Goal: Task Accomplishment & Management: Use online tool/utility

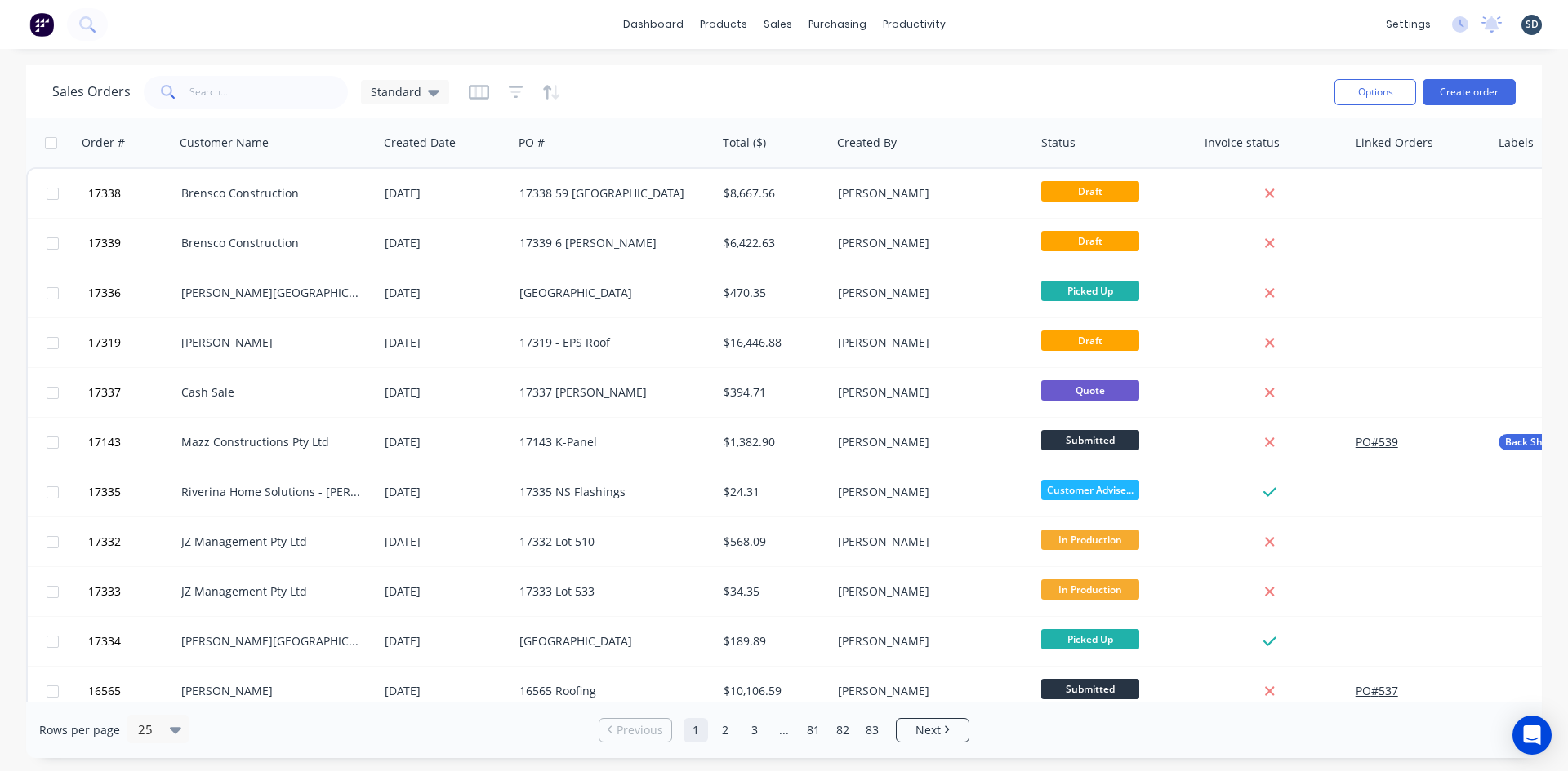
click at [1015, 18] on div "dashboard products sales purchasing productivity dashboard products Product Cat…" at bounding box center [784, 25] width 1568 height 49
click at [868, 70] on link "Purchase Orders" at bounding box center [906, 77] width 216 height 32
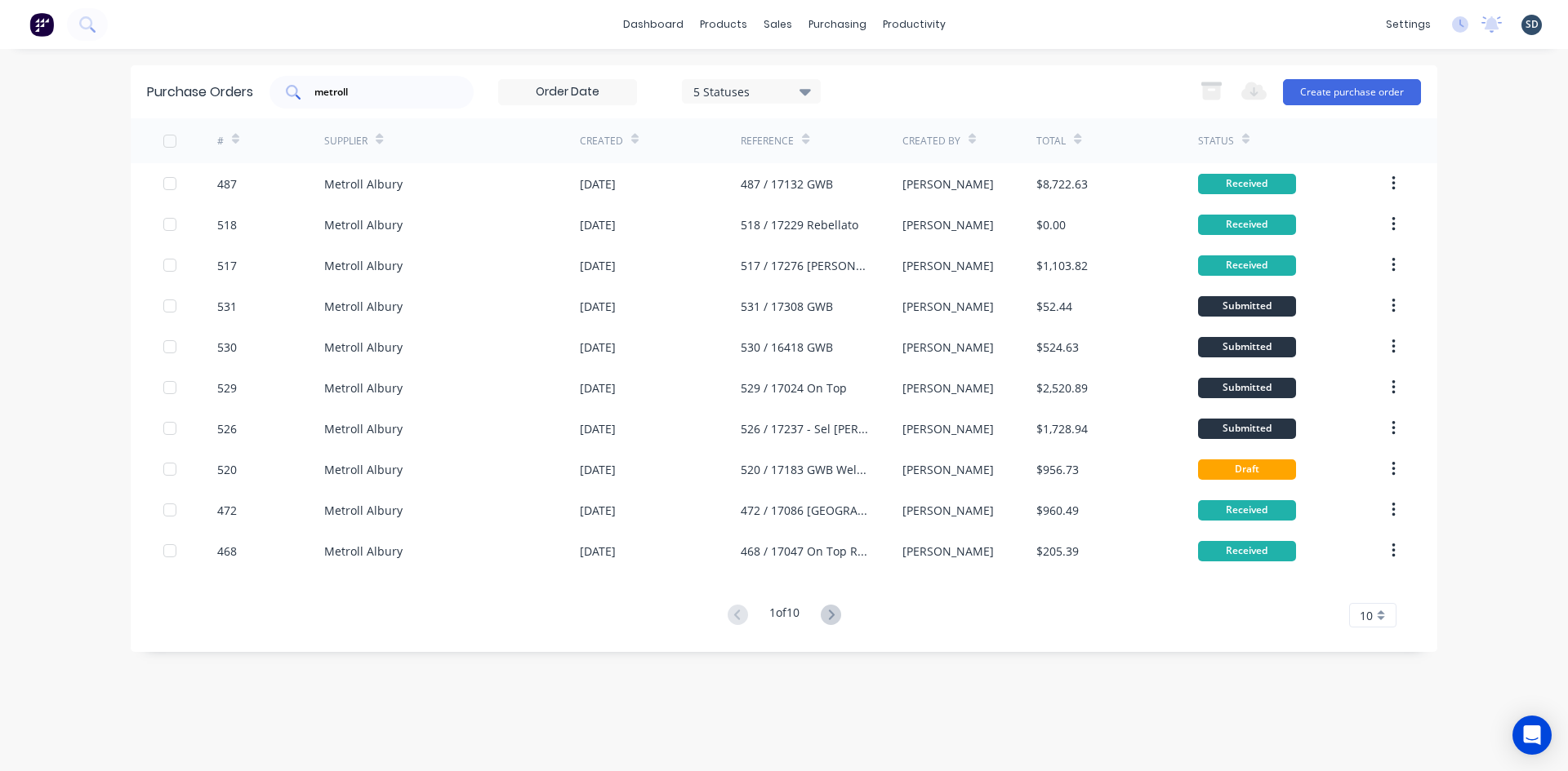
click at [385, 93] on input "metroll" at bounding box center [381, 91] width 136 height 17
click at [1000, 81] on div "5 Statuses 5 Statuses Export to Excel (XLSX) Create purchase order" at bounding box center [845, 91] width 1151 height 32
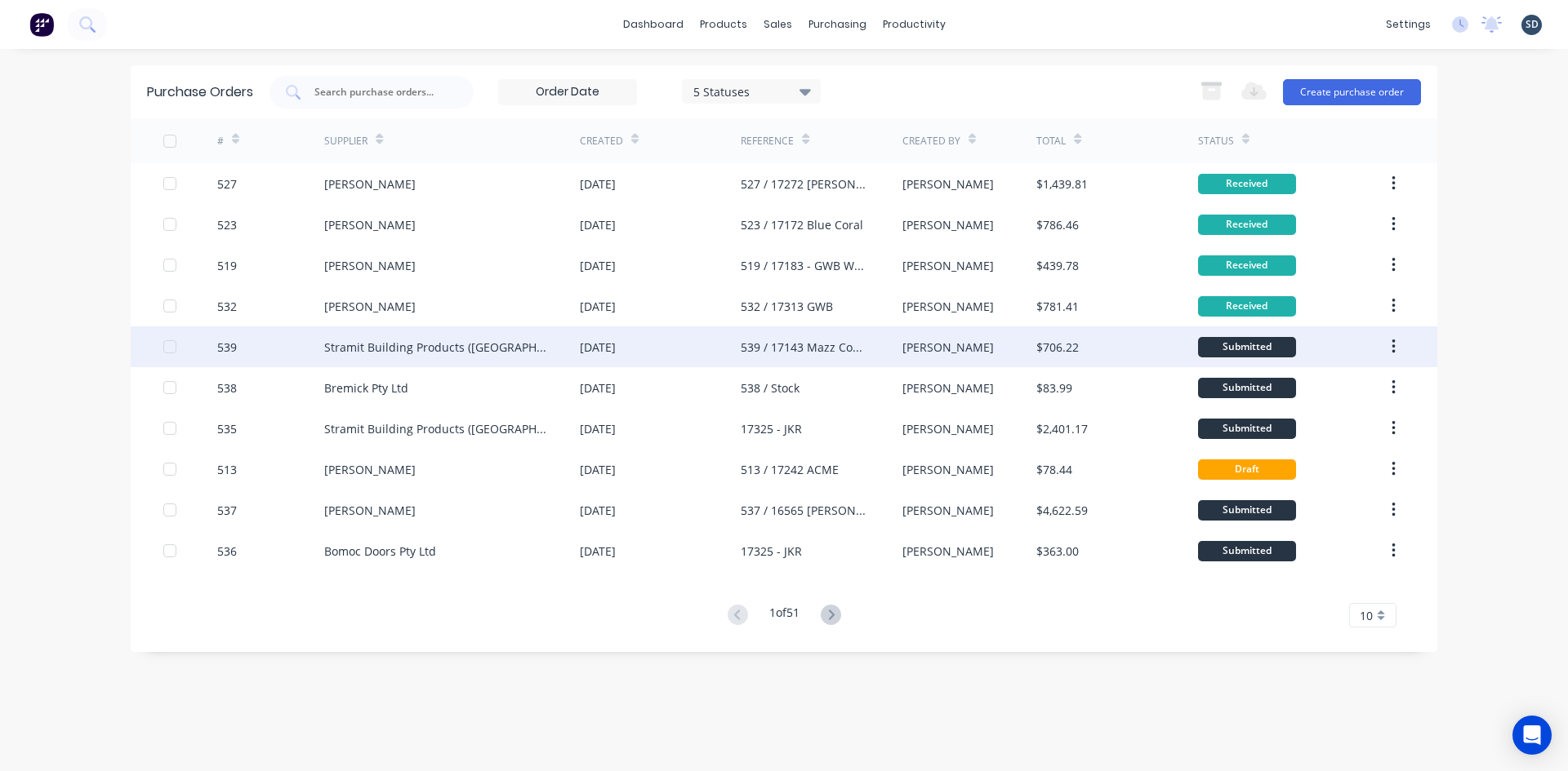
click at [543, 348] on div "Stramit Building Products ([GEOGRAPHIC_DATA])" at bounding box center [452, 346] width 256 height 40
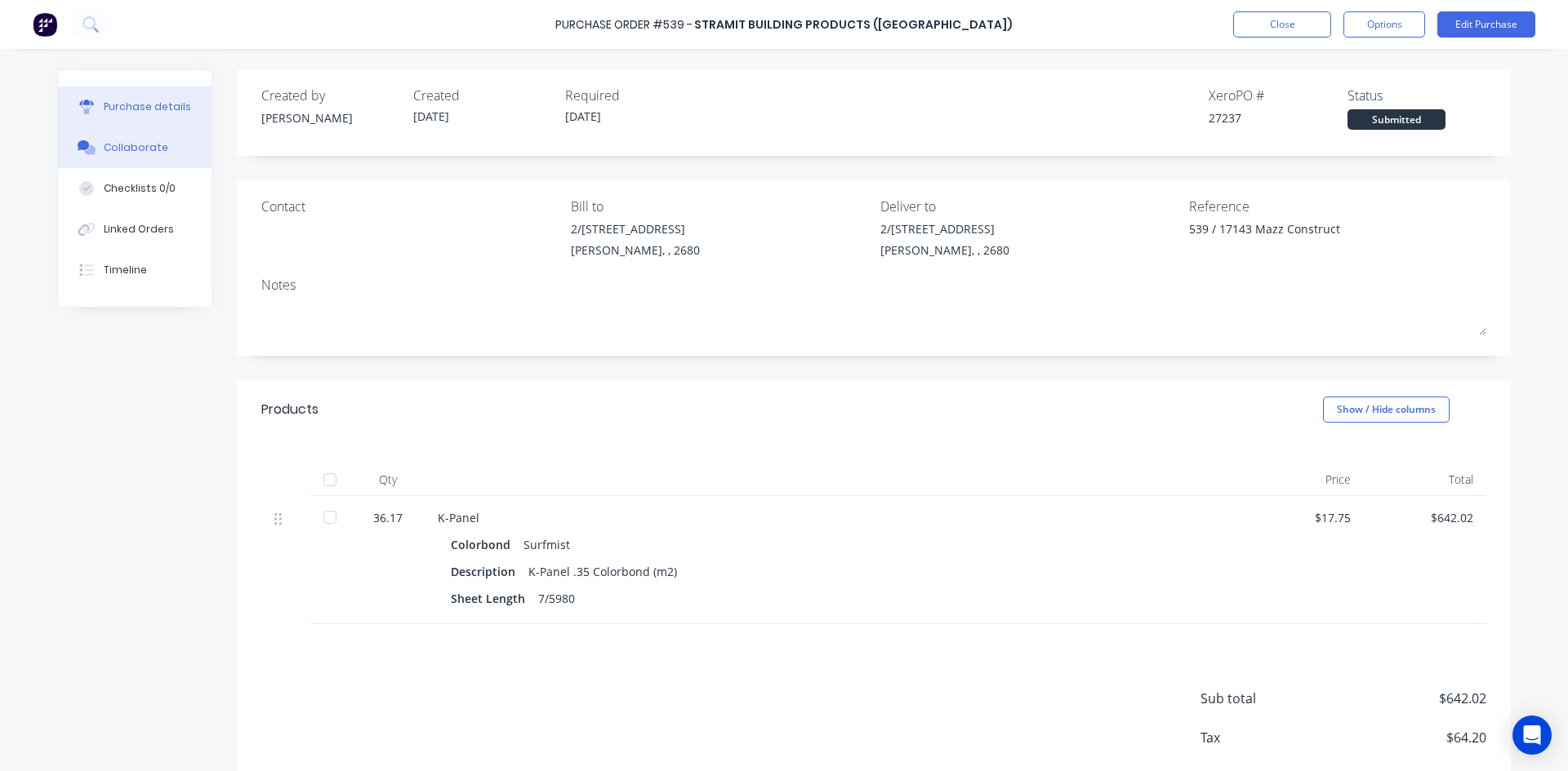
click at [125, 150] on div "Collaborate" at bounding box center [136, 148] width 65 height 15
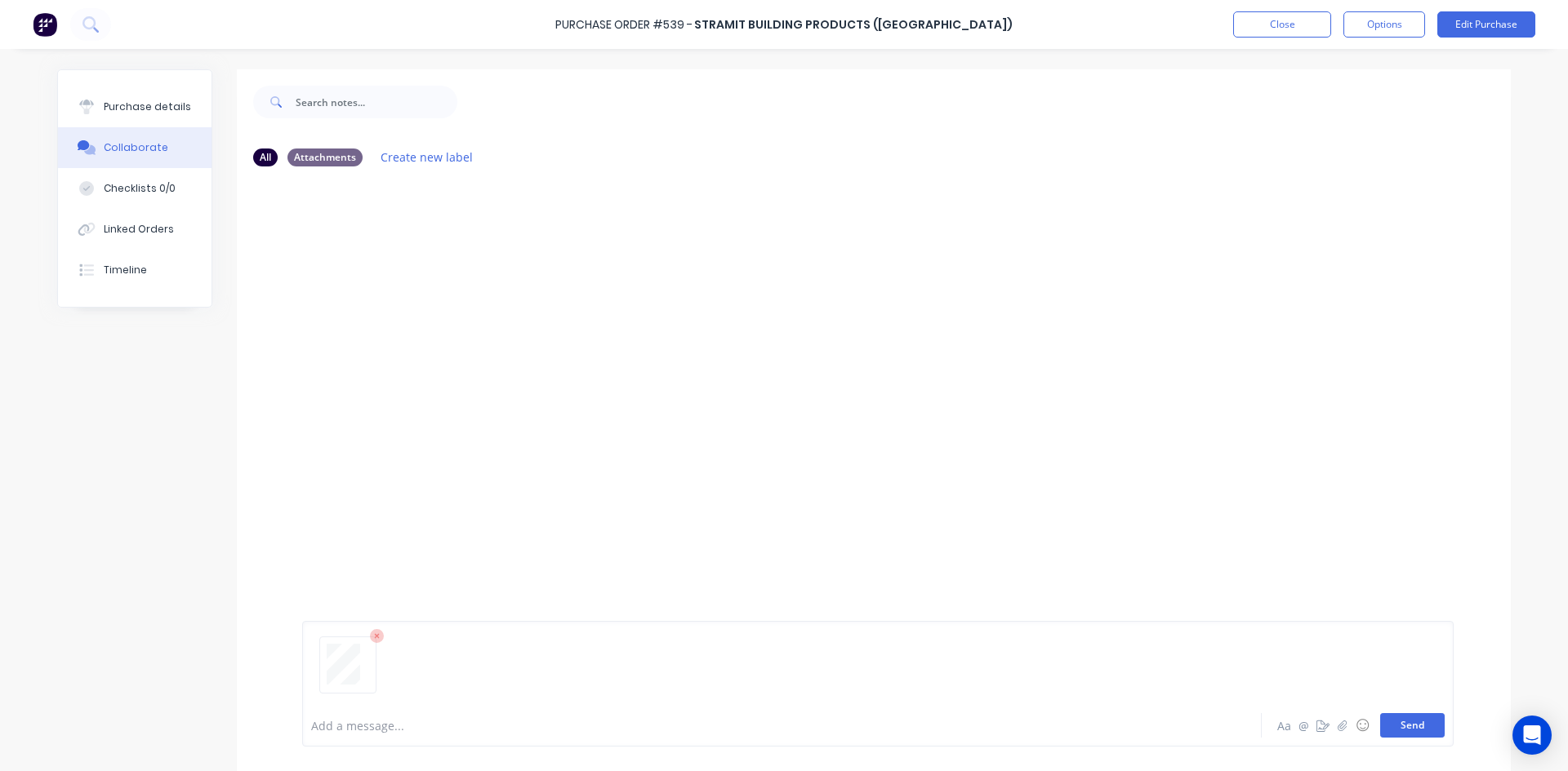
click at [1409, 728] on button "Send" at bounding box center [1413, 725] width 65 height 25
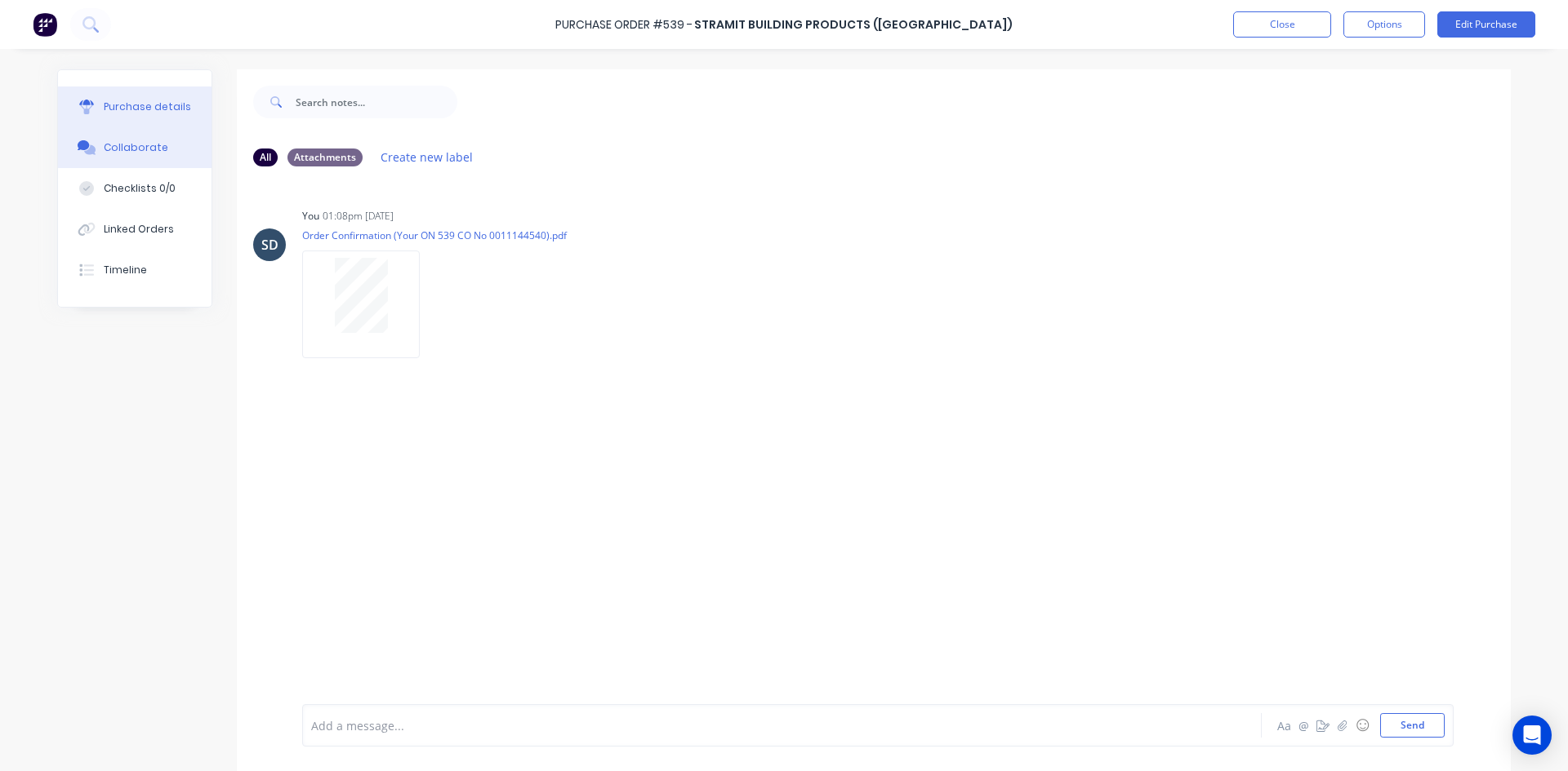
click at [147, 107] on div "Purchase details" at bounding box center [147, 106] width 88 height 15
type textarea "x"
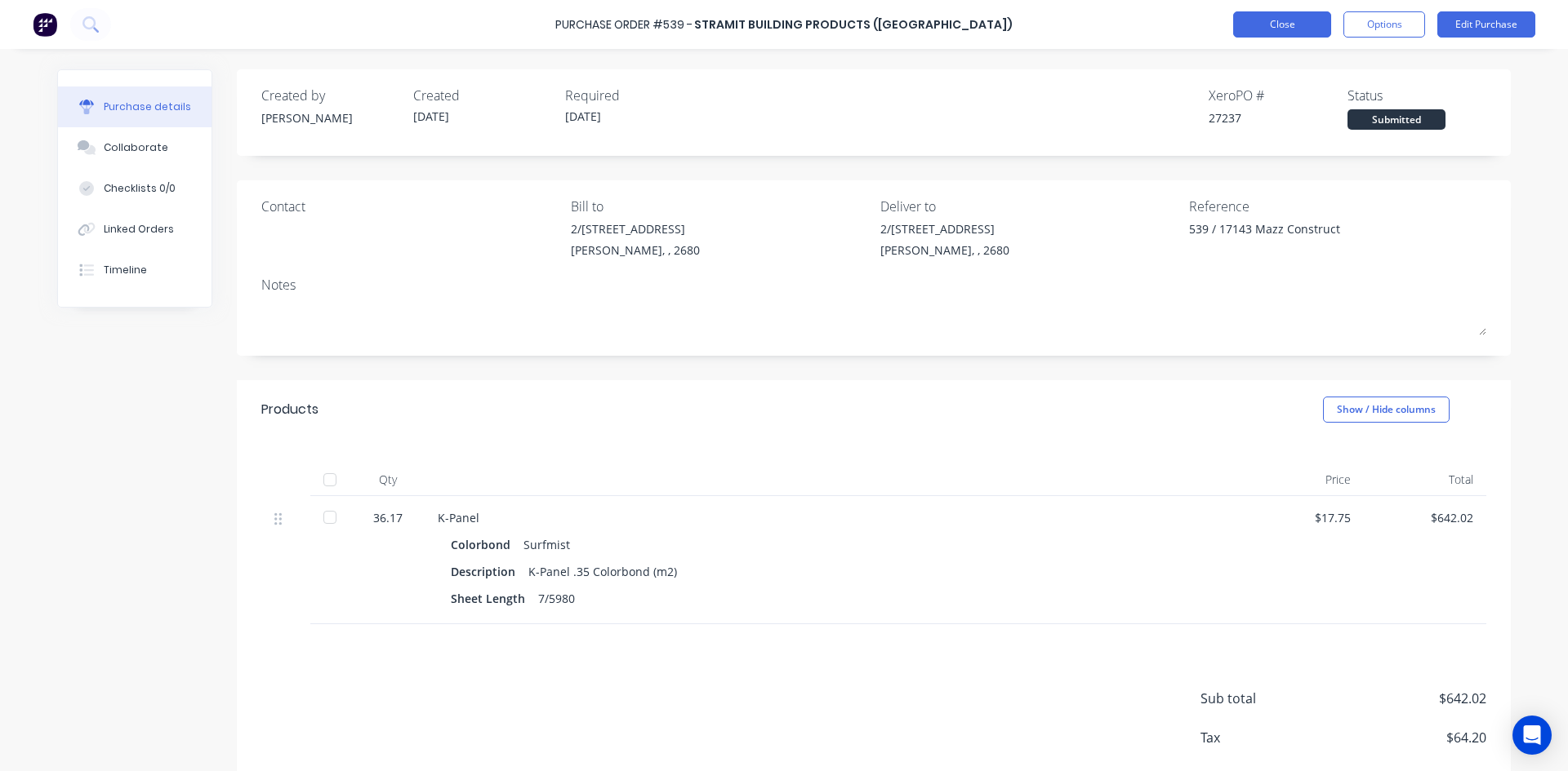
click at [1283, 30] on button "Close" at bounding box center [1282, 25] width 98 height 27
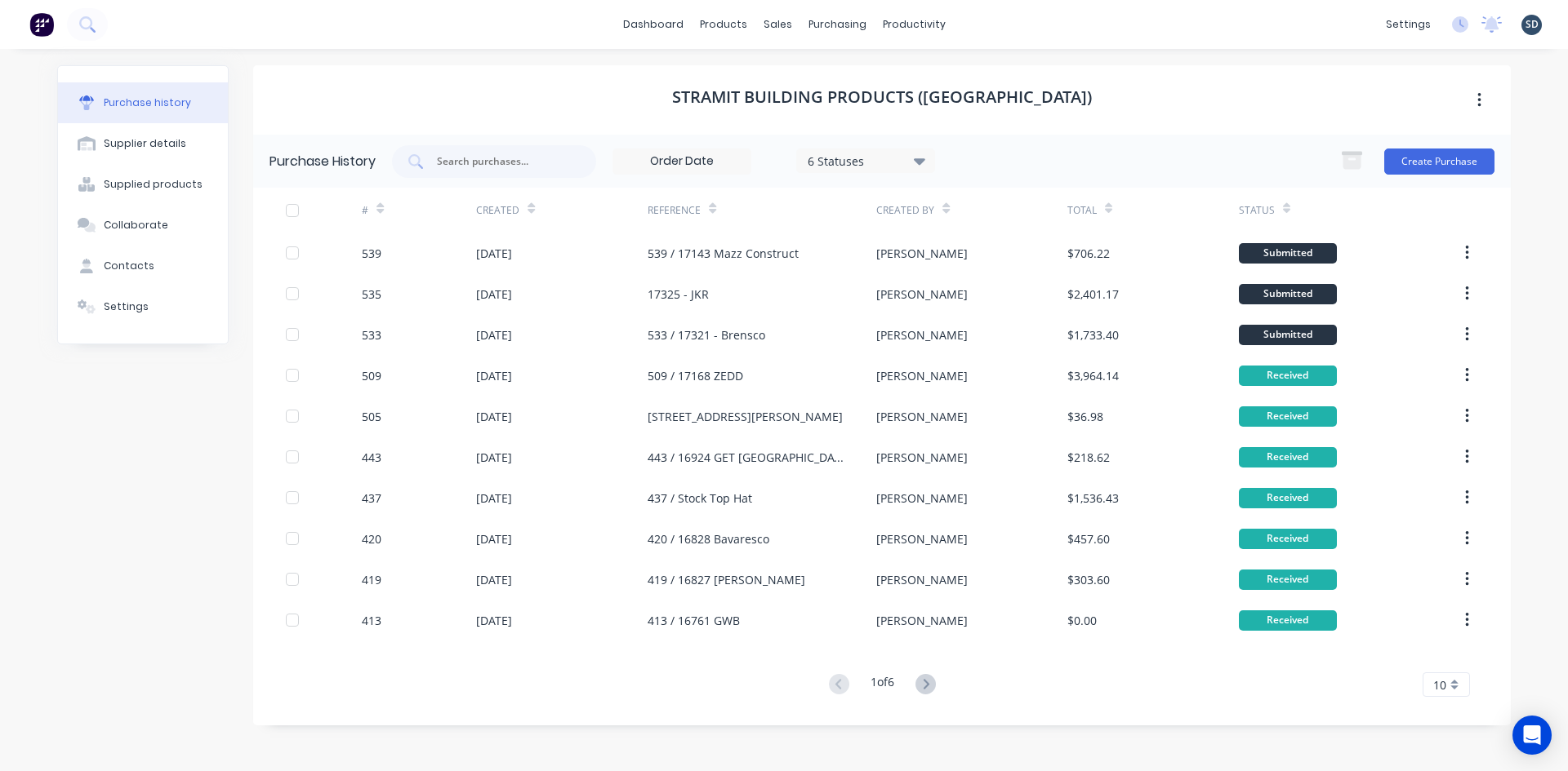
click at [993, 27] on div "dashboard products sales purchasing productivity dashboard products Product Cat…" at bounding box center [784, 25] width 1568 height 49
click at [910, 81] on link "Sales Orders" at bounding box center [864, 77] width 216 height 32
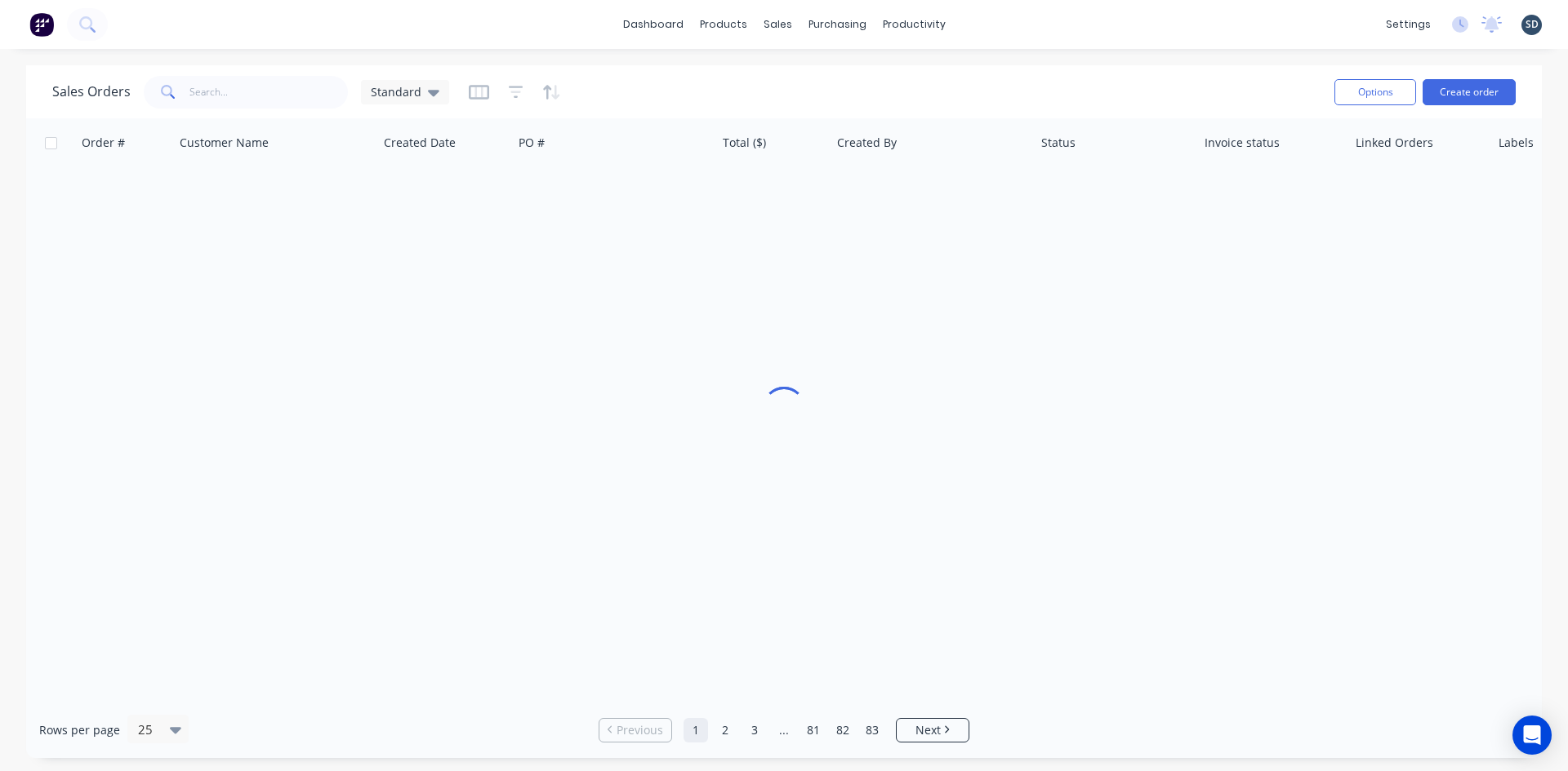
click at [1047, 28] on div "dashboard products sales purchasing productivity dashboard products Product Cat…" at bounding box center [784, 25] width 1568 height 49
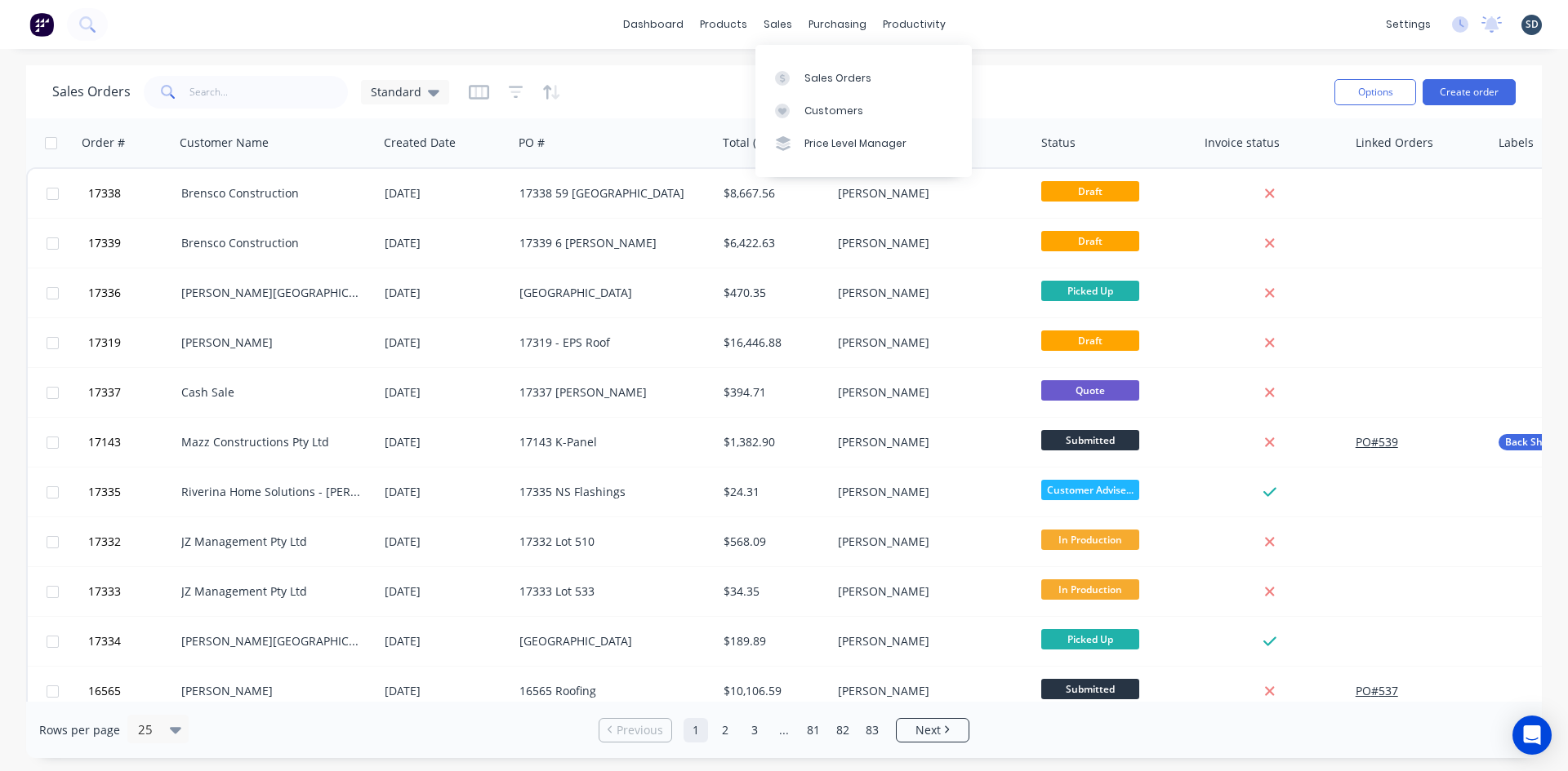
click at [1027, 21] on div "dashboard products sales purchasing productivity dashboard products Product Cat…" at bounding box center [784, 25] width 1568 height 49
click at [1107, 12] on div "dashboard products sales purchasing productivity dashboard products Product Cat…" at bounding box center [784, 25] width 1568 height 49
click at [1011, 23] on div "dashboard products sales purchasing productivity dashboard products Product Cat…" at bounding box center [784, 25] width 1568 height 49
click at [1003, 28] on div "dashboard products sales purchasing productivity dashboard products Product Cat…" at bounding box center [784, 25] width 1568 height 49
click at [994, 31] on div "dashboard products sales purchasing productivity dashboard products Product Cat…" at bounding box center [784, 25] width 1568 height 49
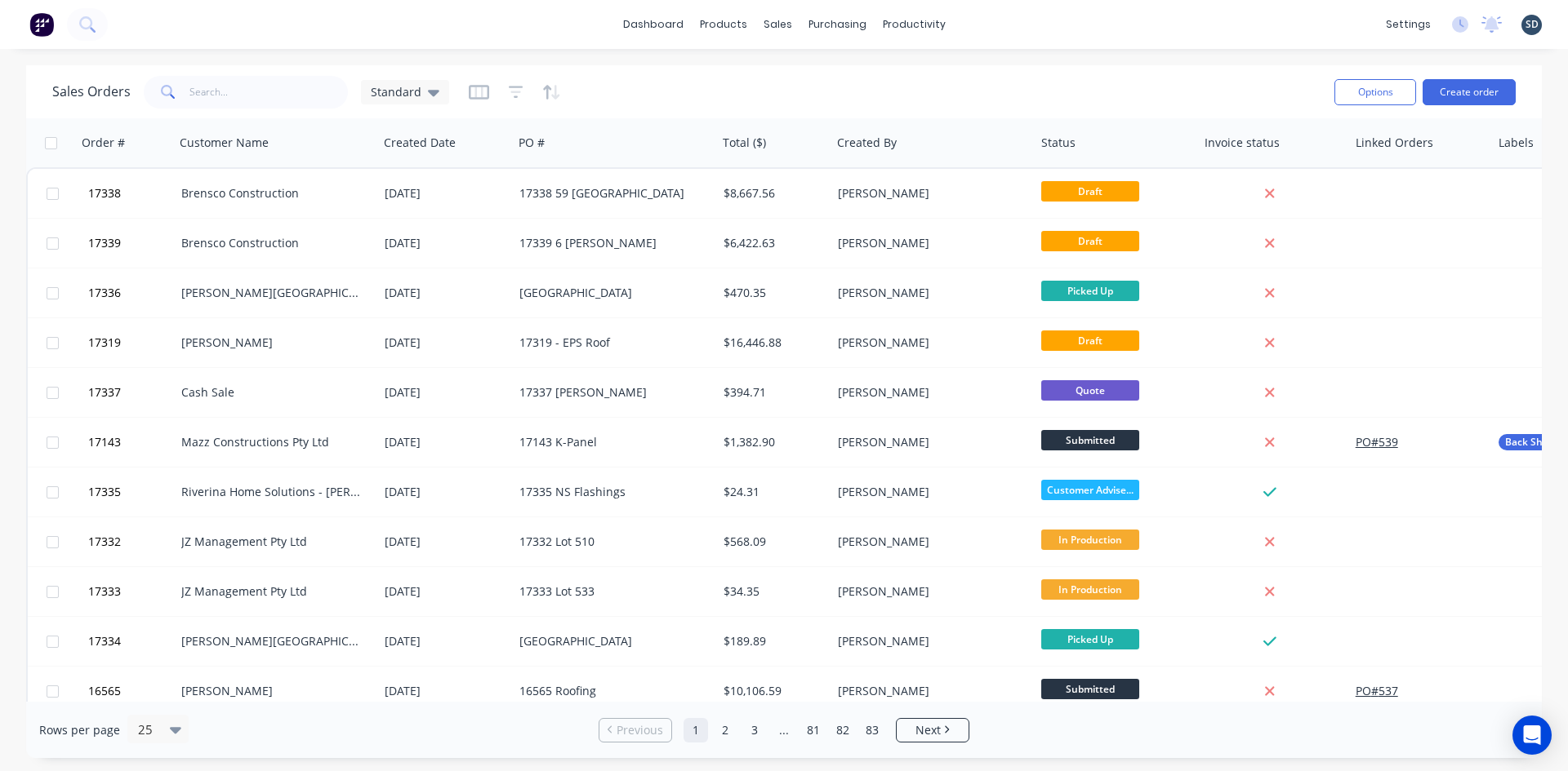
click at [994, 31] on div "dashboard products sales purchasing productivity dashboard products Product Cat…" at bounding box center [784, 25] width 1568 height 49
click at [995, 22] on div "dashboard products sales purchasing productivity dashboard products Product Cat…" at bounding box center [784, 25] width 1568 height 49
click at [992, 27] on div "dashboard products sales purchasing productivity dashboard products Product Cat…" at bounding box center [784, 25] width 1568 height 49
click at [996, 22] on div "dashboard products sales purchasing productivity dashboard products Product Cat…" at bounding box center [784, 25] width 1568 height 49
click at [993, 22] on div "dashboard products sales purchasing productivity dashboard products Product Cat…" at bounding box center [784, 25] width 1568 height 49
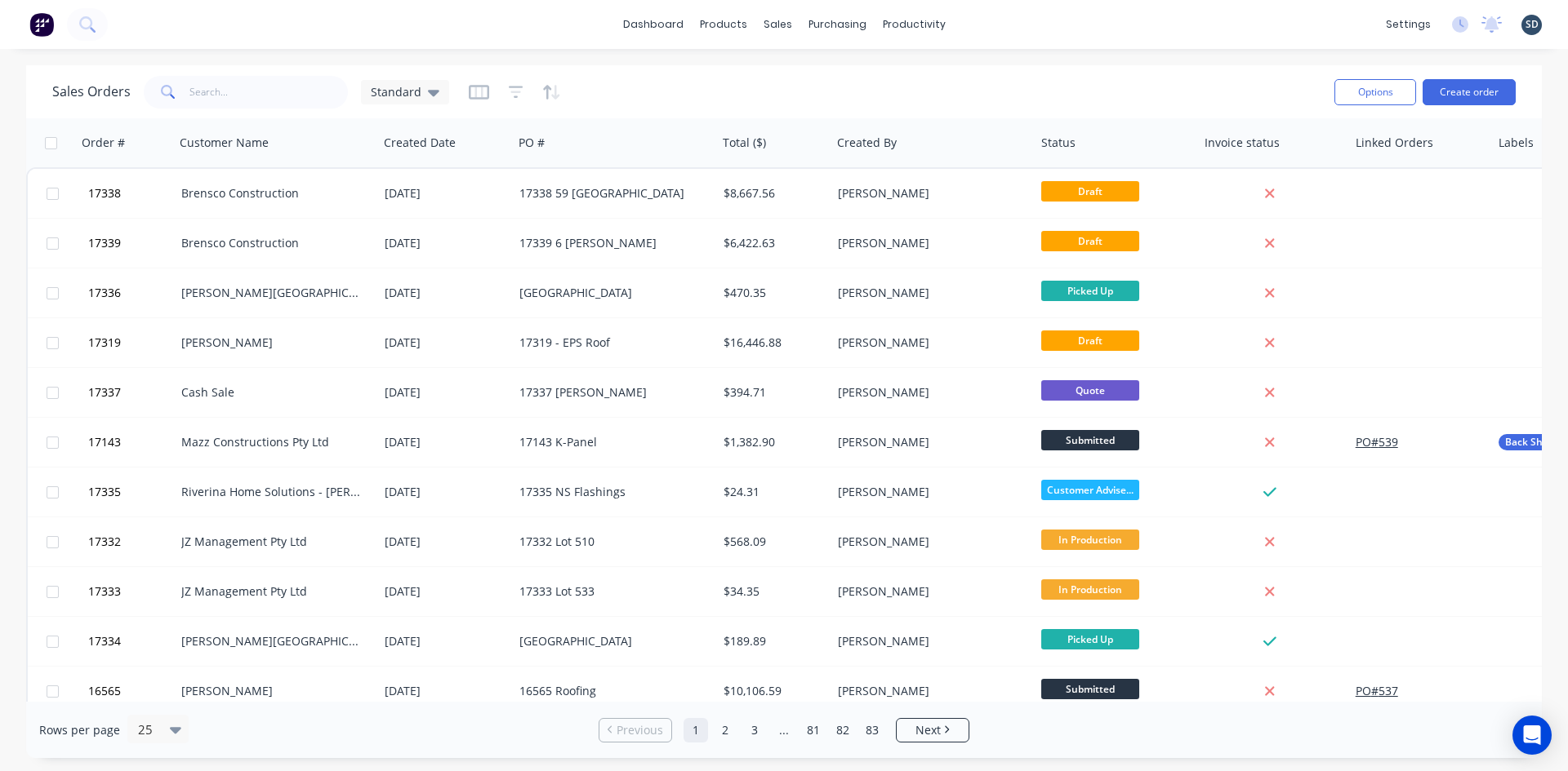
click at [995, 22] on div "dashboard products sales purchasing productivity dashboard products Product Cat…" at bounding box center [784, 25] width 1568 height 49
click at [387, 41] on div "dashboard products sales purchasing productivity dashboard products Product Cat…" at bounding box center [784, 25] width 1568 height 49
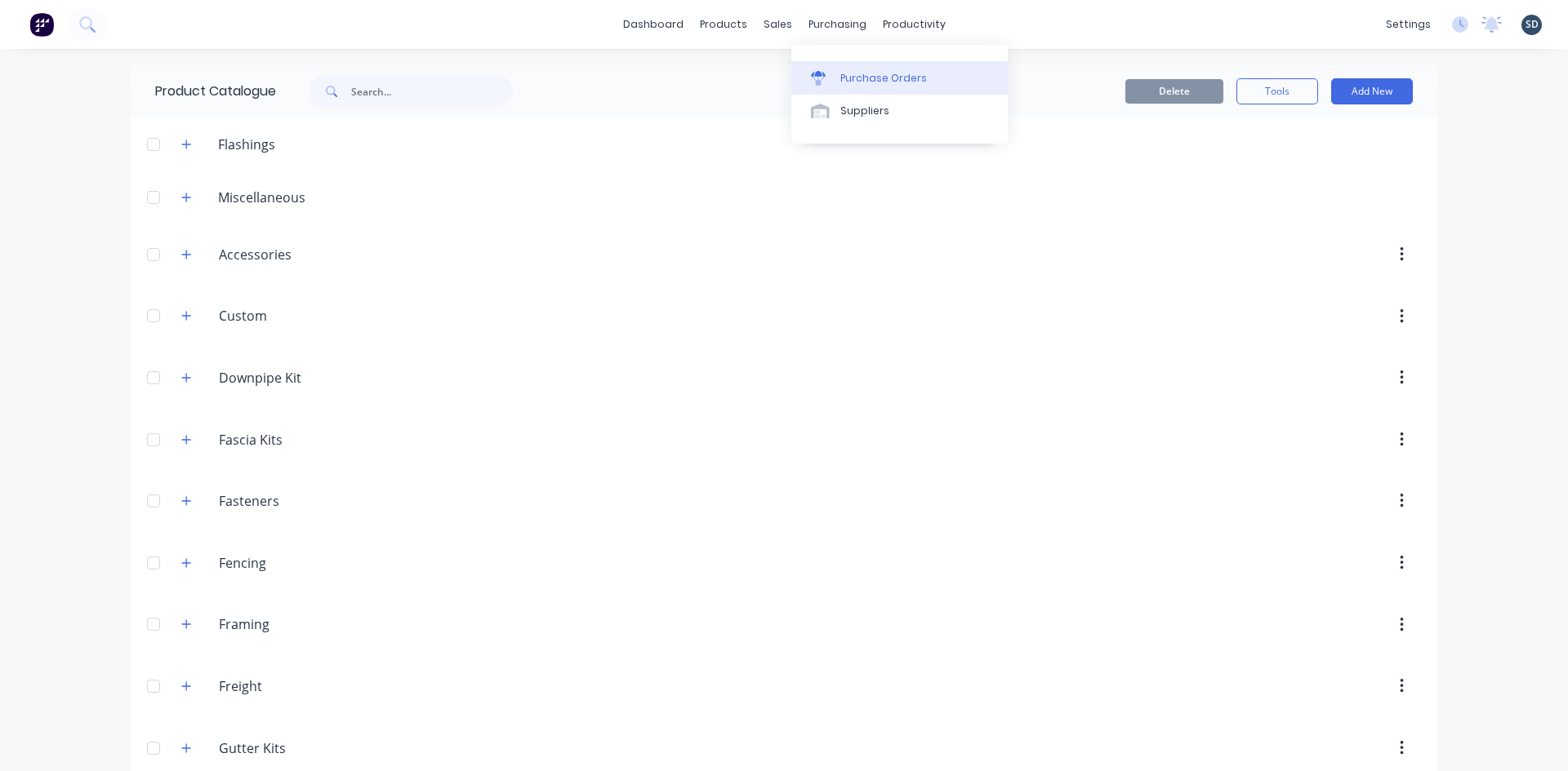
click at [879, 81] on div "Purchase Orders" at bounding box center [883, 78] width 87 height 15
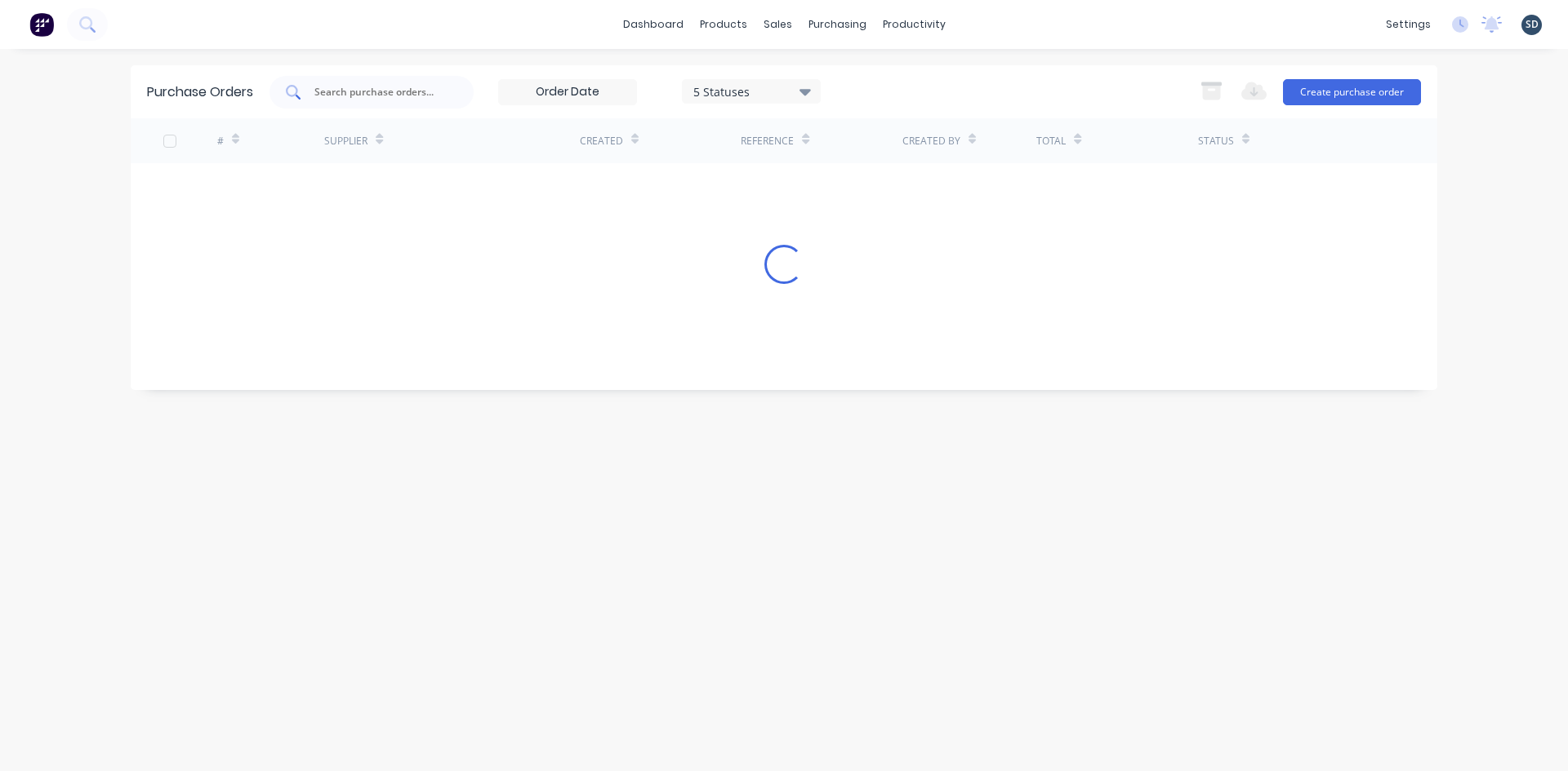
click at [347, 99] on input "text" at bounding box center [381, 91] width 136 height 17
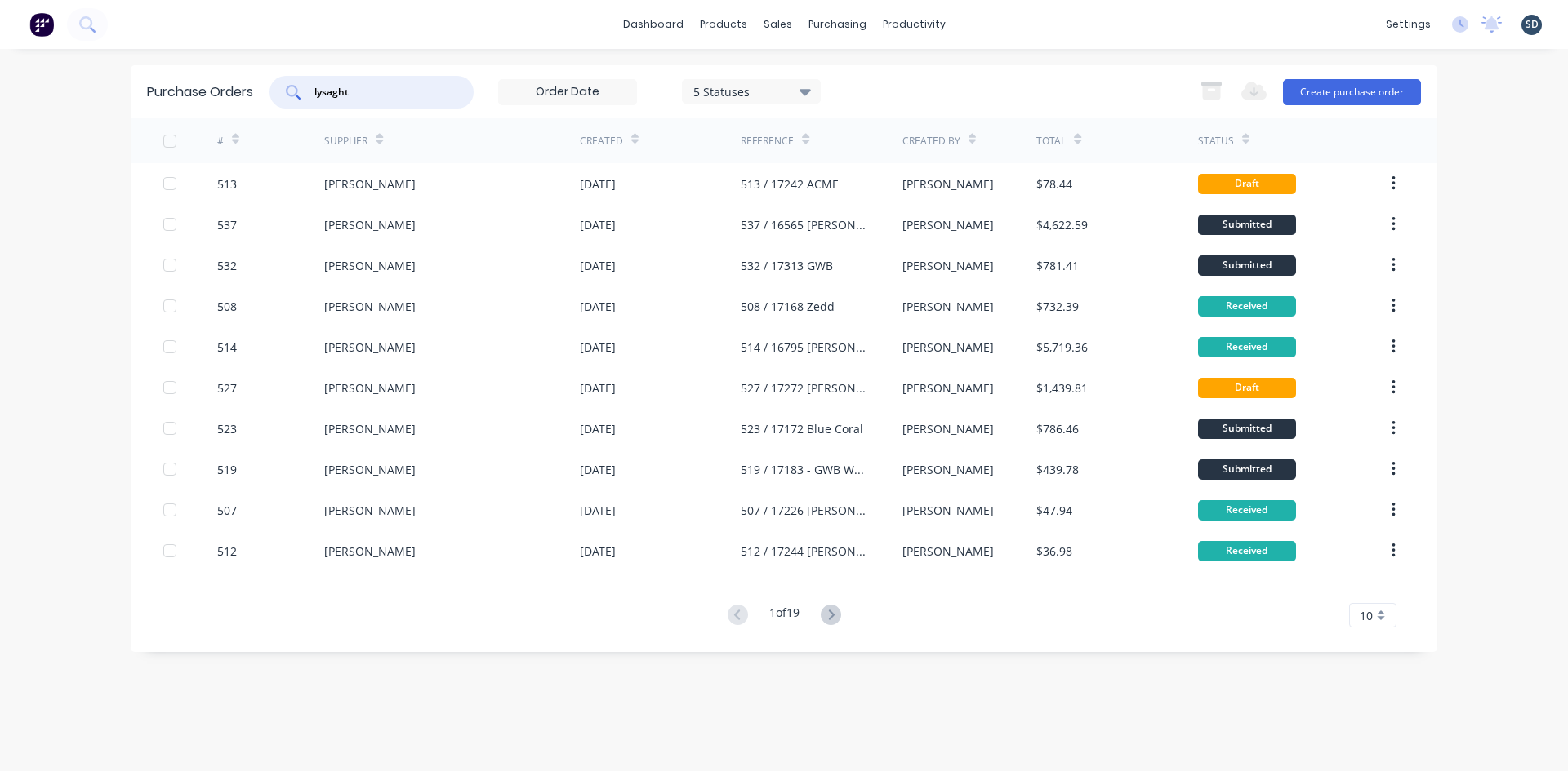
click at [361, 89] on input "lysaght" at bounding box center [381, 91] width 136 height 17
type input "532"
click at [933, 83] on div "532 5 Statuses 5 Statuses Export to Excel (XLSX) Create purchase order" at bounding box center [845, 91] width 1151 height 32
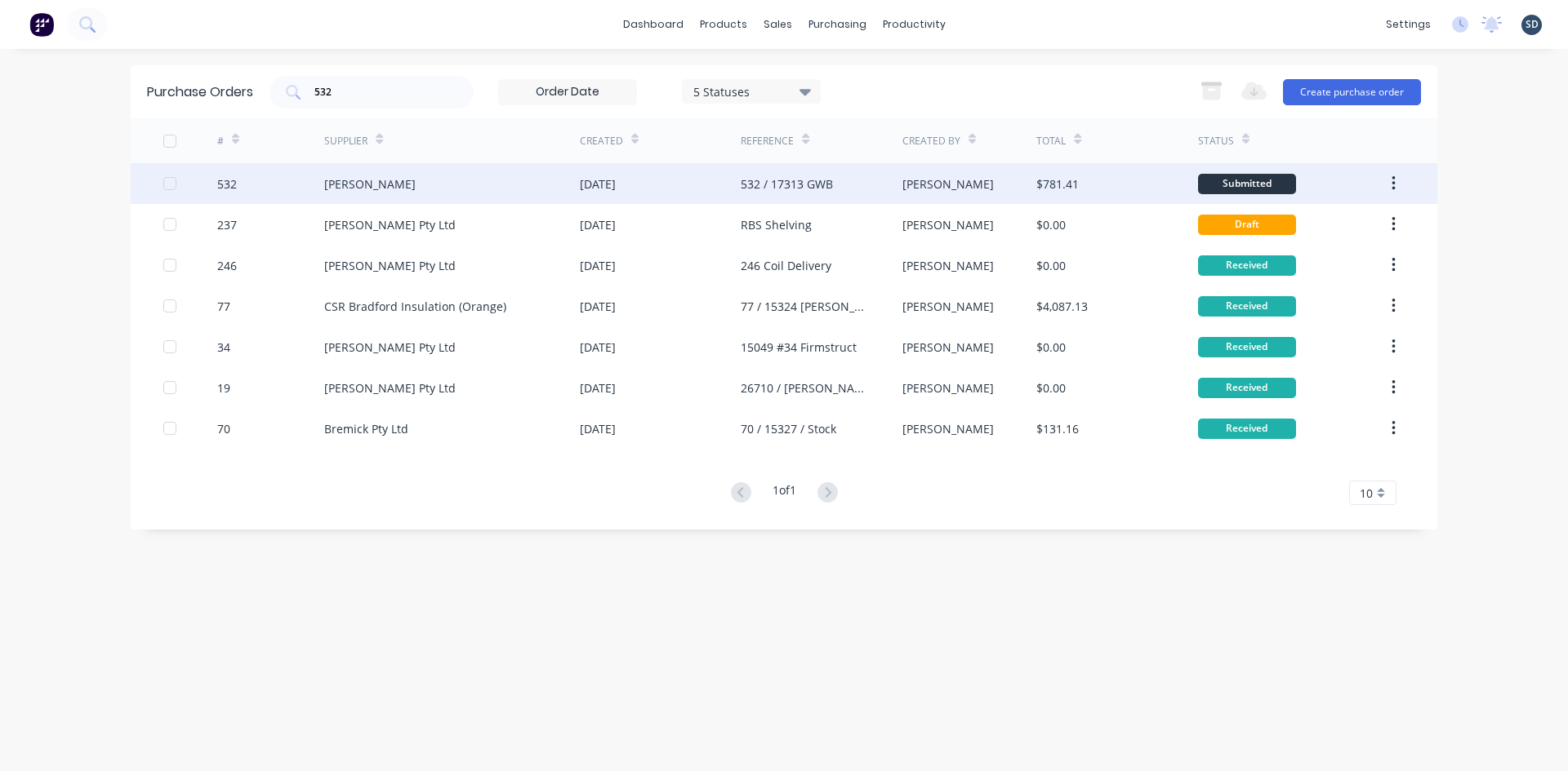
click at [461, 177] on div "[PERSON_NAME]" at bounding box center [452, 183] width 256 height 40
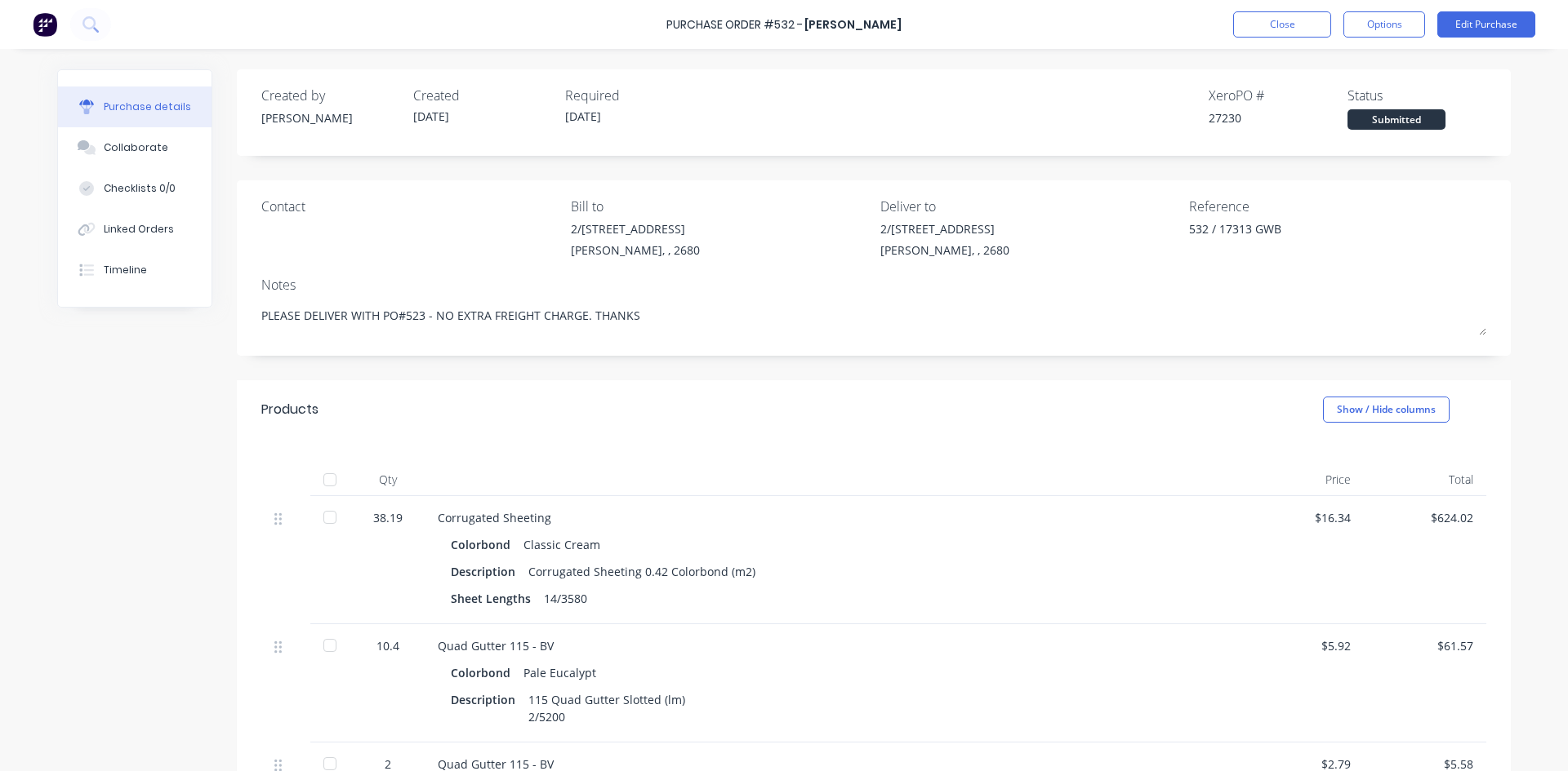
click at [321, 480] on div at bounding box center [330, 479] width 32 height 32
type textarea "x"
click at [1299, 25] on button "Close" at bounding box center [1282, 25] width 98 height 27
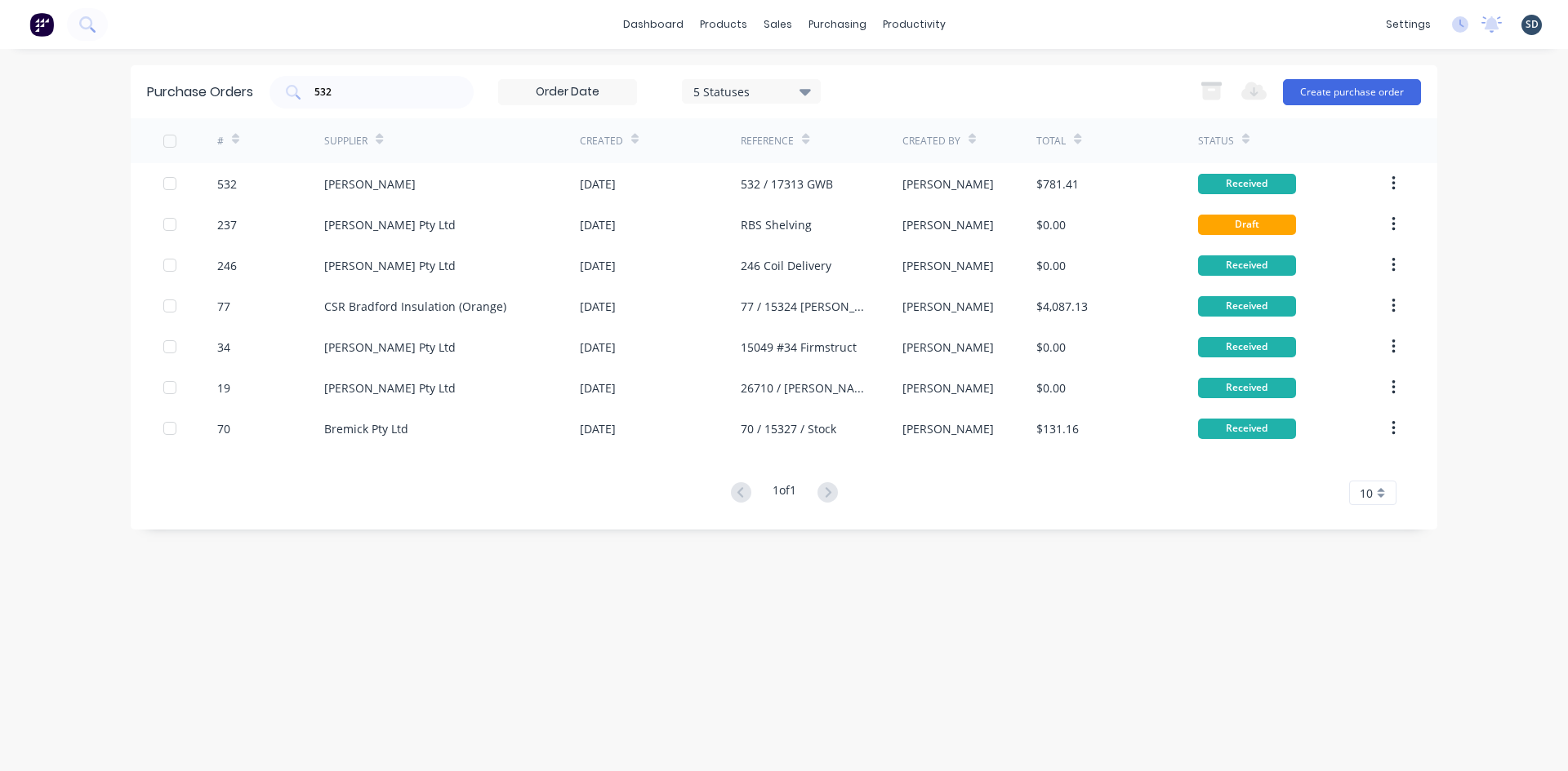
click at [1097, 31] on div "dashboard products sales purchasing productivity dashboard products Product Cat…" at bounding box center [784, 25] width 1568 height 49
click at [379, 98] on input "532" at bounding box center [381, 91] width 136 height 17
click at [377, 98] on input "532" at bounding box center [381, 91] width 136 height 17
type input "519"
click at [1021, 90] on div "519 5 Statuses 5 Statuses Export to Excel (XLSX) Create purchase order" at bounding box center [845, 91] width 1151 height 32
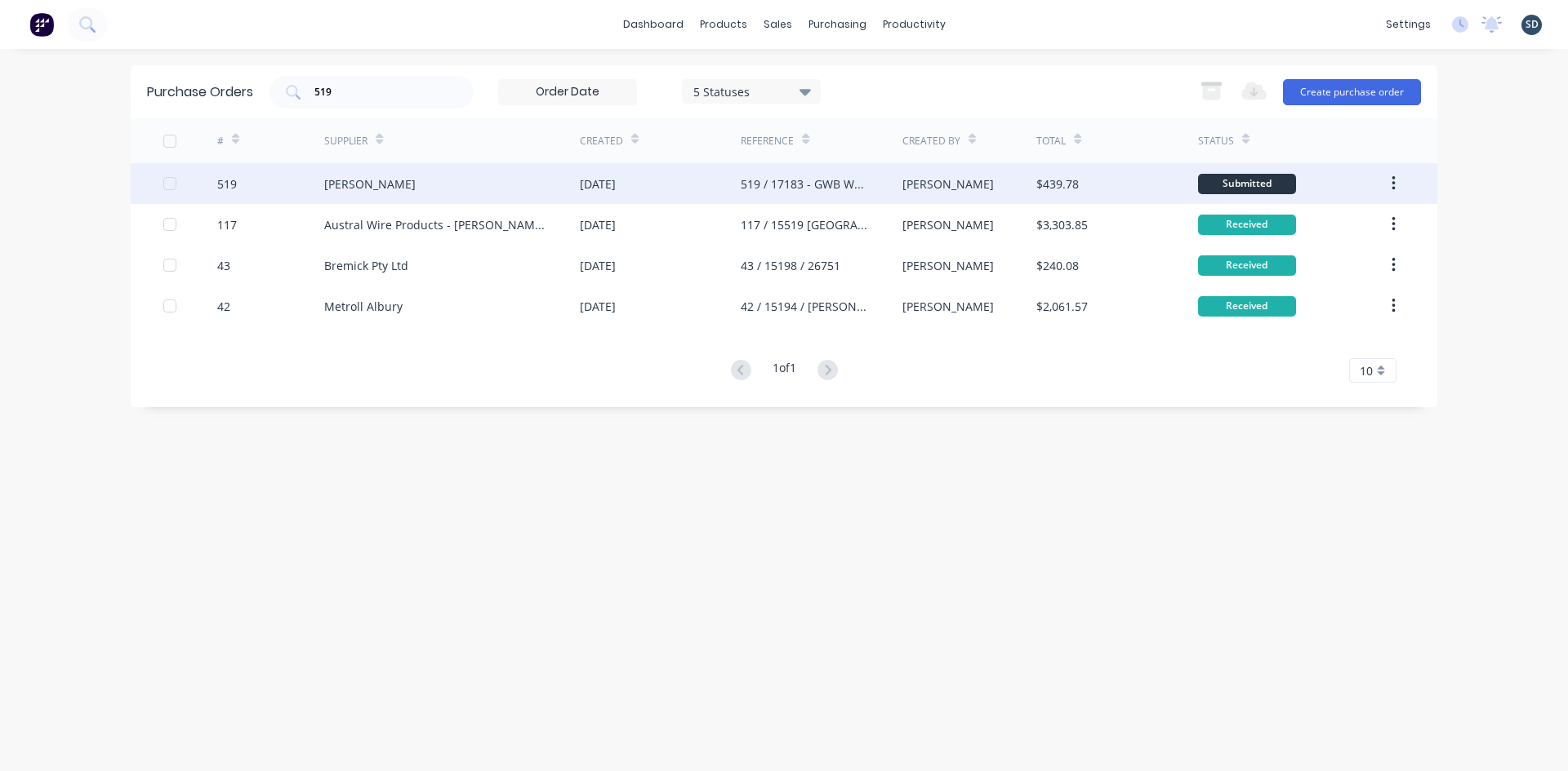
click at [476, 191] on div "[PERSON_NAME]" at bounding box center [452, 183] width 256 height 40
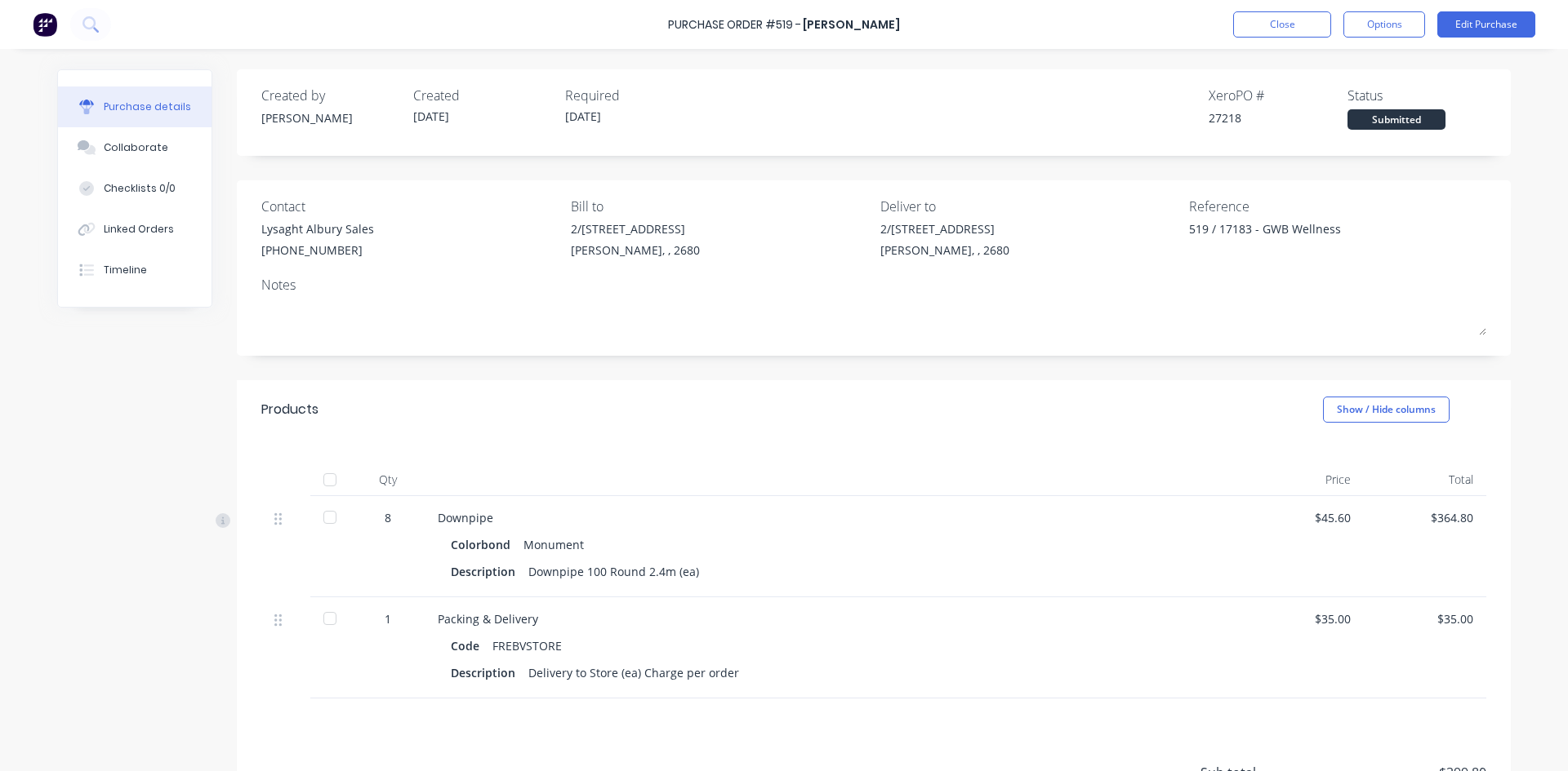
click at [326, 476] on div at bounding box center [330, 479] width 32 height 32
type textarea "x"
click at [1280, 29] on button "Close" at bounding box center [1282, 25] width 98 height 27
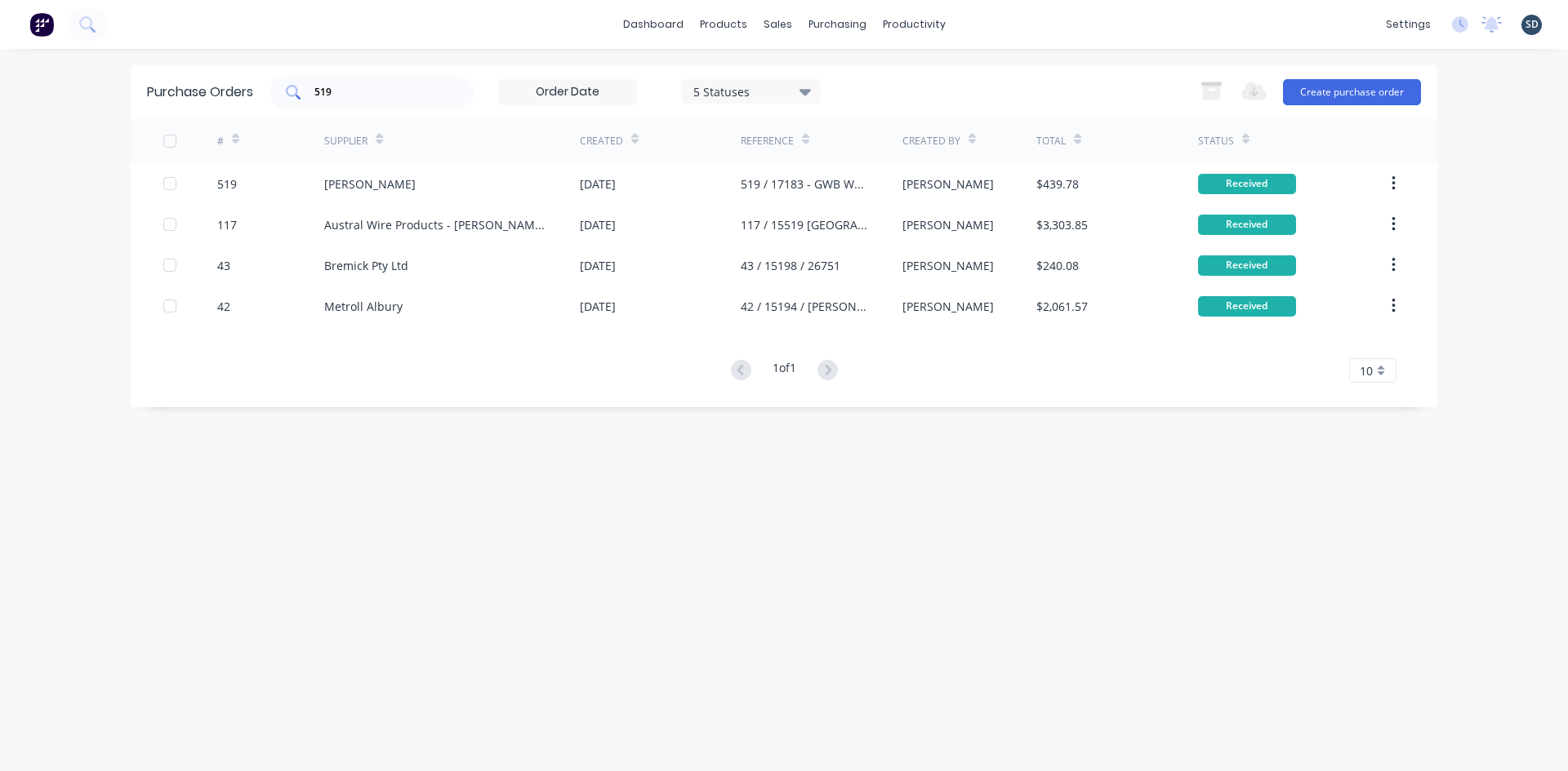
click at [361, 97] on input "519" at bounding box center [381, 91] width 136 height 17
type input "523"
click at [892, 72] on div "Purchase Orders 523 5 Statuses 5 Statuses Export to Excel (XLSX) Create purchas…" at bounding box center [784, 91] width 1306 height 53
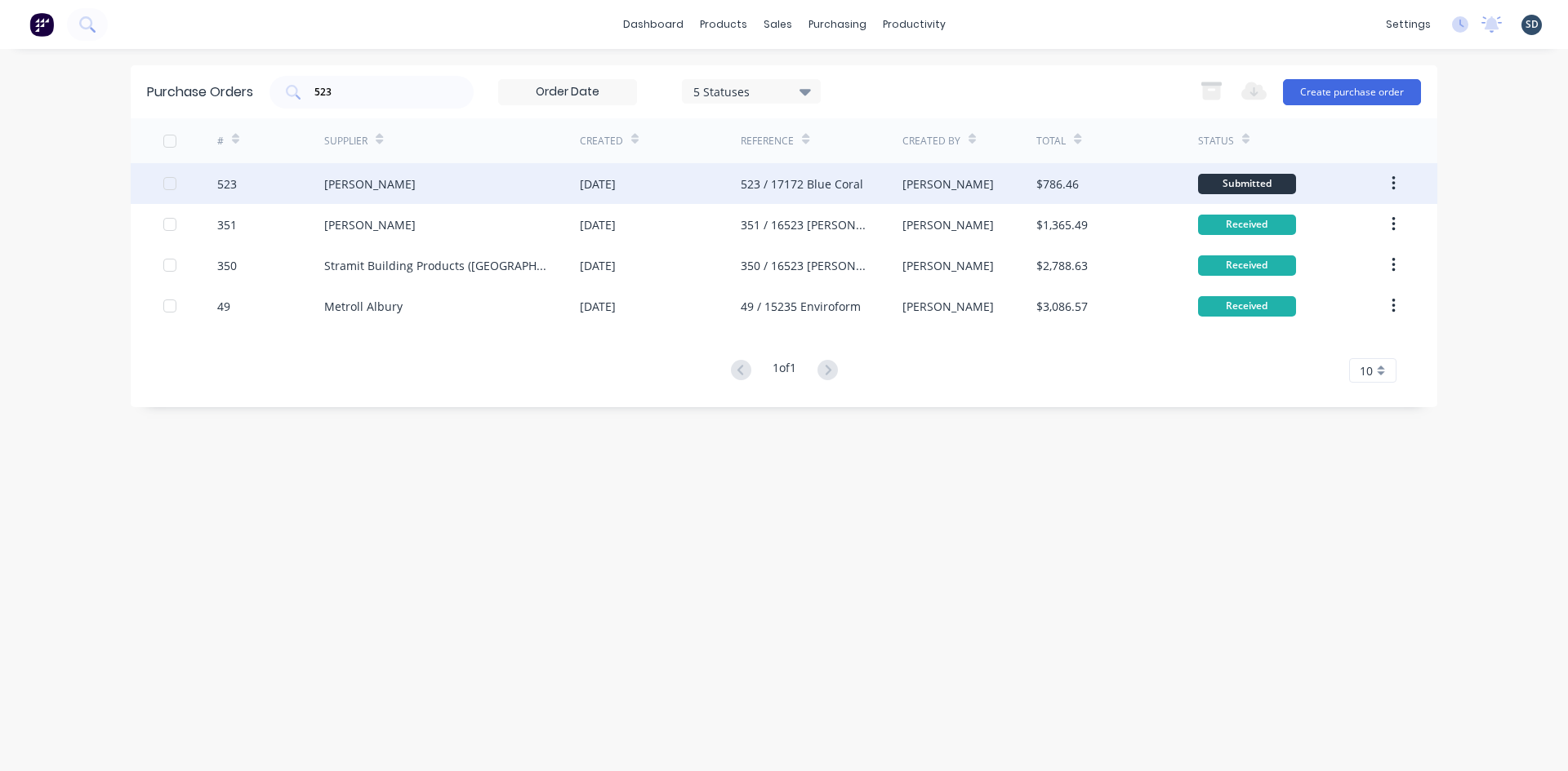
click at [528, 195] on div "[PERSON_NAME]" at bounding box center [452, 183] width 256 height 40
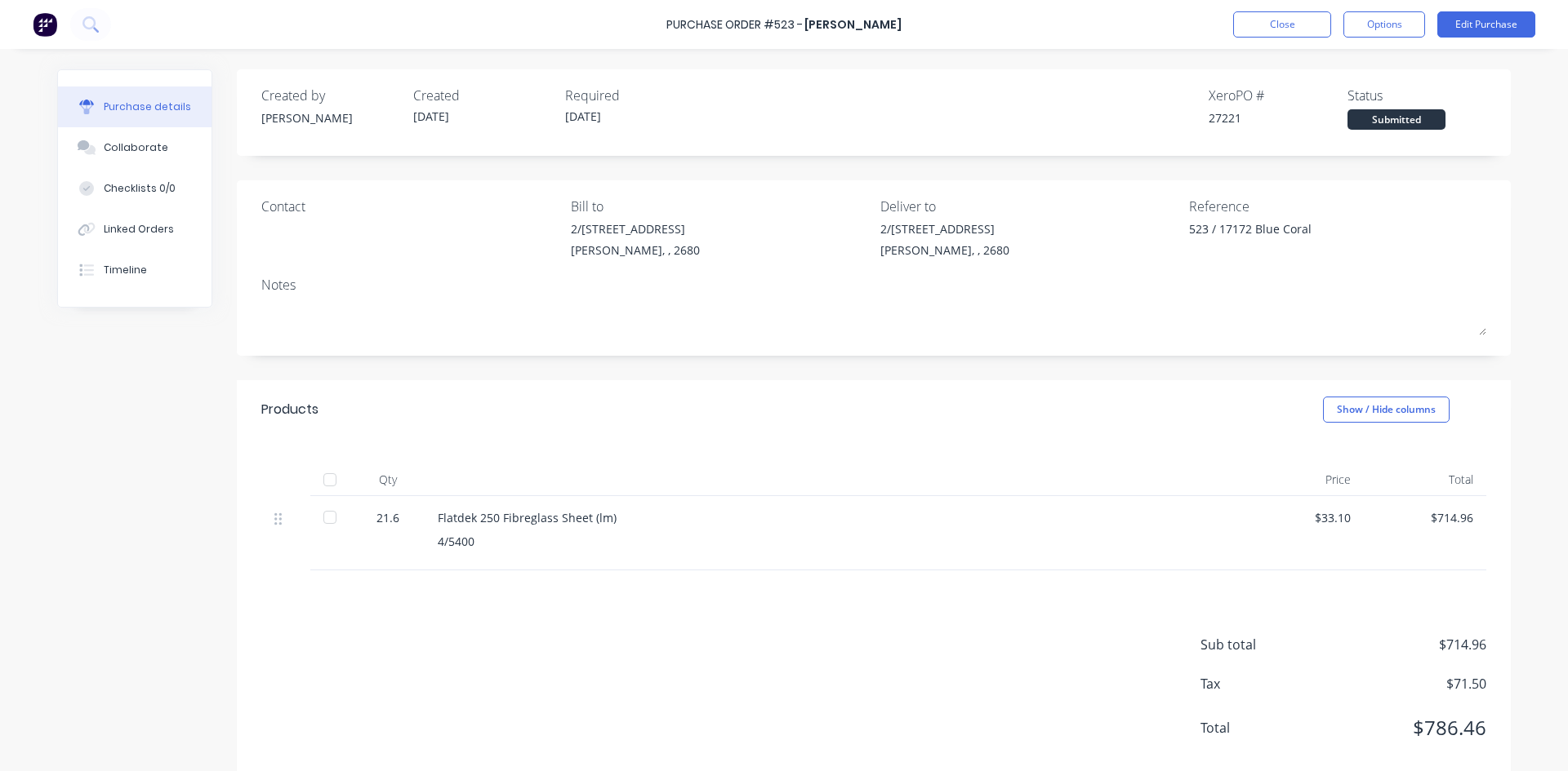
click at [324, 479] on div at bounding box center [330, 479] width 32 height 32
type textarea "x"
click at [1290, 22] on button "Close" at bounding box center [1282, 25] width 98 height 27
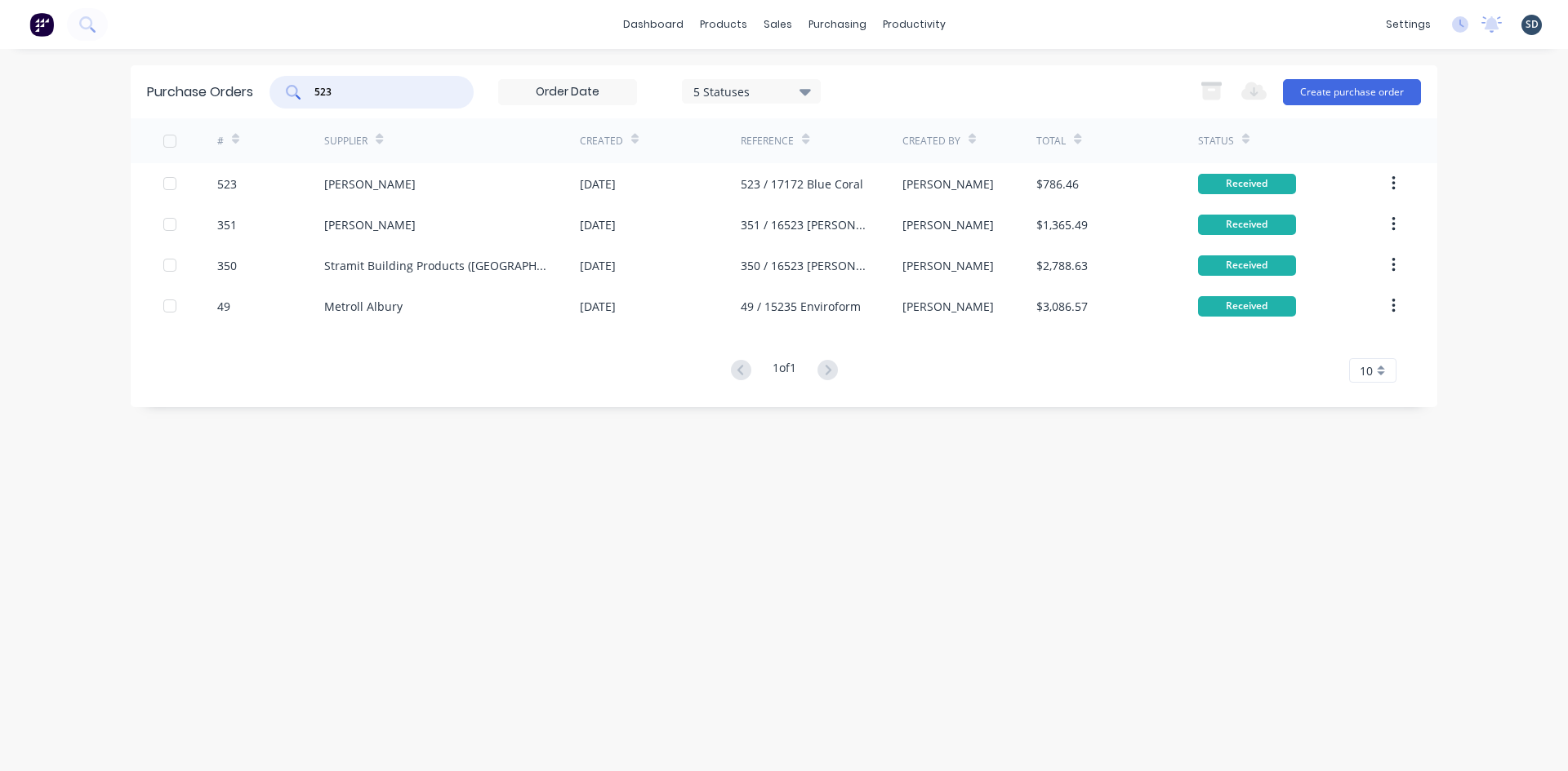
click at [388, 91] on input "523" at bounding box center [381, 91] width 136 height 17
type input "527"
click at [1039, 82] on div "527 5 Statuses 5 Statuses Export to Excel (XLSX) Create purchase order" at bounding box center [845, 91] width 1151 height 32
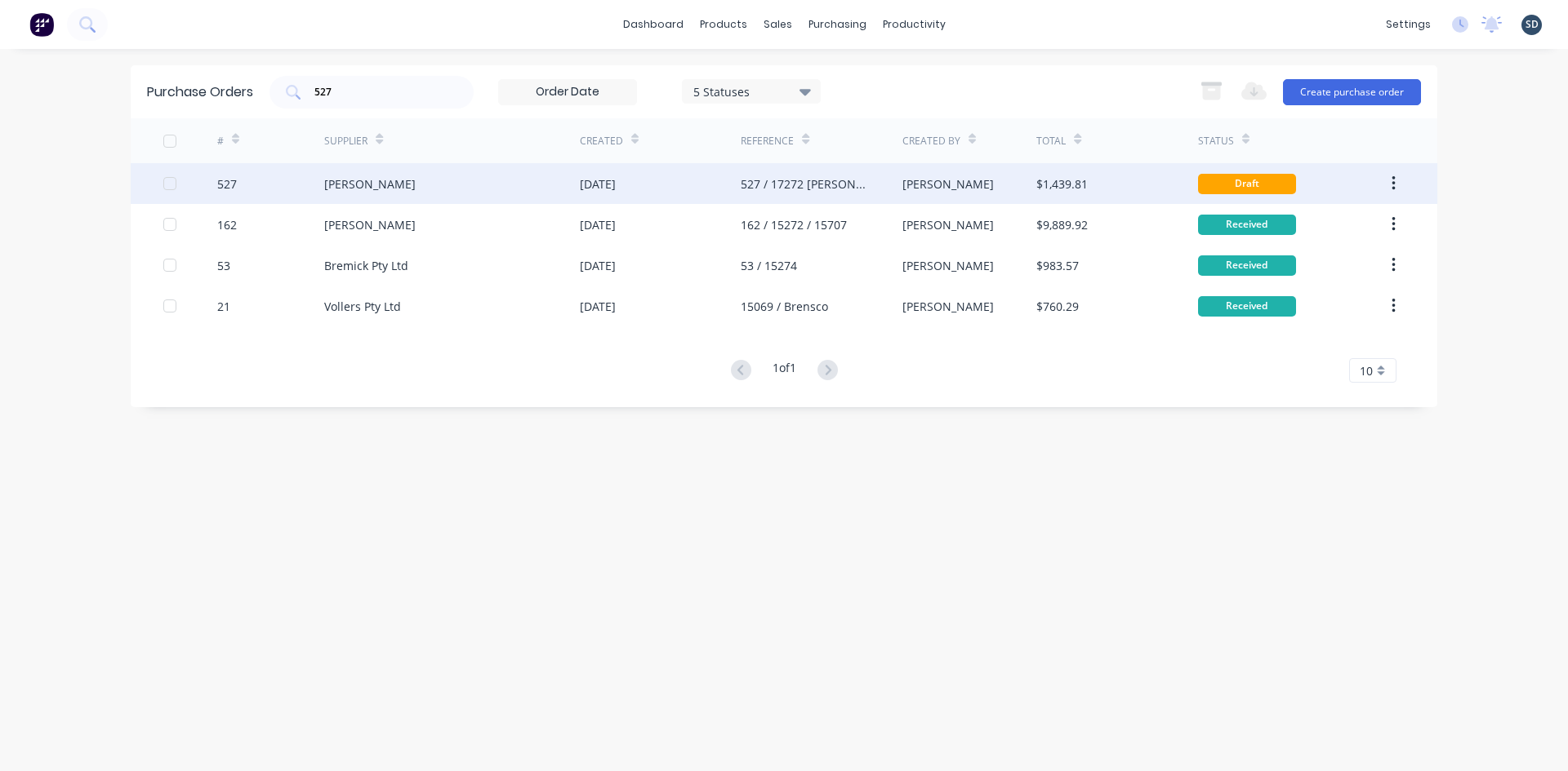
click at [465, 188] on div "[PERSON_NAME]" at bounding box center [452, 183] width 256 height 40
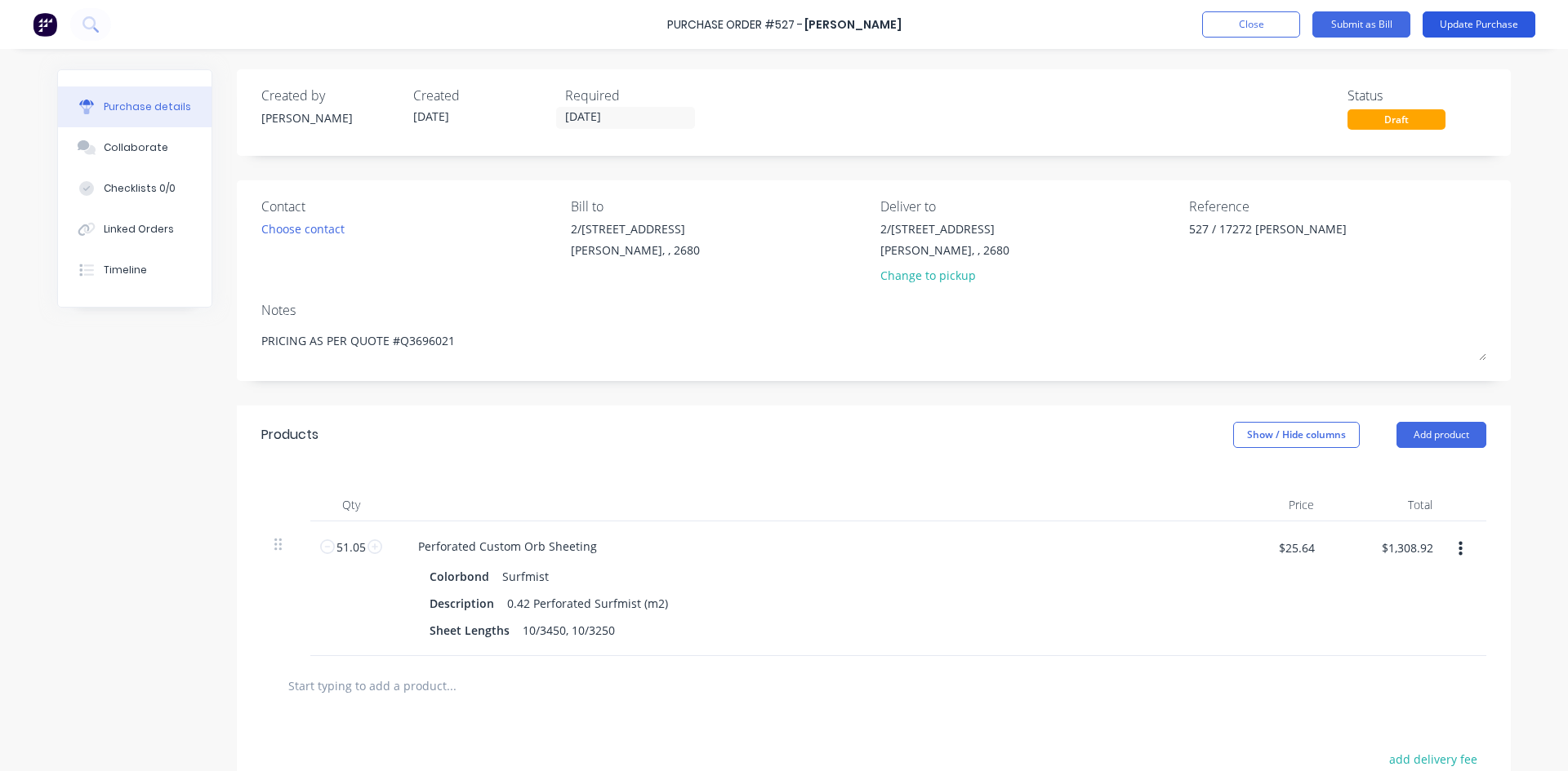
click at [1472, 27] on button "Update Purchase" at bounding box center [1478, 25] width 113 height 27
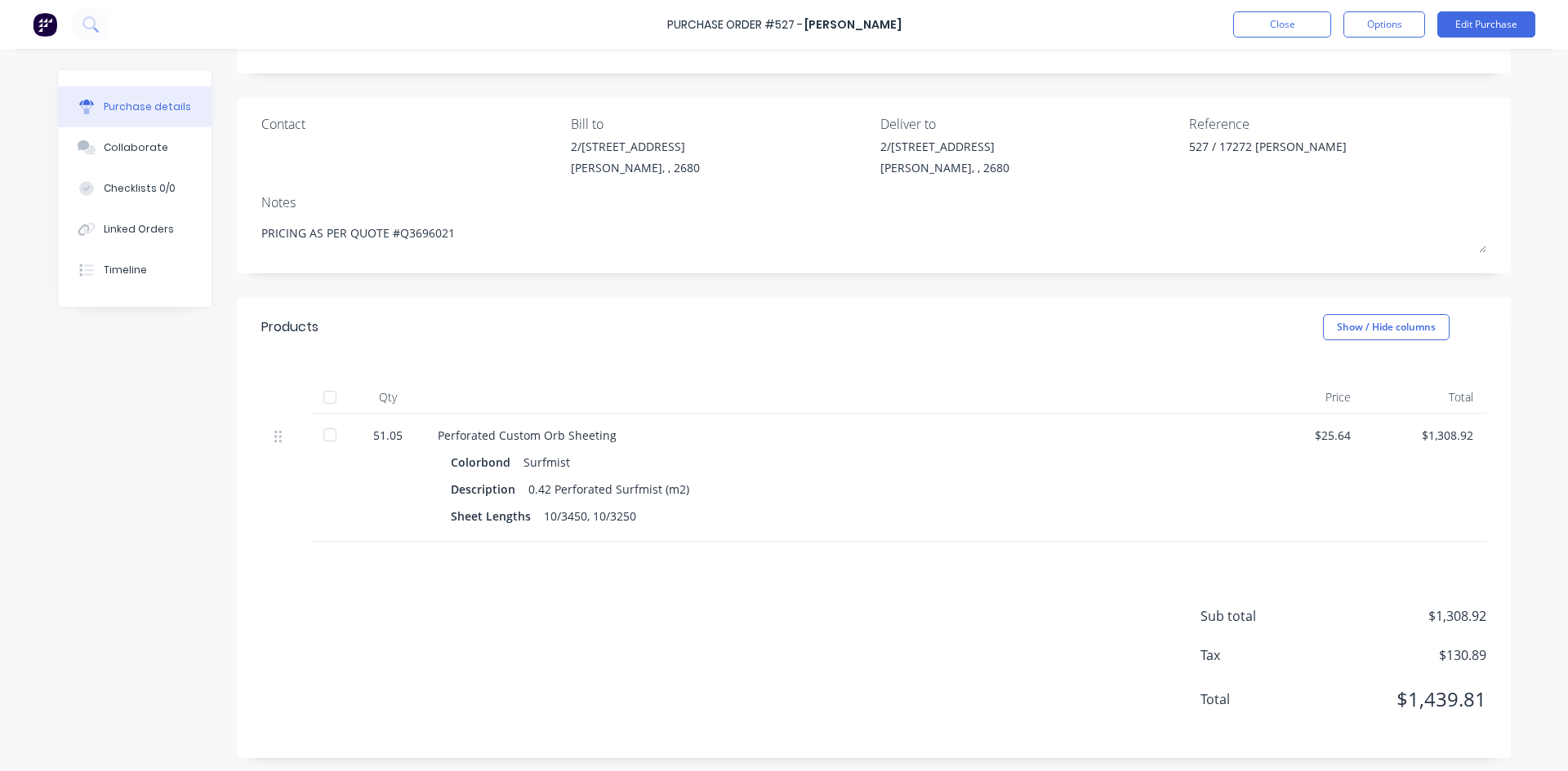
scroll to position [86, 0]
click at [320, 394] on div at bounding box center [330, 393] width 32 height 32
type textarea "x"
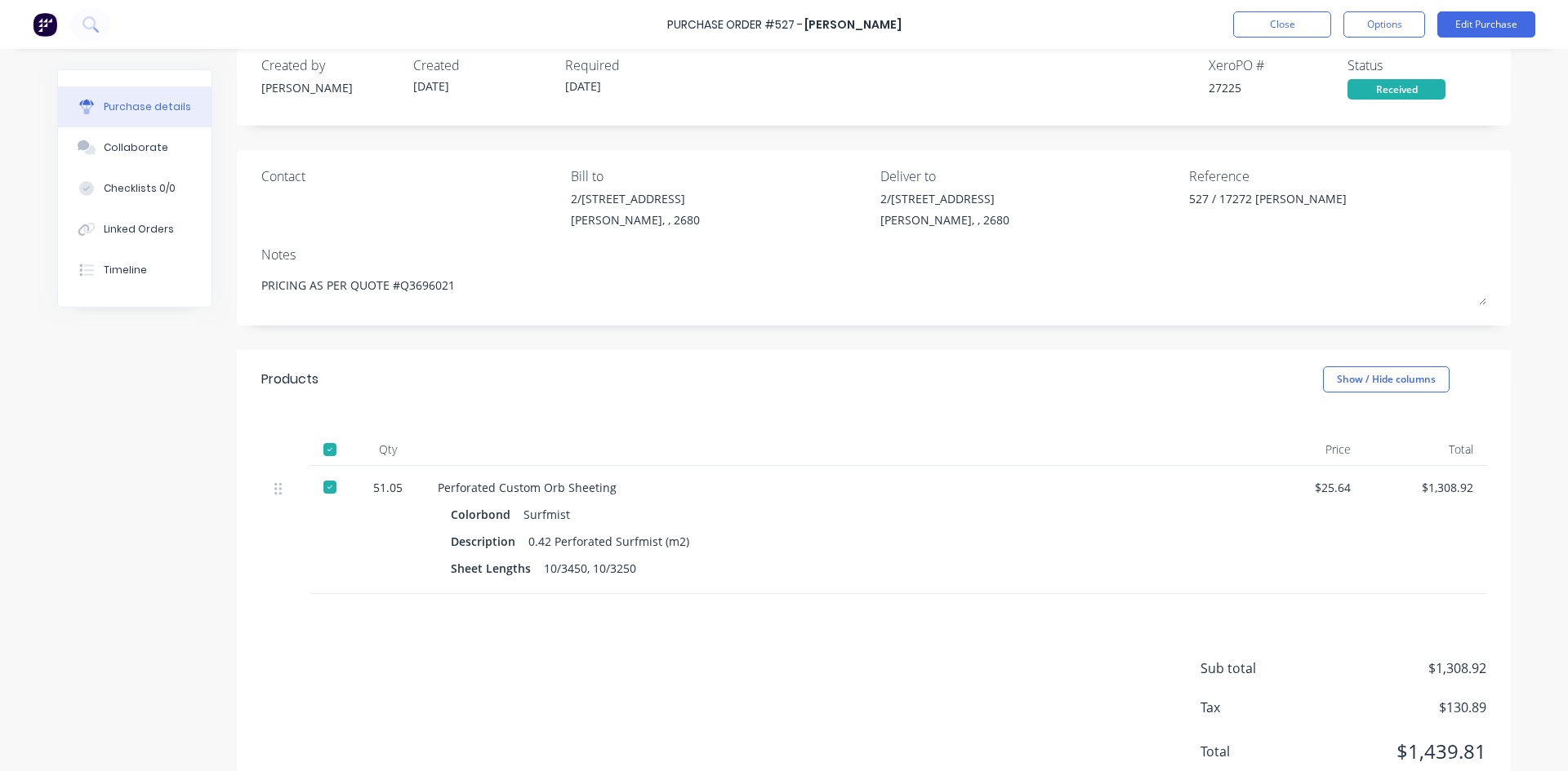
scroll to position [0, 0]
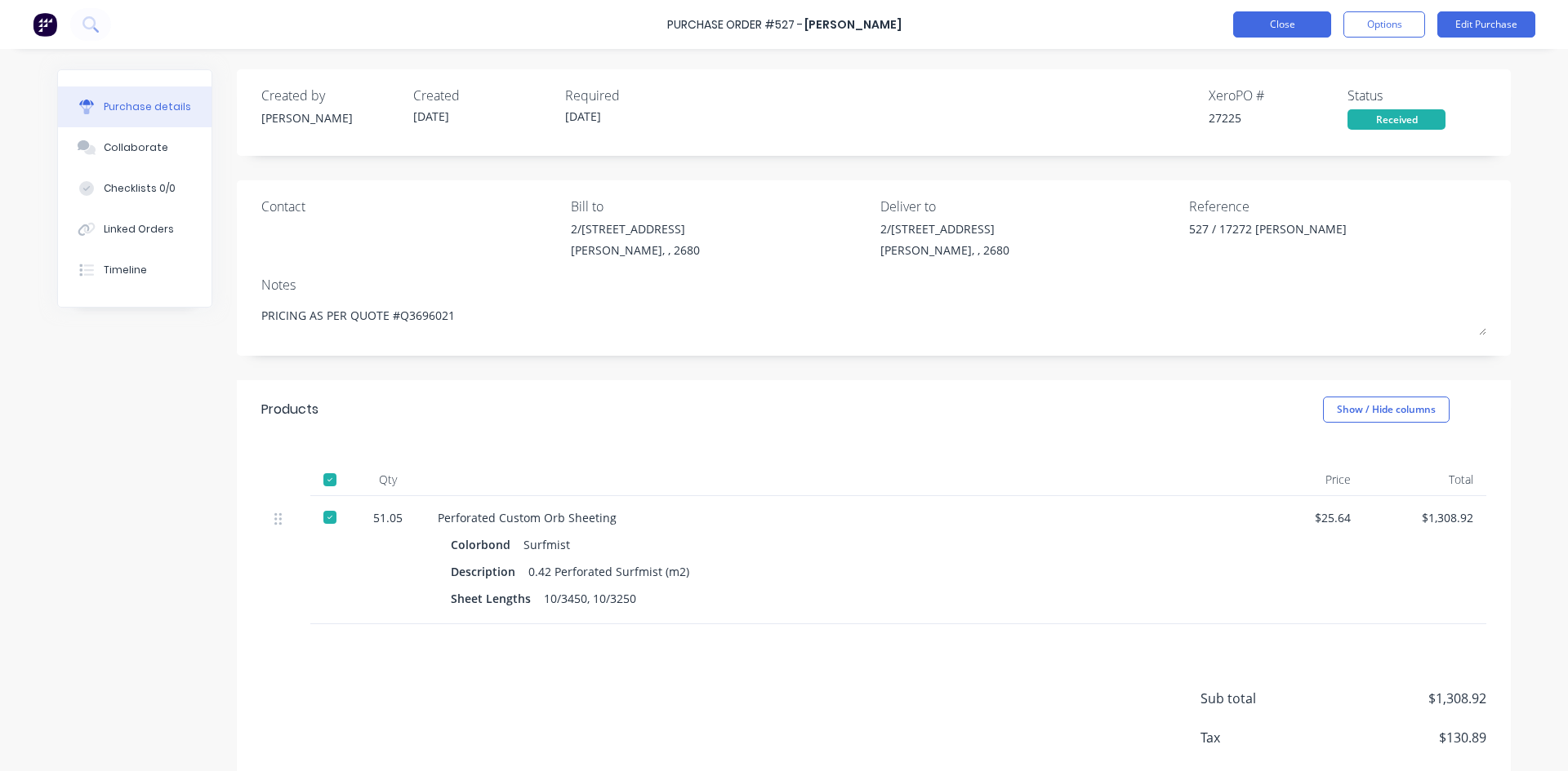
click at [1274, 28] on button "Close" at bounding box center [1282, 25] width 98 height 27
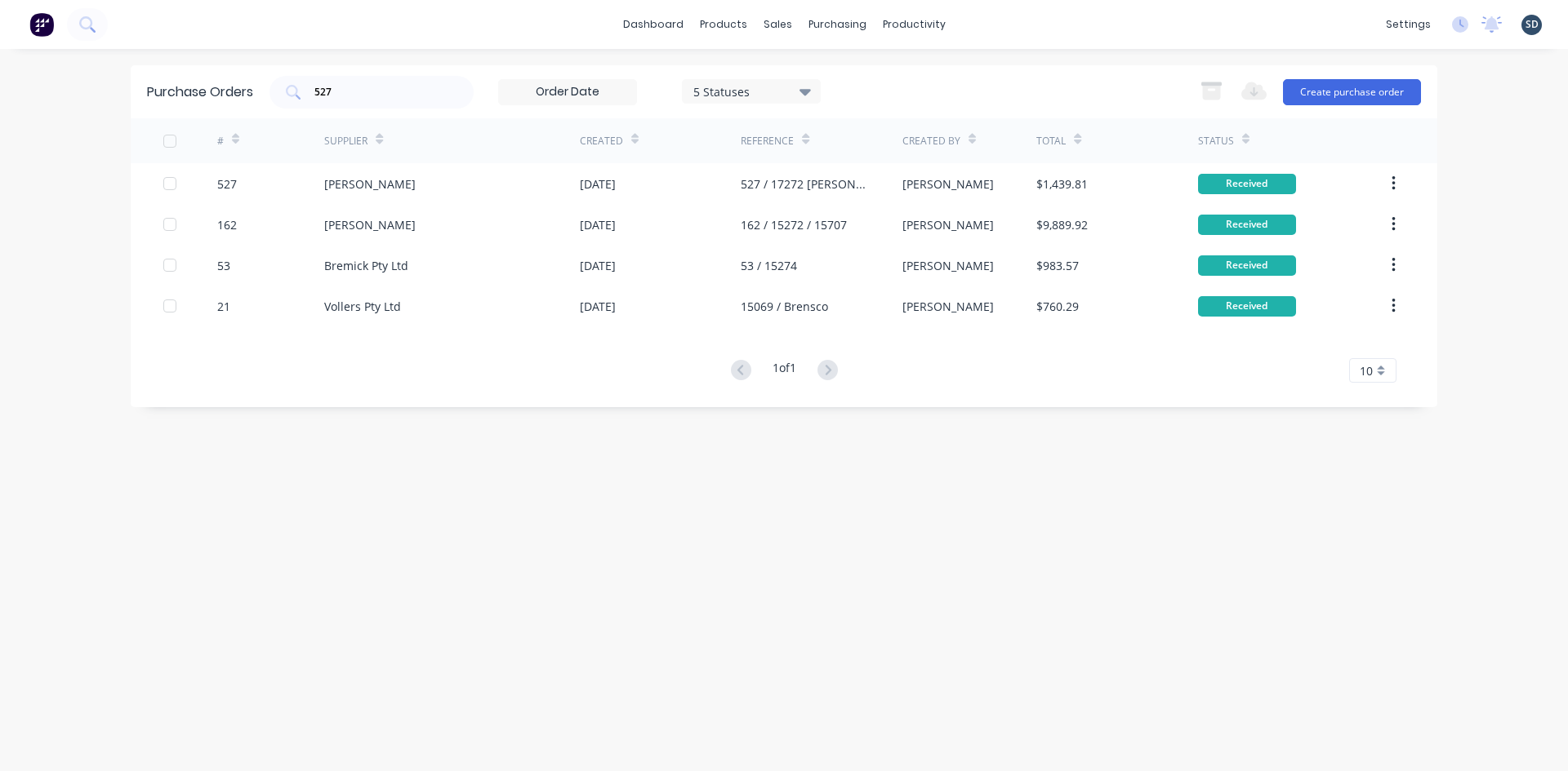
click at [1006, 23] on div "dashboard products sales purchasing productivity dashboard products Product Cat…" at bounding box center [784, 25] width 1568 height 49
click at [1004, 22] on div "dashboard products sales purchasing productivity dashboard products Product Cat…" at bounding box center [784, 25] width 1568 height 49
click at [1001, 24] on div "dashboard products sales purchasing productivity dashboard products Product Cat…" at bounding box center [784, 25] width 1568 height 49
click at [989, 22] on div "dashboard products sales purchasing productivity dashboard products Product Cat…" at bounding box center [784, 25] width 1568 height 49
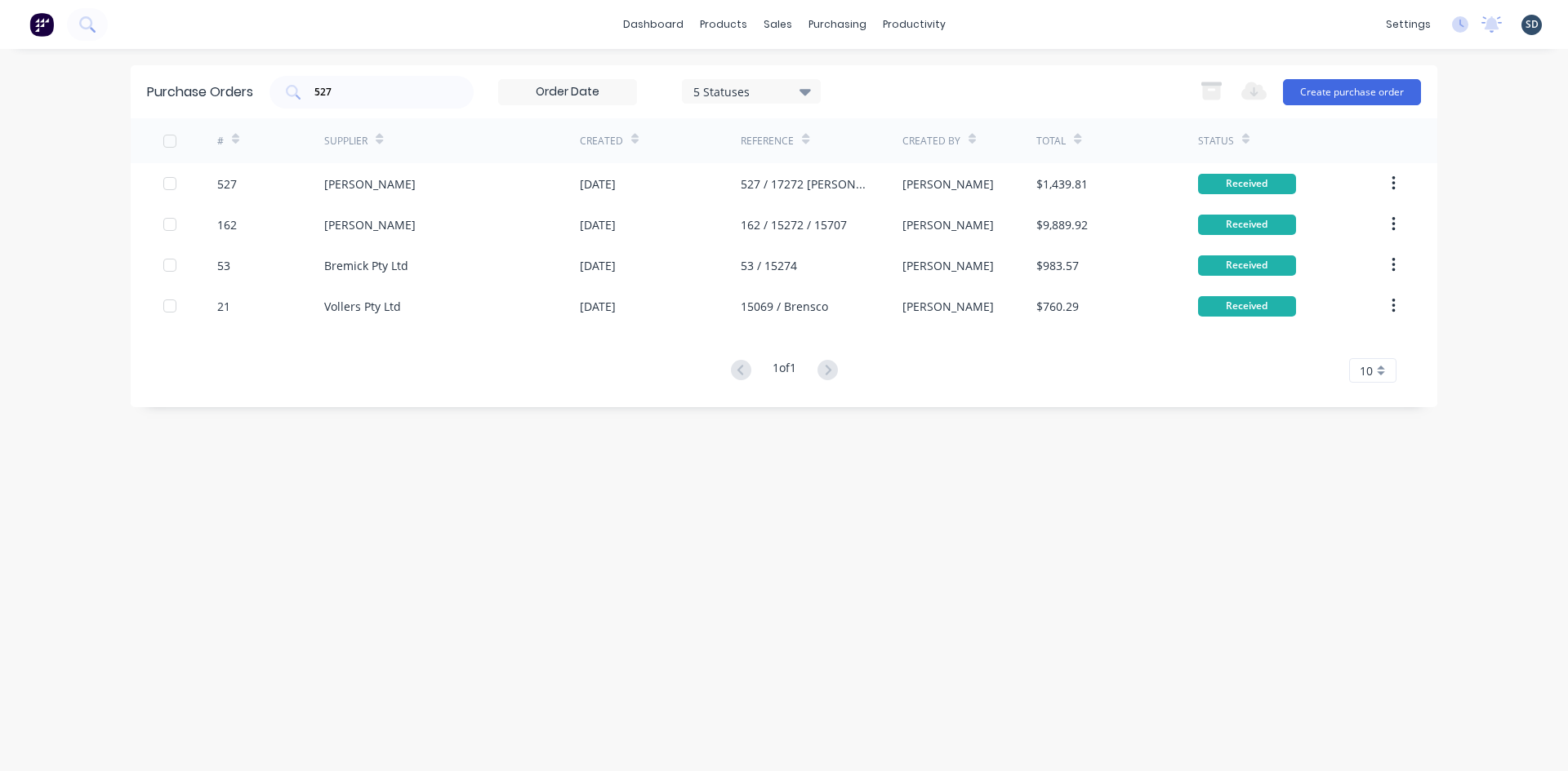
click at [982, 22] on div "dashboard products sales purchasing productivity dashboard products Product Cat…" at bounding box center [784, 25] width 1568 height 49
click at [992, 22] on div "dashboard products sales purchasing productivity dashboard products Product Cat…" at bounding box center [784, 25] width 1568 height 49
click at [998, 25] on div "dashboard products sales purchasing productivity dashboard products Product Cat…" at bounding box center [784, 25] width 1568 height 49
click at [996, 25] on div "dashboard products sales purchasing productivity dashboard products Product Cat…" at bounding box center [784, 25] width 1568 height 49
drag, startPoint x: 996, startPoint y: 25, endPoint x: 987, endPoint y: 26, distance: 9.1
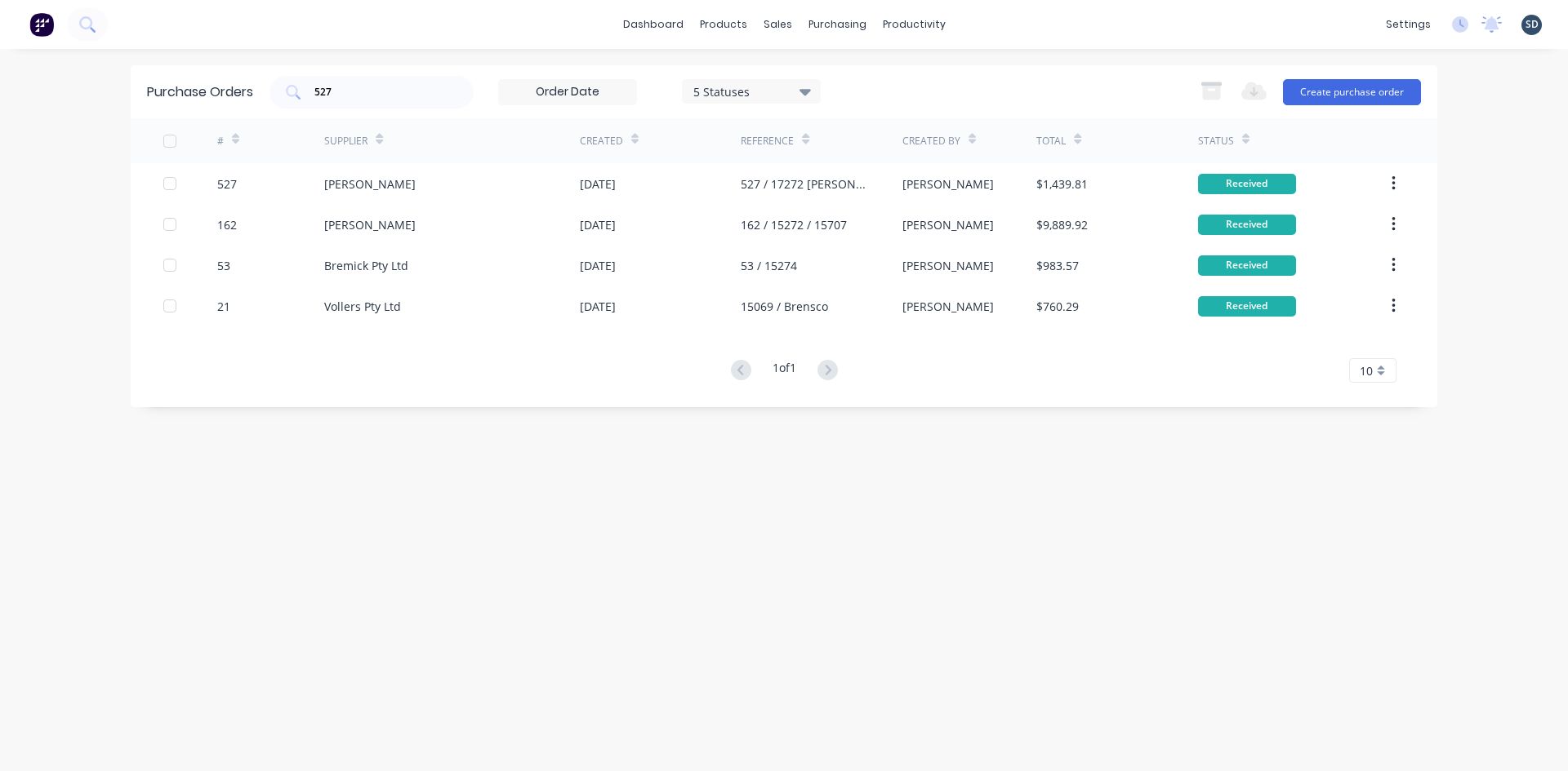
click at [987, 26] on div "dashboard products sales purchasing productivity dashboard products Product Cat…" at bounding box center [784, 25] width 1568 height 49
click at [1088, 30] on div "dashboard products sales purchasing productivity dashboard products Product Cat…" at bounding box center [784, 25] width 1568 height 49
click at [400, 81] on div "527" at bounding box center [371, 91] width 204 height 32
type input "5"
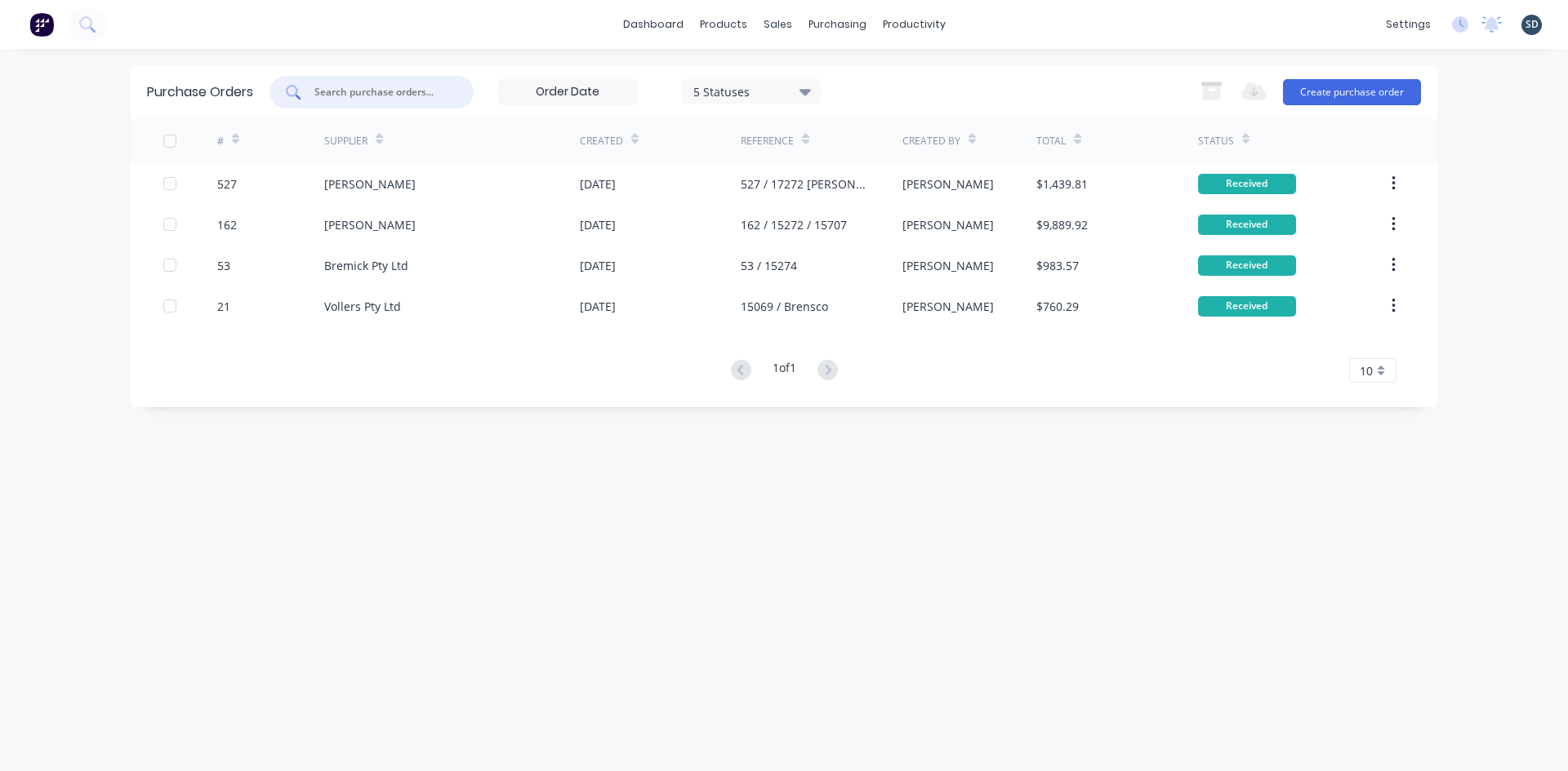
click at [378, 26] on div "dashboard products sales purchasing productivity dashboard products Product Cat…" at bounding box center [784, 25] width 1568 height 49
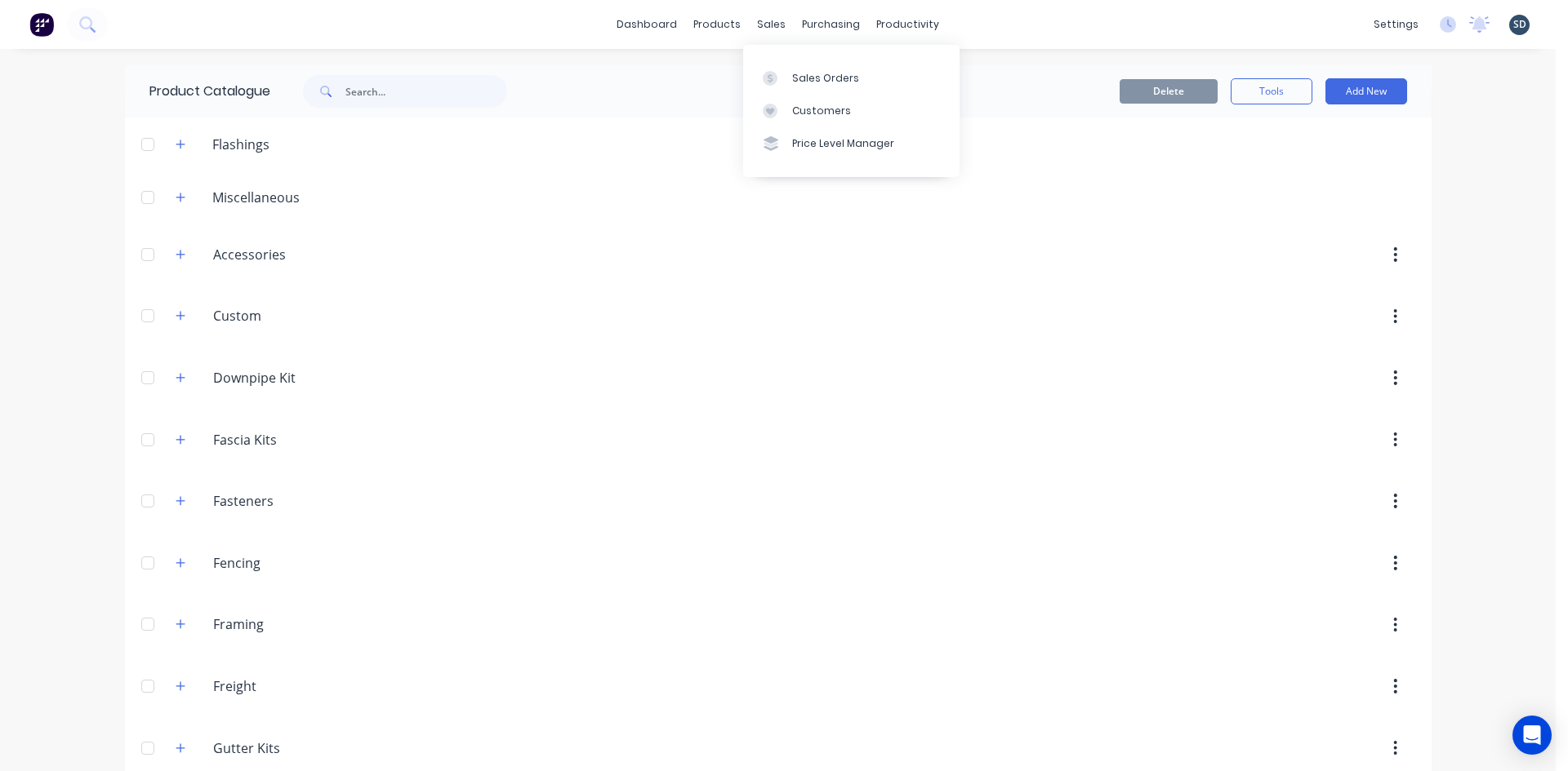
click at [810, 78] on div "Sales Orders" at bounding box center [825, 78] width 67 height 15
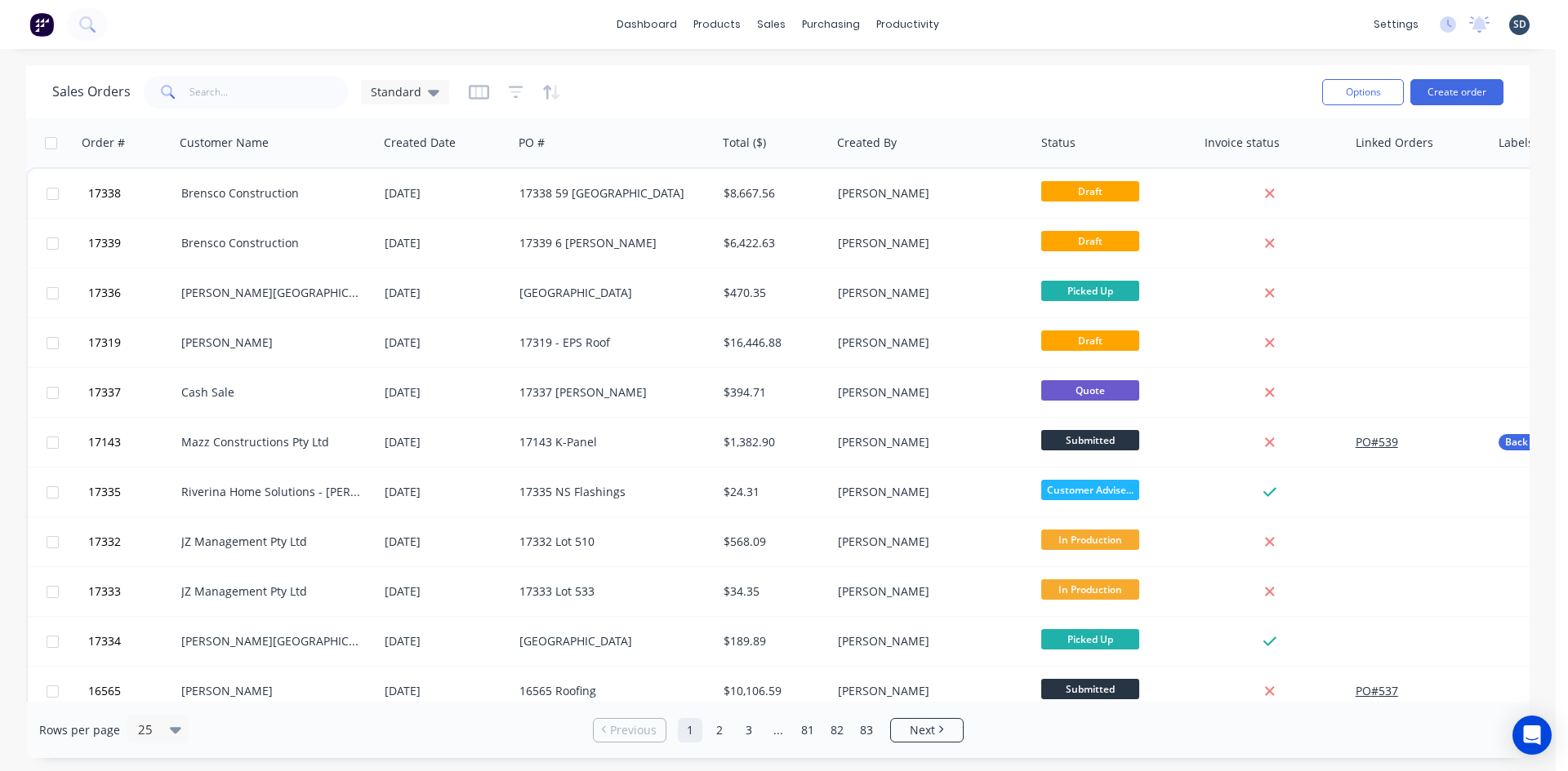
click at [996, 23] on div "dashboard products sales purchasing productivity dashboard products Product Cat…" at bounding box center [777, 25] width 1555 height 49
click at [1013, 22] on div "dashboard products sales purchasing productivity dashboard products Product Cat…" at bounding box center [777, 25] width 1555 height 49
click at [995, 22] on div "dashboard products sales purchasing productivity dashboard products Product Cat…" at bounding box center [777, 25] width 1555 height 49
click at [996, 22] on div "dashboard products sales purchasing productivity dashboard products Product Cat…" at bounding box center [777, 25] width 1555 height 49
click at [255, 98] on input "text" at bounding box center [270, 91] width 159 height 32
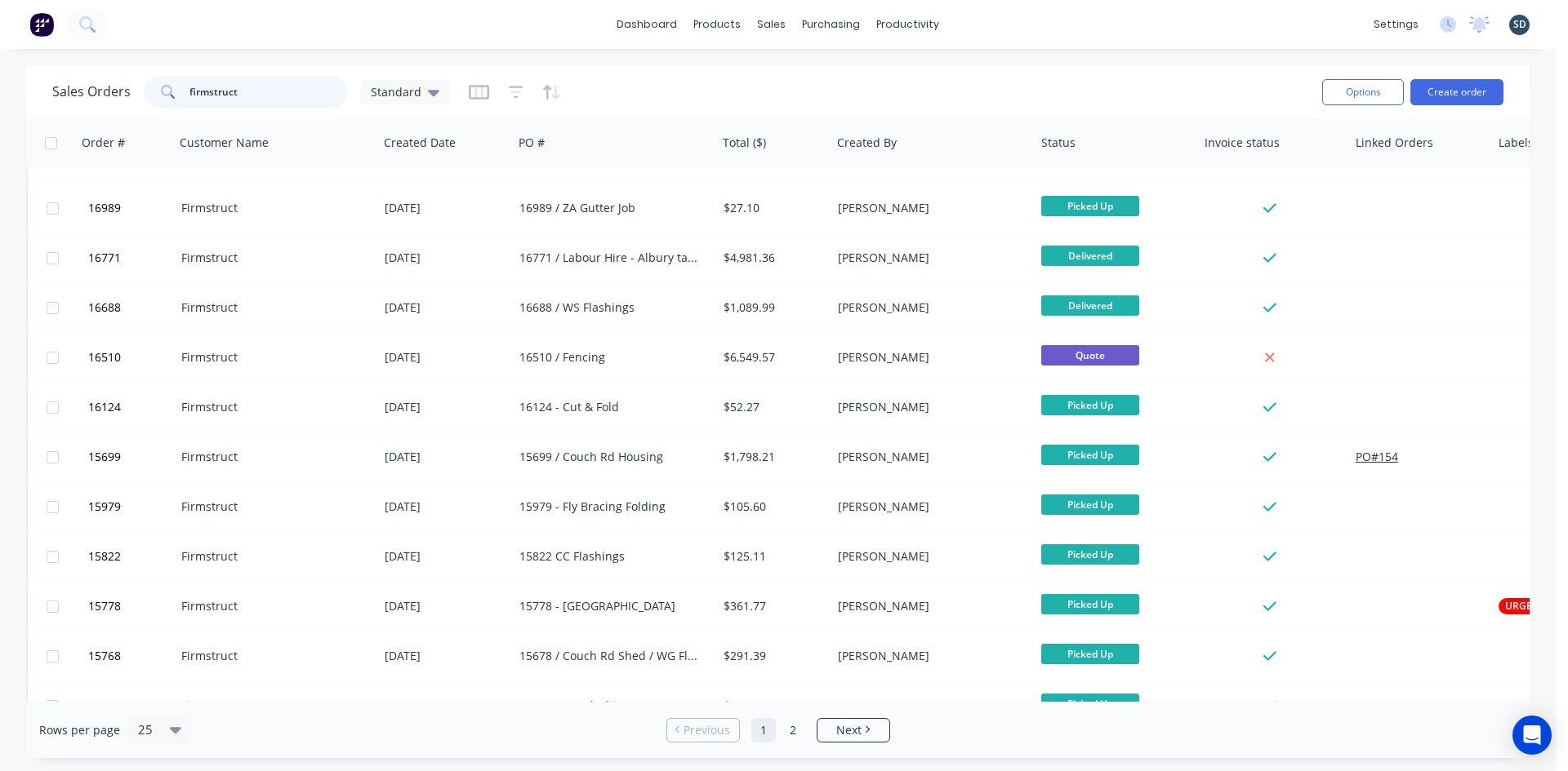
scroll to position [718, 0]
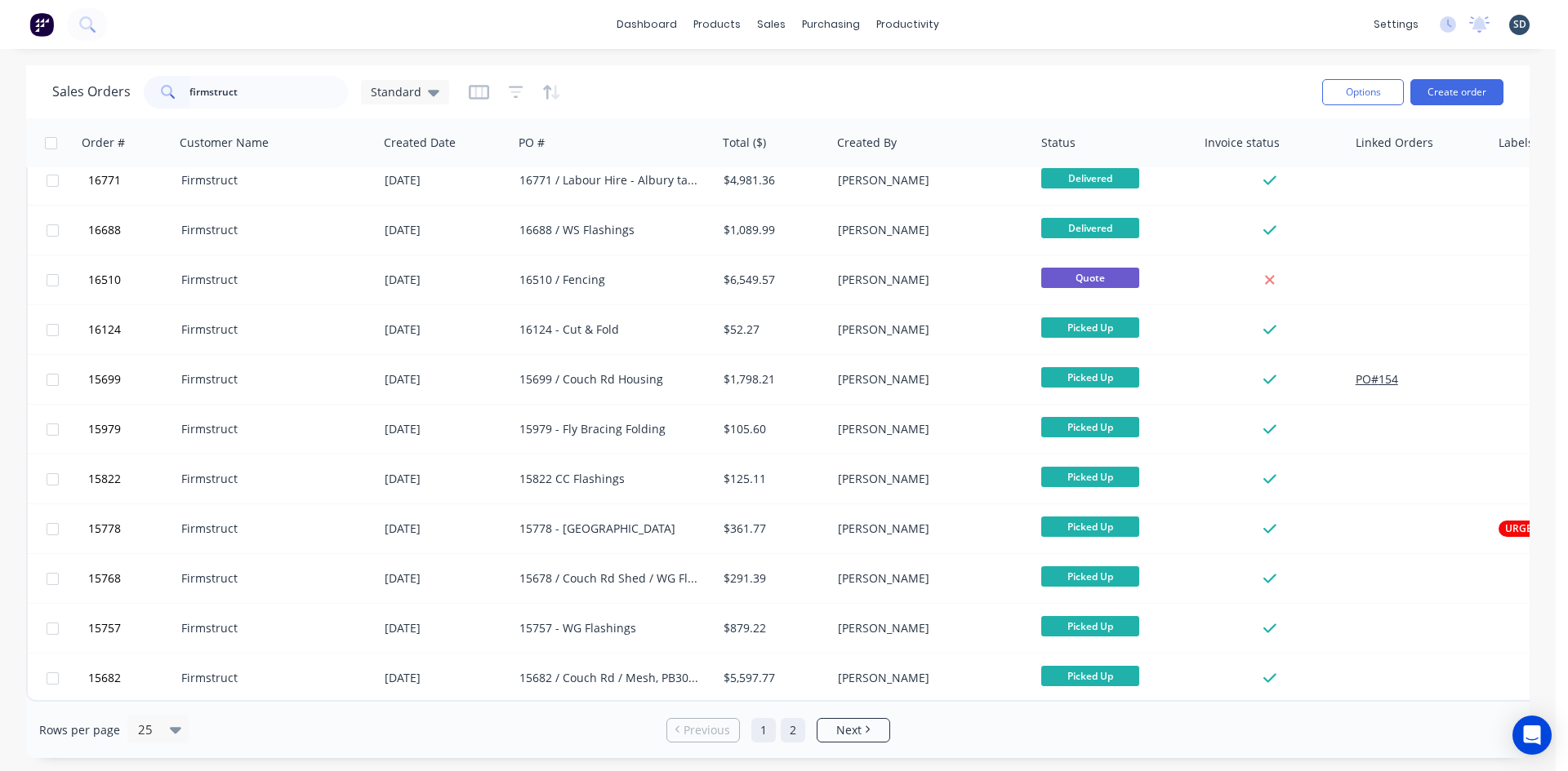
click at [793, 732] on link "2" at bounding box center [792, 730] width 25 height 25
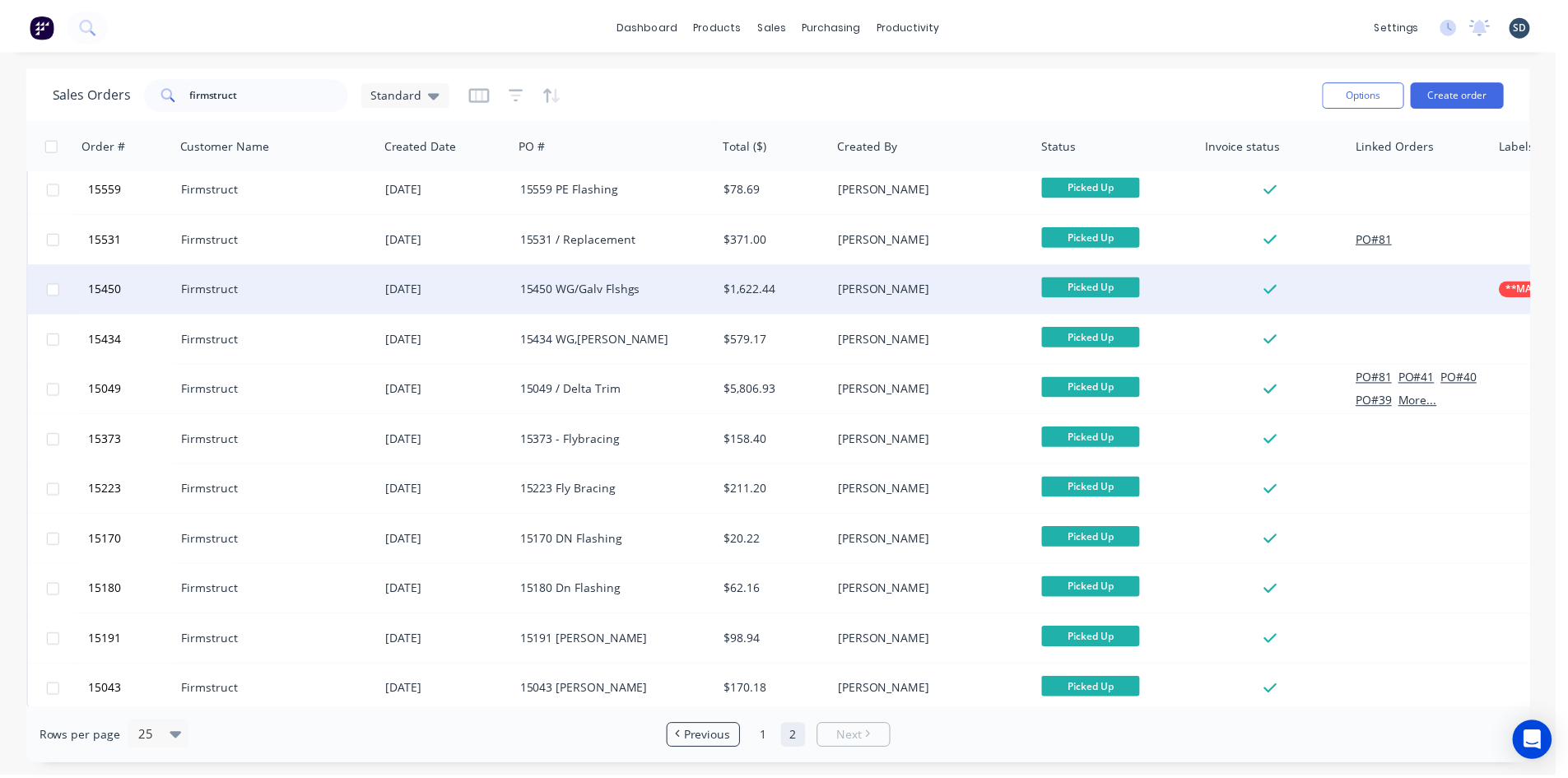
scroll to position [0, 0]
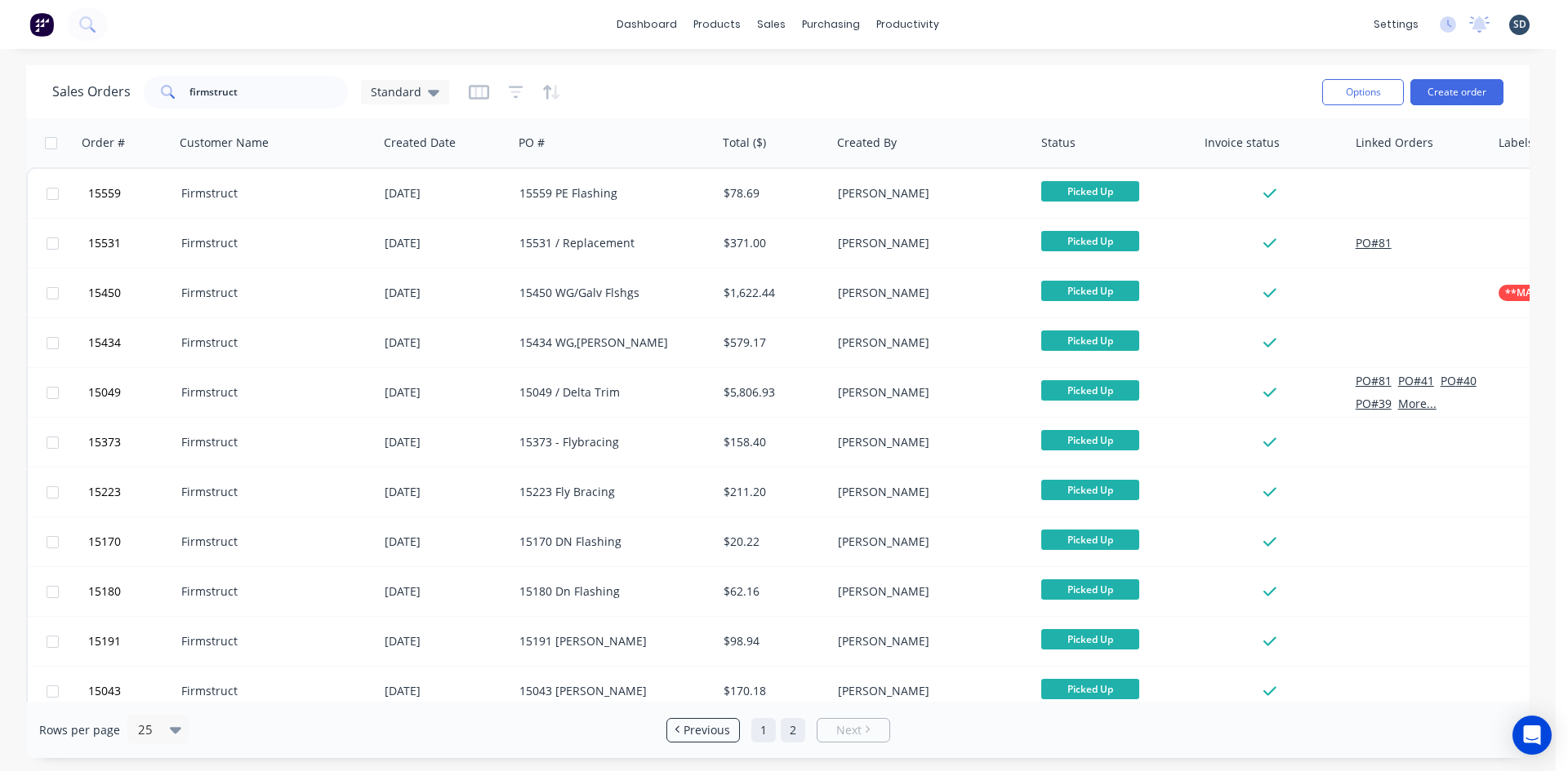
click at [764, 737] on link "1" at bounding box center [763, 730] width 25 height 25
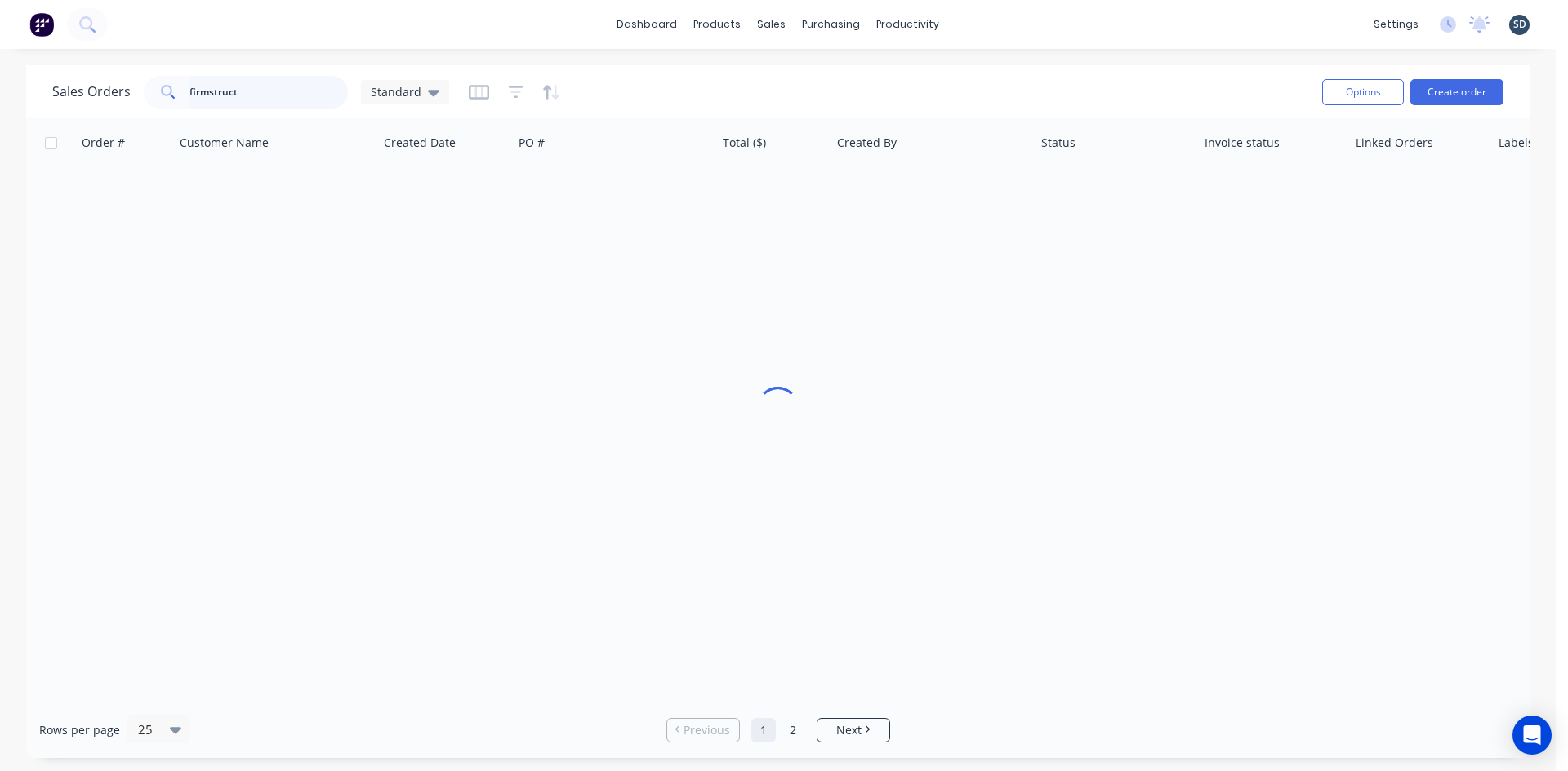
click at [234, 101] on input "firmstruct" at bounding box center [270, 91] width 159 height 32
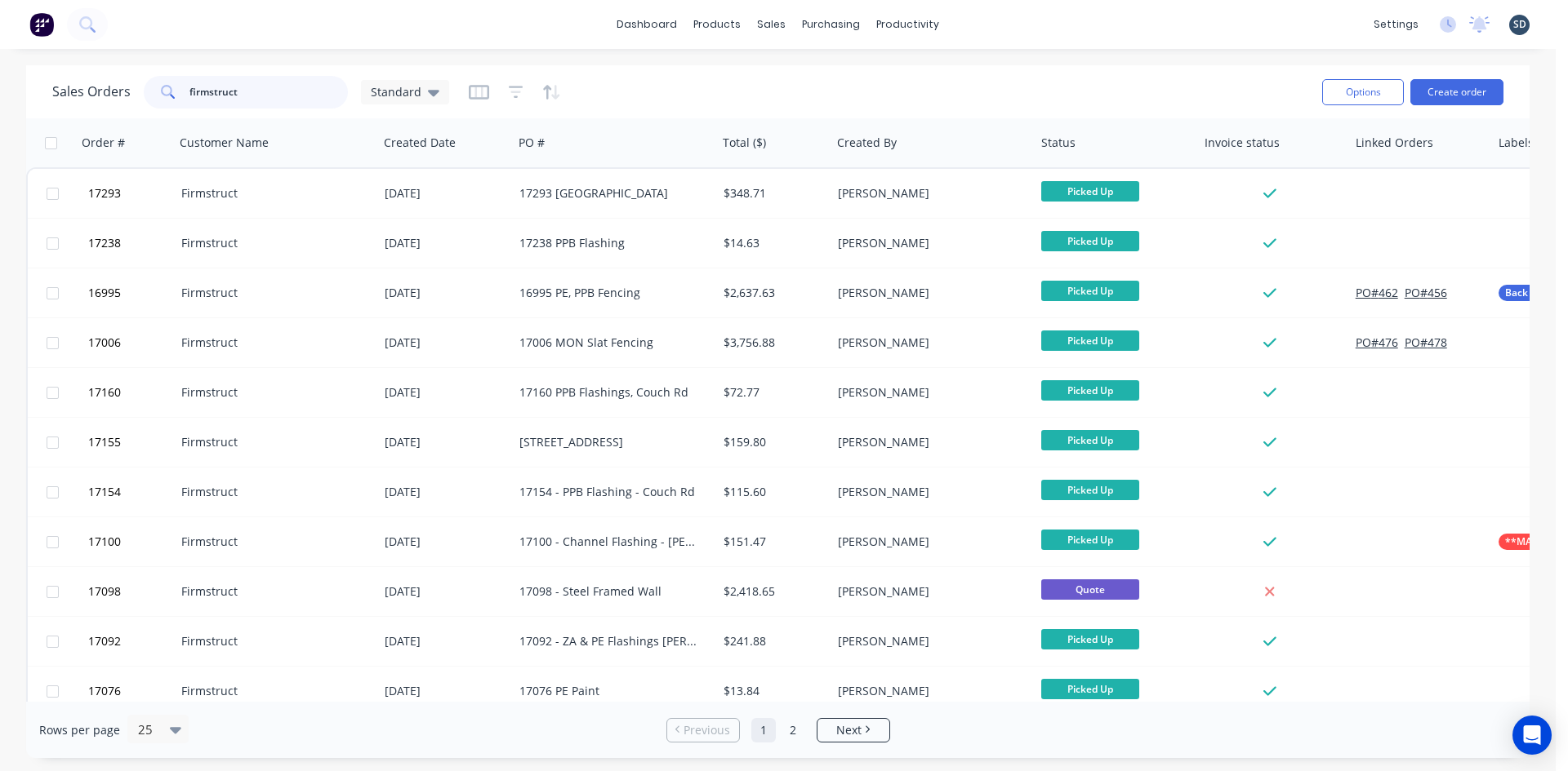
click at [234, 101] on input "firmstruct" at bounding box center [270, 91] width 159 height 32
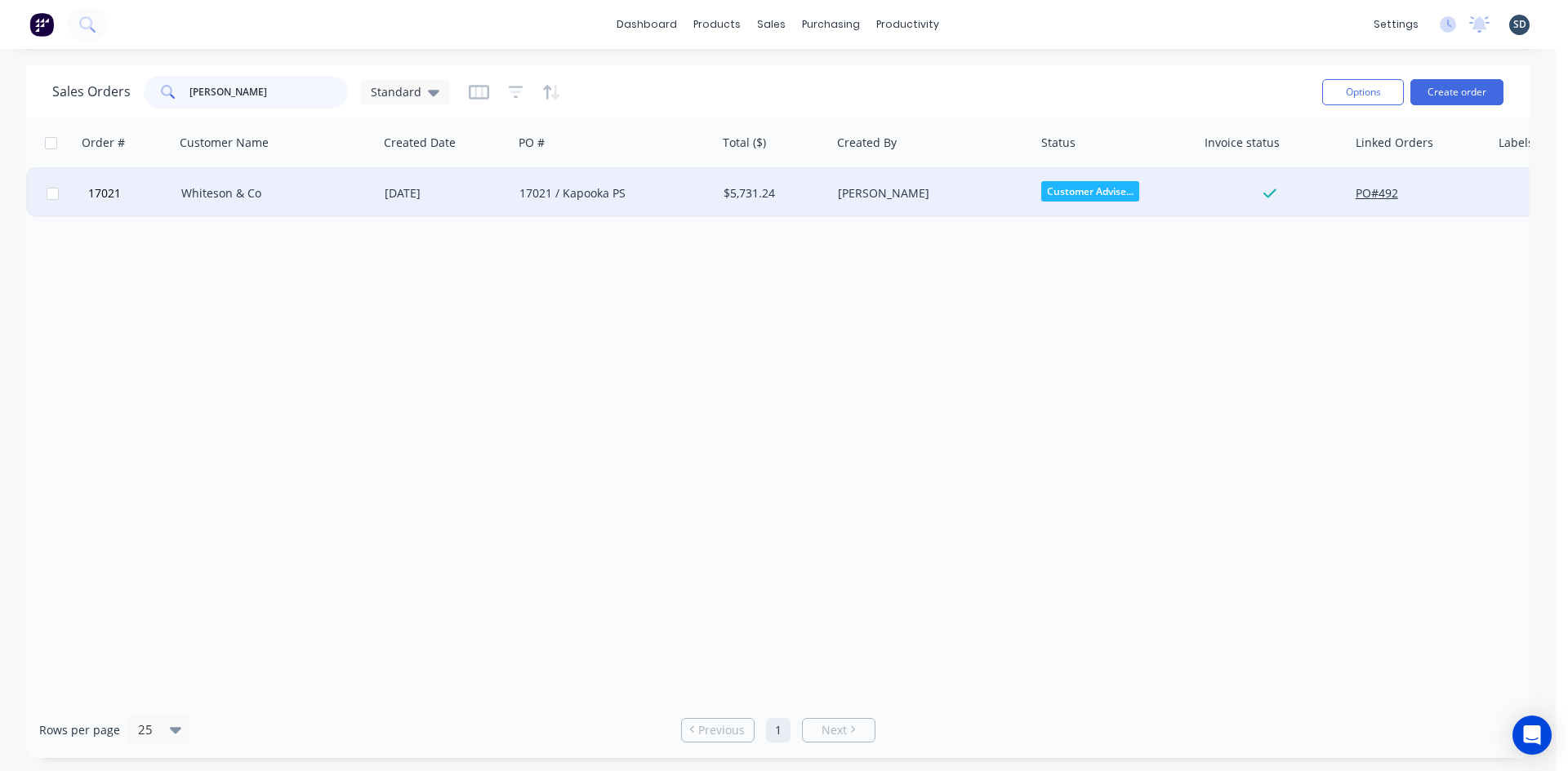
type input "kapoo"
click at [348, 190] on div "Whiteson & Co" at bounding box center [271, 193] width 181 height 17
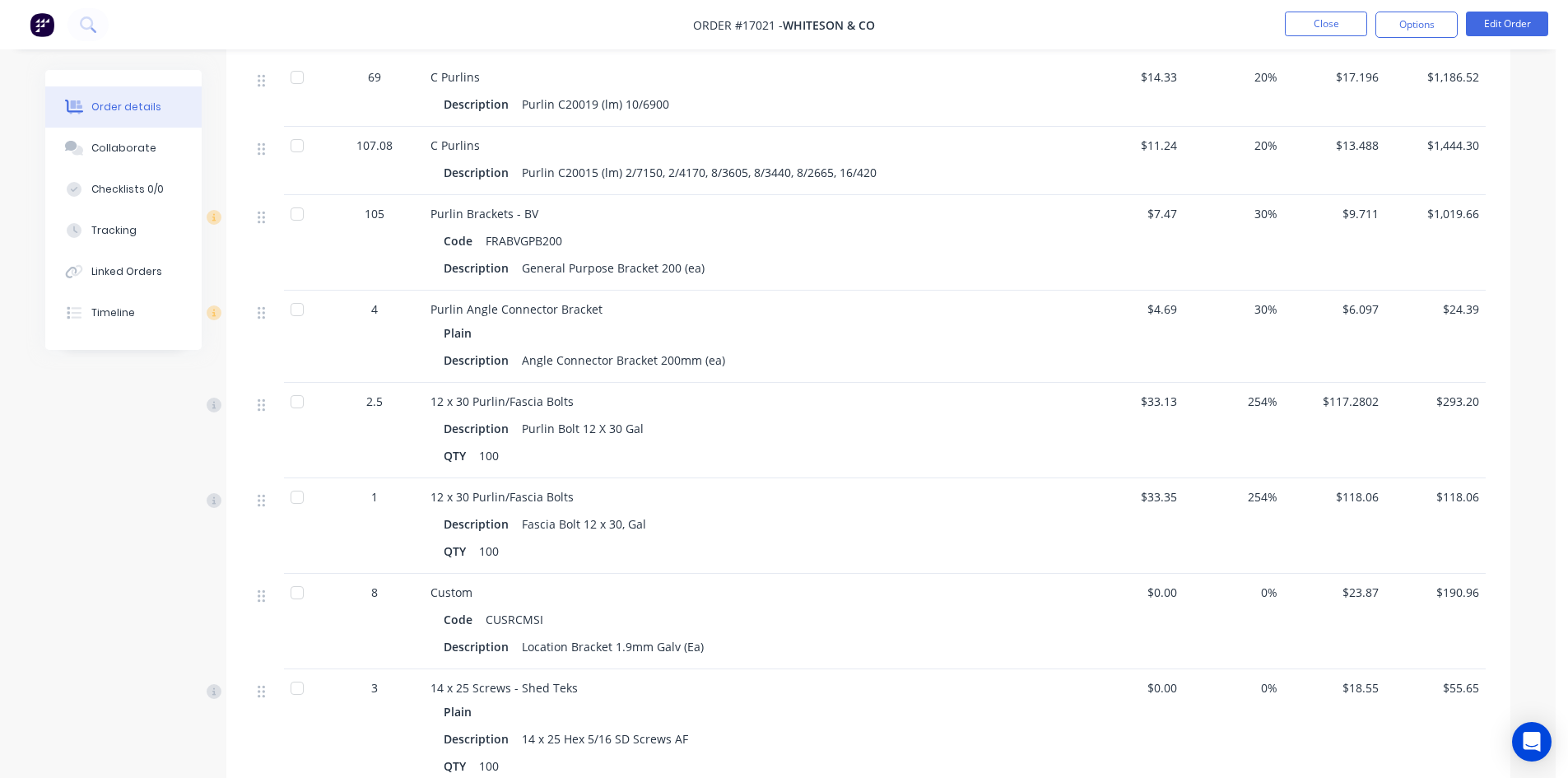
scroll to position [741, 0]
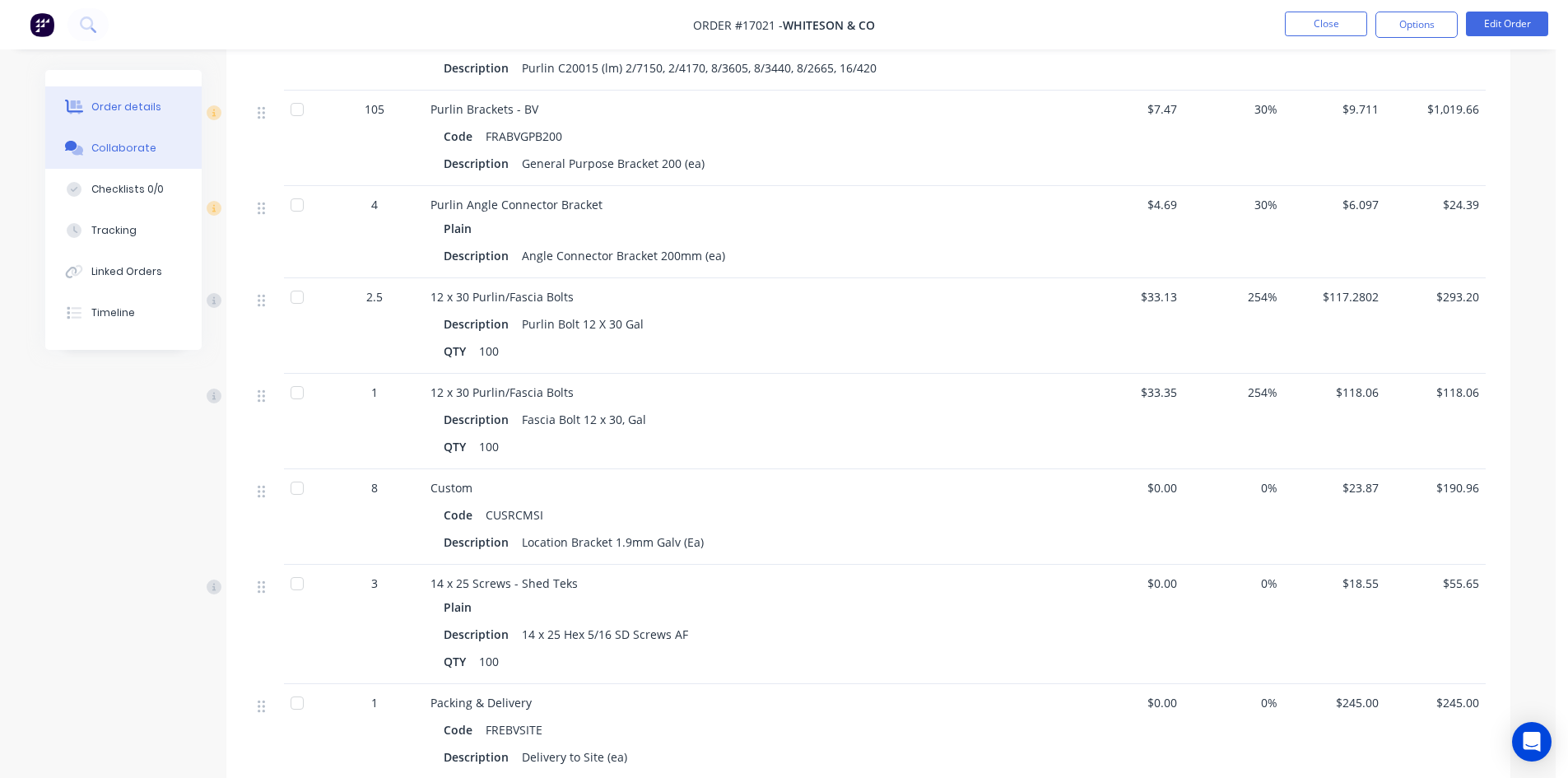
click at [130, 158] on button "Collaborate" at bounding box center [124, 148] width 157 height 41
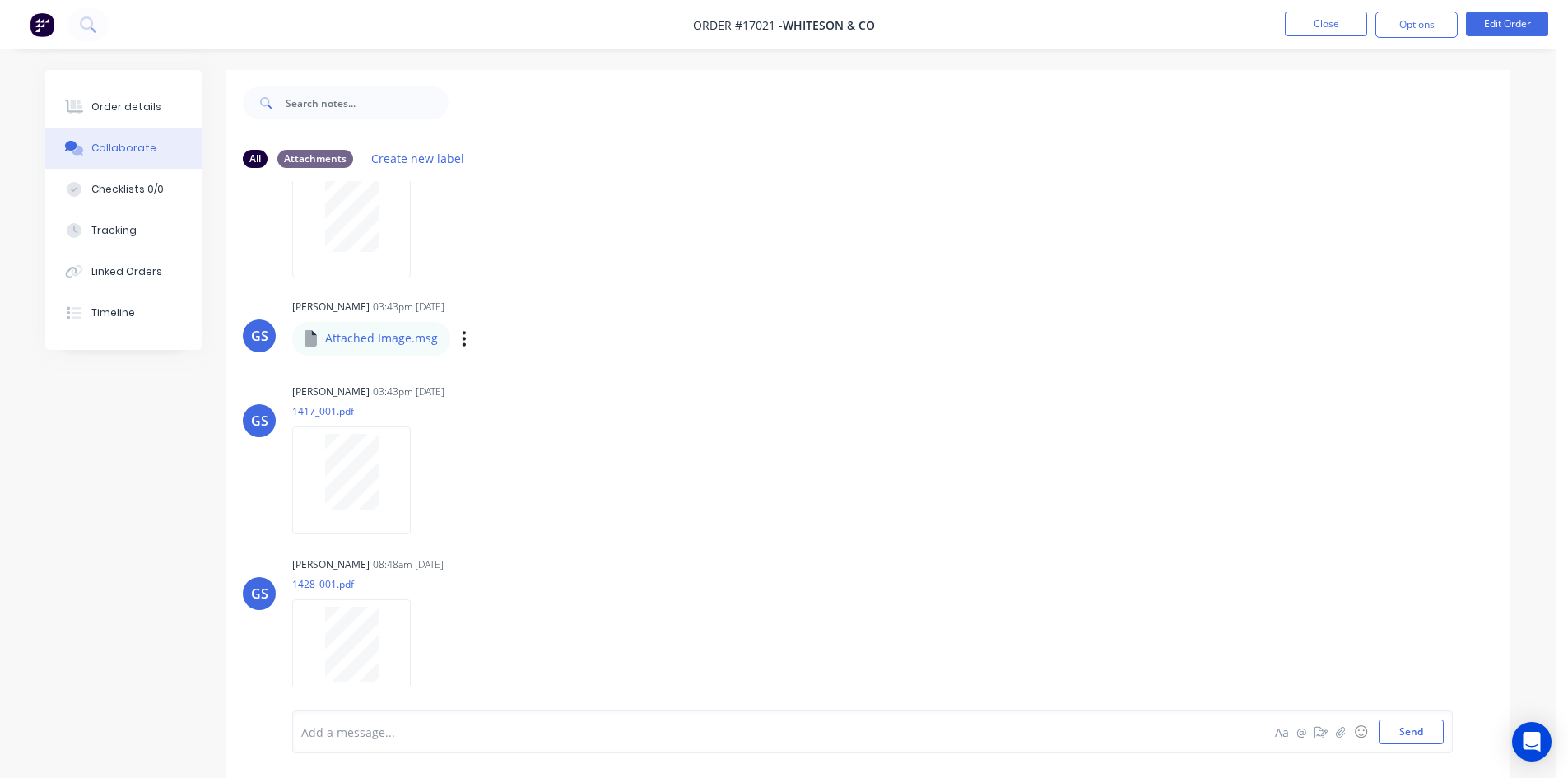
scroll to position [88, 0]
click at [132, 114] on button "Order details" at bounding box center [124, 106] width 157 height 41
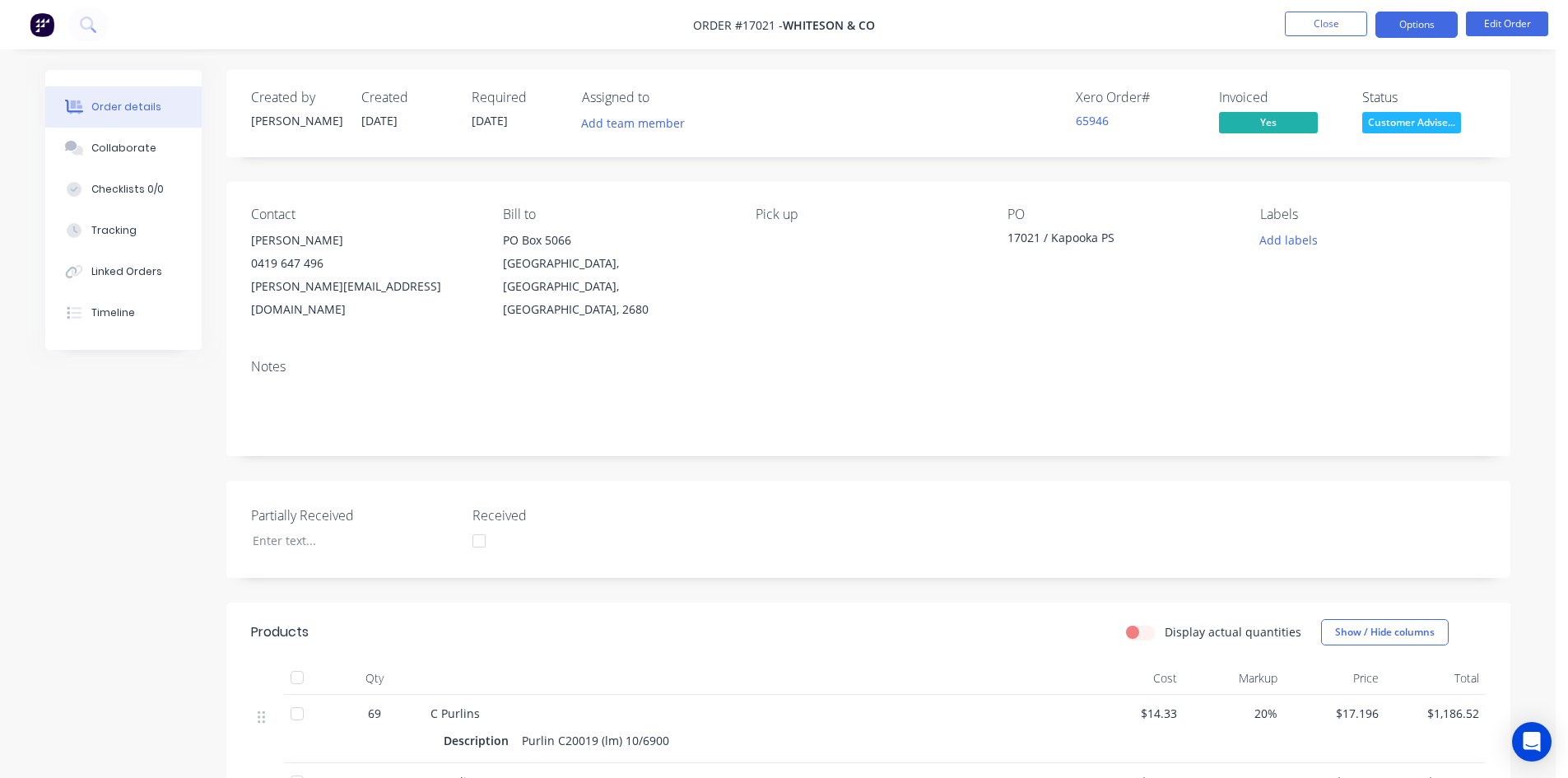
click at [1414, 27] on button "Options" at bounding box center [1416, 25] width 82 height 27
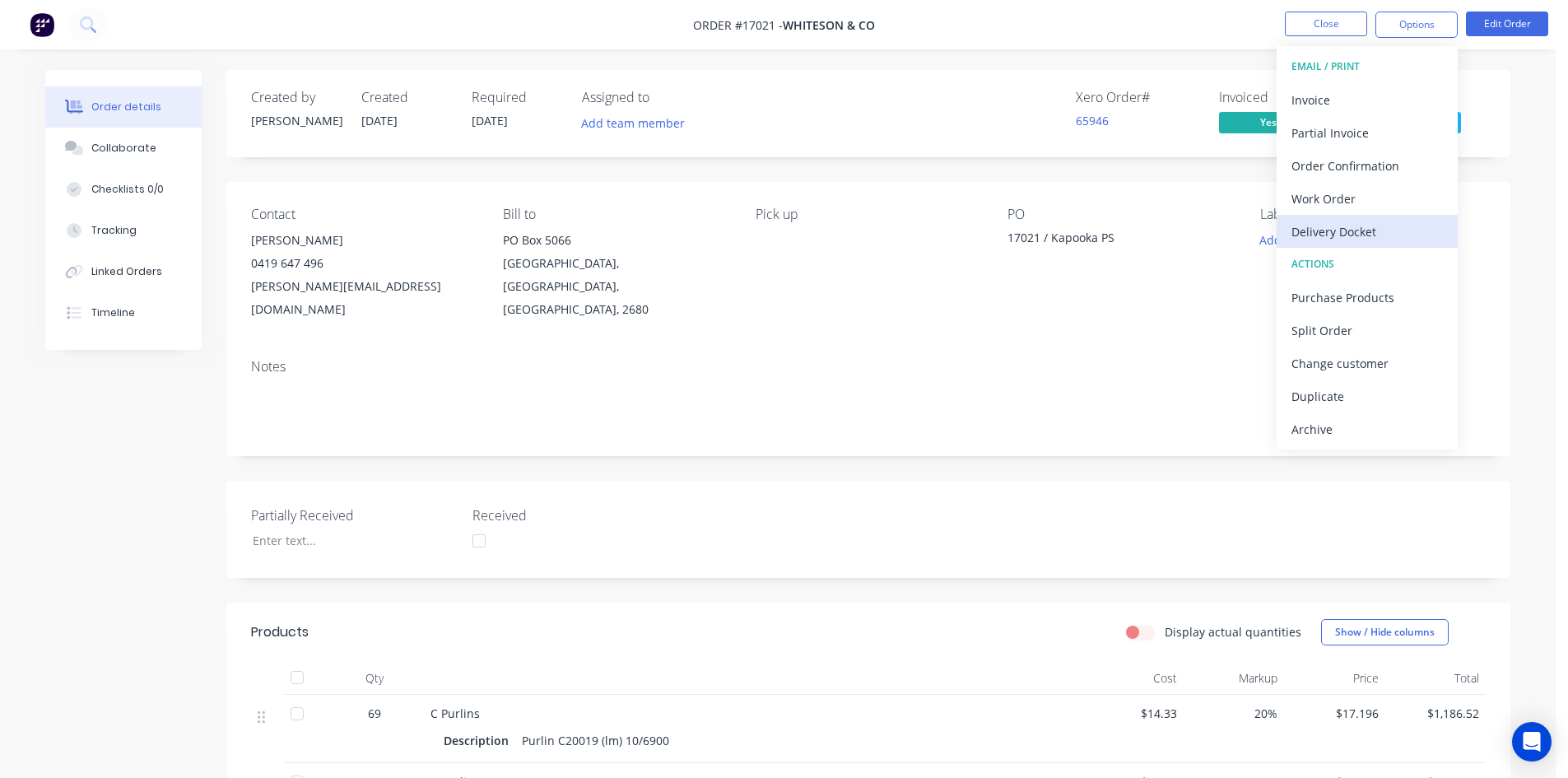
click at [1345, 234] on div "Delivery Docket" at bounding box center [1367, 232] width 152 height 24
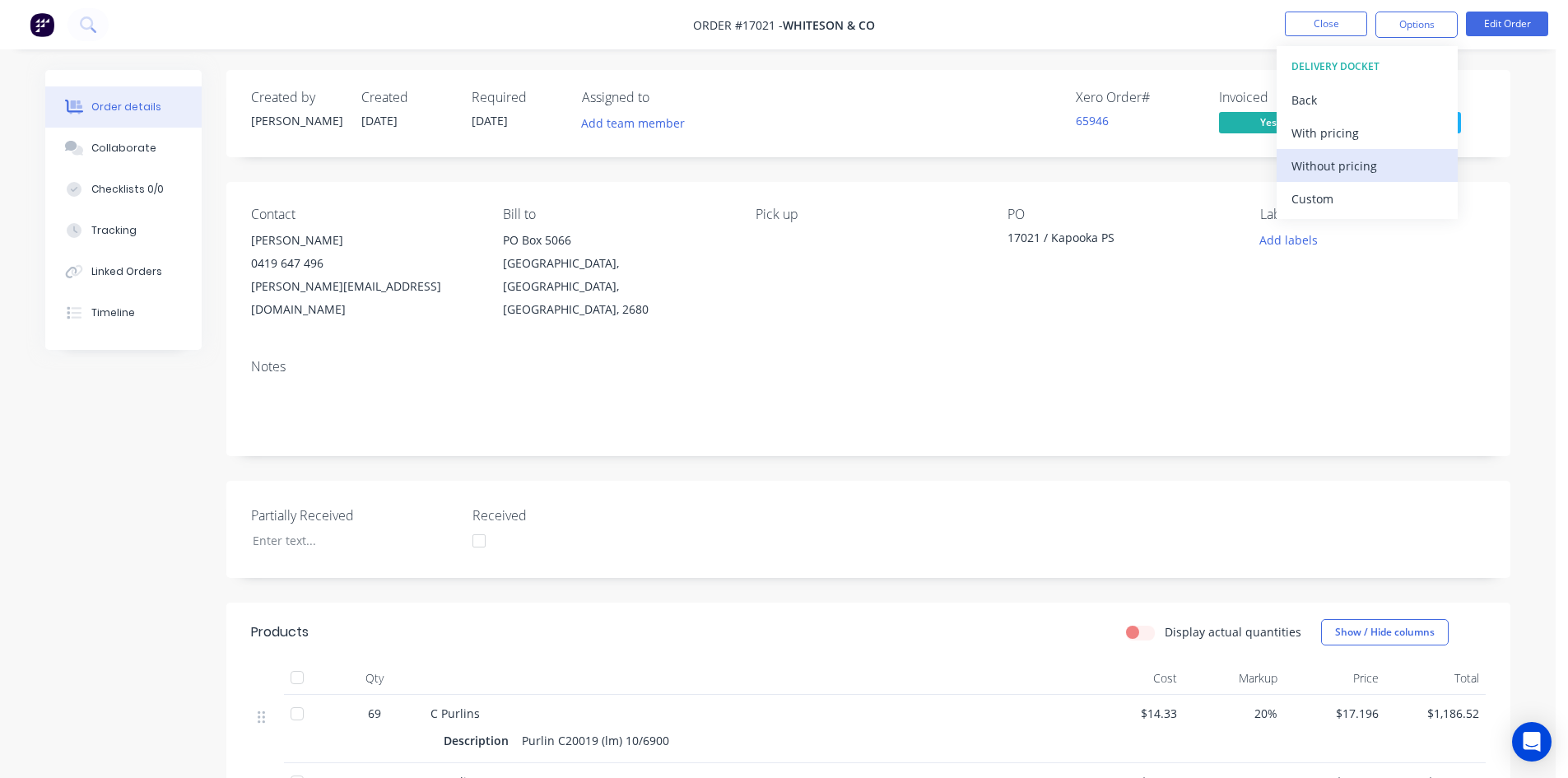
click at [1359, 167] on div "Without pricing" at bounding box center [1367, 166] width 152 height 24
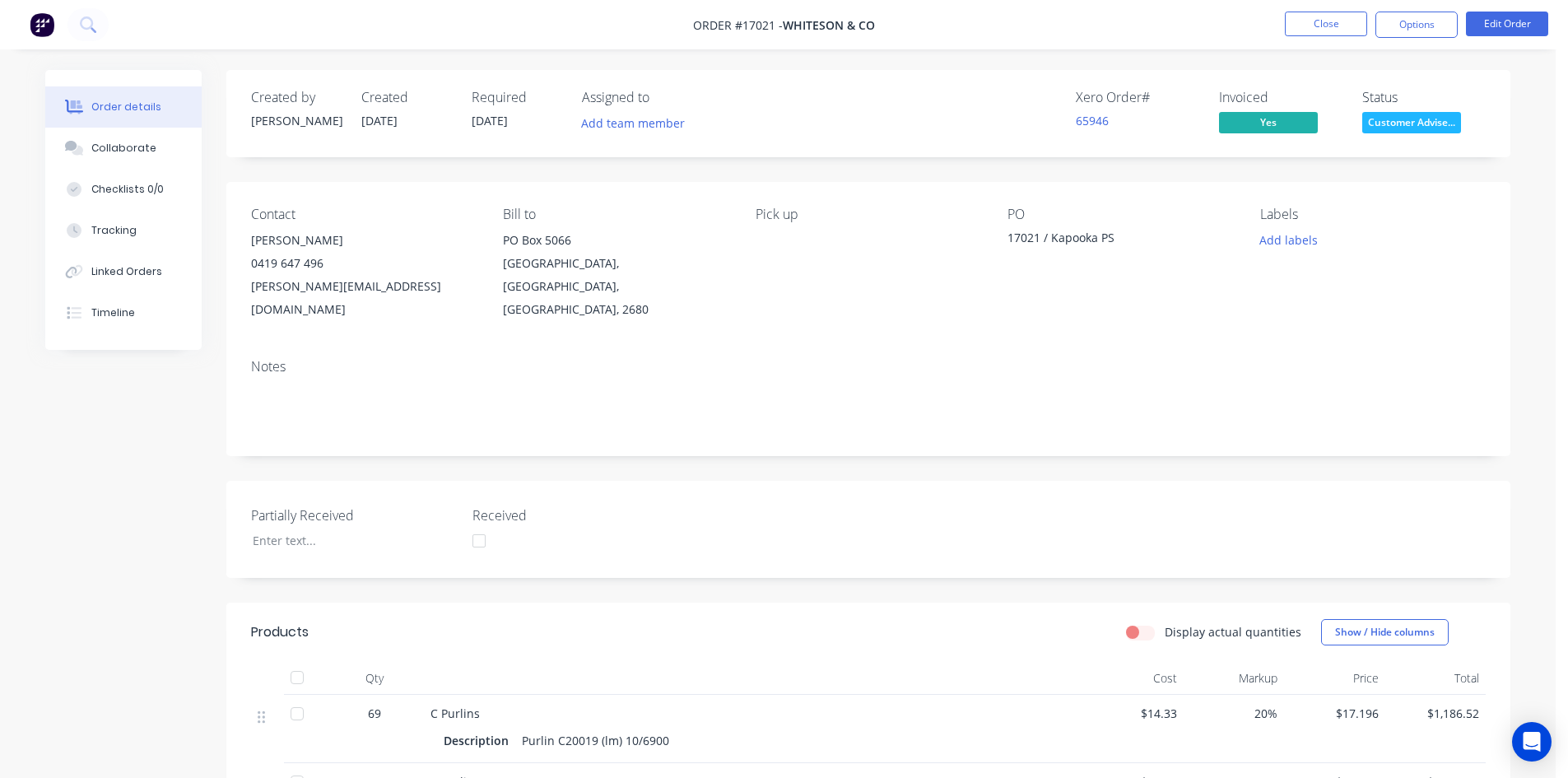
click at [1184, 46] on nav "Order #17021 - Whiteson & Co Close Options Edit Order" at bounding box center [784, 25] width 1568 height 50
click at [1332, 28] on button "Close" at bounding box center [1326, 24] width 82 height 25
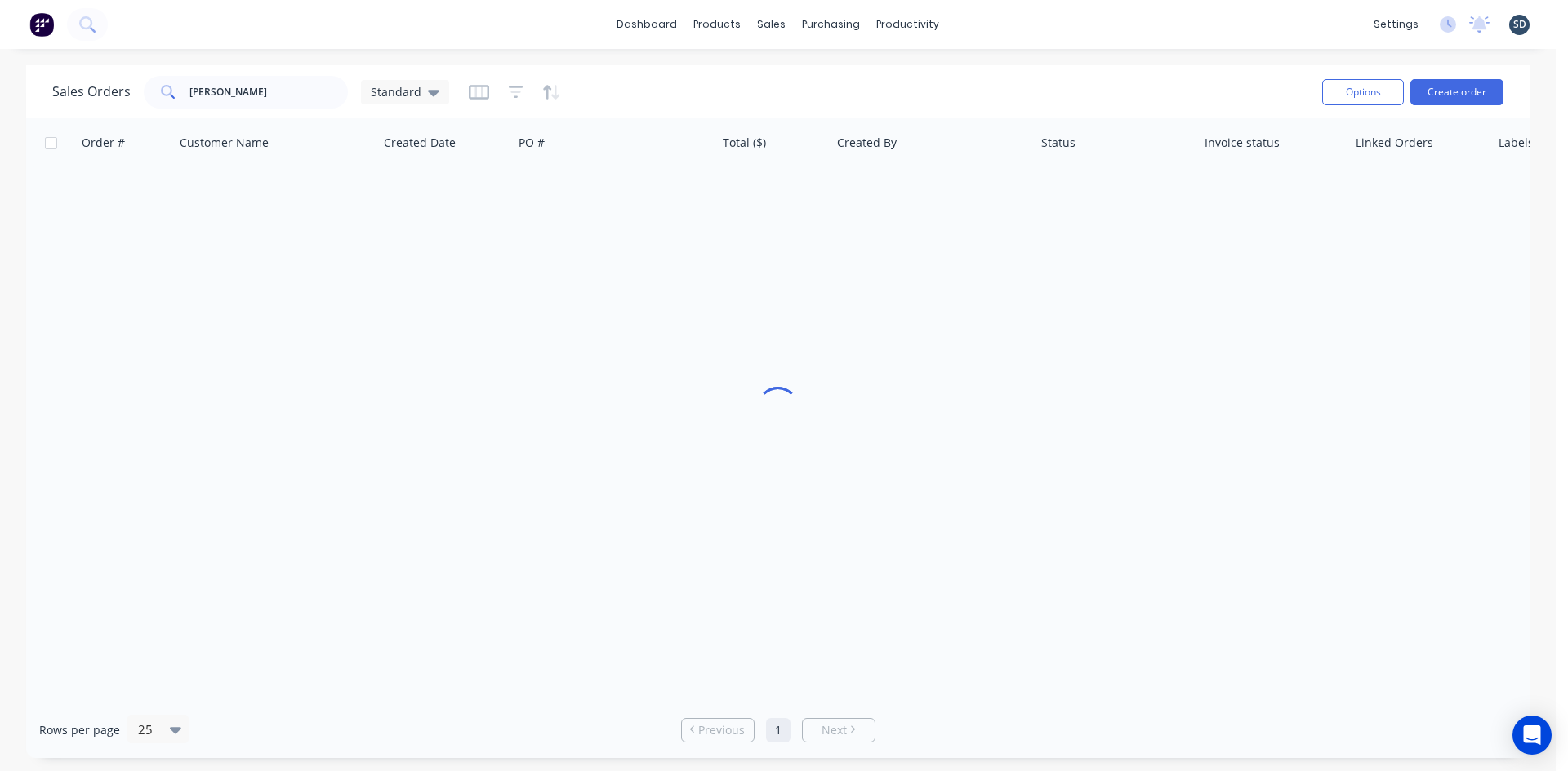
click at [966, 24] on div "dashboard products sales purchasing productivity dashboard products Product Cat…" at bounding box center [777, 25] width 1555 height 49
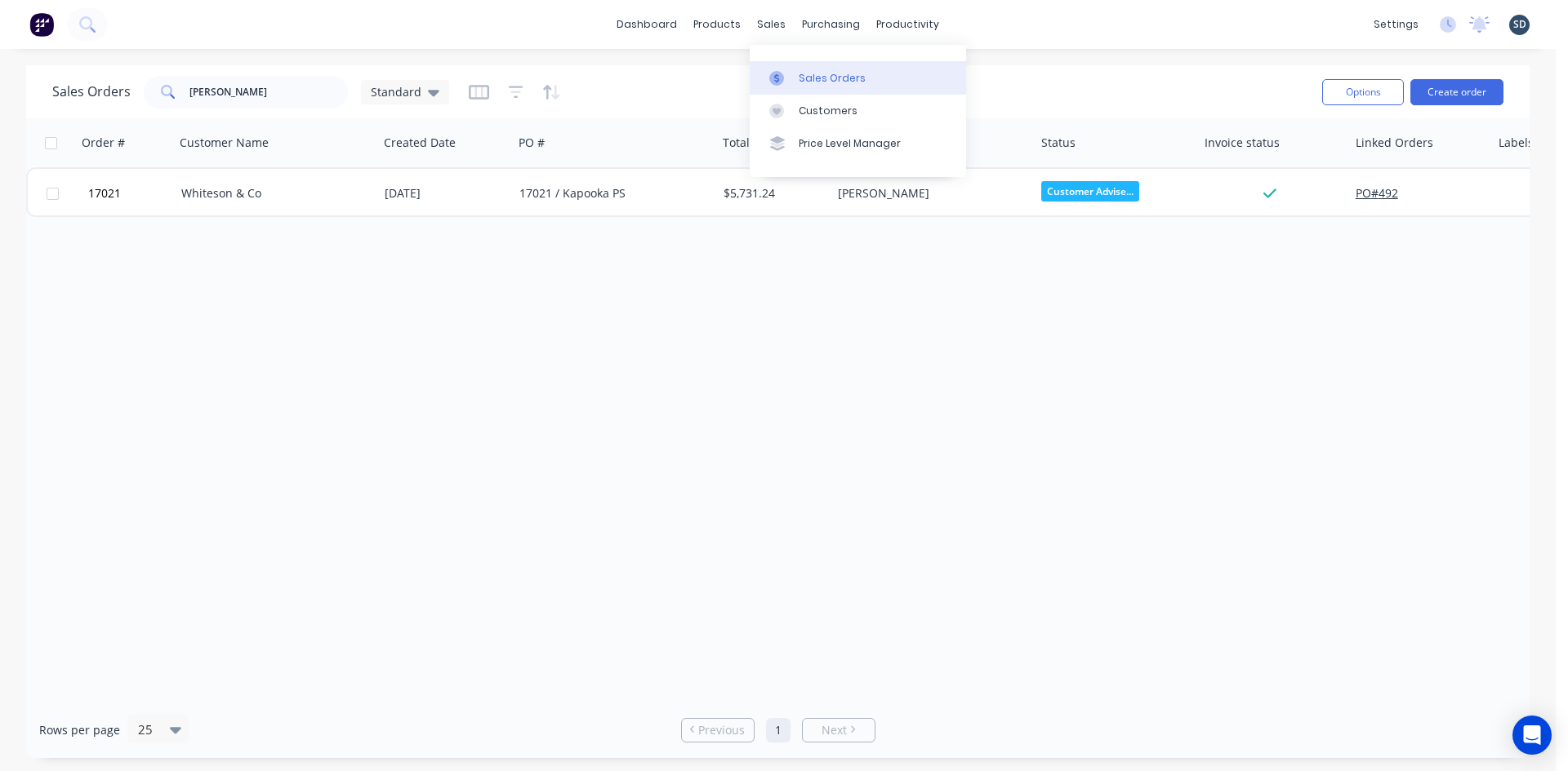
click at [806, 88] on link "Sales Orders" at bounding box center [858, 77] width 216 height 32
click at [270, 98] on input "kapoo" at bounding box center [270, 91] width 159 height 32
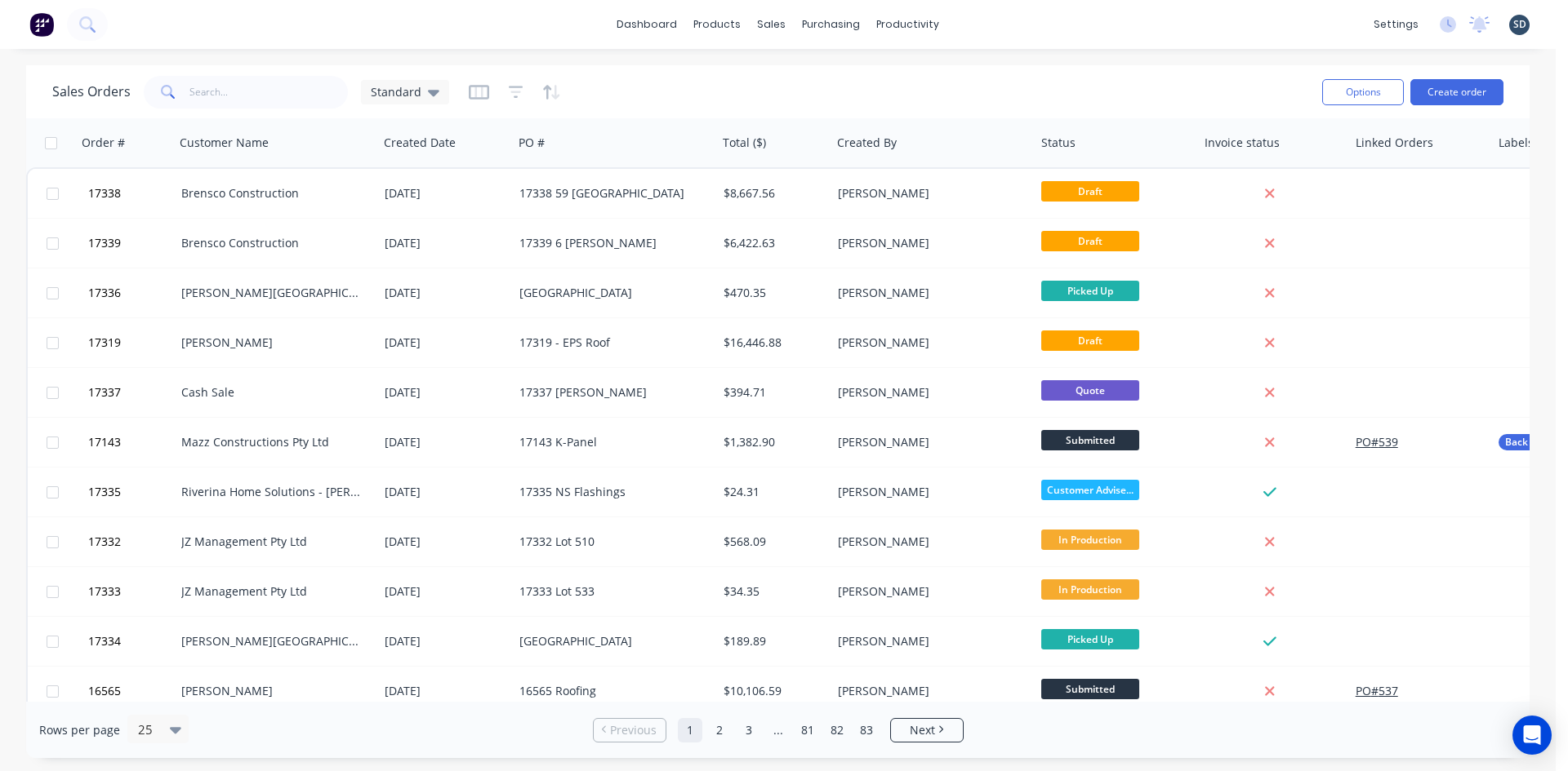
click at [1020, 24] on div "dashboard products sales purchasing productivity dashboard products Product Cat…" at bounding box center [777, 25] width 1555 height 49
click at [981, 23] on div "dashboard products sales purchasing productivity dashboard products Product Cat…" at bounding box center [777, 25] width 1555 height 49
click at [983, 24] on div "dashboard products sales purchasing productivity dashboard products Product Cat…" at bounding box center [777, 25] width 1555 height 49
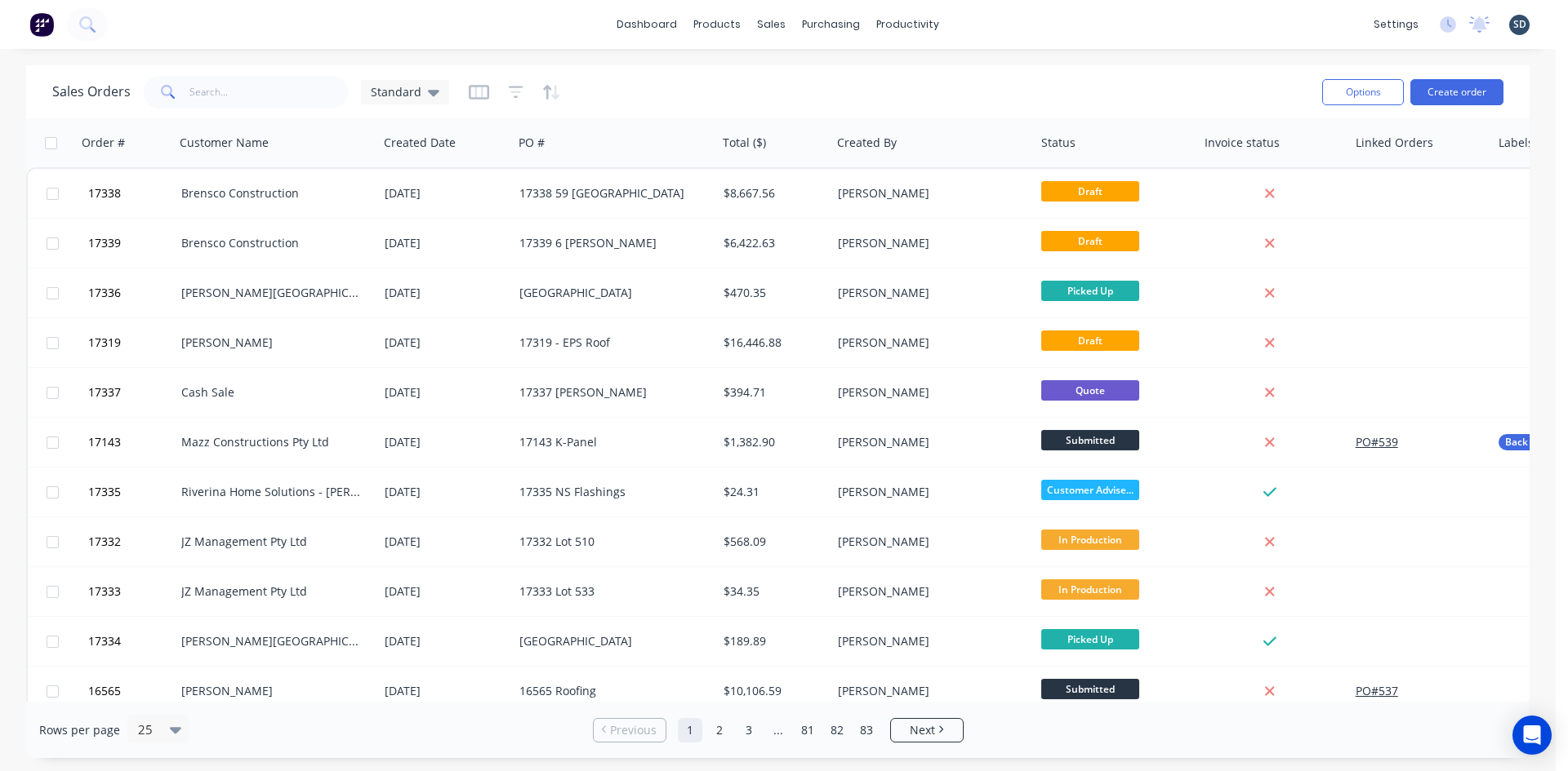
click at [989, 24] on div "dashboard products sales purchasing productivity dashboard products Product Cat…" at bounding box center [777, 25] width 1555 height 49
click at [988, 24] on div "dashboard products sales purchasing productivity dashboard products Product Cat…" at bounding box center [777, 25] width 1555 height 49
click at [995, 22] on div "dashboard products sales purchasing productivity dashboard products Product Cat…" at bounding box center [777, 25] width 1555 height 49
click at [991, 22] on div "dashboard products sales purchasing productivity dashboard products Product Cat…" at bounding box center [777, 25] width 1555 height 49
click at [995, 22] on div "dashboard products sales purchasing productivity dashboard products Product Cat…" at bounding box center [777, 25] width 1555 height 49
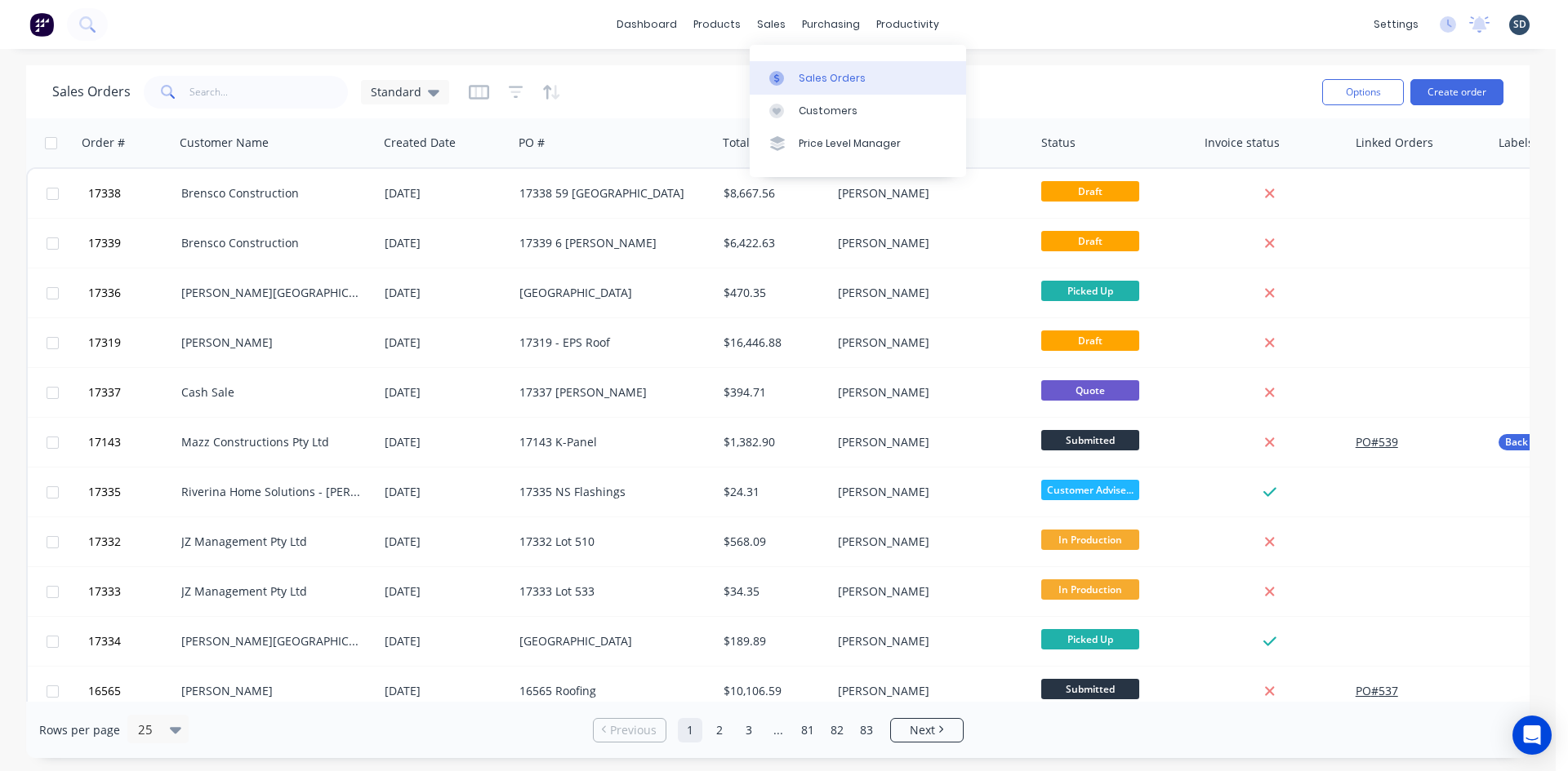
click at [805, 78] on div "Sales Orders" at bounding box center [832, 78] width 67 height 15
click at [1011, 28] on div "dashboard products sales purchasing productivity dashboard products Product Cat…" at bounding box center [777, 25] width 1555 height 49
click at [976, 28] on div "dashboard products sales purchasing productivity dashboard products Product Cat…" at bounding box center [777, 25] width 1555 height 49
click at [995, 20] on div "dashboard products sales purchasing productivity dashboard products Product Cat…" at bounding box center [777, 25] width 1555 height 49
click at [991, 22] on div "dashboard products sales purchasing productivity dashboard products Product Cat…" at bounding box center [777, 25] width 1555 height 49
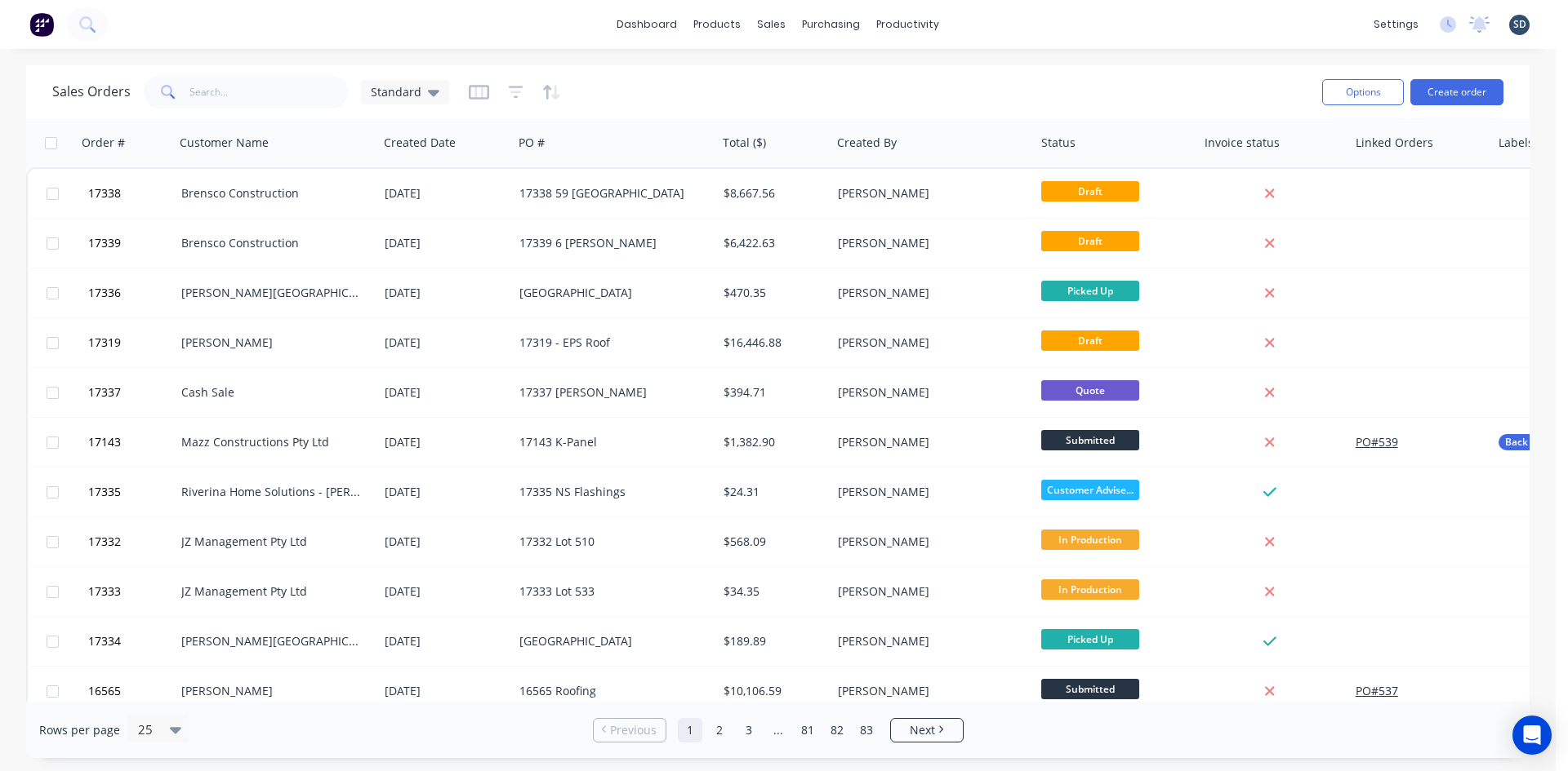
click at [989, 23] on div "dashboard products sales purchasing productivity dashboard products Product Cat…" at bounding box center [777, 25] width 1555 height 49
click at [983, 23] on div "dashboard products sales purchasing productivity dashboard products Product Cat…" at bounding box center [777, 25] width 1555 height 49
click at [863, 78] on link "Sales Orders" at bounding box center [858, 77] width 216 height 32
click at [983, 26] on div "dashboard products sales purchasing productivity dashboard products Product Cat…" at bounding box center [777, 25] width 1555 height 49
click at [985, 25] on div "dashboard products sales purchasing productivity dashboard products Product Cat…" at bounding box center [777, 25] width 1555 height 49
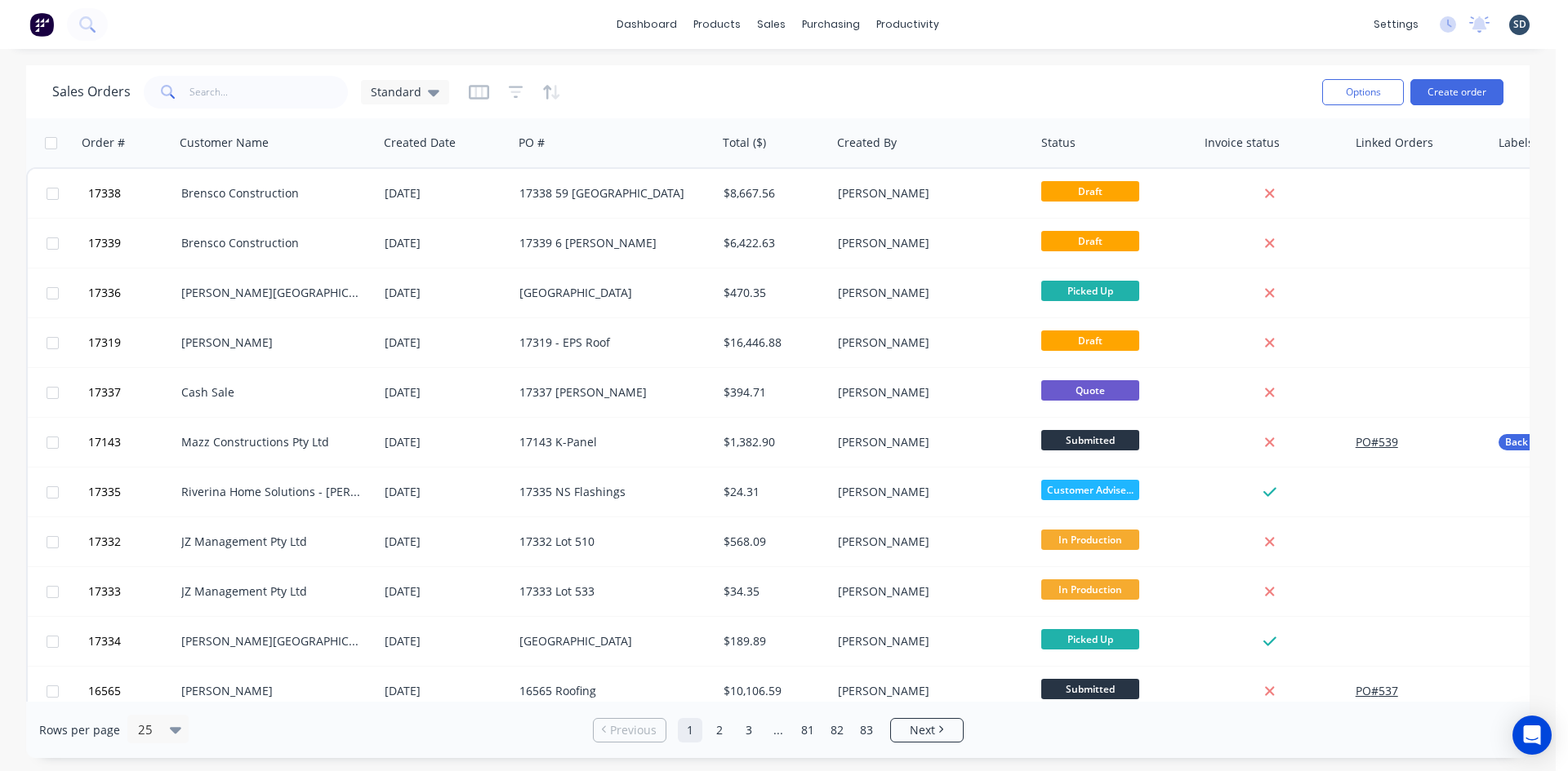
click at [978, 22] on div "dashboard products sales purchasing productivity dashboard products Product Cat…" at bounding box center [777, 25] width 1555 height 49
drag, startPoint x: 988, startPoint y: 22, endPoint x: 977, endPoint y: 27, distance: 12.1
click at [977, 27] on div "dashboard products sales purchasing productivity dashboard products Product Cat…" at bounding box center [777, 25] width 1555 height 49
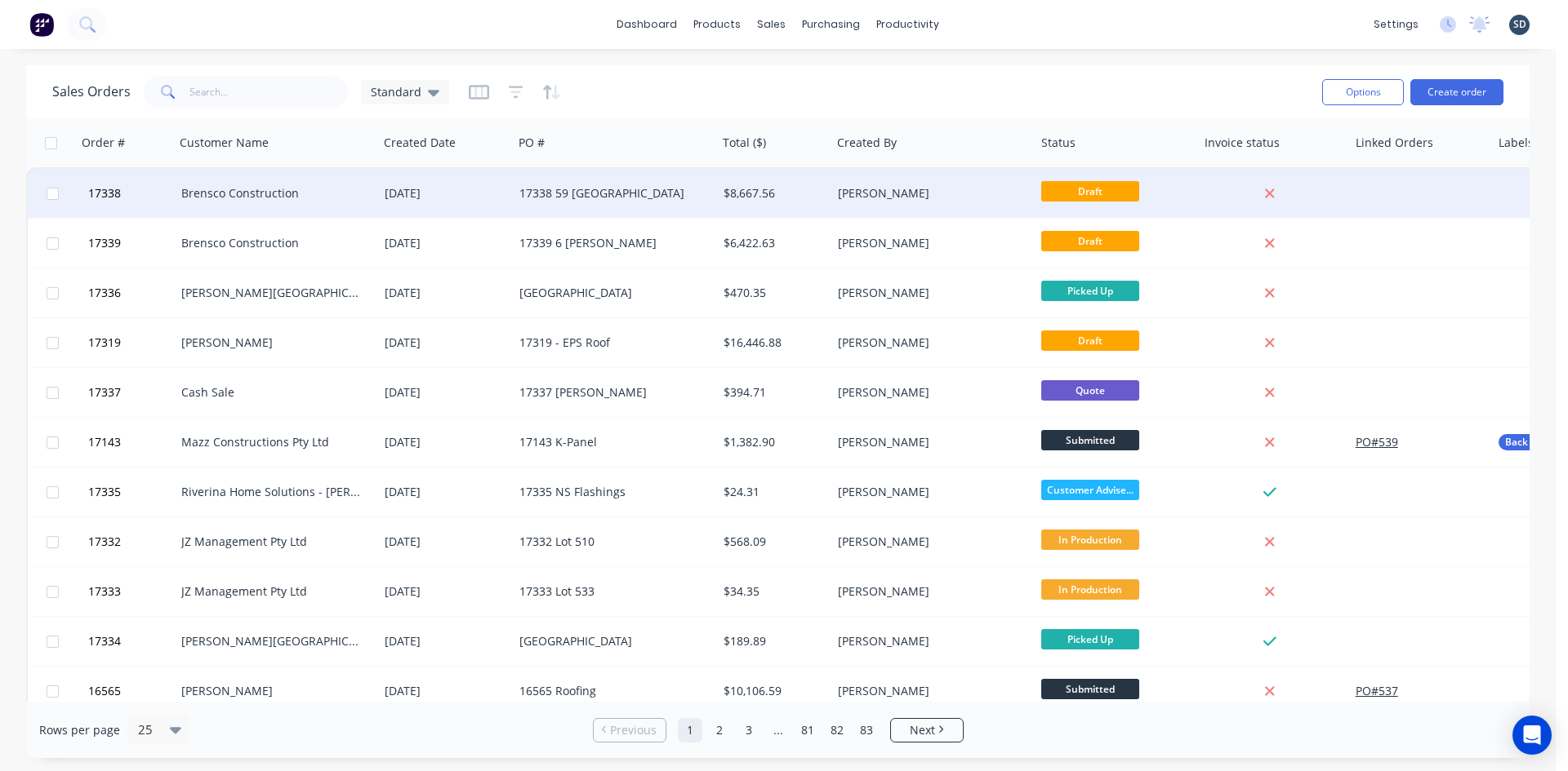
click at [361, 192] on div "Brensco Construction" at bounding box center [271, 193] width 181 height 17
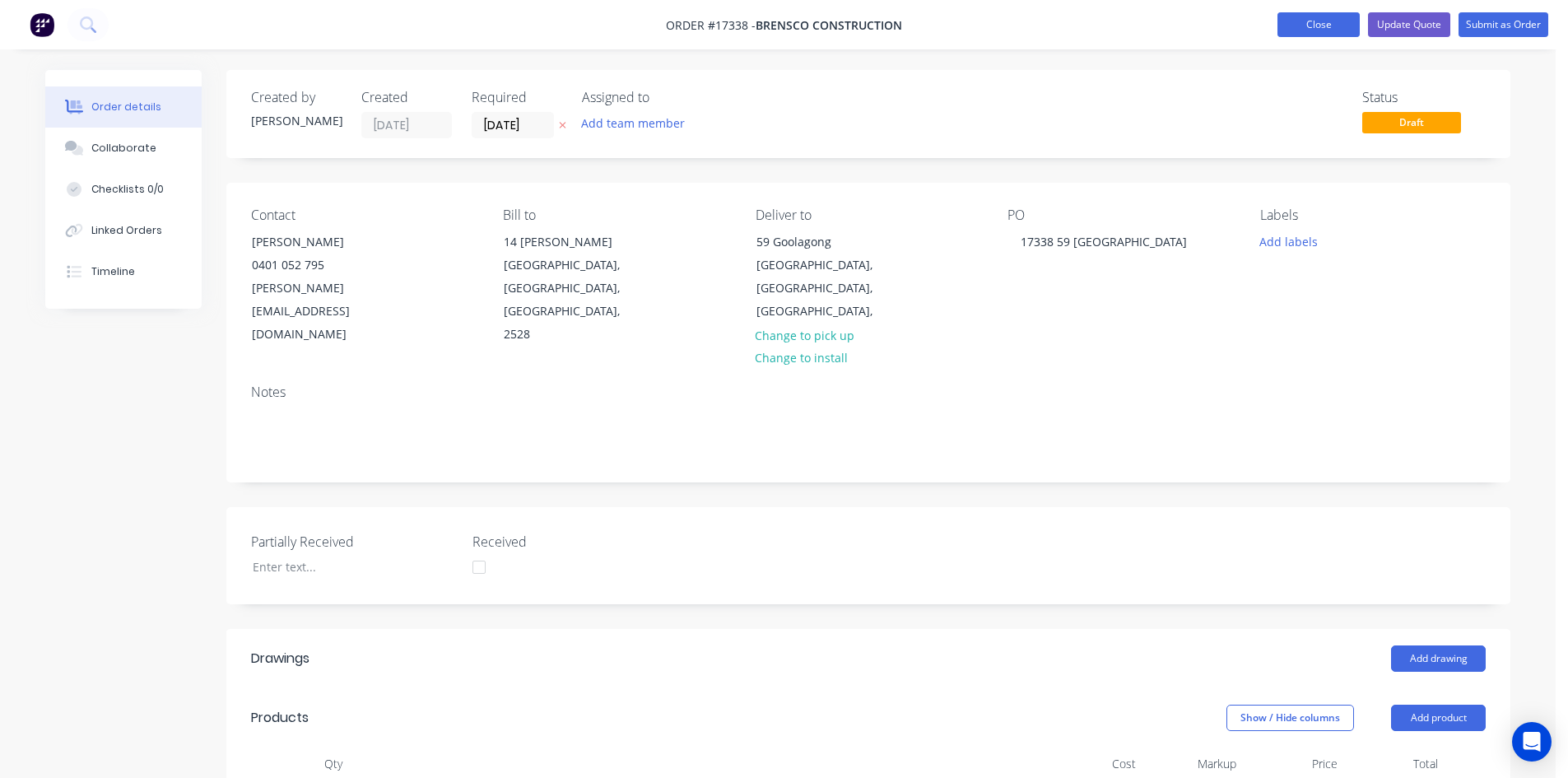
click at [1334, 24] on button "Close" at bounding box center [1318, 24] width 82 height 25
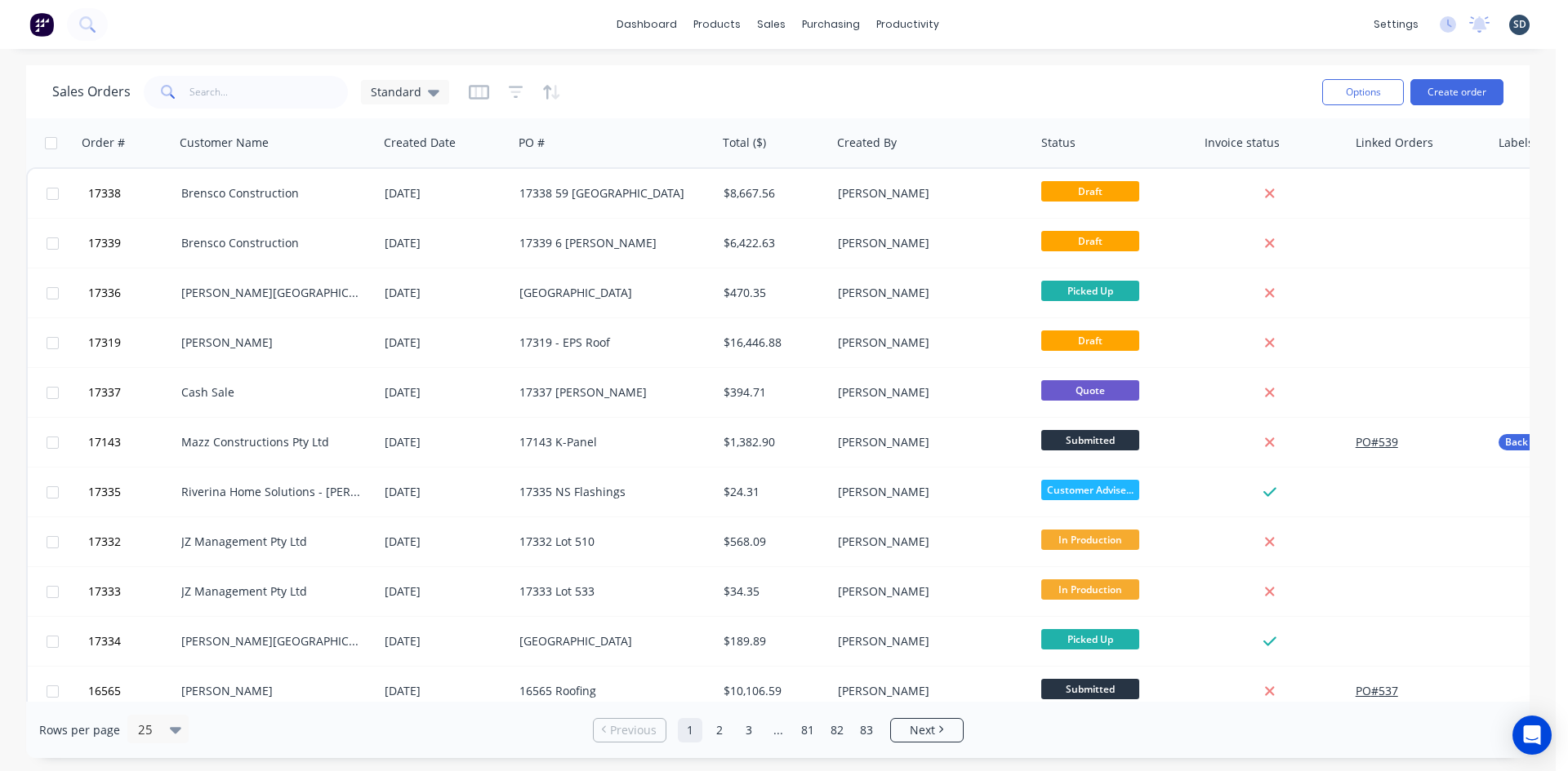
click at [1031, 30] on div "dashboard products sales purchasing productivity dashboard products Product Cat…" at bounding box center [777, 25] width 1555 height 49
click at [981, 23] on div "dashboard products sales purchasing productivity dashboard products Product Cat…" at bounding box center [777, 25] width 1555 height 49
click at [992, 23] on div "dashboard products sales purchasing productivity dashboard products Product Cat…" at bounding box center [777, 25] width 1555 height 49
click at [215, 87] on input "text" at bounding box center [270, 91] width 159 height 32
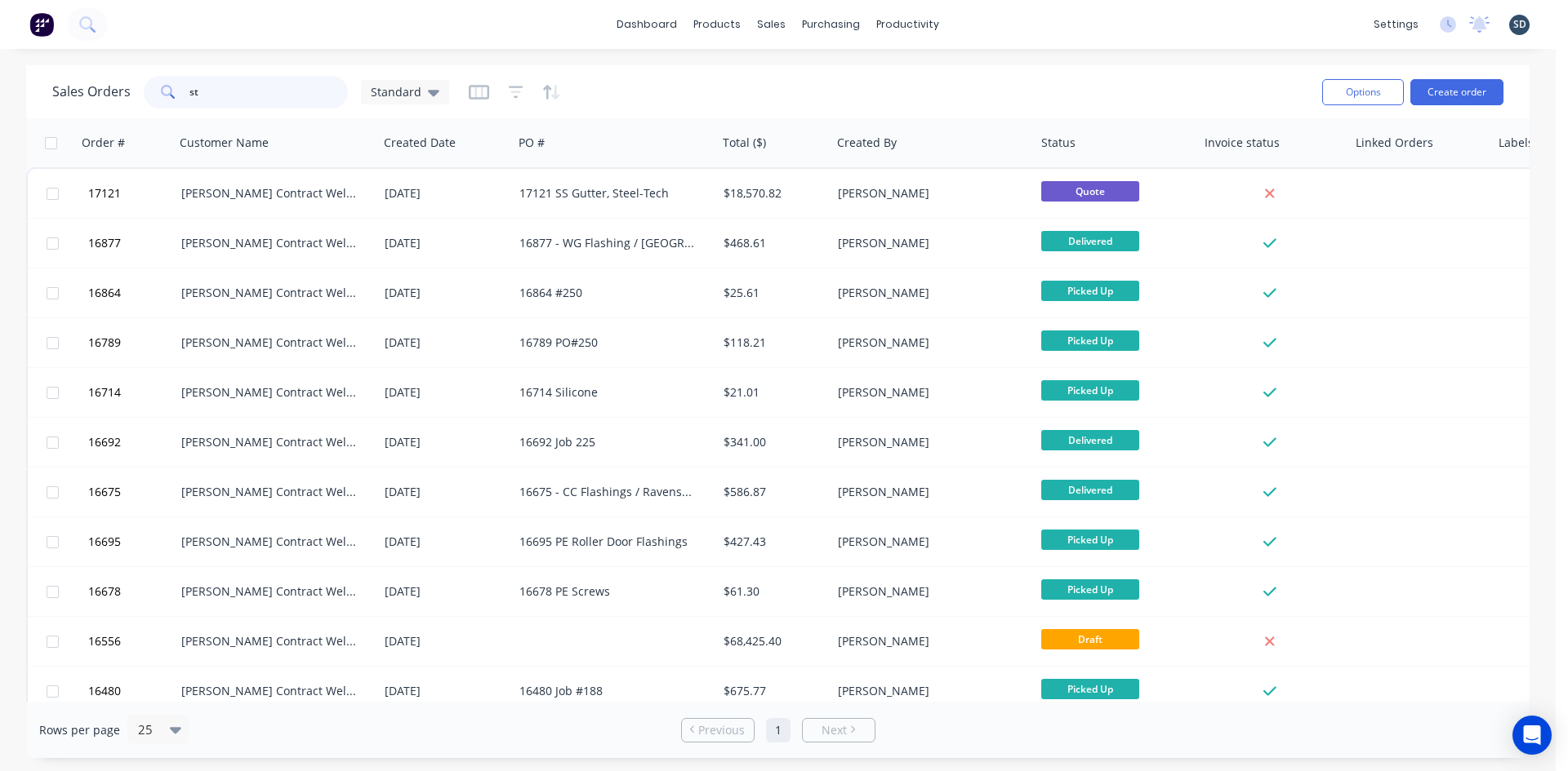
type input "s"
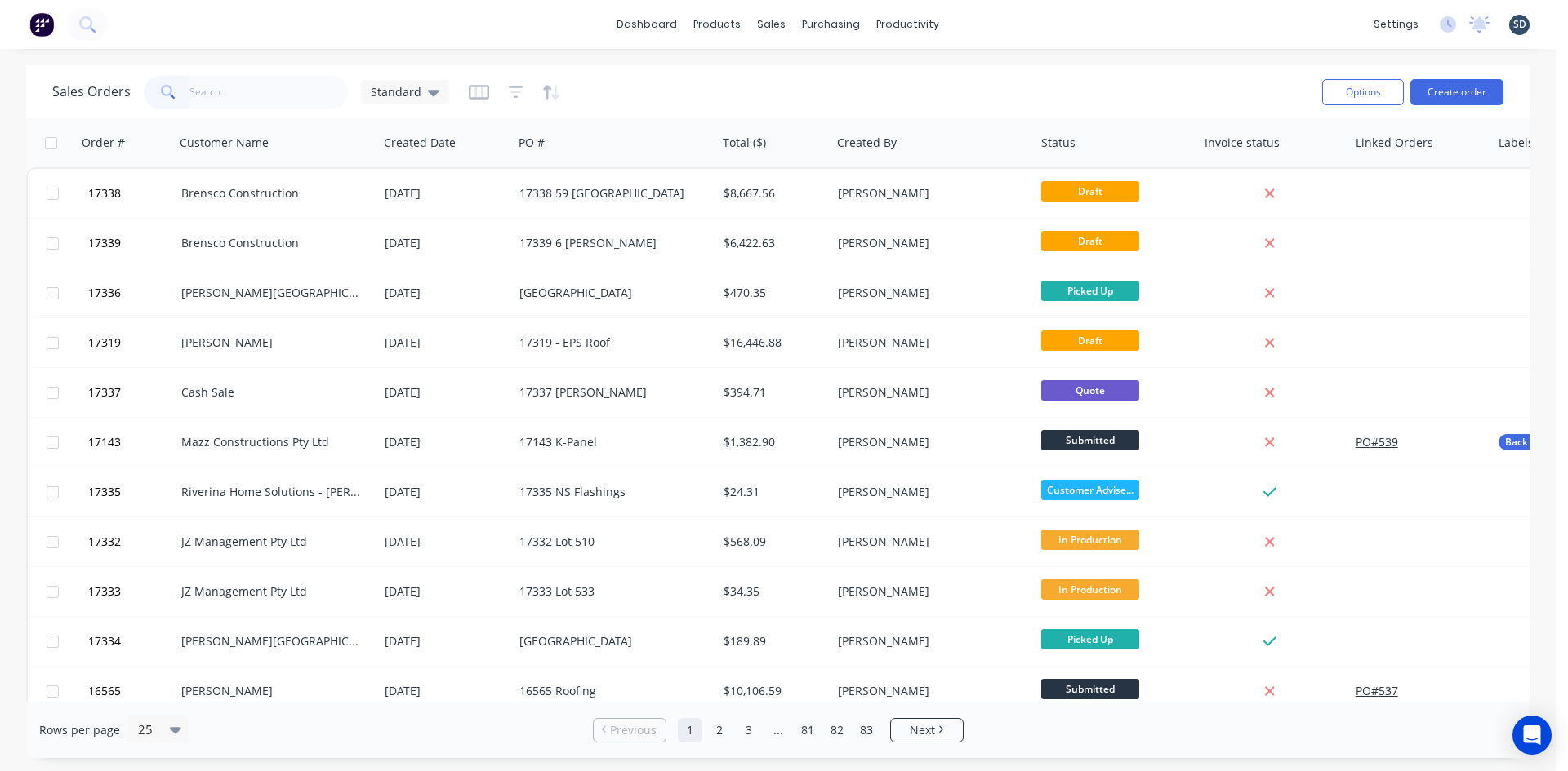
click at [1036, 21] on div "dashboard products sales purchasing productivity dashboard products Product Cat…" at bounding box center [777, 25] width 1555 height 49
click at [986, 24] on div "dashboard products sales purchasing productivity dashboard products Product Cat…" at bounding box center [777, 25] width 1555 height 49
click at [980, 24] on div "dashboard products sales purchasing productivity dashboard products Product Cat…" at bounding box center [777, 25] width 1555 height 49
click at [995, 25] on div "dashboard products sales purchasing productivity dashboard products Product Cat…" at bounding box center [777, 25] width 1555 height 49
click at [980, 23] on div "dashboard products sales purchasing productivity dashboard products Product Cat…" at bounding box center [777, 25] width 1555 height 49
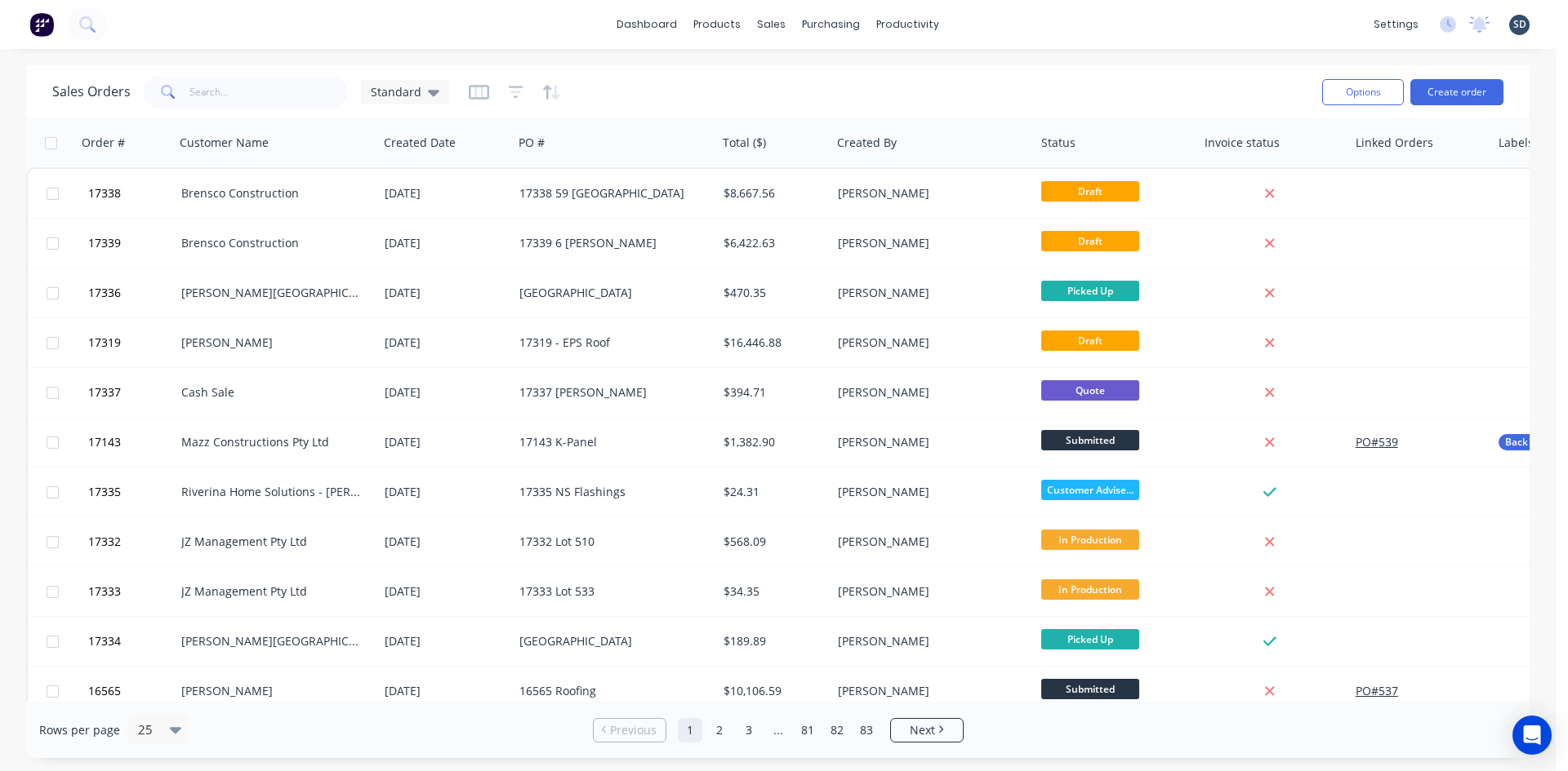
click at [991, 23] on div "dashboard products sales purchasing productivity dashboard products Product Cat…" at bounding box center [777, 25] width 1555 height 49
click at [991, 22] on div "dashboard products sales purchasing productivity dashboard products Product Cat…" at bounding box center [777, 25] width 1555 height 49
click at [990, 22] on div "dashboard products sales purchasing productivity dashboard products Product Cat…" at bounding box center [777, 25] width 1555 height 49
click at [983, 24] on div "dashboard products sales purchasing productivity dashboard products Product Cat…" at bounding box center [777, 25] width 1555 height 49
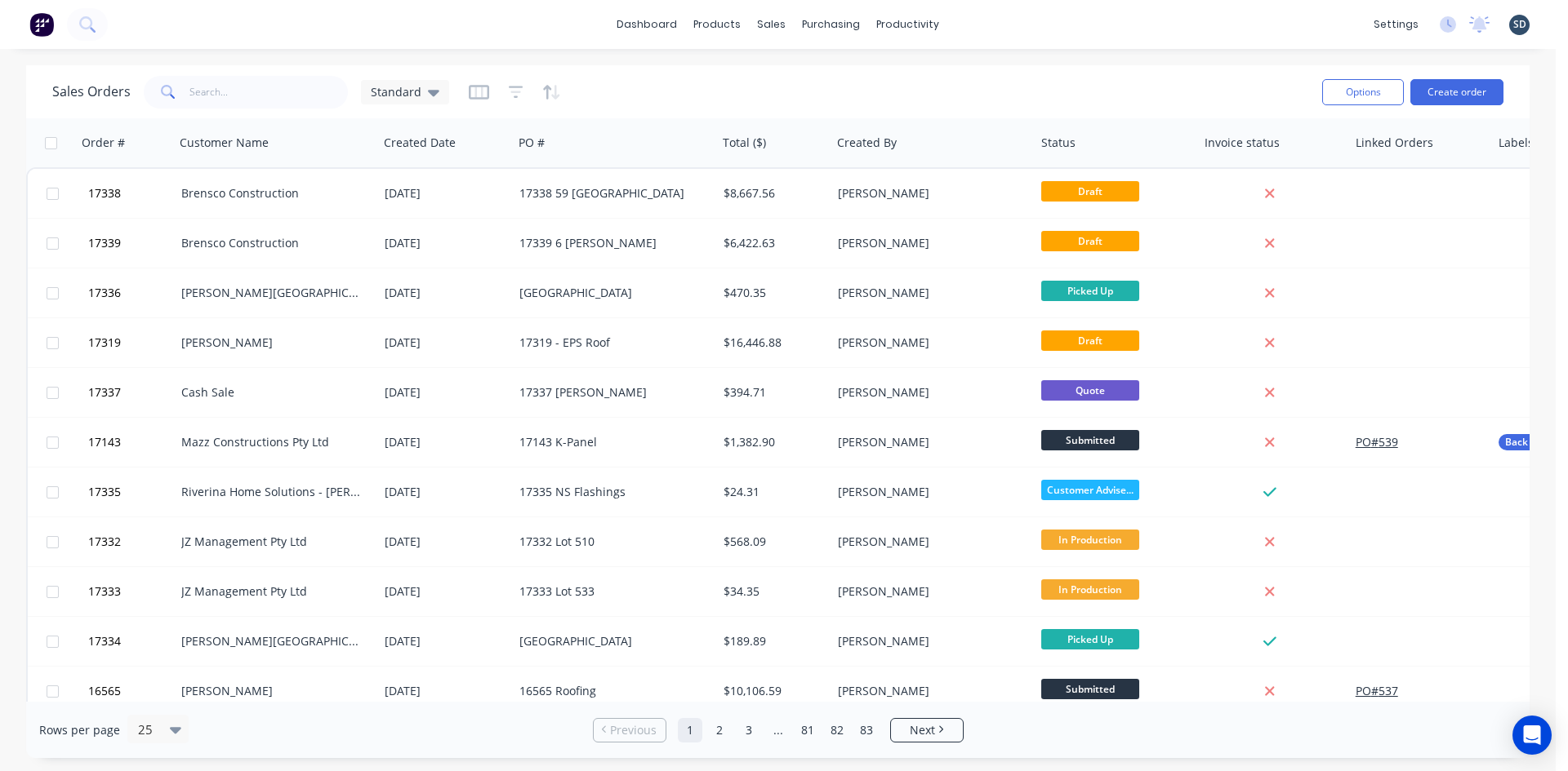
click at [980, 20] on div "dashboard products sales purchasing productivity dashboard products Product Cat…" at bounding box center [777, 25] width 1555 height 49
click at [995, 22] on div "dashboard products sales purchasing productivity dashboard products Product Cat…" at bounding box center [777, 25] width 1555 height 49
click at [993, 22] on div "dashboard products sales purchasing productivity dashboard products Product Cat…" at bounding box center [777, 25] width 1555 height 49
click at [613, 30] on div "dashboard products sales purchasing productivity dashboard products Product Cat…" at bounding box center [777, 25] width 1555 height 49
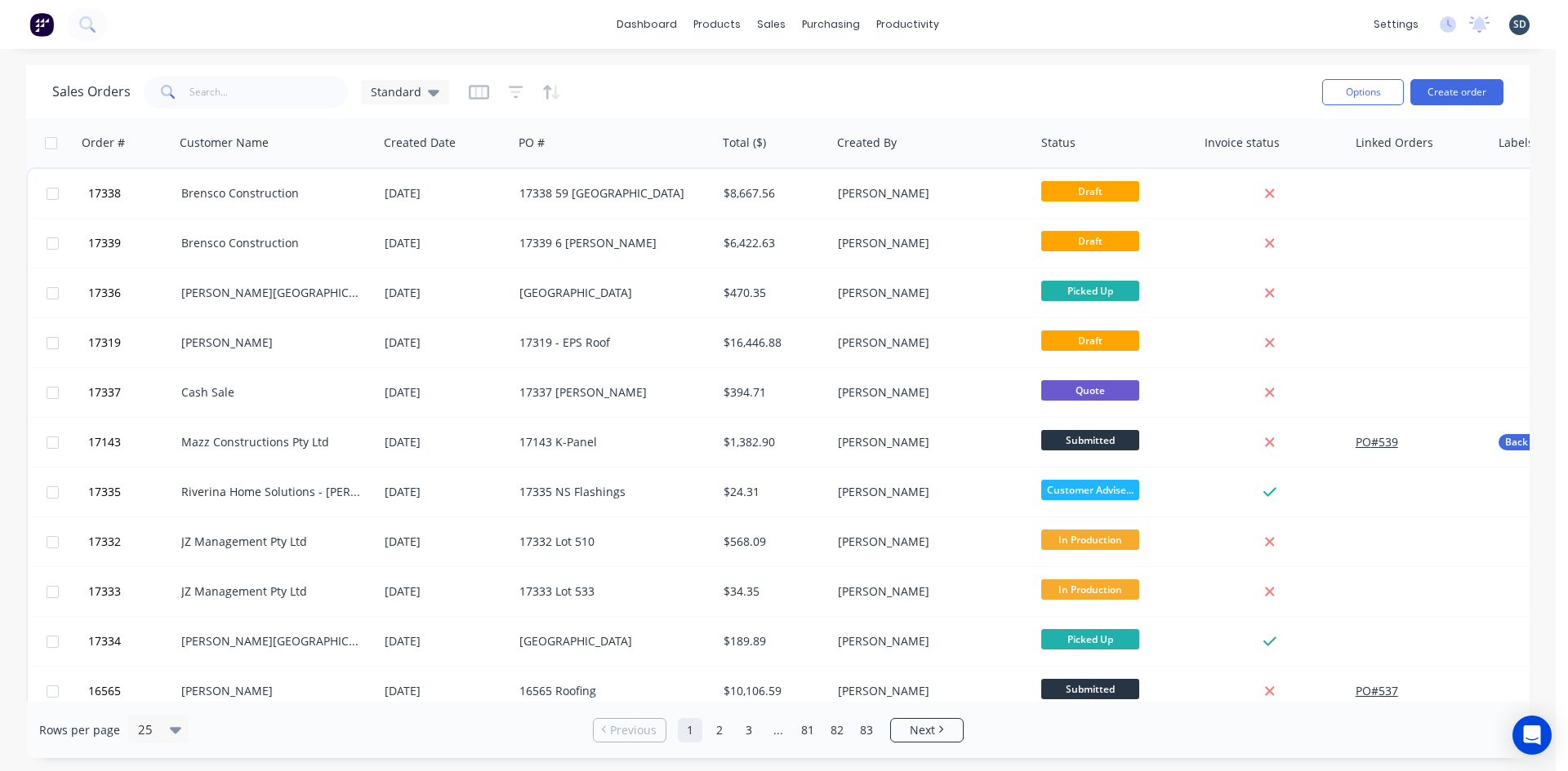
click at [982, 22] on div "dashboard products sales purchasing productivity dashboard products Product Cat…" at bounding box center [777, 25] width 1555 height 49
click at [995, 23] on div "dashboard products sales purchasing productivity dashboard products Product Cat…" at bounding box center [777, 25] width 1555 height 49
drag, startPoint x: 616, startPoint y: 30, endPoint x: 604, endPoint y: 27, distance: 12.4
click at [604, 27] on div "dashboard products sales purchasing productivity dashboard products Product Cat…" at bounding box center [777, 25] width 1555 height 49
drag, startPoint x: 616, startPoint y: 31, endPoint x: 603, endPoint y: 31, distance: 13.0
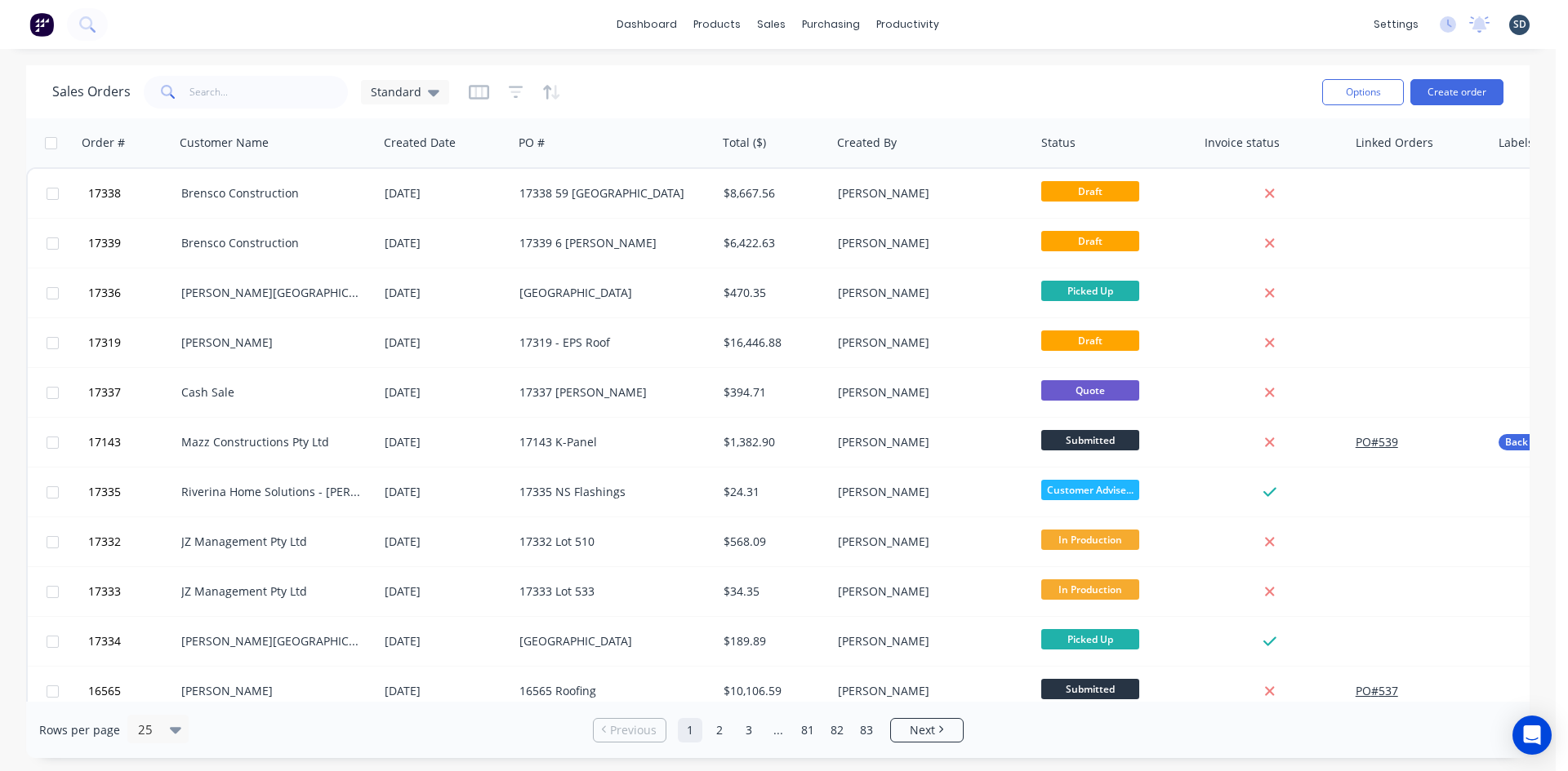
click at [603, 31] on div "dashboard products sales purchasing productivity dashboard products Product Cat…" at bounding box center [777, 25] width 1555 height 49
click at [992, 22] on div "dashboard products sales purchasing productivity dashboard products Product Cat…" at bounding box center [777, 25] width 1555 height 49
click at [993, 22] on div "dashboard products sales purchasing productivity dashboard products Product Cat…" at bounding box center [777, 25] width 1555 height 49
click at [991, 22] on div "dashboard products sales purchasing productivity dashboard products Product Cat…" at bounding box center [777, 25] width 1555 height 49
click at [612, 29] on div "dashboard products sales purchasing productivity dashboard products Product Cat…" at bounding box center [777, 25] width 1555 height 49
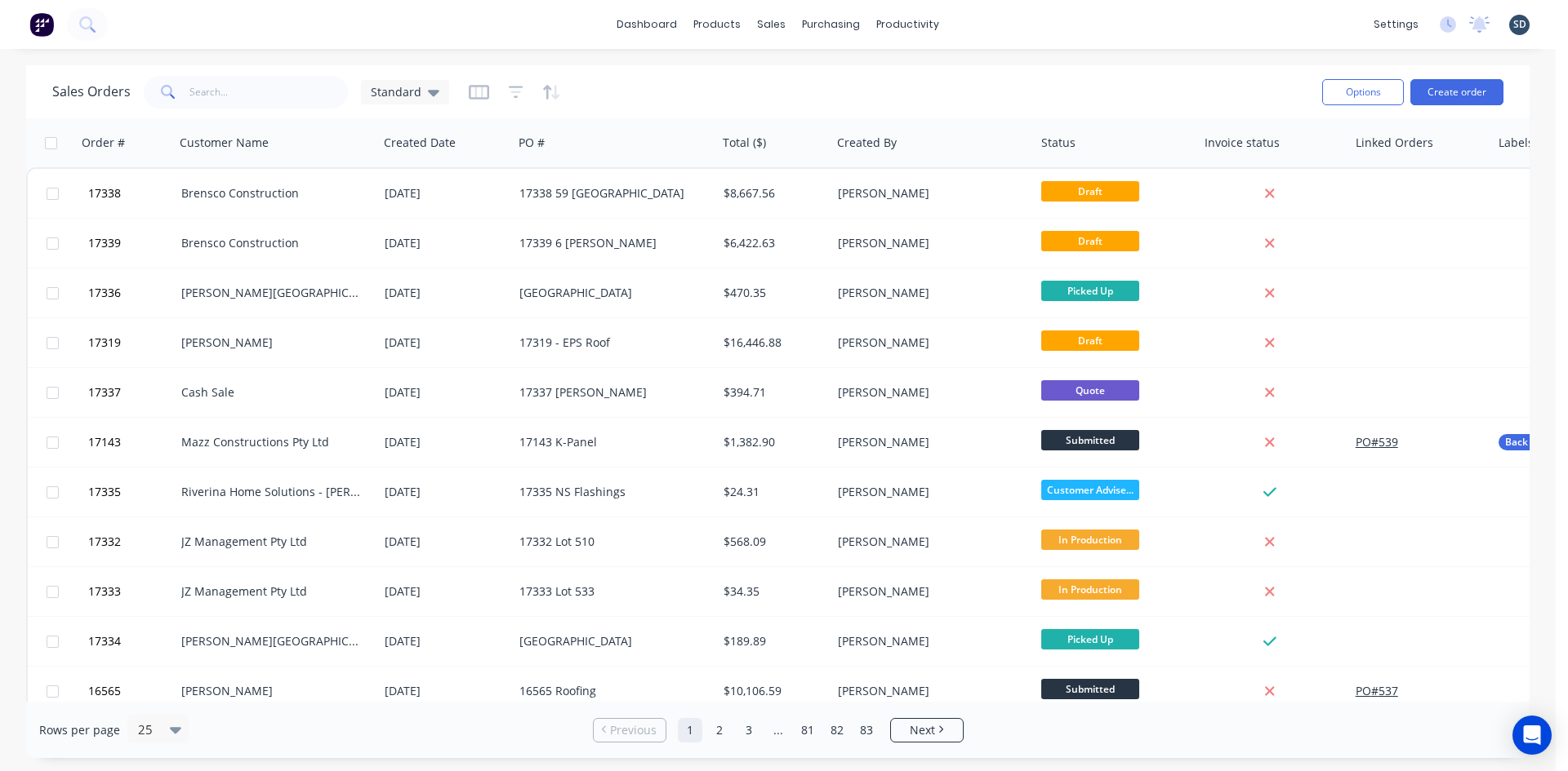
click at [972, 22] on div "dashboard products sales purchasing productivity dashboard products Product Cat…" at bounding box center [777, 25] width 1555 height 49
click at [982, 21] on div "dashboard products sales purchasing productivity dashboard products Product Cat…" at bounding box center [777, 25] width 1555 height 49
click at [992, 22] on div "dashboard products sales purchasing productivity dashboard products Product Cat…" at bounding box center [777, 25] width 1555 height 49
click at [981, 25] on div "dashboard products sales purchasing productivity dashboard products Product Cat…" at bounding box center [777, 25] width 1555 height 49
click at [1008, 19] on div "dashboard products sales purchasing productivity dashboard products Product Cat…" at bounding box center [777, 25] width 1555 height 49
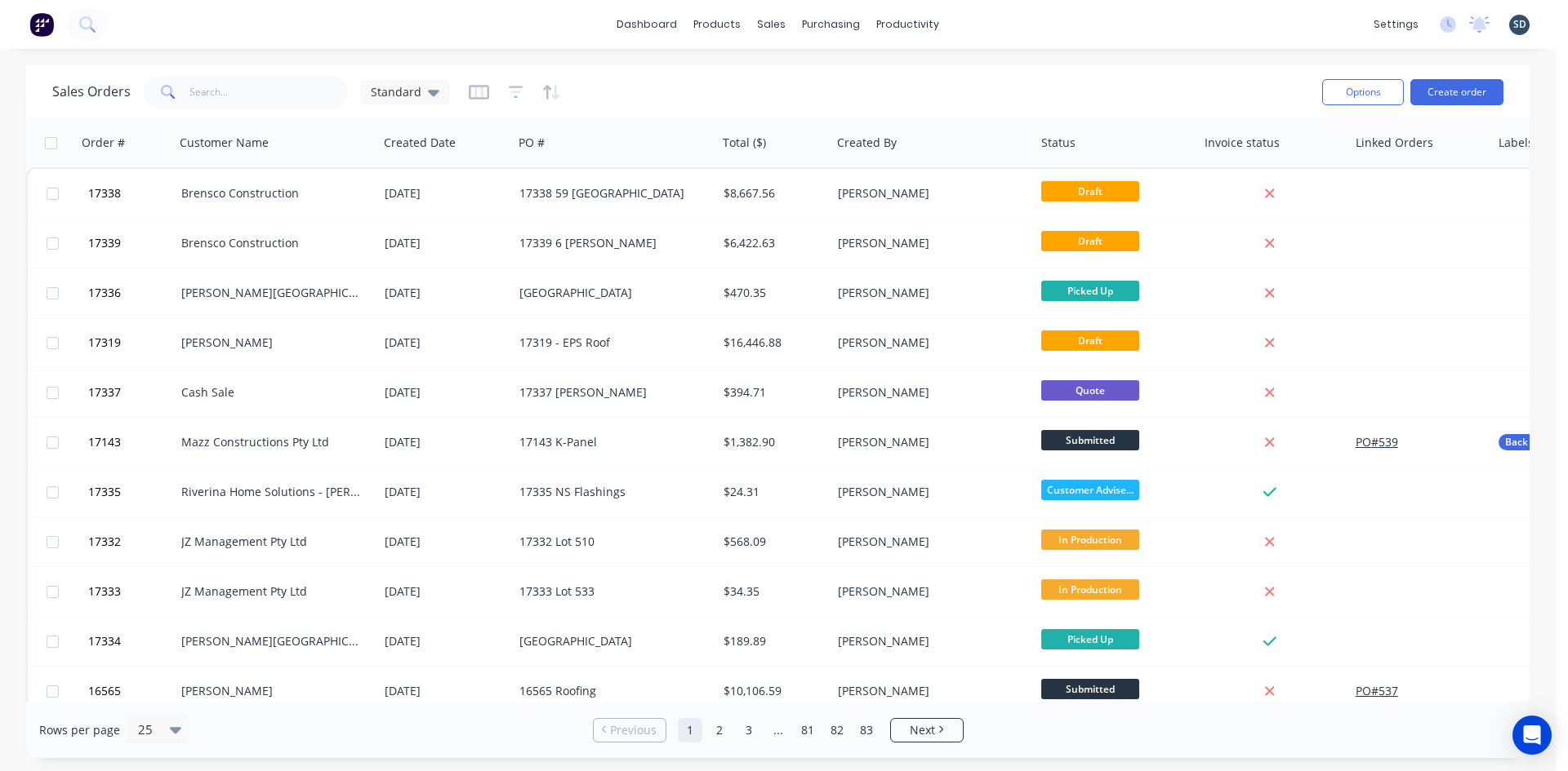
drag, startPoint x: 1000, startPoint y: 19, endPoint x: 992, endPoint y: 26, distance: 10.6
click at [998, 22] on div "dashboard products sales purchasing productivity dashboard products Product Cat…" at bounding box center [777, 25] width 1555 height 49
click at [994, 19] on div "dashboard products sales purchasing productivity dashboard products Product Cat…" at bounding box center [777, 25] width 1555 height 49
click at [990, 20] on div "dashboard products sales purchasing productivity dashboard products Product Cat…" at bounding box center [777, 25] width 1555 height 49
click at [968, 22] on div "dashboard products sales purchasing productivity dashboard products Product Cat…" at bounding box center [777, 25] width 1555 height 49
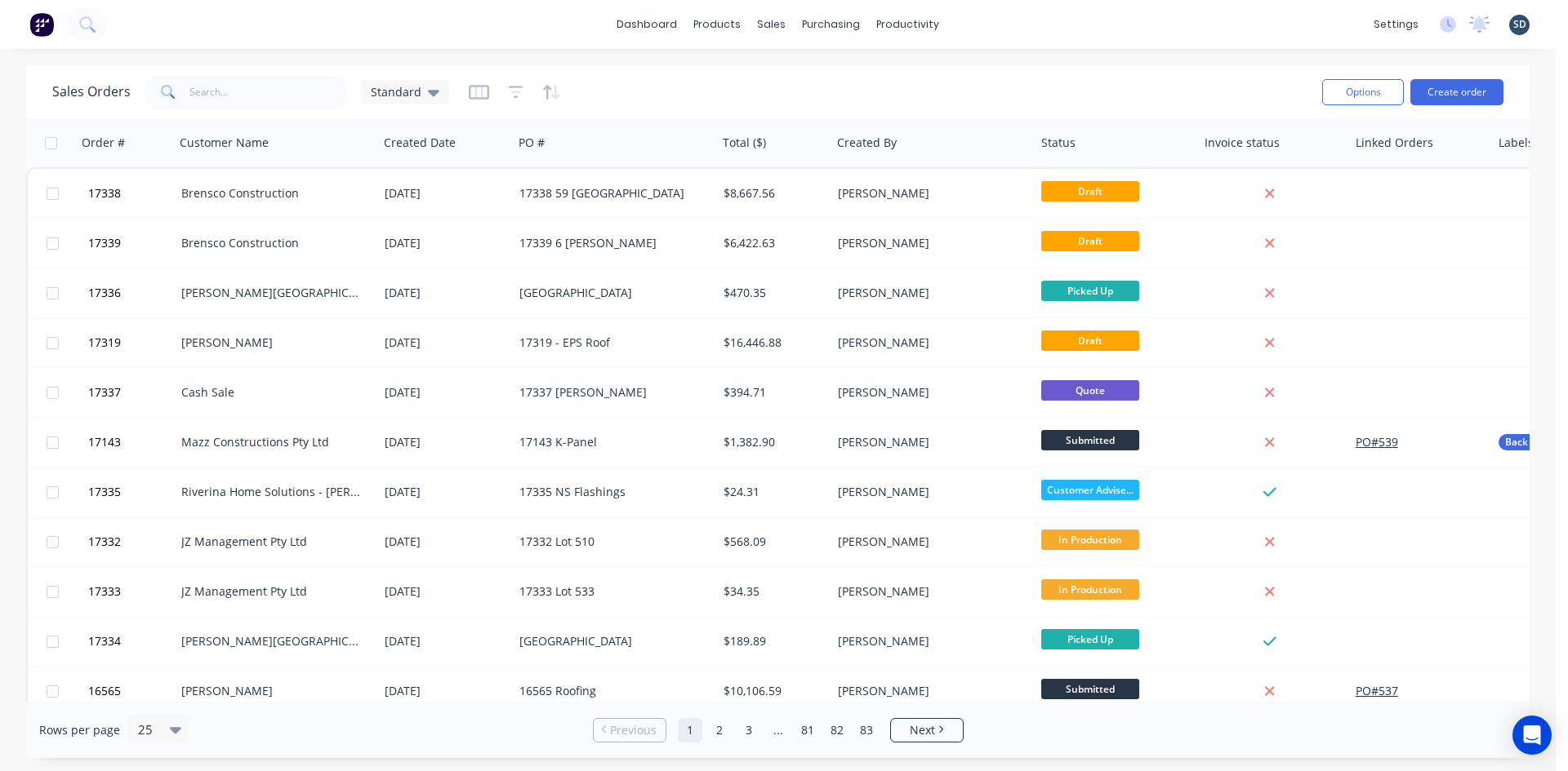
click at [979, 22] on div "dashboard products sales purchasing productivity dashboard products Product Cat…" at bounding box center [777, 25] width 1555 height 49
drag, startPoint x: 990, startPoint y: 22, endPoint x: 980, endPoint y: 22, distance: 10.0
click at [980, 22] on div "dashboard products sales purchasing productivity dashboard products Product Cat…" at bounding box center [777, 25] width 1555 height 49
click at [1001, 25] on div "dashboard products sales purchasing productivity dashboard products Product Cat…" at bounding box center [777, 25] width 1555 height 49
click at [993, 22] on div "dashboard products sales purchasing productivity dashboard products Product Cat…" at bounding box center [777, 25] width 1555 height 49
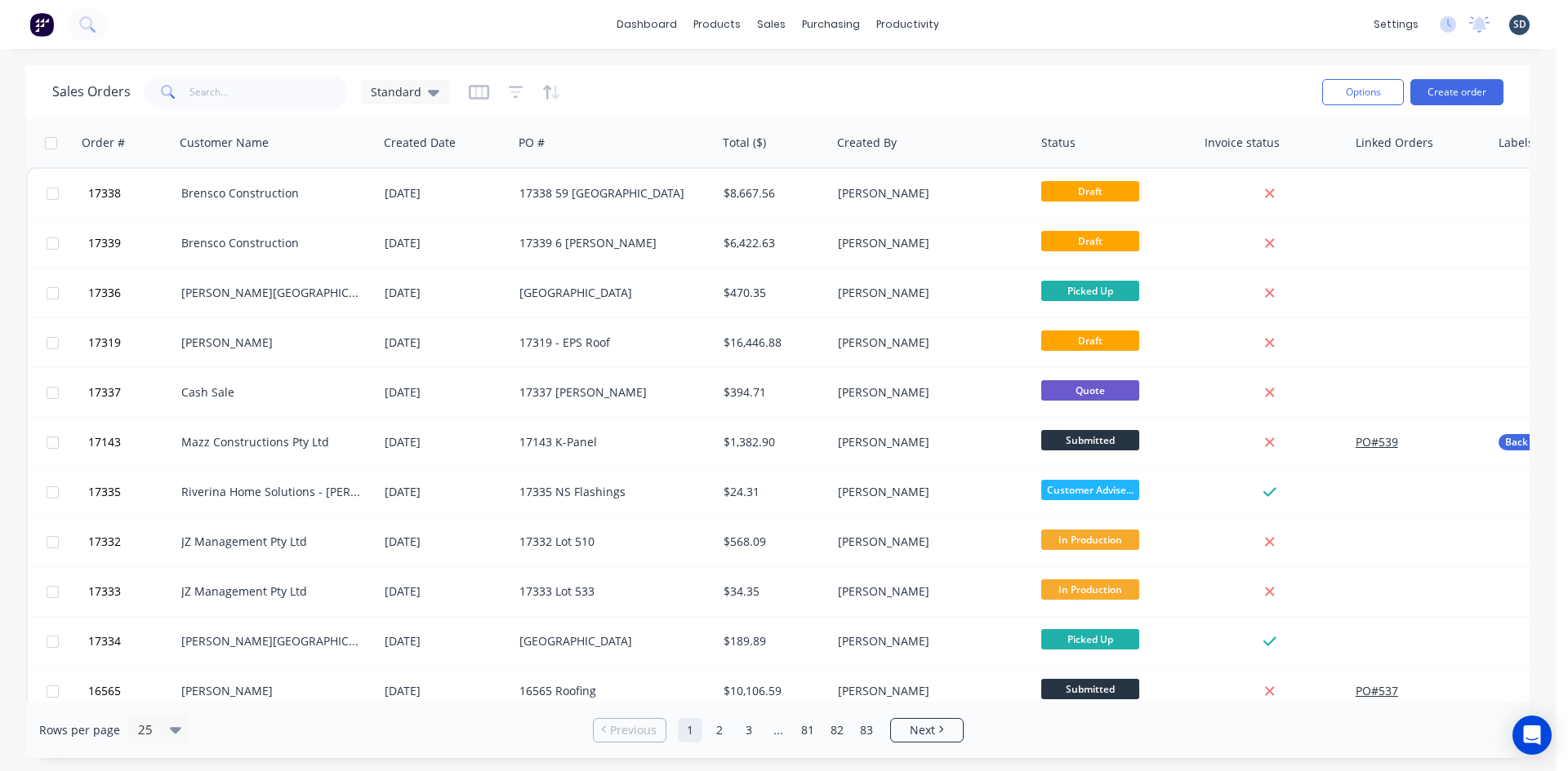
click at [1001, 21] on div "dashboard products sales purchasing productivity dashboard products Product Cat…" at bounding box center [777, 25] width 1555 height 49
click at [988, 21] on div "dashboard products sales purchasing productivity dashboard products Product Cat…" at bounding box center [777, 25] width 1555 height 49
click at [996, 21] on div "dashboard products sales purchasing productivity dashboard products Product Cat…" at bounding box center [777, 25] width 1555 height 49
click at [995, 21] on div "dashboard products sales purchasing productivity dashboard products Product Cat…" at bounding box center [777, 25] width 1555 height 49
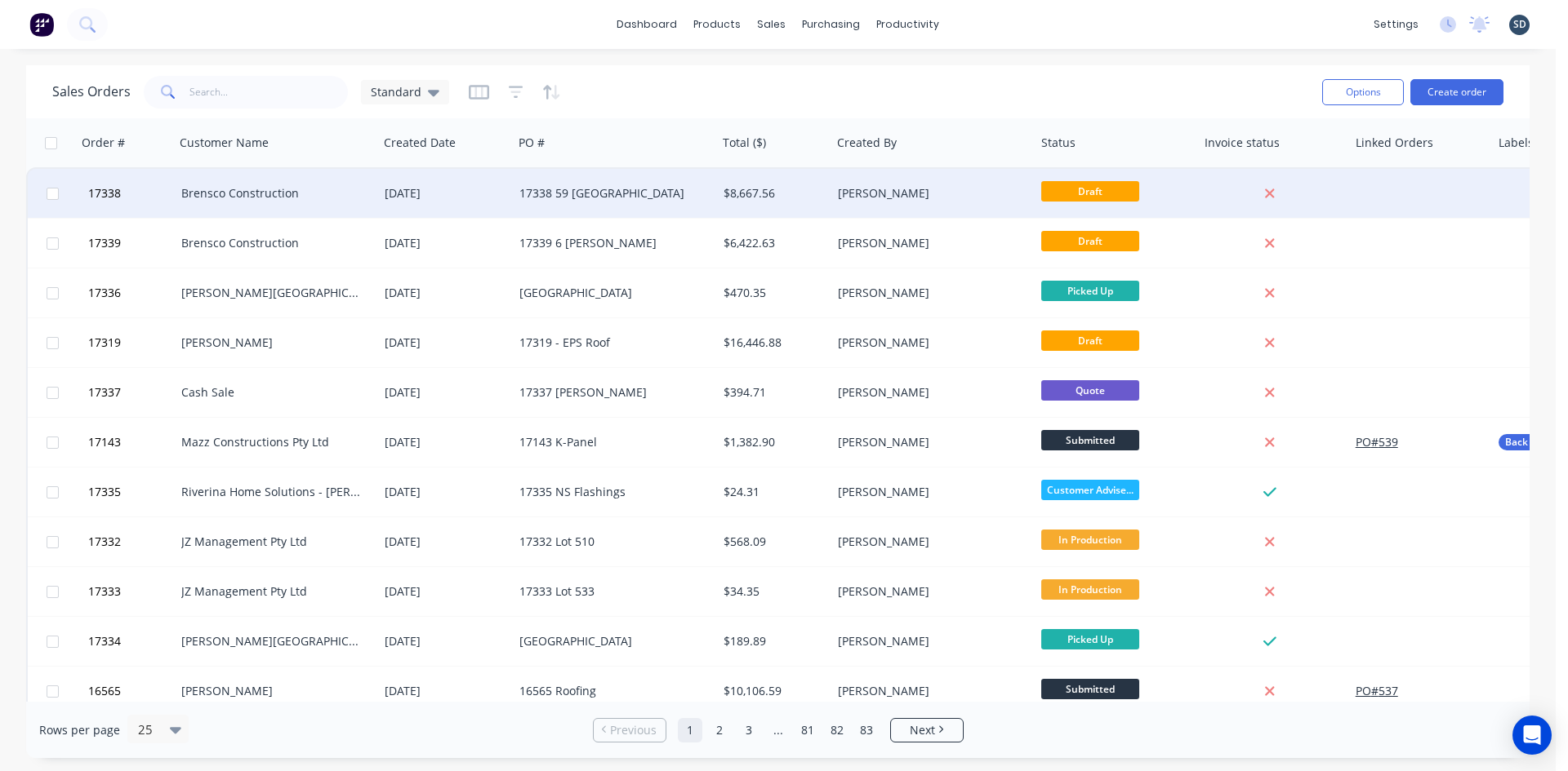
click at [585, 195] on div "17338 59 [GEOGRAPHIC_DATA]" at bounding box center [610, 193] width 181 height 17
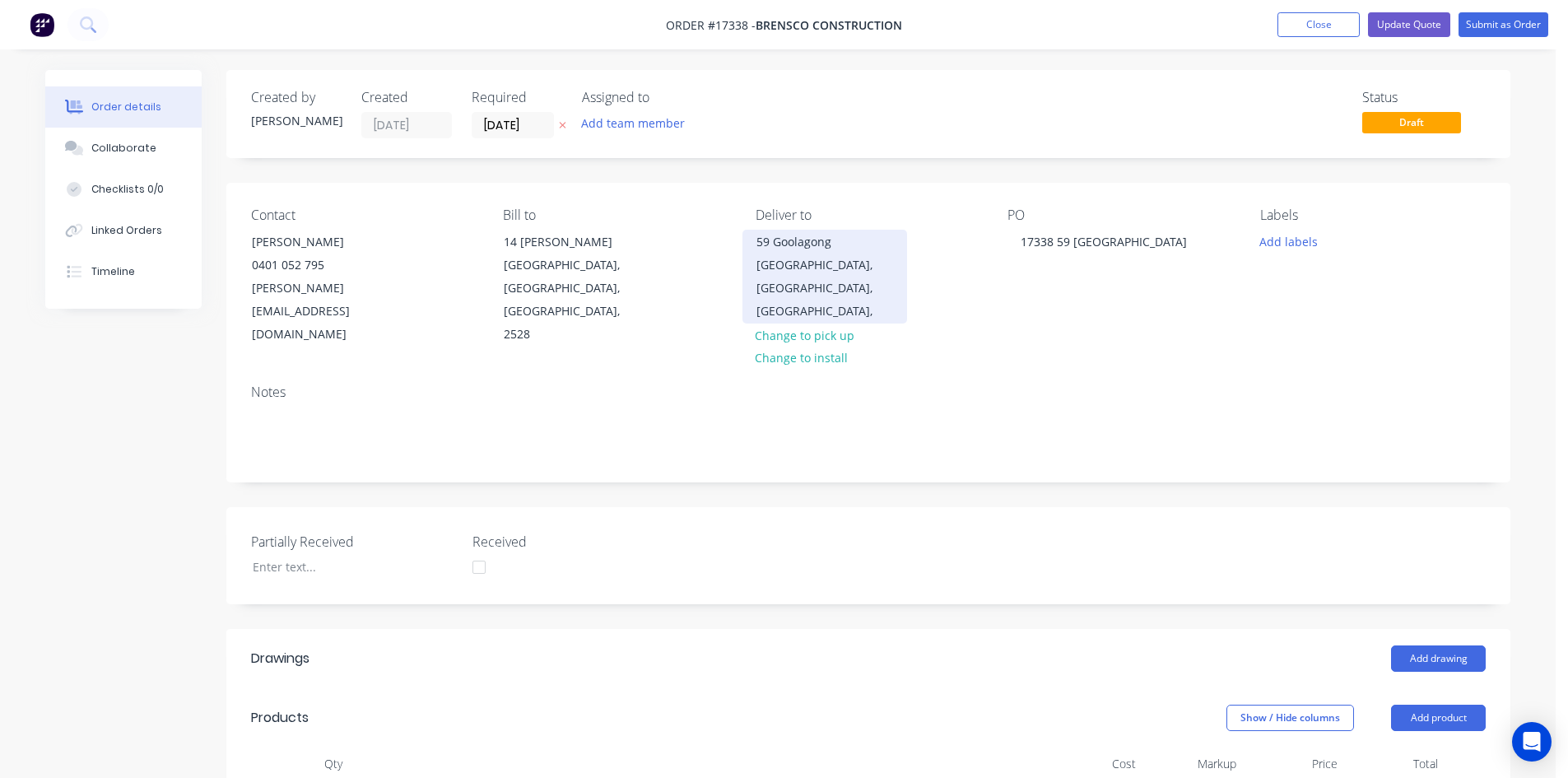
click at [850, 271] on div "Arondale, New South Wales, Australia," at bounding box center [825, 289] width 137 height 69
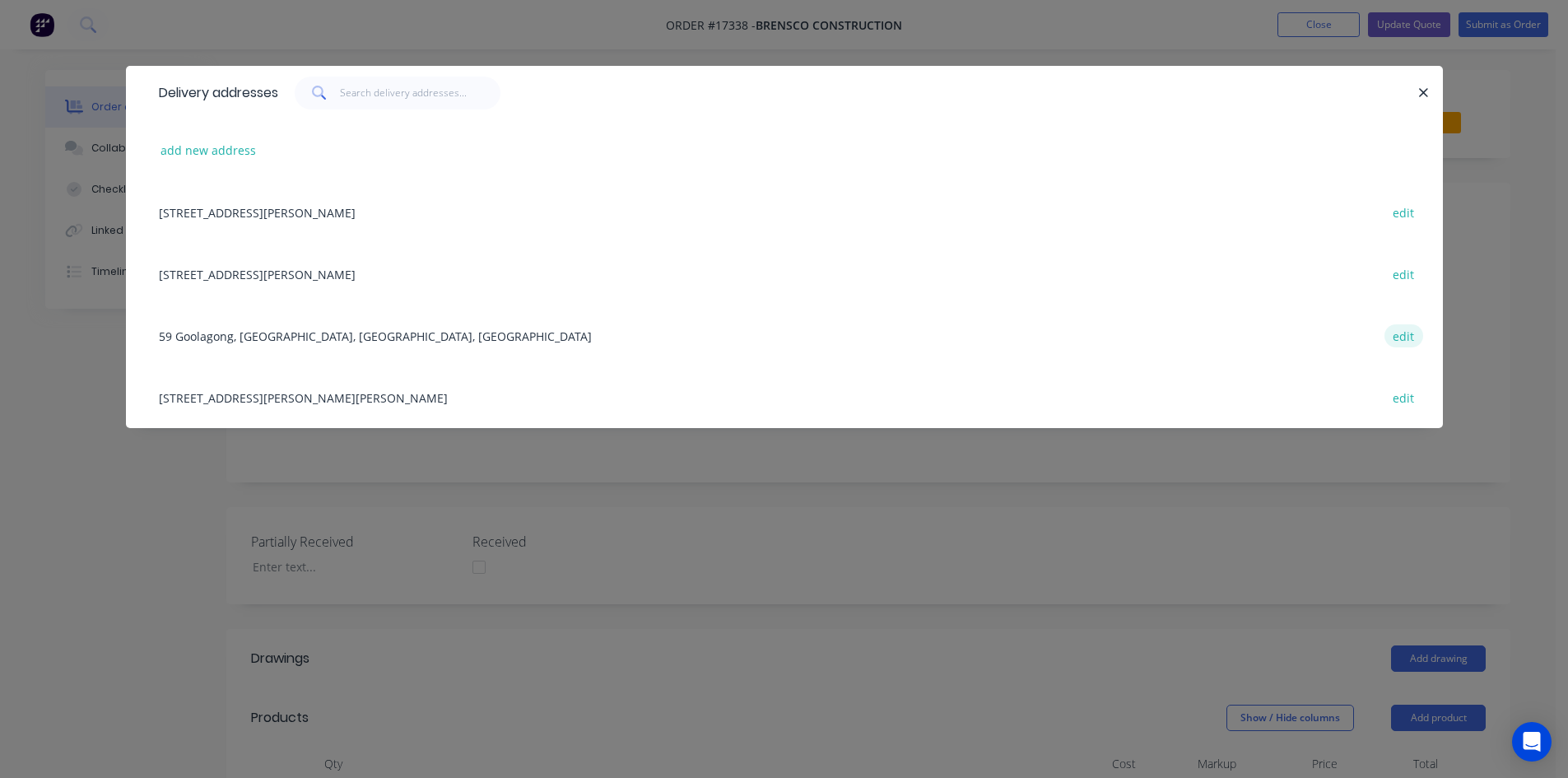
click at [1404, 341] on button "edit" at bounding box center [1403, 335] width 39 height 22
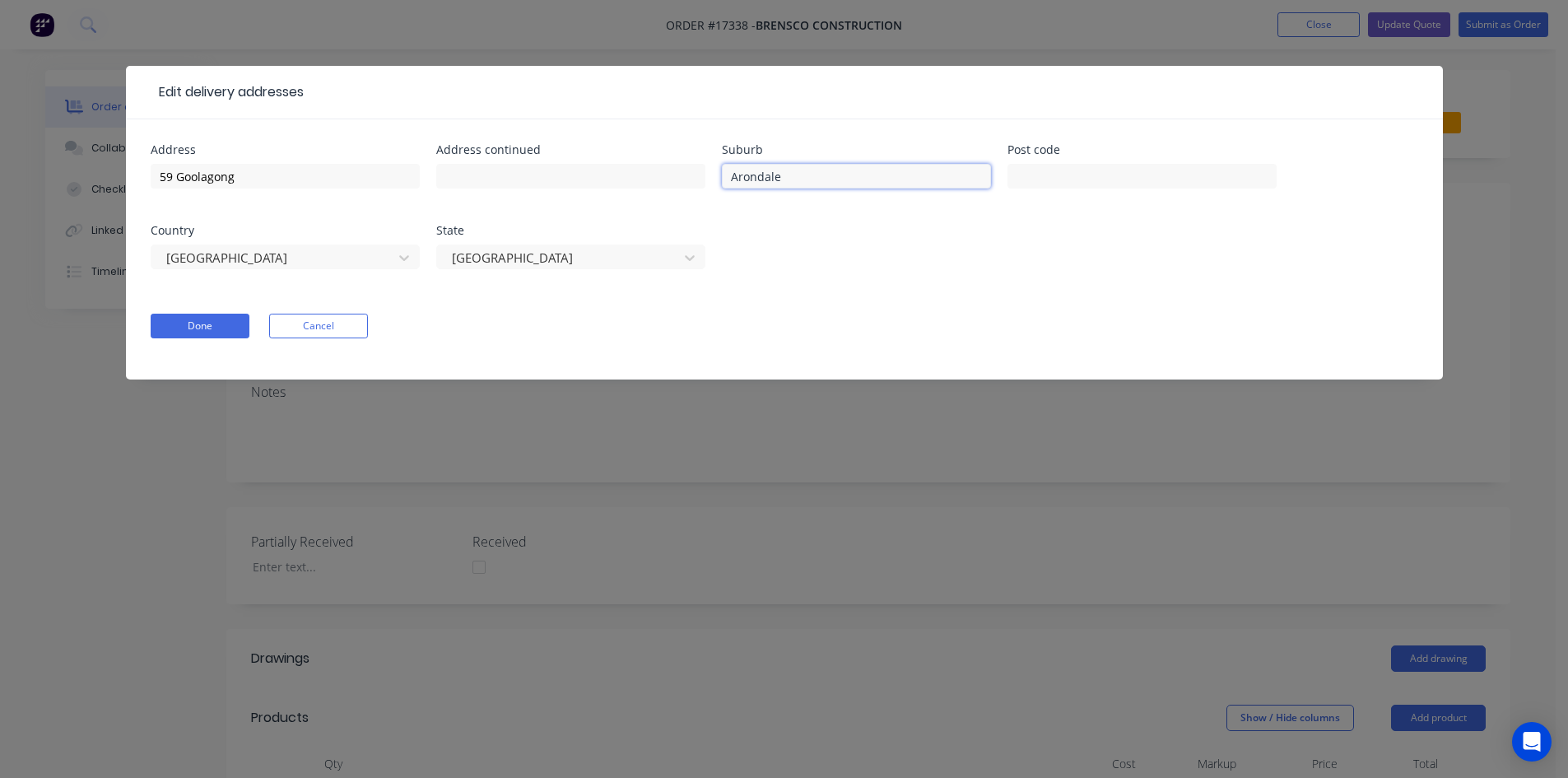
click at [743, 172] on input "Arondale" at bounding box center [856, 176] width 269 height 25
type input "Avondale"
click at [217, 319] on button "Done" at bounding box center [200, 325] width 99 height 25
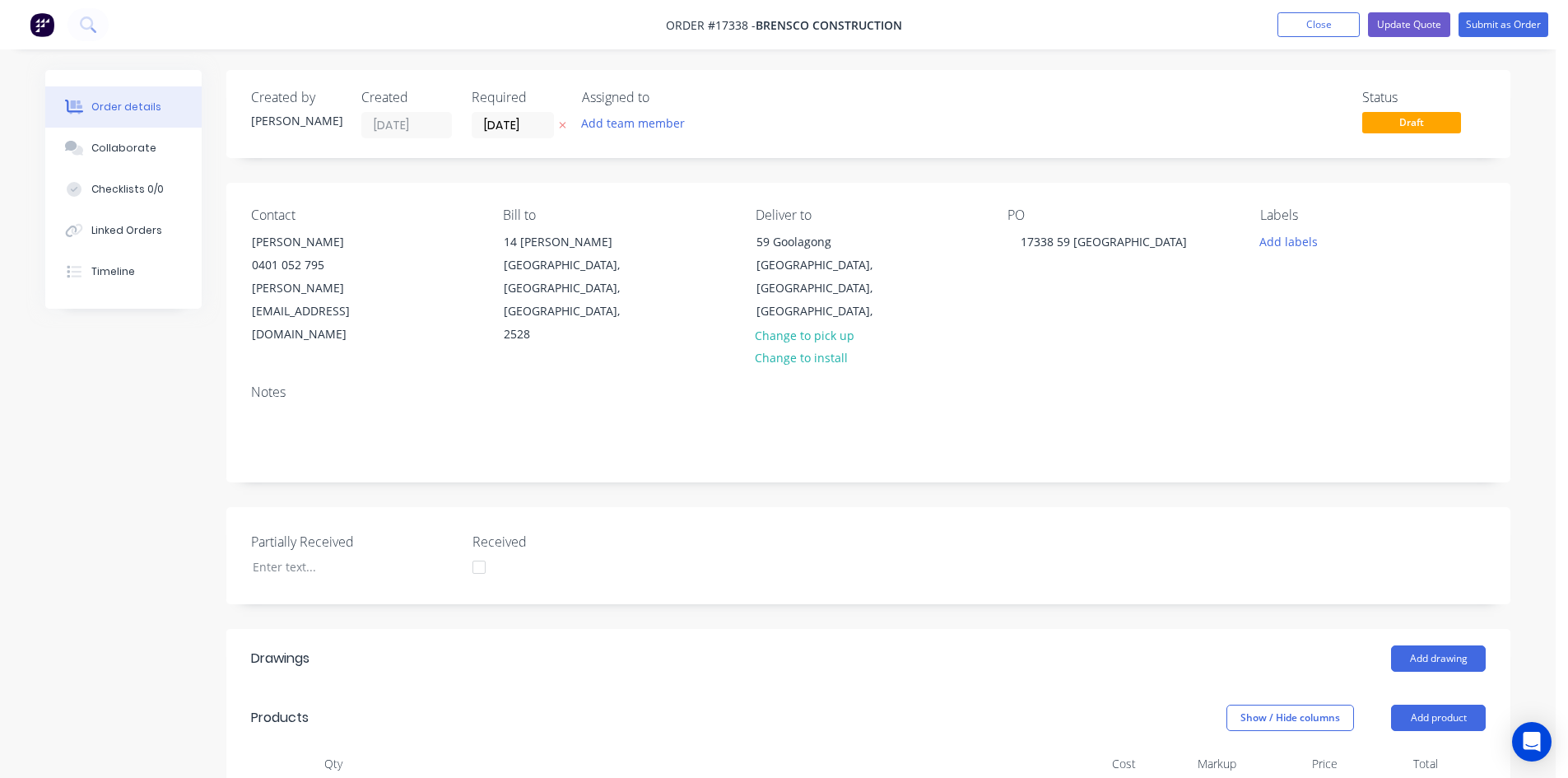
click at [1319, 22] on button "Close" at bounding box center [1318, 24] width 82 height 25
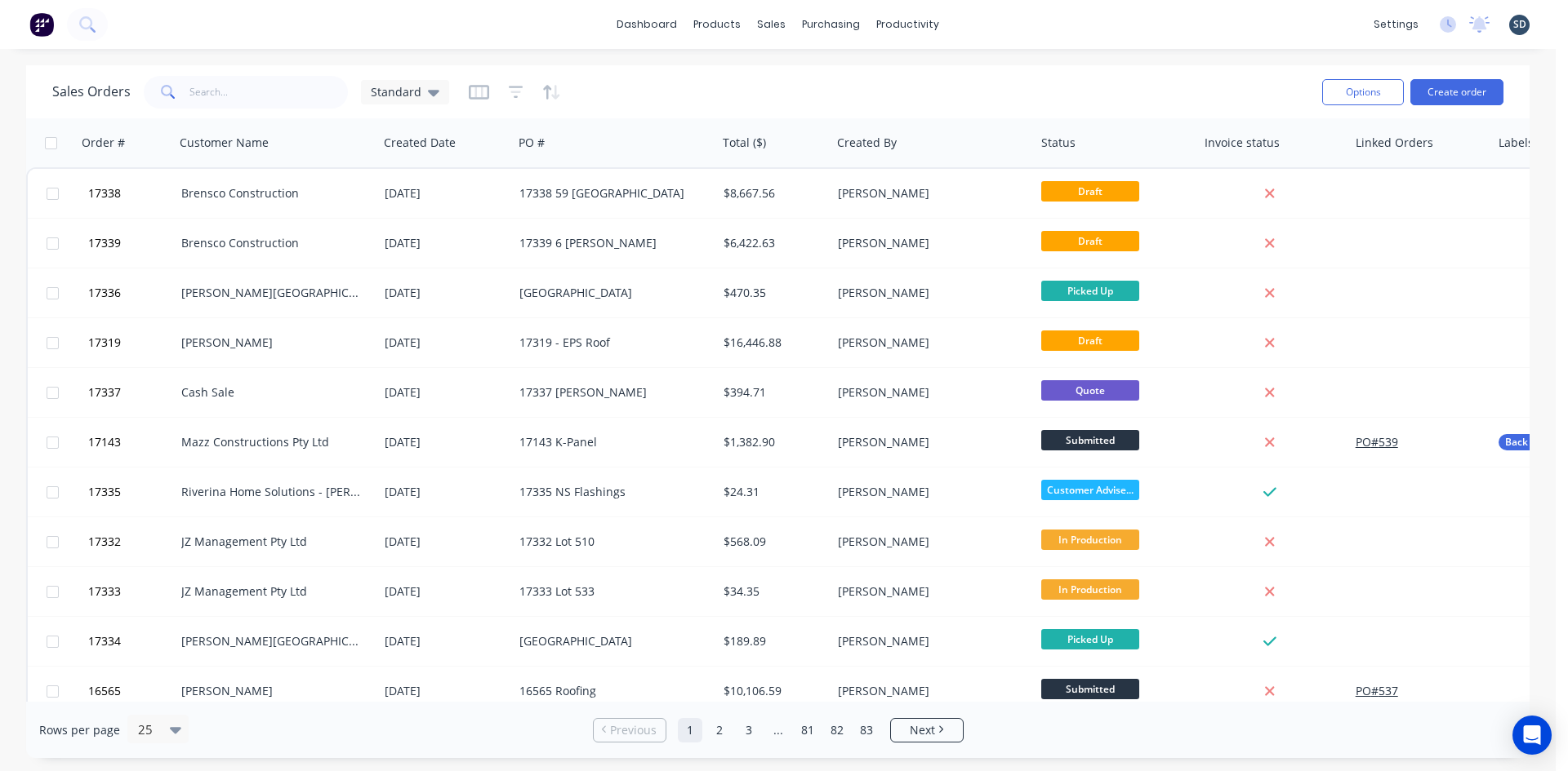
click at [1015, 16] on div "dashboard products sales purchasing productivity dashboard products Product Cat…" at bounding box center [777, 25] width 1555 height 49
click at [1011, 16] on div "dashboard products sales purchasing productivity dashboard products Product Cat…" at bounding box center [777, 25] width 1555 height 49
click at [999, 22] on div "dashboard products sales purchasing productivity dashboard products Product Cat…" at bounding box center [777, 25] width 1555 height 49
click at [996, 22] on div "dashboard products sales purchasing productivity dashboard products Product Cat…" at bounding box center [777, 25] width 1555 height 49
drag, startPoint x: 996, startPoint y: 22, endPoint x: 987, endPoint y: 22, distance: 9.0
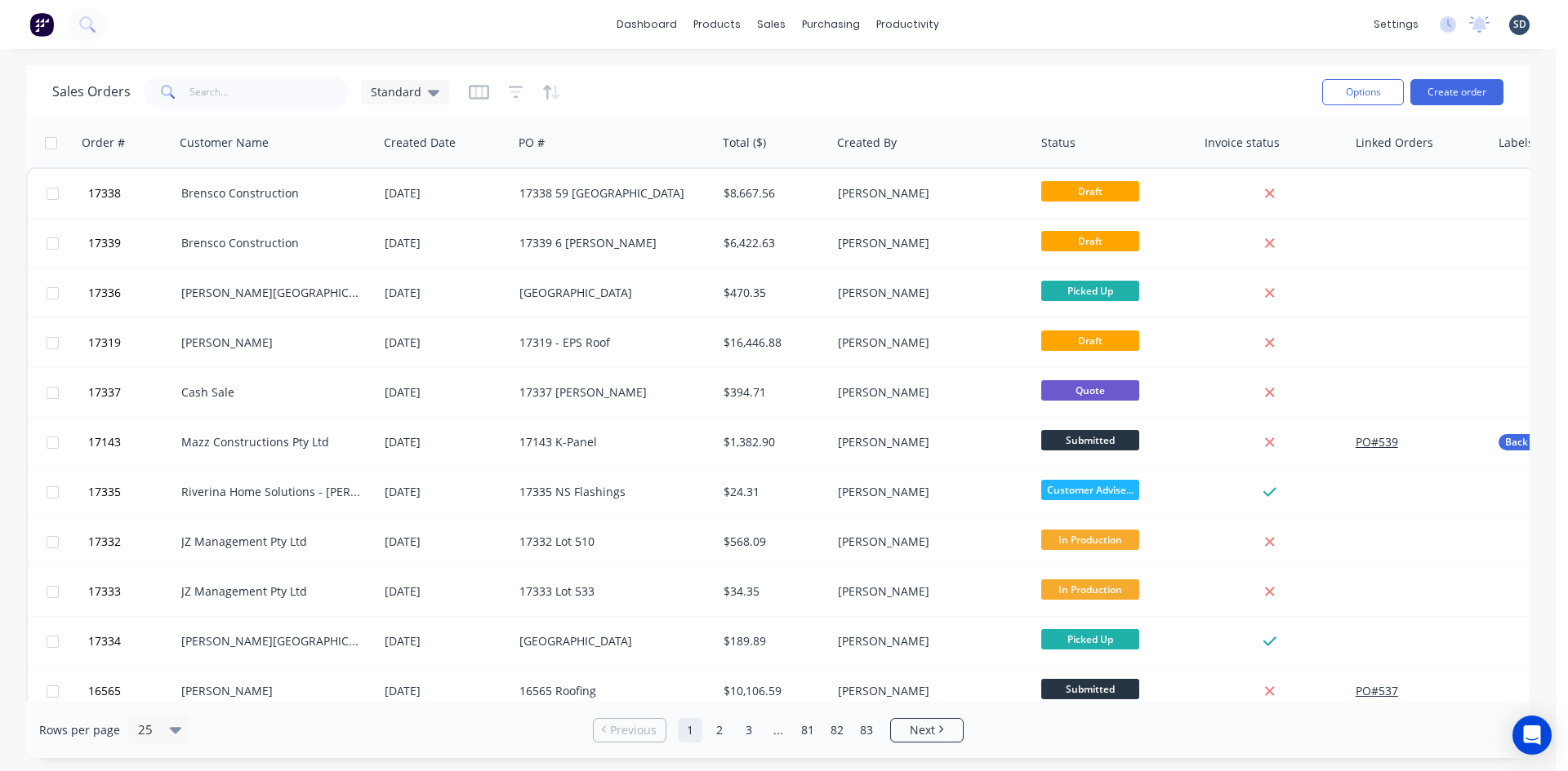
click at [987, 22] on div "dashboard products sales purchasing productivity dashboard products Product Cat…" at bounding box center [777, 25] width 1555 height 49
click at [985, 6] on div "dashboard products sales purchasing productivity dashboard products Product Cat…" at bounding box center [777, 25] width 1555 height 49
click at [986, 24] on div "dashboard products sales purchasing productivity dashboard products Product Cat…" at bounding box center [777, 25] width 1555 height 49
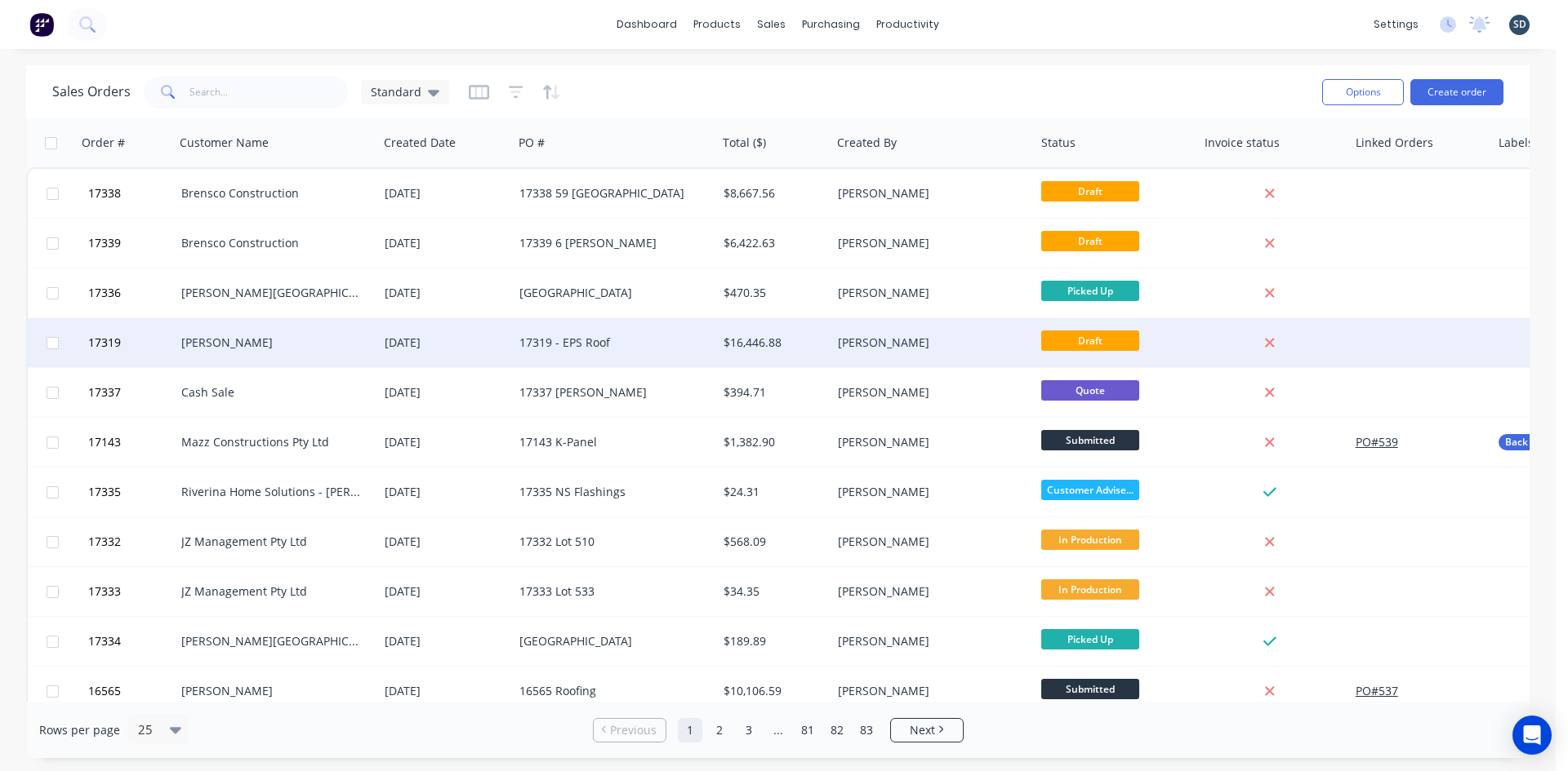
click at [321, 342] on div "[PERSON_NAME]" at bounding box center [271, 342] width 181 height 17
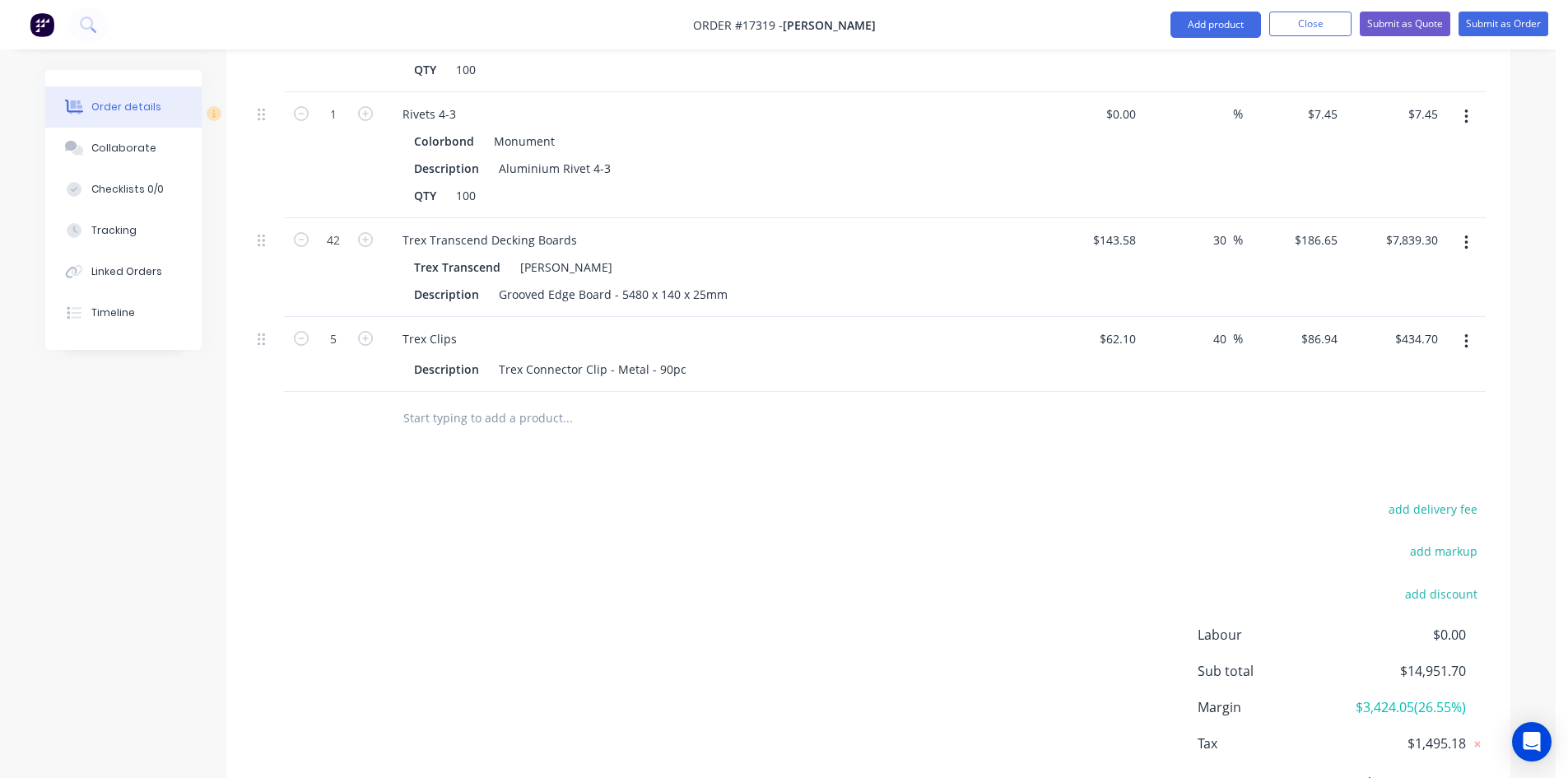
scroll to position [3130, 0]
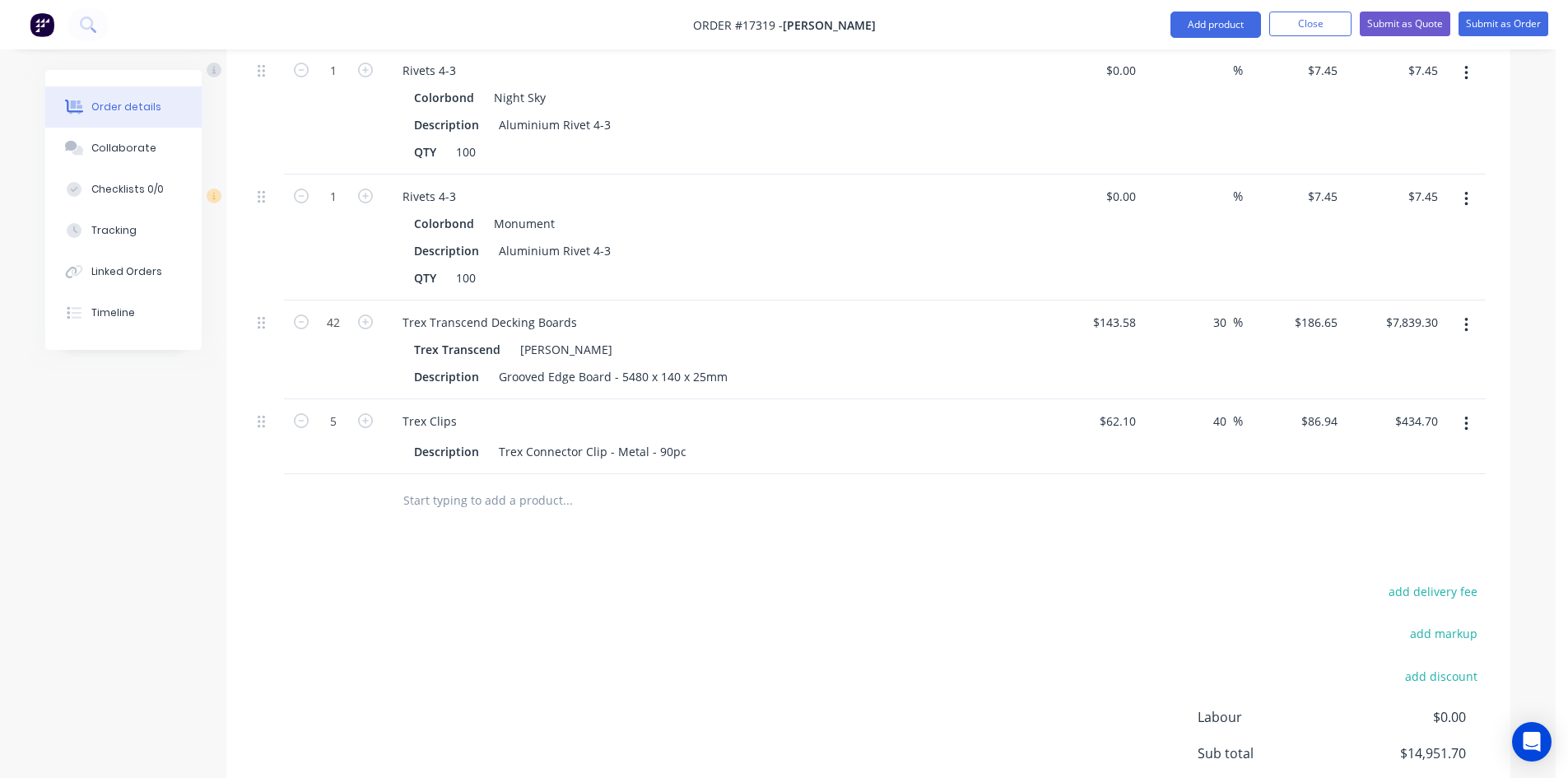
click at [452, 484] on input "text" at bounding box center [567, 500] width 329 height 33
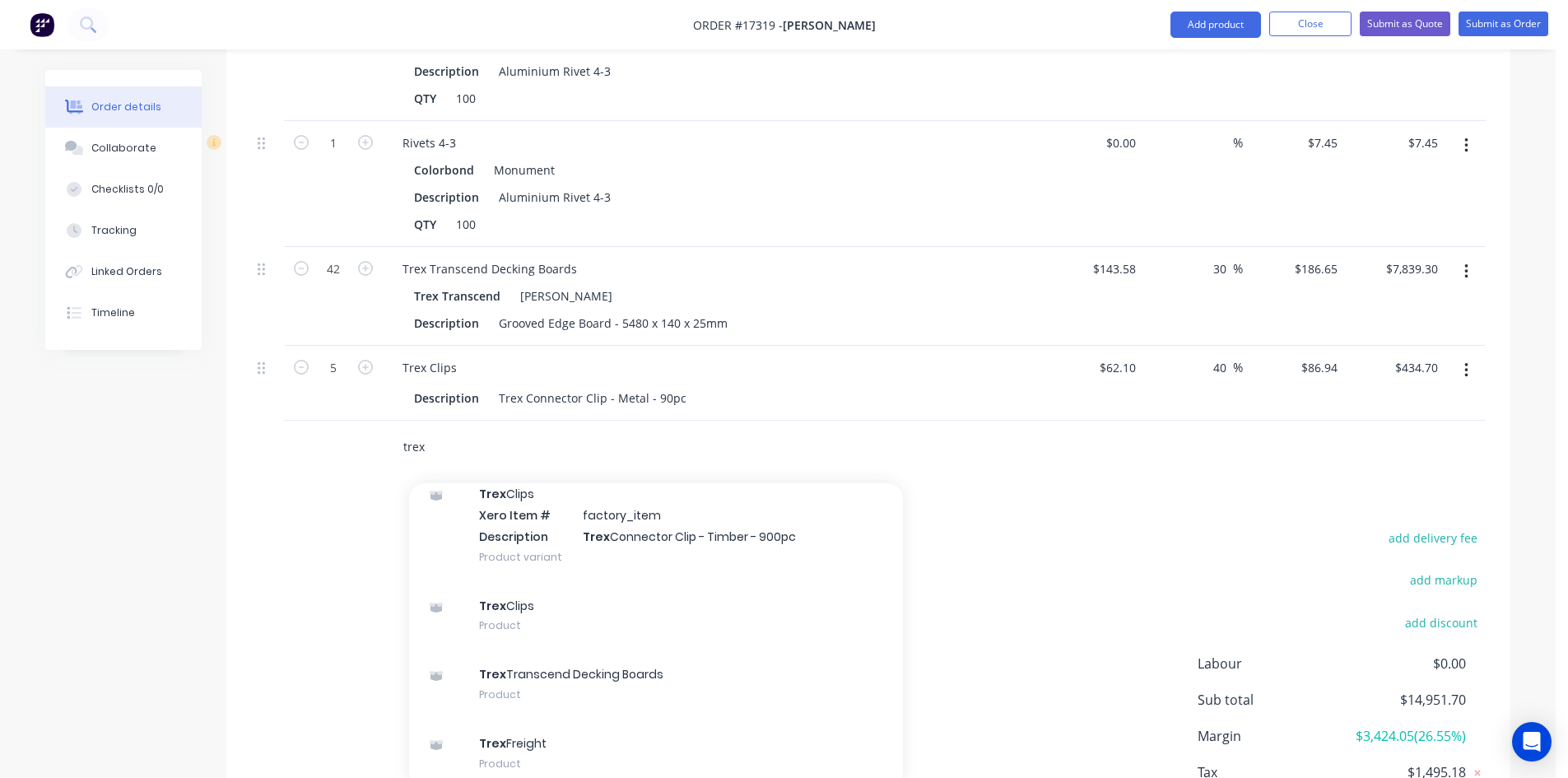
scroll to position [3212, 0]
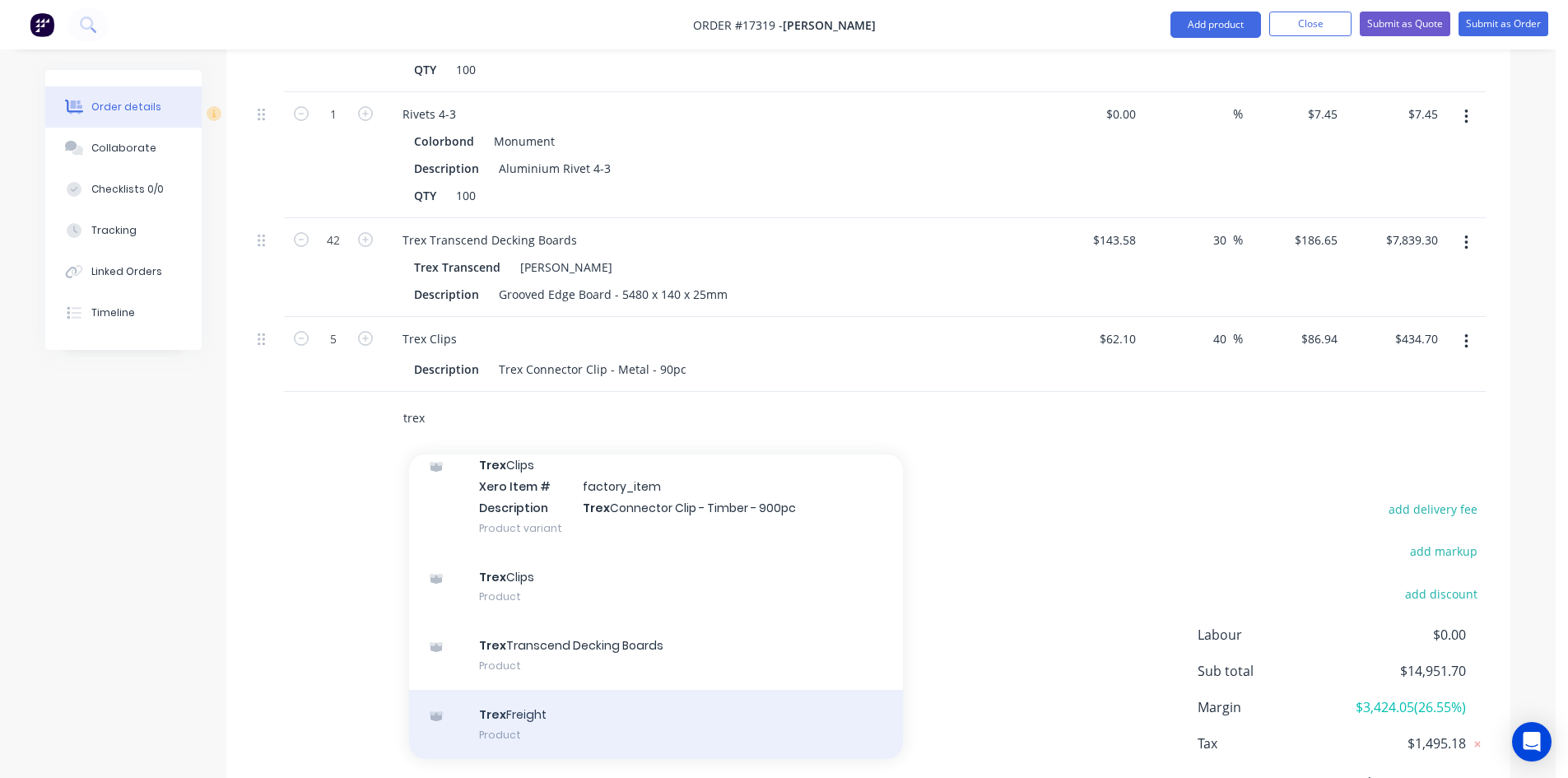
type input "trex"
click at [586, 691] on div "Trex Freight Product" at bounding box center [656, 725] width 494 height 69
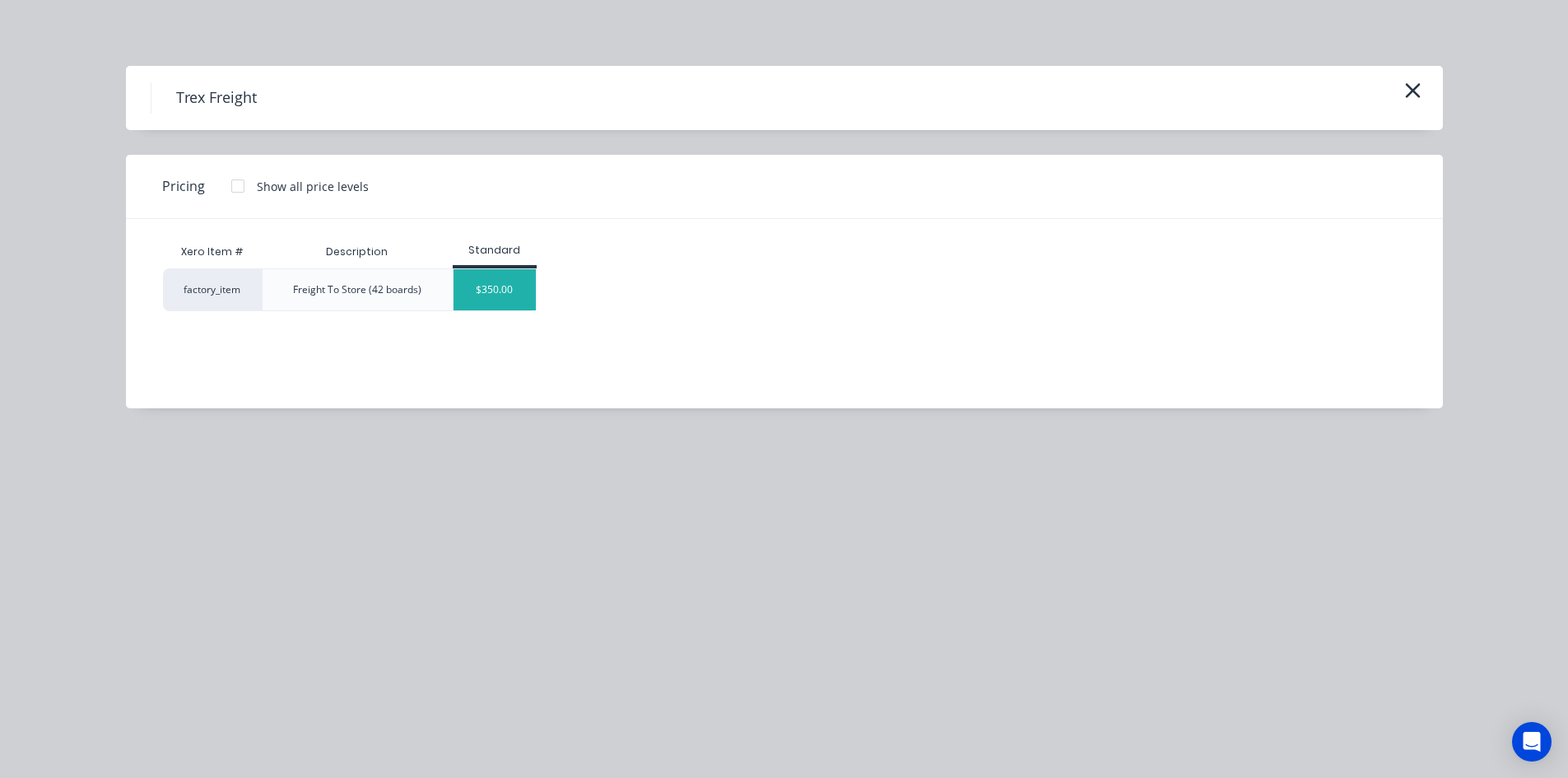
click at [514, 292] on div "$350.00" at bounding box center [494, 289] width 82 height 41
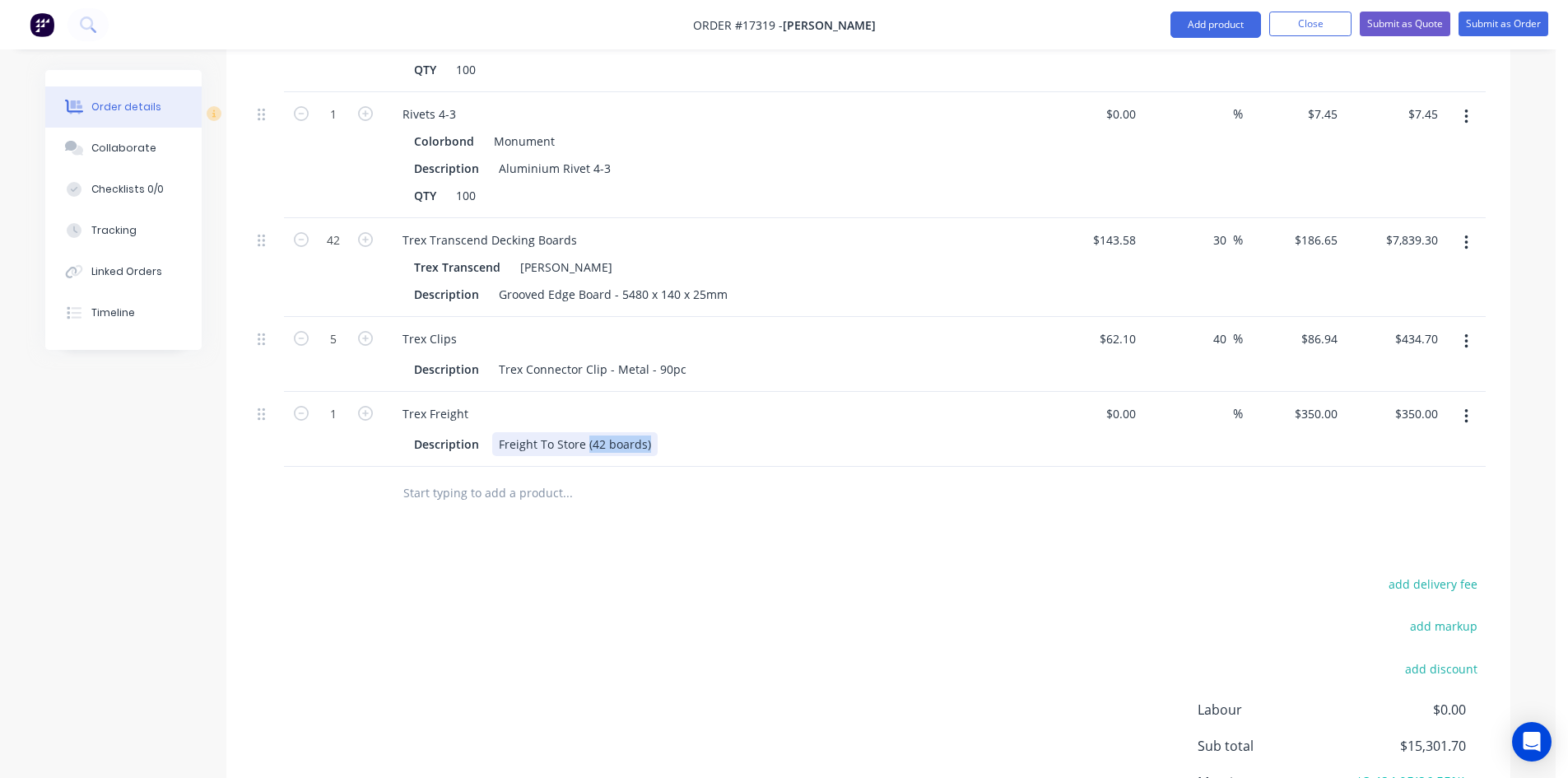
drag, startPoint x: 649, startPoint y: 419, endPoint x: 583, endPoint y: 415, distance: 66.1
click at [583, 433] on div "Freight To Store (42 boards)" at bounding box center [574, 445] width 166 height 24
click at [621, 574] on div "add delivery fee add markup add discount Labour $0.00 Sub total $15,301.70 Marg…" at bounding box center [868, 732] width 1235 height 318
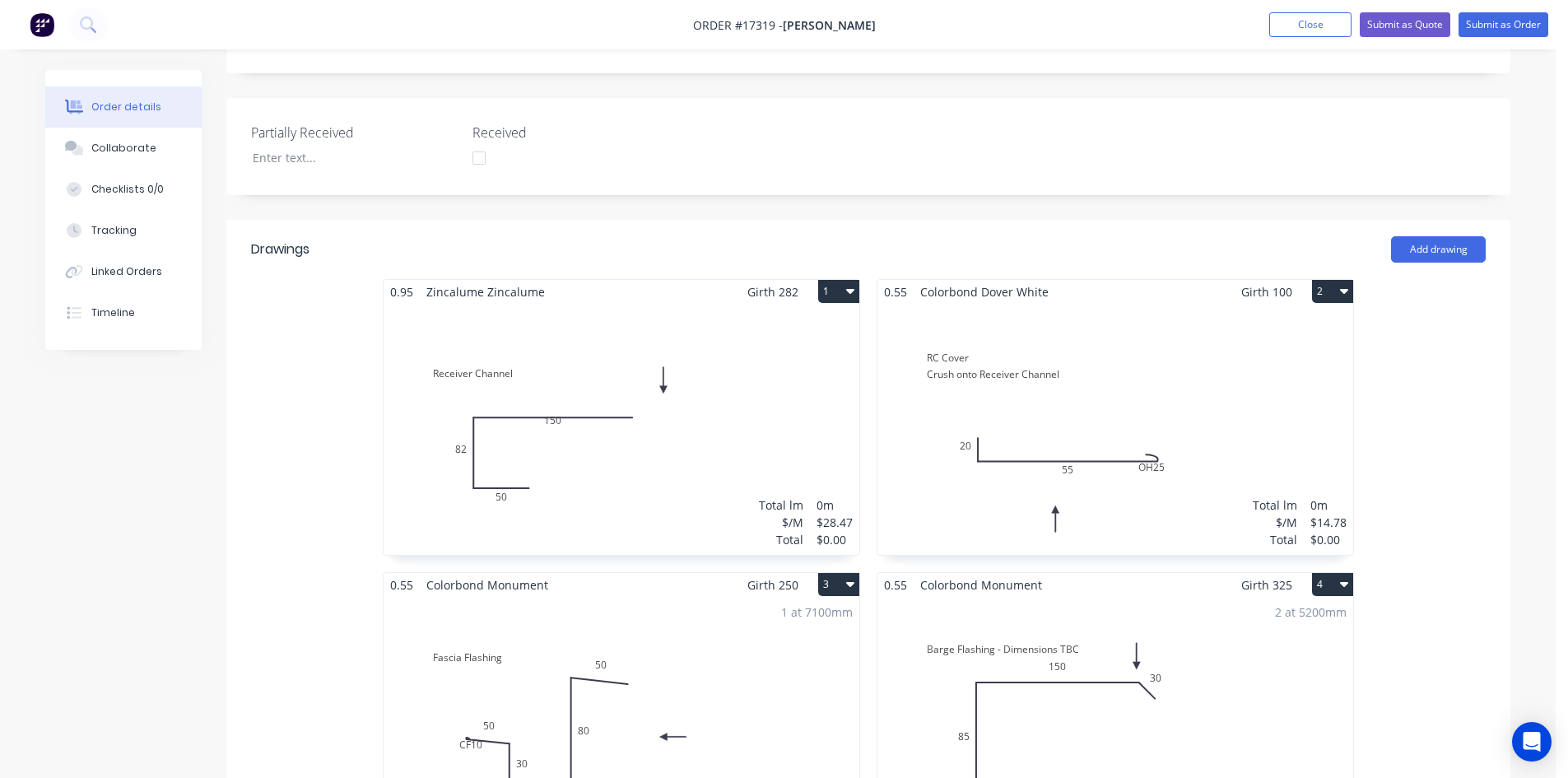
scroll to position [0, 0]
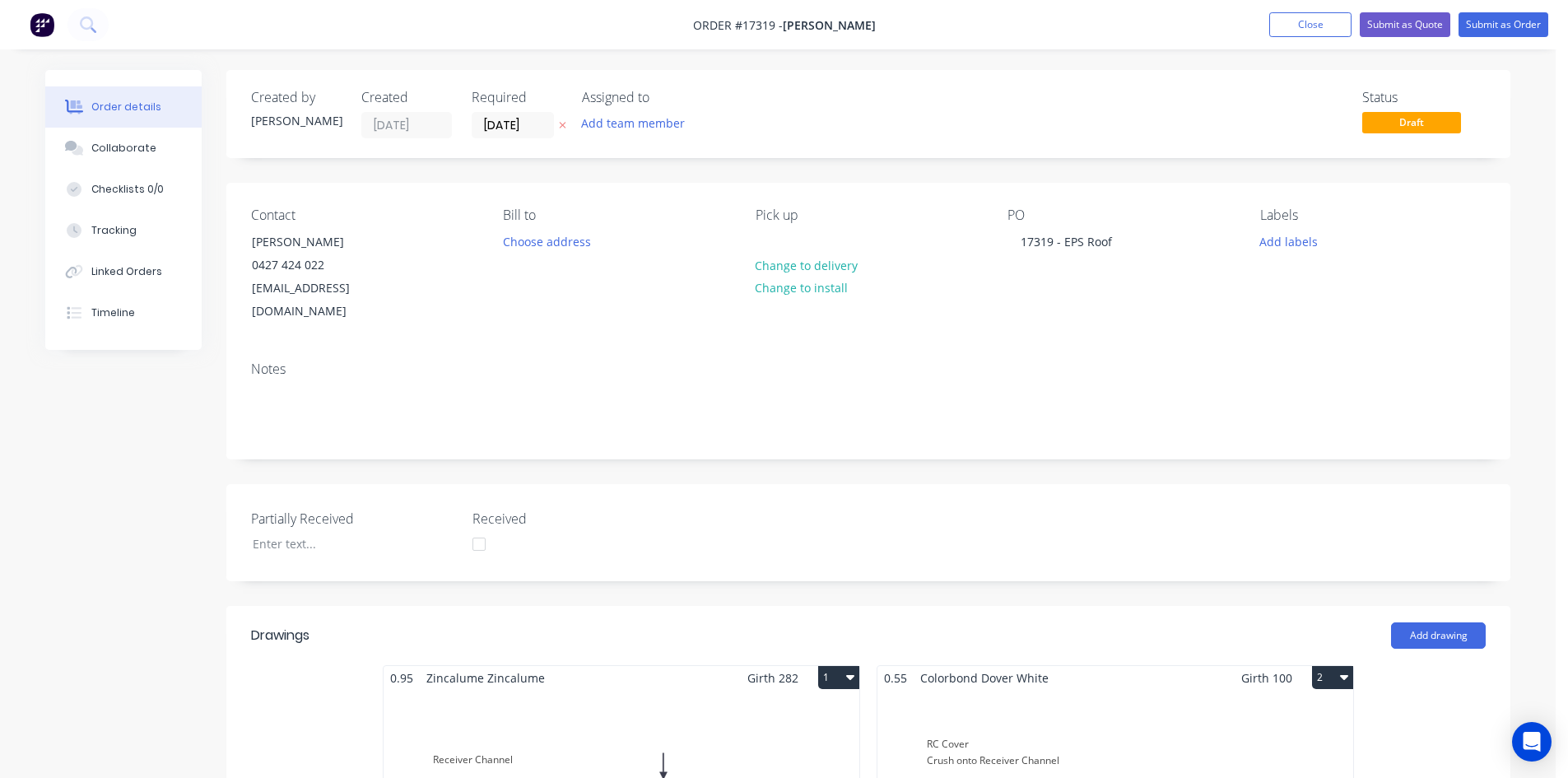
click at [922, 32] on nav "Order #17319 - Glenn Ridge Add product Close Submit as Quote Submit as Order" at bounding box center [784, 25] width 1568 height 50
click at [917, 25] on nav "Order #17319 - Glenn Ridge Add product Close Submit as Quote Submit as Order" at bounding box center [784, 25] width 1568 height 50
click at [919, 25] on nav "Order #17319 - Glenn Ridge Add product Close Submit as Quote Submit as Order" at bounding box center [784, 25] width 1568 height 50
drag, startPoint x: 919, startPoint y: 25, endPoint x: 903, endPoint y: 23, distance: 16.1
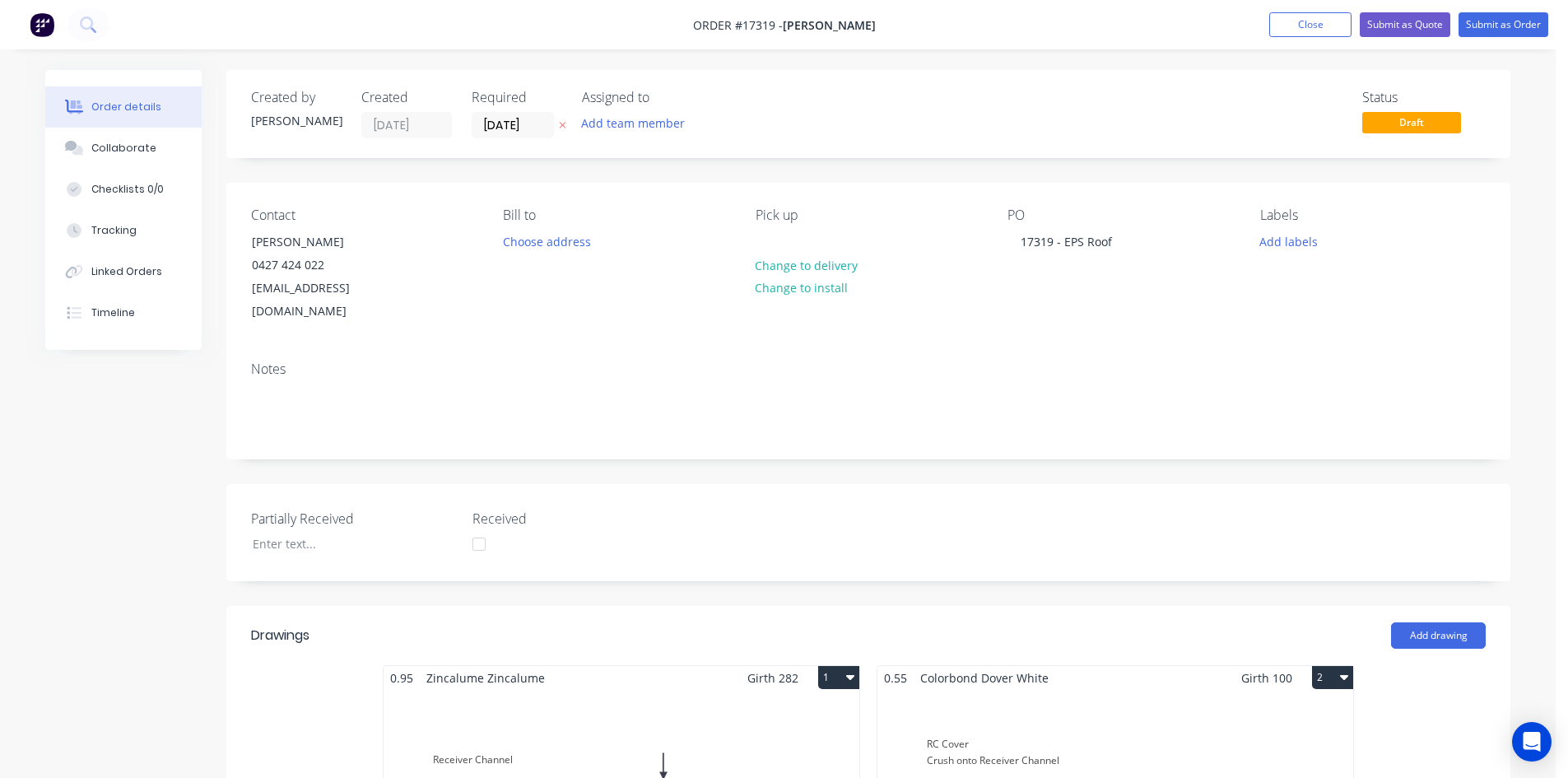
click at [896, 23] on nav "Order #17319 - Glenn Ridge Add product Close Submit as Quote Submit as Order" at bounding box center [784, 25] width 1568 height 50
click at [920, 22] on nav "Order #17319 - Glenn Ridge Add product Close Submit as Quote Submit as Order" at bounding box center [784, 25] width 1568 height 50
click at [914, 23] on nav "Order #17319 - Glenn Ridge Add product Close Submit as Quote Submit as Order" at bounding box center [784, 25] width 1568 height 50
click at [901, 24] on nav "Order #17319 - Glenn Ridge Add product Close Submit as Quote Submit as Order" at bounding box center [784, 25] width 1568 height 50
click at [904, 22] on nav "Order #17319 - Glenn Ridge Add product Close Submit as Quote Submit as Order" at bounding box center [784, 25] width 1568 height 50
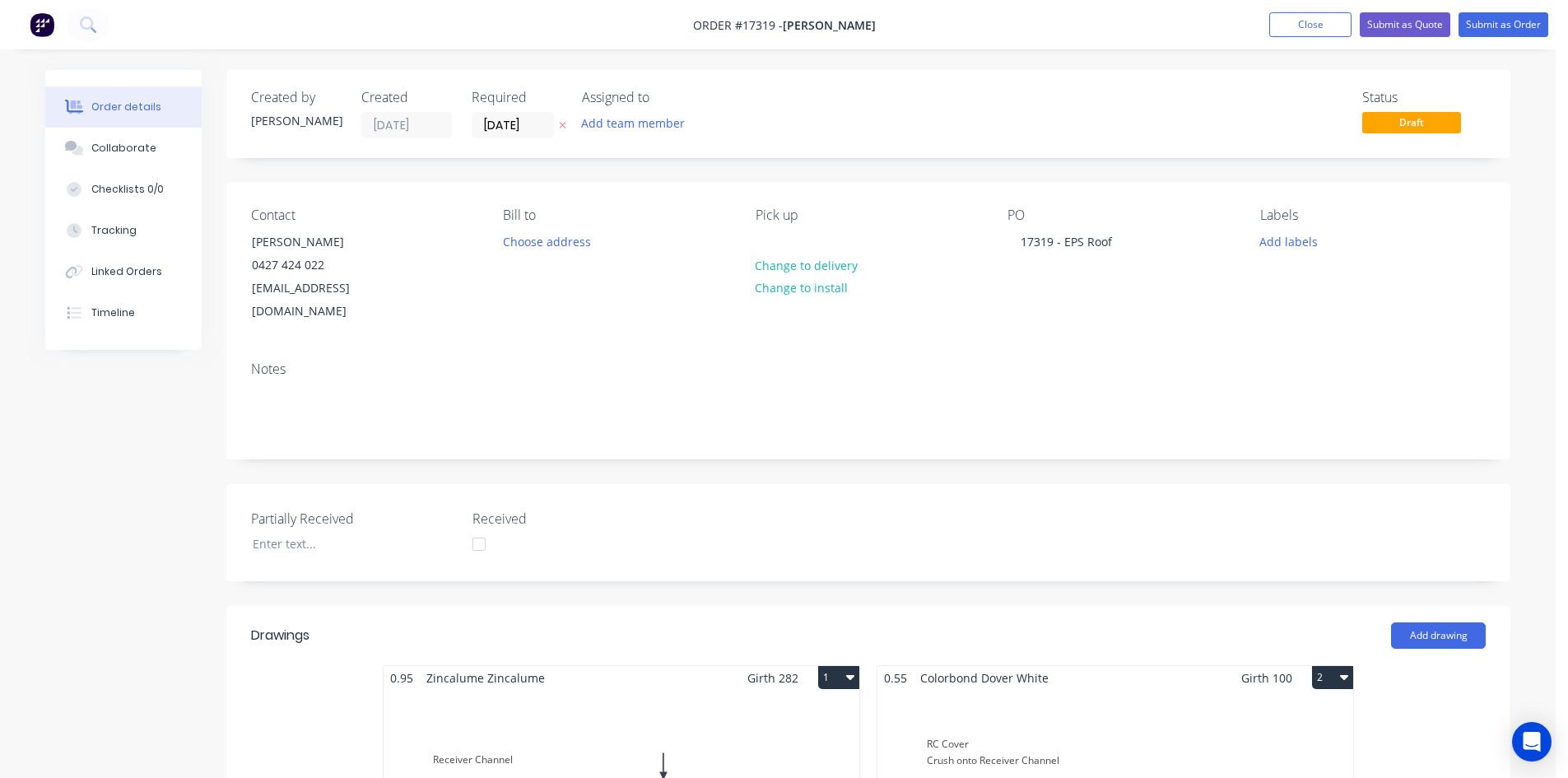
click at [903, 22] on nav "Order #17319 - Glenn Ridge Add product Close Submit as Quote Submit as Order" at bounding box center [784, 25] width 1568 height 50
drag, startPoint x: 905, startPoint y: 22, endPoint x: 889, endPoint y: 22, distance: 16.0
click at [889, 22] on nav "Order #17319 - Glenn Ridge Add product Close Submit as Quote Submit as Order" at bounding box center [784, 25] width 1568 height 50
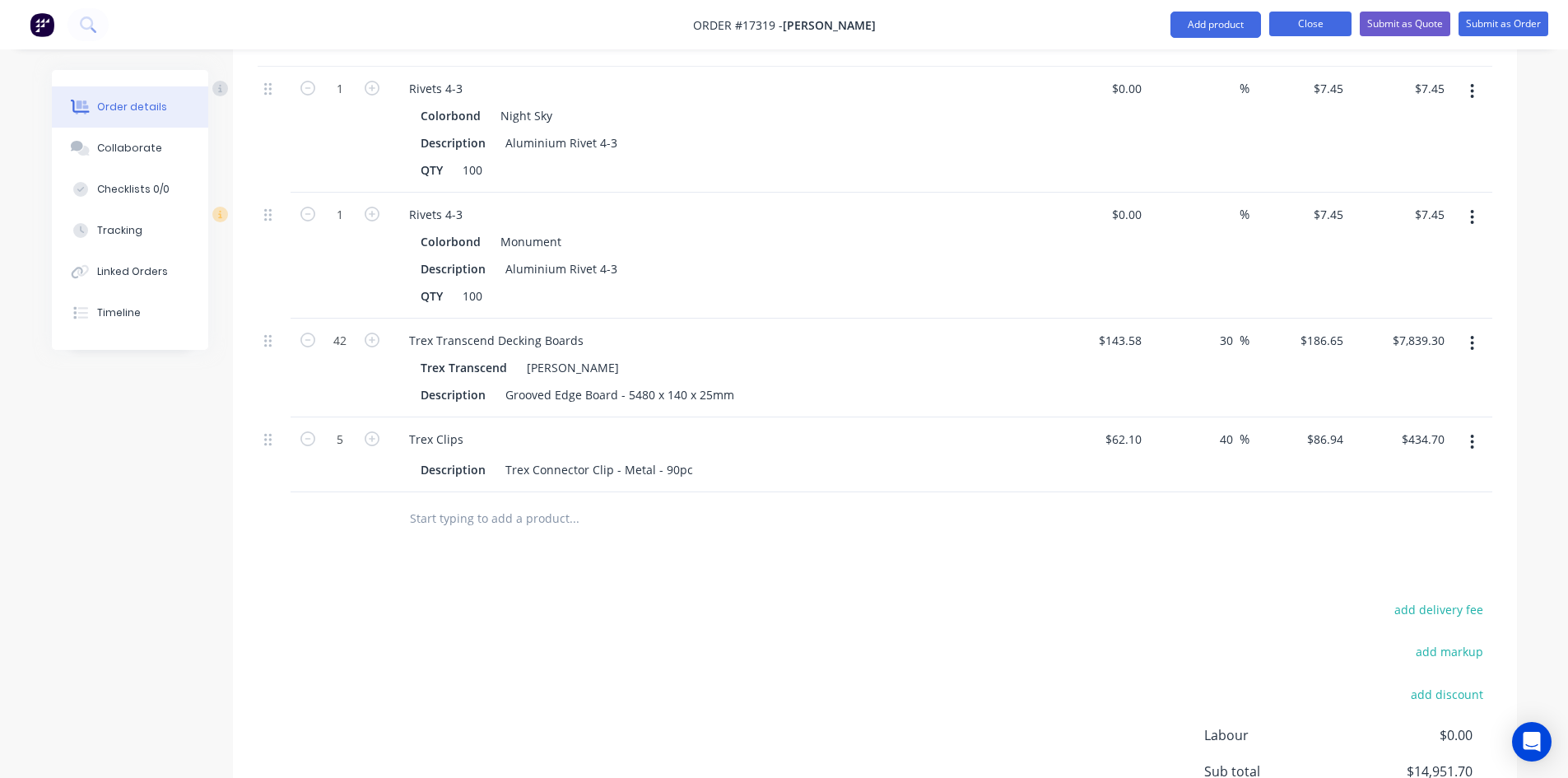
click at [1334, 23] on button "Close" at bounding box center [1310, 24] width 82 height 25
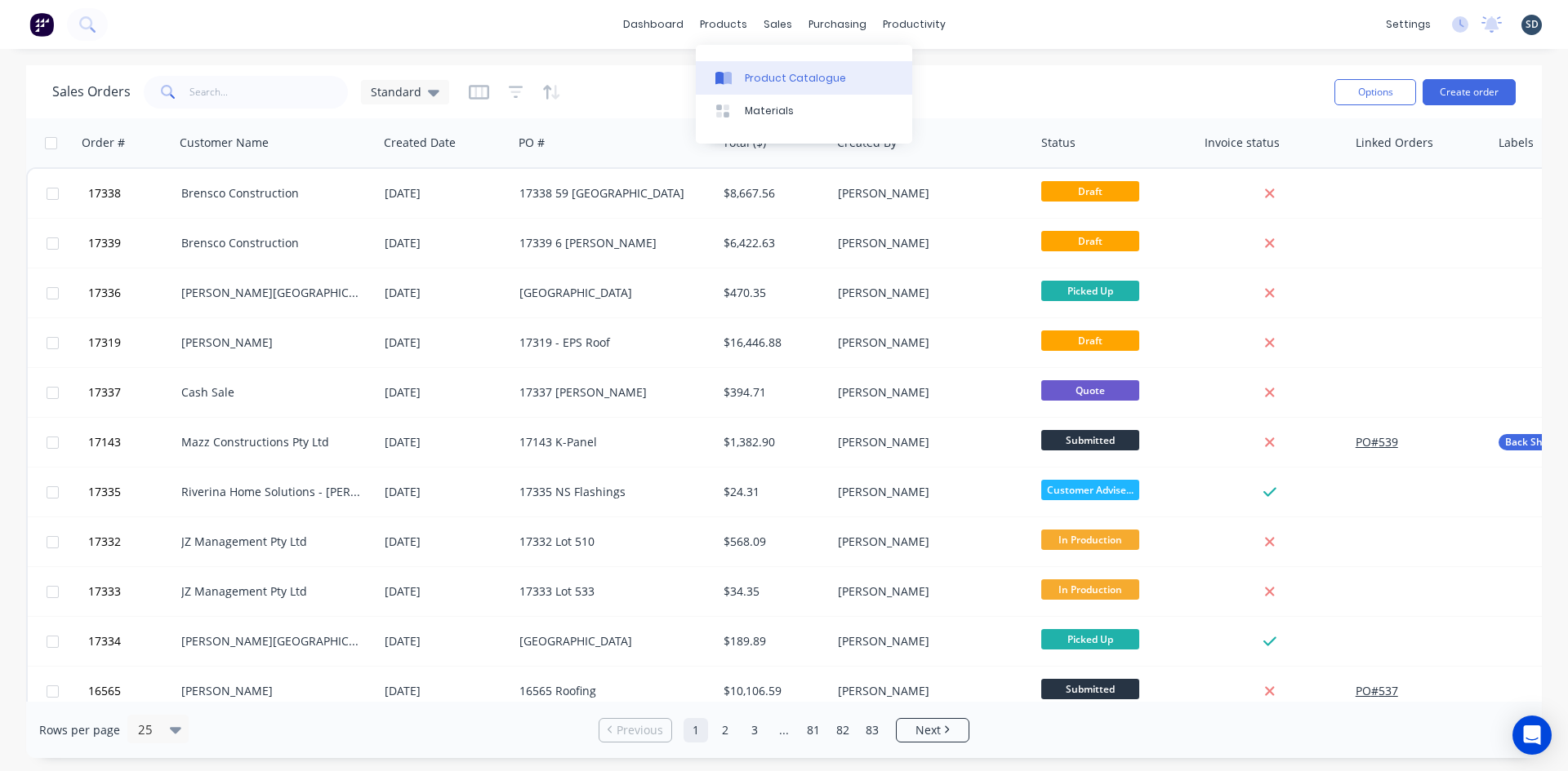
click at [756, 80] on div "Product Catalogue" at bounding box center [795, 78] width 101 height 15
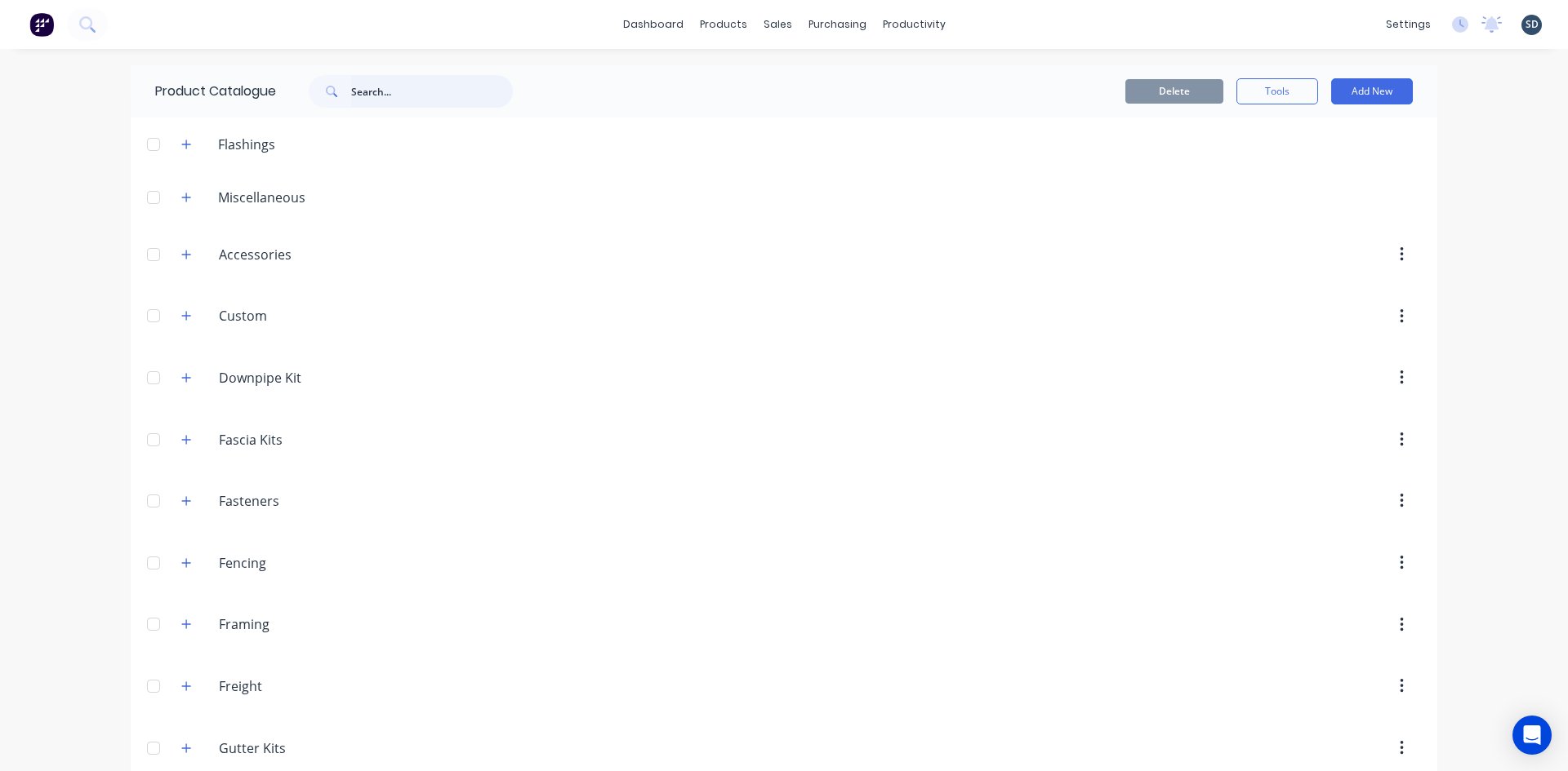
click at [410, 95] on input "text" at bounding box center [432, 90] width 161 height 32
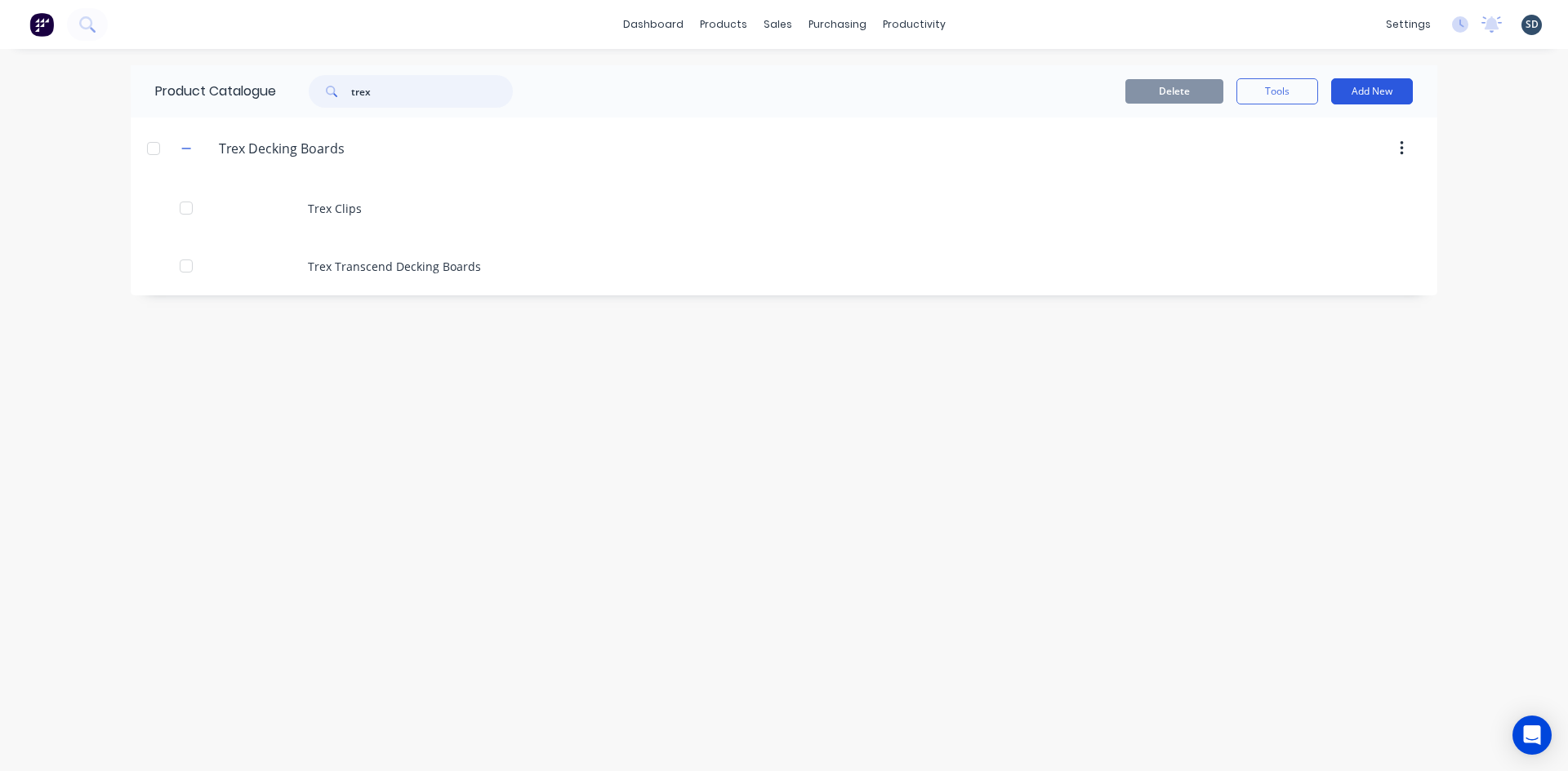
type input "trex"
click at [1380, 89] on button "Add New" at bounding box center [1371, 91] width 82 height 27
click at [1333, 200] on div "Product" at bounding box center [1335, 199] width 126 height 24
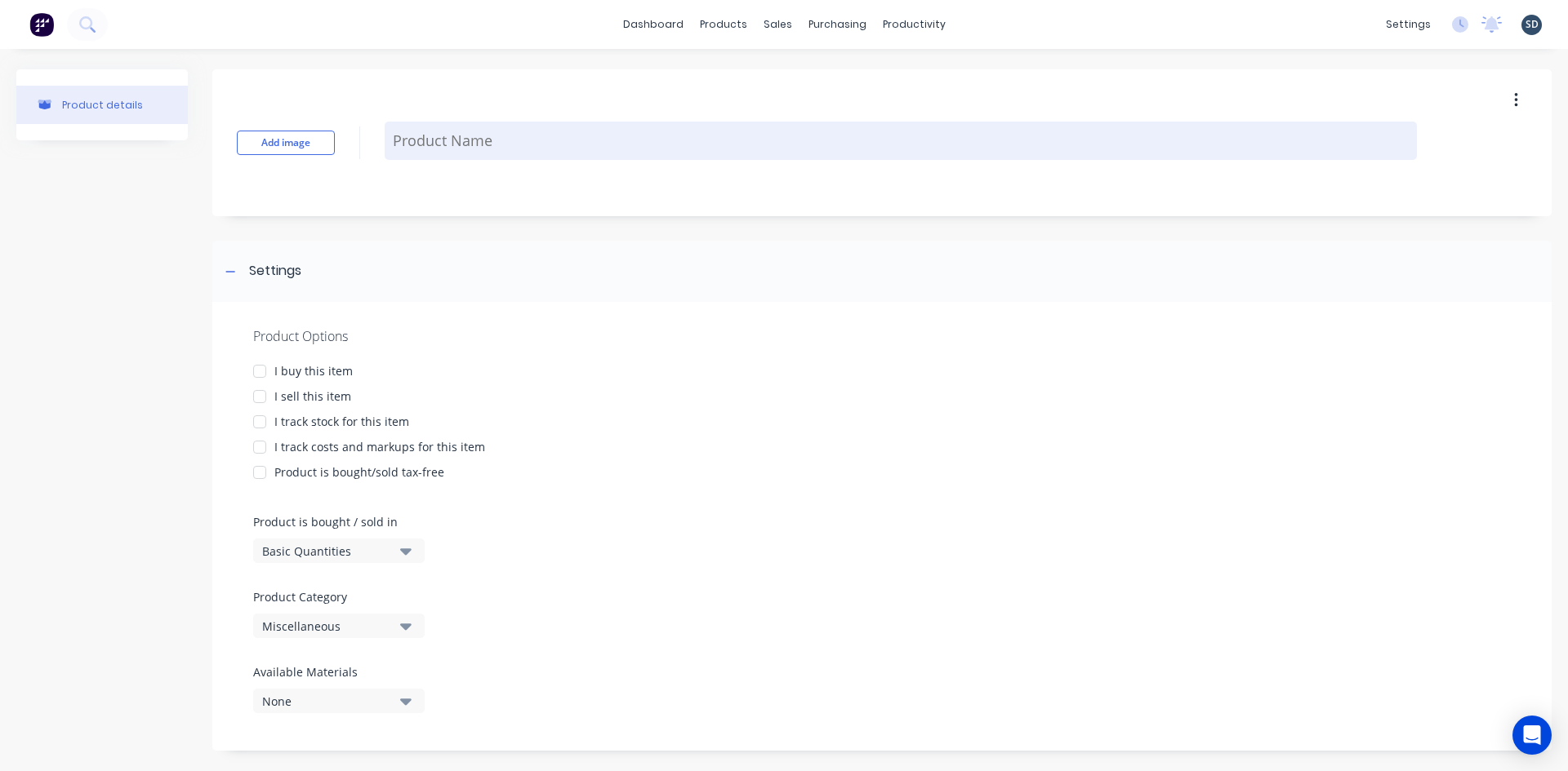
click at [415, 142] on textarea at bounding box center [900, 141] width 1032 height 38
type textarea "x"
type textarea "T"
type textarea "x"
type textarea "Tr"
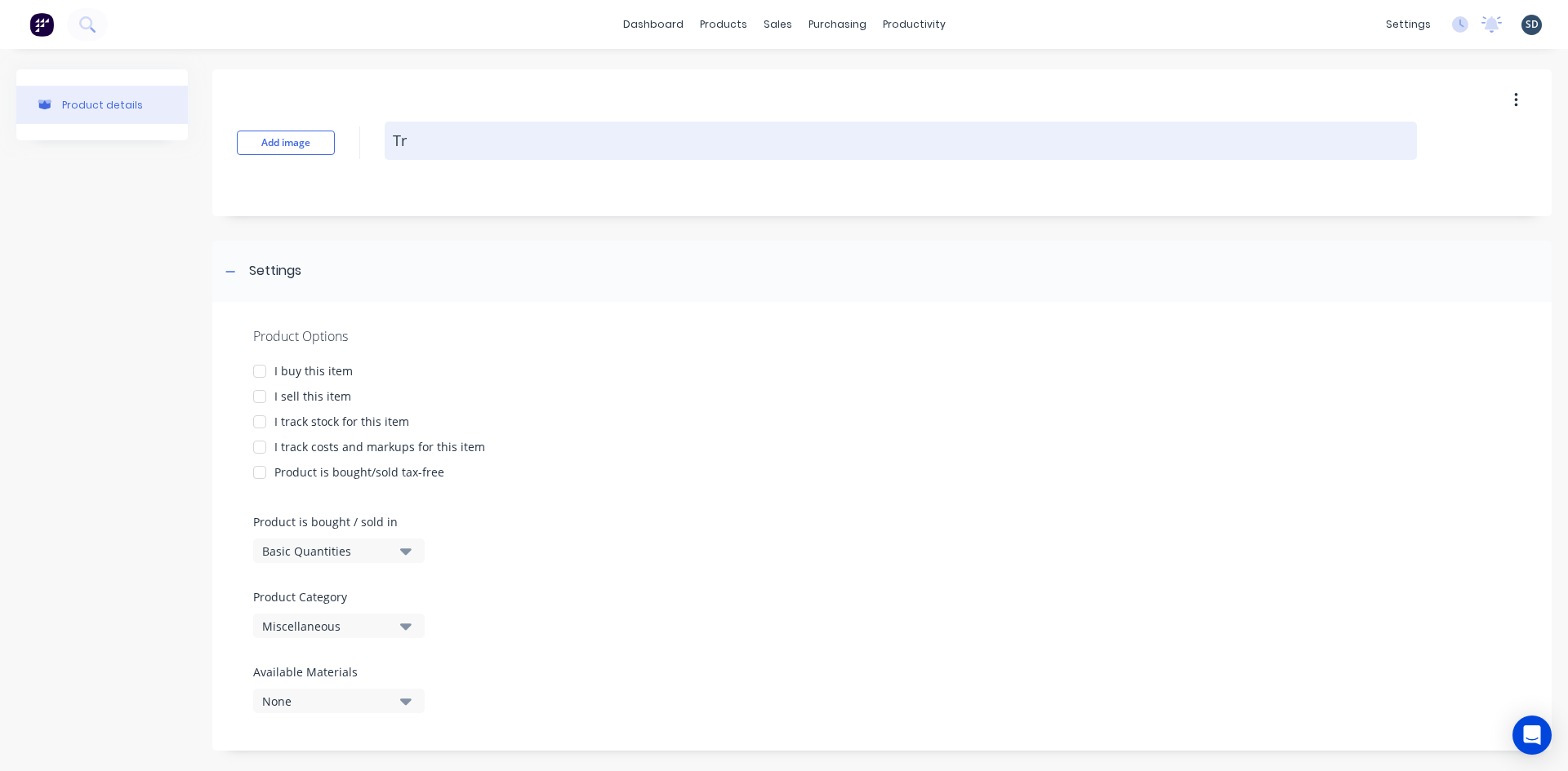
type textarea "x"
type textarea "Tre"
type textarea "x"
type textarea "Trex"
type textarea "x"
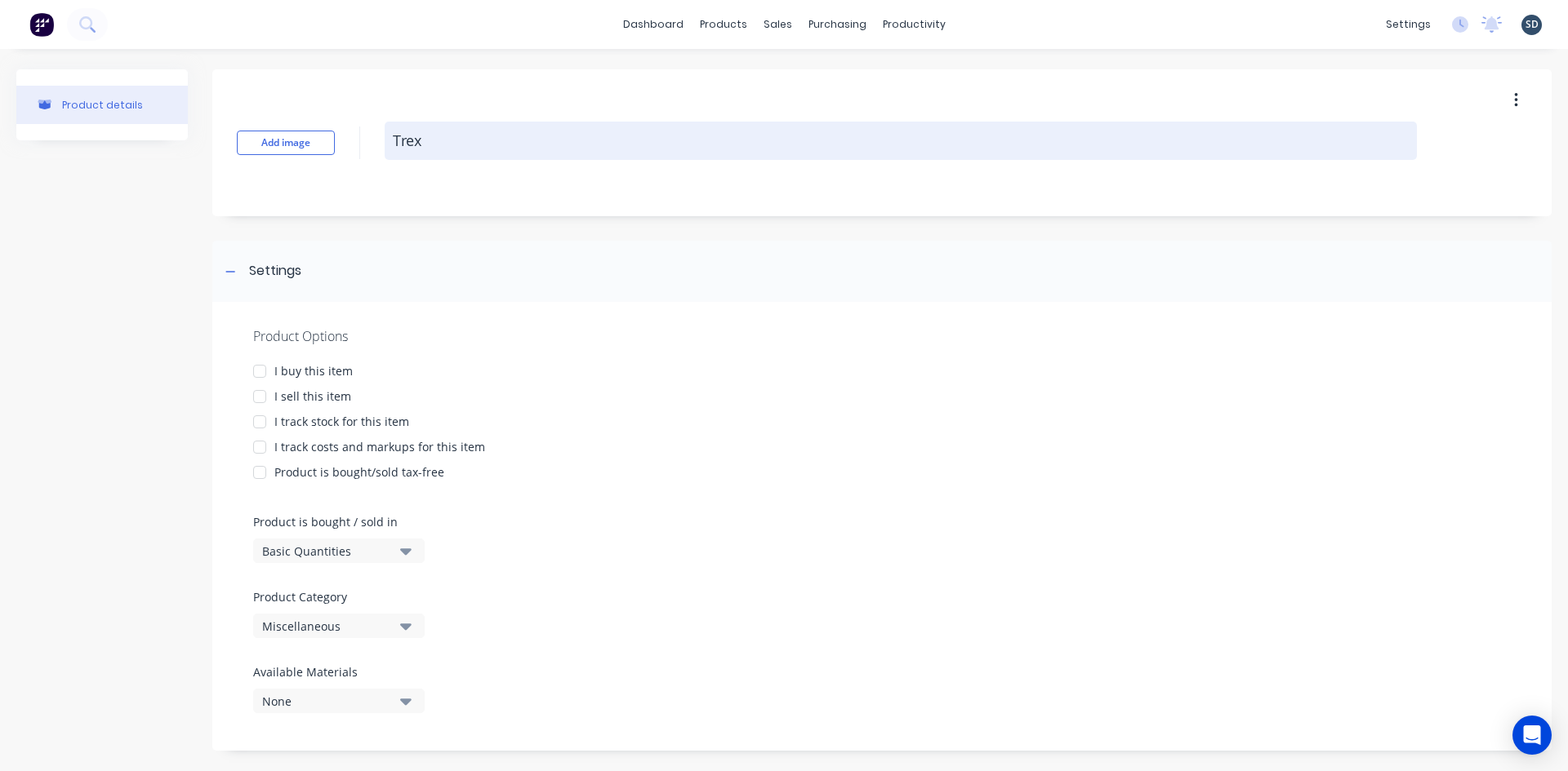
type textarea "Trex"
type textarea "x"
type textarea "Trex F"
type textarea "x"
type textarea "Trex Fr"
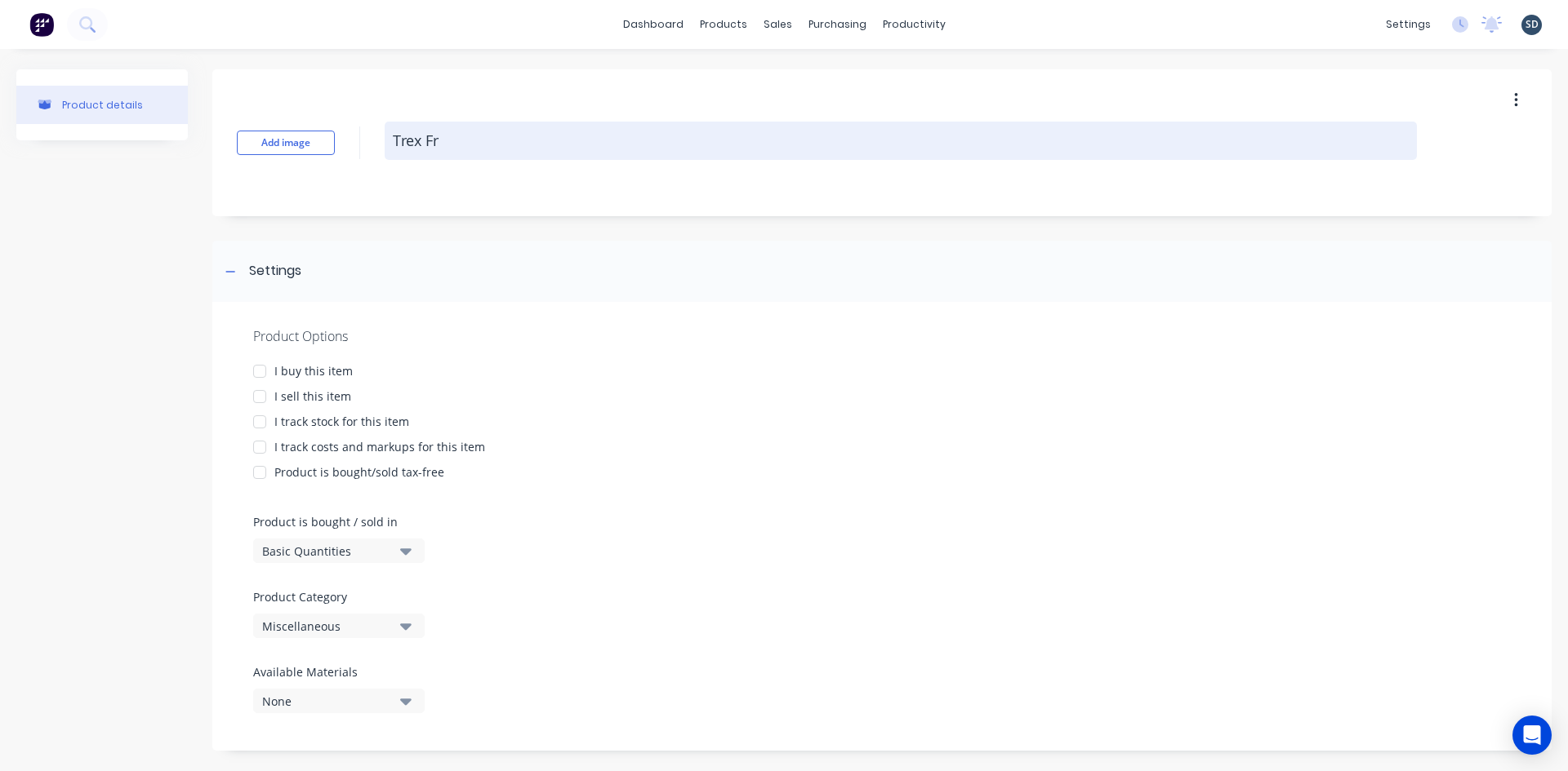
type textarea "x"
type textarea "Trex Fre"
type textarea "x"
type textarea "Trex Frei"
type textarea "x"
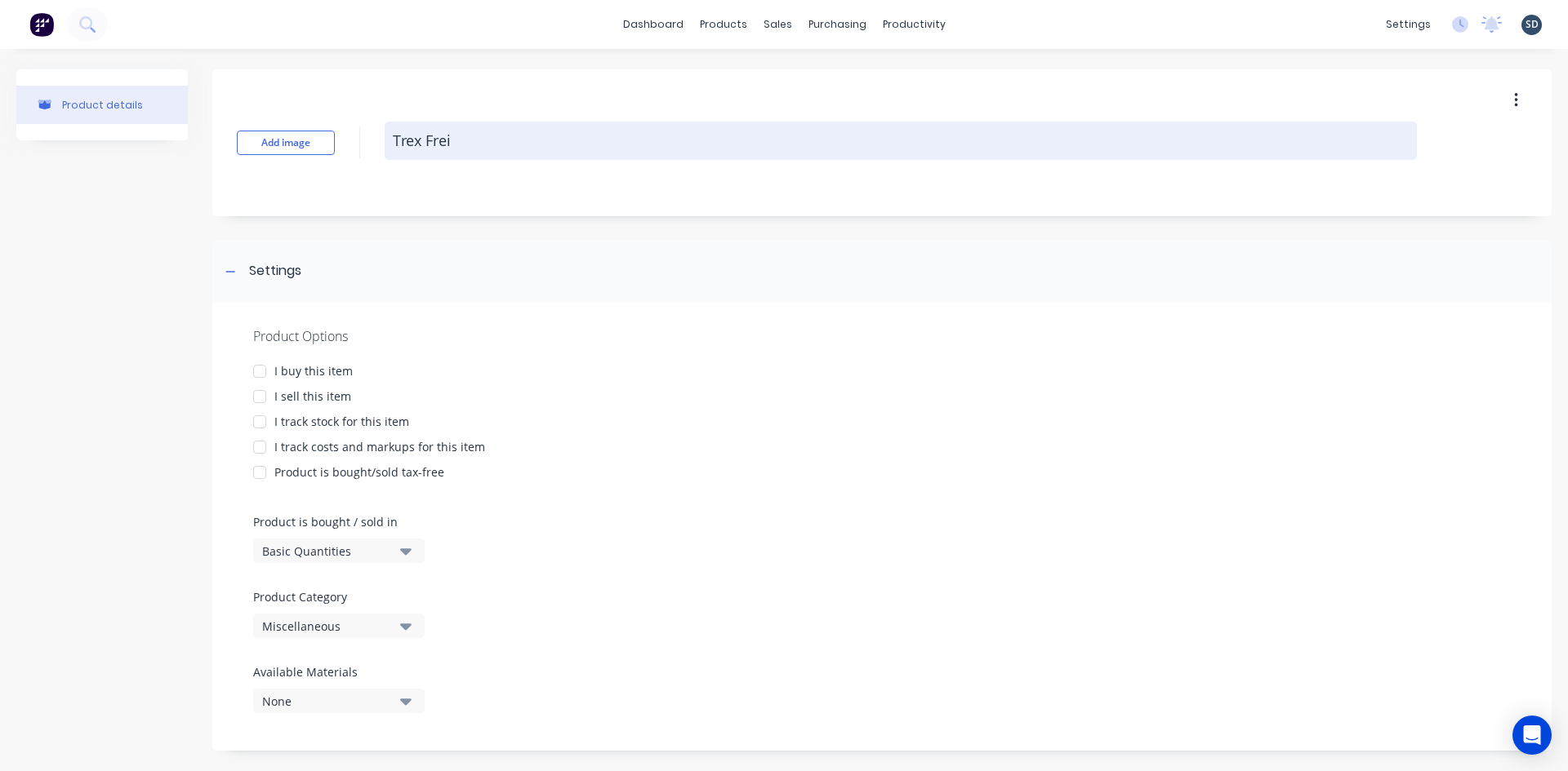
type textarea "Trex Freig"
type textarea "x"
type textarea "Trex Freigh"
type textarea "x"
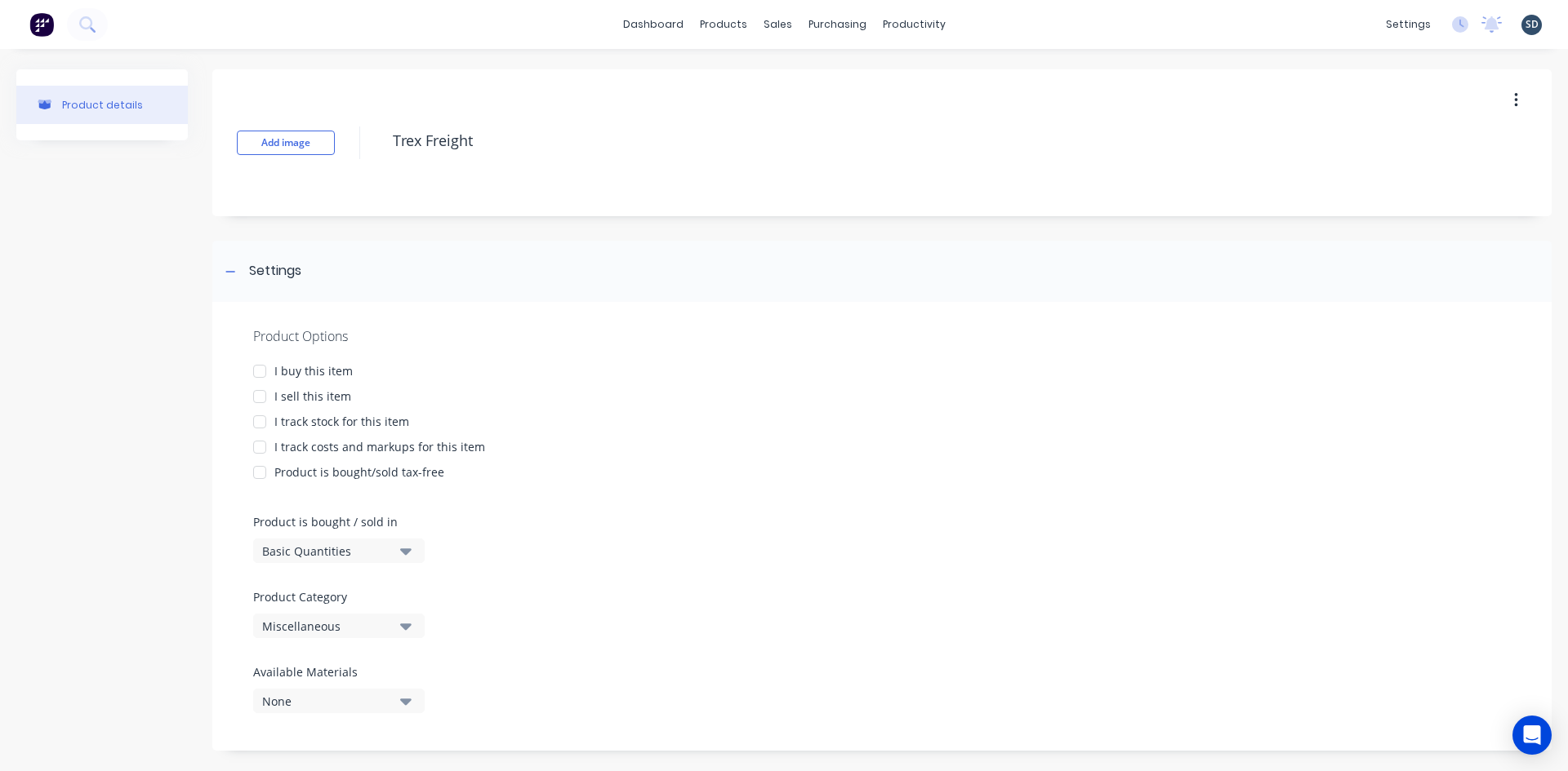
type textarea "Trex Freight"
type textarea "x"
type textarea "Trex Freight"
click at [415, 233] on div "Add image Trex Freight Settings Product Options I buy this item I sell this ite…" at bounding box center [881, 419] width 1339 height 698
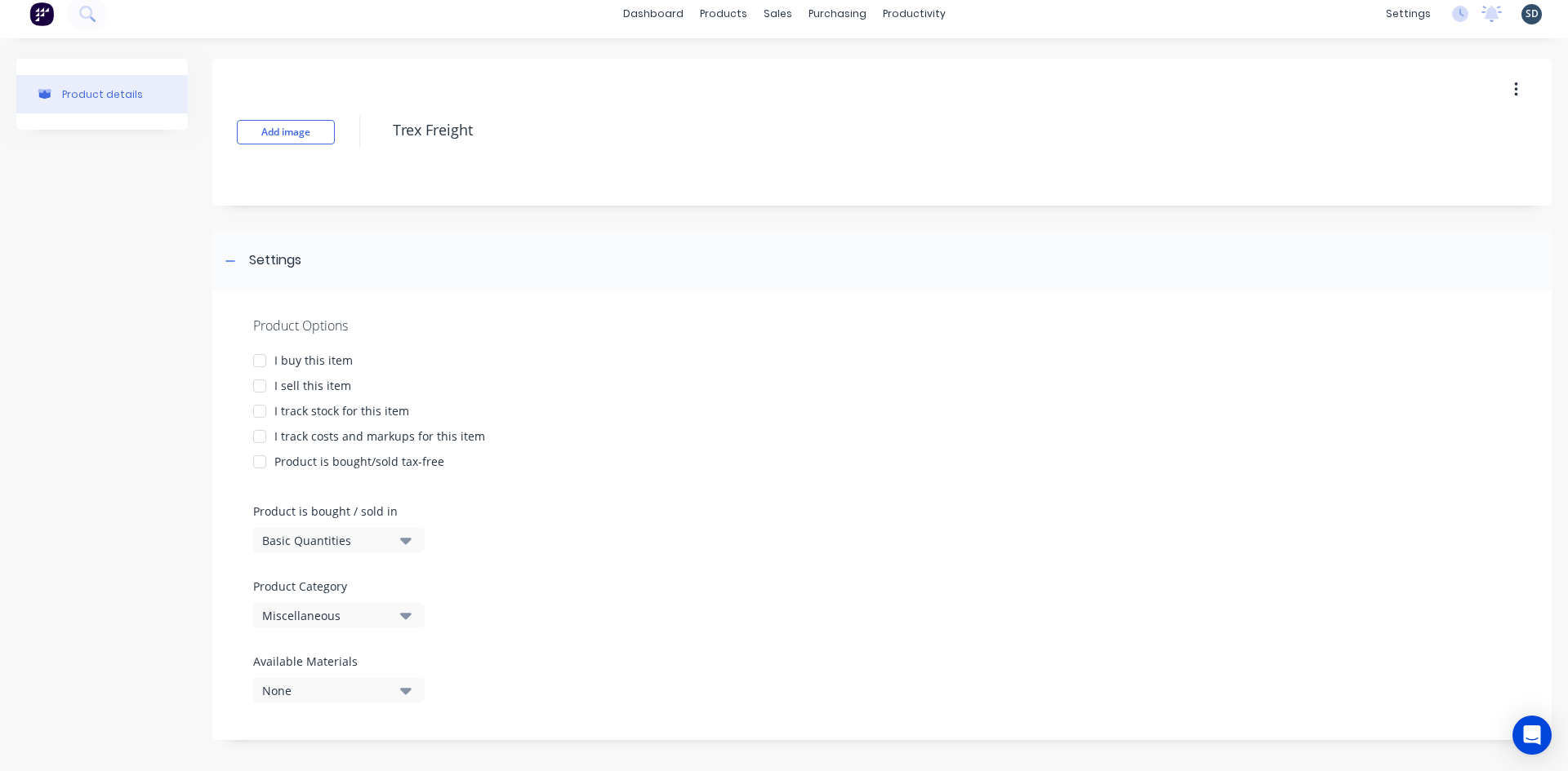
scroll to position [17, 0]
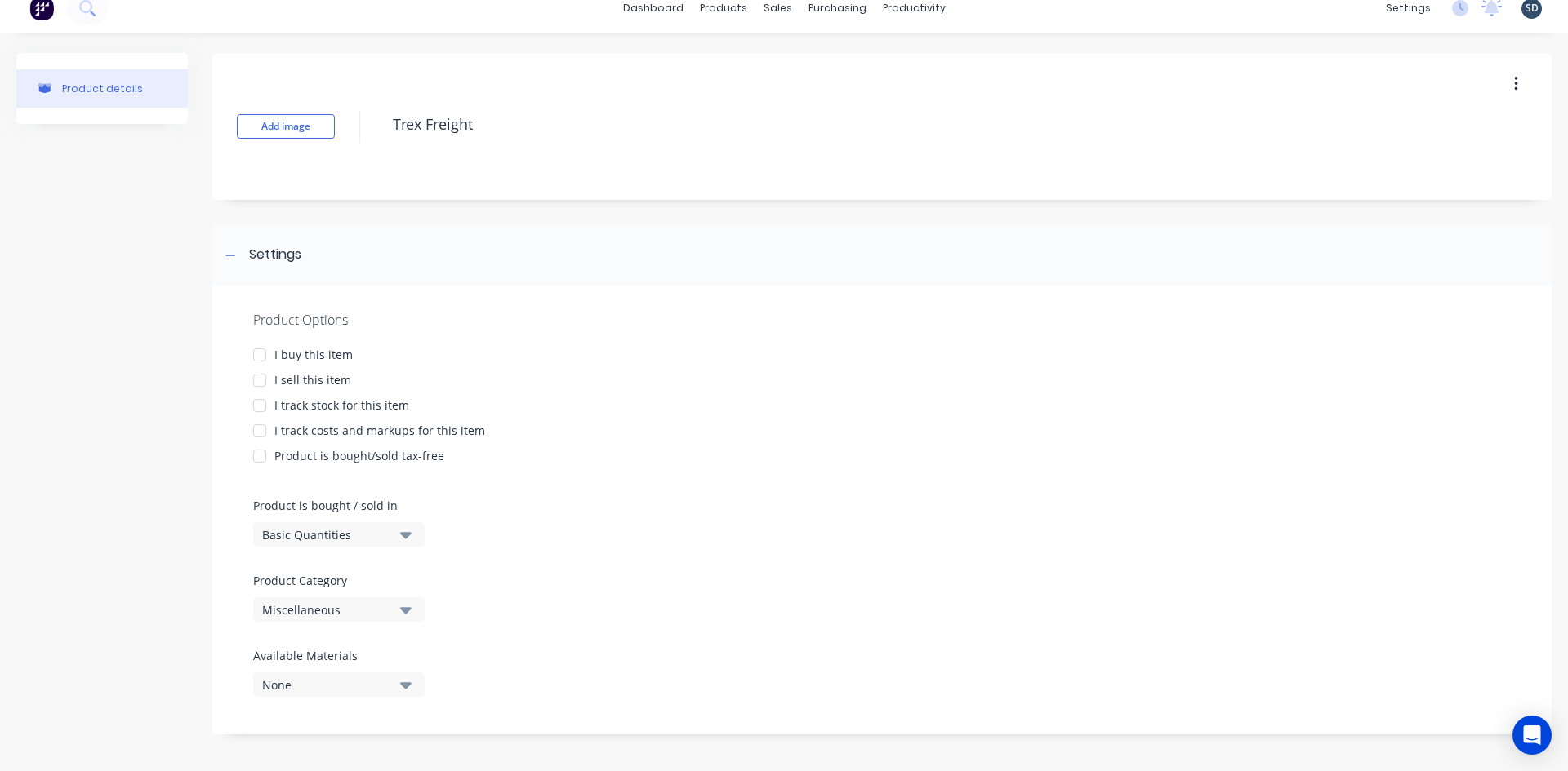
click at [260, 380] on div at bounding box center [259, 380] width 32 height 32
type textarea "x"
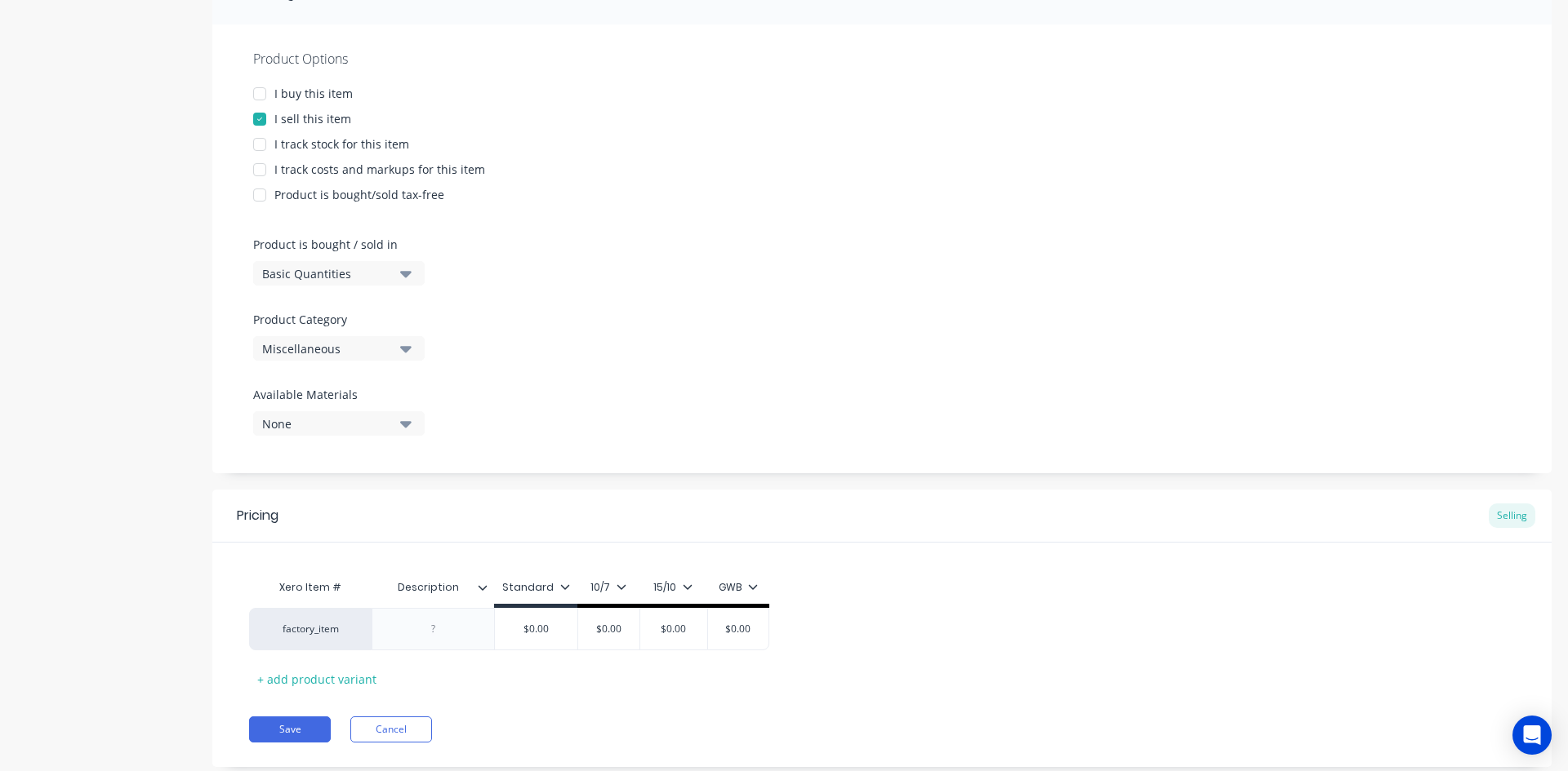
scroll to position [319, 0]
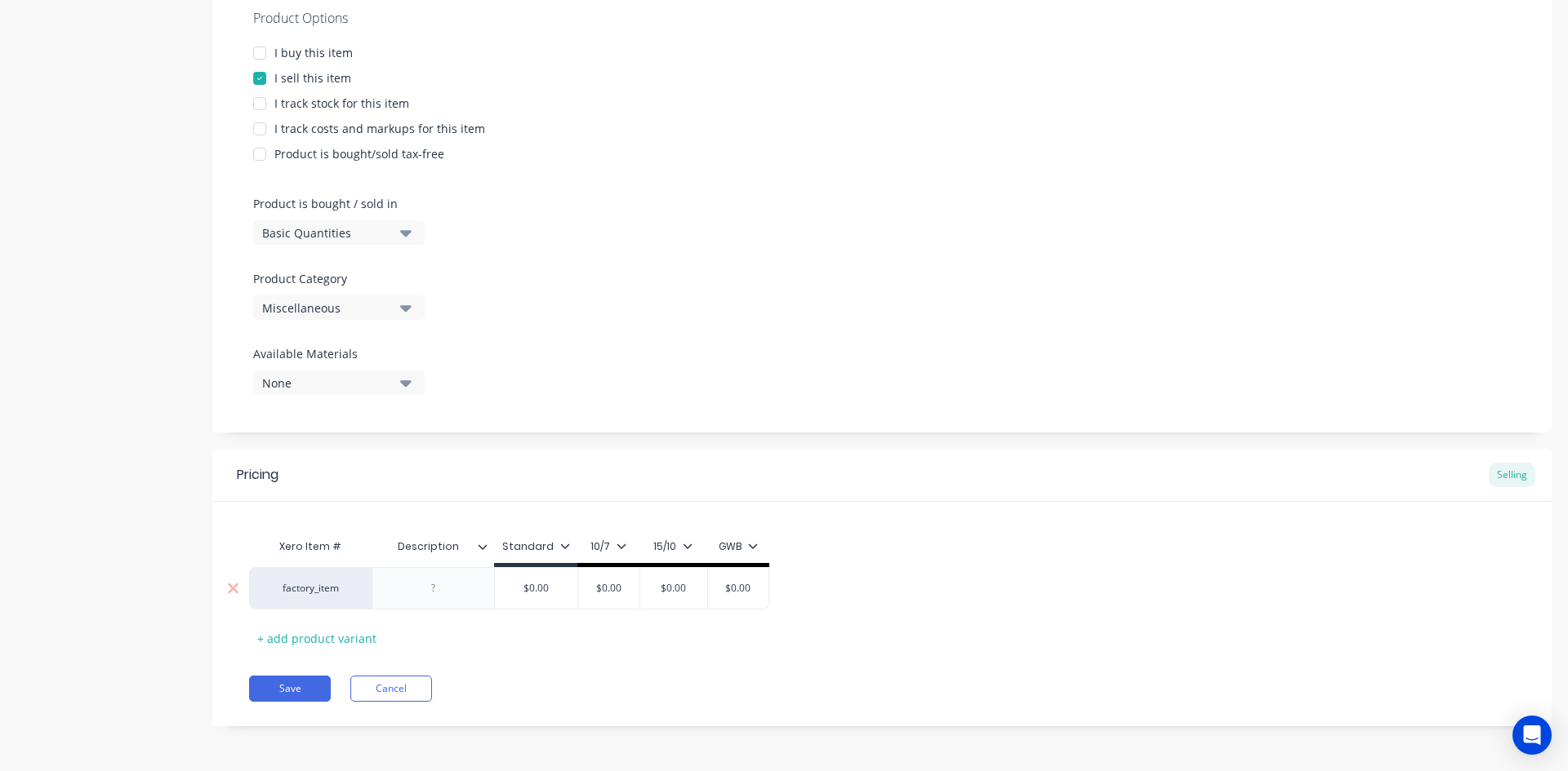
click at [449, 597] on div at bounding box center [433, 589] width 82 height 22
click at [445, 588] on div "Freight toStore" at bounding box center [433, 589] width 93 height 22
click at [438, 592] on div "Freight to Store" at bounding box center [434, 589] width 96 height 22
type textarea "x"
type input "$0.00"
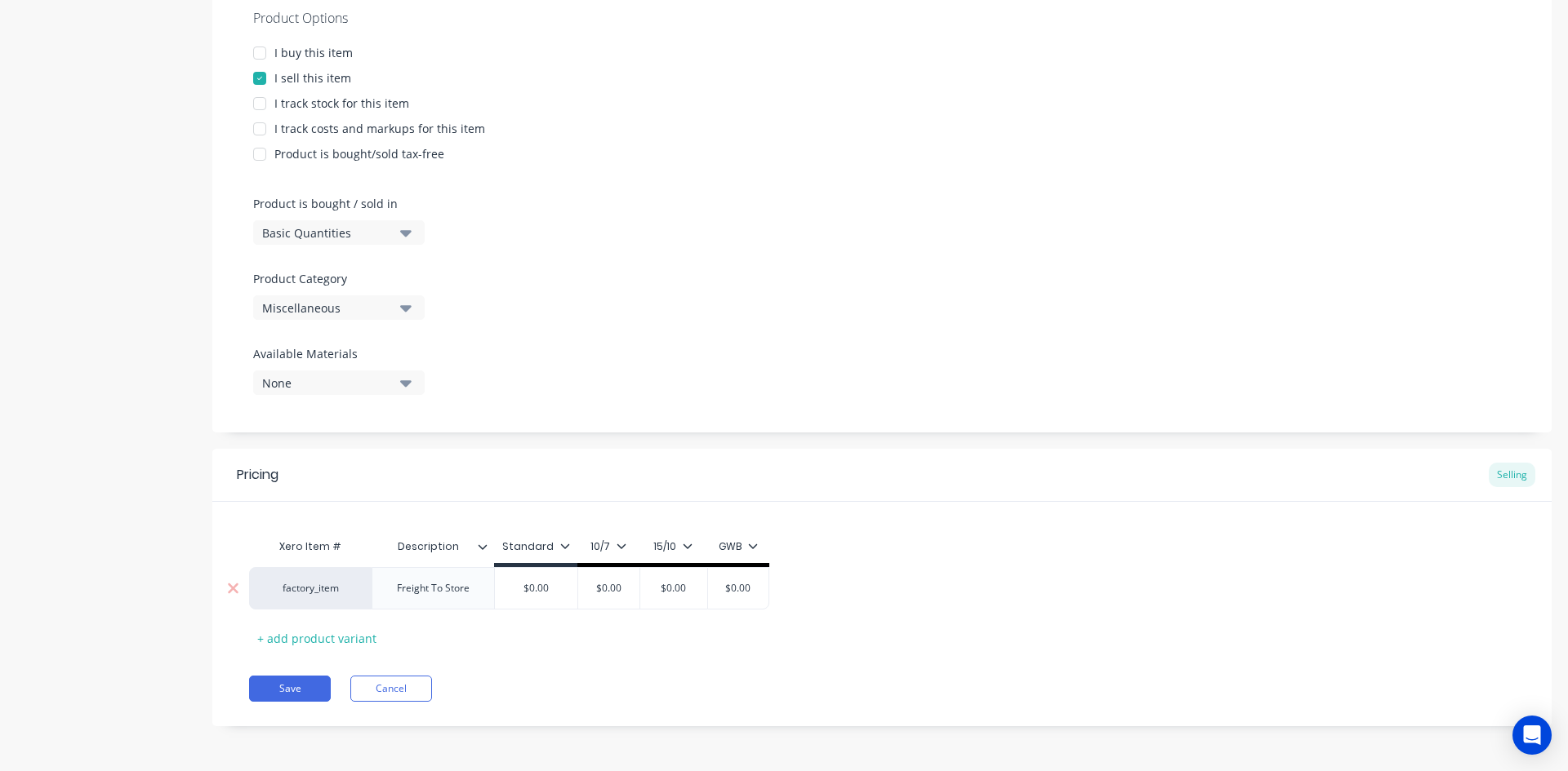
click at [554, 588] on input "$0.00" at bounding box center [536, 588] width 83 height 15
click at [554, 588] on input "$0.00" at bounding box center [539, 588] width 83 height 15
type textarea "x"
type input "$3"
type textarea "x"
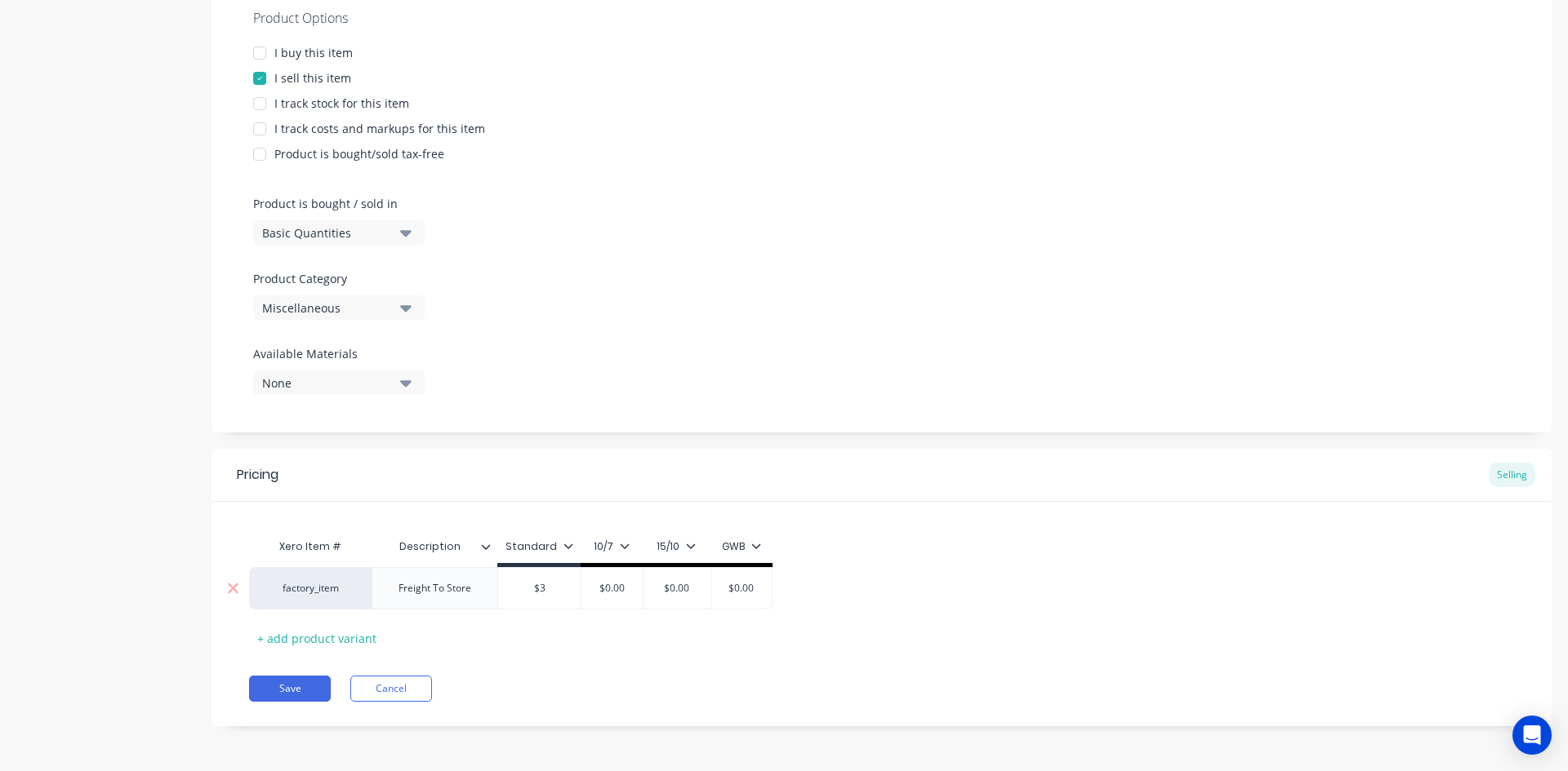
type input "$30"
type textarea "x"
click at [543, 589] on input "$300" at bounding box center [539, 588] width 83 height 15
type input "$300"
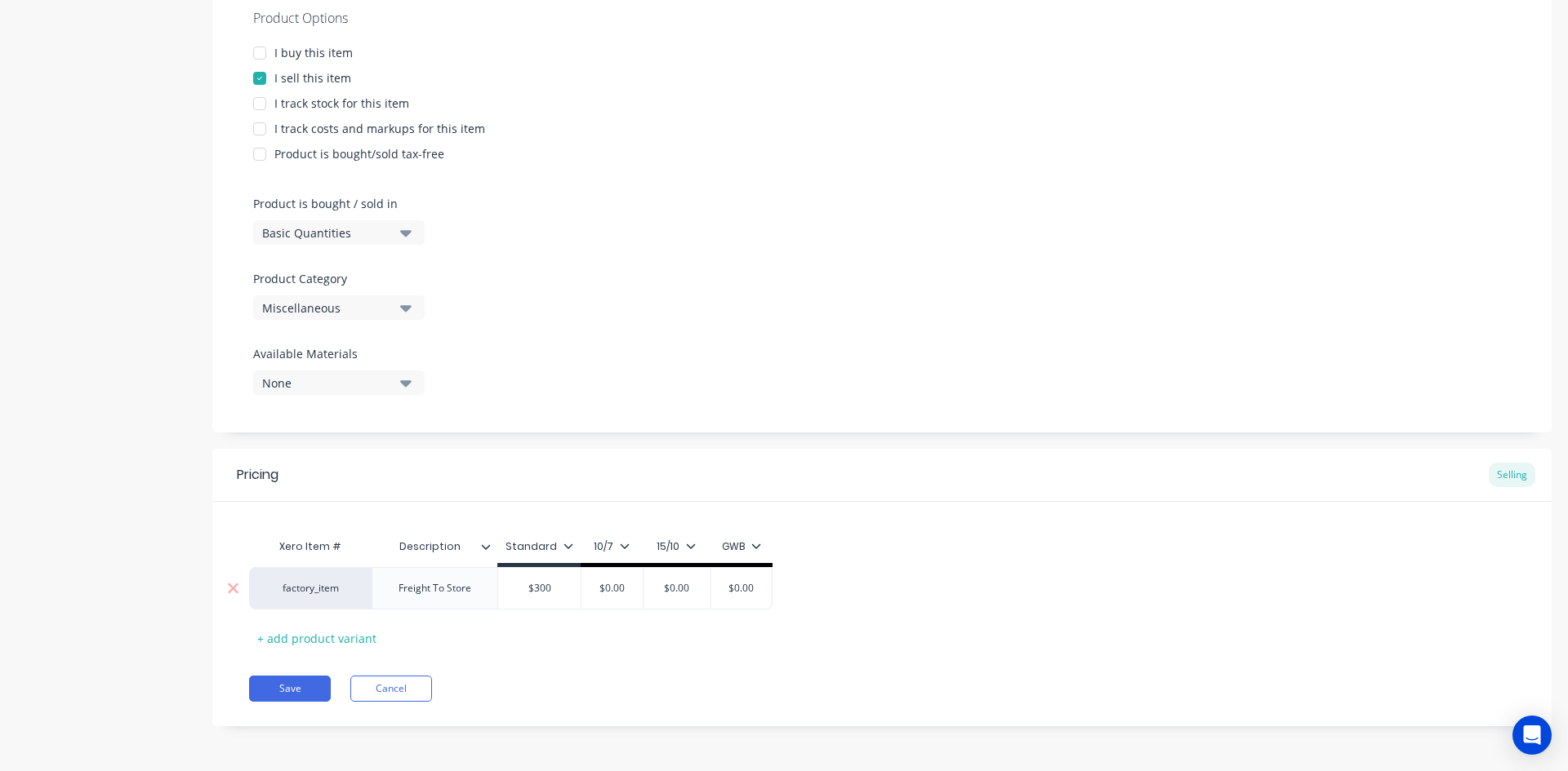
type input "$0.00"
click at [622, 586] on input "$0.00" at bounding box center [612, 588] width 82 height 15
paste input "3"
type textarea "x"
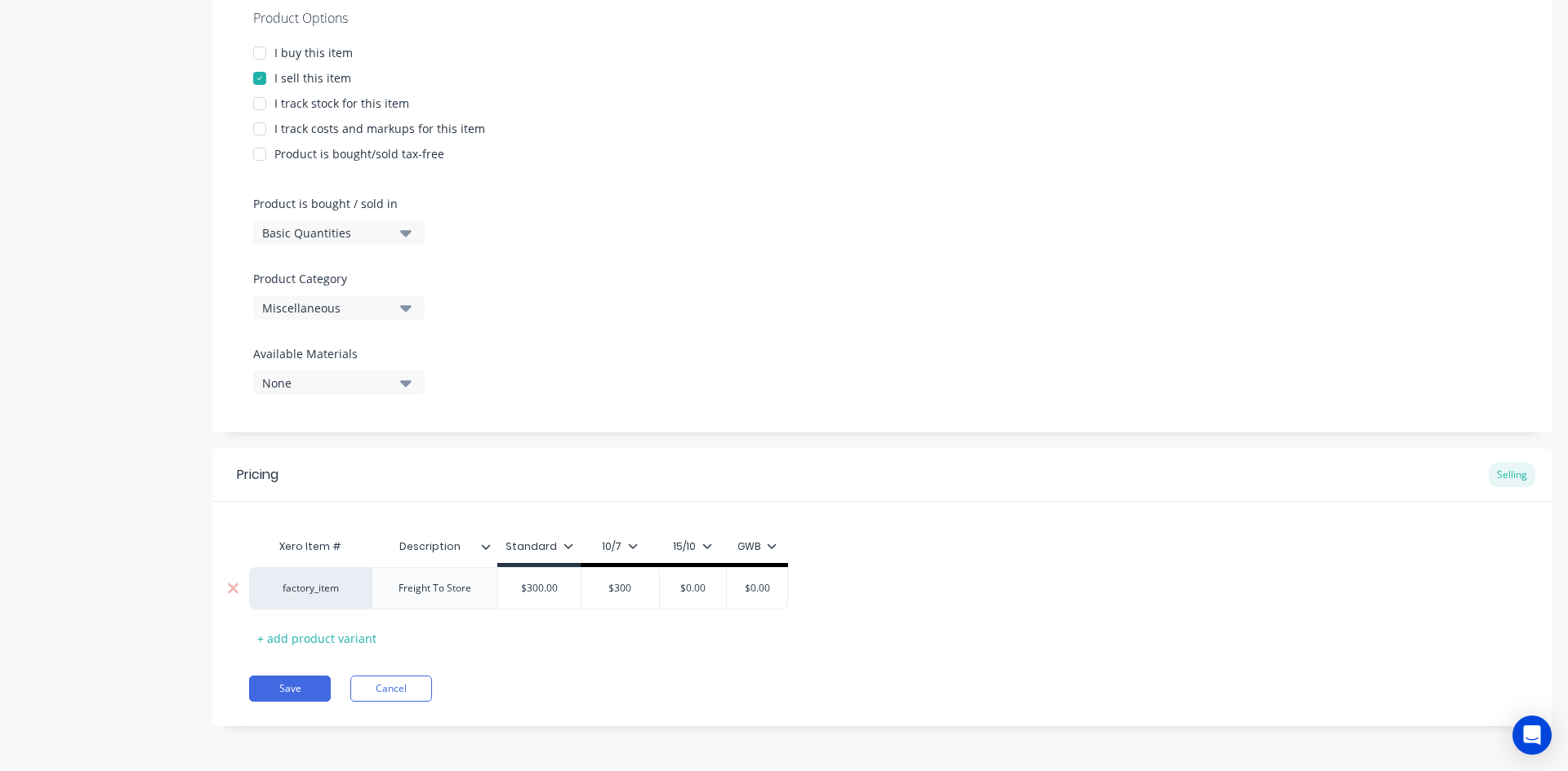
type input "$300"
type input "$0.00"
click at [706, 588] on input "$0.00" at bounding box center [692, 588] width 82 height 15
paste input "3"
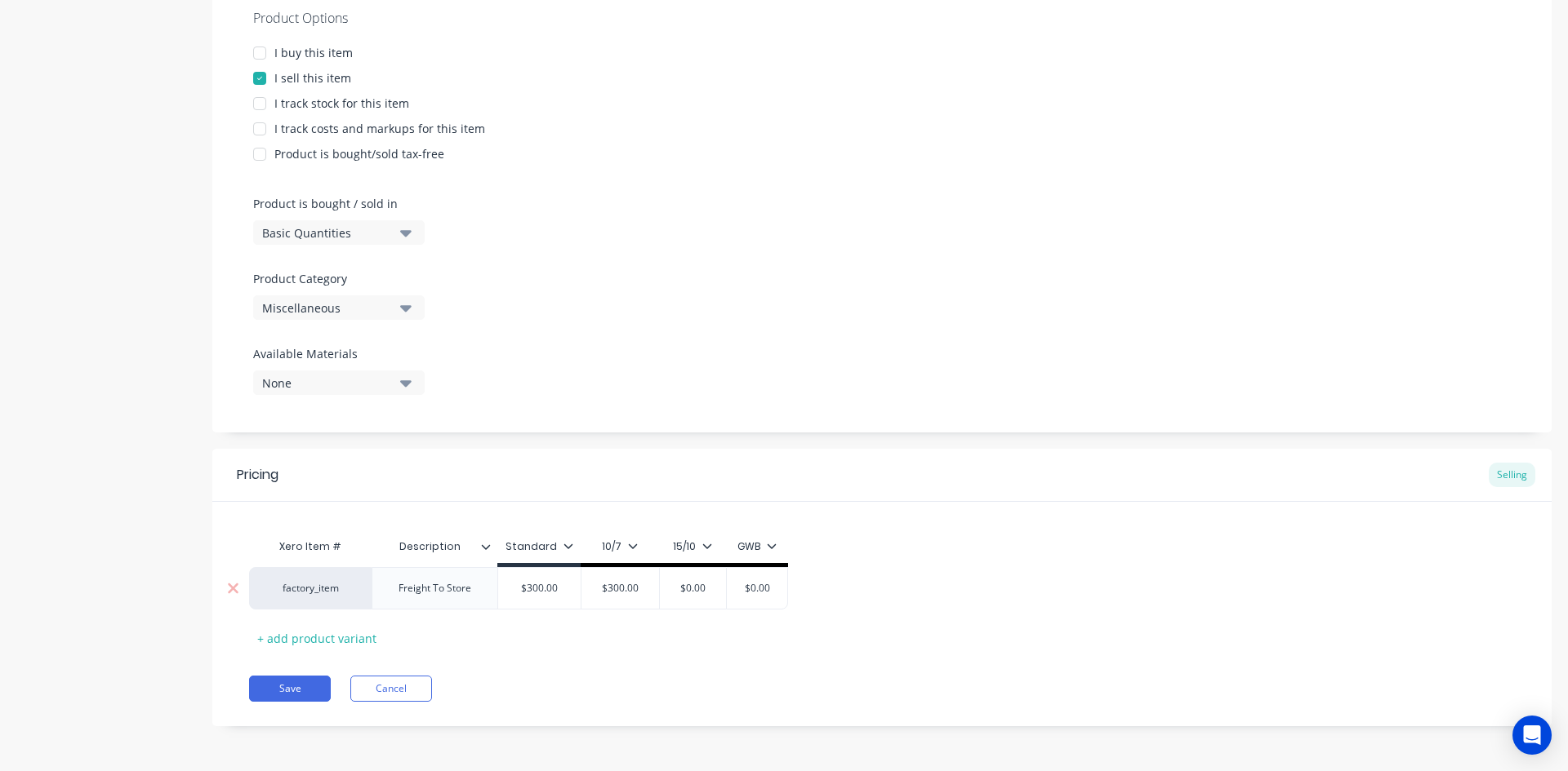
type textarea "x"
type input "$300"
type input "$0.00"
click at [775, 589] on input "$0.00" at bounding box center [767, 588] width 82 height 15
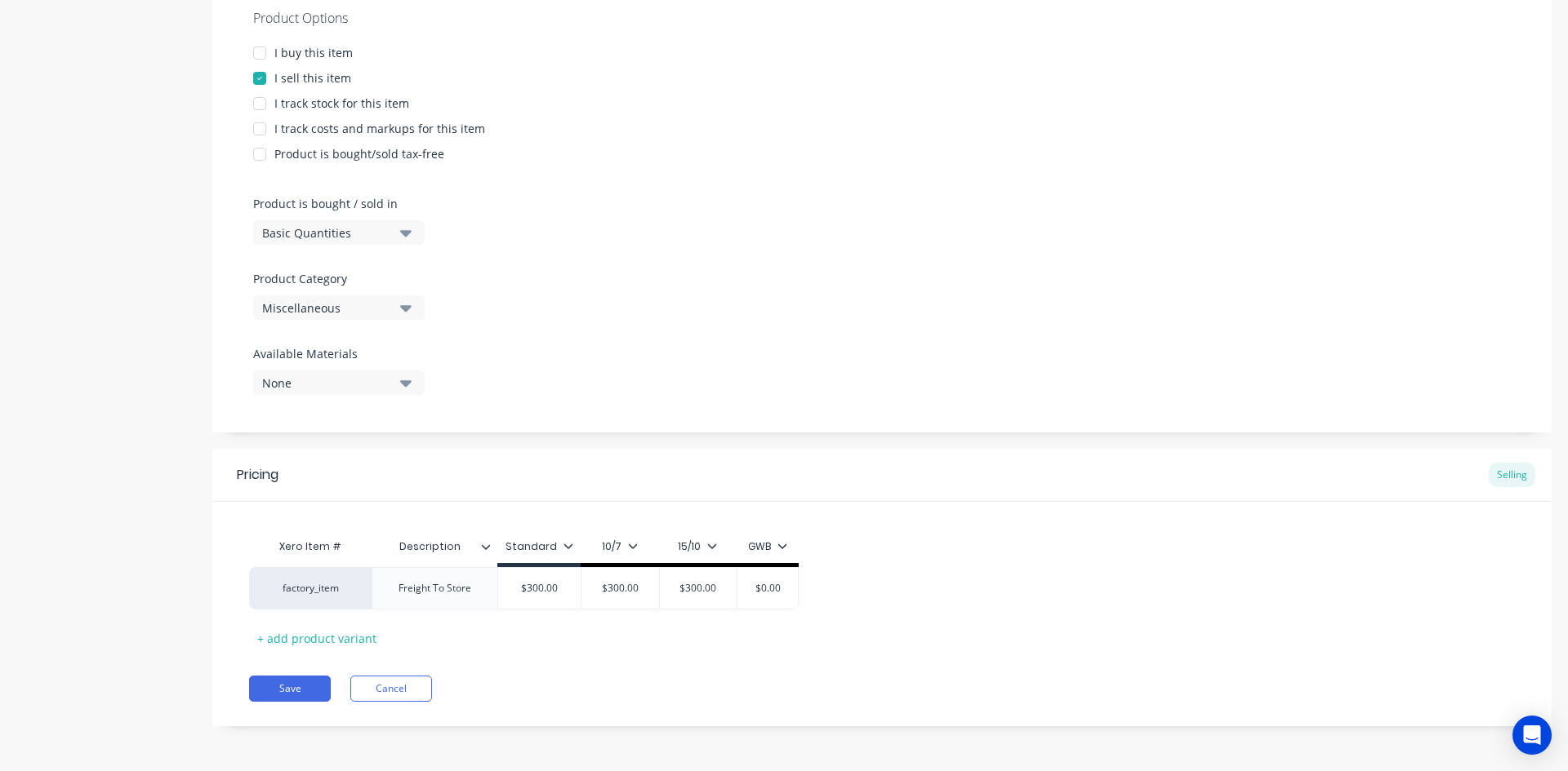
paste input "3"
type textarea "x"
type input "$300"
click at [924, 617] on div "Xero Item # Description Standard 10/7 15/10 GWB factory_item Freight To Store $…" at bounding box center [881, 590] width 1265 height 121
type input "$300.00"
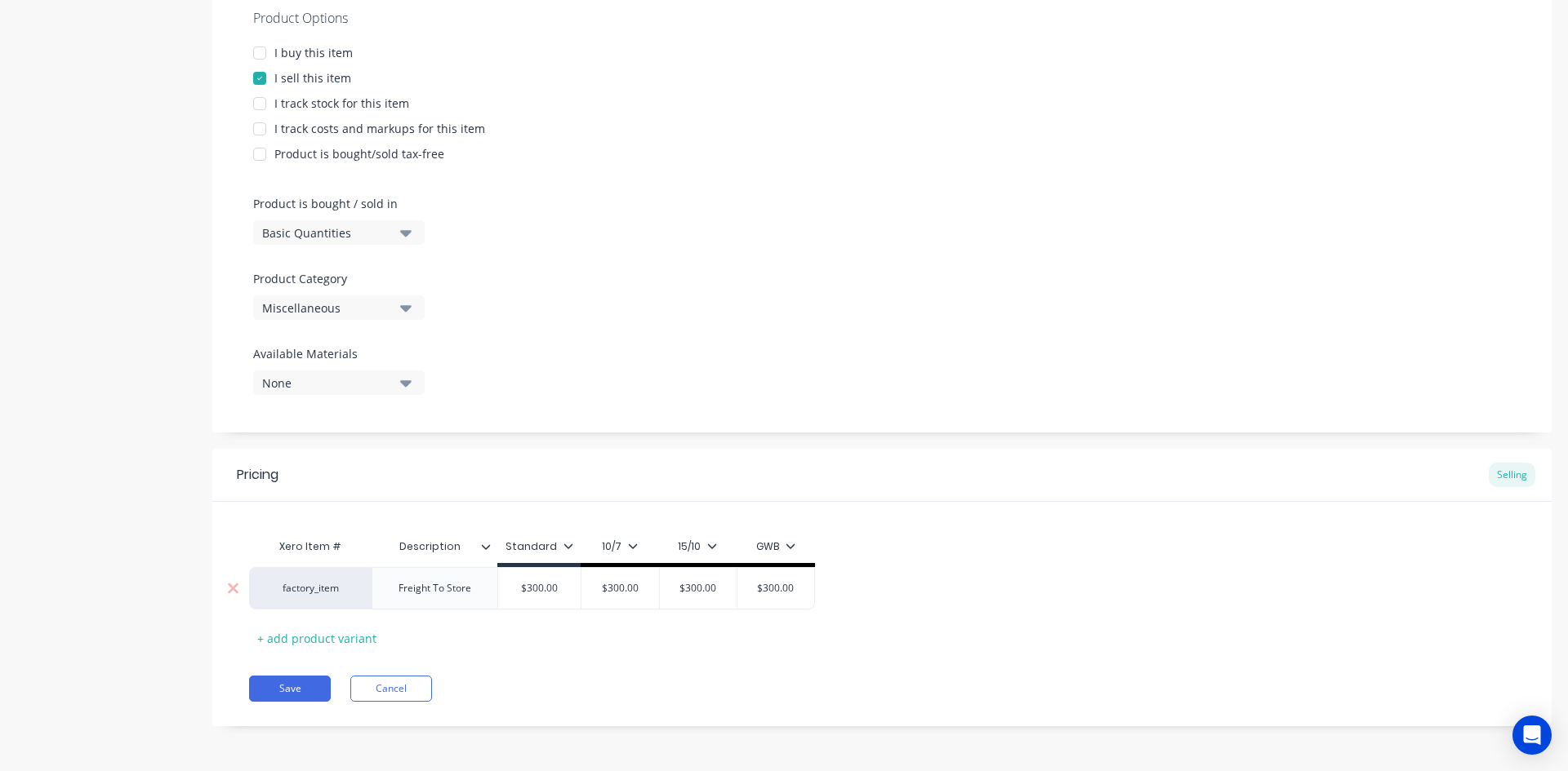
click at [538, 585] on input "$300.00" at bounding box center [539, 588] width 83 height 15
type textarea "x"
type input "$350.00"
click at [1003, 588] on div "factory_item Freight To Store $350.00 $350.00 $300.00 $300 $300.00 $300 $300.00…" at bounding box center [881, 588] width 1265 height 42
click at [547, 590] on input "$350.00" at bounding box center [539, 588] width 83 height 15
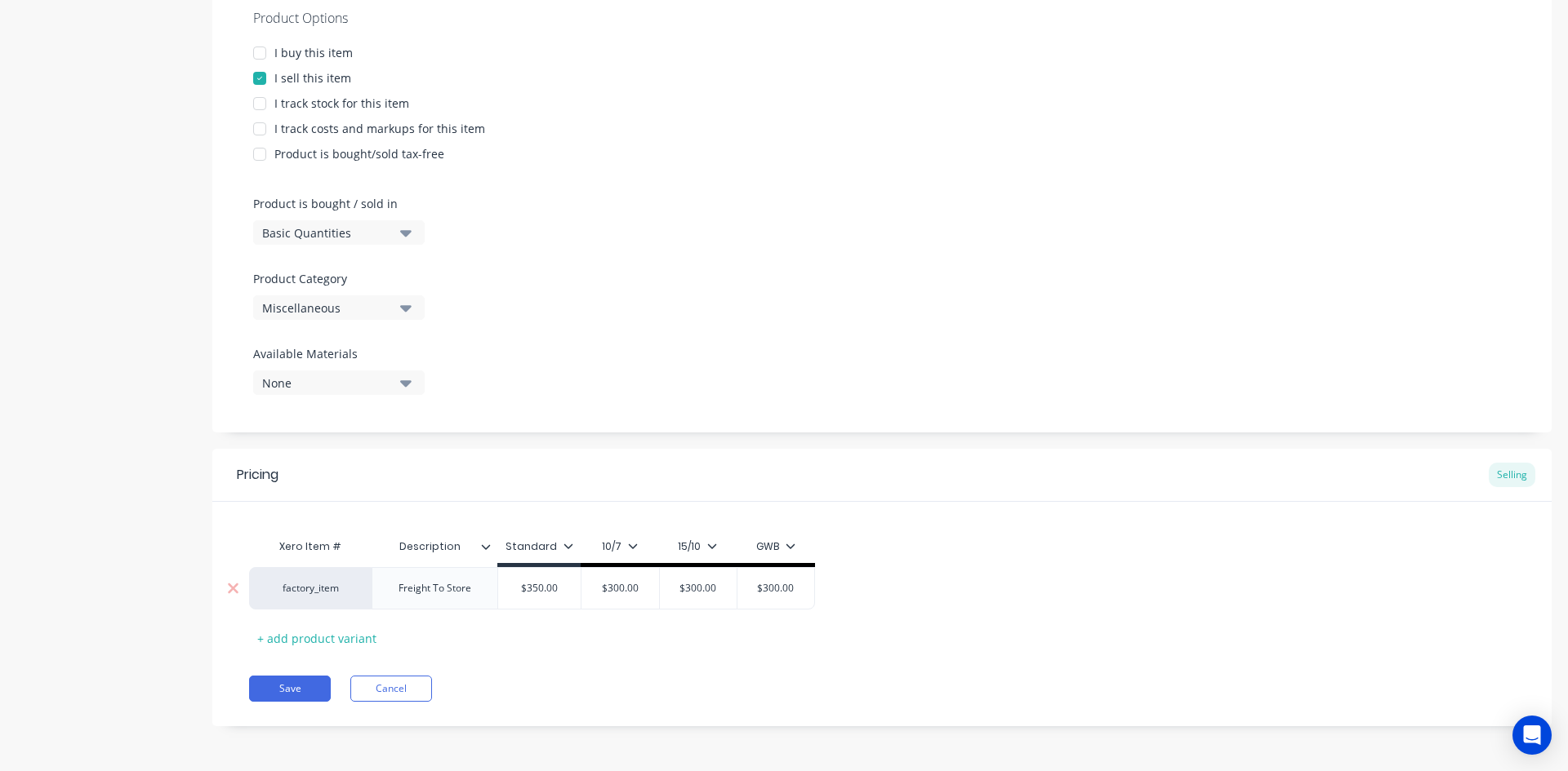
click at [547, 590] on input "$350.00" at bounding box center [539, 588] width 83 height 15
type input "$300.00"
click at [612, 592] on input "$300.00" at bounding box center [619, 588] width 82 height 15
paste input "5"
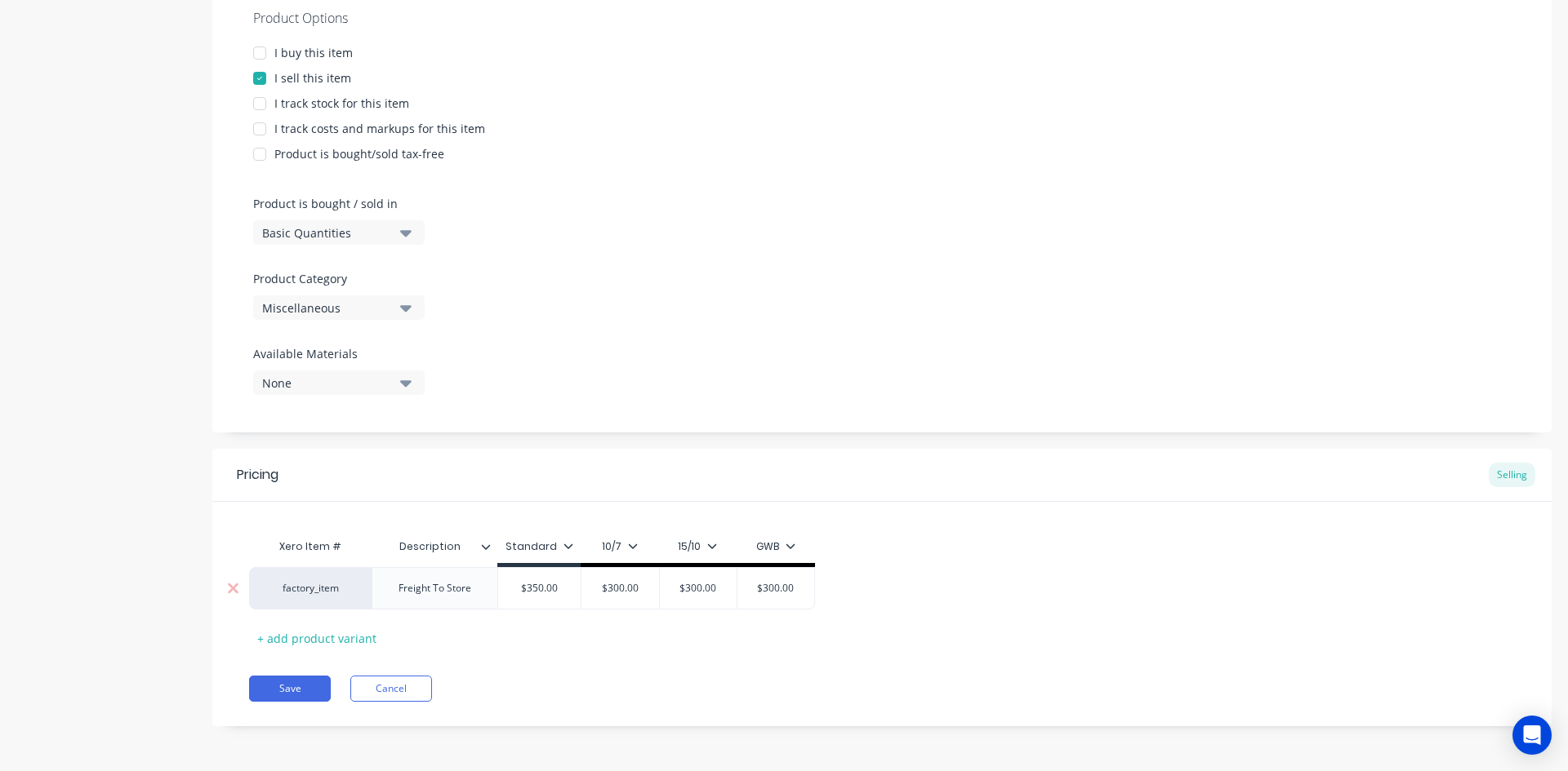
type textarea "x"
click at [712, 598] on div "$300.00" at bounding box center [697, 588] width 82 height 40
type input "$350.00"
type input "$300.00"
click at [712, 598] on div "$300.00" at bounding box center [697, 588] width 82 height 40
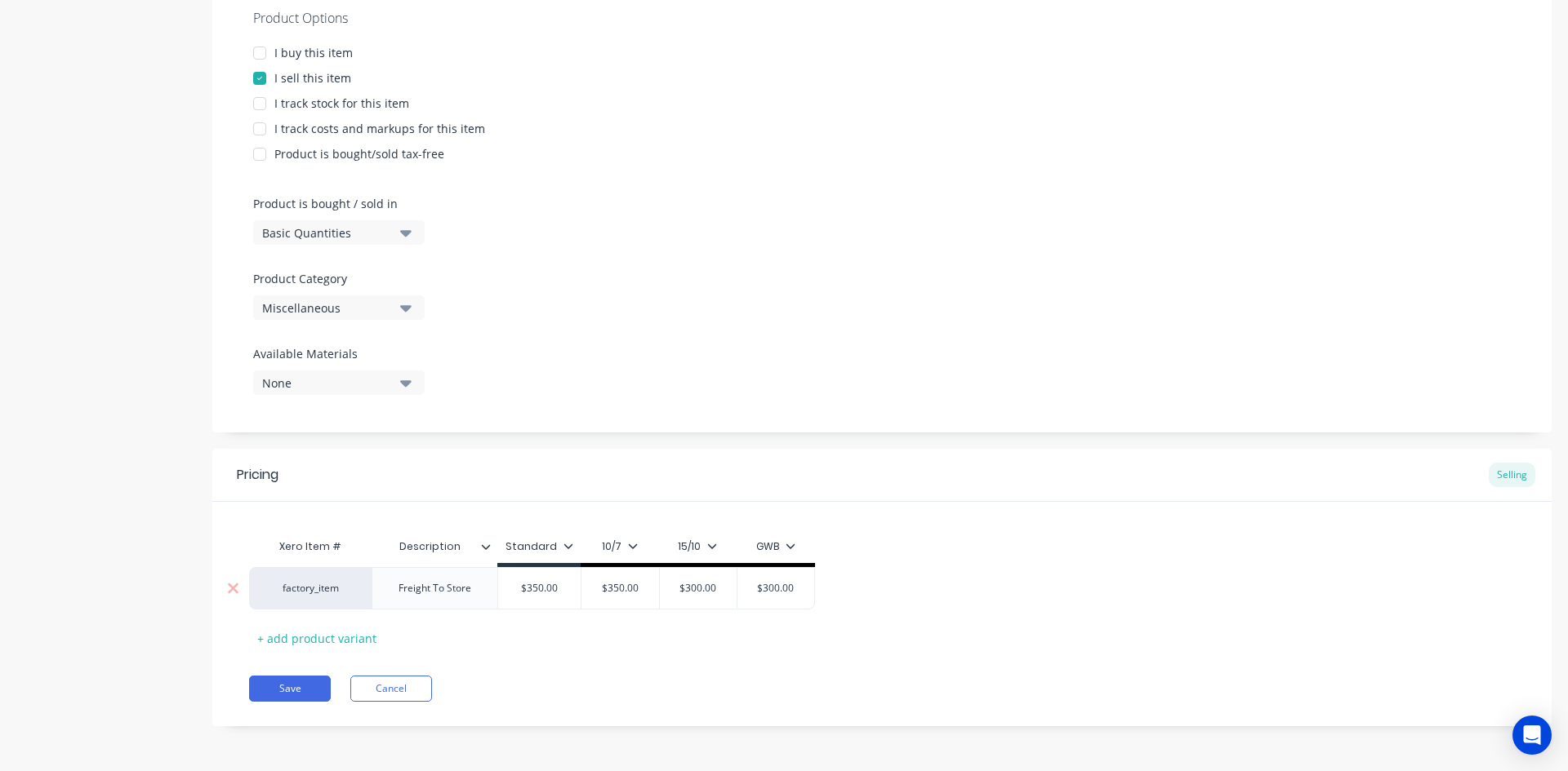
click at [700, 588] on input "$300.00" at bounding box center [697, 588] width 82 height 15
click at [701, 647] on div "Xero Item # Description Standard 10/7 15/10 GWB factory_item Freight To Store $…" at bounding box center [881, 590] width 1265 height 121
click at [704, 592] on input "$300.00" at bounding box center [697, 588] width 82 height 15
paste input "5"
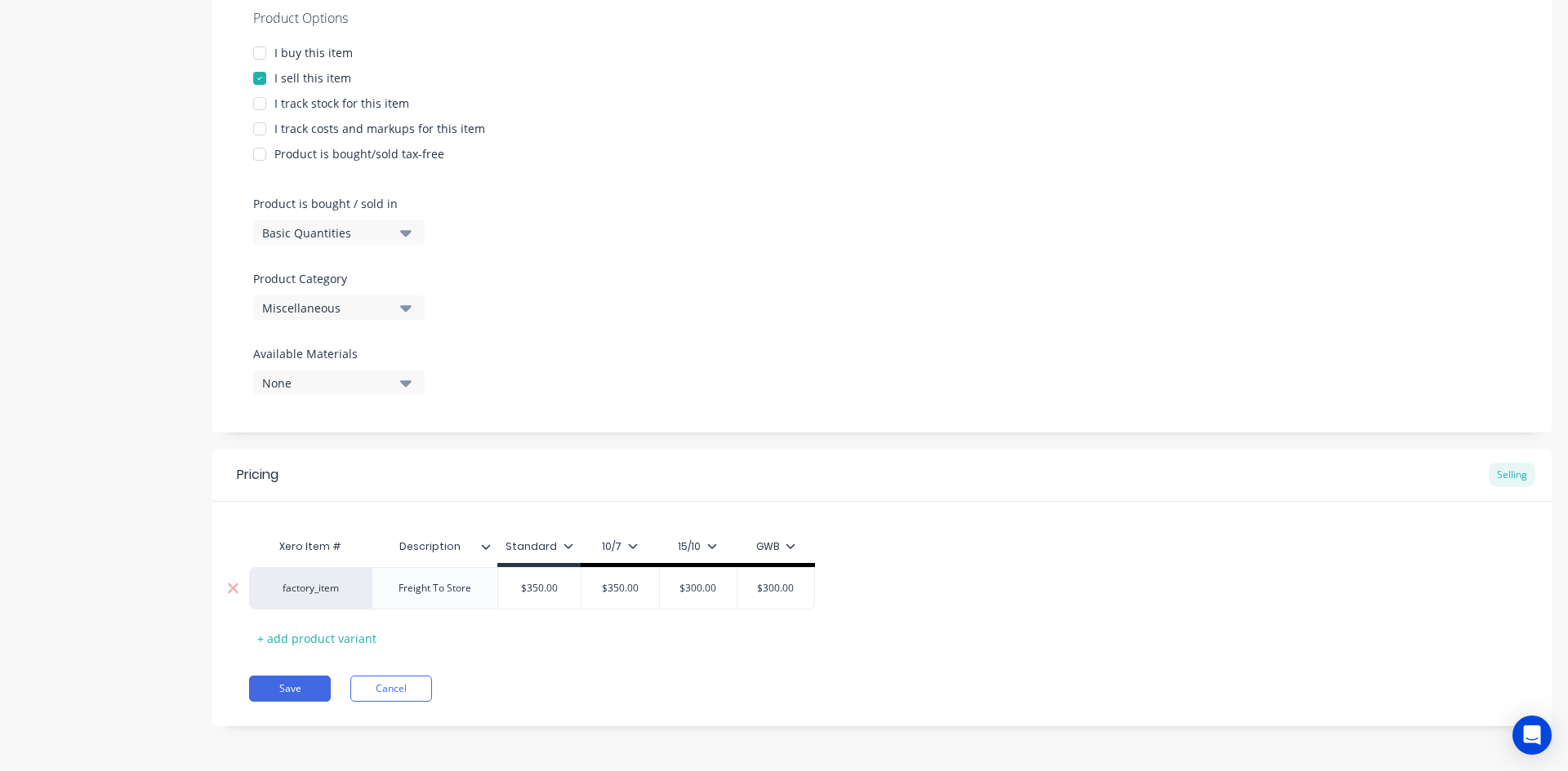
type textarea "x"
type input "$350.00"
type input "$300.00"
click at [776, 589] on input "$300.00" at bounding box center [775, 588] width 82 height 15
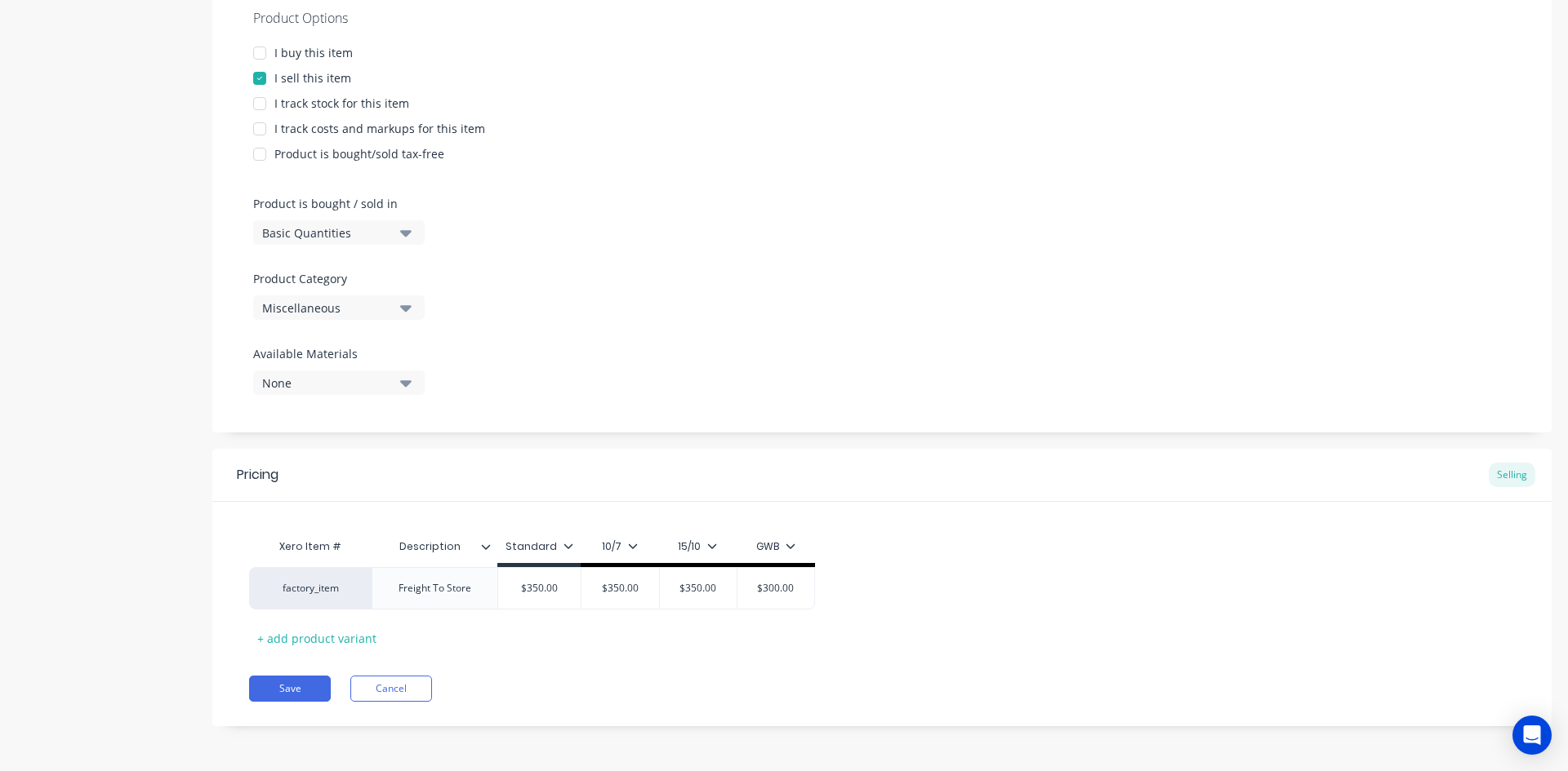
paste input "5"
type textarea "x"
type input "$350.00"
click at [725, 631] on div "Xero Item # Description Standard 10/7 15/10 GWB factory_item Freight To Store $…" at bounding box center [881, 590] width 1265 height 121
click at [318, 636] on div "+ add product variant" at bounding box center [317, 639] width 136 height 26
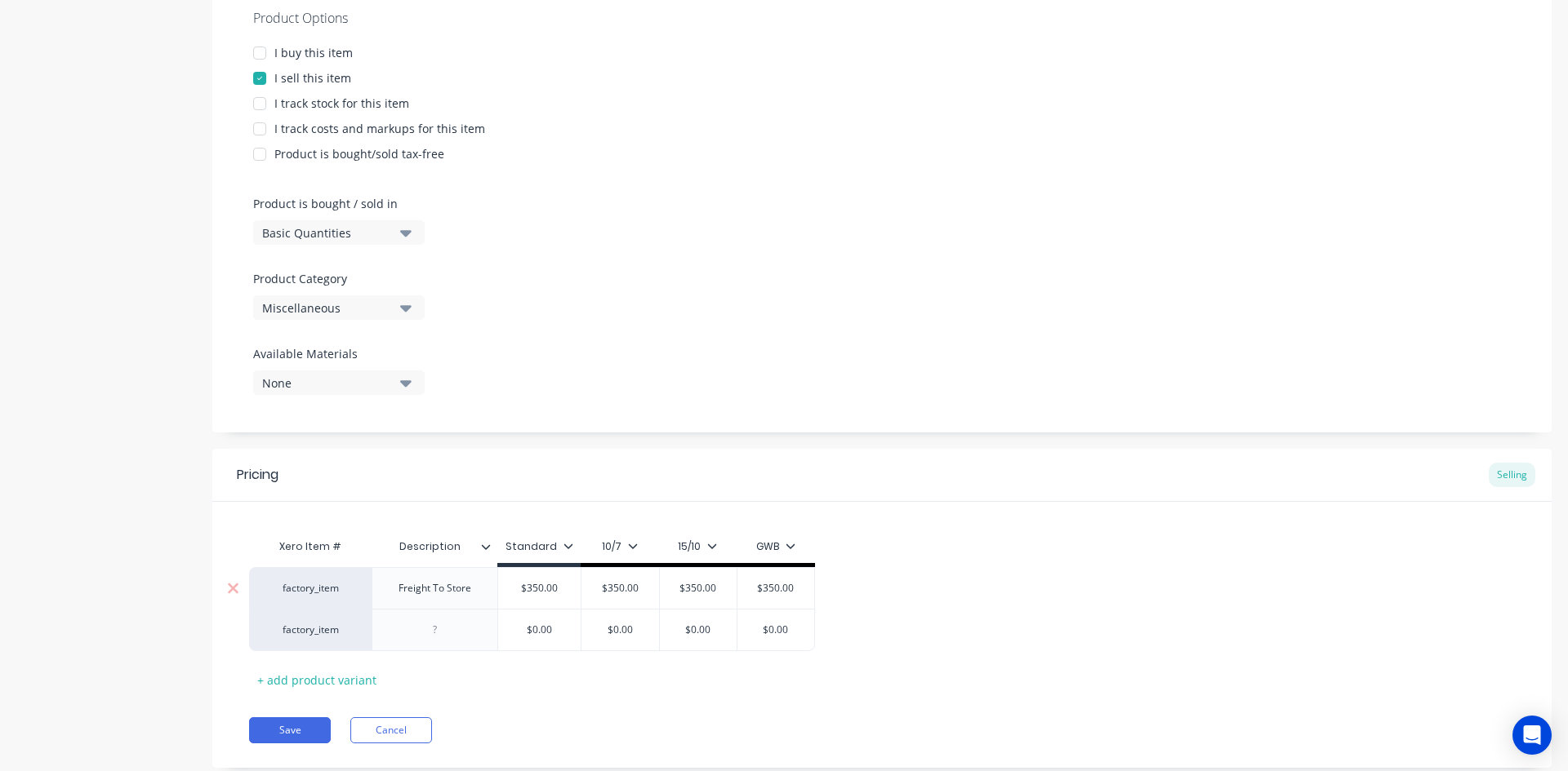
click at [478, 587] on div "Freight To Store" at bounding box center [435, 589] width 98 height 22
click at [239, 628] on div at bounding box center [232, 629] width 40 height 40
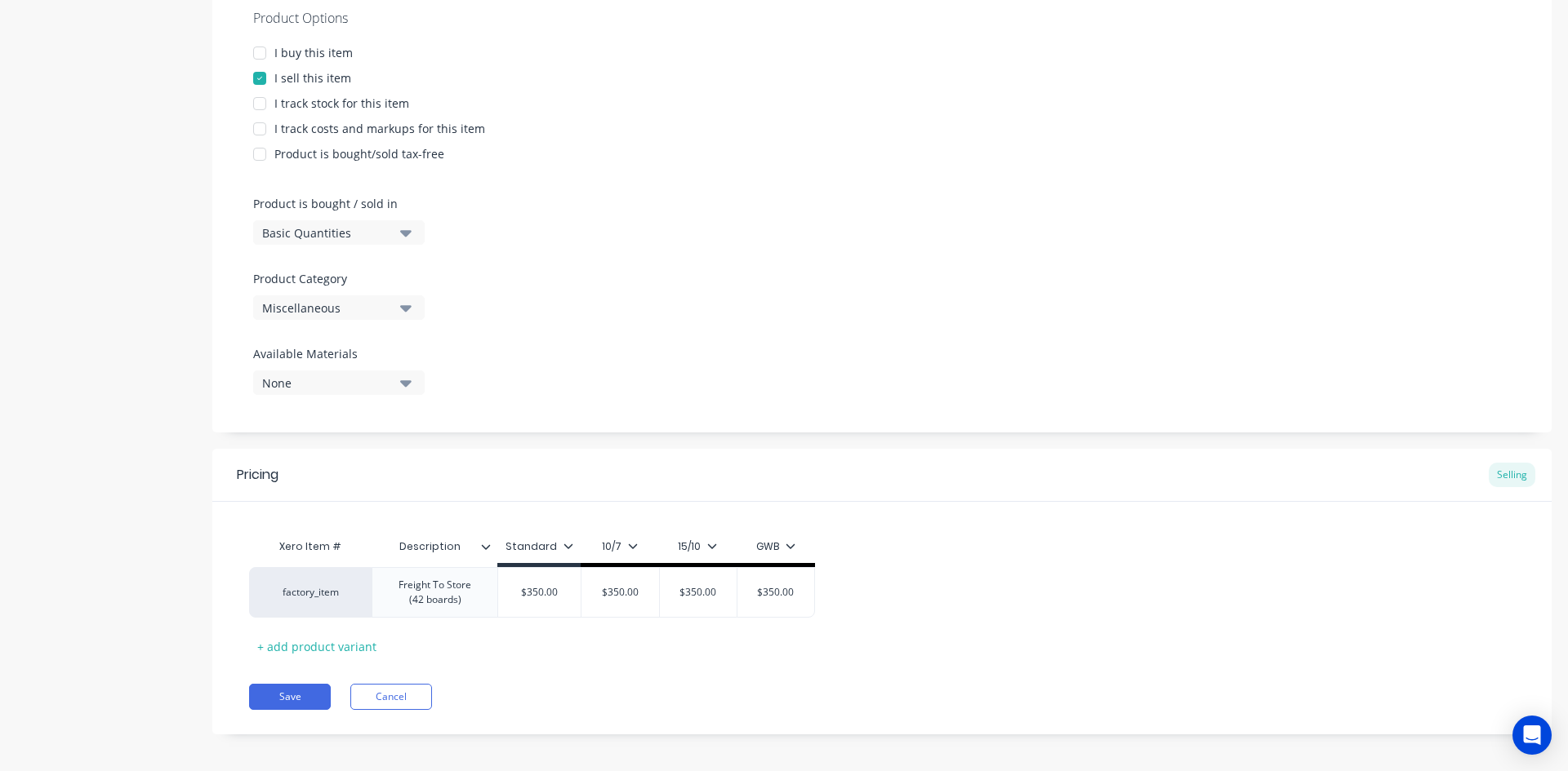
click at [573, 644] on div "Xero Item # Description Standard 10/7 15/10 GWB factory_item Freight To Store (…" at bounding box center [881, 594] width 1265 height 129
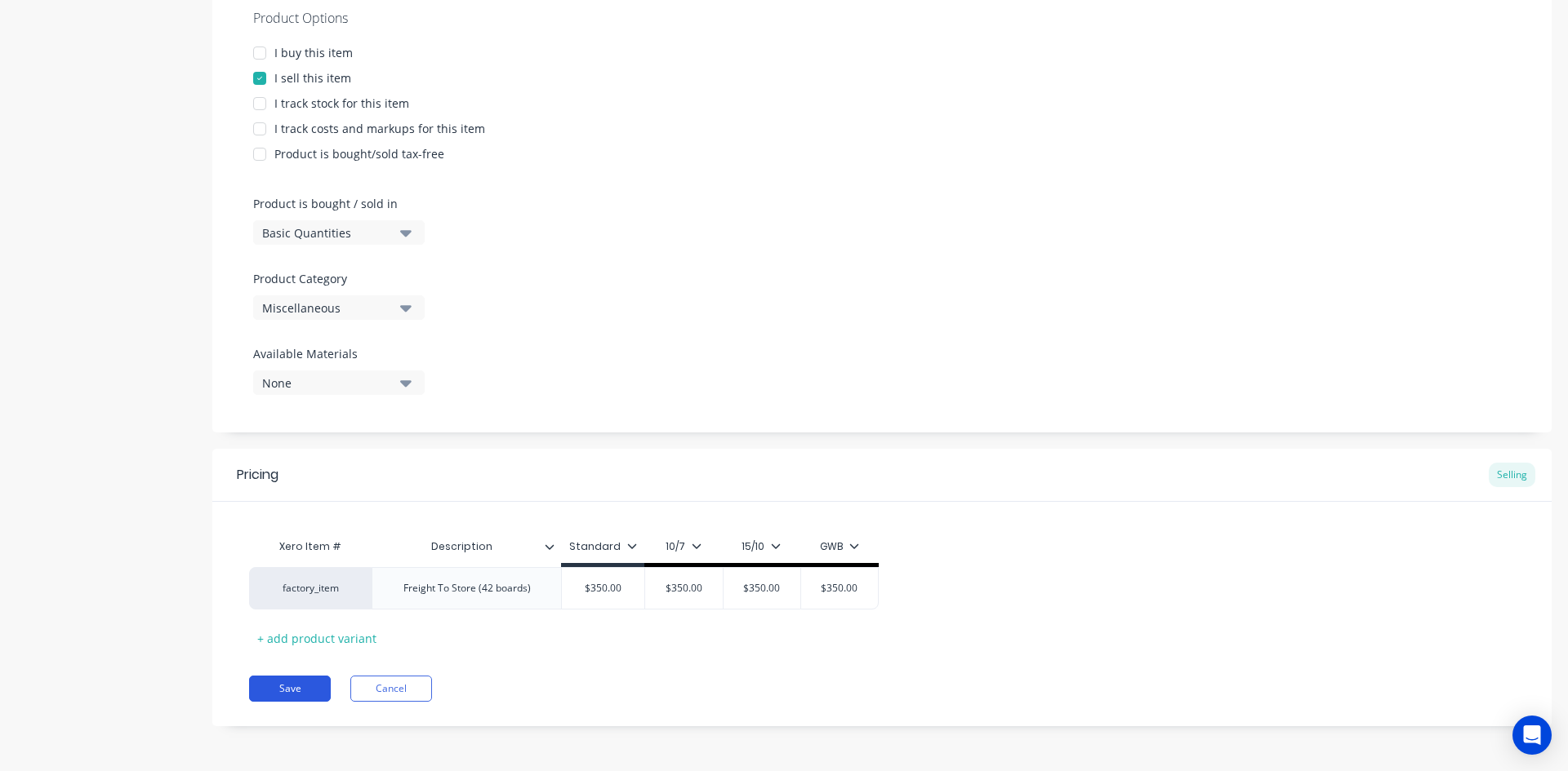
click at [299, 693] on button "Save" at bounding box center [289, 688] width 82 height 27
type textarea "x"
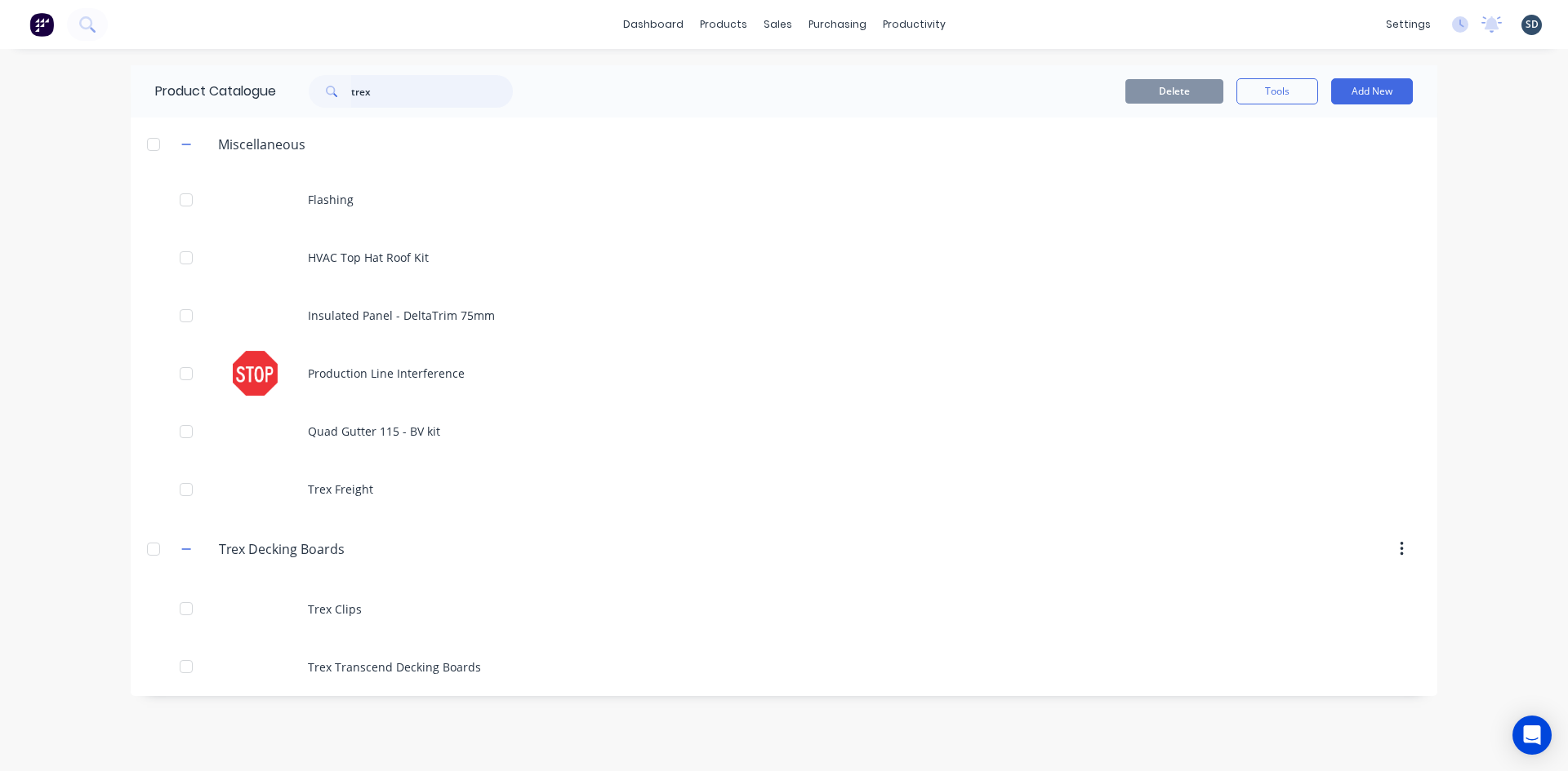
click at [417, 103] on input "trex" at bounding box center [432, 90] width 161 height 32
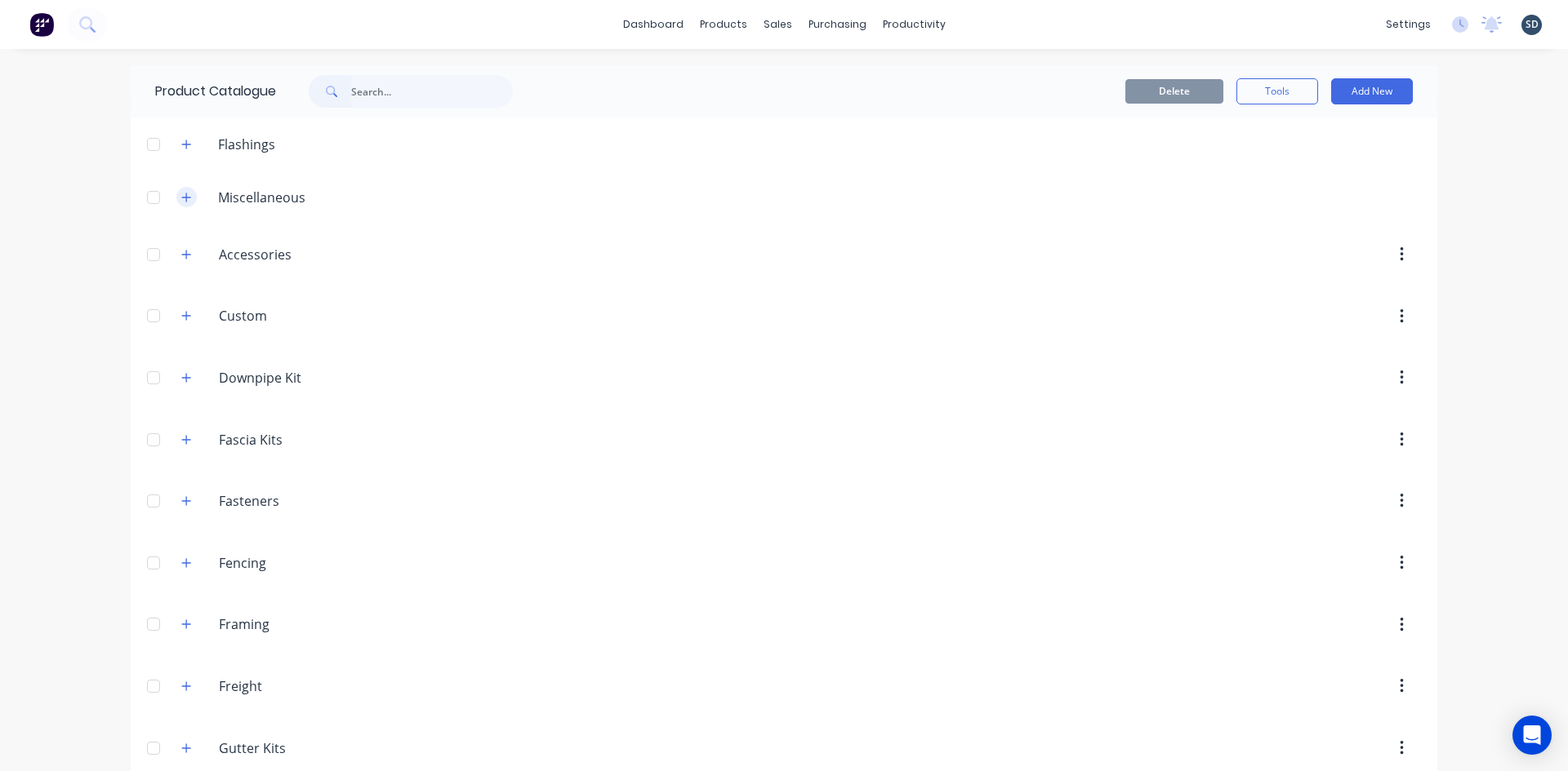
click at [182, 203] on icon "button" at bounding box center [186, 198] width 10 height 12
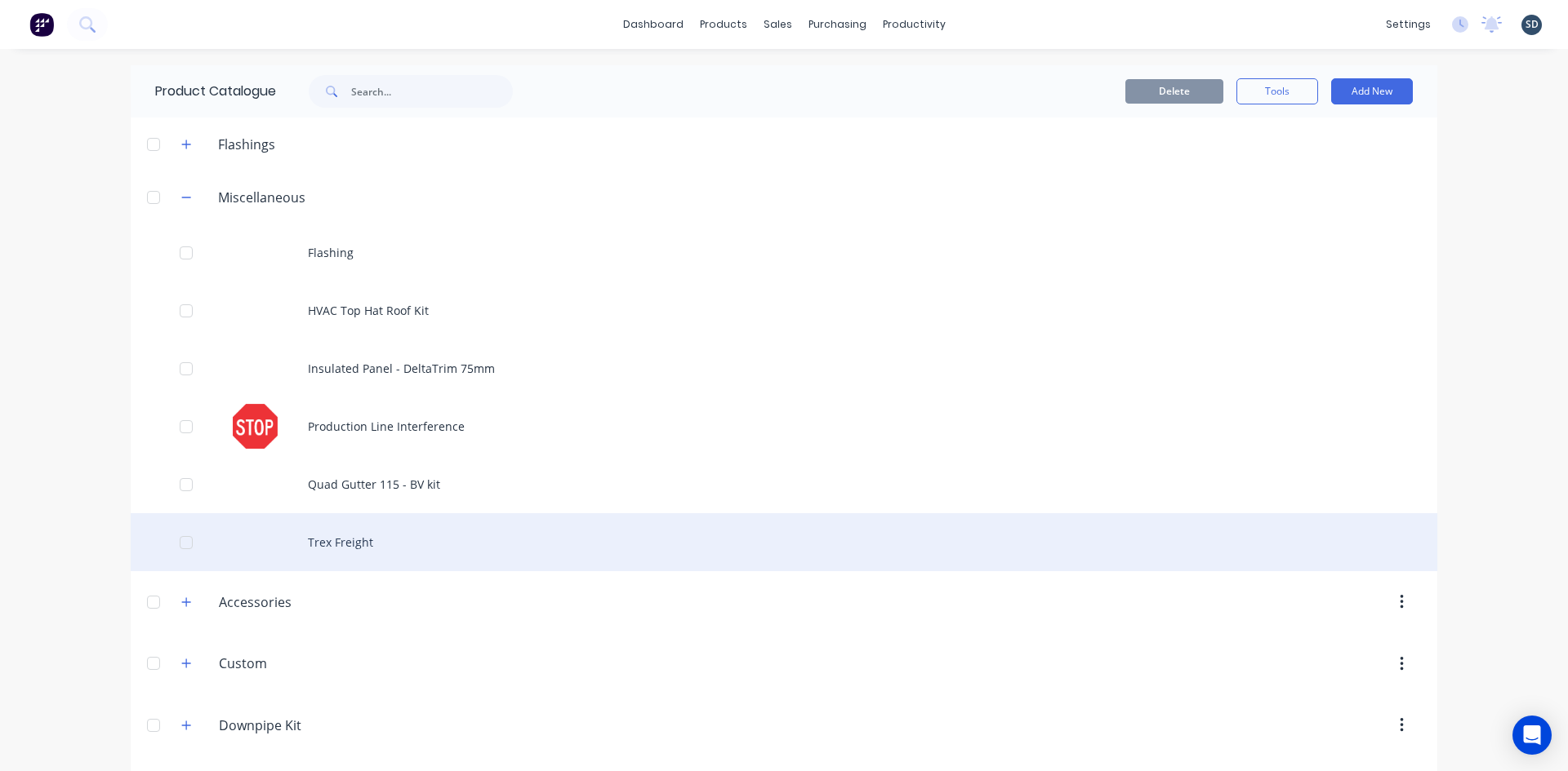
click at [392, 535] on div "Trex Freight" at bounding box center [784, 542] width 1306 height 58
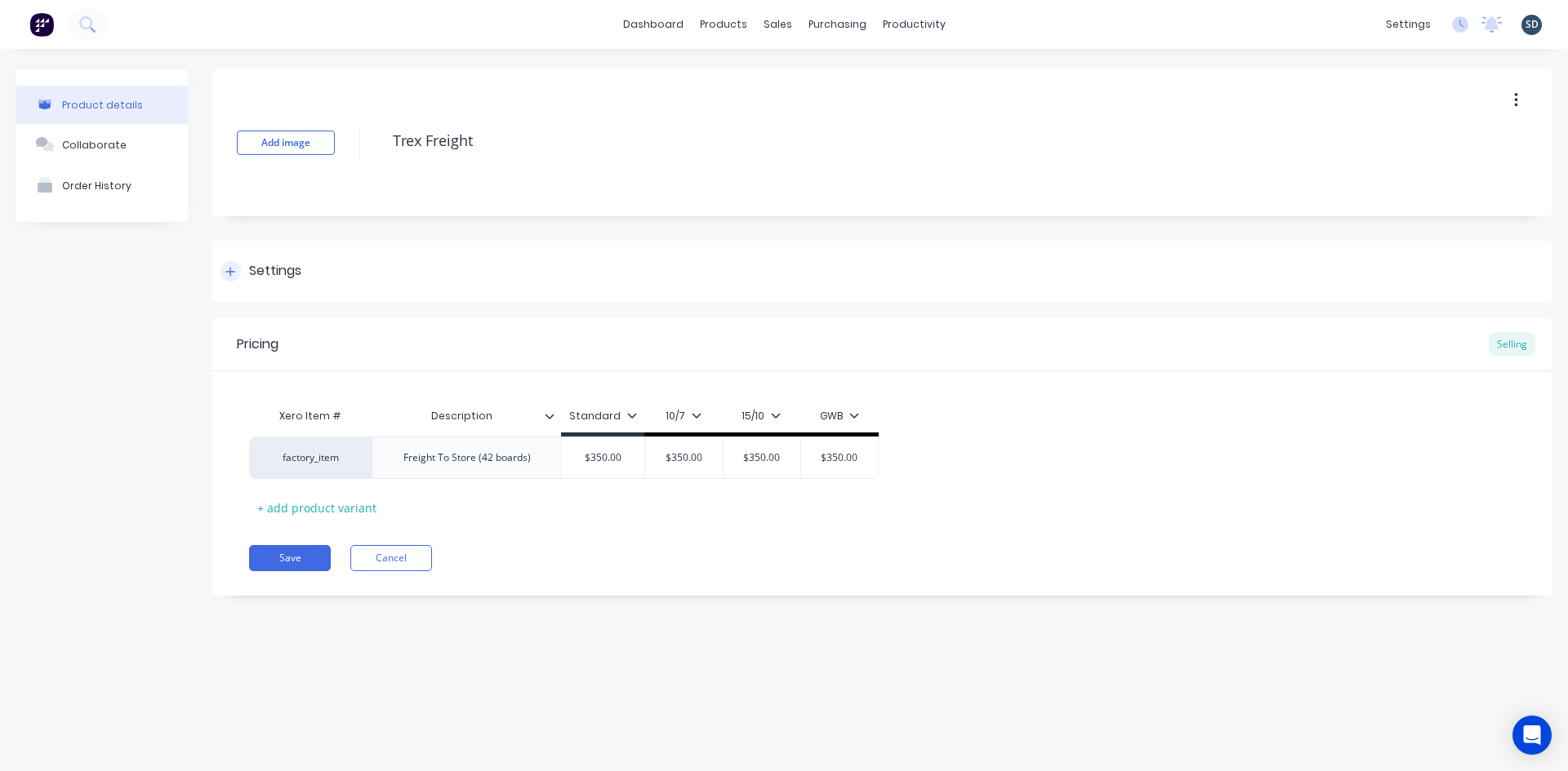
click at [221, 273] on div at bounding box center [230, 271] width 21 height 21
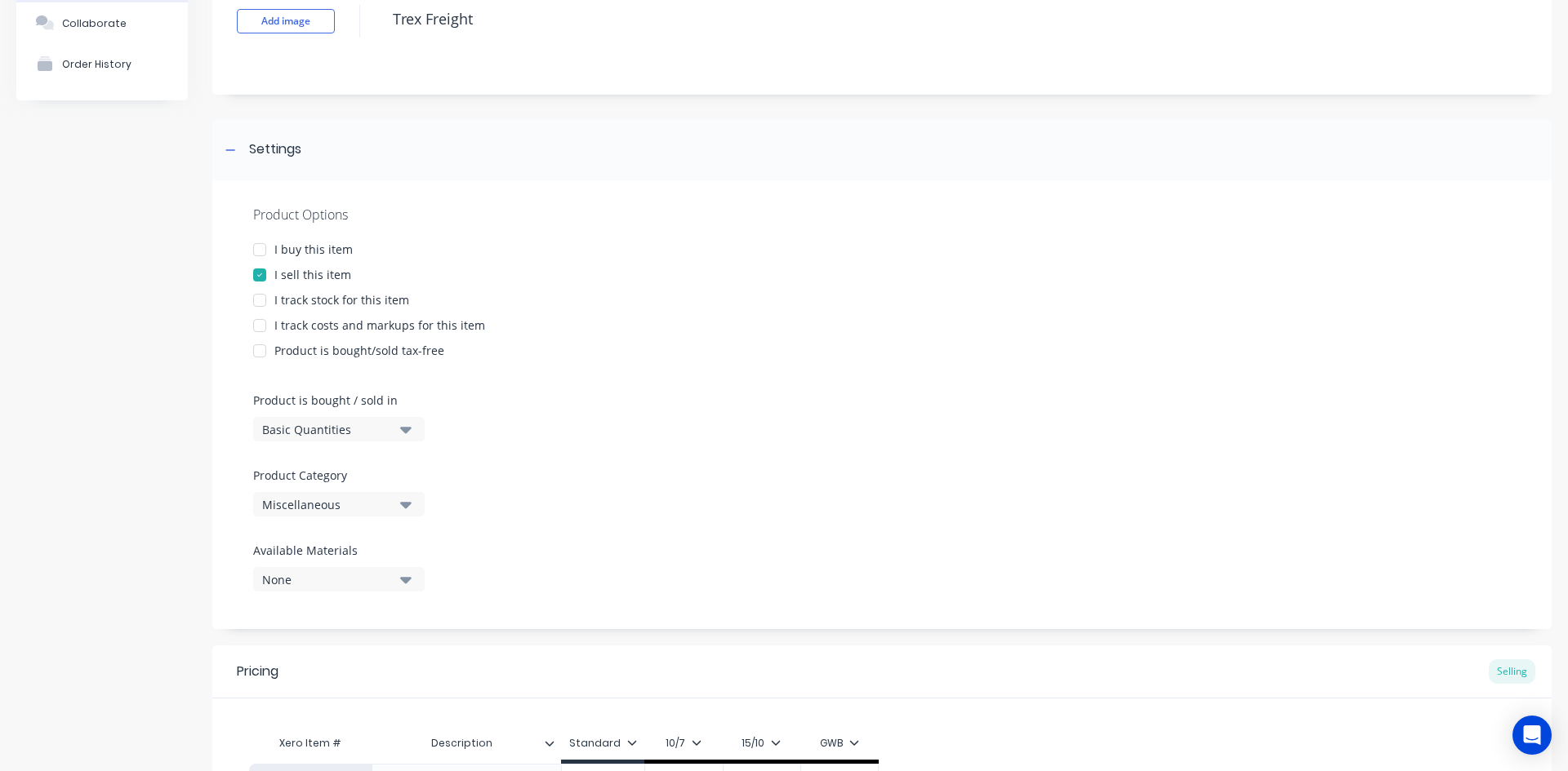
scroll to position [245, 0]
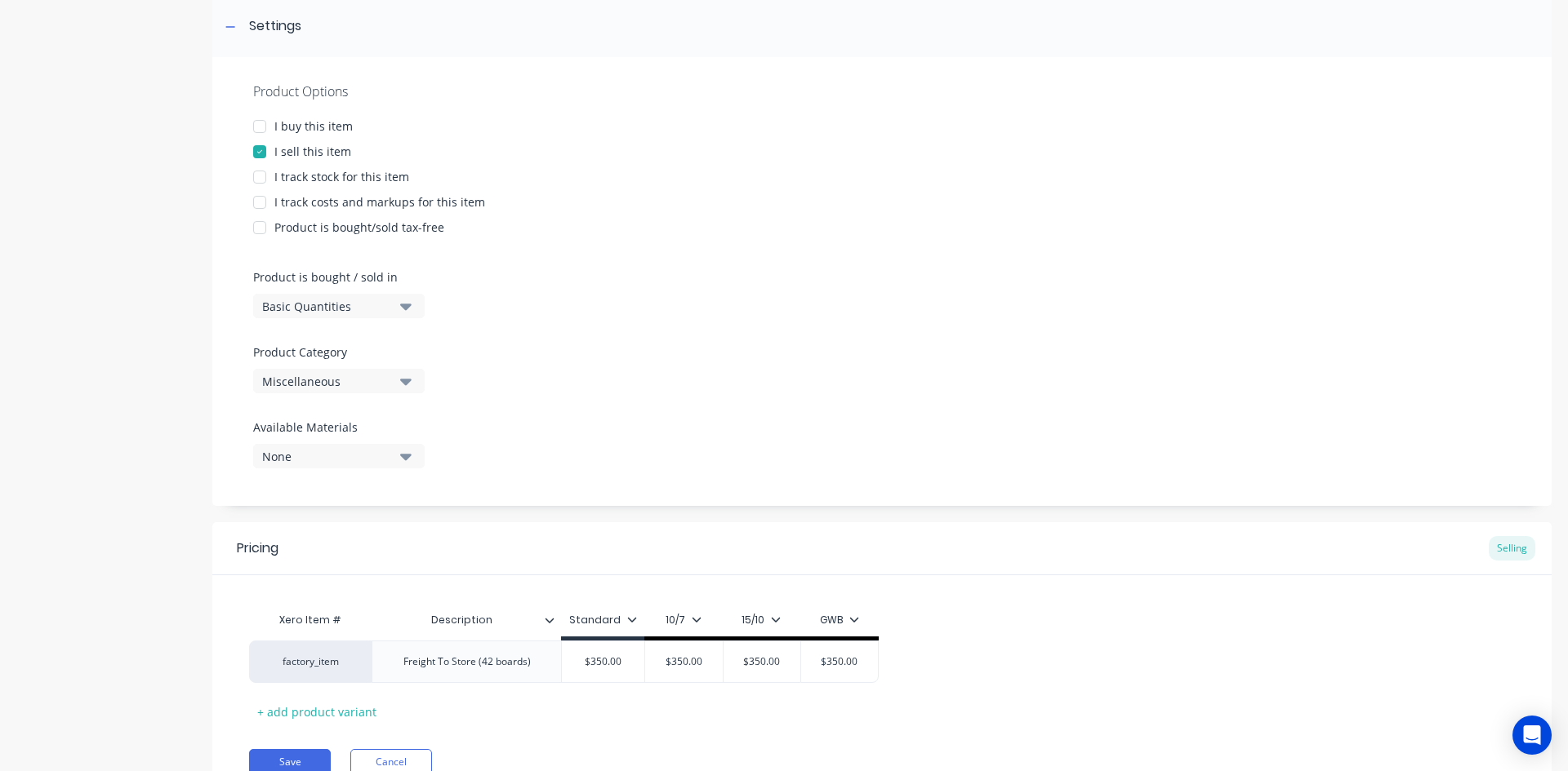
click at [385, 386] on div "Miscellaneous" at bounding box center [327, 381] width 131 height 17
click at [385, 620] on div "Trex Decking Boards" at bounding box center [375, 618] width 245 height 32
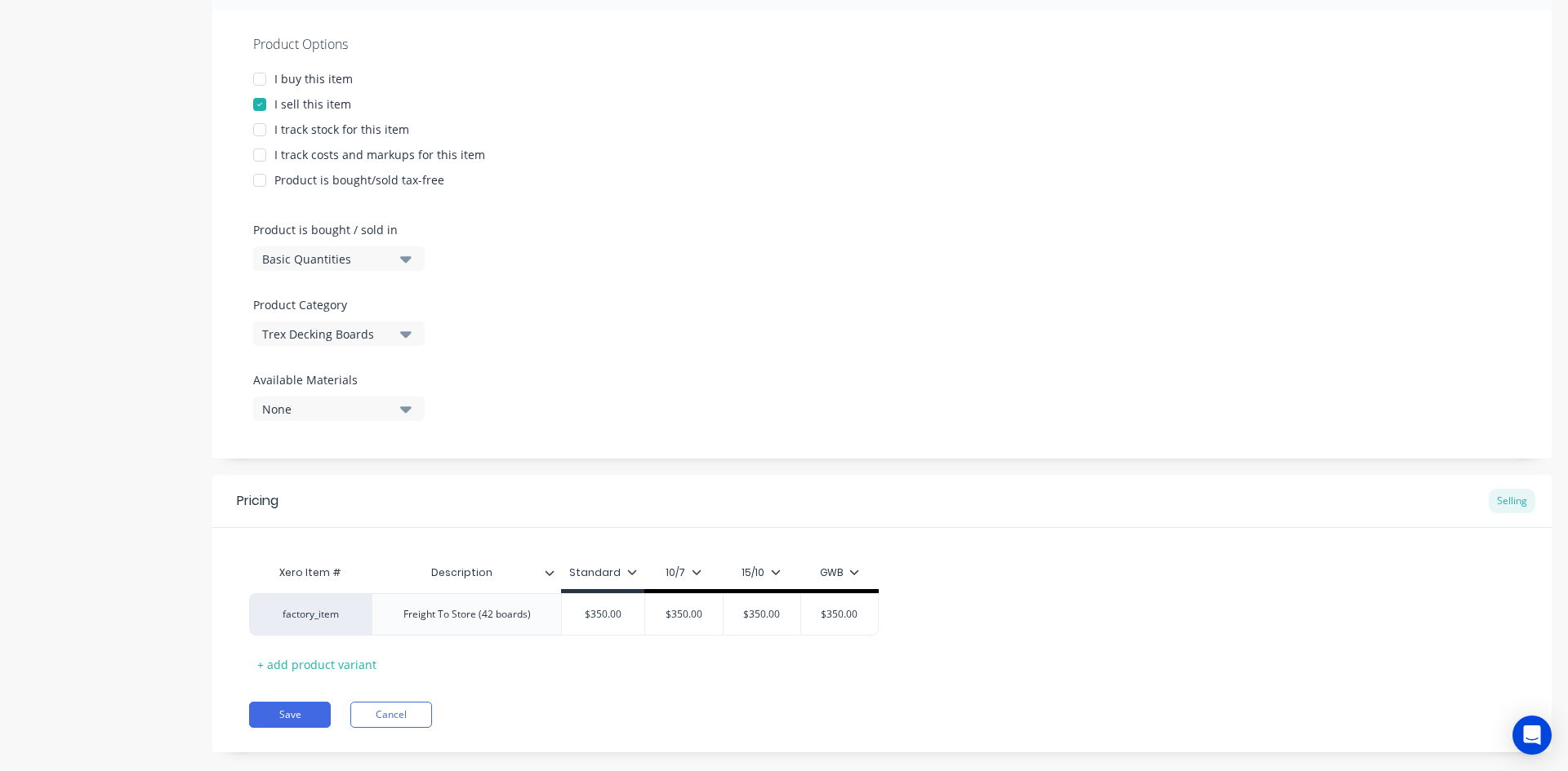
scroll to position [319, 0]
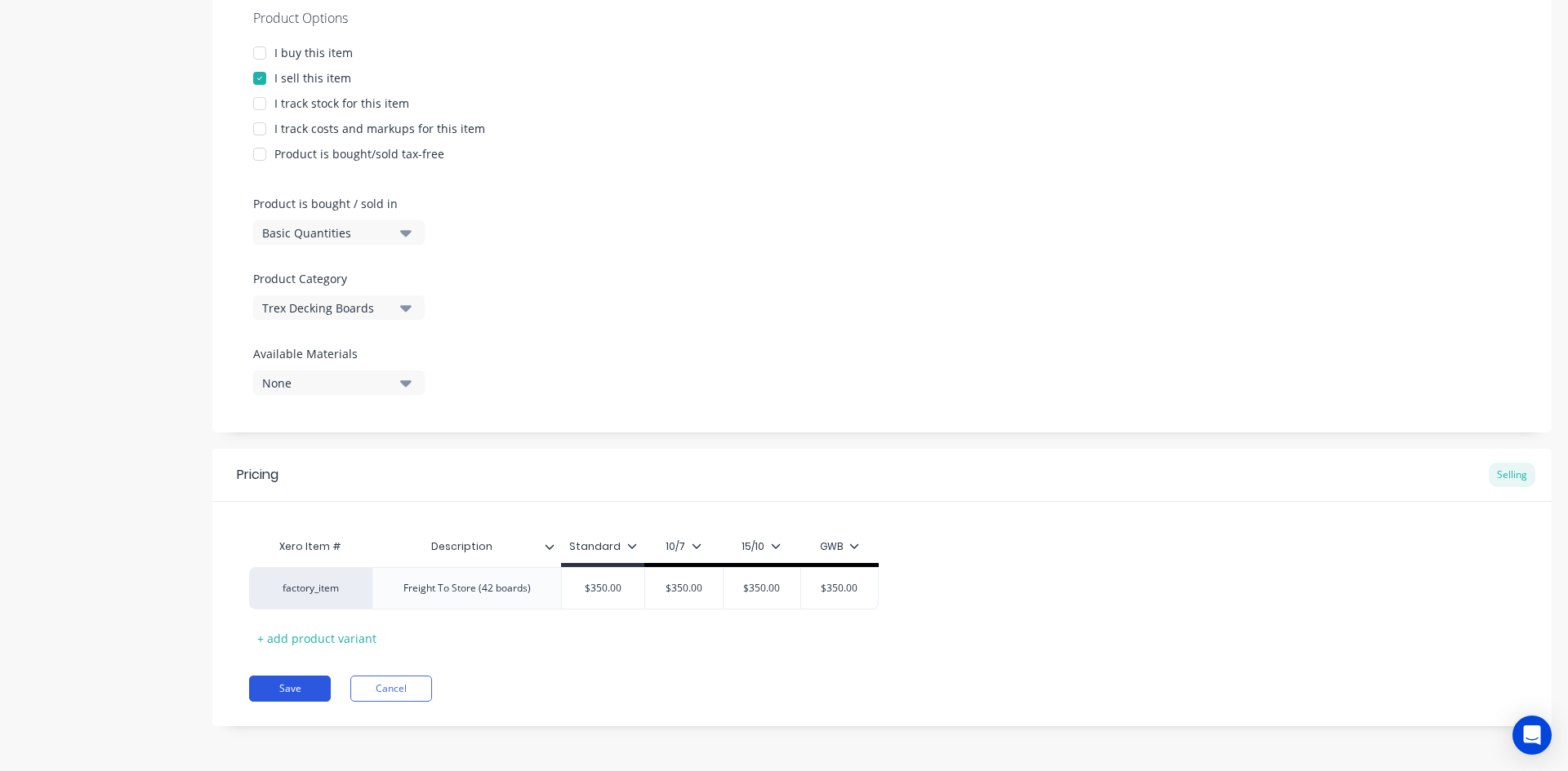
click at [292, 681] on button "Save" at bounding box center [289, 688] width 82 height 27
type textarea "x"
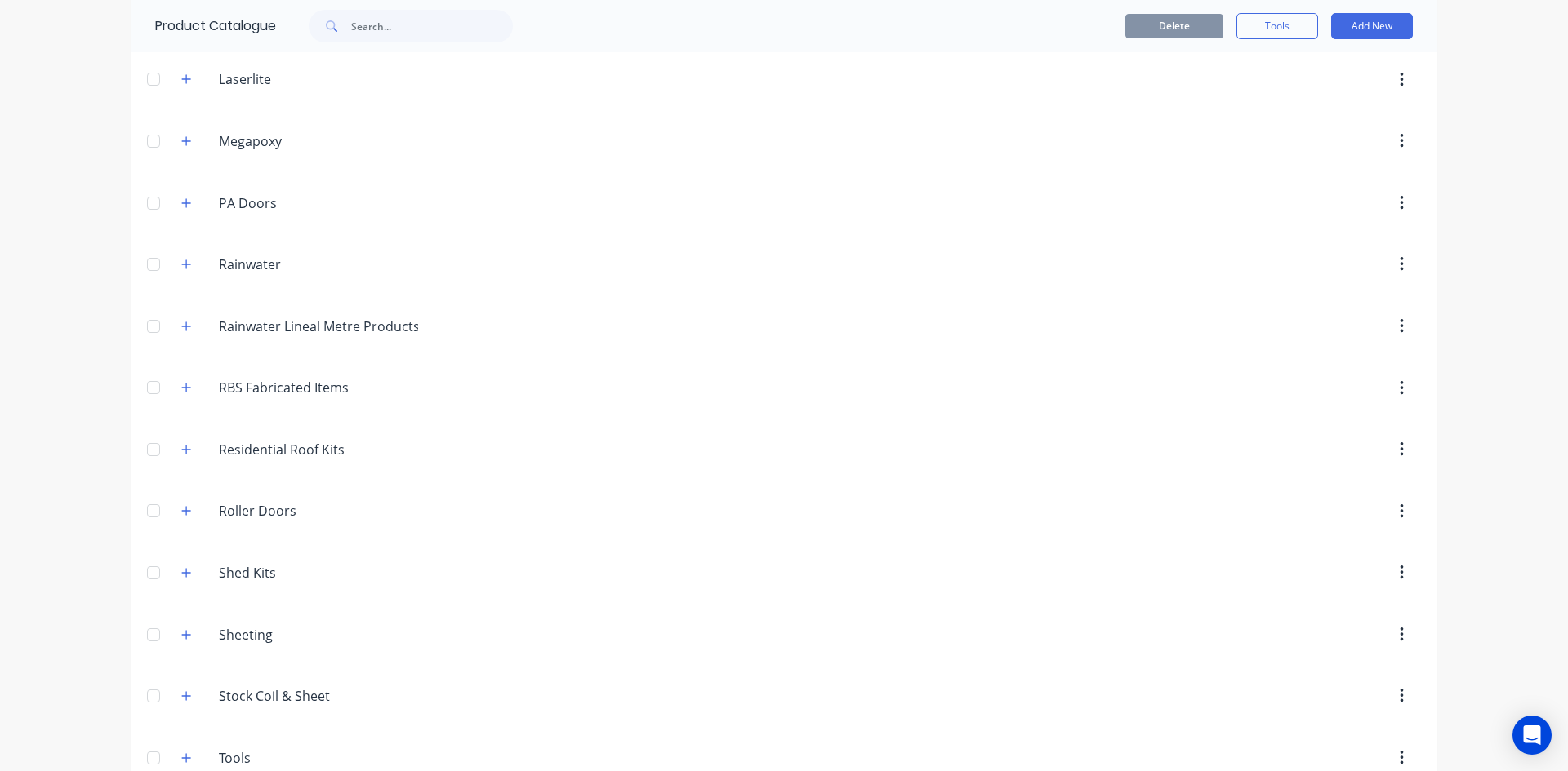
scroll to position [1413, 0]
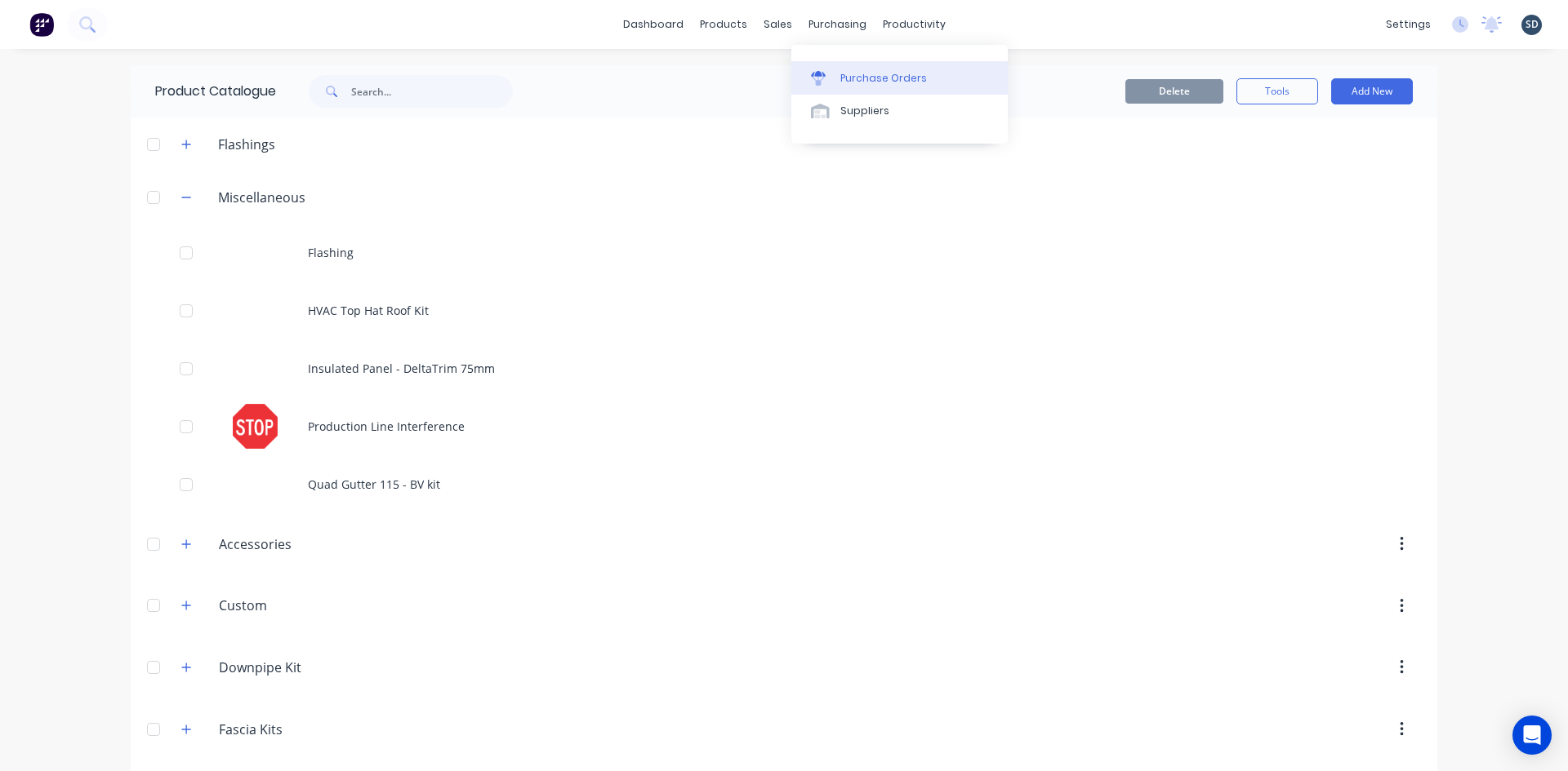
click at [853, 76] on div "Purchase Orders" at bounding box center [883, 78] width 87 height 15
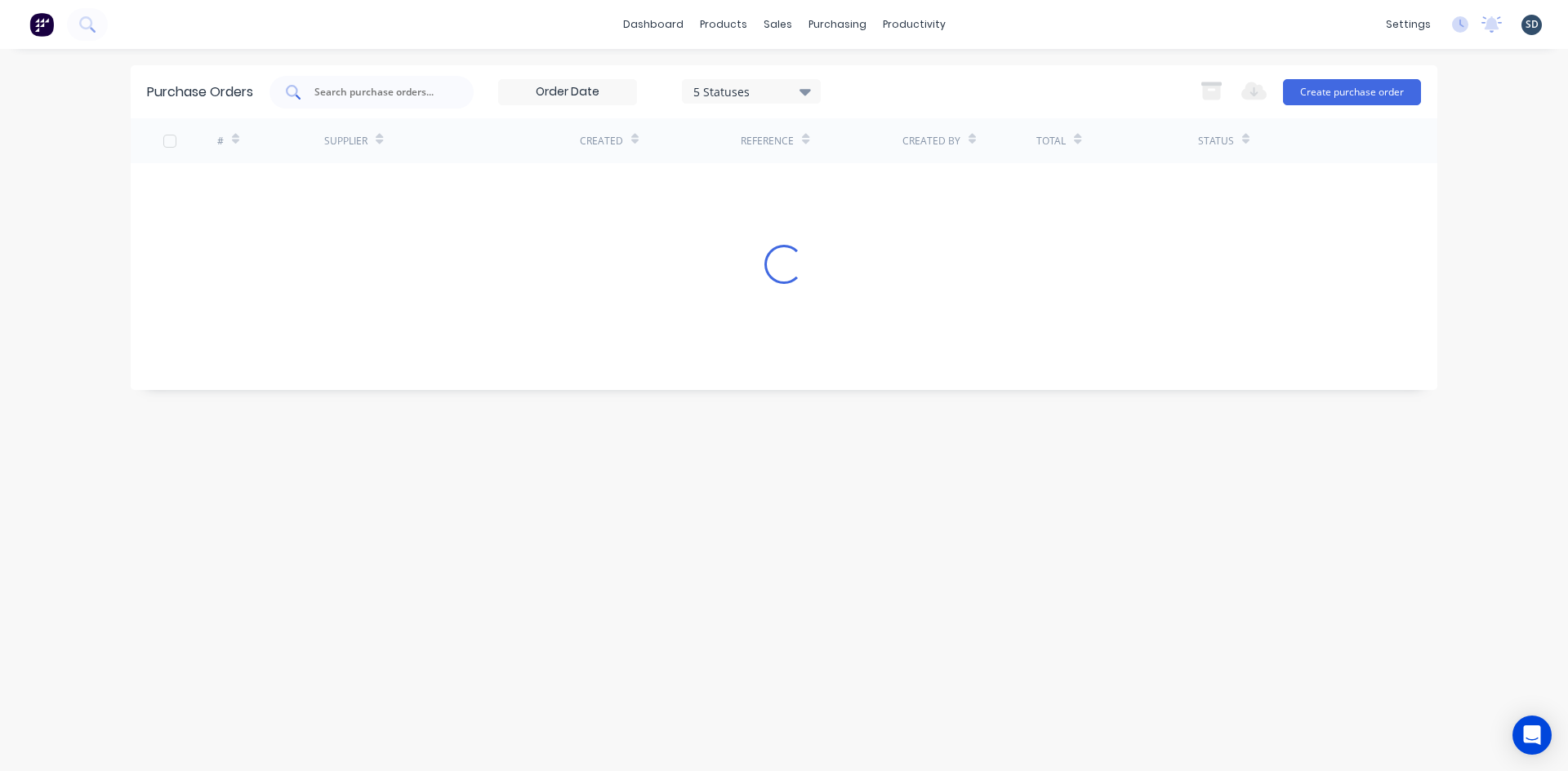
click at [392, 93] on input "text" at bounding box center [381, 91] width 136 height 17
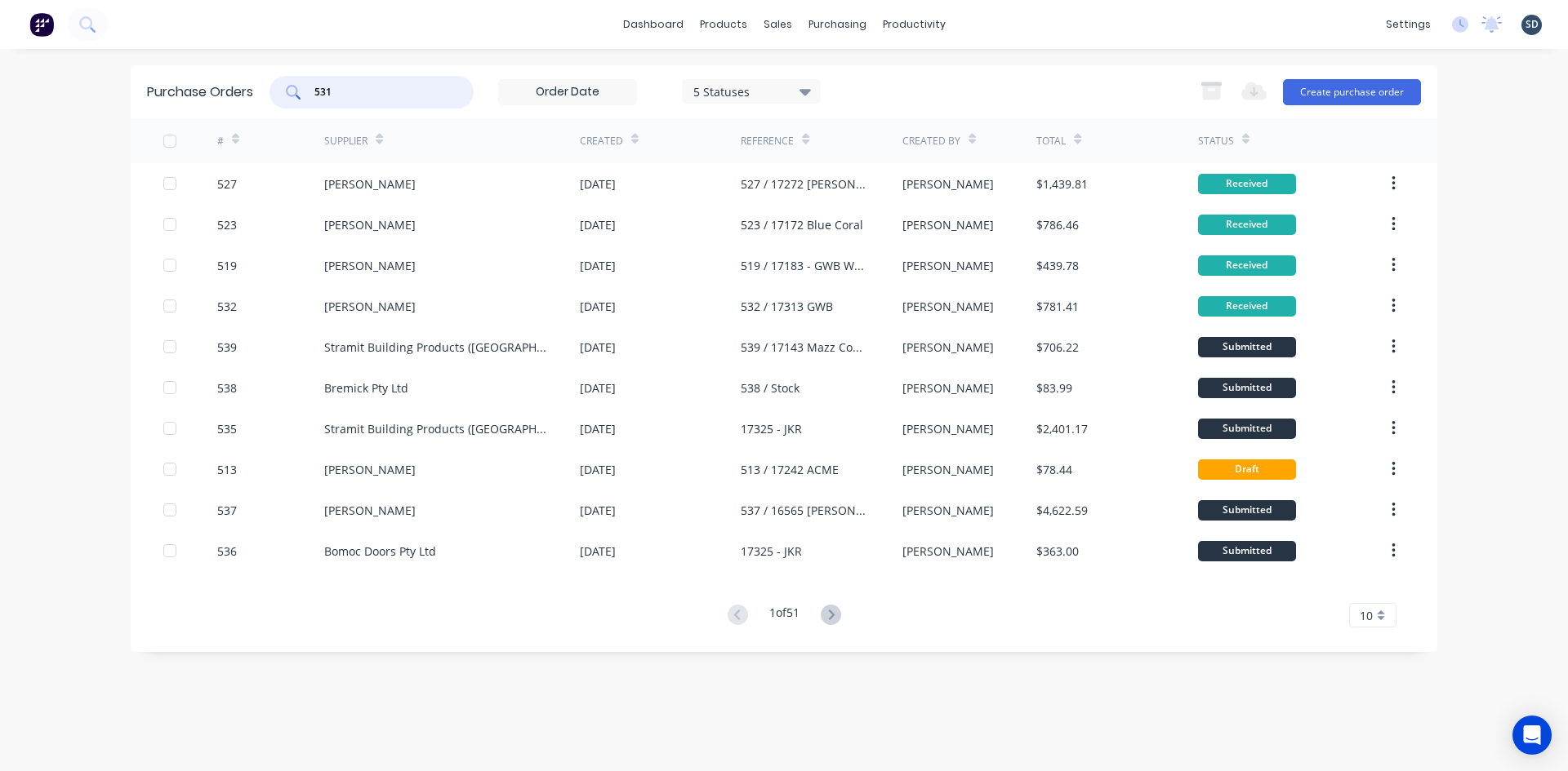
type input "531"
click at [398, 38] on div "dashboard products sales purchasing productivity dashboard products Product Cat…" at bounding box center [784, 25] width 1568 height 49
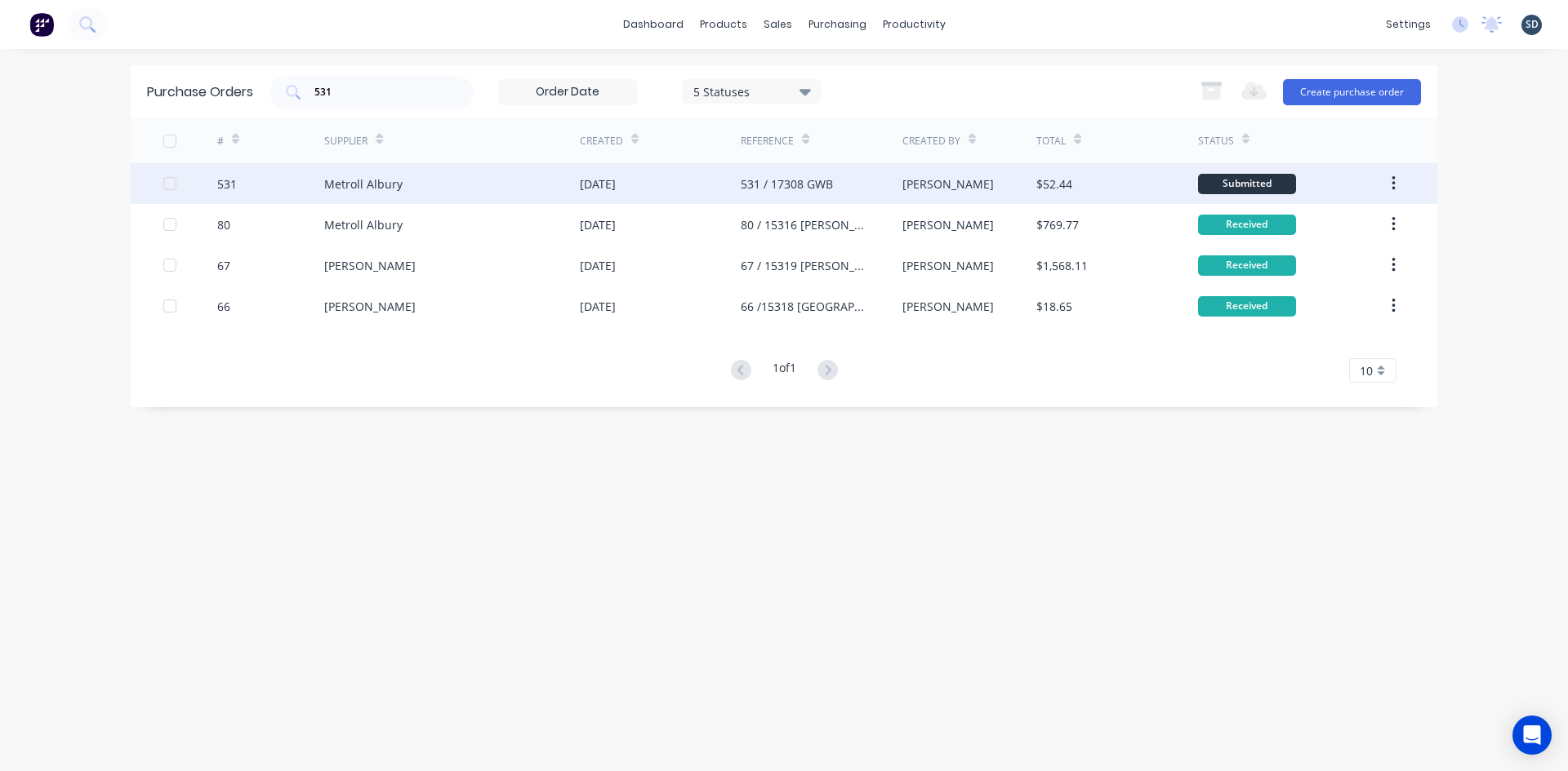
click at [406, 185] on div "Metroll Albury" at bounding box center [452, 183] width 256 height 40
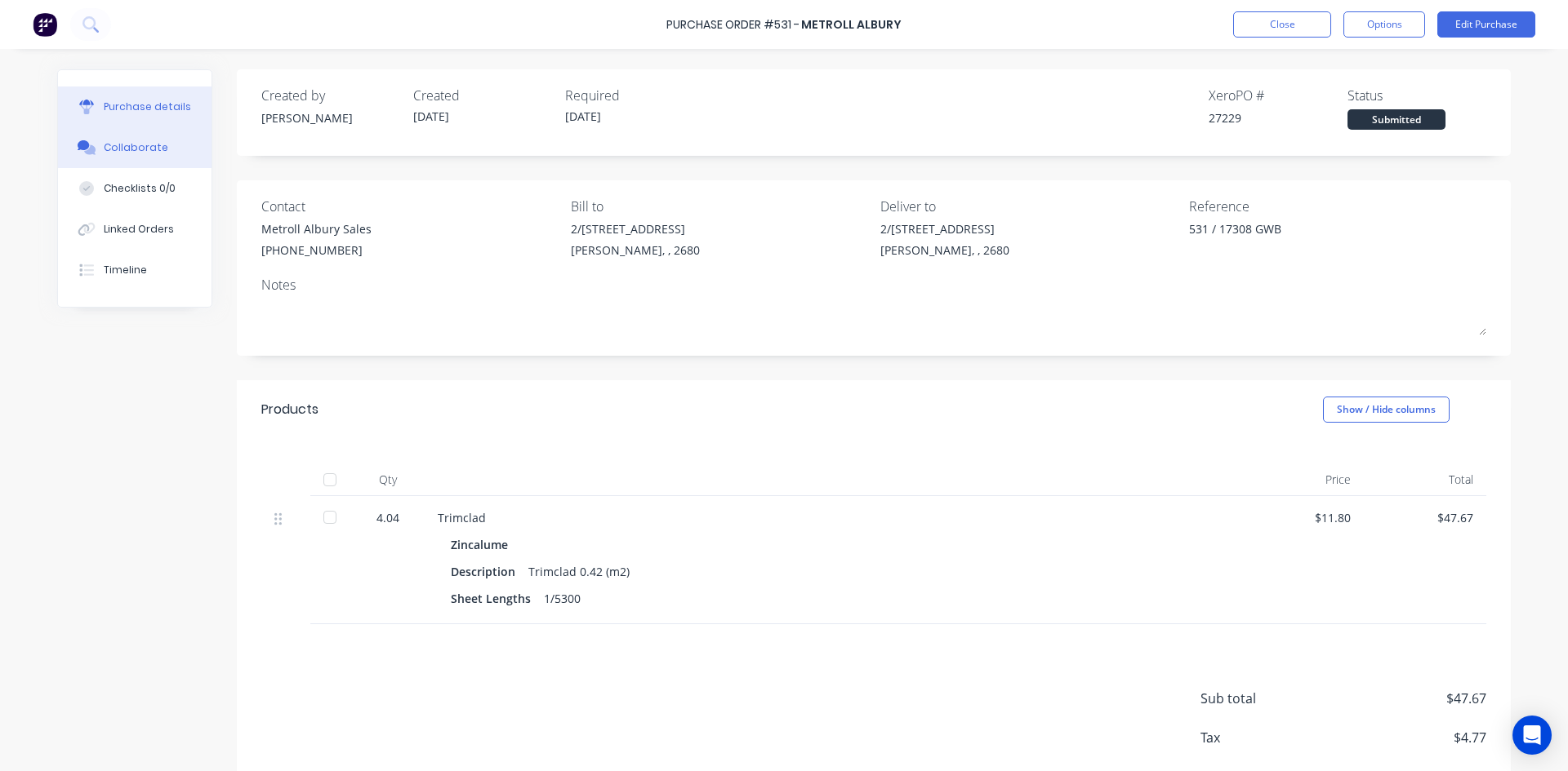
click at [149, 159] on button "Collaborate" at bounding box center [135, 147] width 153 height 40
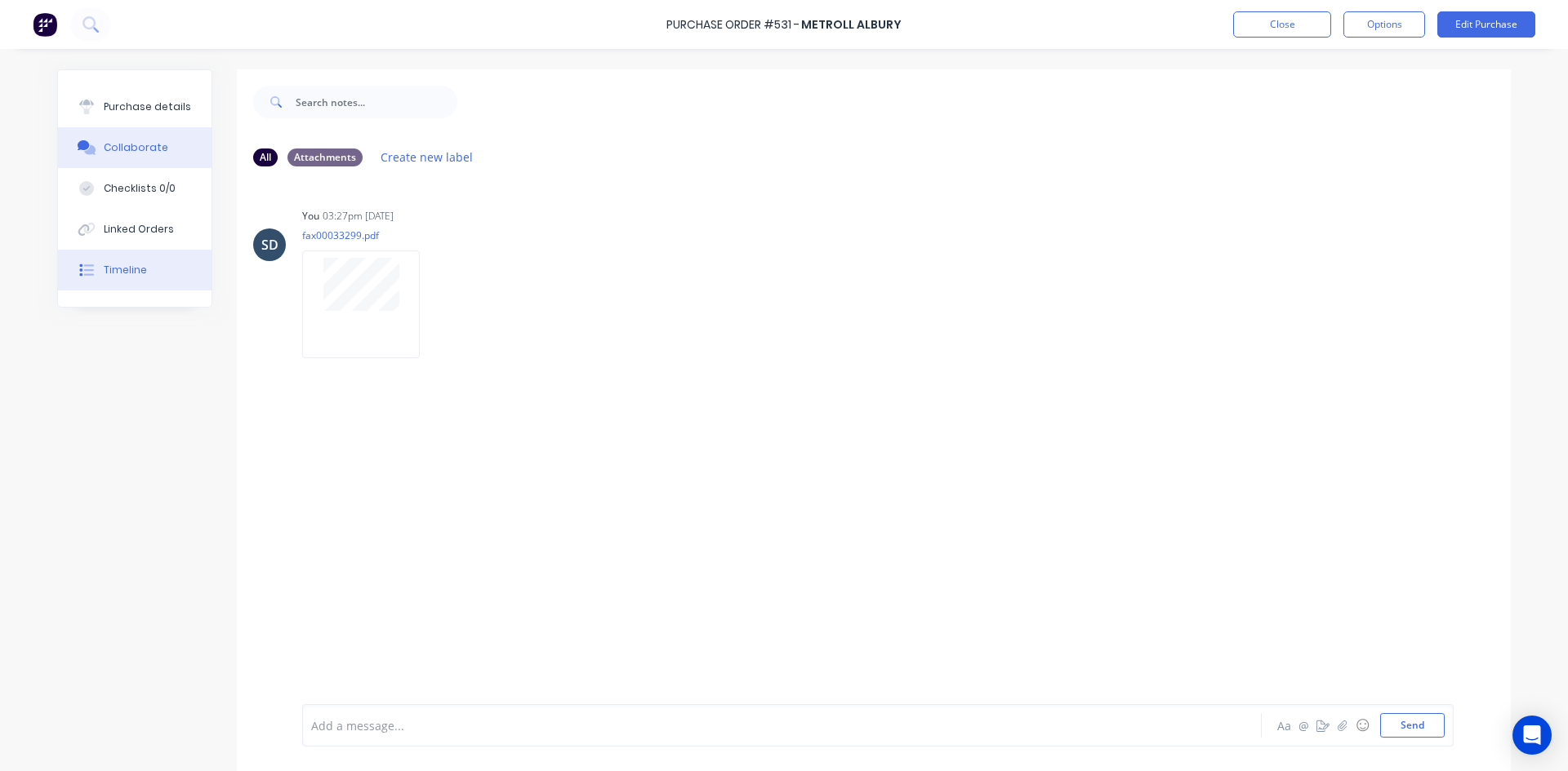
click at [156, 271] on button "Timeline" at bounding box center [135, 269] width 153 height 40
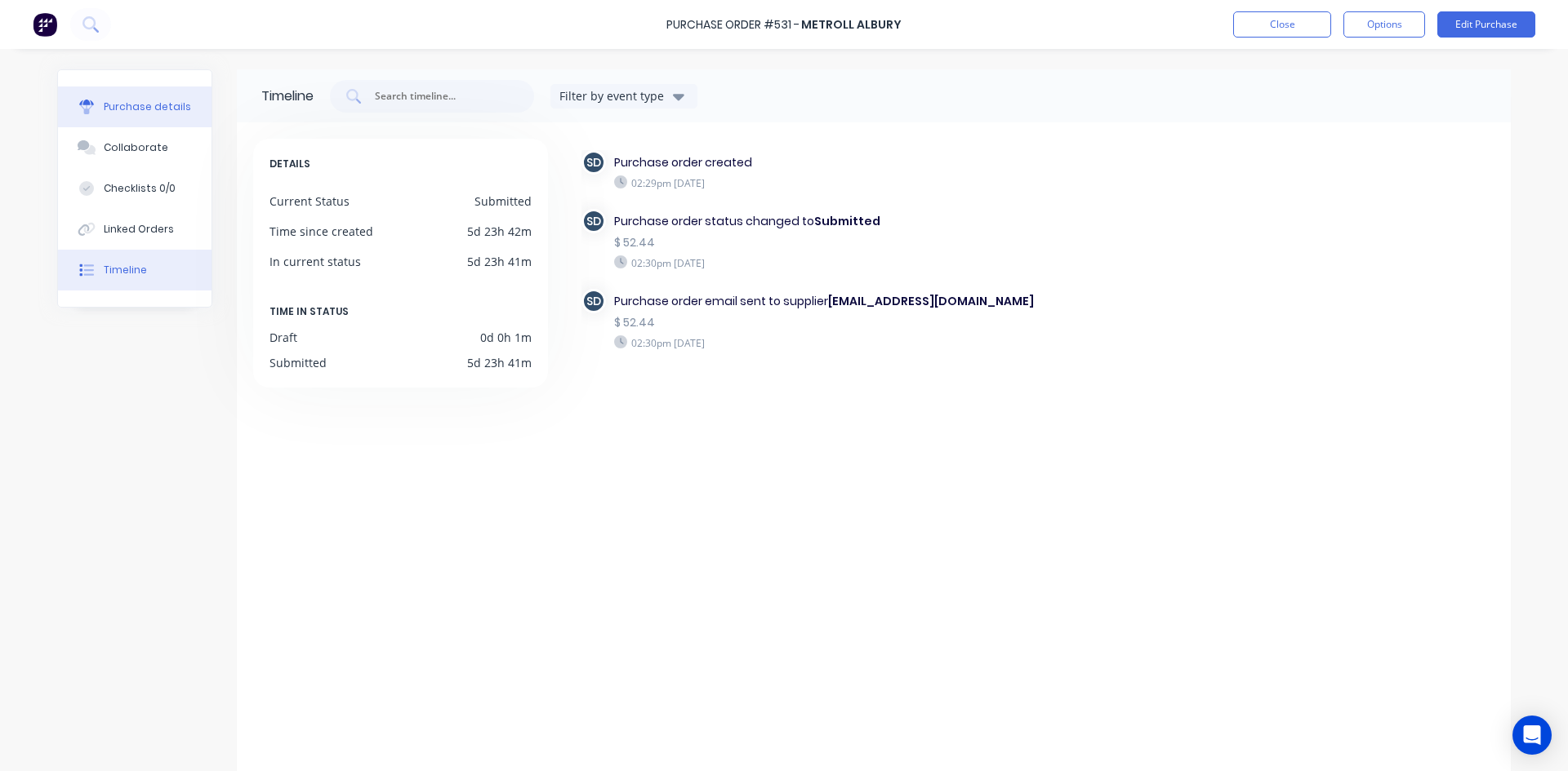
click at [133, 118] on button "Purchase details" at bounding box center [135, 106] width 153 height 40
type textarea "x"
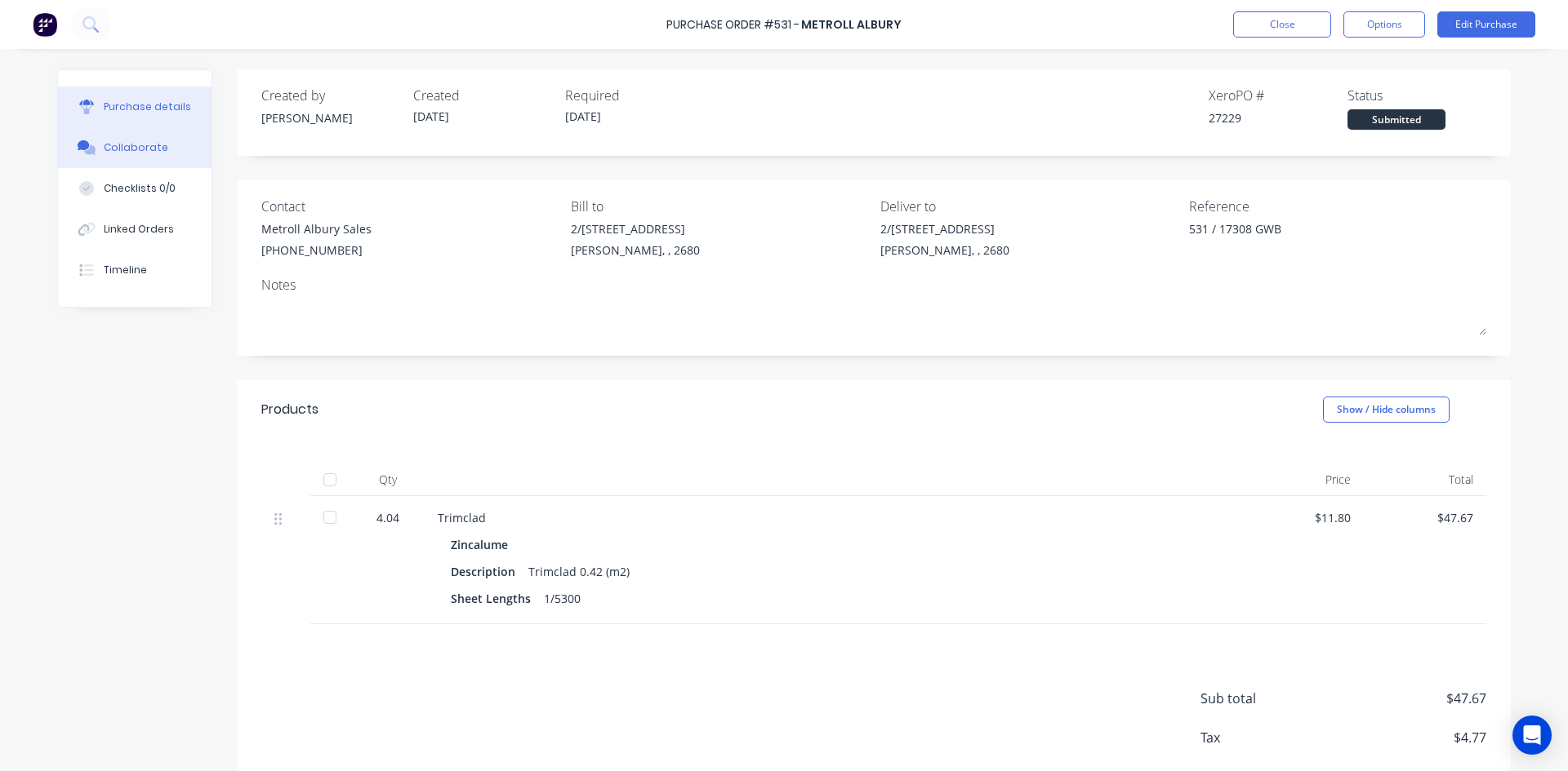
click at [114, 155] on button "Collaborate" at bounding box center [135, 147] width 153 height 40
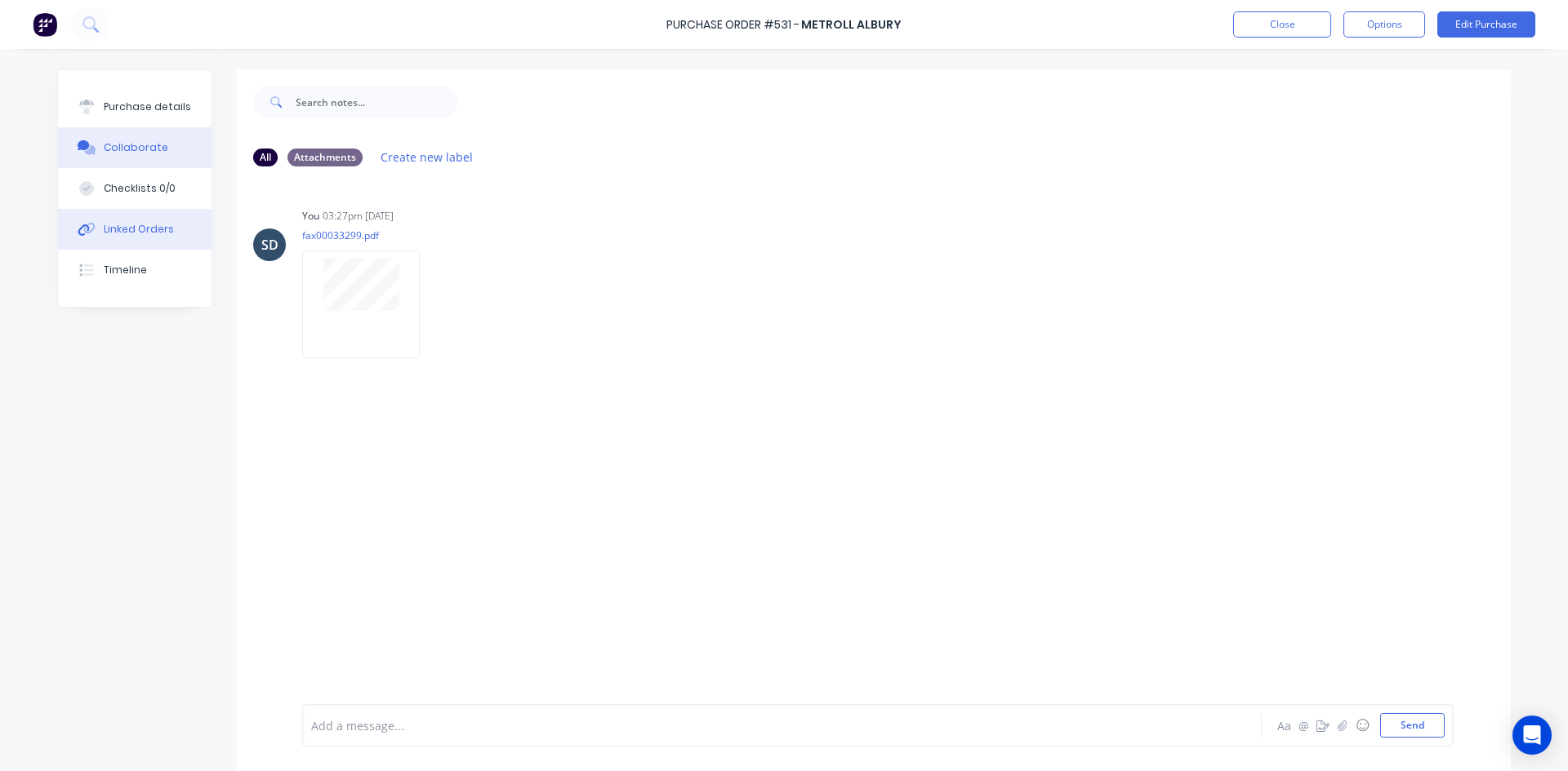
click at [122, 233] on div "Linked Orders" at bounding box center [138, 229] width 70 height 15
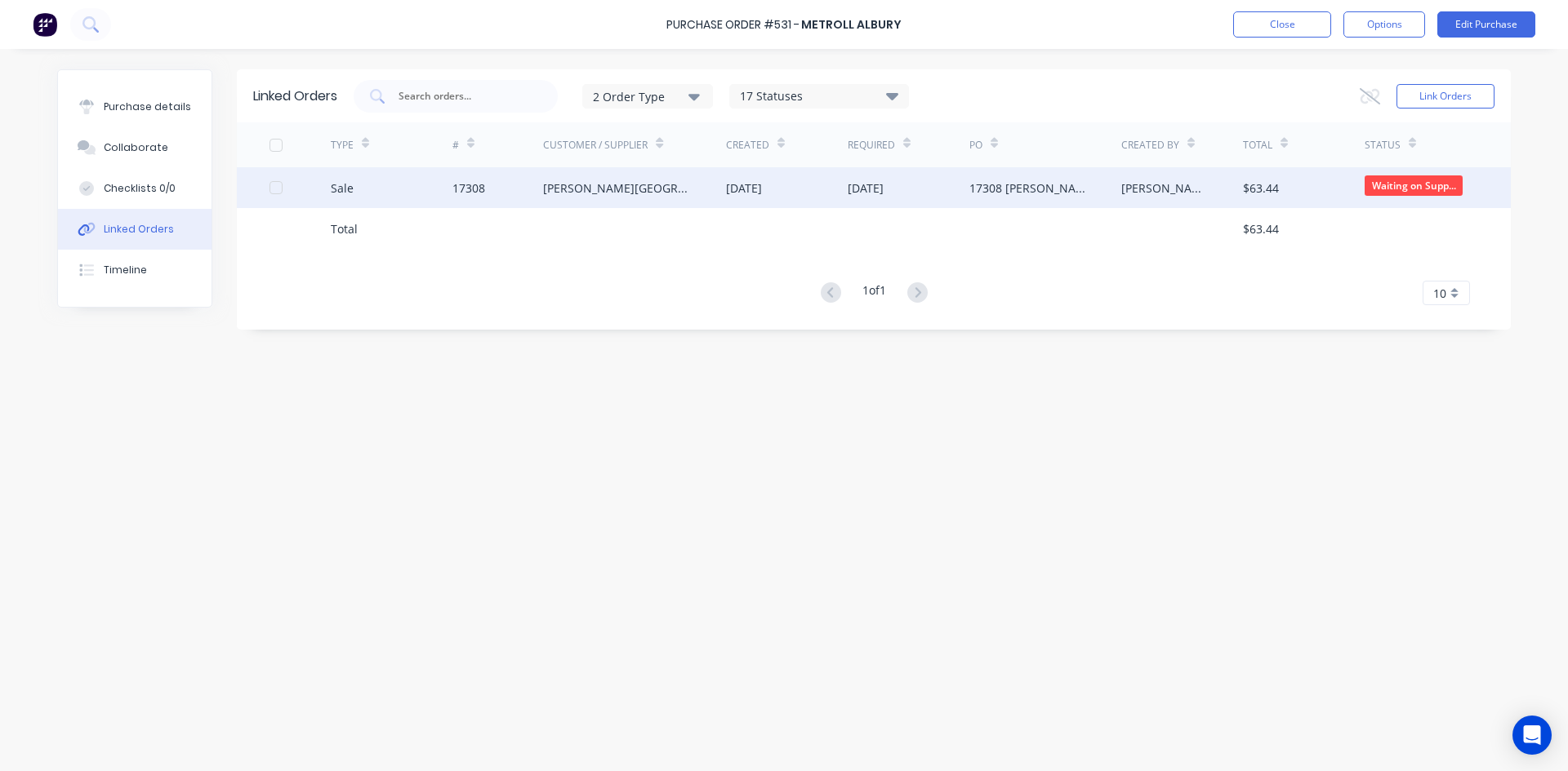
click at [675, 196] on div "[PERSON_NAME][GEOGRAPHIC_DATA]" at bounding box center [634, 187] width 183 height 40
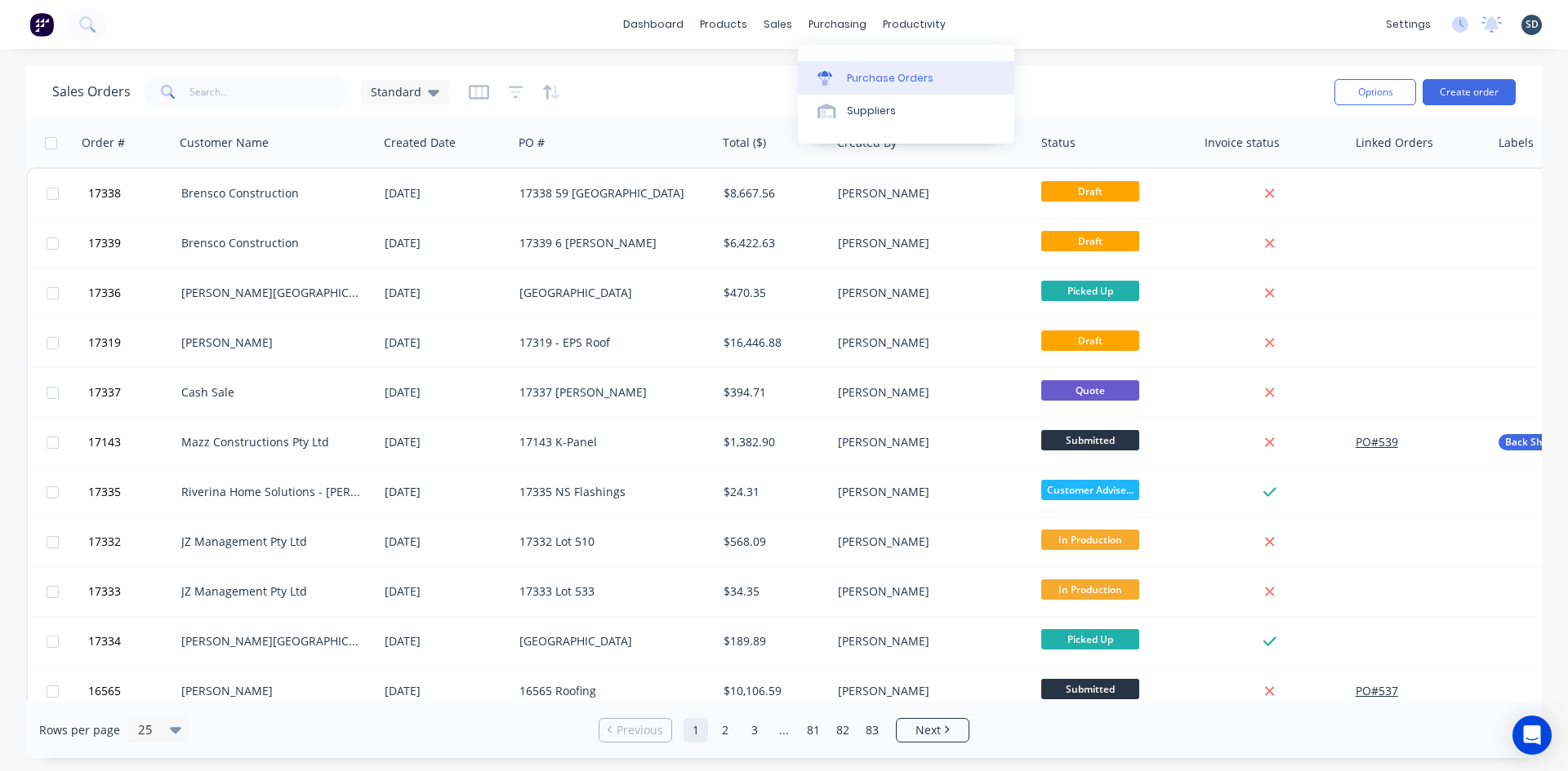
click at [874, 70] on link "Purchase Orders" at bounding box center [906, 77] width 216 height 32
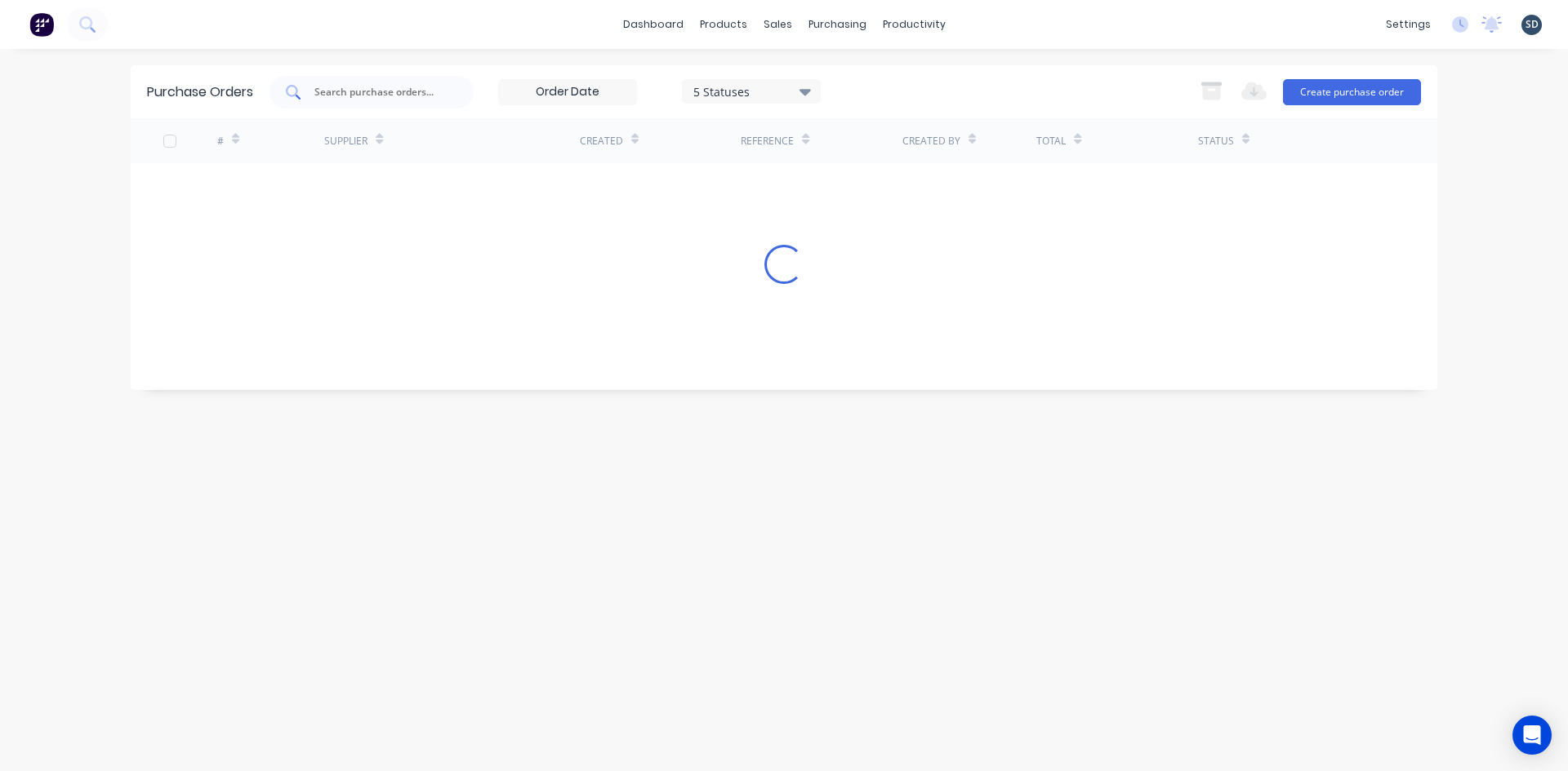
click at [341, 90] on input "text" at bounding box center [381, 91] width 136 height 17
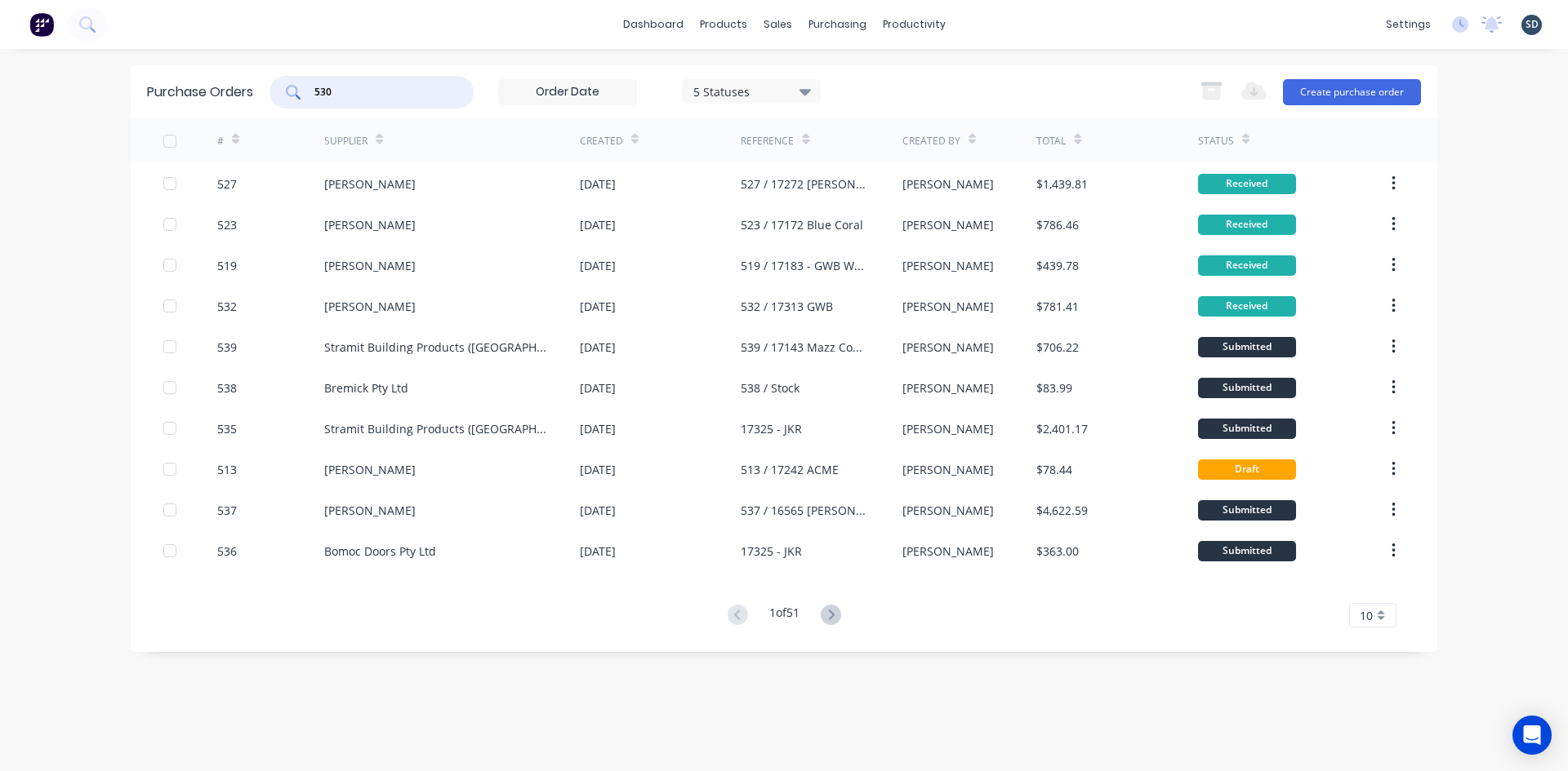
type input "530"
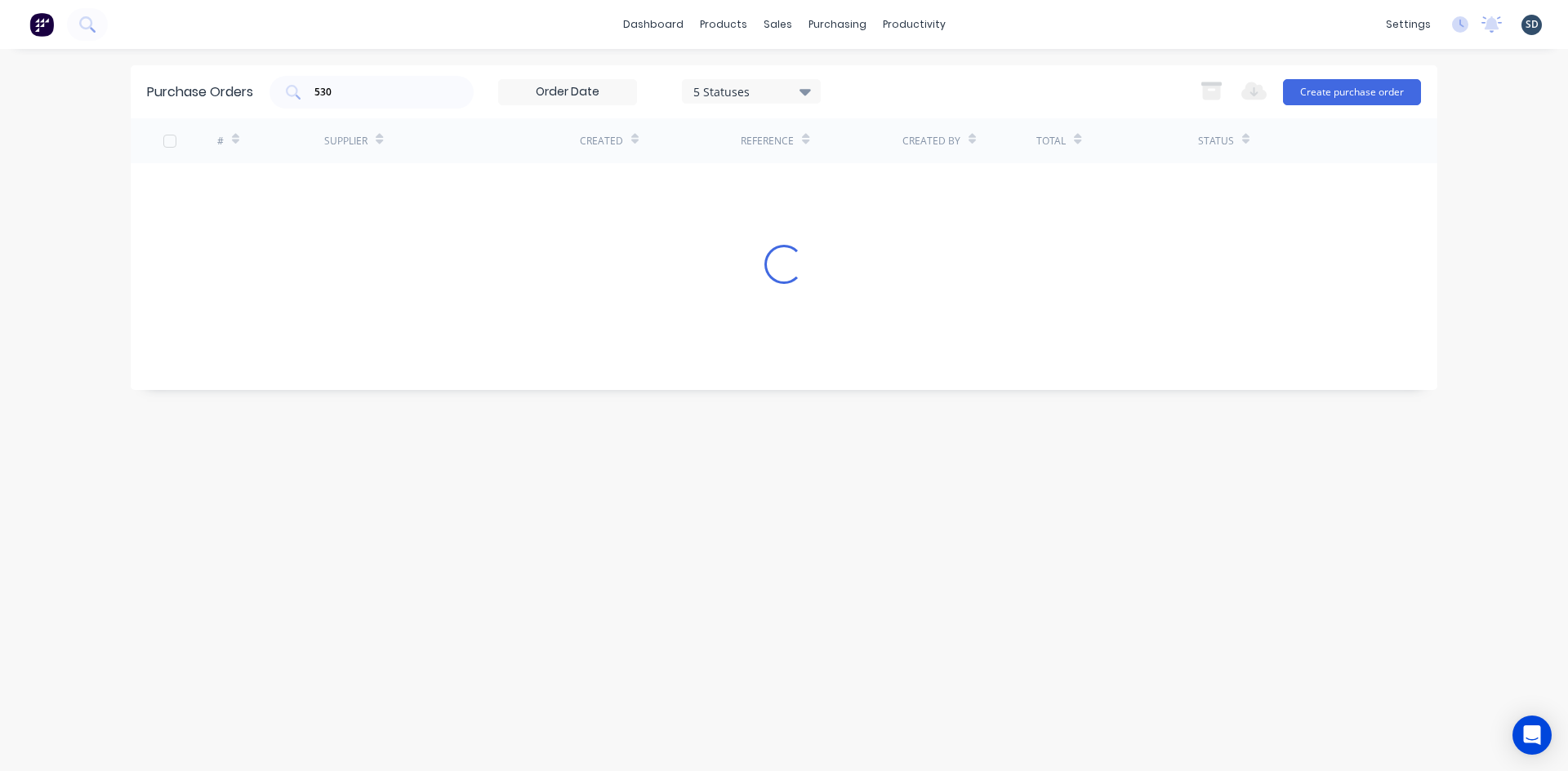
click at [883, 84] on div "530 5 Statuses 5 Statuses Export to Excel (XLSX) Create purchase order" at bounding box center [845, 91] width 1151 height 32
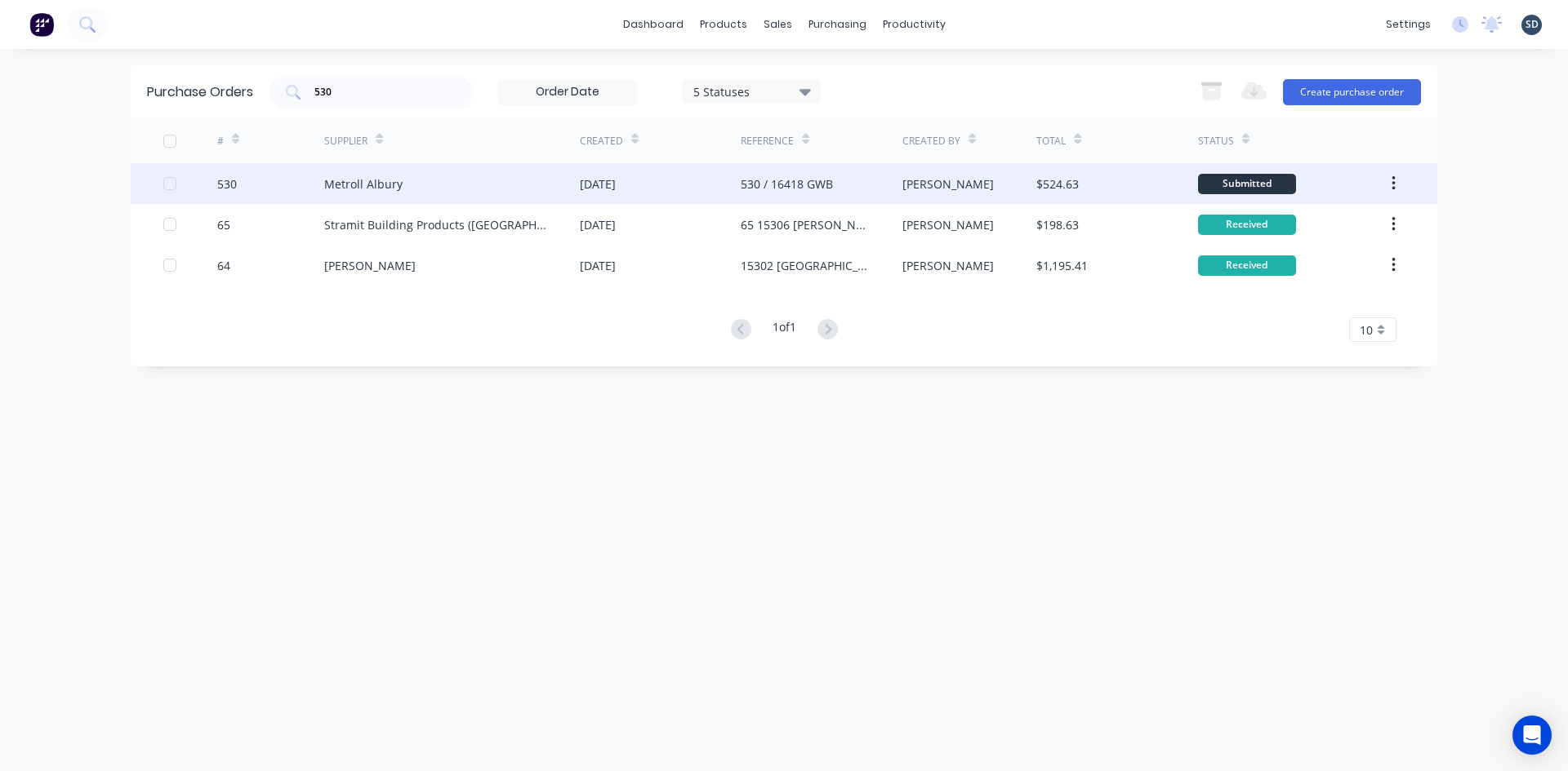
click at [469, 187] on div "Metroll Albury" at bounding box center [452, 183] width 256 height 40
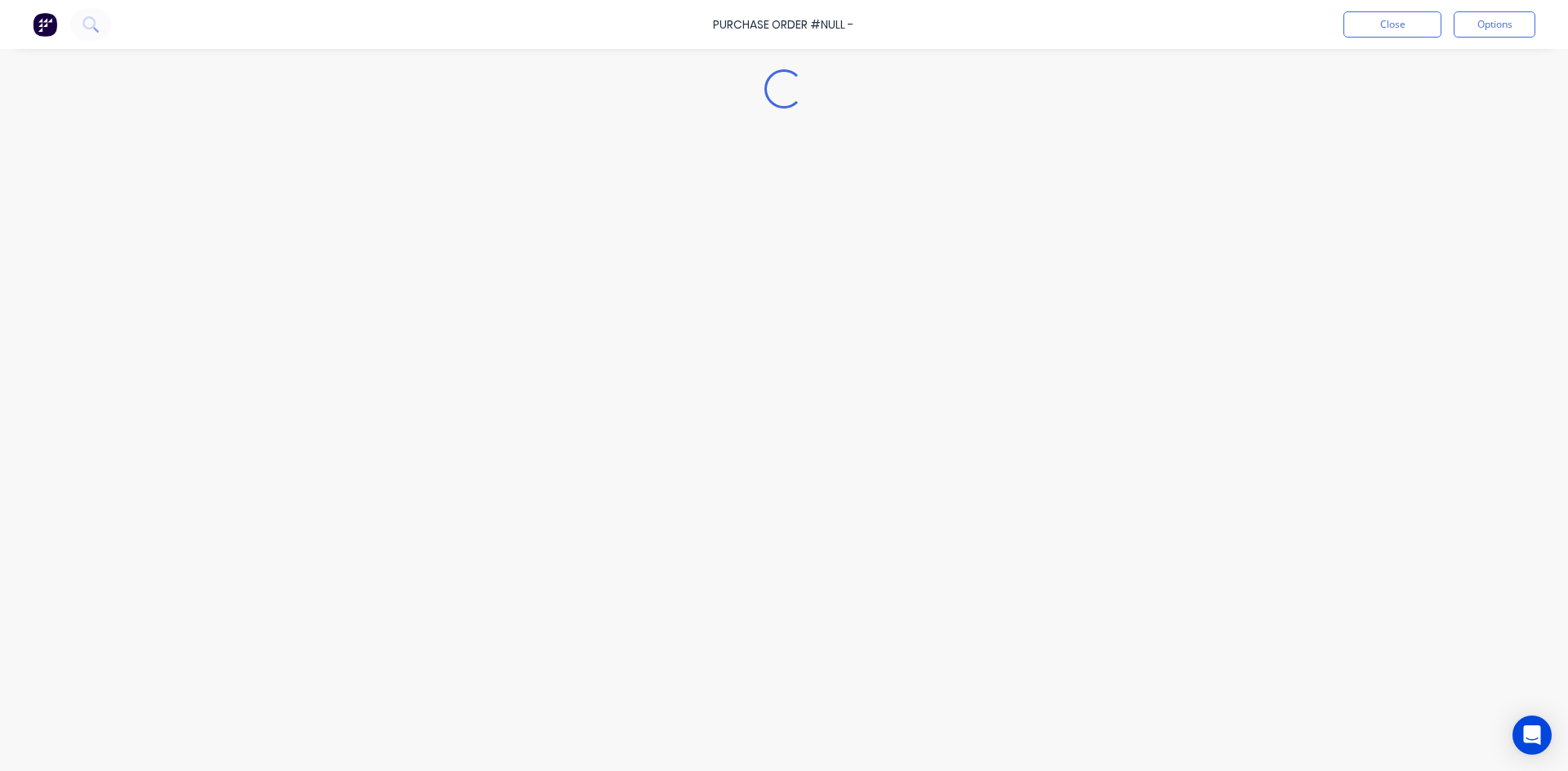
type textarea "x"
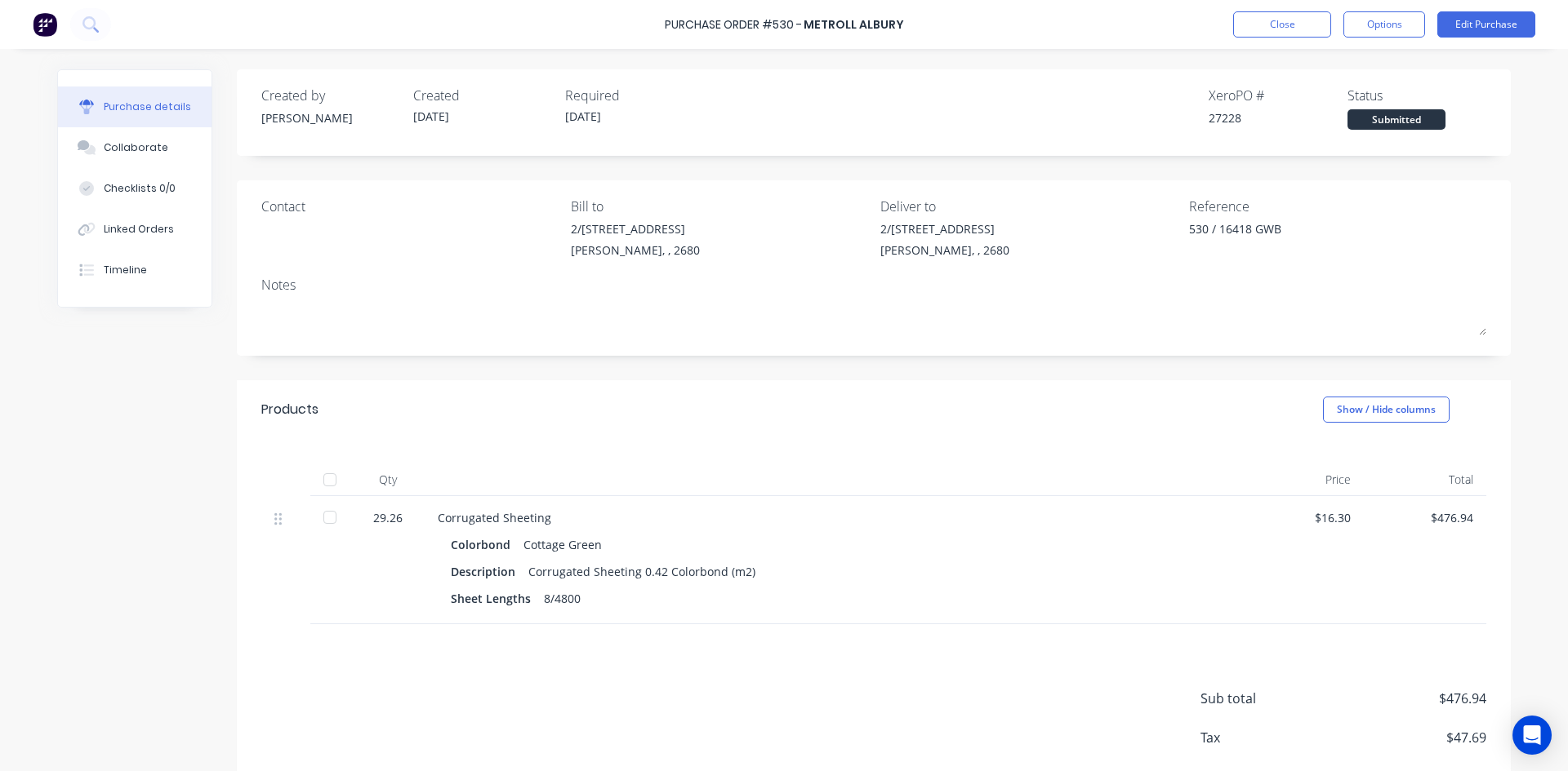
click at [932, 20] on div "Purchase Order #530 - Metroll Albury Close Options Edit Purchase" at bounding box center [784, 25] width 1568 height 49
click at [969, 30] on div "Purchase Order #530 - Metroll Albury Close Options Edit Purchase" at bounding box center [784, 25] width 1568 height 49
click at [652, 30] on div "Purchase Order #530 - Metroll Albury Close Options Edit Purchase" at bounding box center [784, 25] width 1568 height 49
click at [654, 31] on div "Purchase Order #530 - Metroll Albury Close Options Edit Purchase" at bounding box center [784, 25] width 1568 height 49
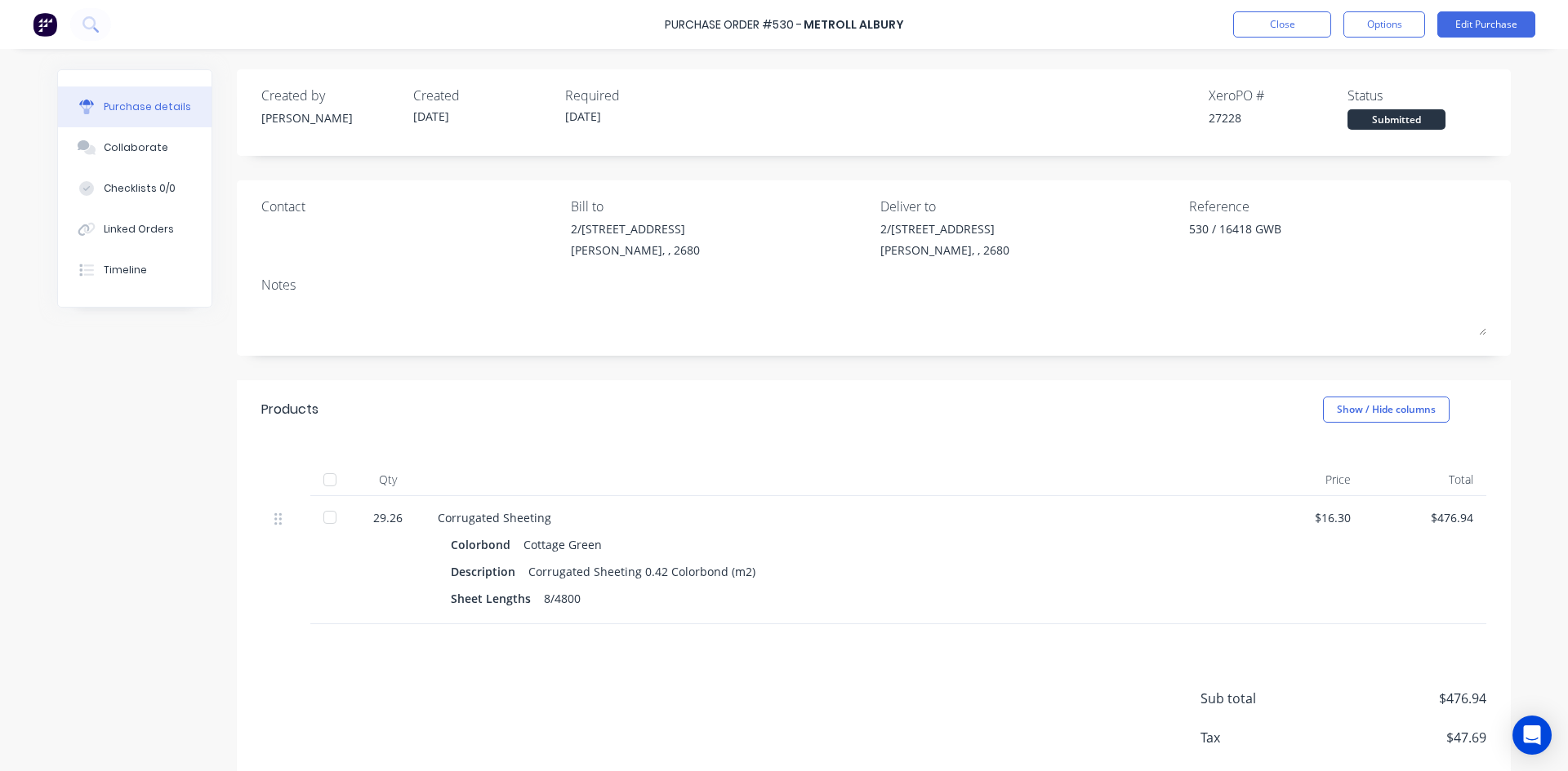
click at [631, 32] on div "Purchase Order #530 - Metroll Albury Close Options Edit Purchase" at bounding box center [784, 25] width 1568 height 49
drag, startPoint x: 632, startPoint y: 31, endPoint x: 618, endPoint y: 32, distance: 14.0
click at [618, 32] on div "Purchase Order #530 - Metroll Albury Close Options Edit Purchase" at bounding box center [784, 25] width 1568 height 49
click at [742, 162] on div "Created by [PERSON_NAME] Created [DATE] Required [DATE] Xero PO # 27228 Status …" at bounding box center [874, 455] width 1274 height 771
click at [935, 23] on div "Purchase Order #530 - Metroll Albury Close Options Edit Purchase" at bounding box center [784, 25] width 1568 height 49
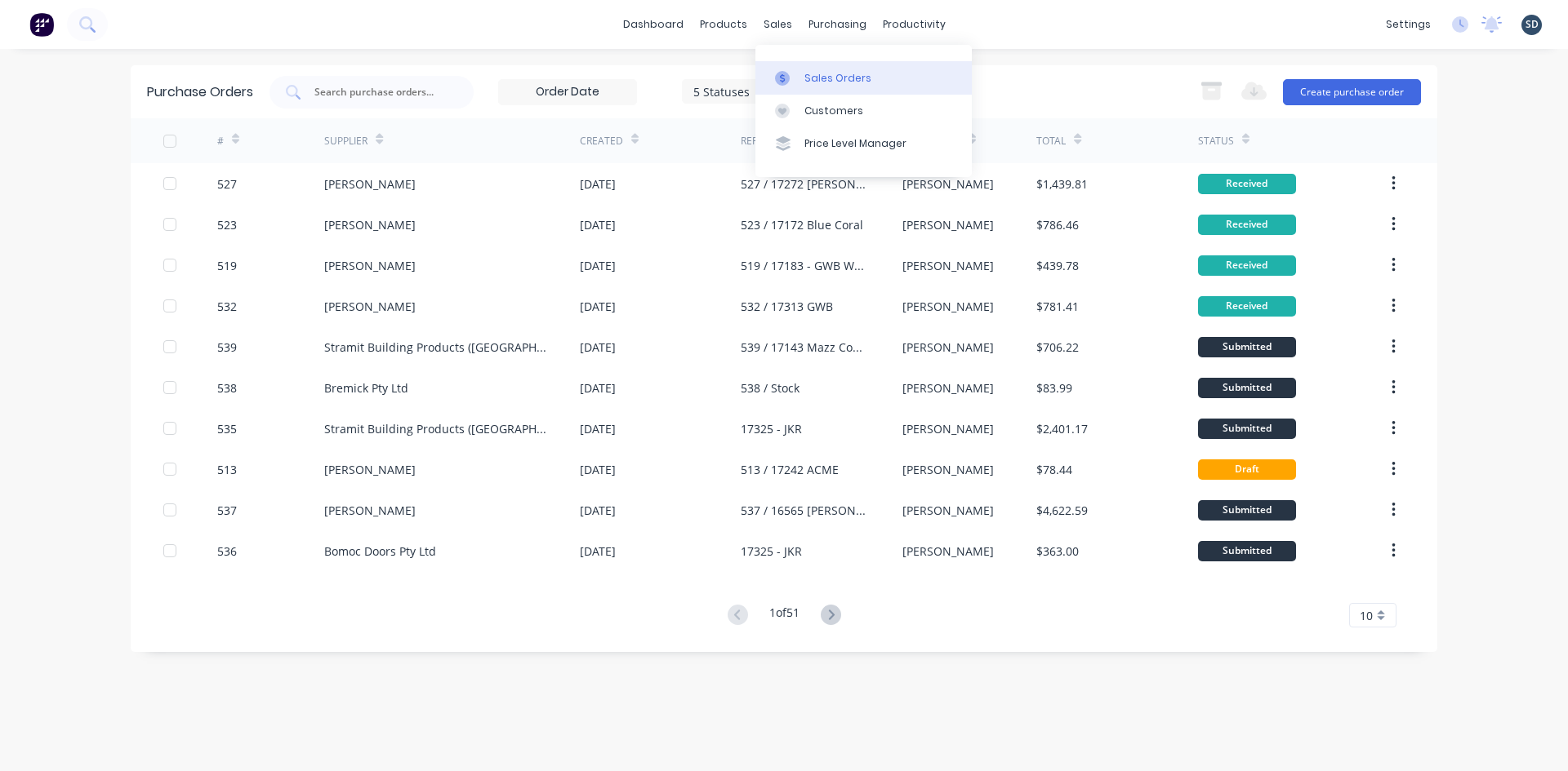
click at [823, 84] on div "Sales Orders" at bounding box center [838, 78] width 67 height 15
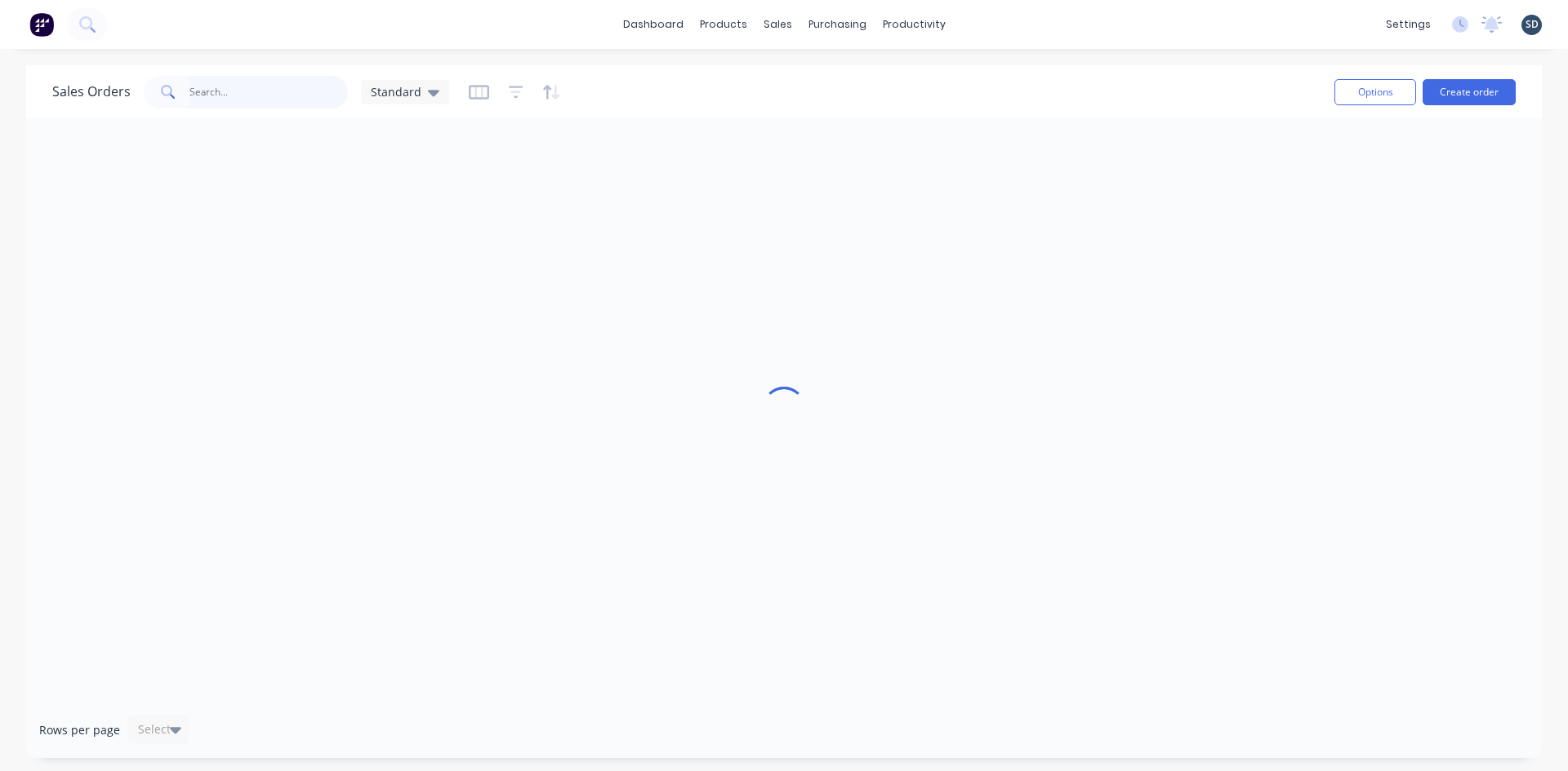
click at [261, 102] on input "text" at bounding box center [270, 91] width 159 height 32
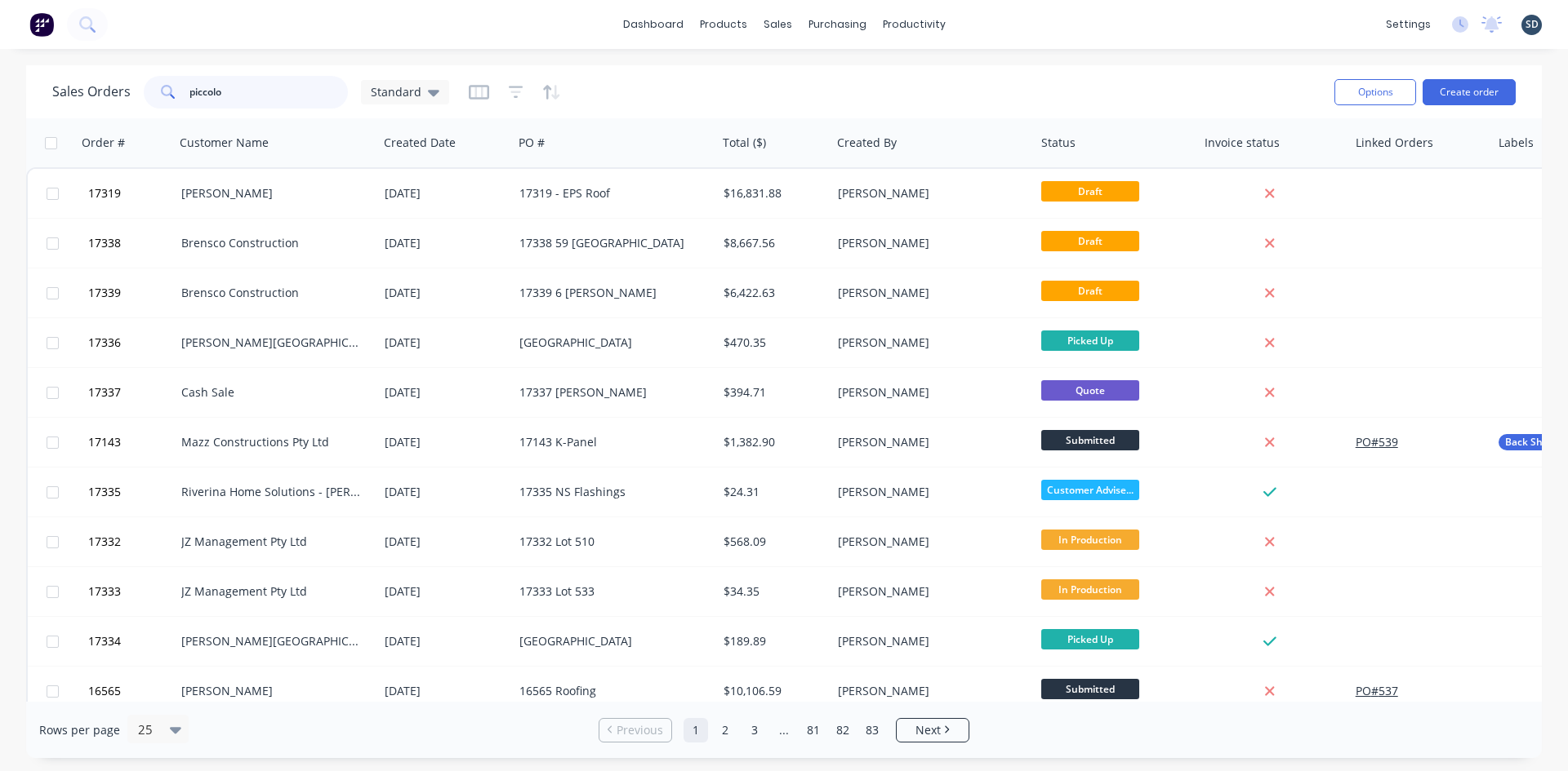
type input "piccolo"
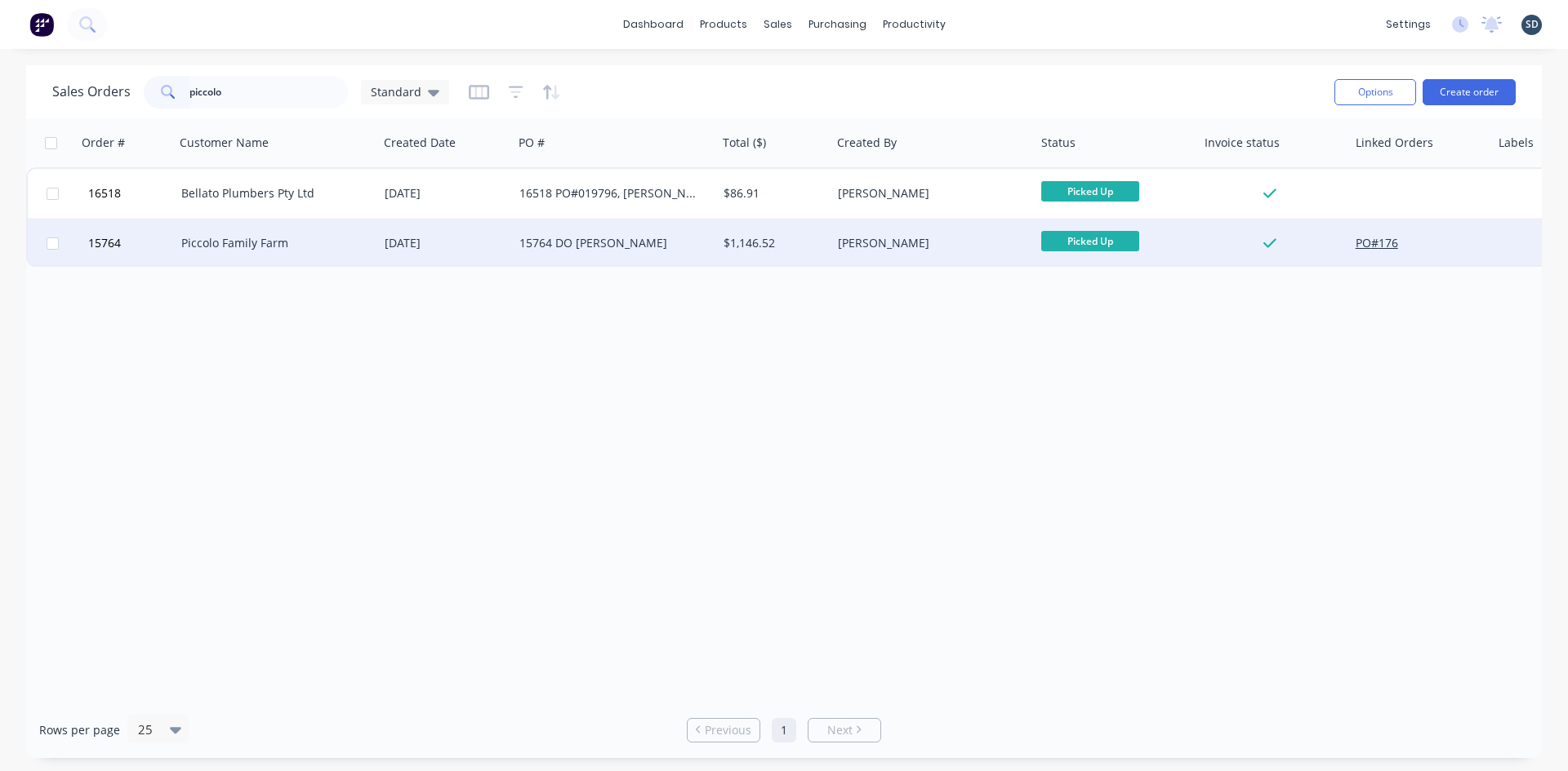
click at [310, 243] on div "Piccolo Family Farm" at bounding box center [271, 243] width 181 height 17
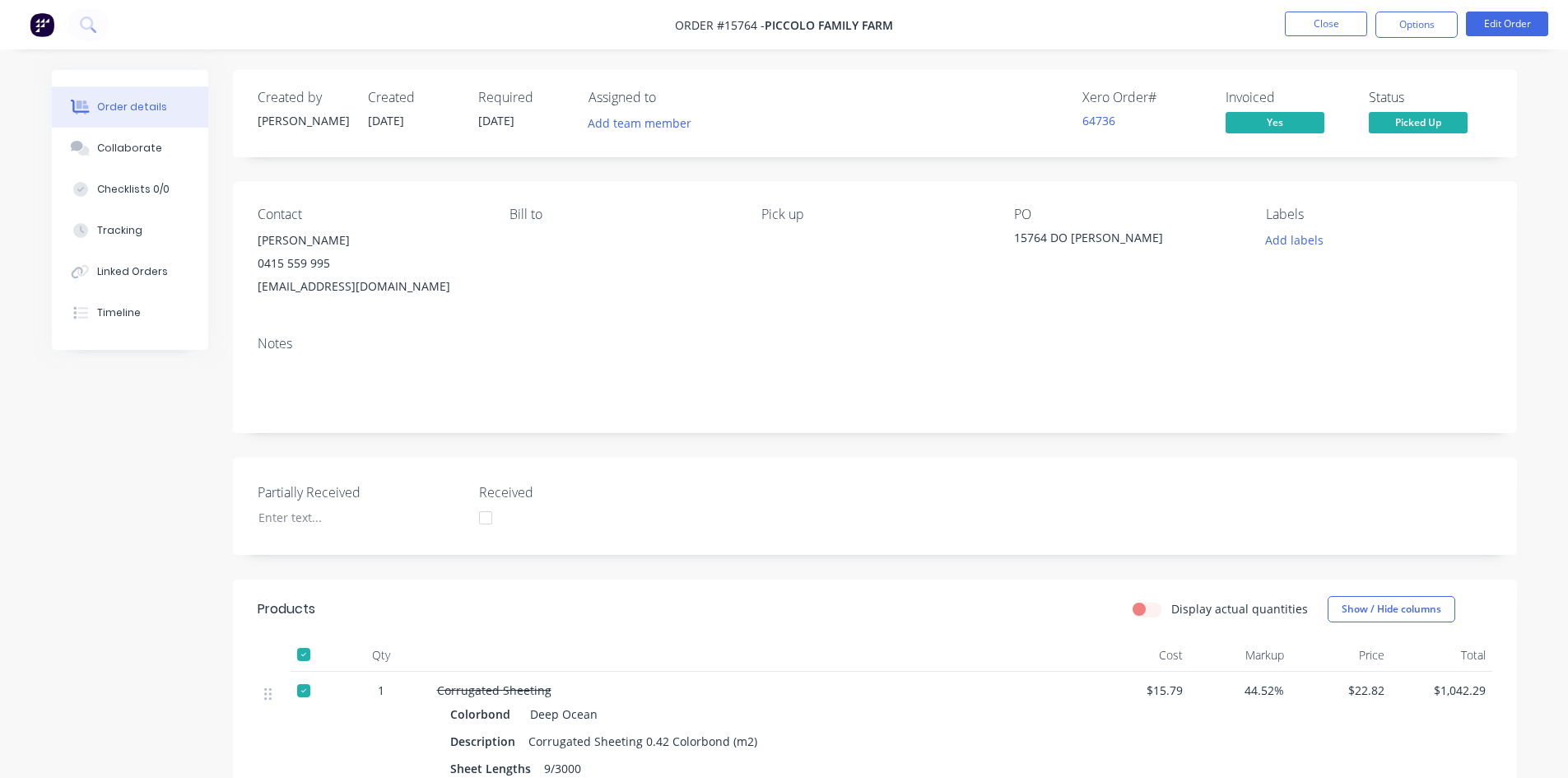
click at [726, 175] on div "Created by Sam Created 04/11/24 Required 04/11/24 Assigned to Add team member X…" at bounding box center [875, 698] width 1284 height 1254
click at [307, 287] on div "[EMAIL_ADDRESS][DOMAIN_NAME]" at bounding box center [370, 286] width 225 height 23
click at [930, 23] on nav "Order #15764 - Piccolo Family Farm Close Options Edit Order" at bounding box center [784, 25] width 1568 height 50
click at [664, 31] on nav "Order #15764 - Piccolo Family Farm Close Options Edit Order" at bounding box center [784, 25] width 1568 height 50
click at [937, 23] on nav "Order #15764 - Piccolo Family Farm Close Options Edit Order" at bounding box center [784, 25] width 1568 height 50
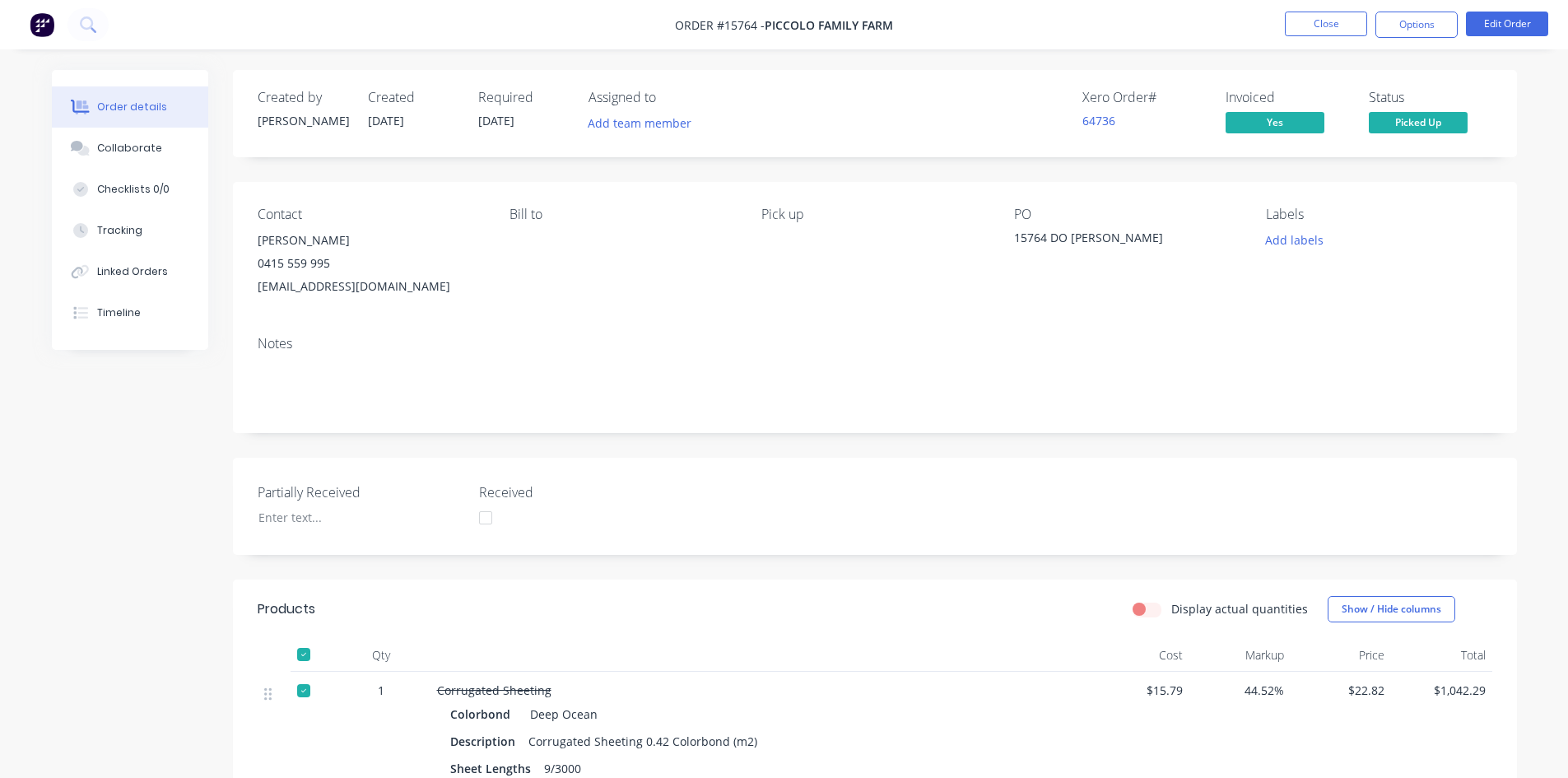
click at [930, 19] on nav "Order #15764 - Piccolo Family Farm Close Options Edit Order" at bounding box center [784, 25] width 1568 height 50
click at [926, 20] on nav "Order #15764 - Piccolo Family Farm Close Options Edit Order" at bounding box center [784, 25] width 1568 height 50
click at [923, 21] on nav "Order #15764 - Piccolo Family Farm Close Options Edit Order" at bounding box center [784, 25] width 1568 height 50
click at [1315, 22] on button "Close" at bounding box center [1326, 24] width 82 height 25
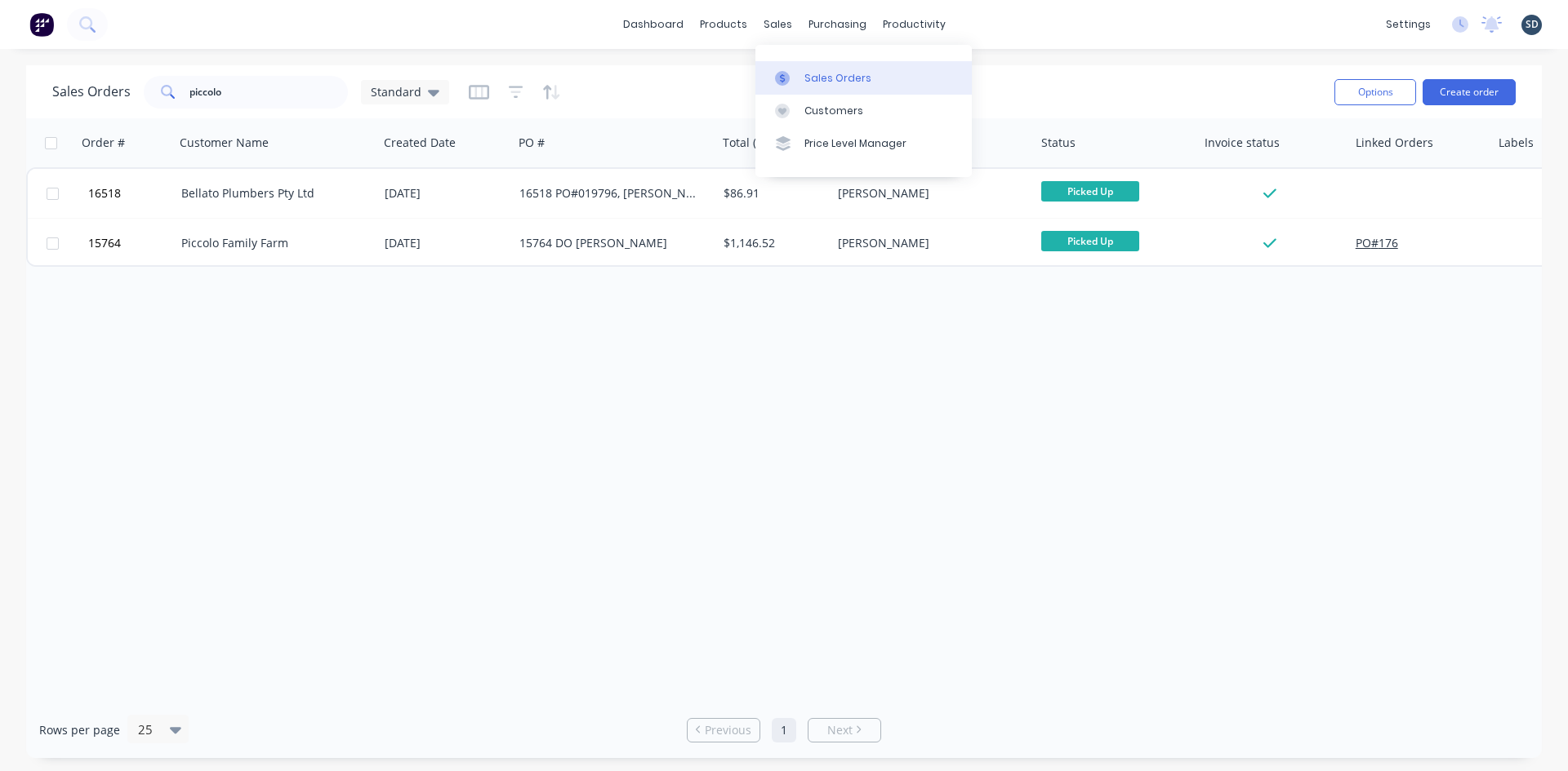
click at [807, 77] on div "Sales Orders" at bounding box center [838, 78] width 67 height 15
click at [253, 84] on input "piccolo" at bounding box center [270, 91] width 159 height 32
type input "chant"
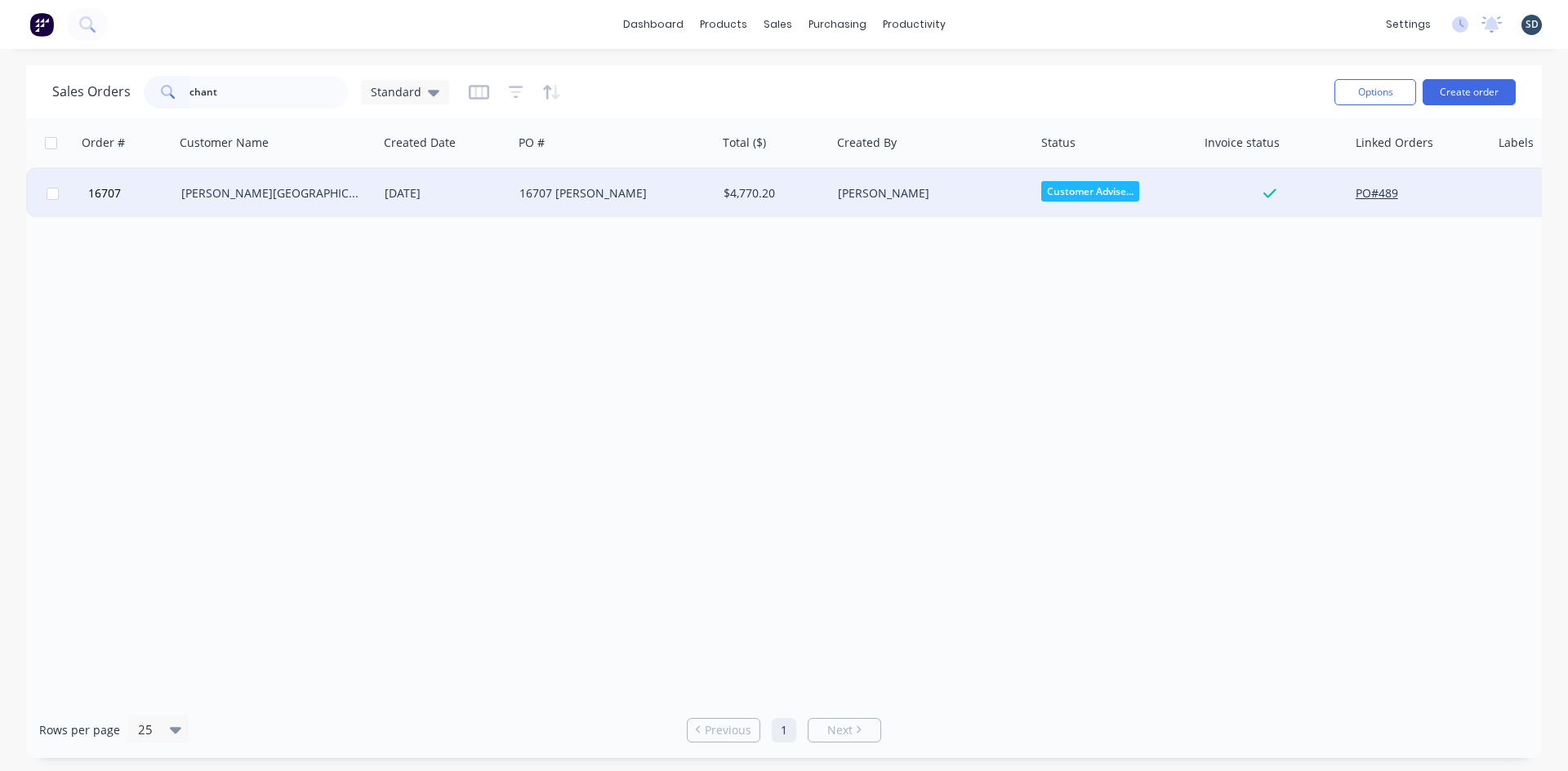
click at [493, 198] on div "[DATE]" at bounding box center [446, 193] width 122 height 17
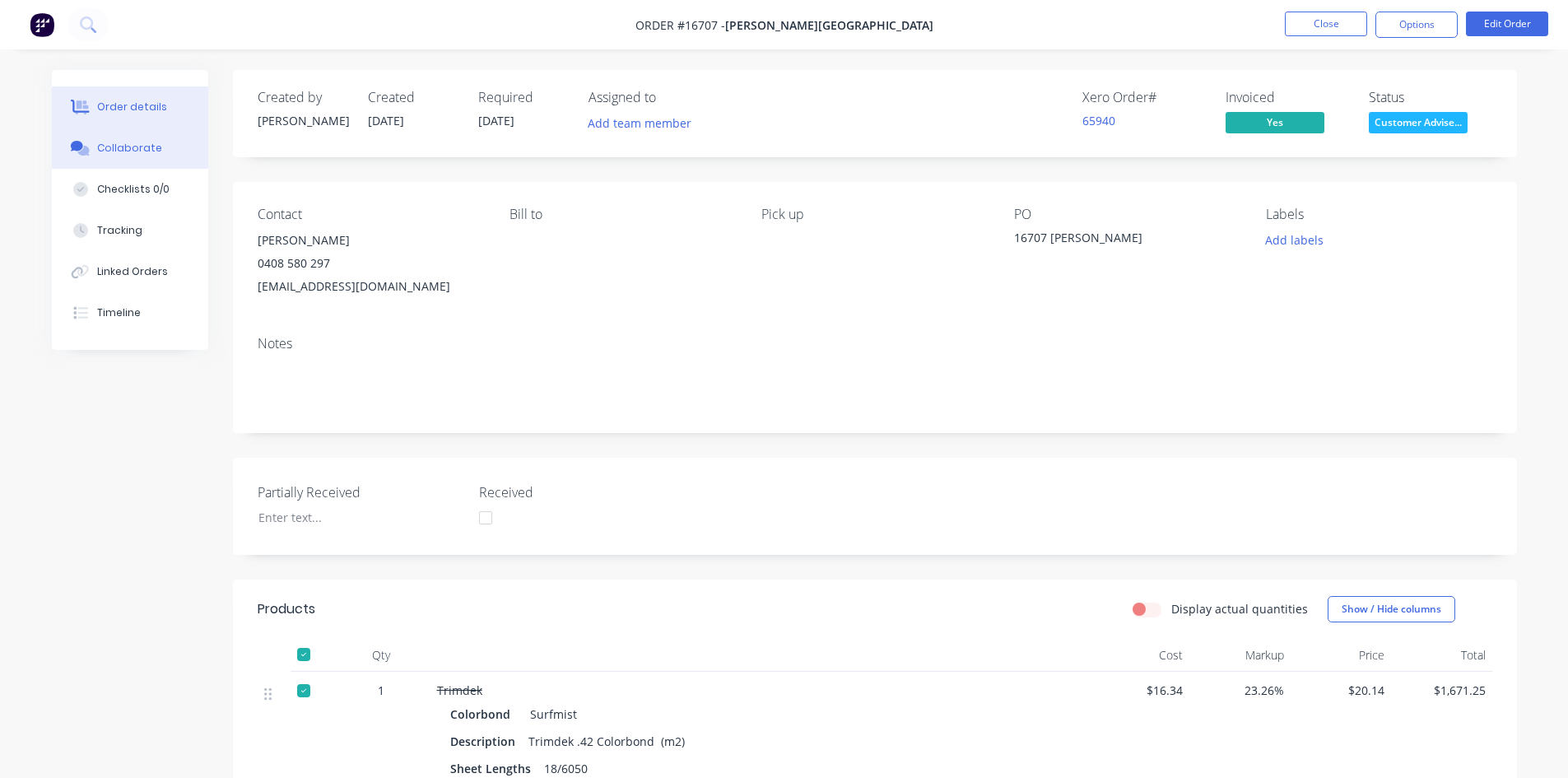
click at [128, 155] on div "Collaborate" at bounding box center [130, 148] width 65 height 15
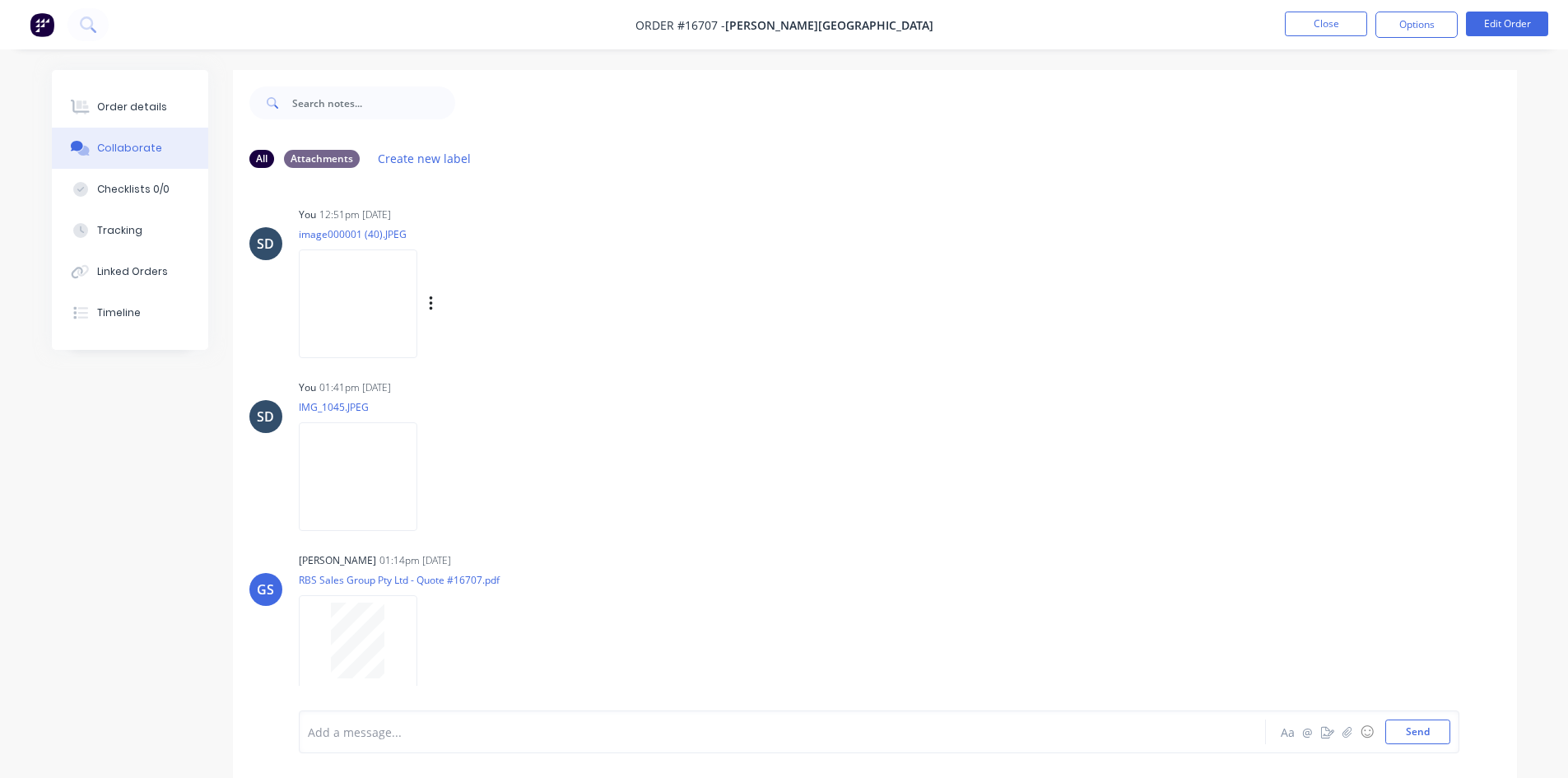
scroll to position [4, 0]
click at [120, 114] on div "Order details" at bounding box center [132, 106] width 70 height 15
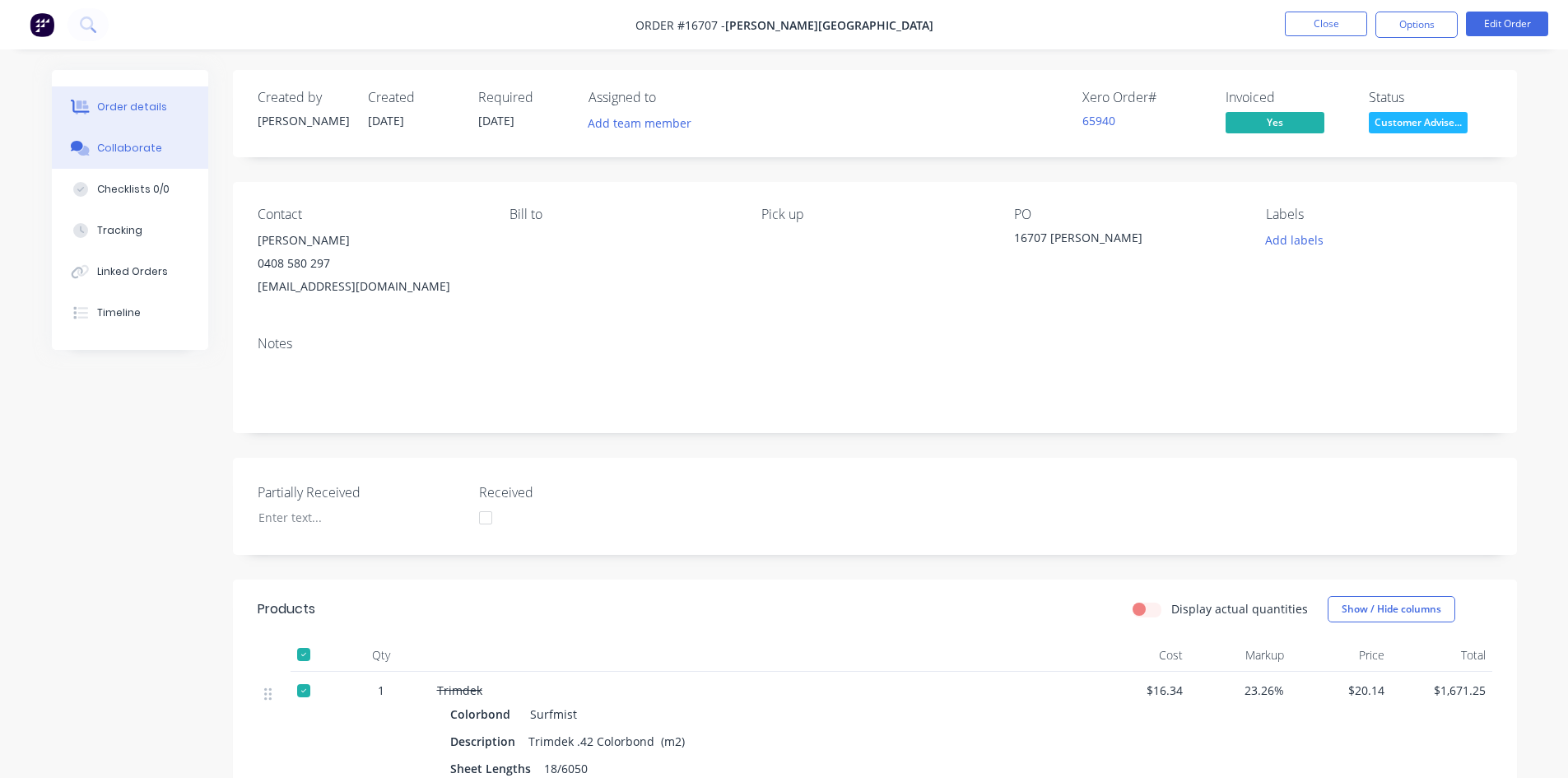
click at [91, 159] on button "Collaborate" at bounding box center [130, 148] width 157 height 41
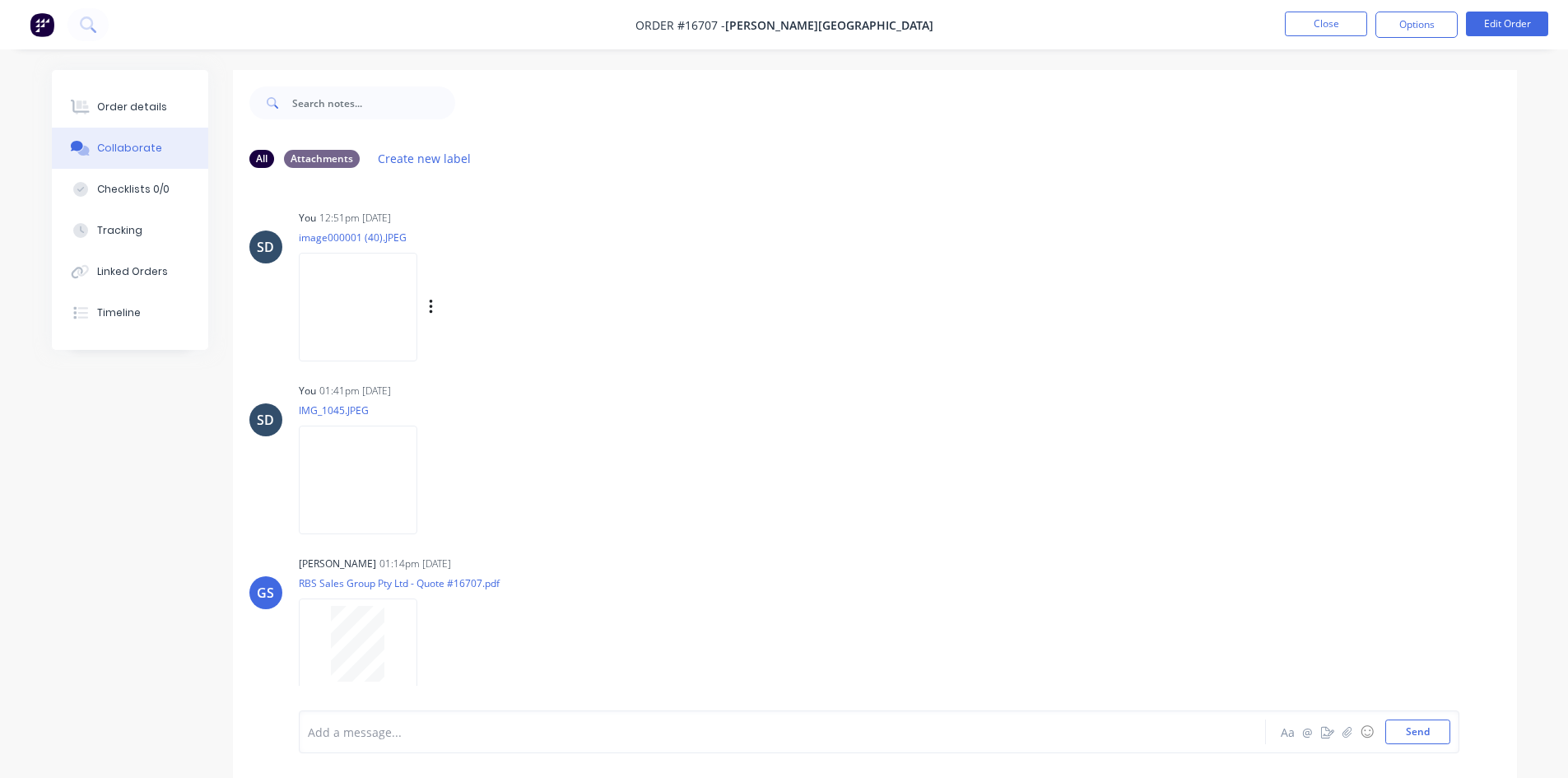
scroll to position [25, 0]
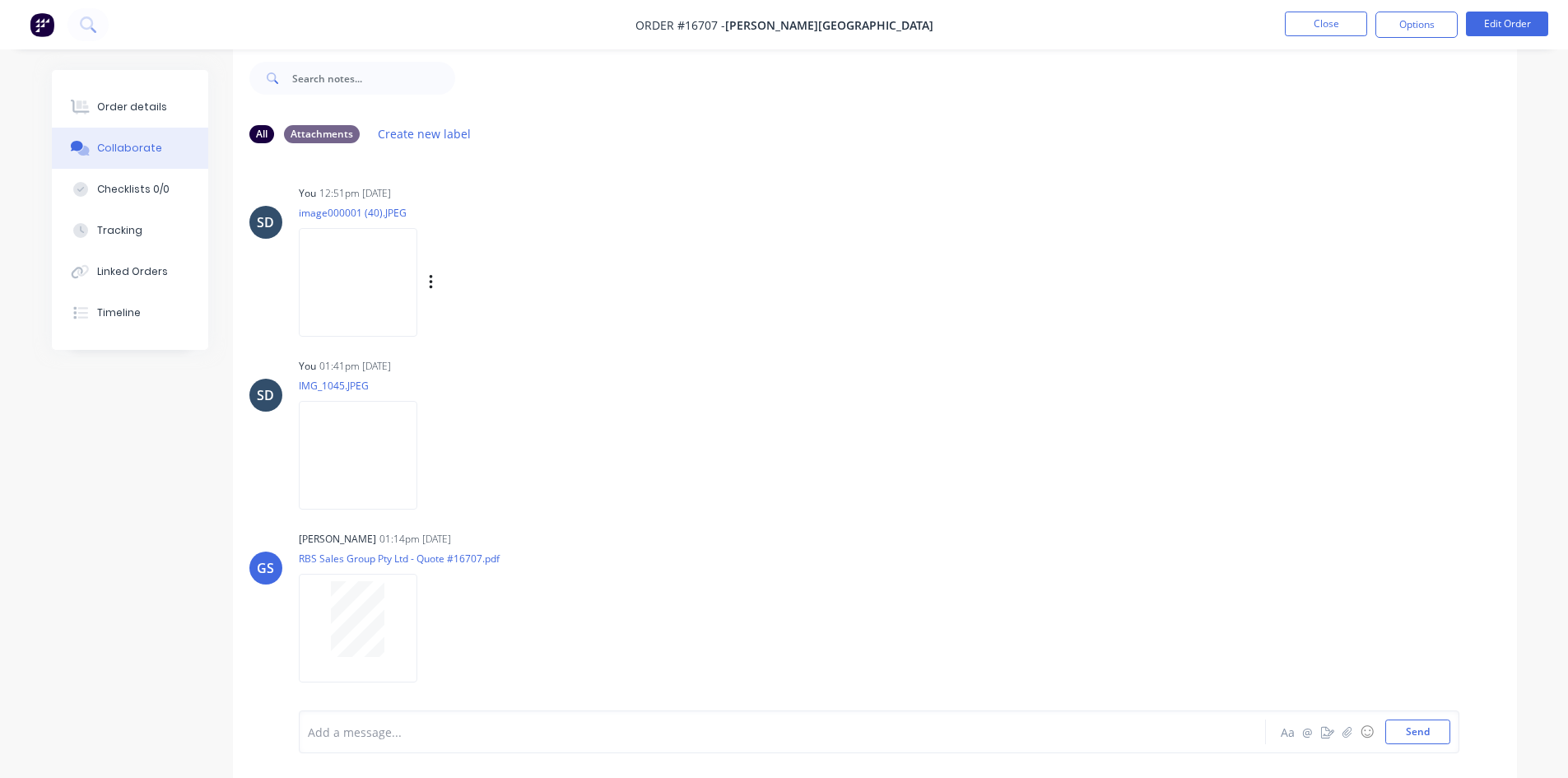
click at [363, 289] on img at bounding box center [358, 282] width 119 height 108
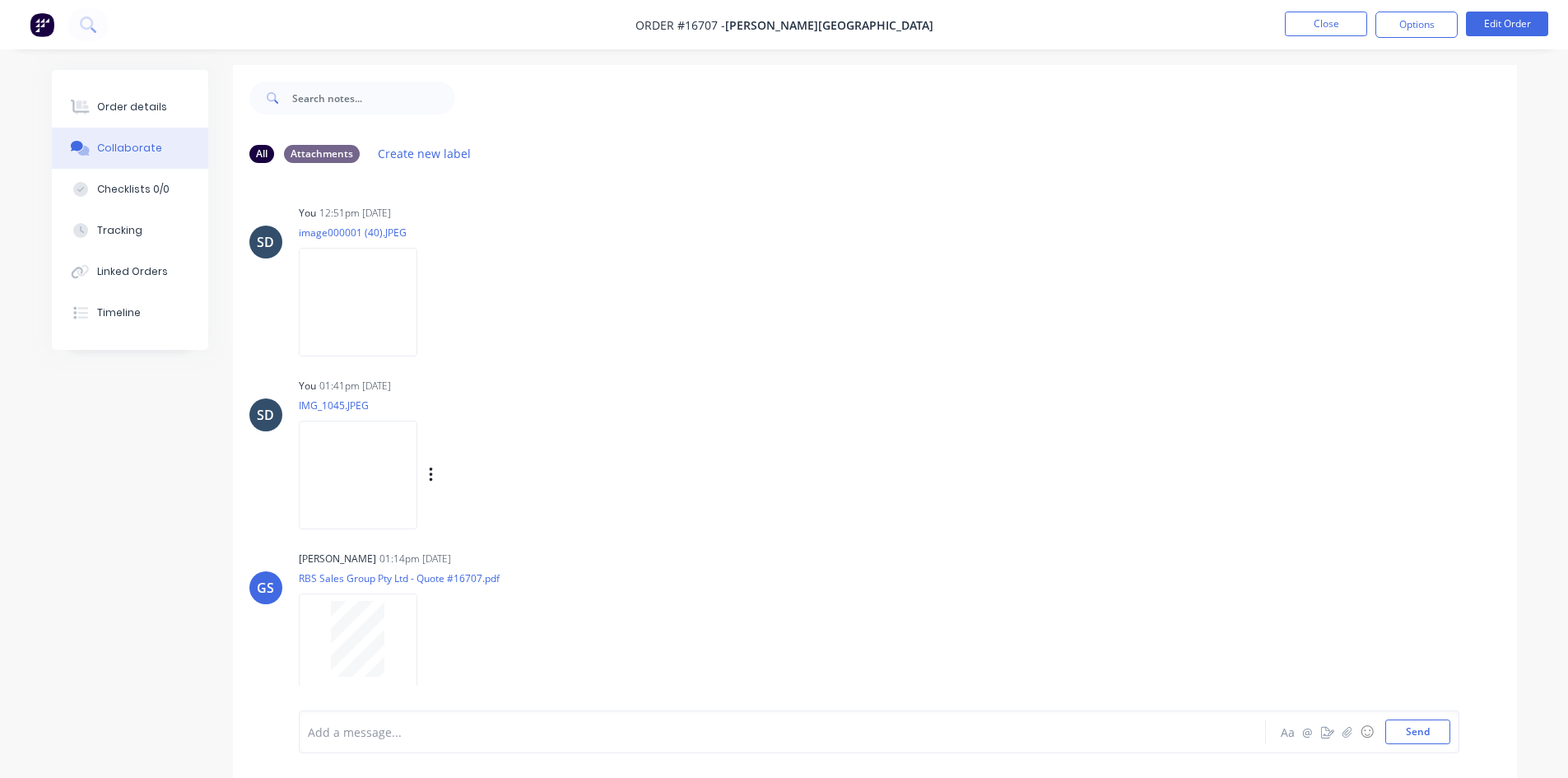
scroll to position [0, 0]
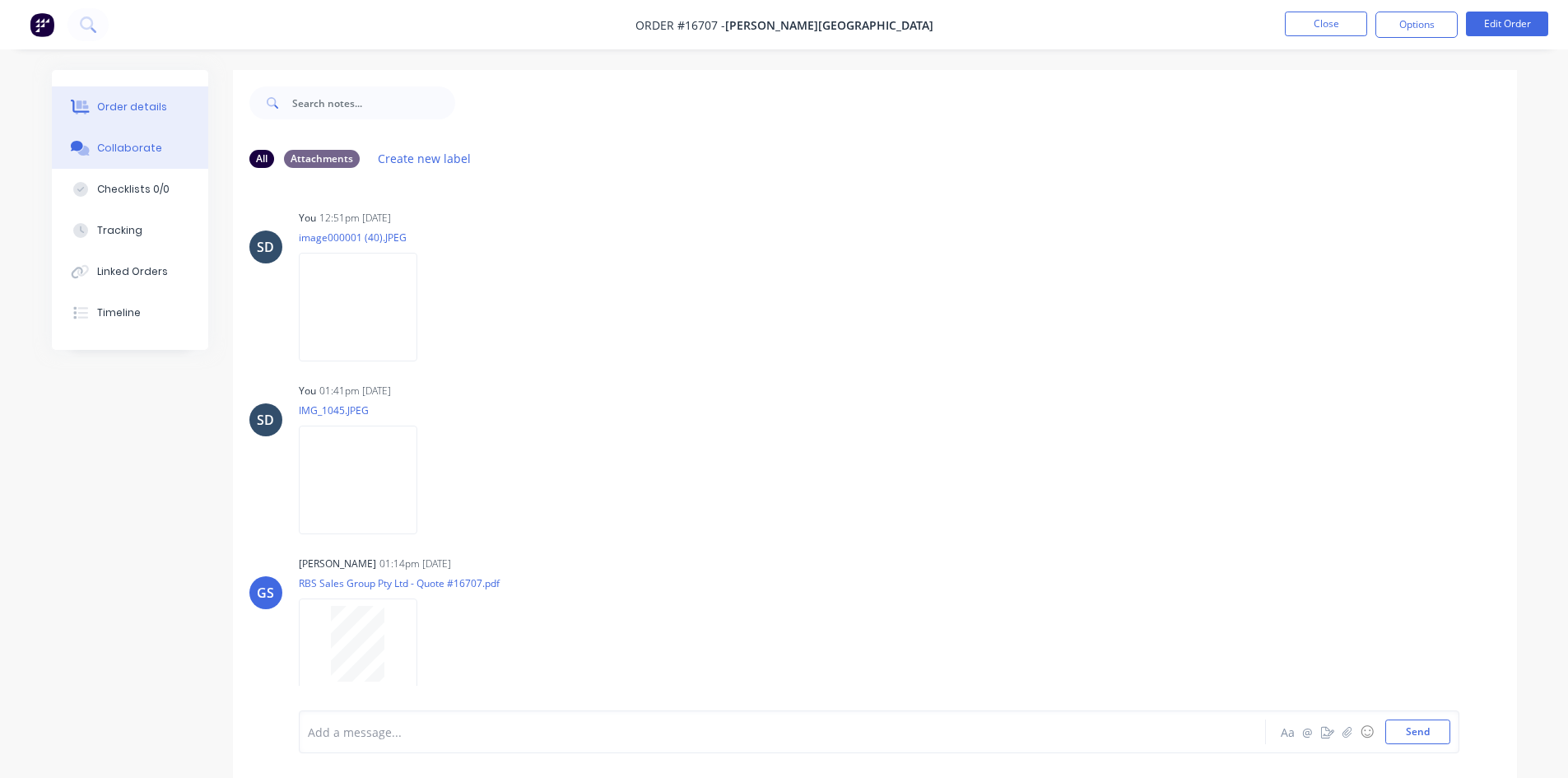
click at [146, 104] on div "Order details" at bounding box center [132, 106] width 70 height 15
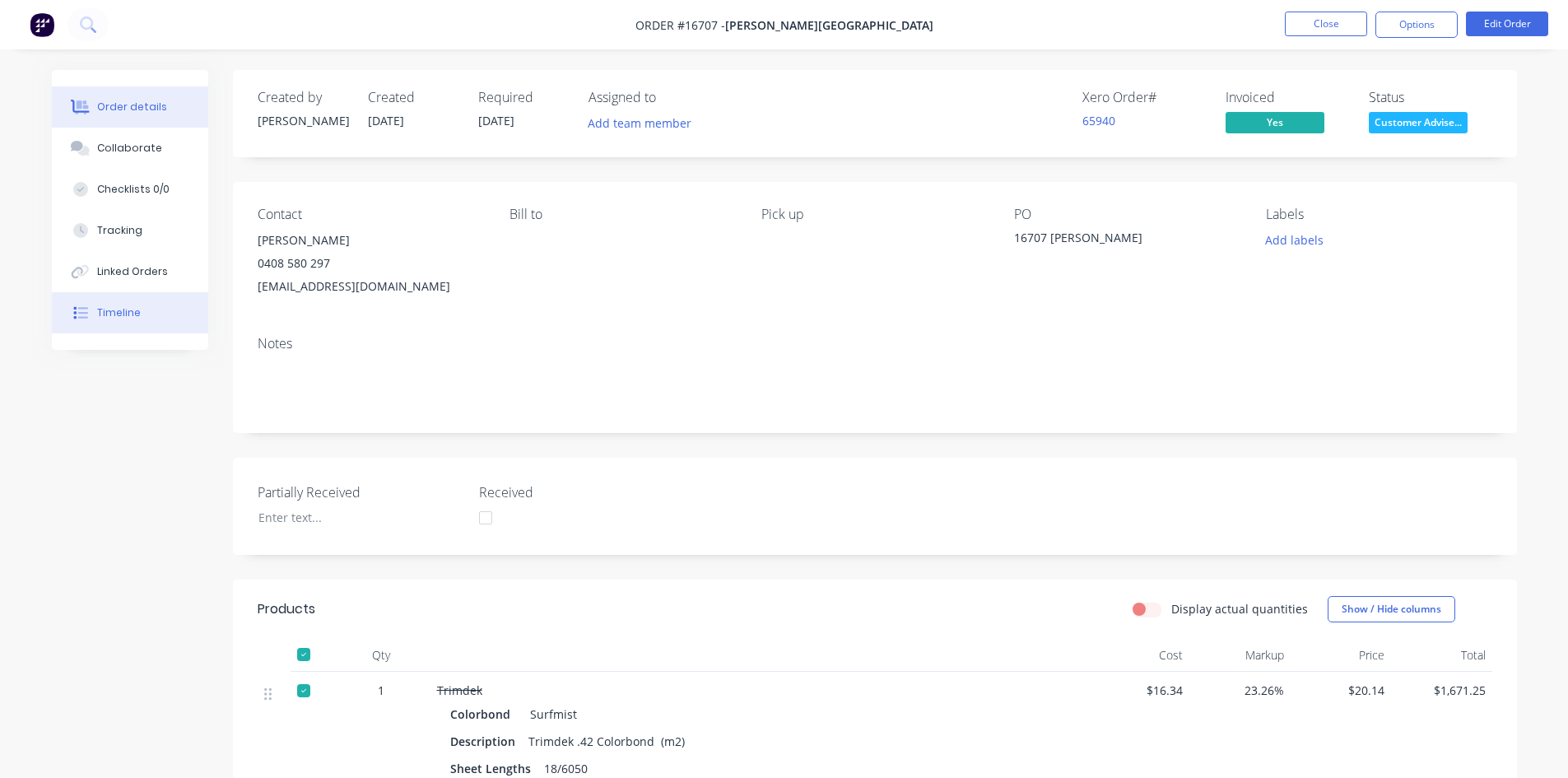
click at [136, 309] on div "Timeline" at bounding box center [119, 313] width 44 height 15
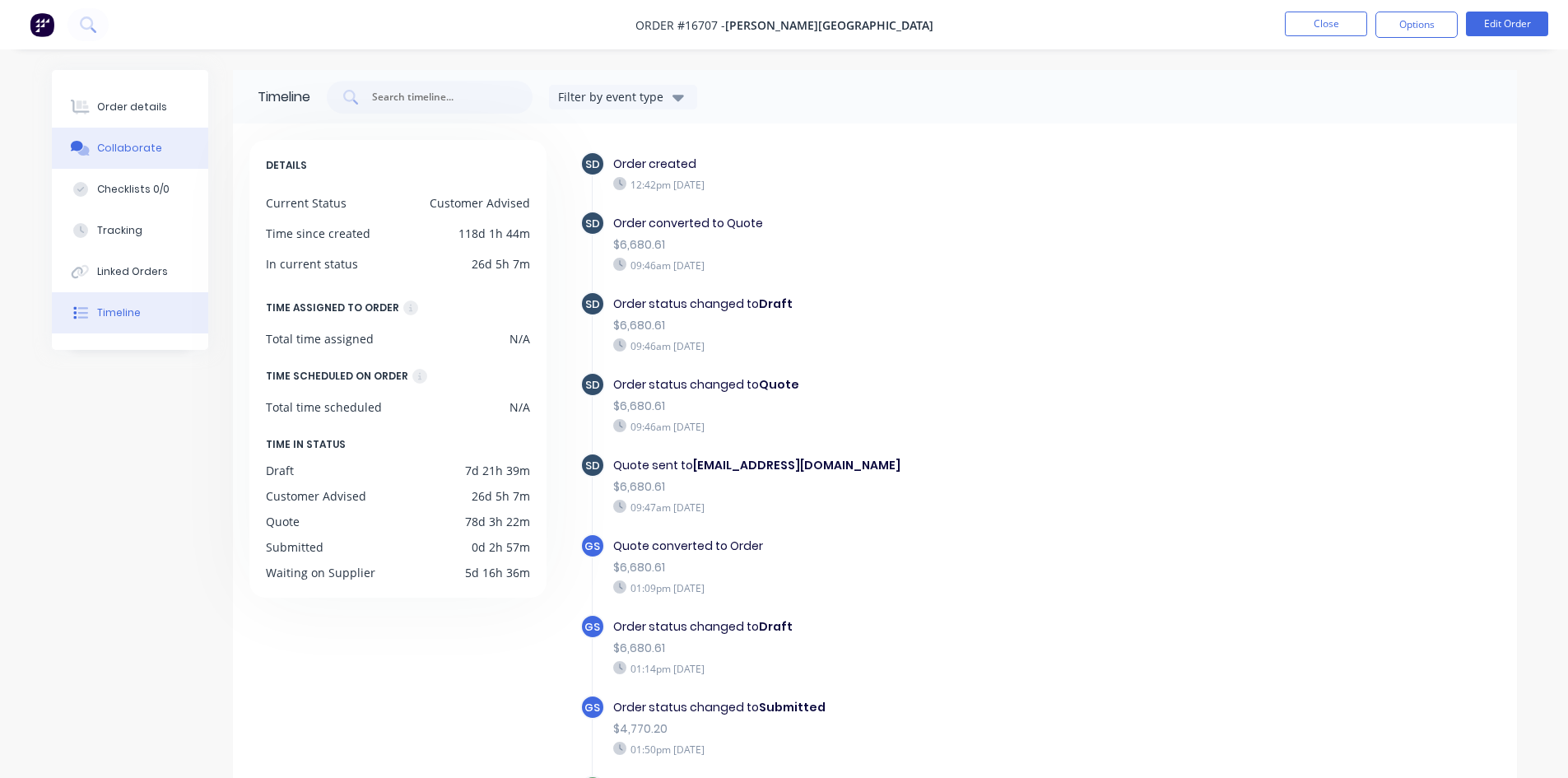
click at [133, 148] on div "Collaborate" at bounding box center [130, 148] width 65 height 15
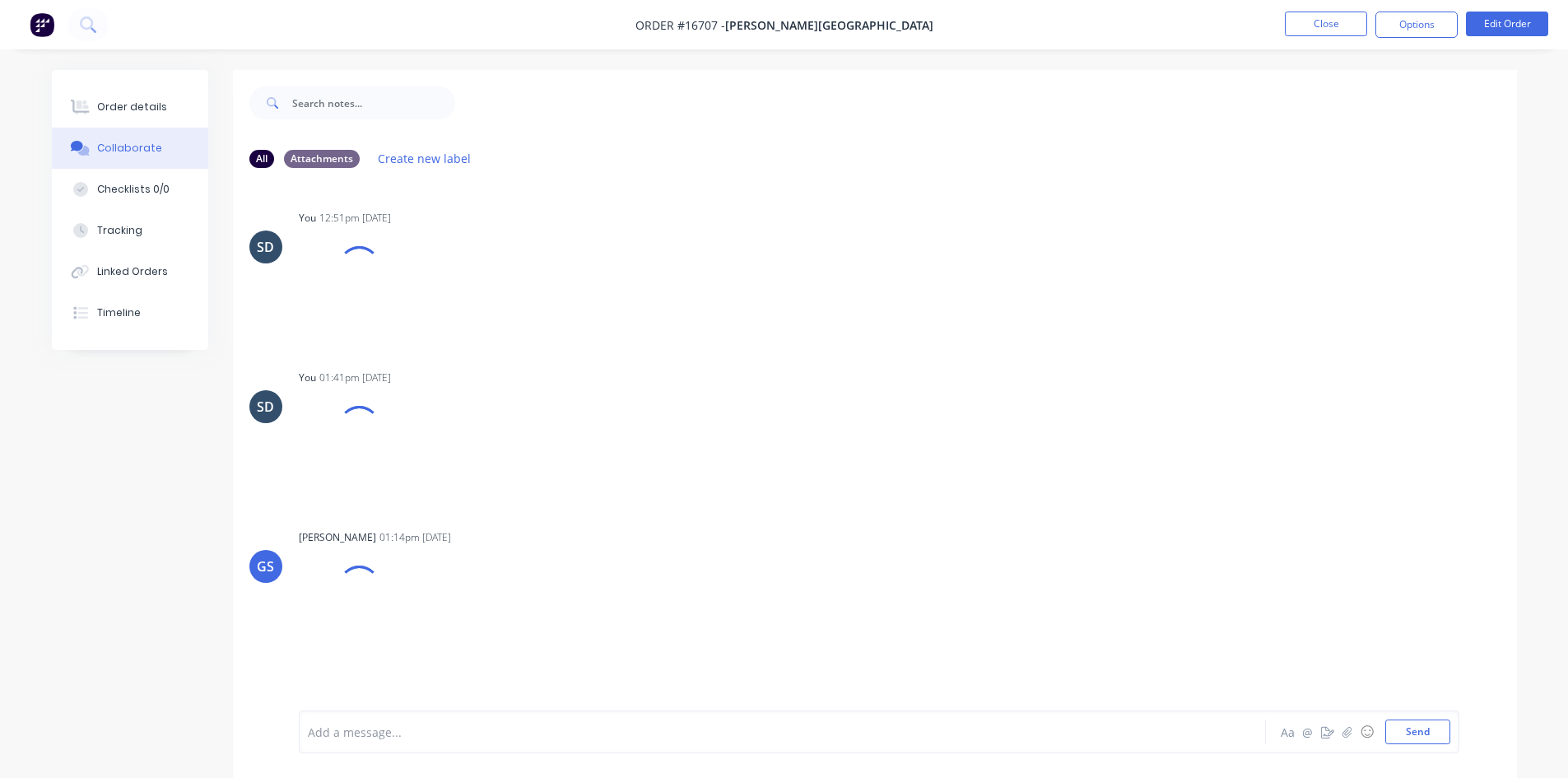
scroll to position [25, 0]
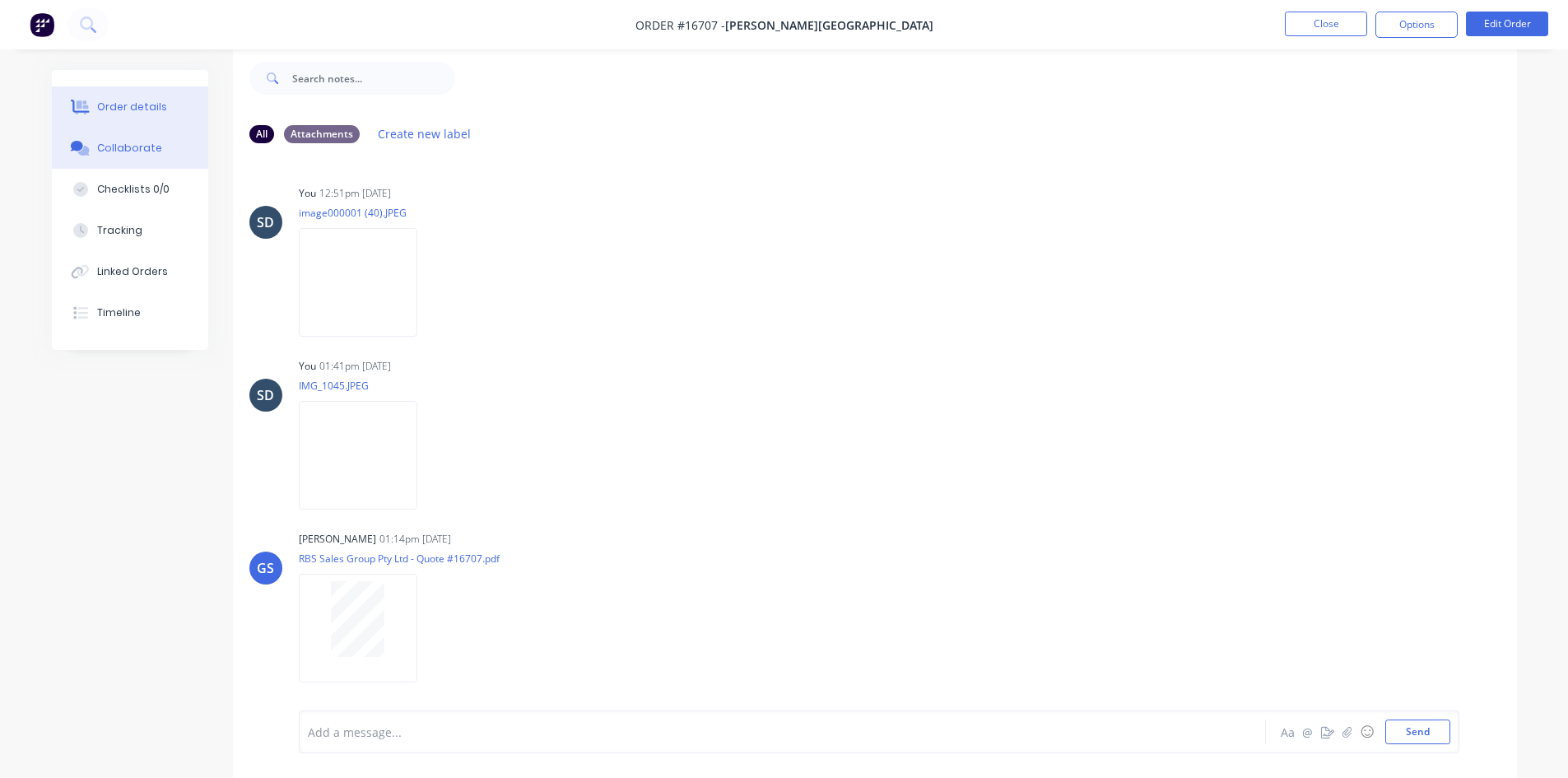
click at [121, 107] on div "Order details" at bounding box center [132, 106] width 70 height 15
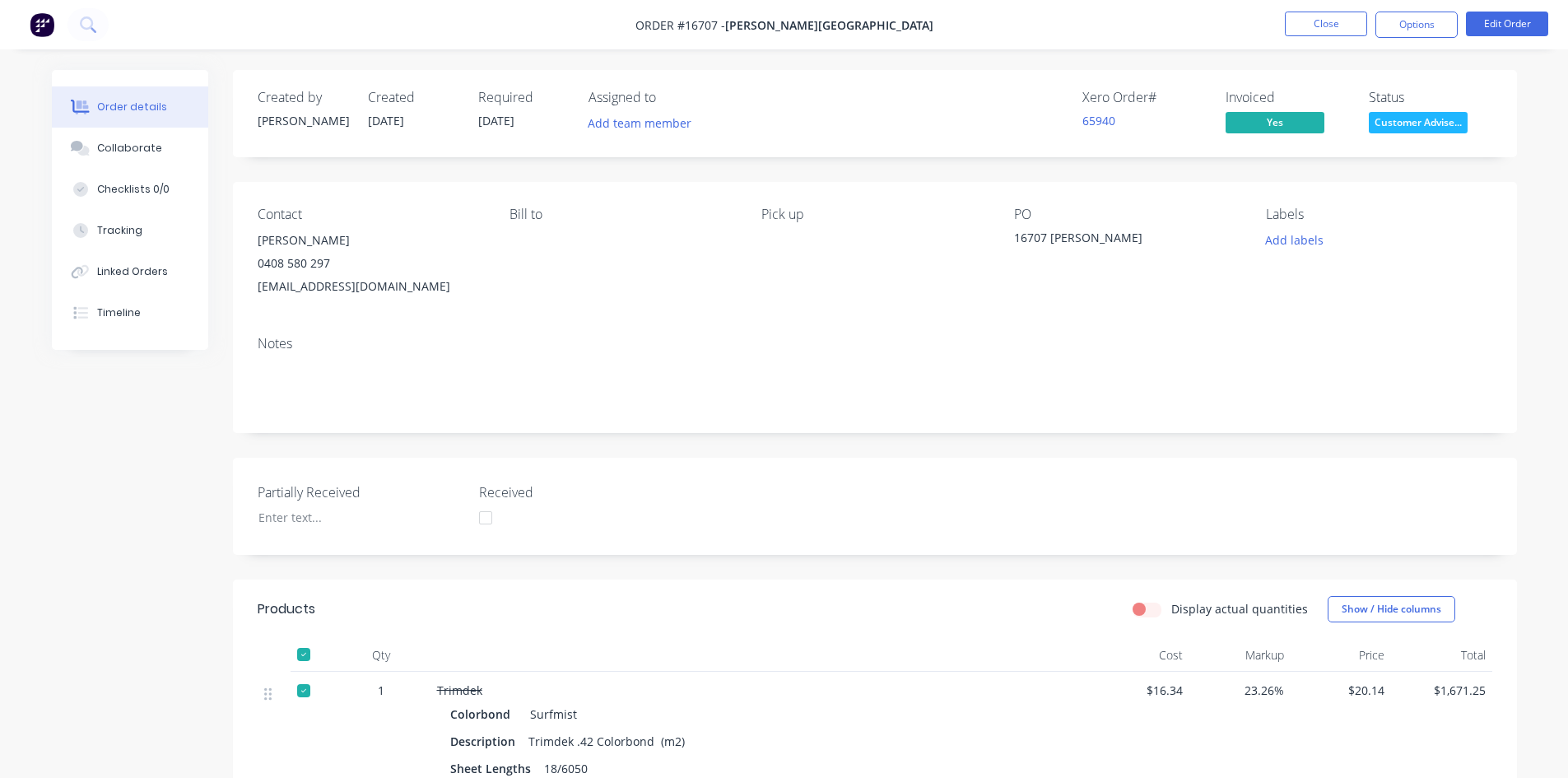
drag, startPoint x: 789, startPoint y: 172, endPoint x: 777, endPoint y: 172, distance: 12.0
click at [954, 22] on nav "Order #16707 - Glenn Walsh Building Close Options Edit Order" at bounding box center [784, 25] width 1568 height 50
drag, startPoint x: 954, startPoint y: 22, endPoint x: 940, endPoint y: 23, distance: 14.0
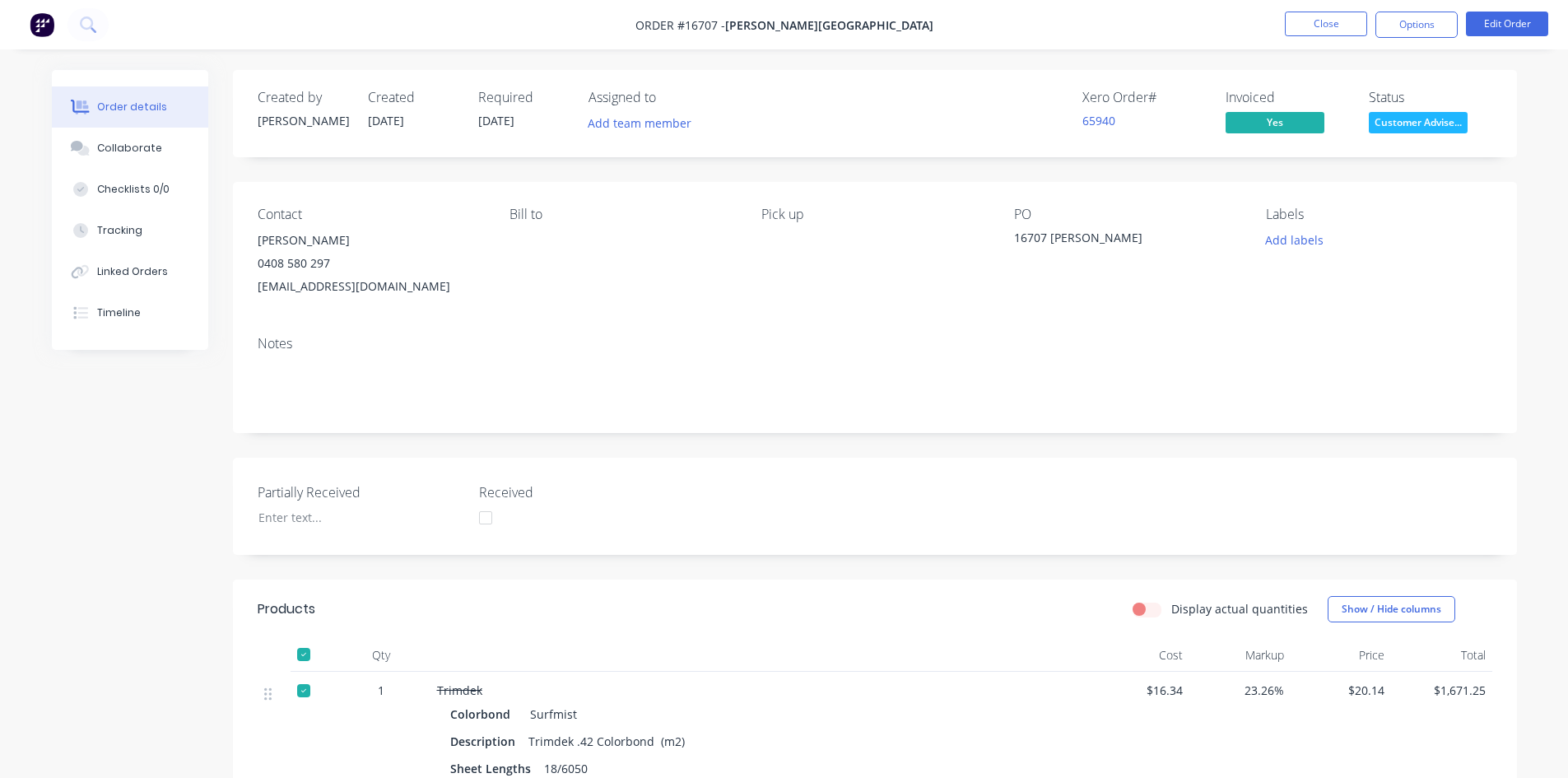
click at [927, 22] on nav "Order #16707 - Glenn Walsh Building Close Options Edit Order" at bounding box center [784, 25] width 1568 height 50
click at [929, 24] on nav "Order #16707 - Glenn Walsh Building Close Options Edit Order" at bounding box center [784, 25] width 1568 height 50
click at [1337, 27] on button "Close" at bounding box center [1326, 24] width 82 height 25
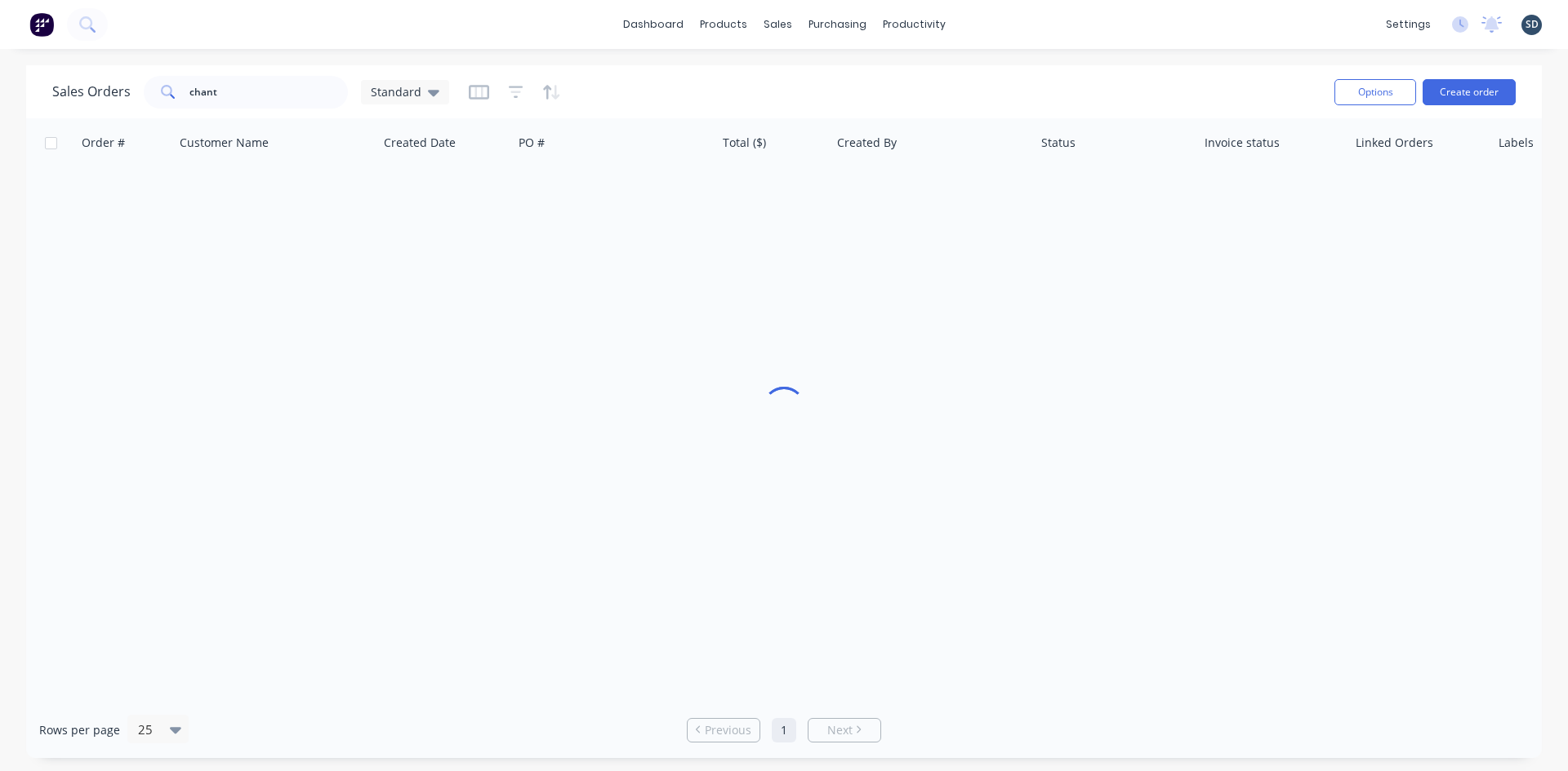
click at [987, 23] on div "dashboard products sales purchasing productivity dashboard products Product Cat…" at bounding box center [784, 25] width 1568 height 49
click at [280, 91] on input "chant" at bounding box center [270, 91] width 159 height 32
click at [280, 92] on input "chant" at bounding box center [270, 91] width 159 height 32
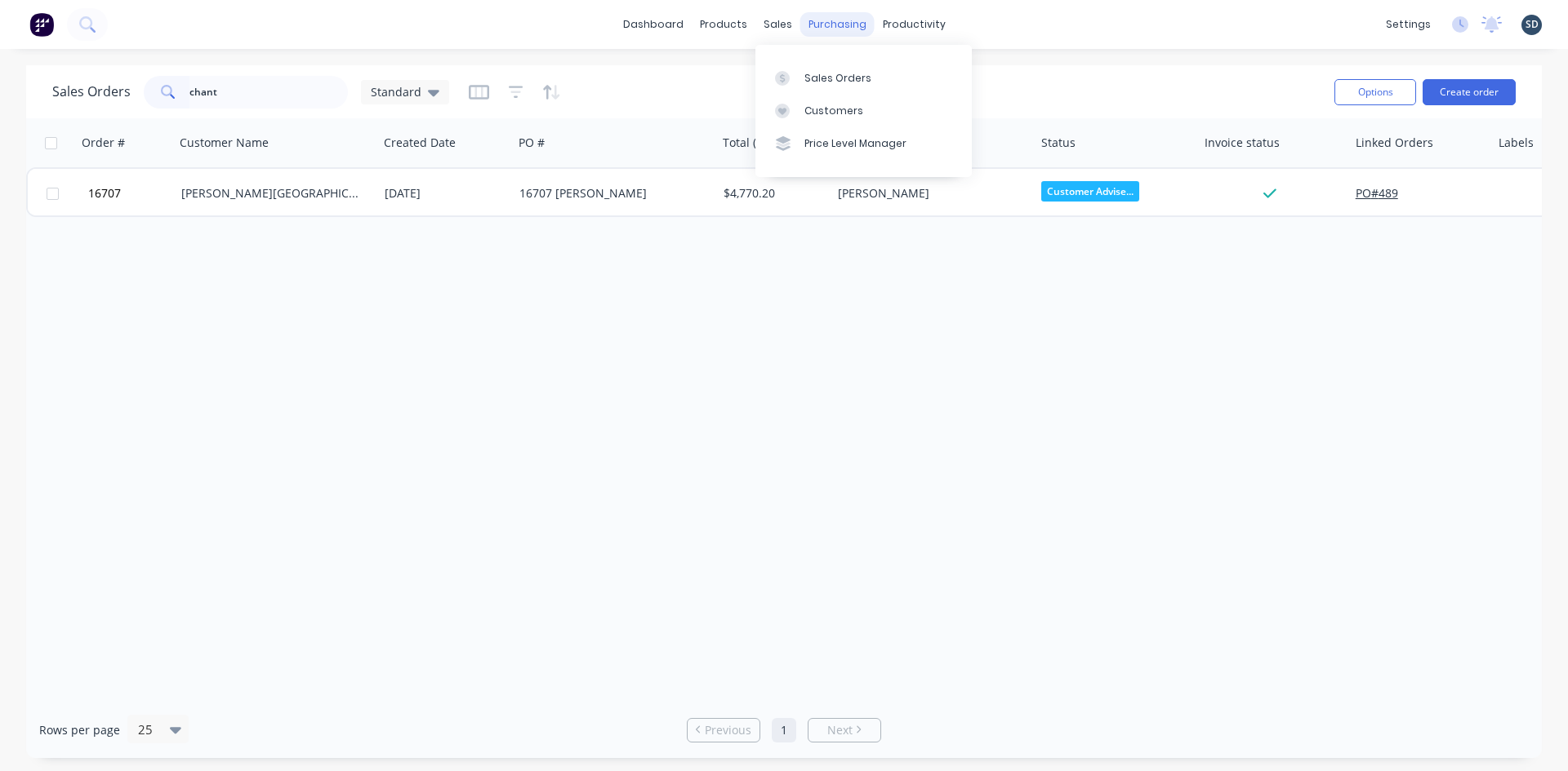
click at [842, 17] on div "purchasing" at bounding box center [837, 24] width 75 height 25
click at [863, 72] on div "Purchase Orders" at bounding box center [890, 78] width 87 height 15
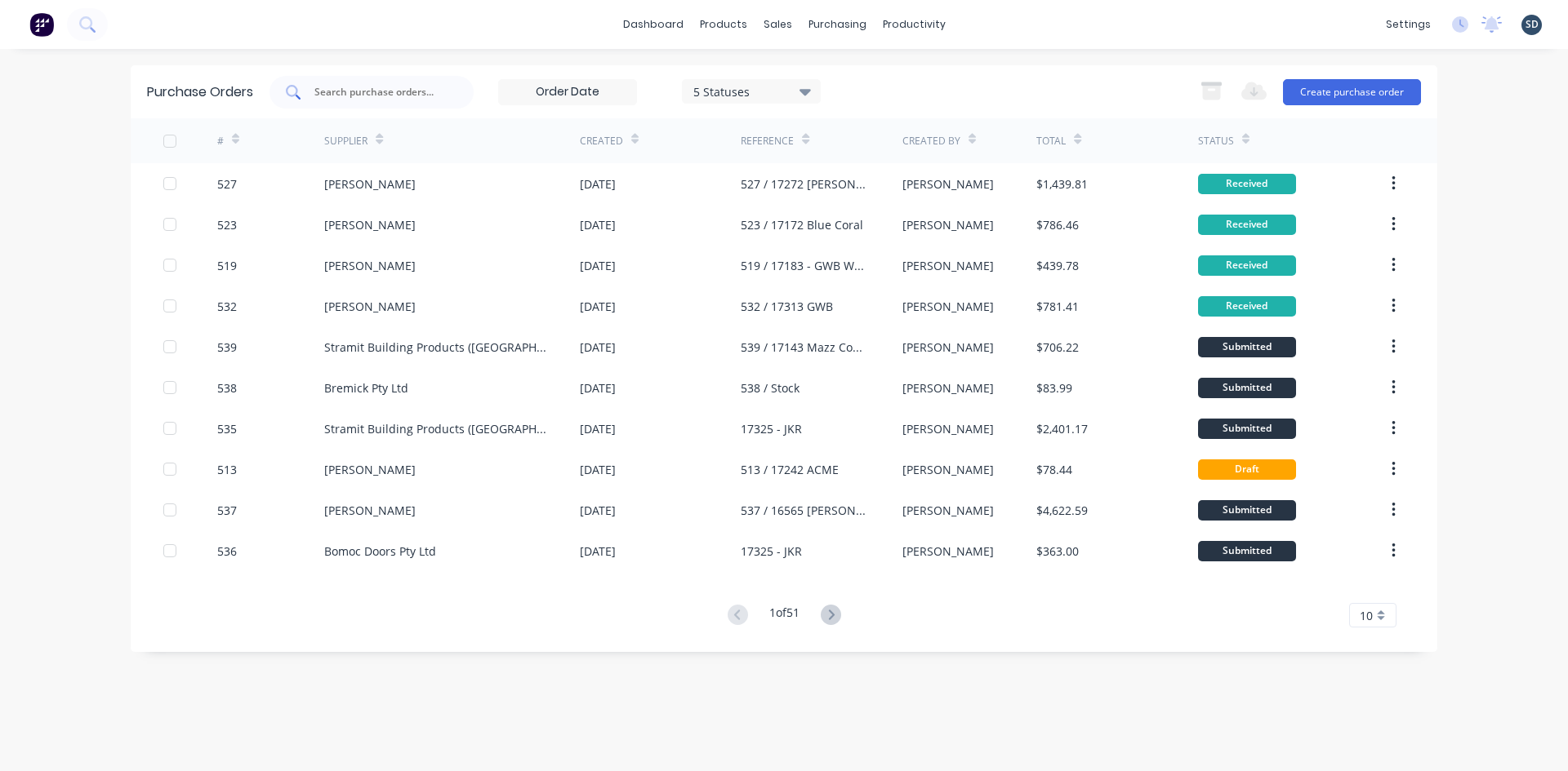
click at [373, 93] on input "text" at bounding box center [381, 91] width 136 height 17
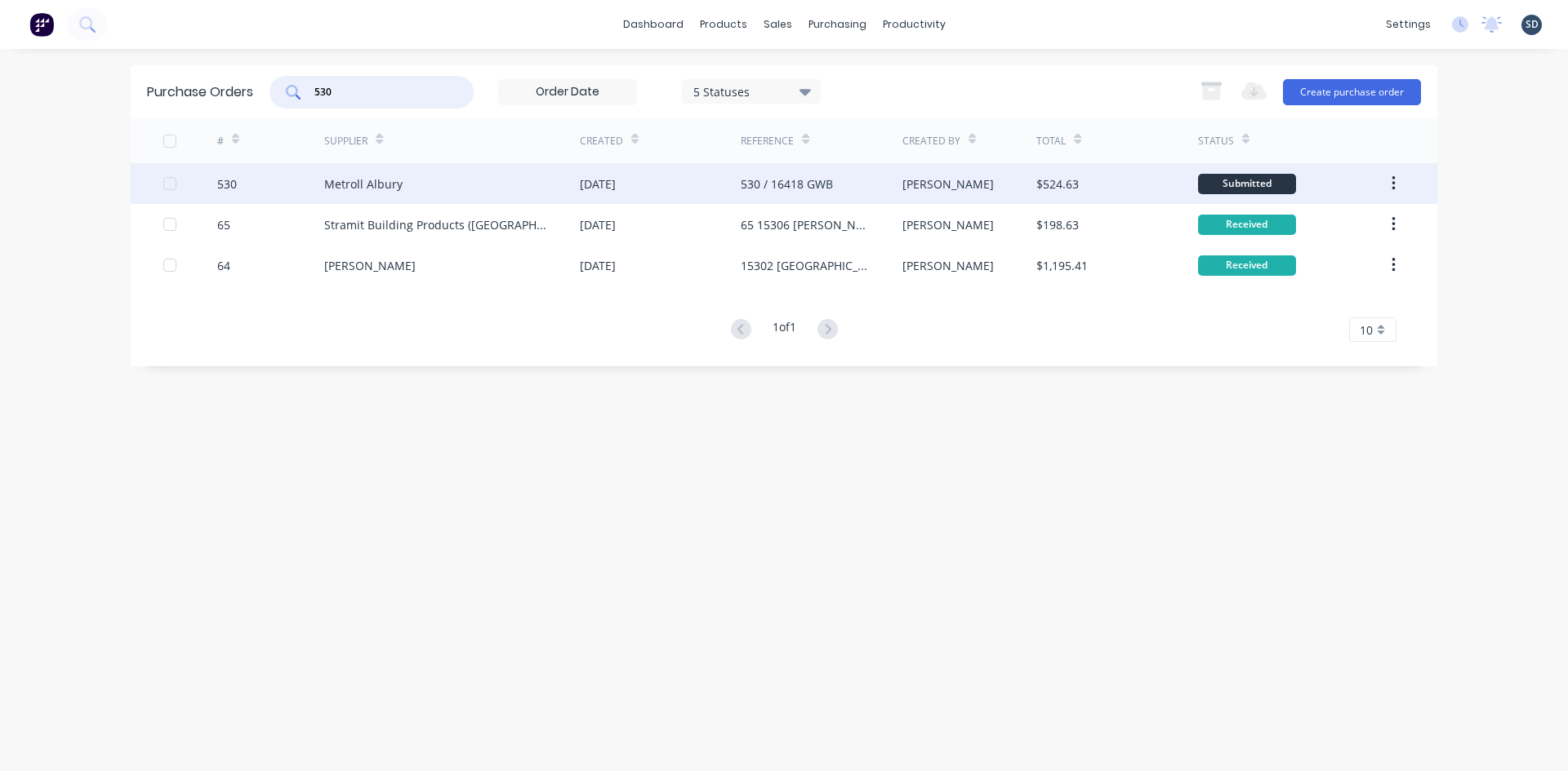
type input "530"
click at [550, 179] on div "Metroll Albury" at bounding box center [452, 183] width 256 height 40
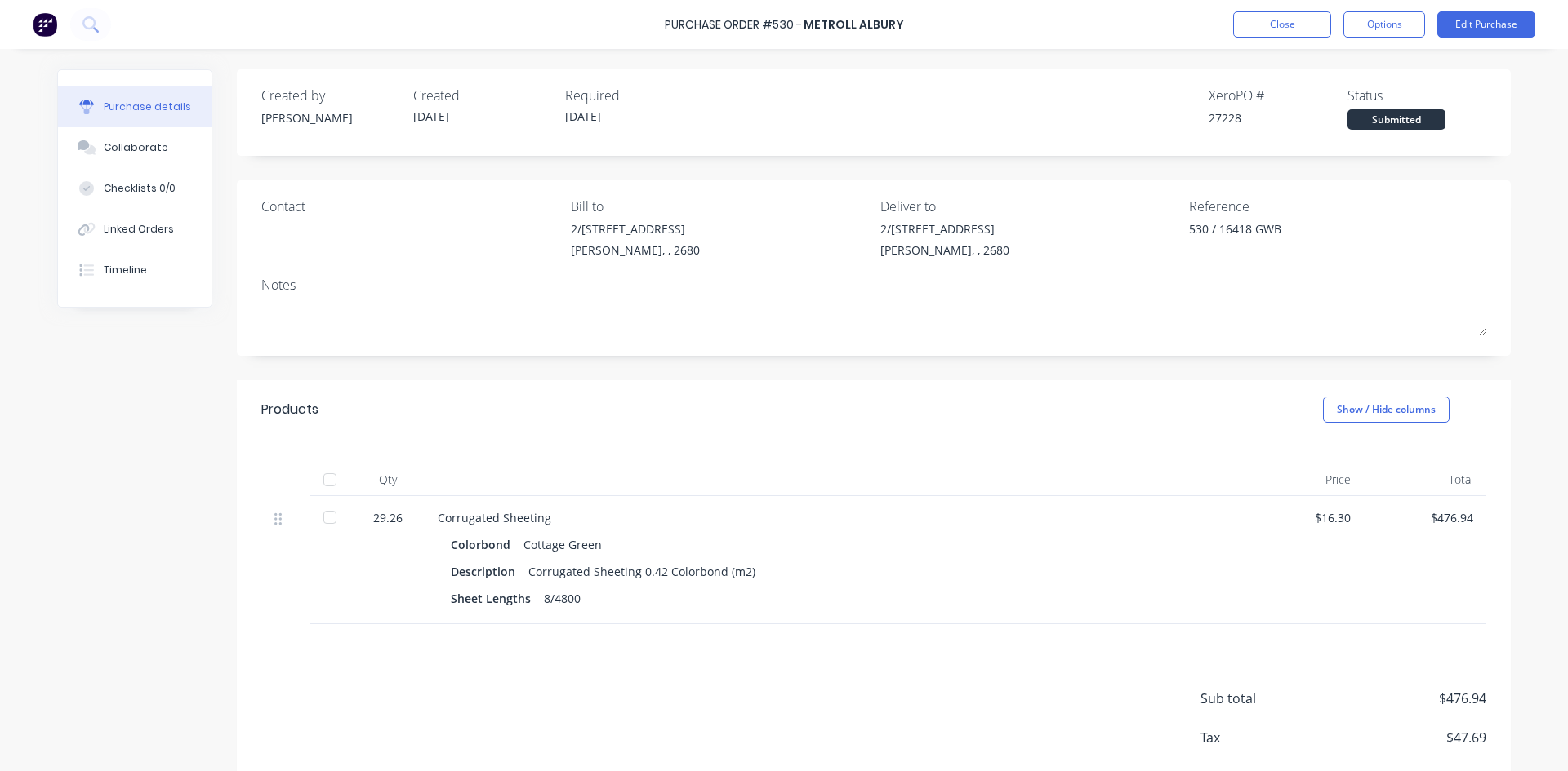
click at [327, 479] on div at bounding box center [330, 479] width 32 height 32
type textarea "x"
click at [1292, 30] on button "Close" at bounding box center [1282, 25] width 98 height 27
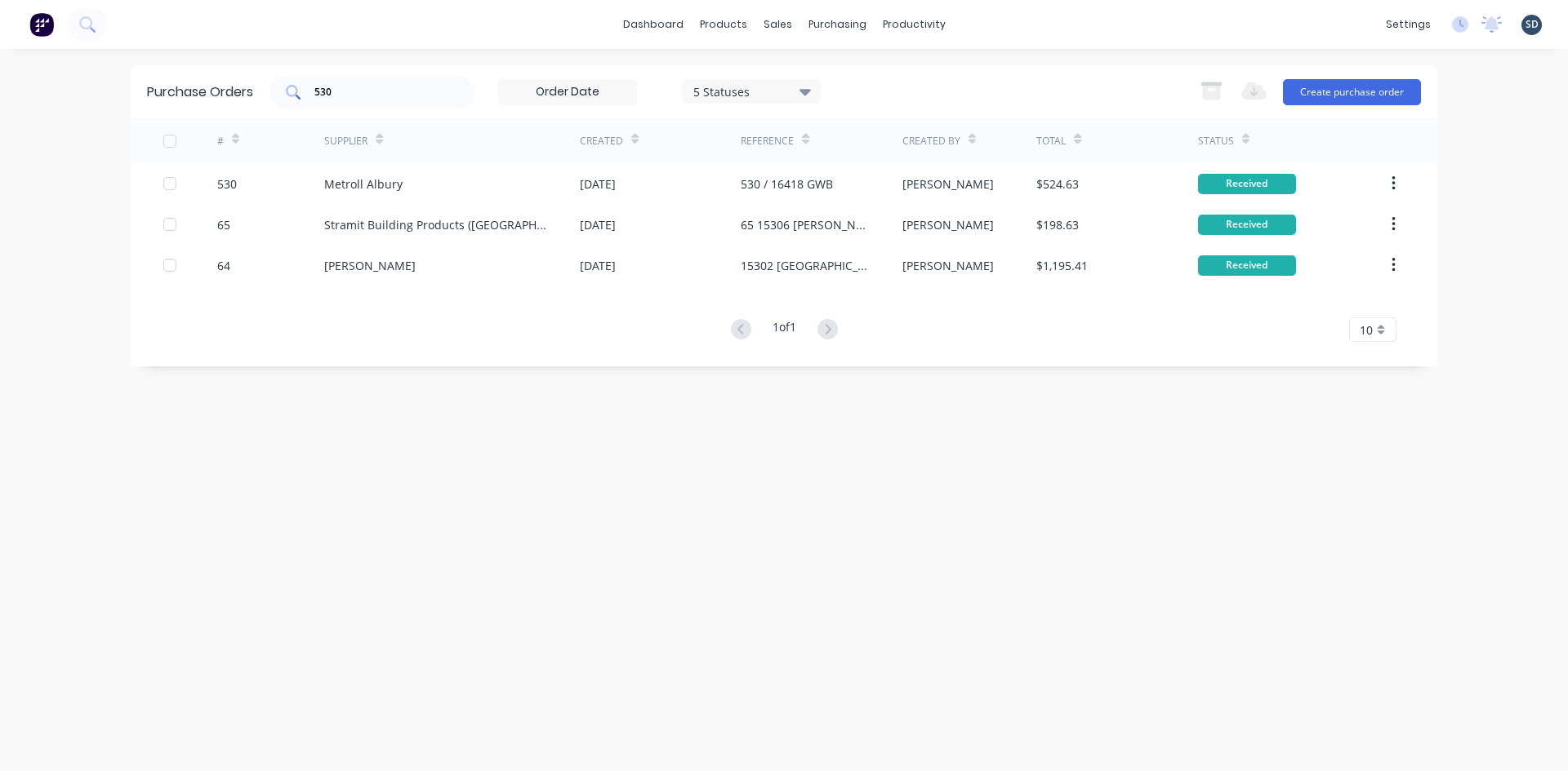
click at [376, 92] on input "530" at bounding box center [381, 91] width 136 height 17
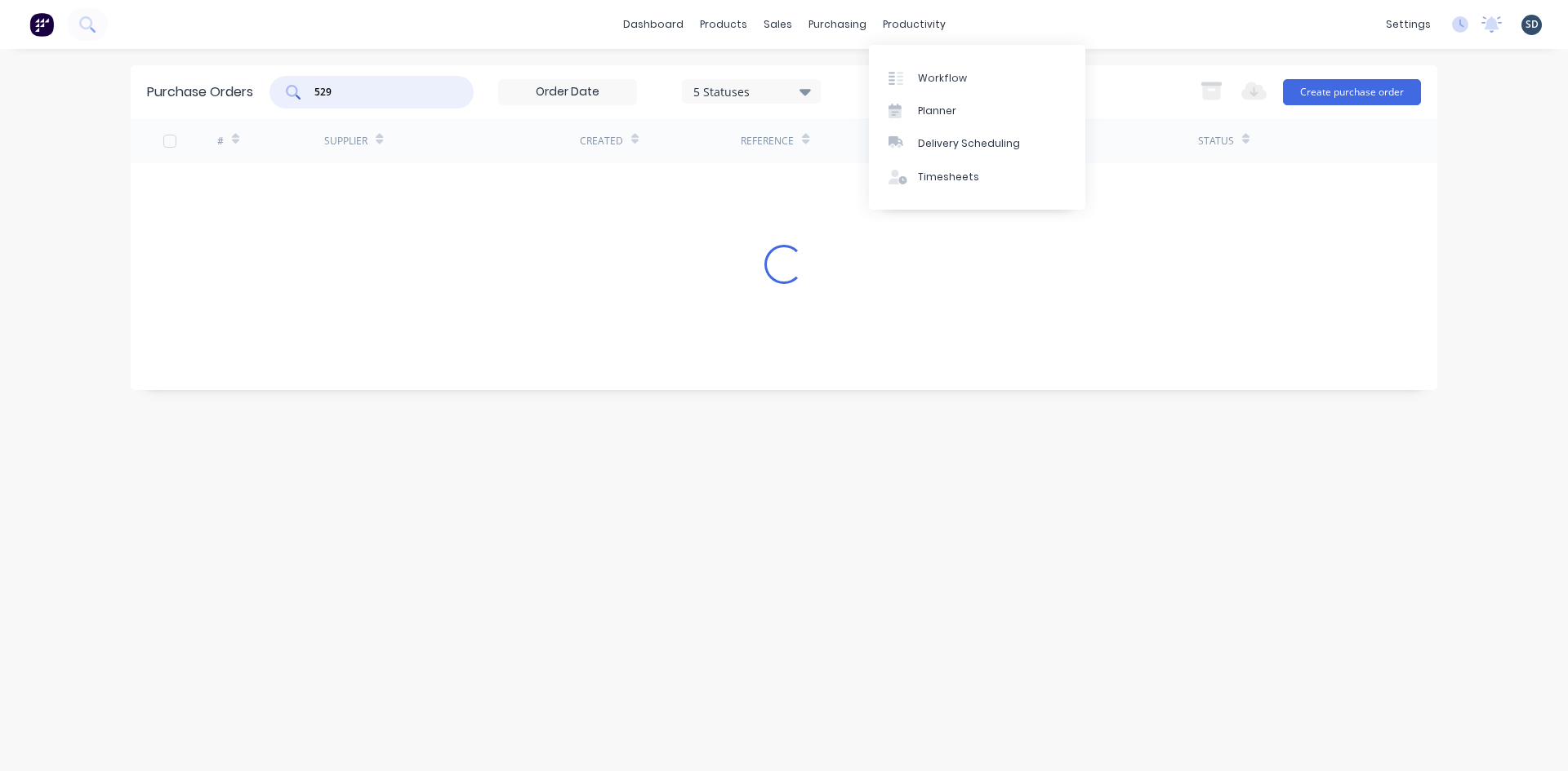
type input "529"
click at [1053, 41] on div "dashboard products sales purchasing productivity dashboard products Product Cat…" at bounding box center [784, 25] width 1568 height 49
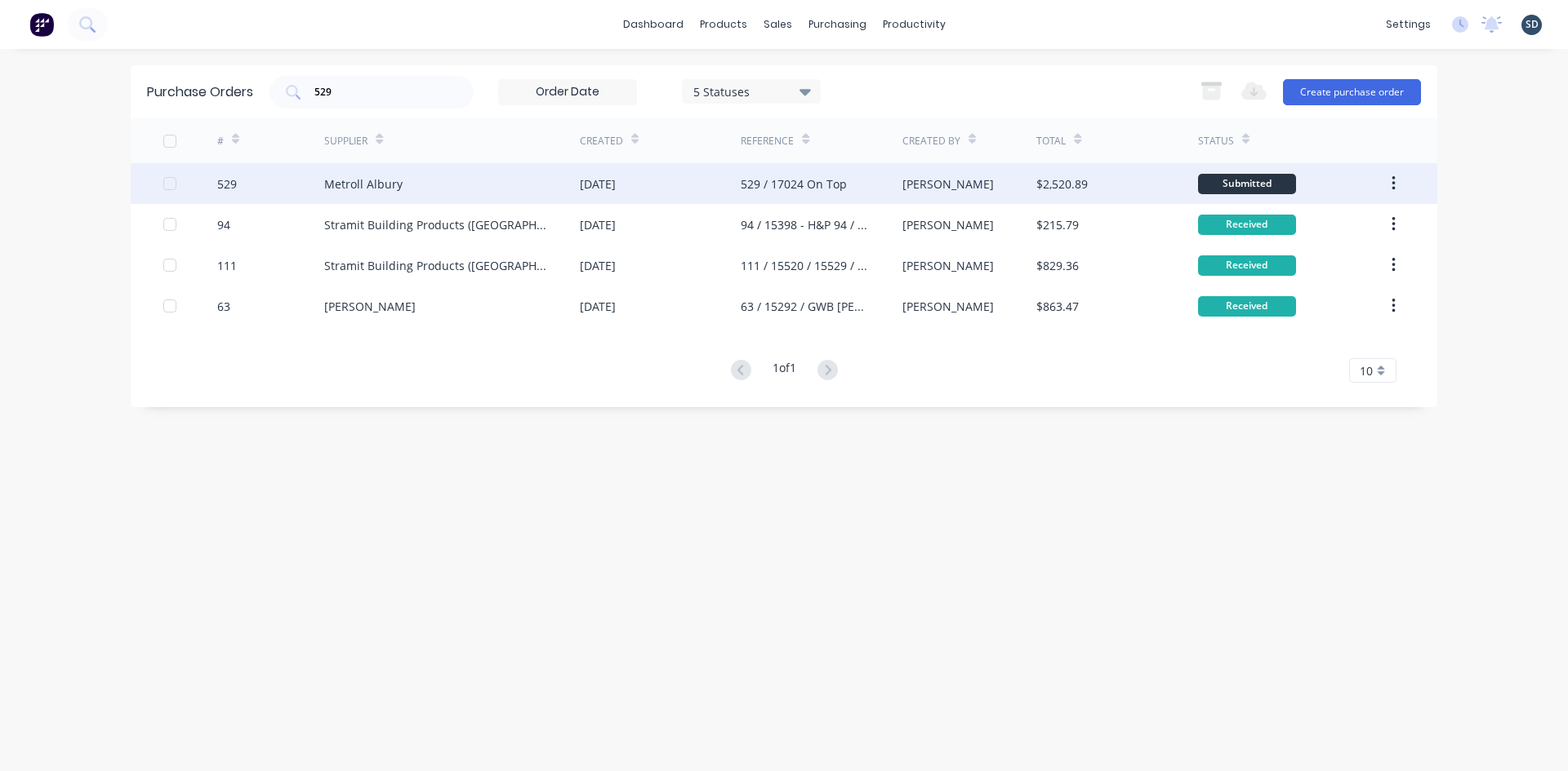
click at [453, 190] on div "Metroll Albury" at bounding box center [452, 183] width 256 height 40
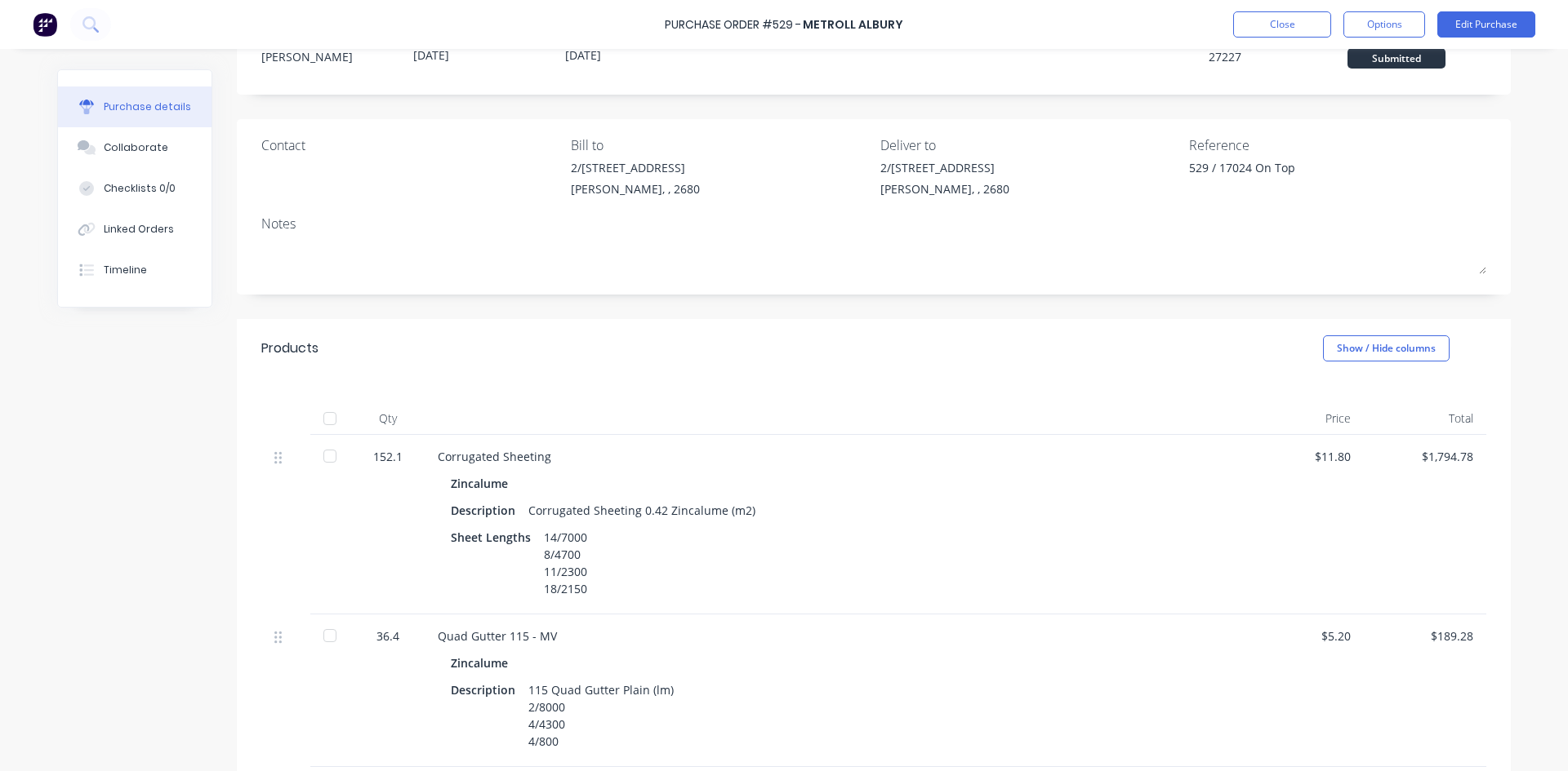
scroll to position [408, 0]
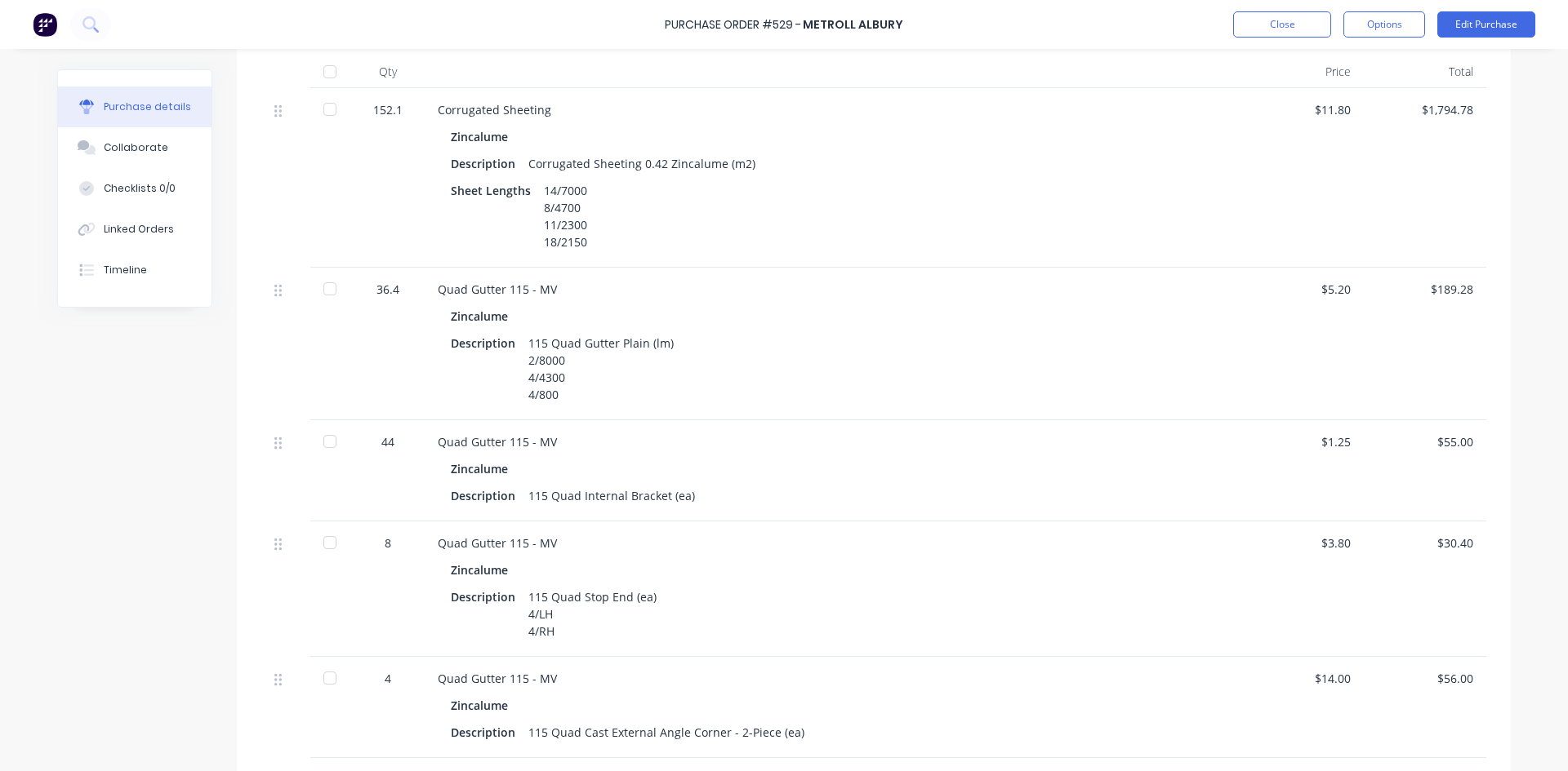
click at [320, 110] on div at bounding box center [330, 109] width 32 height 32
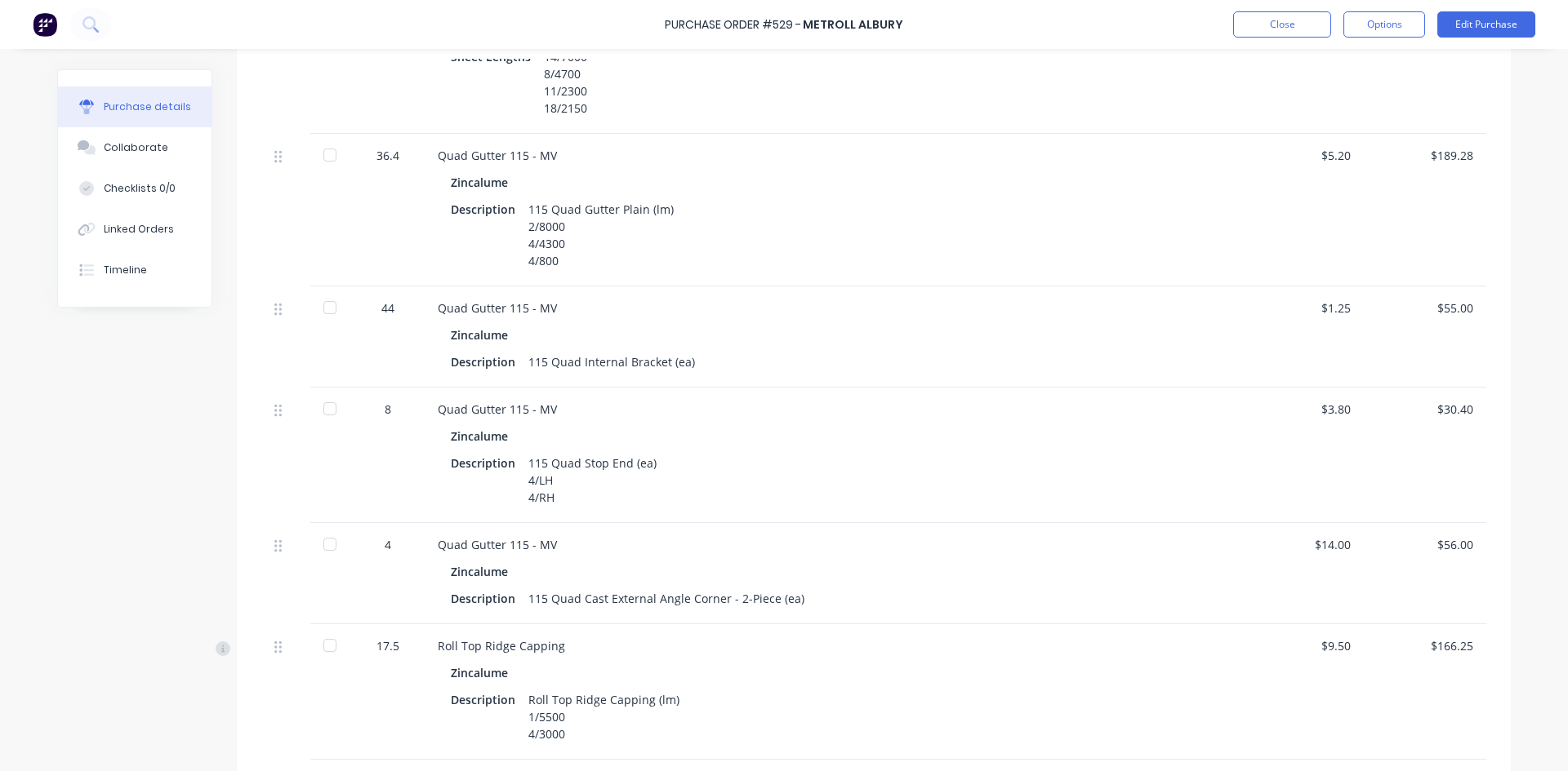
scroll to position [571, 0]
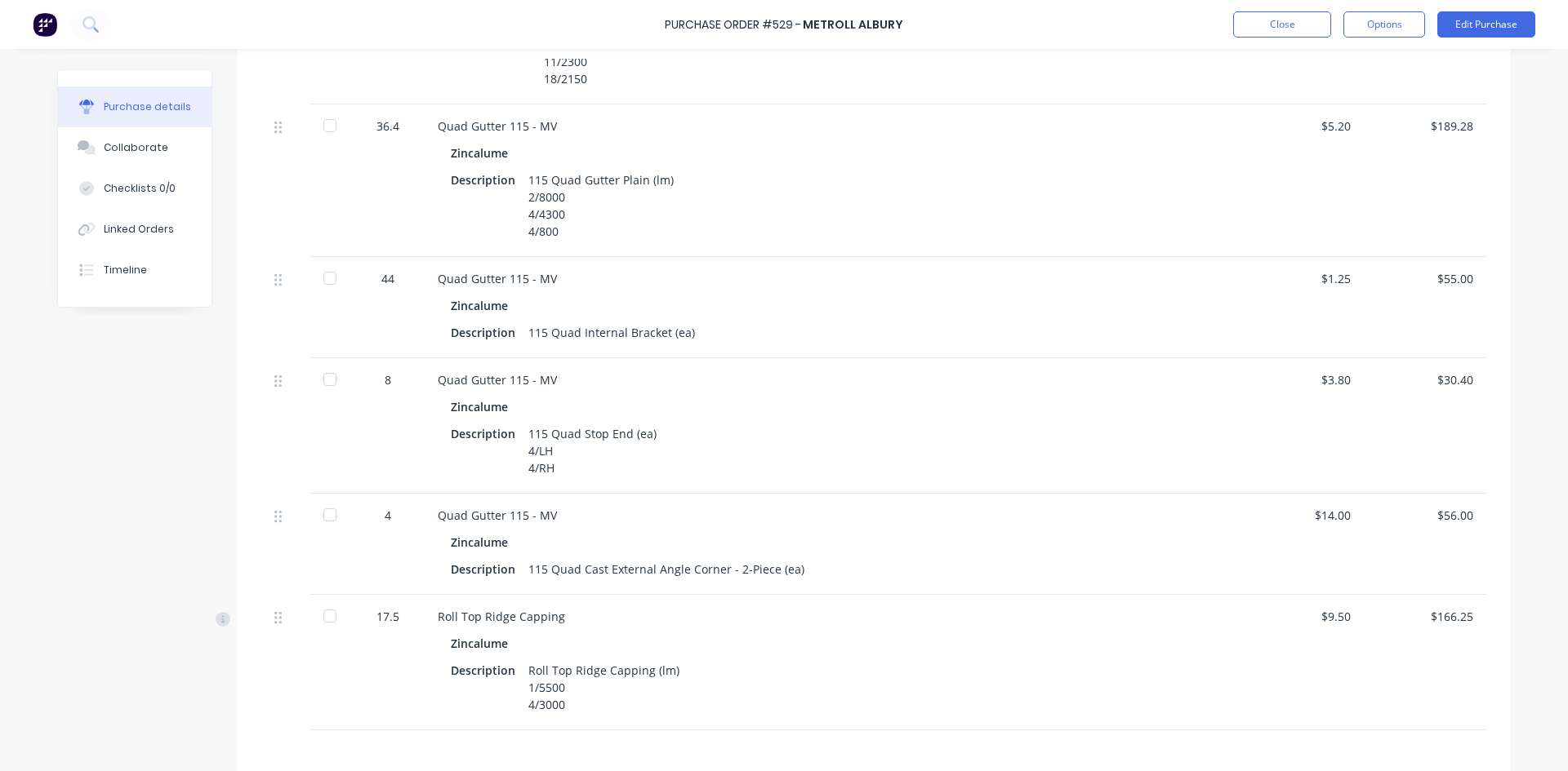
click at [324, 125] on div at bounding box center [330, 125] width 32 height 32
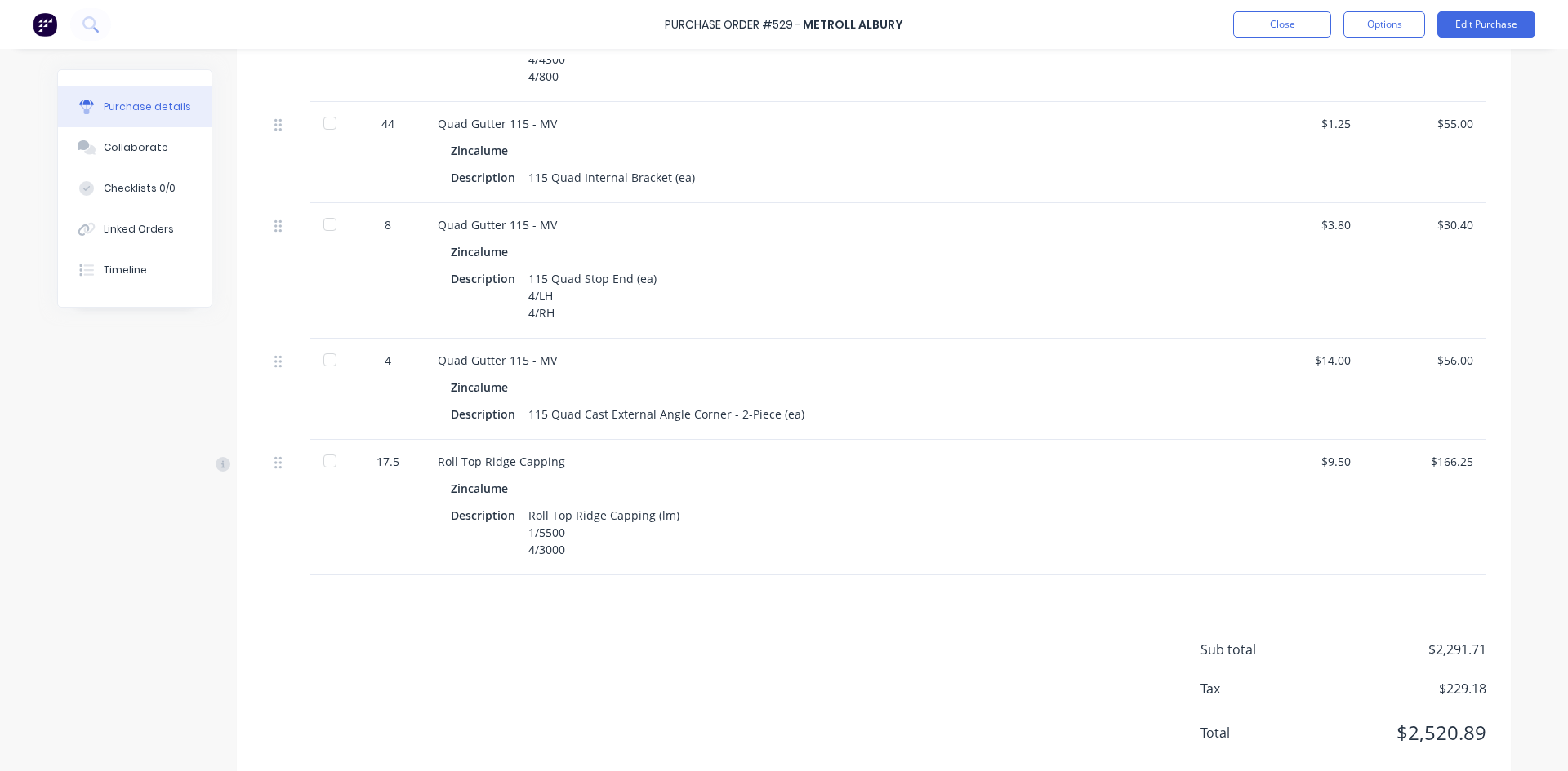
scroll to position [735, 0]
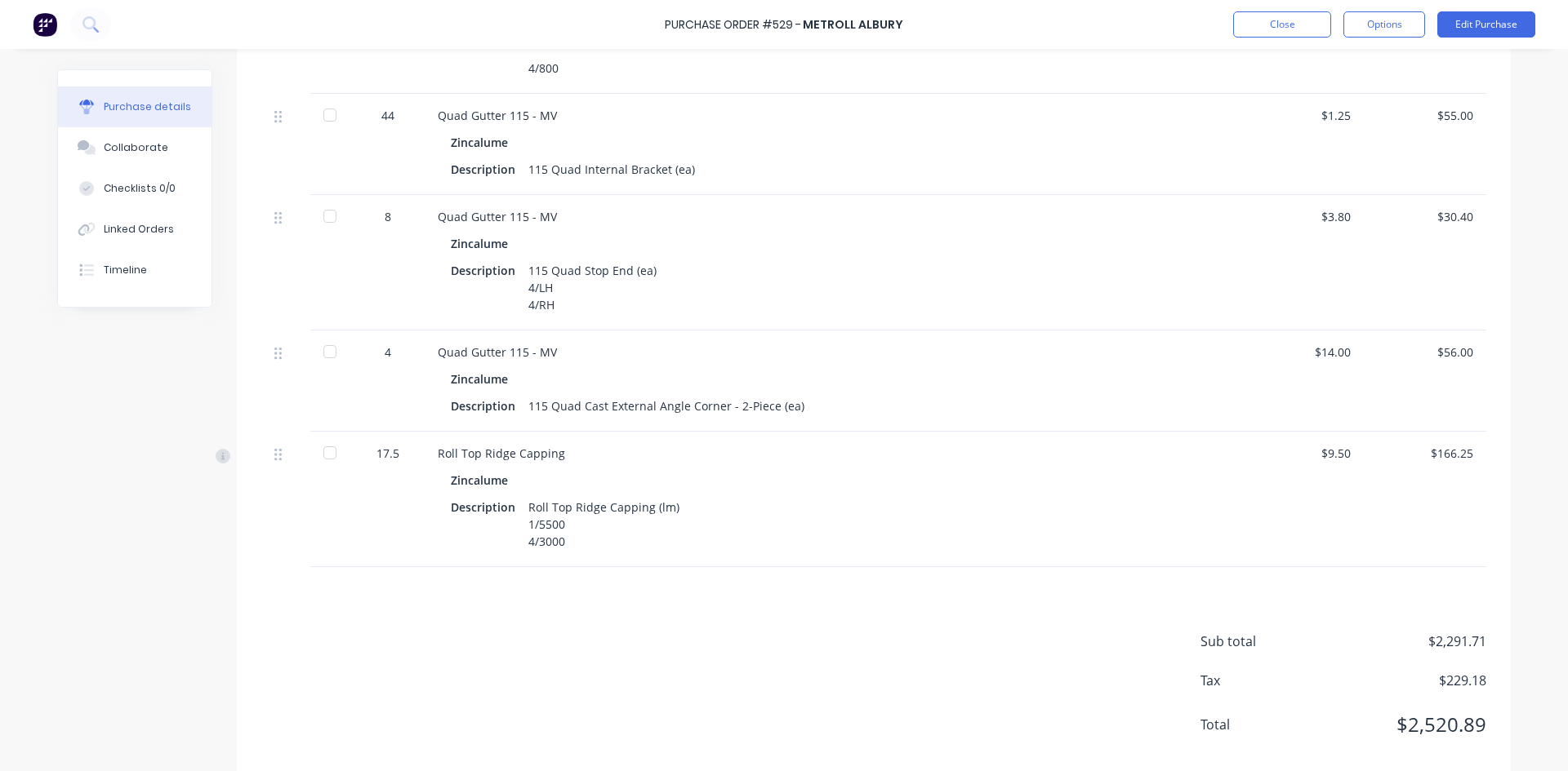
click at [323, 453] on div at bounding box center [330, 452] width 32 height 32
type textarea "x"
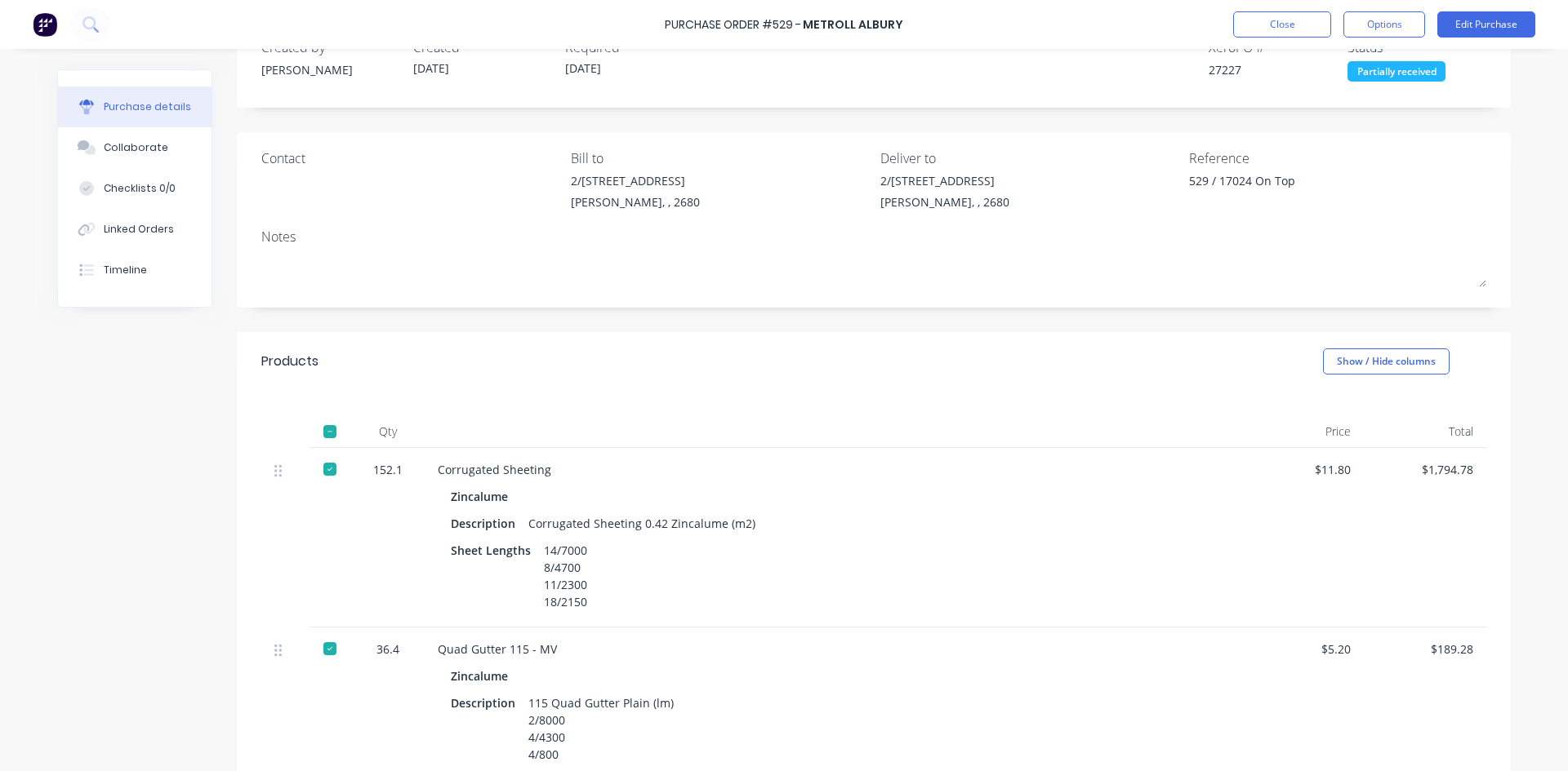
scroll to position [0, 0]
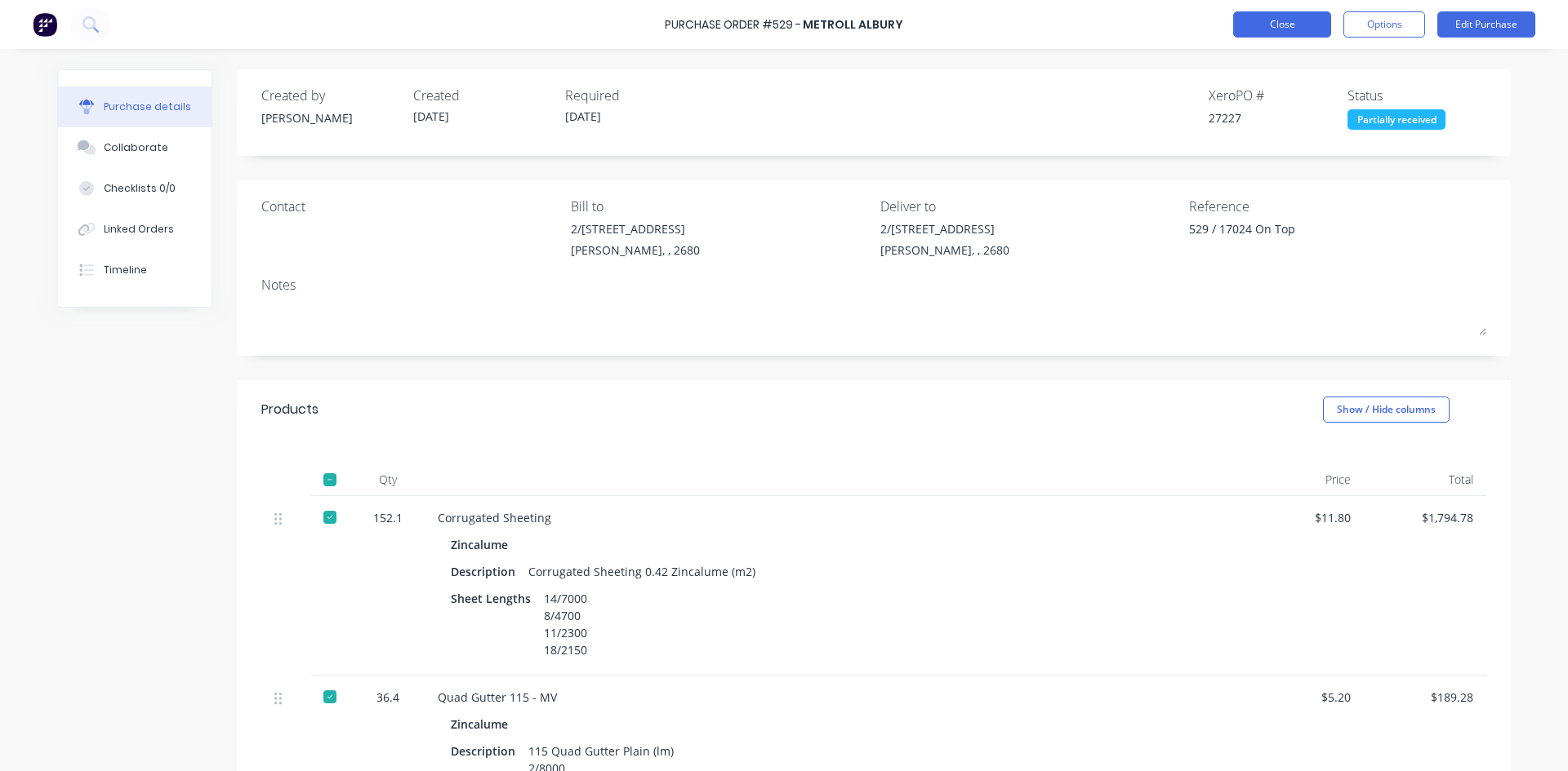
click at [1290, 27] on button "Close" at bounding box center [1282, 25] width 98 height 27
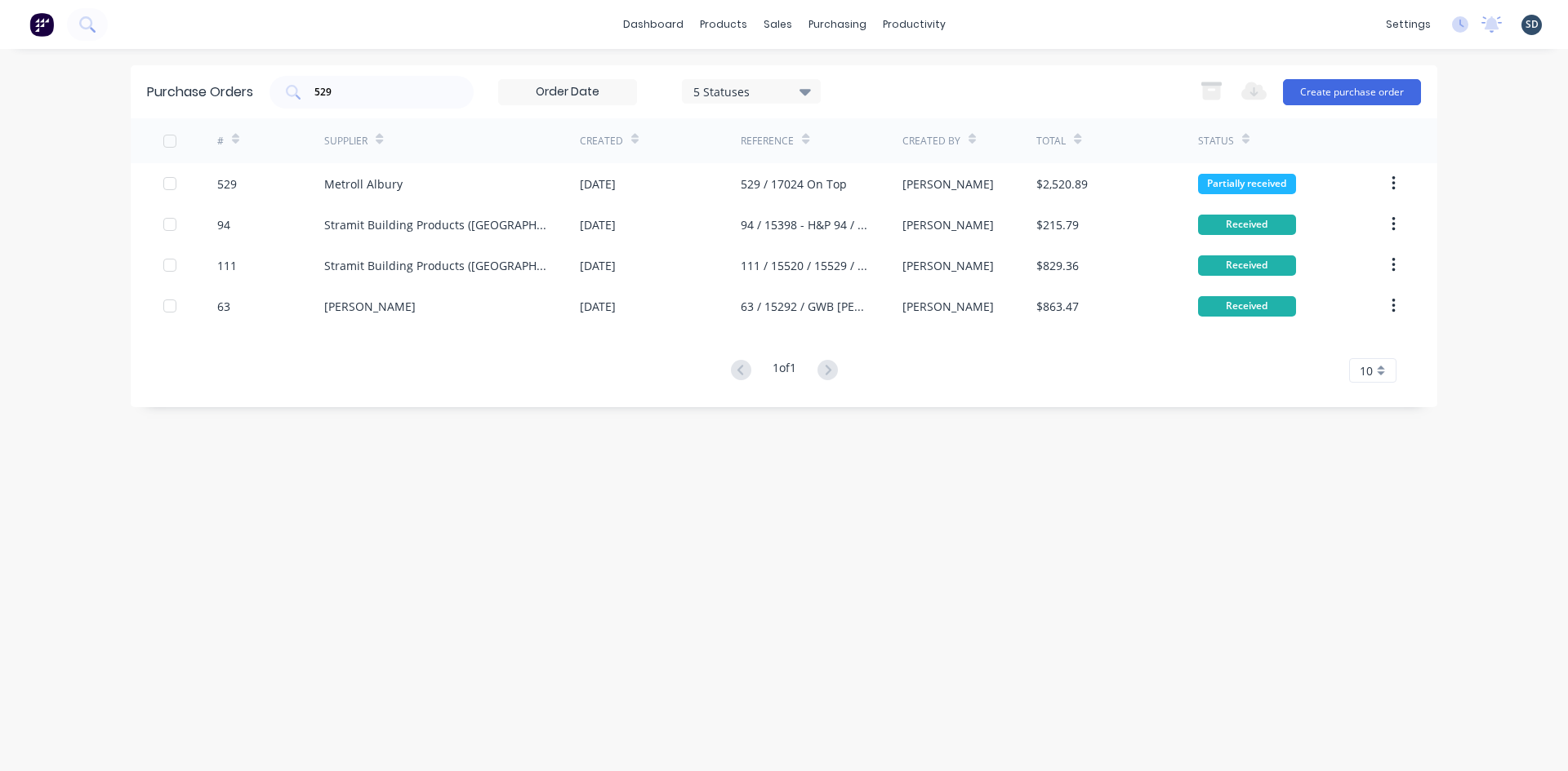
click at [993, 21] on div "dashboard products sales purchasing productivity dashboard products Product Cat…" at bounding box center [784, 25] width 1568 height 49
click at [991, 21] on div "dashboard products sales purchasing productivity dashboard products Product Cat…" at bounding box center [784, 25] width 1568 height 49
drag, startPoint x: 1003, startPoint y: 25, endPoint x: 994, endPoint y: 20, distance: 10.3
click at [992, 21] on div "dashboard products sales purchasing productivity dashboard products Product Cat…" at bounding box center [784, 25] width 1568 height 49
click at [1001, 22] on div "dashboard products sales purchasing productivity dashboard products Product Cat…" at bounding box center [784, 25] width 1568 height 49
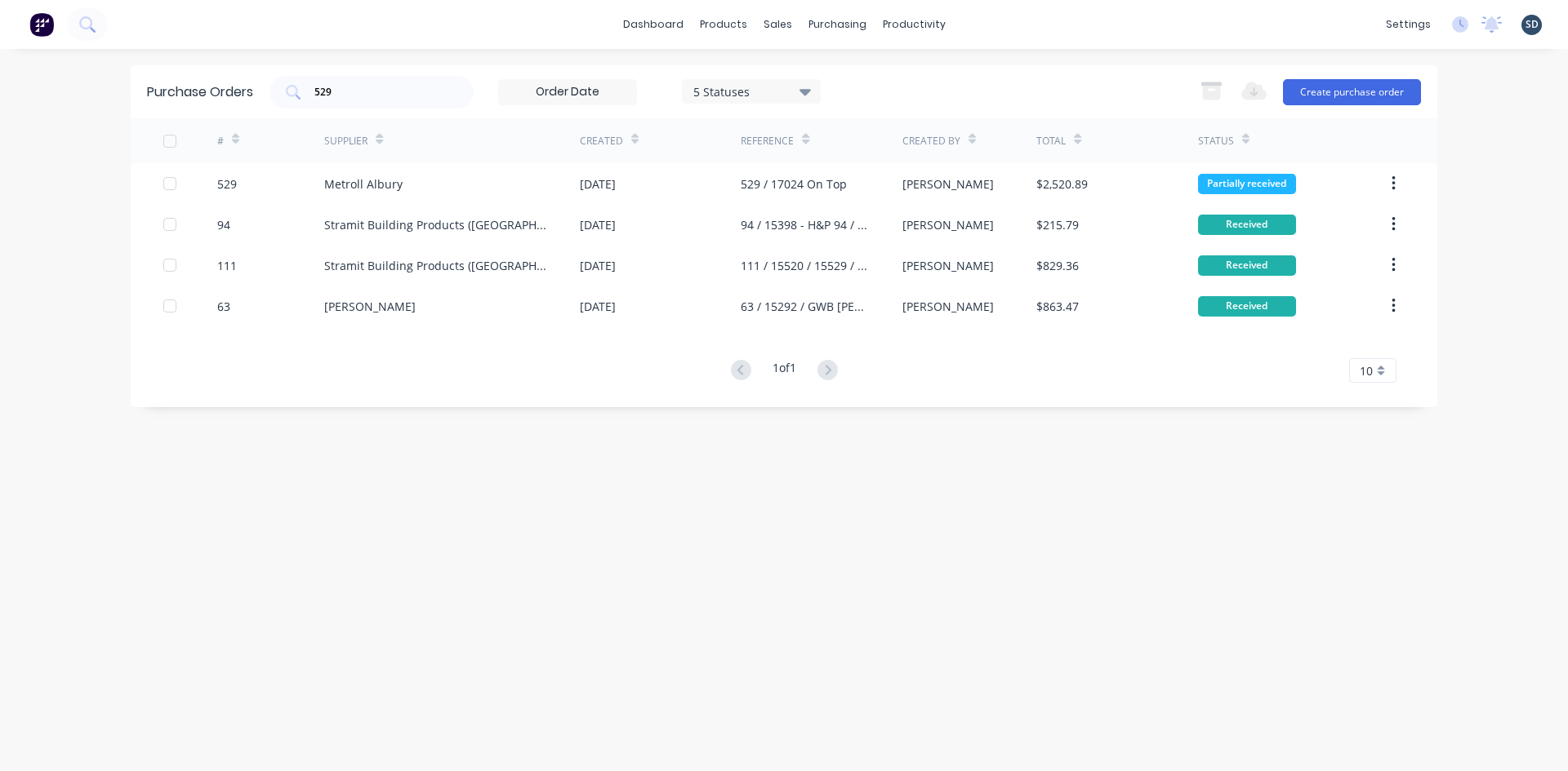
drag, startPoint x: 1003, startPoint y: 24, endPoint x: 990, endPoint y: 26, distance: 13.2
click at [990, 25] on div "dashboard products sales purchasing productivity dashboard products Product Cat…" at bounding box center [784, 25] width 1568 height 49
click at [365, 98] on input "529" at bounding box center [381, 91] width 136 height 17
click at [1021, 31] on div "dashboard products sales purchasing productivity dashboard products Product Cat…" at bounding box center [784, 25] width 1568 height 49
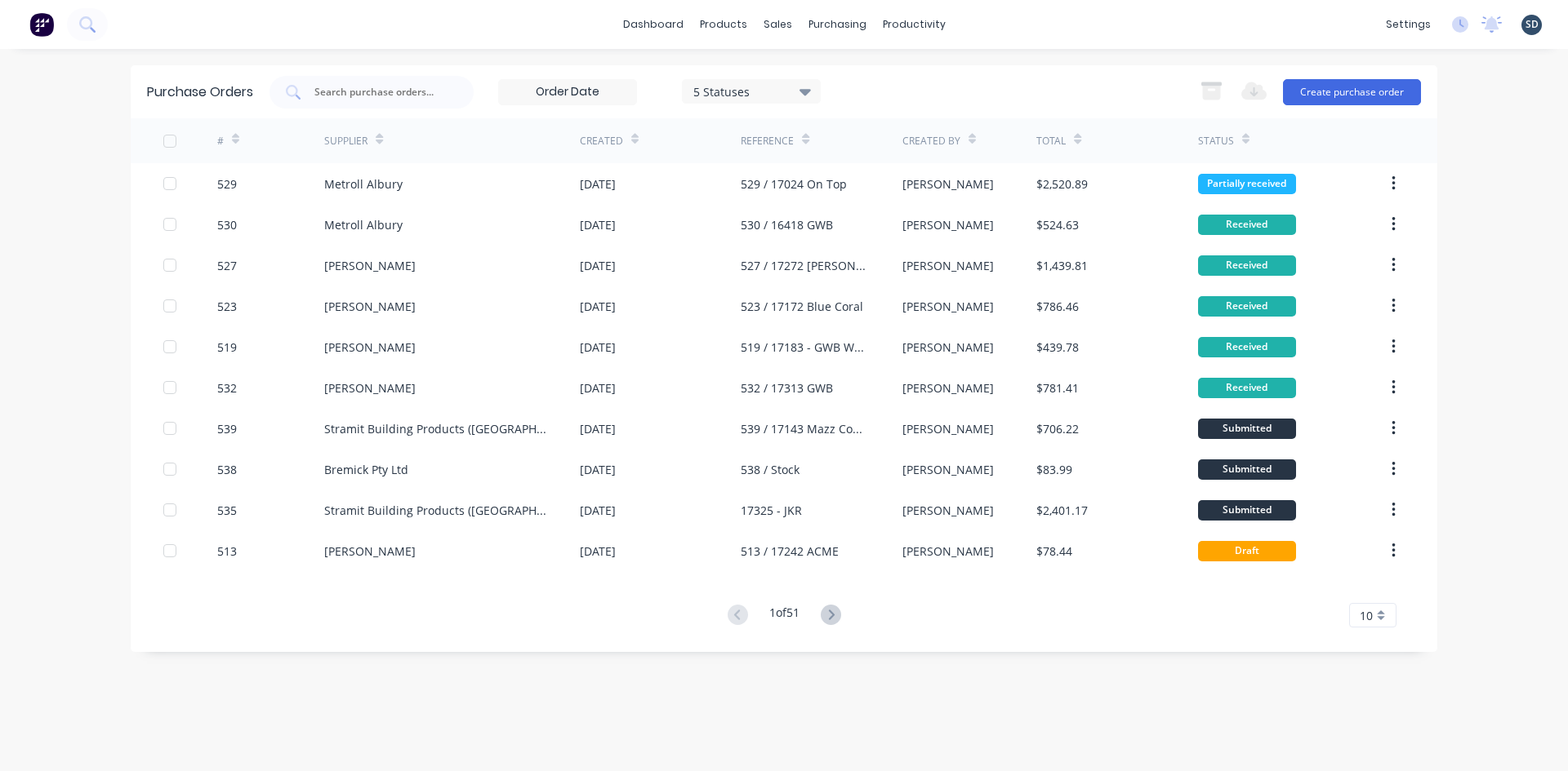
click at [1021, 31] on div "dashboard products sales purchasing productivity dashboard products Product Cat…" at bounding box center [784, 25] width 1568 height 49
click at [990, 20] on div "dashboard products sales purchasing productivity dashboard products Product Cat…" at bounding box center [784, 25] width 1568 height 49
click at [991, 21] on div "dashboard products sales purchasing productivity dashboard products Product Cat…" at bounding box center [784, 25] width 1568 height 49
click at [988, 21] on div "dashboard products sales purchasing productivity dashboard products Product Cat…" at bounding box center [784, 25] width 1568 height 49
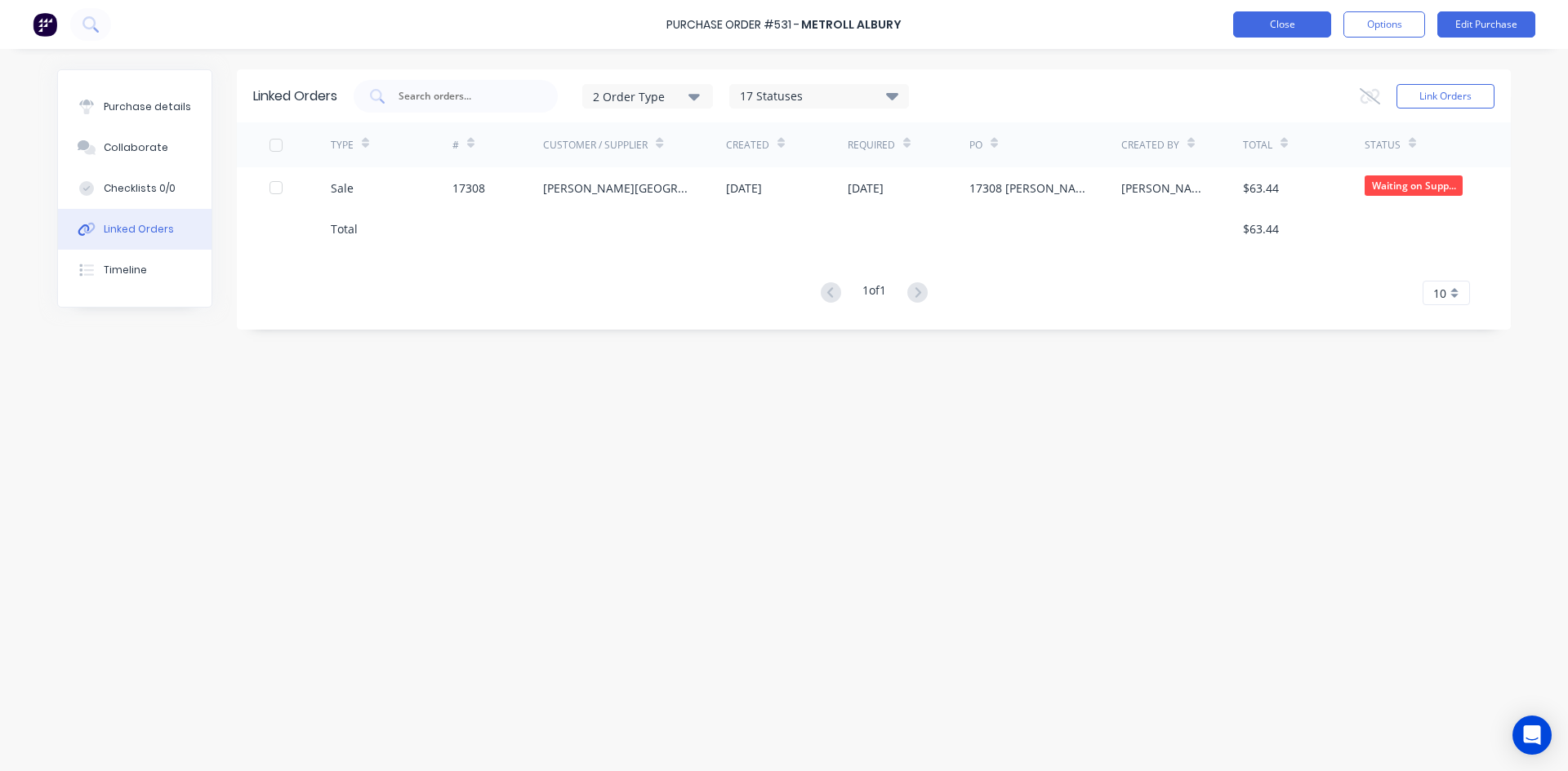
click at [1286, 26] on button "Close" at bounding box center [1282, 25] width 98 height 27
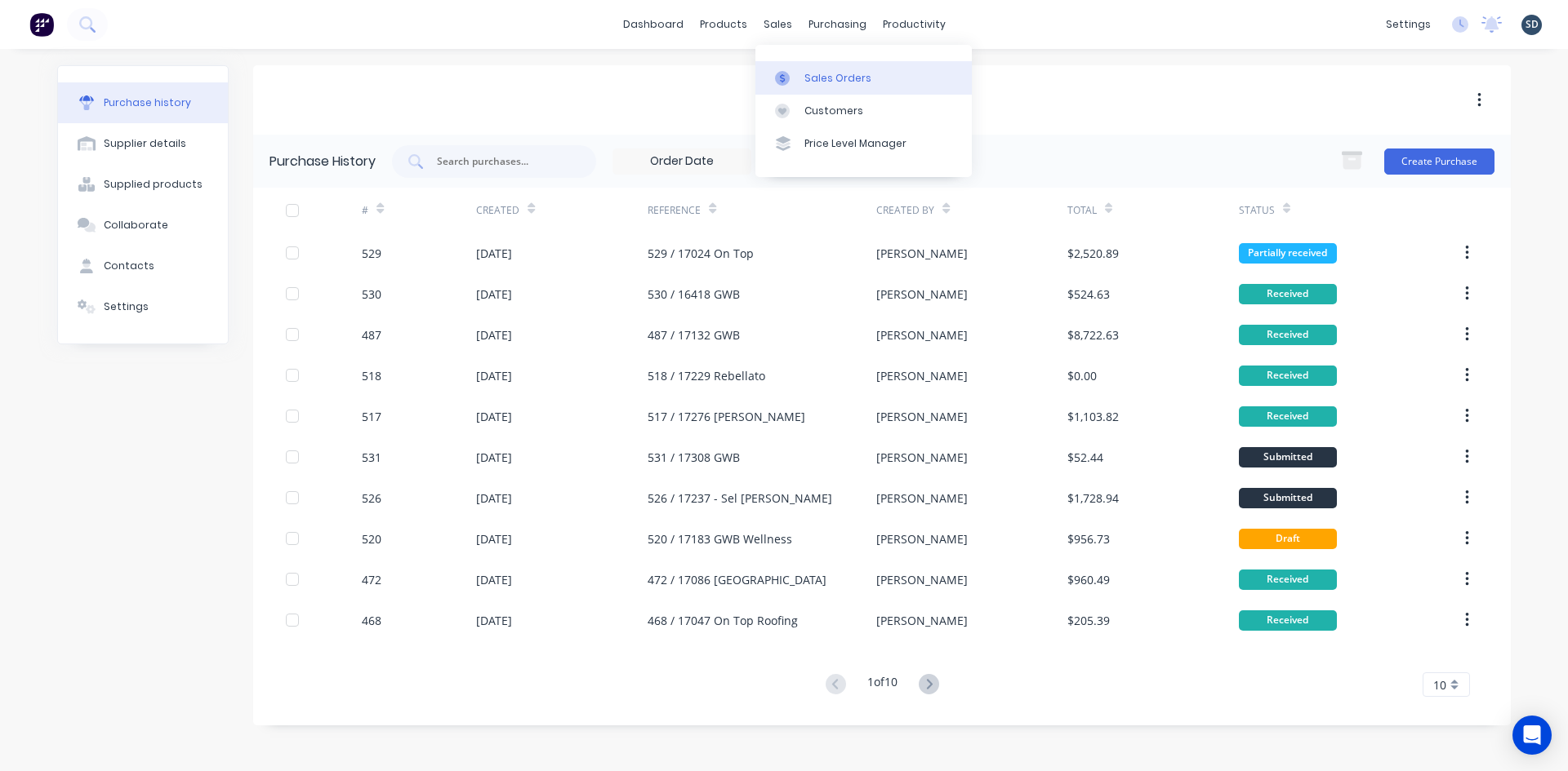
click at [837, 84] on div "Sales Orders" at bounding box center [838, 78] width 67 height 15
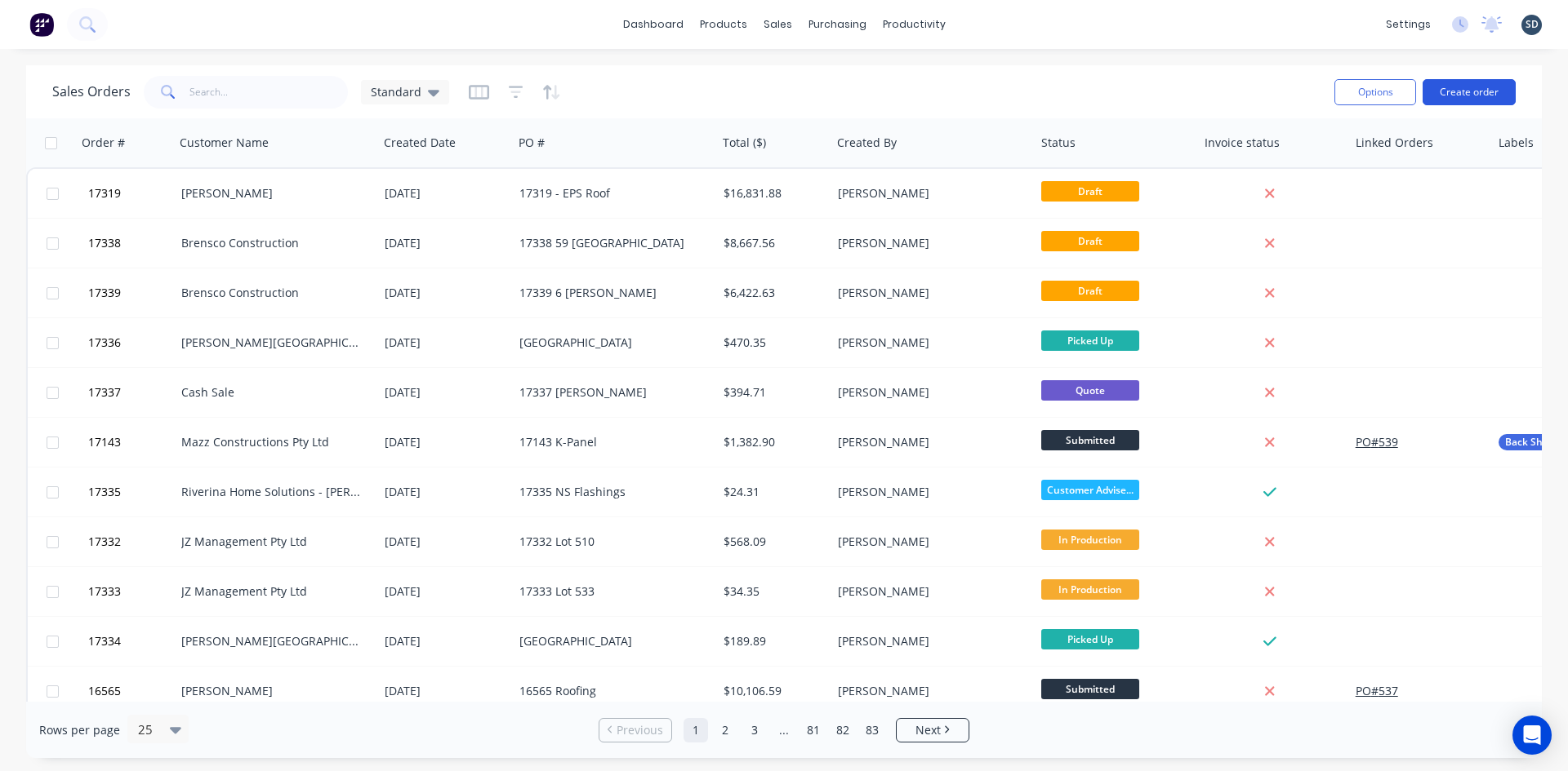
click at [1465, 93] on button "Create order" at bounding box center [1469, 92] width 93 height 27
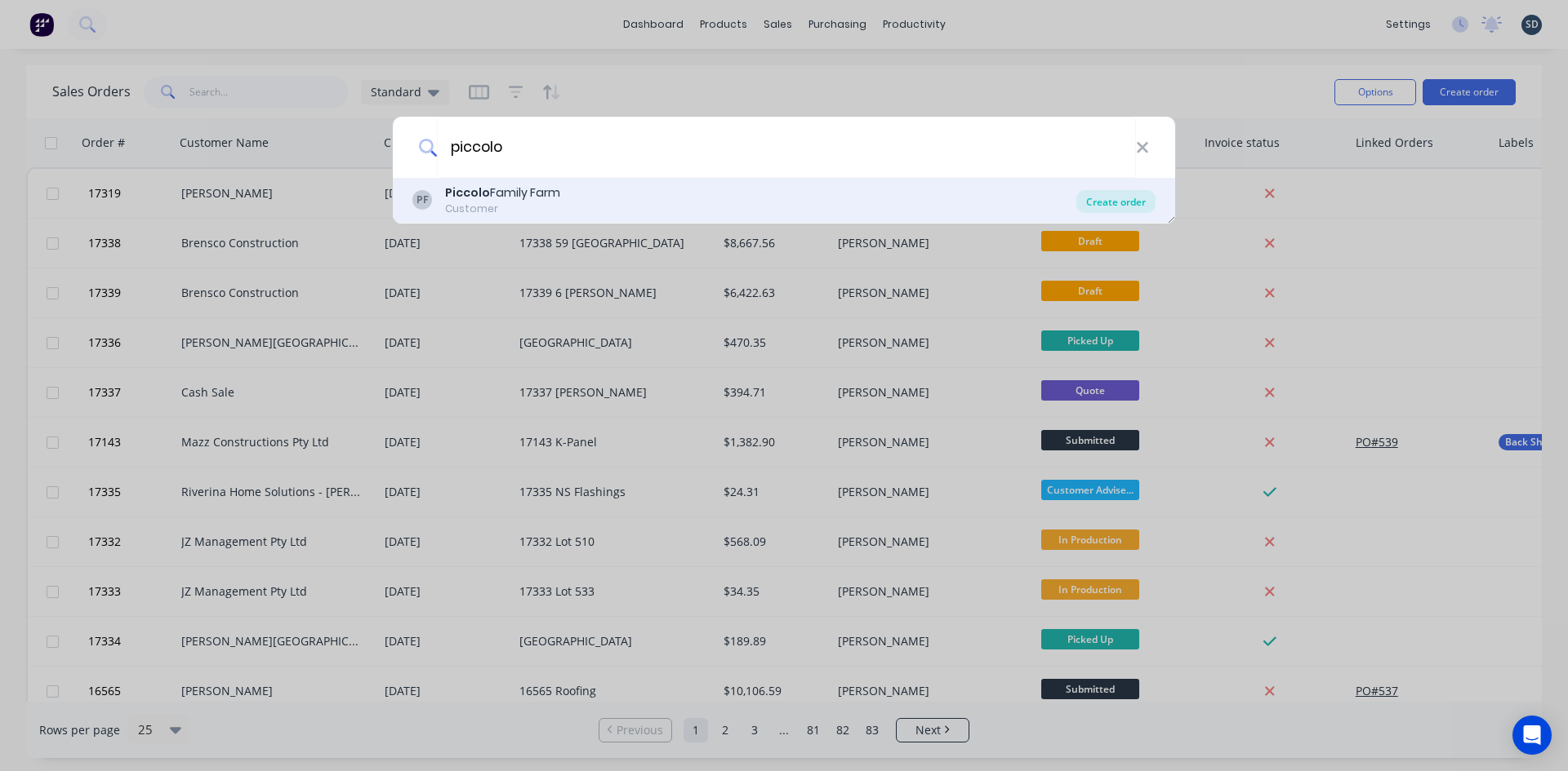
type input "piccolo"
click at [1098, 200] on div "Create order" at bounding box center [1116, 201] width 80 height 23
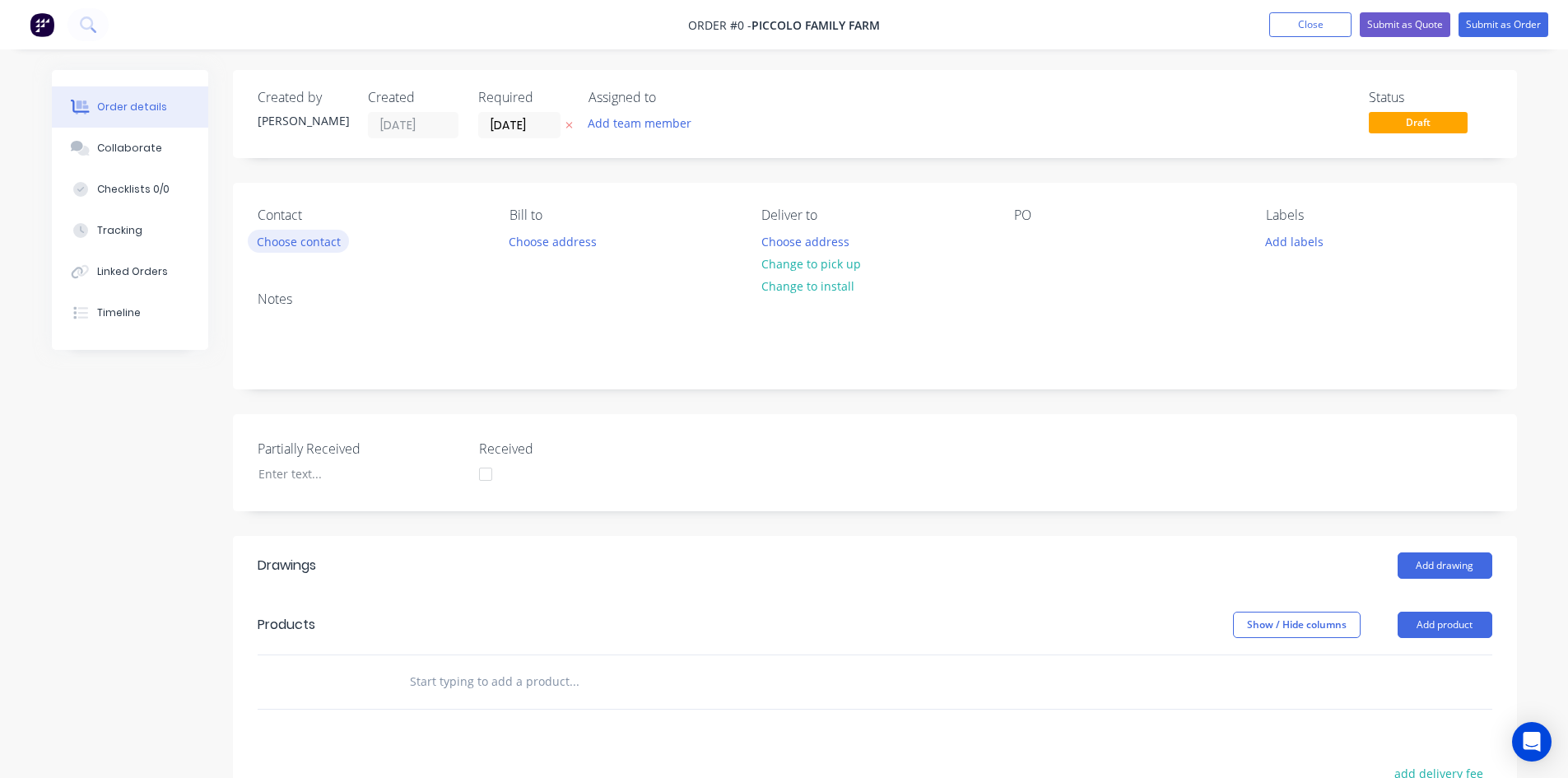
click at [332, 242] on button "Choose contact" at bounding box center [299, 241] width 101 height 22
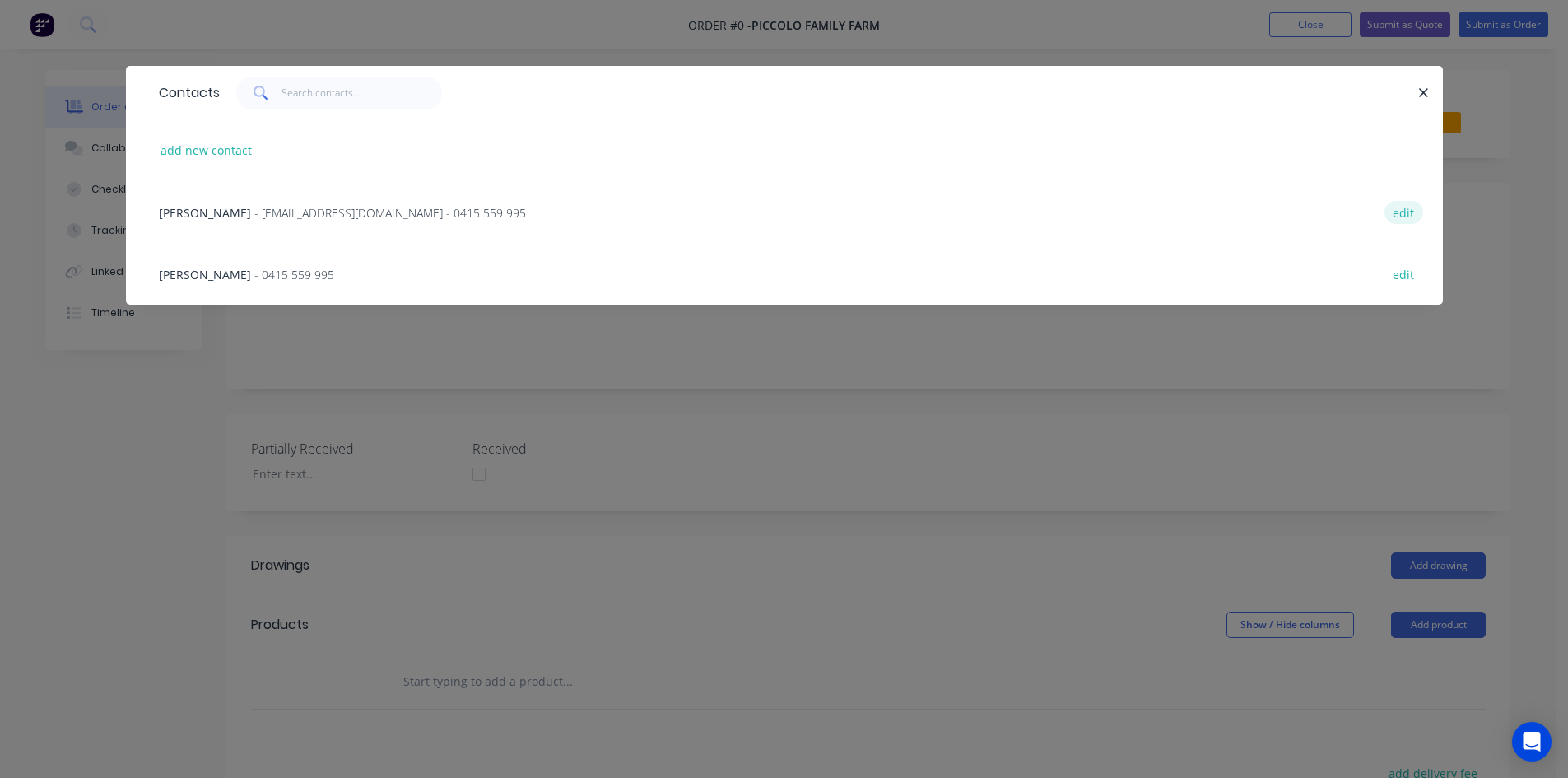
click at [1407, 212] on button "edit" at bounding box center [1403, 212] width 39 height 22
select select "AU"
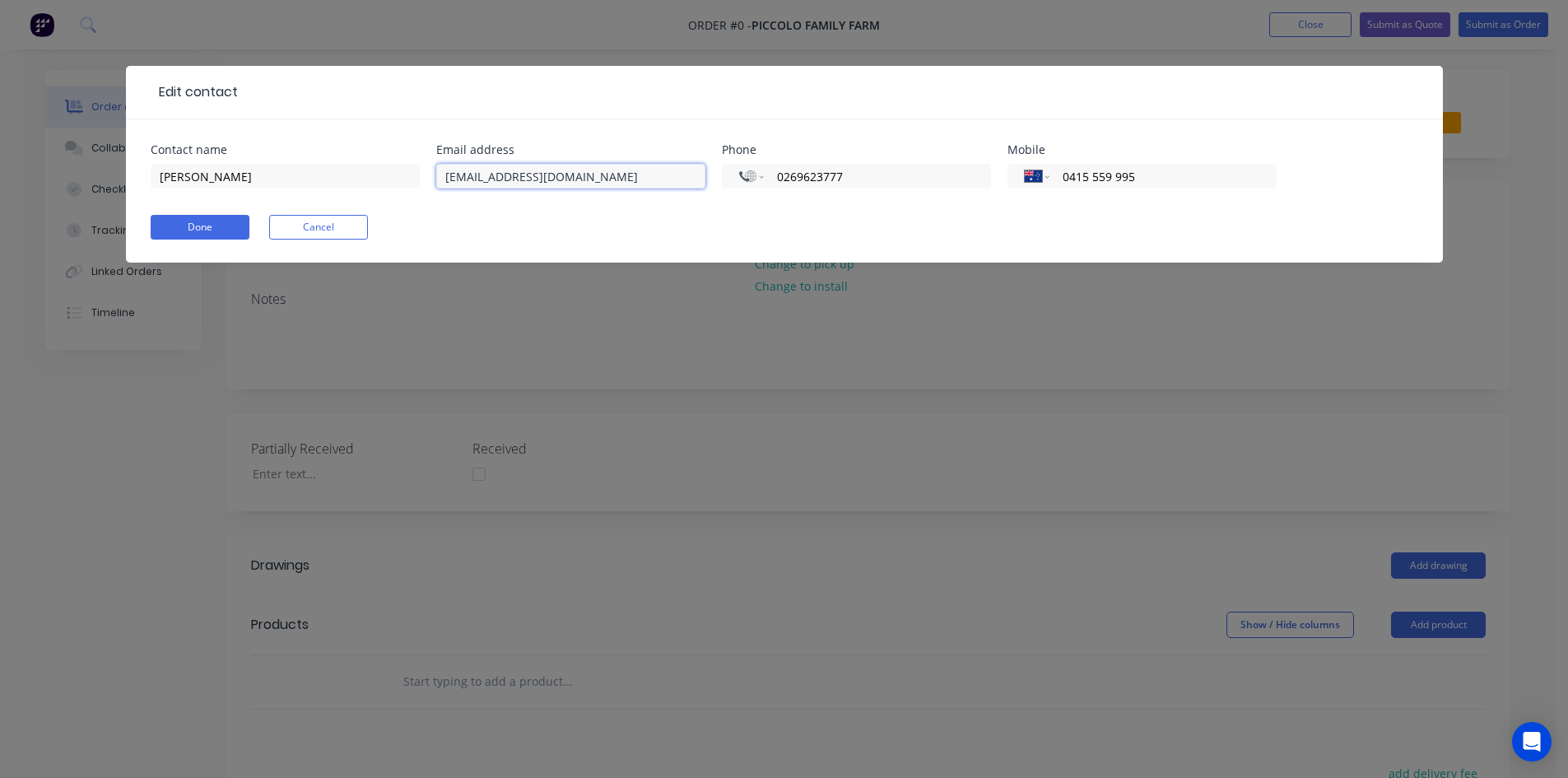
drag, startPoint x: 613, startPoint y: 178, endPoint x: 427, endPoint y: 181, distance: 186.0
click at [427, 181] on div "Contact name [PERSON_NAME] Email address [EMAIL_ADDRESS][DOMAIN_NAME] Phone Int…" at bounding box center [784, 176] width 1267 height 65
type input "[EMAIL_ADDRESS][DOMAIN_NAME]"
click at [199, 226] on form "Contact name [PERSON_NAME] Email address [EMAIL_ADDRESS][DOMAIN_NAME] Phone Int…" at bounding box center [784, 203] width 1267 height 119
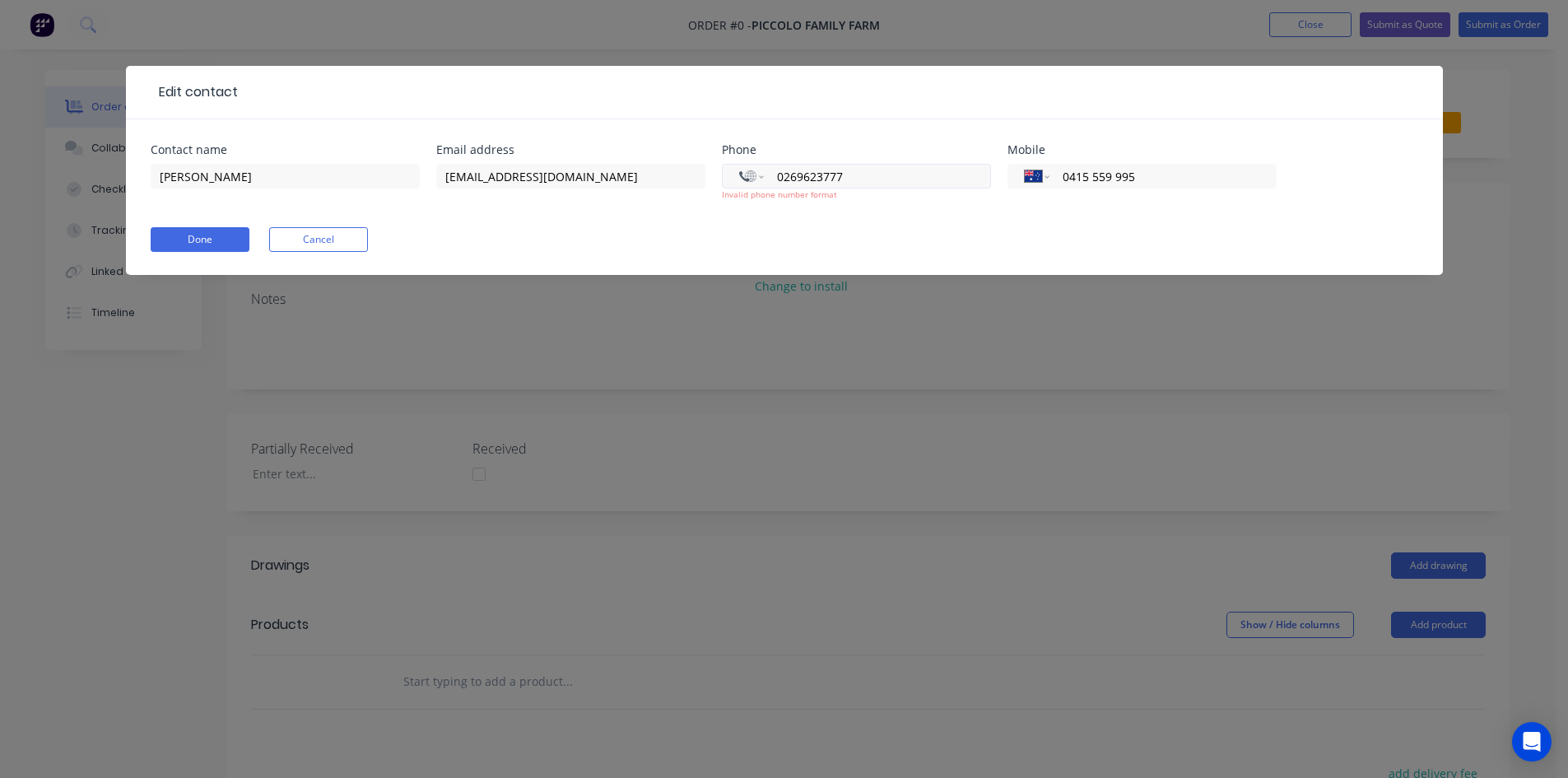
drag, startPoint x: 852, startPoint y: 179, endPoint x: 724, endPoint y: 170, distance: 128.3
click at [724, 170] on div "International [GEOGRAPHIC_DATA] [GEOGRAPHIC_DATA] [GEOGRAPHIC_DATA] [GEOGRAPHIC…" at bounding box center [856, 176] width 269 height 25
select select "AU"
click at [205, 244] on button "Done" at bounding box center [200, 239] width 99 height 25
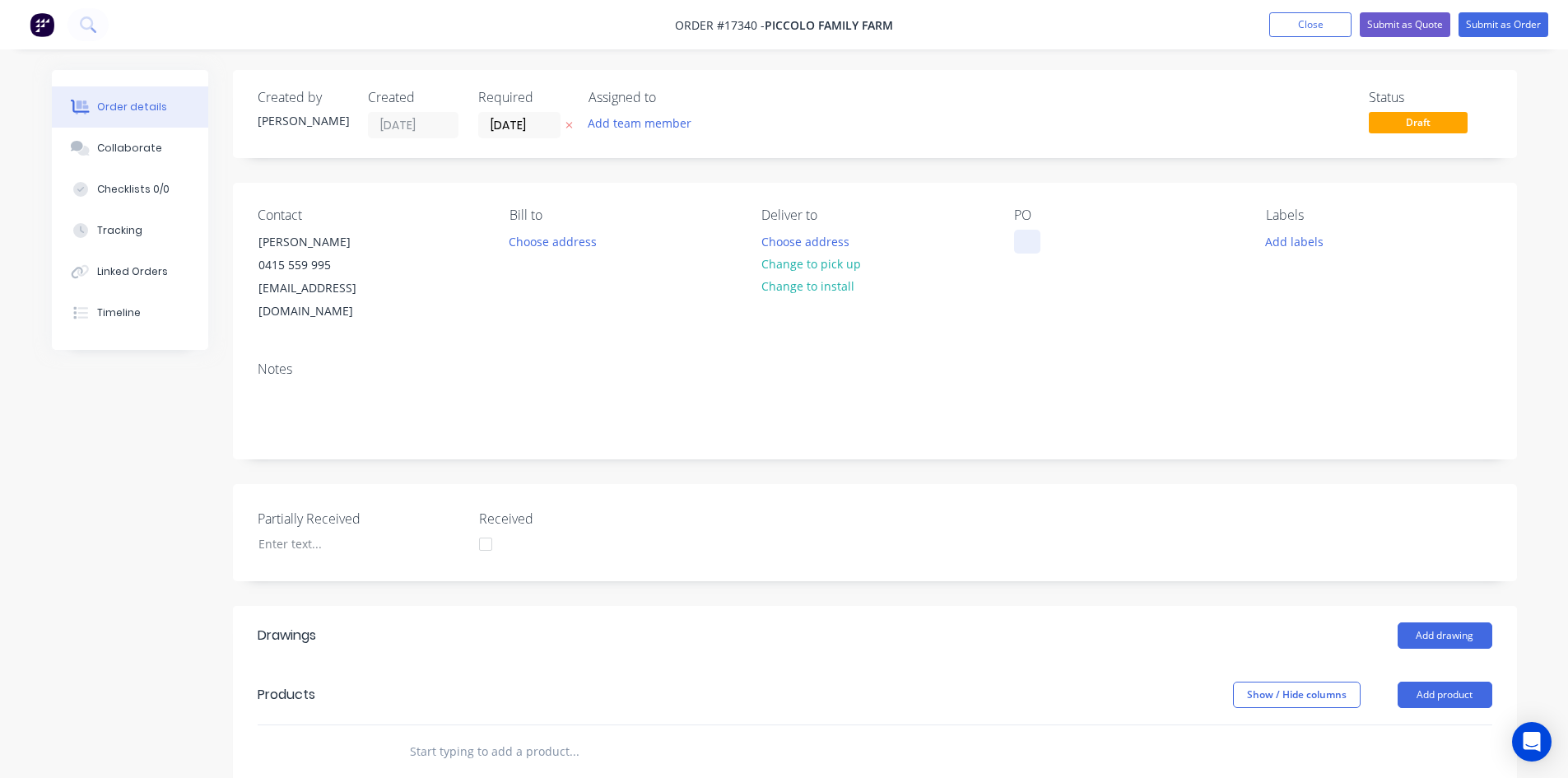
click at [1022, 240] on div at bounding box center [1027, 242] width 27 height 24
click at [1011, 361] on div "Notes" at bounding box center [875, 369] width 1235 height 16
click at [847, 268] on button "Change to pick up" at bounding box center [811, 264] width 117 height 22
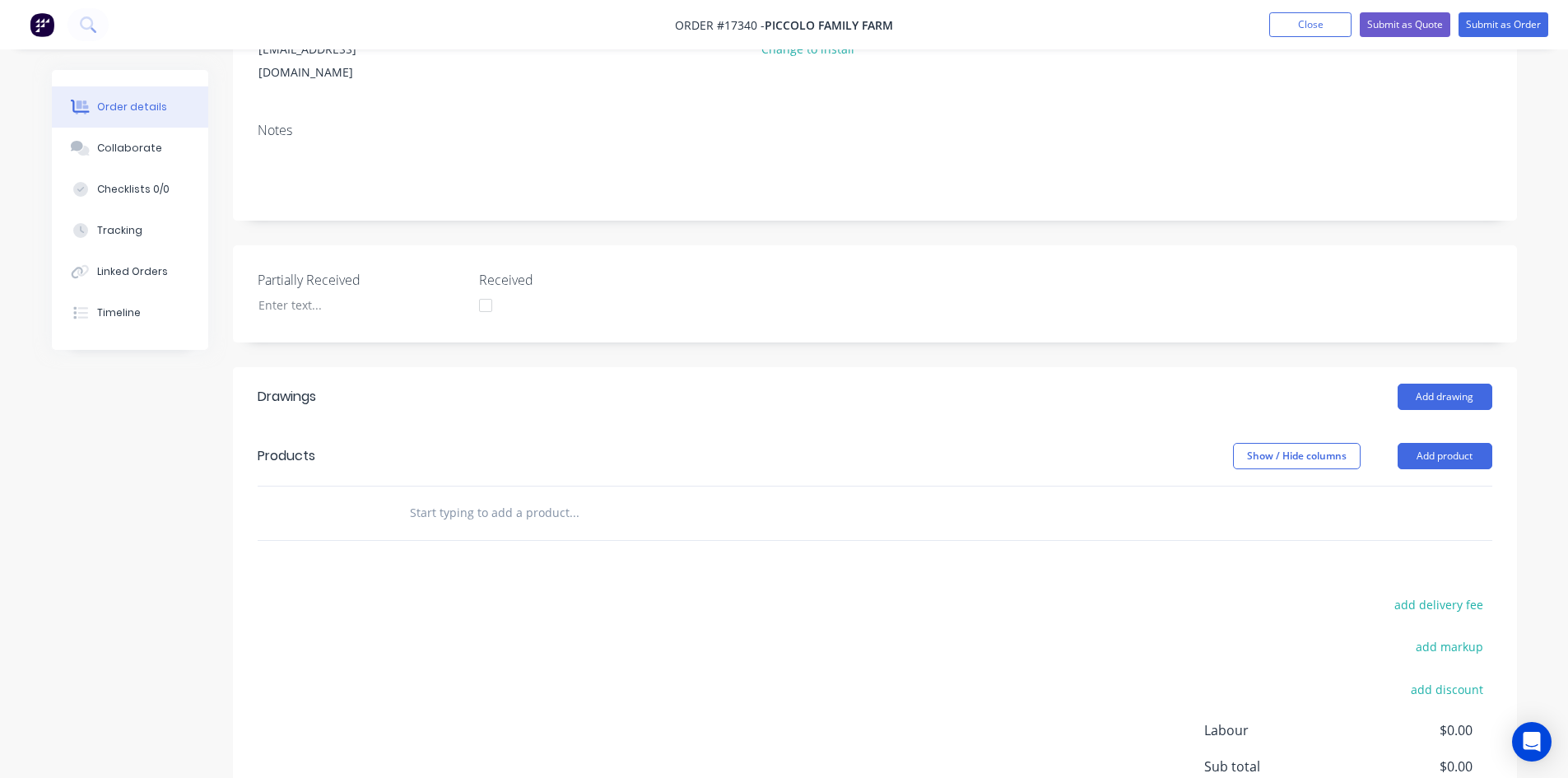
scroll to position [329, 0]
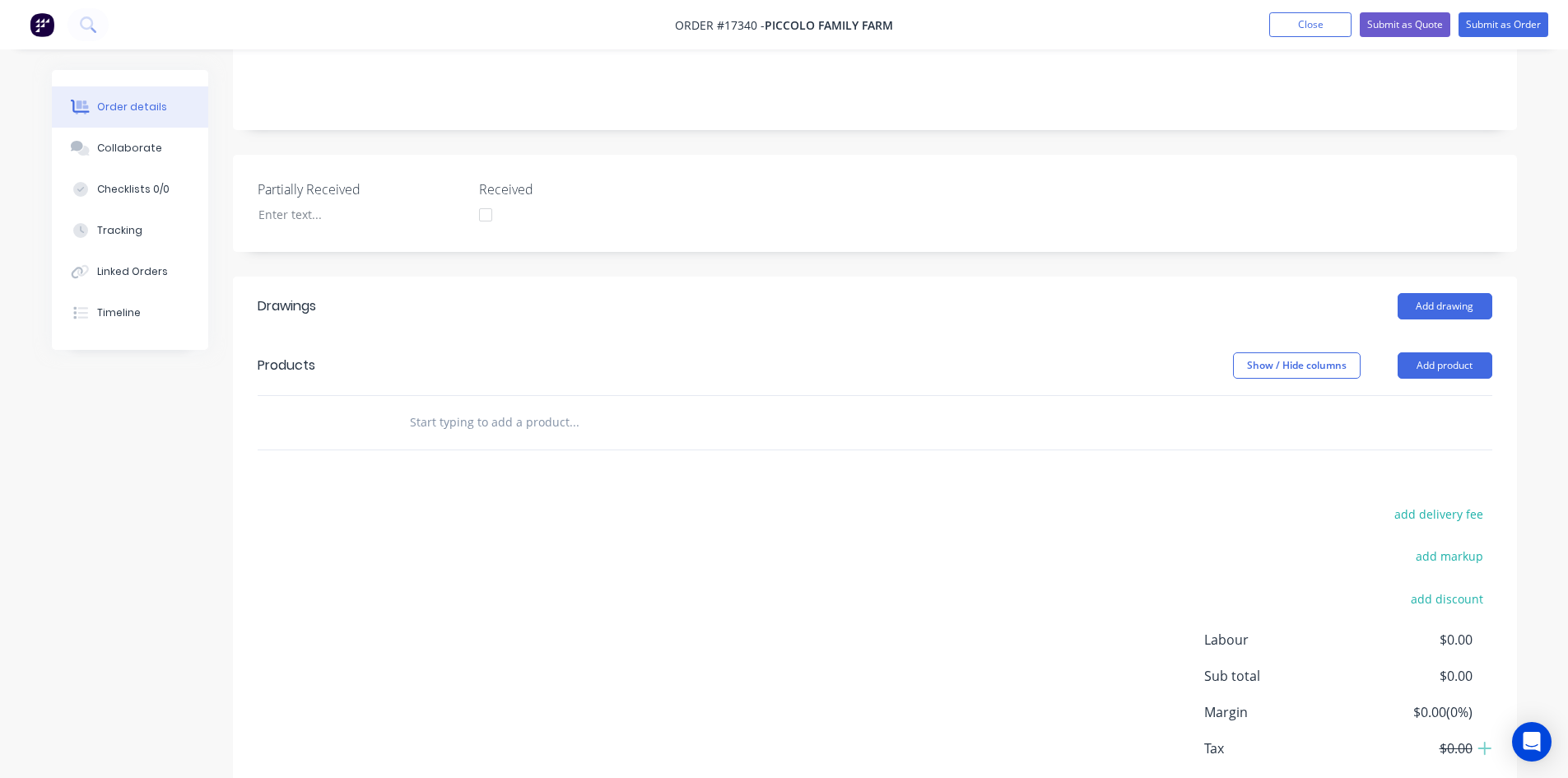
click at [478, 406] on input "text" at bounding box center [573, 422] width 329 height 33
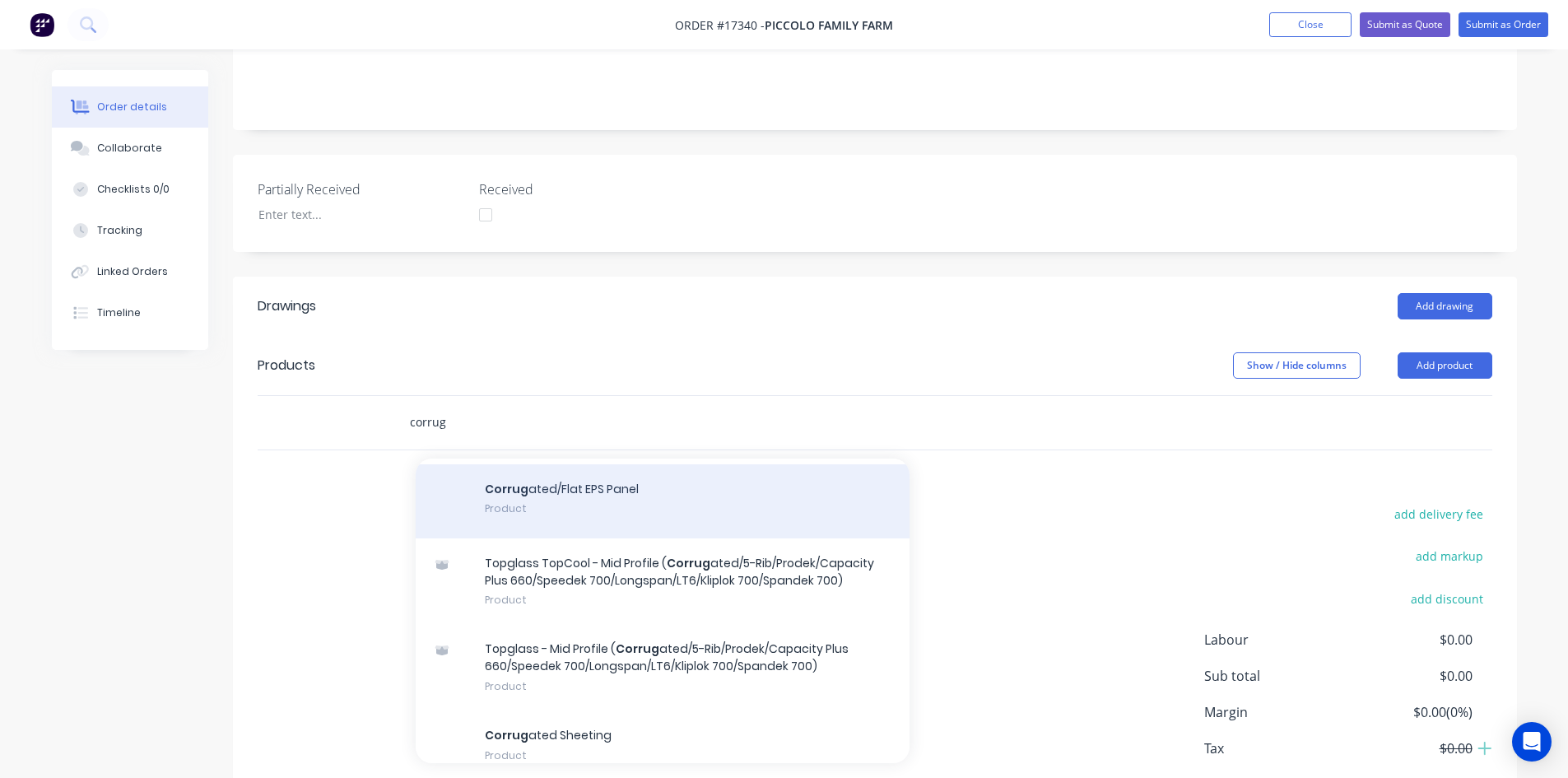
scroll to position [165, 0]
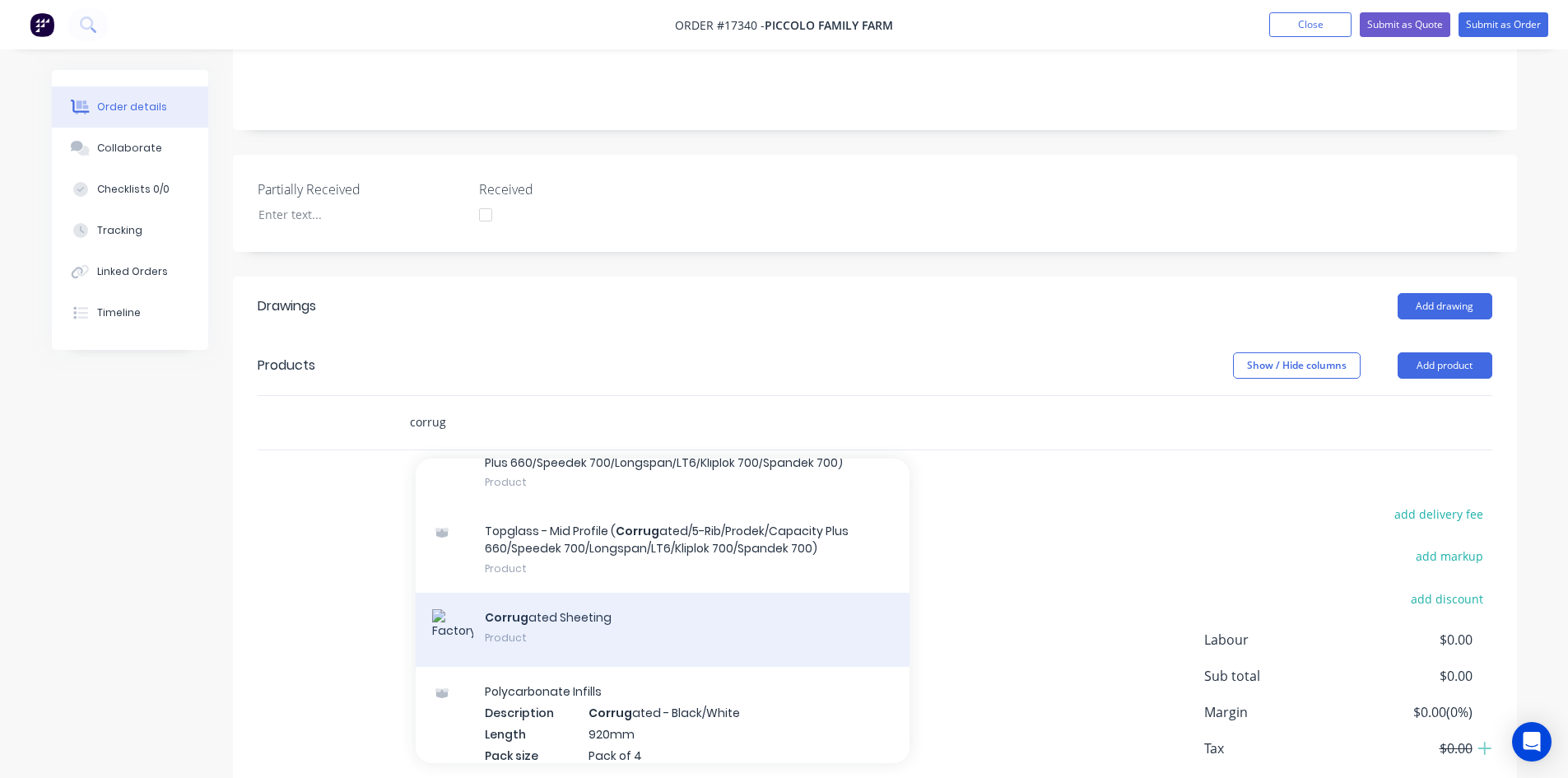
type input "corrug"
click at [587, 608] on div "Corrug ated Sheeting Product" at bounding box center [663, 630] width 494 height 74
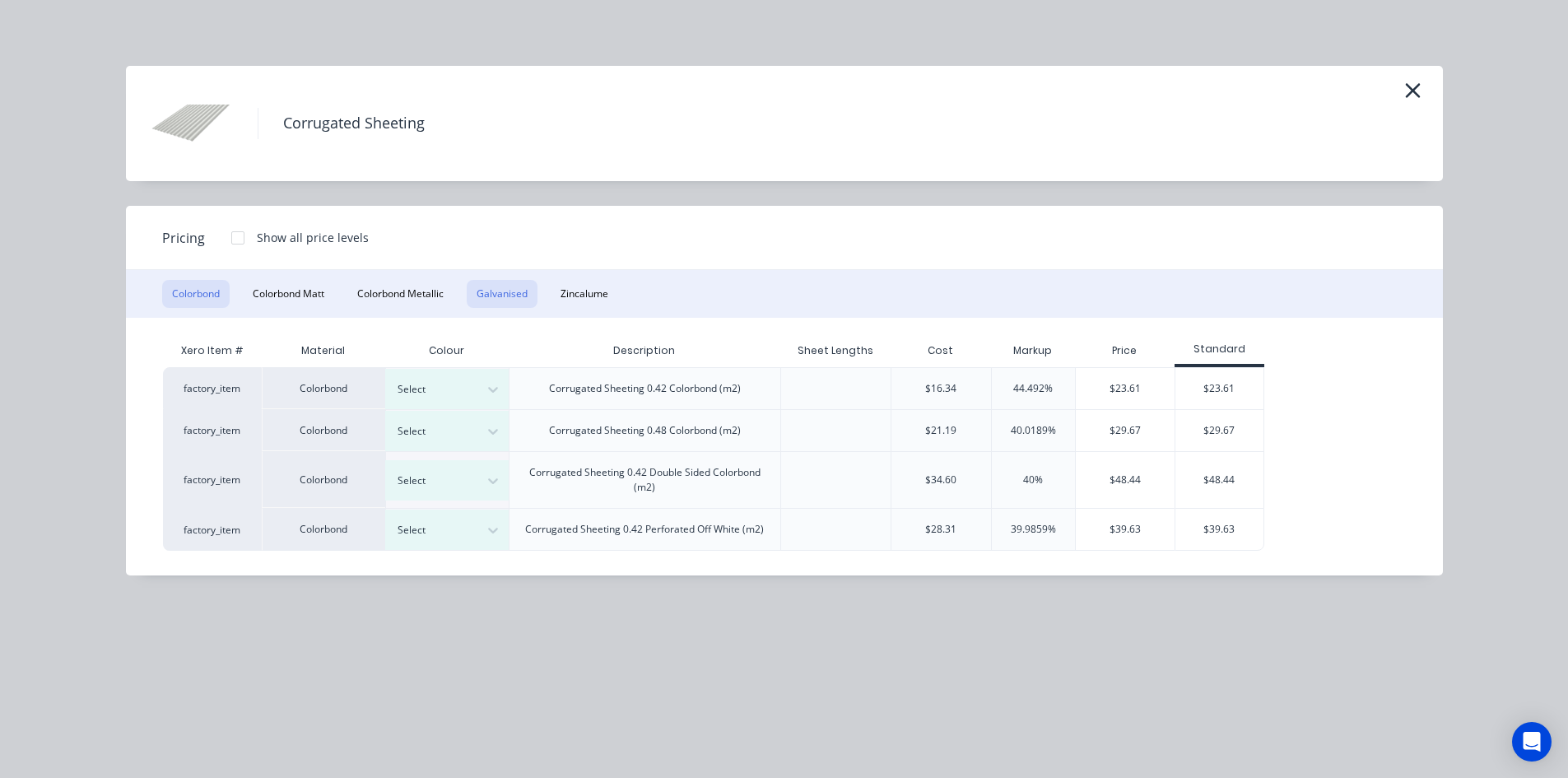
click at [501, 298] on button "Galvanised" at bounding box center [502, 294] width 70 height 28
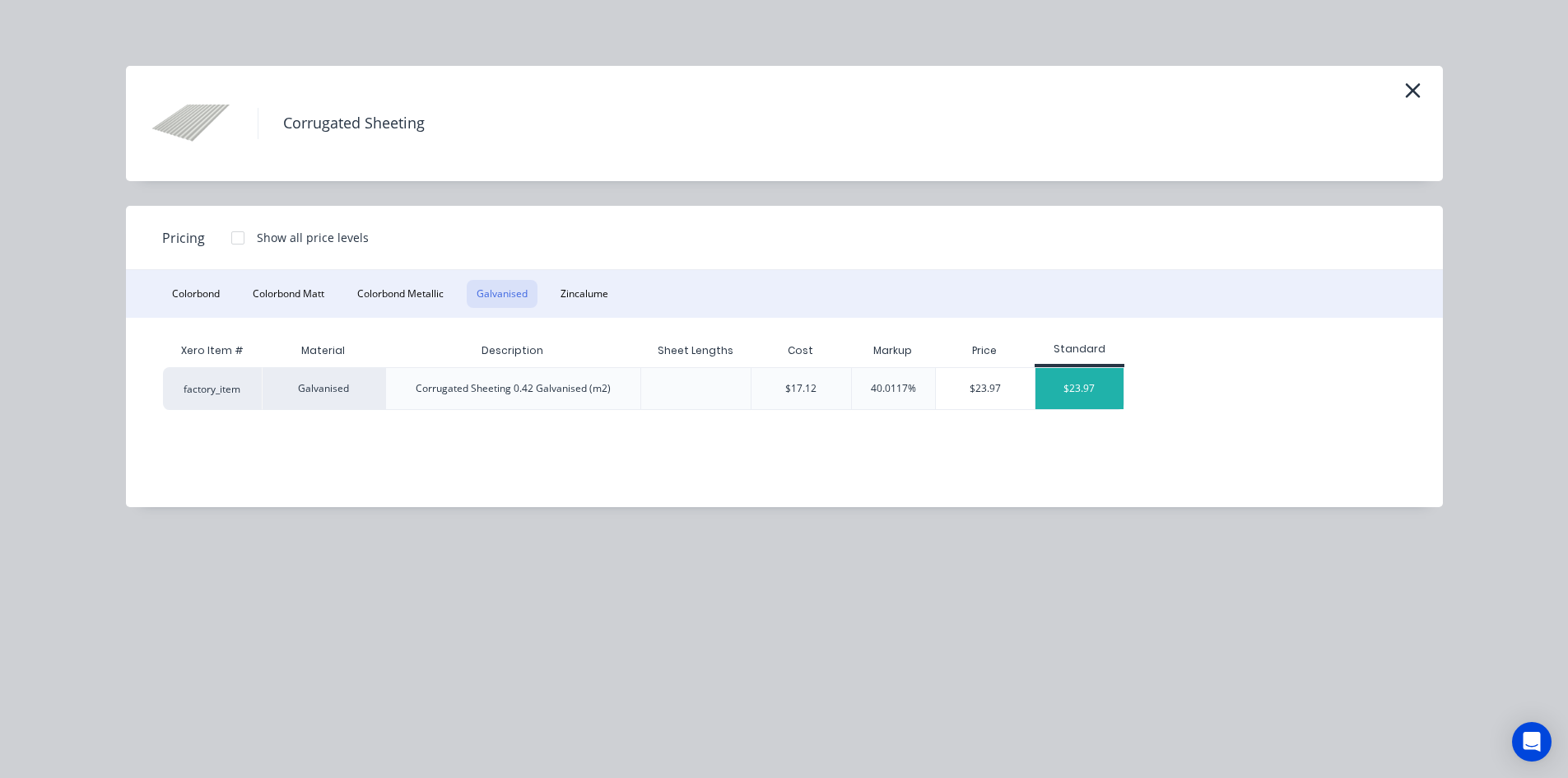
click at [1087, 390] on div "$23.97" at bounding box center [1079, 388] width 88 height 41
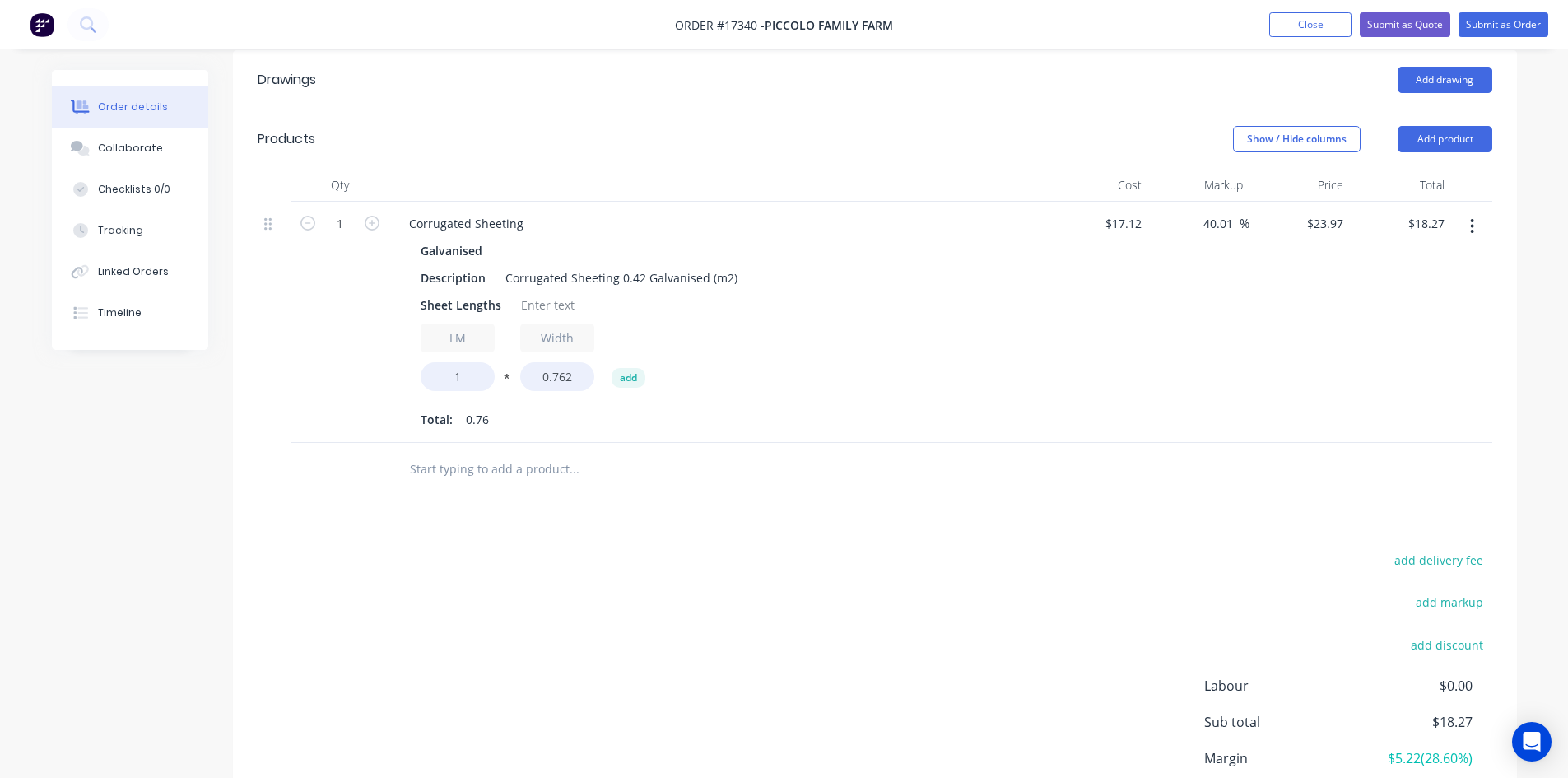
scroll to position [577, 0]
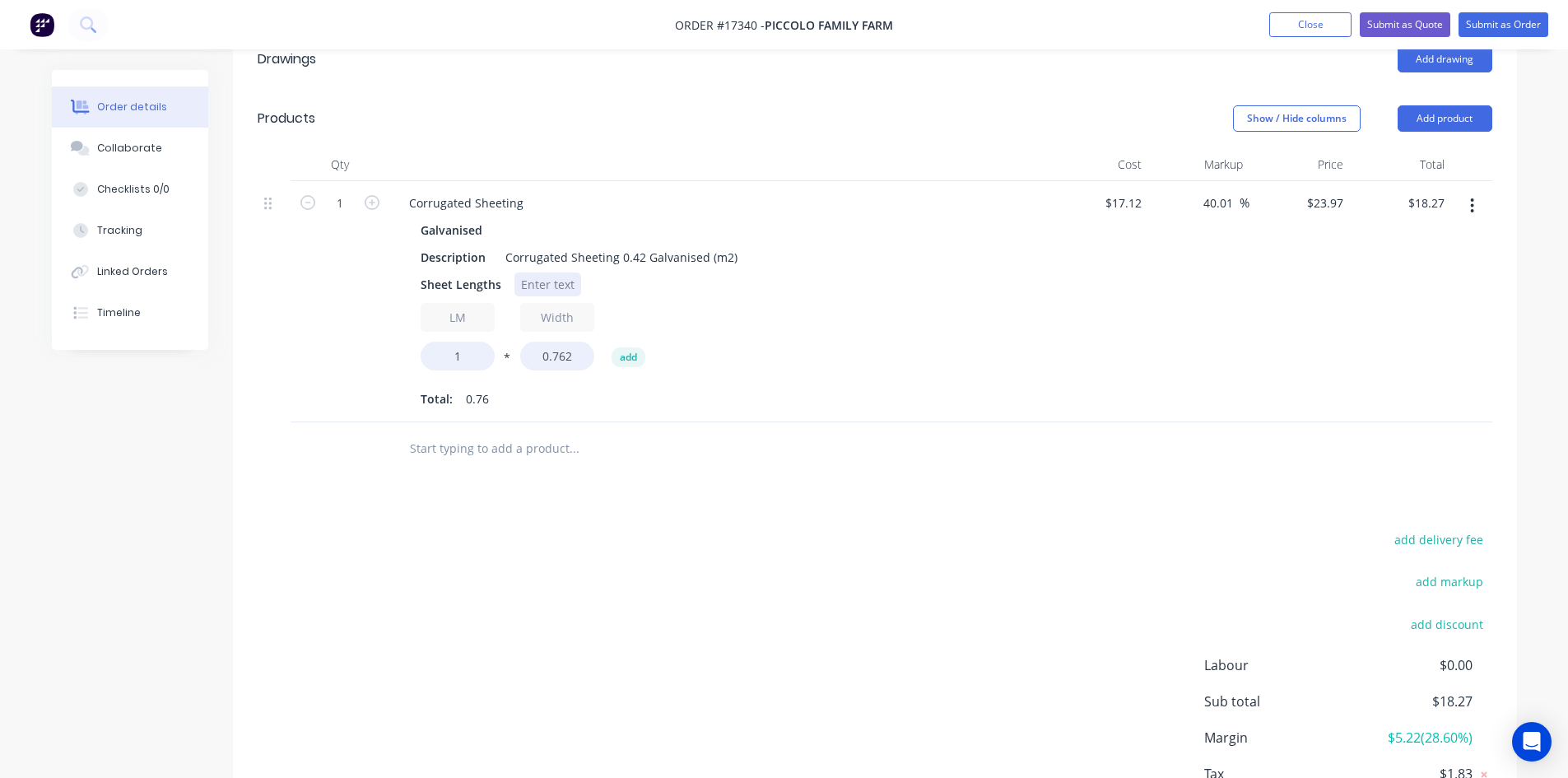
click at [540, 273] on div at bounding box center [547, 285] width 66 height 24
click at [932, 531] on div "add delivery fee add markup add discount Labour $0.00 Sub total $18.27 Margin $…" at bounding box center [875, 688] width 1235 height 318
click at [460, 341] on input "1" at bounding box center [457, 355] width 74 height 29
type input "77"
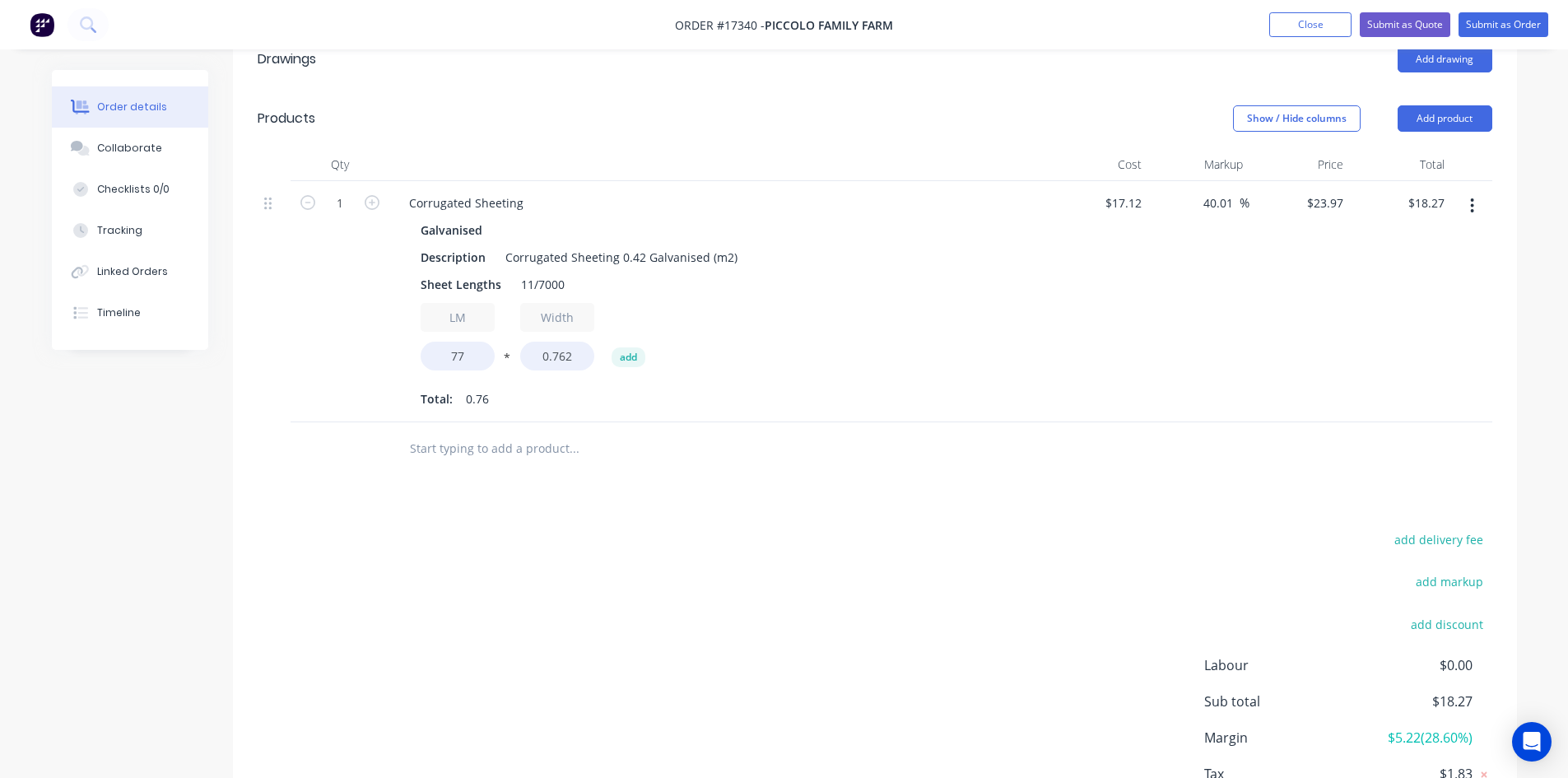
type input "$1,406.42"
click at [834, 529] on div "add delivery fee add markup add discount Labour $0.00 Sub total $18.27 Margin $…" at bounding box center [875, 688] width 1235 height 318
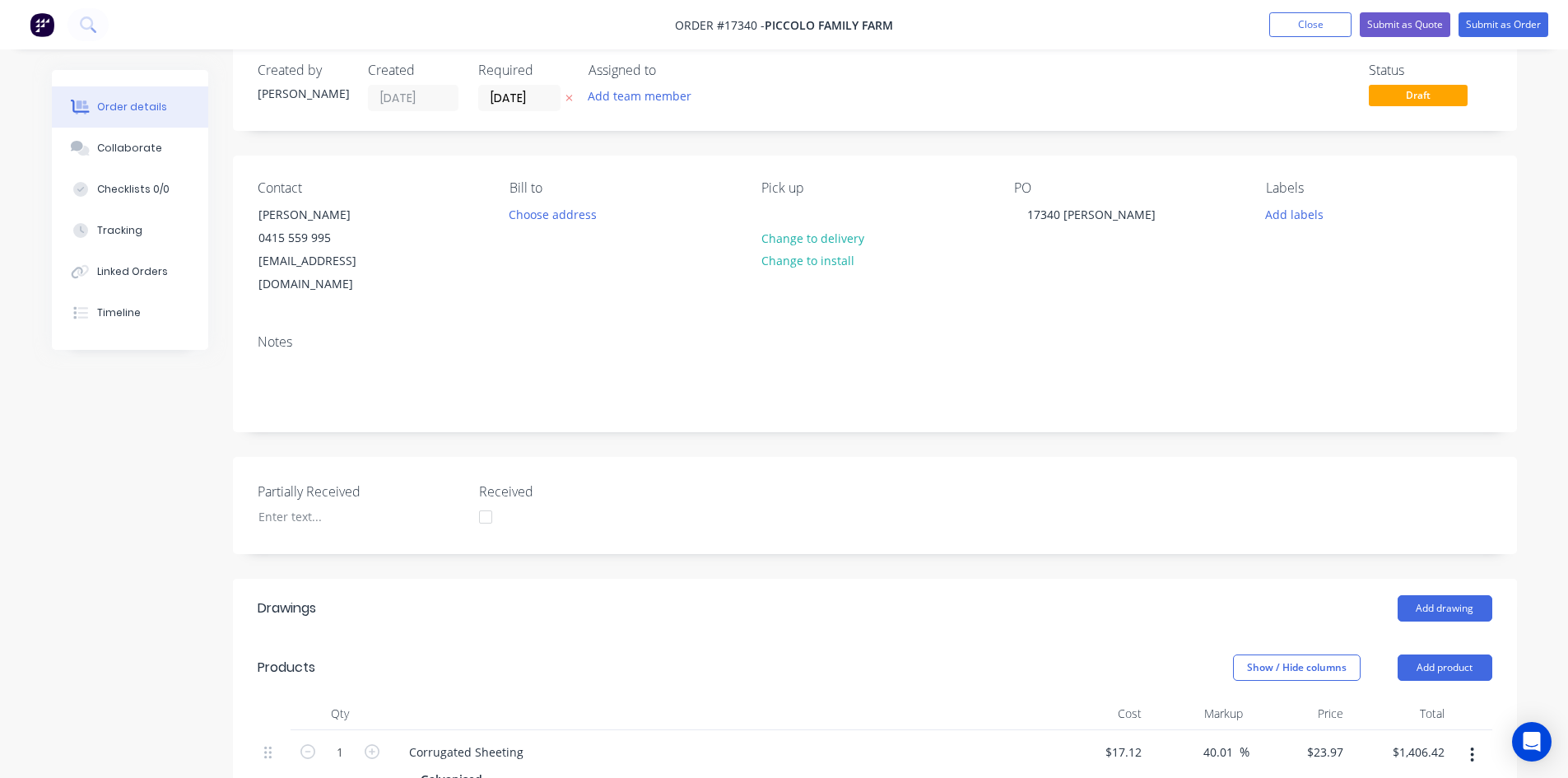
scroll to position [0, 0]
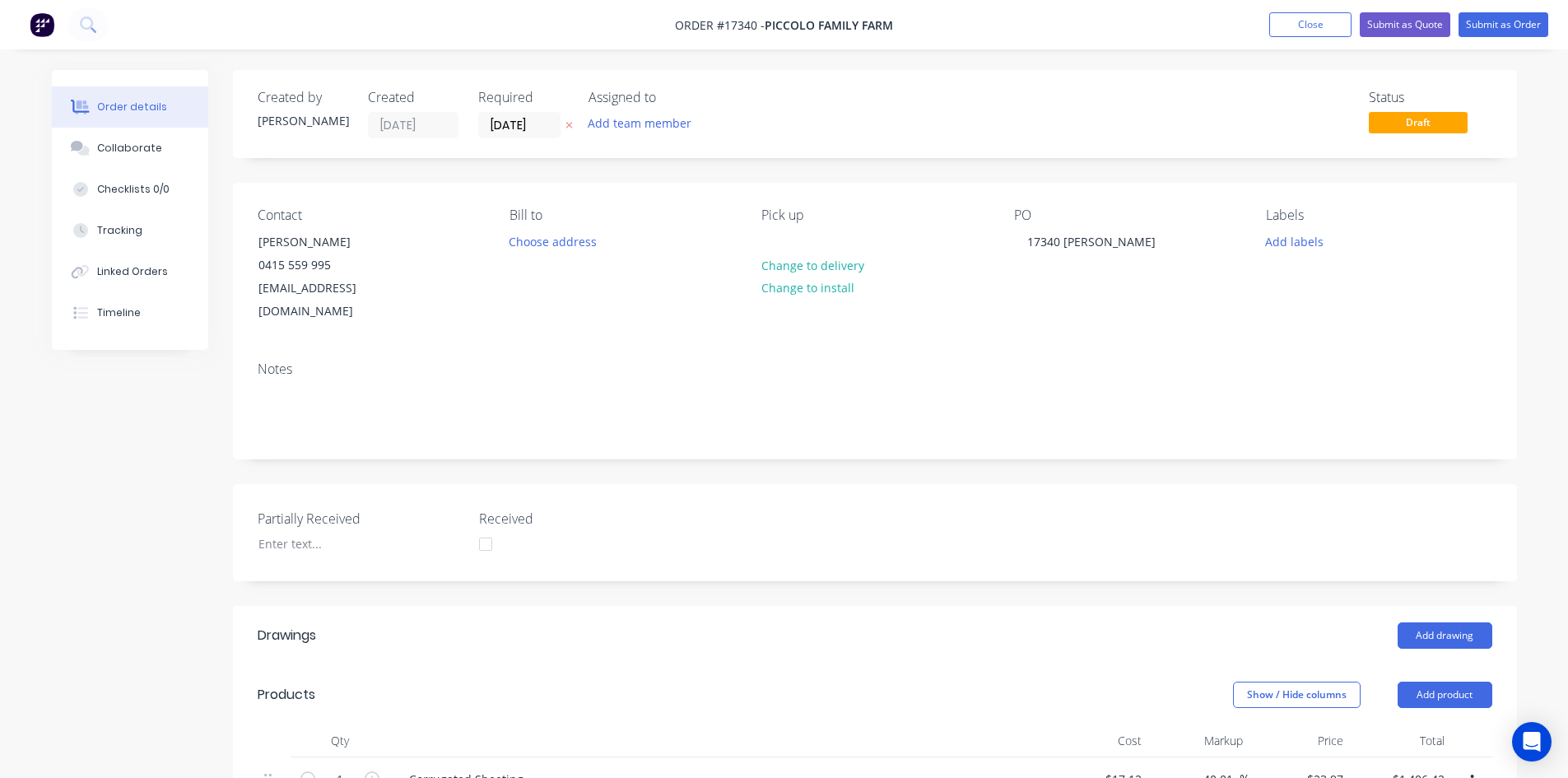
click at [748, 172] on div "Created by Sam Created 12/08/25 Required 12/08/25 Assigned to Add team member S…" at bounding box center [875, 759] width 1284 height 1378
click at [1042, 172] on div "Created by Sam Created 12/08/25 Required 12/08/25 Assigned to Add team member S…" at bounding box center [875, 759] width 1284 height 1378
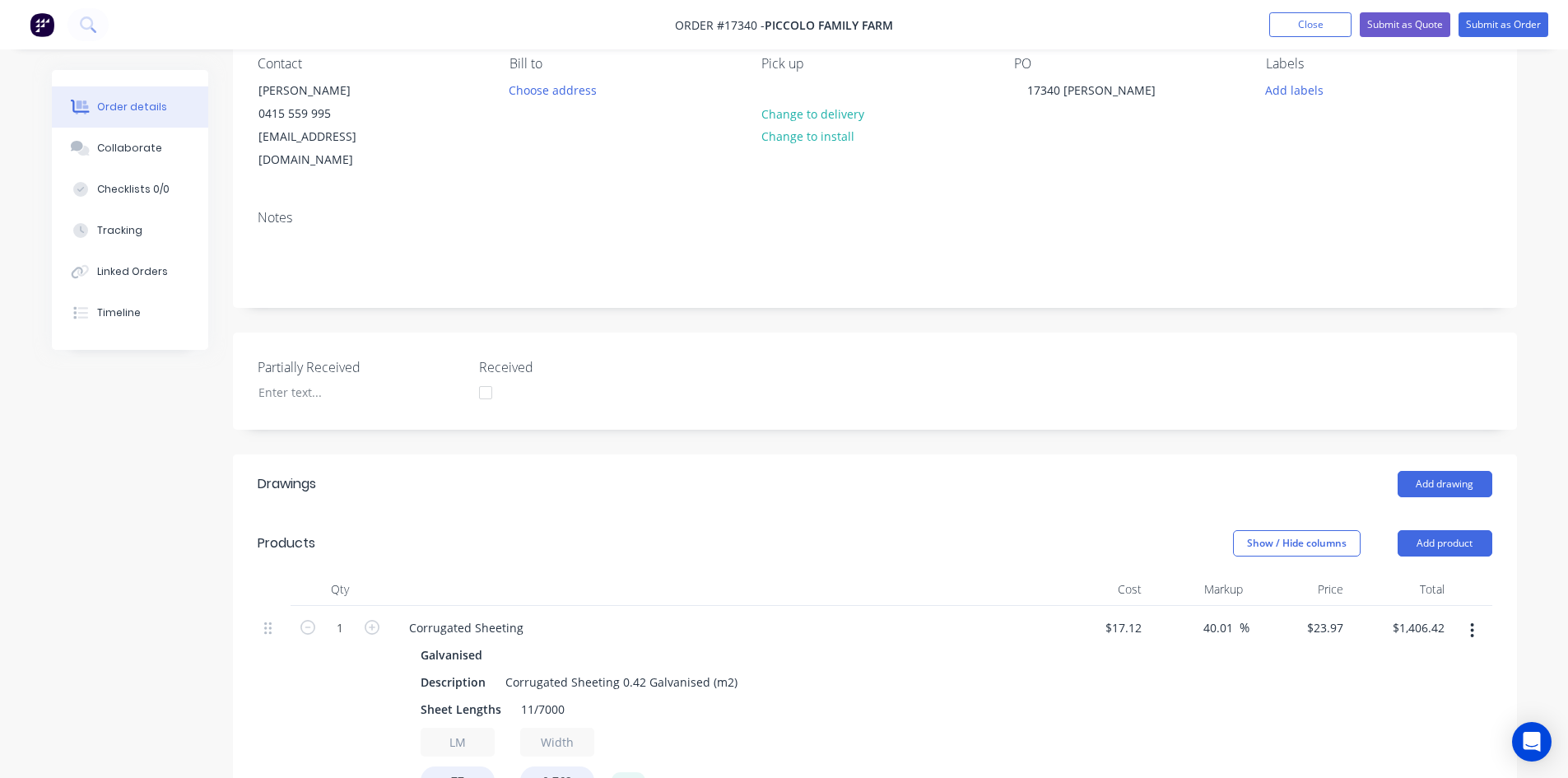
scroll to position [412, 0]
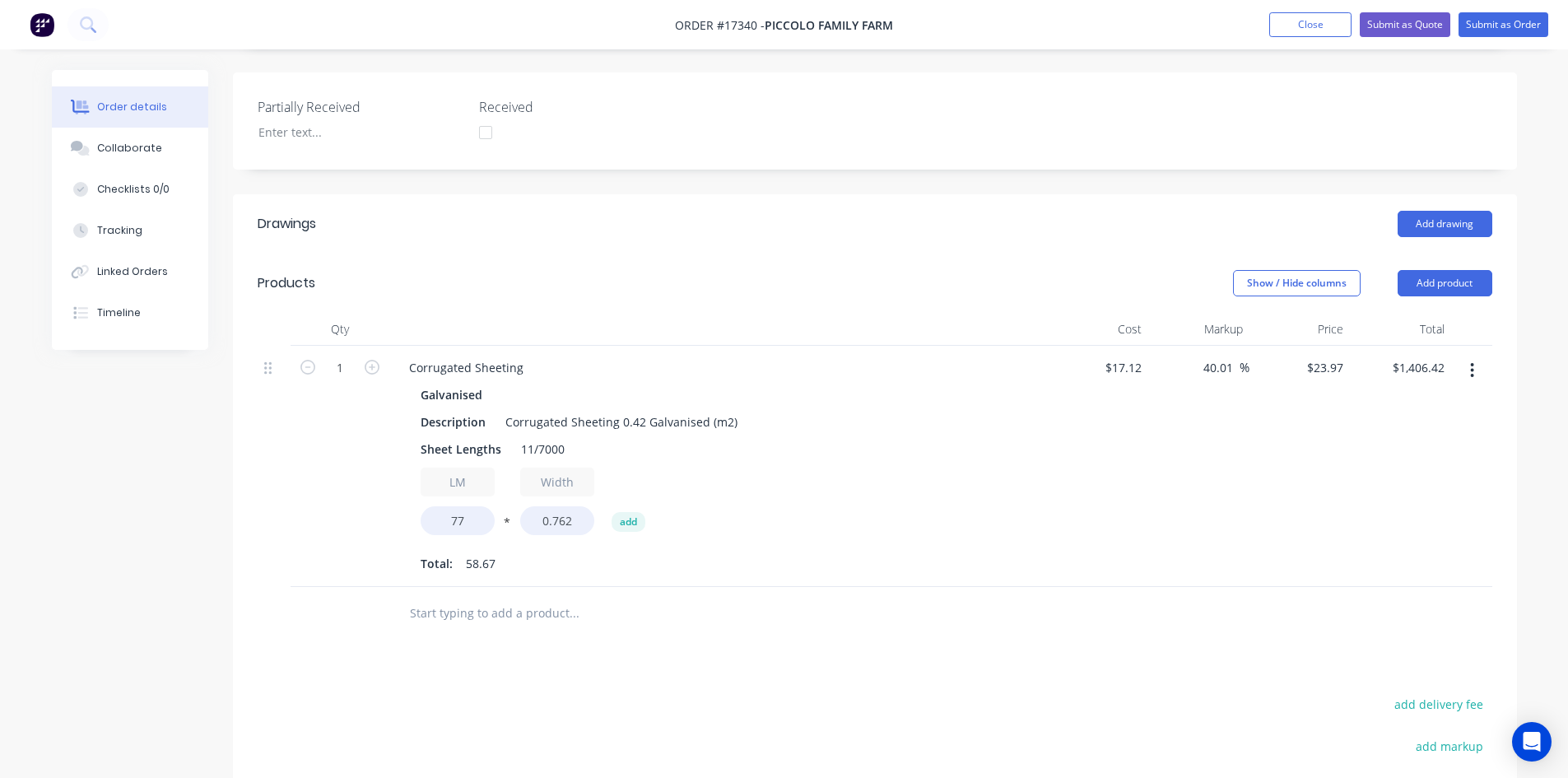
click at [763, 163] on div "Created by Sam Created 12/08/25 Required 12/08/25 Assigned to Add team member S…" at bounding box center [875, 347] width 1284 height 1378
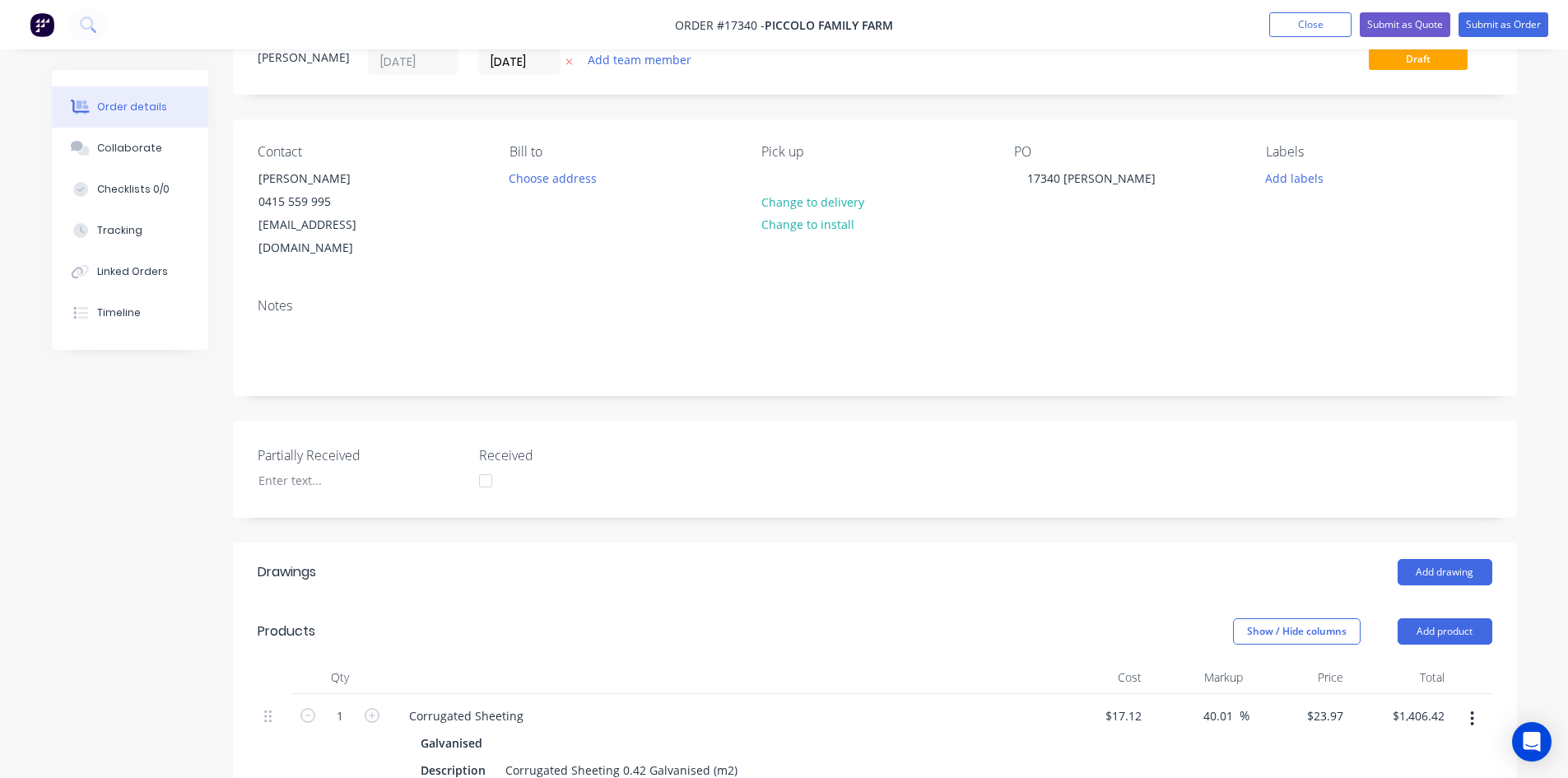
scroll to position [0, 0]
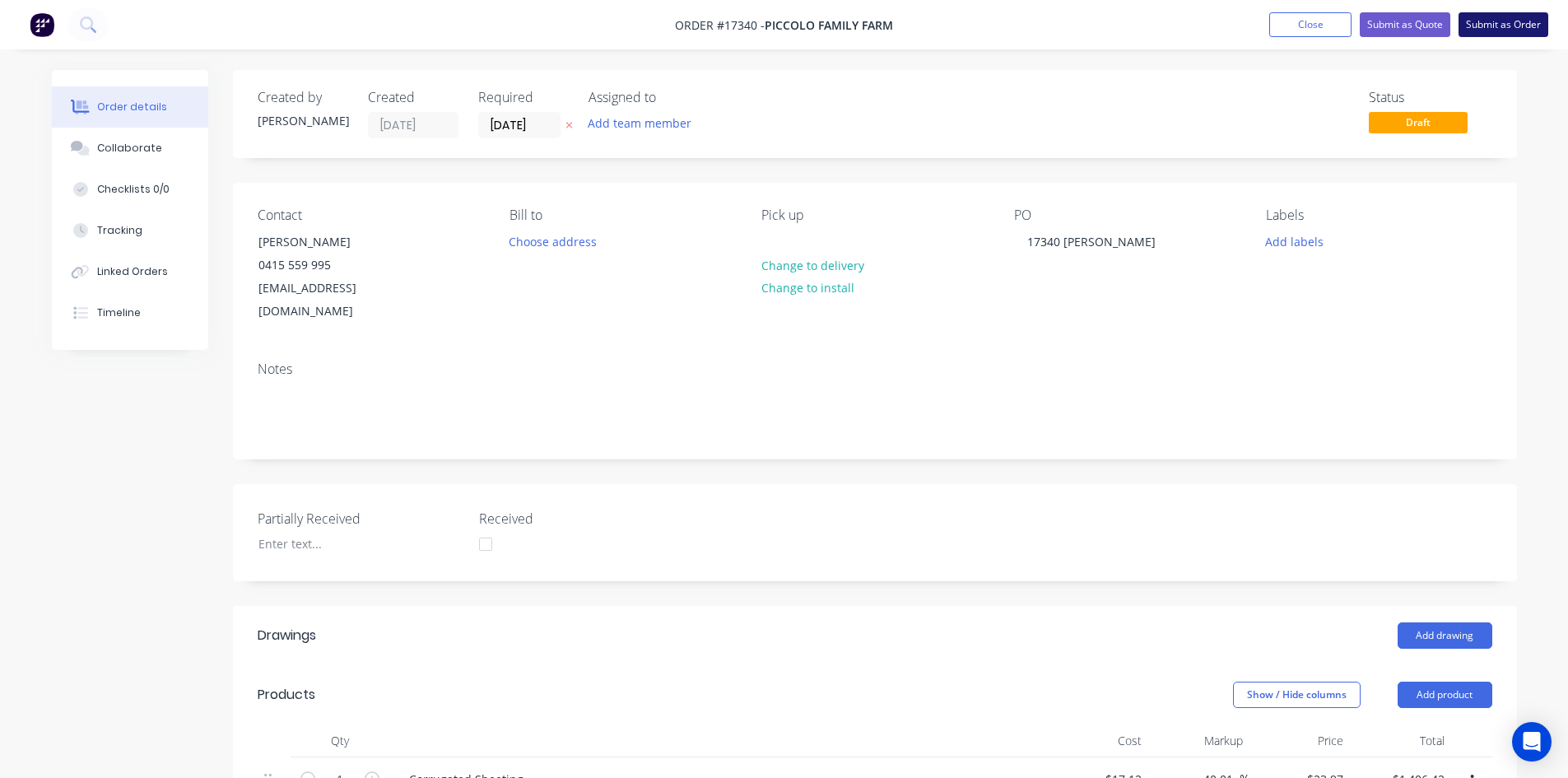
click at [1506, 28] on button "Submit as Order" at bounding box center [1504, 24] width 89 height 25
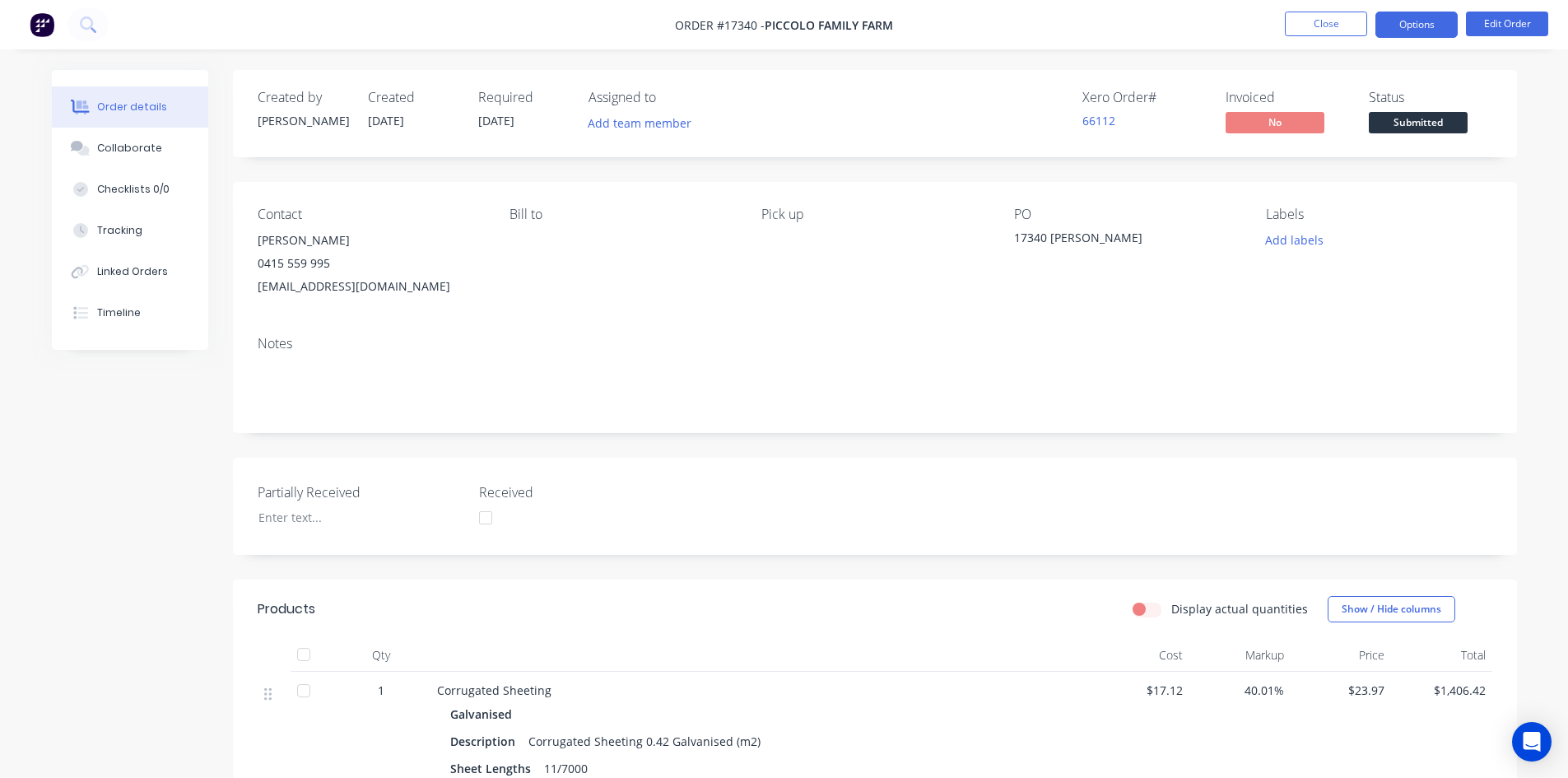
click at [1407, 23] on button "Options" at bounding box center [1416, 25] width 82 height 27
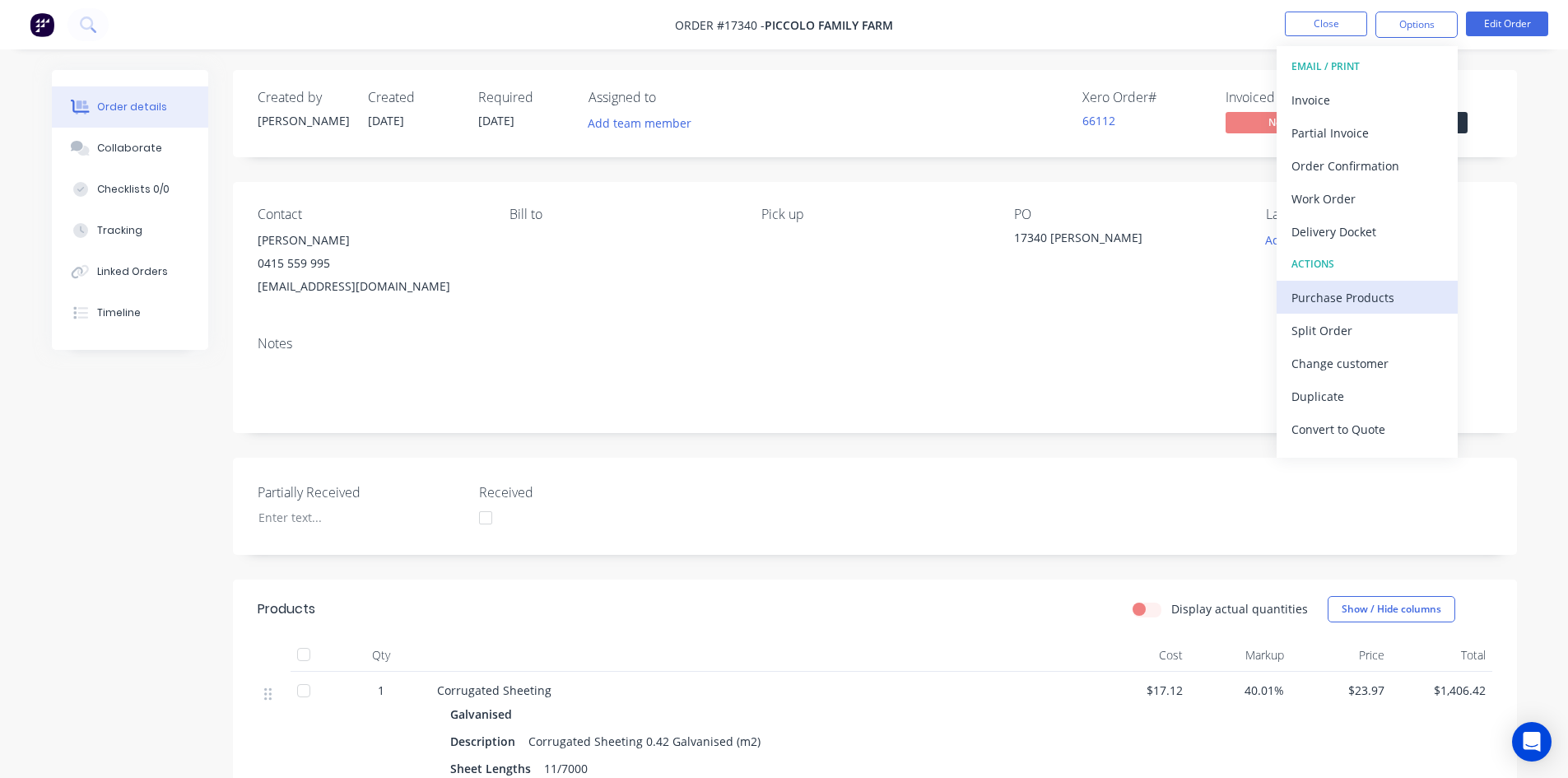
click at [1368, 288] on div "Purchase Products" at bounding box center [1367, 298] width 152 height 24
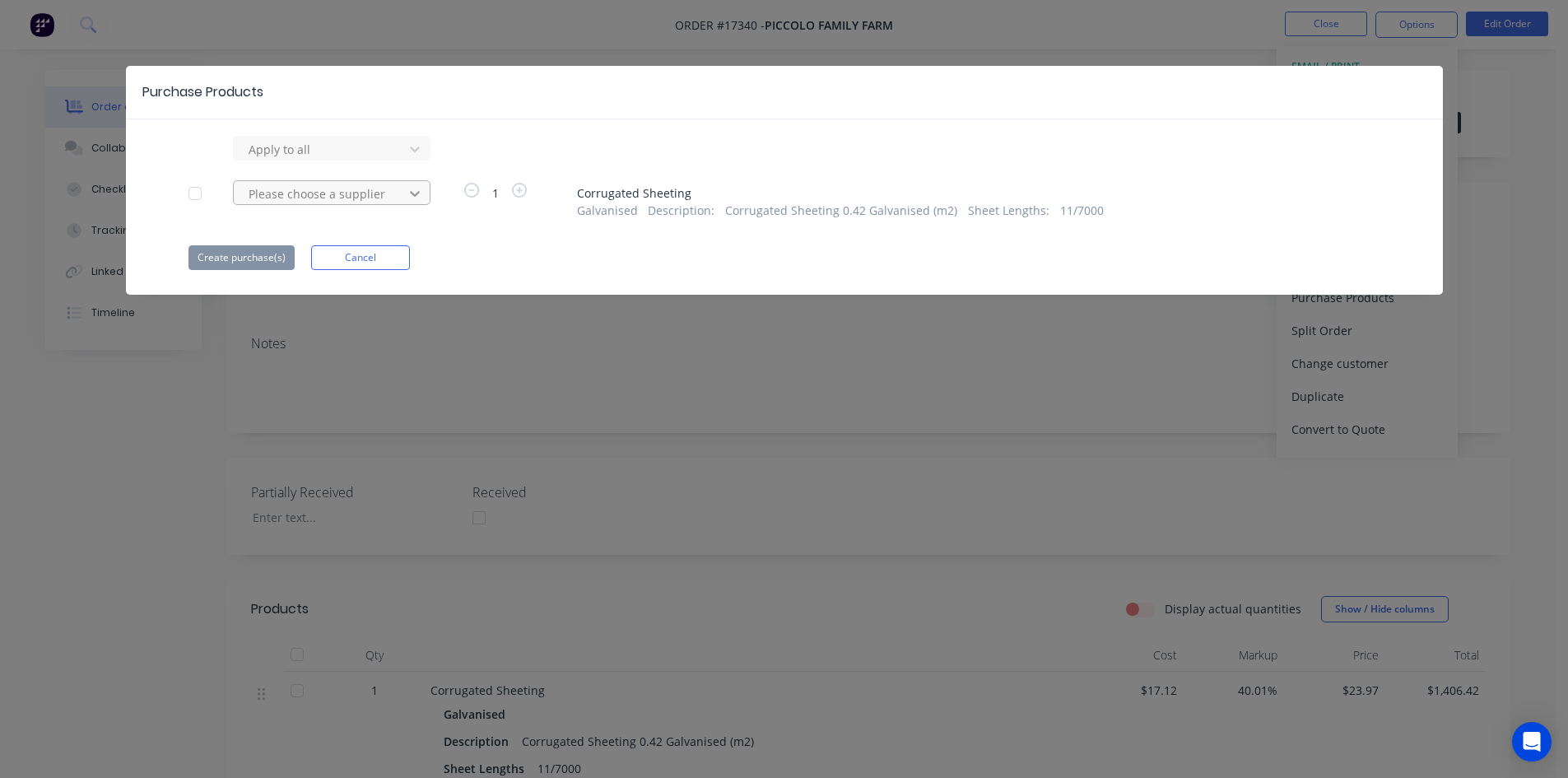
click at [407, 158] on icon at bounding box center [415, 149] width 17 height 17
click at [615, 102] on div "Purchase Products" at bounding box center [784, 92] width 1317 height 54
click at [390, 160] on div at bounding box center [320, 149] width 148 height 21
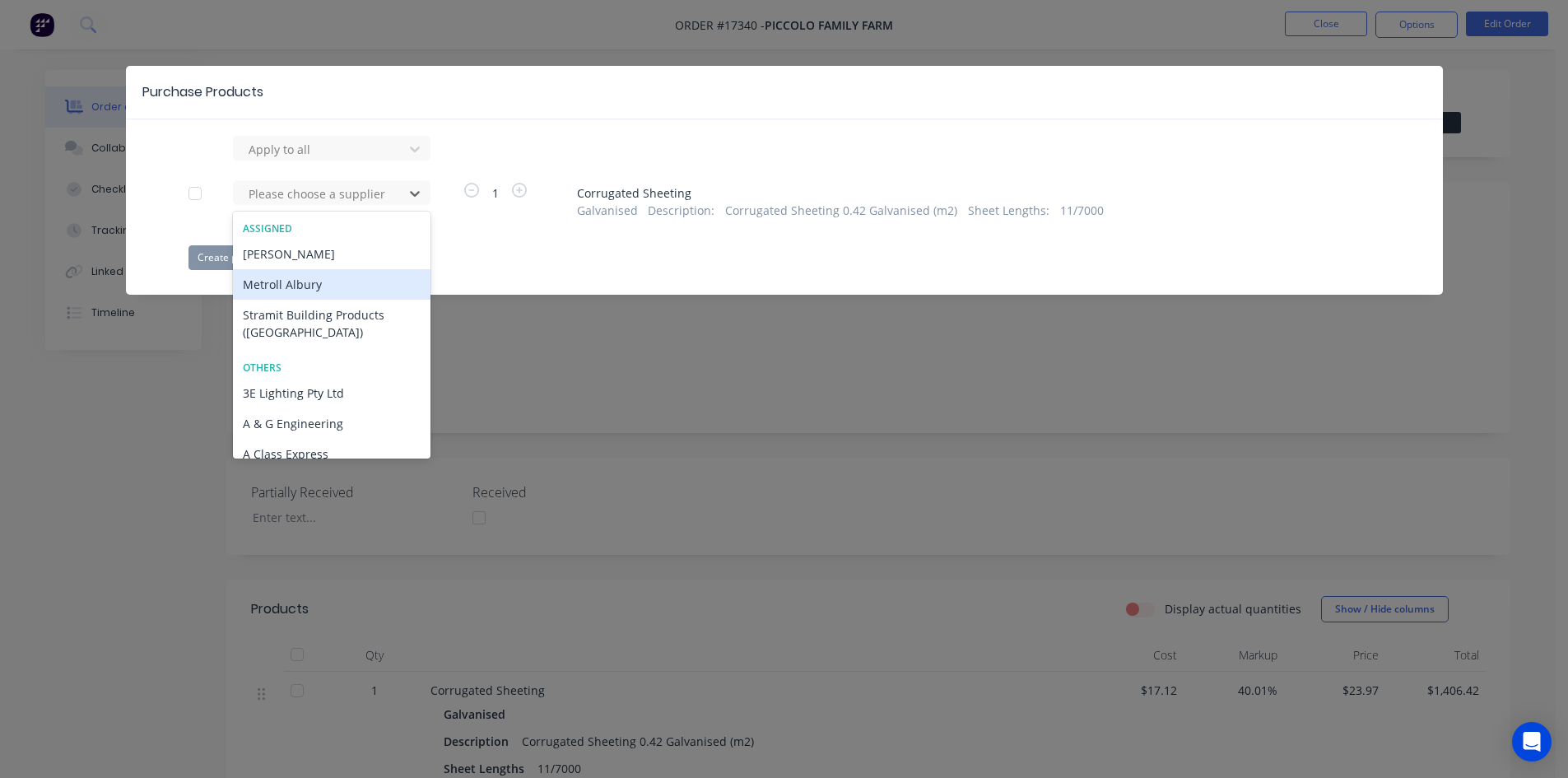
click at [366, 286] on div "Metroll Albury" at bounding box center [331, 284] width 197 height 31
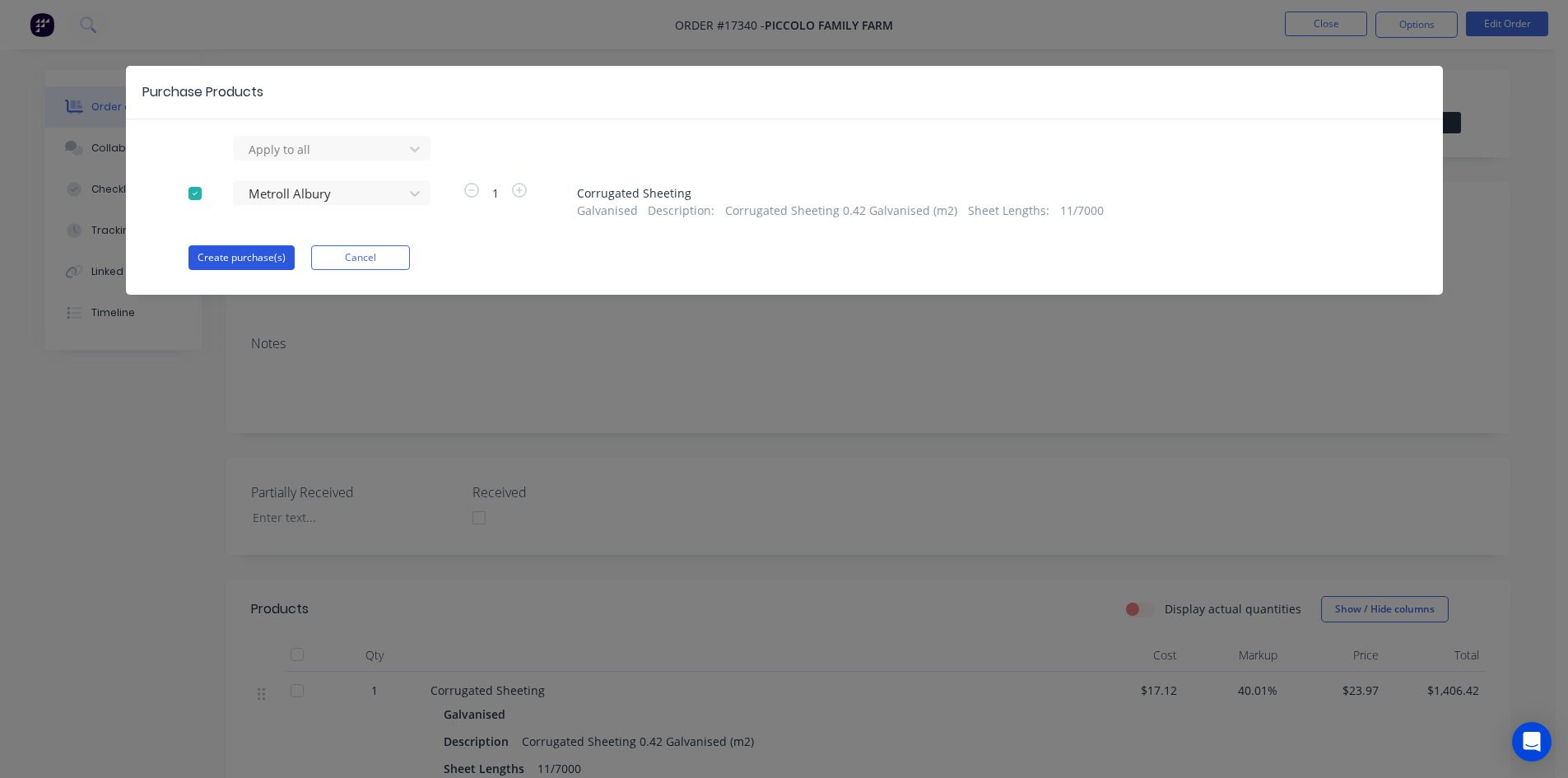
click at [248, 259] on button "Create purchase(s)" at bounding box center [241, 257] width 106 height 25
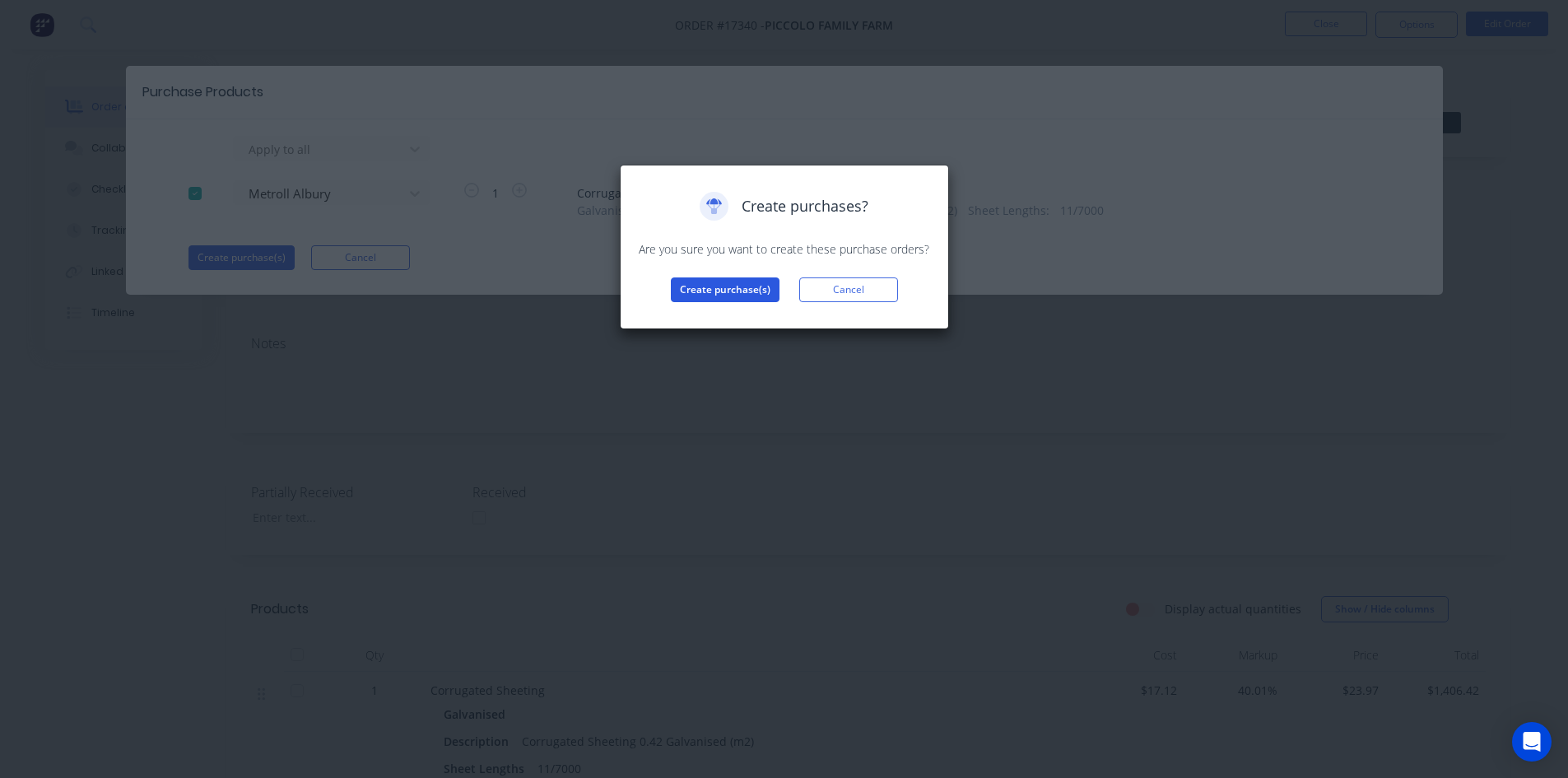
click at [733, 287] on button "Create purchase(s)" at bounding box center [725, 290] width 109 height 25
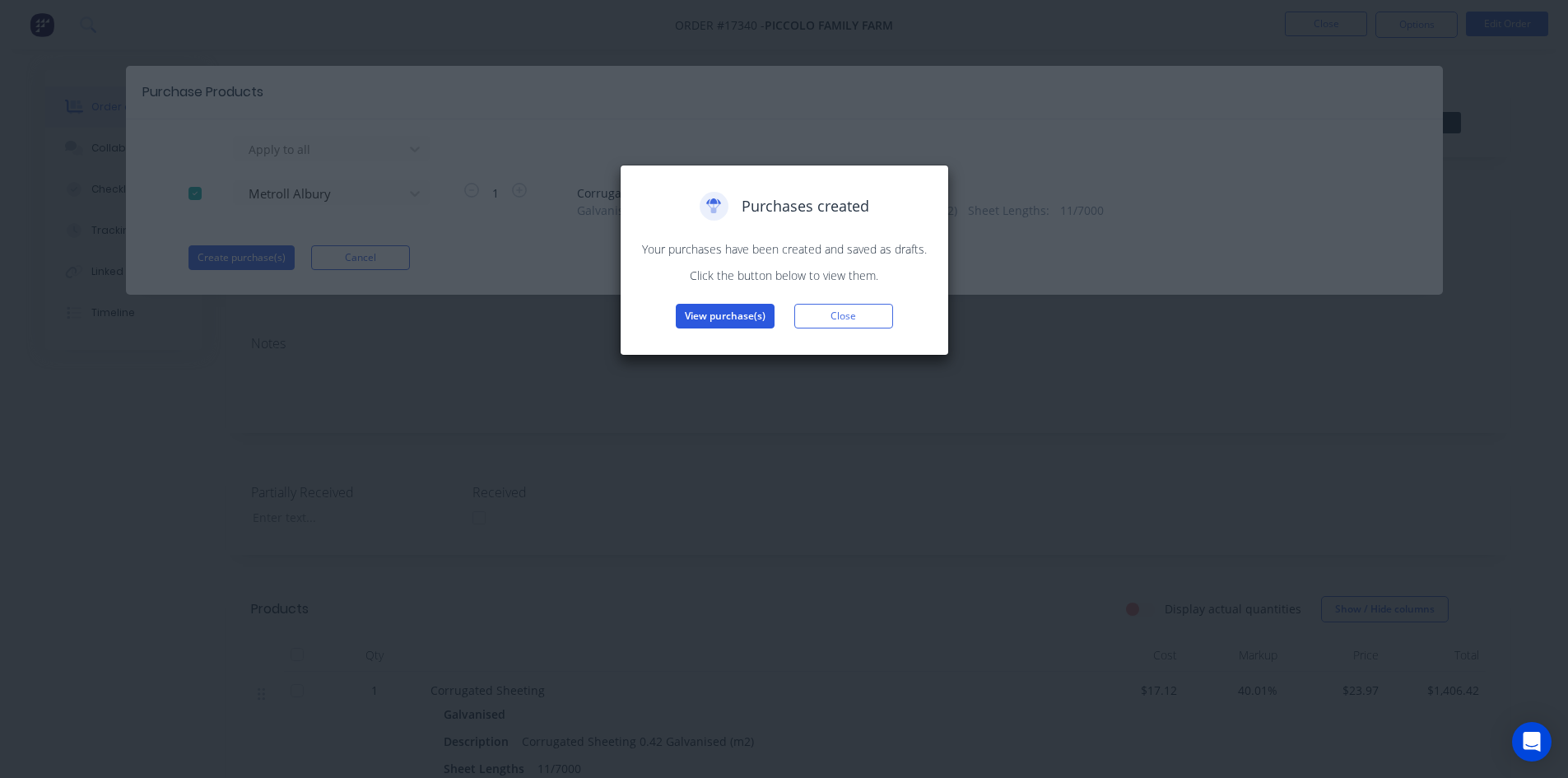
click at [738, 318] on button "View purchase(s)" at bounding box center [725, 316] width 99 height 25
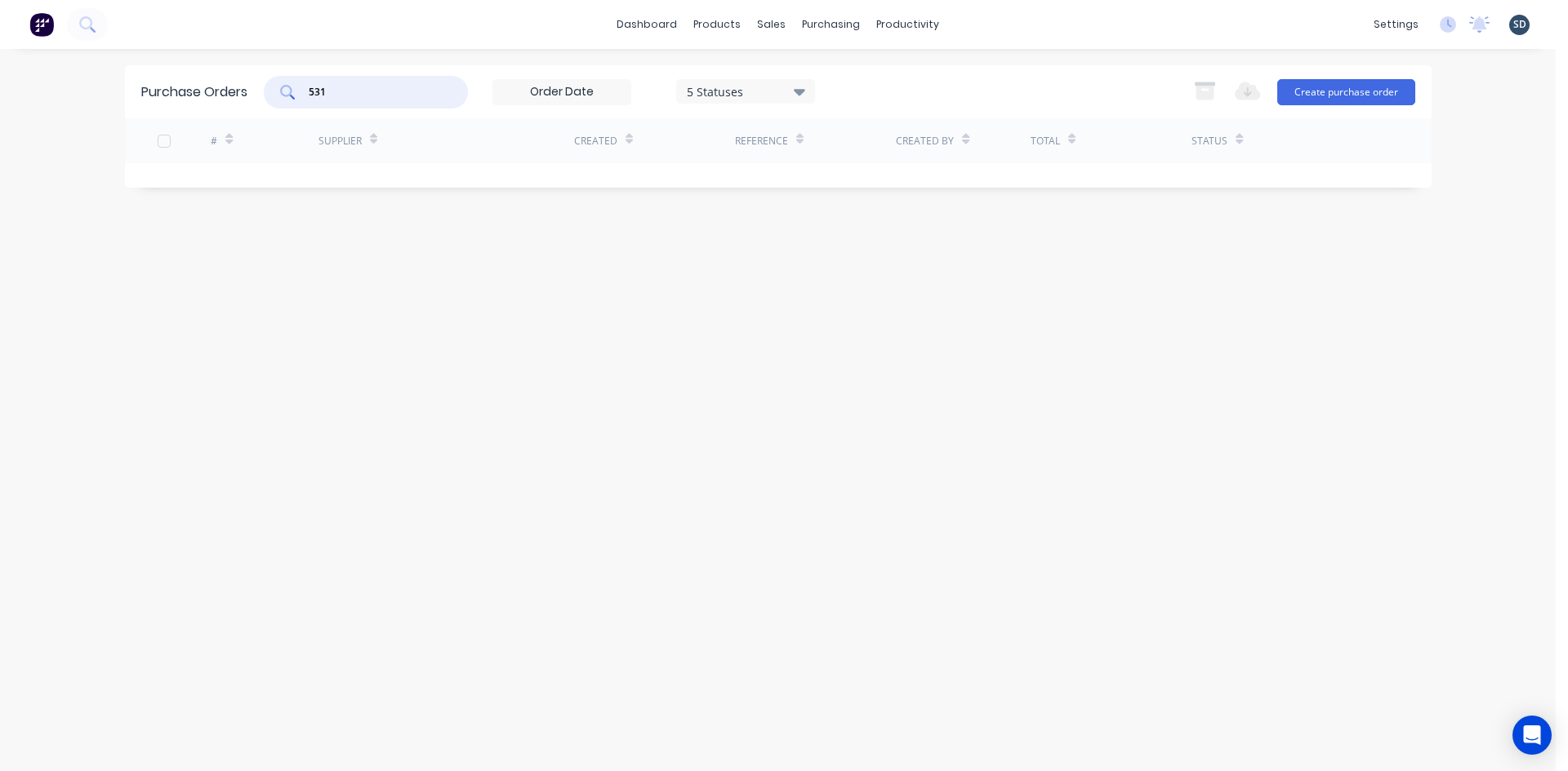
click at [353, 92] on input "531" at bounding box center [375, 91] width 136 height 17
click at [991, 59] on div "dashboard products sales purchasing productivity dashboard products Product Cat…" at bounding box center [777, 386] width 1555 height 771
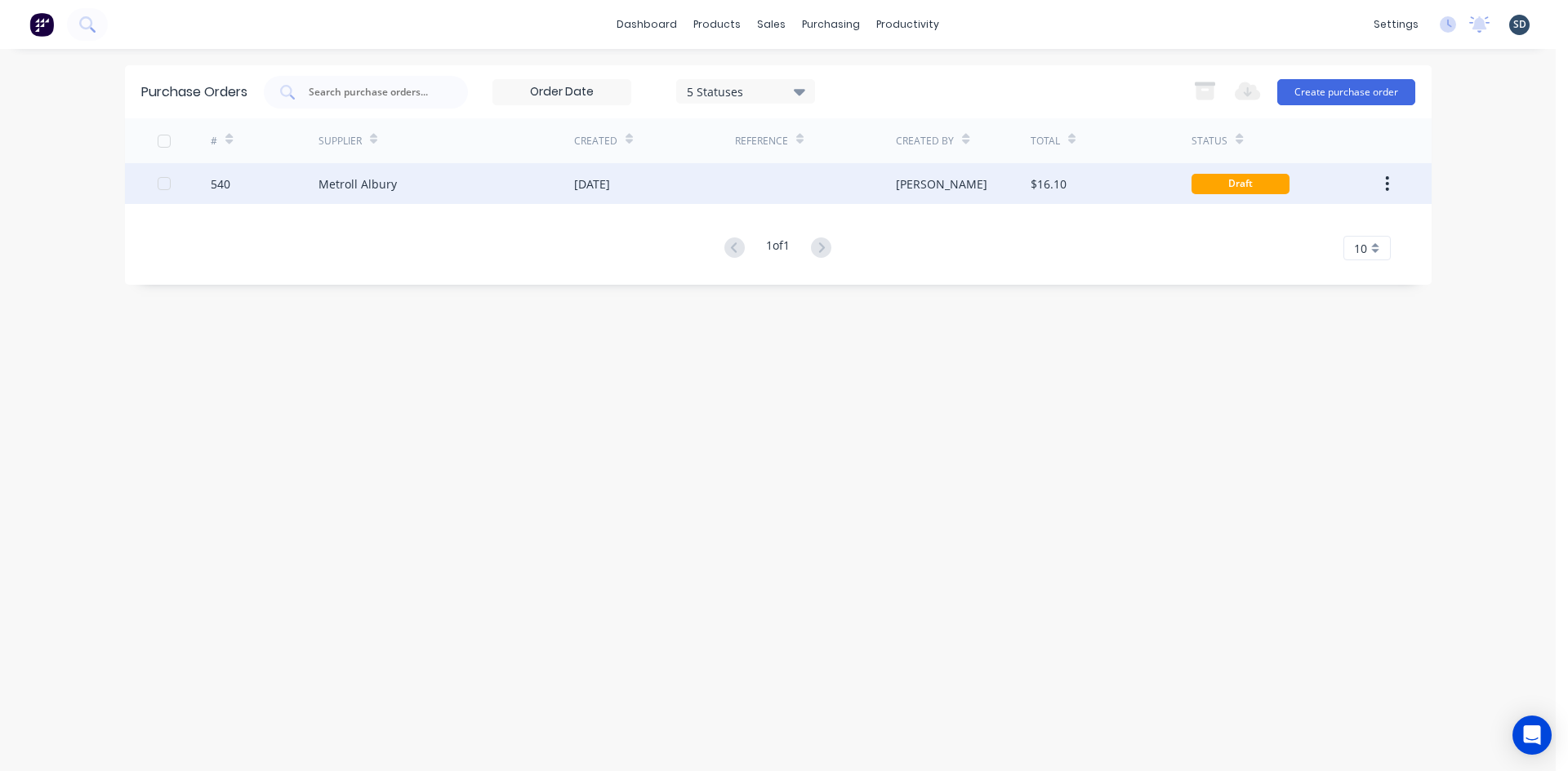
click at [644, 190] on div "[DATE]" at bounding box center [654, 183] width 161 height 40
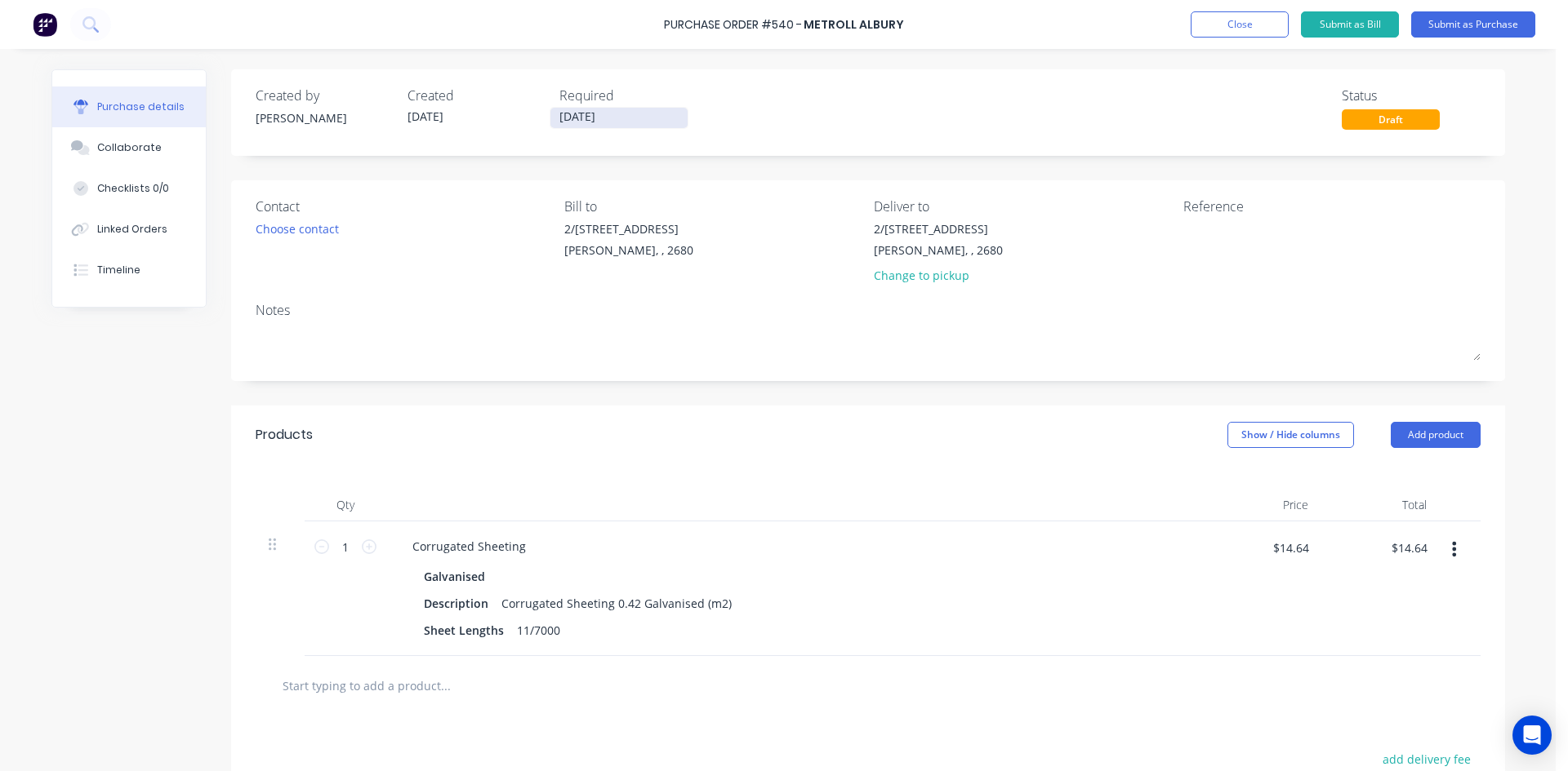
click at [635, 112] on input "[DATE]" at bounding box center [618, 118] width 137 height 21
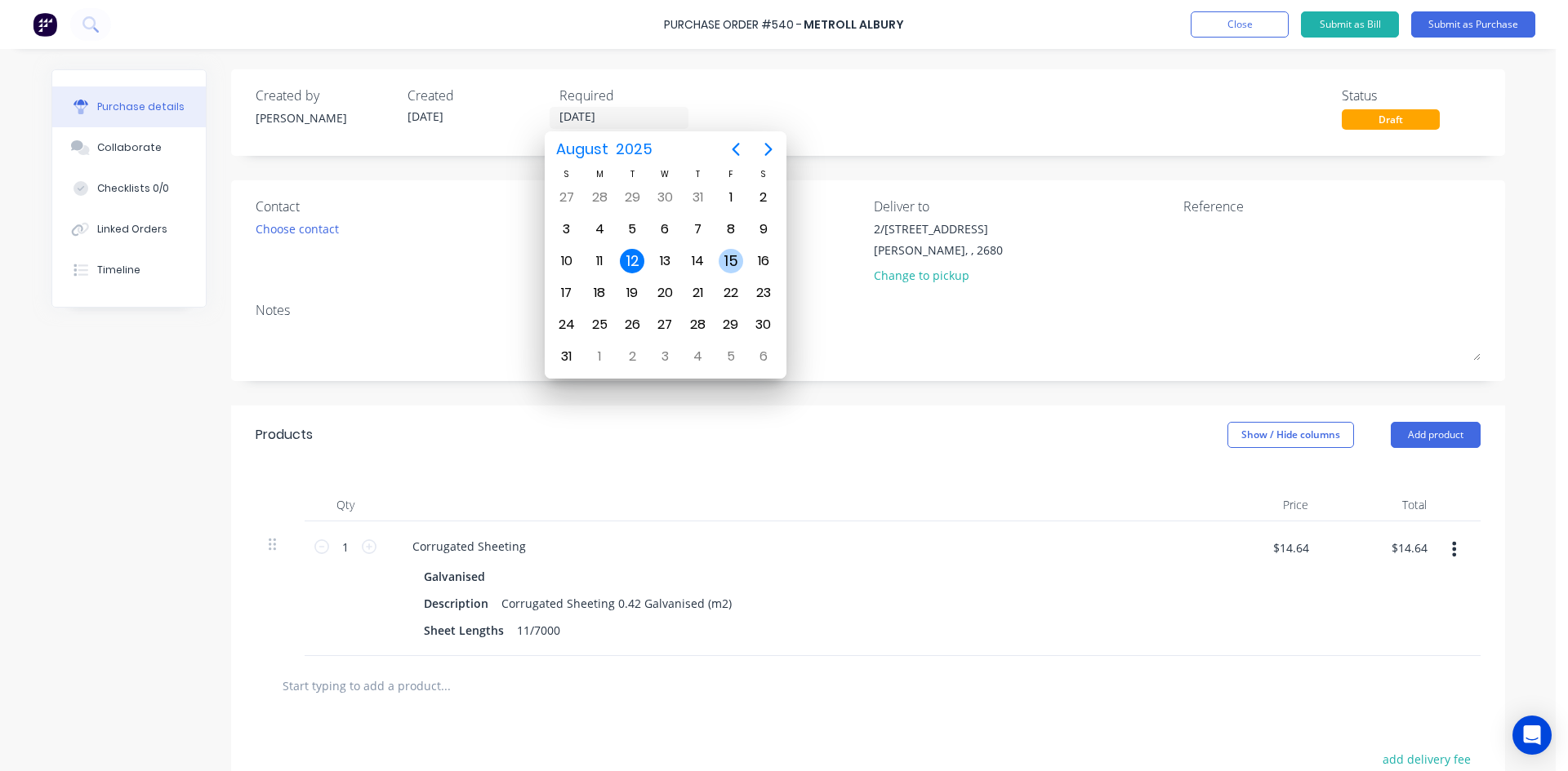
click at [727, 257] on div "15" at bounding box center [730, 261] width 25 height 25
type input "15/08/25"
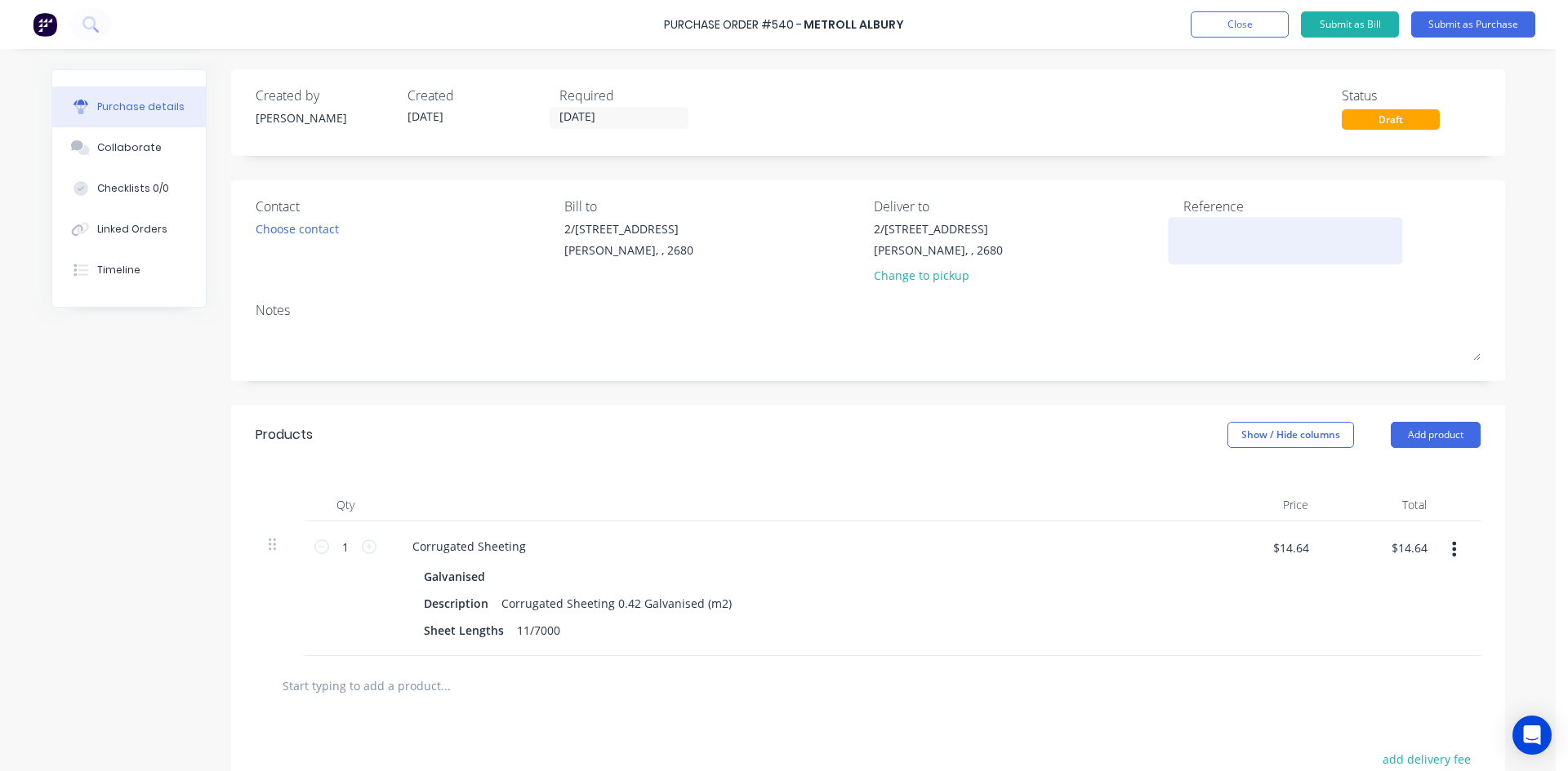
click at [1196, 234] on textarea at bounding box center [1285, 238] width 204 height 36
type textarea "x"
type textarea "5"
type textarea "x"
type textarea "54"
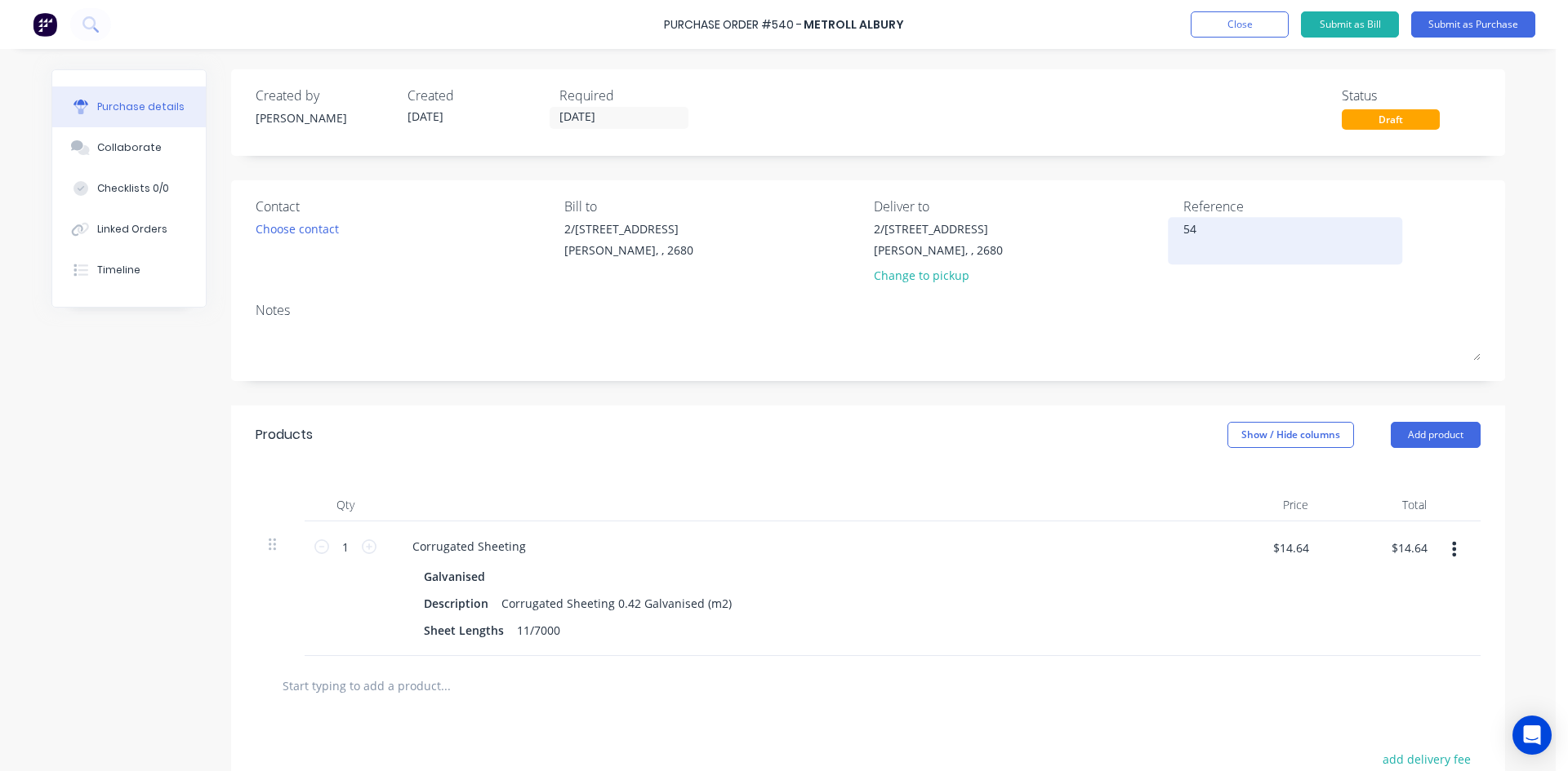
type textarea "x"
type textarea "540"
type textarea "x"
type textarea "540"
type textarea "x"
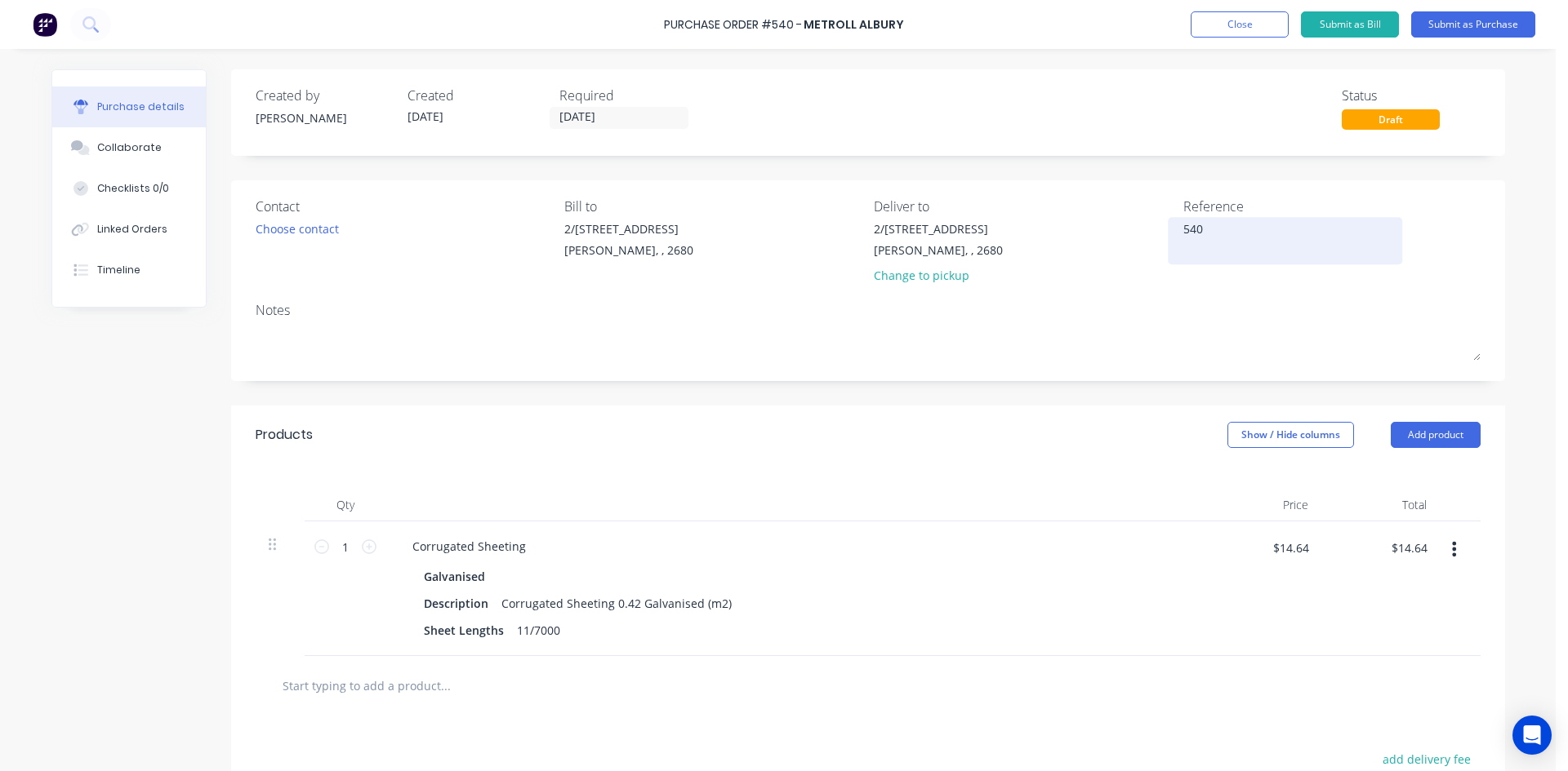
type textarea "540 /"
type textarea "x"
type textarea "540 /"
click at [121, 240] on button "Linked Orders" at bounding box center [129, 228] width 153 height 40
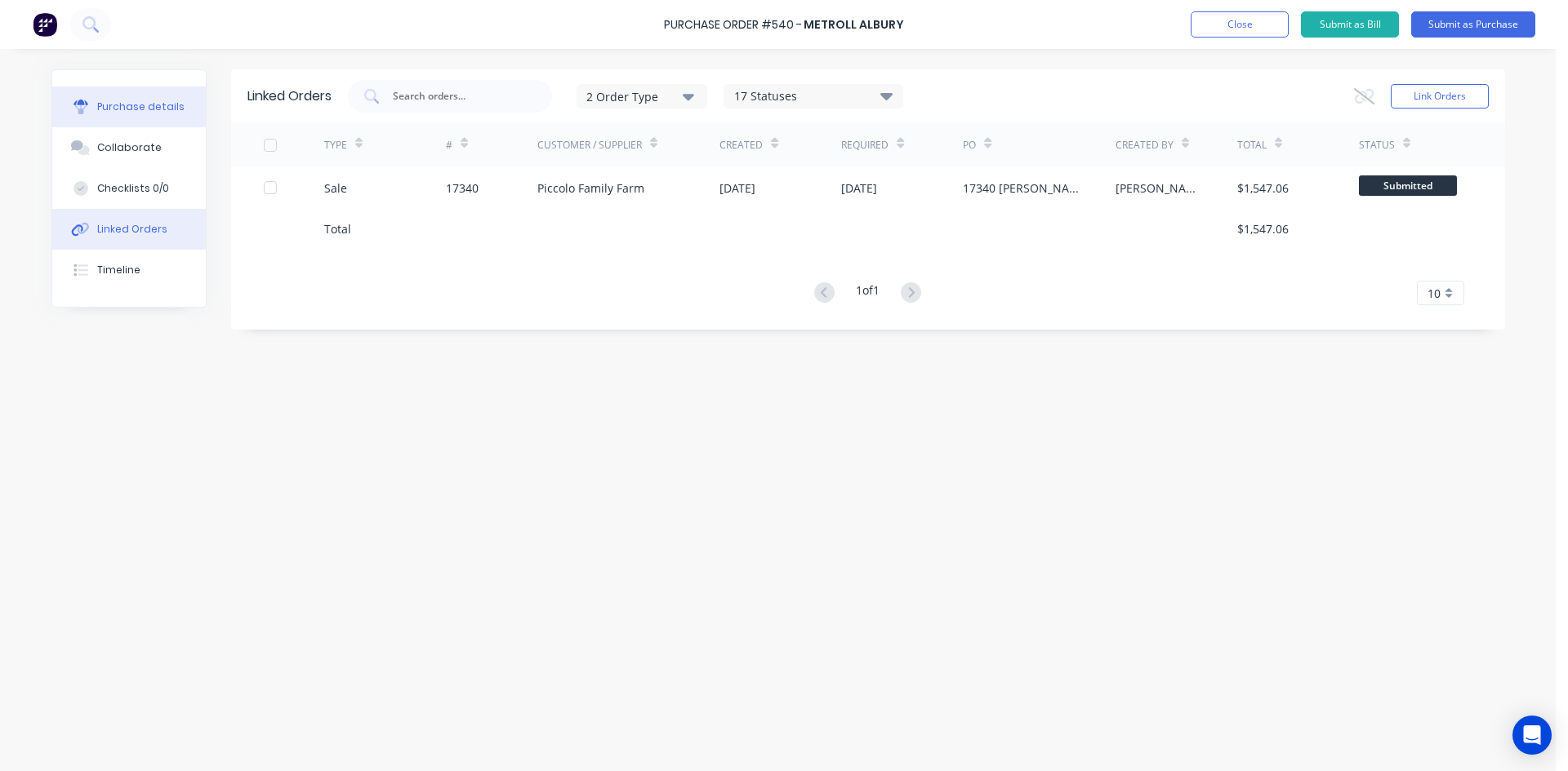
click at [132, 113] on div "Purchase details" at bounding box center [141, 106] width 88 height 15
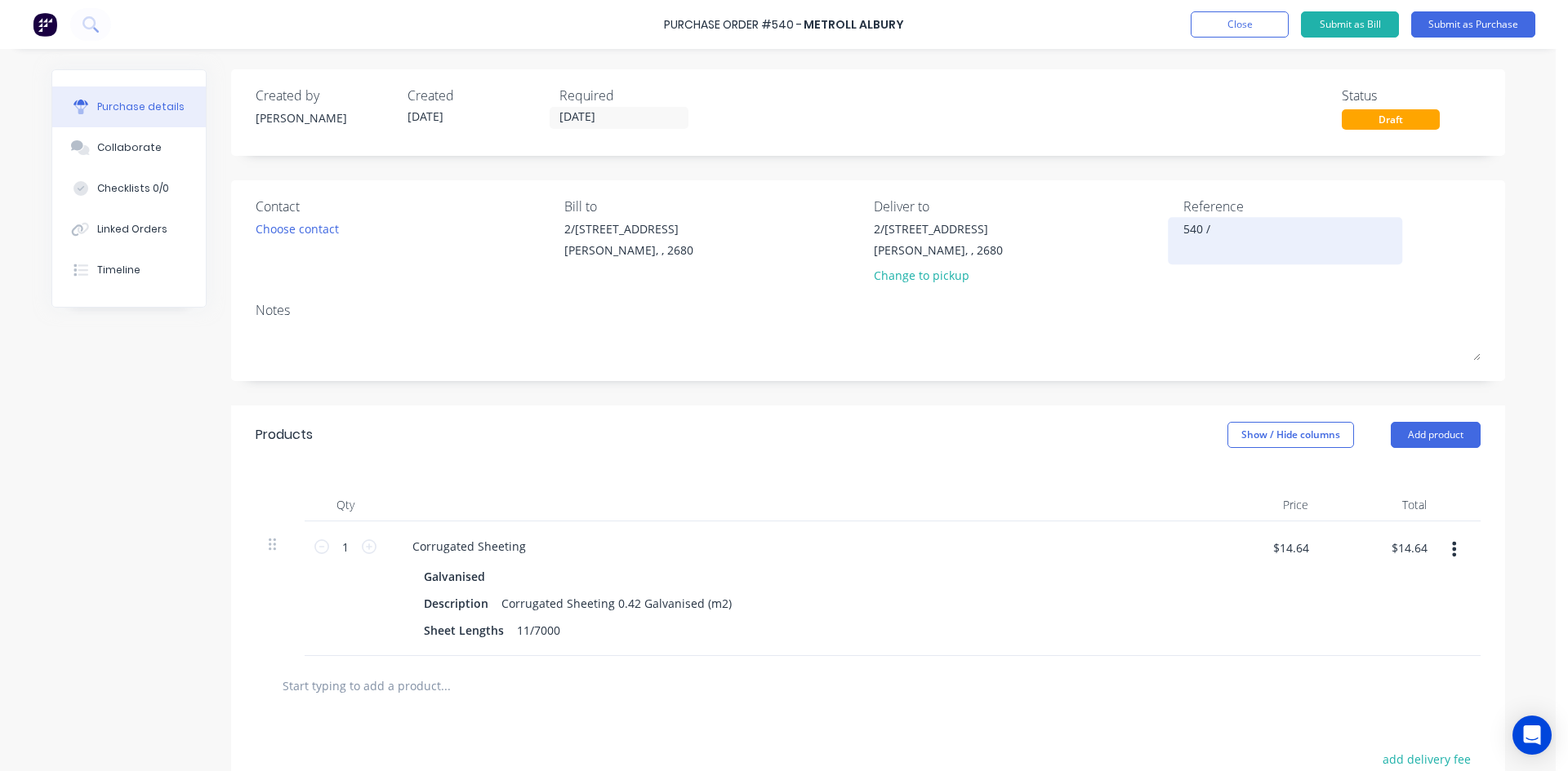
type textarea "x"
click at [1260, 242] on textarea "540 /" at bounding box center [1285, 238] width 204 height 36
type textarea "540 / 17340 Piccol"
type textarea "x"
type textarea "540 / 17340 Piccolo"
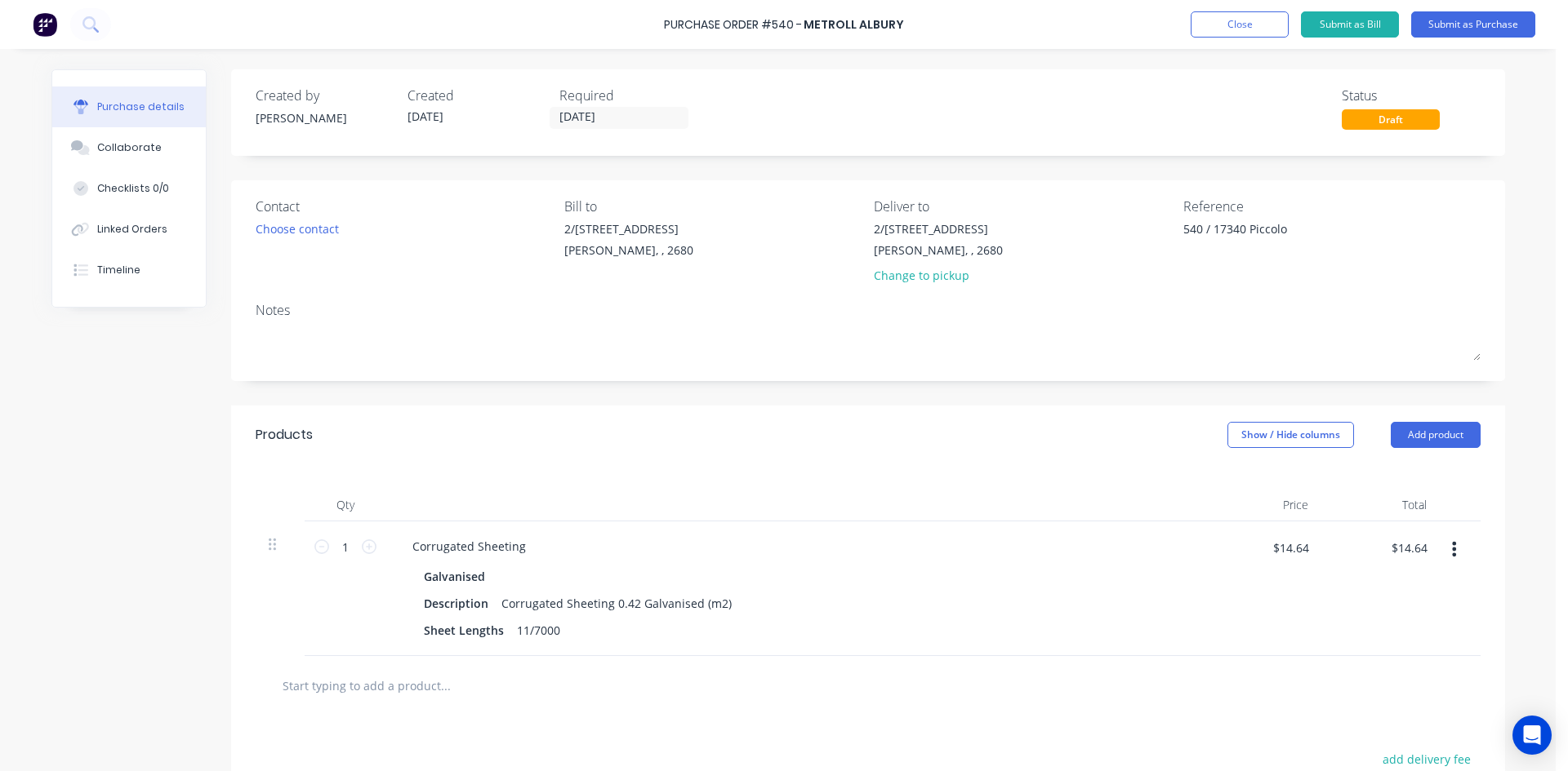
type textarea "x"
type textarea "540 / 17340 Piccolo"
click at [1226, 300] on div "Notes" at bounding box center [868, 310] width 1225 height 20
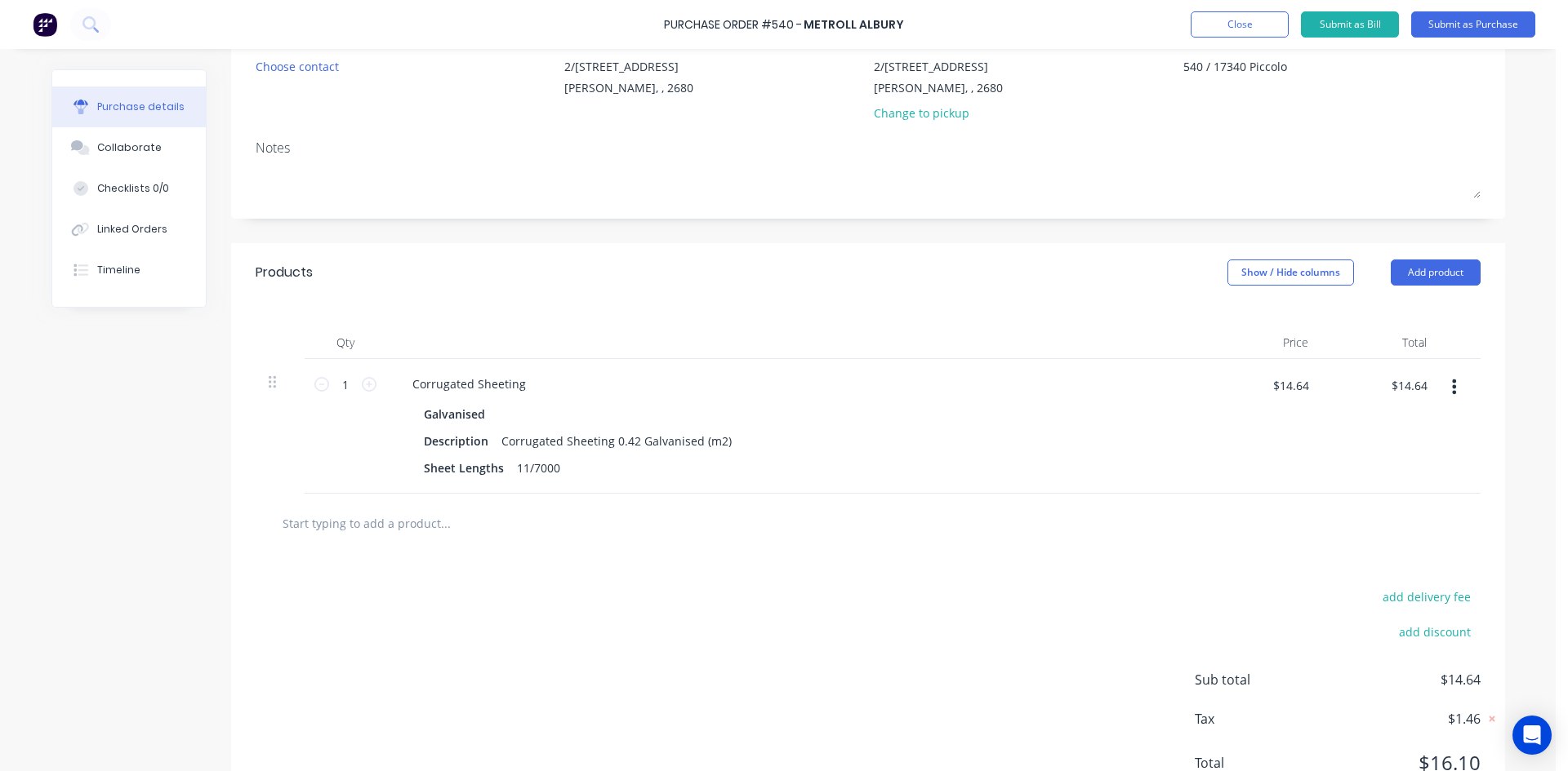
scroll to position [163, 0]
click at [348, 385] on input "1" at bounding box center [344, 384] width 32 height 25
click at [335, 381] on input "1" at bounding box center [344, 384] width 32 height 25
paste input "58.67"
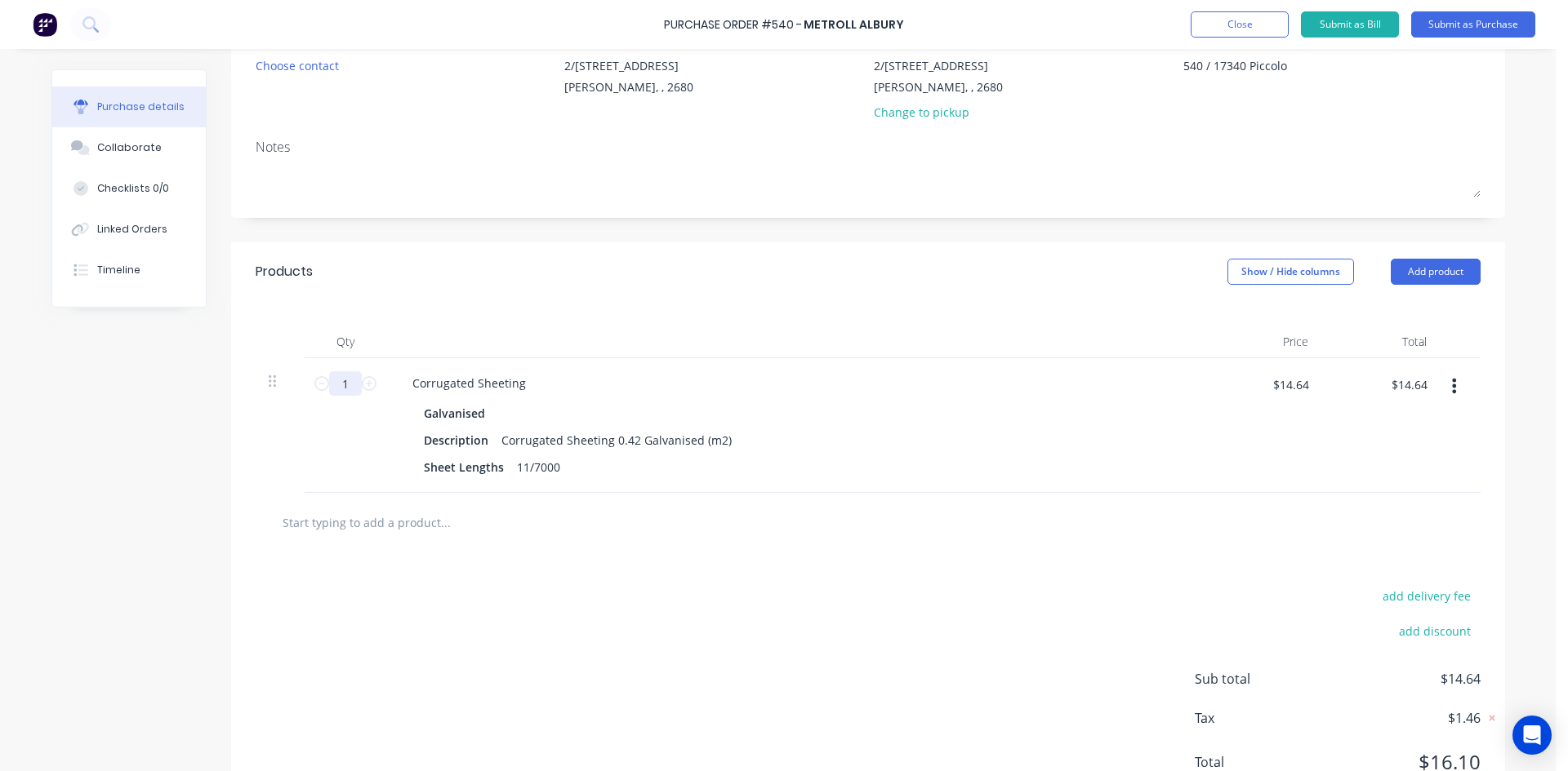
type textarea "x"
type input "58.67"
type textarea "x"
type input "$858.93"
type input "58.67"
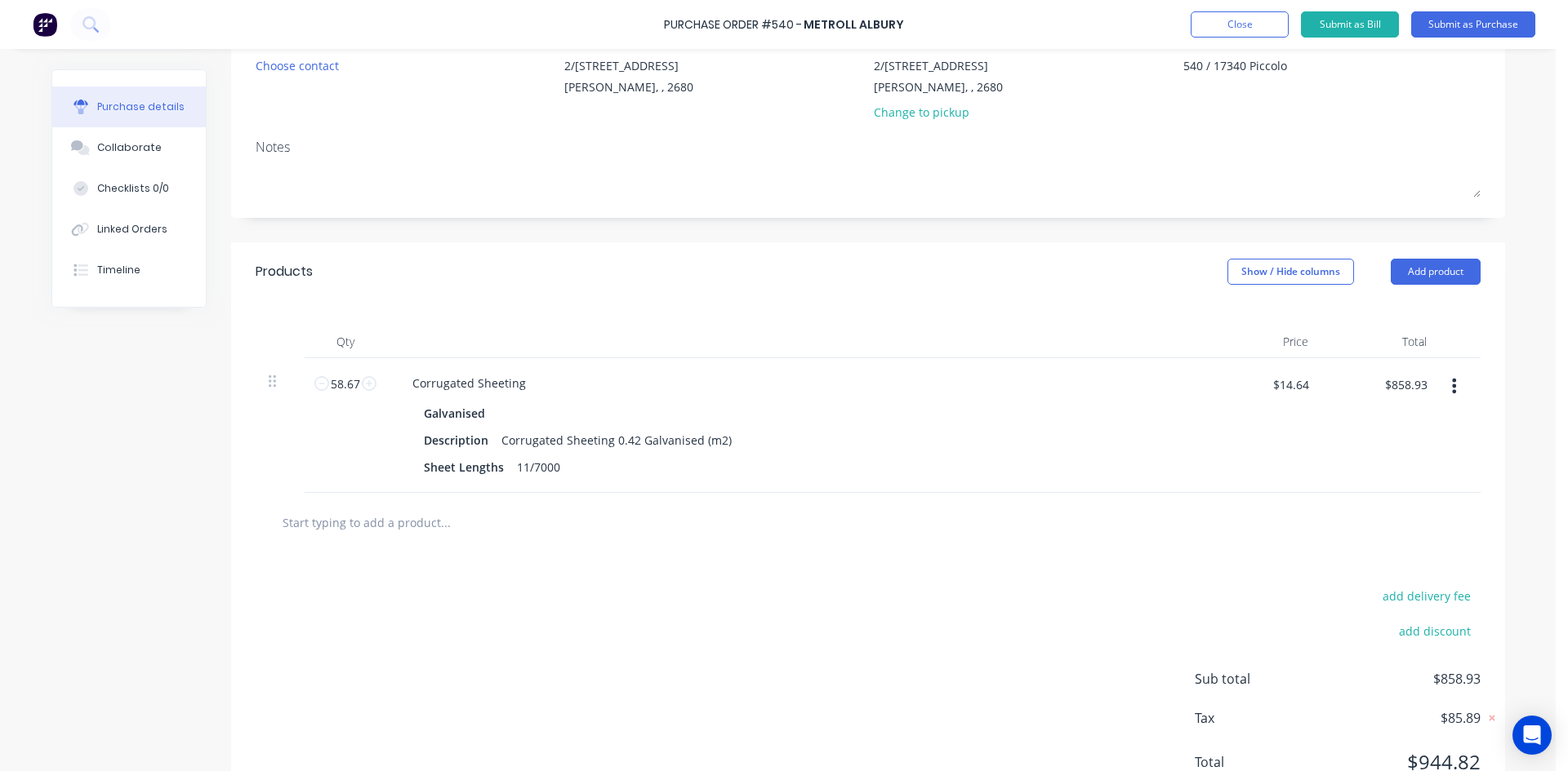
click at [683, 622] on div "add delivery fee add discount Sub total $858.93 Tax $85.89 Total $944.82" at bounding box center [868, 686] width 1274 height 268
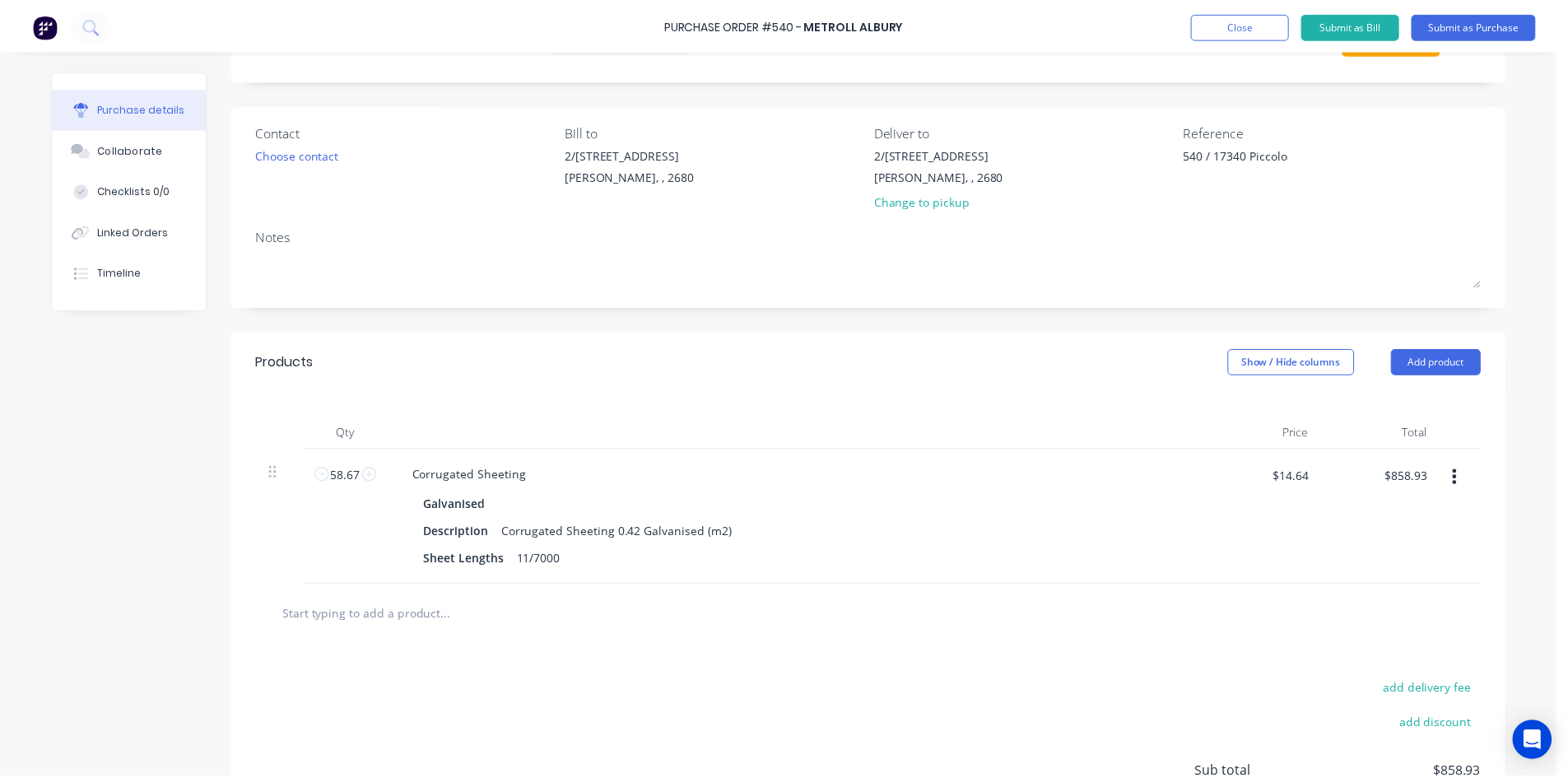
scroll to position [0, 0]
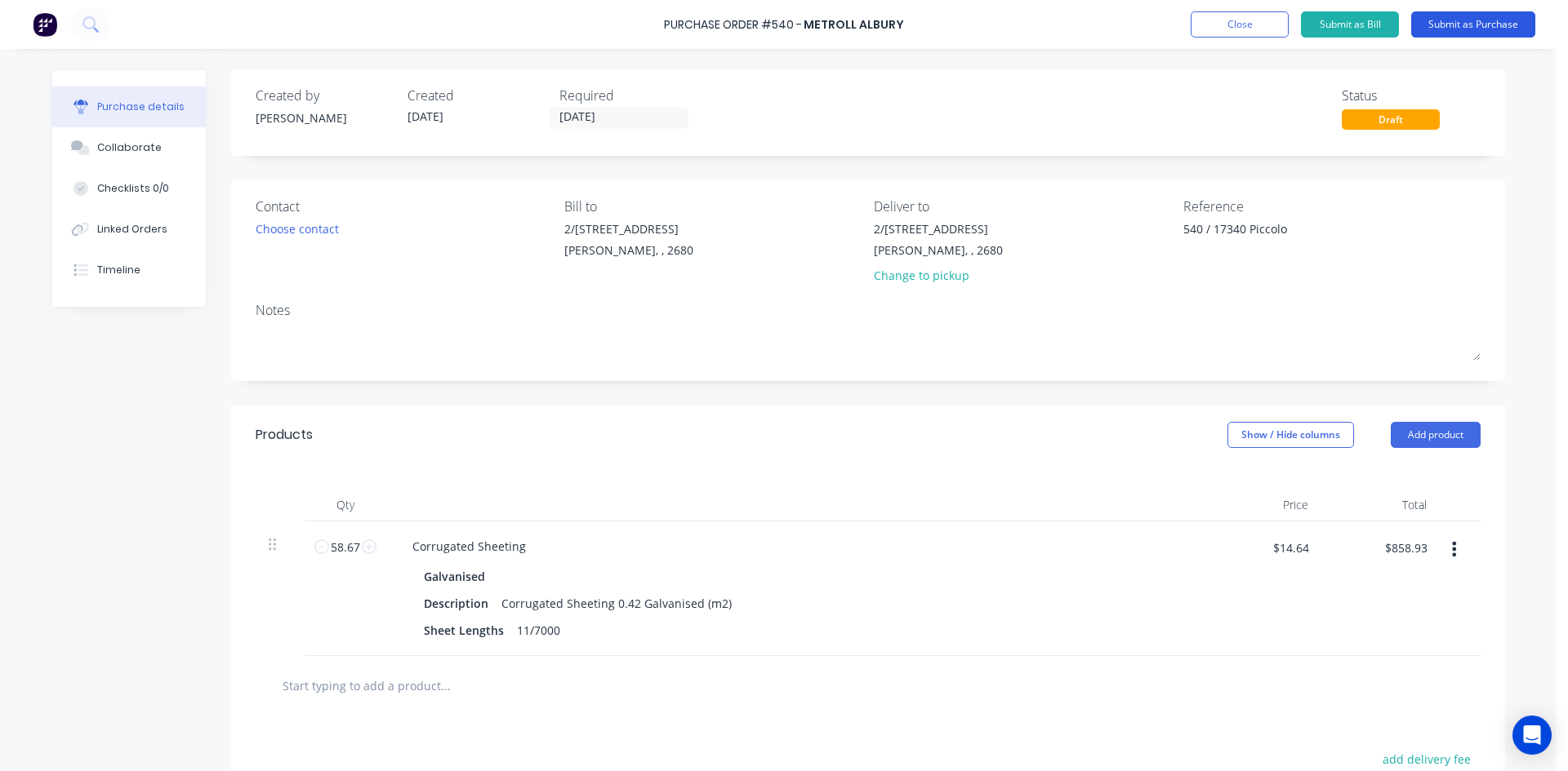
click at [1476, 27] on button "Submit as Purchase" at bounding box center [1473, 25] width 124 height 27
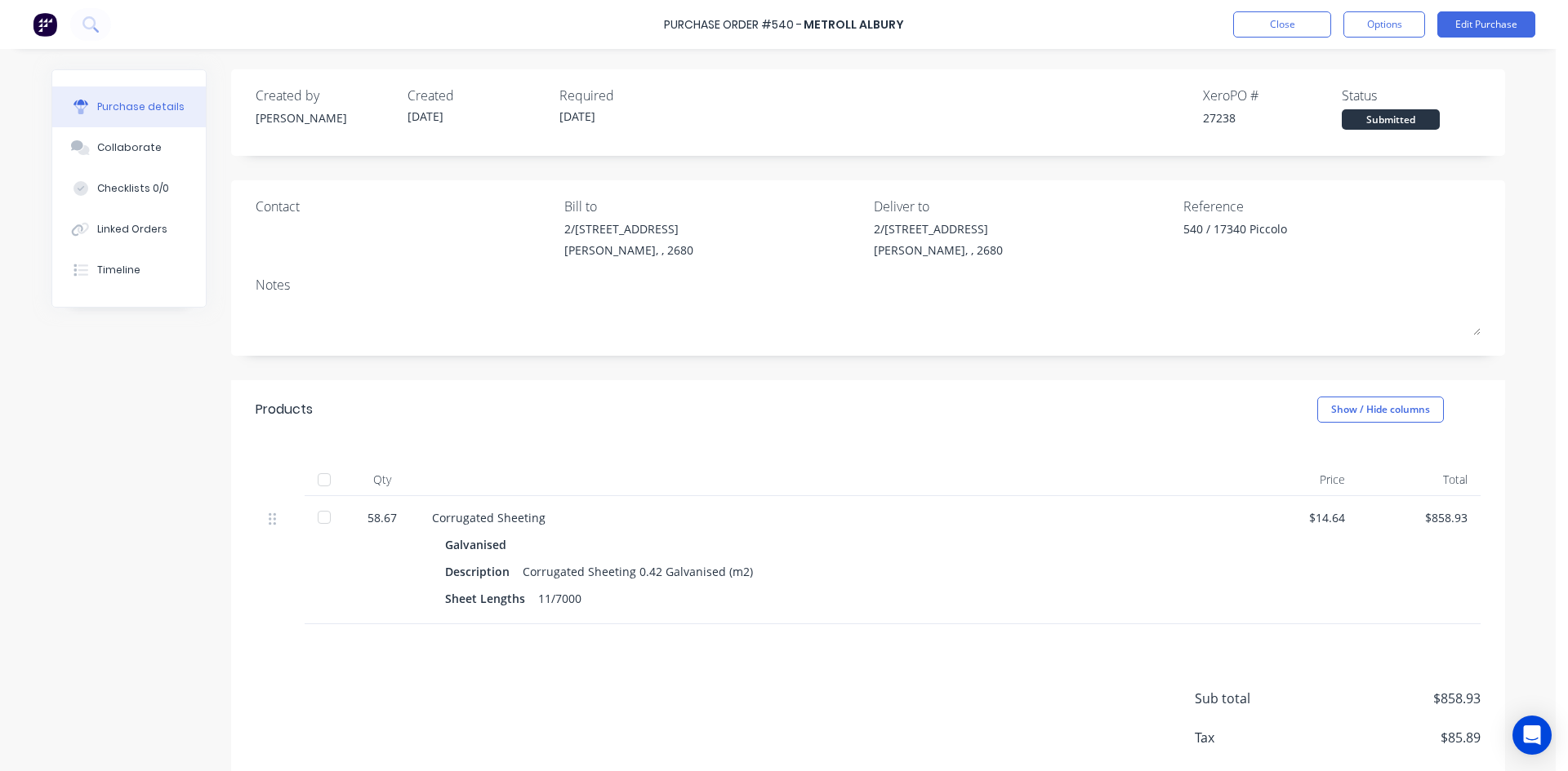
click at [1426, 22] on div "Close Options Edit Purchase" at bounding box center [1383, 25] width 302 height 27
click at [1395, 26] on button "Options" at bounding box center [1383, 25] width 82 height 27
click at [1363, 70] on div "Print / Email" at bounding box center [1348, 67] width 126 height 24
click at [1330, 94] on div "With pricing" at bounding box center [1348, 99] width 126 height 24
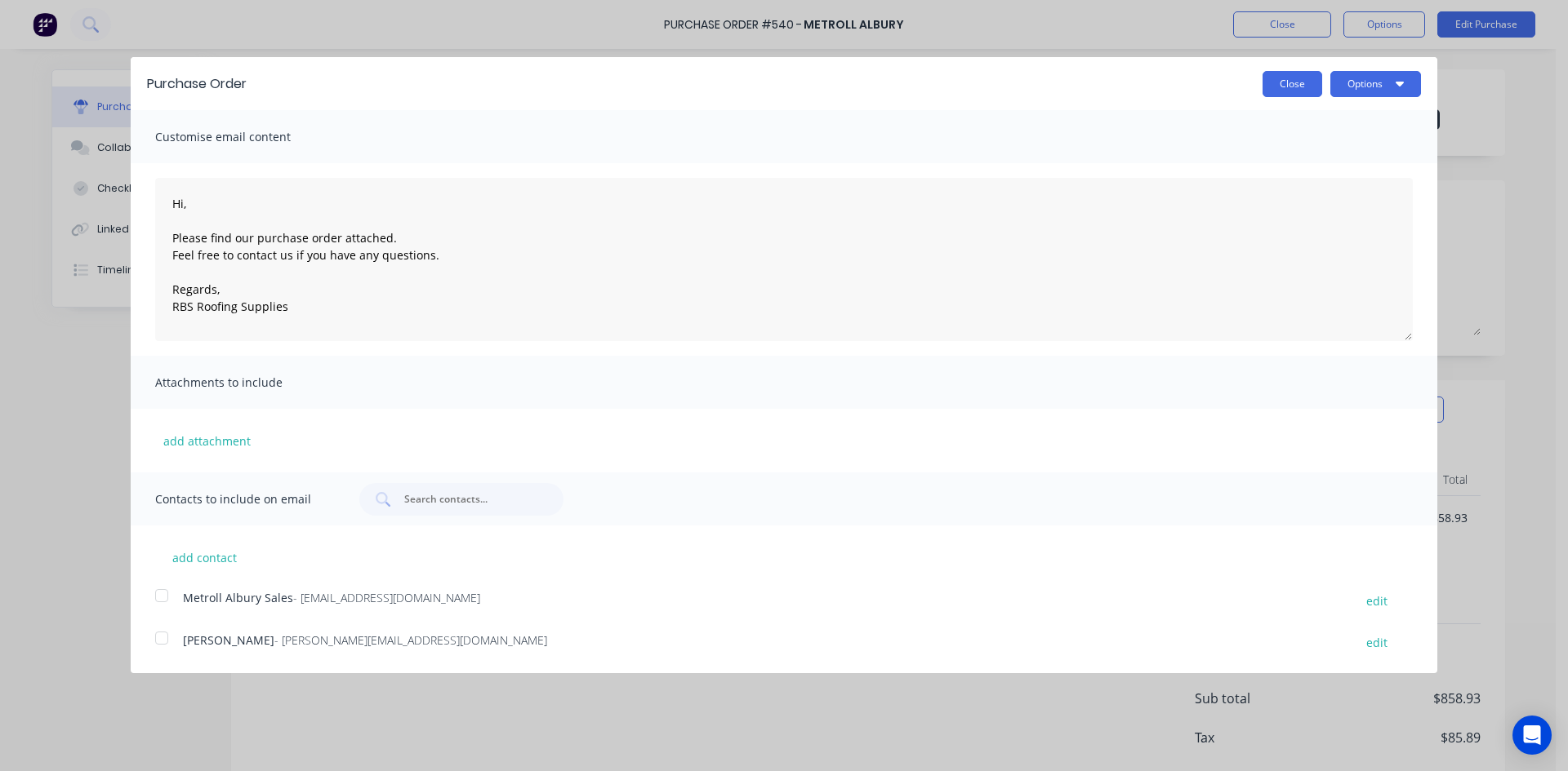
click at [1293, 89] on button "Close" at bounding box center [1292, 84] width 60 height 27
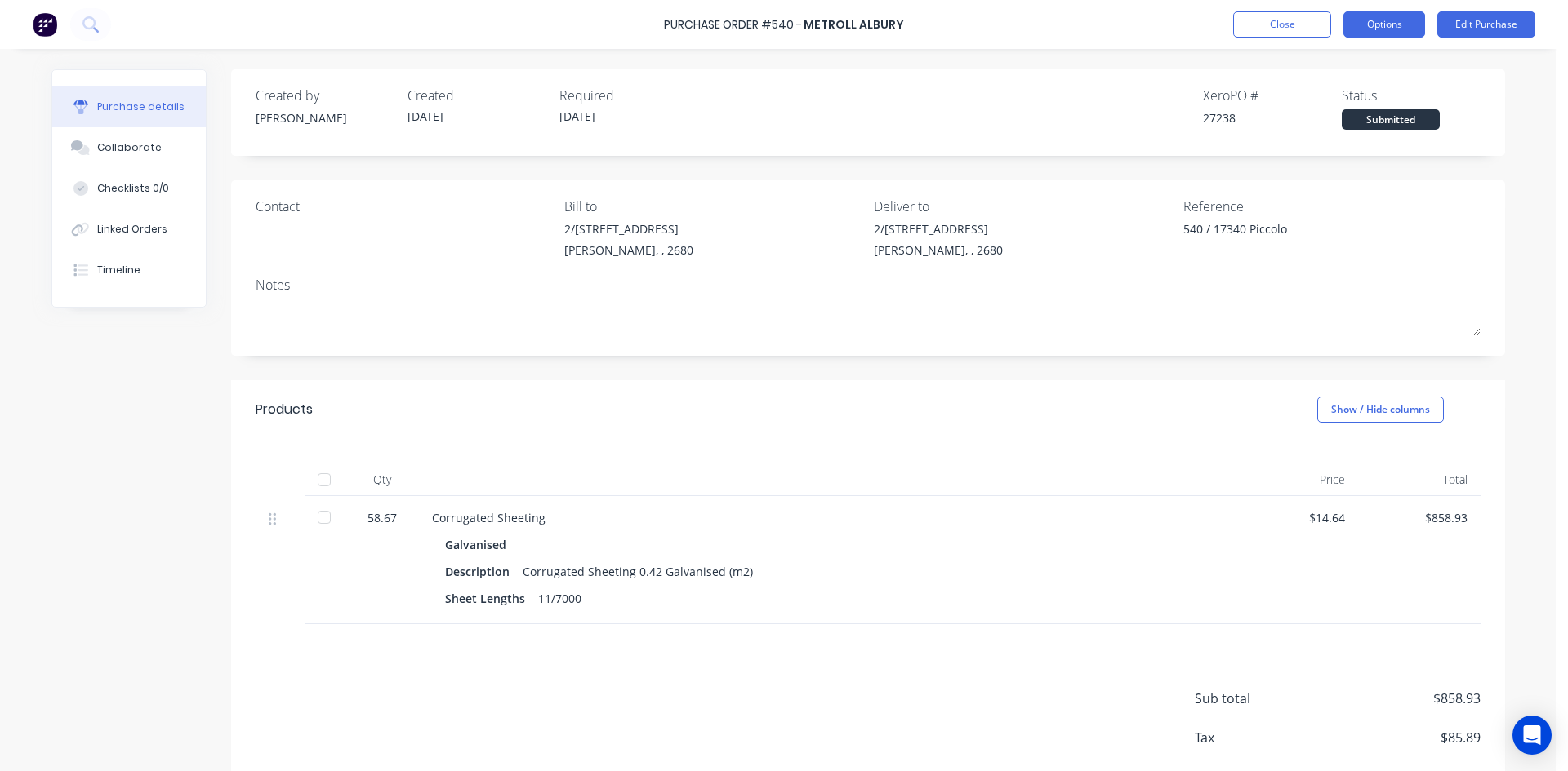
click at [1366, 26] on button "Options" at bounding box center [1383, 25] width 82 height 27
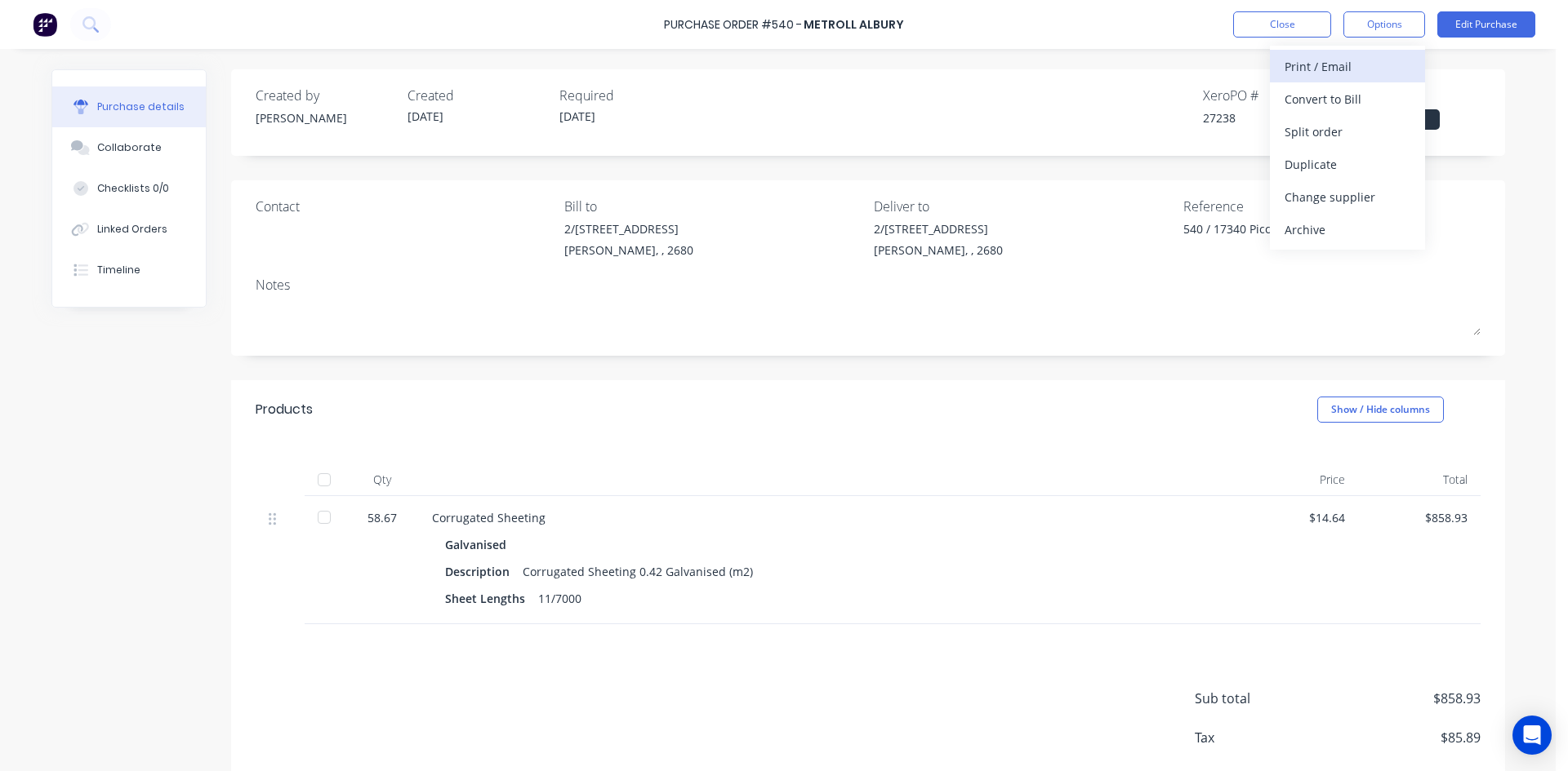
click at [1357, 65] on div "Print / Email" at bounding box center [1348, 67] width 126 height 24
click at [1357, 100] on div "With pricing" at bounding box center [1348, 99] width 126 height 24
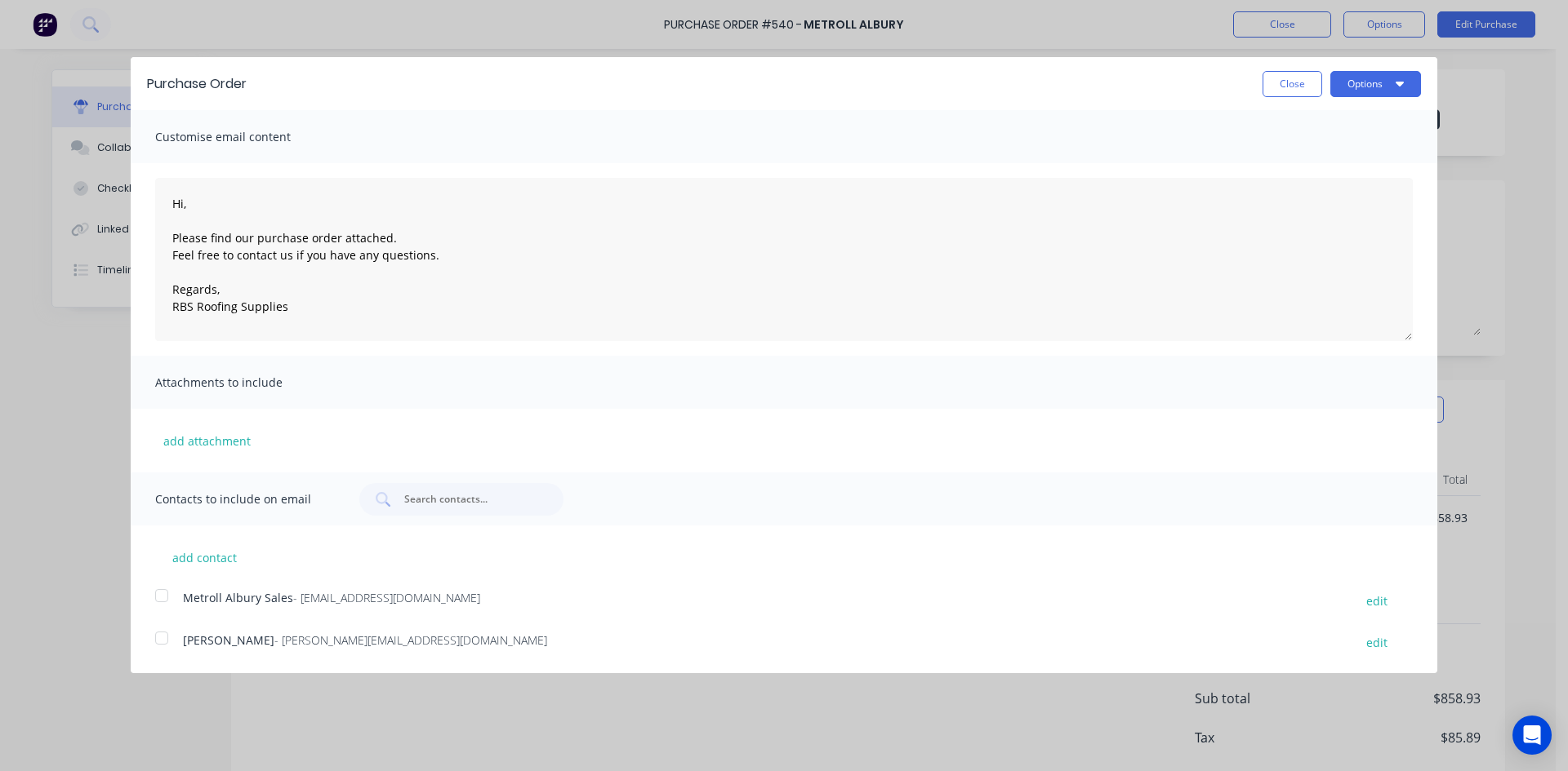
click at [156, 594] on div at bounding box center [161, 595] width 32 height 32
drag, startPoint x: 1368, startPoint y: 81, endPoint x: 1370, endPoint y: 92, distance: 11.2
click at [1368, 80] on button "Options" at bounding box center [1375, 84] width 90 height 27
click at [1361, 159] on div "Email" at bounding box center [1343, 158] width 126 height 24
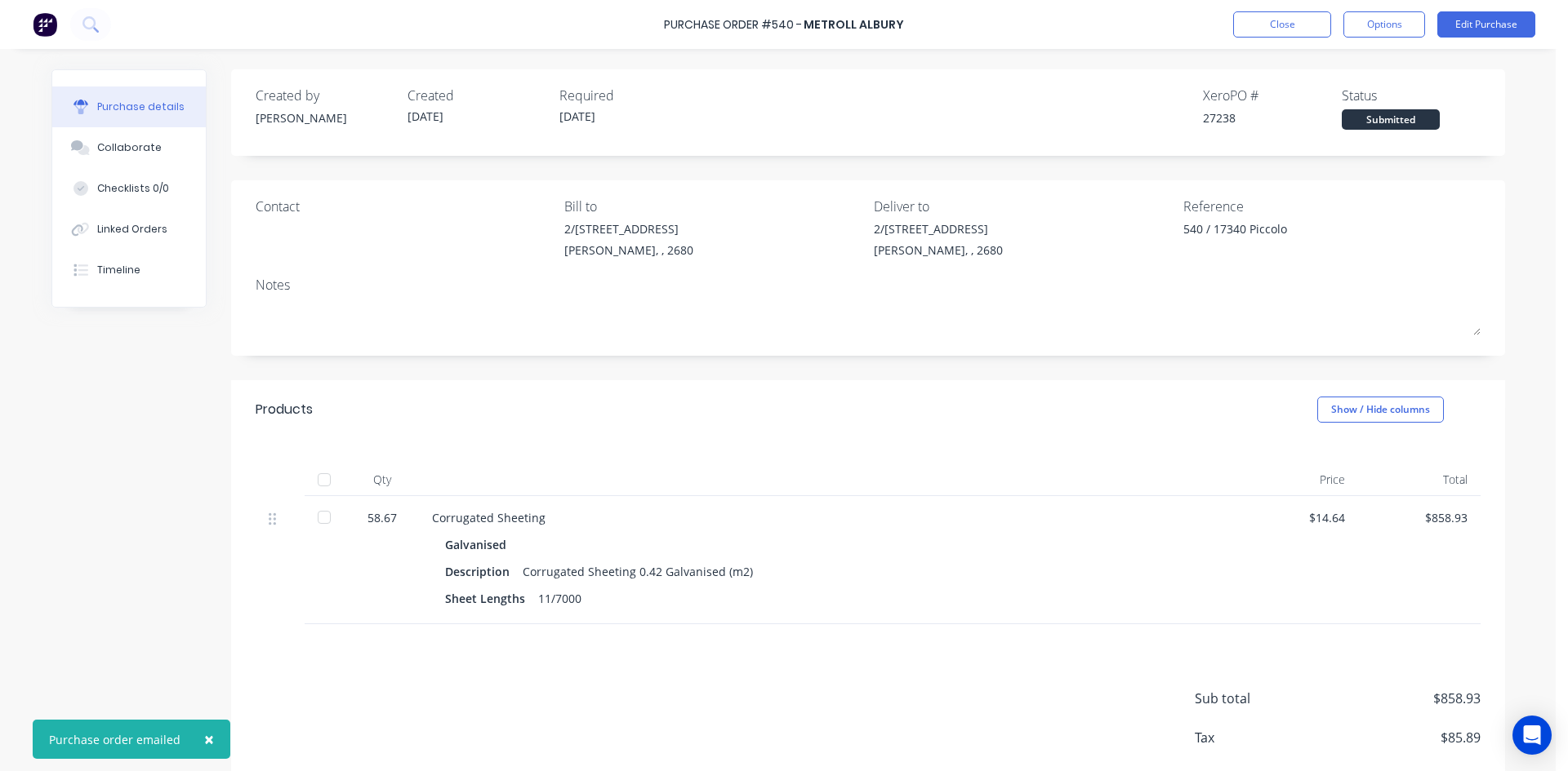
type textarea "x"
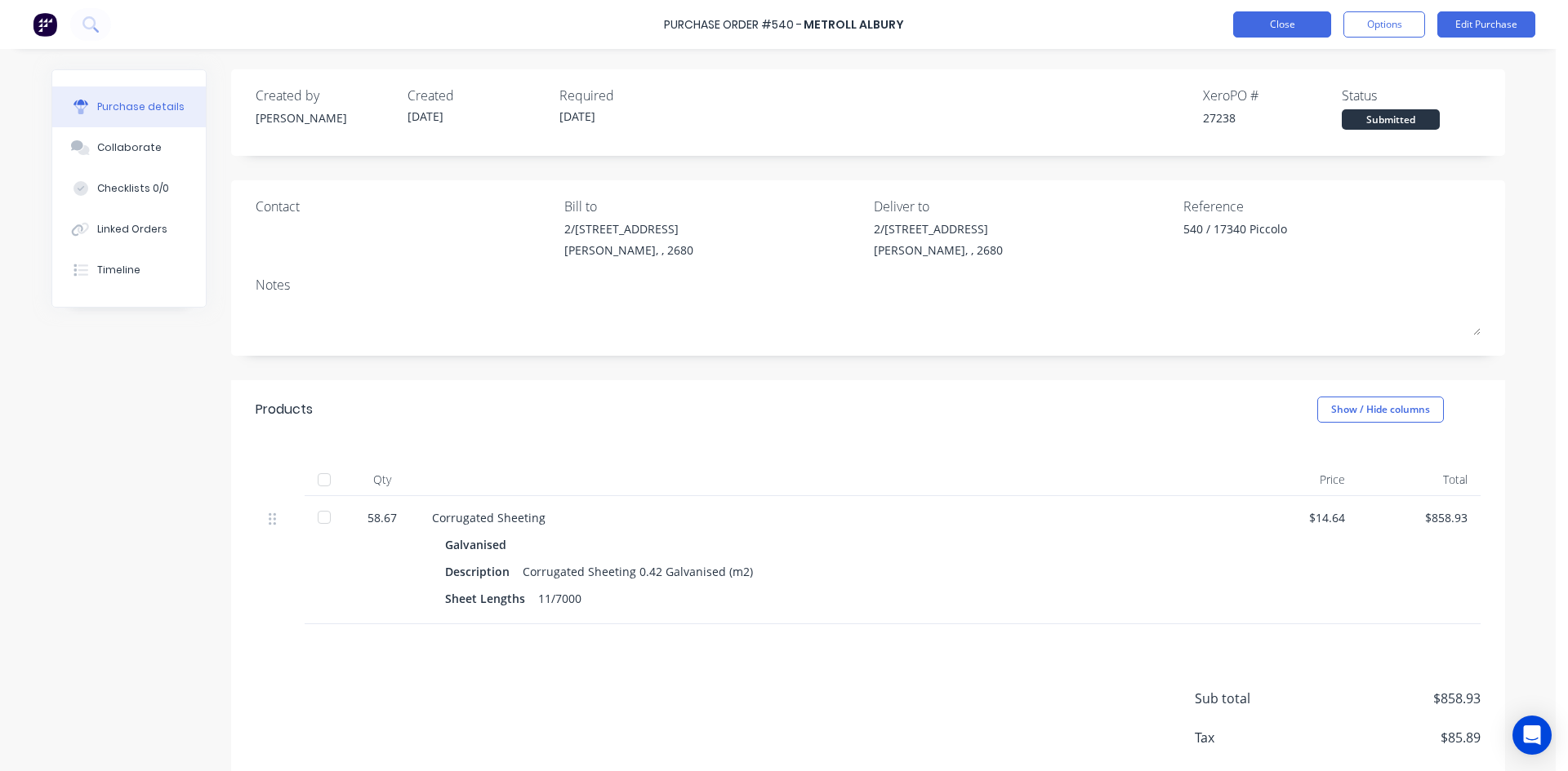
click at [1298, 31] on button "Close" at bounding box center [1282, 25] width 98 height 27
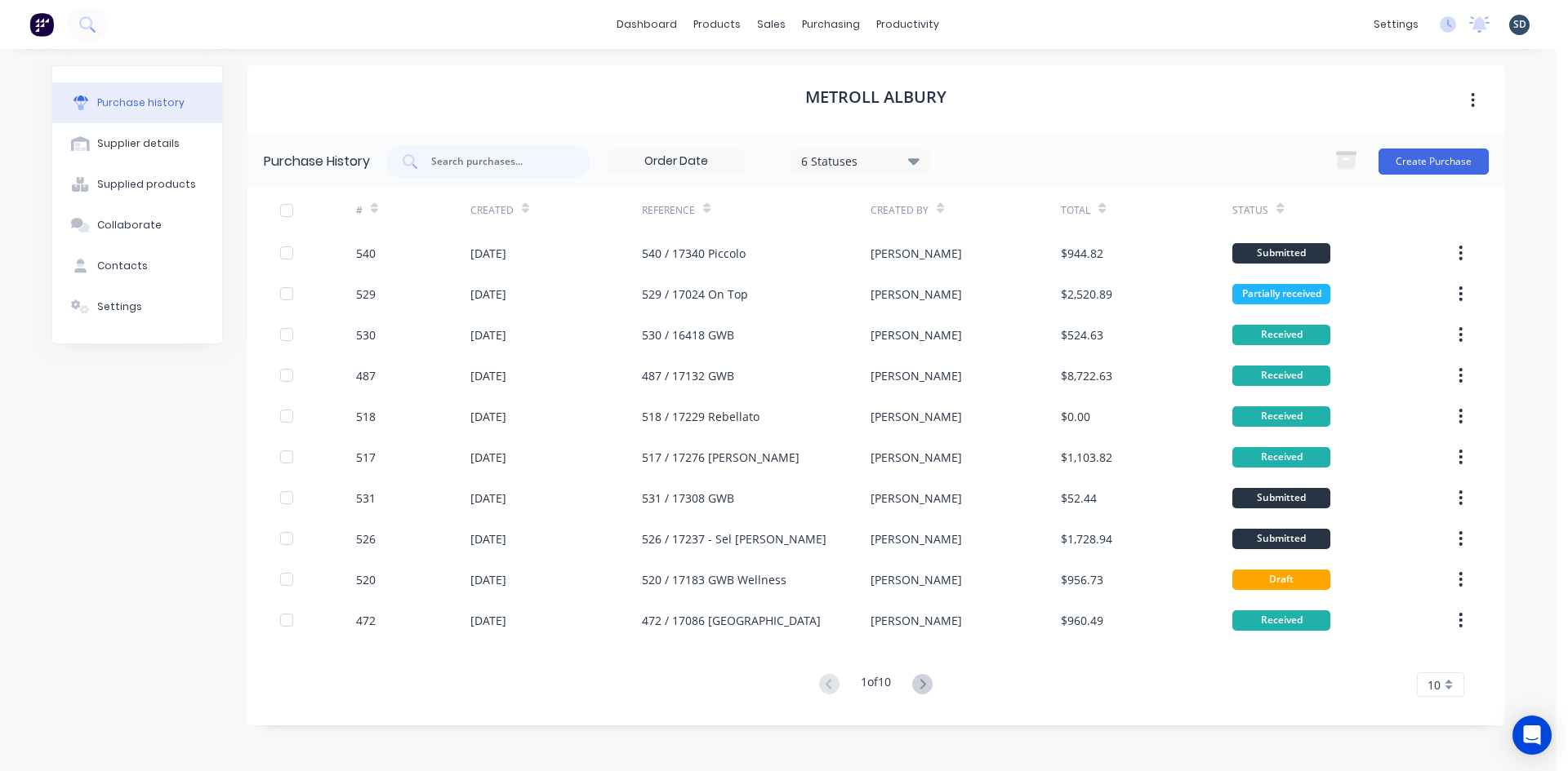
click at [1006, 31] on div "dashboard products sales purchasing productivity dashboard products Product Cat…" at bounding box center [777, 25] width 1555 height 49
click at [957, 30] on div "dashboard products sales purchasing productivity dashboard products Product Cat…" at bounding box center [777, 25] width 1555 height 49
drag, startPoint x: 985, startPoint y: 22, endPoint x: 977, endPoint y: 20, distance: 8.2
click at [977, 20] on div "dashboard products sales purchasing productivity dashboard products Product Cat…" at bounding box center [777, 25] width 1555 height 49
click at [100, 19] on button at bounding box center [87, 24] width 40 height 32
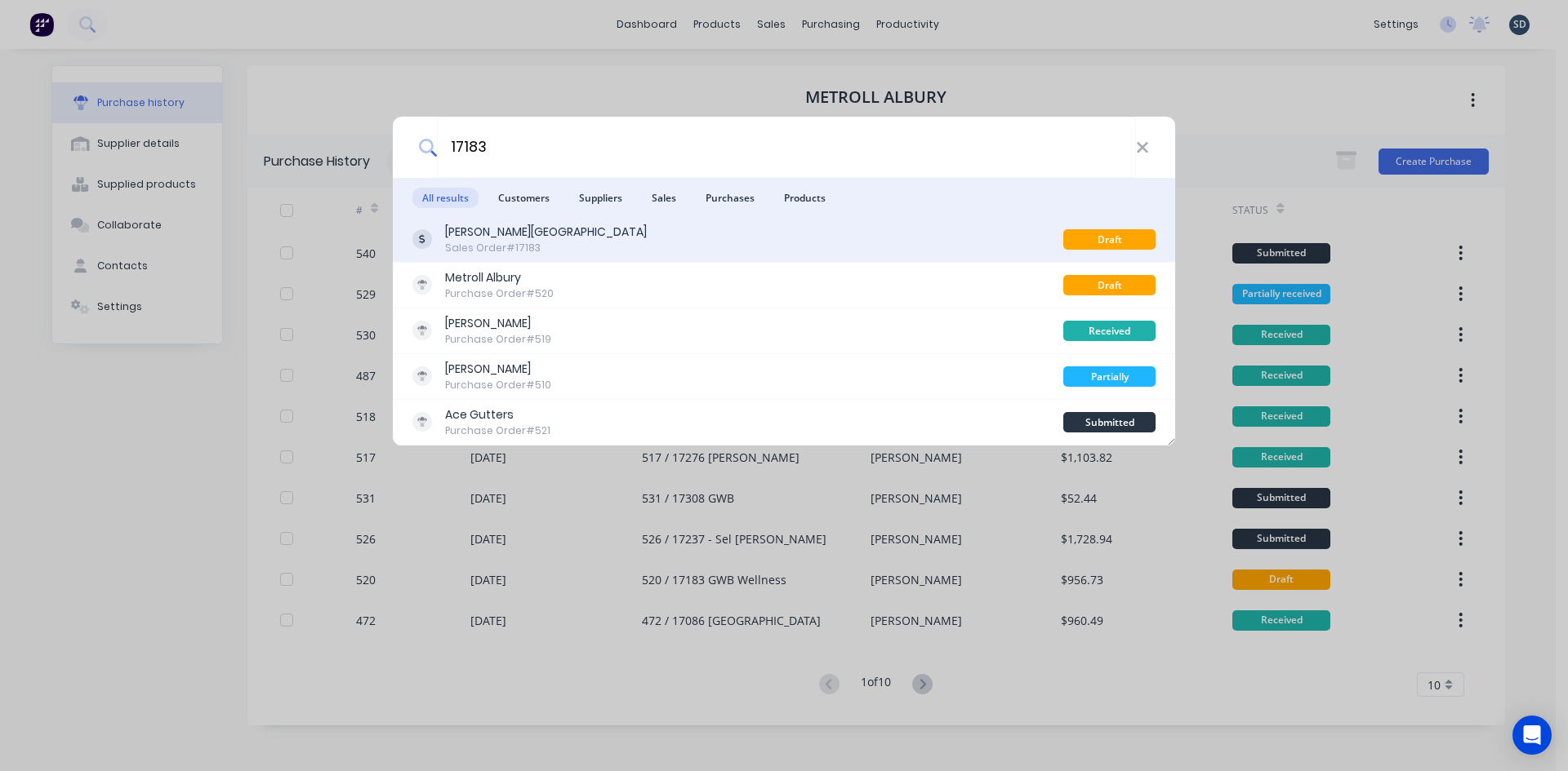
type input "17183"
click at [645, 247] on div "Glenn Walsh Building Sales Order #17183" at bounding box center [737, 239] width 650 height 31
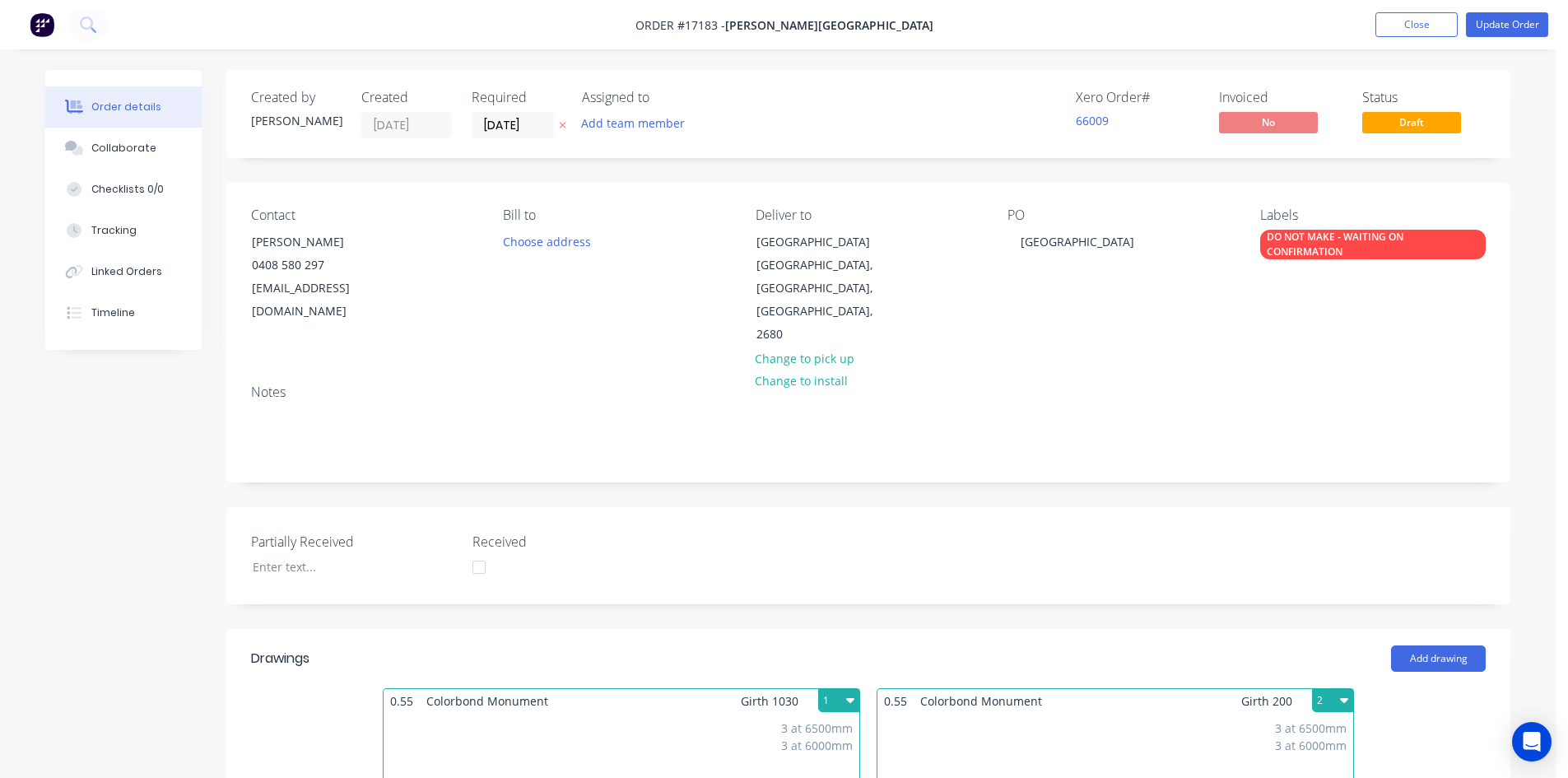
click at [1307, 242] on div "DO NOT MAKE - WAITING ON CONFIRMATION" at bounding box center [1373, 245] width 225 height 30
click at [1212, 307] on div "PO 17183 Wellness Centre" at bounding box center [1120, 277] width 225 height 139
click at [1403, 21] on button "Close" at bounding box center [1416, 24] width 82 height 25
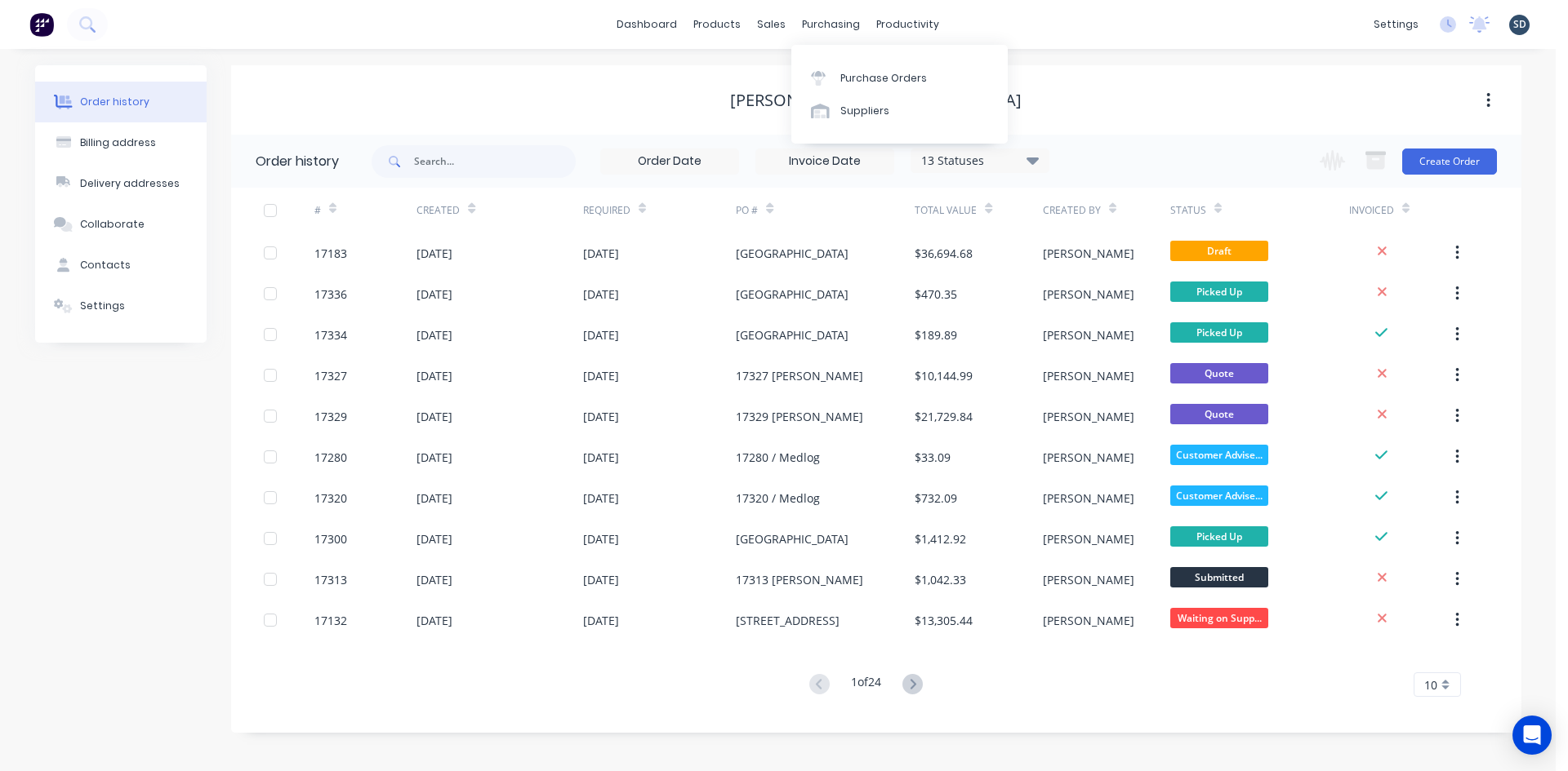
click at [998, 22] on div "dashboard products sales purchasing productivity dashboard products Product Cat…" at bounding box center [777, 25] width 1555 height 49
click at [996, 27] on div "dashboard products sales purchasing productivity dashboard products Product Cat…" at bounding box center [777, 25] width 1555 height 49
click at [844, 76] on div "Purchase Orders" at bounding box center [883, 78] width 87 height 15
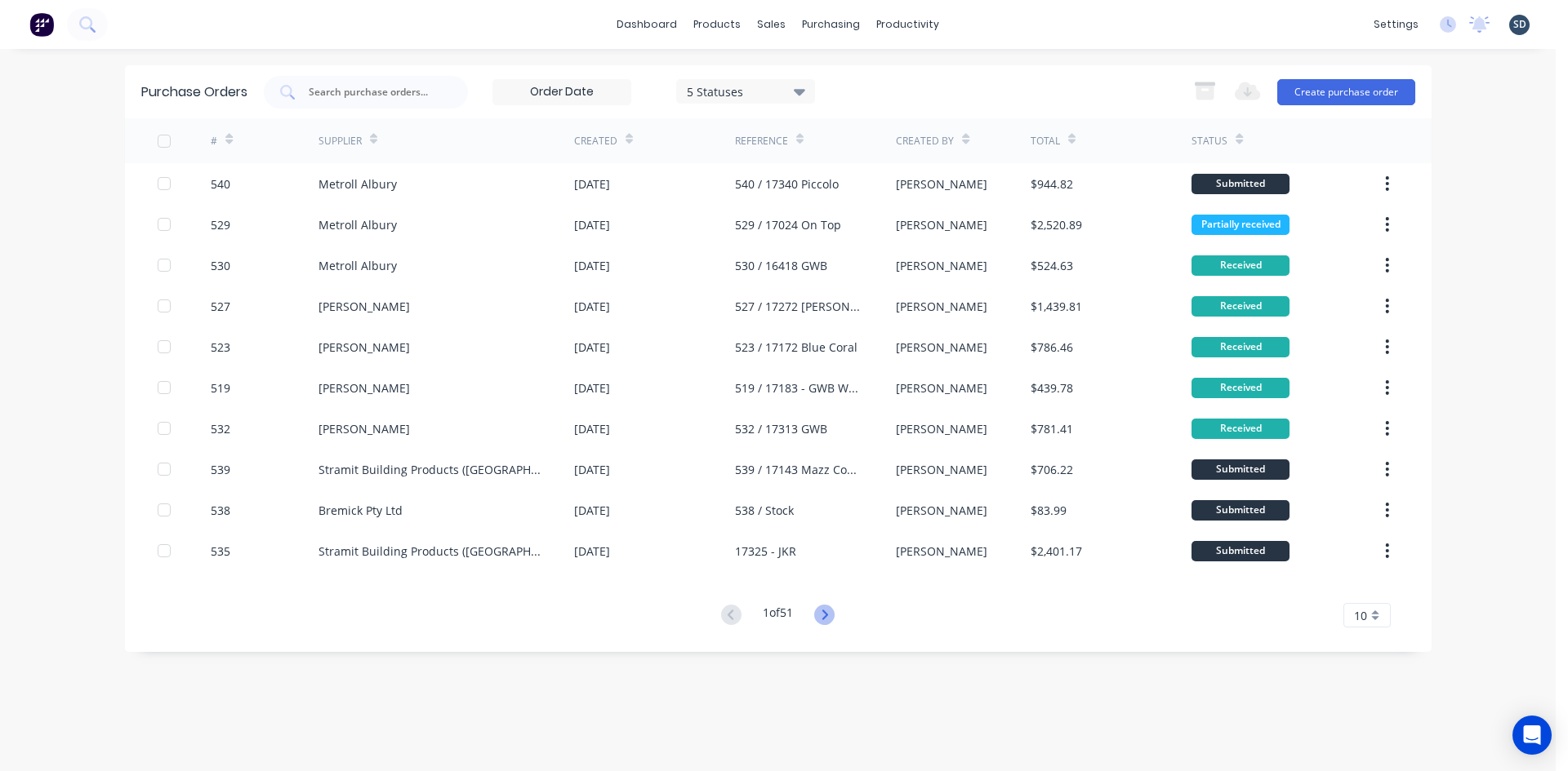
click at [826, 622] on icon at bounding box center [823, 615] width 21 height 21
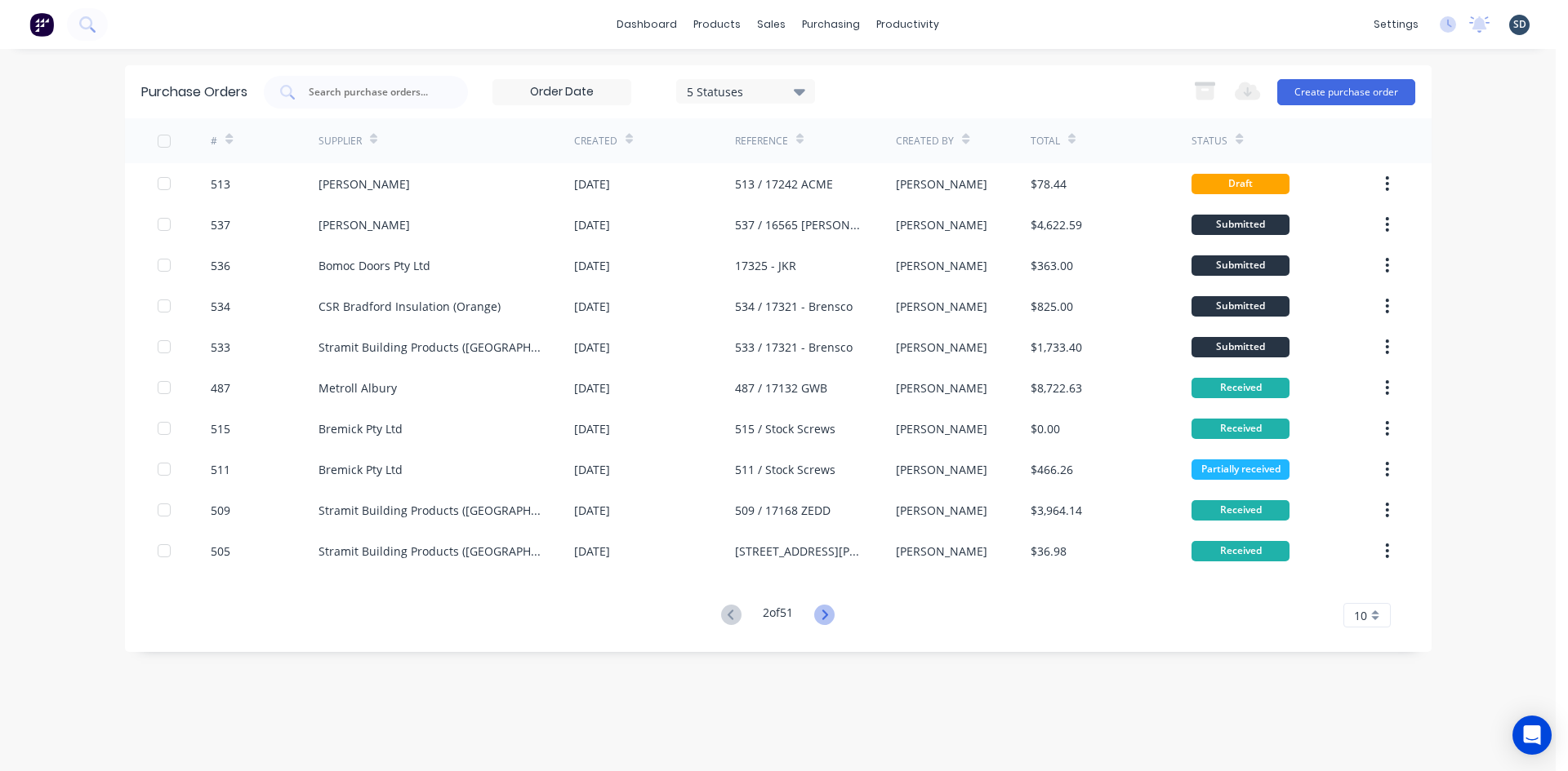
click at [830, 617] on icon at bounding box center [823, 615] width 21 height 21
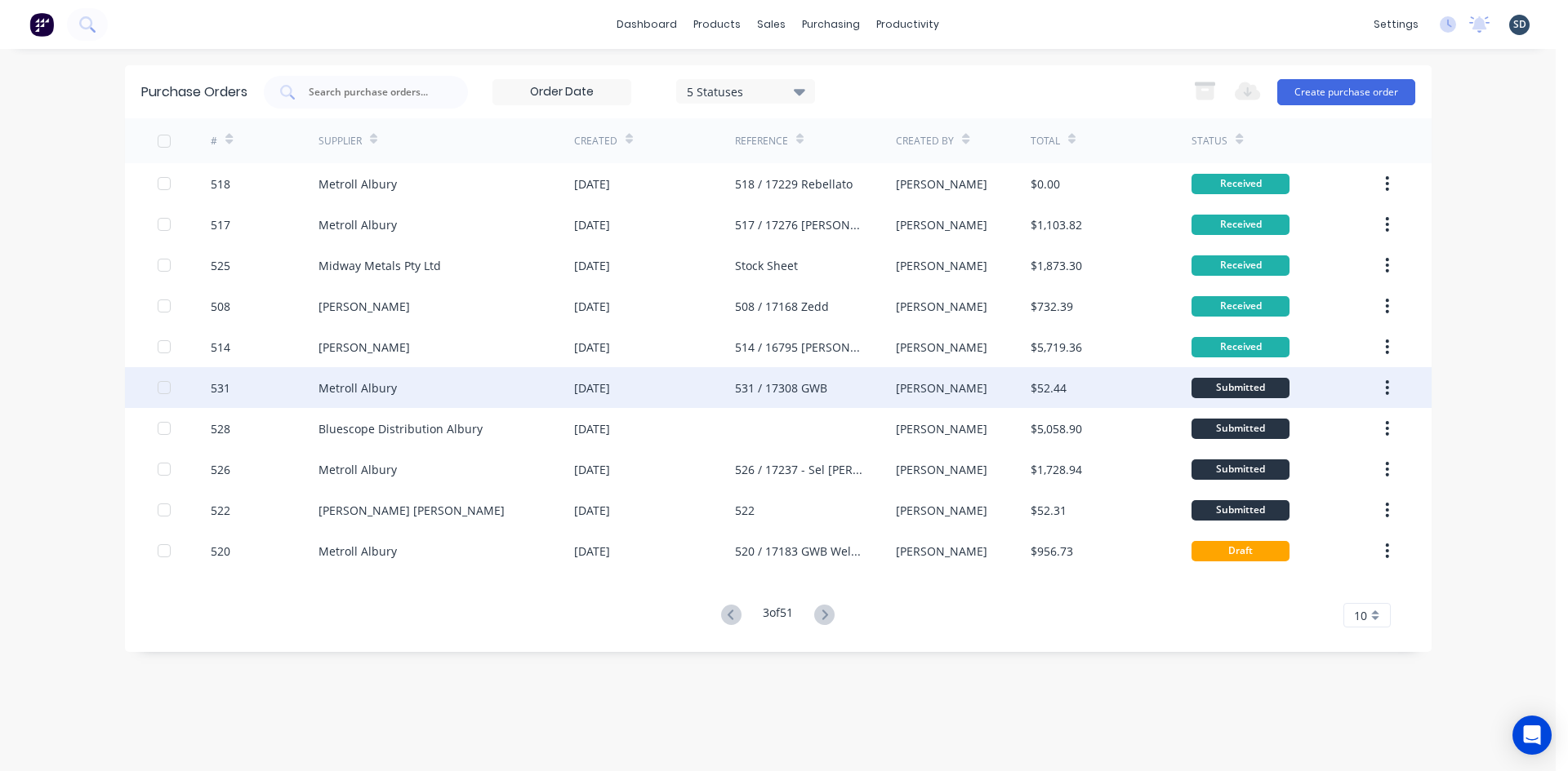
click at [486, 382] on div "Metroll Albury" at bounding box center [447, 386] width 256 height 40
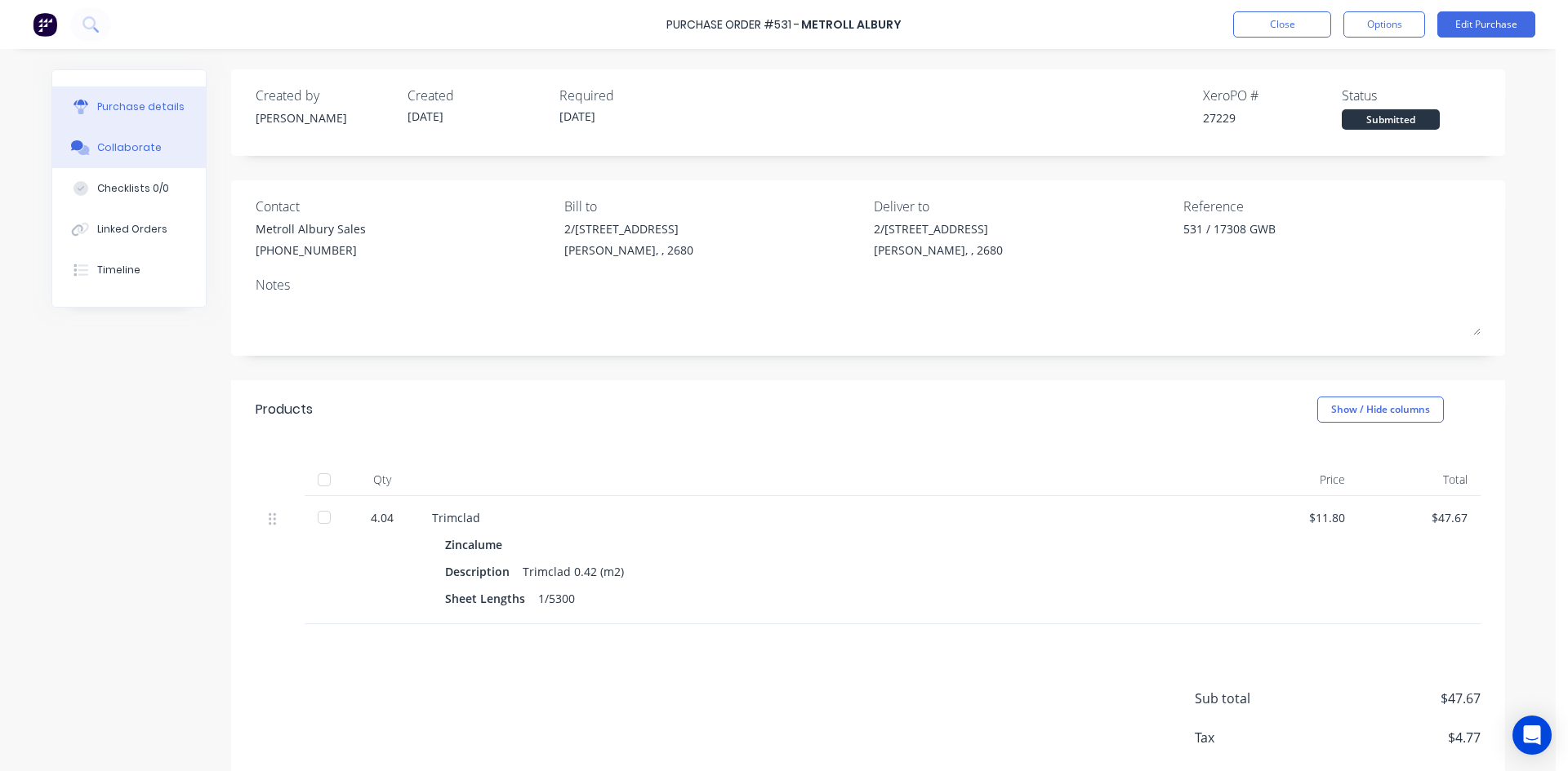
click at [90, 151] on button "Collaborate" at bounding box center [129, 147] width 153 height 40
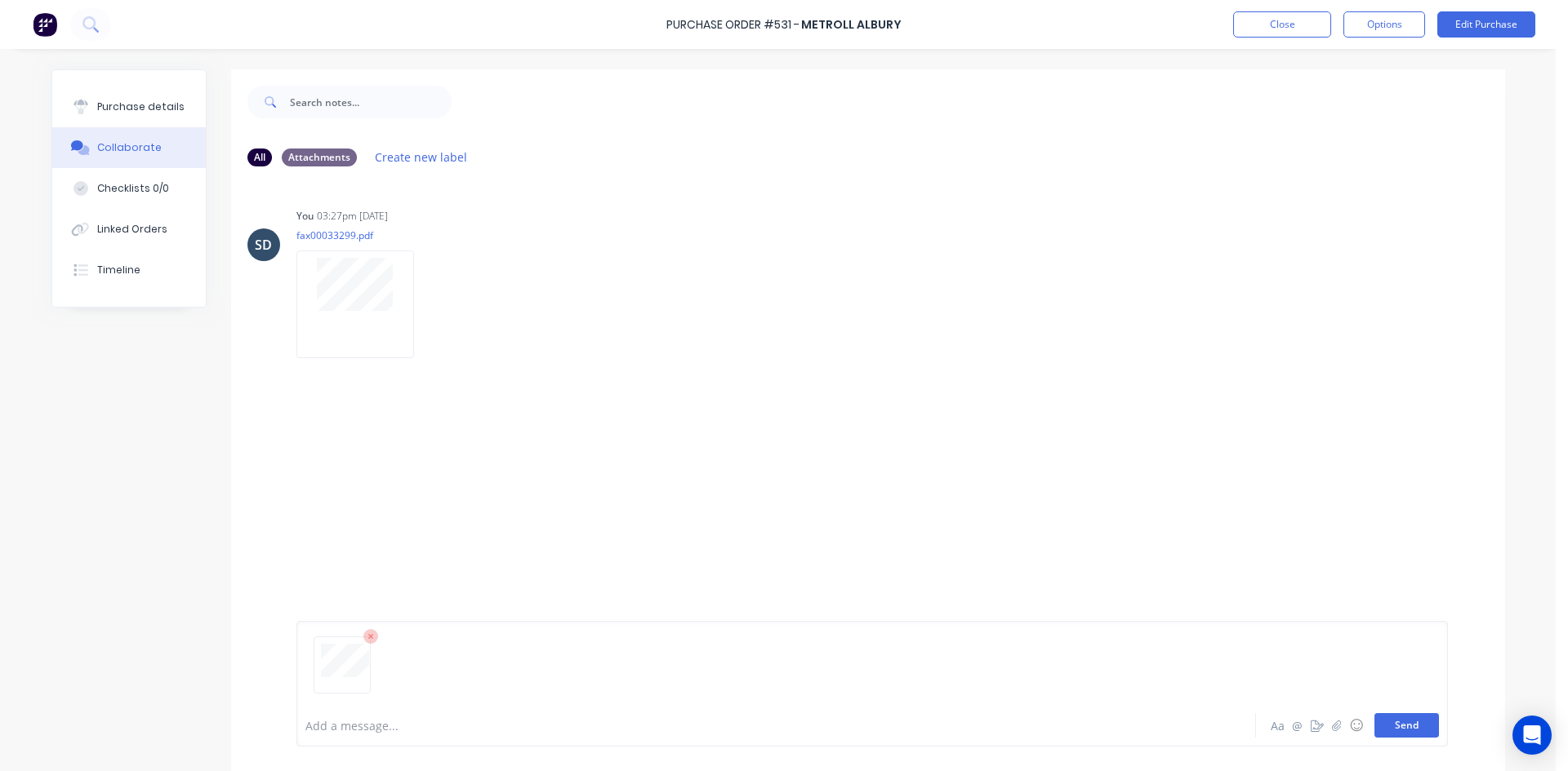
click at [1391, 727] on button "Send" at bounding box center [1407, 725] width 65 height 25
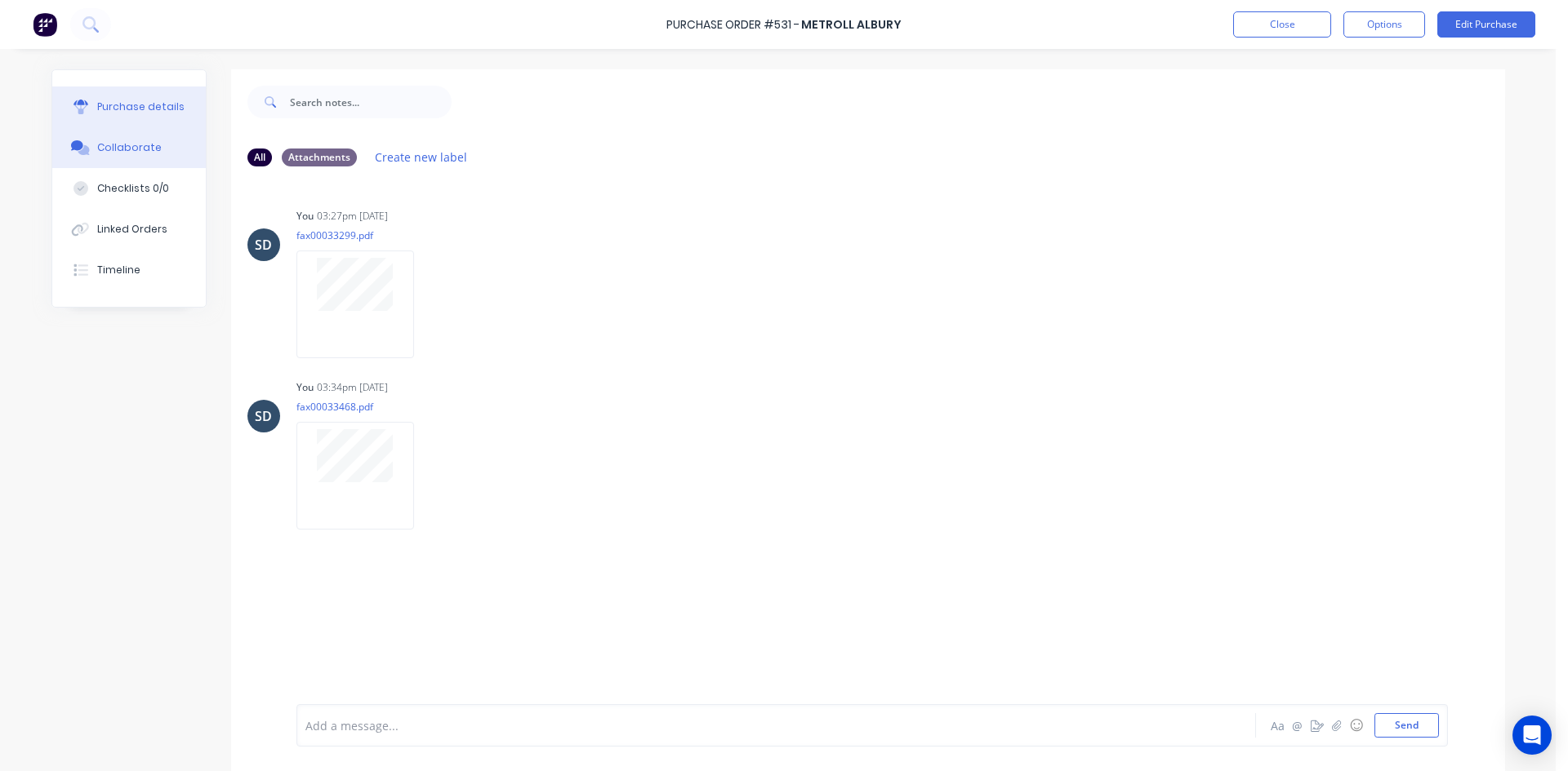
click at [150, 108] on div "Purchase details" at bounding box center [141, 106] width 88 height 15
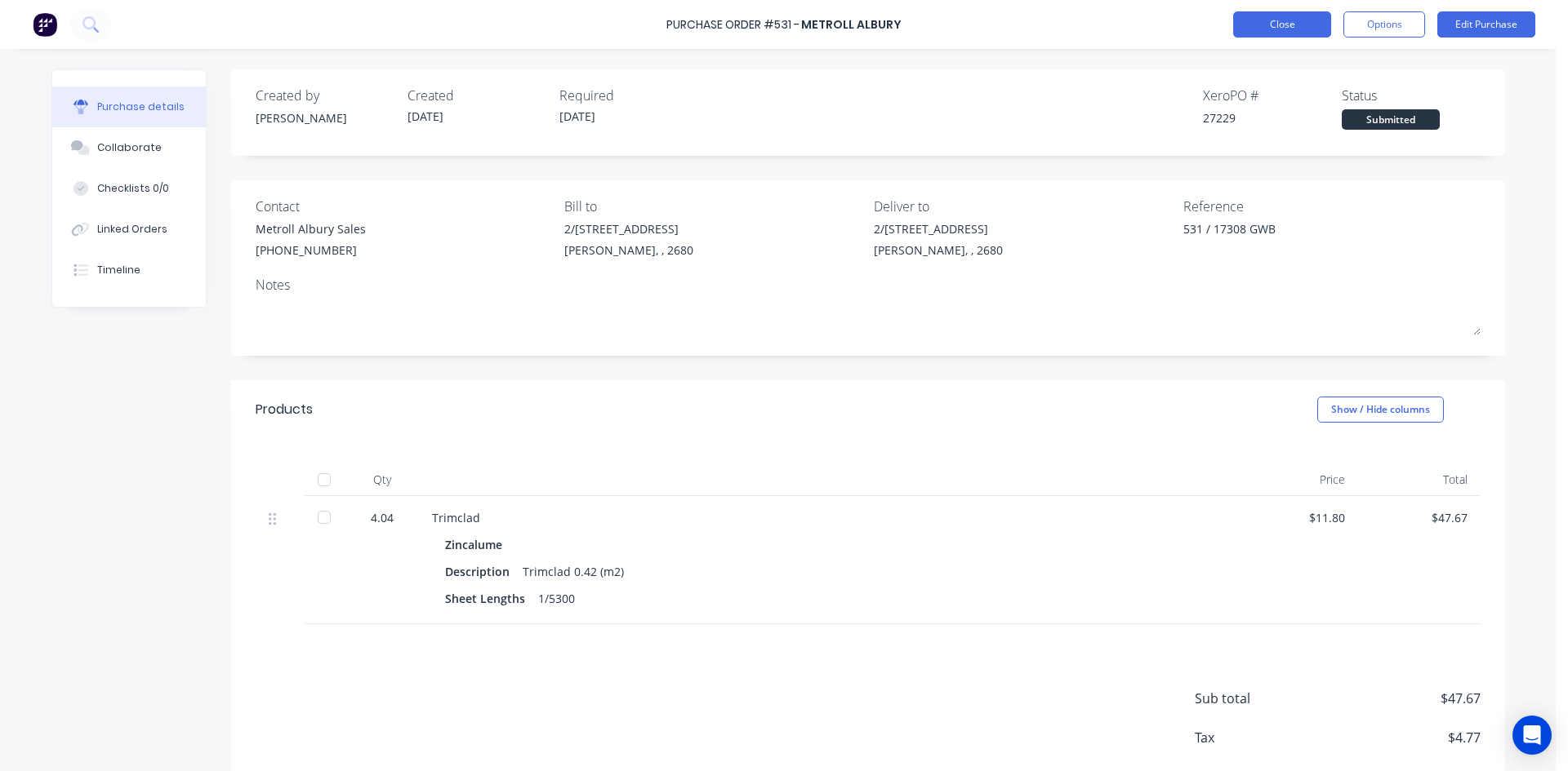
click at [1288, 27] on button "Close" at bounding box center [1282, 25] width 98 height 27
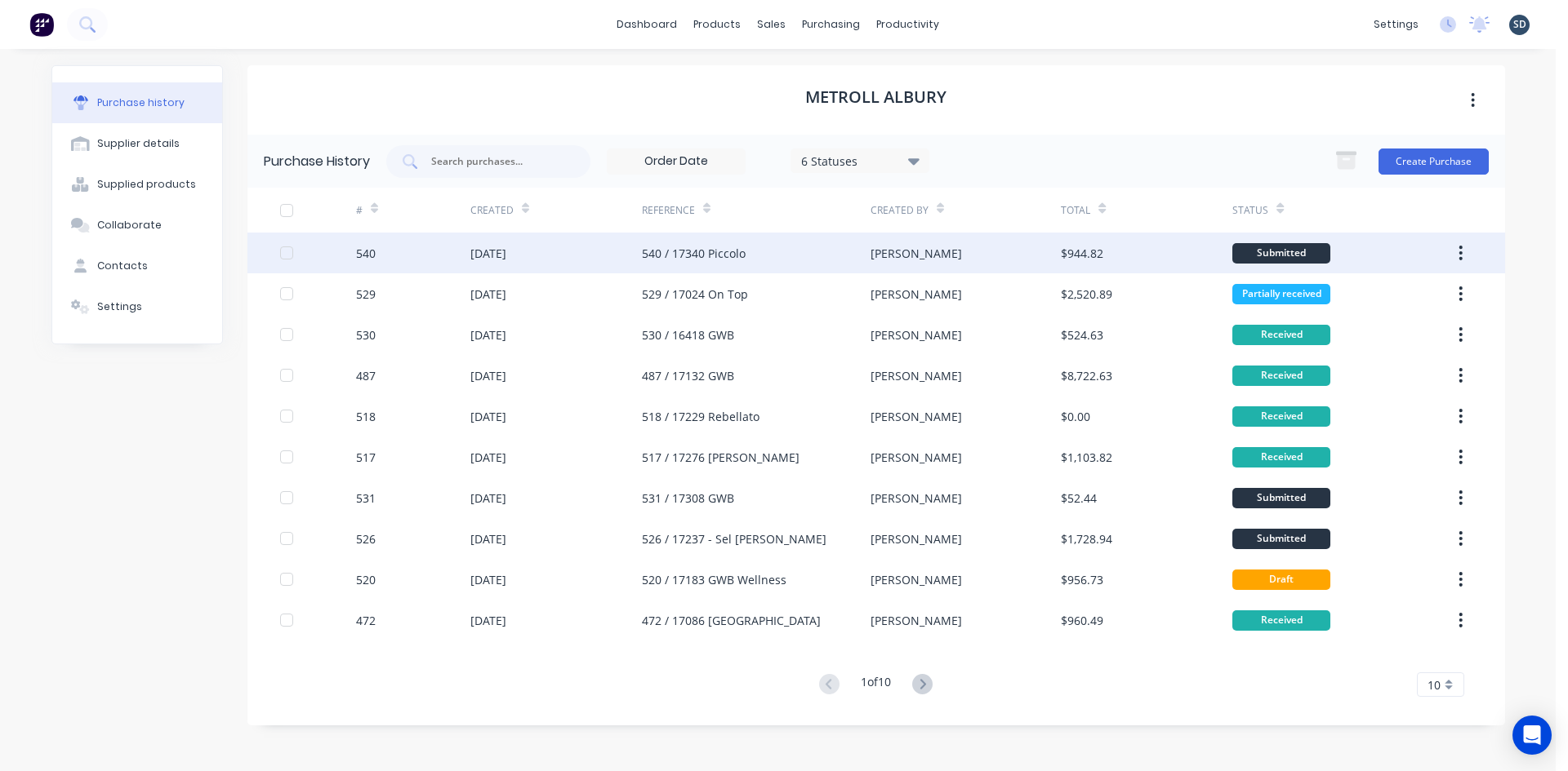
click at [728, 265] on div "540 / 17340 Piccolo" at bounding box center [755, 253] width 228 height 40
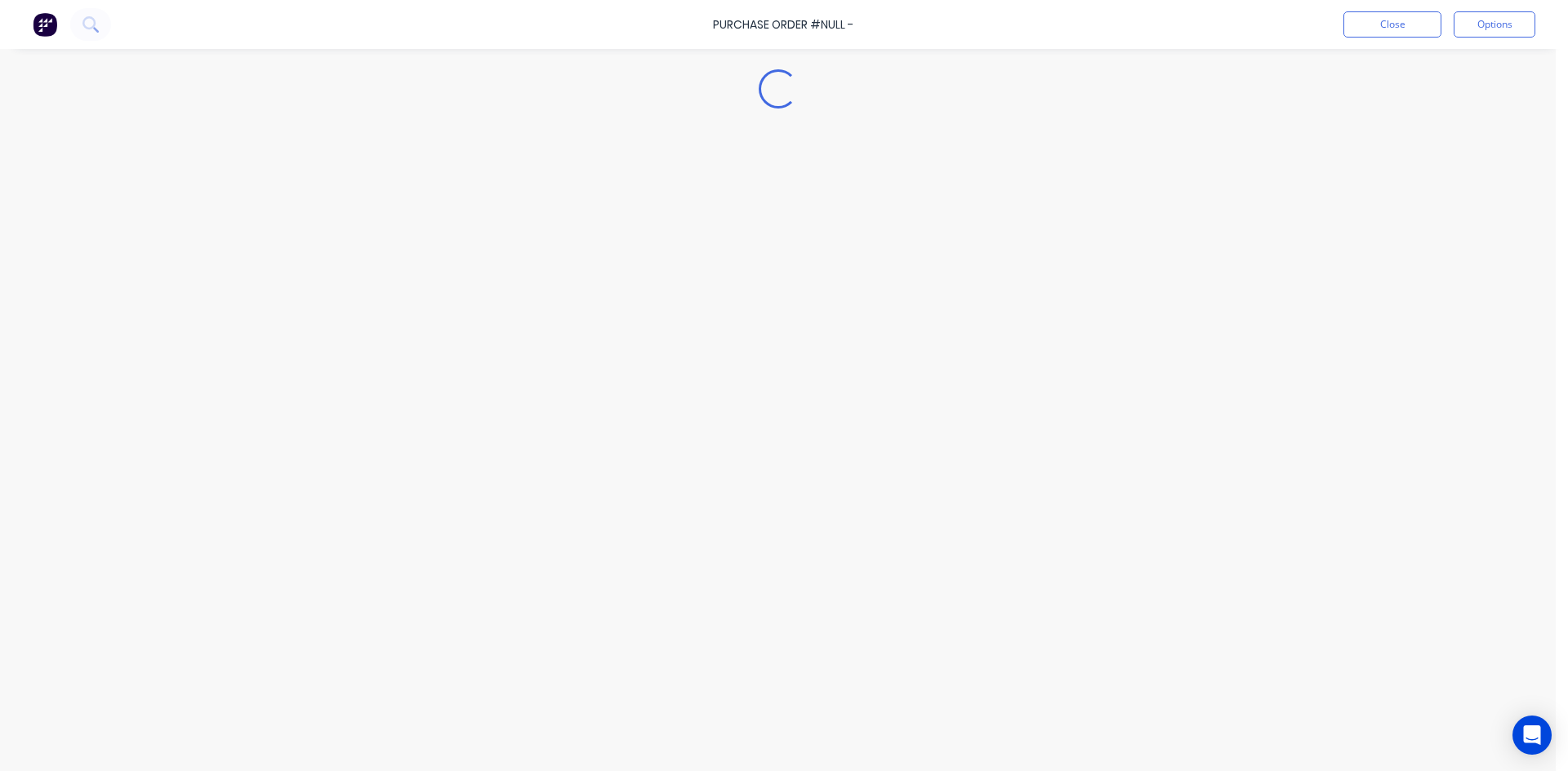
type textarea "x"
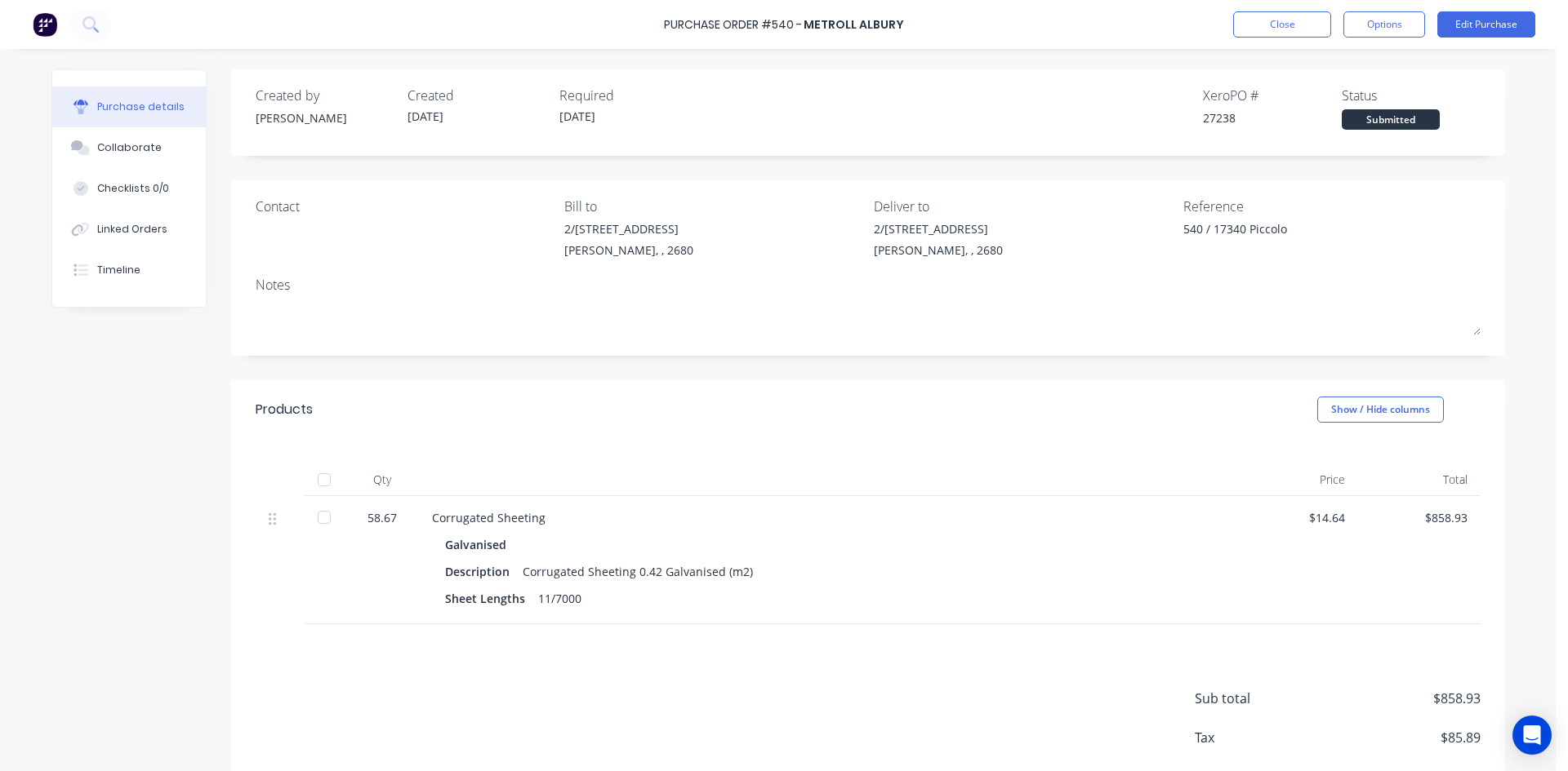
click at [971, 25] on div "Purchase Order #540 - Metroll Albury Close Options Edit Purchase" at bounding box center [784, 25] width 1568 height 49
click at [951, 20] on div "Purchase Order #540 - Metroll Albury Close Options Edit Purchase" at bounding box center [784, 25] width 1568 height 49
drag, startPoint x: 951, startPoint y: 20, endPoint x: 929, endPoint y: 20, distance: 22.0
click at [929, 20] on div "Purchase Order #540 - Metroll Albury Close Options Edit Purchase" at bounding box center [784, 25] width 1568 height 49
click at [936, 25] on div "Purchase Order #540 - Metroll Albury Close Options Edit Purchase" at bounding box center [784, 25] width 1568 height 49
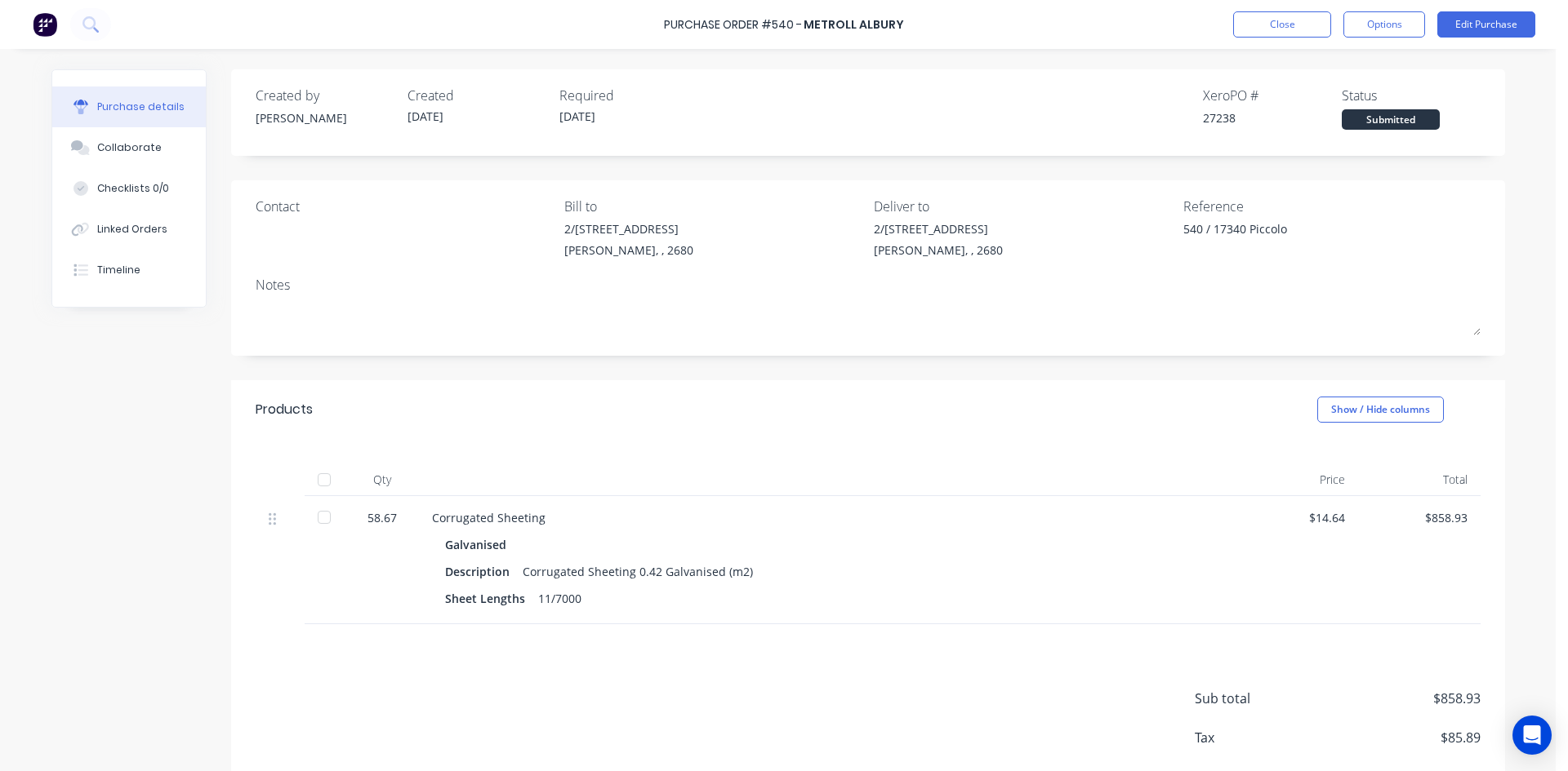
click at [935, 22] on div "Purchase Order #540 - Metroll Albury Close Options Edit Purchase" at bounding box center [784, 25] width 1568 height 49
click at [934, 22] on div "Purchase Order #540 - Metroll Albury Close Options Edit Purchase" at bounding box center [784, 25] width 1568 height 49
drag, startPoint x: 651, startPoint y: 29, endPoint x: 622, endPoint y: 32, distance: 29.2
click at [625, 32] on div "Purchase Order #540 - Metroll Albury Close Options Edit Purchase" at bounding box center [784, 25] width 1568 height 49
click at [970, 21] on div "Purchase Order #540 - Metroll Albury Close Options Edit Purchase" at bounding box center [784, 25] width 1568 height 49
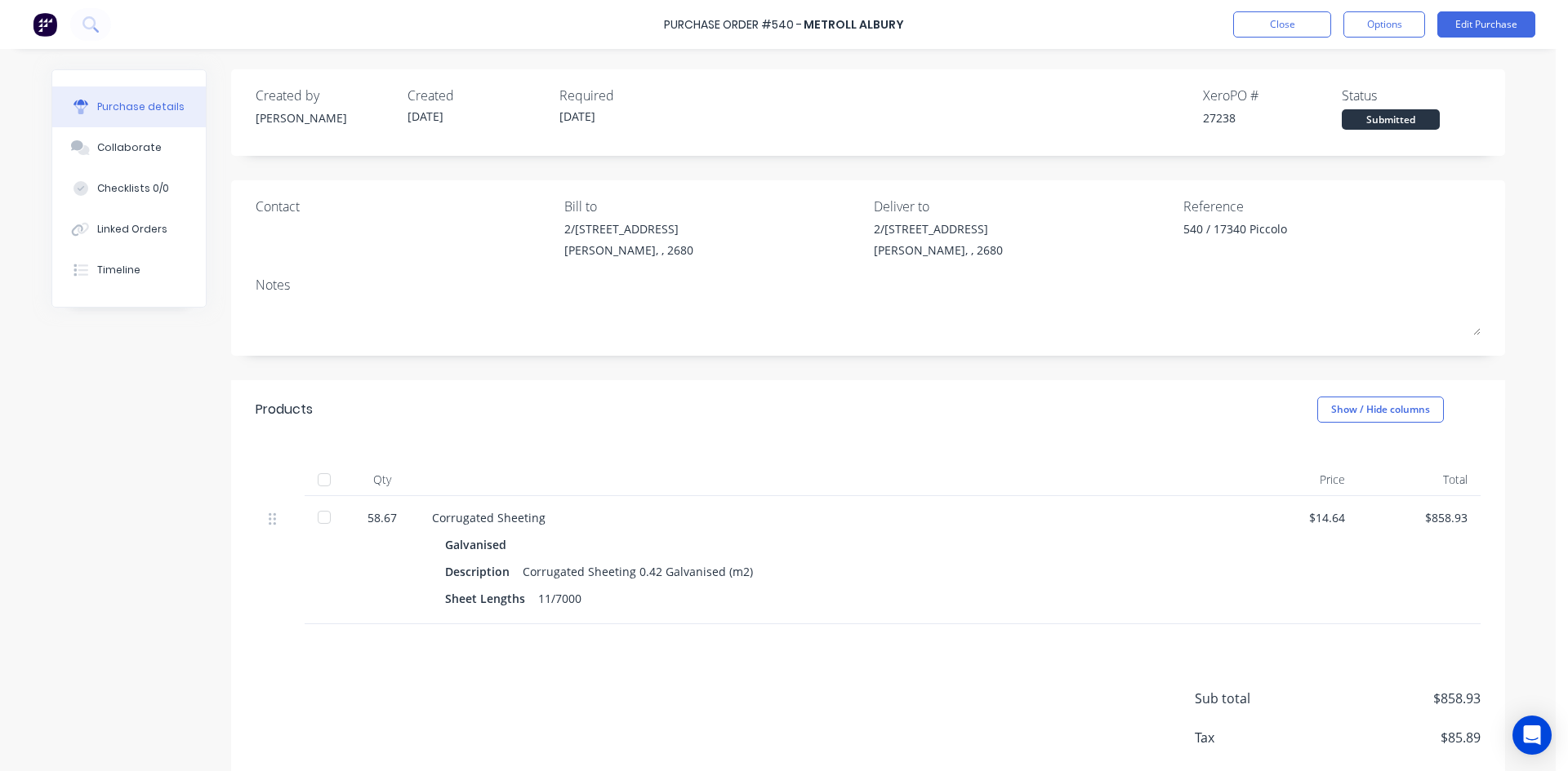
click at [935, 22] on div "Purchase Order #540 - Metroll Albury Close Options Edit Purchase" at bounding box center [784, 25] width 1568 height 49
click at [927, 21] on div "Purchase Order #540 - Metroll Albury Close Options Edit Purchase" at bounding box center [784, 25] width 1568 height 49
drag, startPoint x: 927, startPoint y: 21, endPoint x: 915, endPoint y: 18, distance: 12.4
click at [919, 13] on div "Purchase Order #540 - Metroll Albury Close Options Edit Purchase" at bounding box center [784, 25] width 1568 height 49
click at [920, 20] on div "Purchase Order #540 - Metroll Albury Close Options Edit Purchase" at bounding box center [784, 25] width 1568 height 49
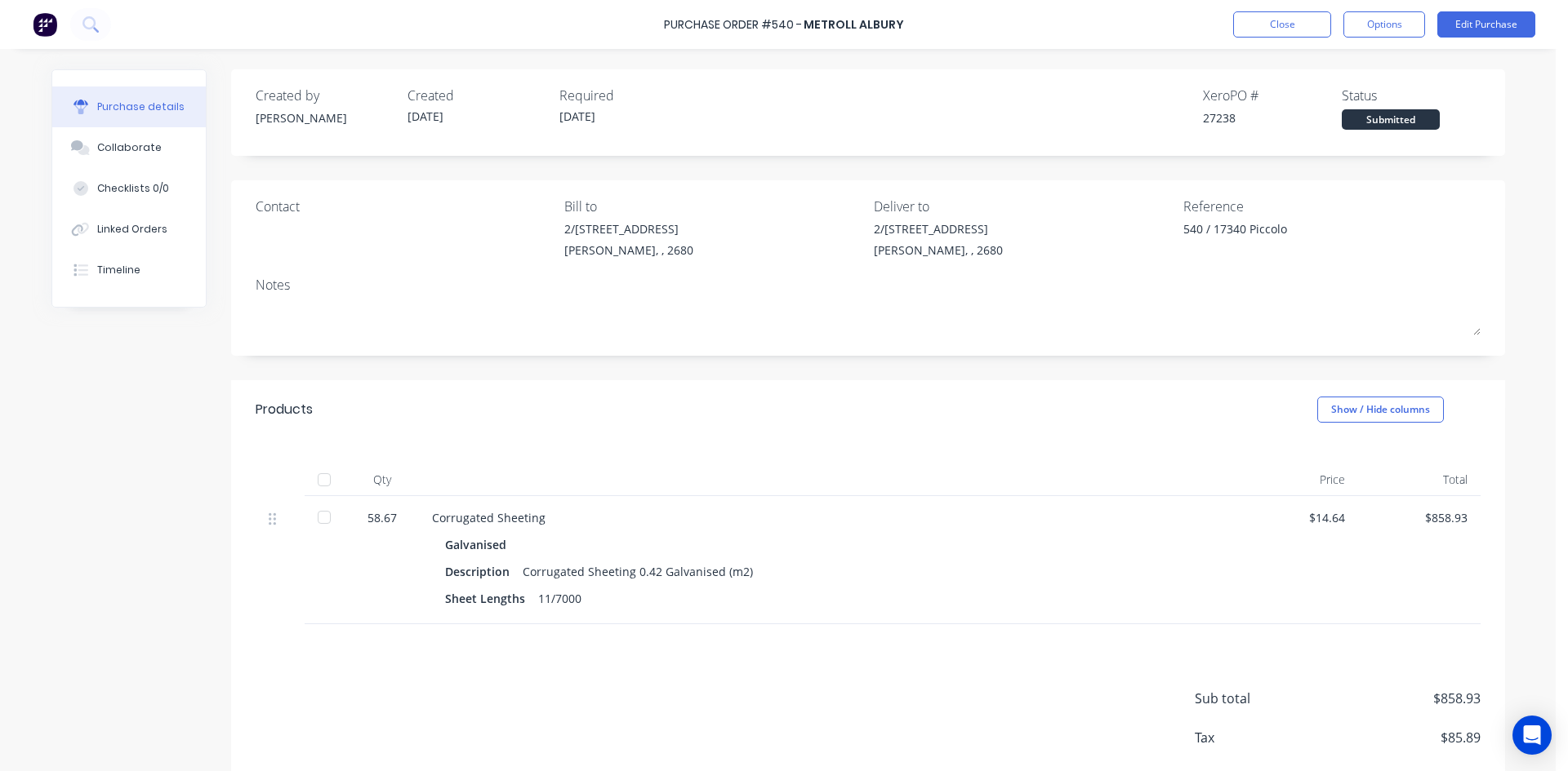
click at [920, 20] on div "Purchase Order #540 - Metroll Albury Close Options Edit Purchase" at bounding box center [784, 25] width 1568 height 49
click at [988, 25] on div "Purchase Order #540 - Metroll Albury Close Options Edit Purchase" at bounding box center [784, 25] width 1568 height 49
click at [1285, 24] on button "Close" at bounding box center [1282, 25] width 98 height 27
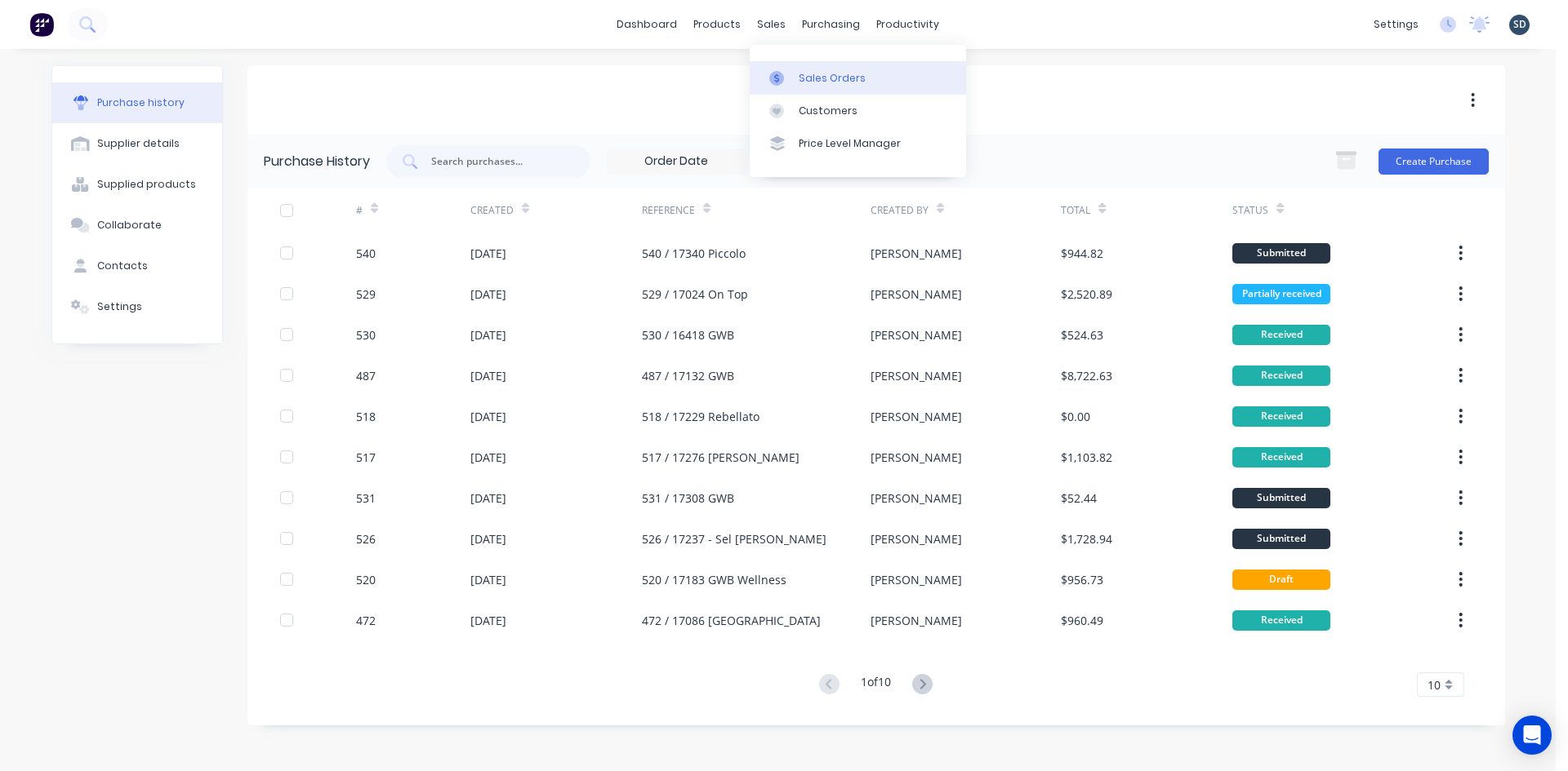
click at [810, 84] on div "Sales Orders" at bounding box center [832, 78] width 67 height 15
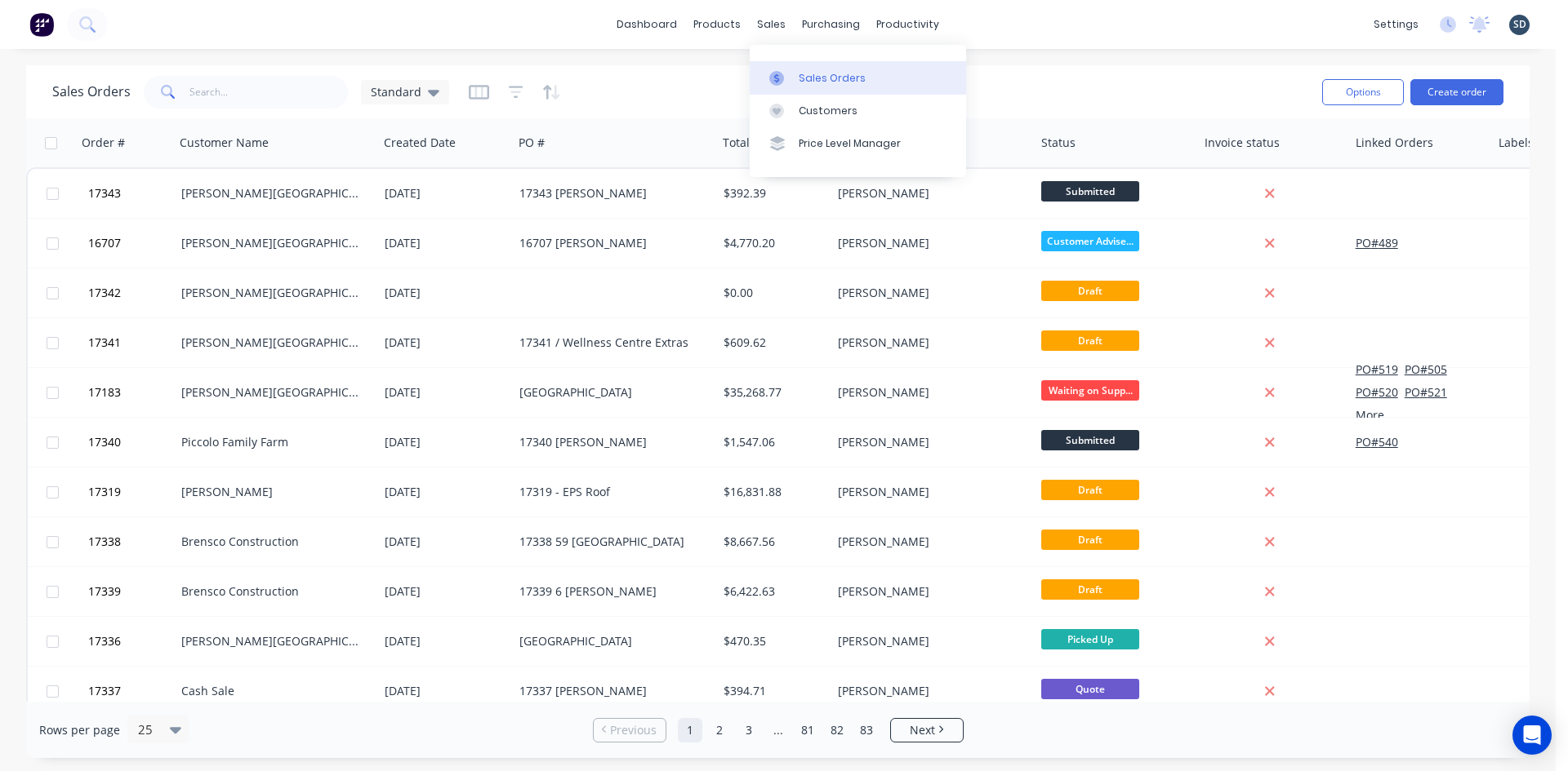
click at [824, 82] on div "Sales Orders" at bounding box center [832, 78] width 67 height 15
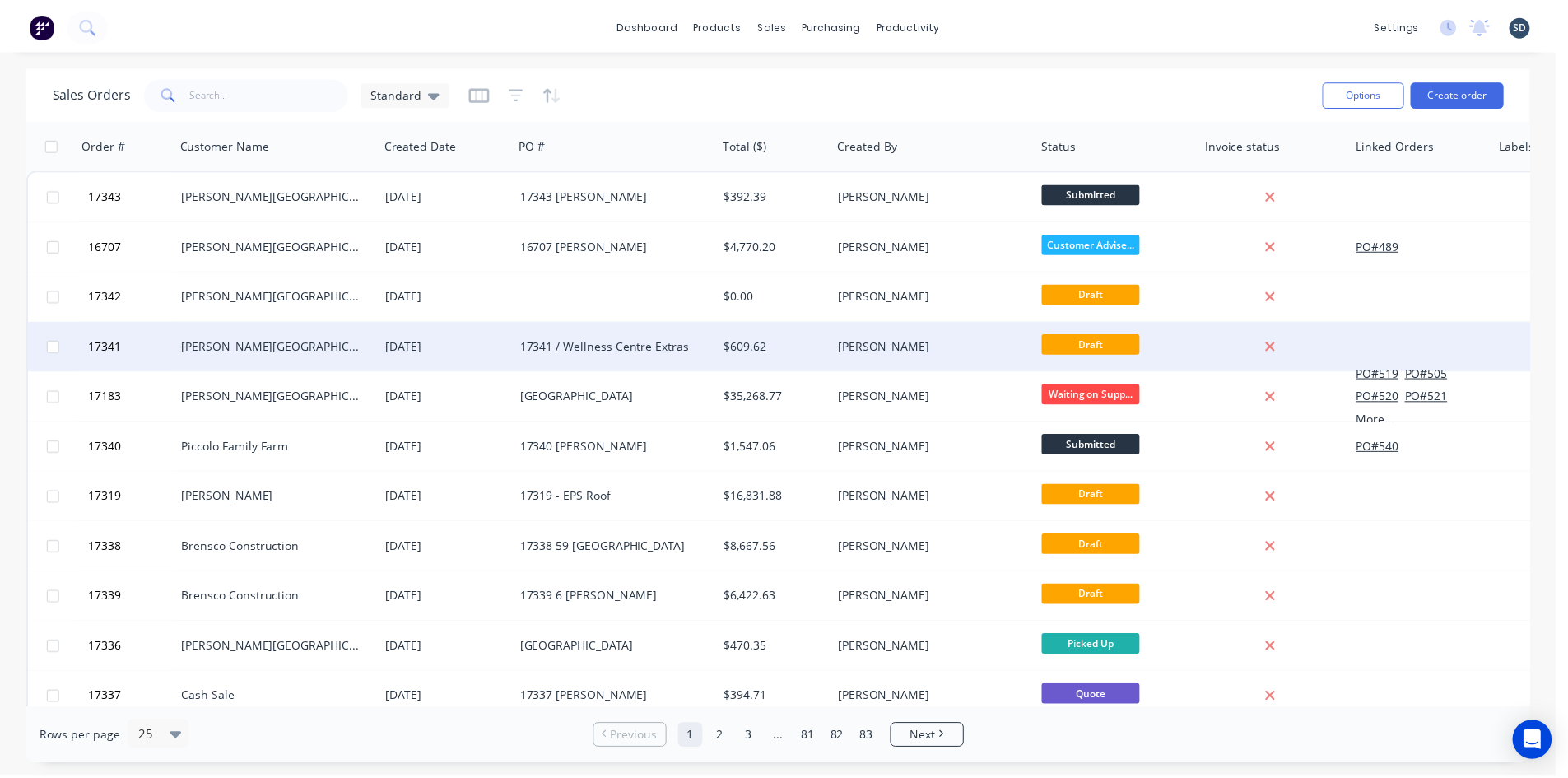
scroll to position [82, 0]
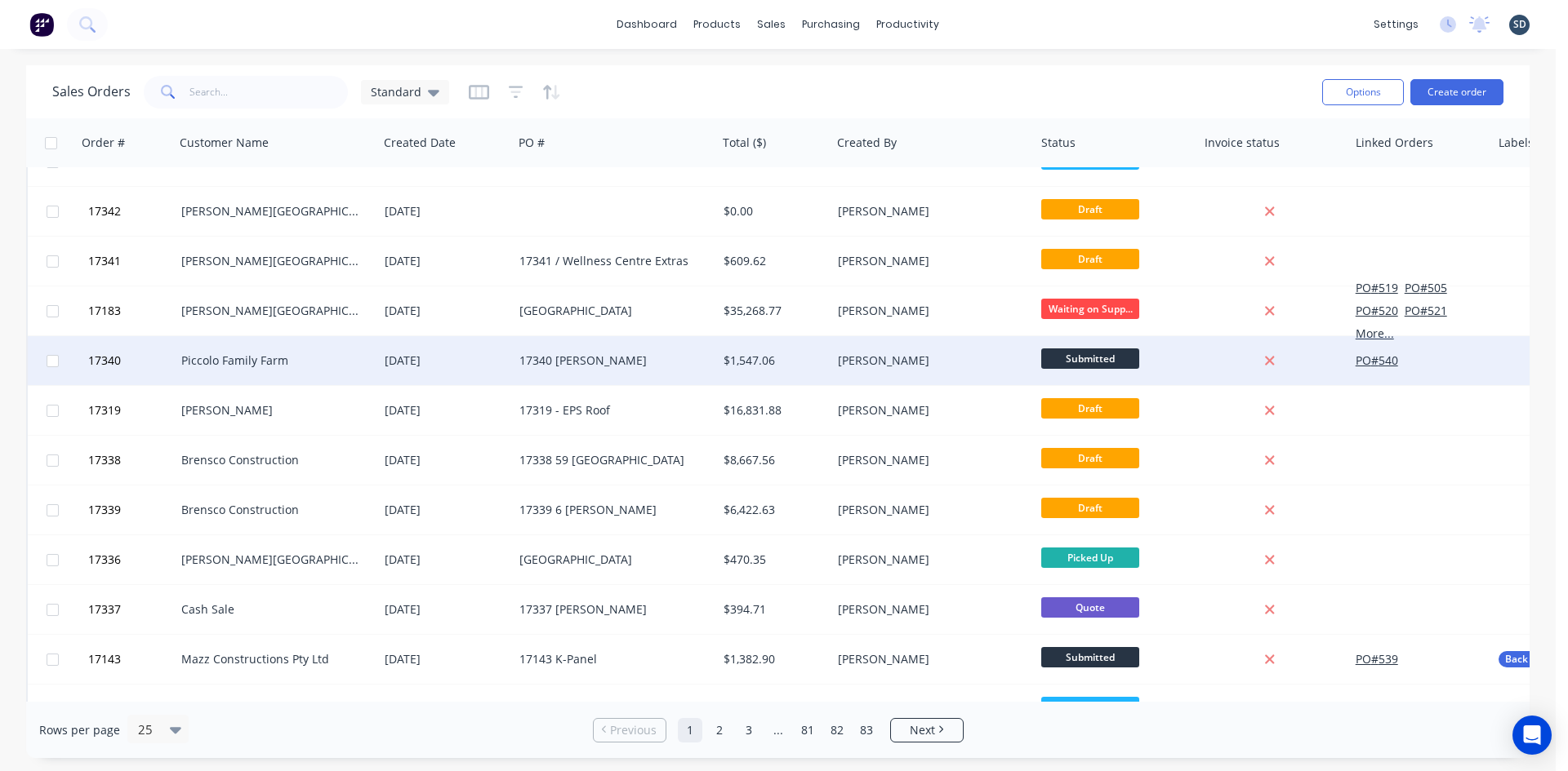
click at [364, 358] on div "Piccolo Family Farm" at bounding box center [276, 361] width 191 height 17
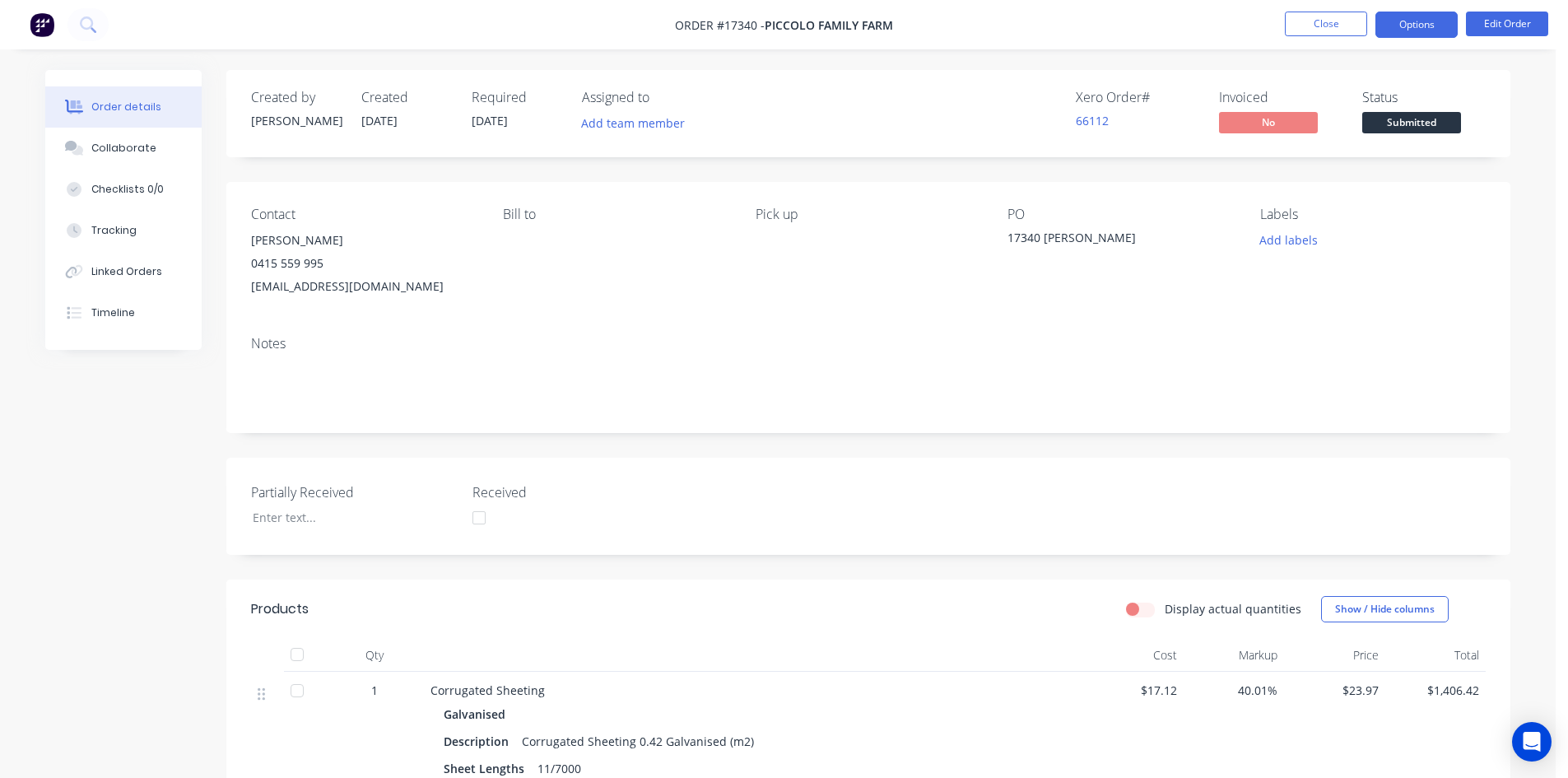
click at [1426, 27] on button "Options" at bounding box center [1416, 25] width 82 height 27
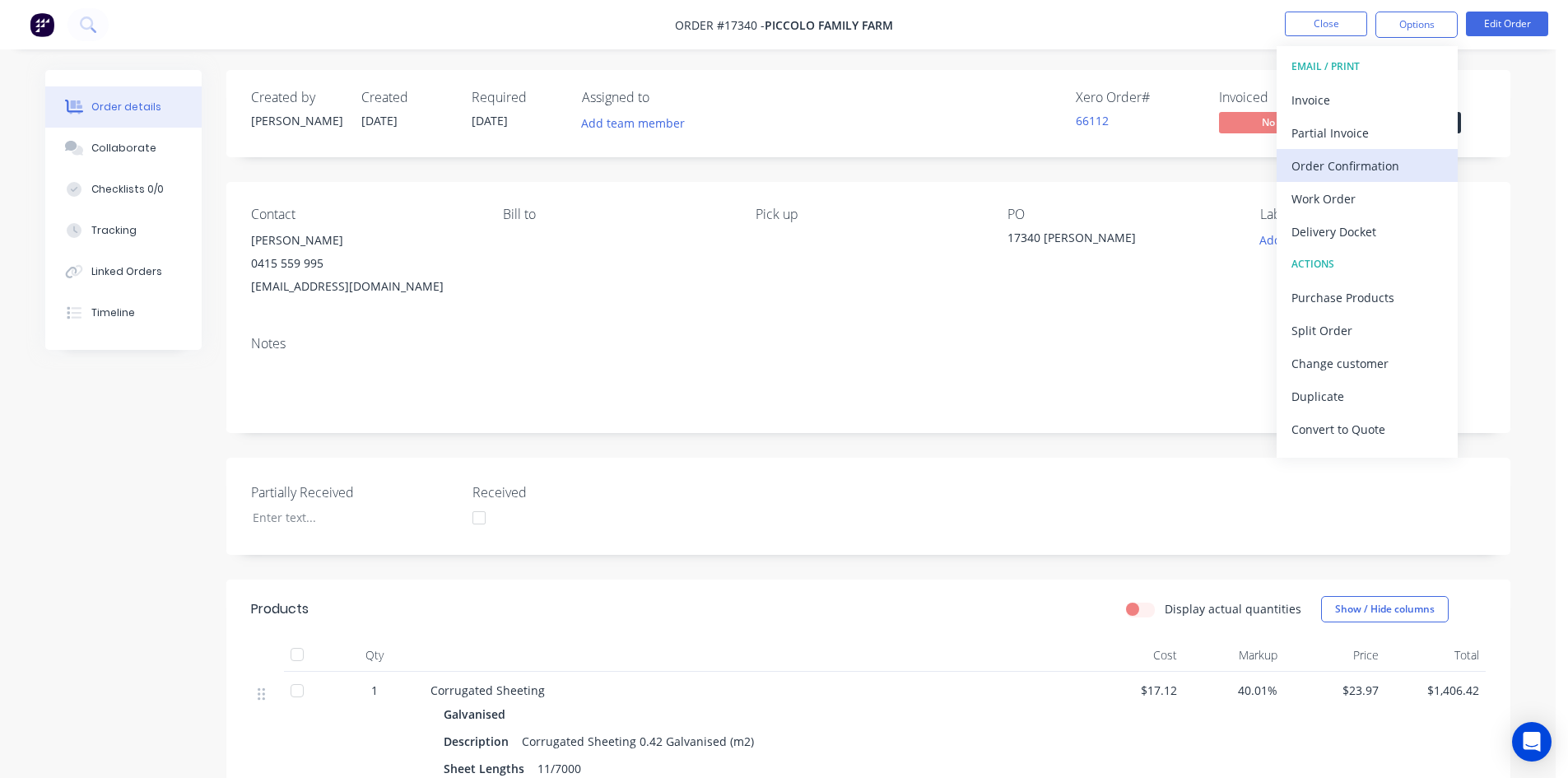
click at [1375, 167] on div "Order Confirmation" at bounding box center [1367, 166] width 152 height 24
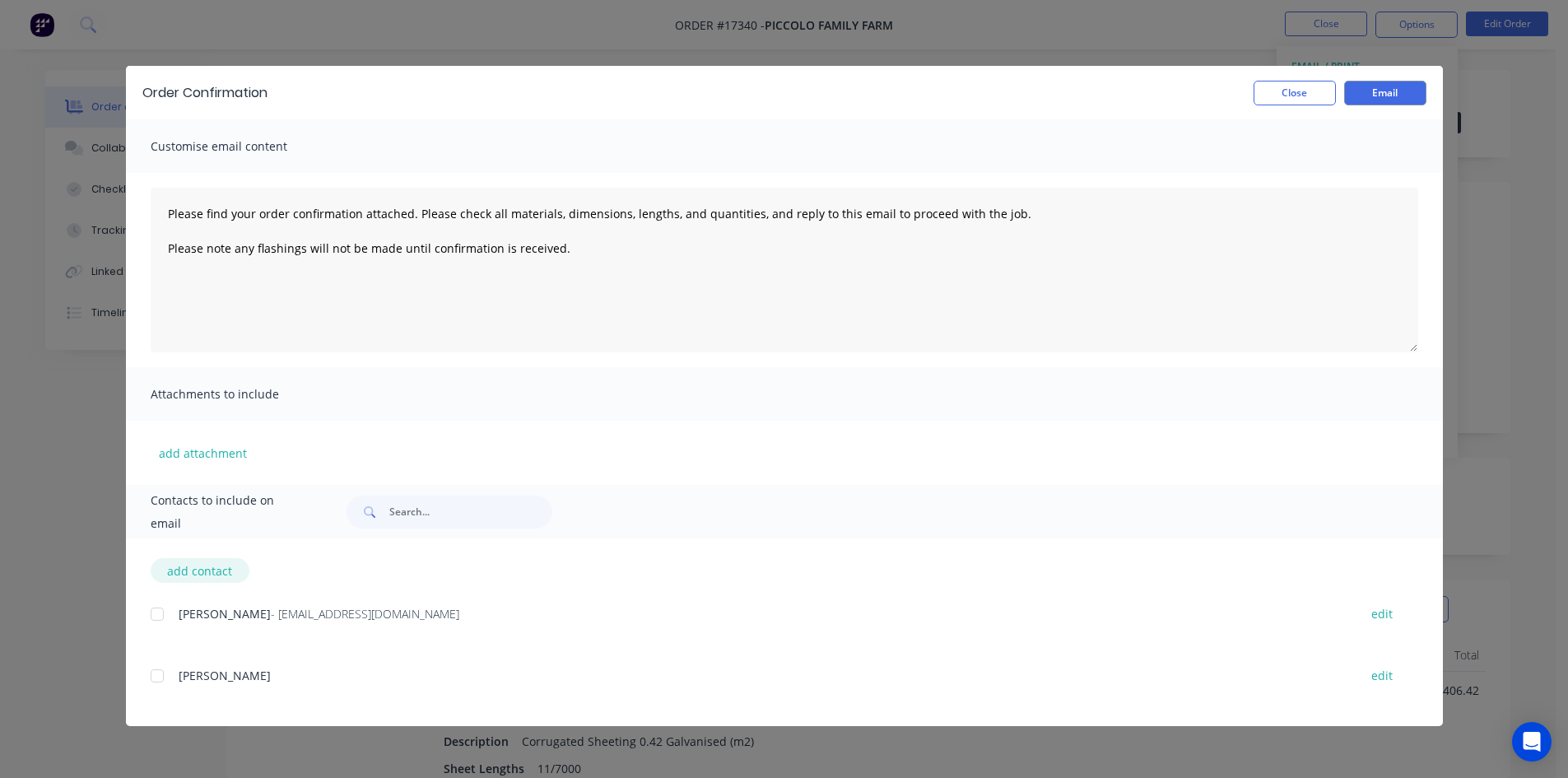
click at [193, 568] on button "add contact" at bounding box center [200, 571] width 99 height 25
type textarea "Please find your order confirmation attached. Please check all materials, dimen…"
select select "AU"
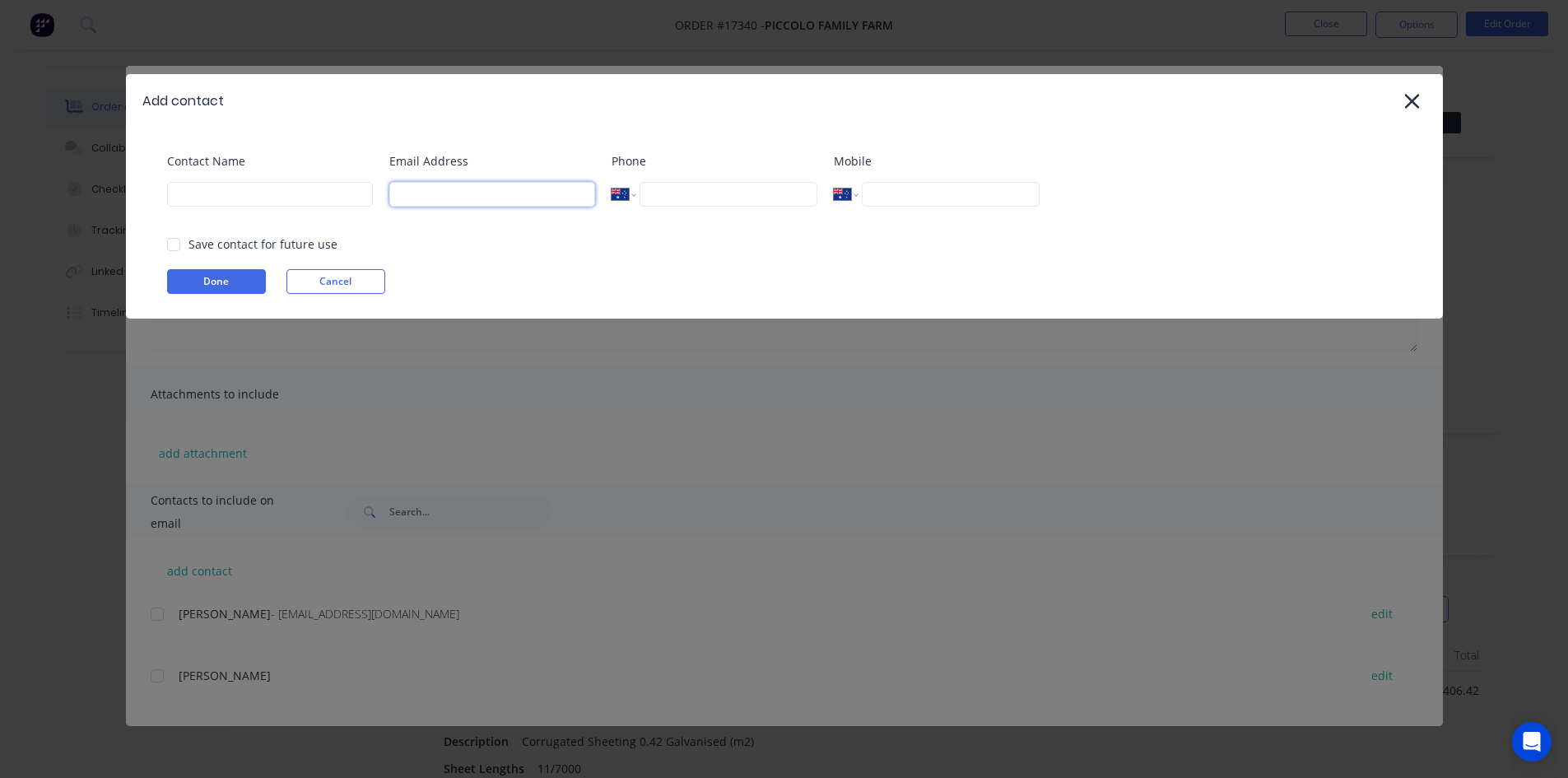
click at [463, 202] on input at bounding box center [492, 194] width 205 height 25
type input "[PERSON_NAME][EMAIL_ADDRESS][DOMAIN_NAME]"
click at [206, 279] on button "Done" at bounding box center [216, 281] width 99 height 25
type input "[PERSON_NAME]"
click at [202, 284] on button "Done" at bounding box center [216, 281] width 99 height 25
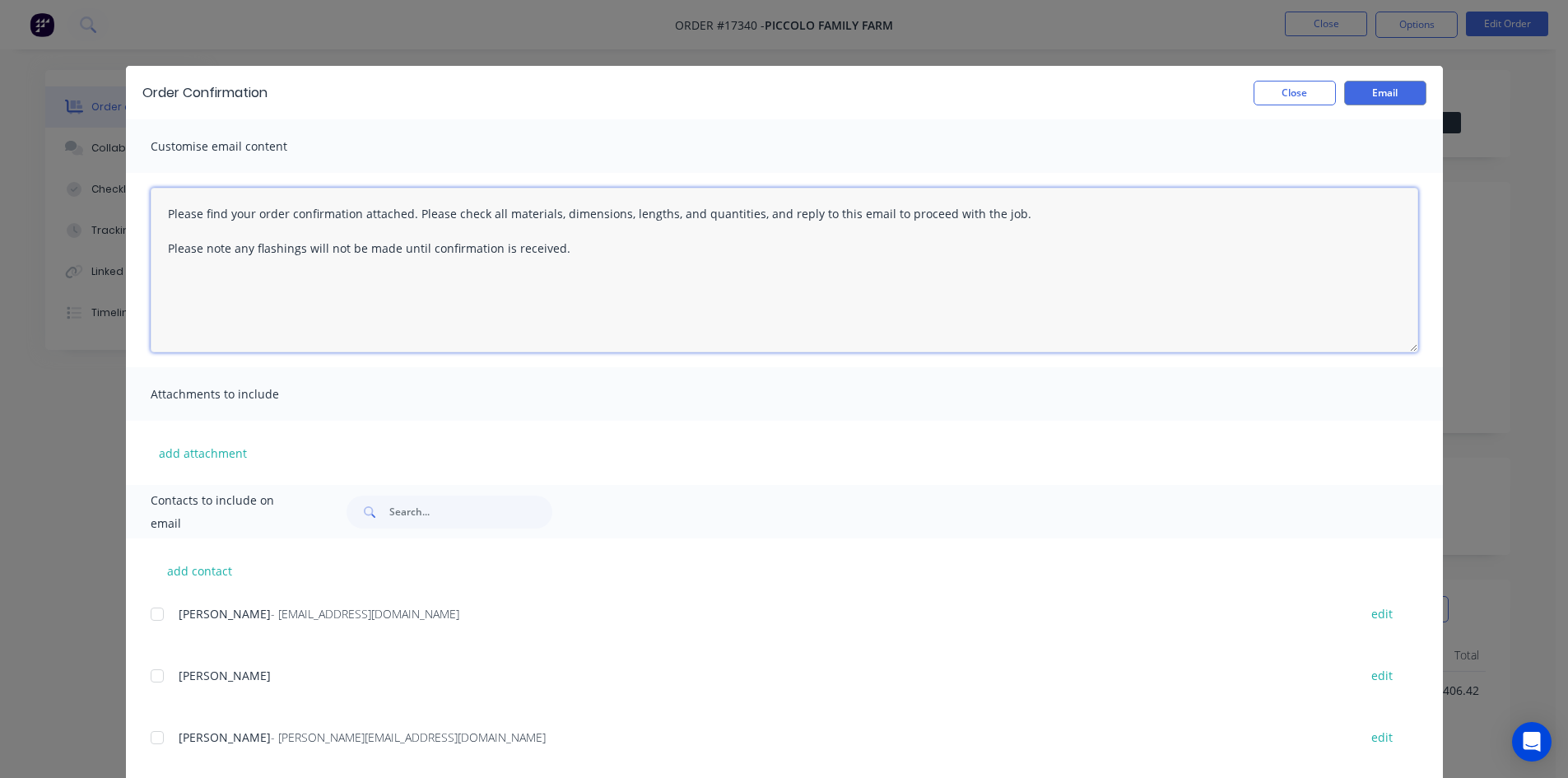
drag, startPoint x: 648, startPoint y: 264, endPoint x: 149, endPoint y: 198, distance: 503.3
click at [151, 198] on textarea "Please find your order confirmation attached. Please check all materials, dimen…" at bounding box center [784, 270] width 1267 height 165
type textarea "Hi Peter, Please see order confirmation attached - your sheets are due to be de…"
click at [151, 734] on div at bounding box center [157, 737] width 33 height 33
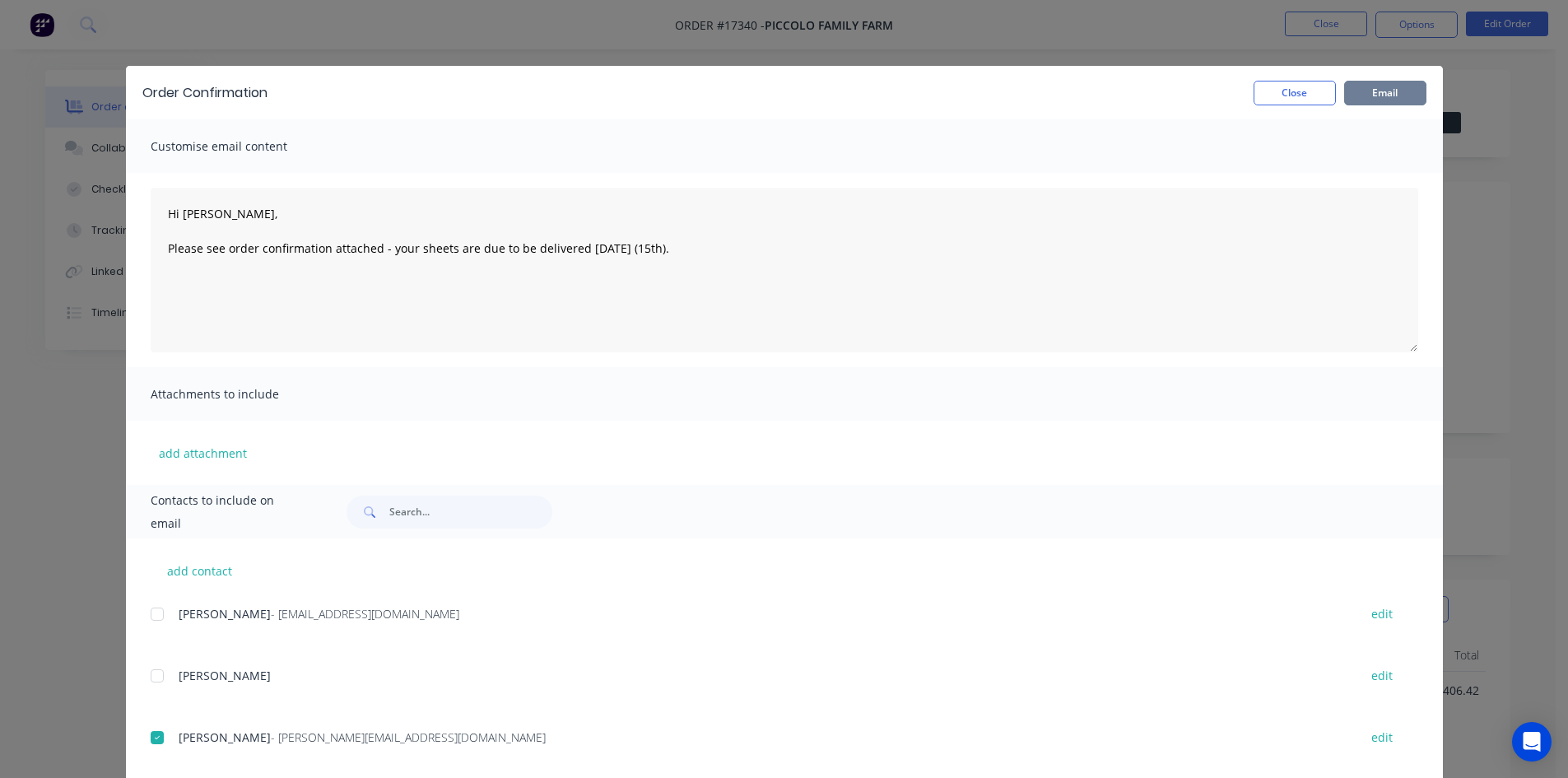
click at [1393, 94] on button "Email" at bounding box center [1385, 92] width 82 height 25
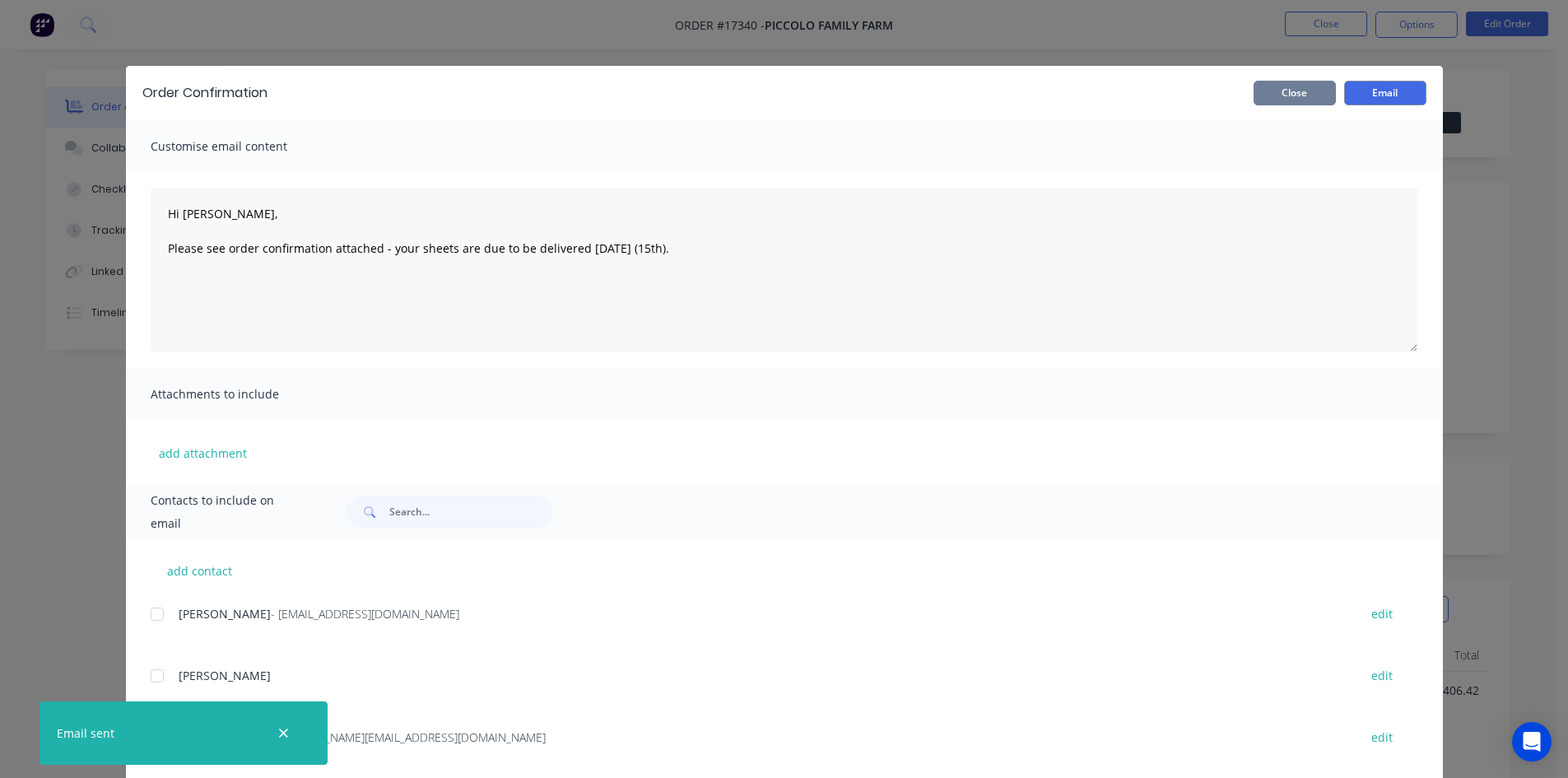
click at [1291, 104] on button "Close" at bounding box center [1294, 92] width 82 height 25
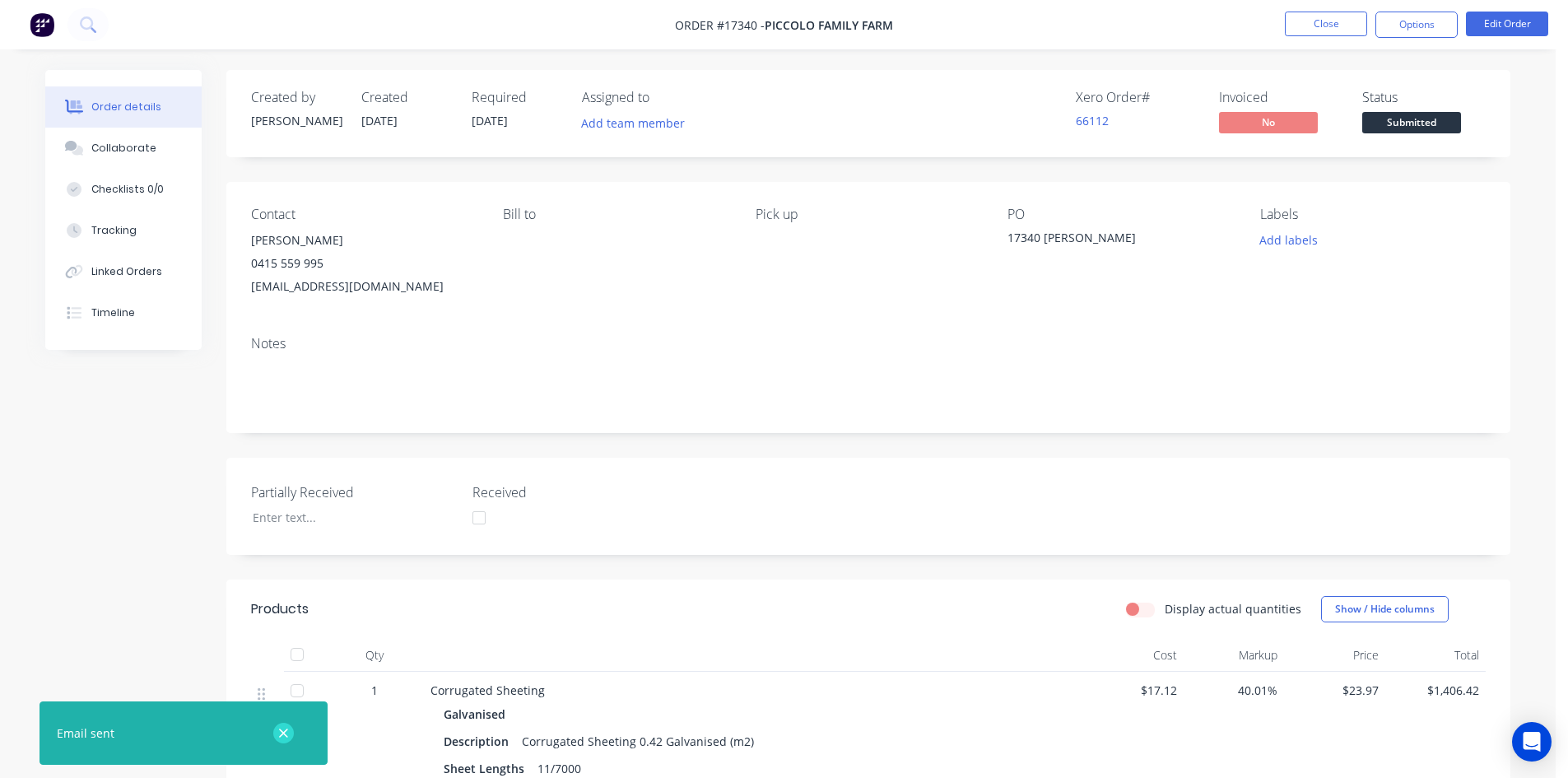
click at [283, 734] on icon "button" at bounding box center [283, 733] width 9 height 9
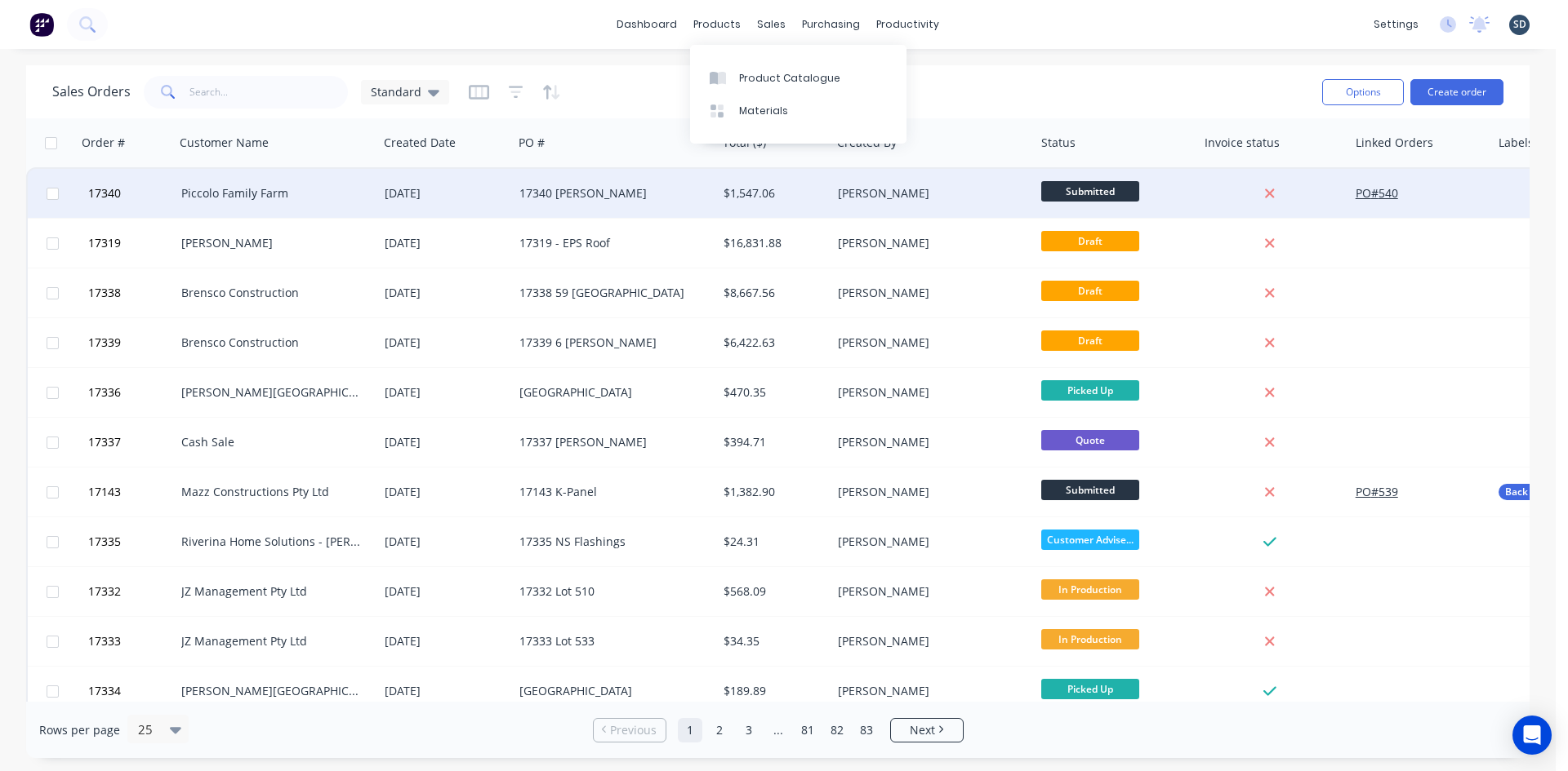
click at [247, 196] on div "Piccolo Family Farm" at bounding box center [271, 193] width 181 height 17
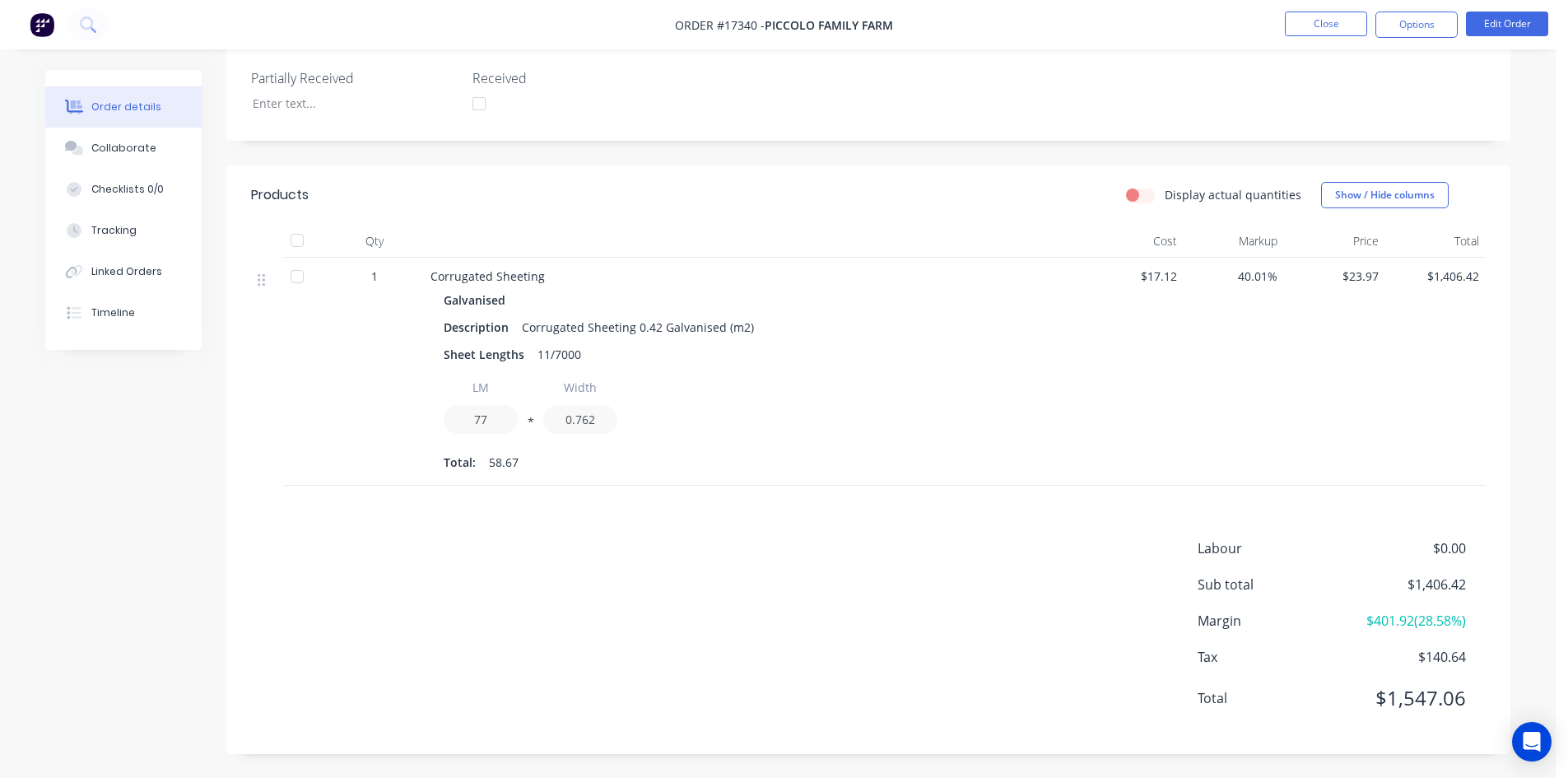
scroll to position [415, 0]
drag, startPoint x: 518, startPoint y: 460, endPoint x: 485, endPoint y: 461, distance: 33.0
click at [485, 461] on div "Total: 58.67" at bounding box center [753, 461] width 619 height 25
copy span "58.67"
click at [1340, 21] on button "Close" at bounding box center [1326, 24] width 82 height 25
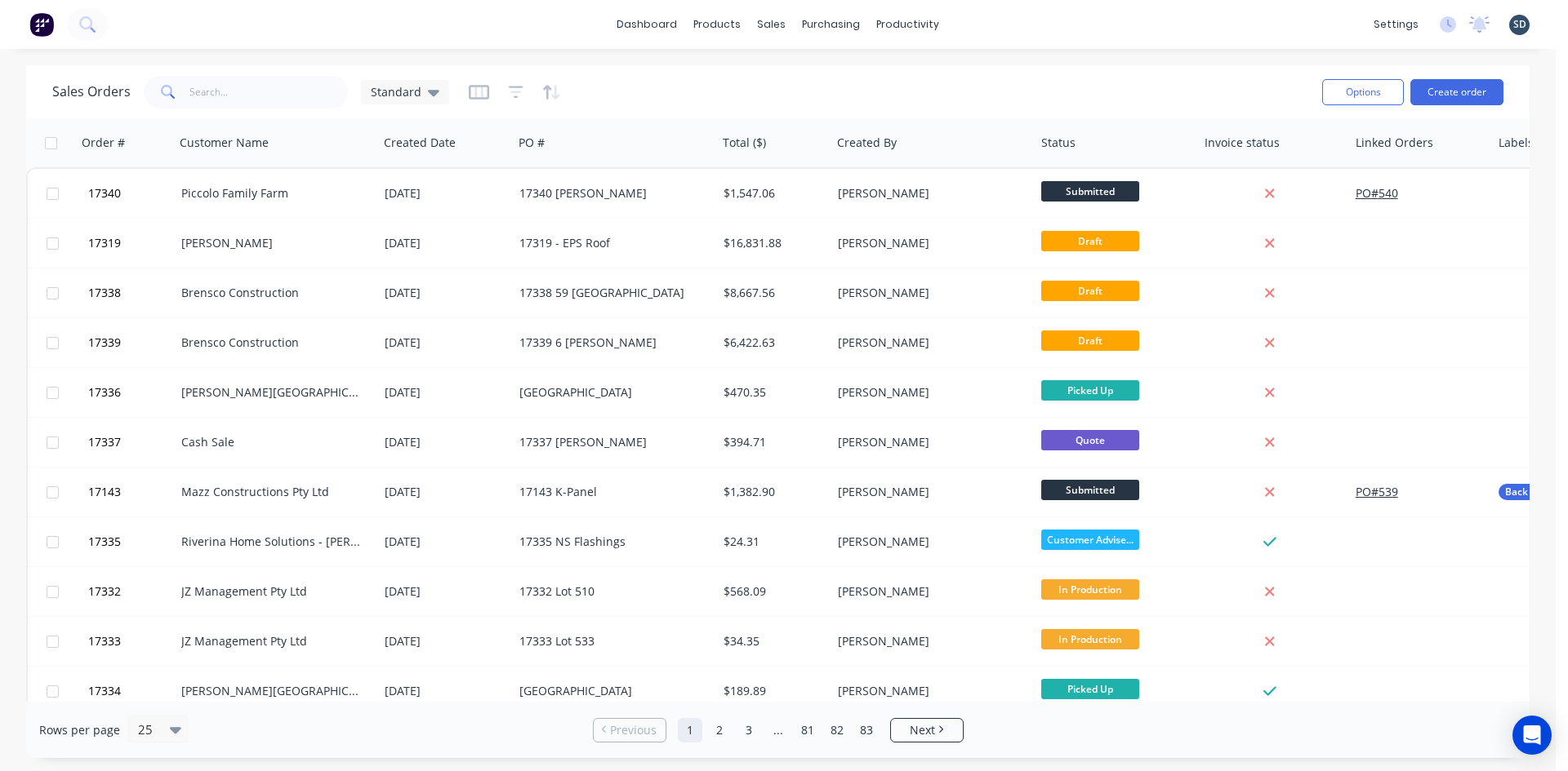
click at [995, 25] on div "dashboard products sales purchasing productivity dashboard products Product Cat…" at bounding box center [777, 25] width 1555 height 49
click at [995, 21] on div "dashboard products sales purchasing productivity dashboard products Product Cat…" at bounding box center [777, 25] width 1555 height 49
click at [973, 22] on div "dashboard products sales purchasing productivity dashboard products Product Cat…" at bounding box center [777, 25] width 1555 height 49
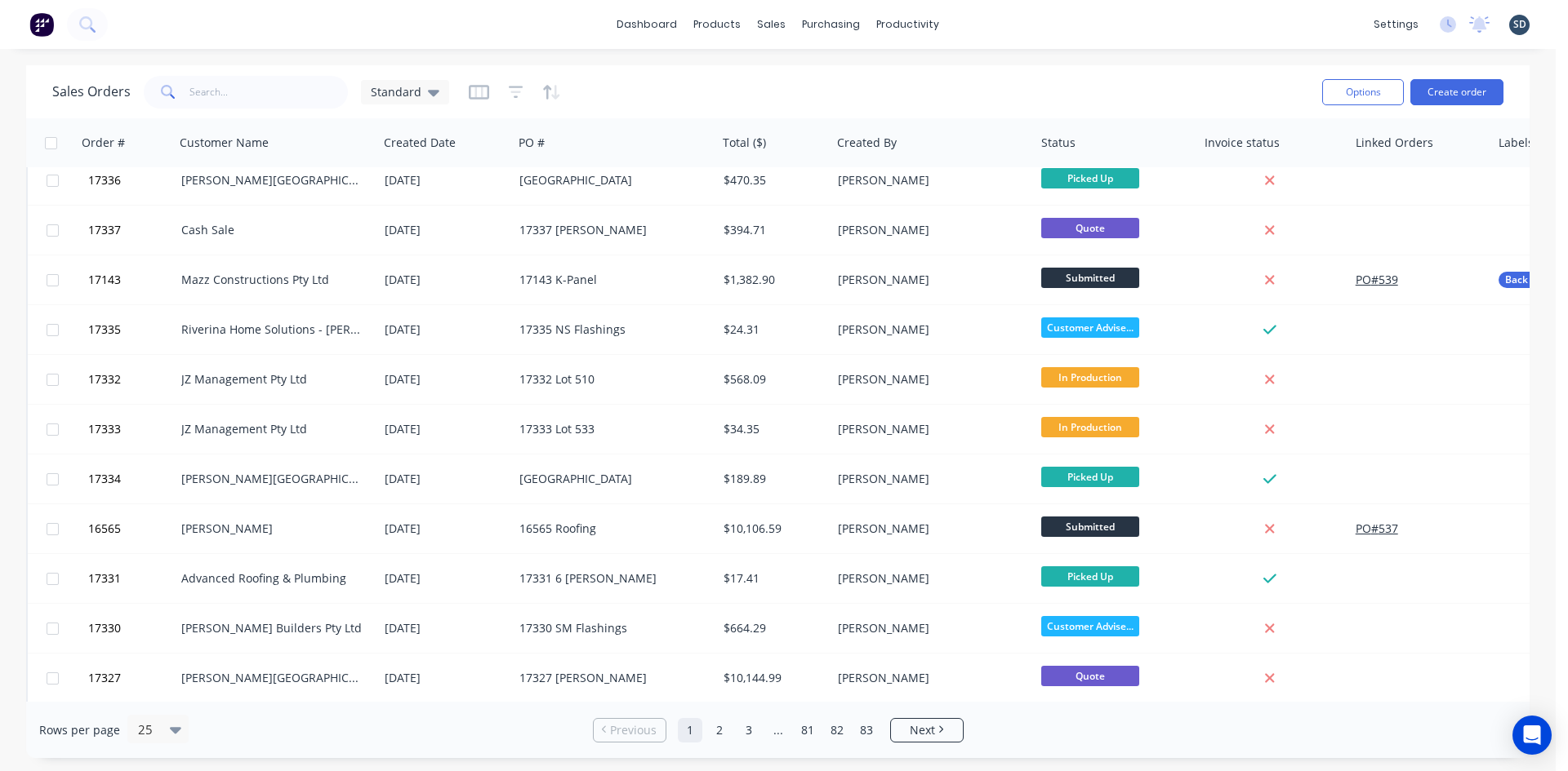
scroll to position [571, 0]
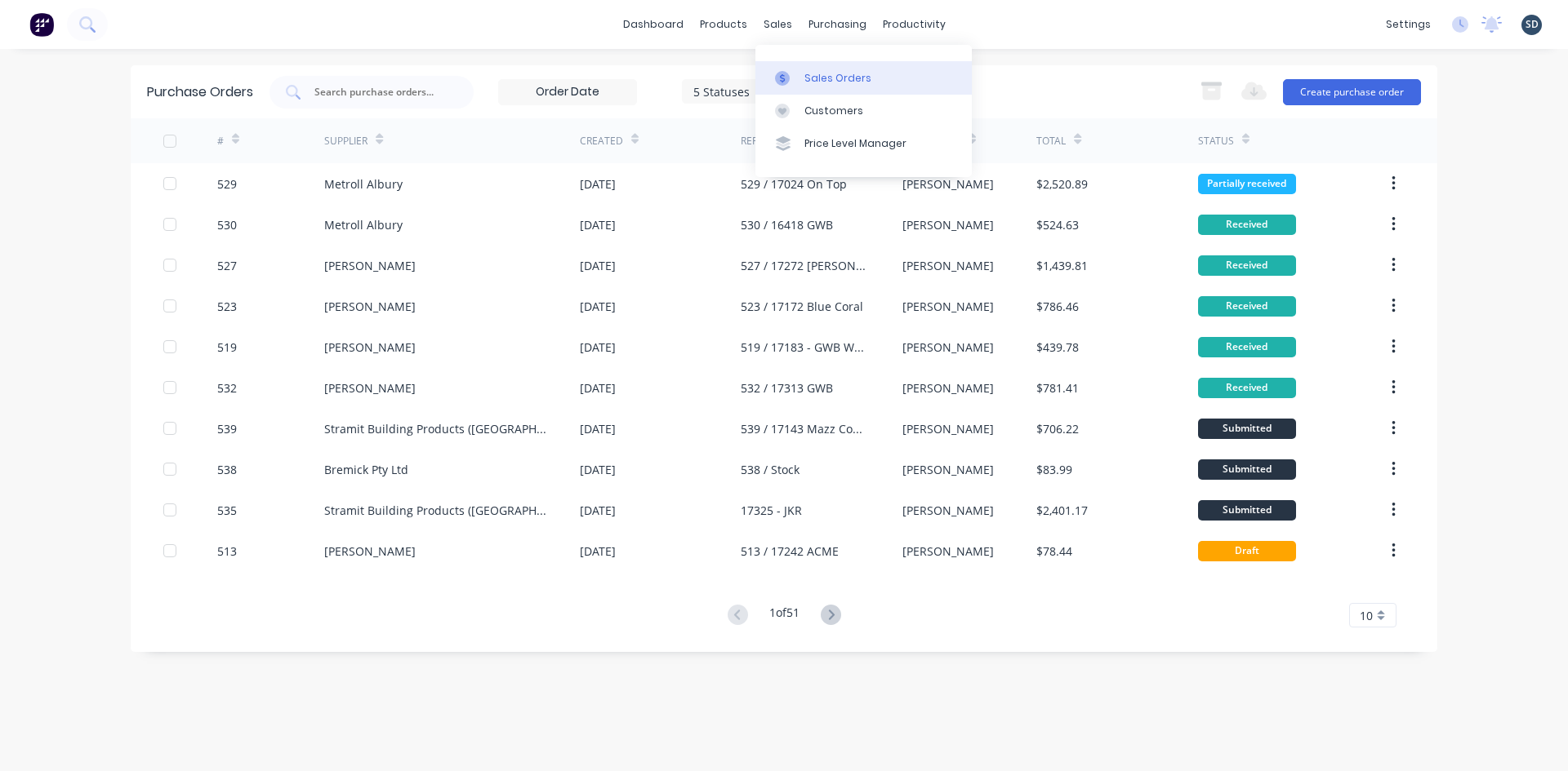
click at [813, 80] on div "Sales Orders" at bounding box center [838, 78] width 67 height 15
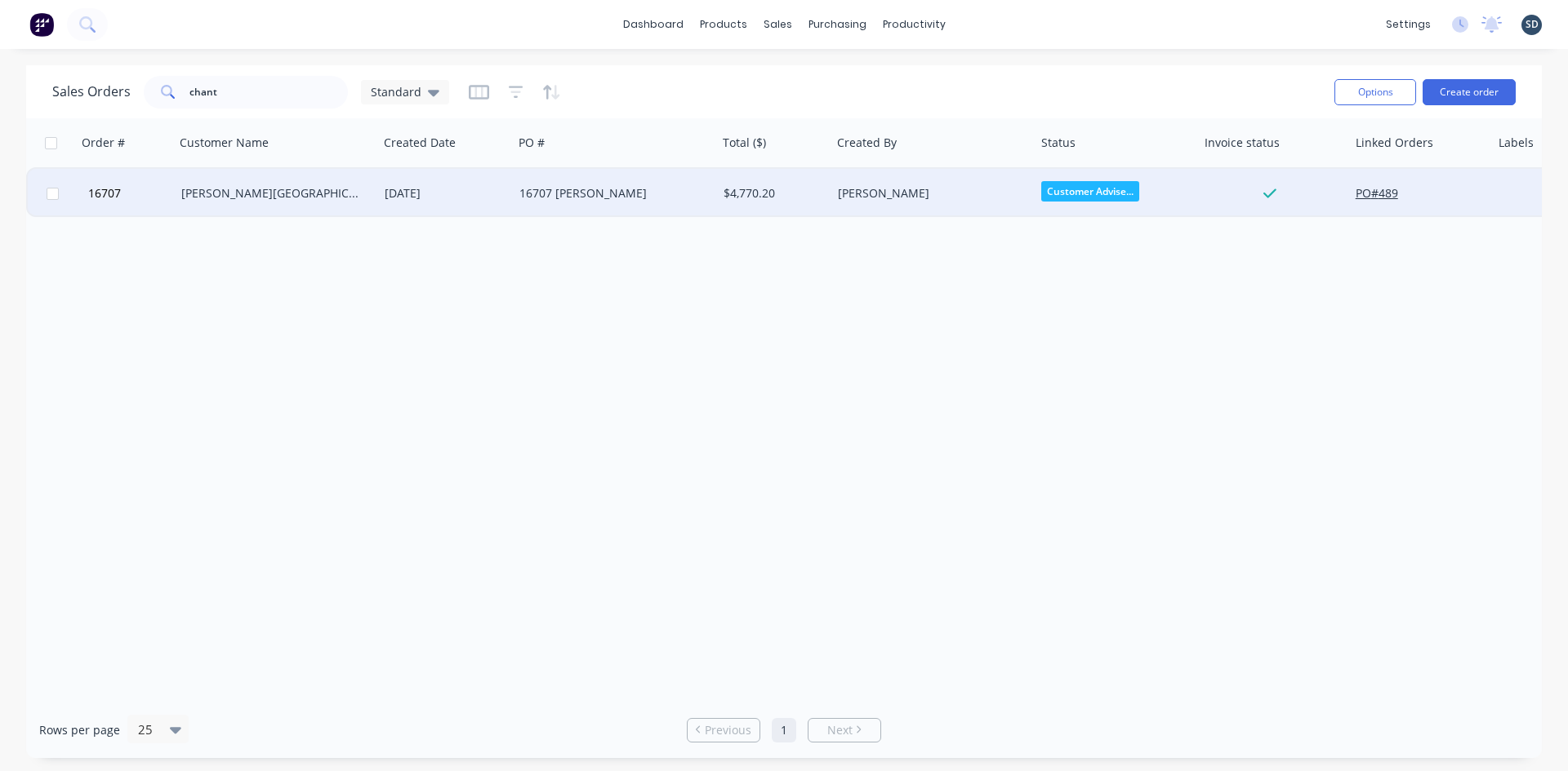
click at [534, 195] on div "16707 [PERSON_NAME]" at bounding box center [610, 193] width 181 height 17
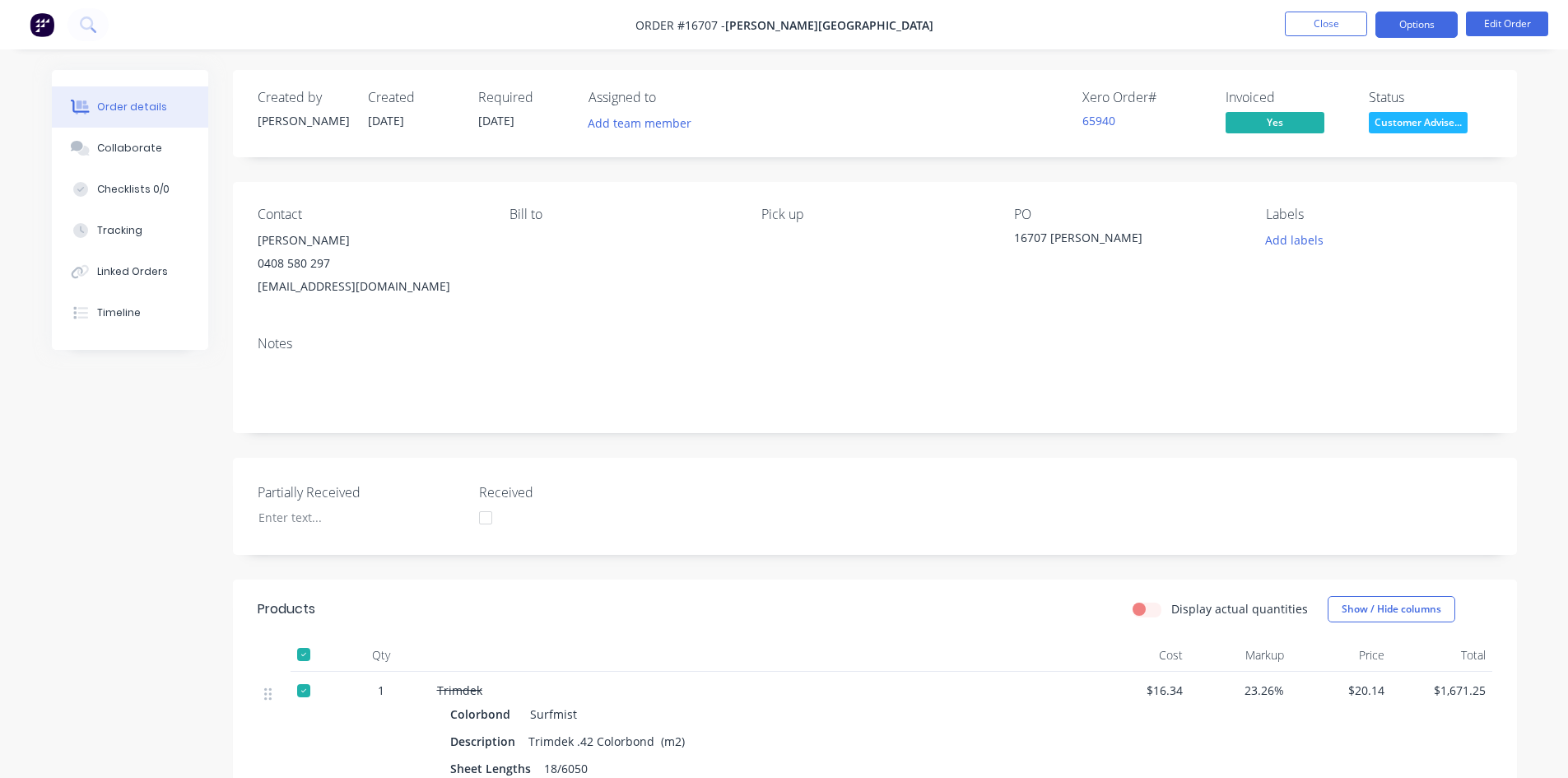
click at [1421, 28] on button "Options" at bounding box center [1416, 25] width 82 height 27
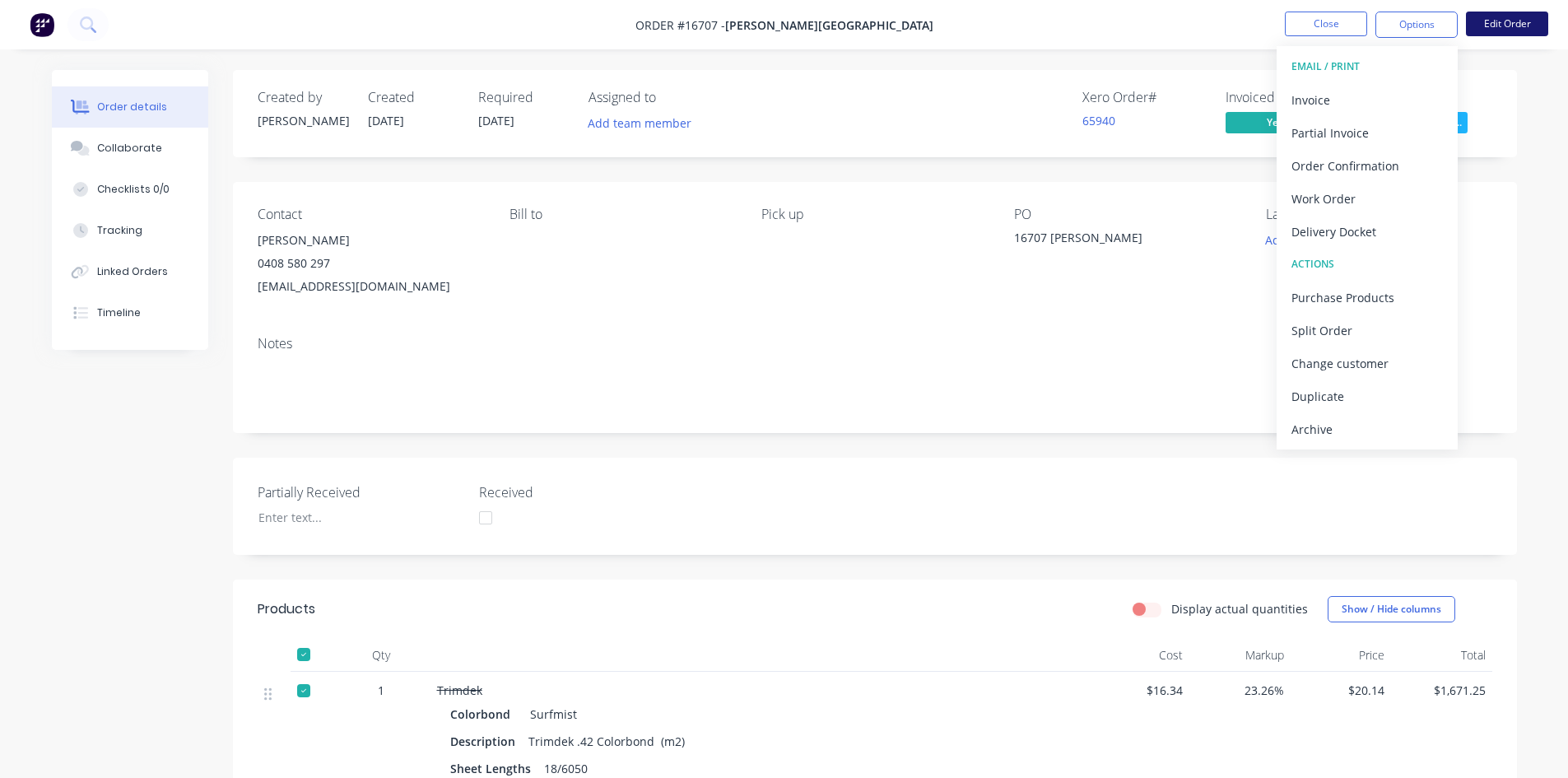
click at [1505, 27] on button "Edit Order" at bounding box center [1507, 24] width 82 height 25
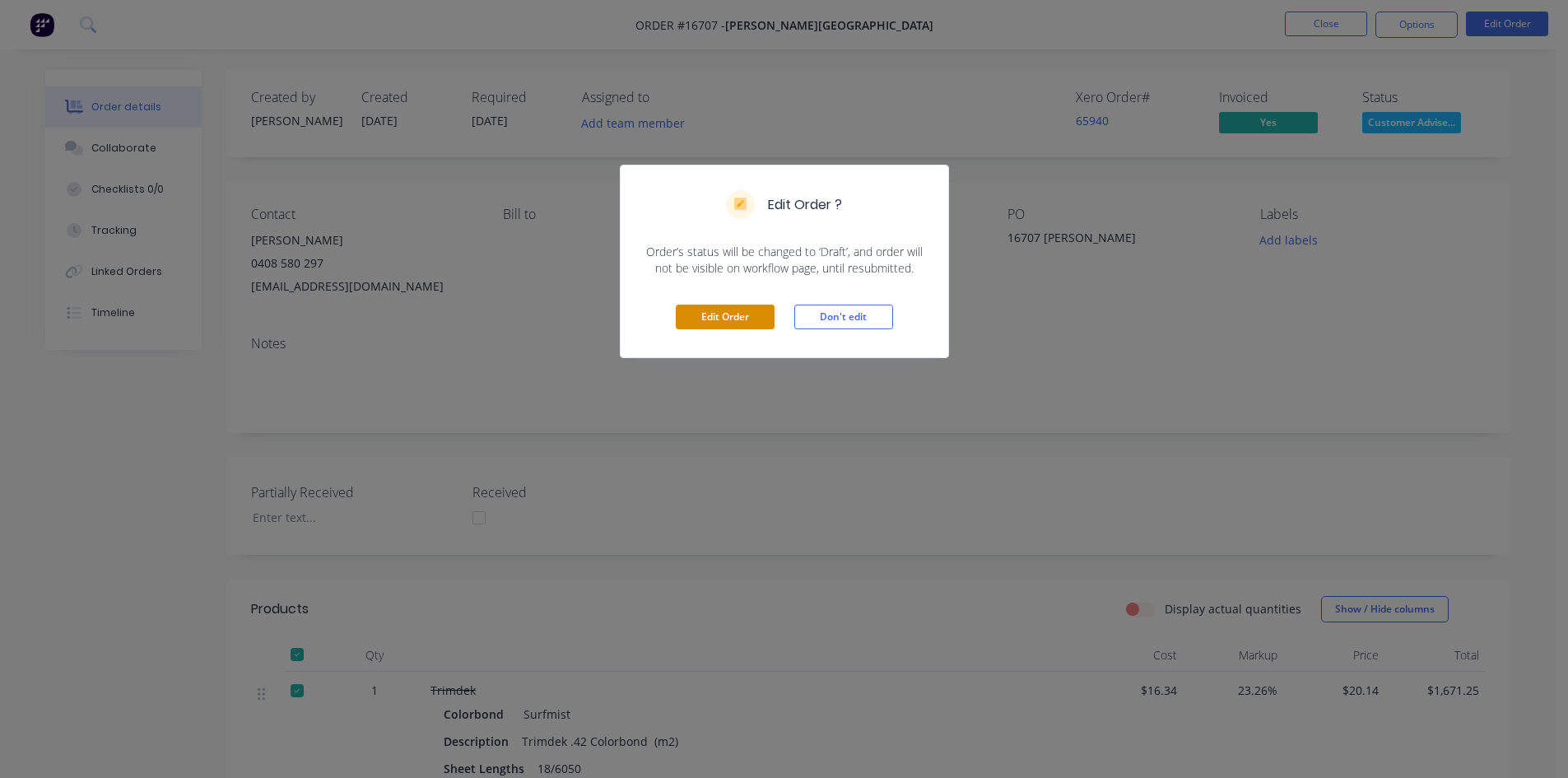
click at [722, 324] on button "Edit Order" at bounding box center [725, 317] width 99 height 25
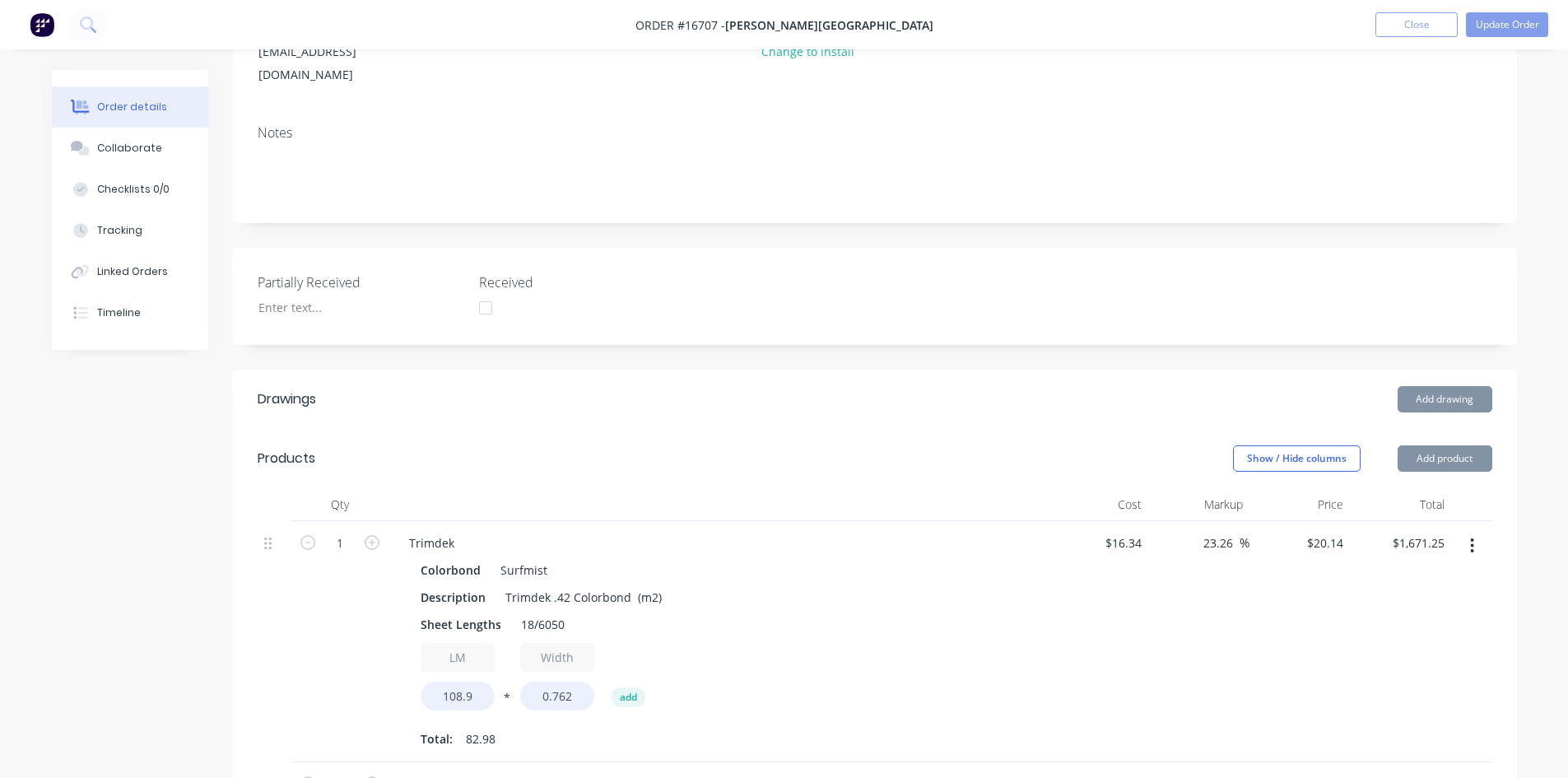
scroll to position [247, 0]
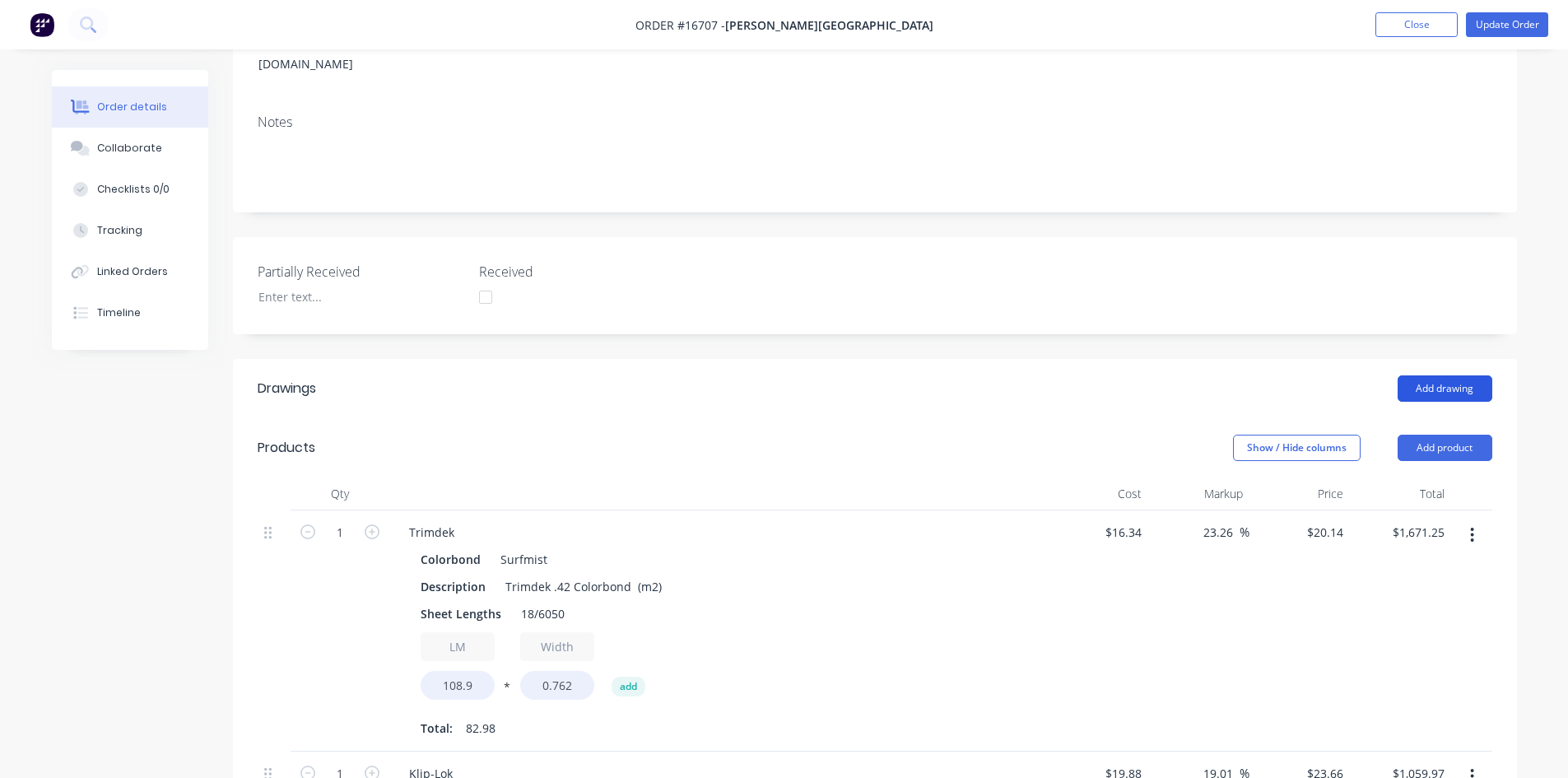
click at [1450, 375] on button "Add drawing" at bounding box center [1444, 388] width 94 height 27
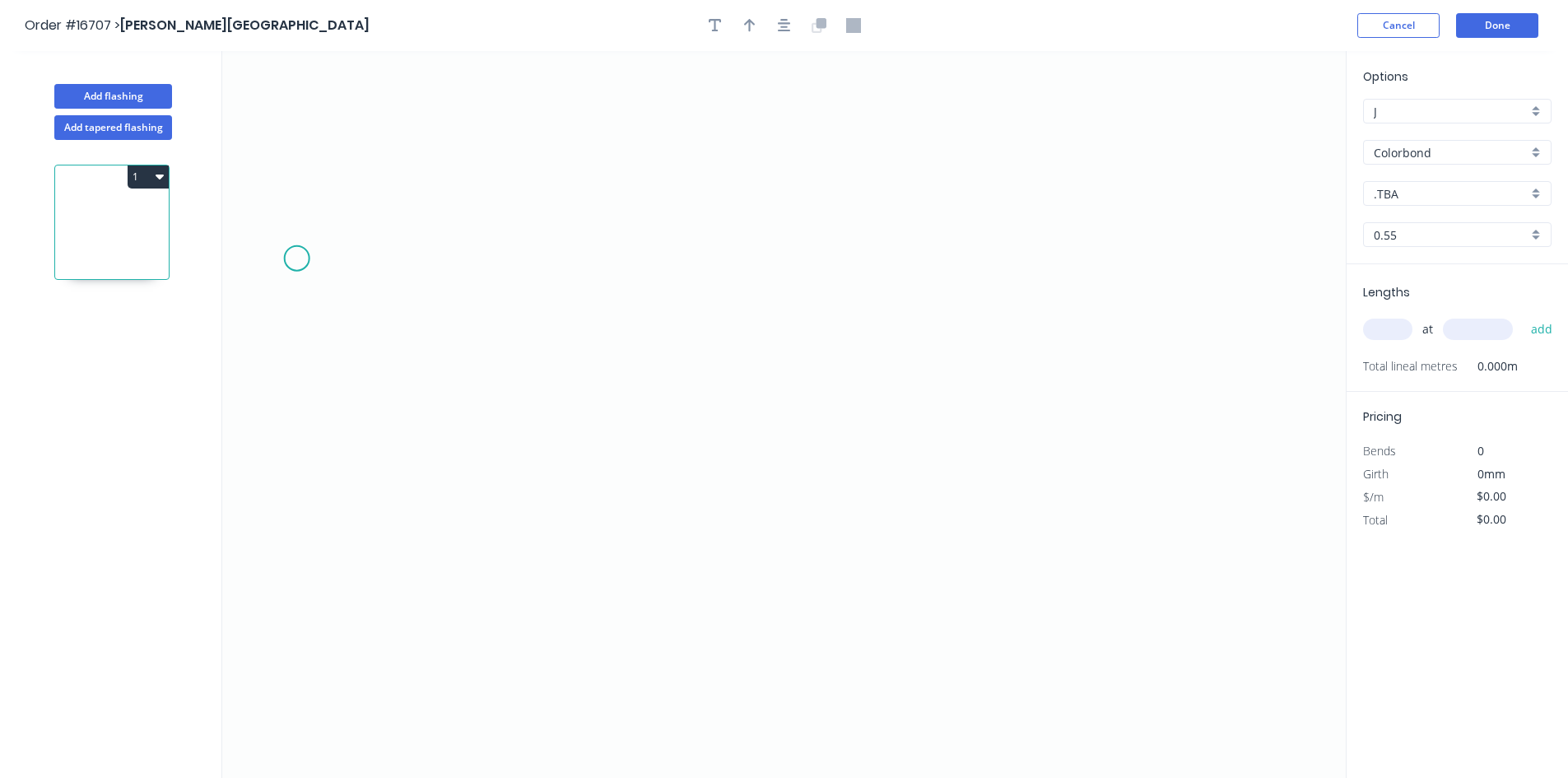
click at [295, 257] on icon "0" at bounding box center [784, 414] width 1124 height 727
click at [690, 481] on icon "0" at bounding box center [784, 414] width 1124 height 727
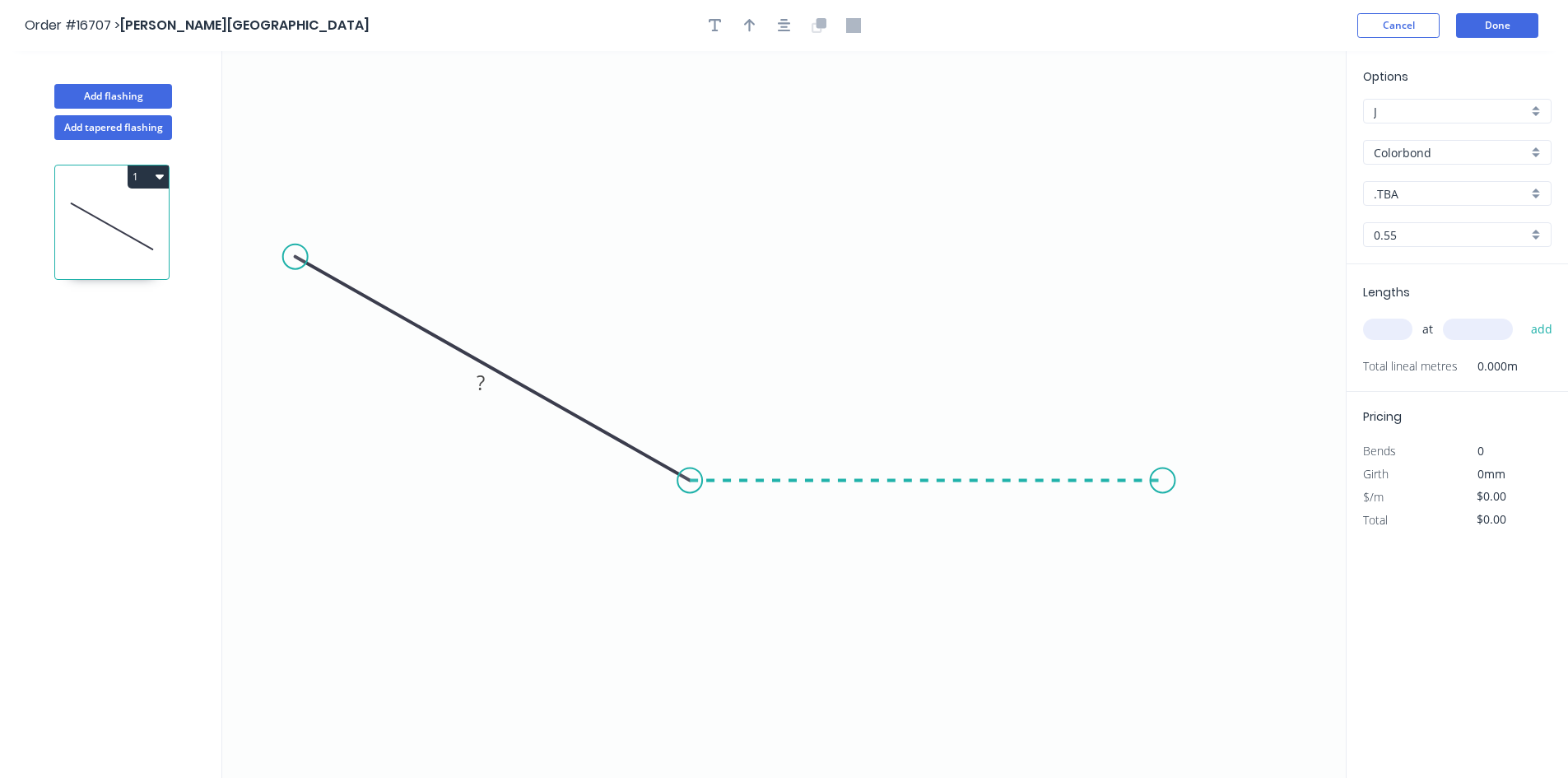
click at [1163, 481] on icon "0 ?" at bounding box center [784, 414] width 1124 height 727
click at [1179, 540] on icon "0 ? ? ? º" at bounding box center [784, 414] width 1124 height 727
click at [1193, 493] on tspan "?" at bounding box center [1194, 495] width 8 height 27
click at [936, 494] on rect at bounding box center [925, 498] width 33 height 23
click at [482, 385] on tspan "?" at bounding box center [481, 382] width 8 height 27
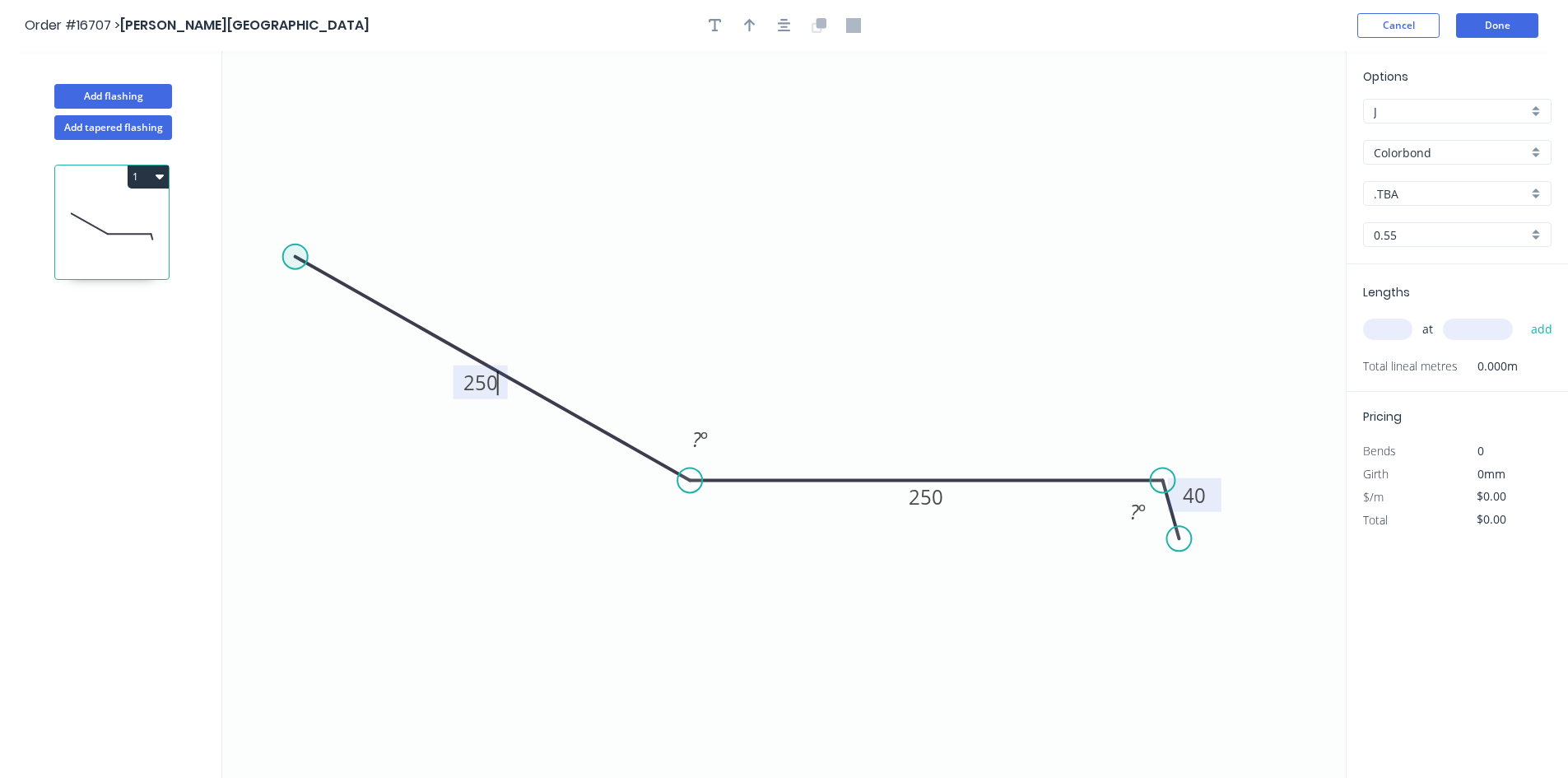
click at [292, 259] on circle at bounding box center [296, 257] width 25 height 25
click at [334, 250] on icon at bounding box center [315, 253] width 40 height 7
type input "$25.48"
click at [308, 217] on tspan "?" at bounding box center [311, 220] width 8 height 27
click at [351, 259] on rect at bounding box center [342, 263] width 33 height 23
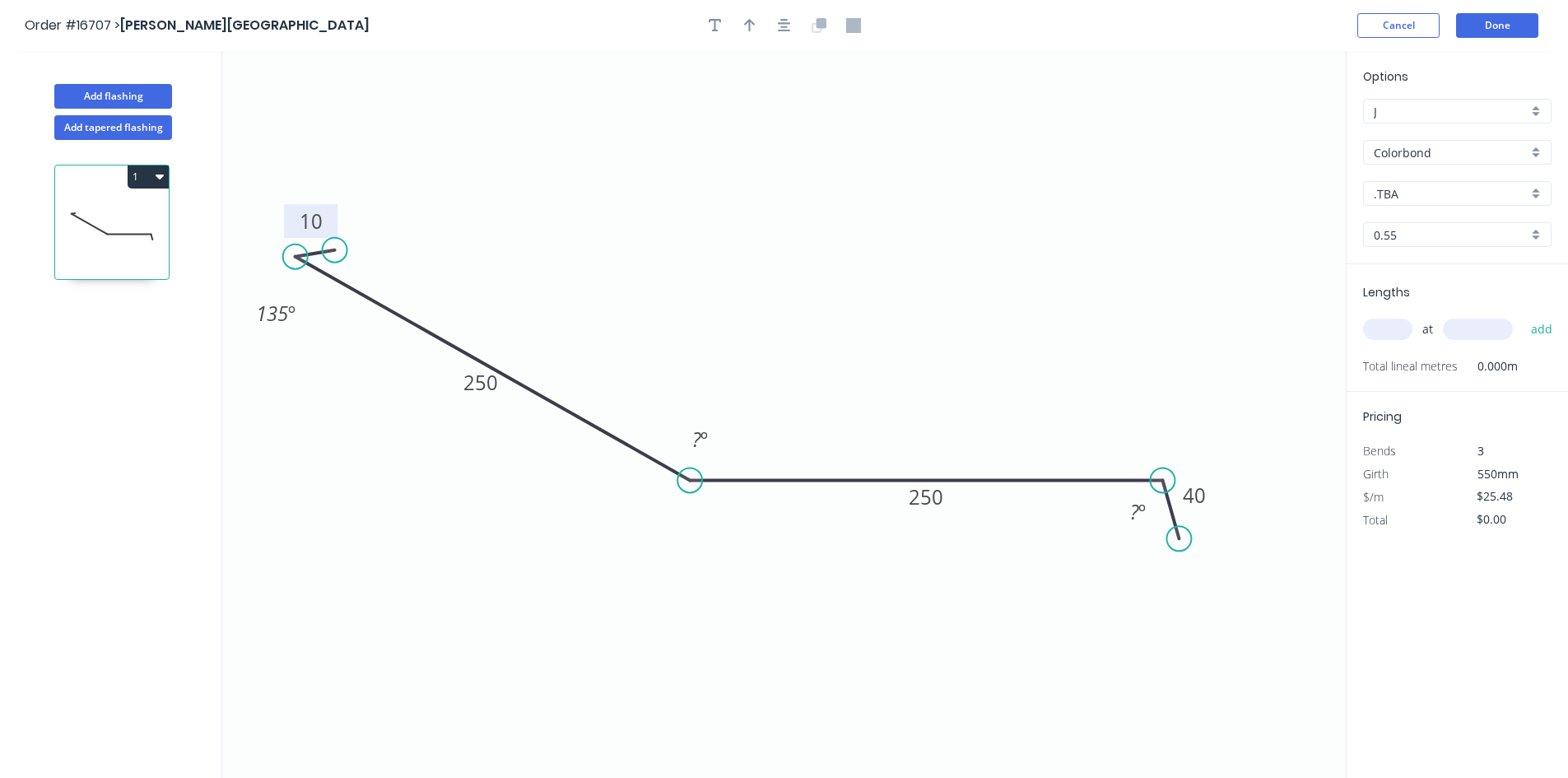
drag, startPoint x: 371, startPoint y: 263, endPoint x: 309, endPoint y: 305, distance: 74.9
click at [306, 314] on rect at bounding box center [275, 314] width 60 height 34
click at [782, 25] on icon "button" at bounding box center [784, 25] width 13 height 15
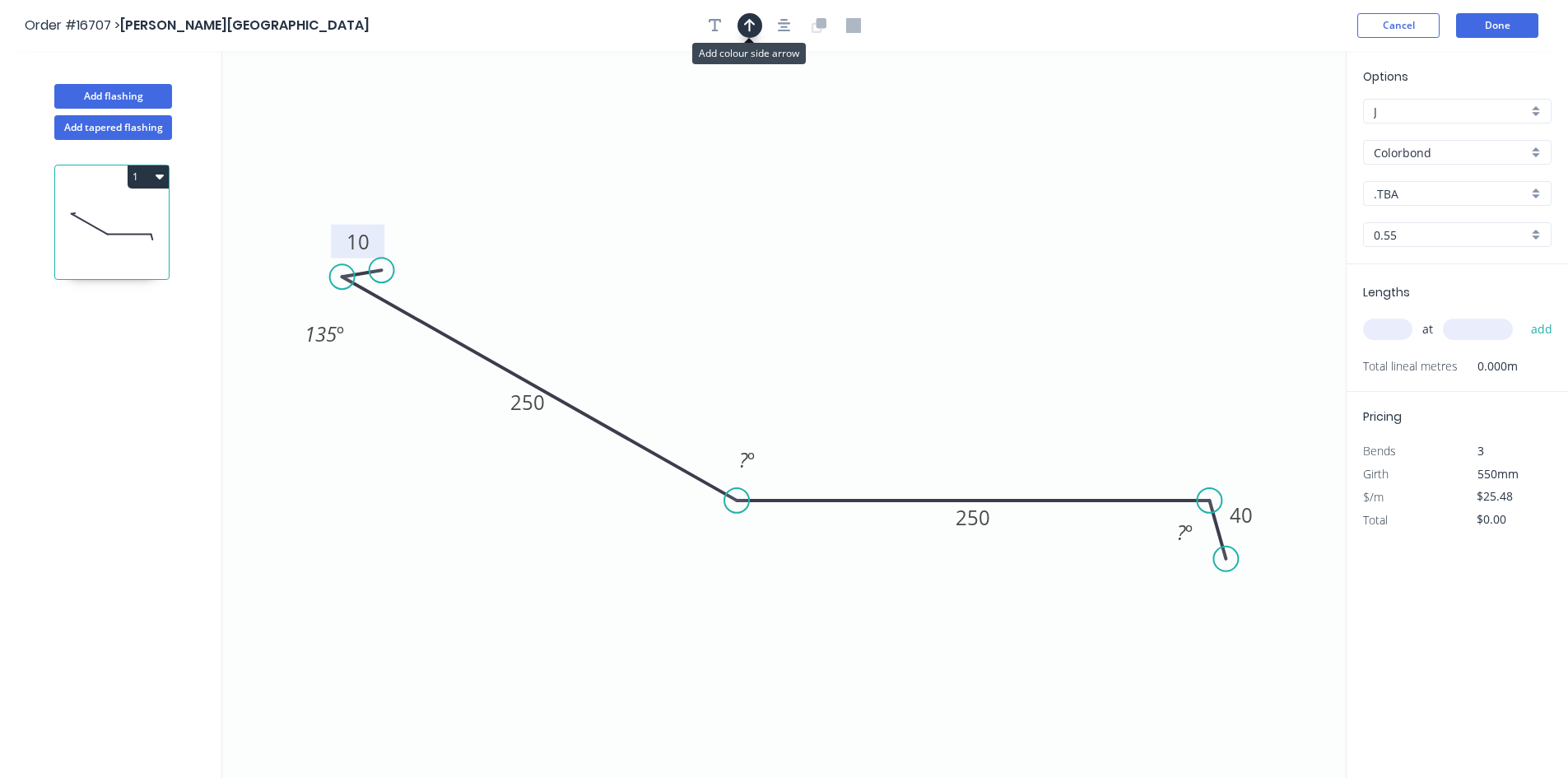
click at [753, 26] on icon "button" at bounding box center [750, 25] width 12 height 15
drag, startPoint x: 1249, startPoint y: 151, endPoint x: 1103, endPoint y: 279, distance: 194.2
click at [1103, 279] on icon at bounding box center [1103, 260] width 15 height 53
click at [1105, 274] on icon at bounding box center [1103, 260] width 15 height 53
drag, startPoint x: 1102, startPoint y: 274, endPoint x: 1000, endPoint y: 243, distance: 106.6
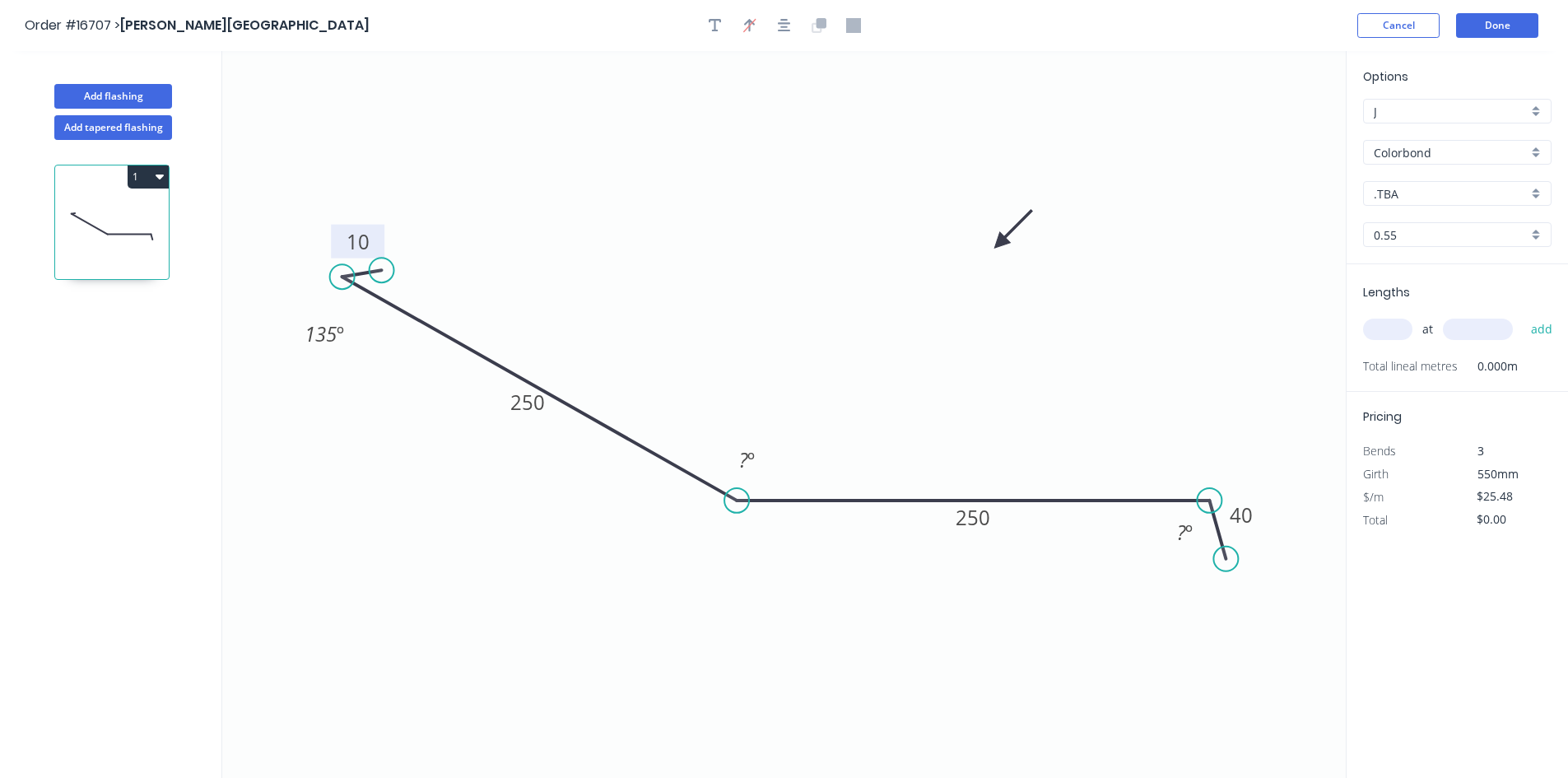
click at [1000, 243] on icon at bounding box center [1014, 229] width 48 height 48
click at [1437, 192] on input ".TBA" at bounding box center [1450, 194] width 154 height 17
click at [1446, 311] on div "Surfmist" at bounding box center [1457, 307] width 186 height 29
type input "Surfmist"
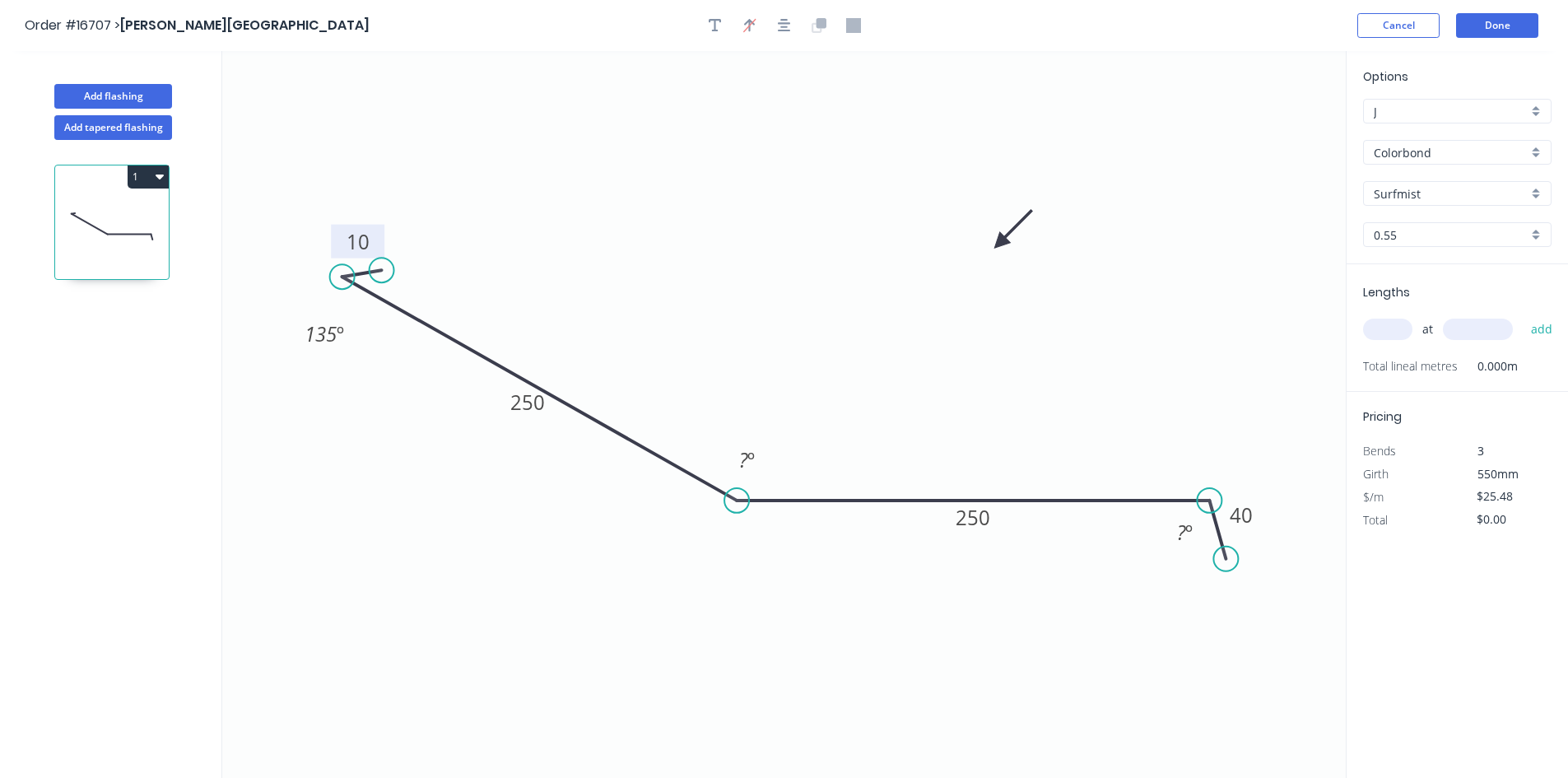
click at [1383, 332] on input "text" at bounding box center [1387, 329] width 50 height 22
type input "2"
click at [1465, 330] on input "text" at bounding box center [1478, 329] width 70 height 22
type input "7000"
click at [1548, 323] on button "add" at bounding box center [1541, 329] width 39 height 28
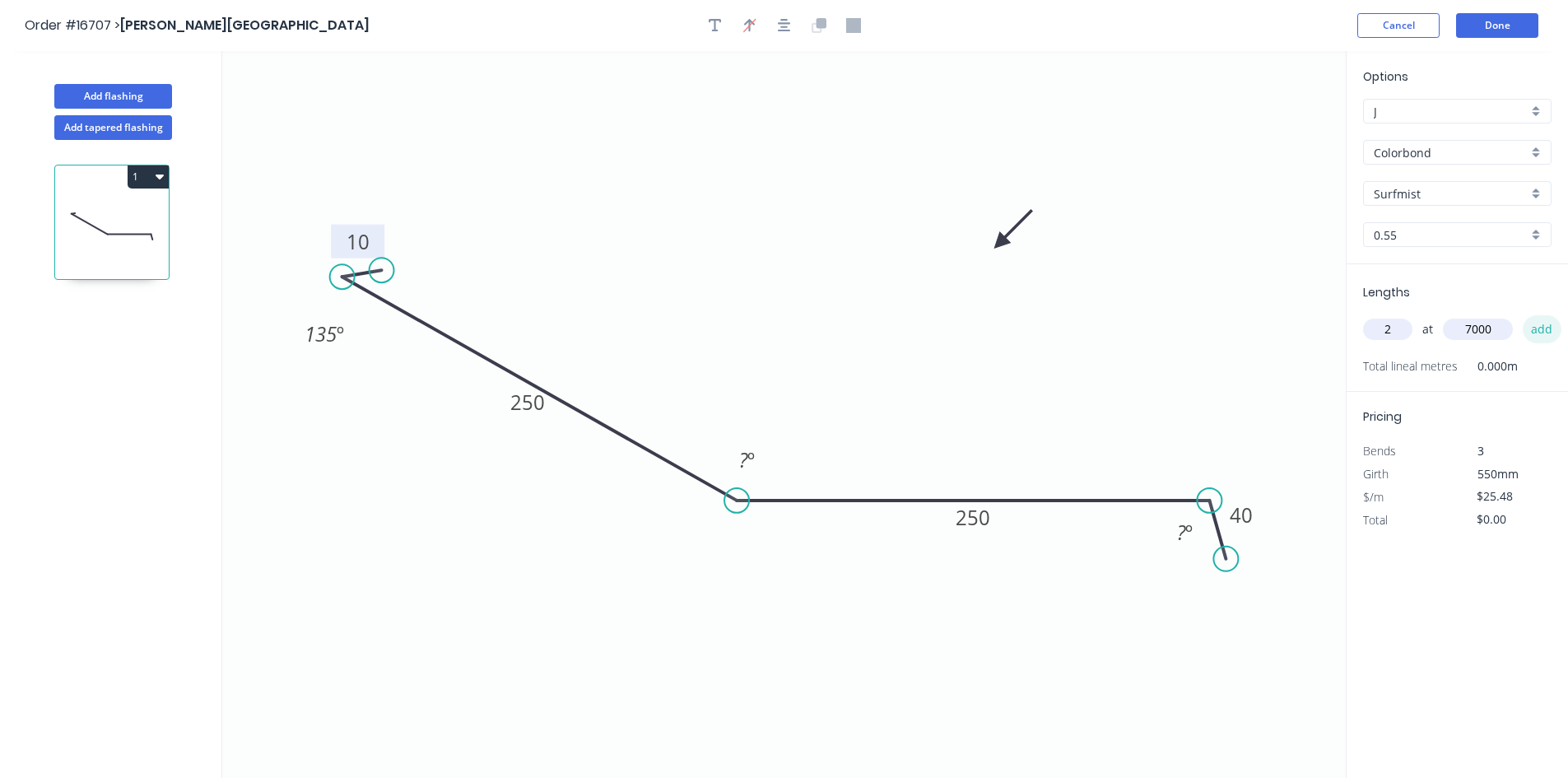
type input "$356.72"
click at [1179, 535] on tspan "?" at bounding box center [1181, 532] width 9 height 27
drag, startPoint x: 1162, startPoint y: 544, endPoint x: 1203, endPoint y: 453, distance: 99.8
click at [1203, 451] on rect at bounding box center [1225, 434] width 54 height 34
click at [746, 462] on tspan "?" at bounding box center [743, 459] width 9 height 27
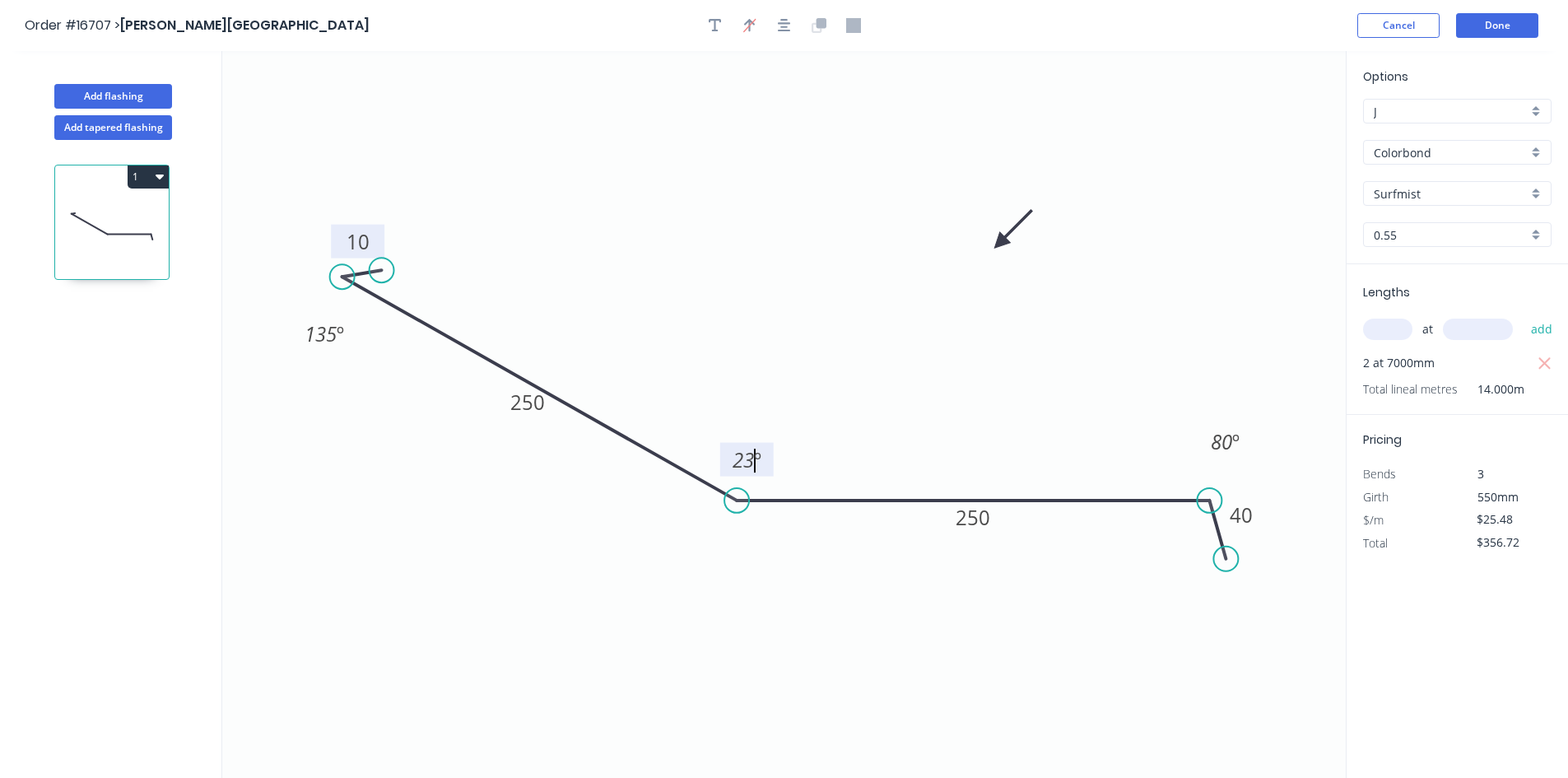
click at [941, 634] on icon "0 10 250 250 40 135 º 23 º 80 º" at bounding box center [784, 414] width 1124 height 727
click at [780, 22] on icon "button" at bounding box center [784, 25] width 13 height 15
click at [1501, 32] on button "Done" at bounding box center [1497, 25] width 82 height 25
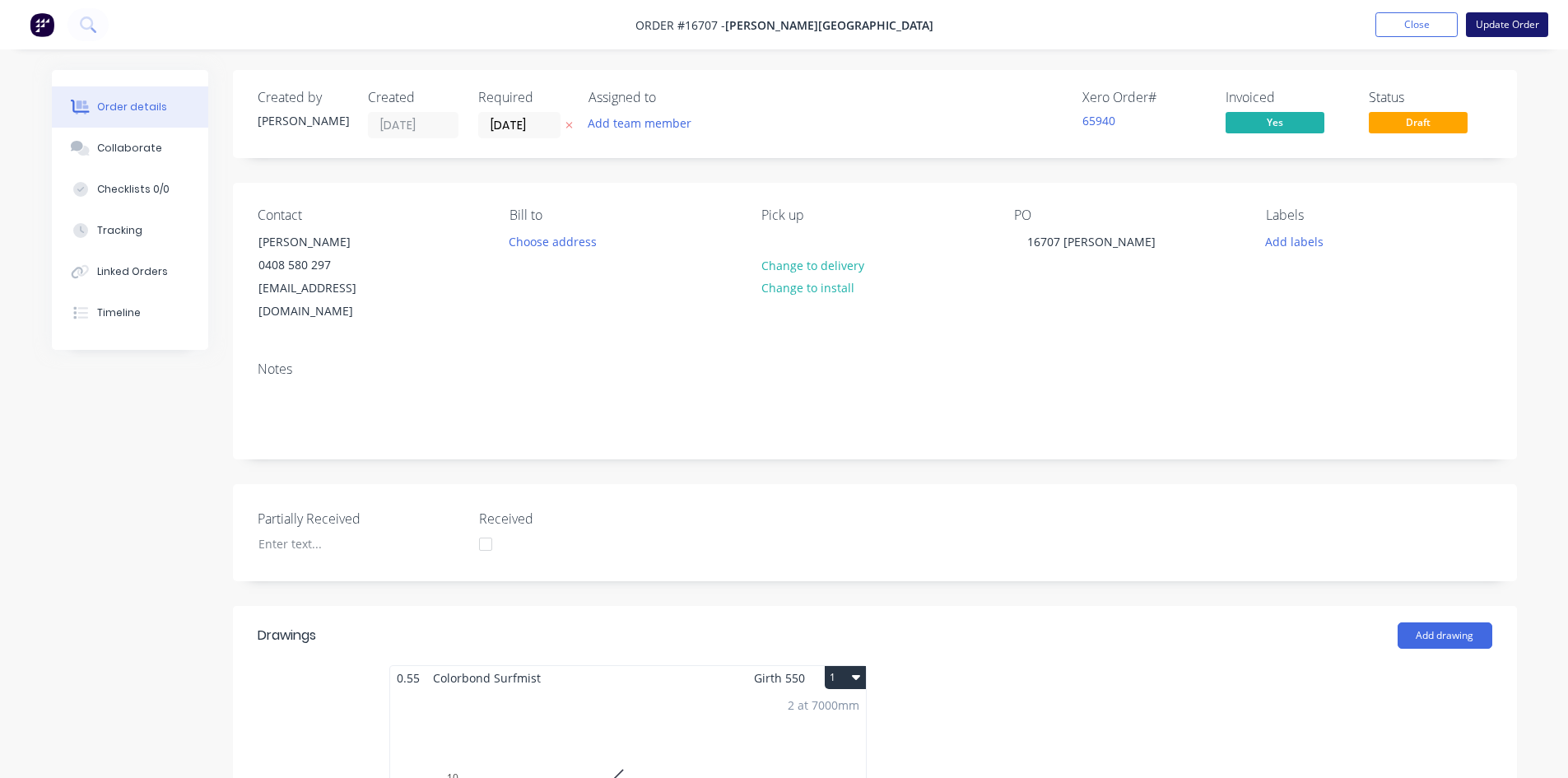
click at [1512, 24] on button "Update Order" at bounding box center [1507, 24] width 82 height 25
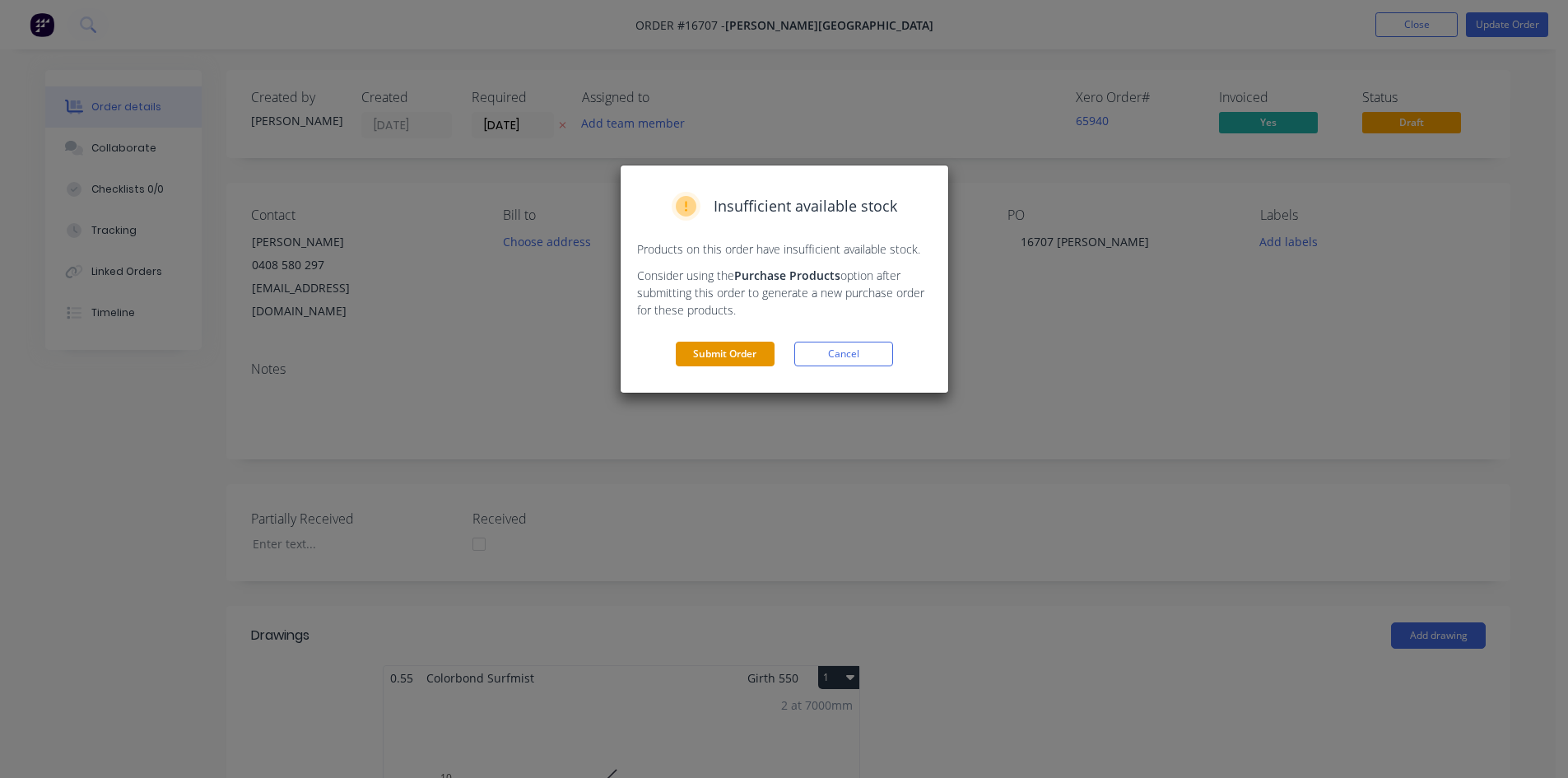
click at [738, 355] on button "Submit Order" at bounding box center [725, 353] width 99 height 25
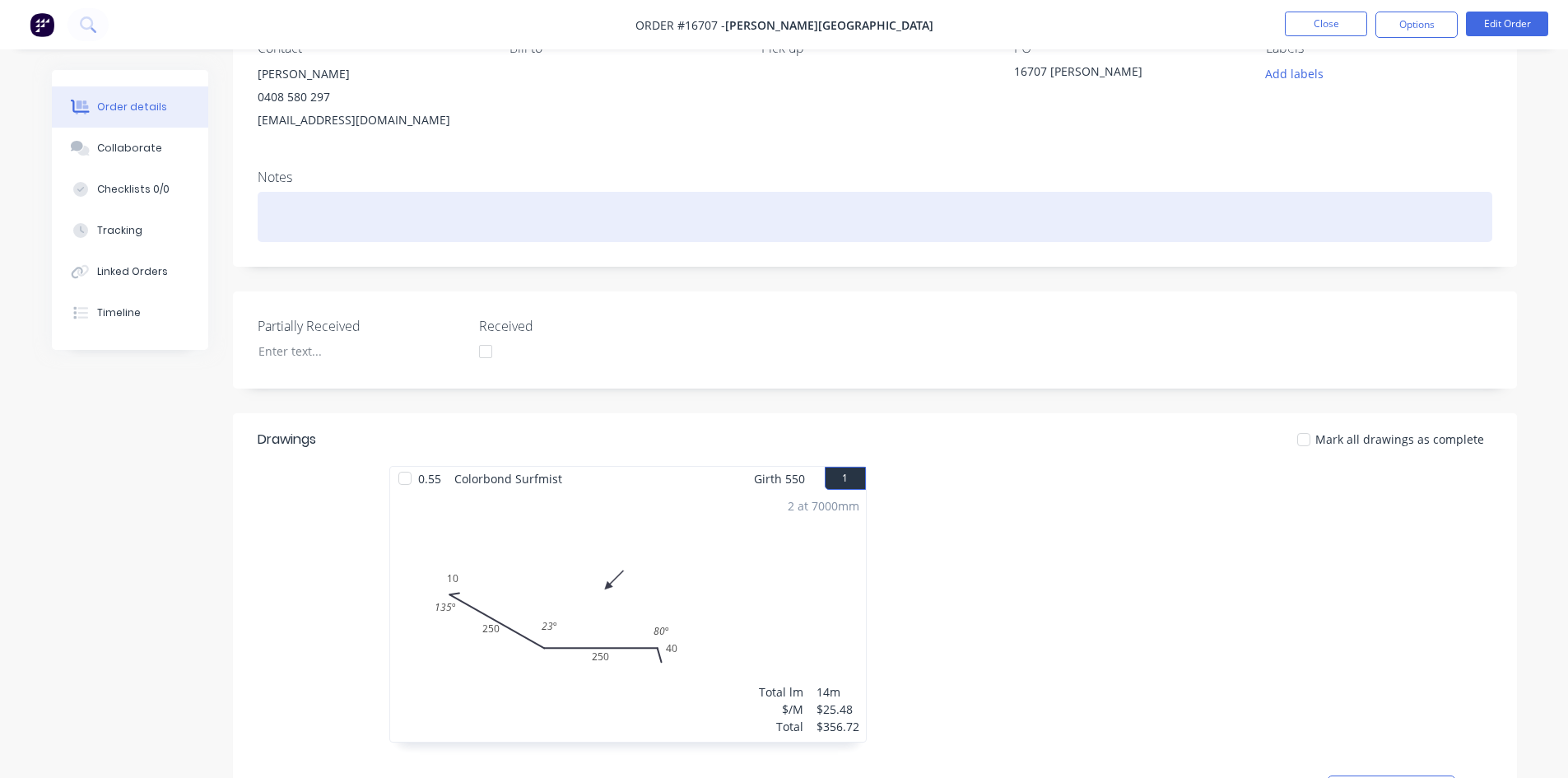
scroll to position [165, 0]
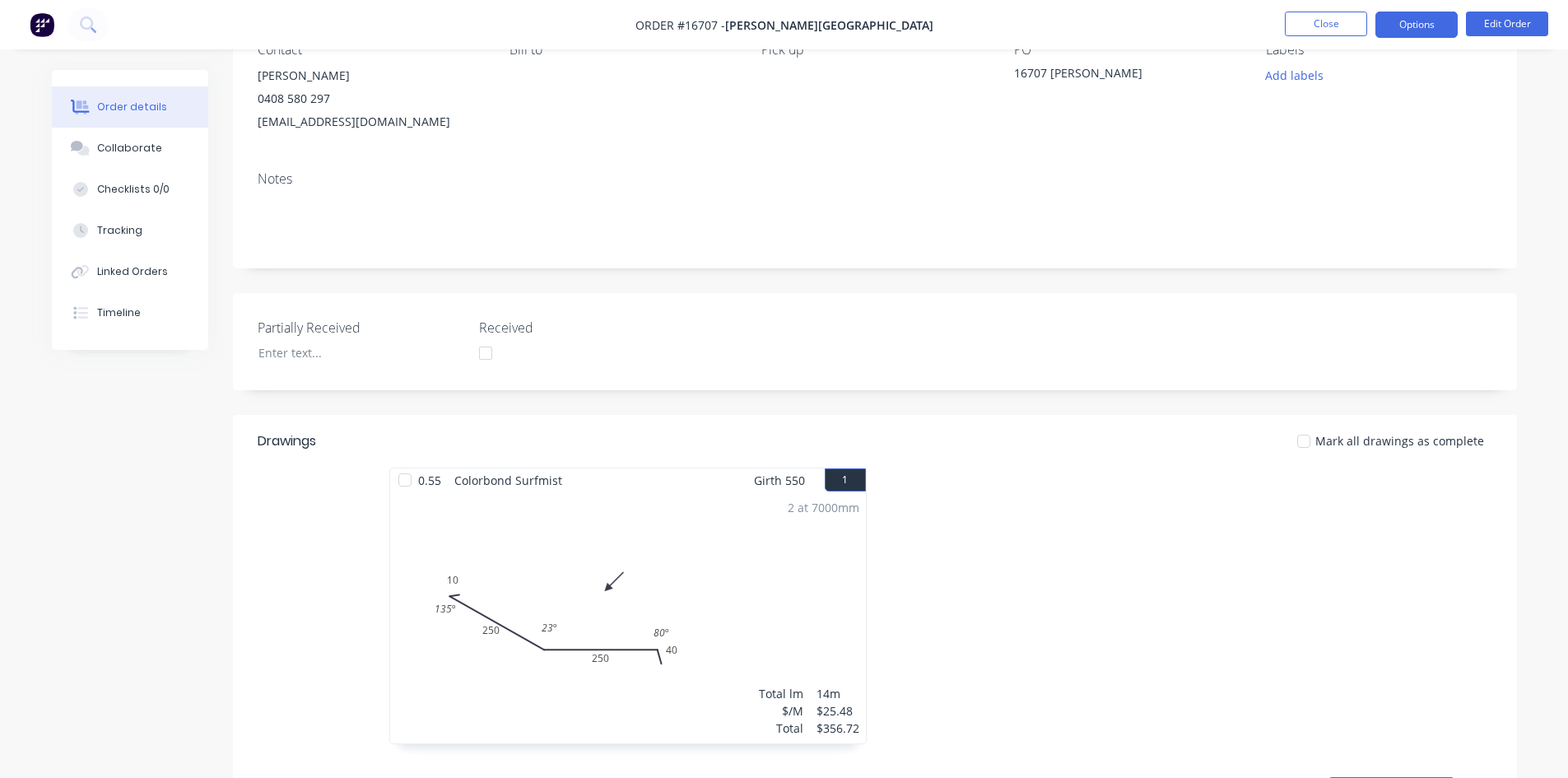
click at [1420, 28] on button "Options" at bounding box center [1416, 25] width 82 height 27
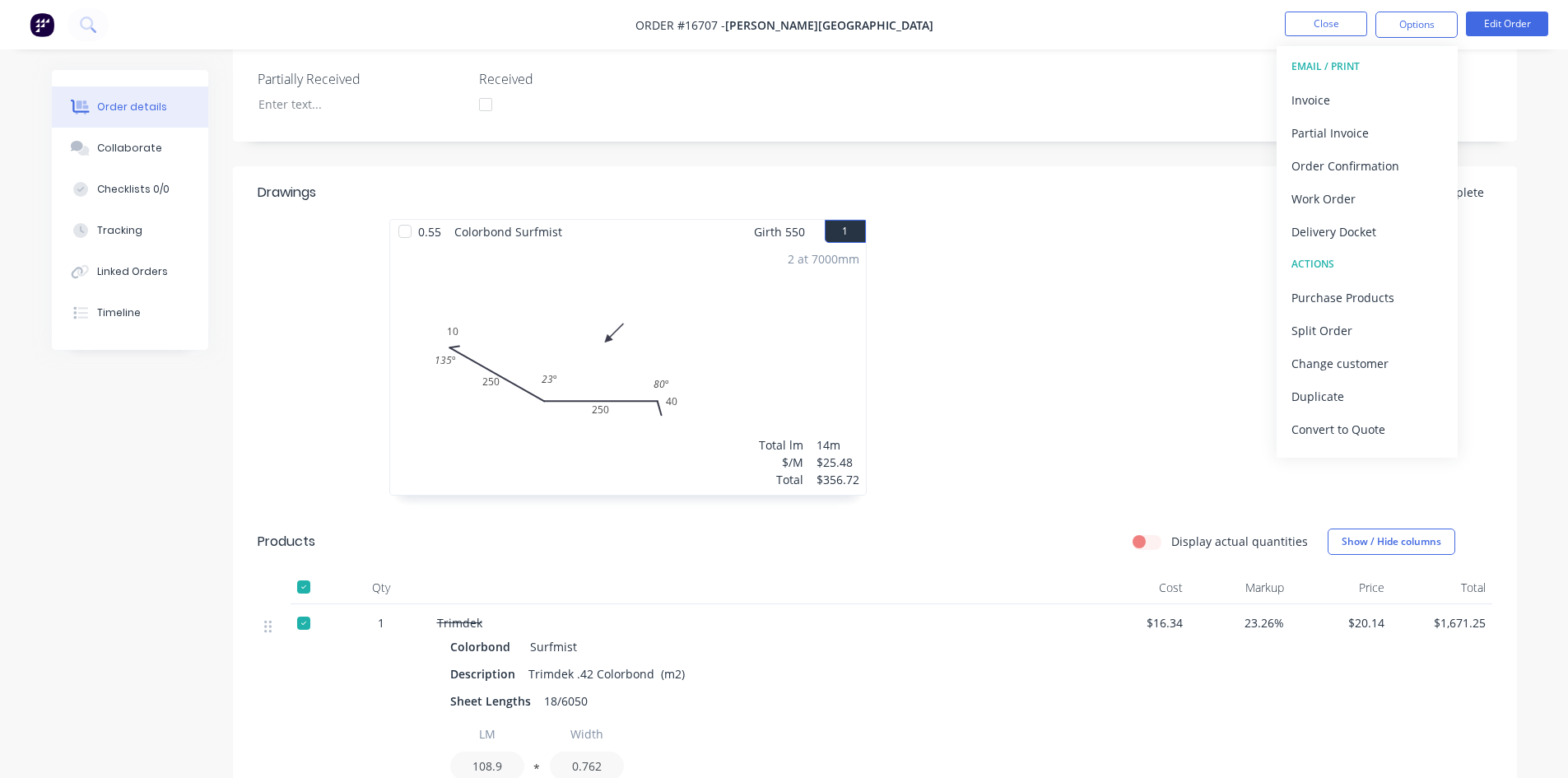
scroll to position [247, 0]
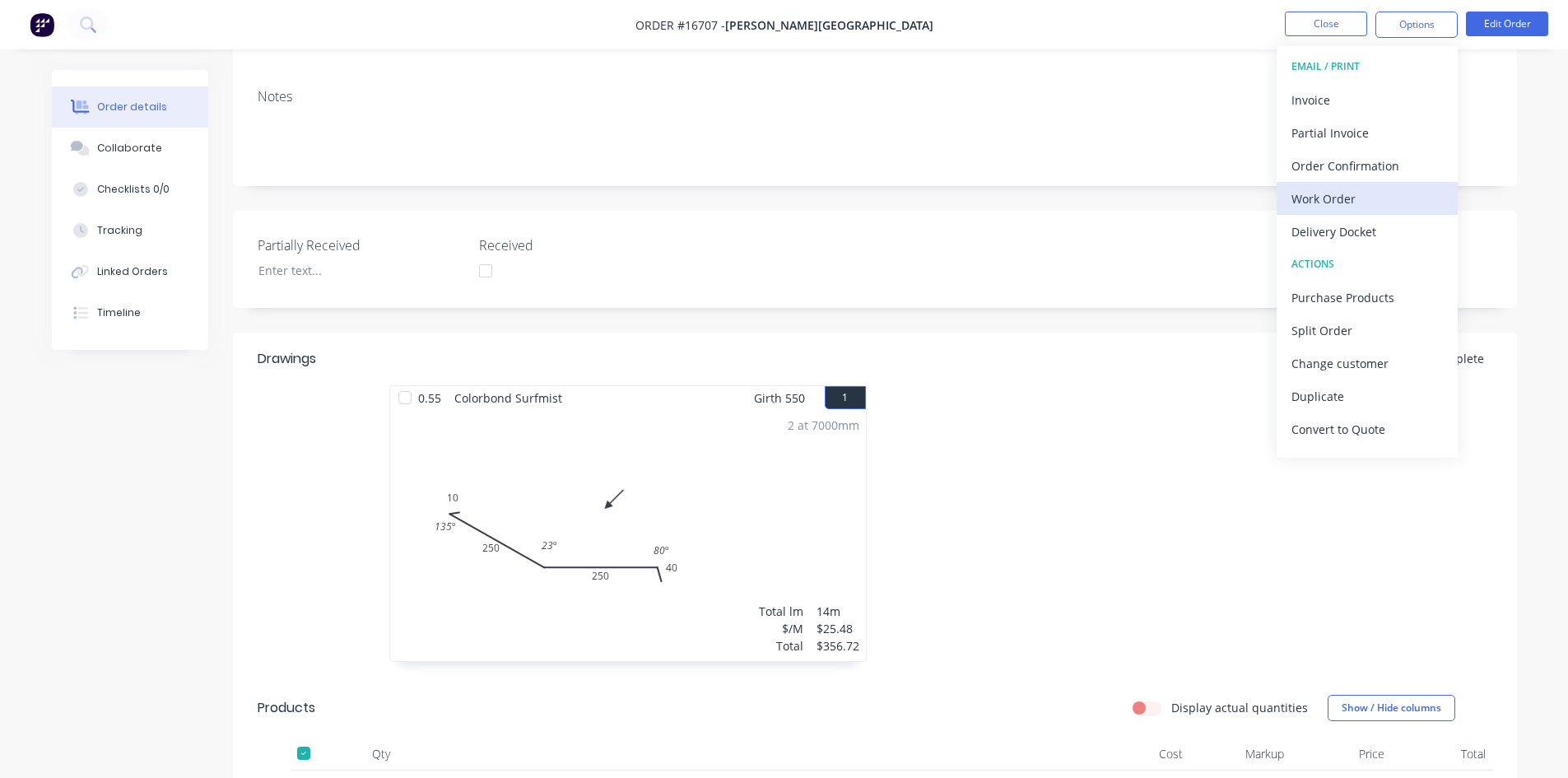
click at [1366, 202] on div "Work Order" at bounding box center [1367, 198] width 152 height 24
click at [1365, 202] on div "Custom" at bounding box center [1367, 198] width 152 height 24
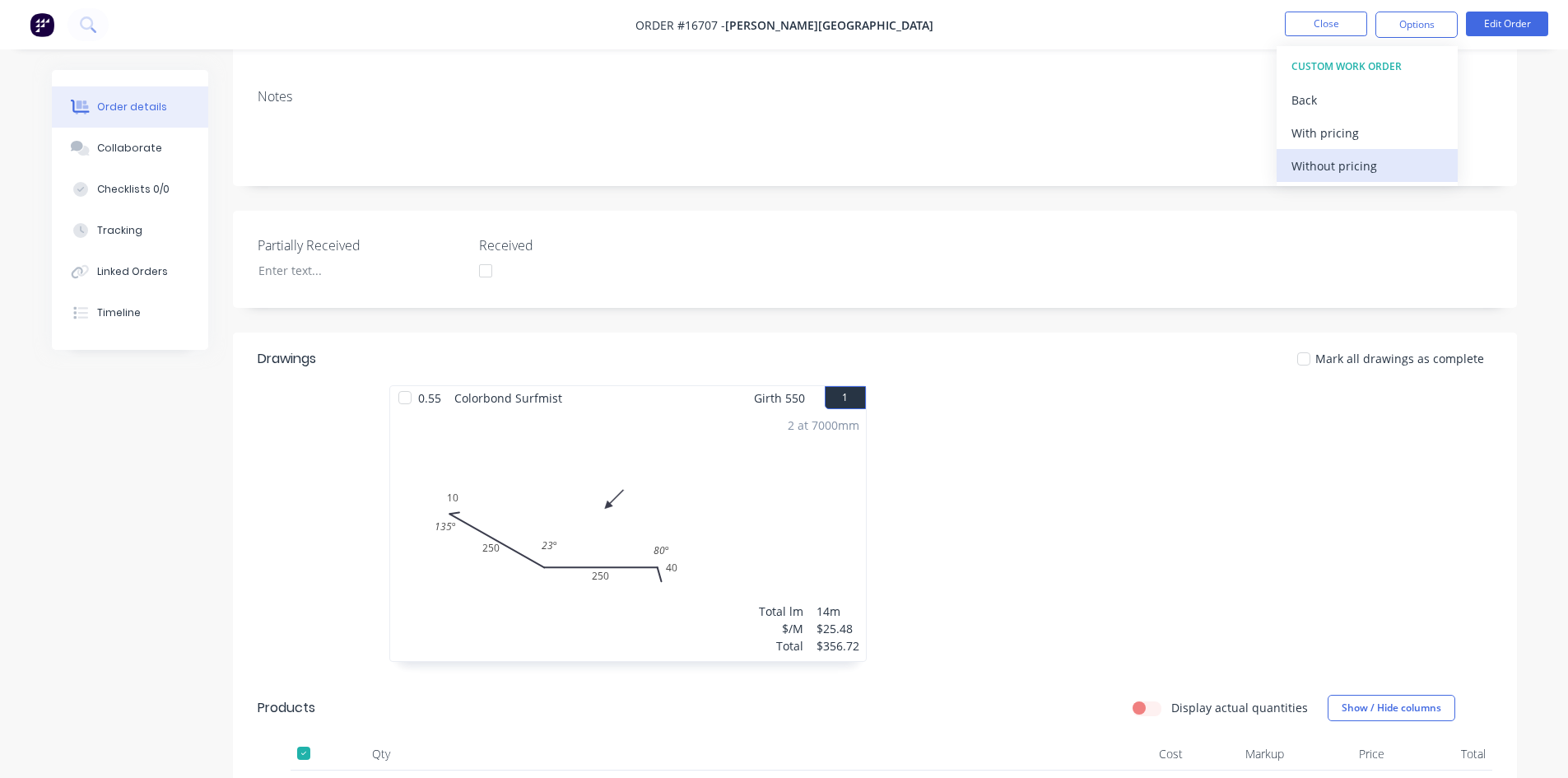
click at [1370, 174] on div "Without pricing" at bounding box center [1367, 166] width 152 height 24
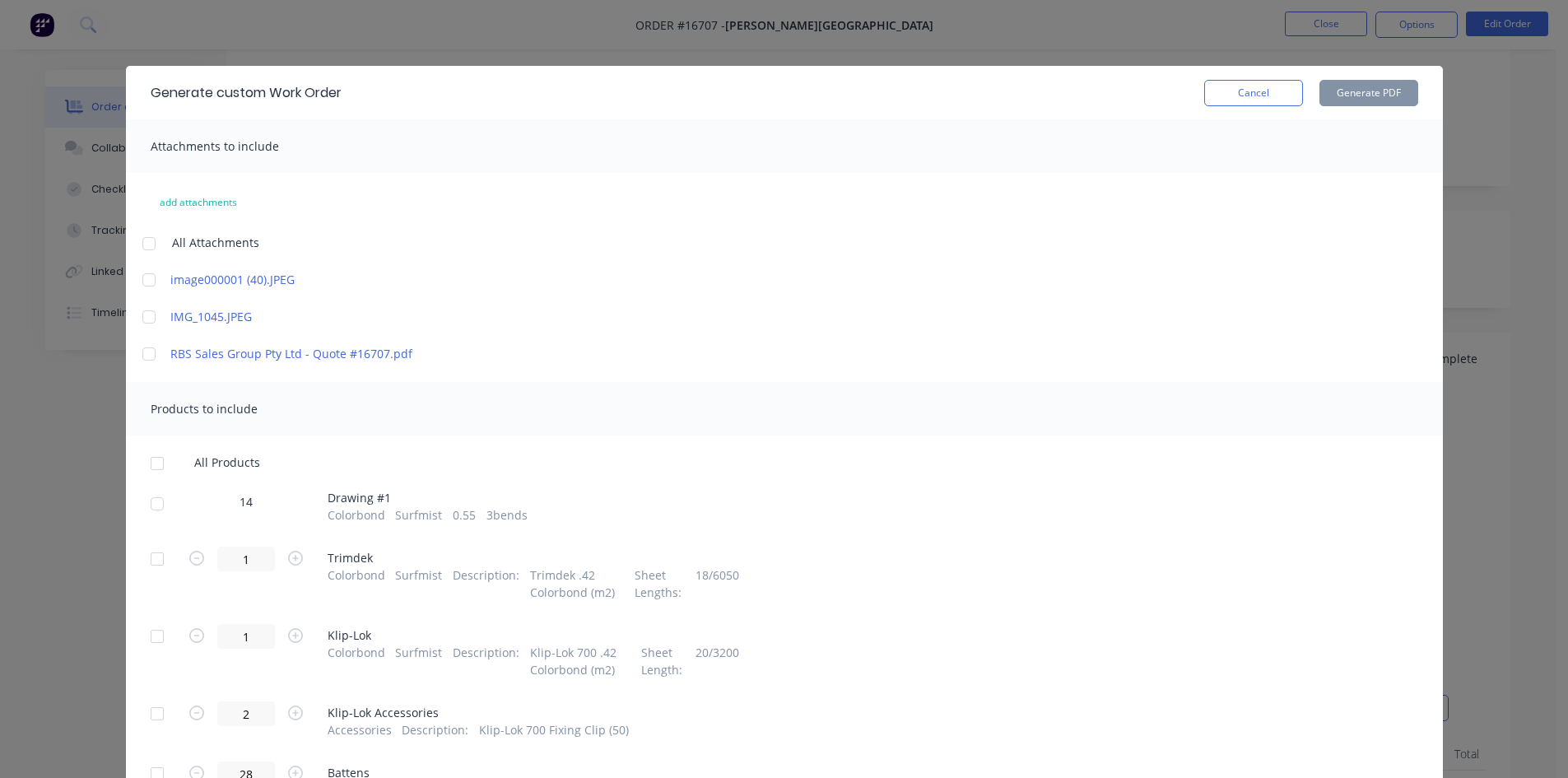
click at [157, 507] on div at bounding box center [157, 503] width 33 height 33
click at [1372, 97] on button "Generate PDF" at bounding box center [1369, 93] width 99 height 27
click at [1252, 98] on button "Cancel" at bounding box center [1254, 93] width 99 height 27
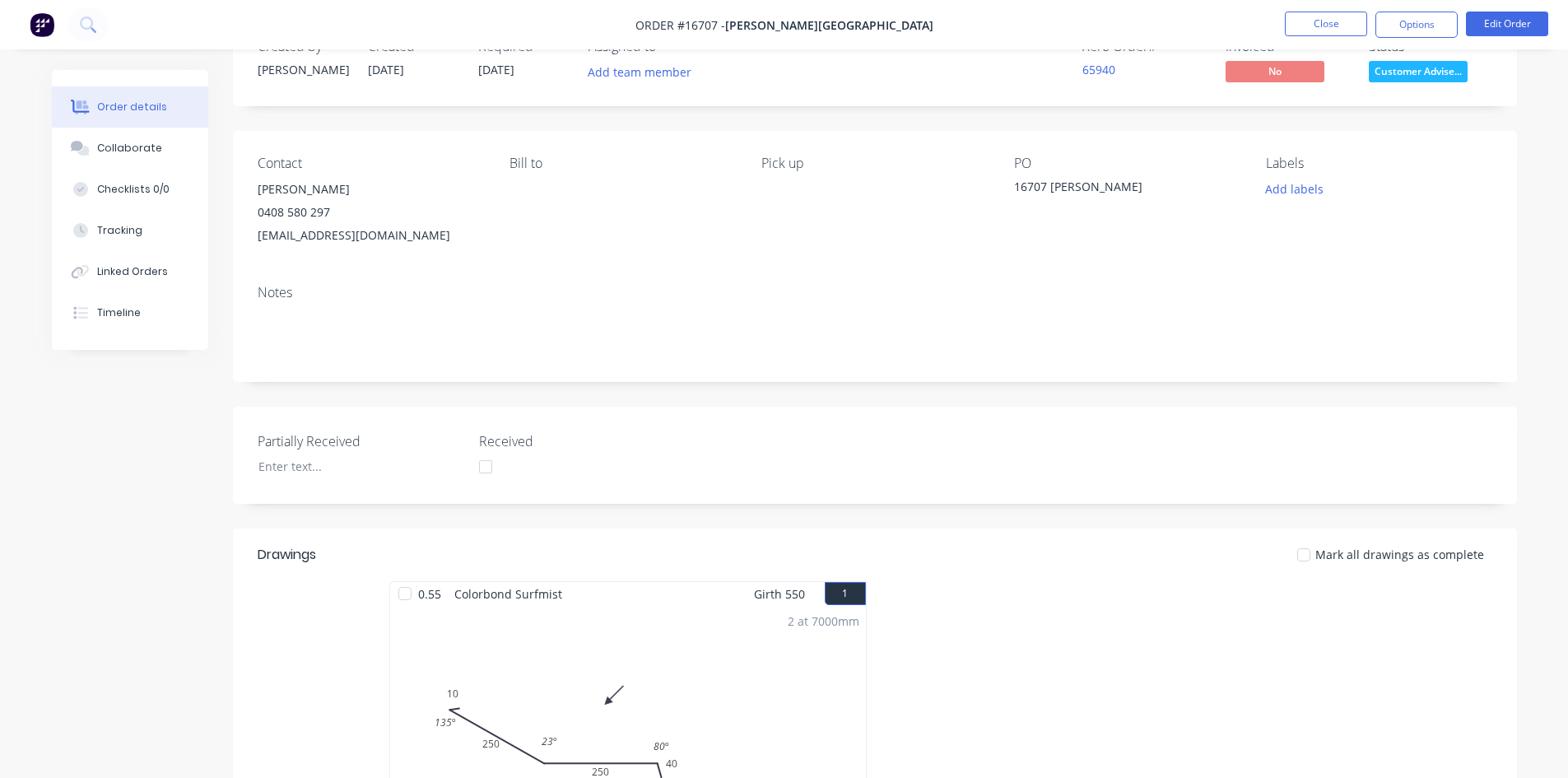
scroll to position [0, 0]
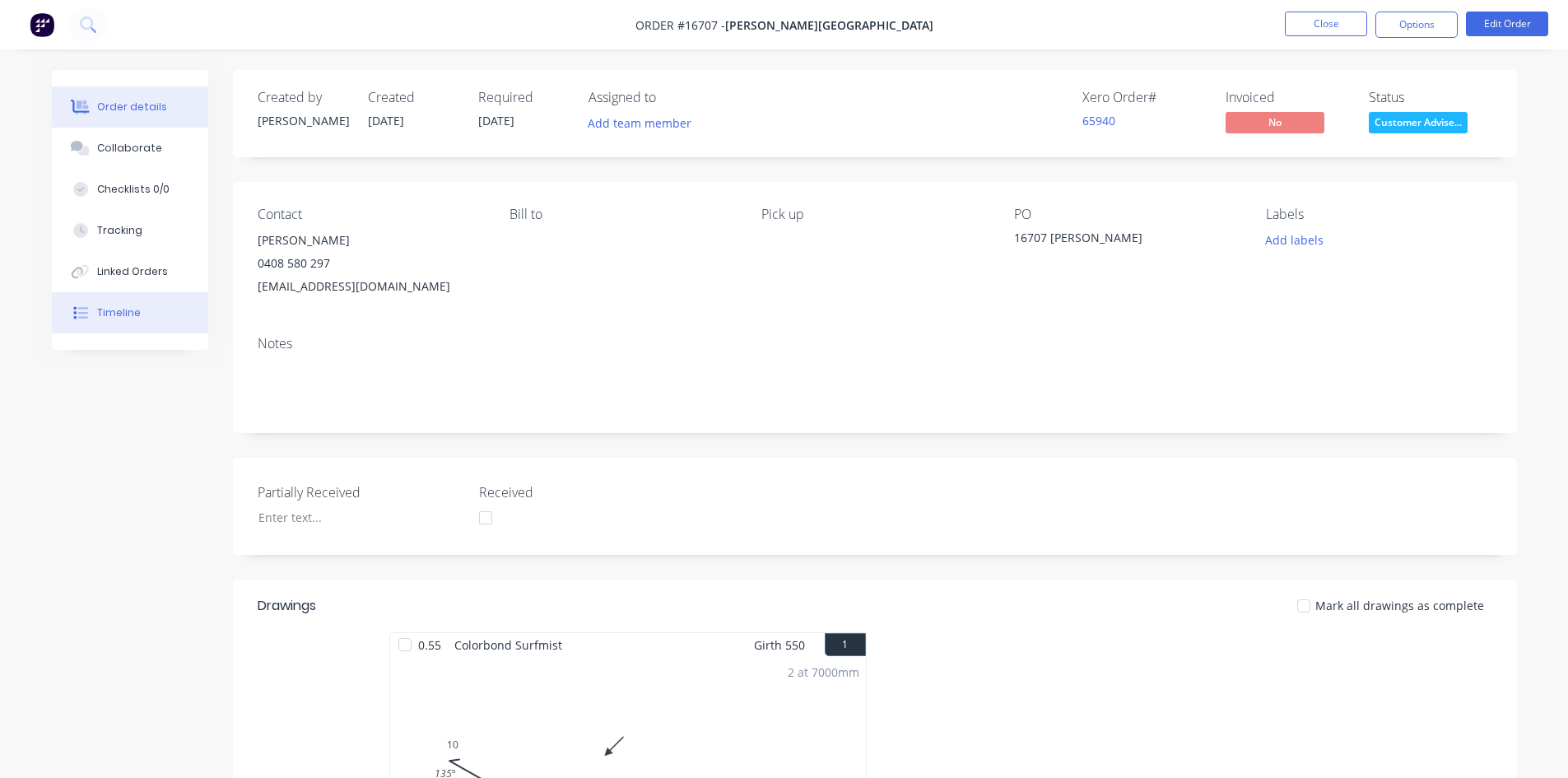
click at [109, 316] on div "Timeline" at bounding box center [119, 313] width 44 height 15
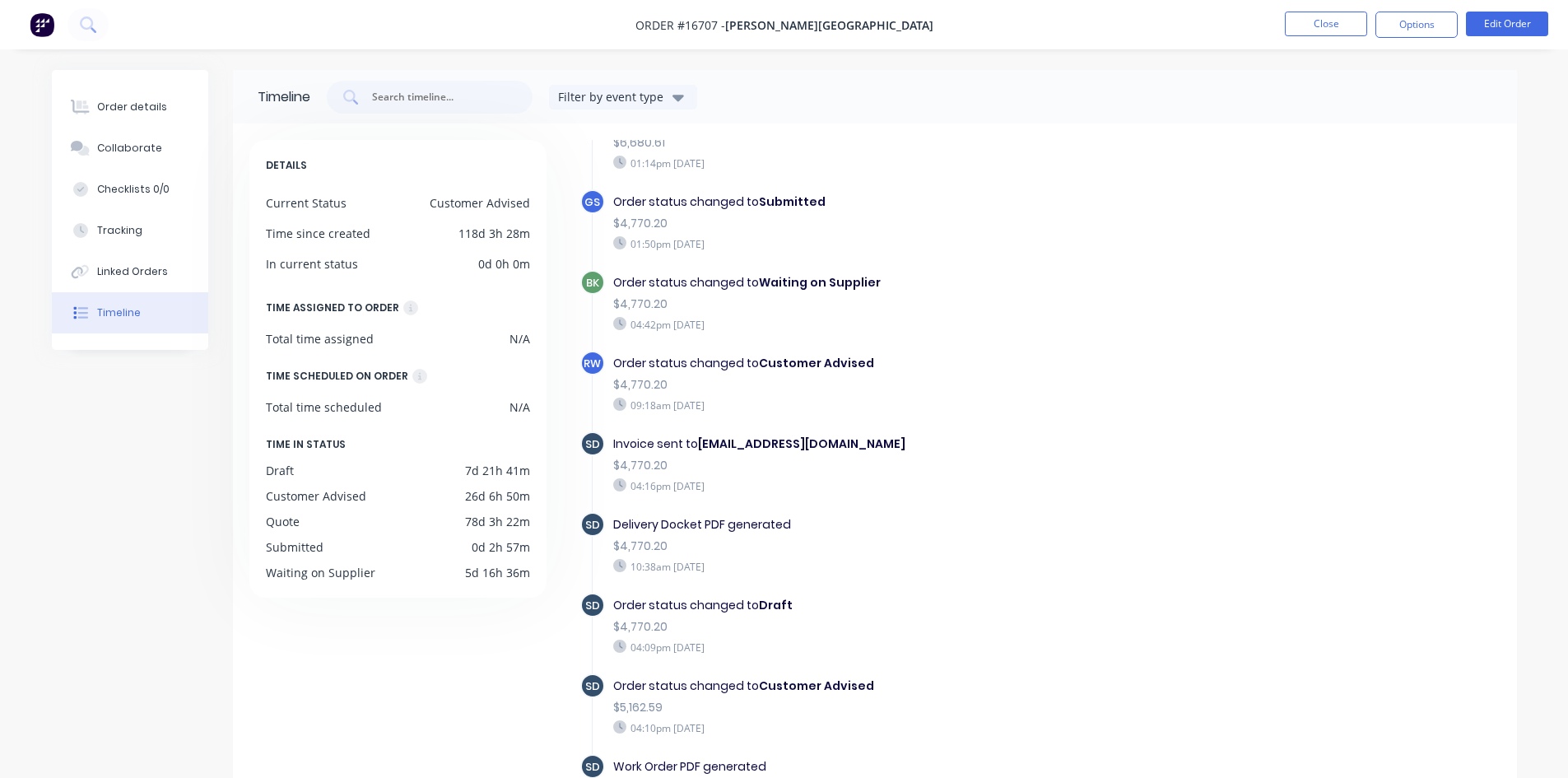
scroll to position [507, 0]
click at [123, 110] on div "Order details" at bounding box center [132, 106] width 70 height 15
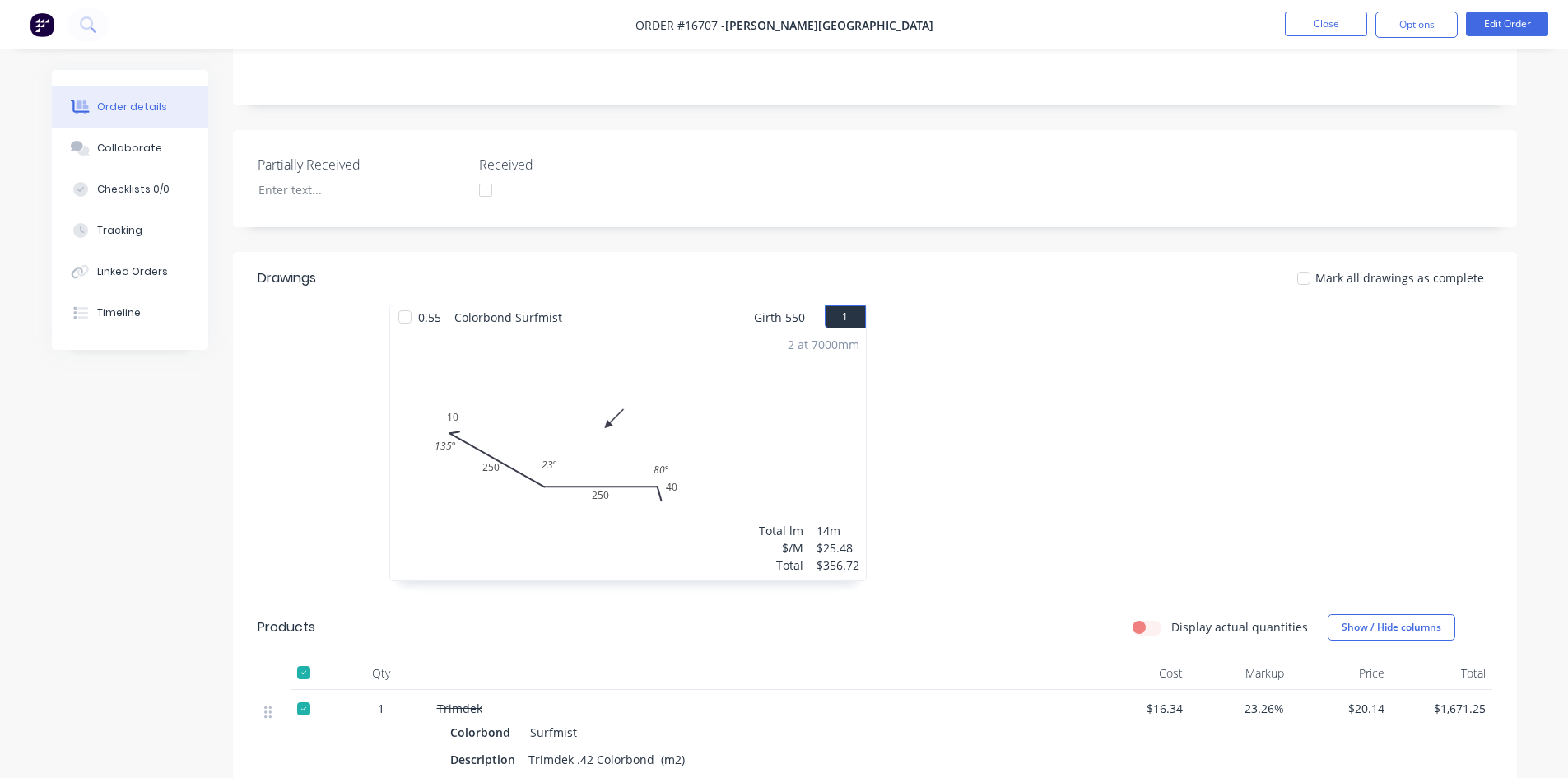
scroll to position [165, 0]
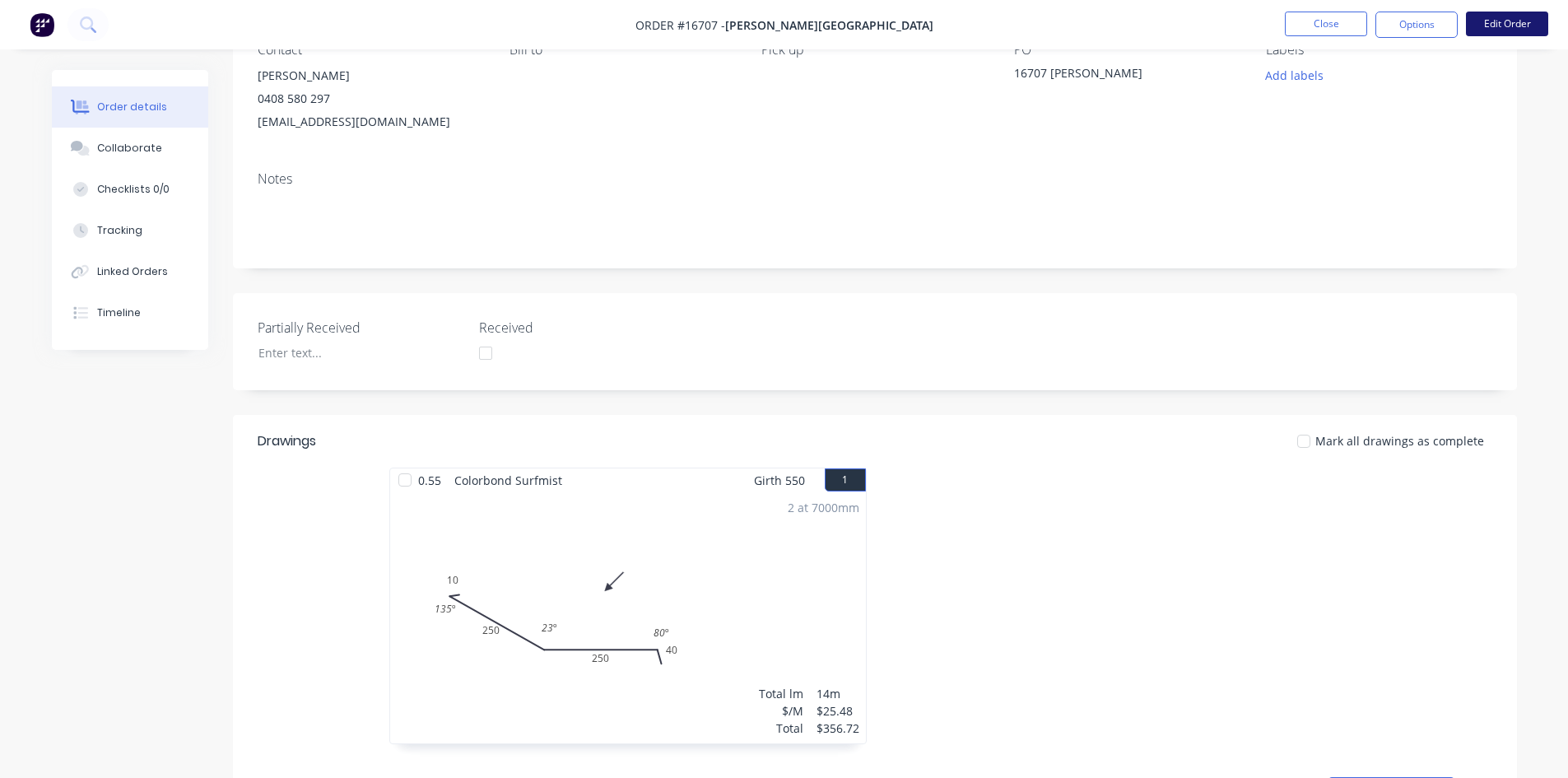
click at [1527, 32] on button "Edit Order" at bounding box center [1507, 24] width 82 height 25
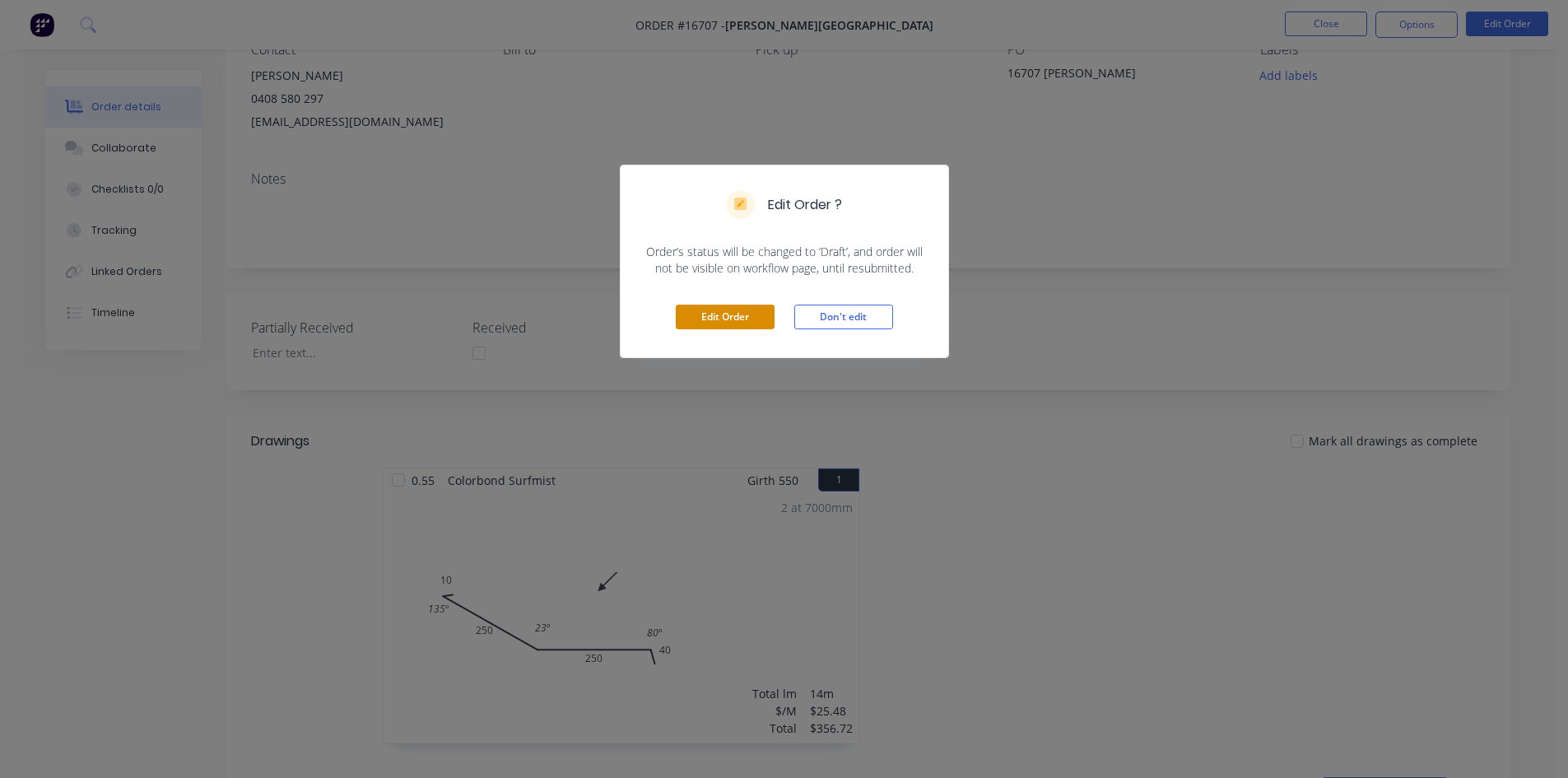
click at [723, 326] on button "Edit Order" at bounding box center [725, 317] width 99 height 25
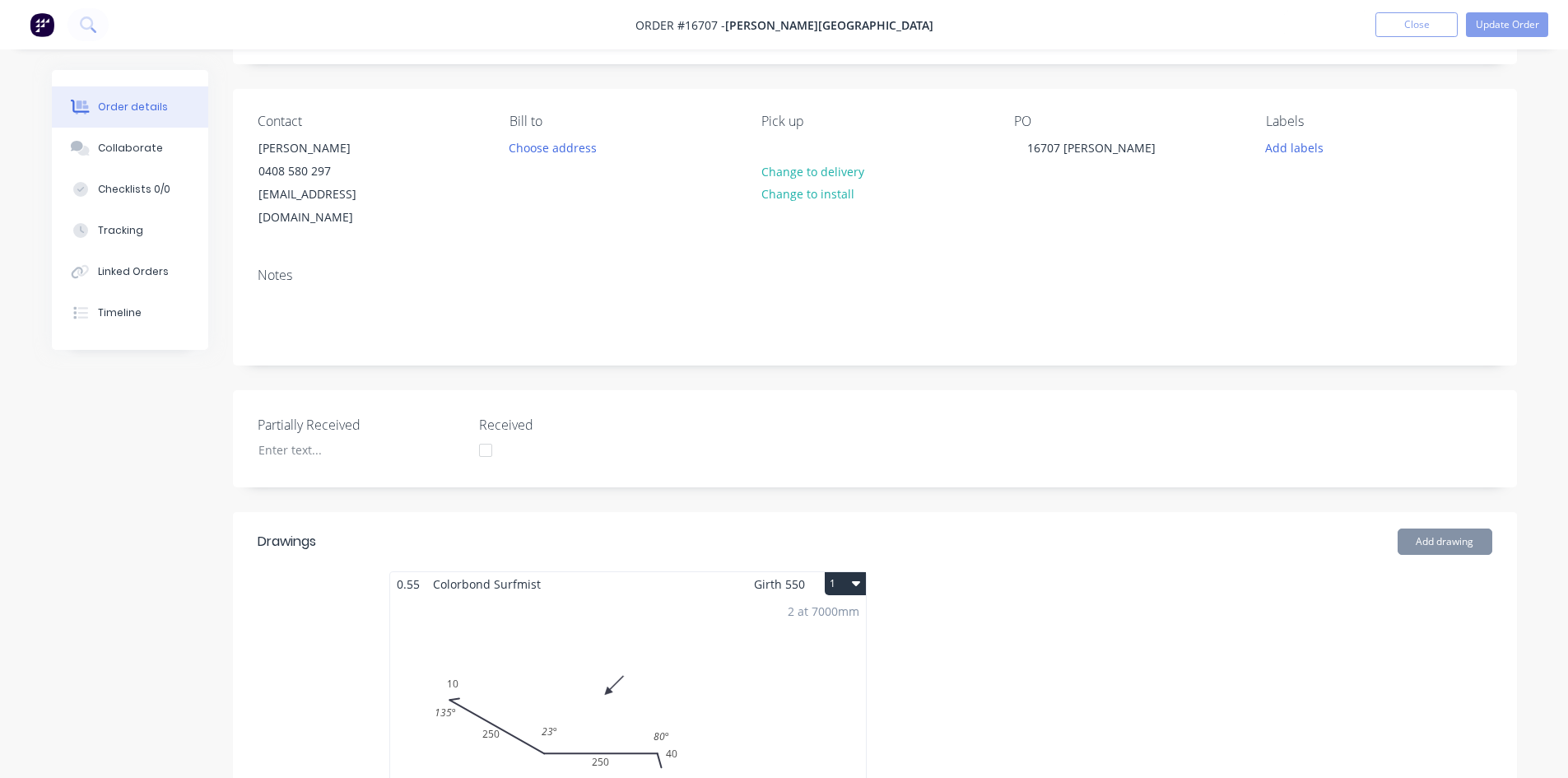
scroll to position [412, 0]
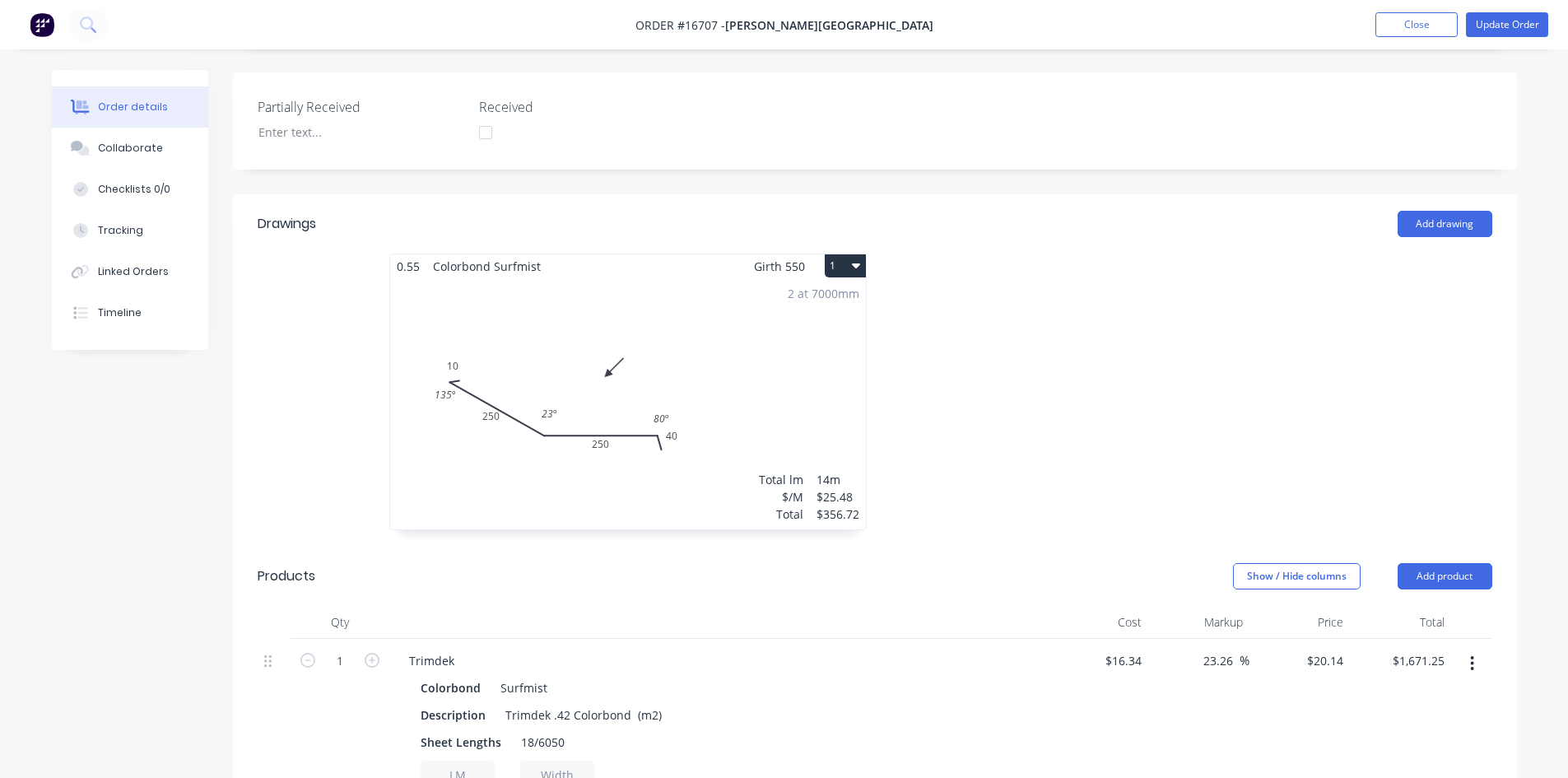
click at [859, 264] on icon "button" at bounding box center [856, 266] width 8 height 5
click at [800, 360] on div "Delete" at bounding box center [787, 372] width 127 height 24
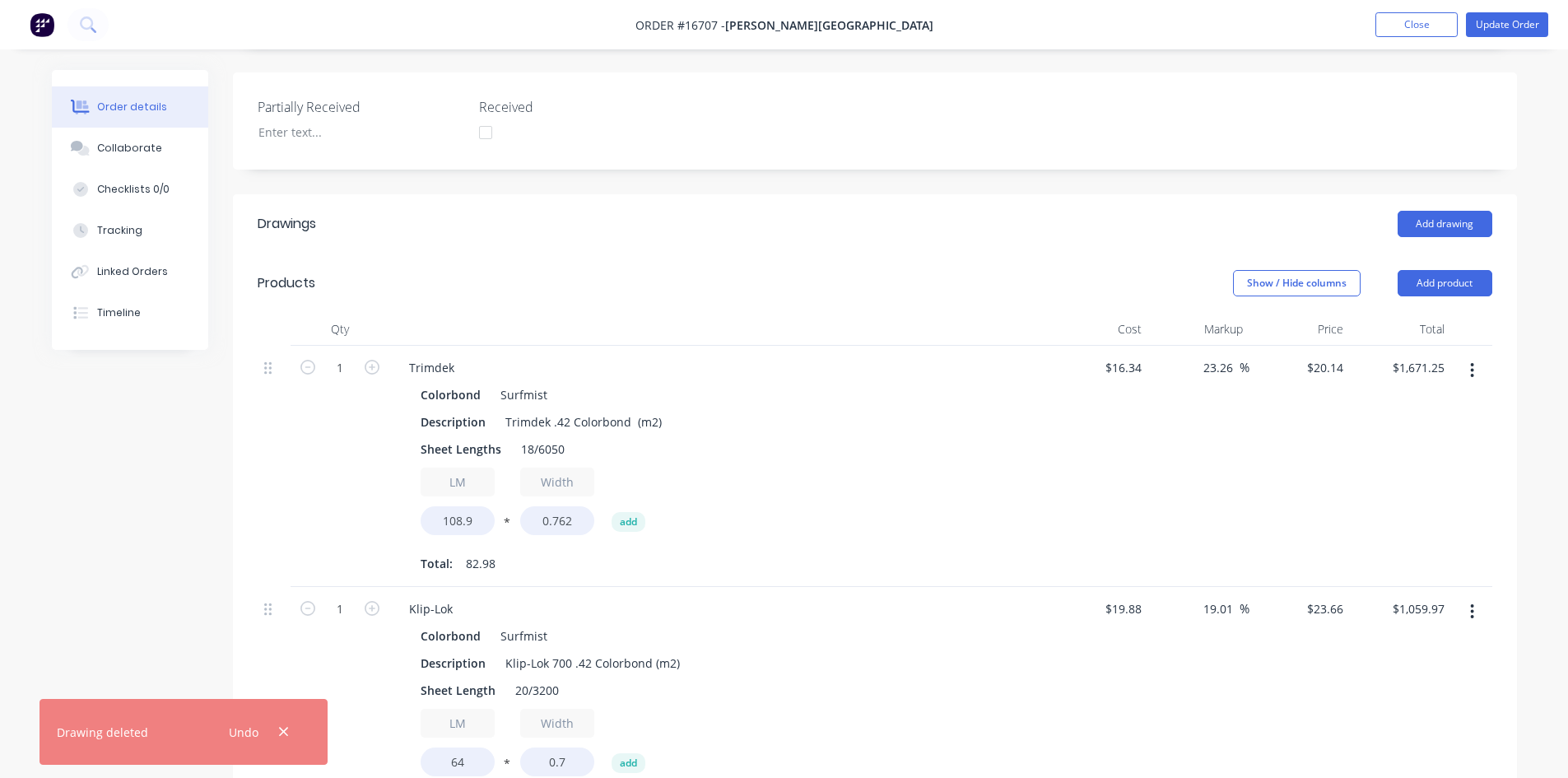
click at [288, 739] on button "button" at bounding box center [284, 732] width 21 height 22
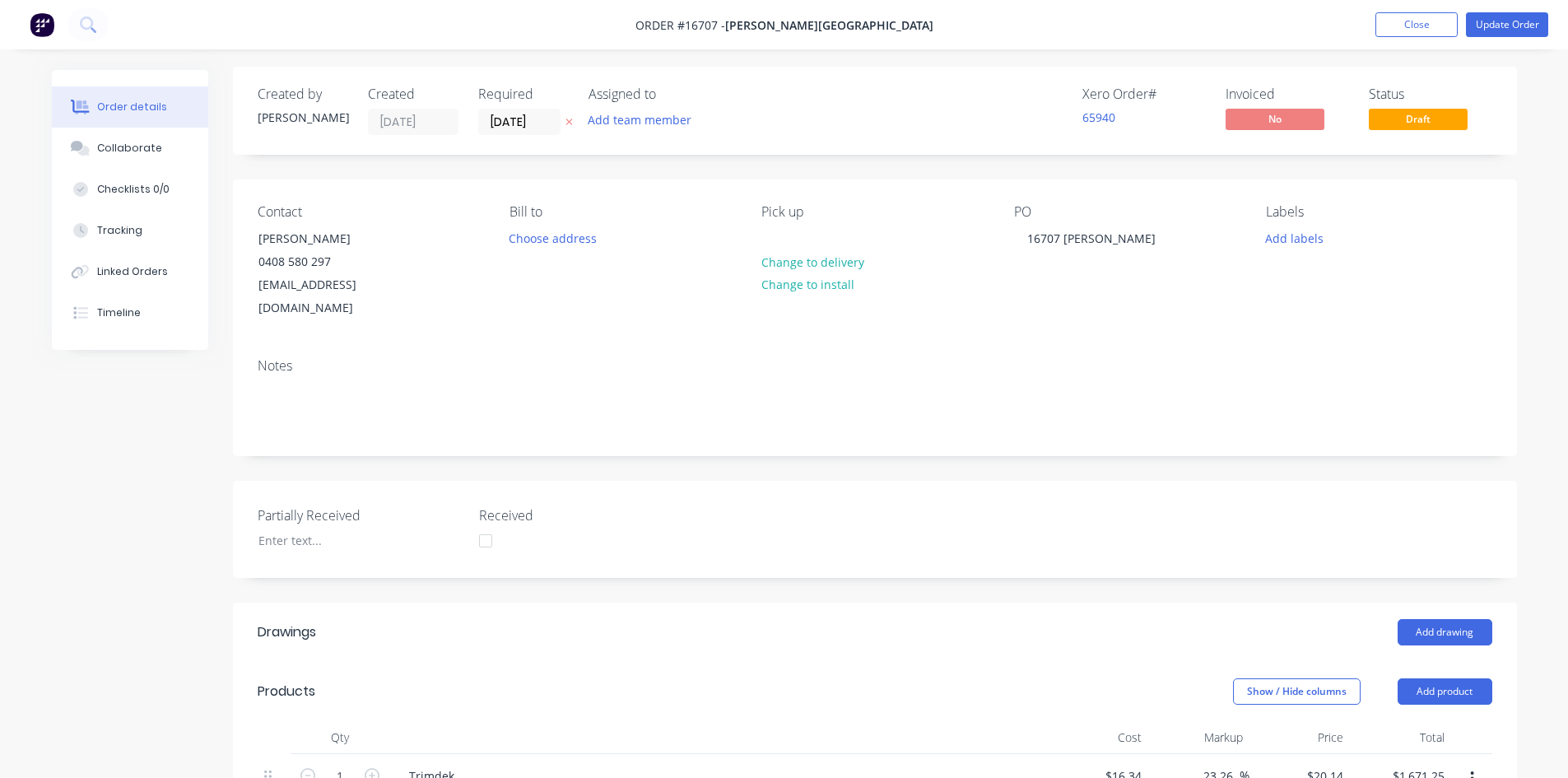
scroll to position [0, 0]
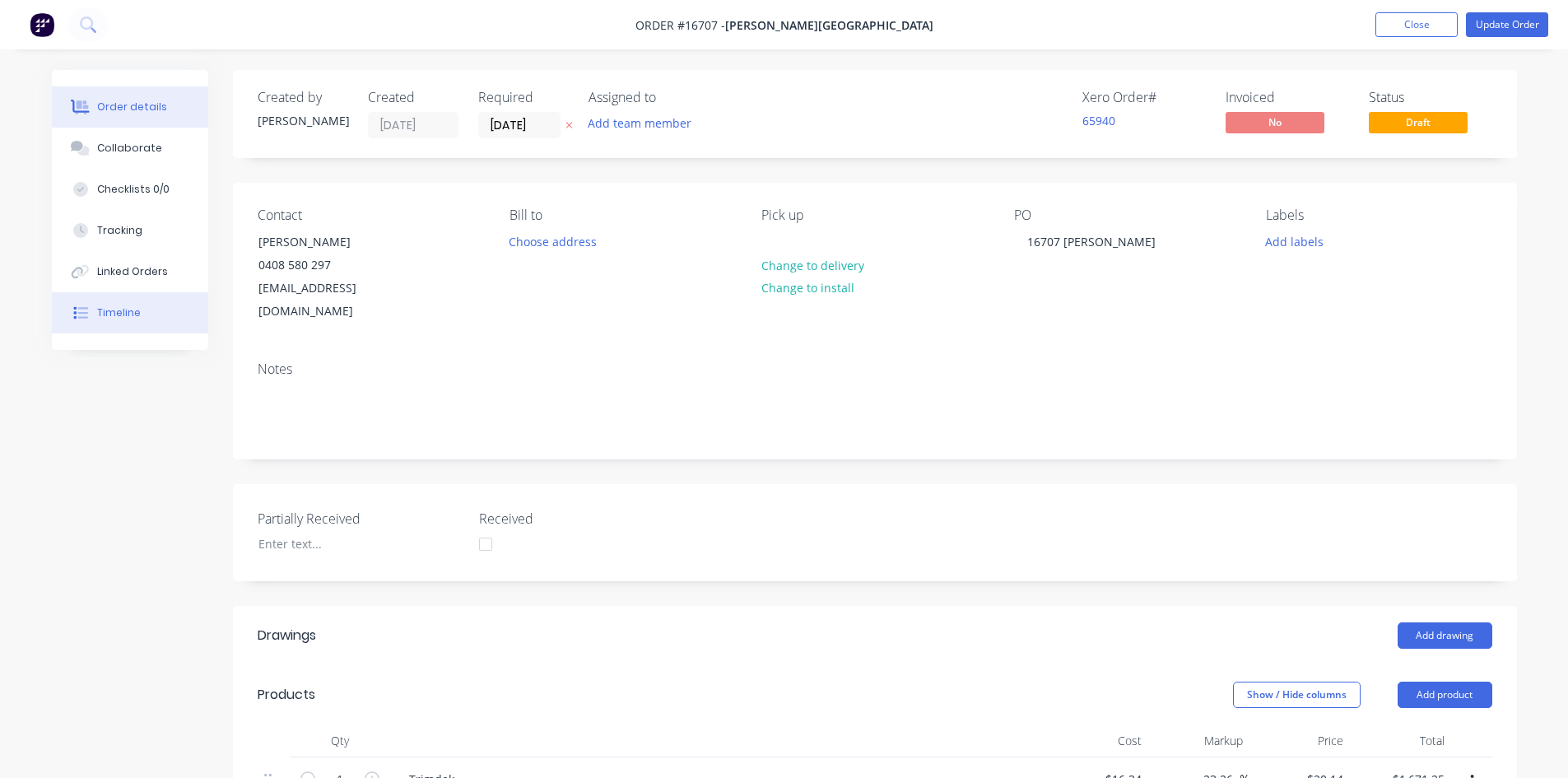
click at [128, 314] on div "Timeline" at bounding box center [119, 313] width 44 height 15
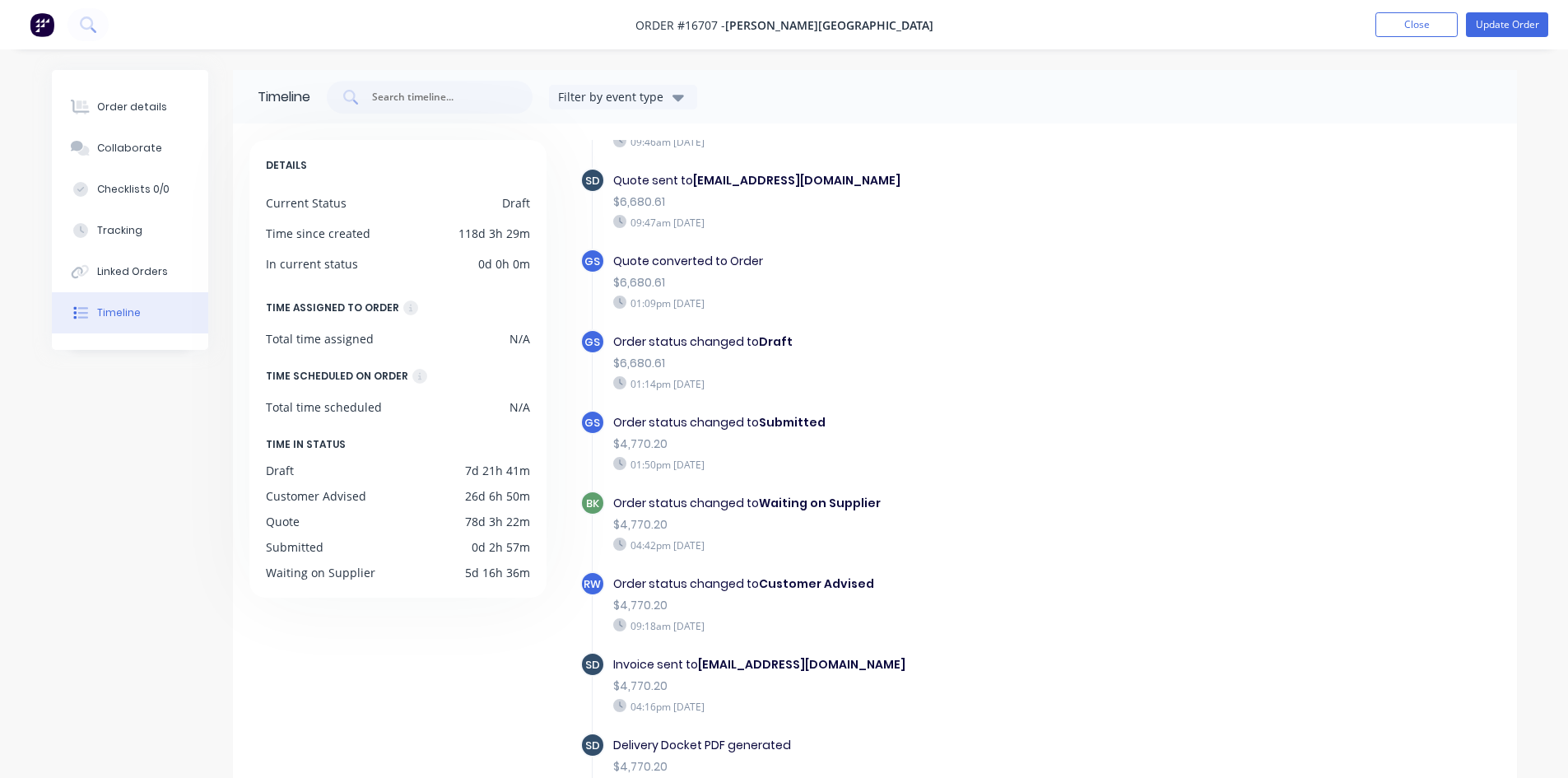
scroll to position [506, 0]
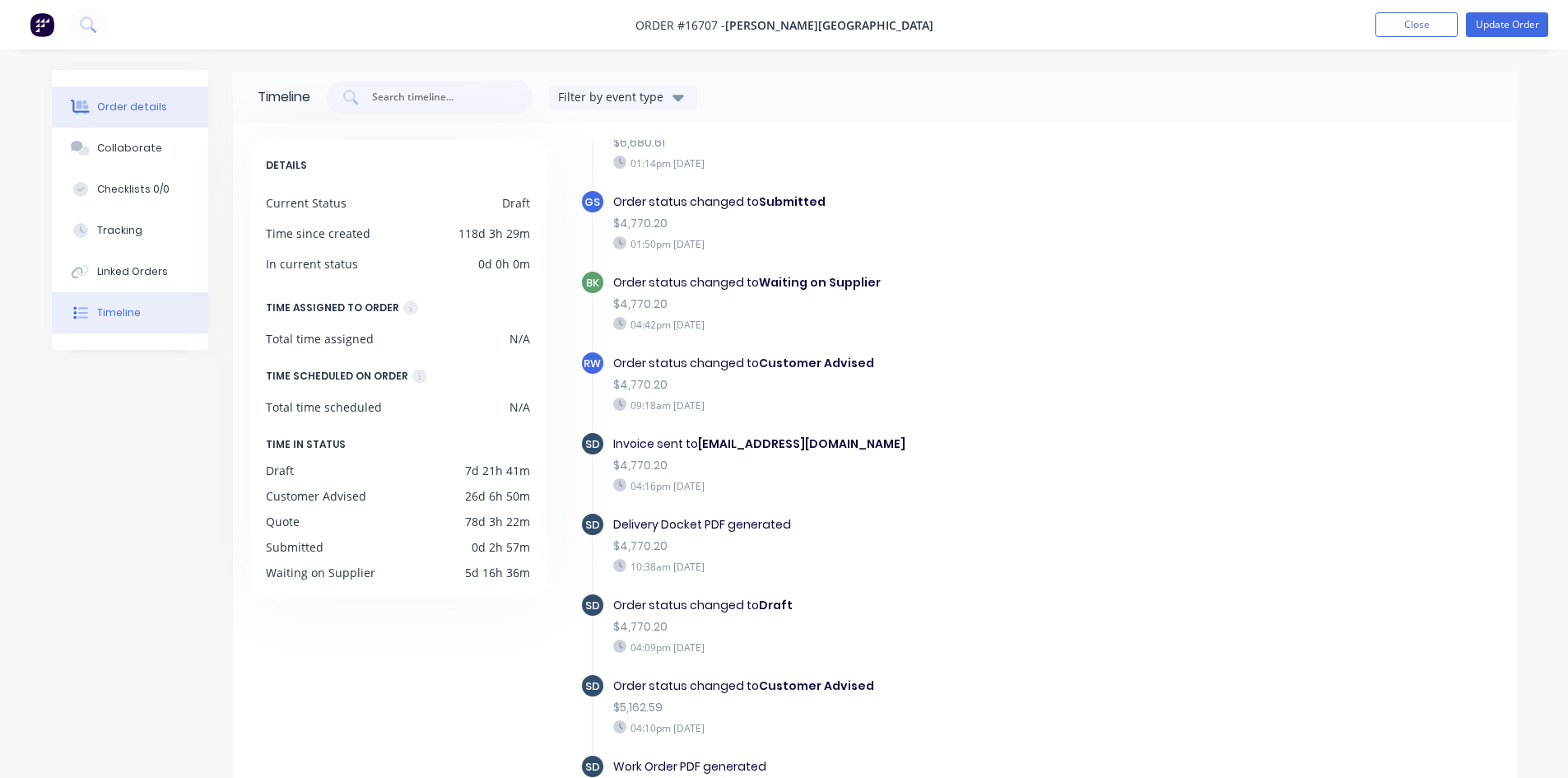
click at [133, 107] on div "Order details" at bounding box center [132, 106] width 70 height 15
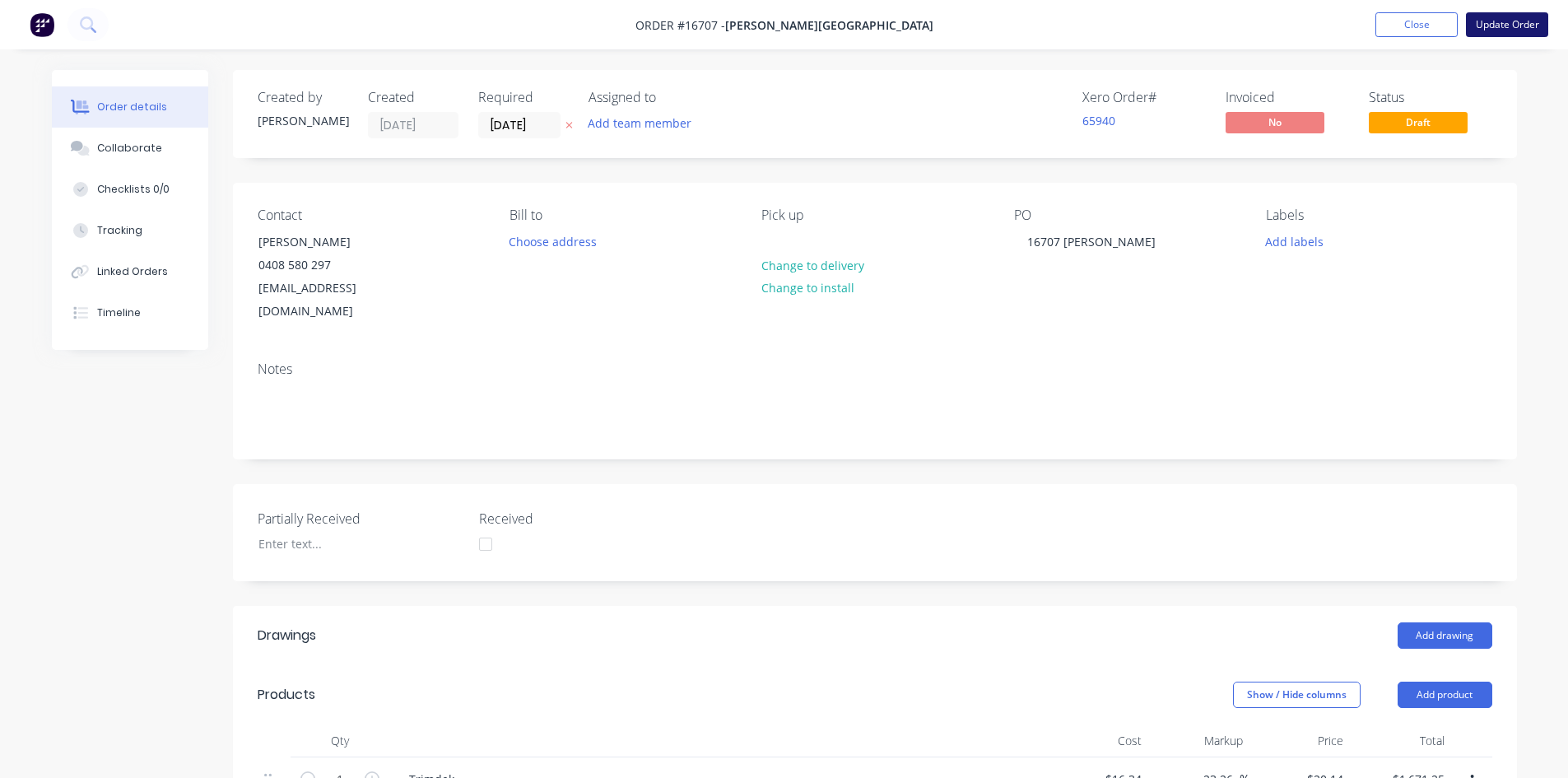
click at [1520, 22] on button "Update Order" at bounding box center [1507, 24] width 82 height 25
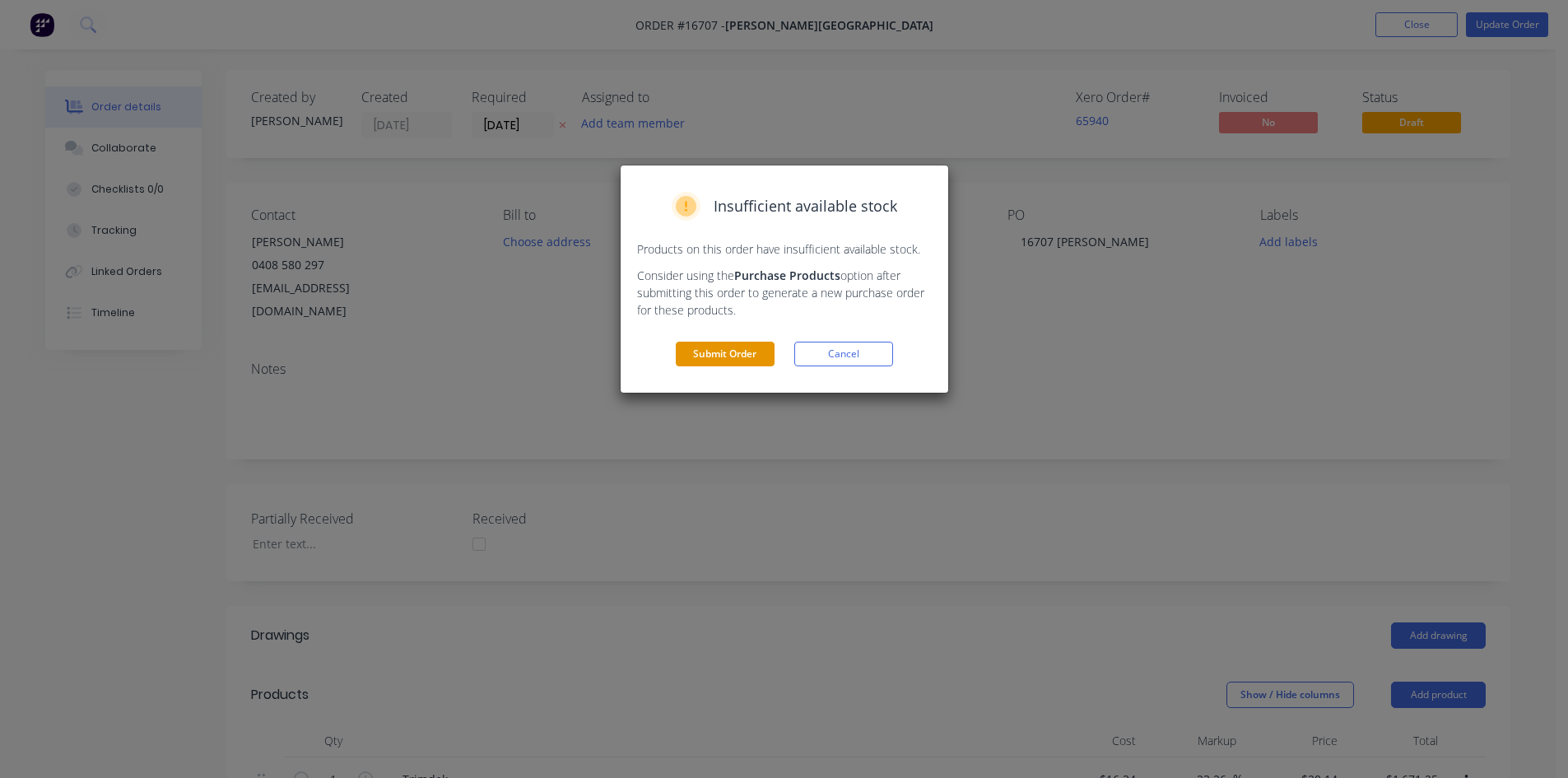
click at [714, 353] on button "Submit Order" at bounding box center [725, 353] width 99 height 25
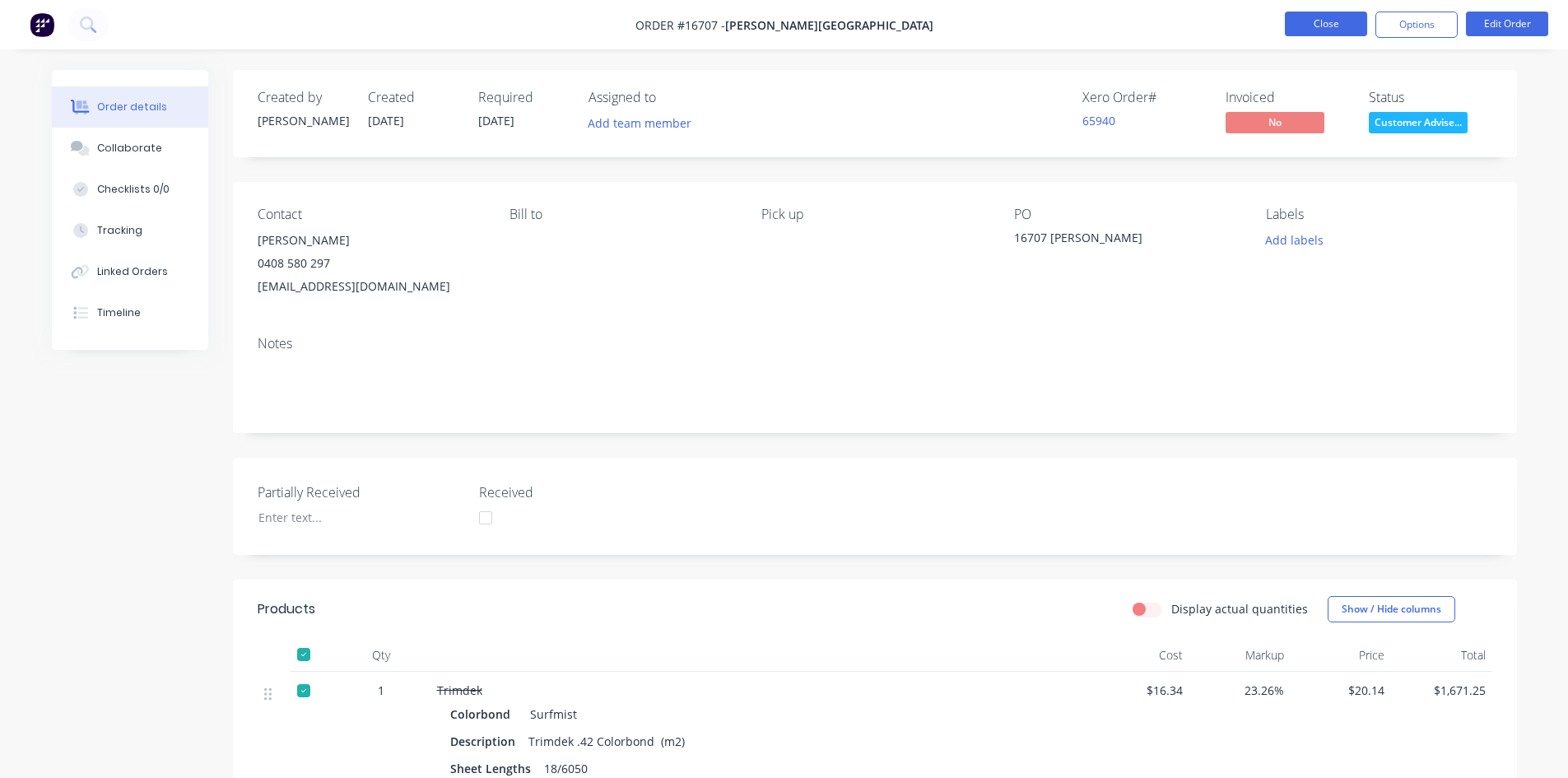
click at [1329, 27] on button "Close" at bounding box center [1326, 24] width 82 height 25
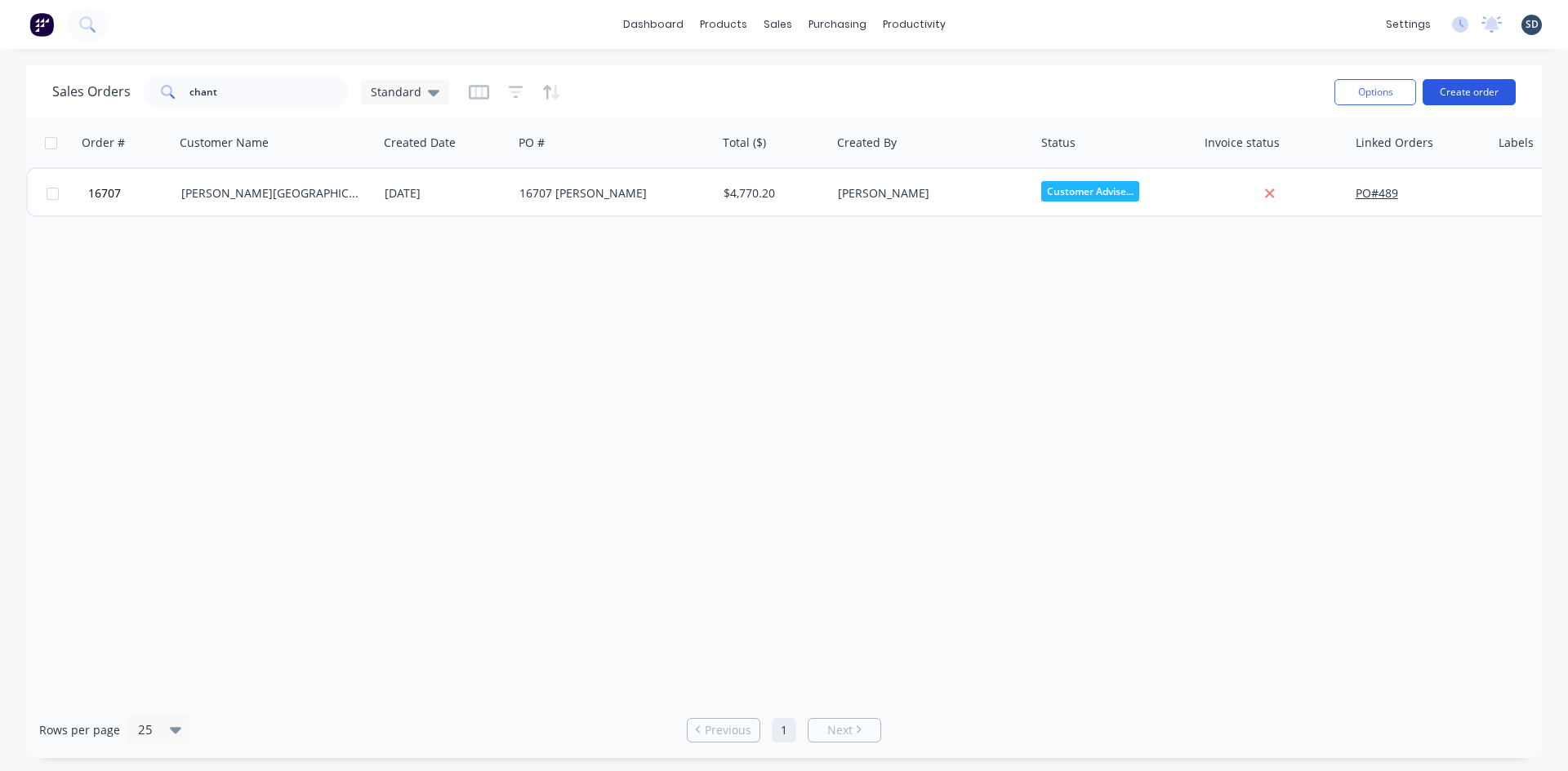
click at [1466, 86] on button "Create order" at bounding box center [1469, 92] width 93 height 27
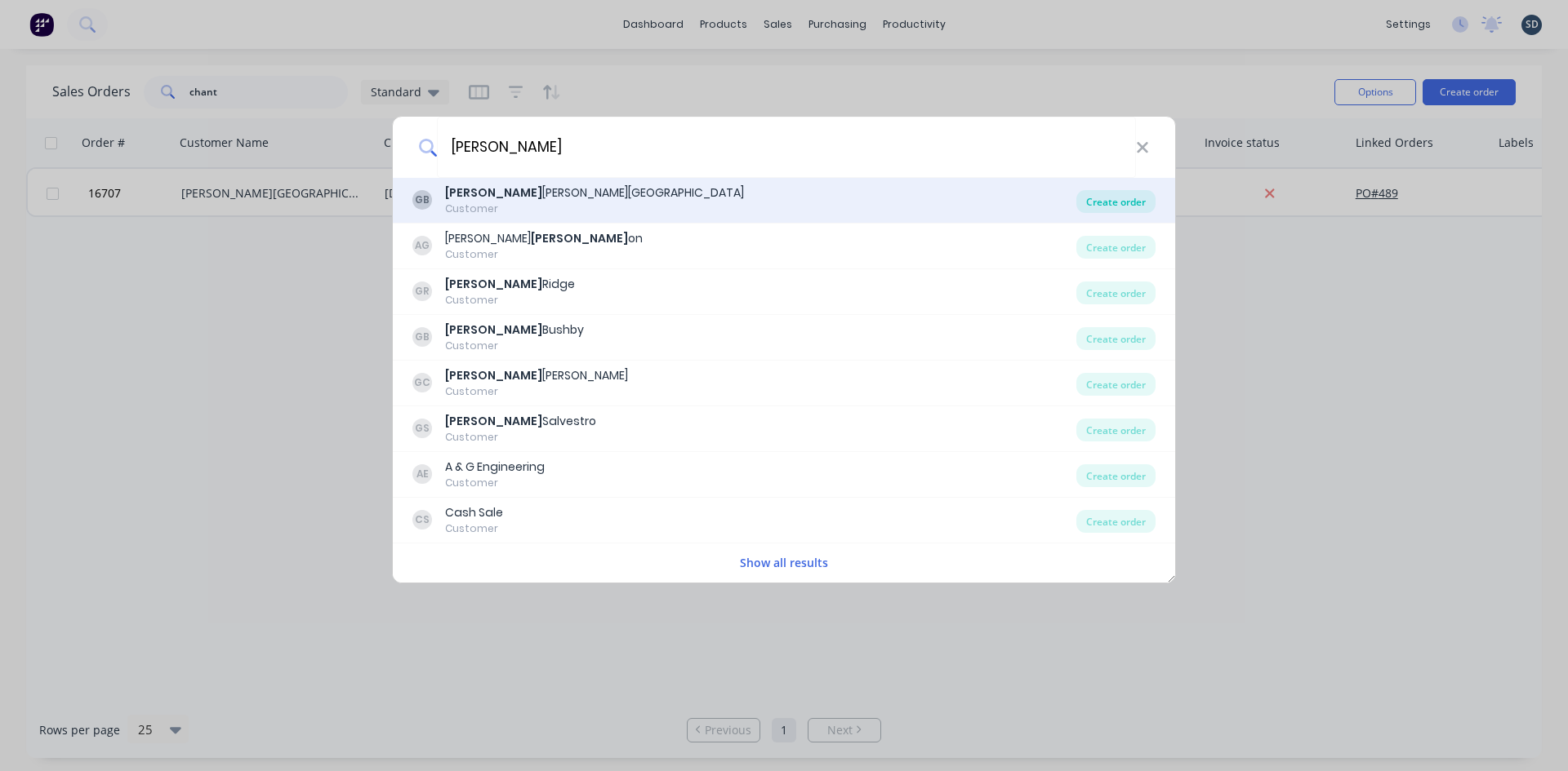
type input "glenn"
click at [1092, 200] on div "Create order" at bounding box center [1116, 201] width 80 height 23
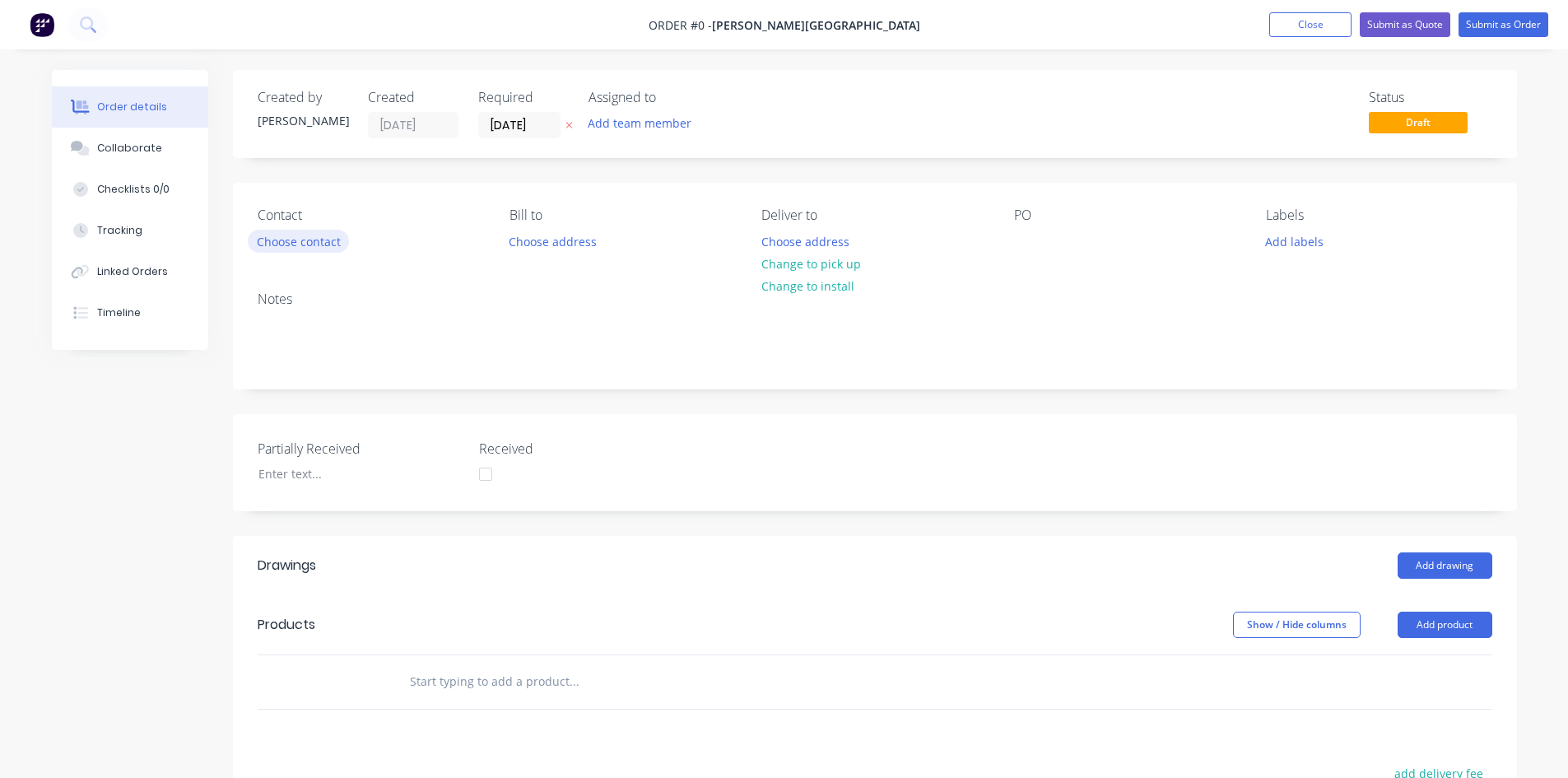
click button "Choose contact"
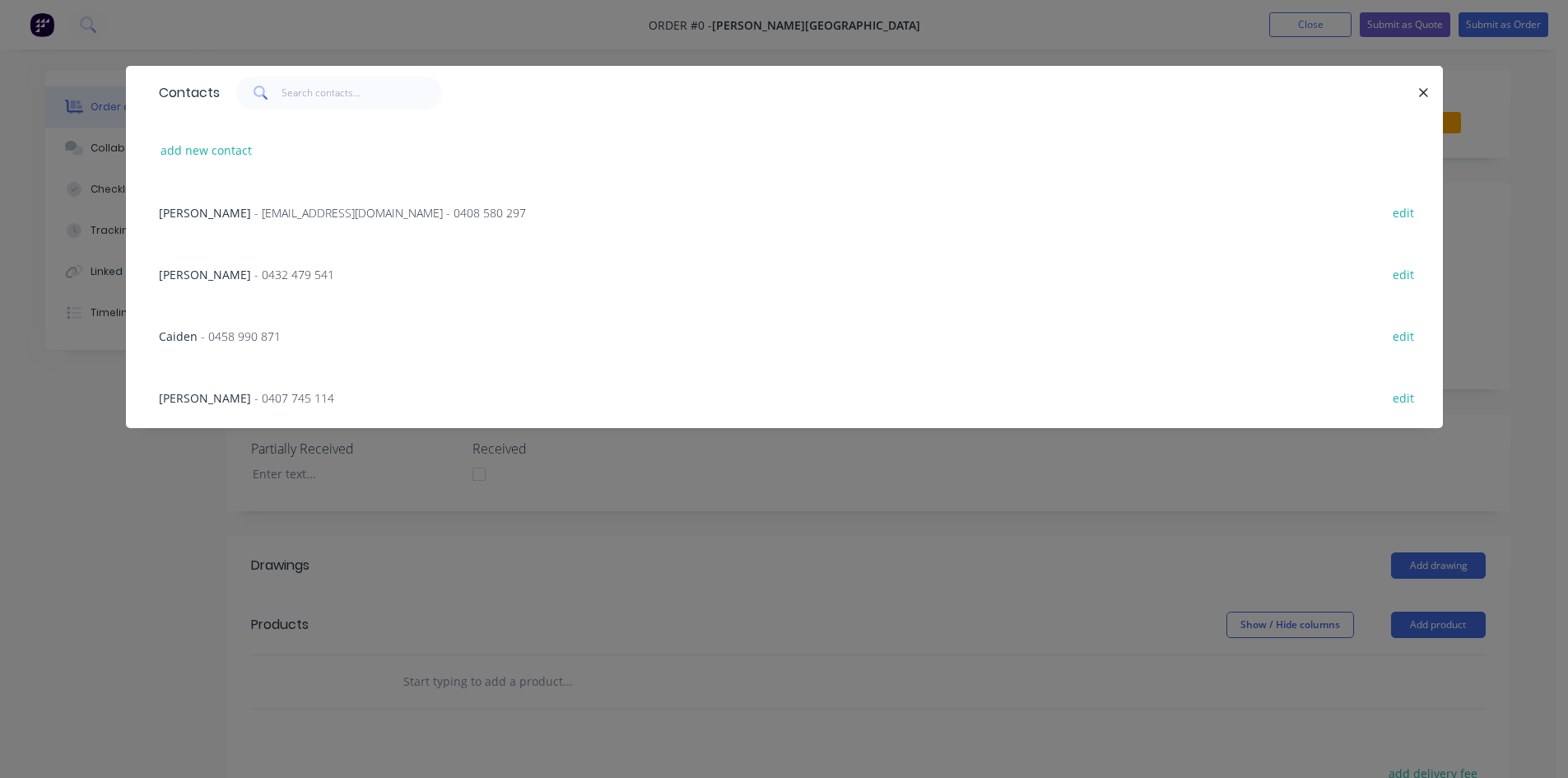
click span "- glenn67@live.com.au - 0408 580 297"
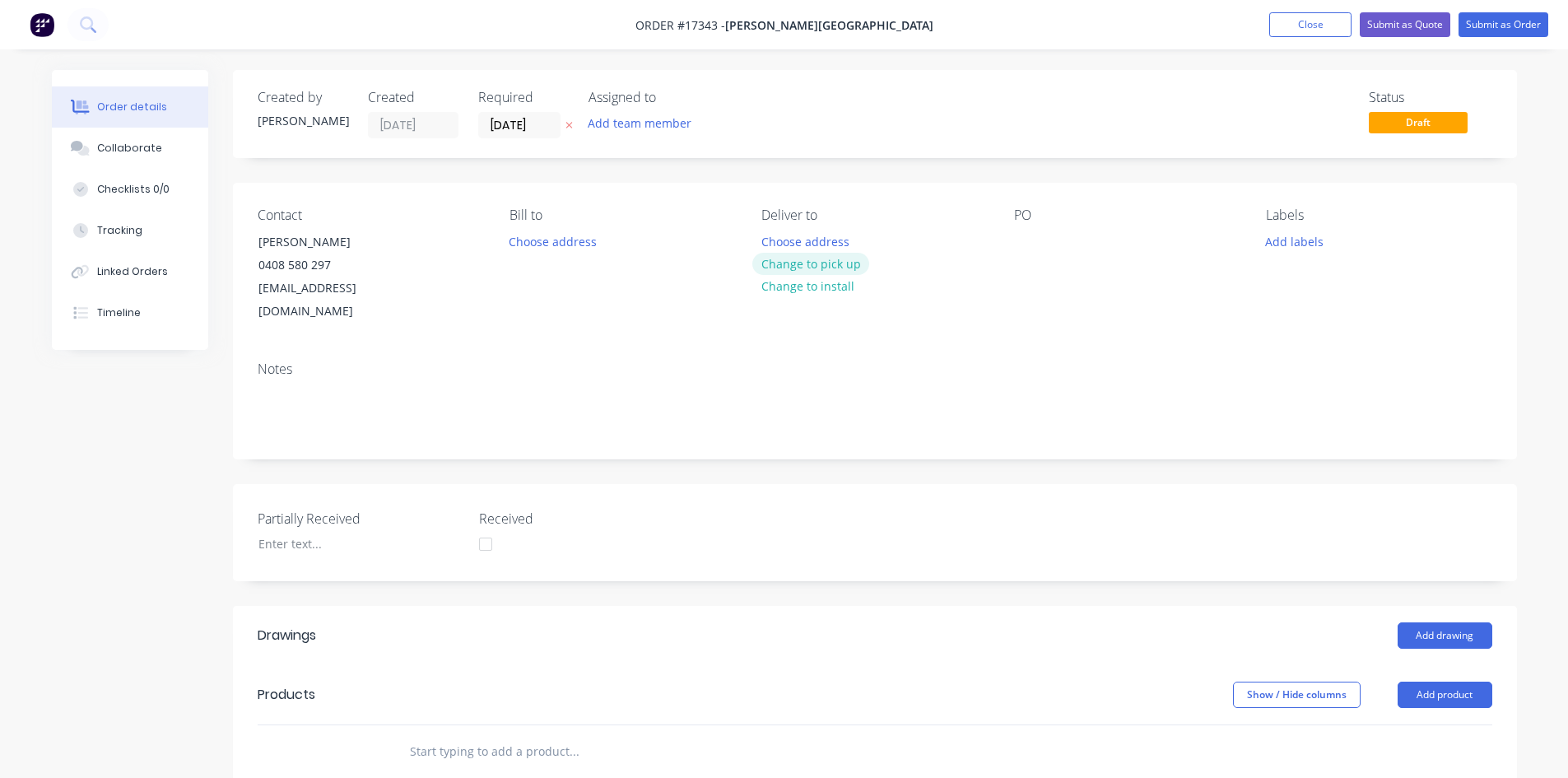
click button "Change to pick up"
click div
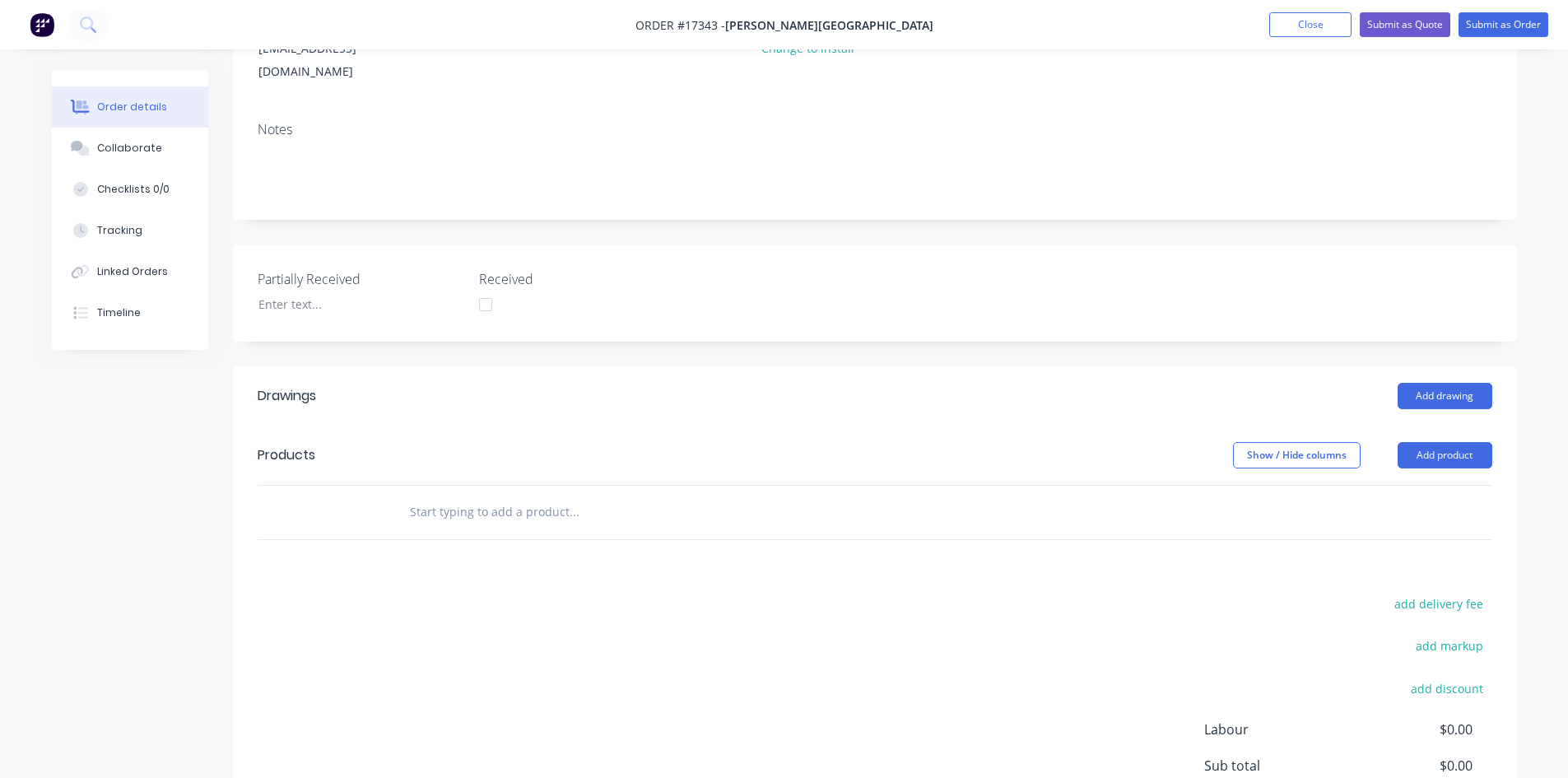
scroll to position [247, 0]
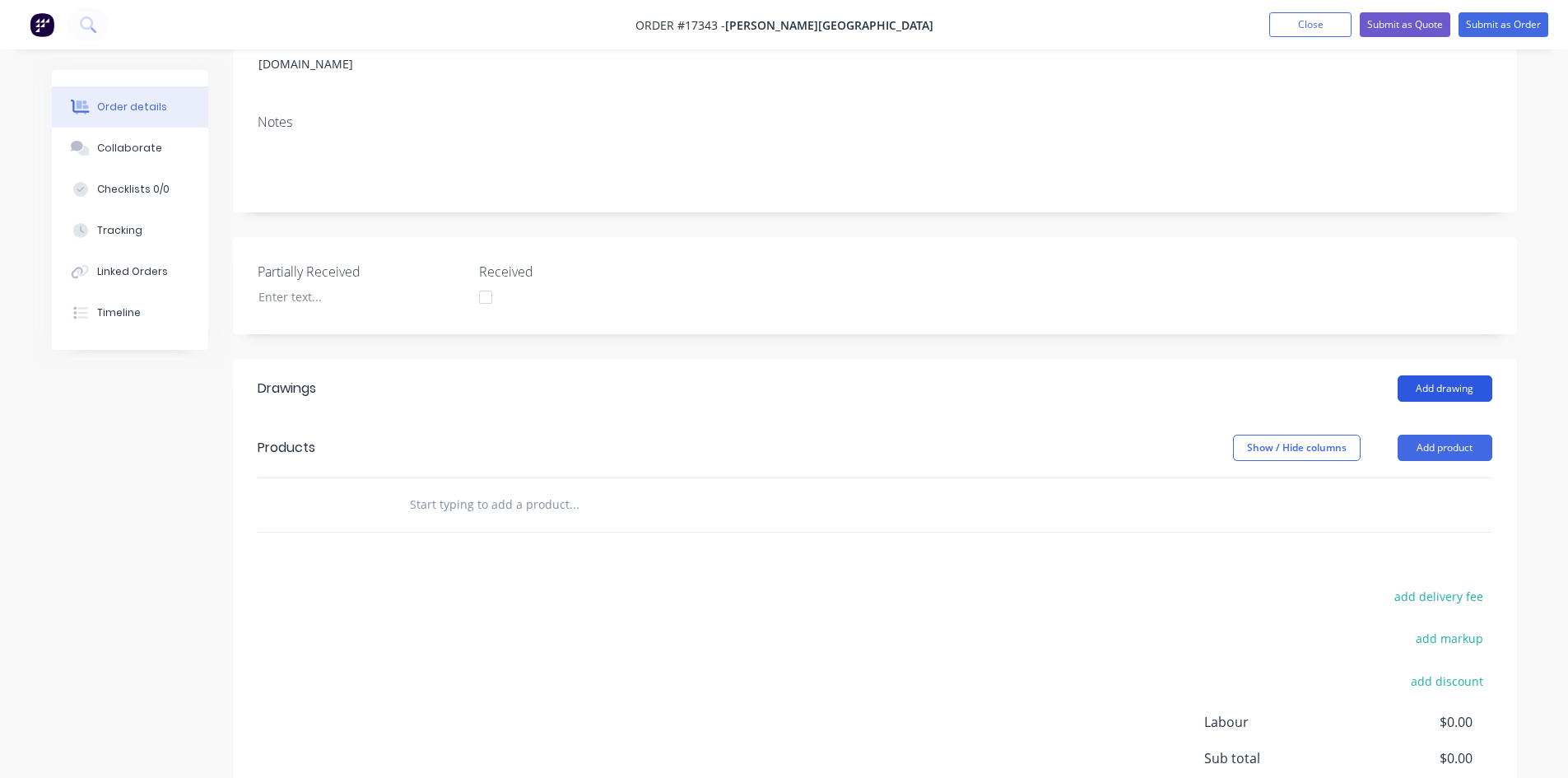
click button "Add drawing"
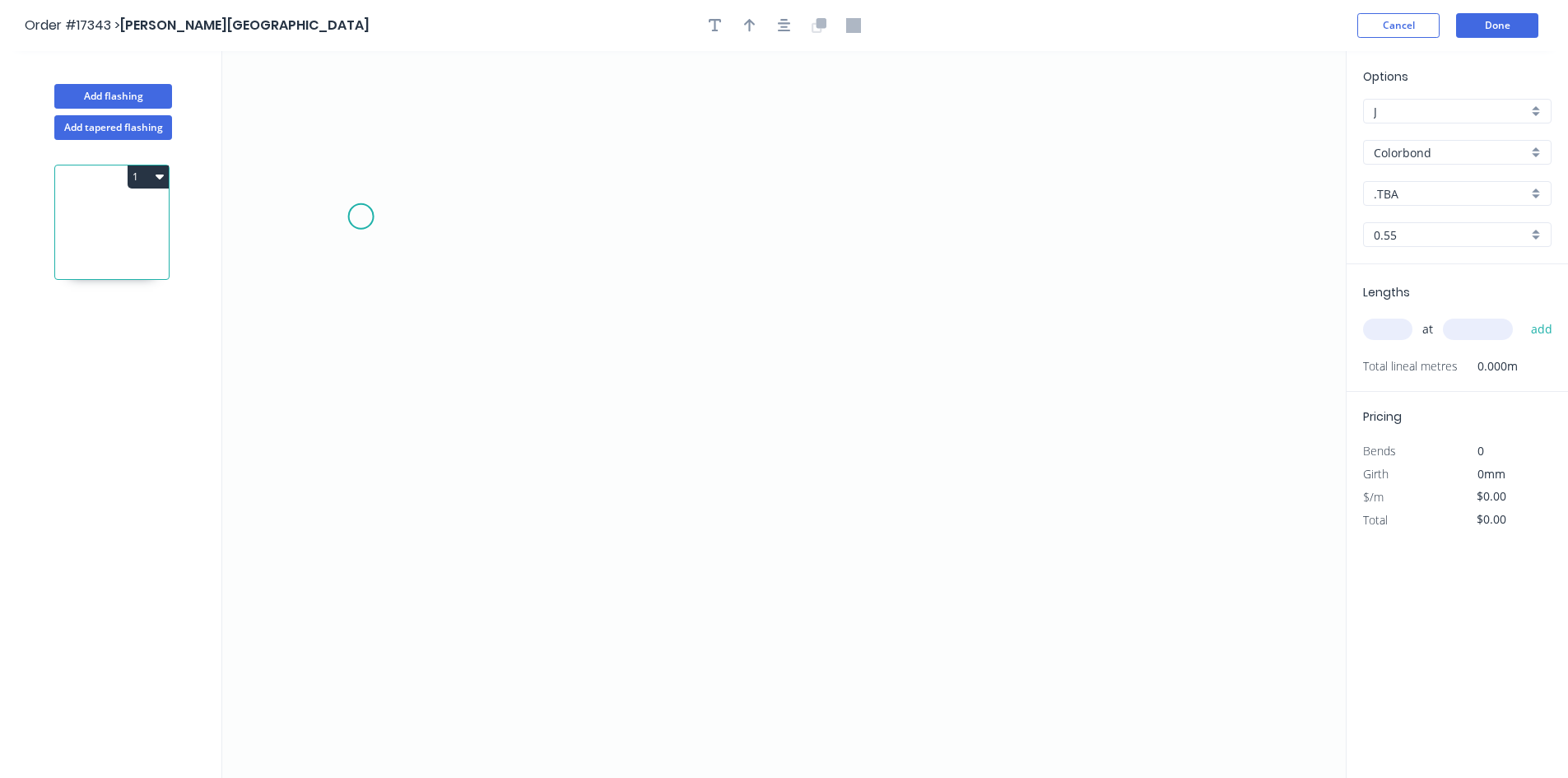
click icon "0"
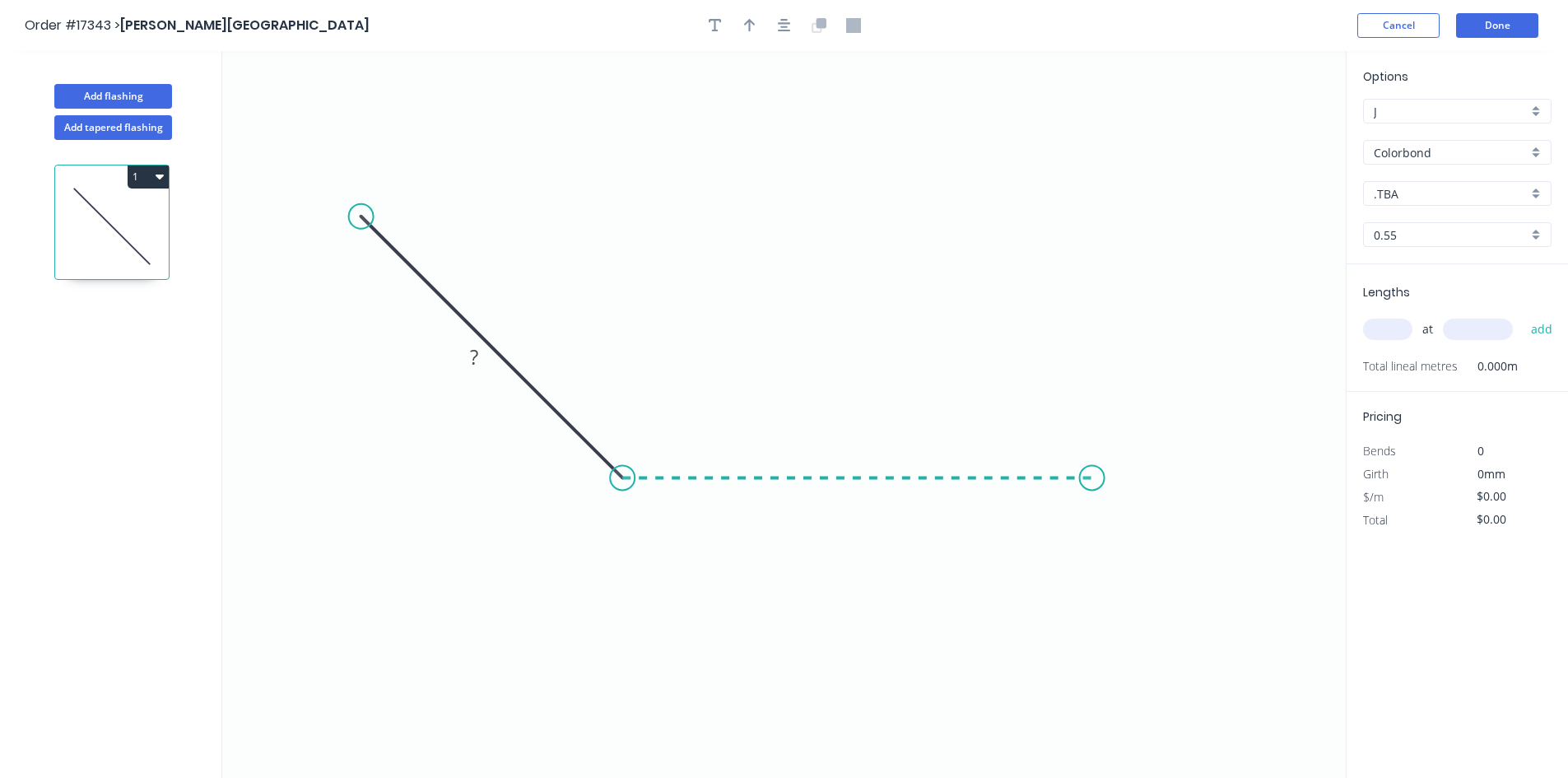
click icon "0 ?"
click icon "0 ? ?"
click circle
click icon "0 ? ? ? ? º"
click rect
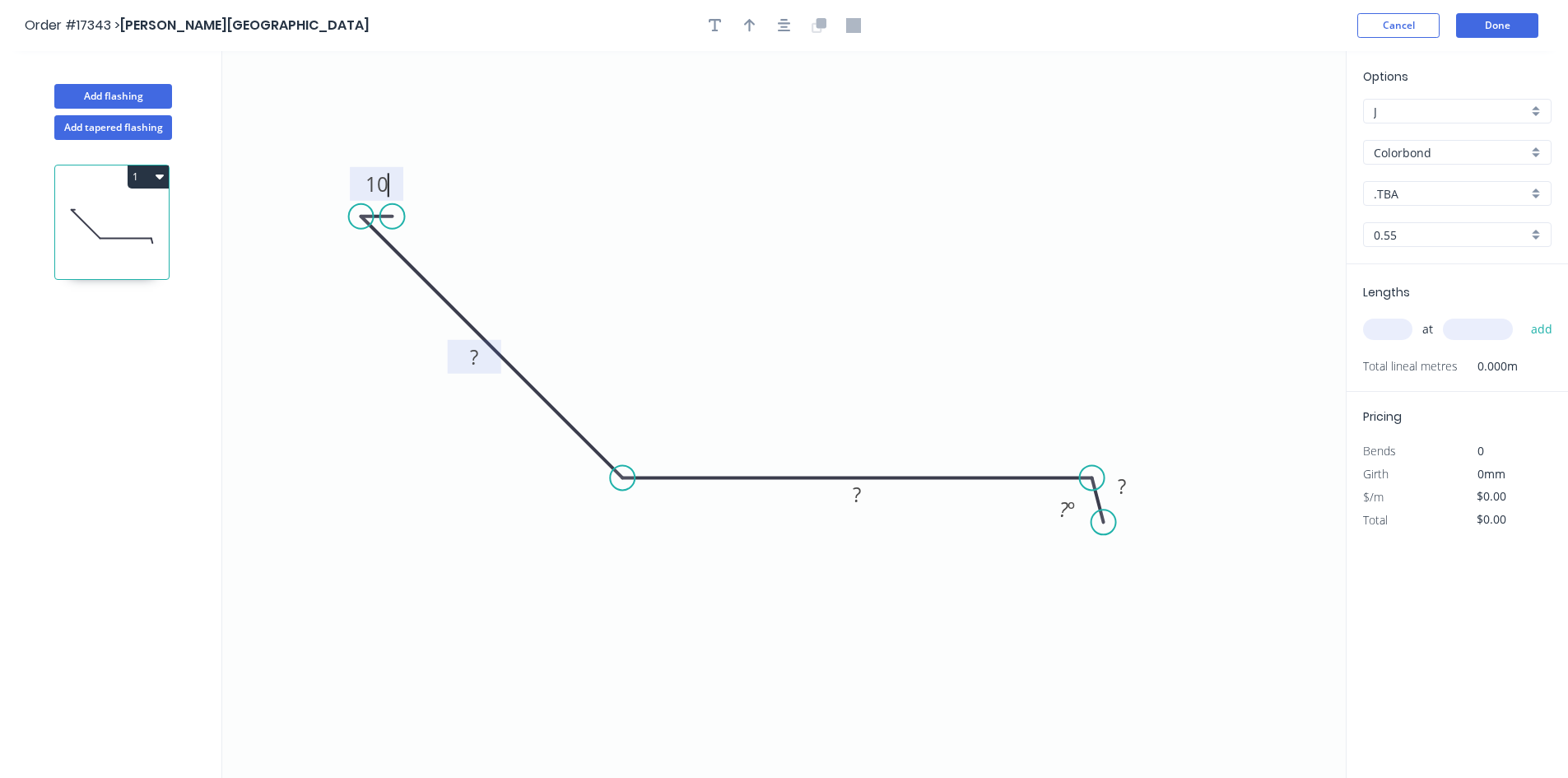
click tspan "?"
click rect
type input "$25.48"
click tspan "º"
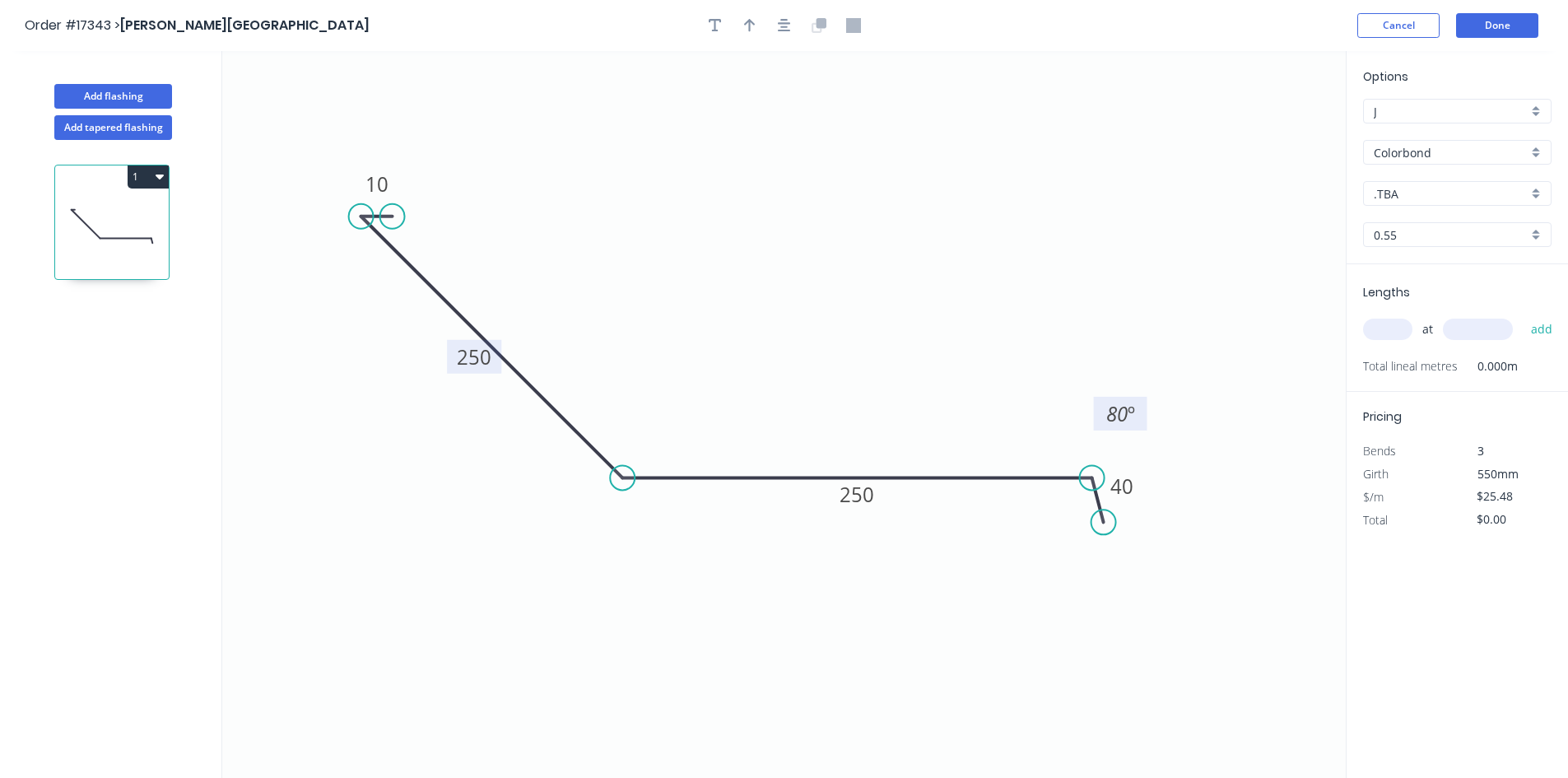
drag, startPoint x: 1046, startPoint y: 503, endPoint x: 1101, endPoint y: 403, distance: 114.1
click rect
click div "Show angle"
click tspan "º"
drag, startPoint x: 663, startPoint y: 427, endPoint x: 635, endPoint y: 526, distance: 102.9
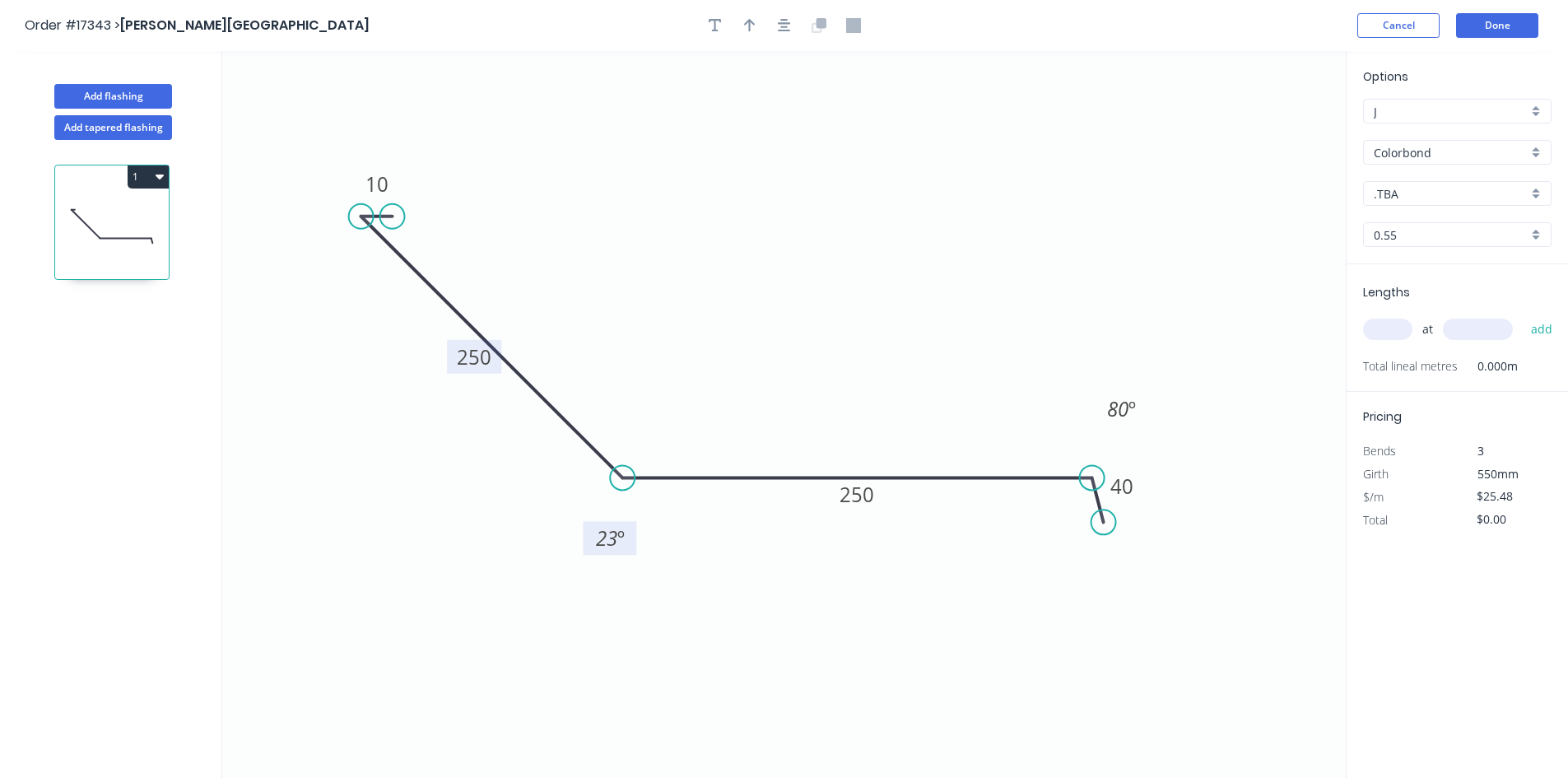
click rect
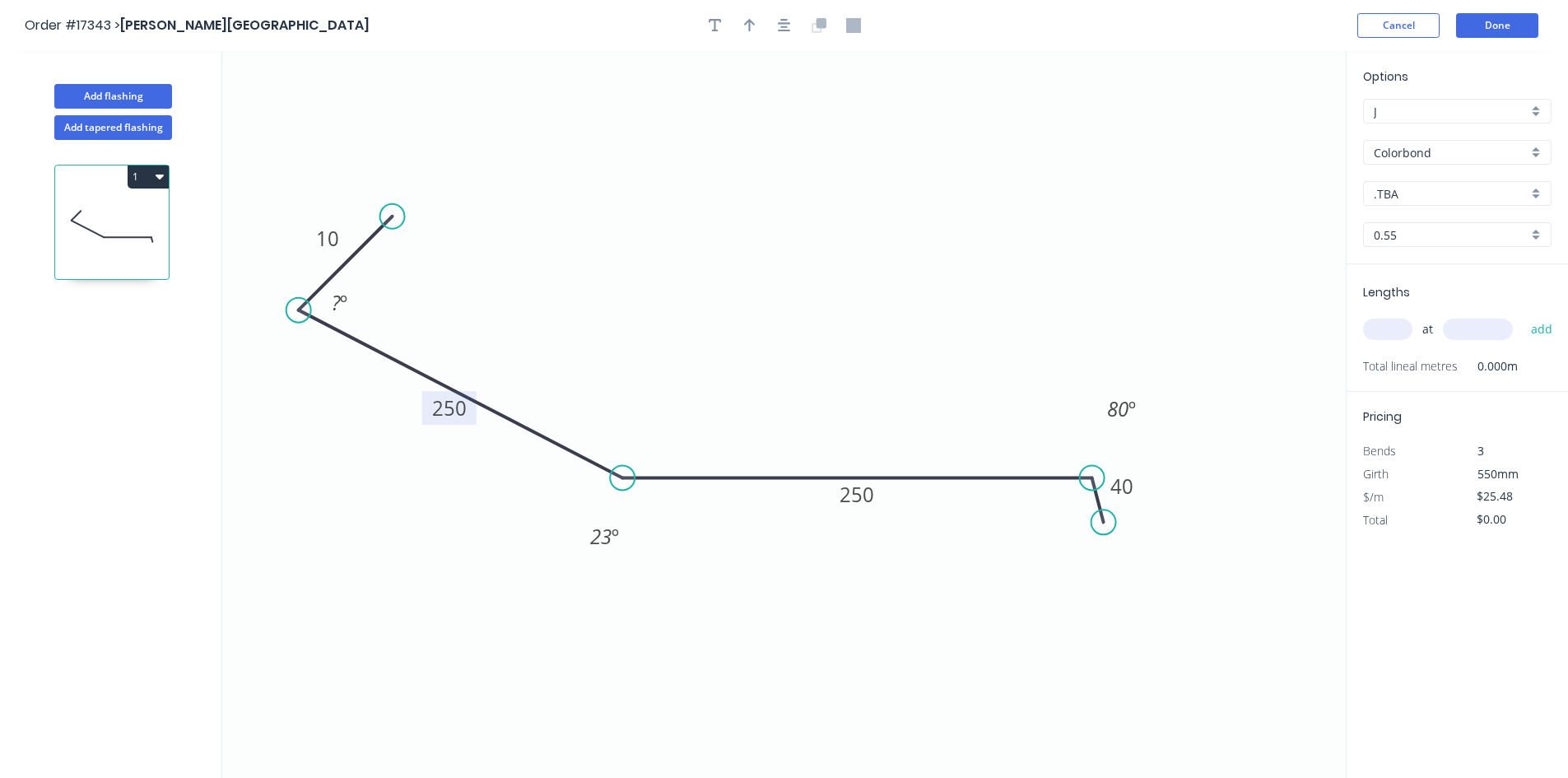
drag, startPoint x: 361, startPoint y: 211, endPoint x: 298, endPoint y: 311, distance: 118.2
click circle
drag, startPoint x: 392, startPoint y: 223, endPoint x: 336, endPoint y: 301, distance: 96.0
click circle
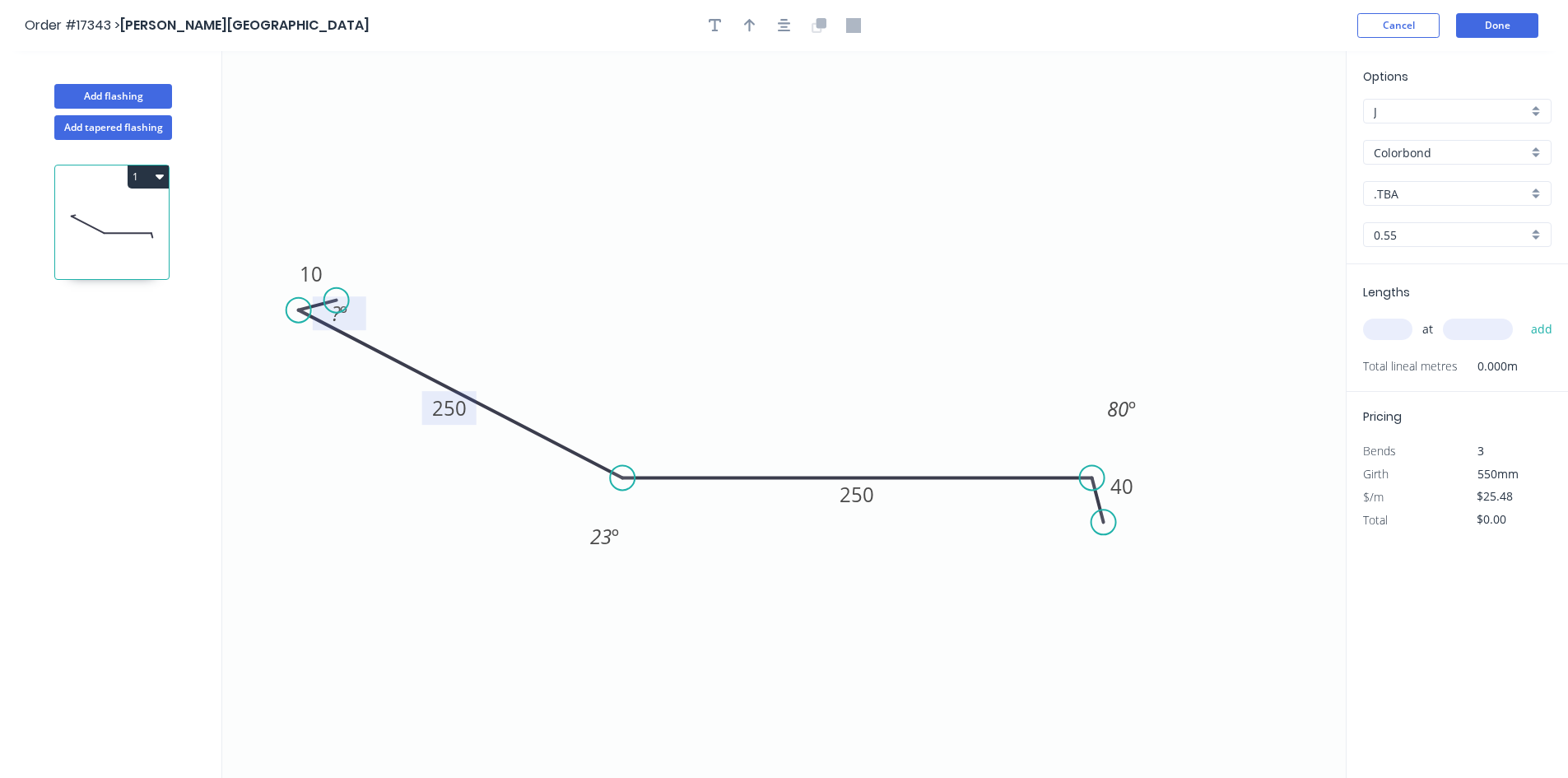
click tspan "º"
drag, startPoint x: 367, startPoint y: 321, endPoint x: 303, endPoint y: 391, distance: 94.8
click rect
click icon "button"
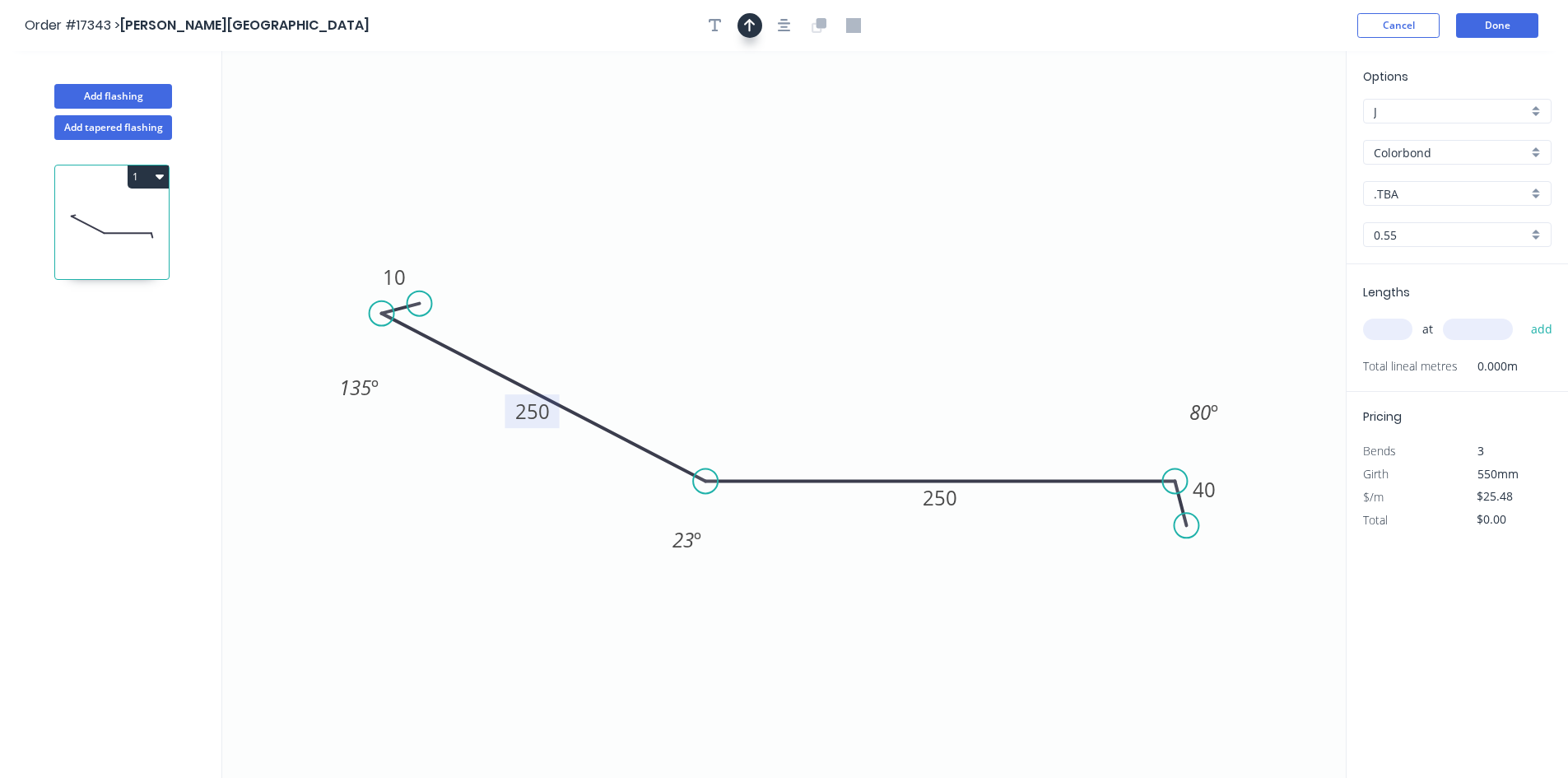
click button "button"
click icon
drag, startPoint x: 1266, startPoint y: 131, endPoint x: 857, endPoint y: 303, distance: 443.7
click icon
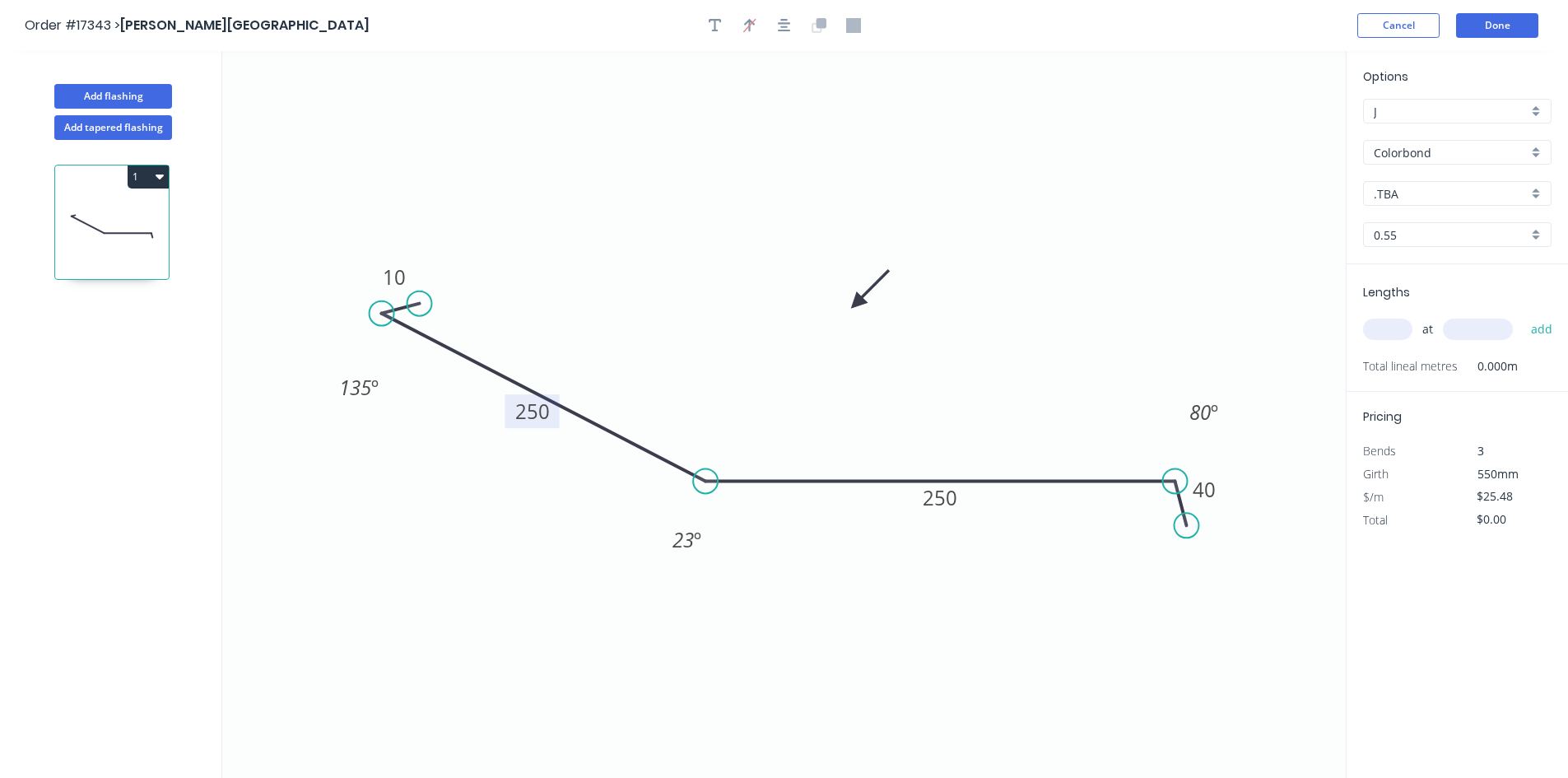
click input ".TBA"
click div "Surfmist"
type input "Surfmist"
click input "text"
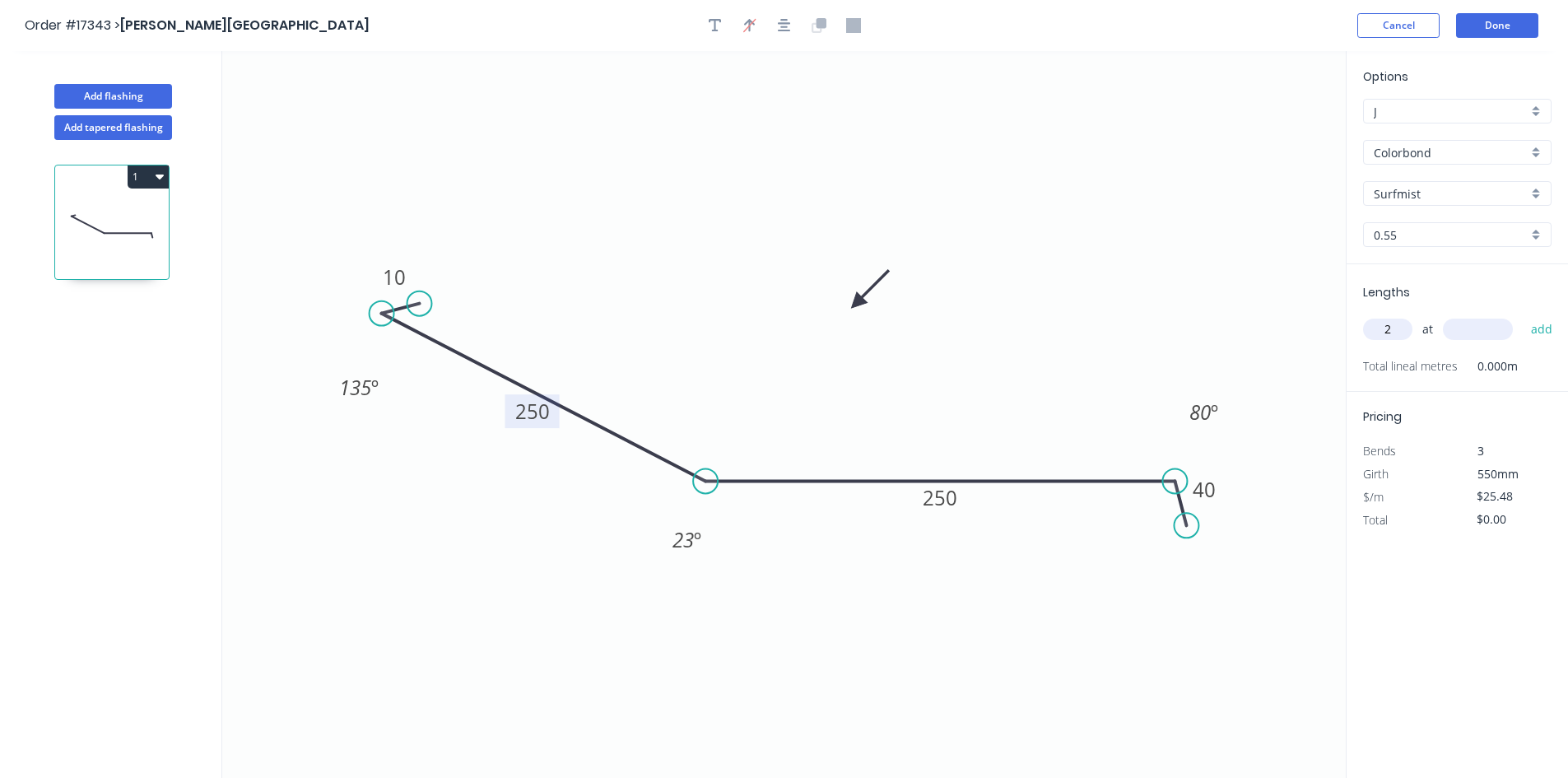
type input "2"
click input "text"
type input "7000"
click button "add"
type input "$356.72"
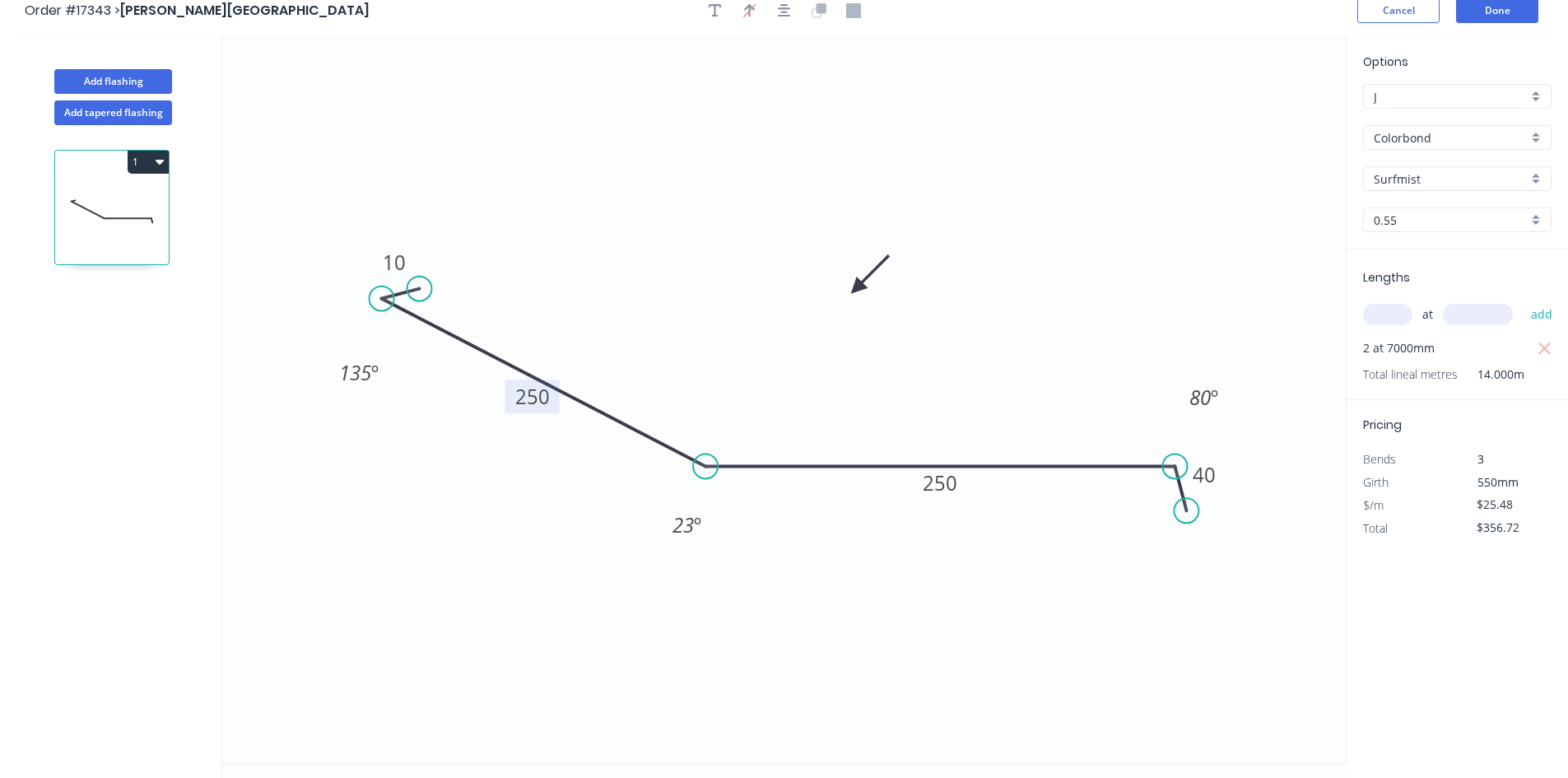
scroll to position [0, 0]
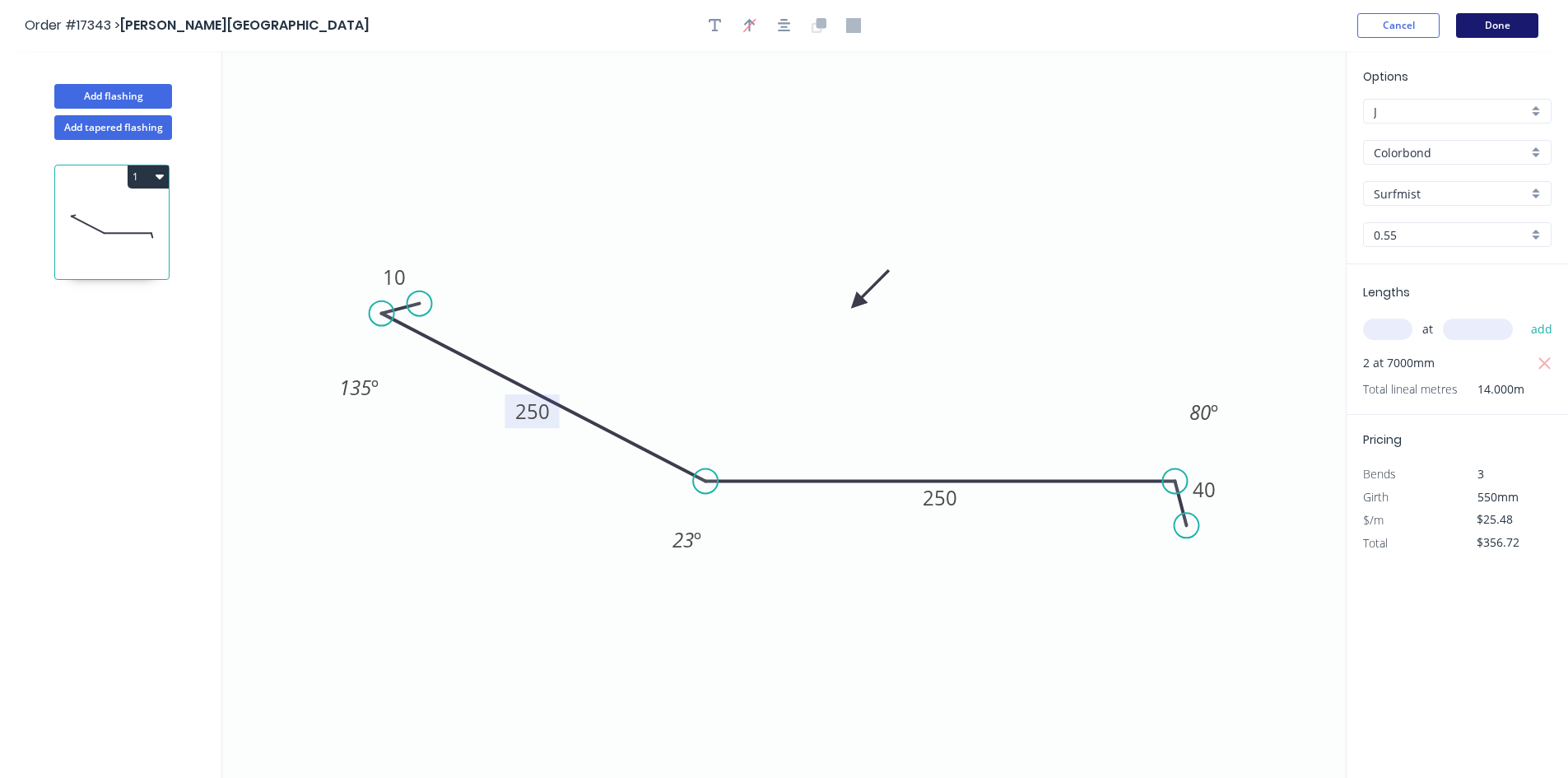
click button "Done"
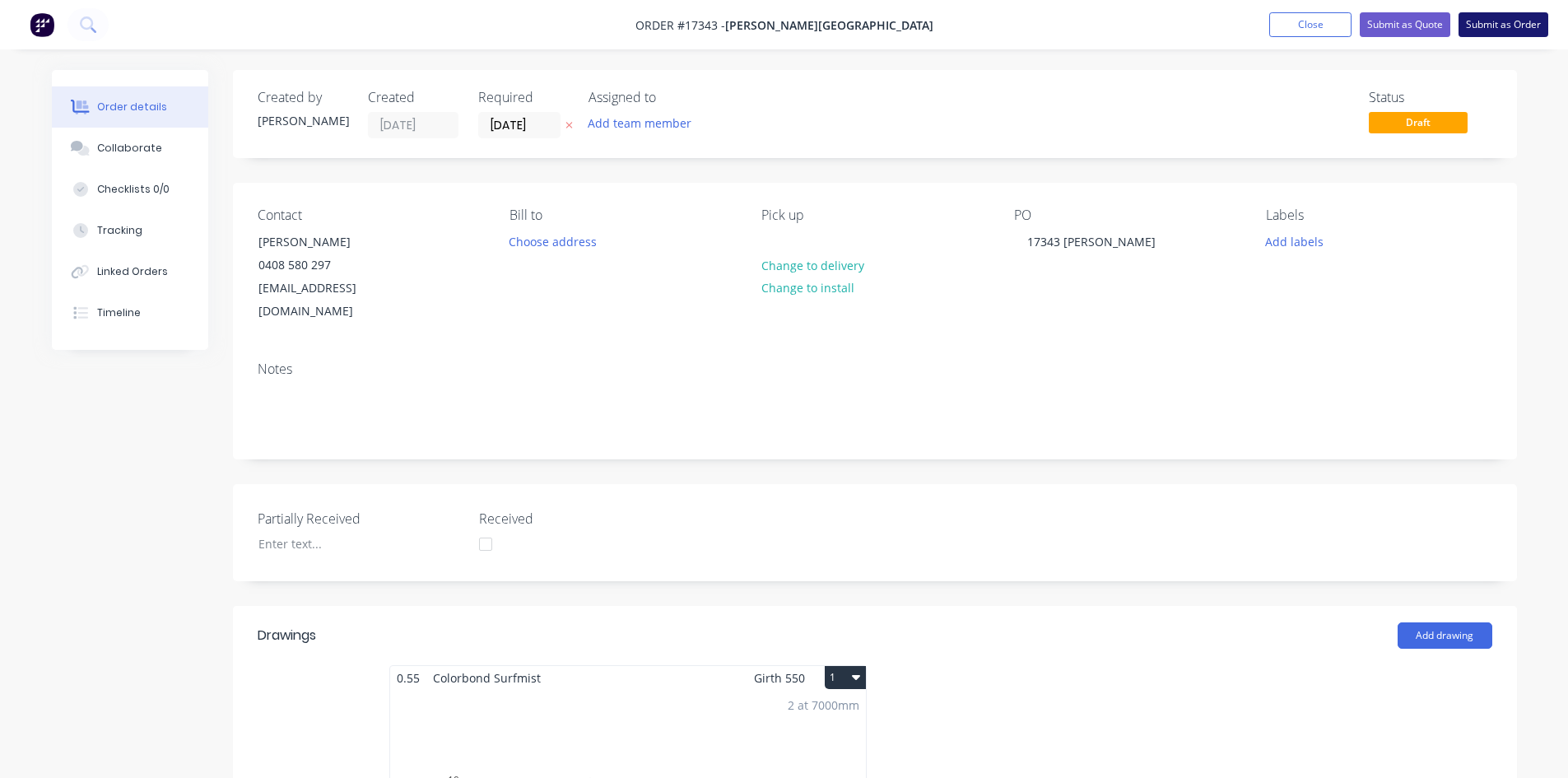
click button "Submit as Order"
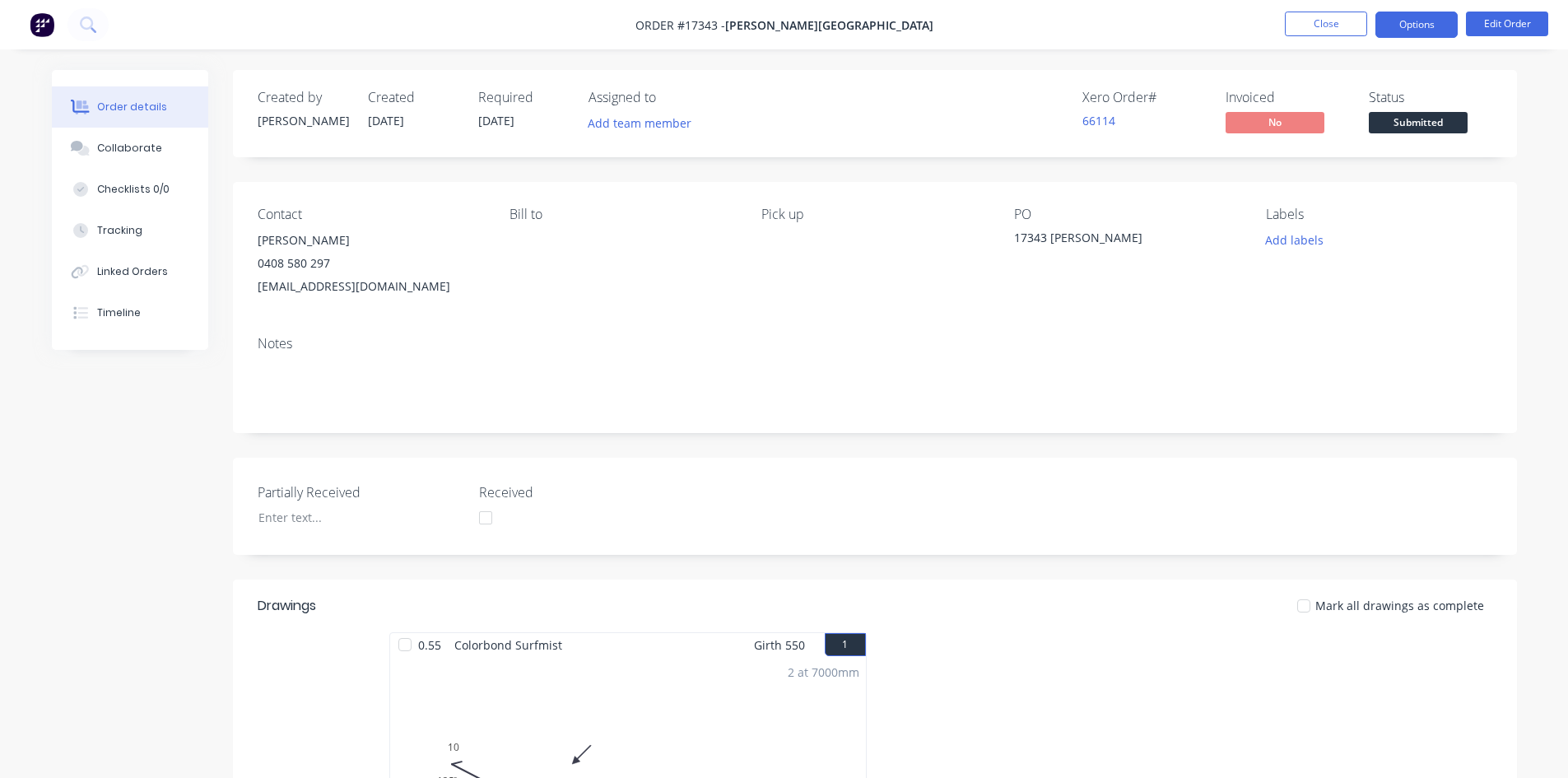
click button "Options"
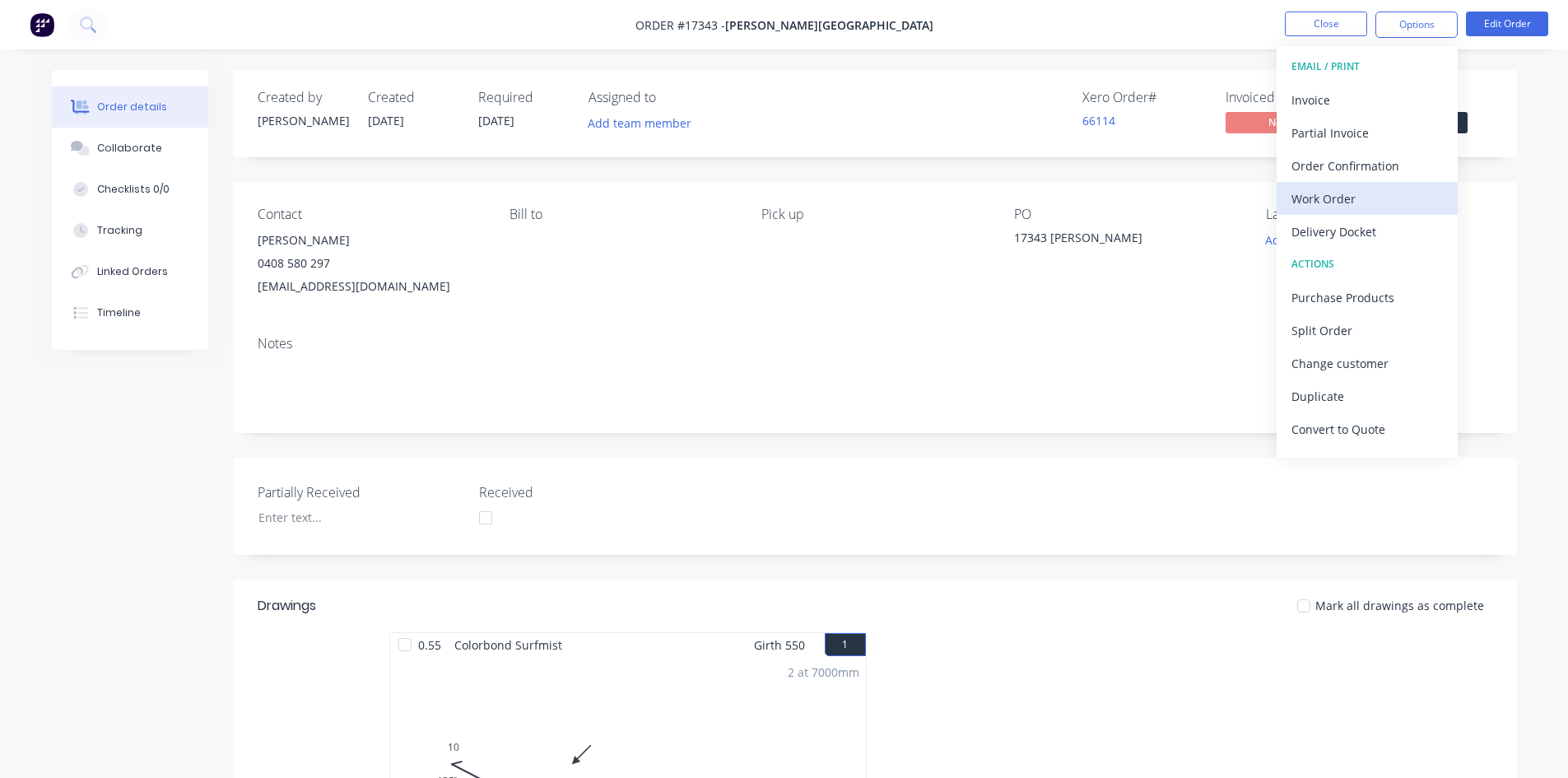
click div "Work Order"
click div "Custom"
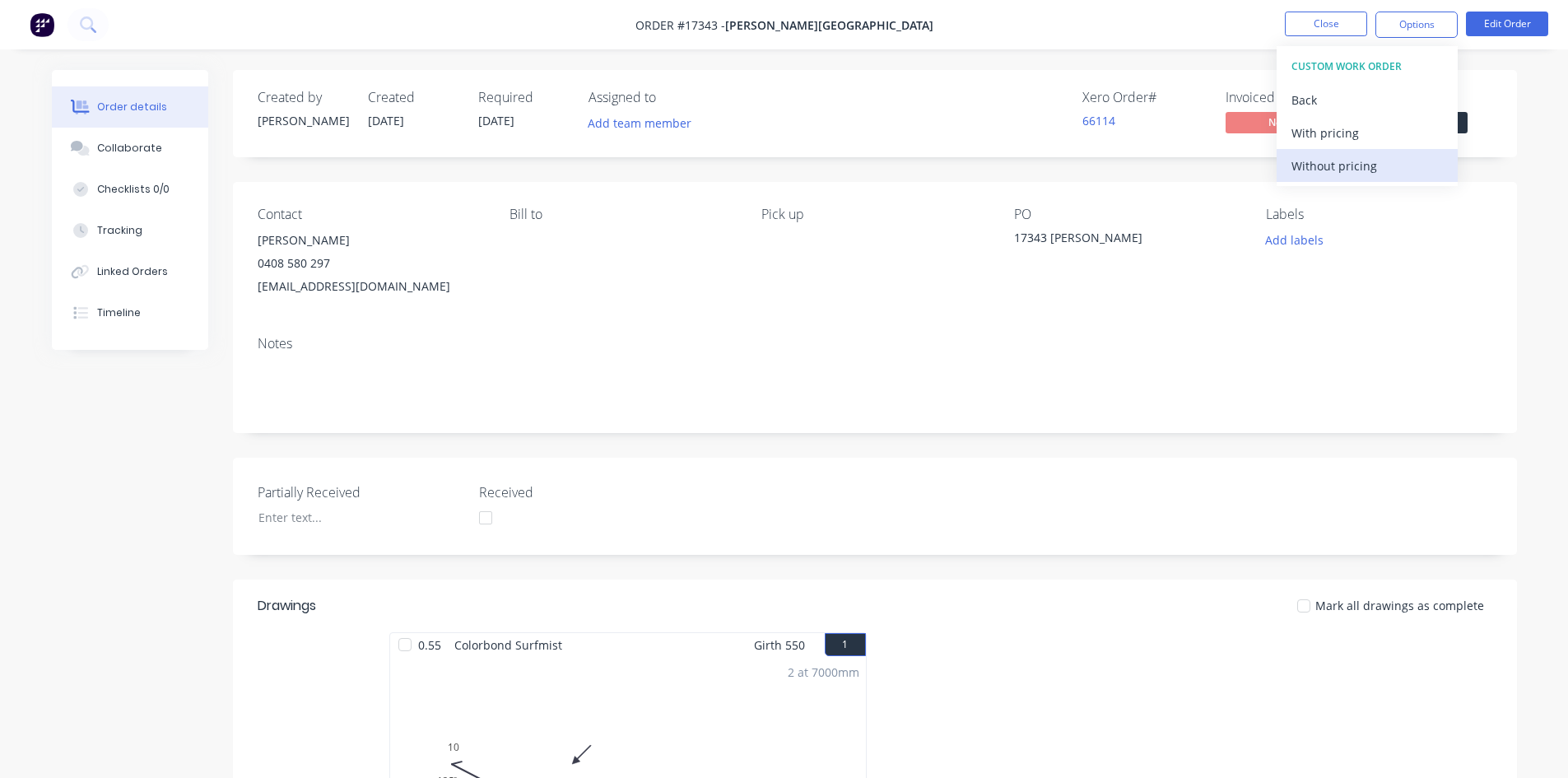
click div "Without pricing"
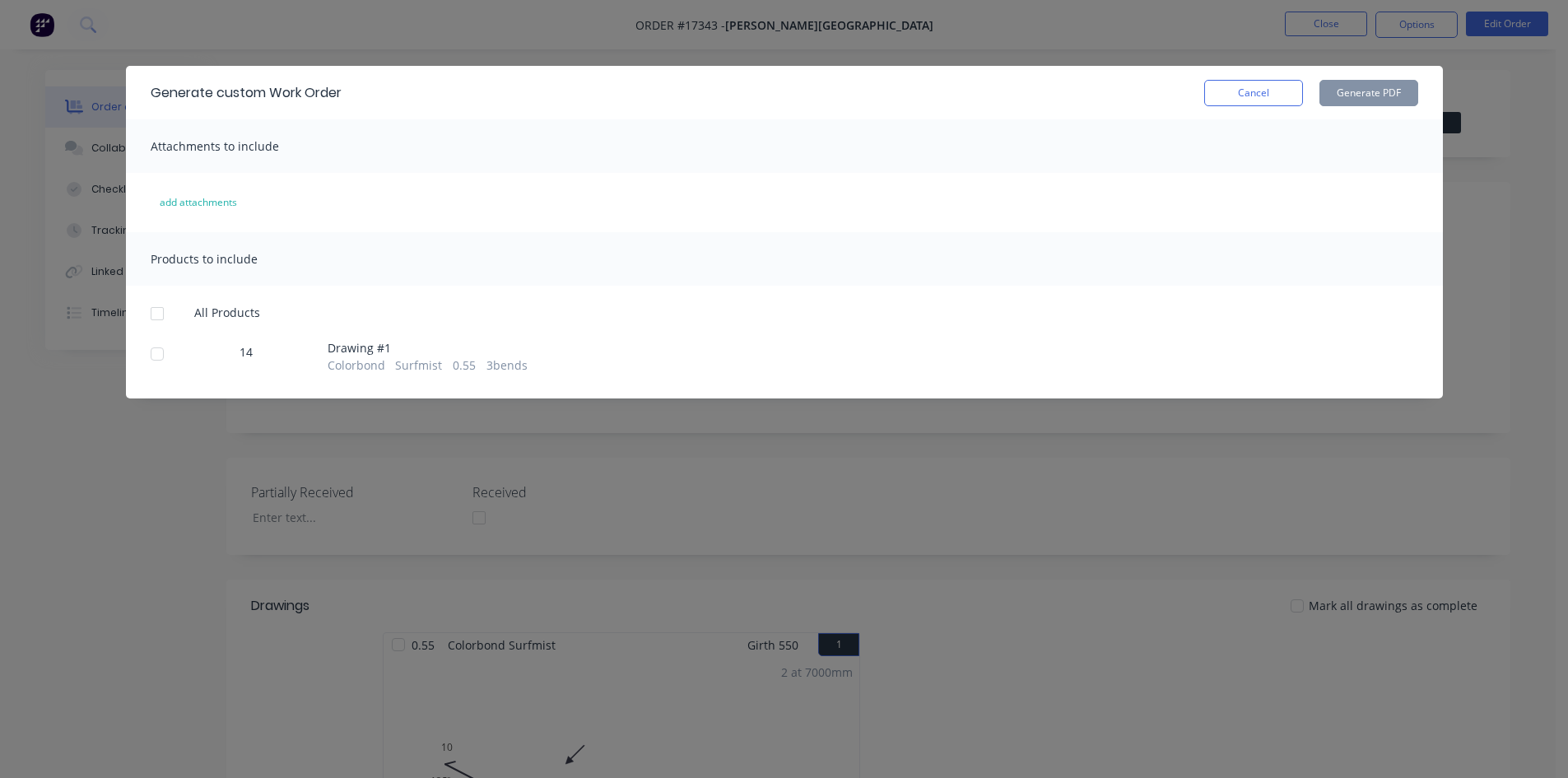
click div
click button "Generate PDF"
click button "Cancel"
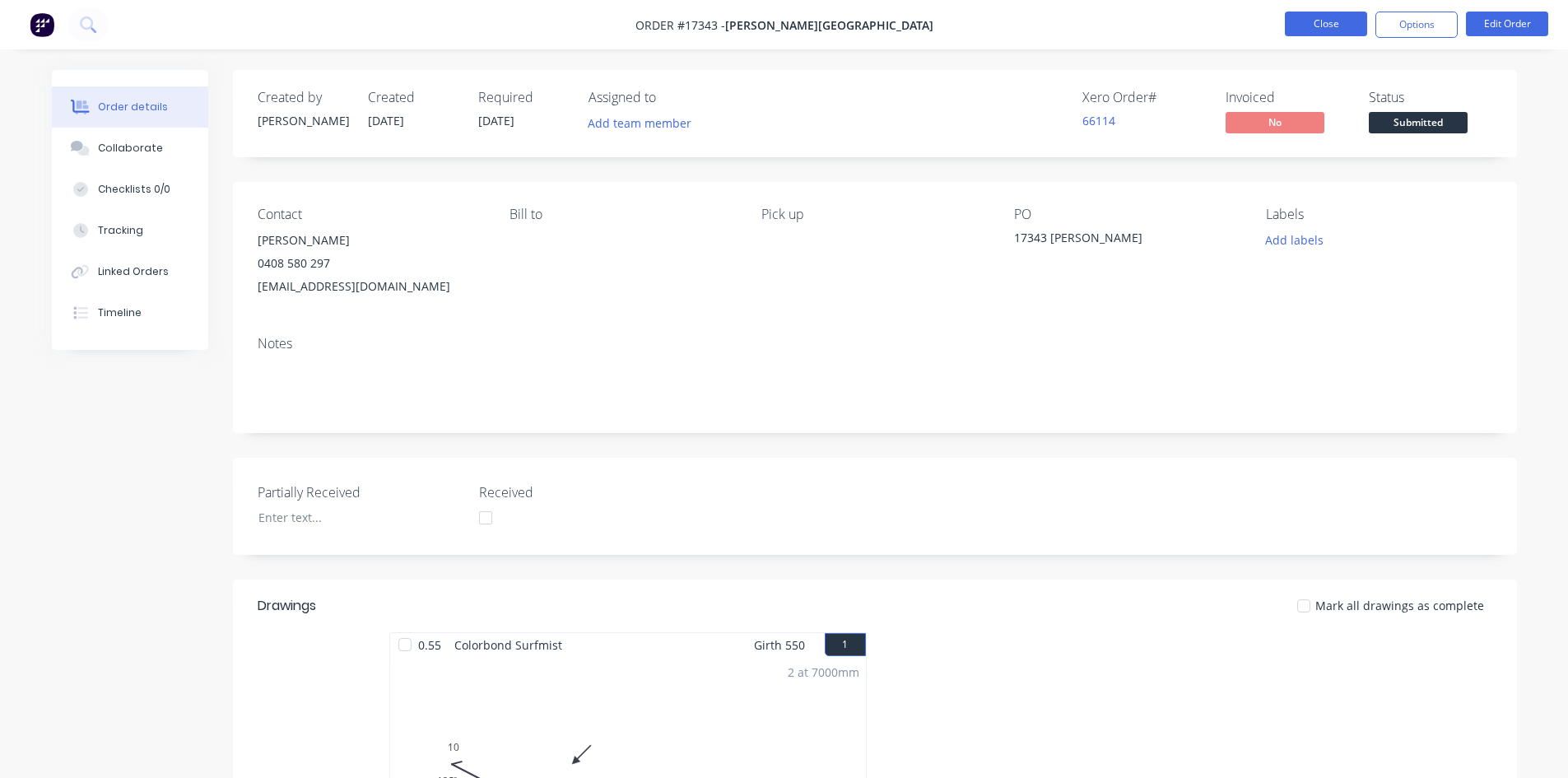
click button "Close"
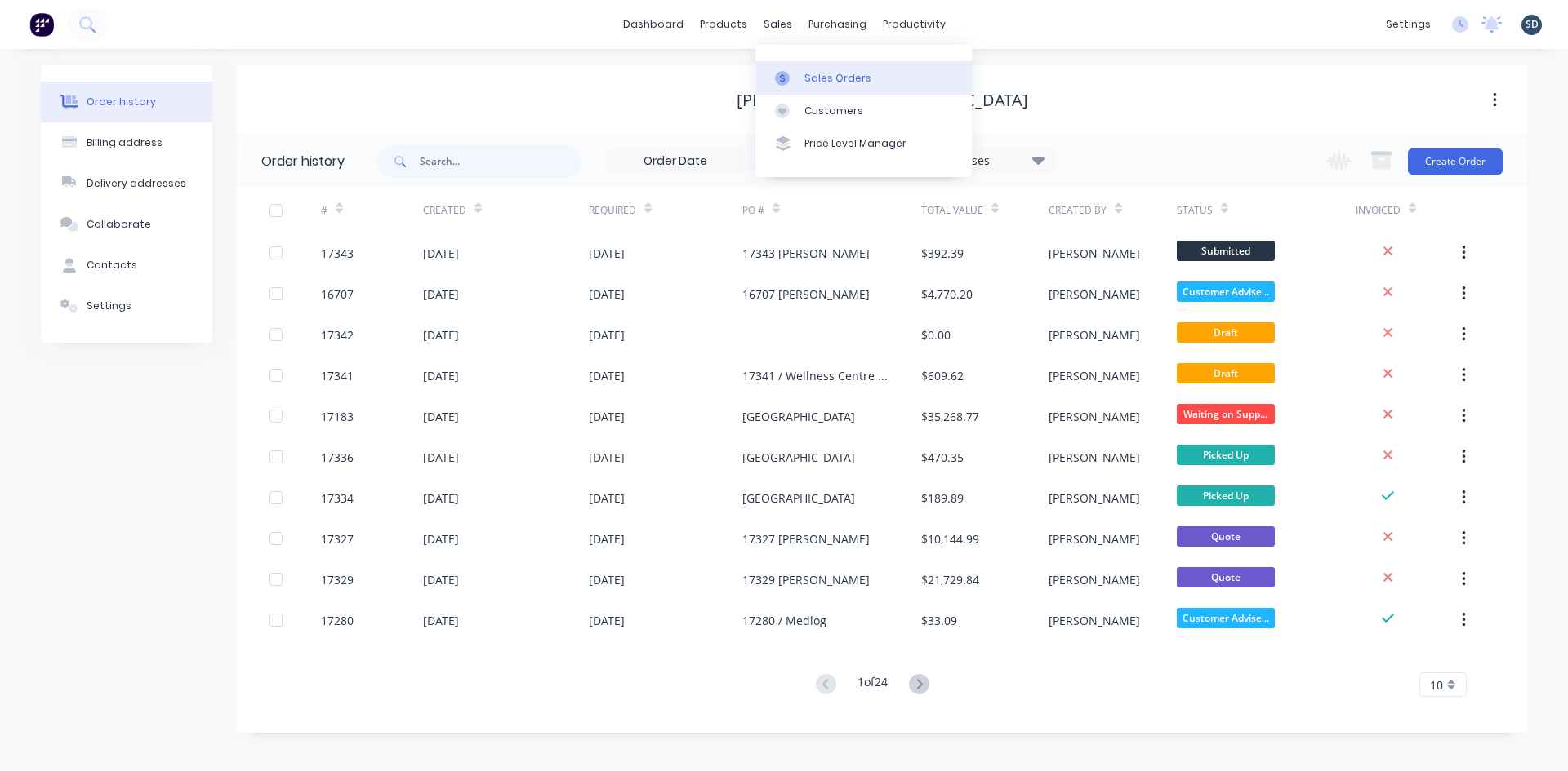
click div "Sales Orders"
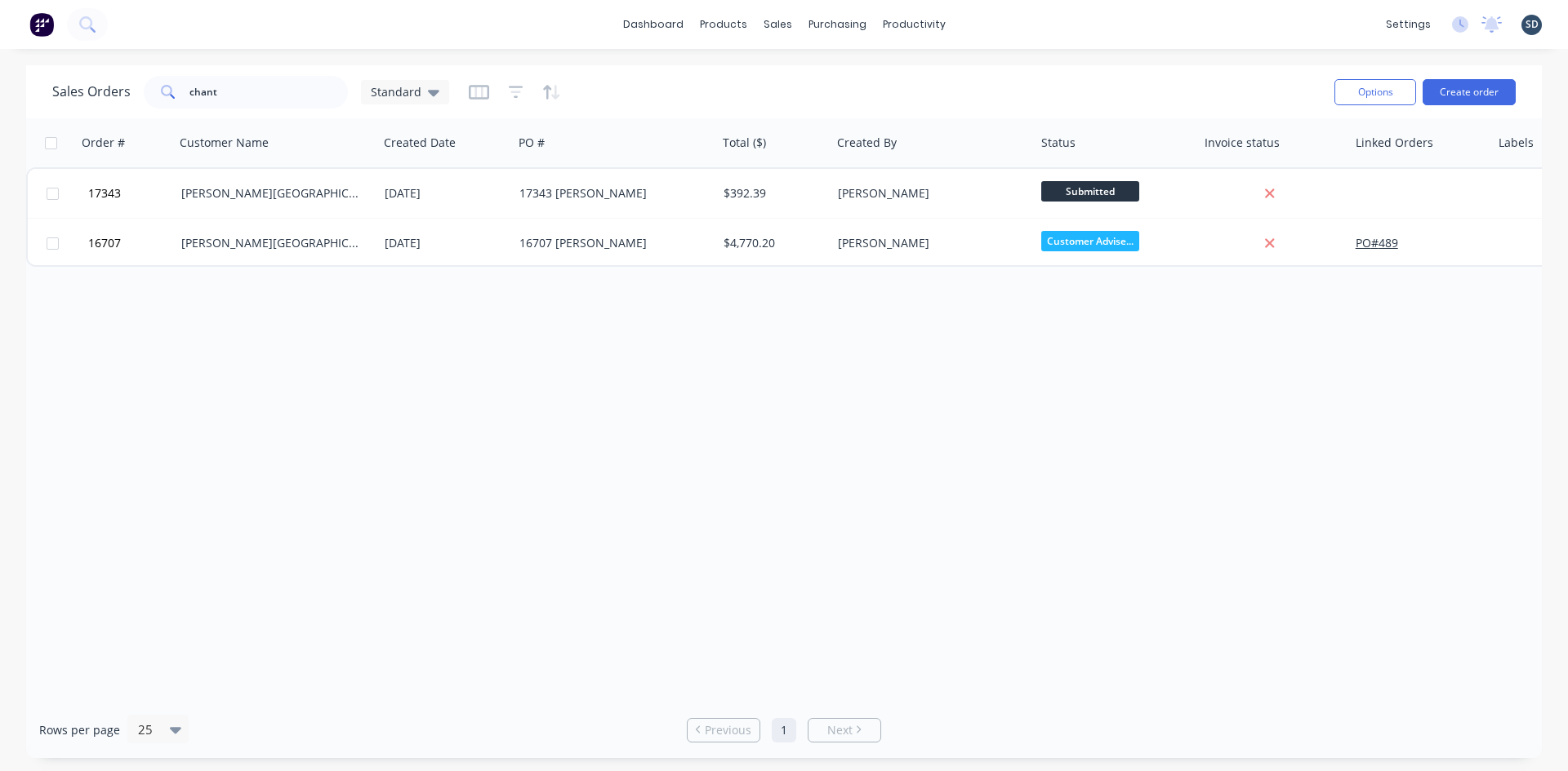
click div "dashboard products sales purchasing productivity dashboard products Product Cat…"
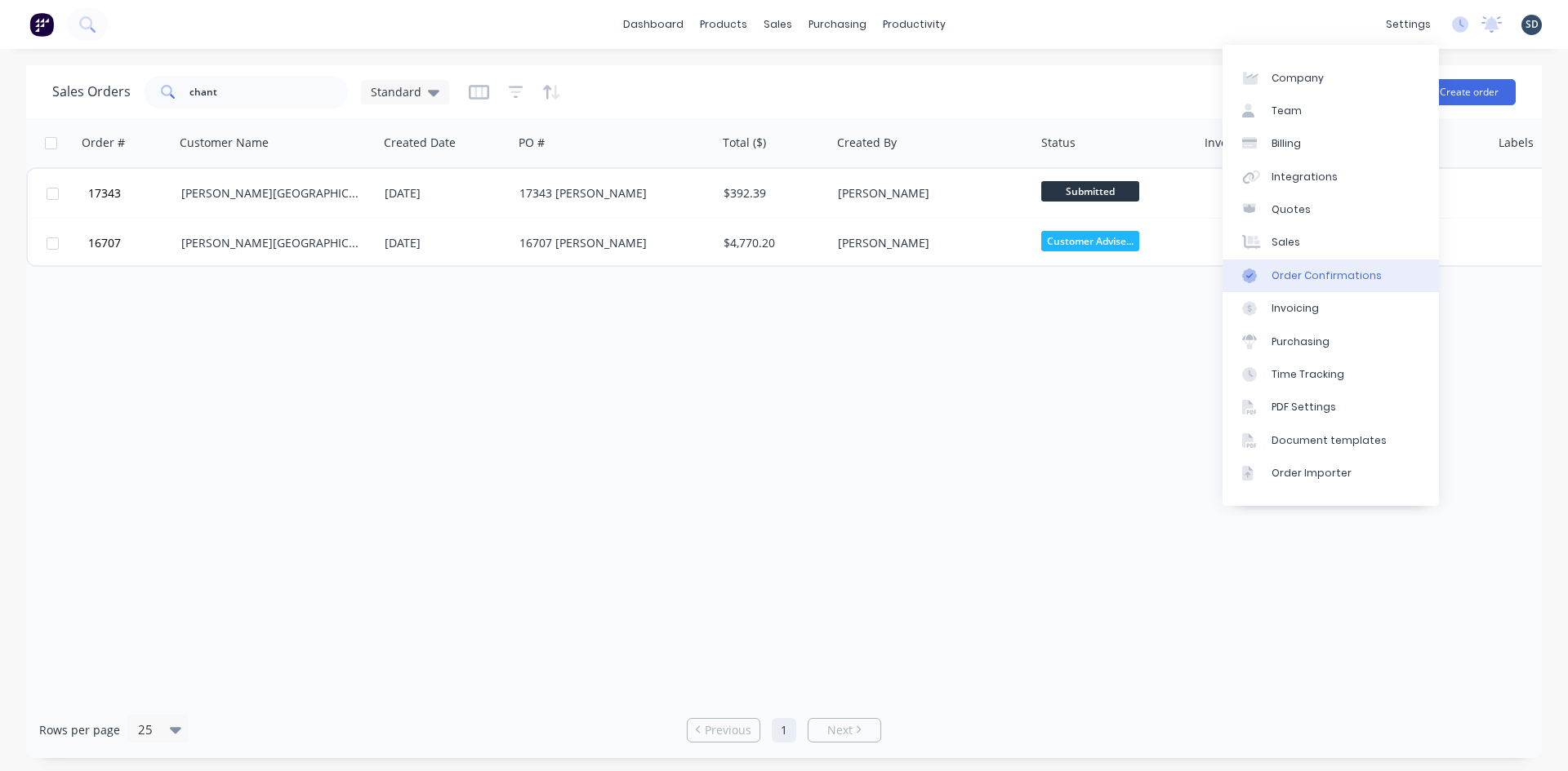
click div "Order Confirmations"
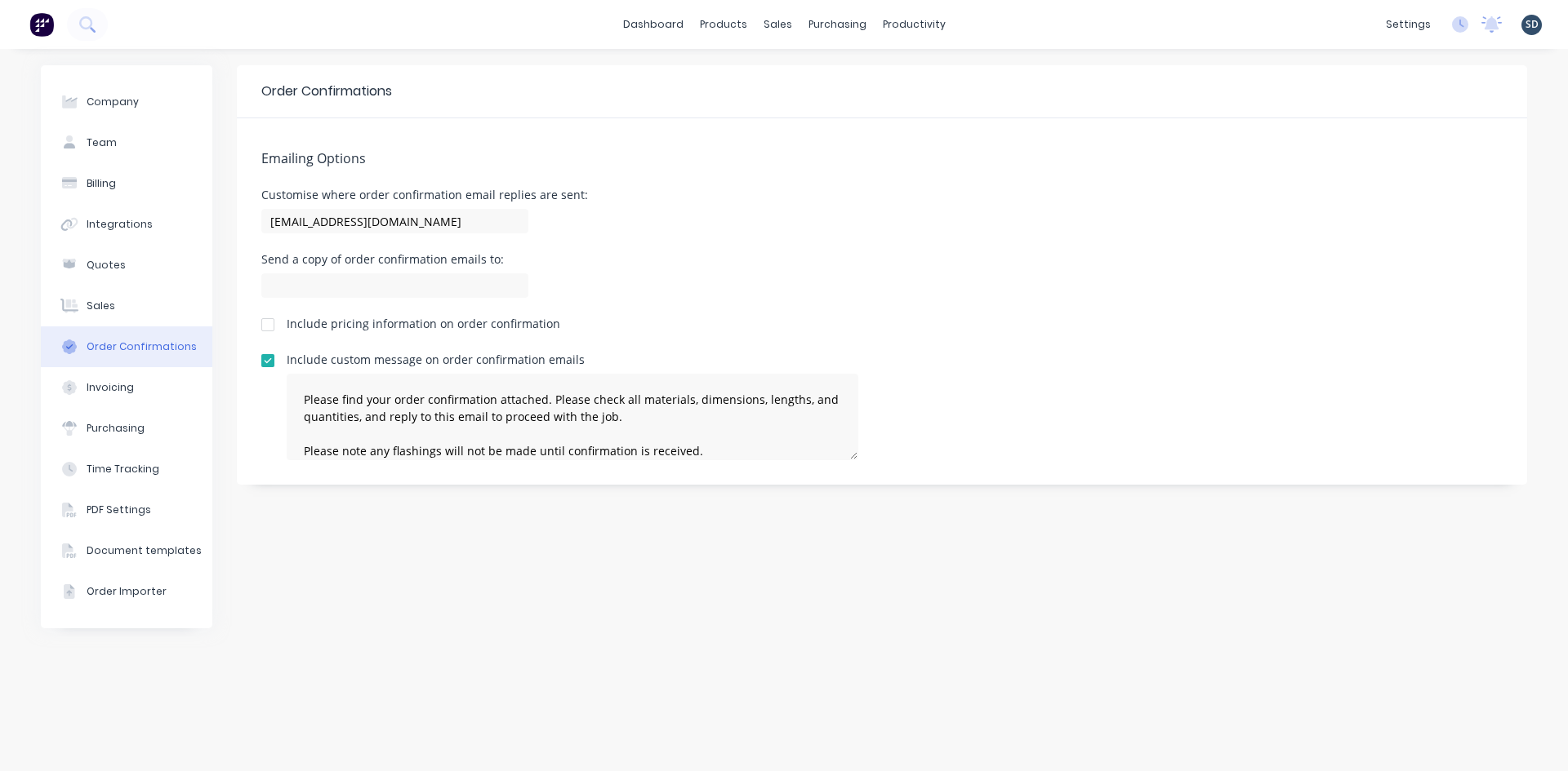
click div
type textarea "Please find your order confirmation attached. Please check all materials, dimen…"
click div "Send a copy of order confirmation emails to:"
click div "Emailing Options Customise where order confirmation email replies are sent: adm…"
click div "sales"
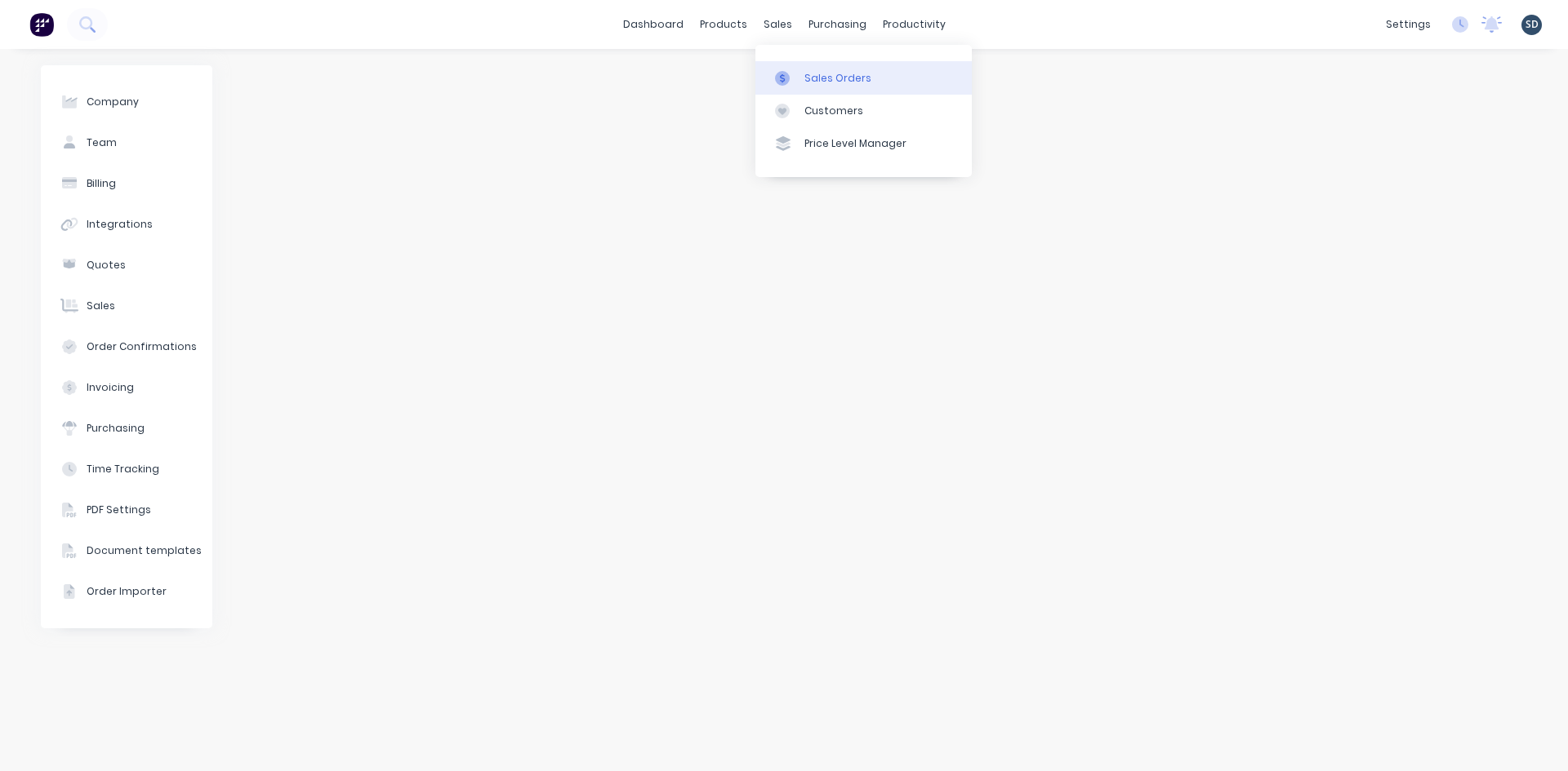
click div "Sales Orders"
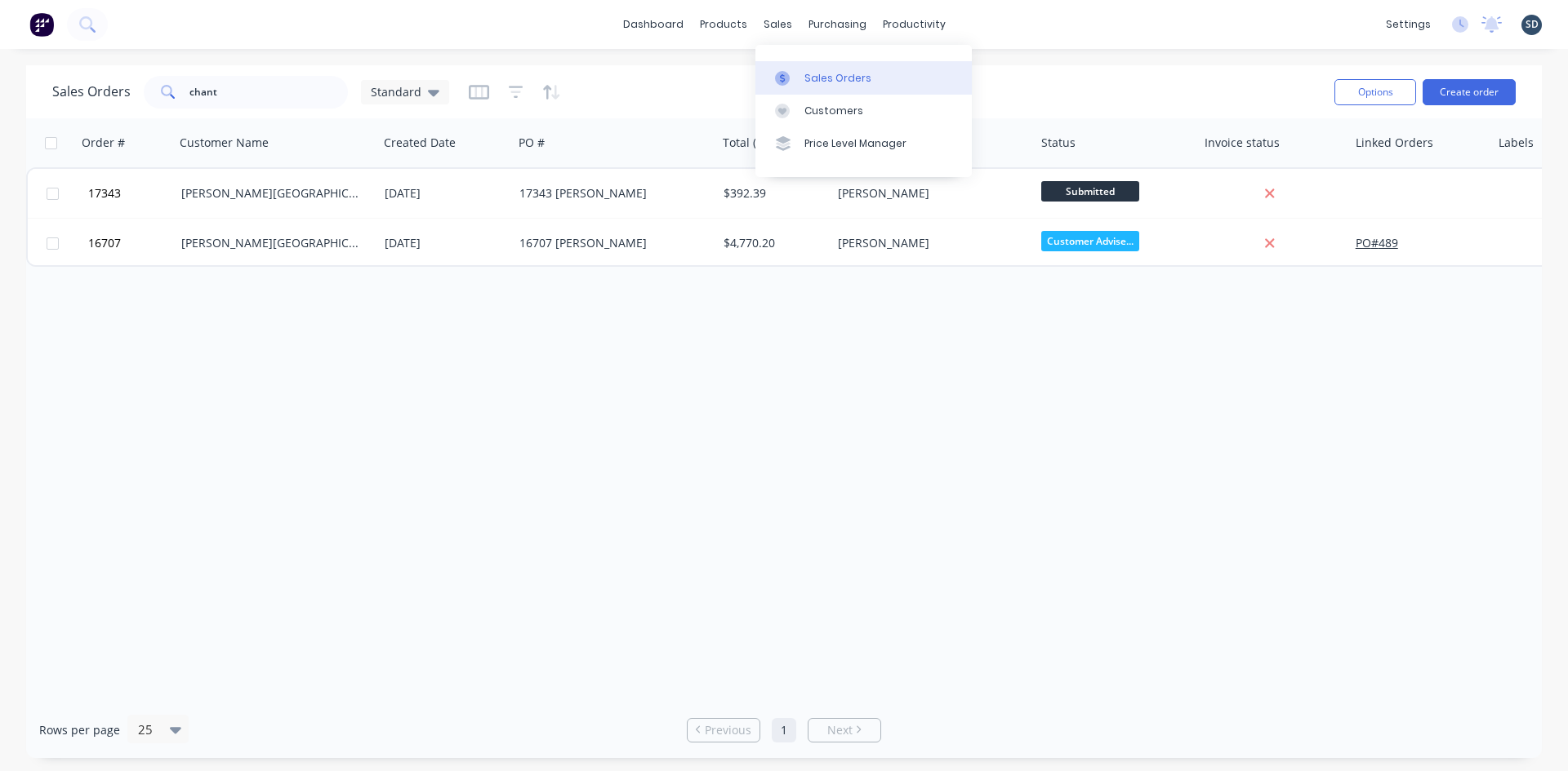
click div
click input "chant"
type input "whiteson"
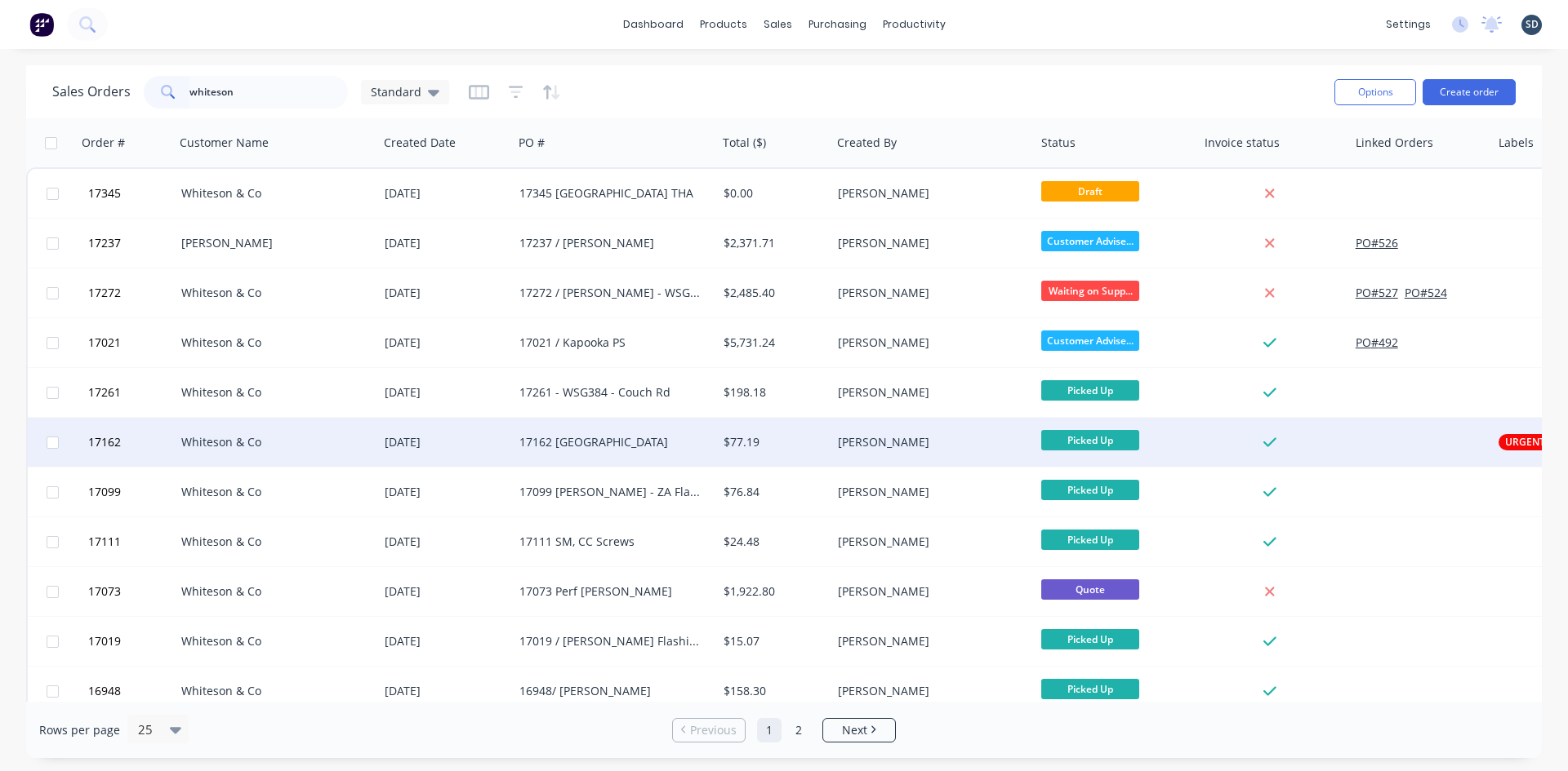
click div "14 Jul 2025"
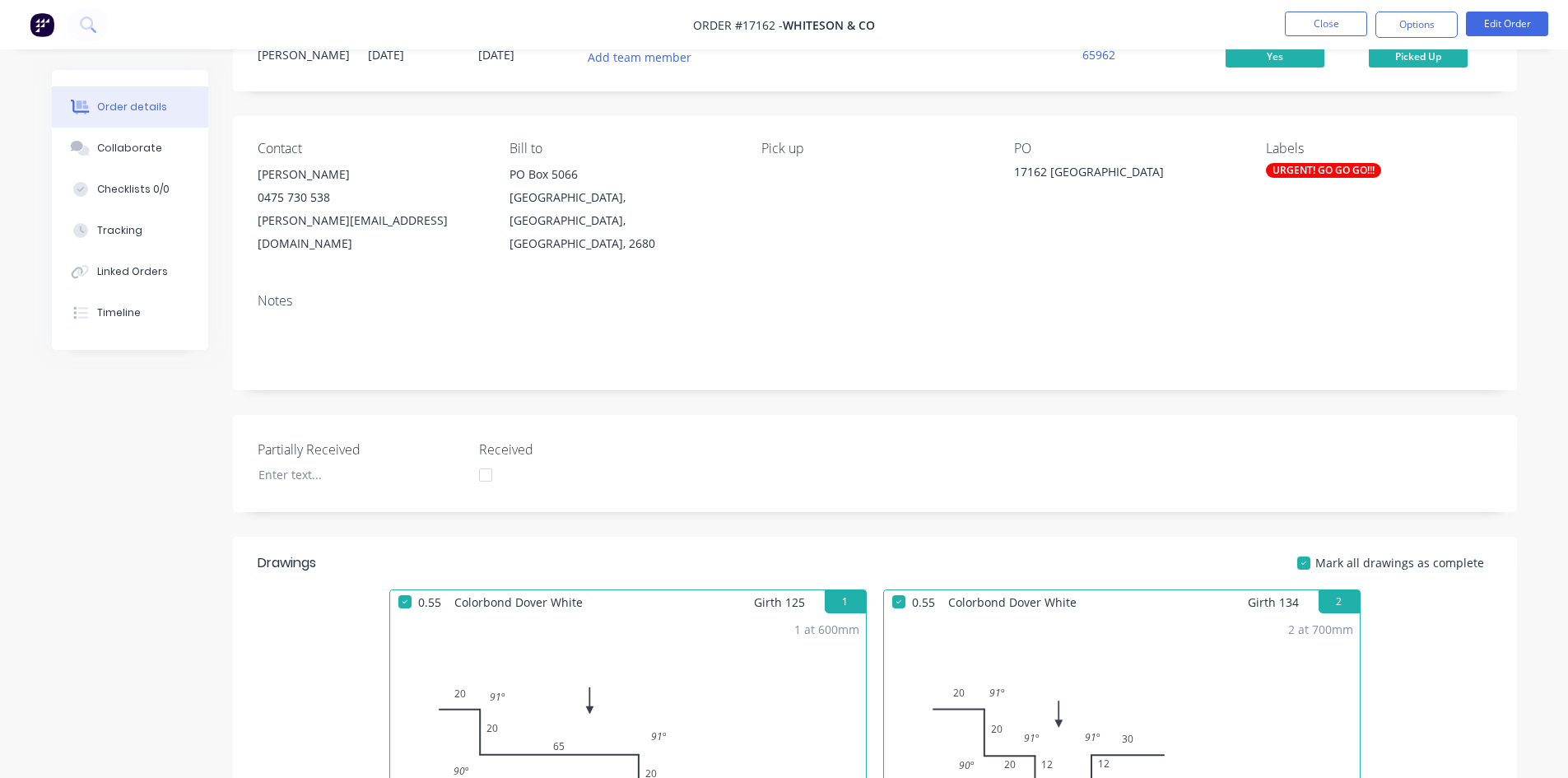
scroll to position [329, 0]
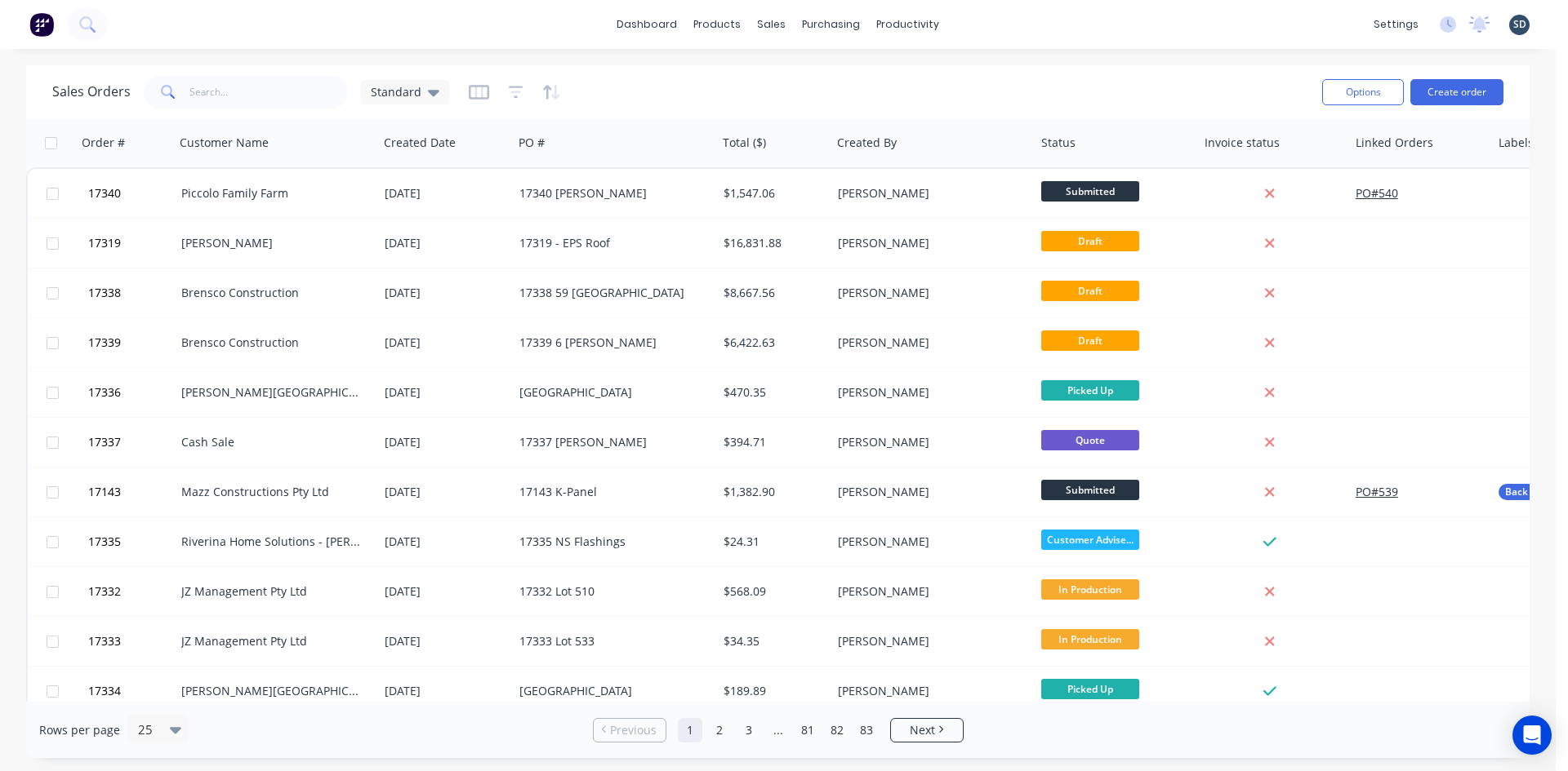
click at [1000, 25] on div "dashboard products sales purchasing productivity dashboard products Product Cat…" at bounding box center [777, 25] width 1555 height 49
click at [986, 25] on div "dashboard products sales purchasing productivity dashboard products Product Cat…" at bounding box center [777, 25] width 1555 height 49
click at [995, 25] on div "dashboard products sales purchasing productivity dashboard products Product Cat…" at bounding box center [777, 25] width 1555 height 49
click at [1004, 21] on div "dashboard products sales purchasing productivity dashboard products Product Cat…" at bounding box center [777, 25] width 1555 height 49
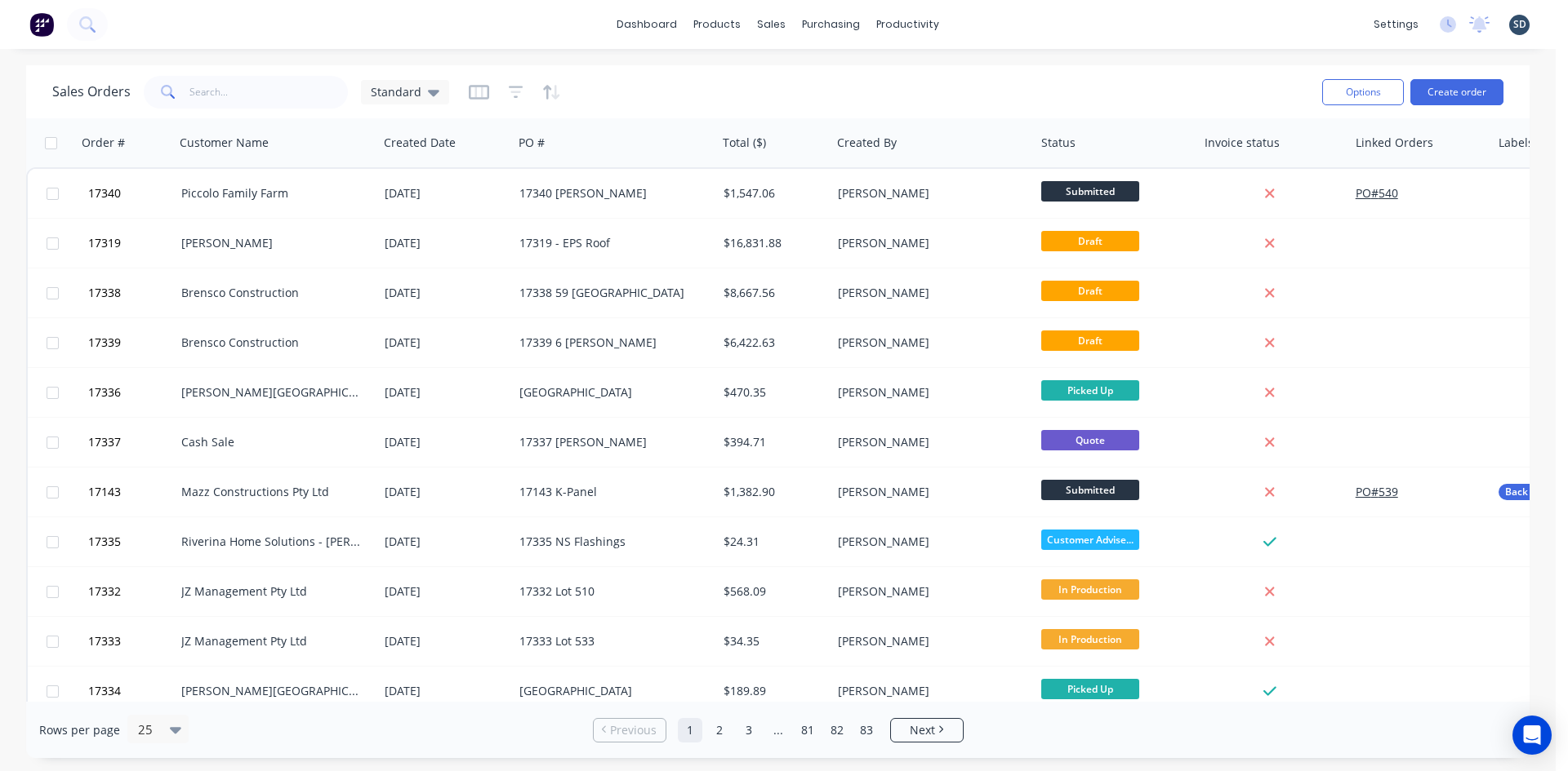
click at [1004, 21] on div "dashboard products sales purchasing productivity dashboard products Product Cat…" at bounding box center [777, 25] width 1555 height 49
click at [1022, 31] on div "dashboard products sales purchasing productivity dashboard products Product Cat…" at bounding box center [777, 25] width 1555 height 49
click at [1000, 22] on div "dashboard products sales purchasing productivity dashboard products Product Cat…" at bounding box center [777, 25] width 1555 height 49
click at [981, 23] on div "dashboard products sales purchasing productivity dashboard products Product Cat…" at bounding box center [777, 25] width 1555 height 49
click at [997, 24] on div "dashboard products sales purchasing productivity dashboard products Product Cat…" at bounding box center [777, 25] width 1555 height 49
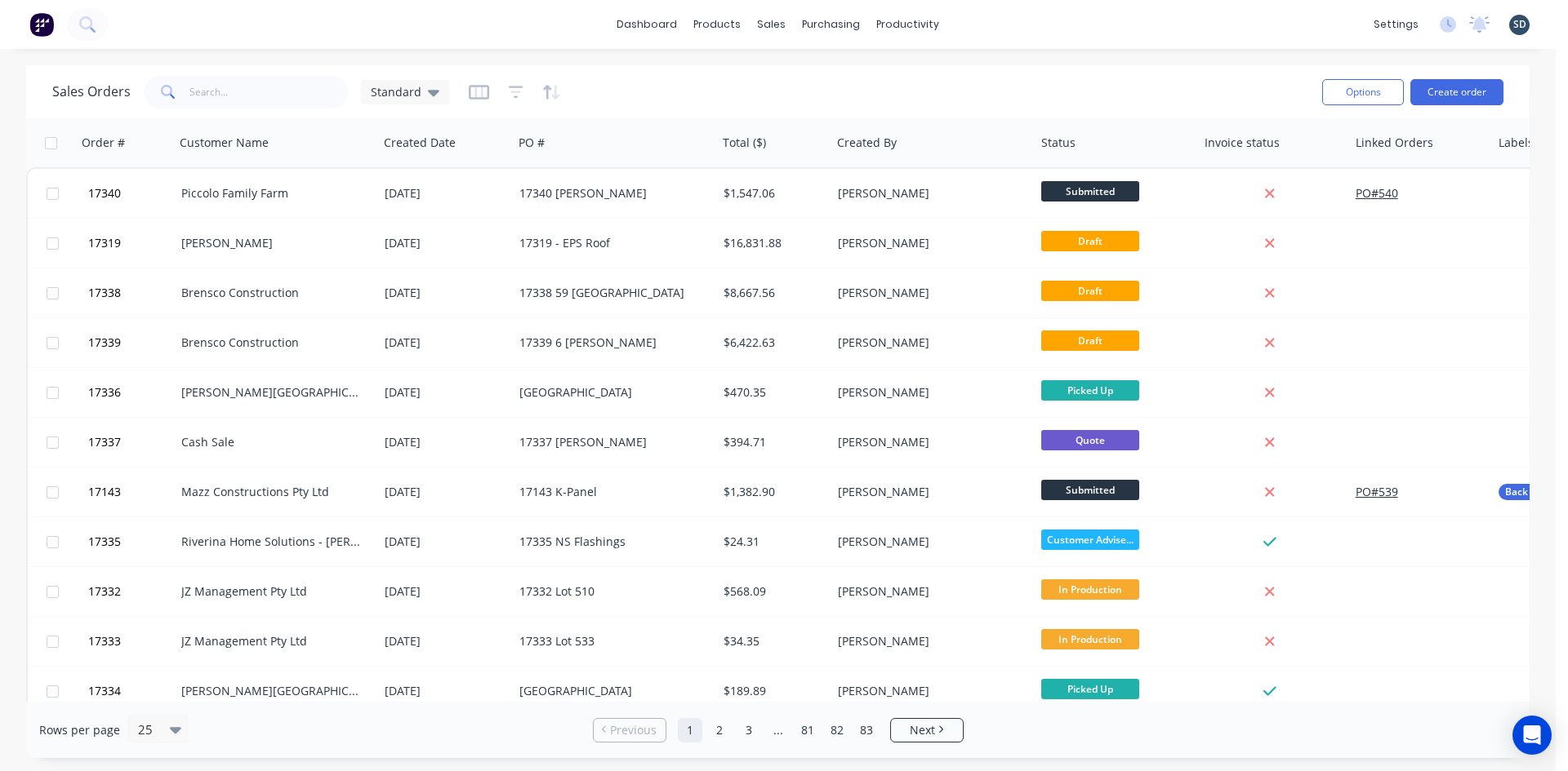
click at [996, 25] on div "dashboard products sales purchasing productivity dashboard products Product Cat…" at bounding box center [777, 25] width 1555 height 49
click at [982, 25] on div "dashboard products sales purchasing productivity dashboard products Product Cat…" at bounding box center [777, 25] width 1555 height 49
click at [993, 22] on div "dashboard products sales purchasing productivity dashboard products Product Cat…" at bounding box center [777, 25] width 1555 height 49
click at [218, 80] on input "text" at bounding box center [270, 91] width 159 height 32
type input "jkr"
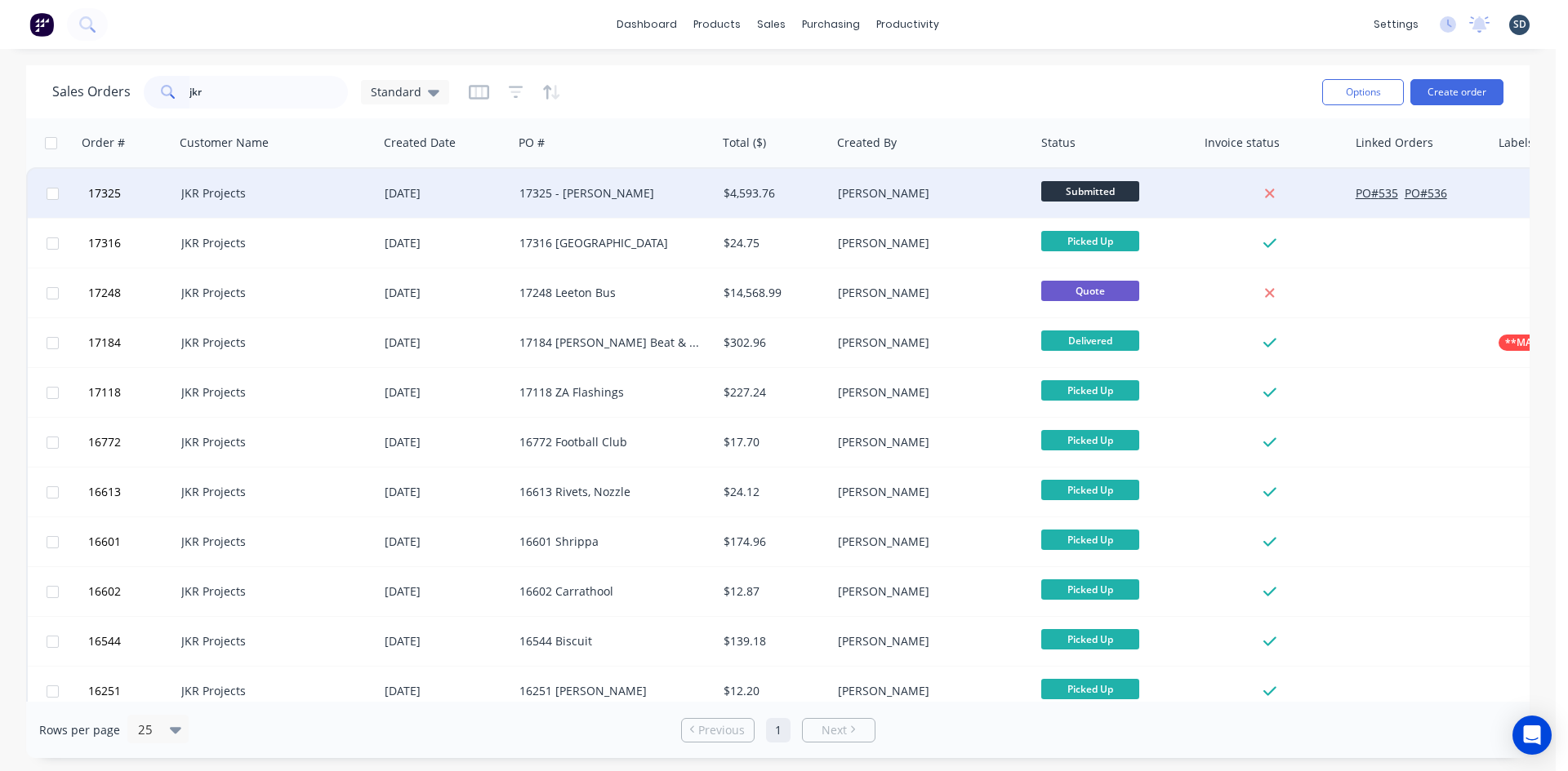
click at [282, 198] on div "JKR Projects" at bounding box center [271, 193] width 181 height 17
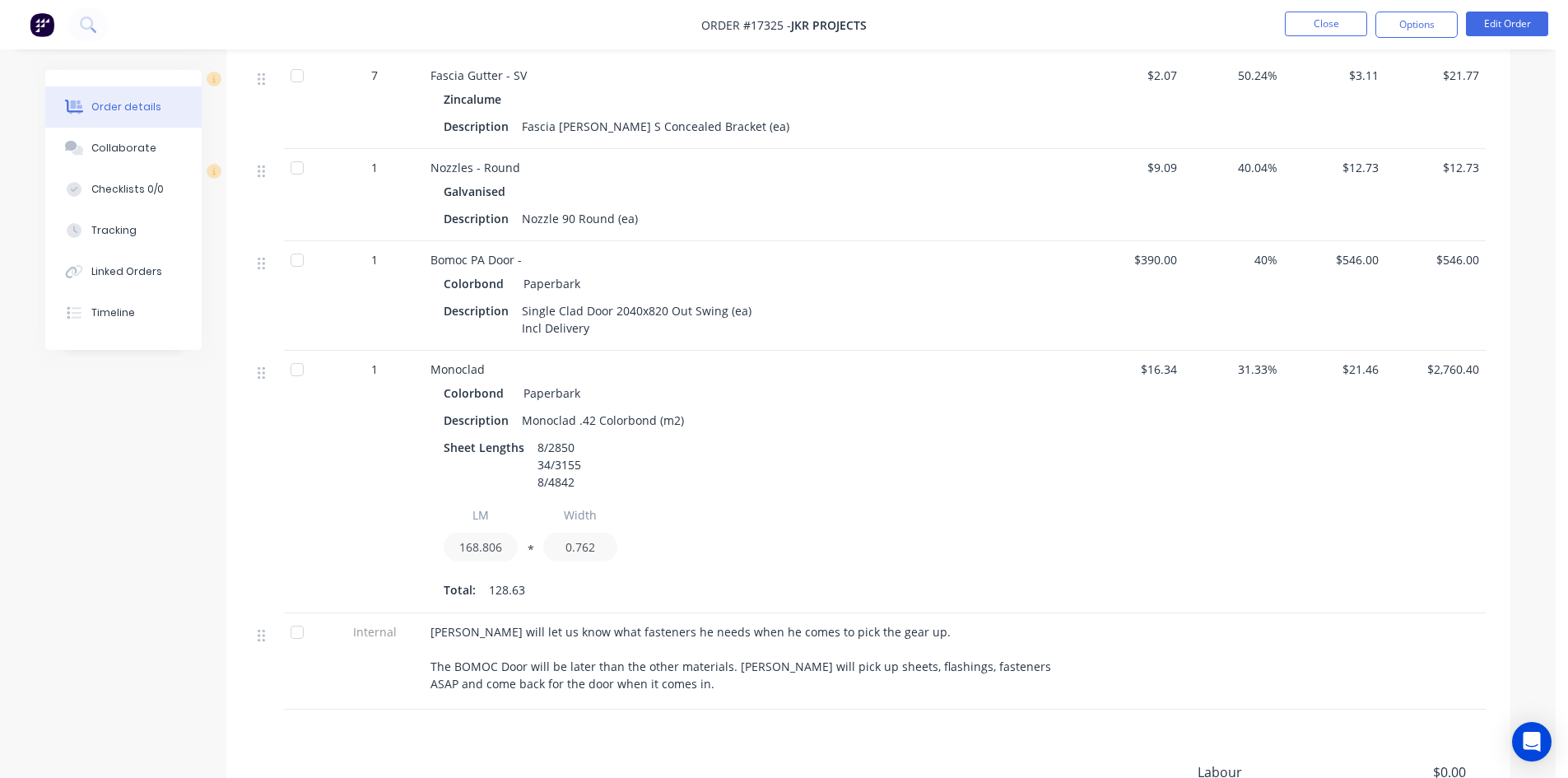
scroll to position [1483, 0]
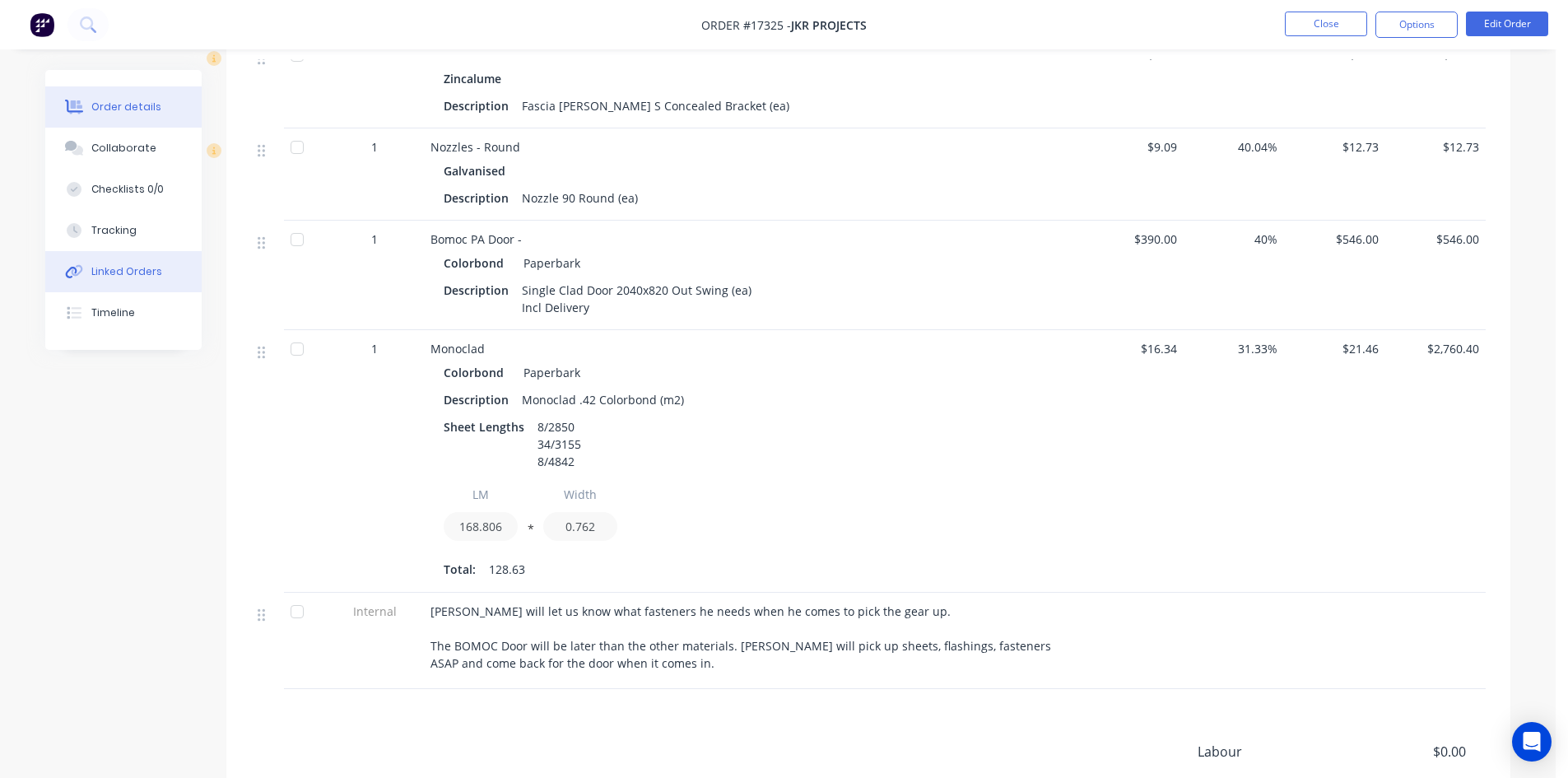
click at [152, 272] on div "Linked Orders" at bounding box center [126, 271] width 70 height 15
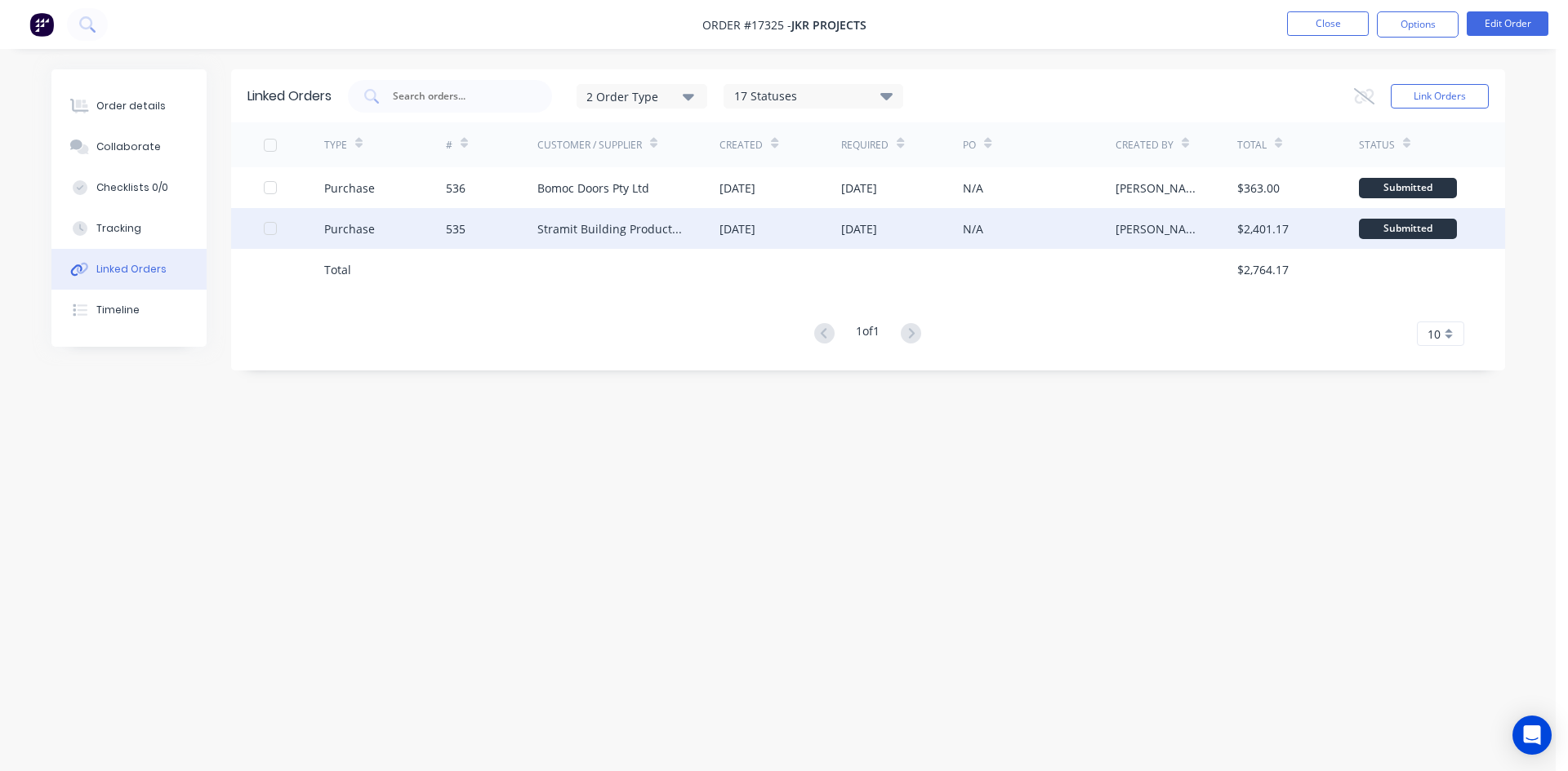
click at [613, 232] on div "Stramit Building Products ([GEOGRAPHIC_DATA])" at bounding box center [612, 228] width 151 height 17
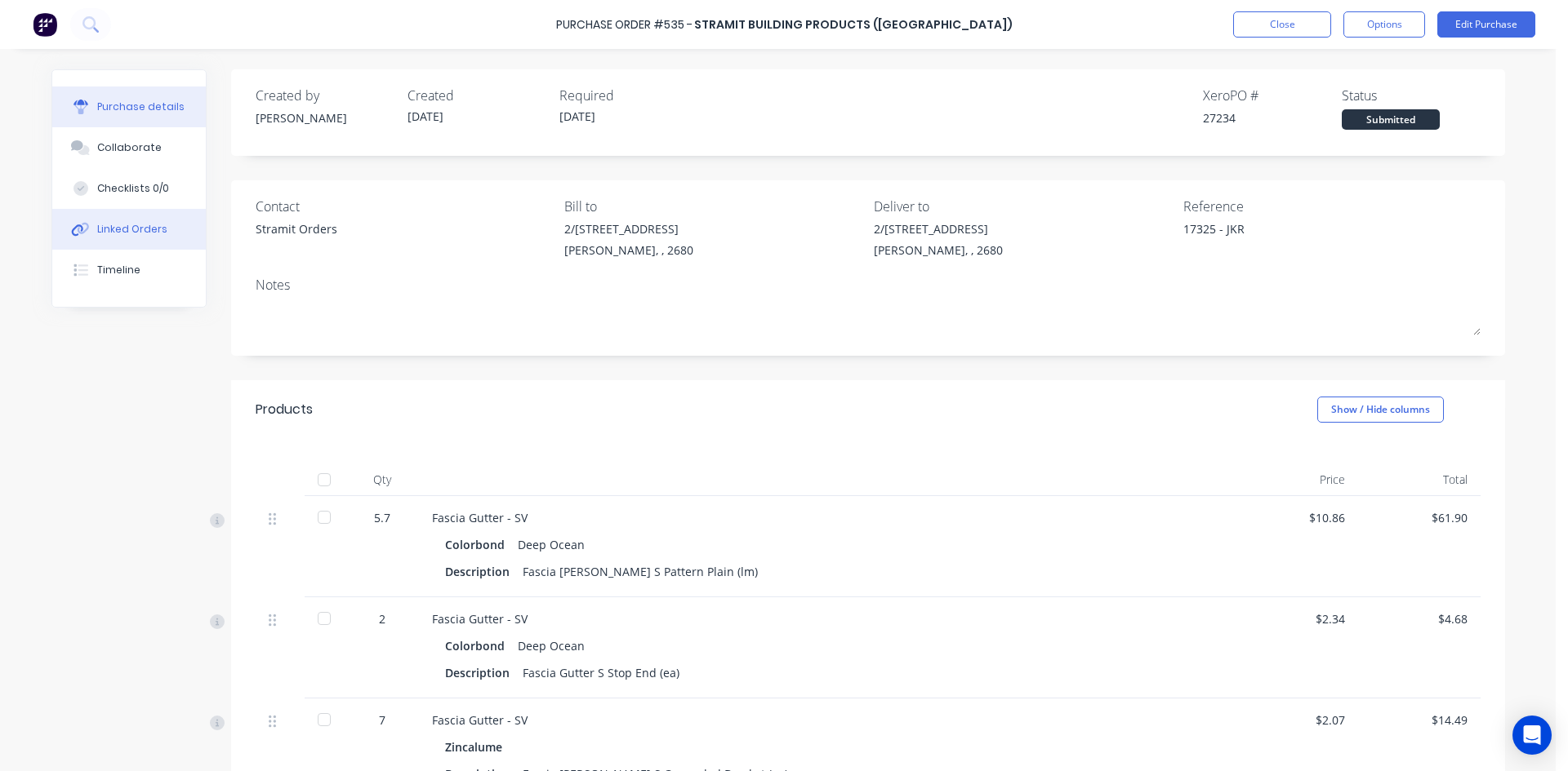
click at [151, 232] on div "Linked Orders" at bounding box center [132, 229] width 70 height 15
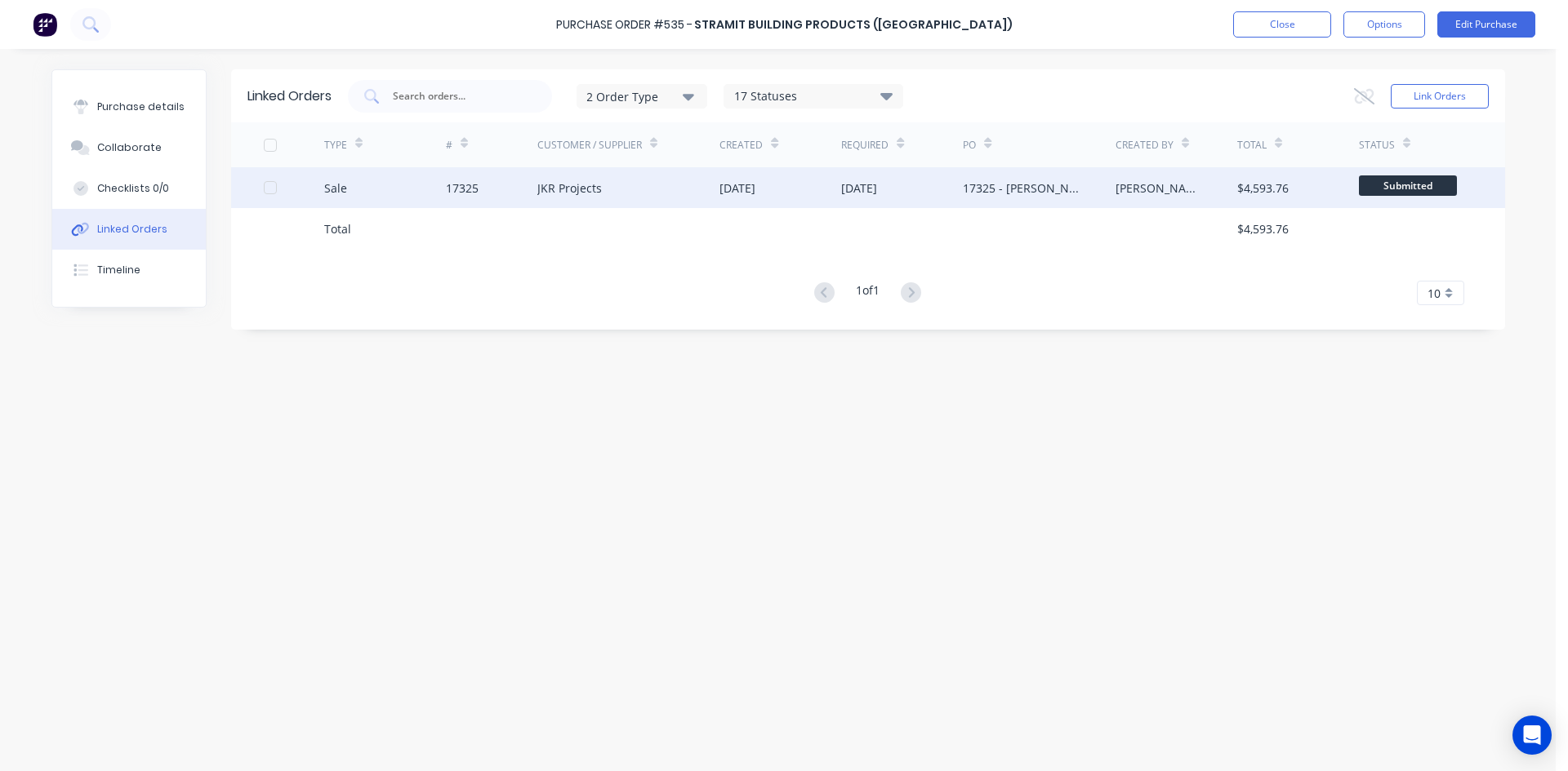
click at [492, 192] on div "17325" at bounding box center [491, 187] width 91 height 40
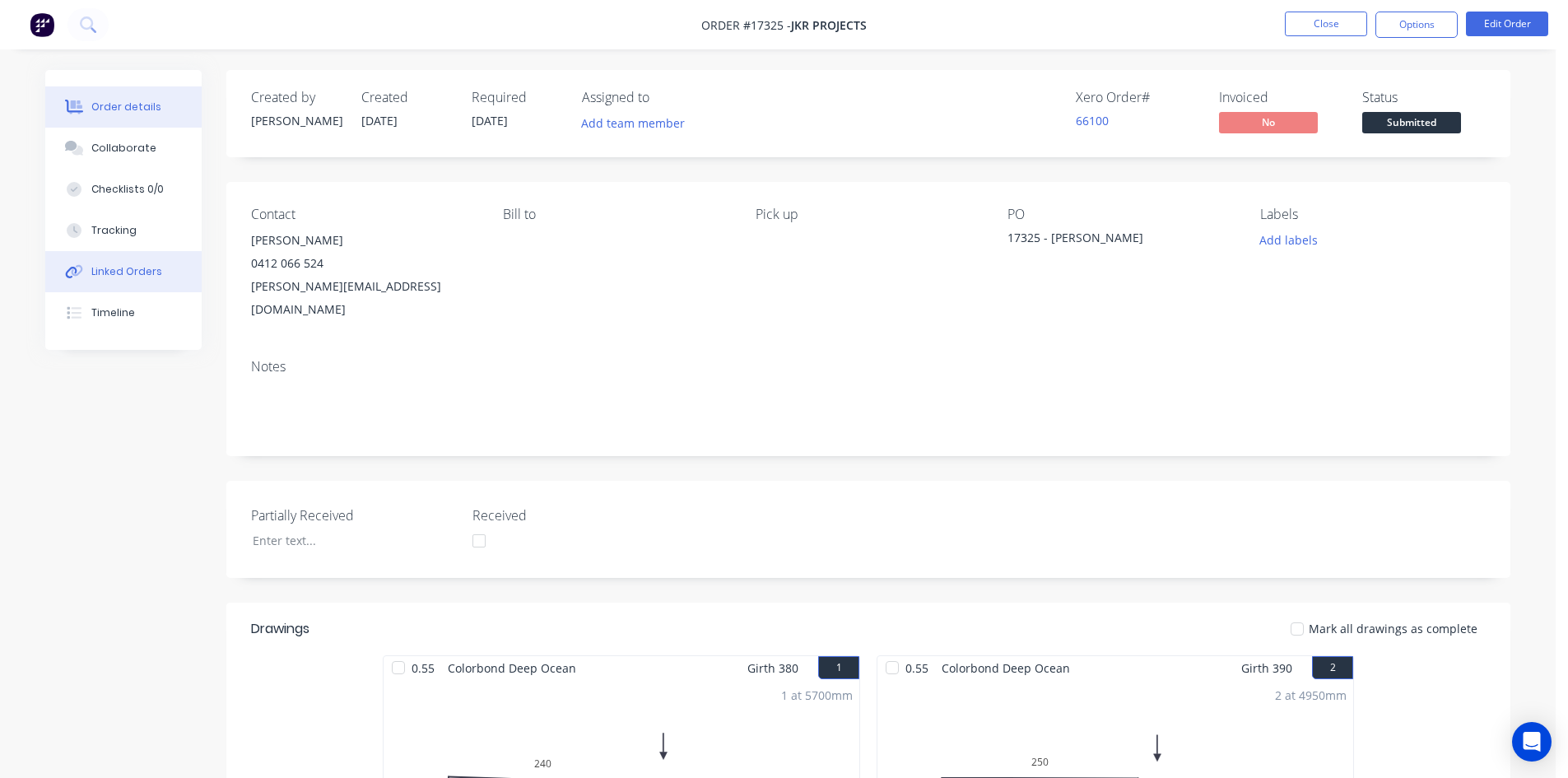
click at [155, 273] on div "Linked Orders" at bounding box center [126, 271] width 70 height 15
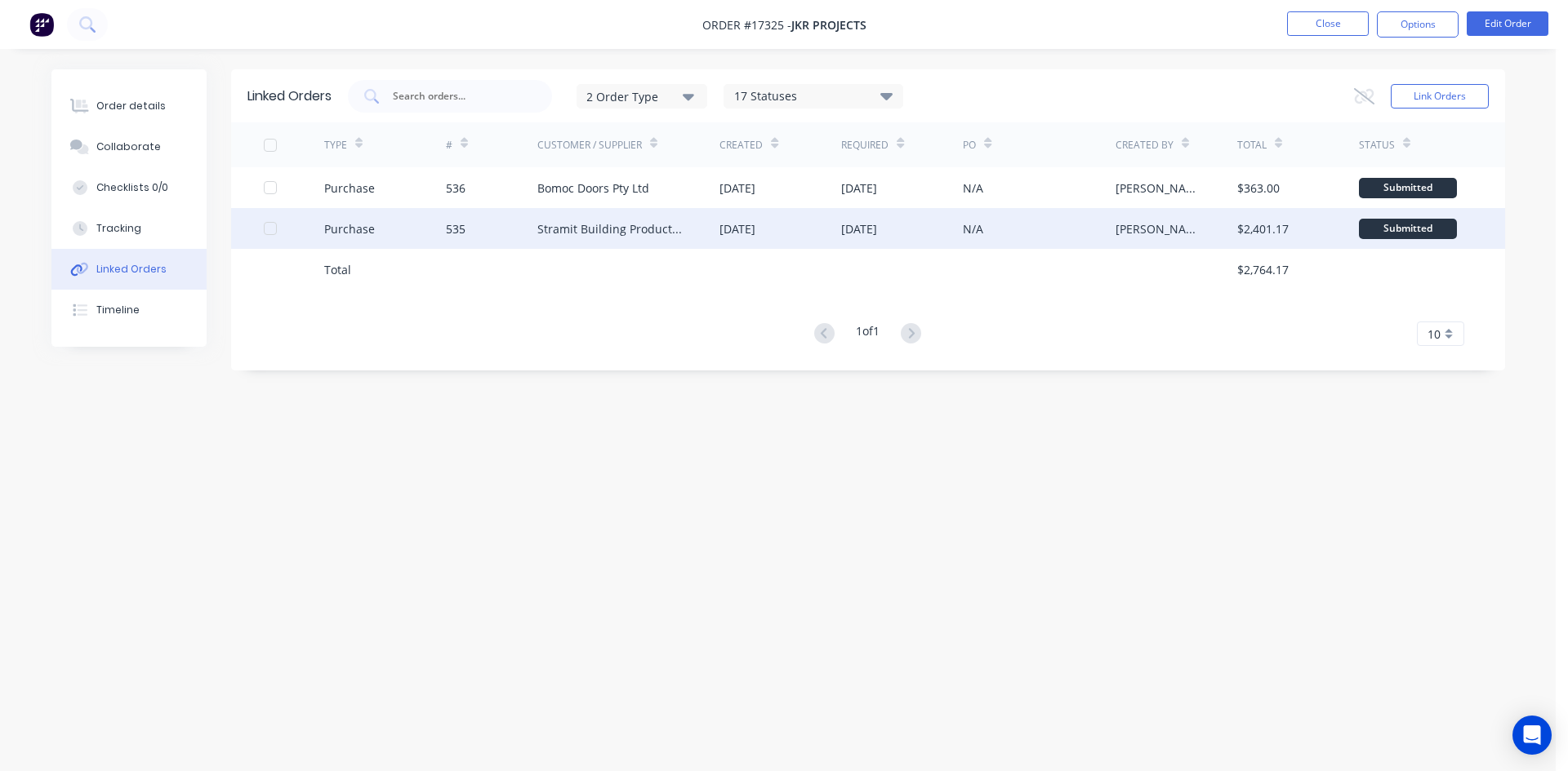
click at [530, 236] on div "535" at bounding box center [491, 228] width 91 height 40
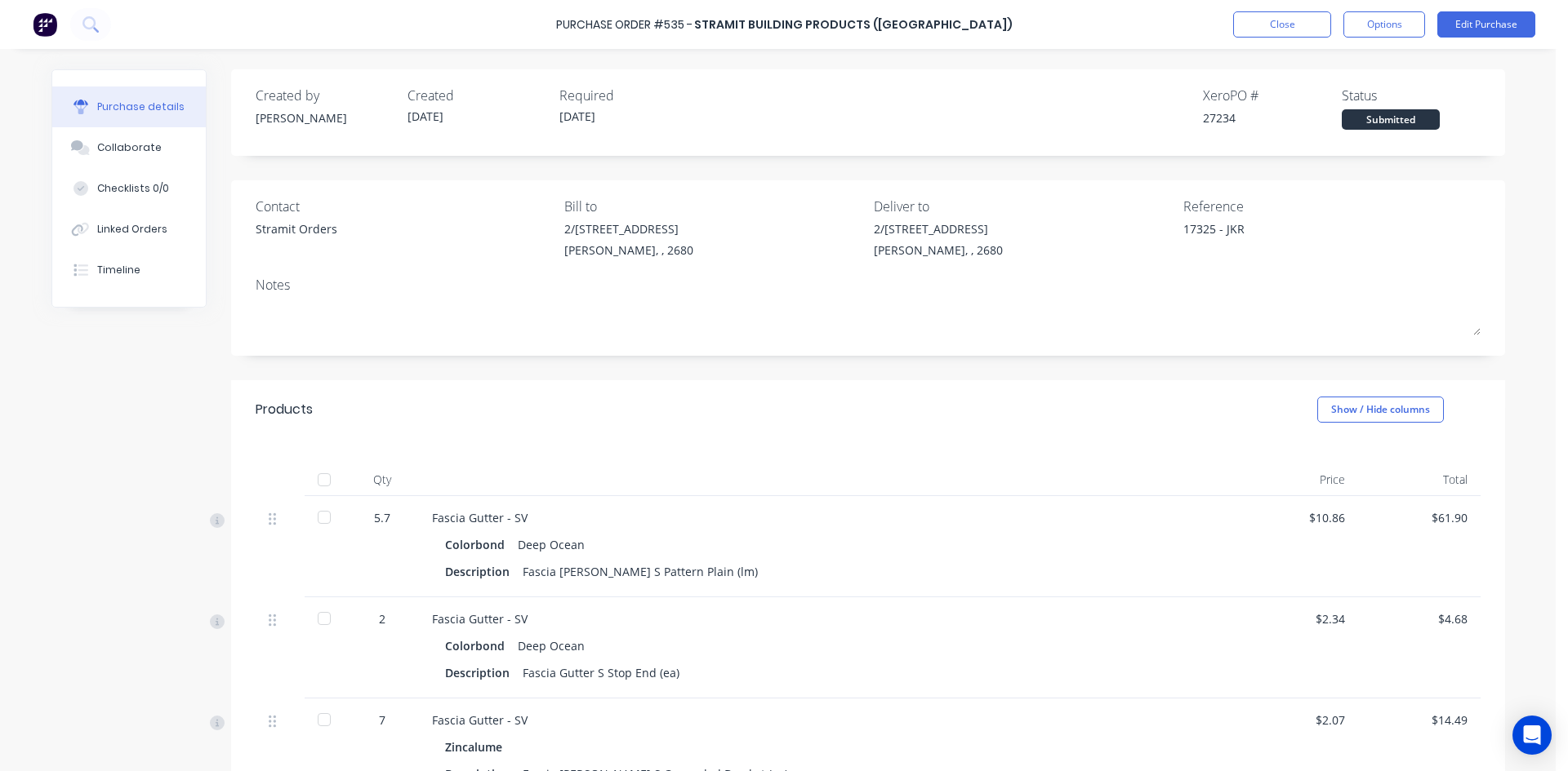
drag, startPoint x: 712, startPoint y: 56, endPoint x: 708, endPoint y: 64, distance: 8.9
click at [713, 56] on div "Purchase details Collaborate Checklists 0/0 Linked Orders Timeline Created by […" at bounding box center [778, 361] width 1486 height 689
click at [139, 140] on button "Collaborate" at bounding box center [129, 147] width 153 height 40
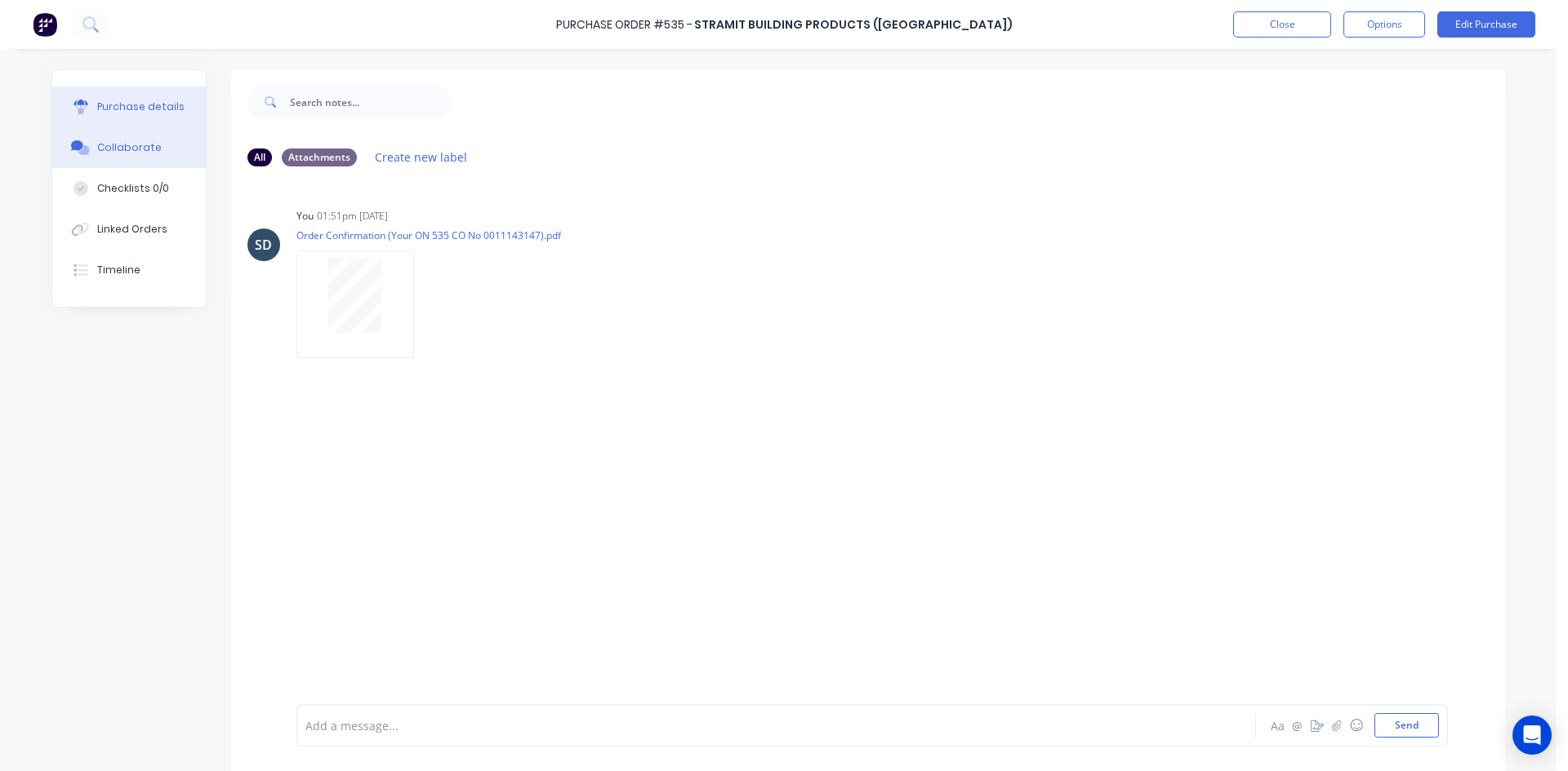
click at [135, 99] on div "Purchase details" at bounding box center [141, 106] width 88 height 15
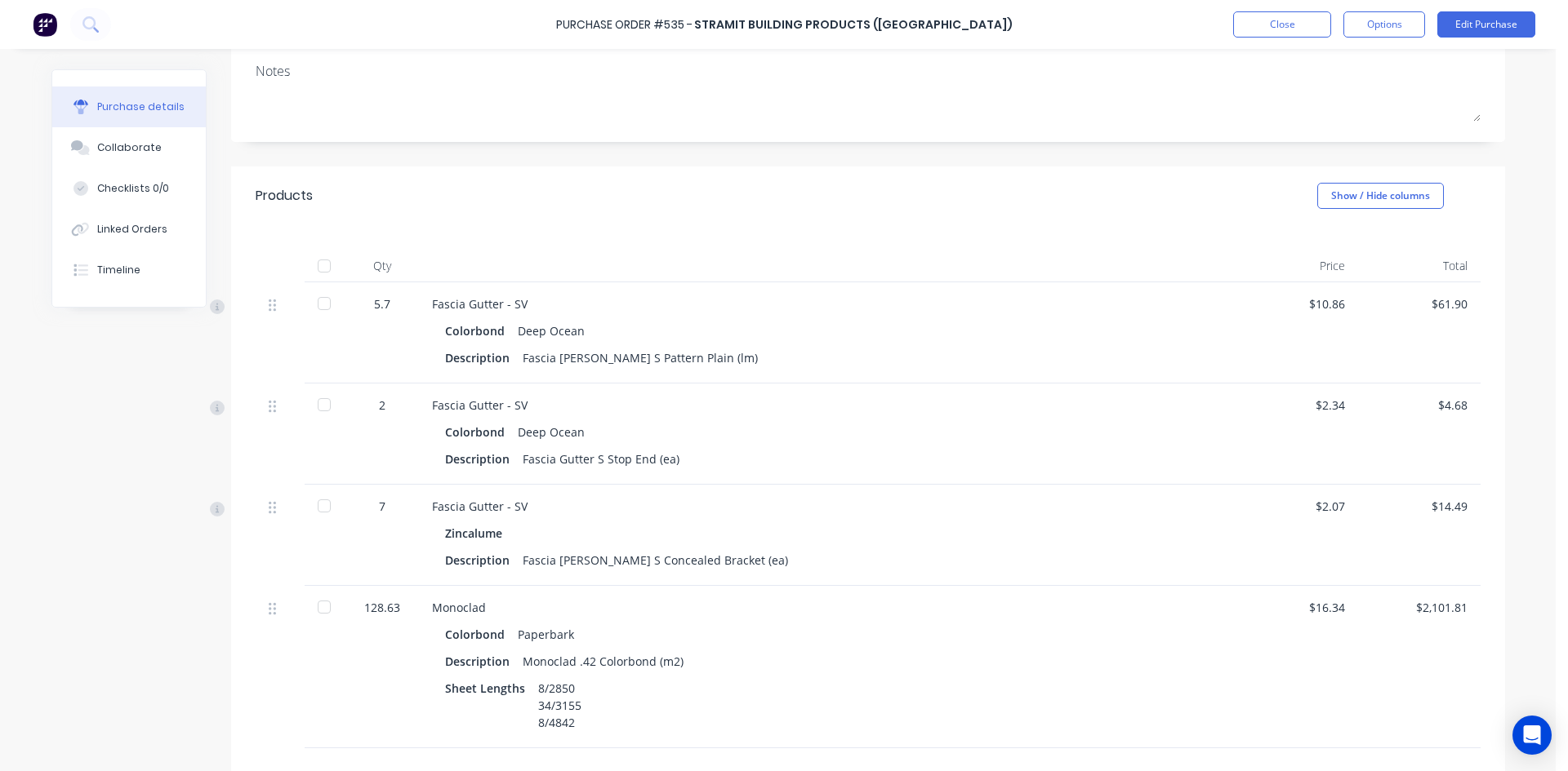
scroll to position [342, 0]
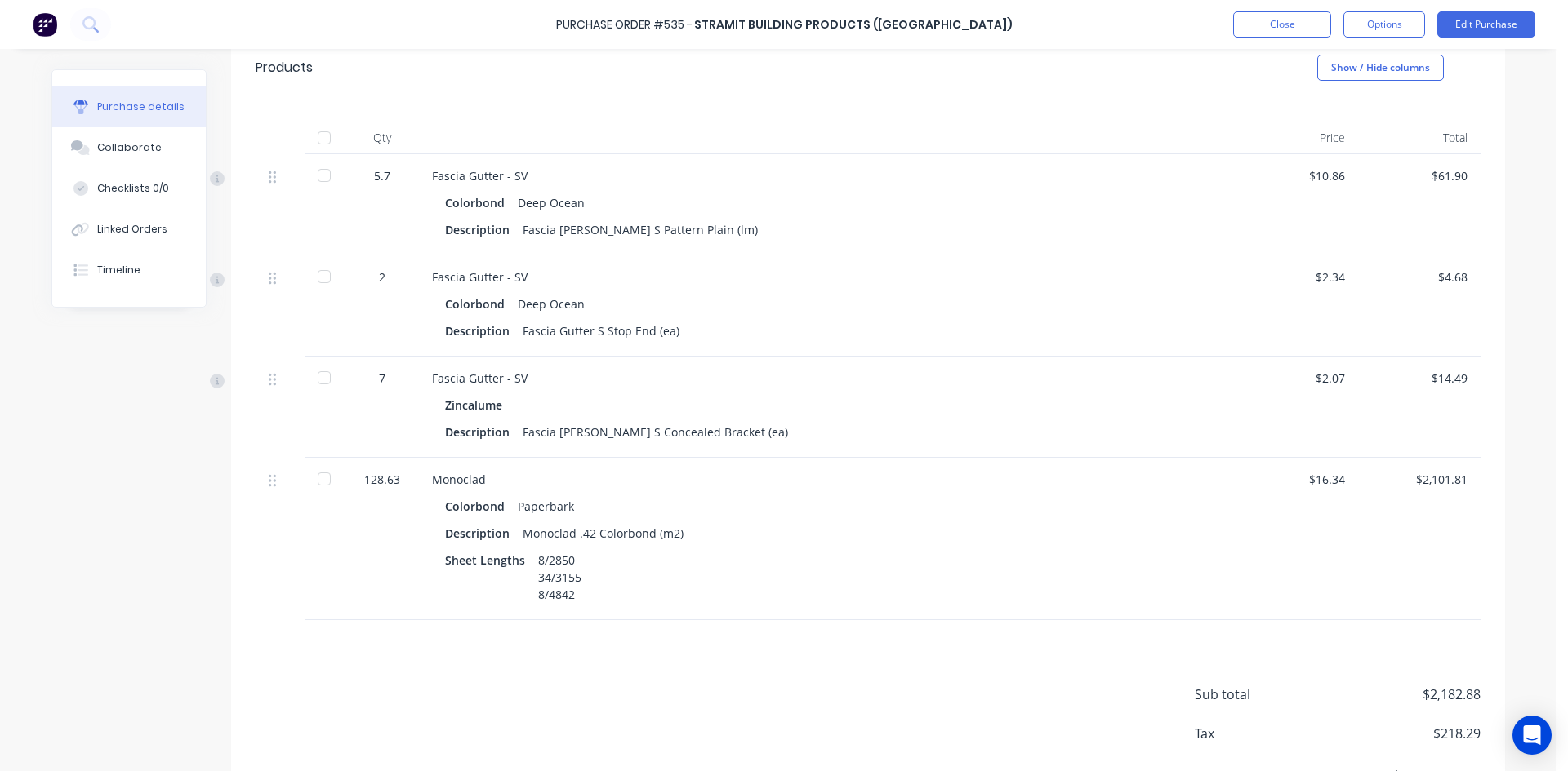
click at [766, 459] on div "Monoclad Colorbond Paperbark Description Monoclad .42 Colorbond (m2) Sheet Leng…" at bounding box center [827, 539] width 816 height 162
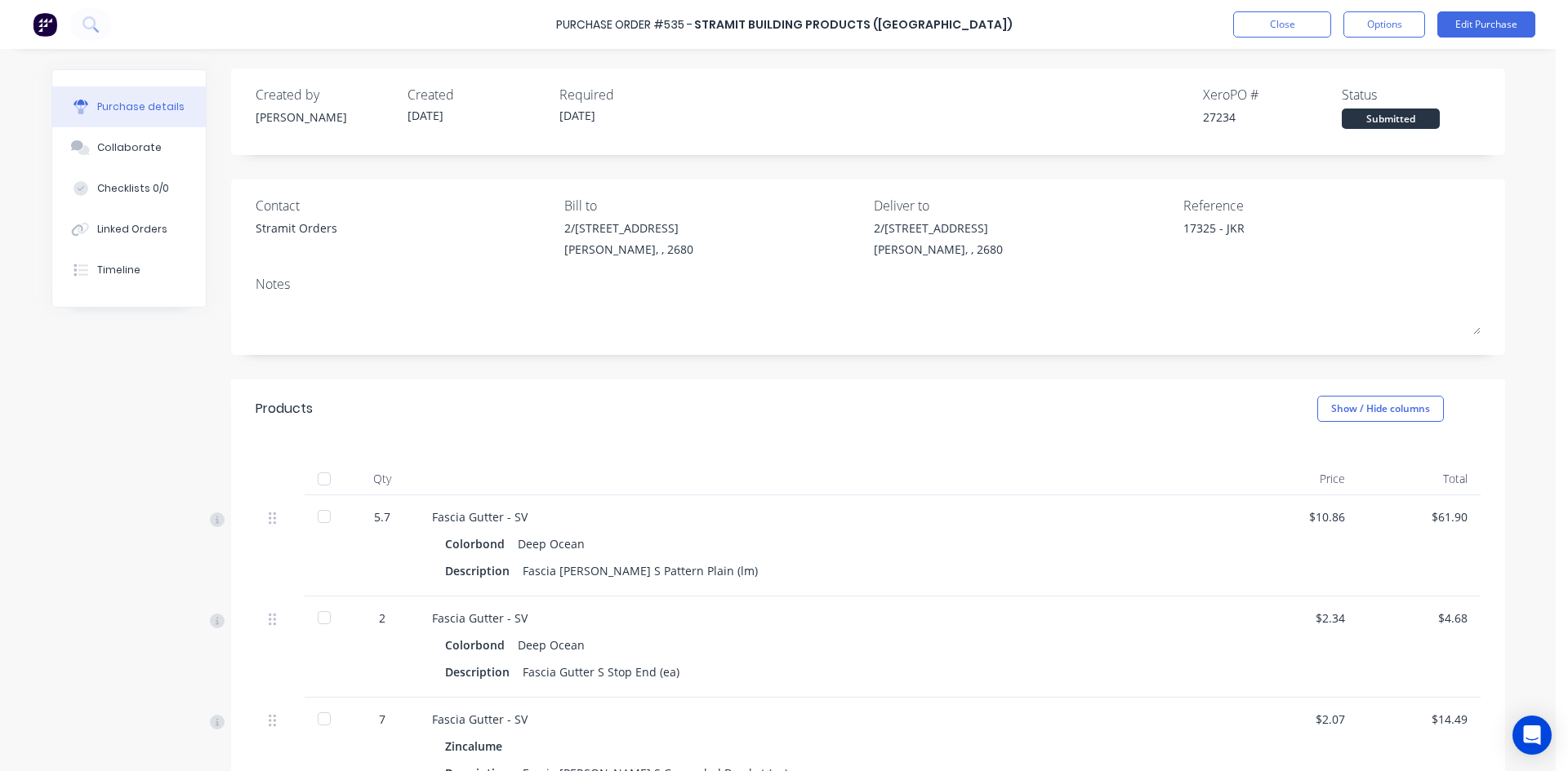
scroll to position [0, 0]
click at [805, 169] on div "Created by [PERSON_NAME] Created [DATE] Required [DATE] Xero PO # 27234 Status …" at bounding box center [868, 624] width 1274 height 1109
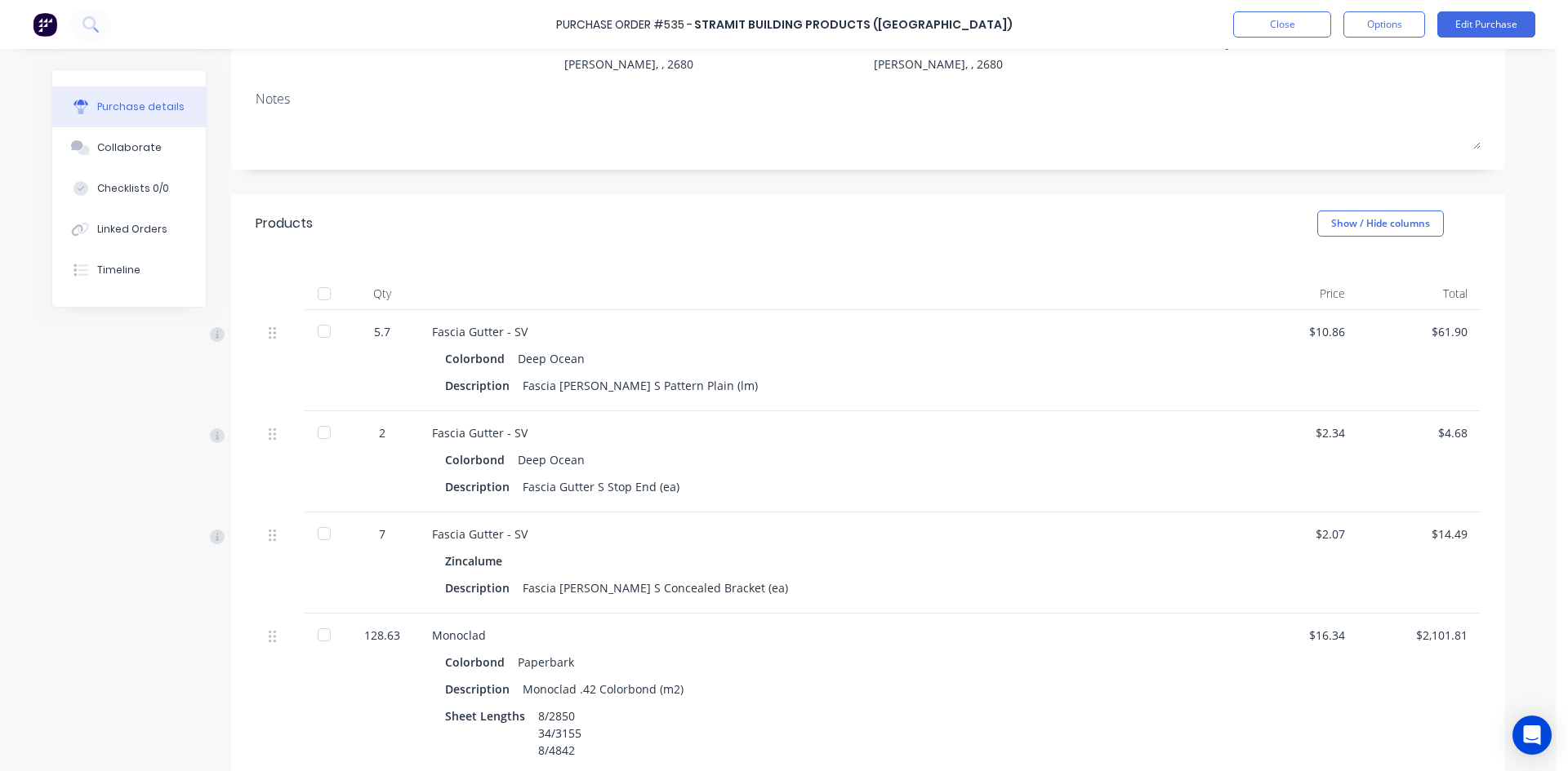
scroll to position [179, 0]
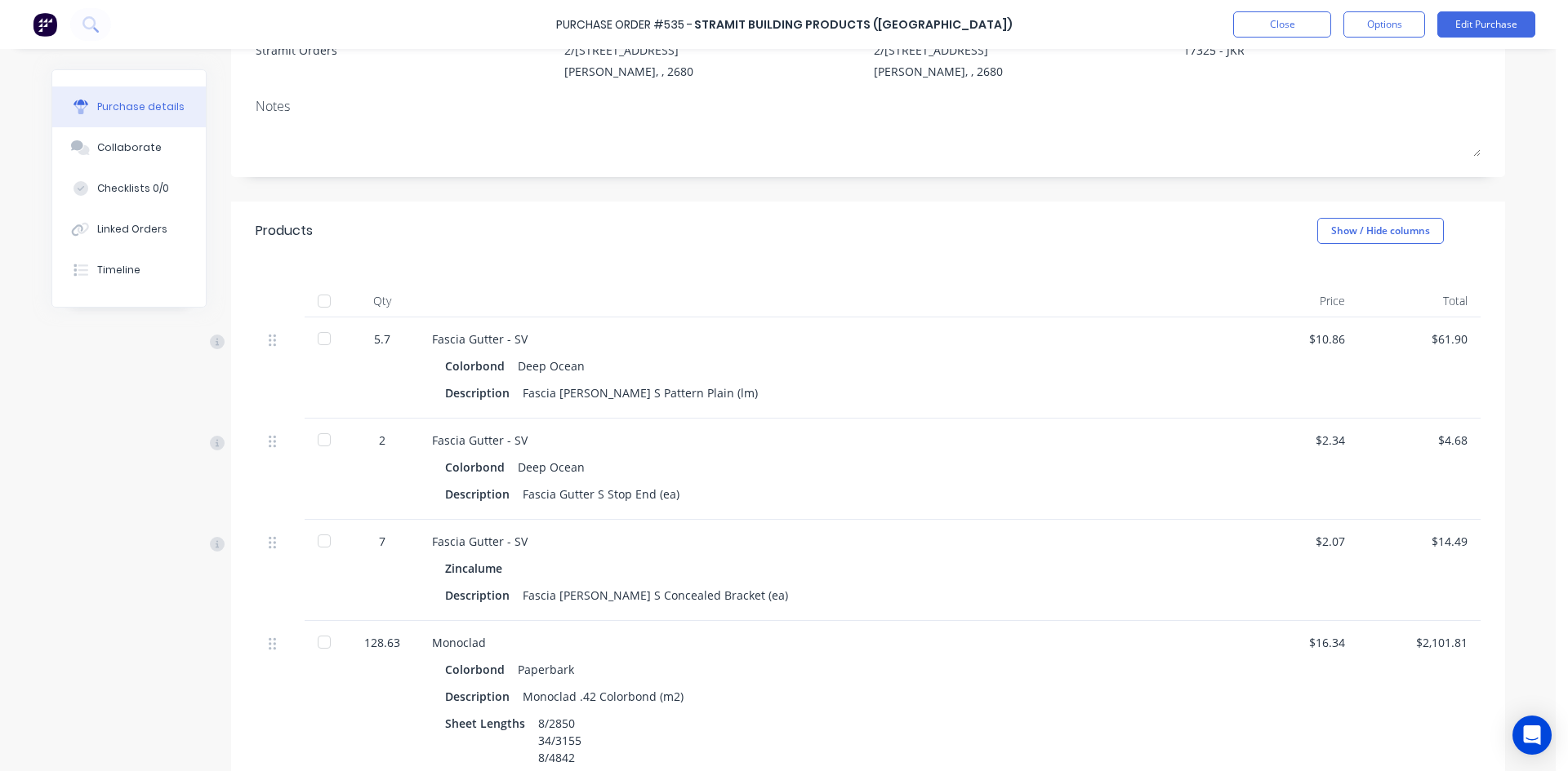
click at [723, 190] on div "Created by [PERSON_NAME] Created [DATE] Required [DATE] Xero PO # 27234 Status …" at bounding box center [868, 445] width 1274 height 1109
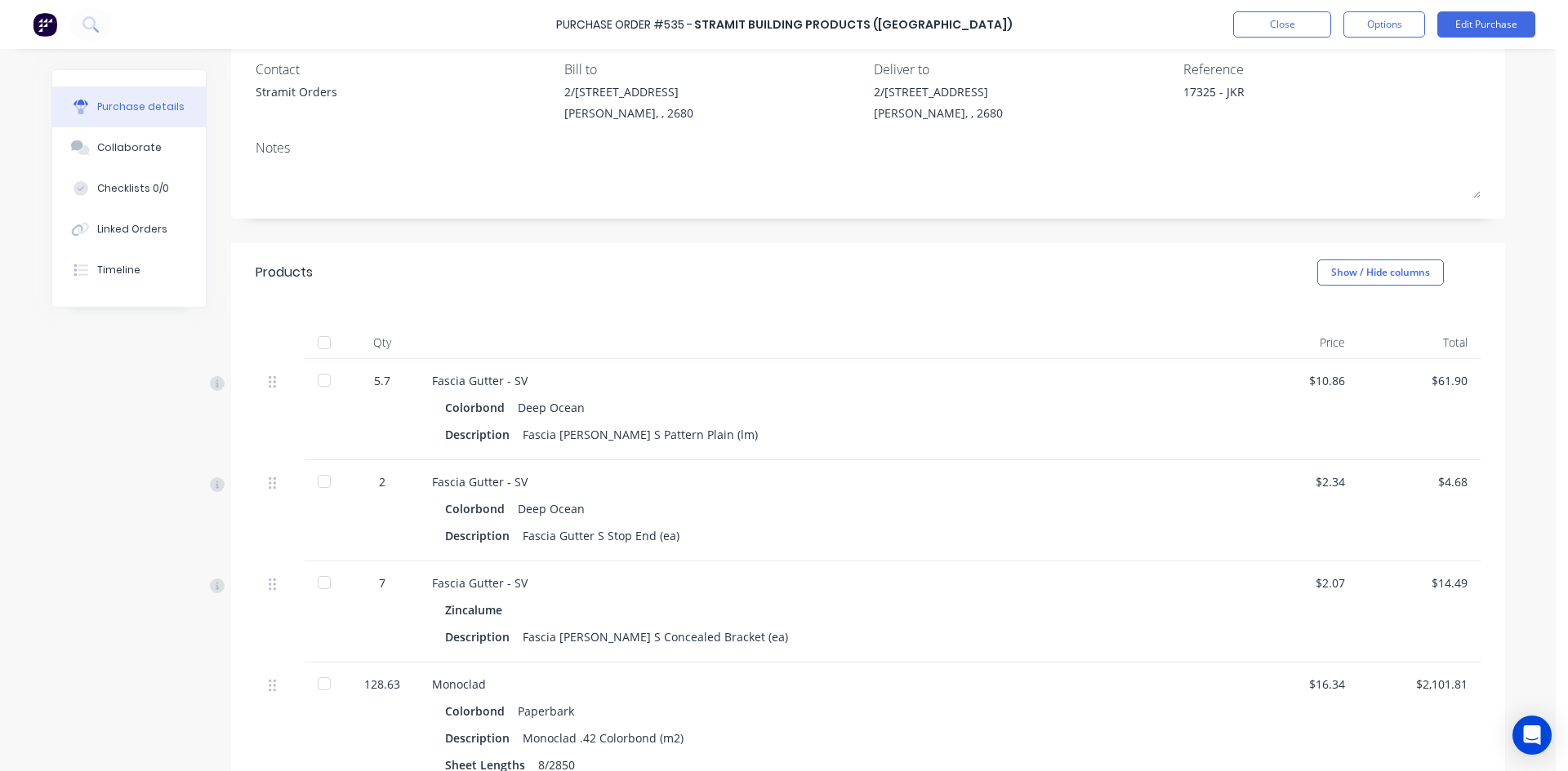
scroll to position [0, 0]
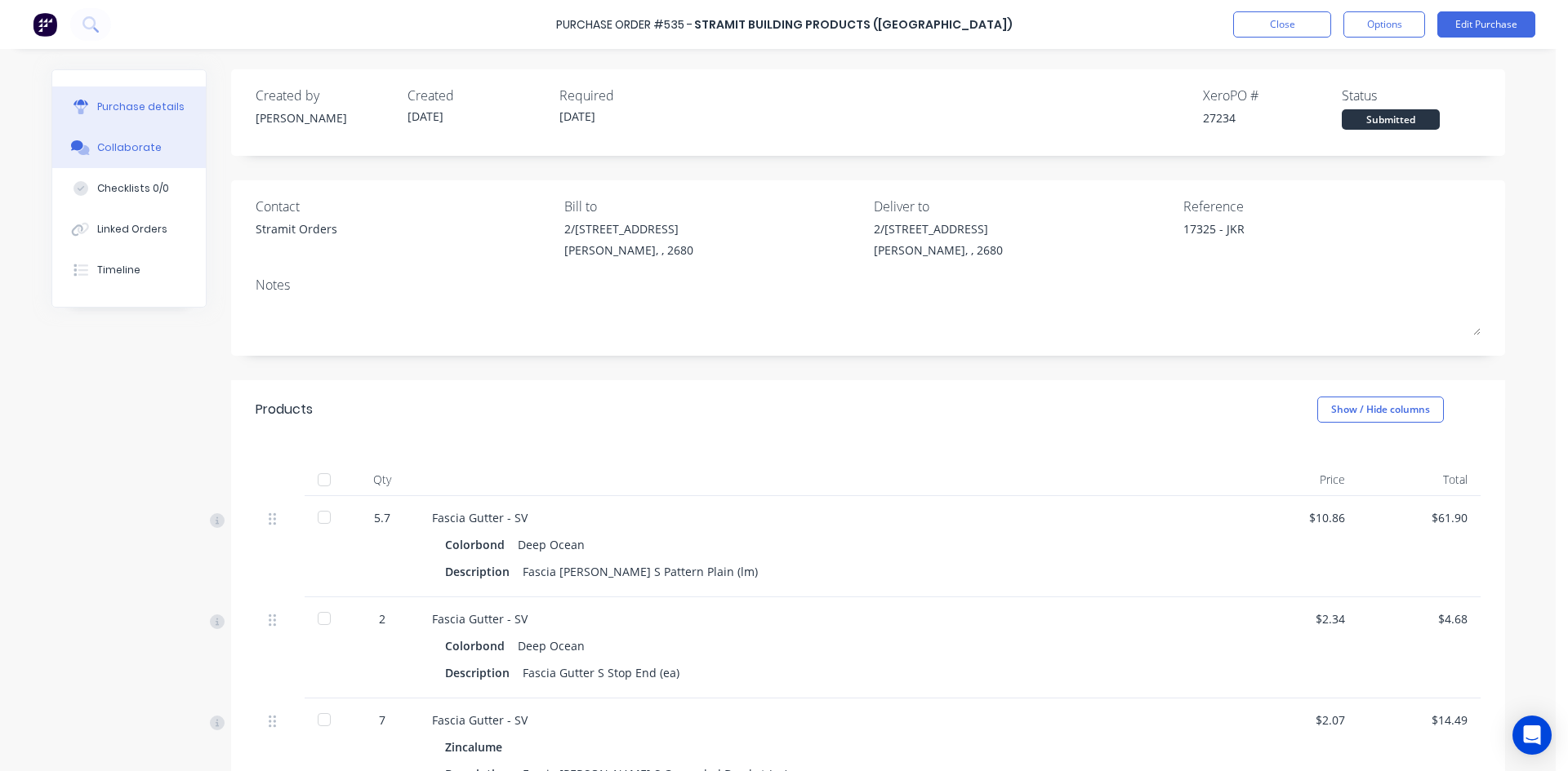
click at [119, 141] on button "Collaborate" at bounding box center [129, 147] width 153 height 40
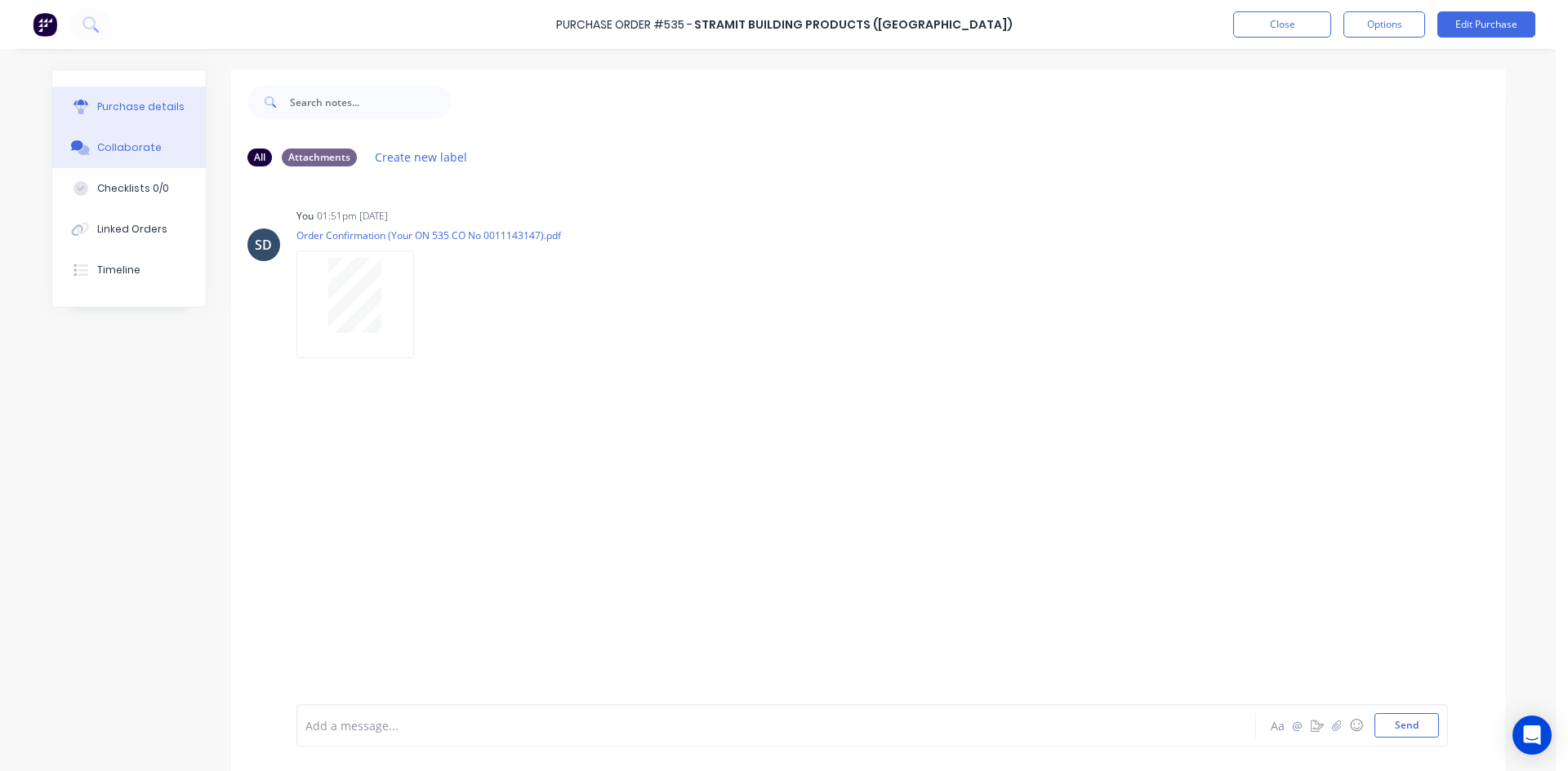
click at [138, 113] on div "Purchase details" at bounding box center [141, 106] width 88 height 15
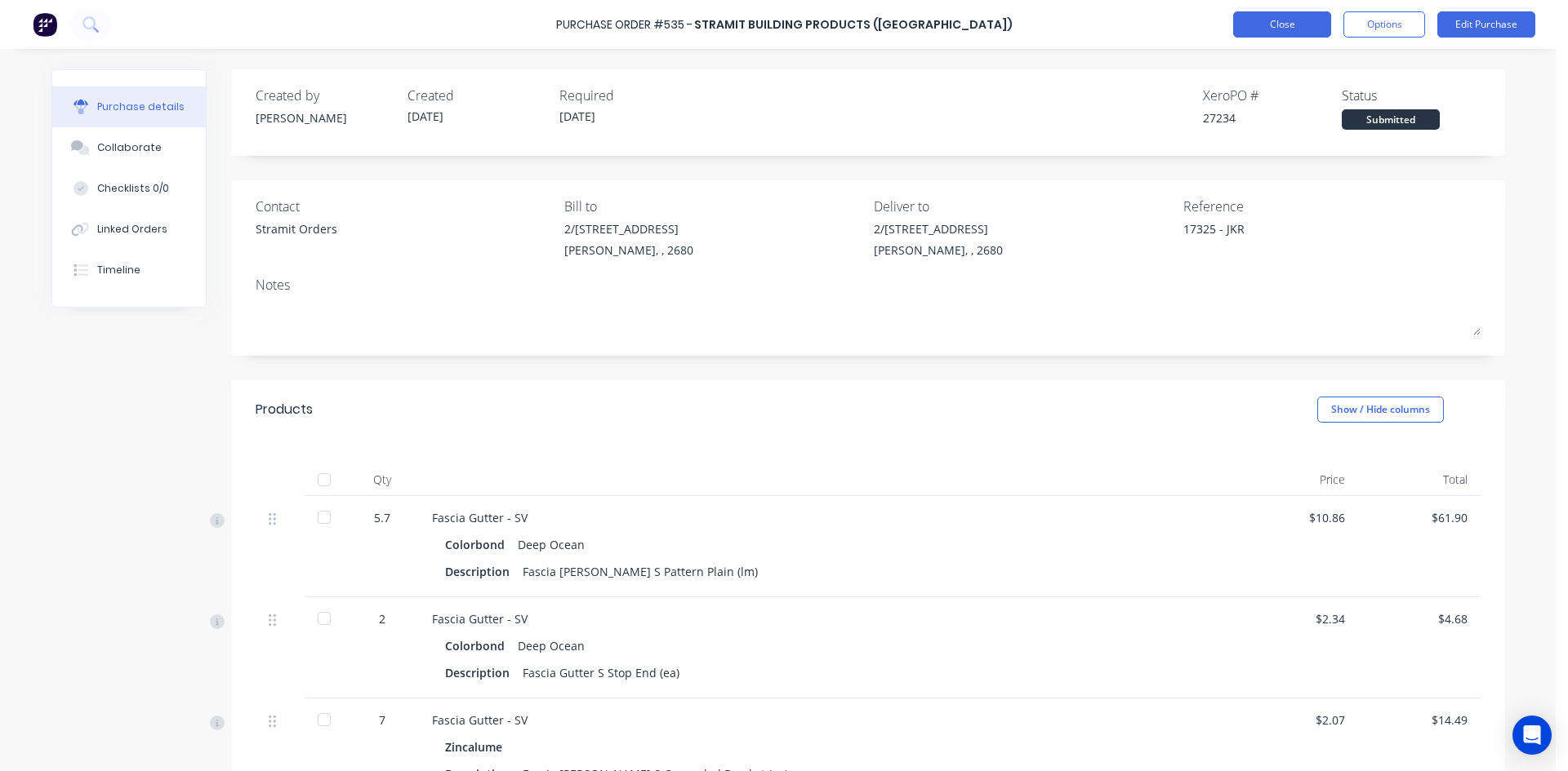
click at [1301, 23] on button "Close" at bounding box center [1282, 25] width 98 height 27
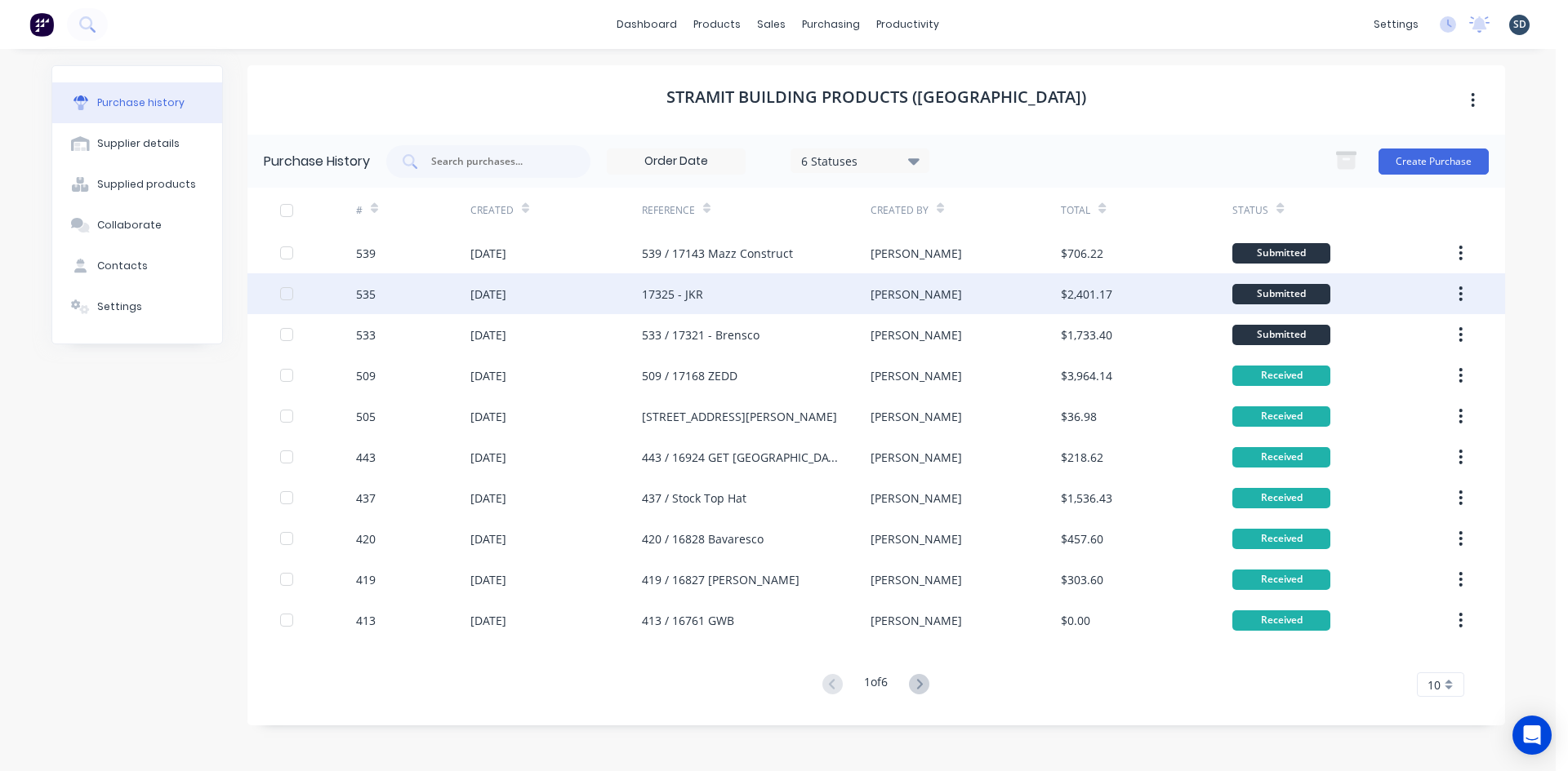
click at [622, 295] on div "[DATE]" at bounding box center [556, 293] width 171 height 40
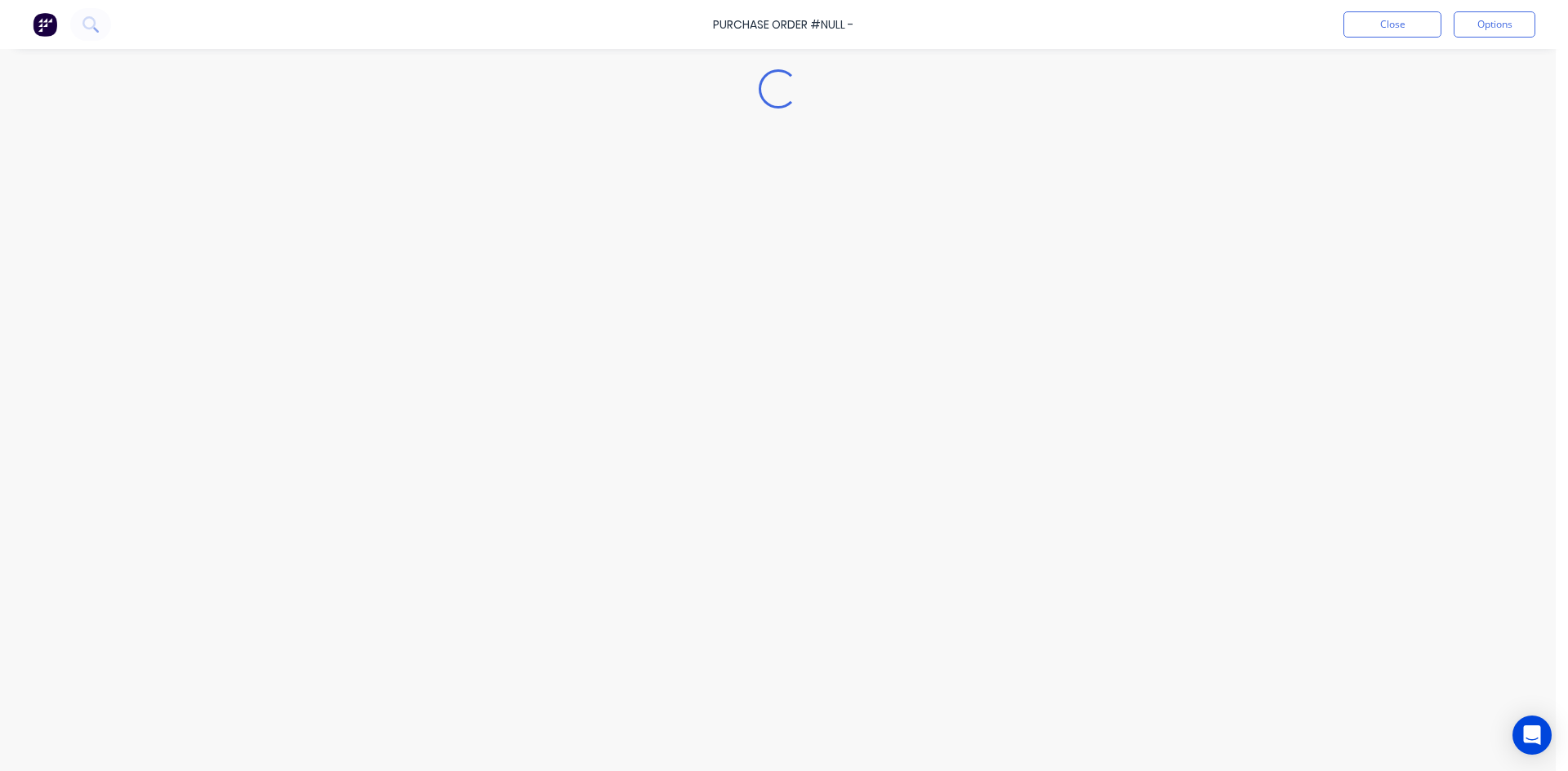
type textarea "x"
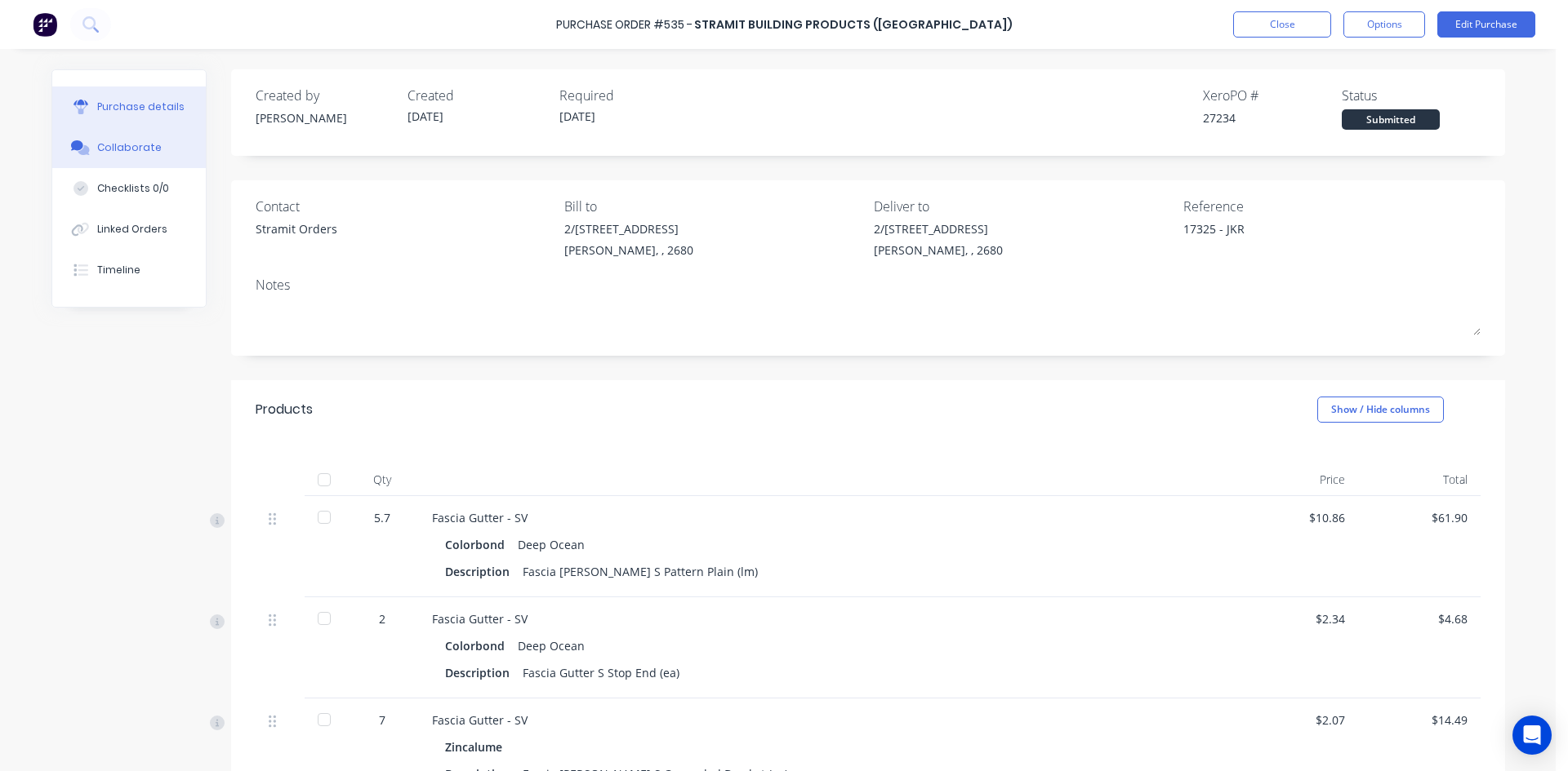
click at [168, 158] on button "Collaborate" at bounding box center [129, 147] width 153 height 40
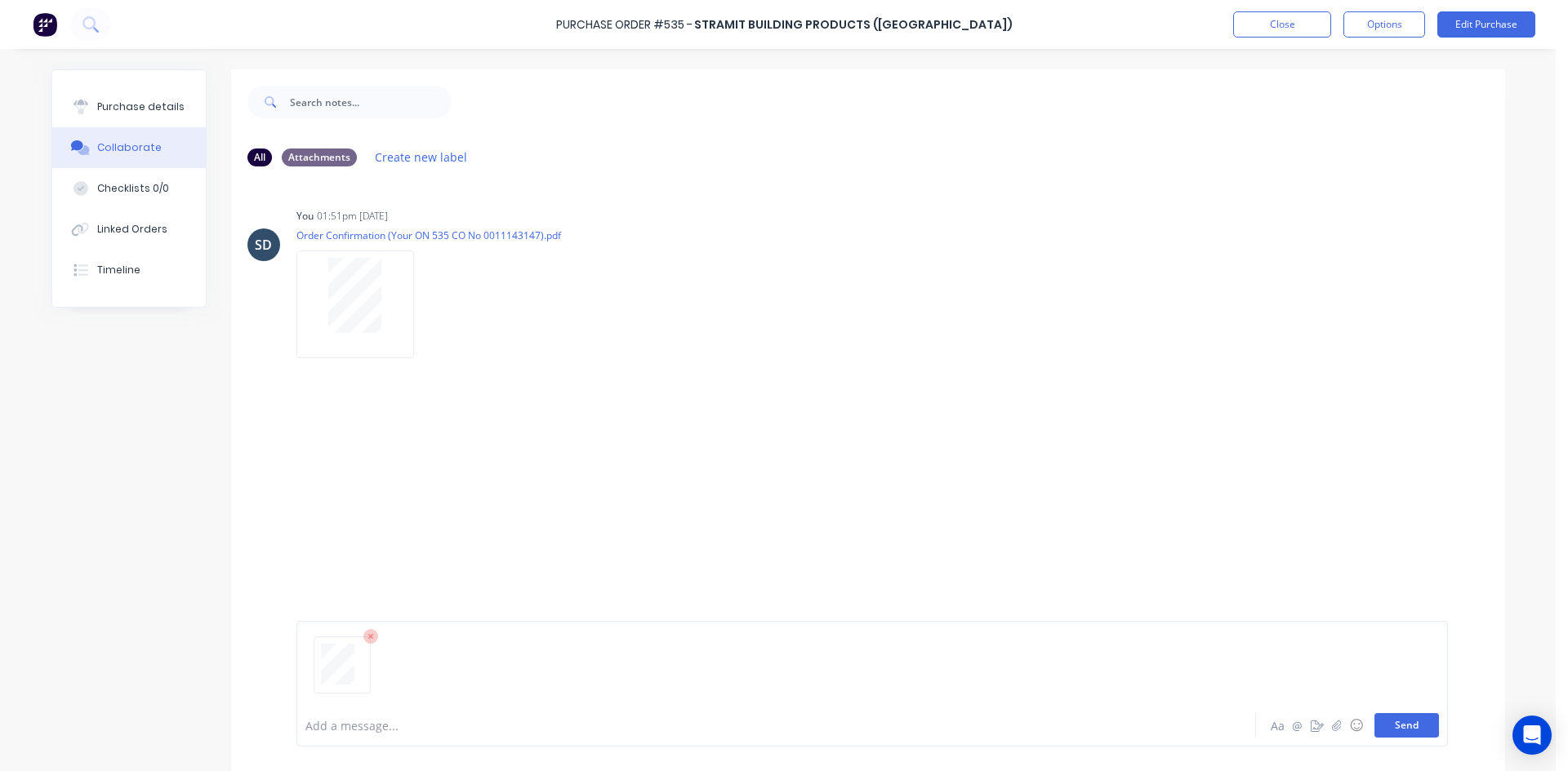
click at [1402, 722] on button "Send" at bounding box center [1407, 725] width 65 height 25
click at [388, 728] on div at bounding box center [730, 726] width 849 height 17
drag, startPoint x: 507, startPoint y: 728, endPoint x: 285, endPoint y: 710, distance: 222.7
click at [285, 710] on div "Monoclad changed delivery to 14th, Aa @ ☺ Send" at bounding box center [868, 725] width 1274 height 91
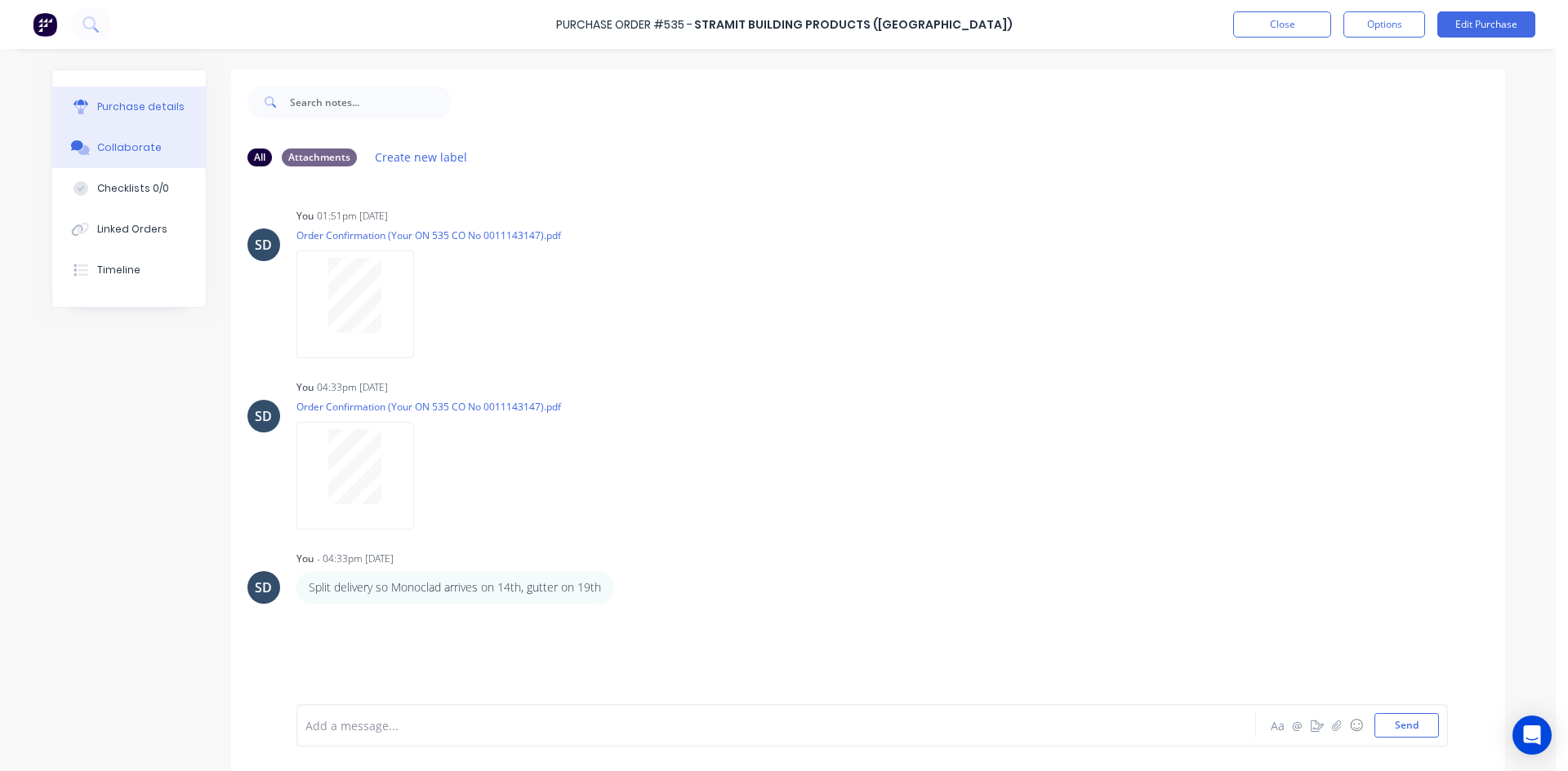
click at [103, 89] on button "Purchase details" at bounding box center [129, 106] width 153 height 40
type textarea "x"
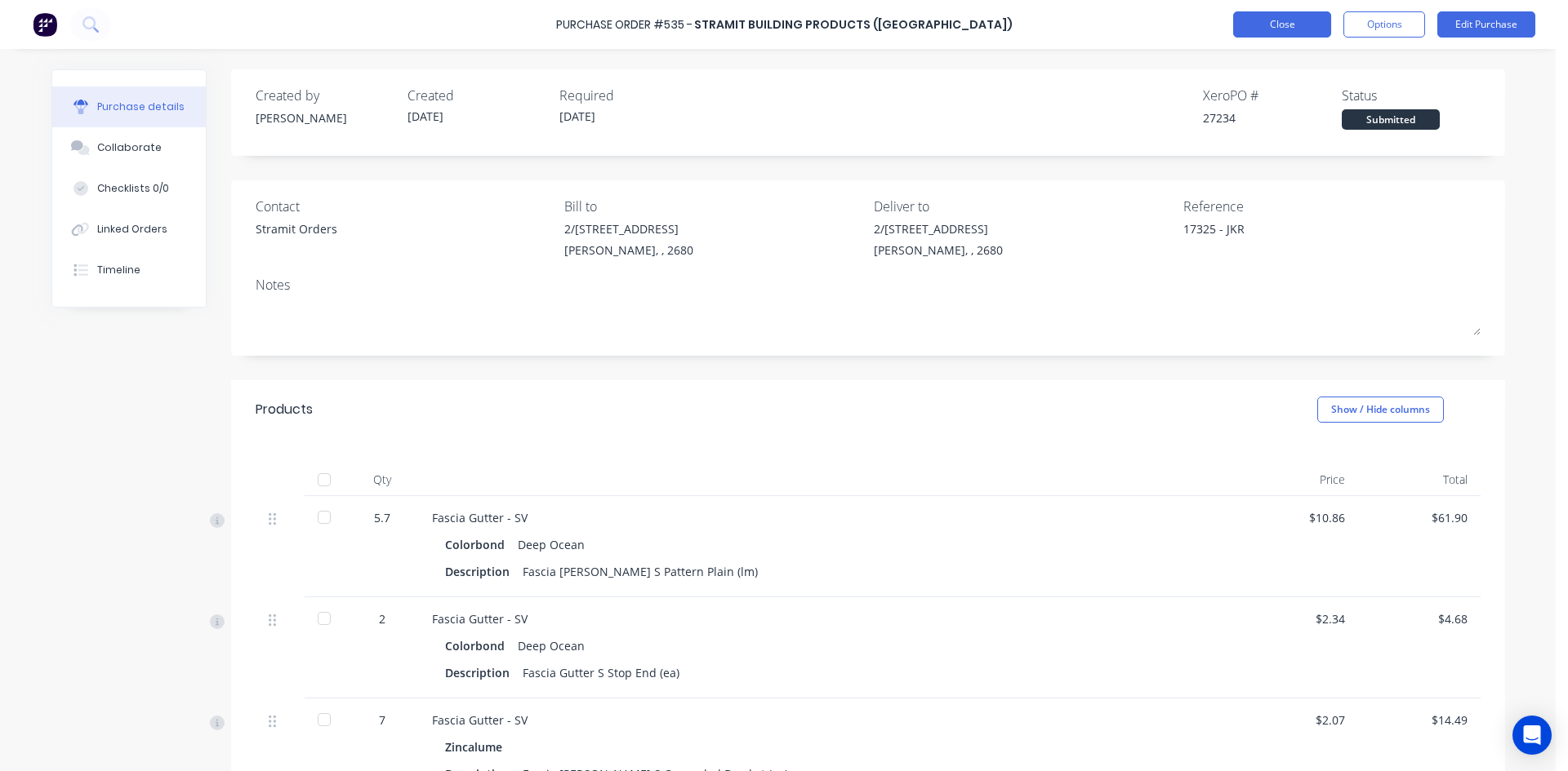
click at [1297, 28] on button "Close" at bounding box center [1282, 25] width 98 height 27
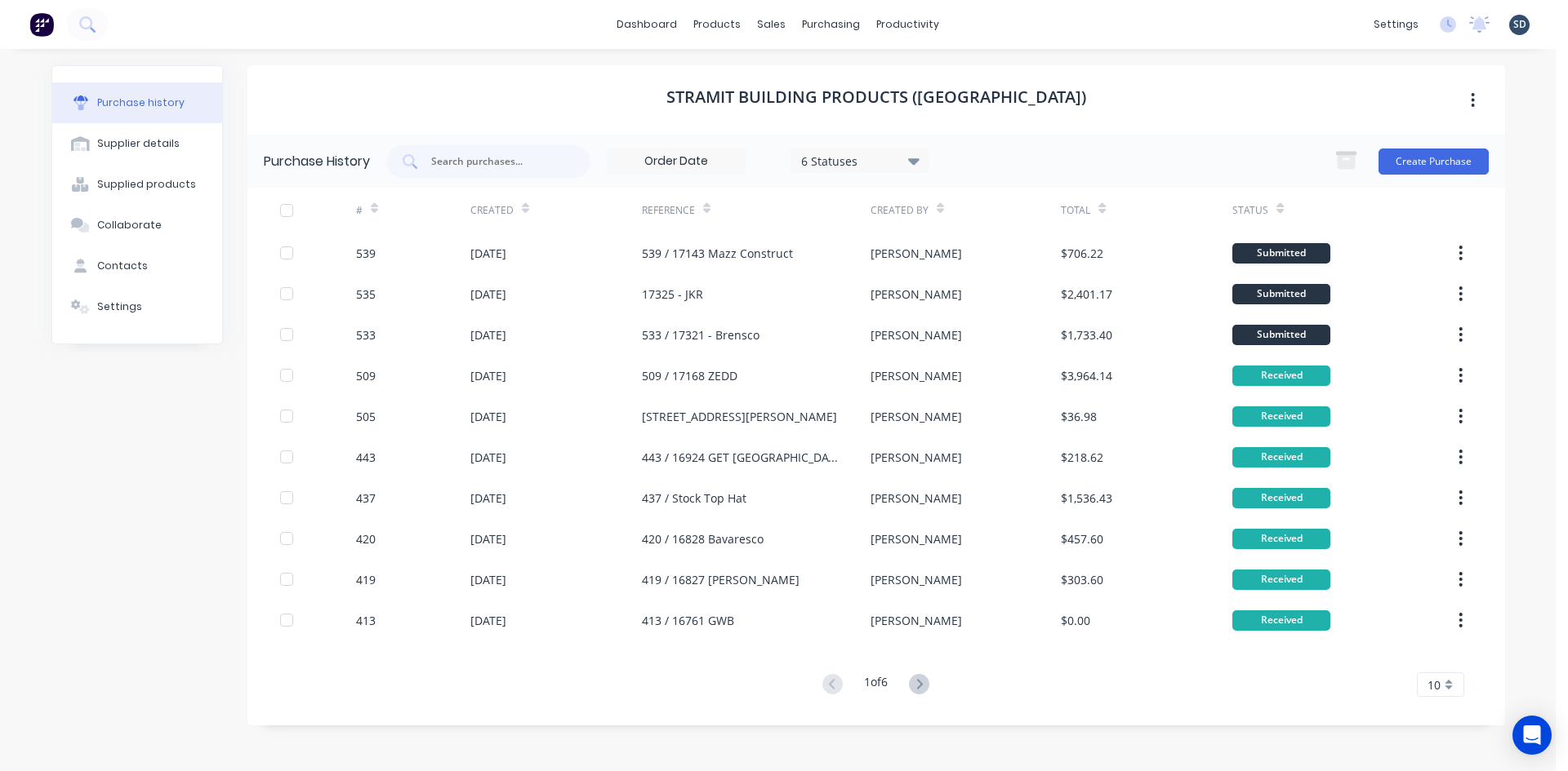
click at [988, 28] on div "dashboard products sales purchasing productivity dashboard products Product Cat…" at bounding box center [777, 25] width 1555 height 49
drag, startPoint x: 987, startPoint y: 22, endPoint x: 979, endPoint y: 28, distance: 10.0
click at [979, 28] on div "dashboard products sales purchasing productivity dashboard products Product Cat…" at bounding box center [777, 25] width 1555 height 49
click at [1004, 25] on div "dashboard products sales purchasing productivity dashboard products Product Cat…" at bounding box center [777, 25] width 1555 height 49
click at [828, 79] on div "Sales Orders" at bounding box center [832, 78] width 67 height 15
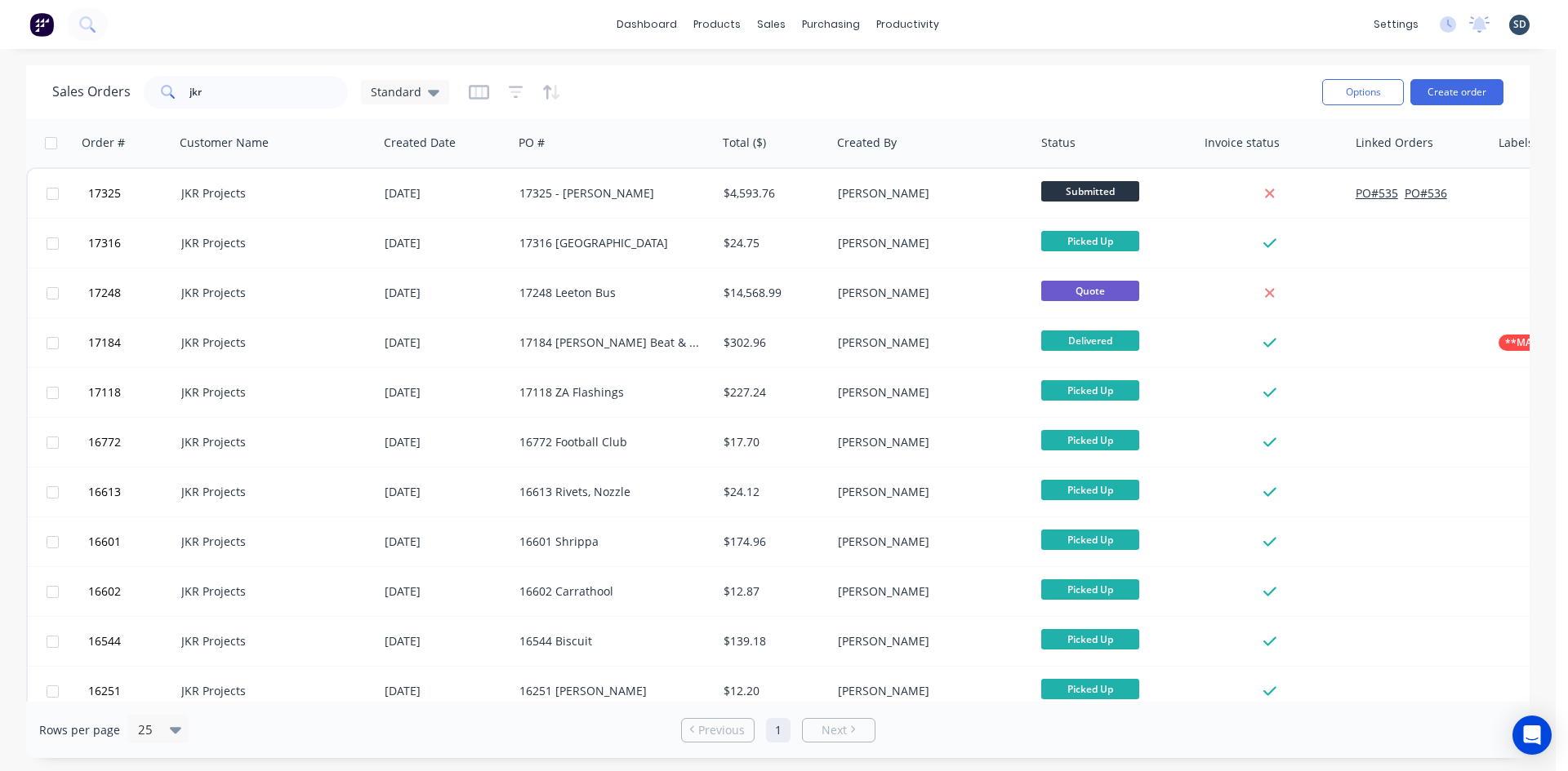
click at [1003, 24] on div "dashboard products sales purchasing productivity dashboard products Product Cat…" at bounding box center [777, 25] width 1555 height 49
click at [993, 22] on div "dashboard products sales purchasing productivity dashboard products Product Cat…" at bounding box center [777, 25] width 1555 height 49
click at [990, 22] on div "dashboard products sales purchasing productivity dashboard products Product Cat…" at bounding box center [777, 25] width 1555 height 49
click at [942, 23] on div "dashboard products sales purchasing productivity dashboard products Product Cat…" at bounding box center [777, 25] width 1555 height 49
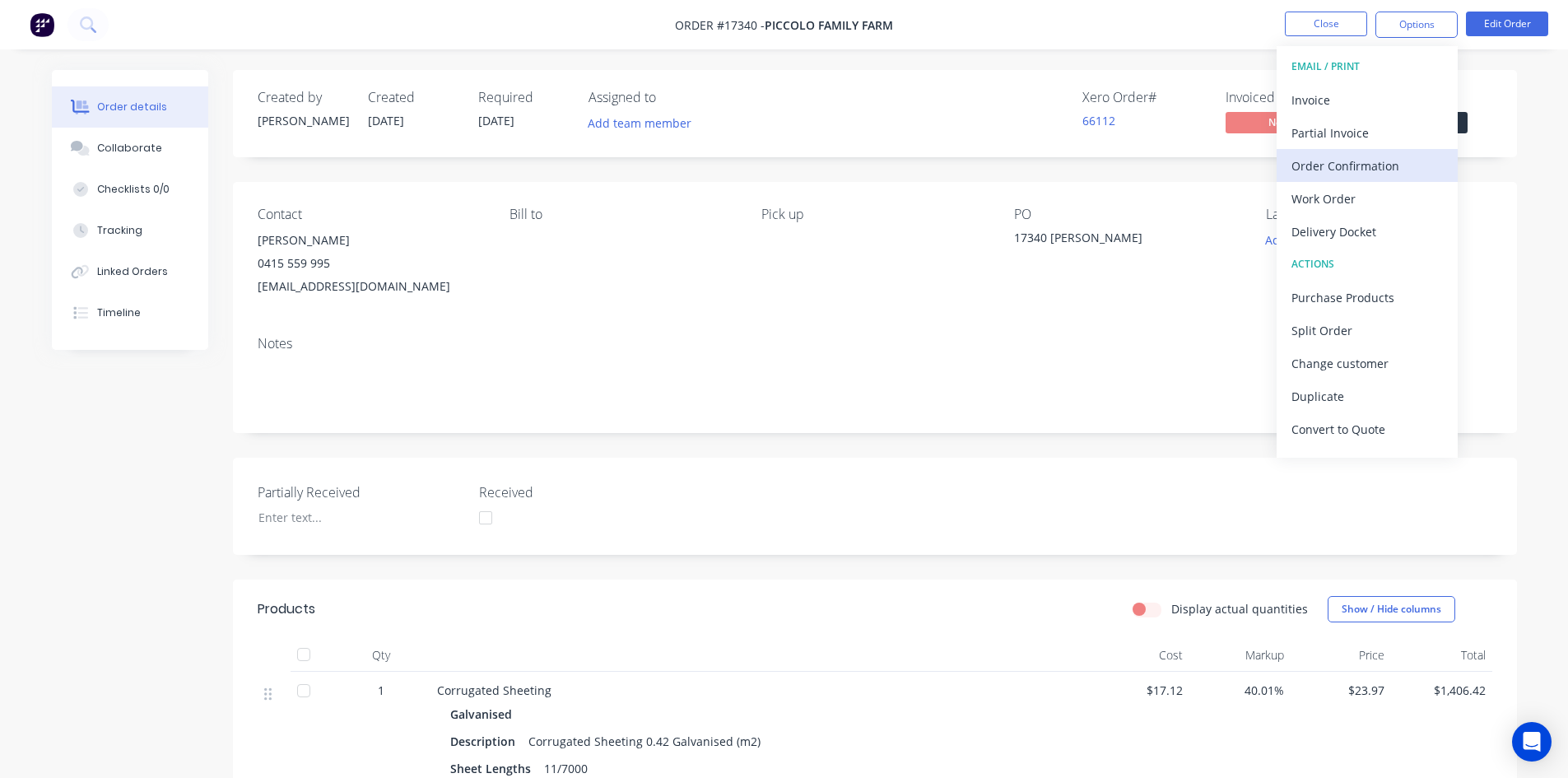
click at [1388, 163] on div "Order Confirmation" at bounding box center [1367, 166] width 152 height 24
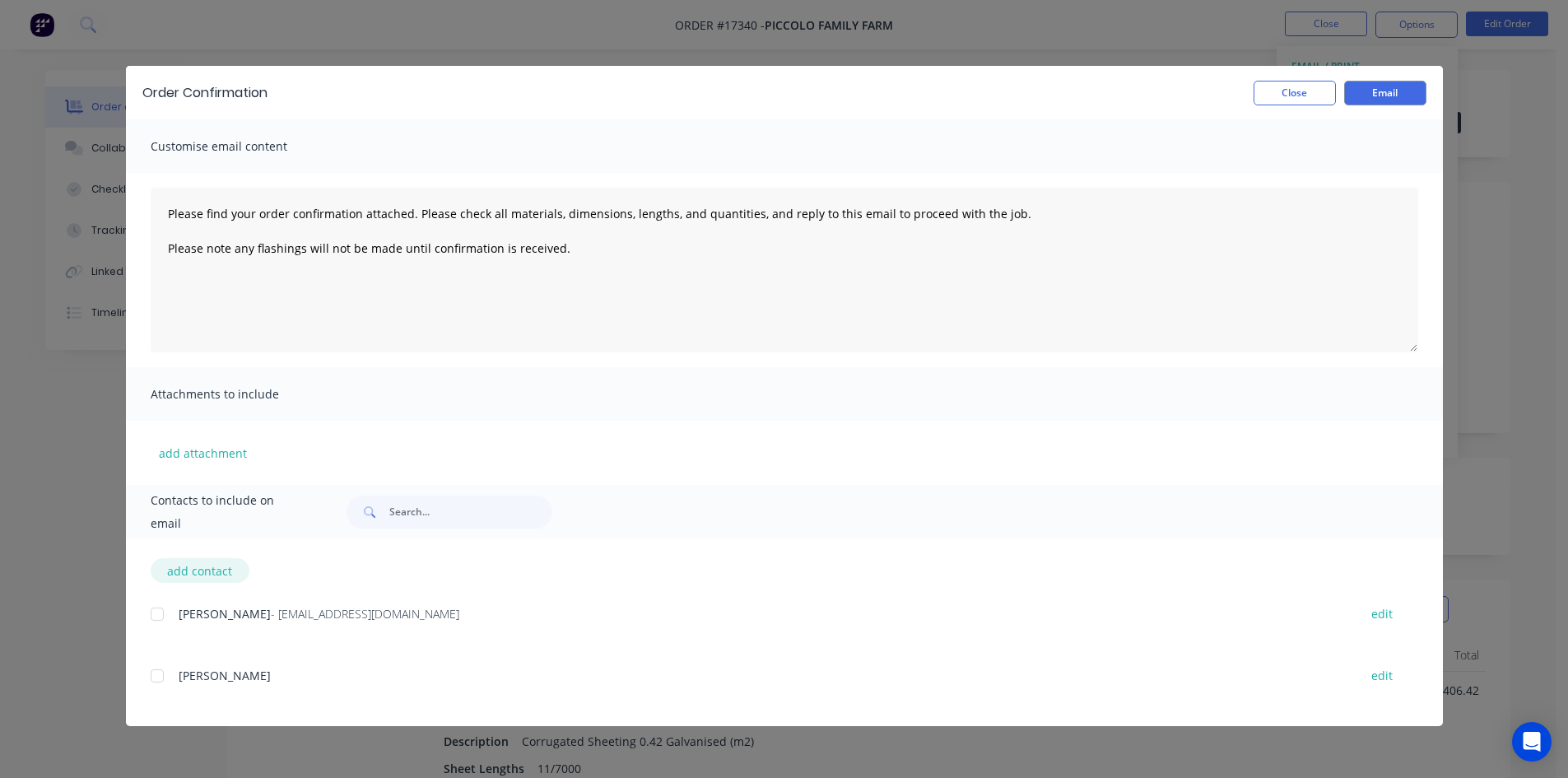
click at [184, 573] on button "add contact" at bounding box center [200, 571] width 99 height 25
type textarea "Please find your order confirmation attached. Please check all materials, dimen…"
select select "AU"
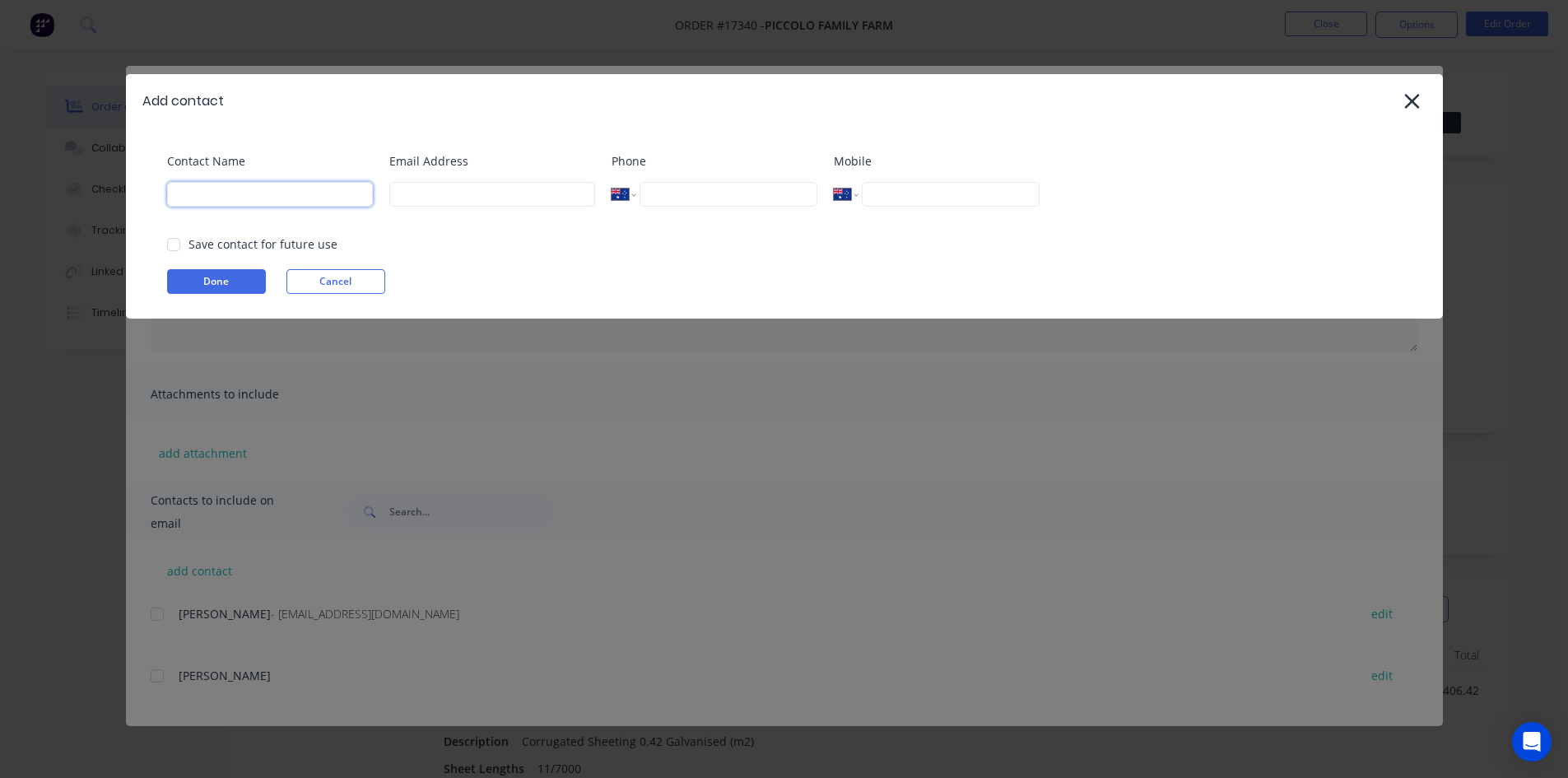
click at [249, 196] on input at bounding box center [269, 194] width 205 height 25
type input "[PERSON_NAME]"
click at [464, 201] on input at bounding box center [492, 194] width 205 height 25
type input "[PERSON_NAME][EMAIL_ADDRESS][DOMAIN_NAME]"
click at [208, 283] on button "Done" at bounding box center [216, 281] width 99 height 25
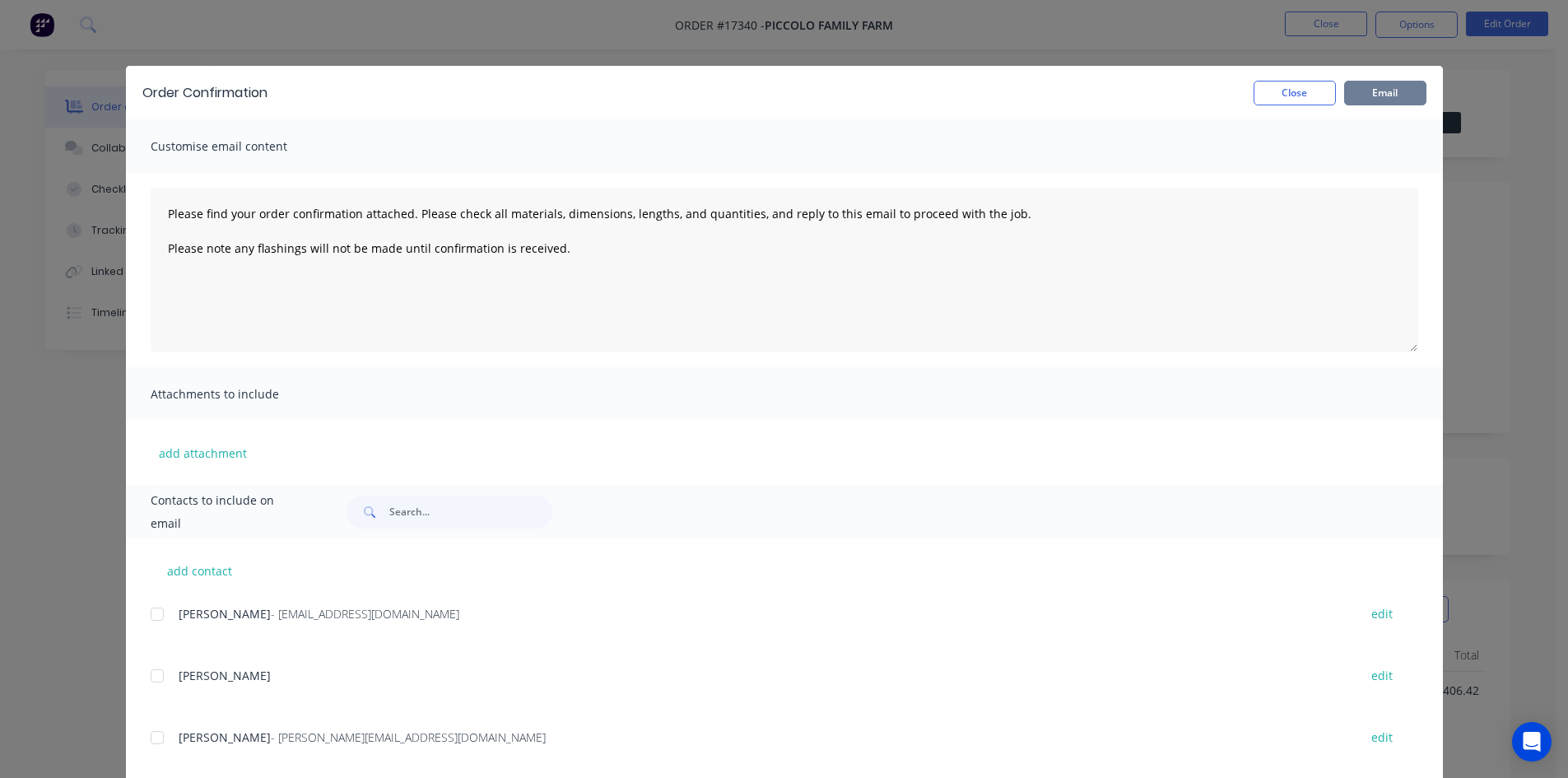
click at [1379, 90] on button "Email" at bounding box center [1385, 92] width 82 height 25
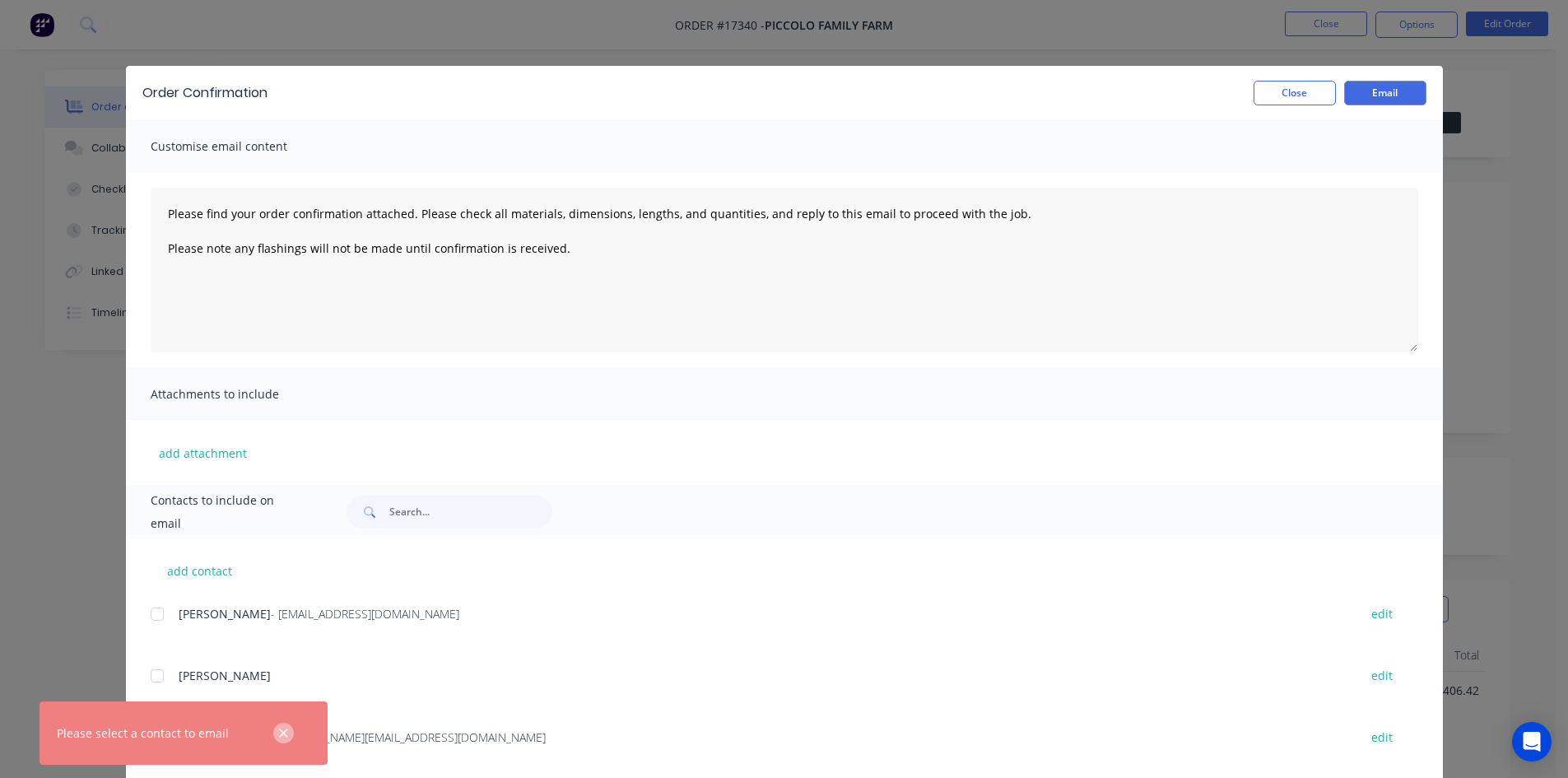
click at [282, 739] on icon "button" at bounding box center [284, 733] width 11 height 15
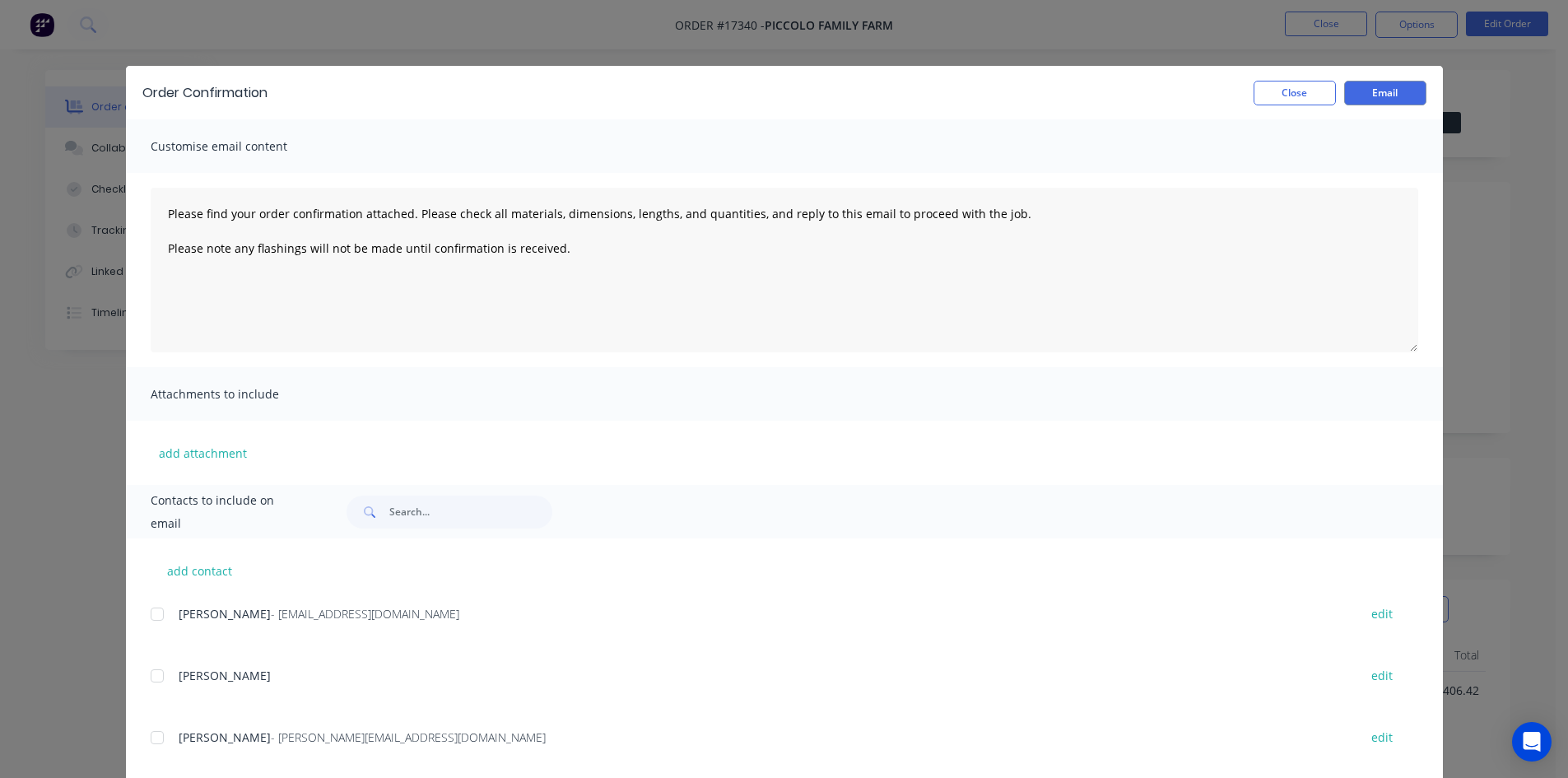
click at [153, 739] on div at bounding box center [157, 737] width 33 height 33
type textarea "Please find your order confirmation attached. Please check all materials, dimen…"
click at [1368, 91] on button "Email" at bounding box center [1385, 92] width 82 height 25
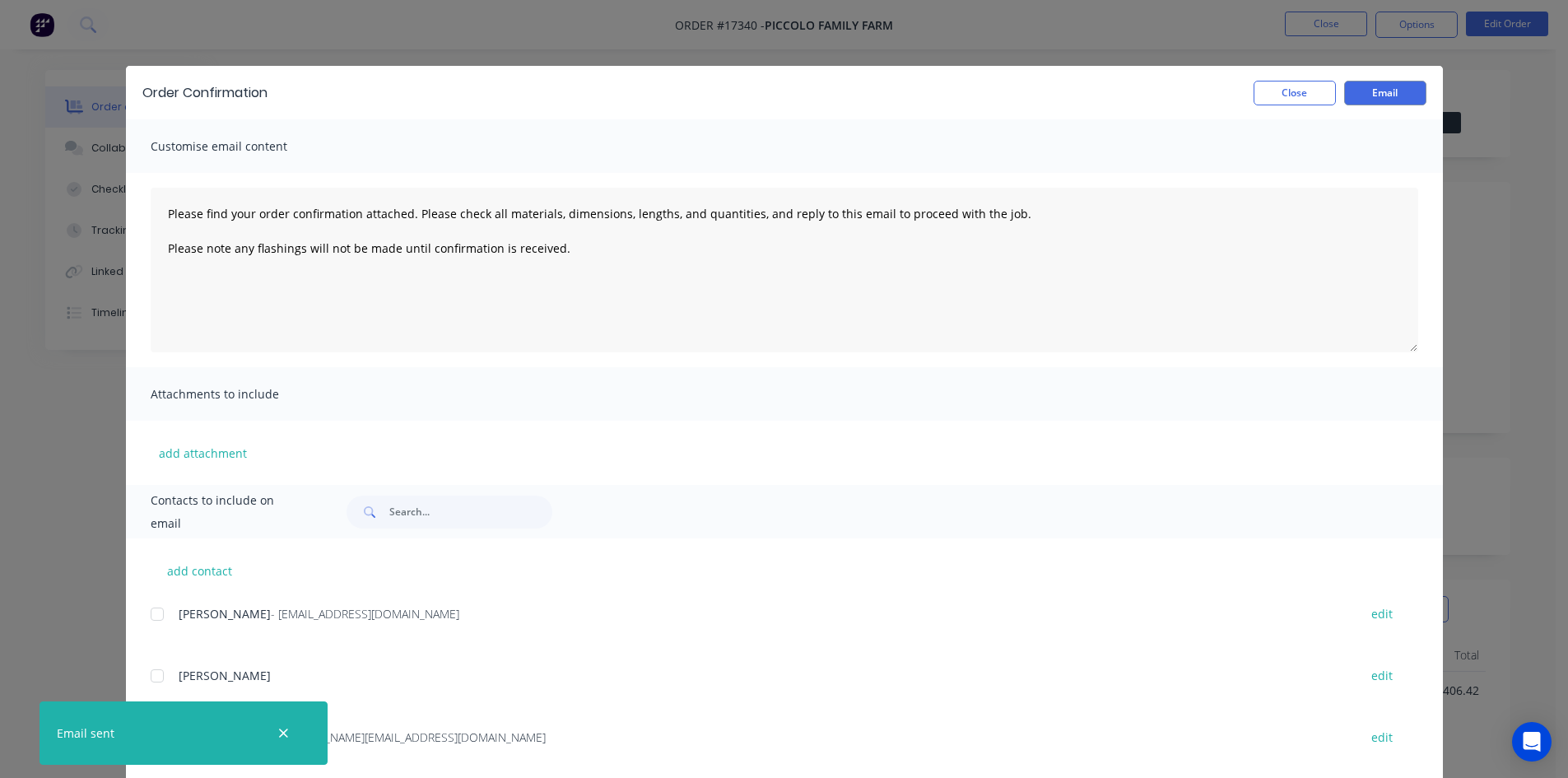
click at [277, 743] on div at bounding box center [284, 733] width 54 height 40
click at [279, 732] on icon "button" at bounding box center [284, 733] width 11 height 15
type textarea "Please find your order confirmation attached. Please check all materials, dimen…"
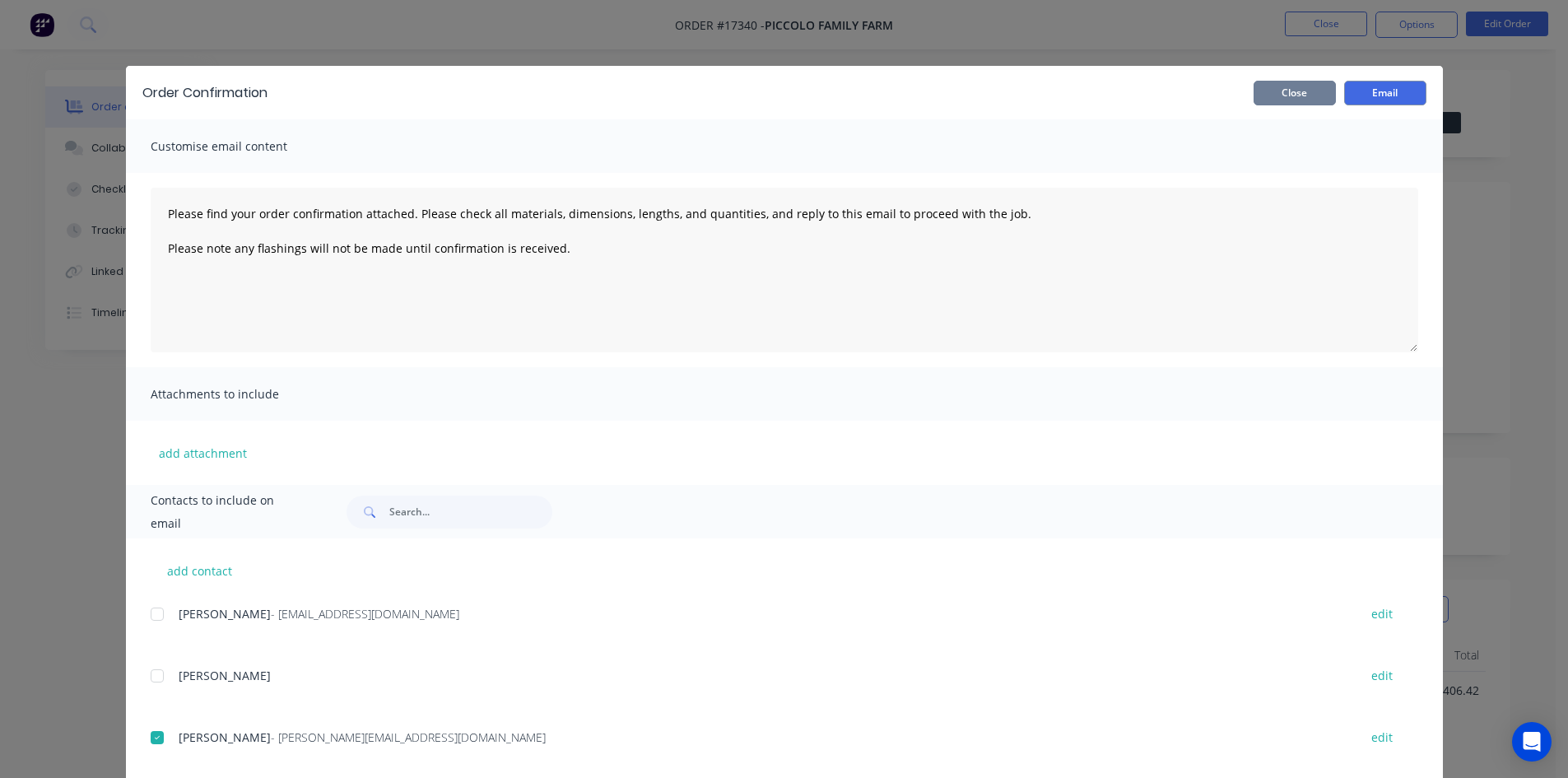
click at [1287, 97] on button "Close" at bounding box center [1294, 92] width 82 height 25
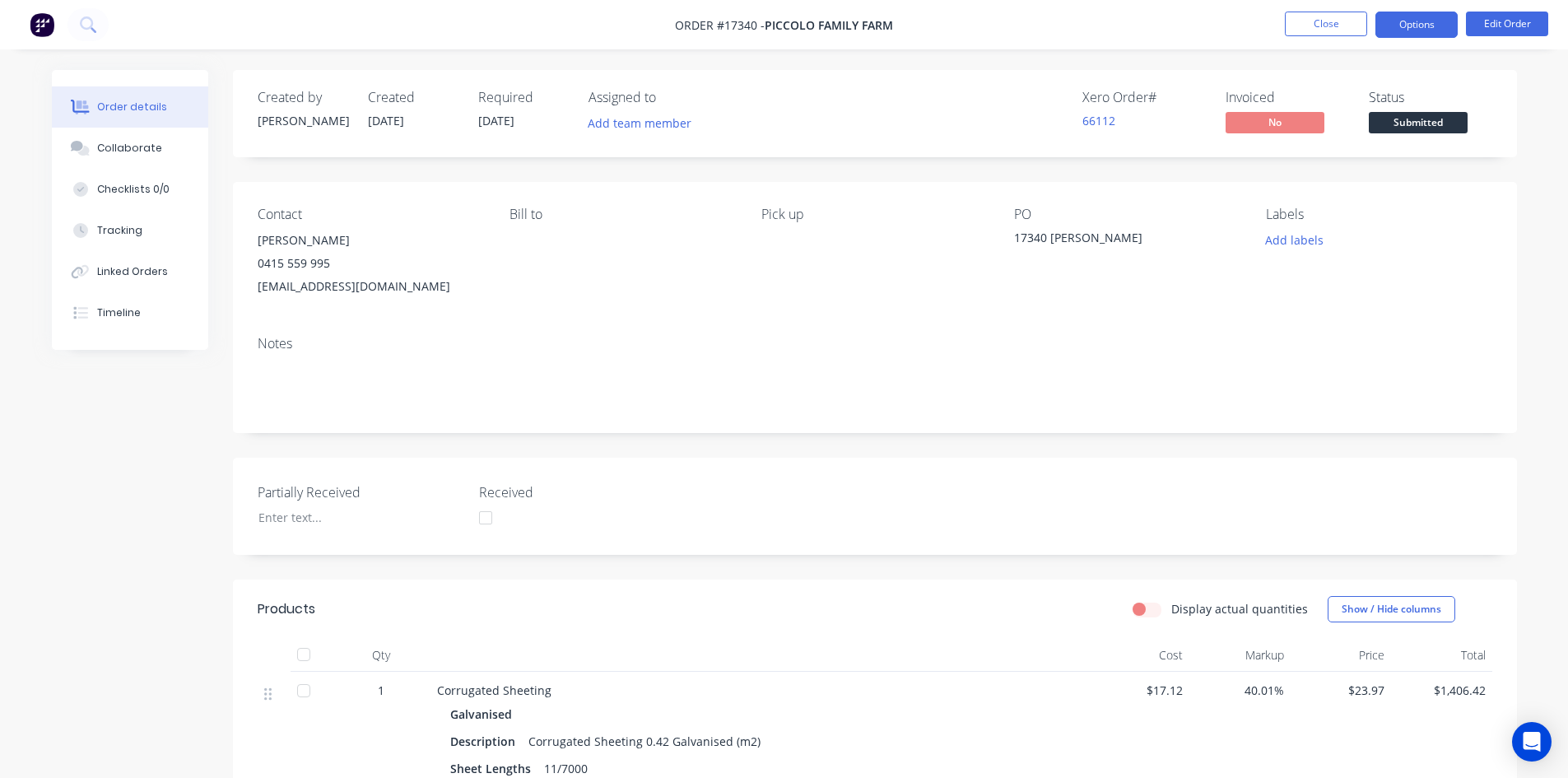
click at [1411, 31] on button "Options" at bounding box center [1416, 25] width 82 height 27
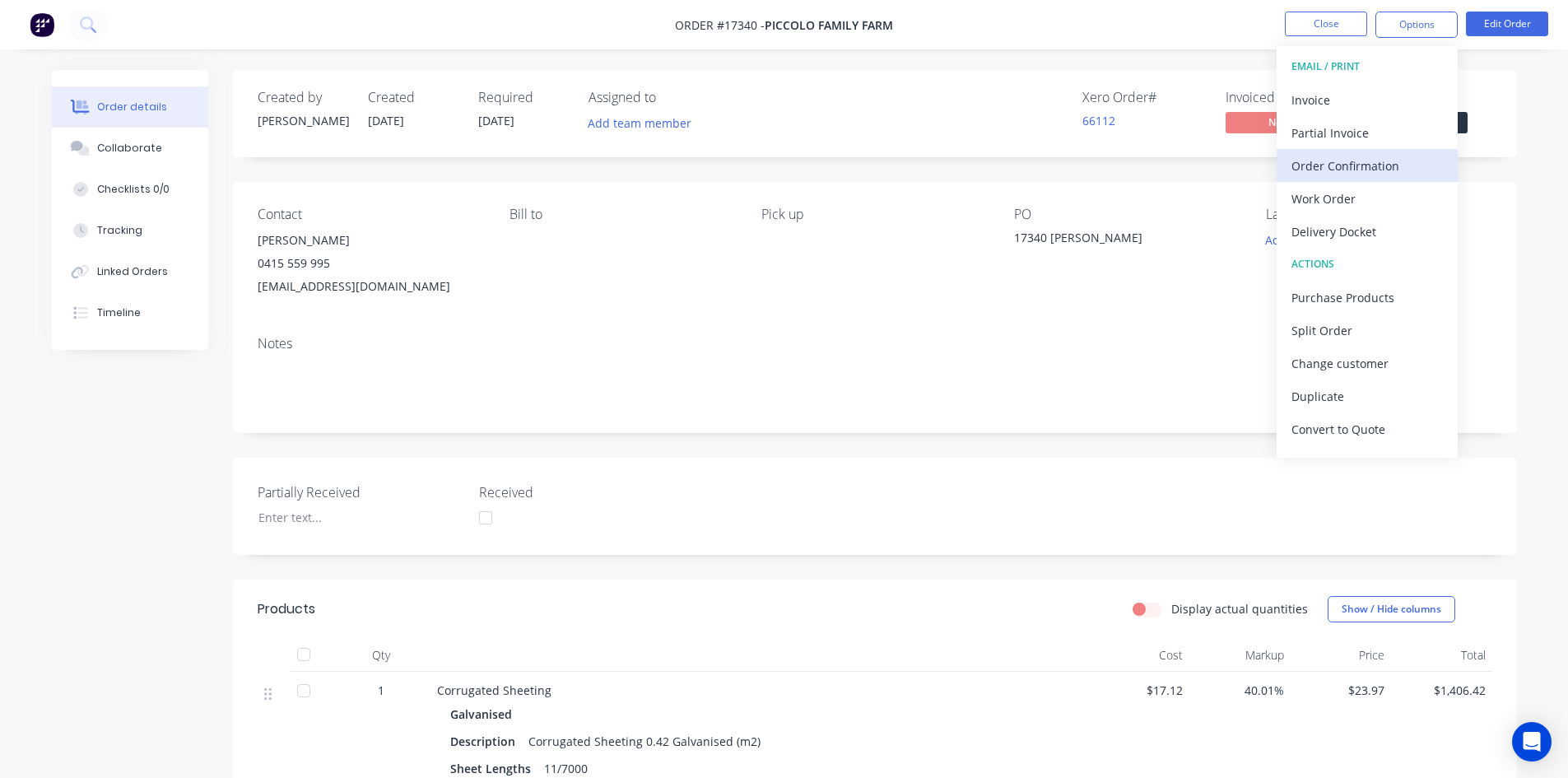
click at [1357, 173] on div "Order Confirmation" at bounding box center [1367, 166] width 152 height 24
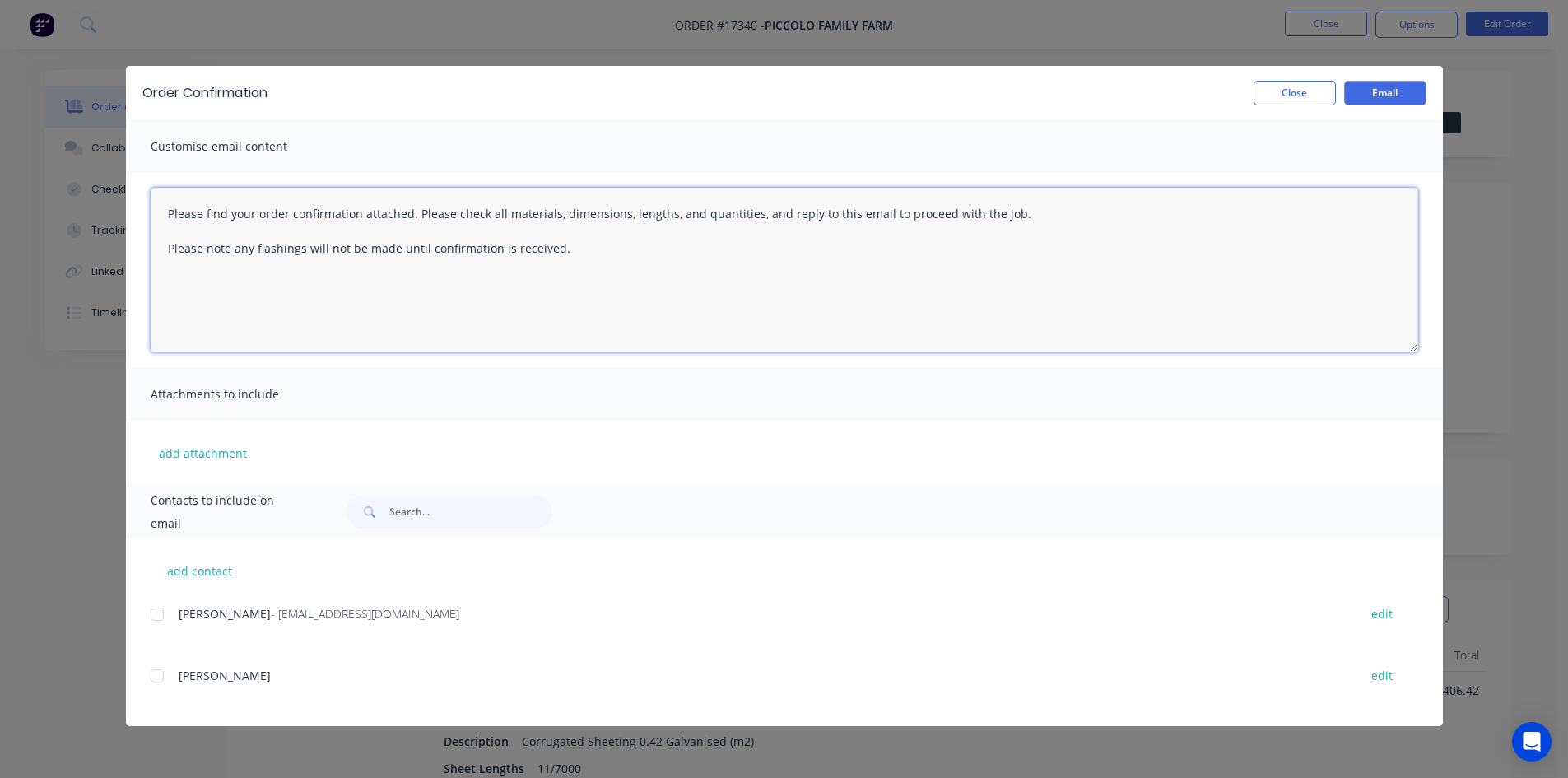
drag, startPoint x: 608, startPoint y: 262, endPoint x: 94, endPoint y: 206, distance: 517.0
click at [94, 206] on div "Order Confirmation Close Email Customise email content Please find your order c…" at bounding box center [784, 389] width 1568 height 778
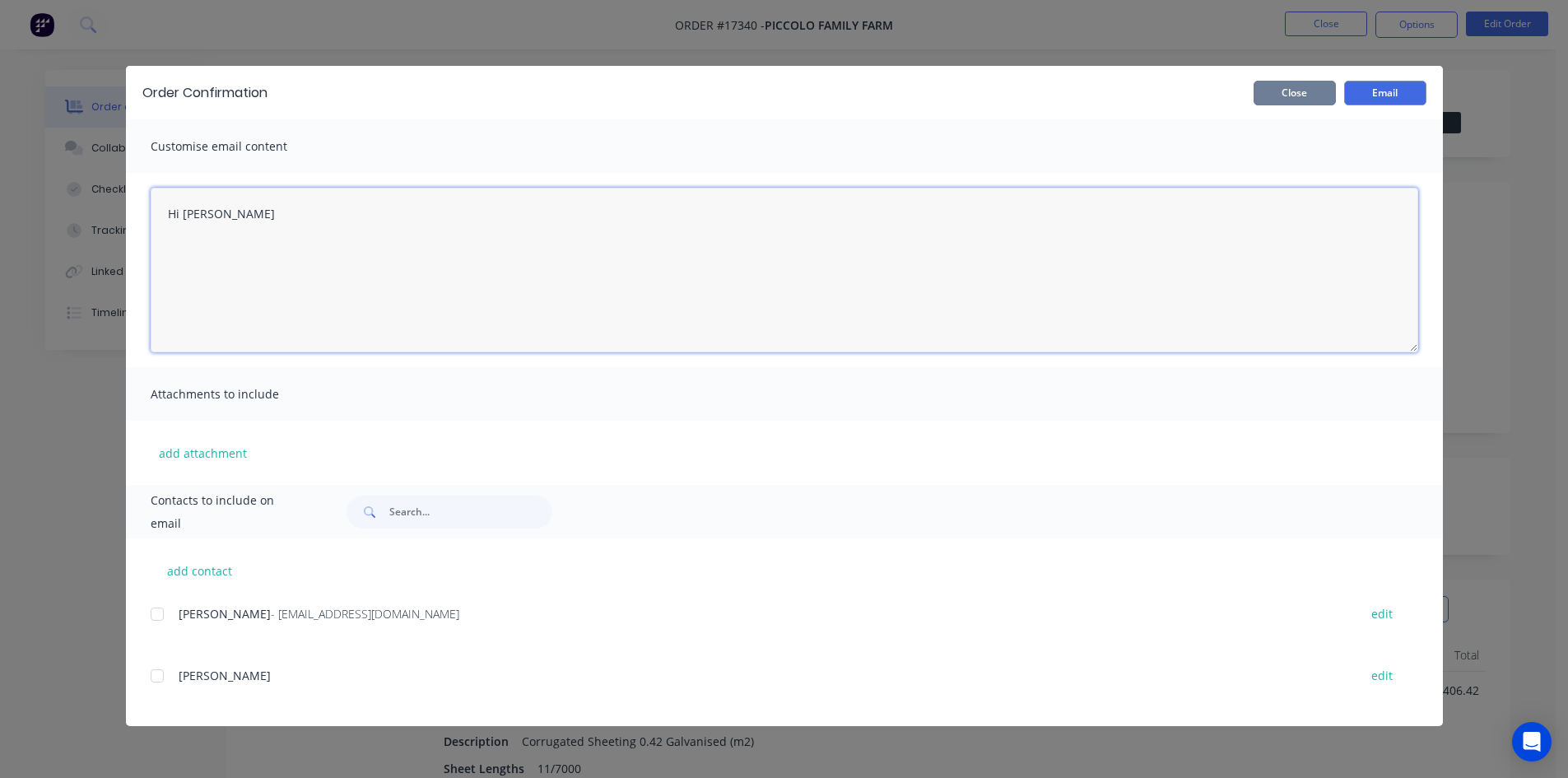
type textarea "Hi [PERSON_NAME]"
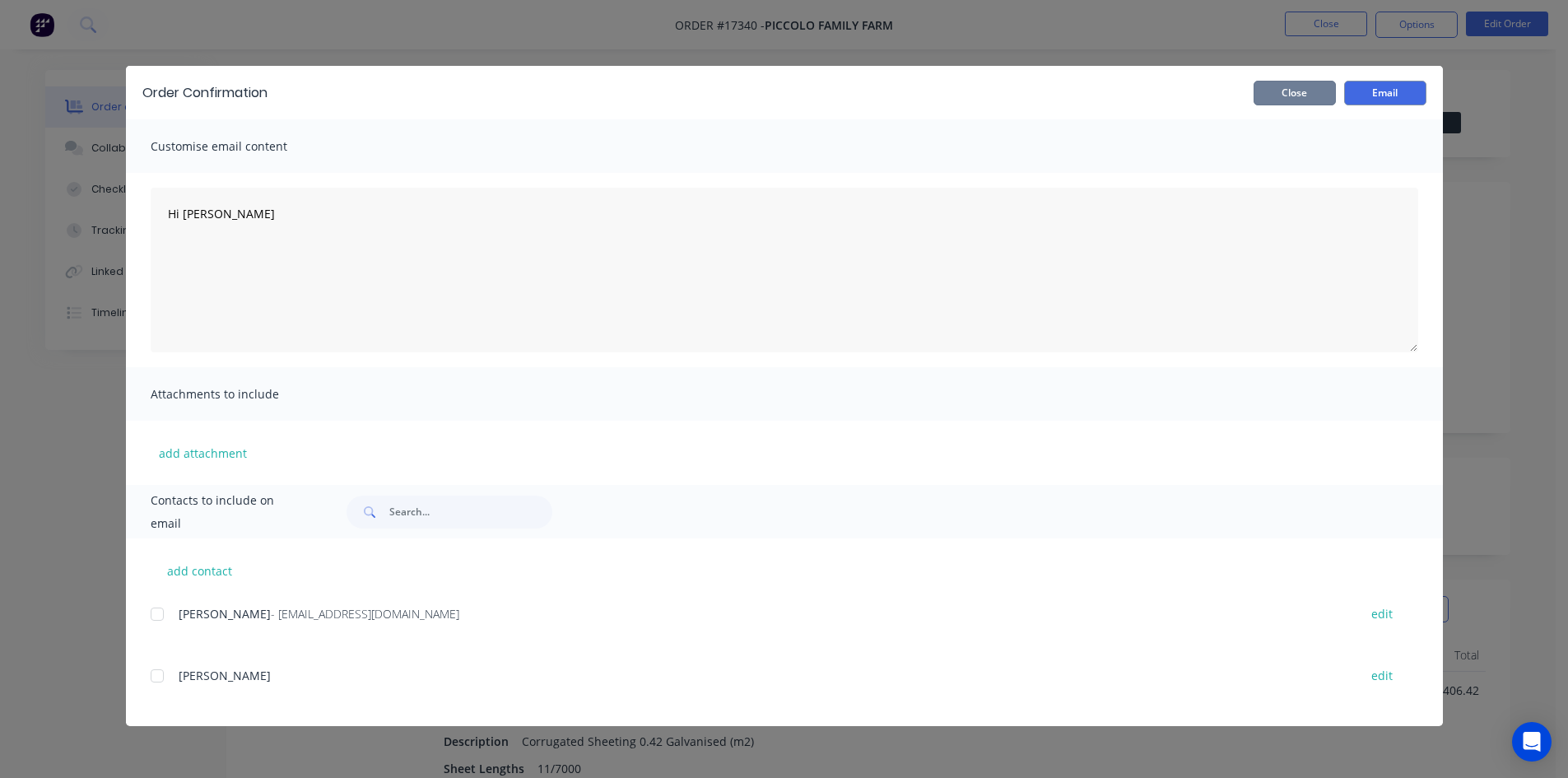
click at [1290, 99] on button "Close" at bounding box center [1294, 92] width 82 height 25
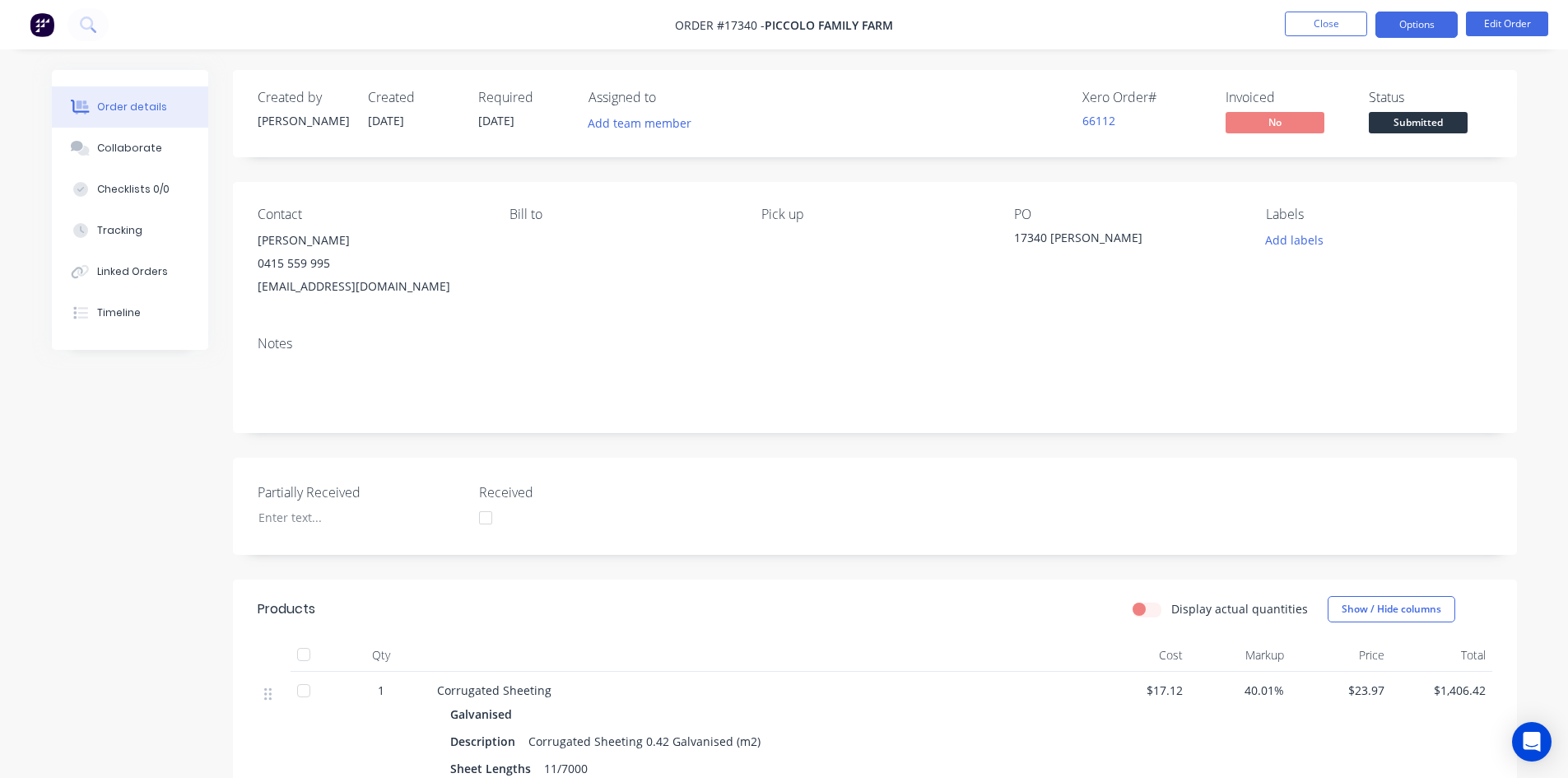
click at [1424, 29] on button "Options" at bounding box center [1416, 25] width 82 height 27
click at [1505, 36] on button "Edit Order" at bounding box center [1507, 24] width 82 height 25
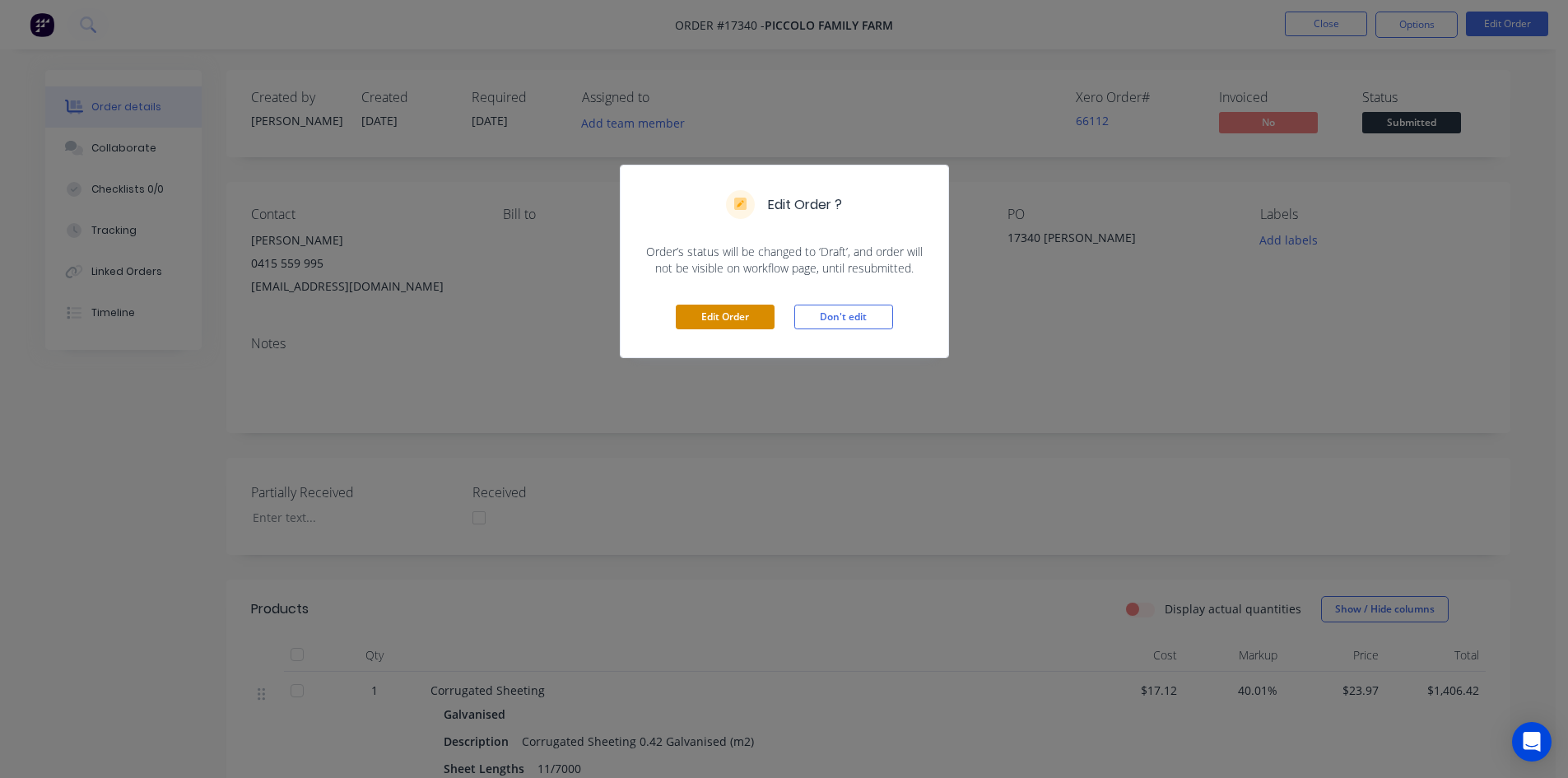
click at [745, 320] on button "Edit Order" at bounding box center [725, 317] width 99 height 25
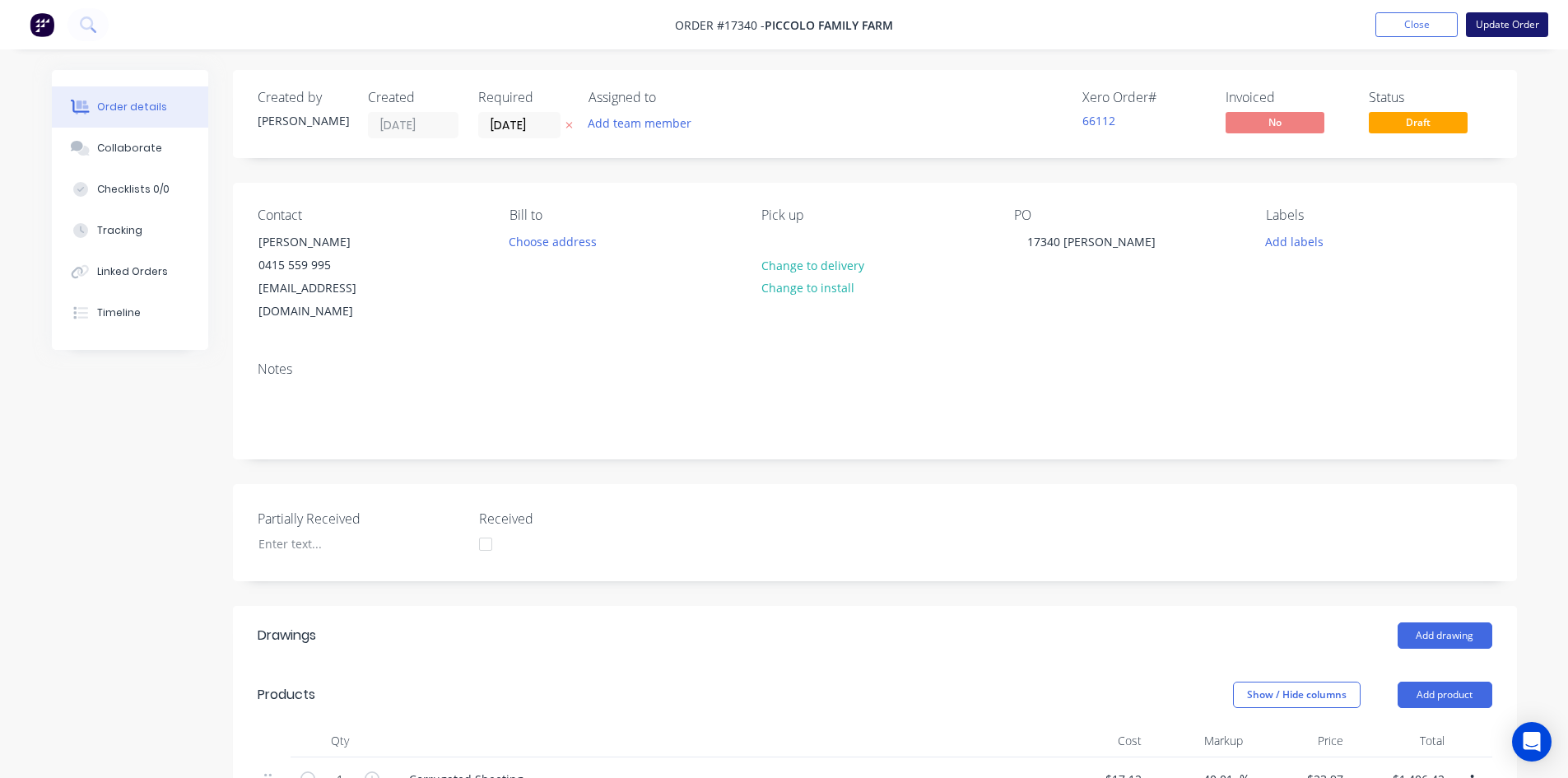
click at [1497, 27] on button "Update Order" at bounding box center [1507, 24] width 82 height 25
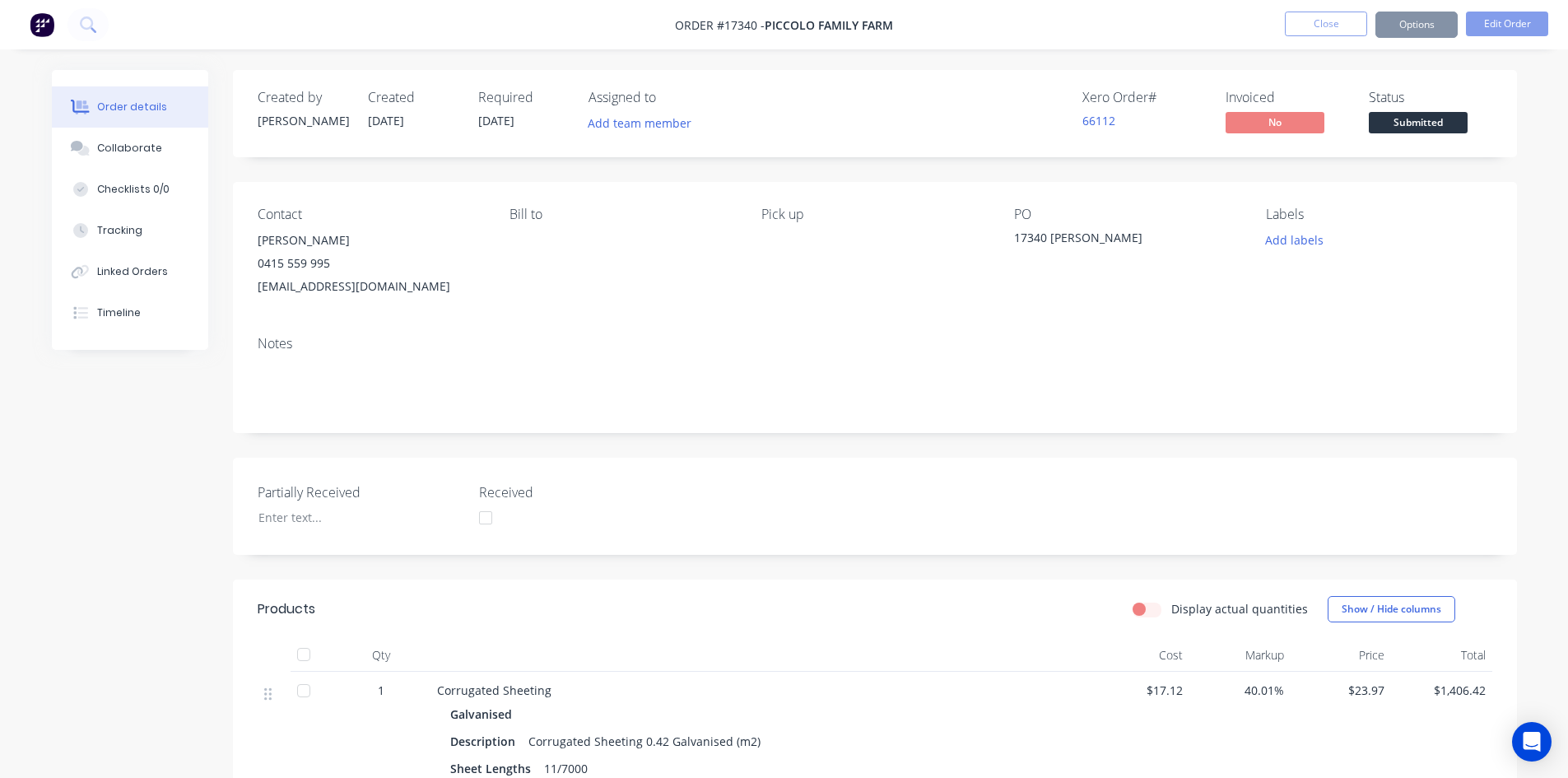
click at [1432, 26] on button "Options" at bounding box center [1416, 25] width 82 height 27
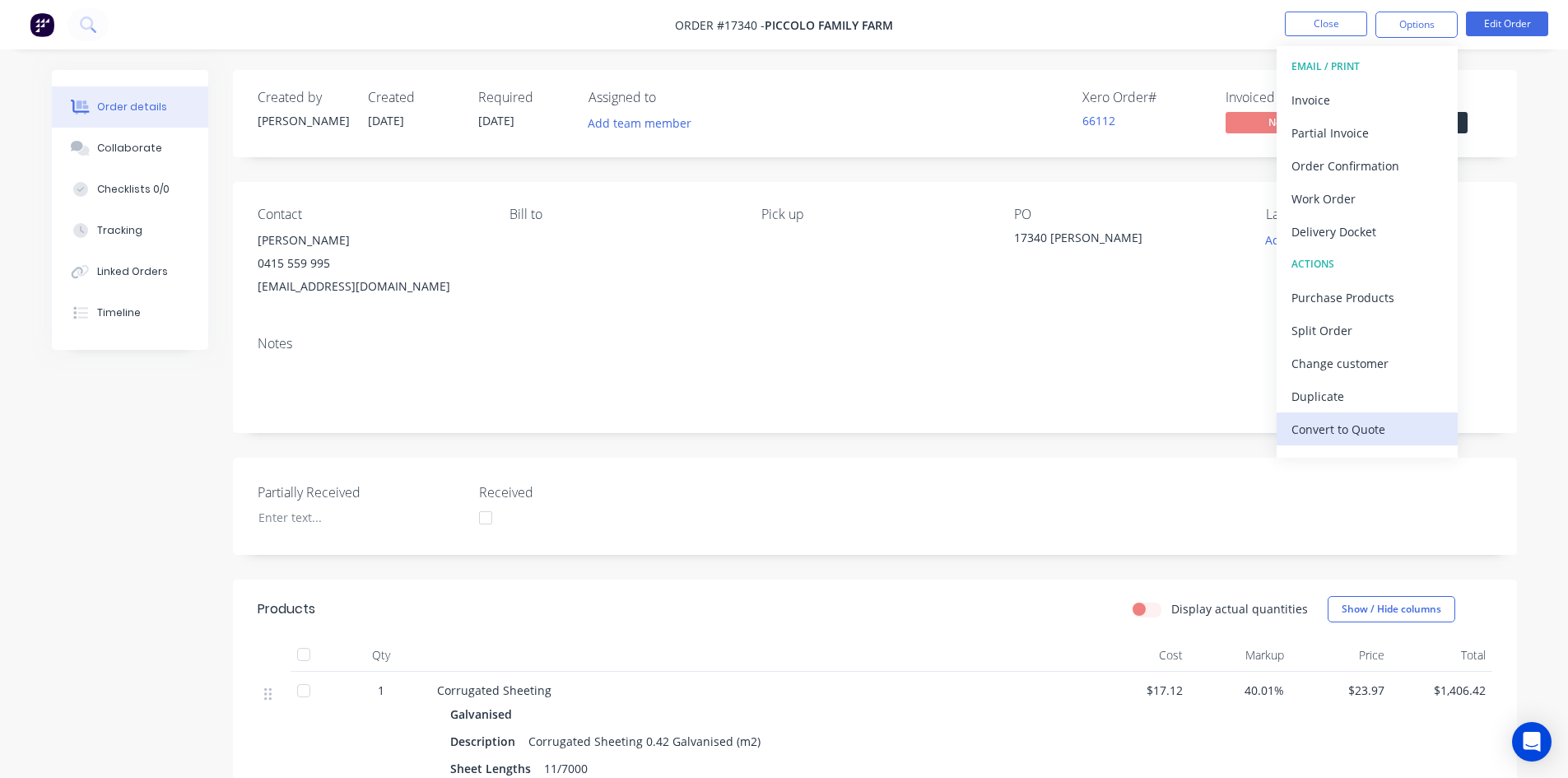
click at [1360, 423] on div "Convert to Quote" at bounding box center [1367, 430] width 152 height 24
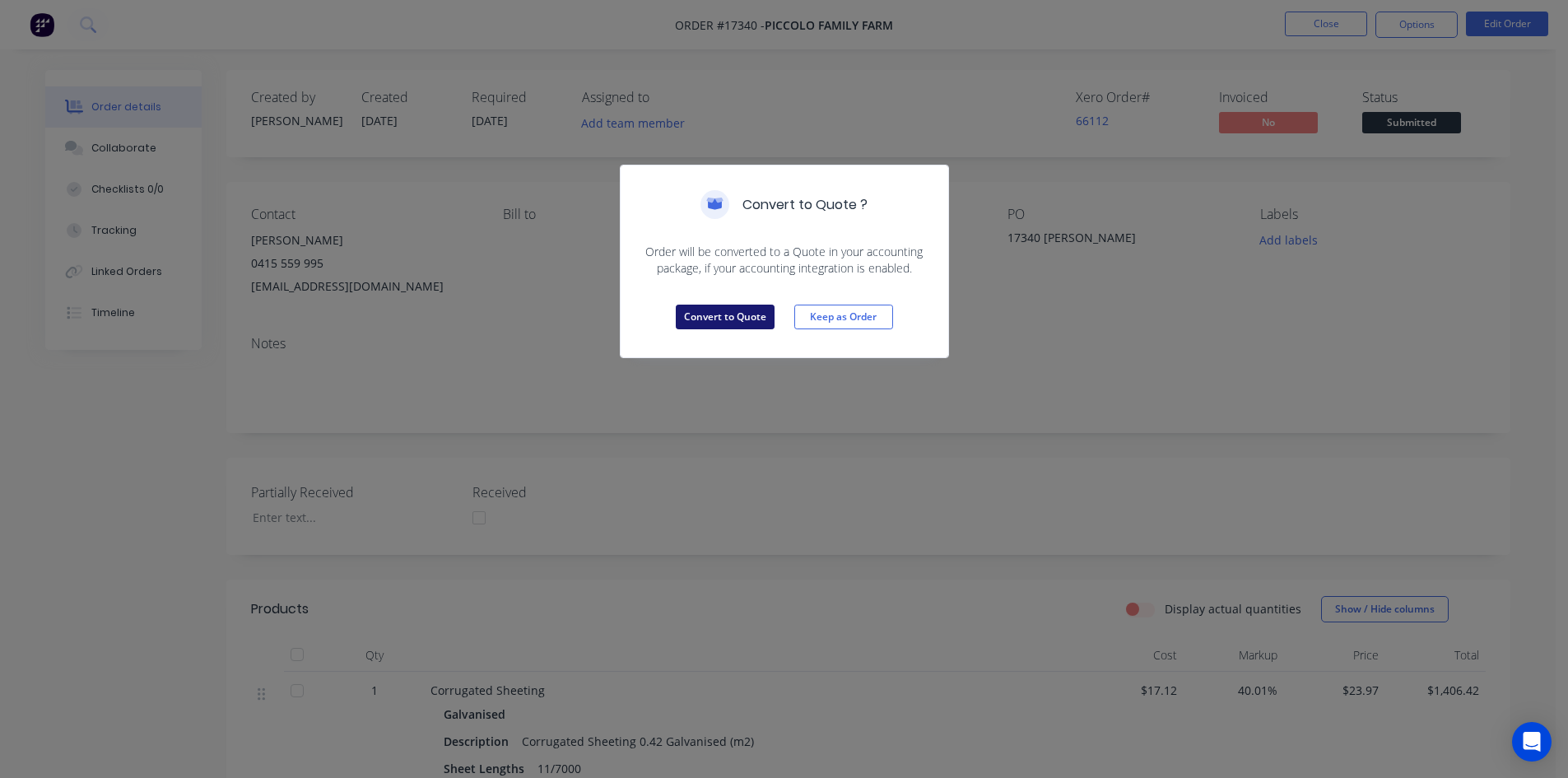
click at [738, 317] on button "Convert to Quote" at bounding box center [725, 317] width 99 height 25
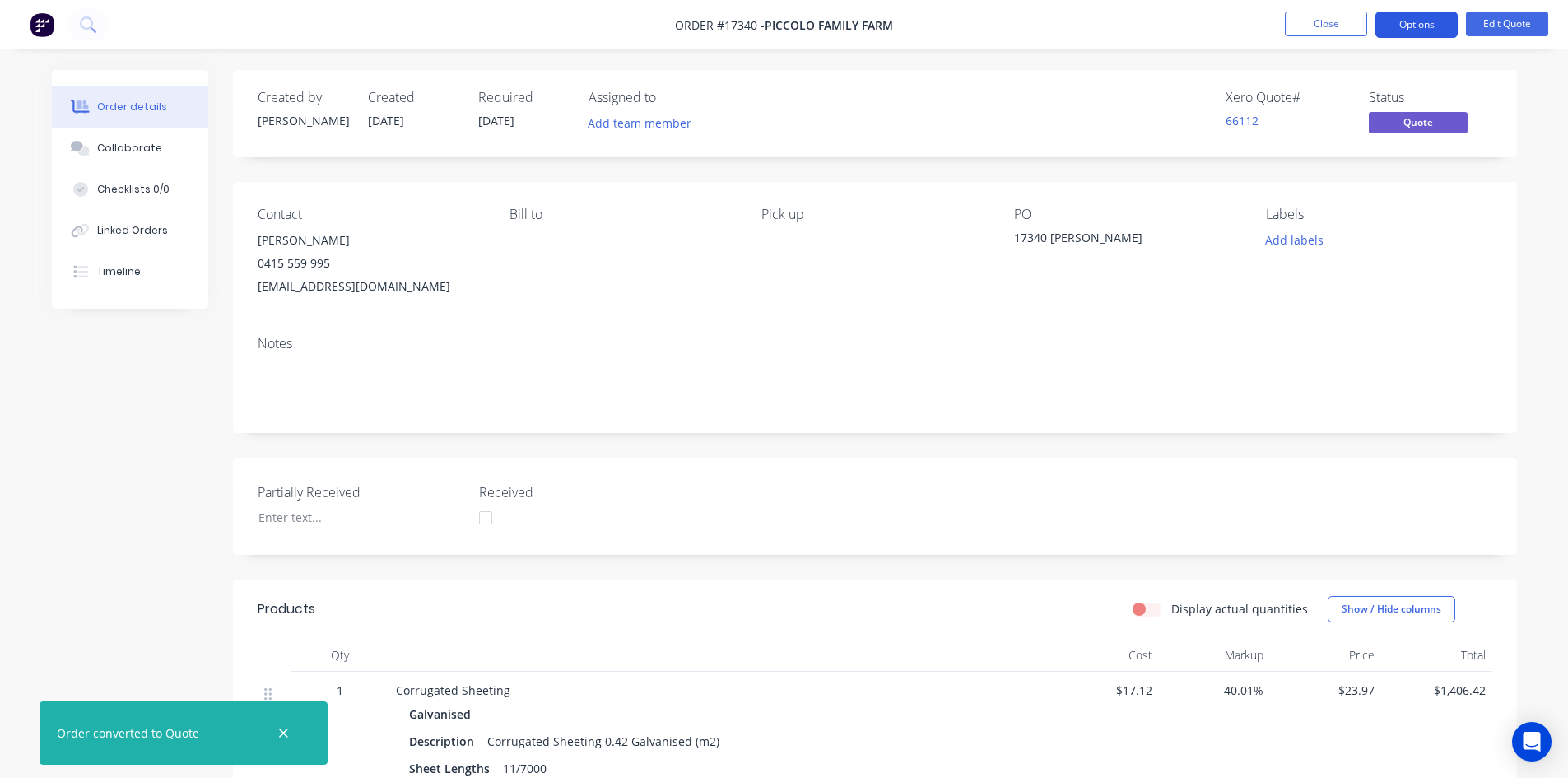
click at [1415, 21] on button "Options" at bounding box center [1416, 25] width 82 height 27
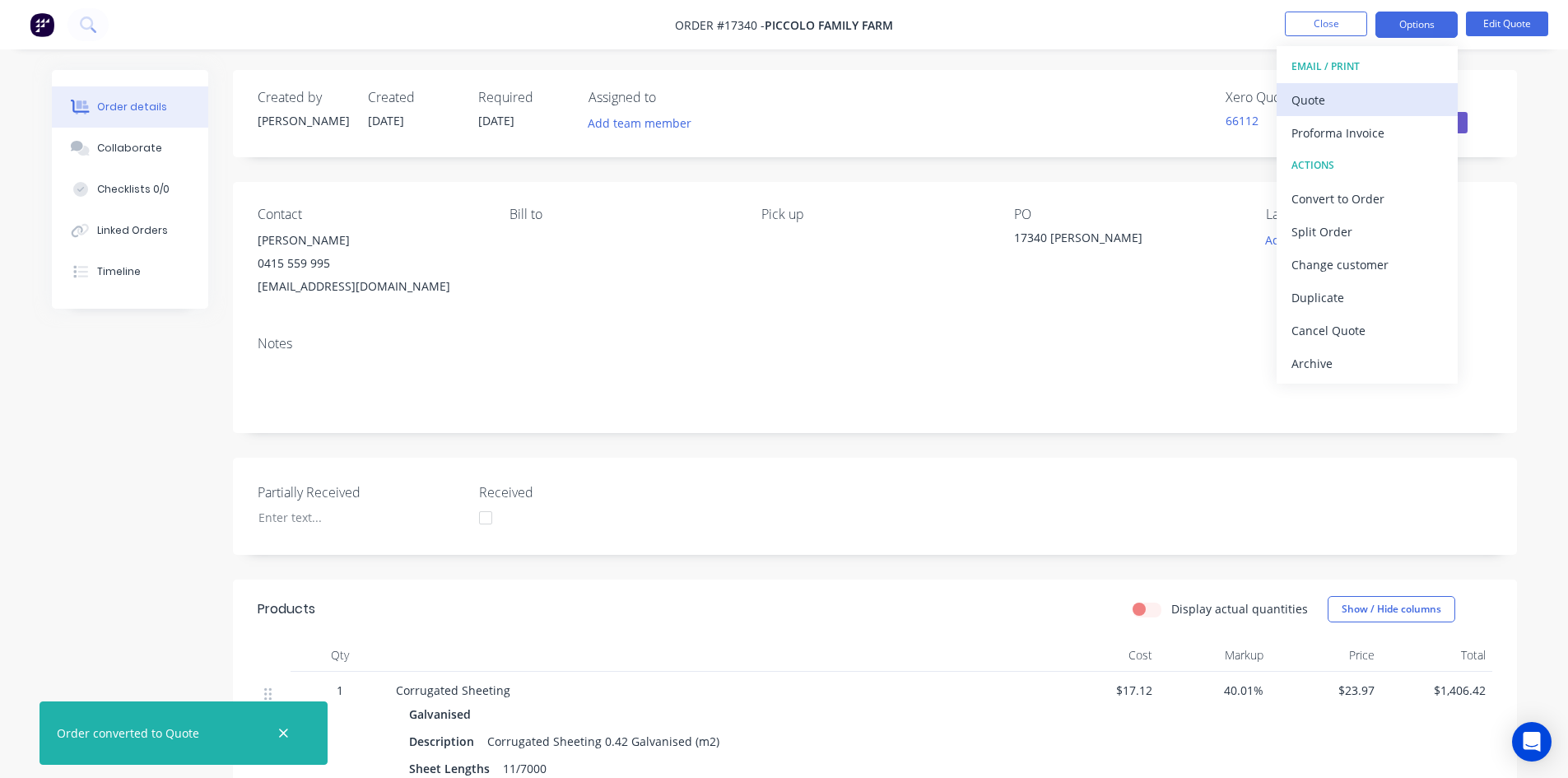
click at [1362, 98] on div "Quote" at bounding box center [1367, 100] width 152 height 24
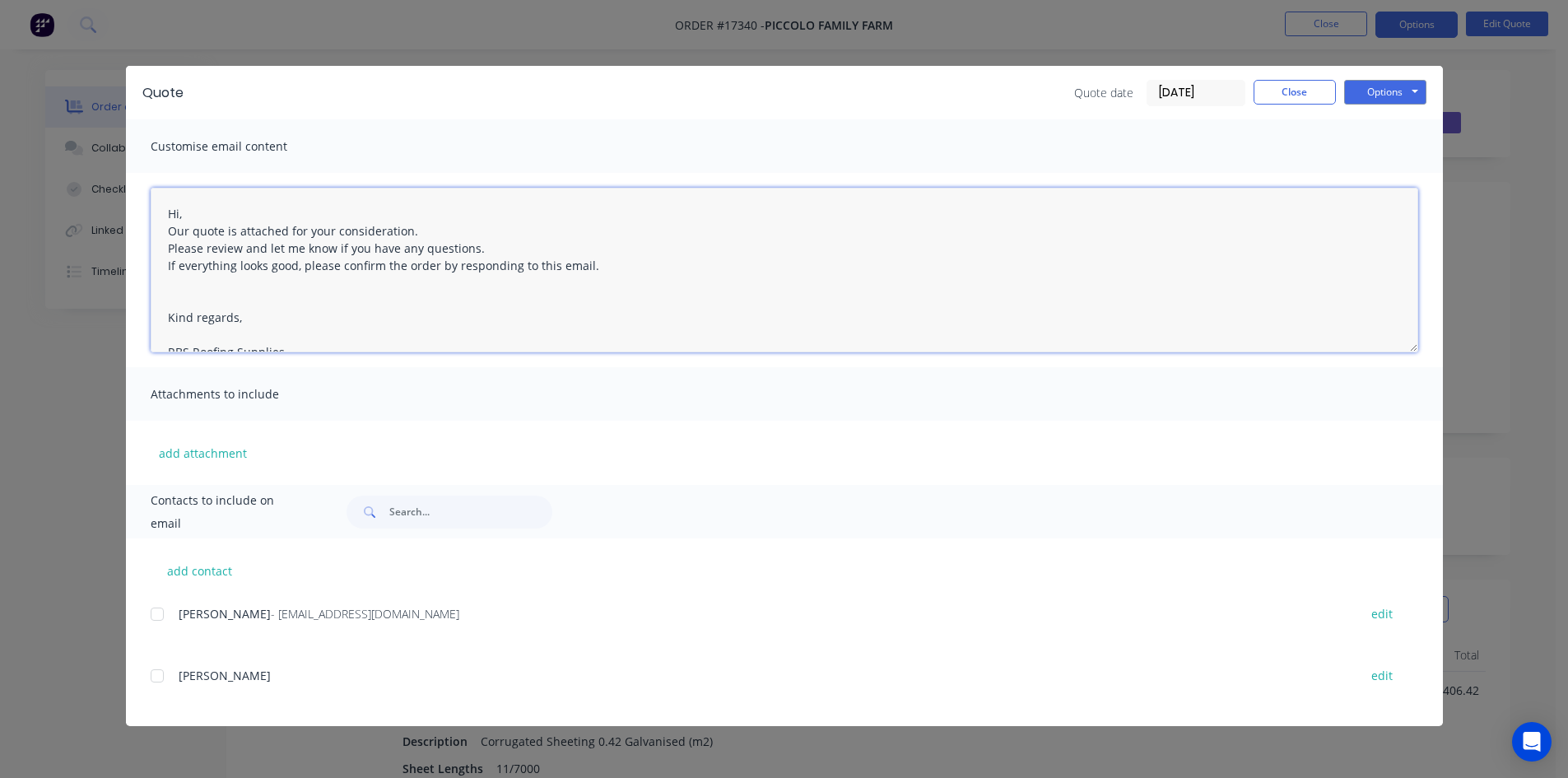
drag, startPoint x: 305, startPoint y: 327, endPoint x: 154, endPoint y: 178, distance: 212.1
click at [154, 178] on div "Hi, Our quote is attached for your consideration. Please review and let me know…" at bounding box center [784, 270] width 1317 height 194
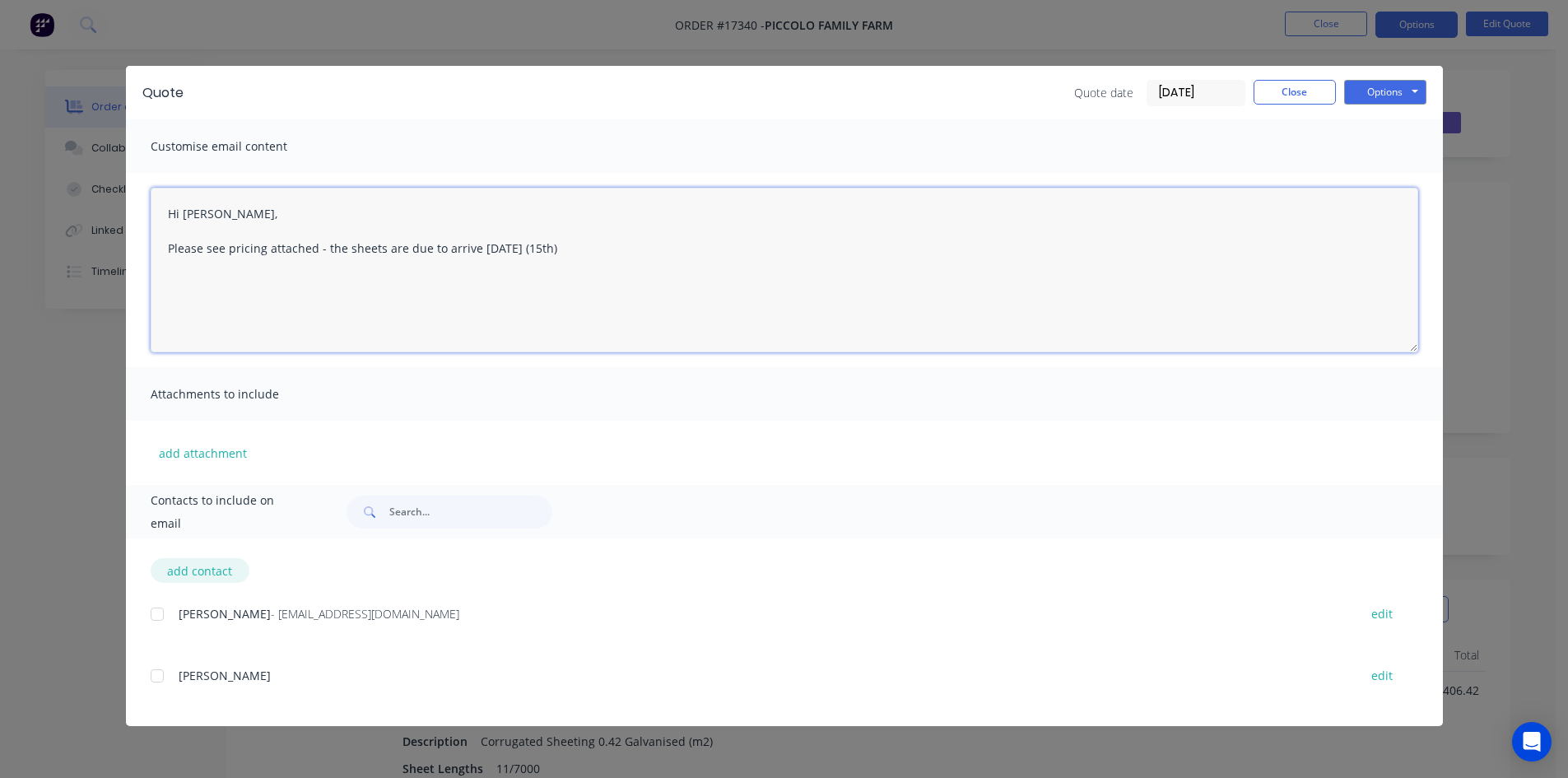
type textarea "Hi [PERSON_NAME], Please see pricing attached - the sheets are due to arrive [D…"
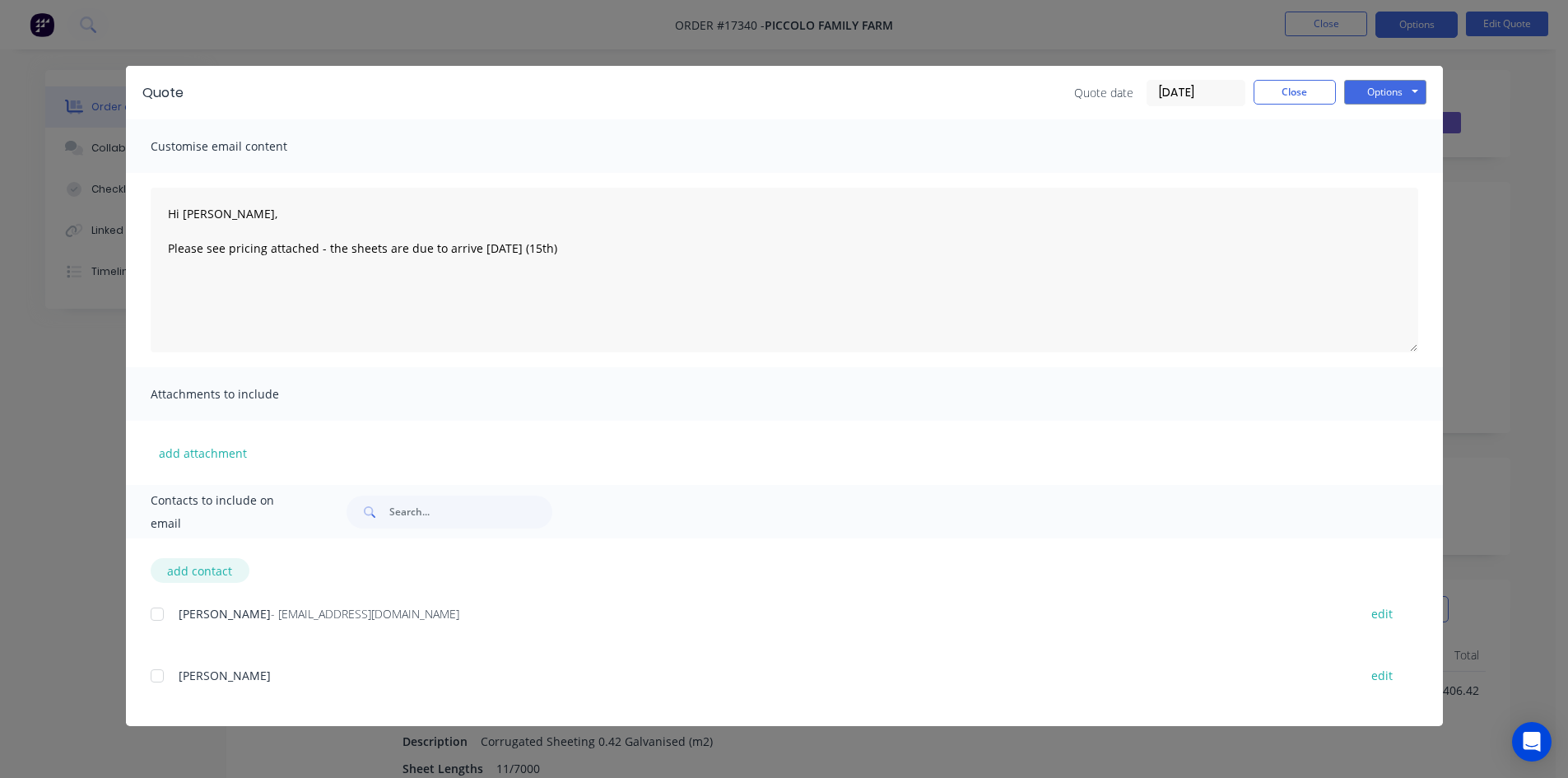
click at [172, 572] on button "add contact" at bounding box center [200, 571] width 99 height 25
select select "AU"
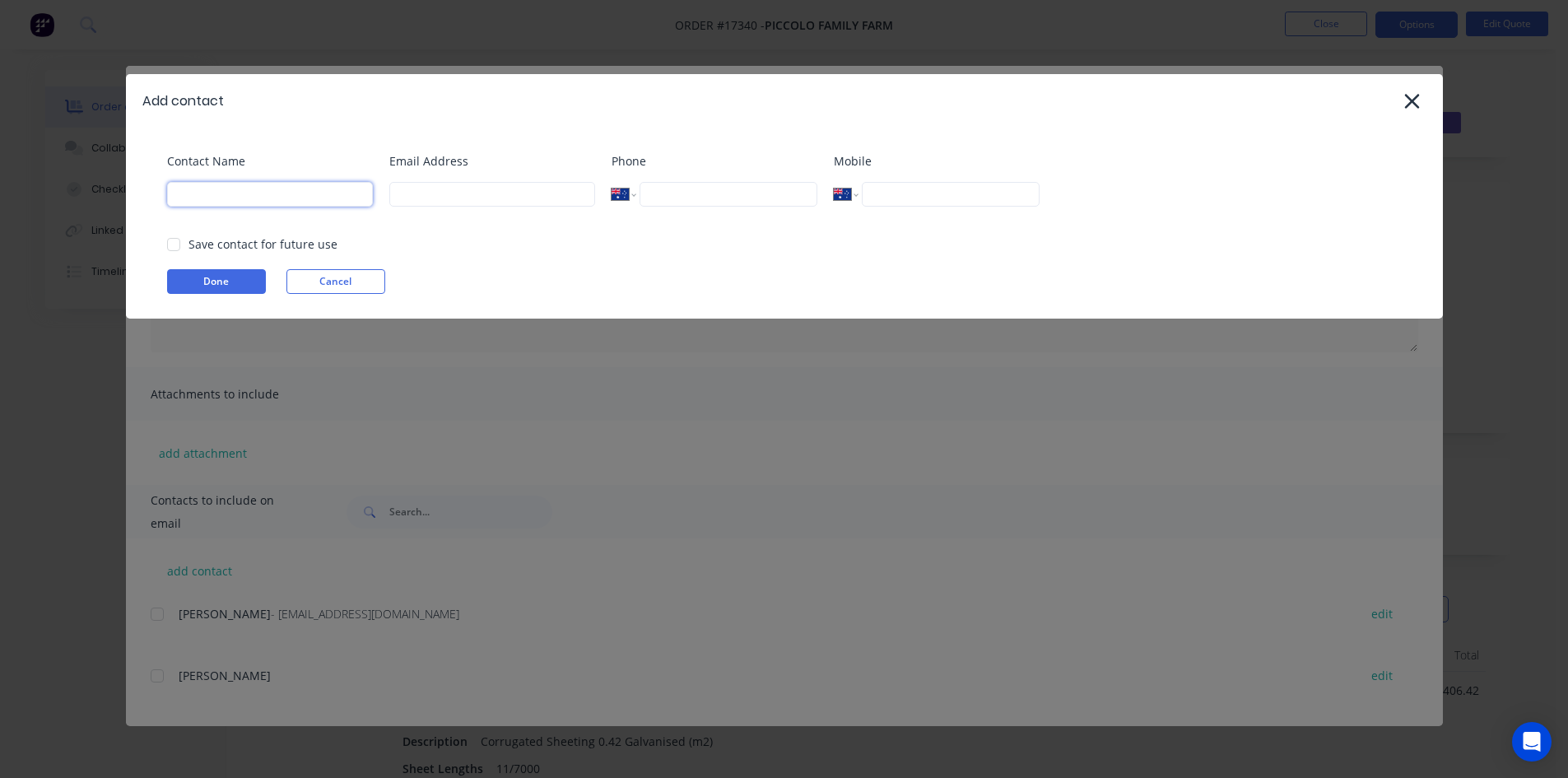
click at [191, 187] on input at bounding box center [269, 194] width 205 height 25
type input "[PERSON_NAME]"
click at [420, 199] on input at bounding box center [492, 194] width 205 height 25
click at [168, 249] on div at bounding box center [174, 244] width 33 height 33
type input "[EMAIL_ADDRESS][DOMAIN_NAME]"
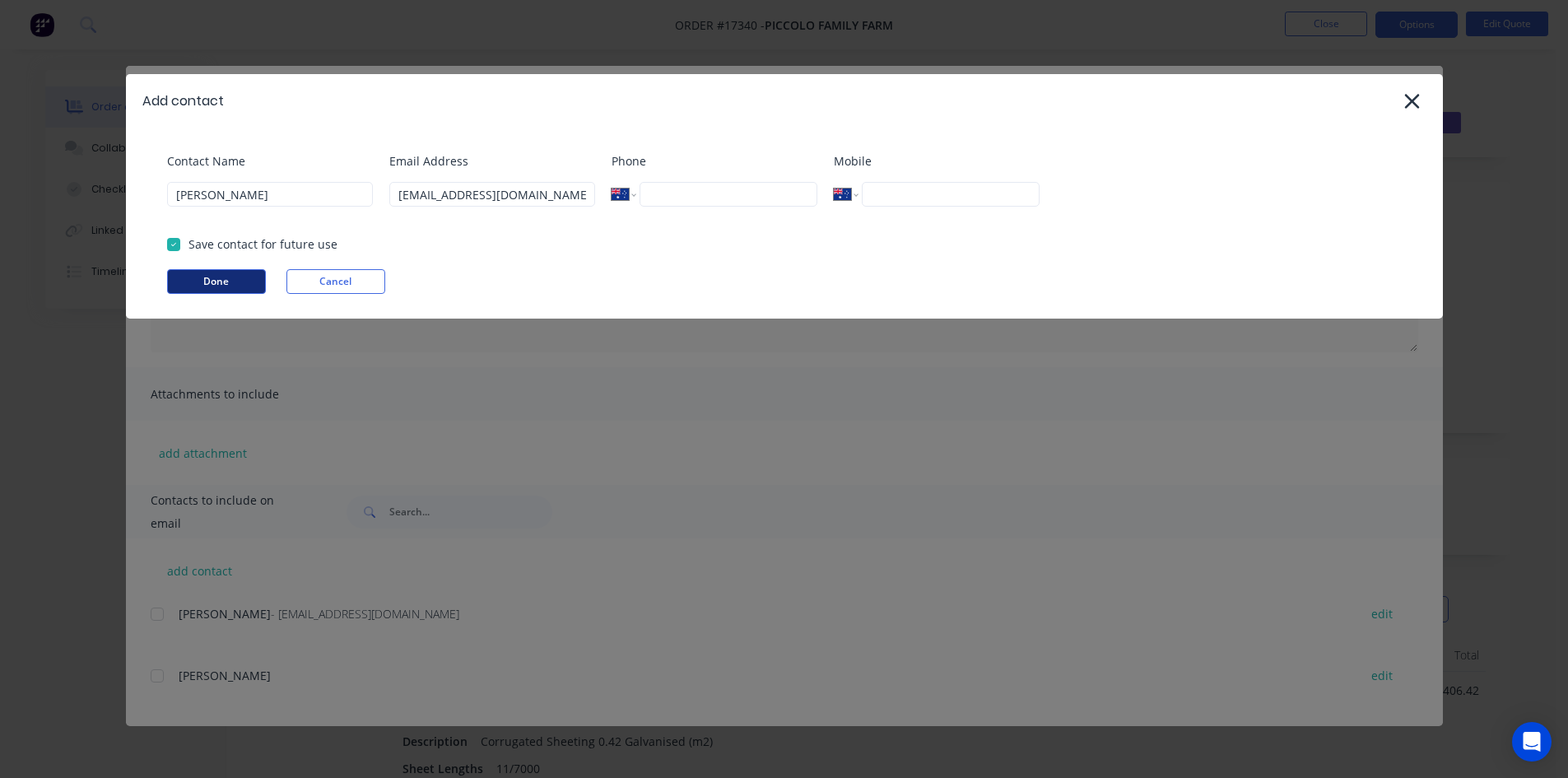
click at [181, 273] on button "Done" at bounding box center [216, 281] width 99 height 25
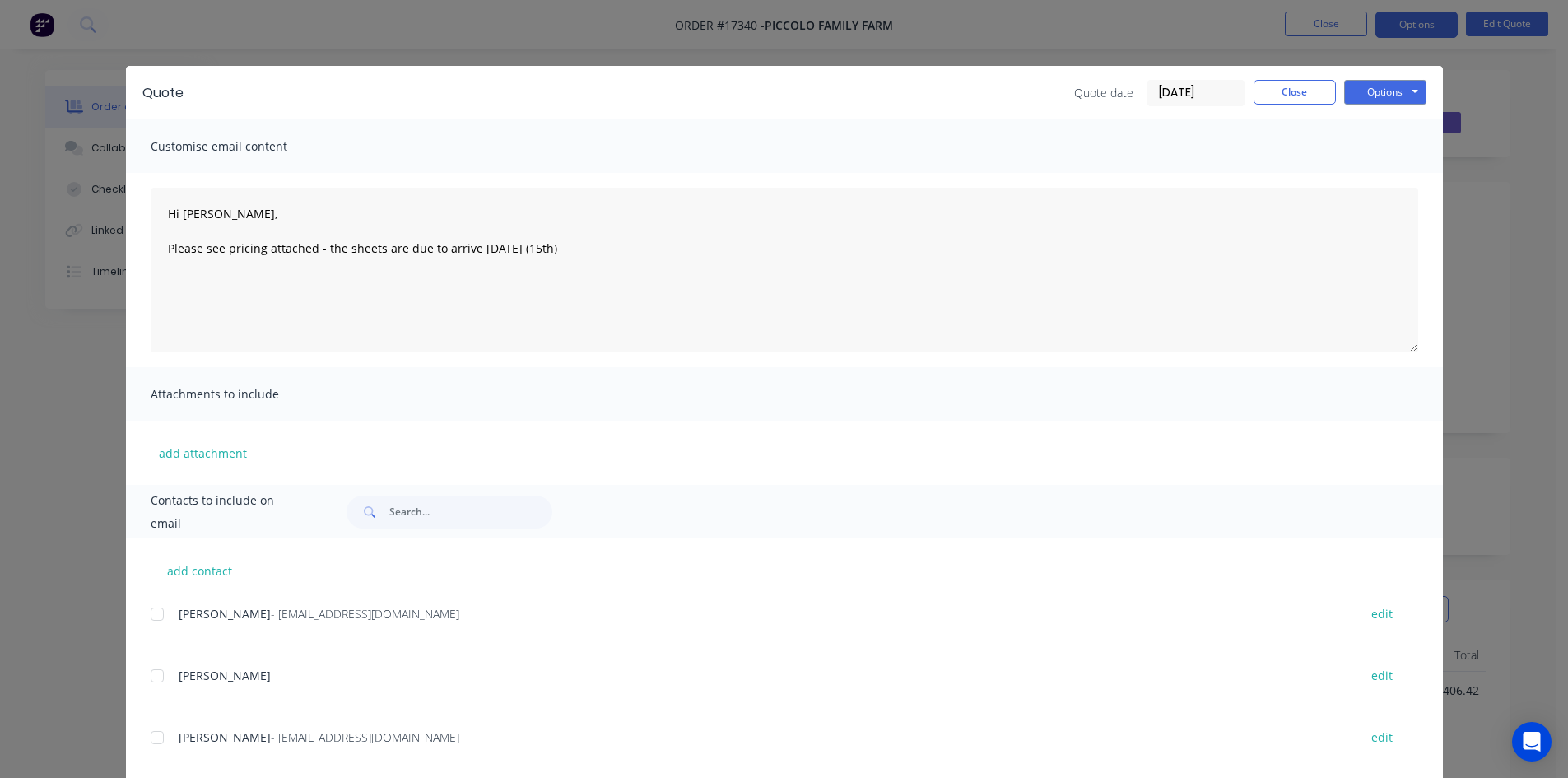
click at [148, 614] on div at bounding box center [157, 614] width 33 height 33
click at [153, 734] on div at bounding box center [157, 737] width 33 height 33
click at [657, 93] on div "Quote date [DATE] Close Options Preview Print Email" at bounding box center [813, 93] width 1227 height 27
click at [724, 97] on div "Quote date [DATE] Close Options Preview Print Email" at bounding box center [813, 93] width 1227 height 27
click at [1293, 91] on button "Close" at bounding box center [1294, 92] width 82 height 25
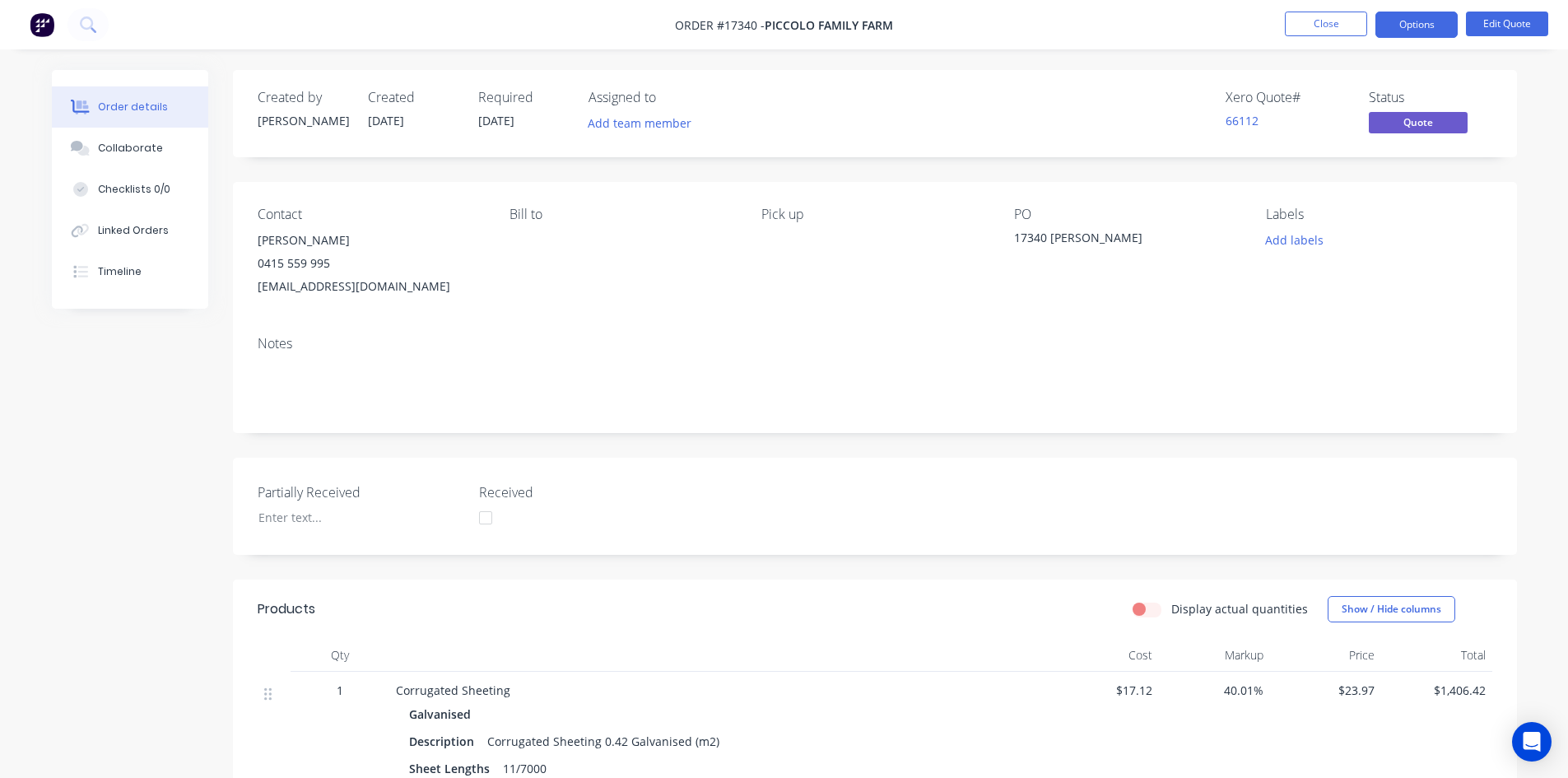
click at [965, 25] on nav "Order #17340 - Piccolo Family Farm Close Options Edit Quote" at bounding box center [784, 25] width 1568 height 50
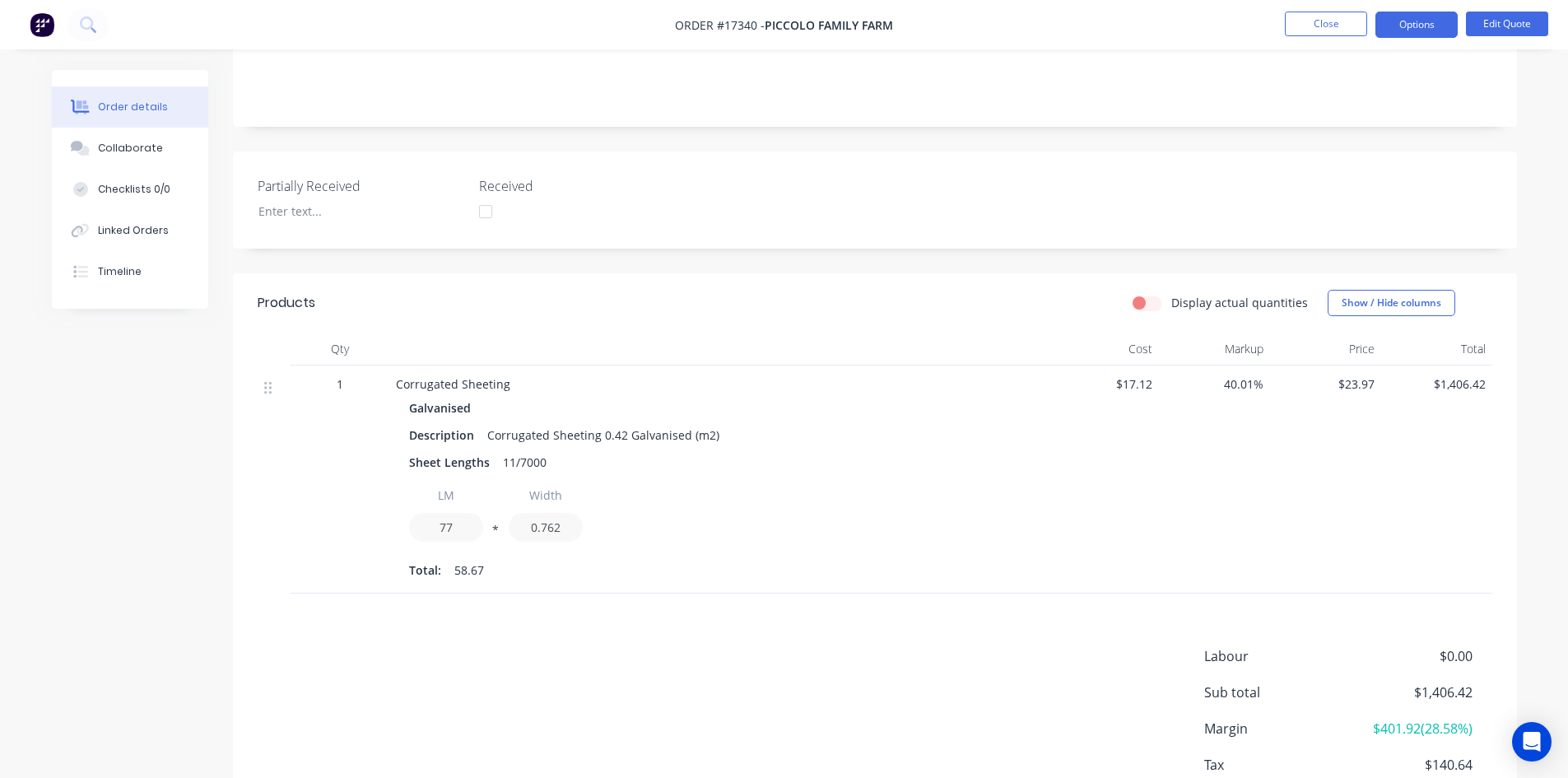
scroll to position [415, 0]
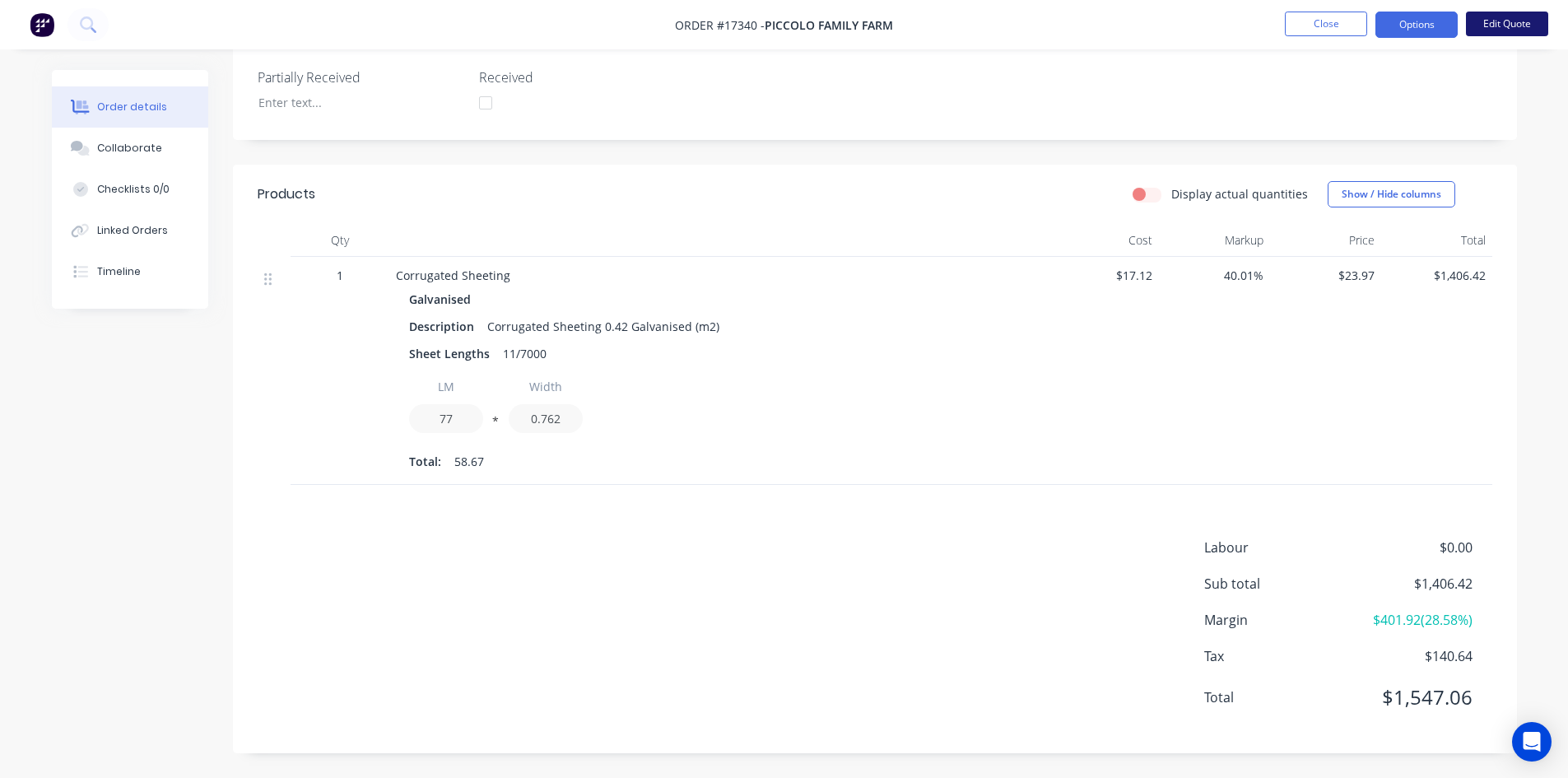
click at [1491, 25] on button "Edit Quote" at bounding box center [1507, 24] width 82 height 25
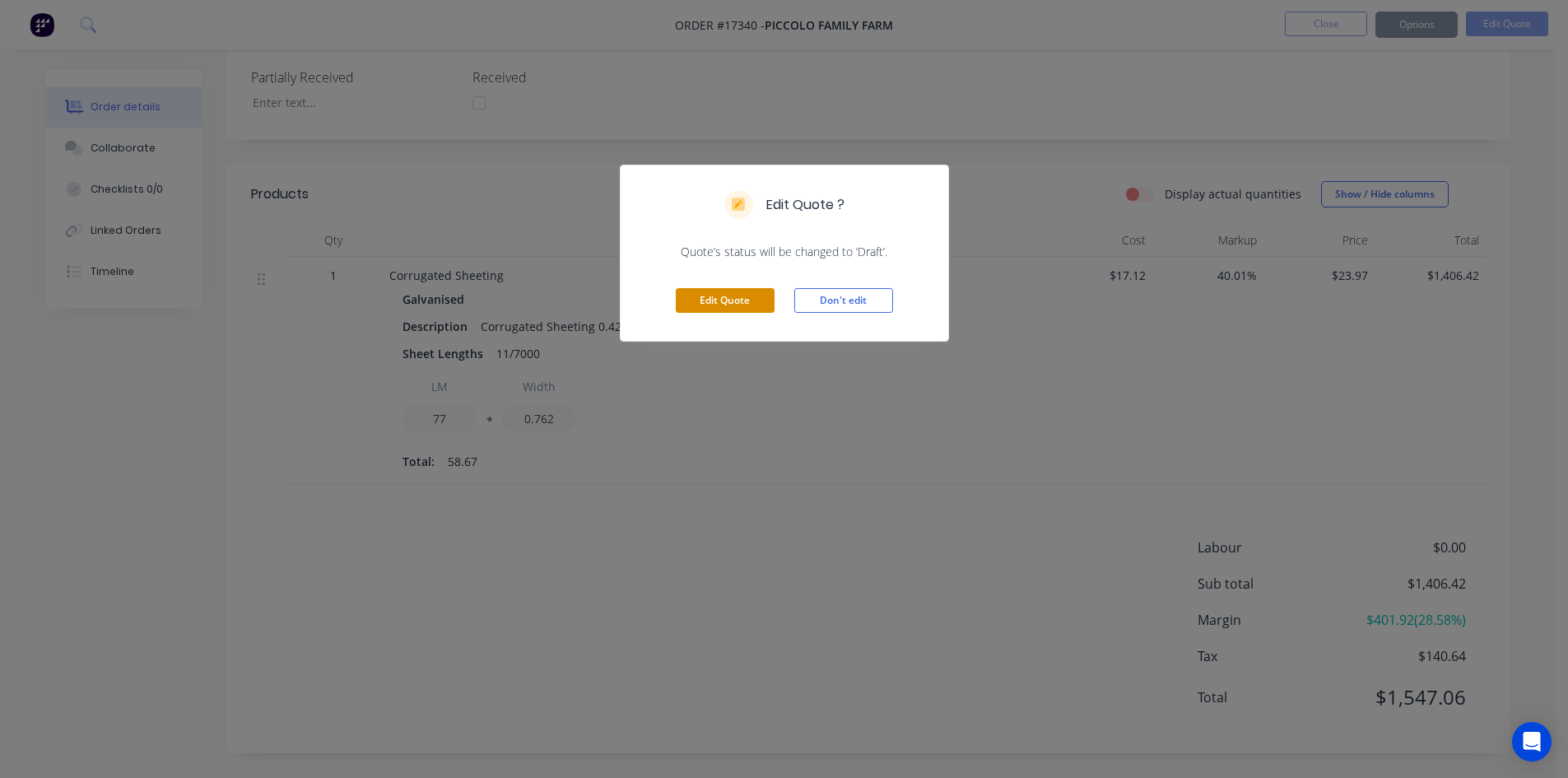
click at [736, 293] on button "Edit Quote" at bounding box center [725, 300] width 99 height 25
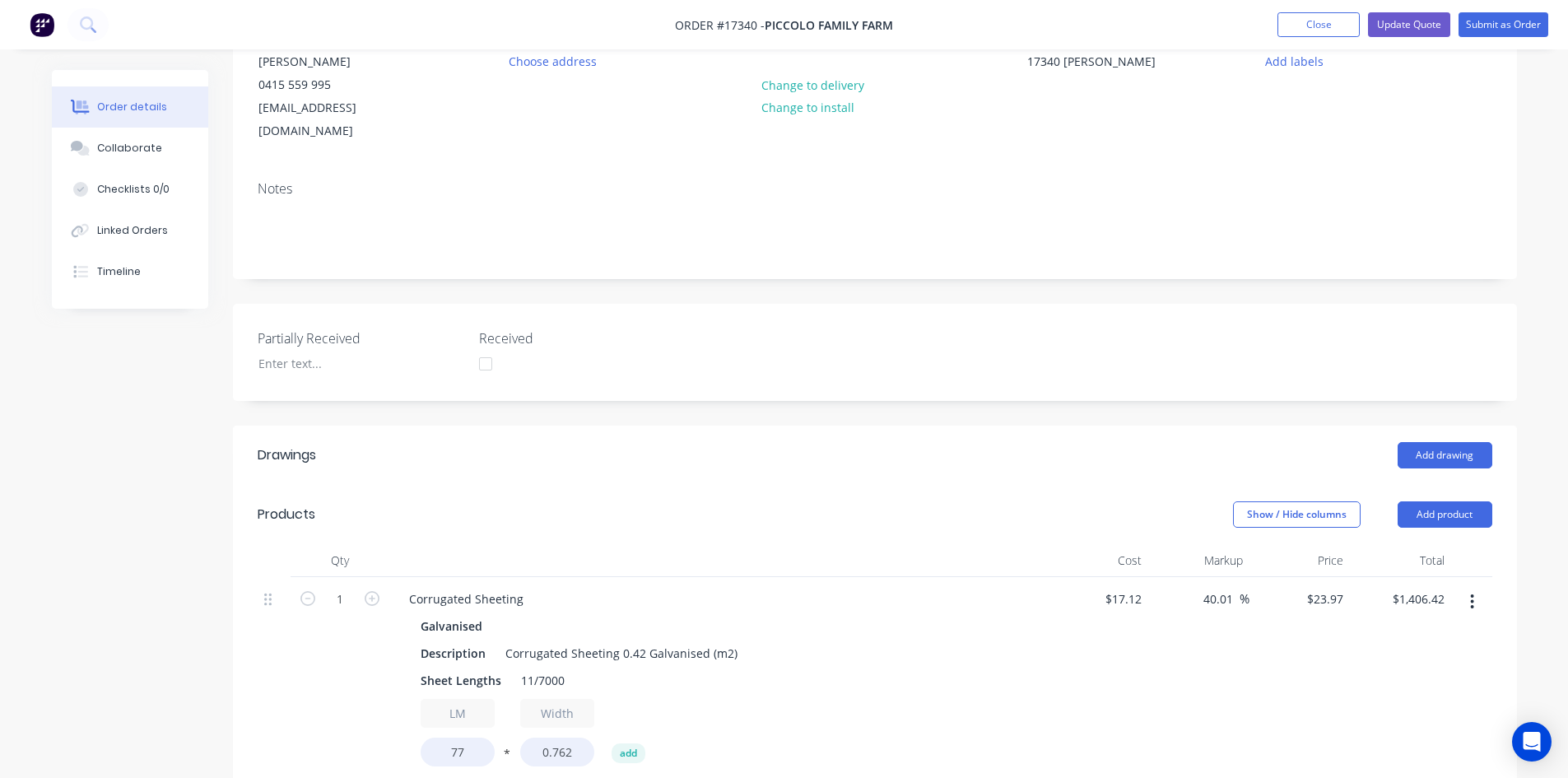
scroll to position [494, 0]
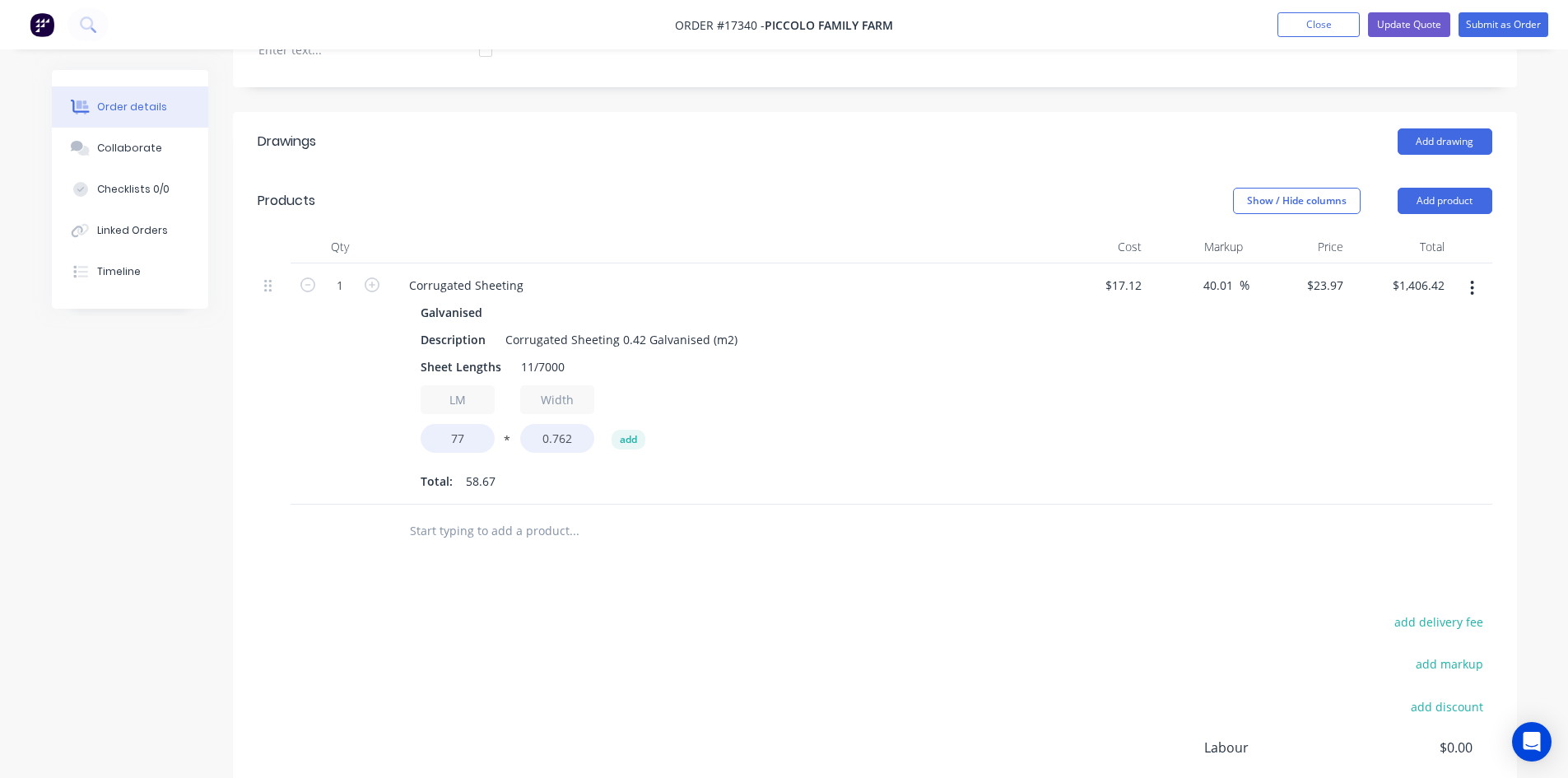
click at [1474, 279] on icon "button" at bounding box center [1472, 288] width 4 height 18
click at [1436, 320] on div "Edit" at bounding box center [1414, 331] width 127 height 24
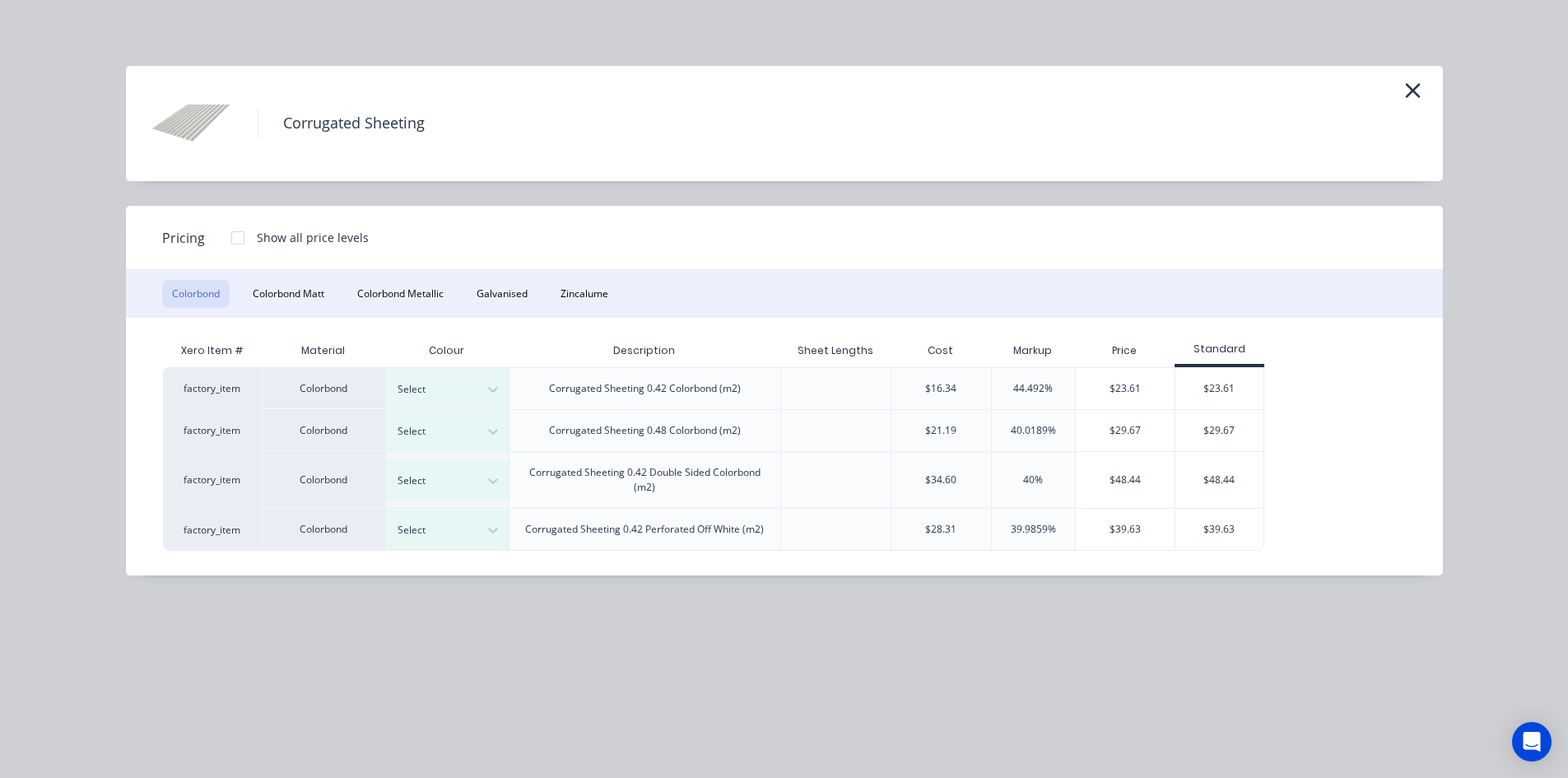
click at [239, 240] on div at bounding box center [237, 237] width 33 height 33
click at [512, 296] on button "Galvanised" at bounding box center [502, 294] width 70 height 28
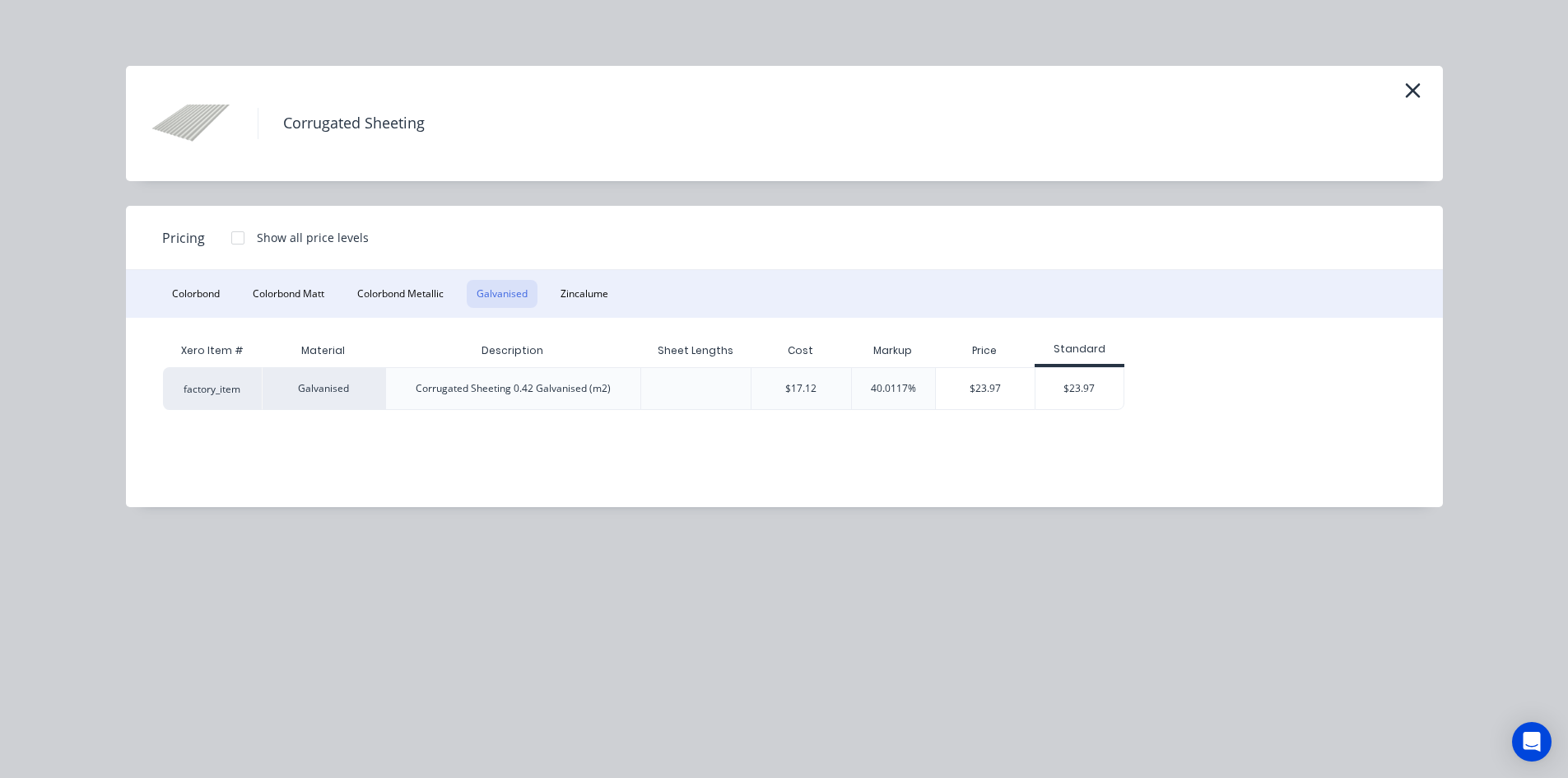
click at [235, 239] on div at bounding box center [237, 237] width 33 height 33
click at [1168, 388] on div "$21.573" at bounding box center [1172, 388] width 94 height 41
type input "26.01"
type input "$21.573"
type input "$1,265.77"
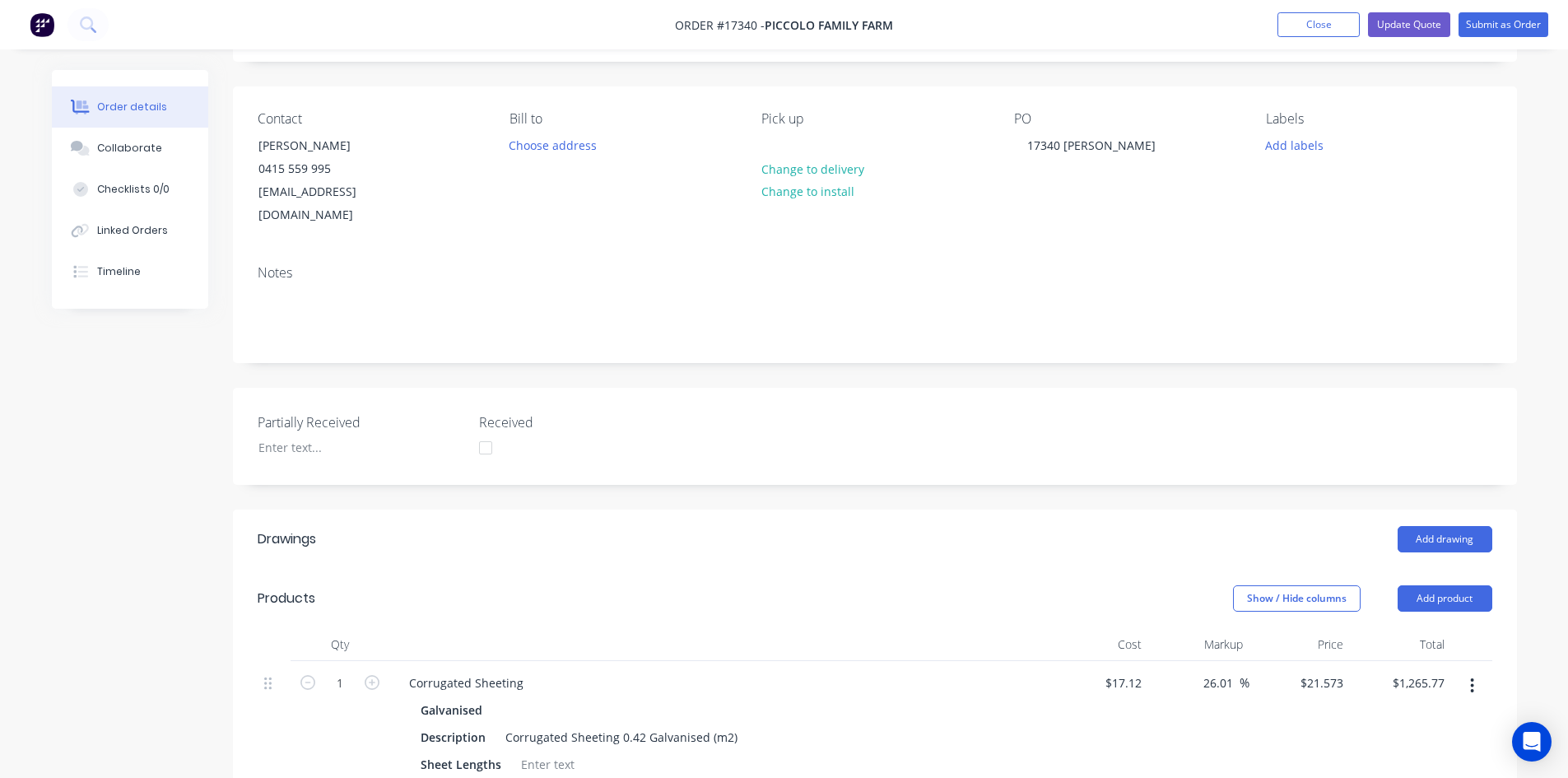
scroll to position [94, 0]
click at [1416, 26] on button "Update Quote" at bounding box center [1408, 24] width 82 height 25
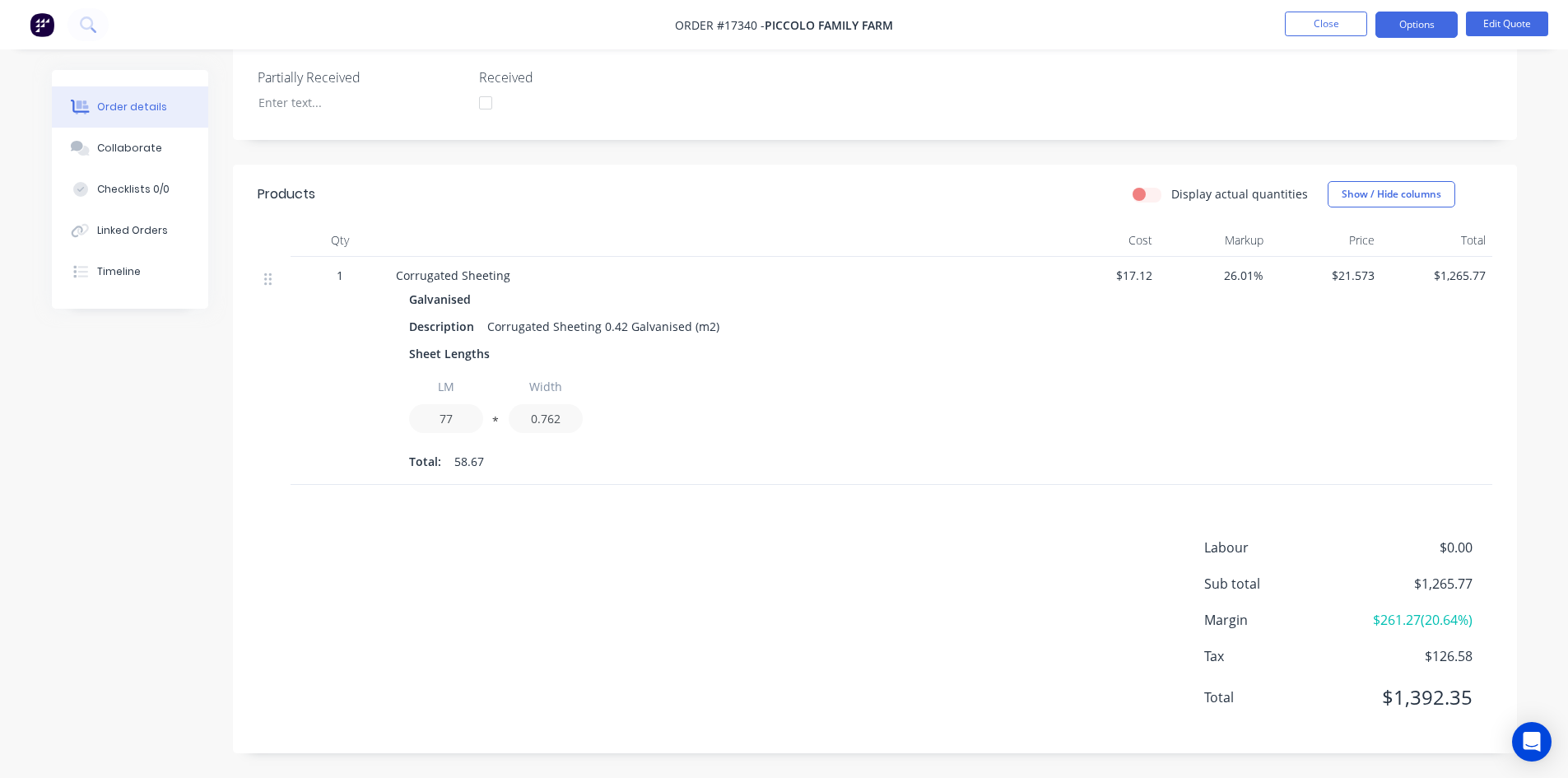
scroll to position [0, 0]
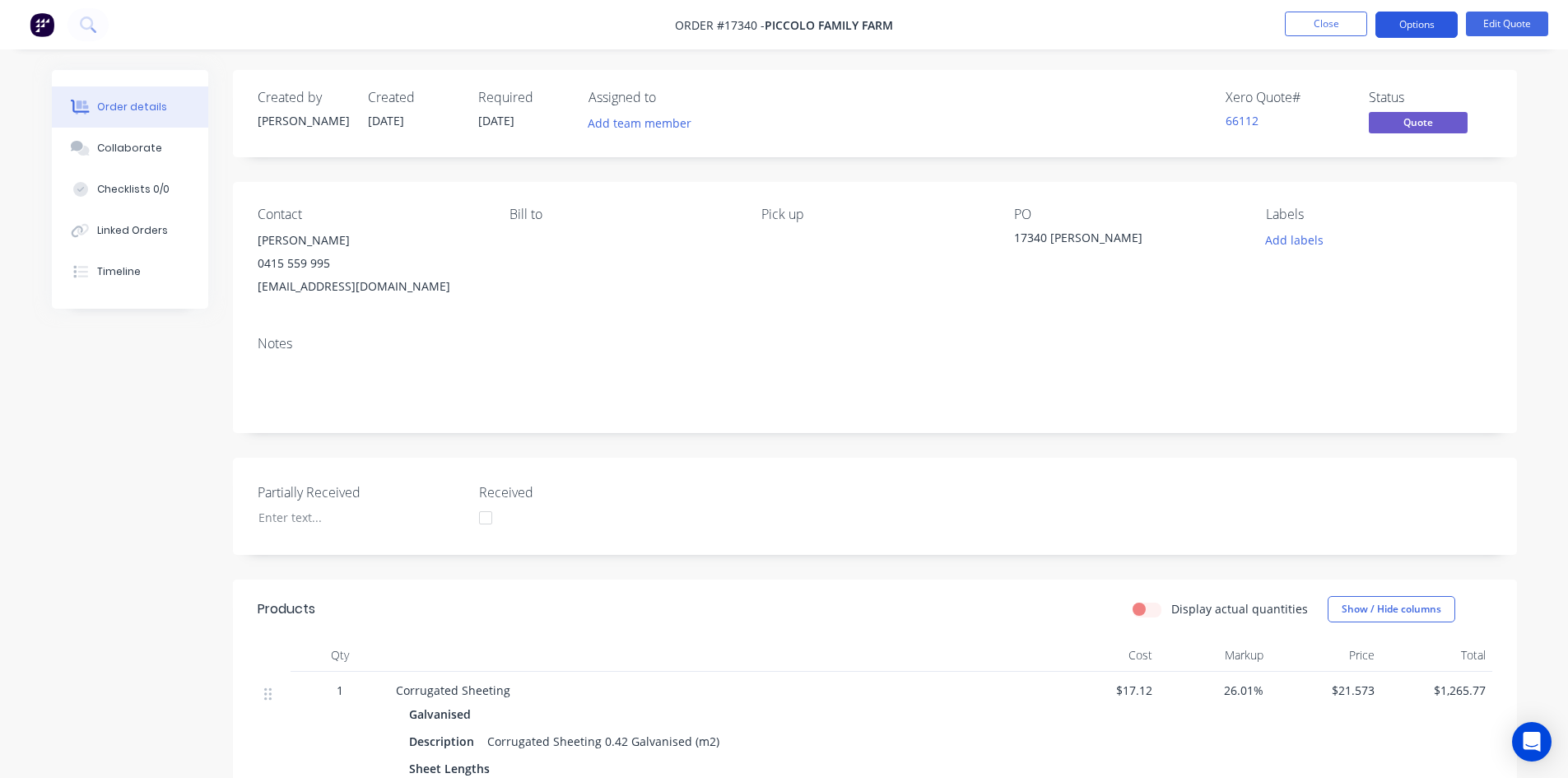
click at [1421, 23] on button "Options" at bounding box center [1416, 25] width 82 height 27
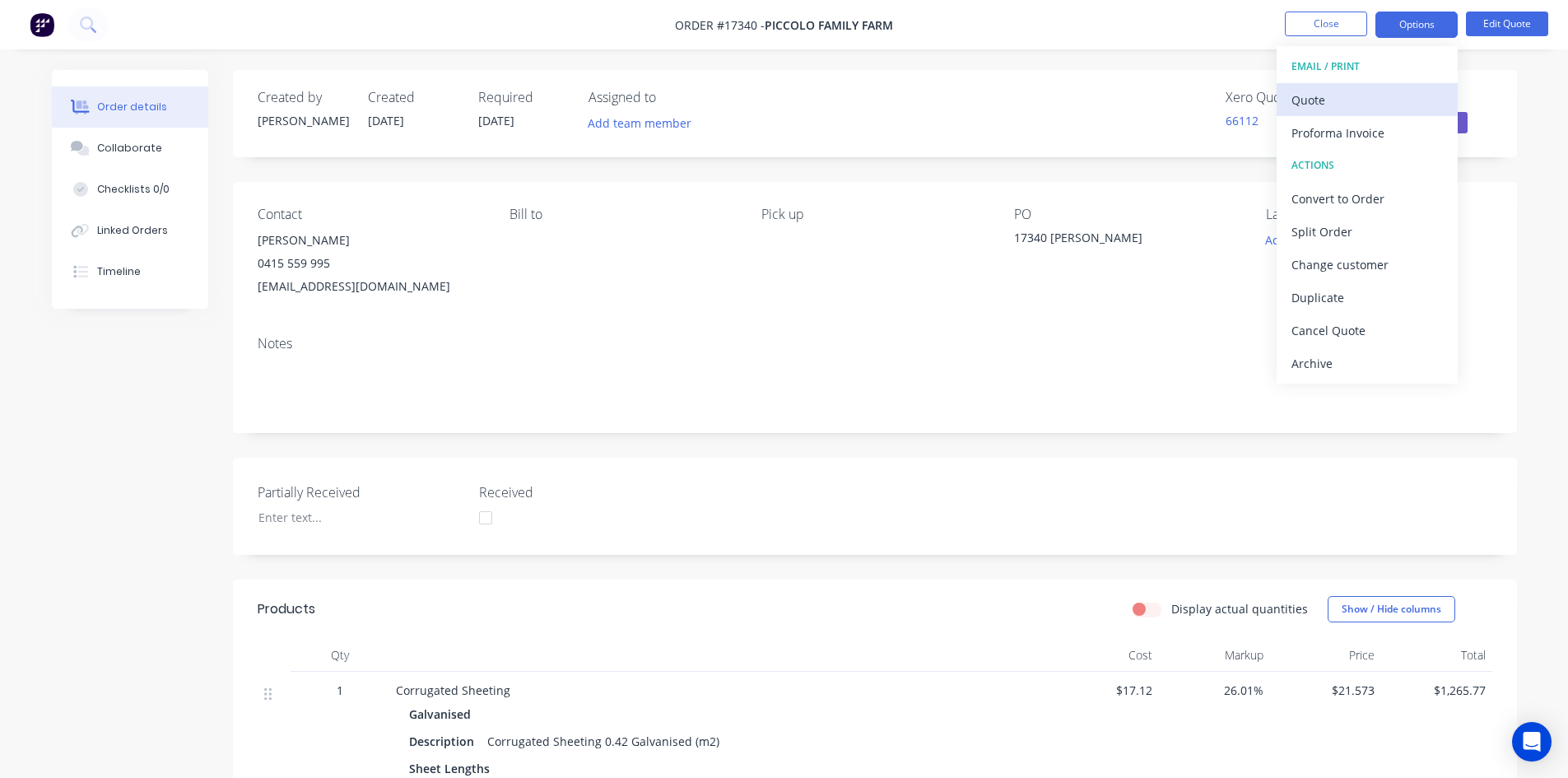
click at [1368, 97] on div "Quote" at bounding box center [1367, 100] width 152 height 24
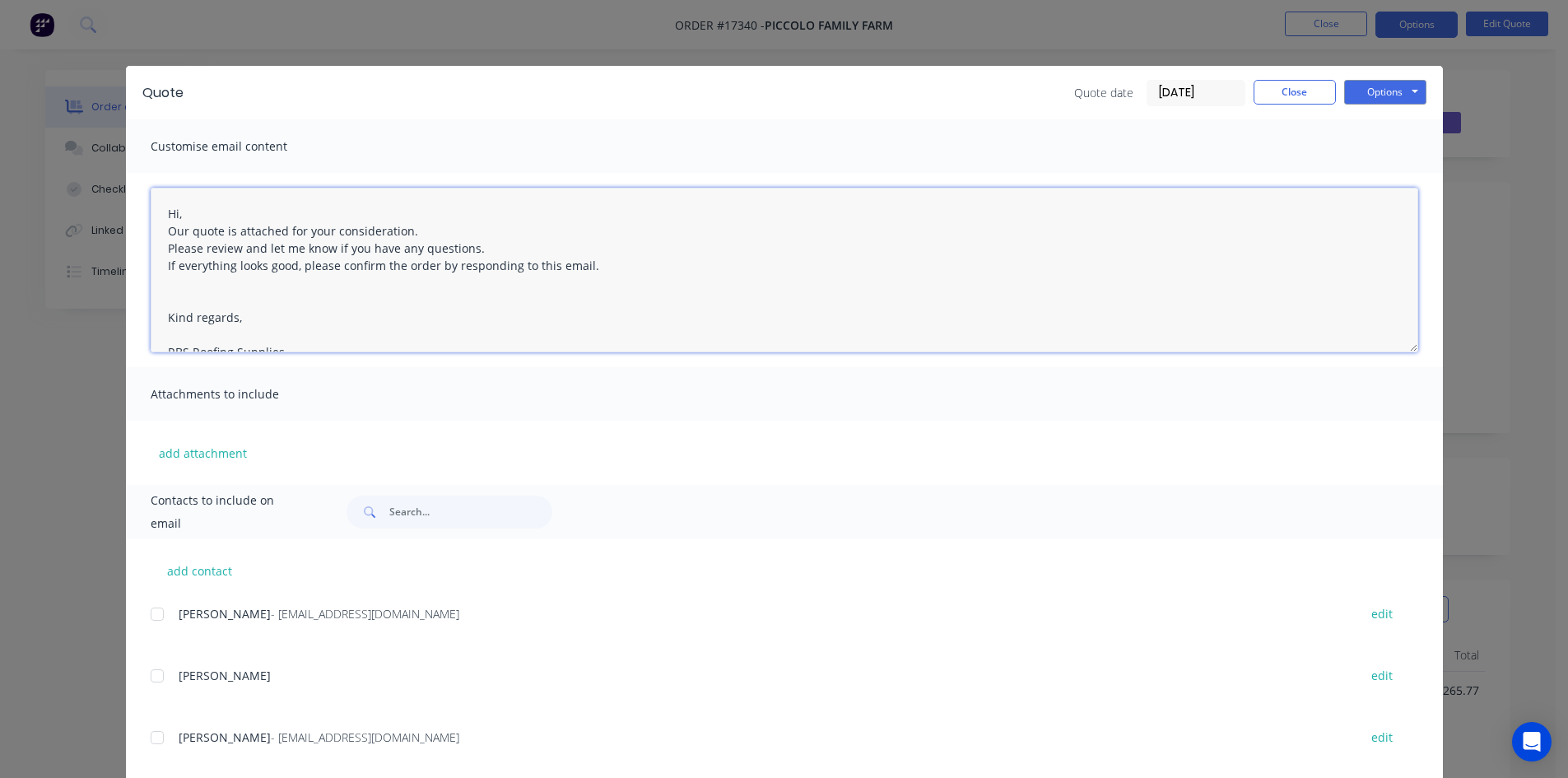
scroll to position [26, 0]
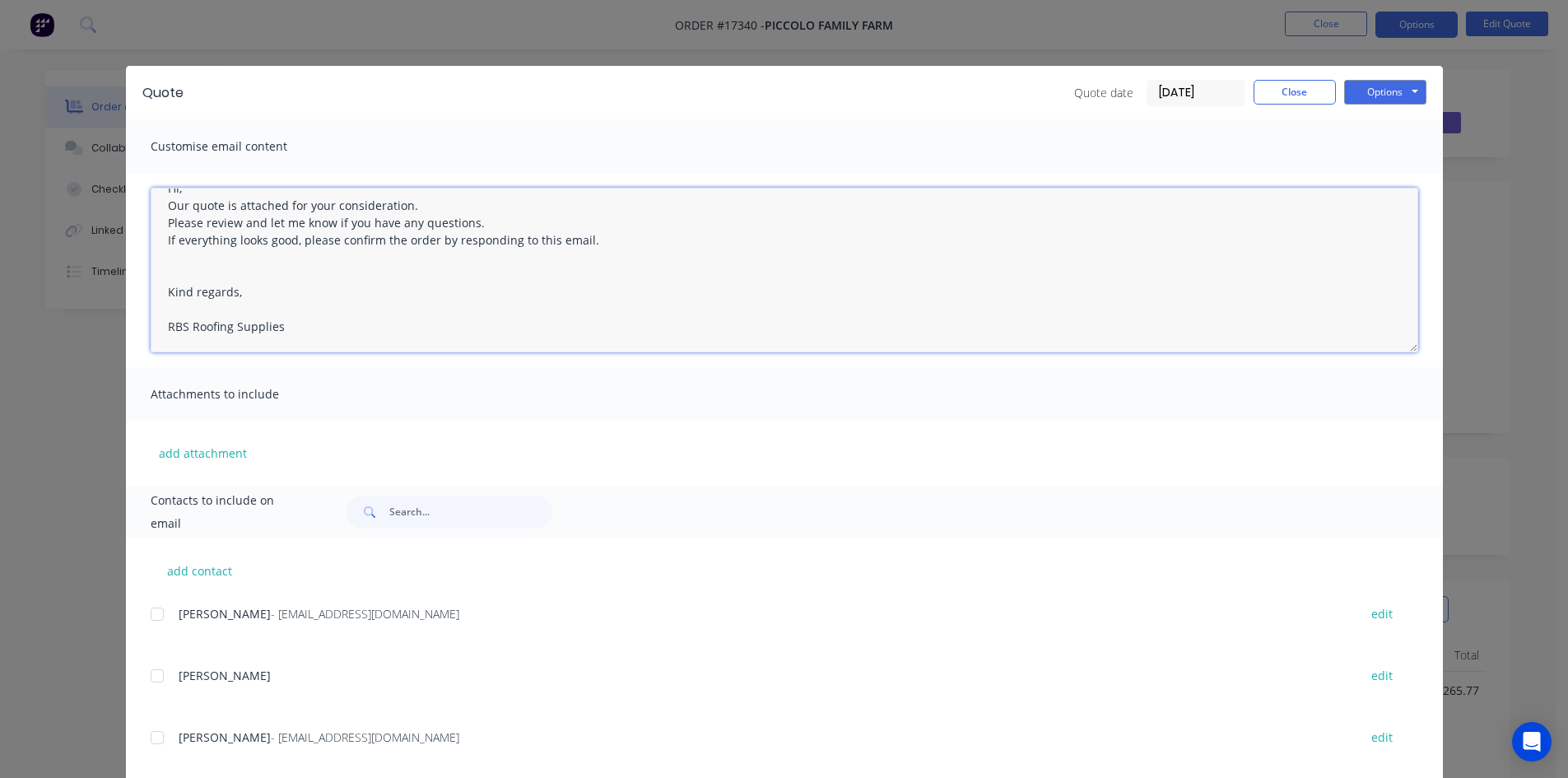
drag, startPoint x: 191, startPoint y: 223, endPoint x: 448, endPoint y: 361, distance: 291.7
click at [448, 361] on div "Hi, Our quote is attached for your consideration. Please review and let me know…" at bounding box center [784, 270] width 1317 height 194
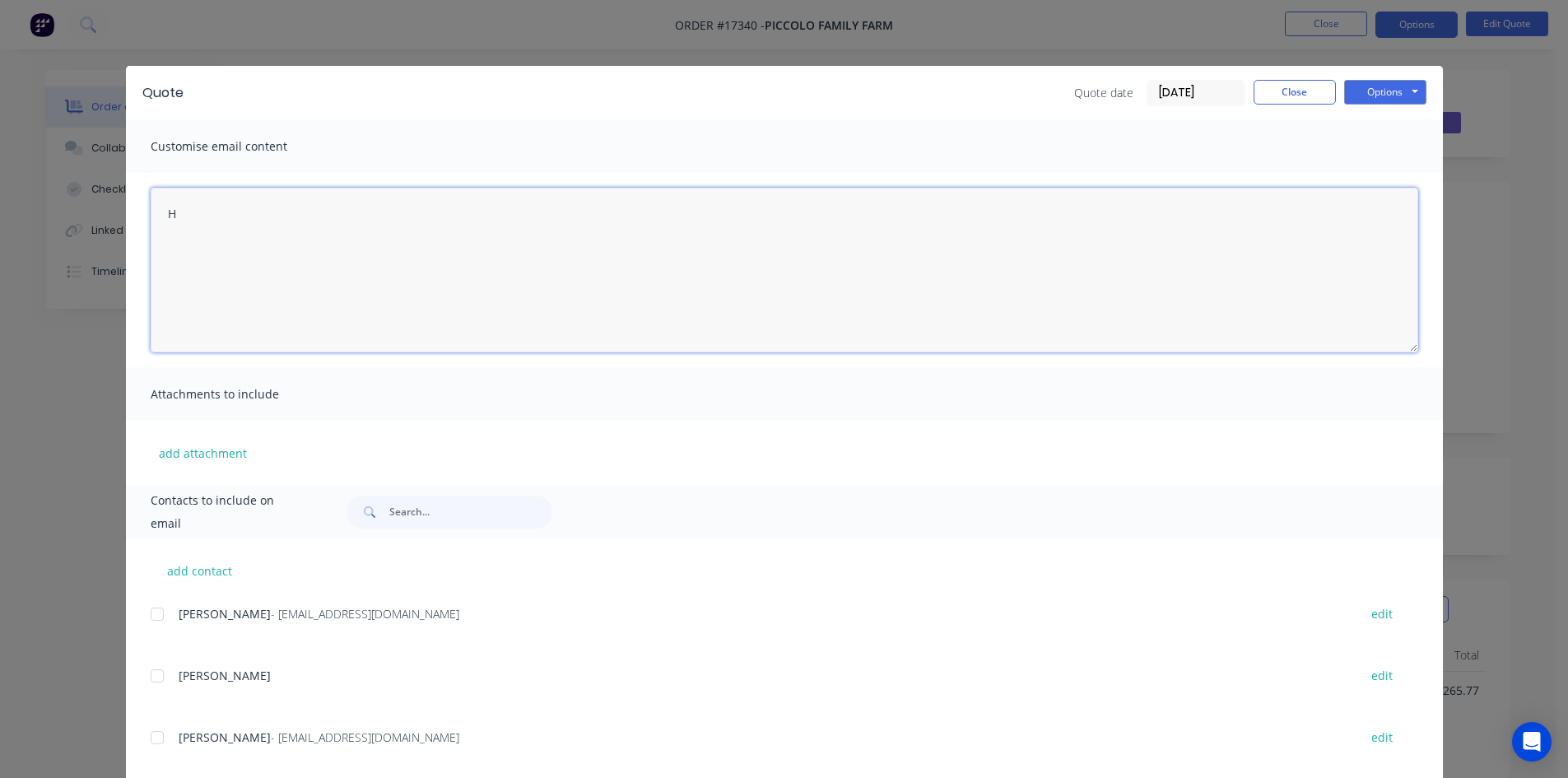
scroll to position [0, 0]
click at [150, 616] on div at bounding box center [157, 614] width 33 height 33
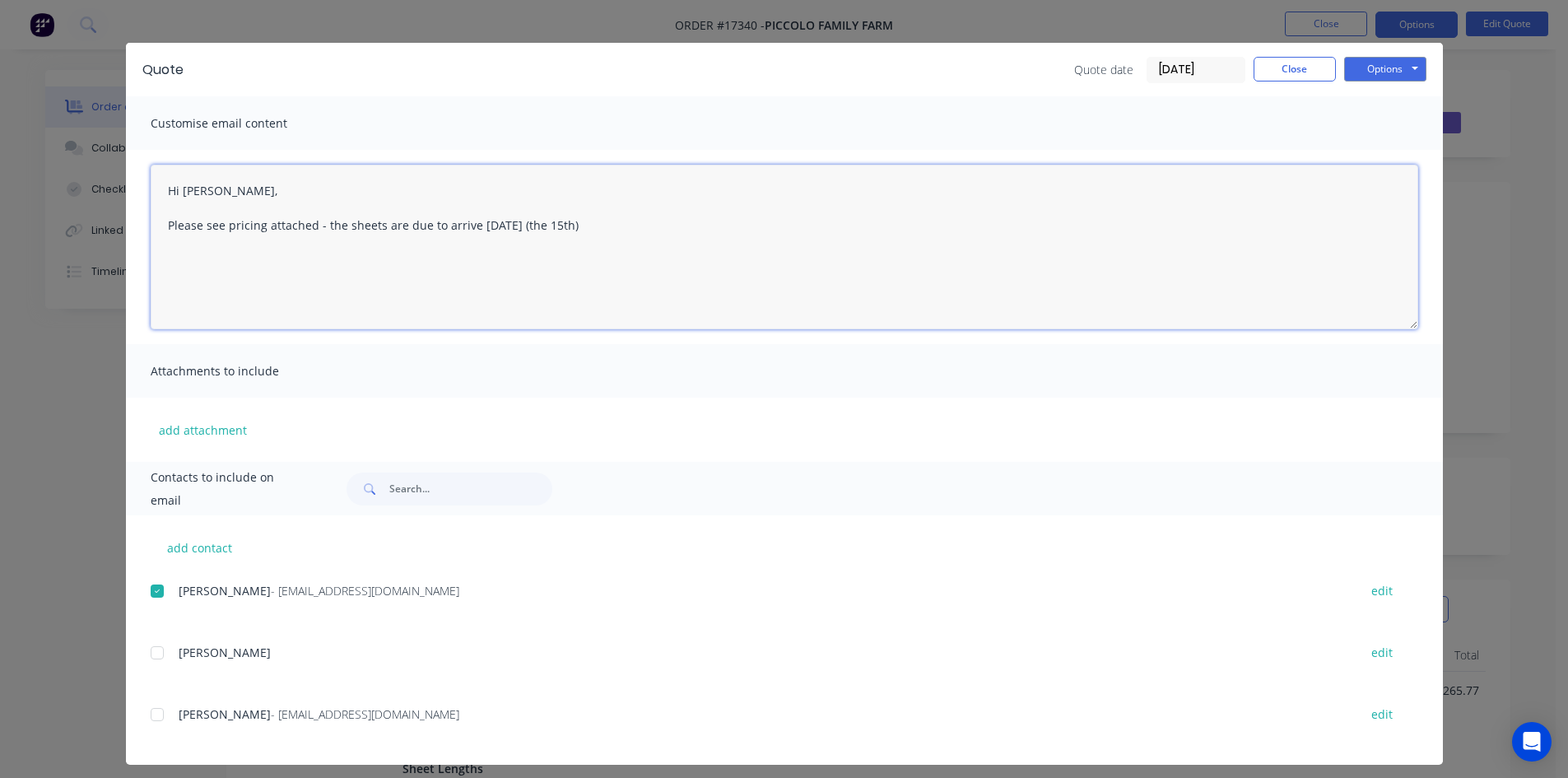
scroll to position [33, 0]
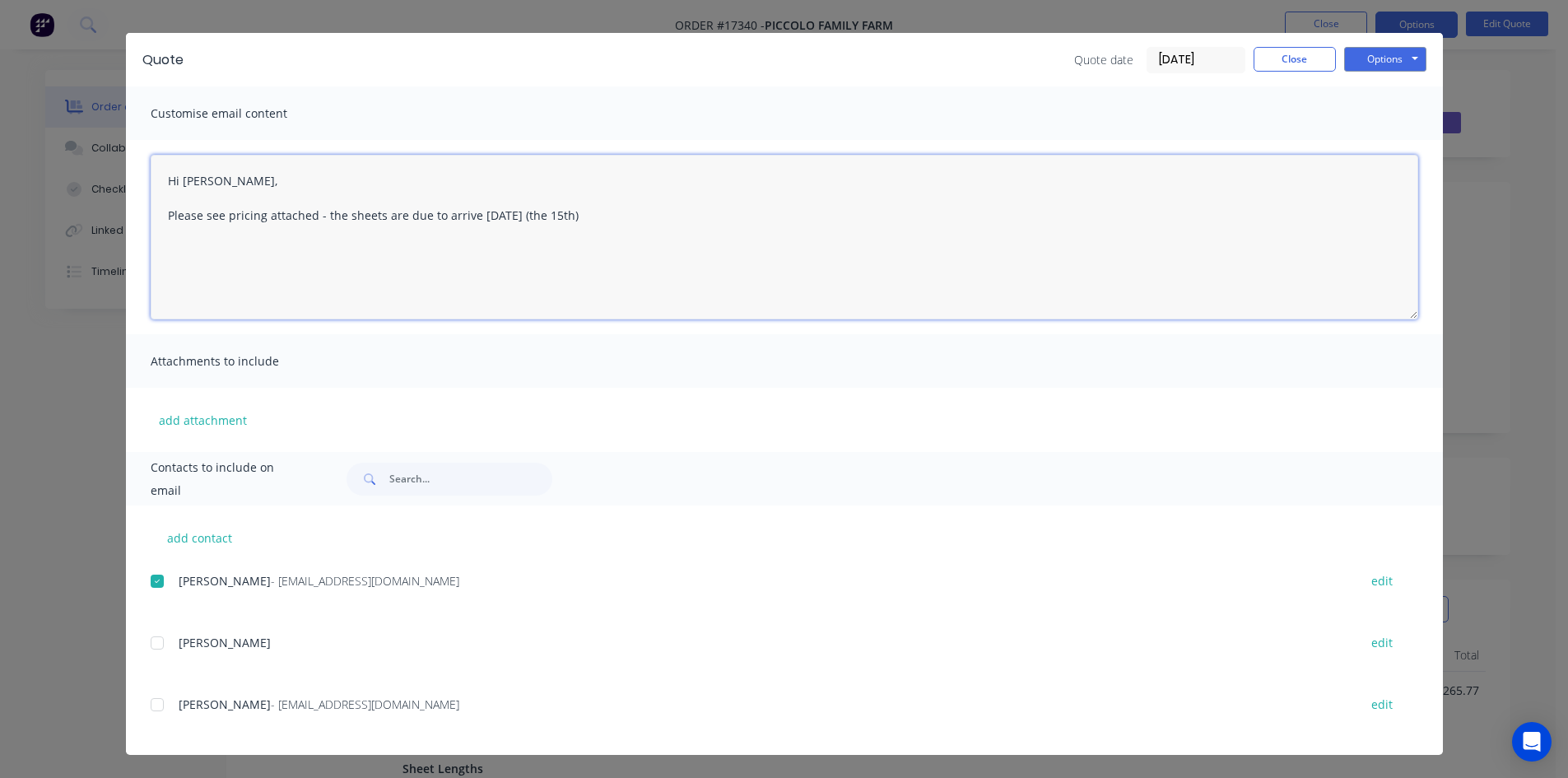
click at [153, 707] on div at bounding box center [157, 705] width 33 height 33
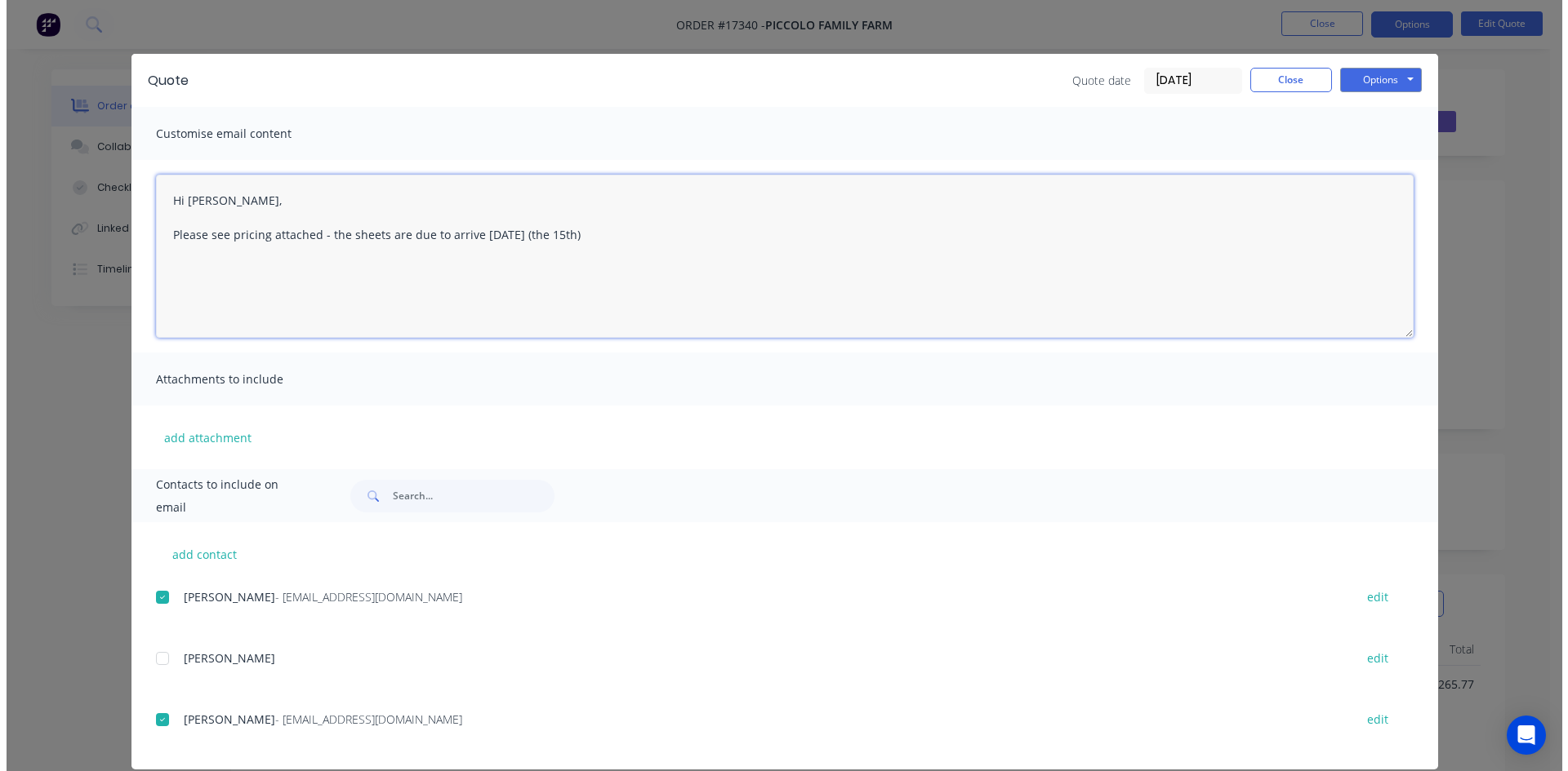
scroll to position [0, 0]
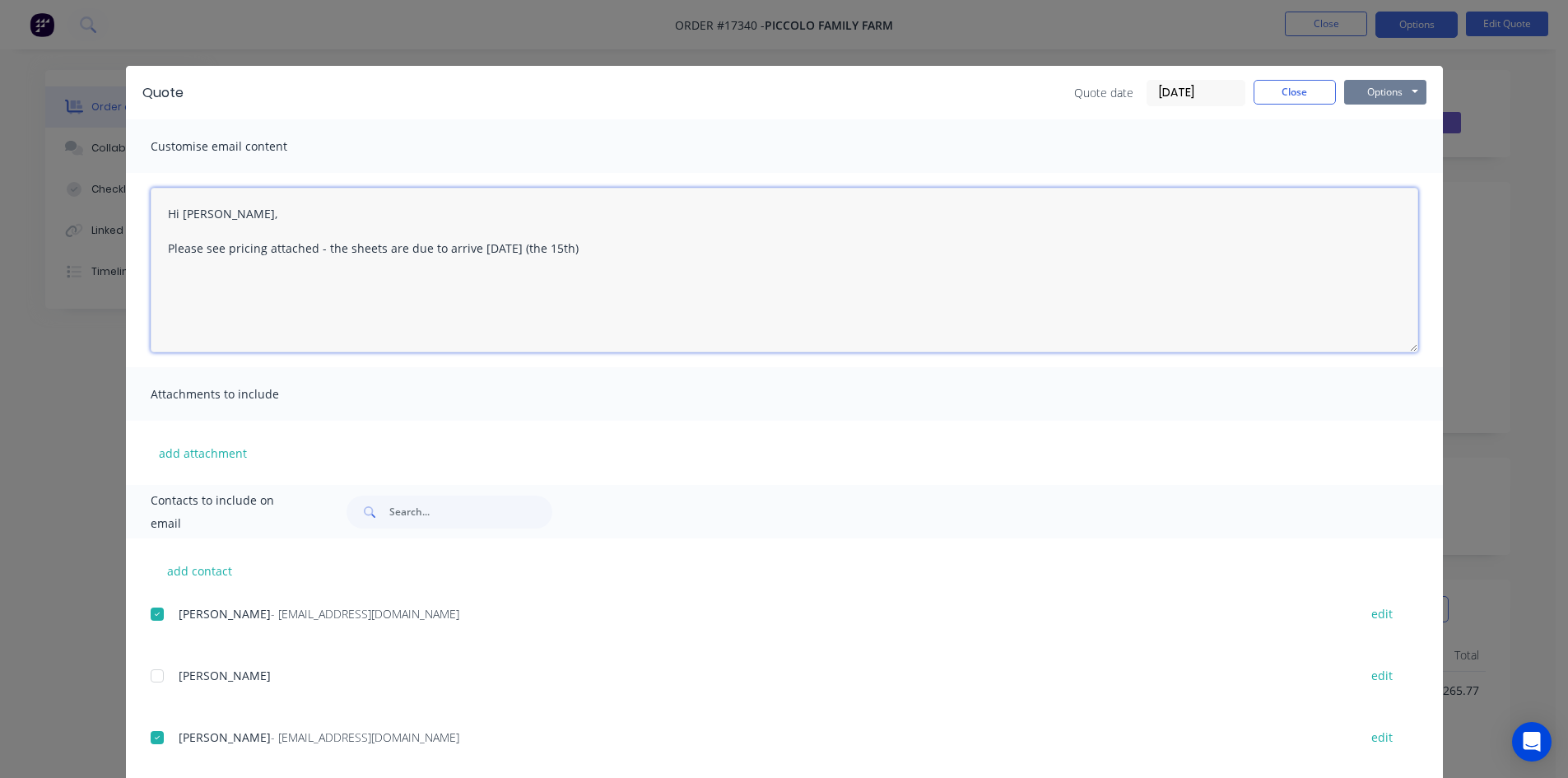
type textarea "Hi [PERSON_NAME], Please see pricing attached - the sheets are due to arrive [D…"
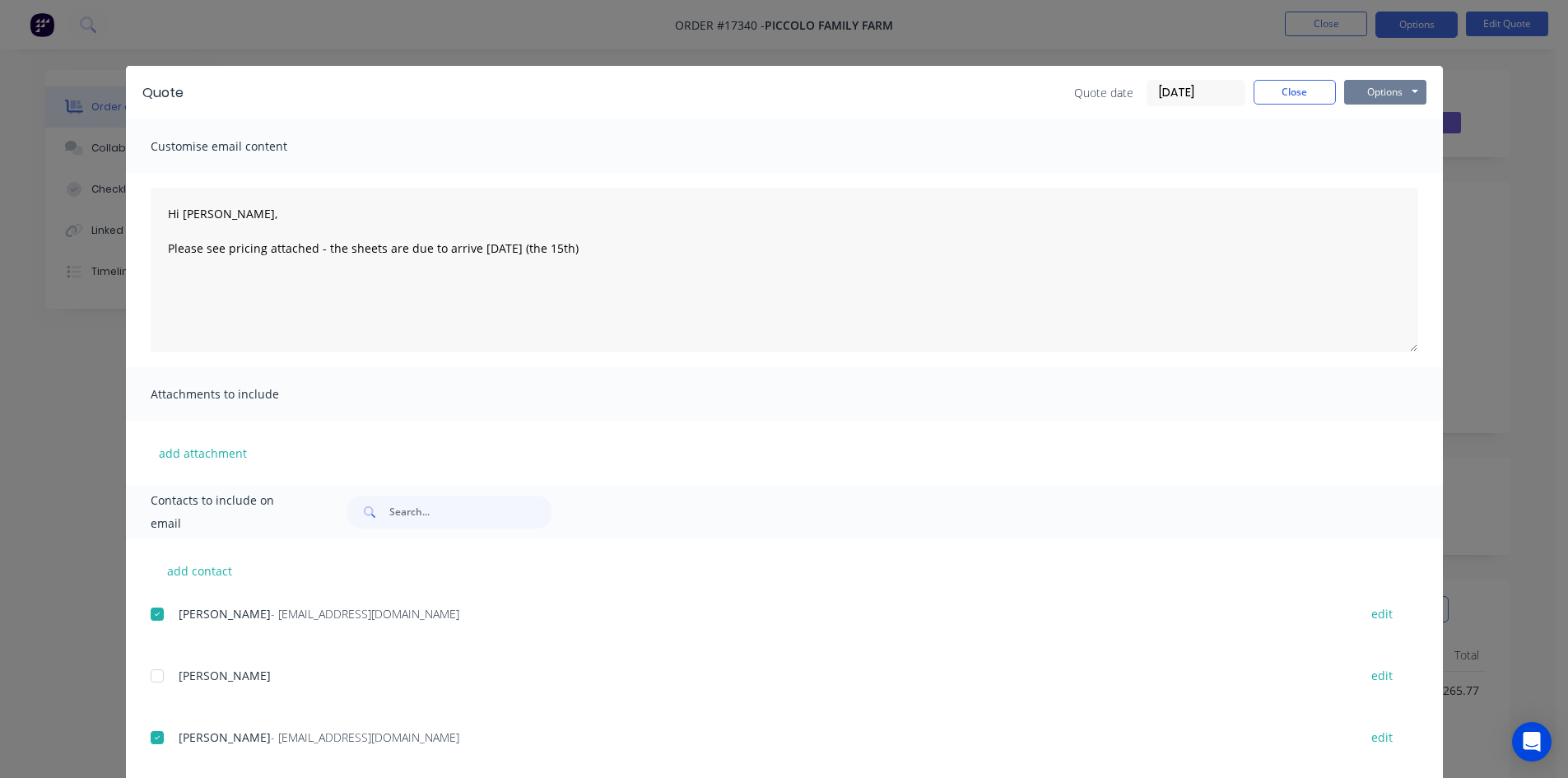
click at [1412, 89] on button "Options" at bounding box center [1385, 92] width 82 height 25
click at [1402, 170] on button "Email" at bounding box center [1396, 176] width 105 height 27
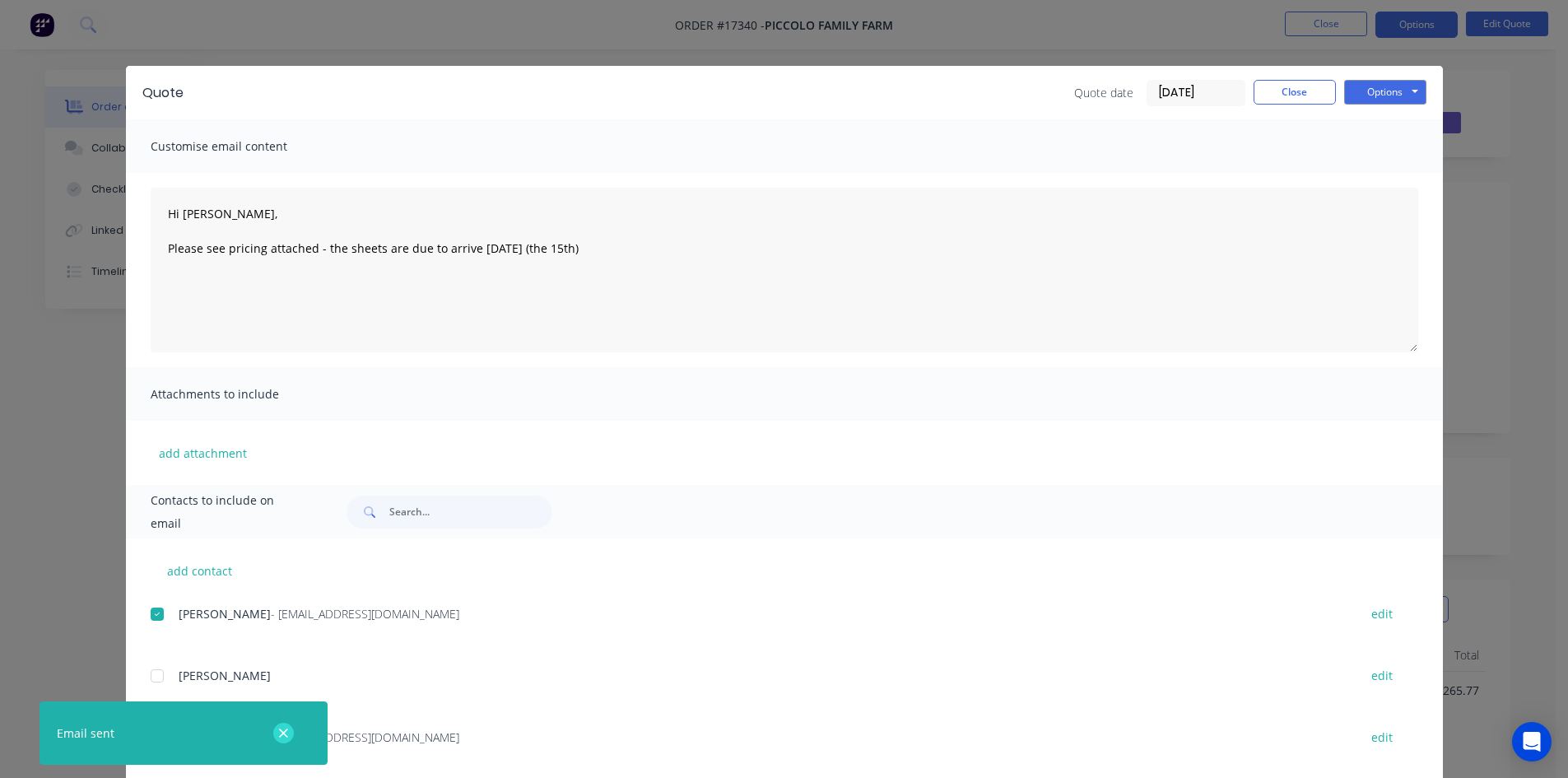
click at [275, 736] on button "button" at bounding box center [284, 733] width 21 height 21
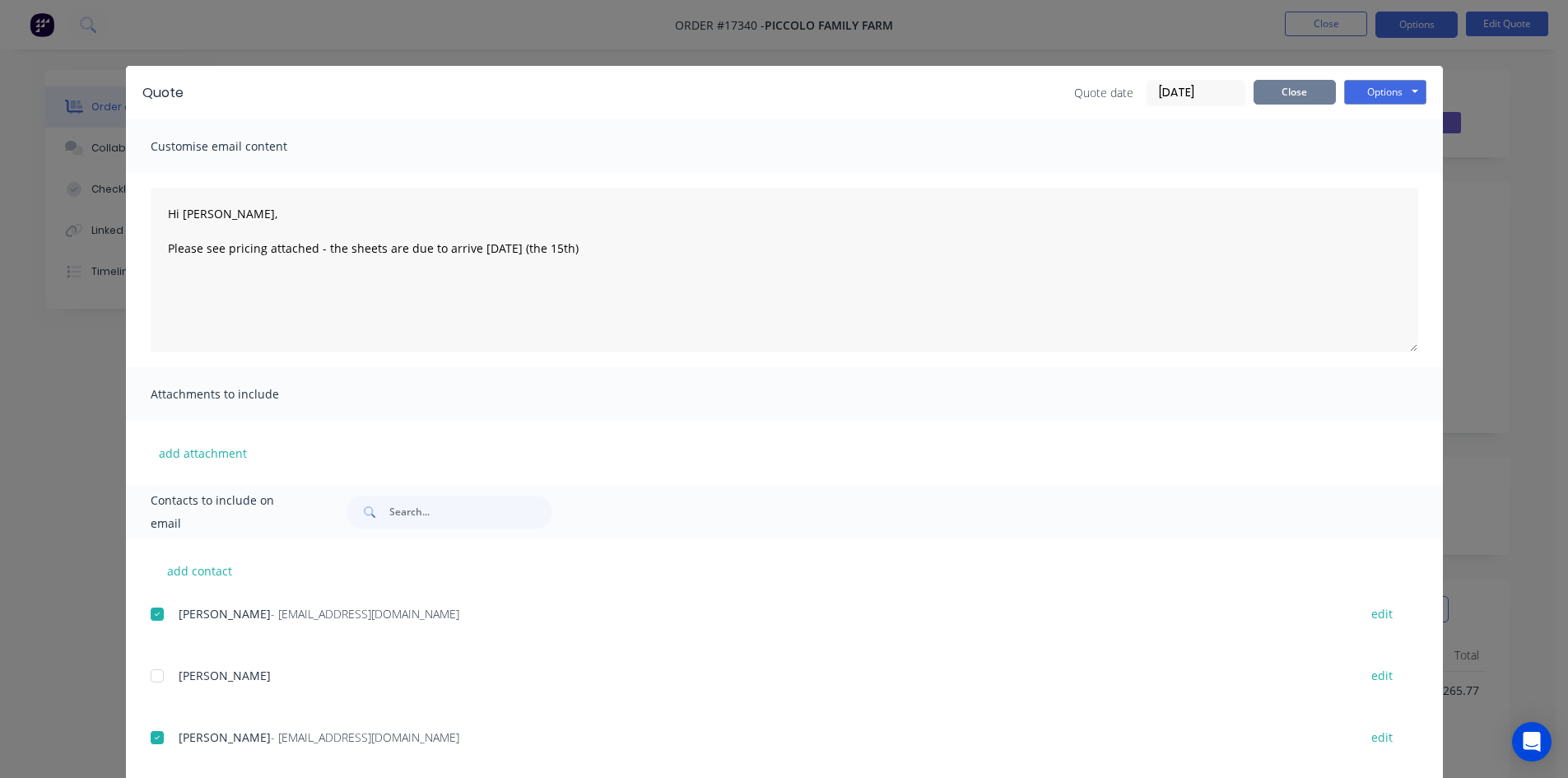
click at [1308, 100] on button "Close" at bounding box center [1294, 92] width 82 height 25
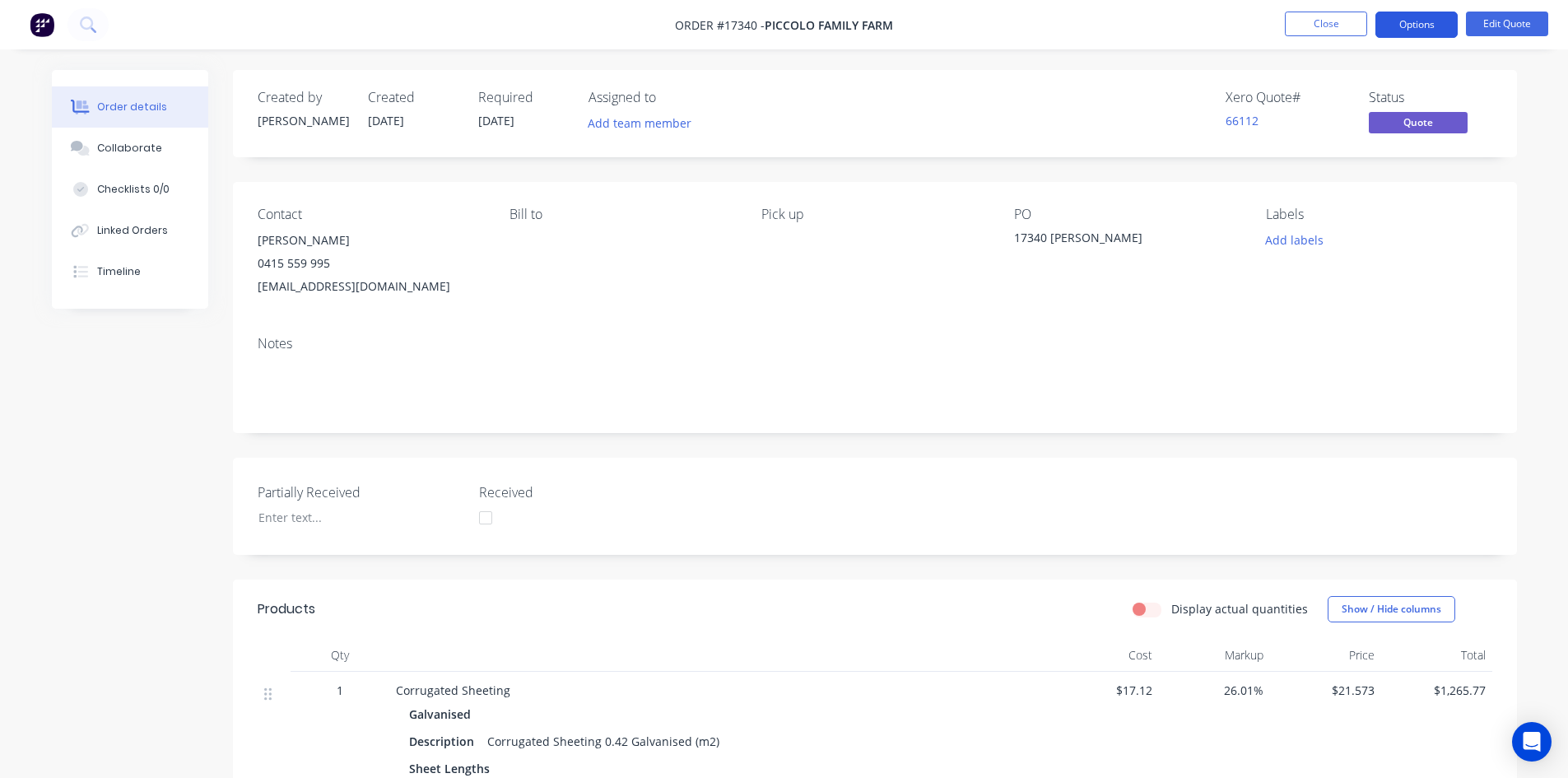
click at [1429, 26] on button "Options" at bounding box center [1416, 25] width 82 height 27
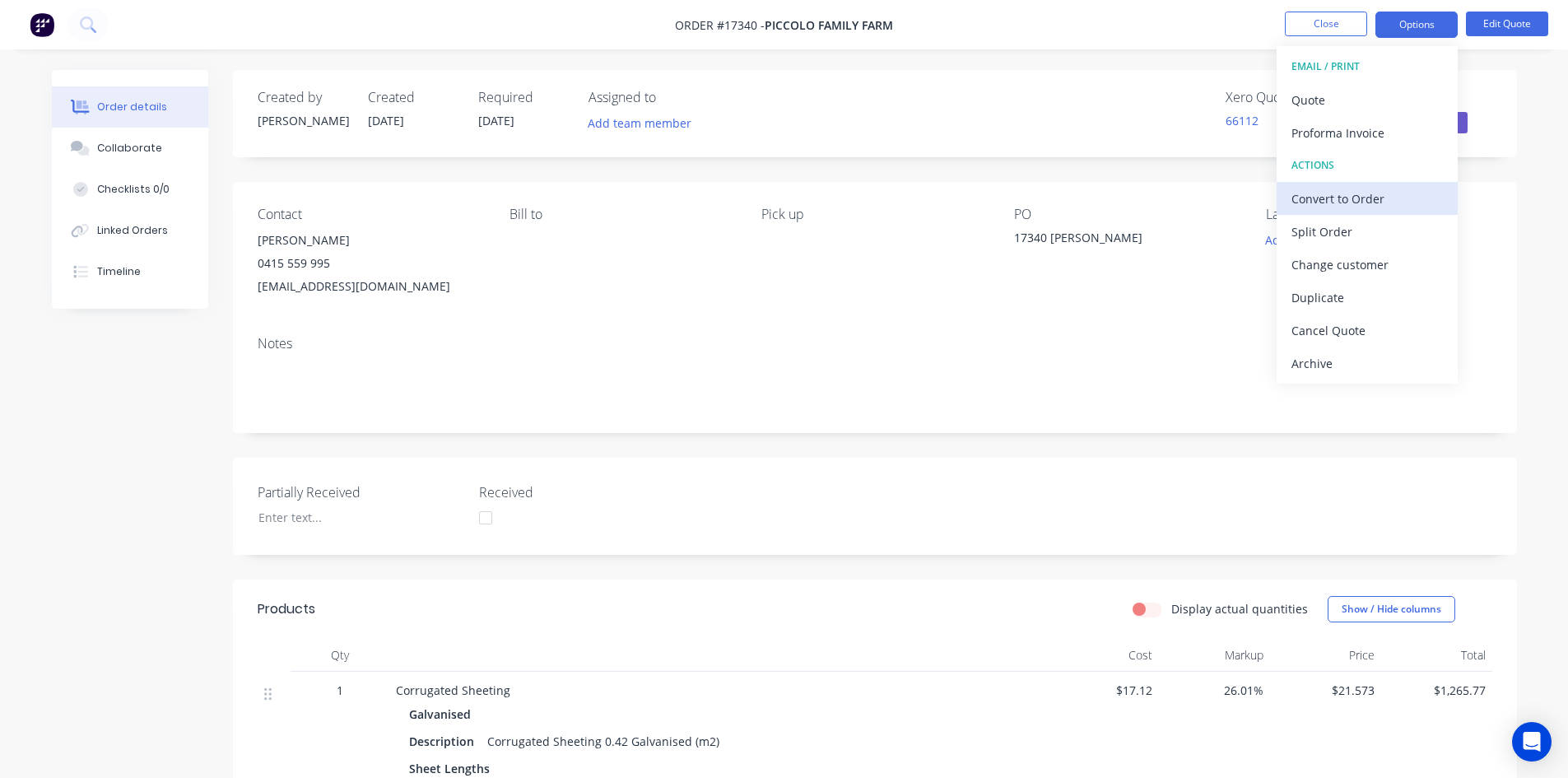
click at [1375, 196] on div "Convert to Order" at bounding box center [1367, 198] width 152 height 24
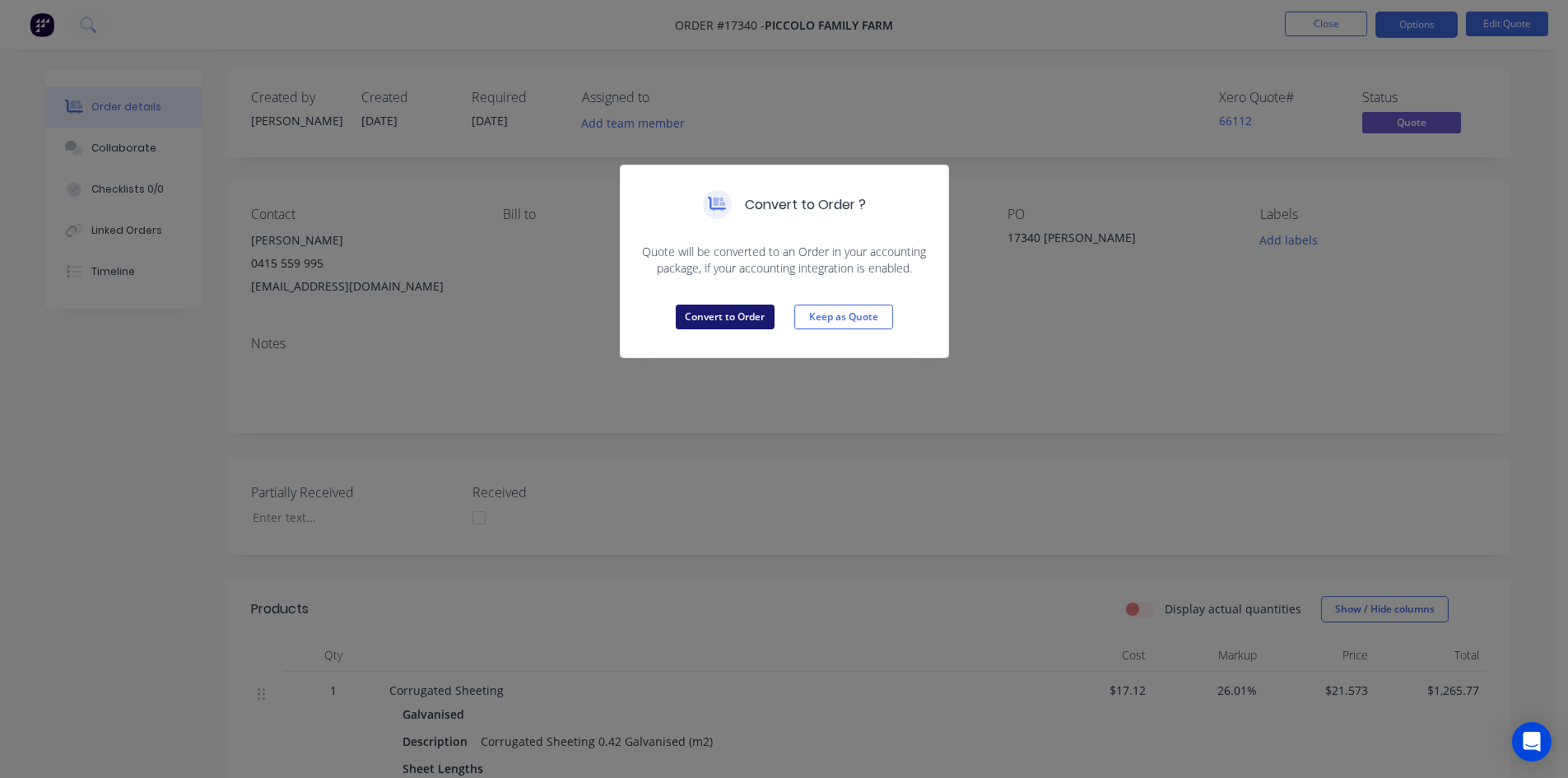
click at [751, 316] on button "Convert to Order" at bounding box center [725, 317] width 99 height 25
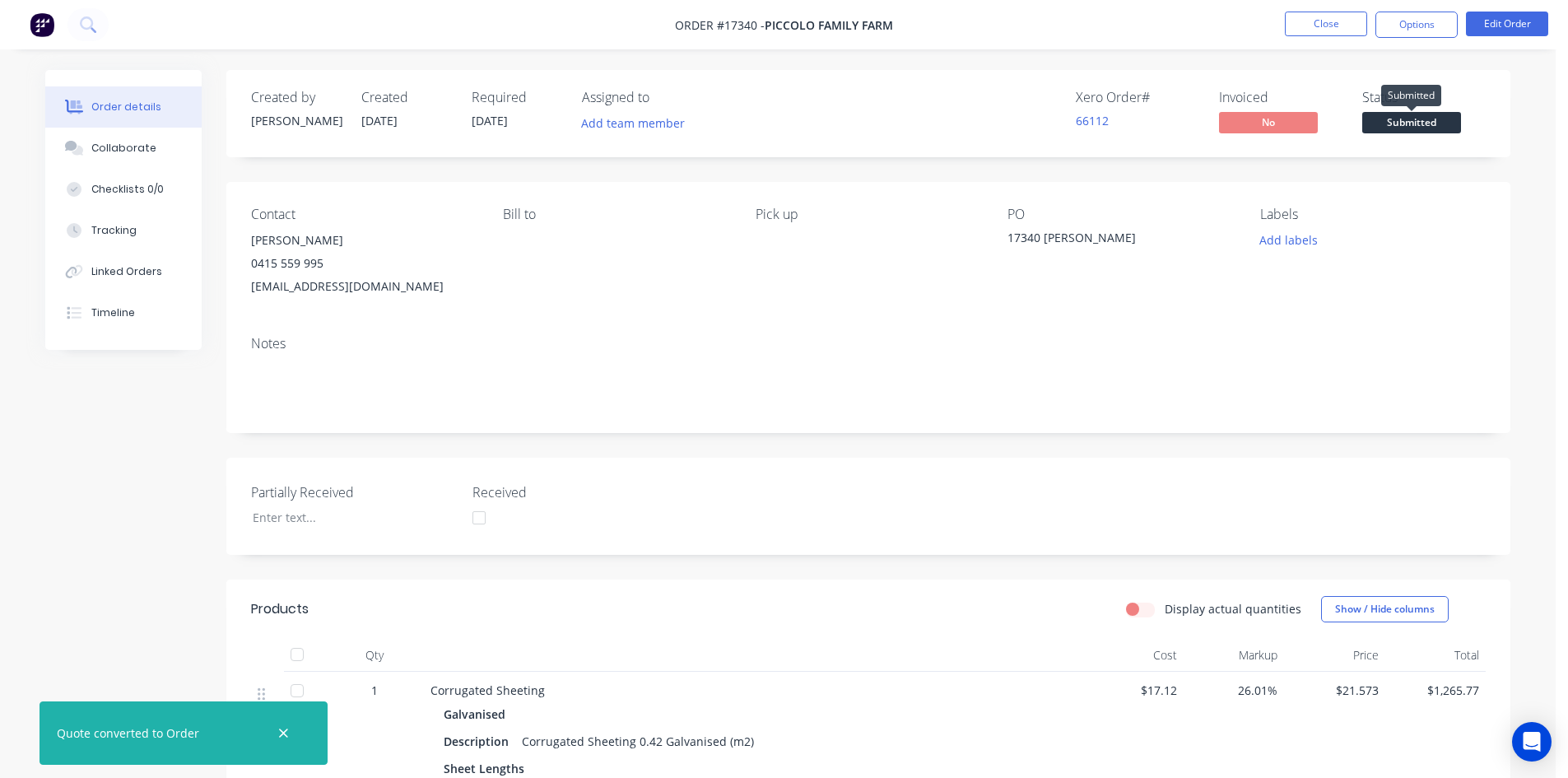
click at [1418, 125] on span "Submitted" at bounding box center [1412, 122] width 99 height 21
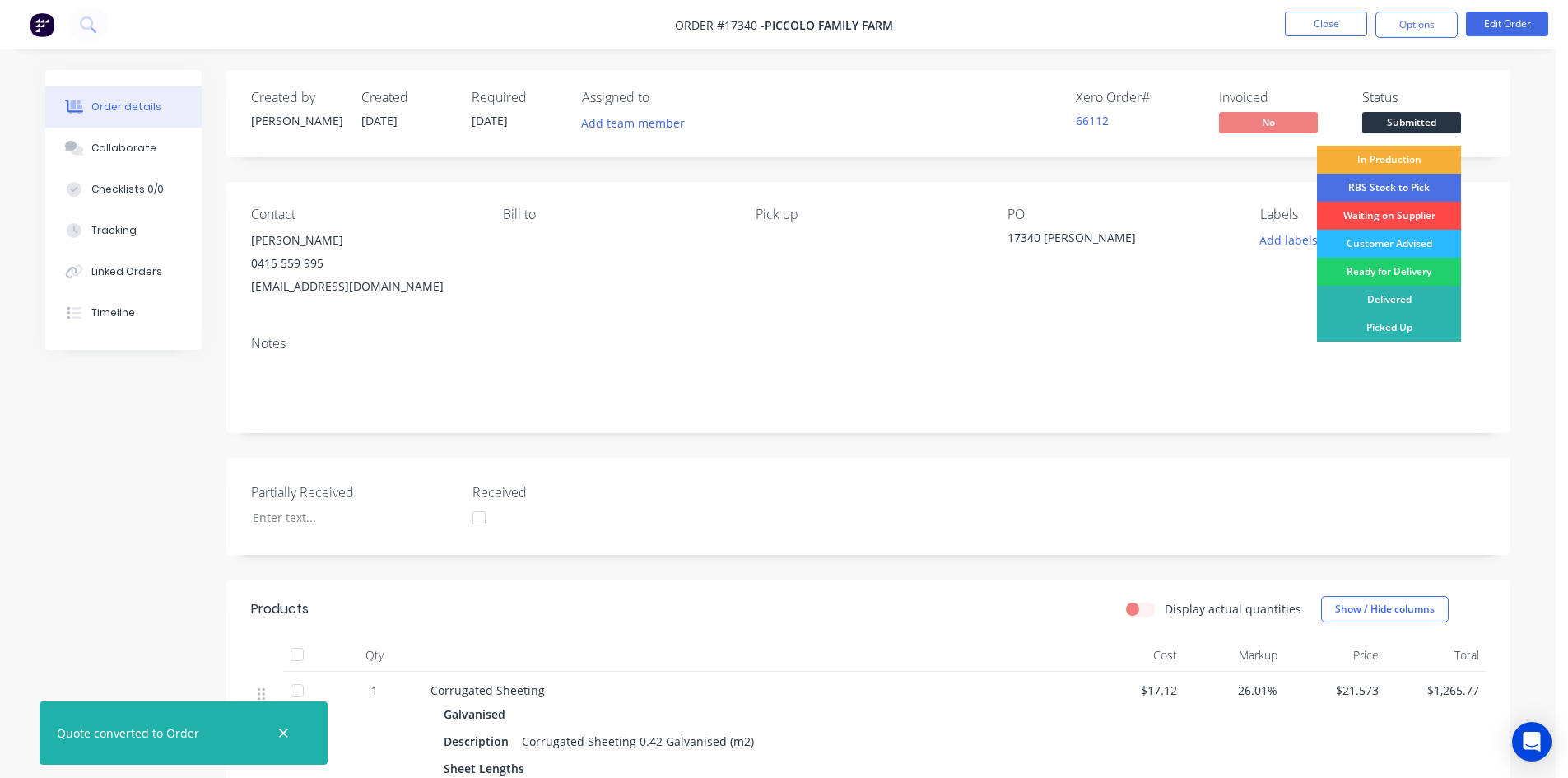
click at [1406, 218] on div "Waiting on Supplier" at bounding box center [1388, 215] width 144 height 28
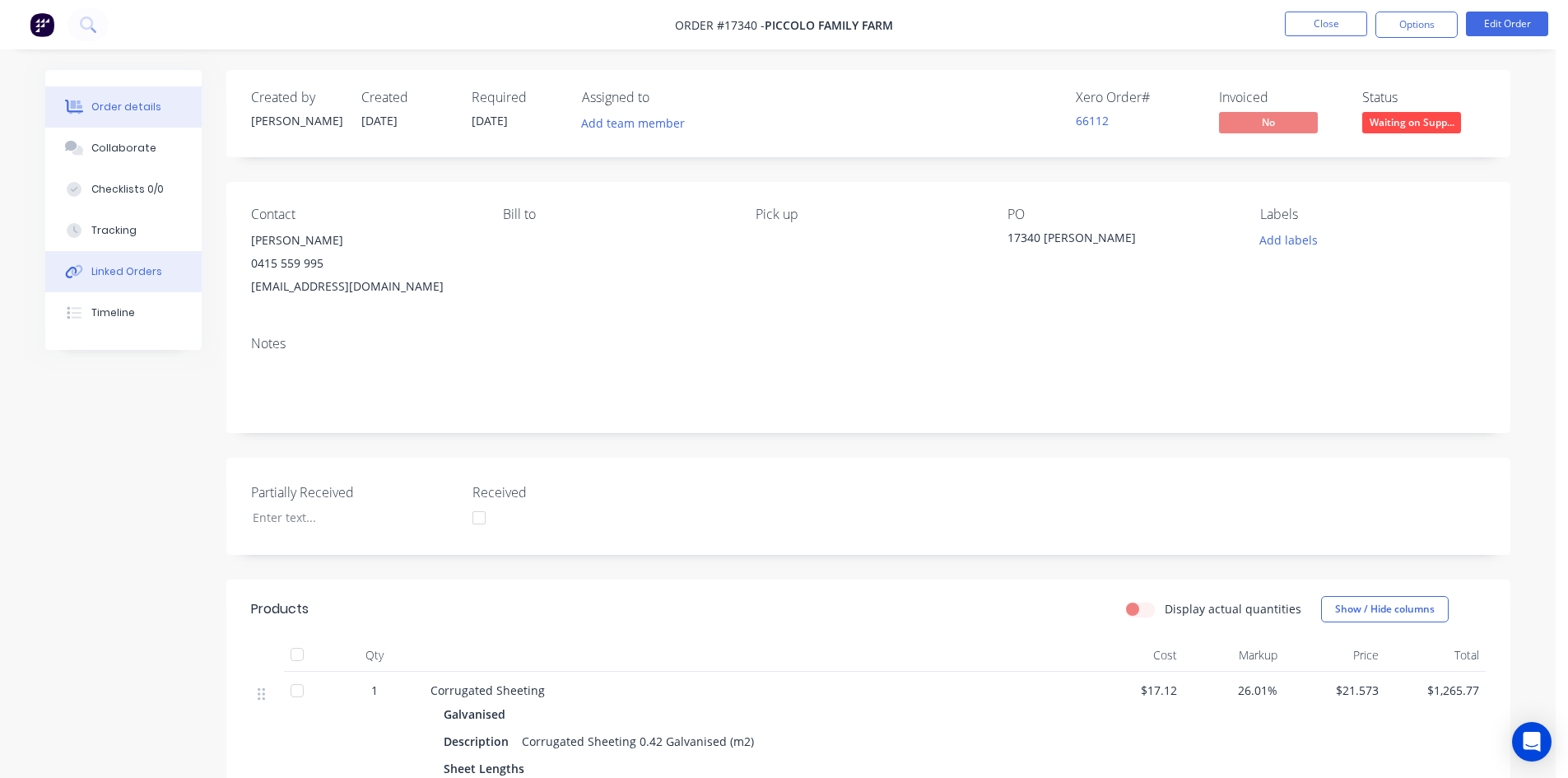
click at [143, 278] on div "Linked Orders" at bounding box center [126, 271] width 70 height 15
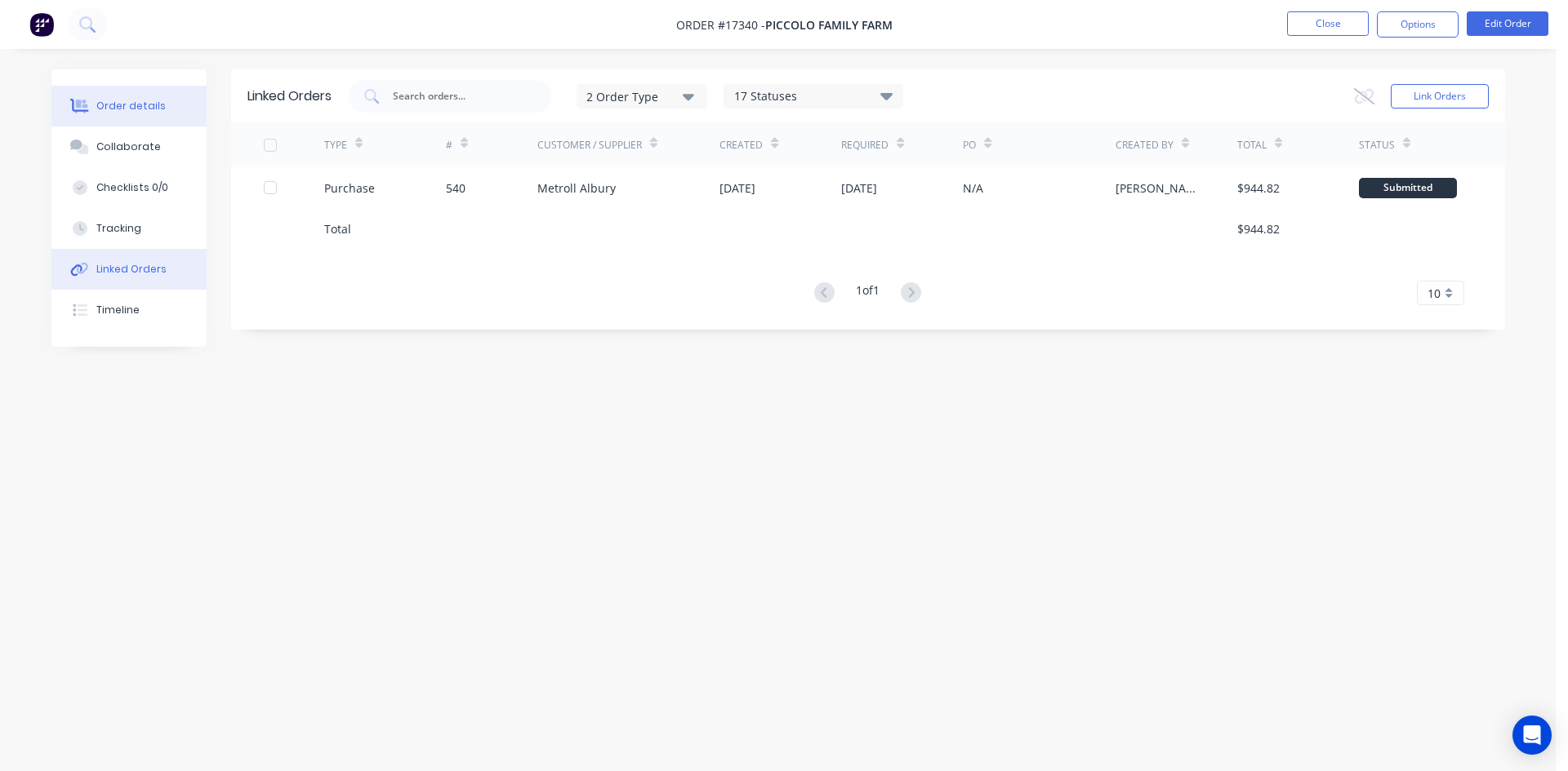
click at [156, 102] on div "Order details" at bounding box center [131, 105] width 70 height 15
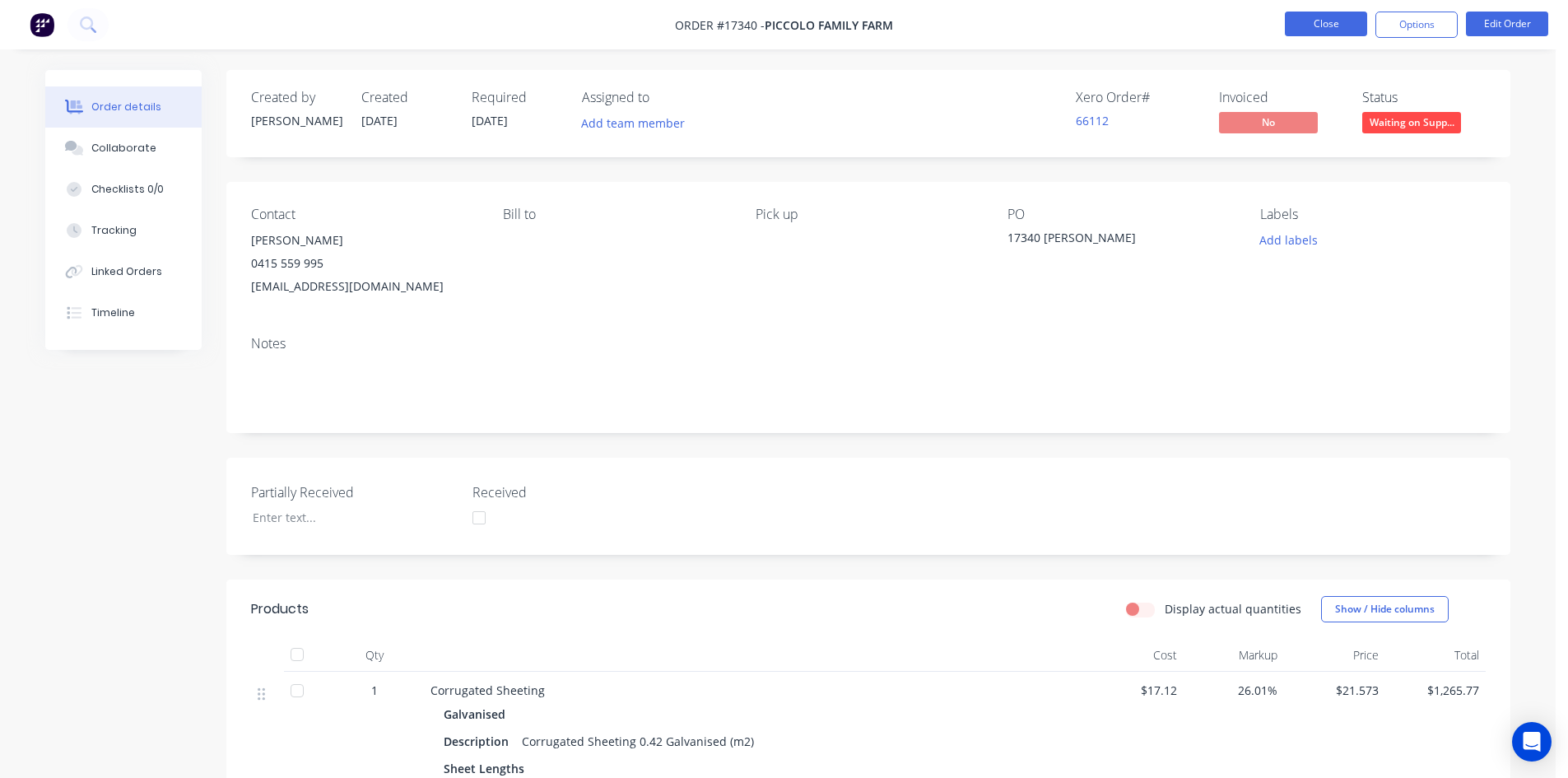
click at [1339, 23] on button "Close" at bounding box center [1326, 24] width 82 height 25
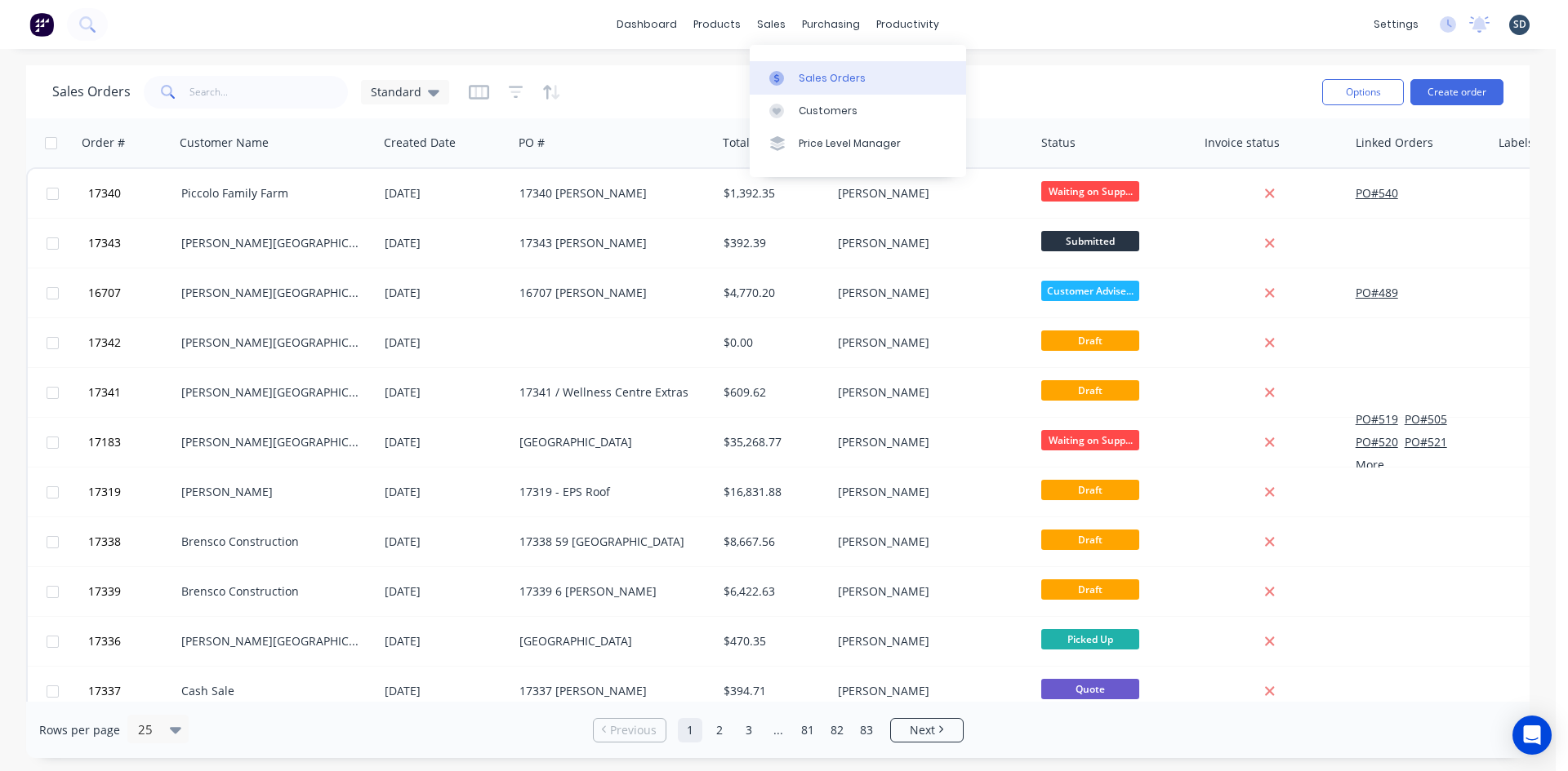
click at [818, 81] on div "Sales Orders" at bounding box center [832, 78] width 67 height 15
click at [843, 75] on div "Sales Orders" at bounding box center [832, 78] width 67 height 15
click at [1460, 95] on button "Create order" at bounding box center [1456, 92] width 93 height 27
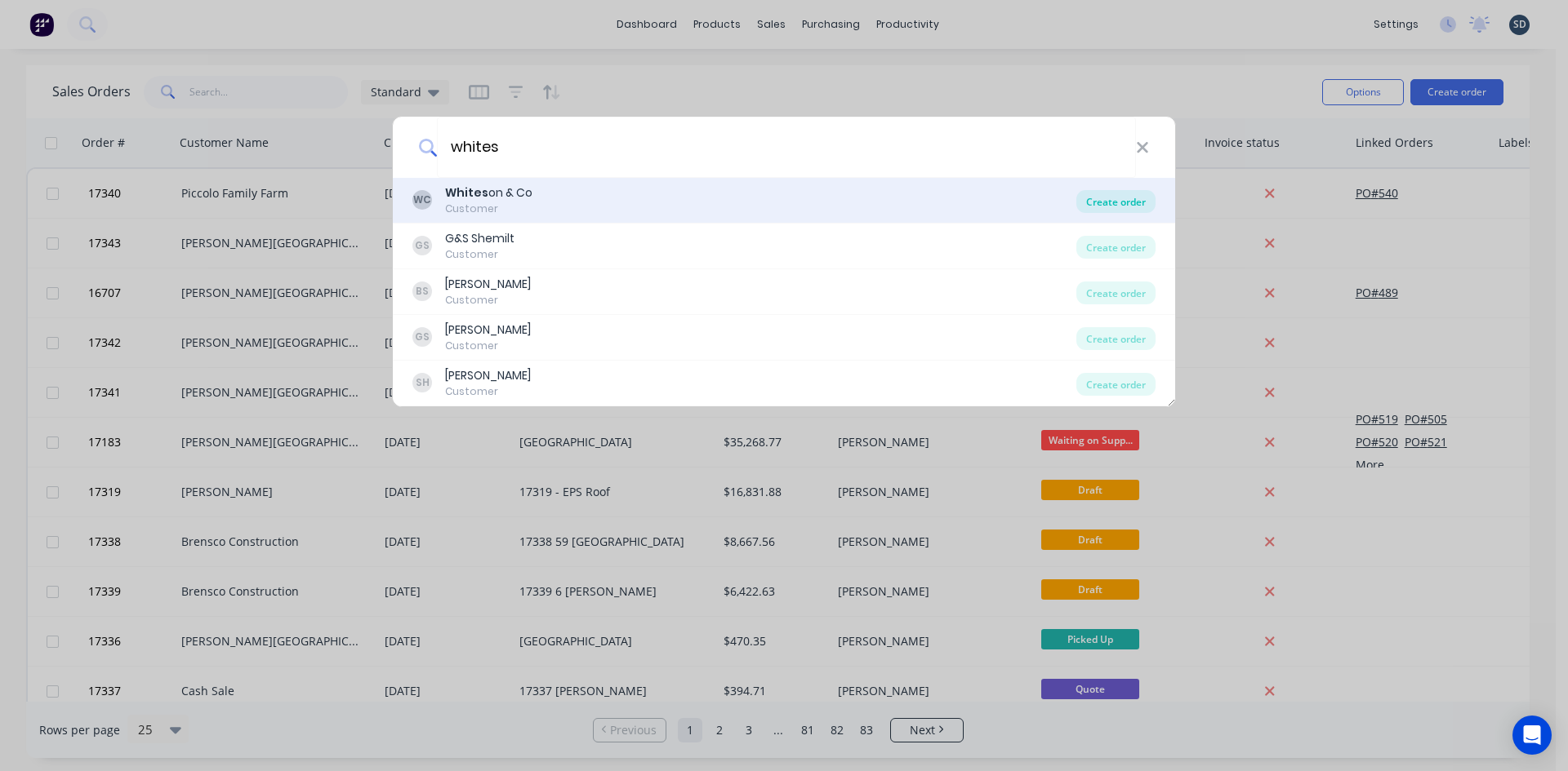
type input "whites"
click at [1116, 208] on div "Create order" at bounding box center [1116, 201] width 80 height 23
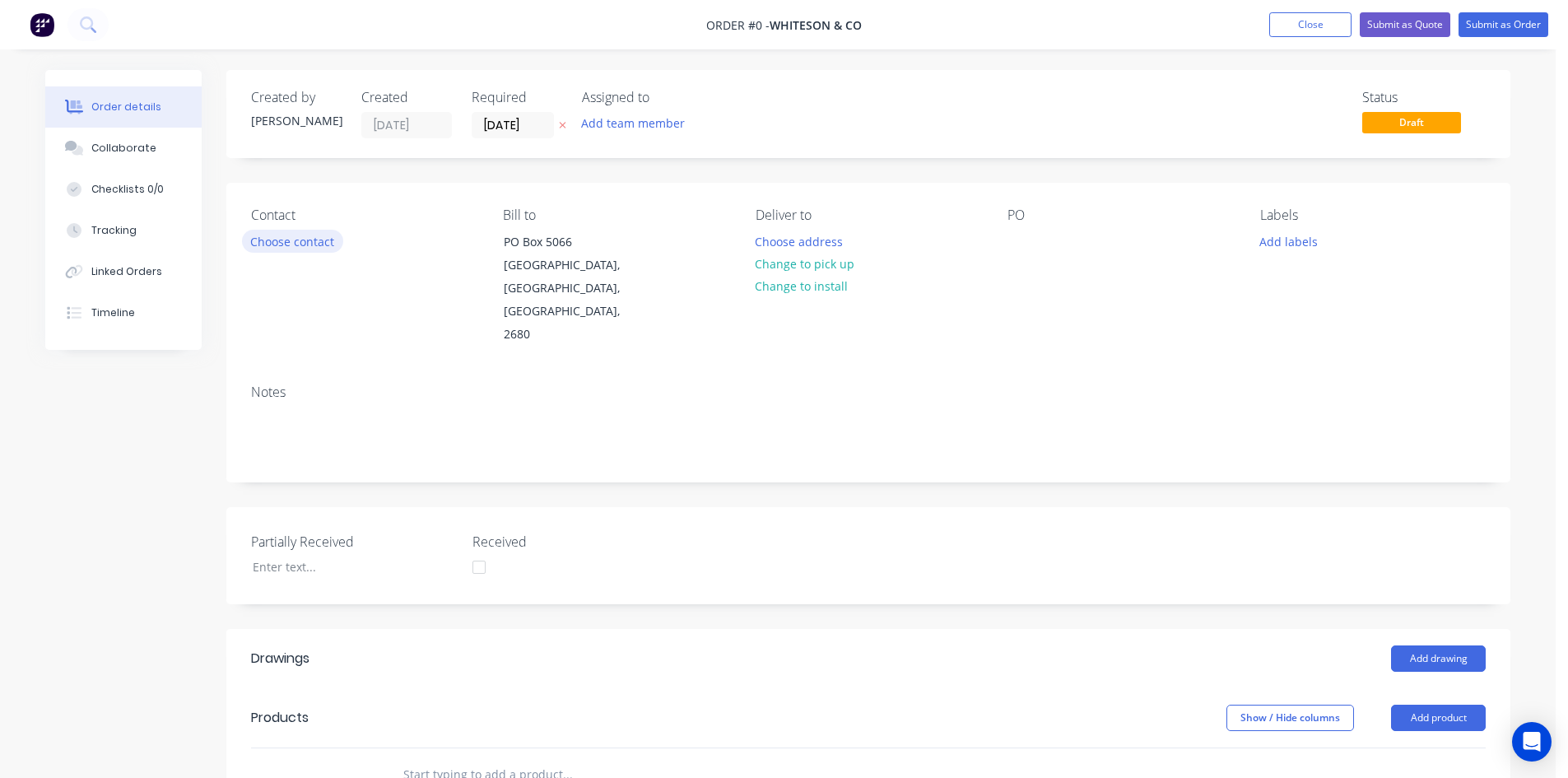
click at [244, 239] on button "Choose contact" at bounding box center [293, 241] width 101 height 22
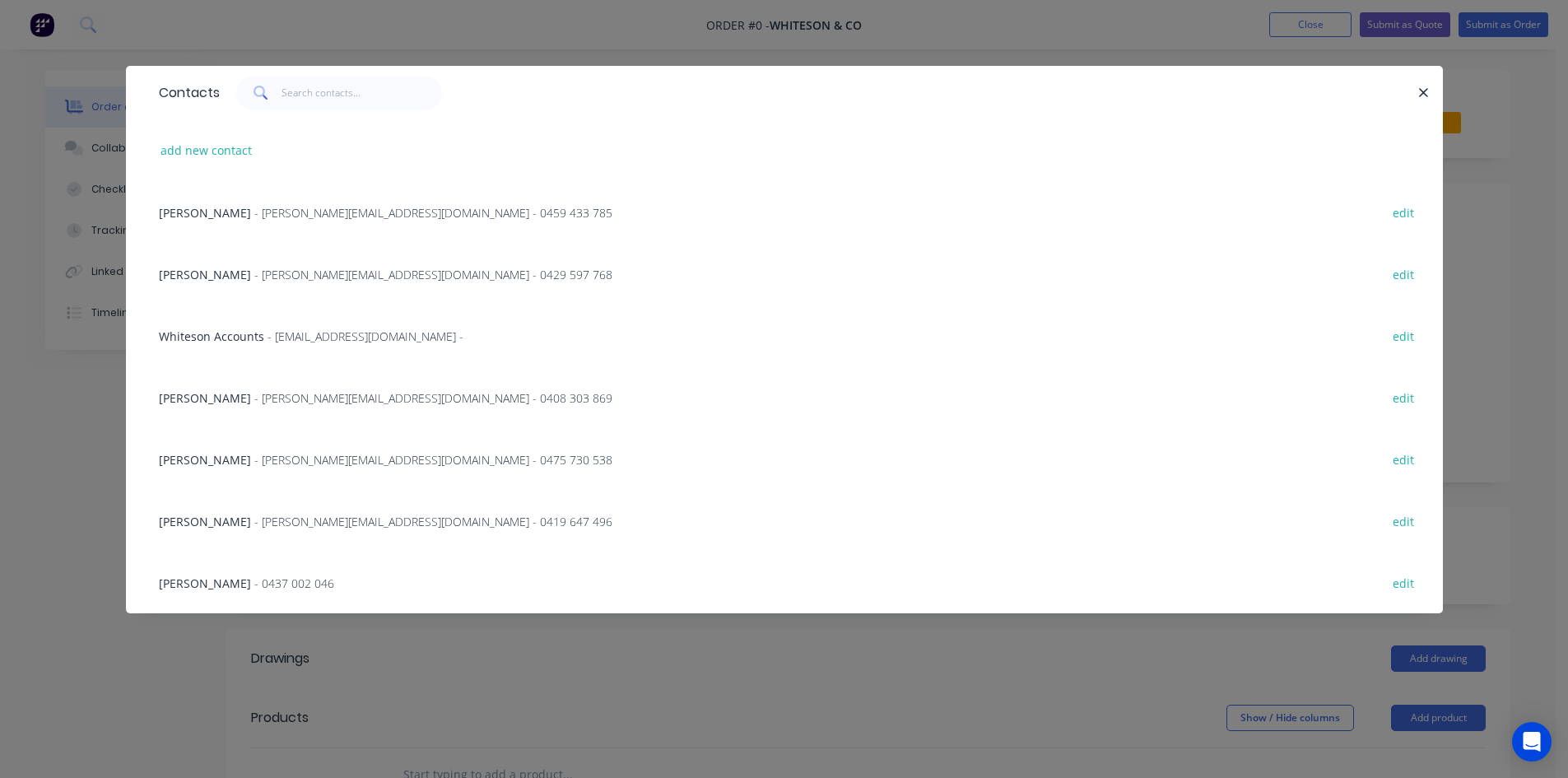
click at [265, 462] on span "- [PERSON_NAME][EMAIL_ADDRESS][DOMAIN_NAME] - 0475 730 538" at bounding box center [432, 460] width 358 height 16
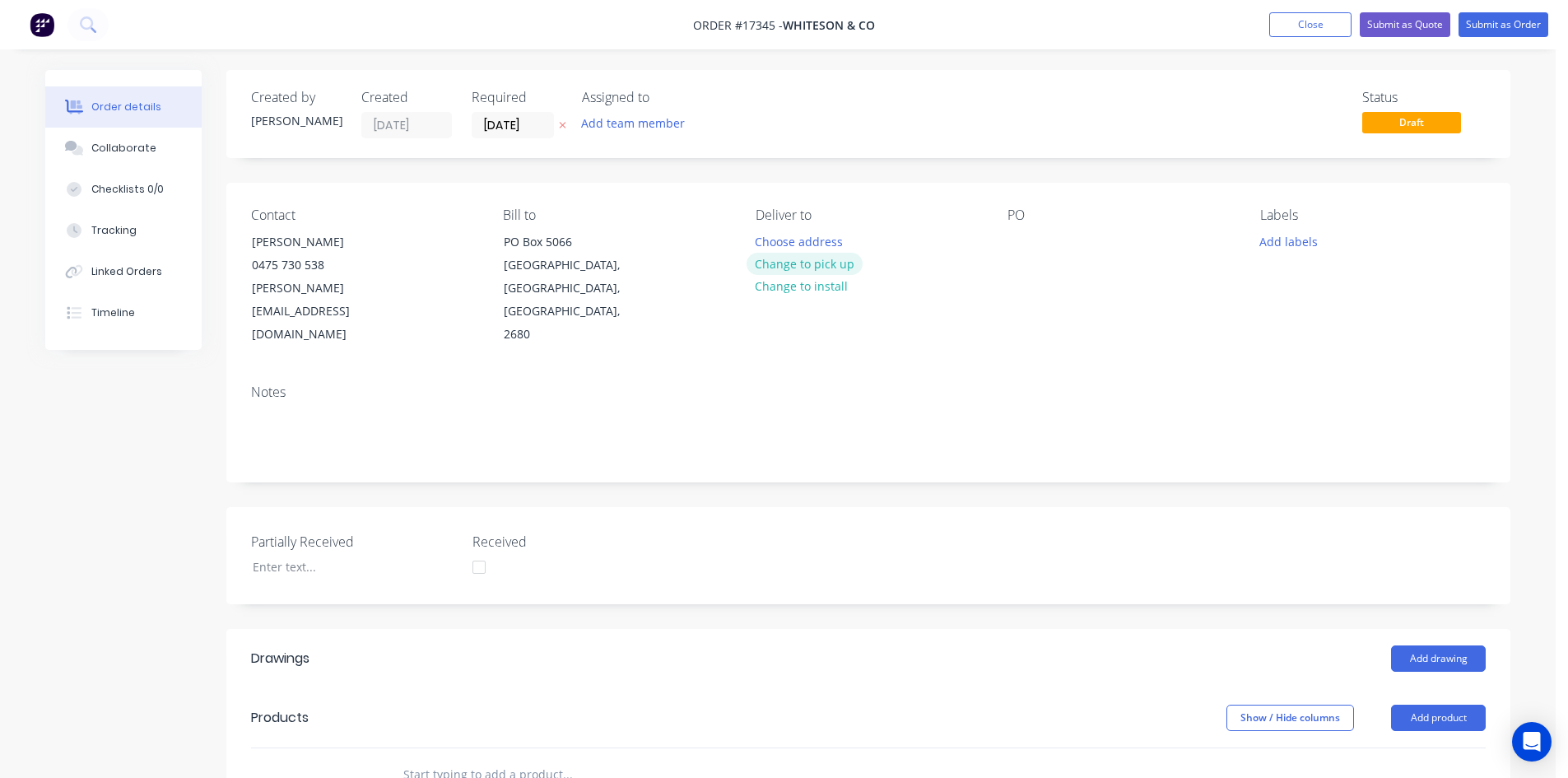
click at [822, 264] on button "Change to pick up" at bounding box center [805, 264] width 117 height 22
click at [1024, 233] on div at bounding box center [1021, 242] width 27 height 24
click at [1032, 312] on div "Contact [PERSON_NAME] [PHONE_NUMBER] [PERSON_NAME][EMAIL_ADDRESS][DOMAIN_NAME] …" at bounding box center [868, 277] width 1284 height 189
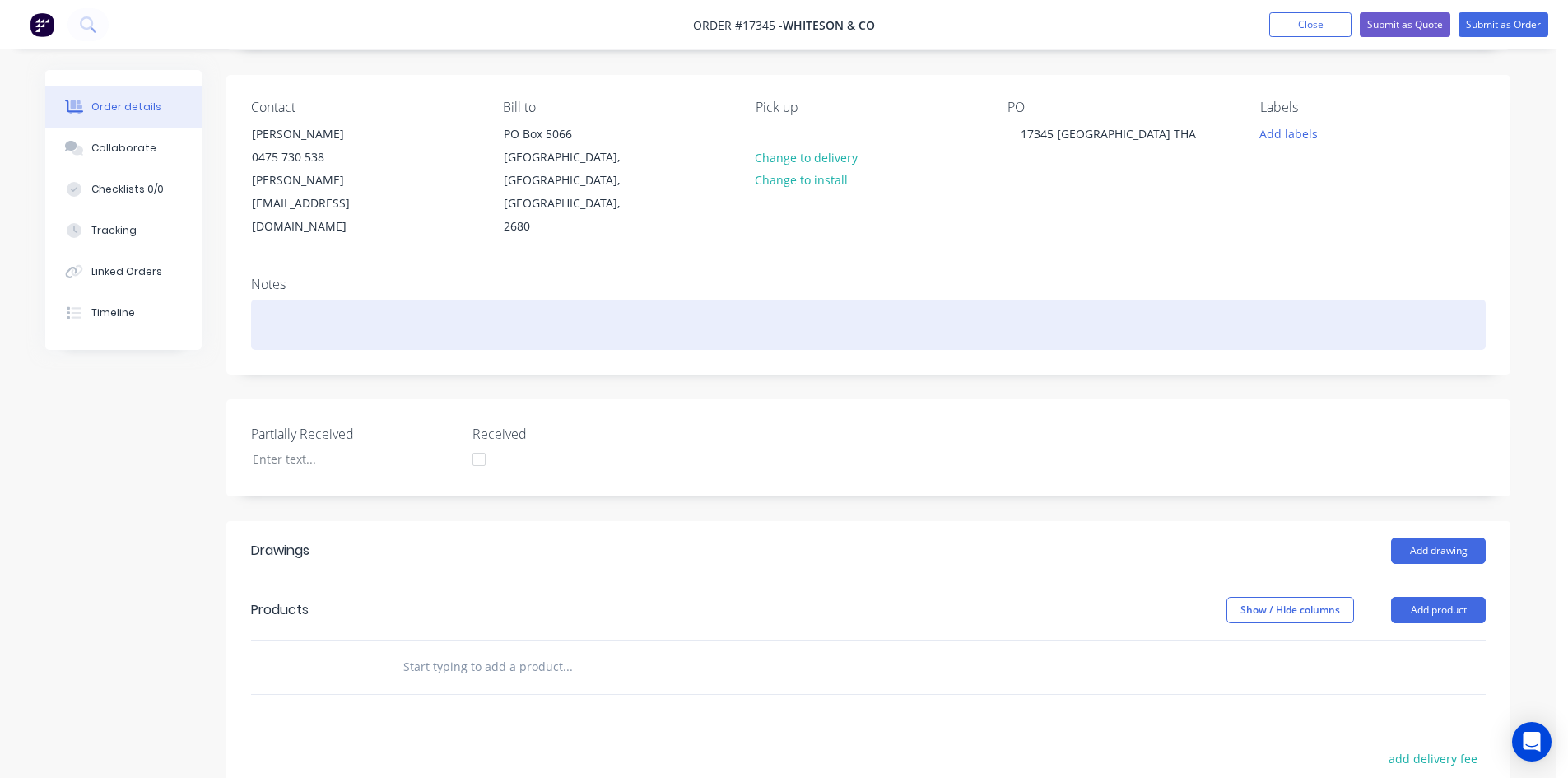
scroll to position [329, 0]
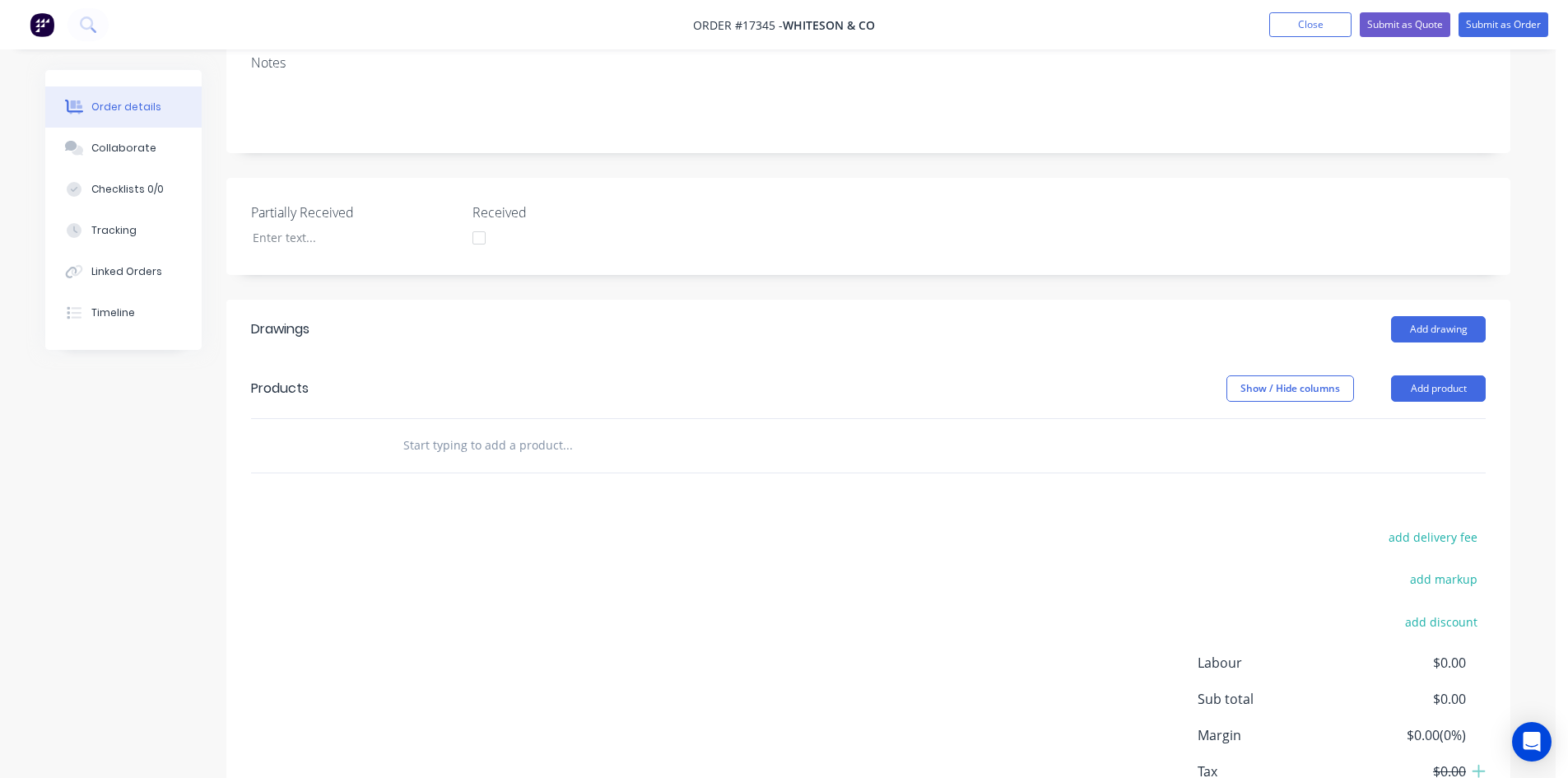
click at [1450, 300] on header "Drawings Add drawing" at bounding box center [868, 329] width 1284 height 60
click at [1453, 317] on button "Add drawing" at bounding box center [1438, 329] width 94 height 27
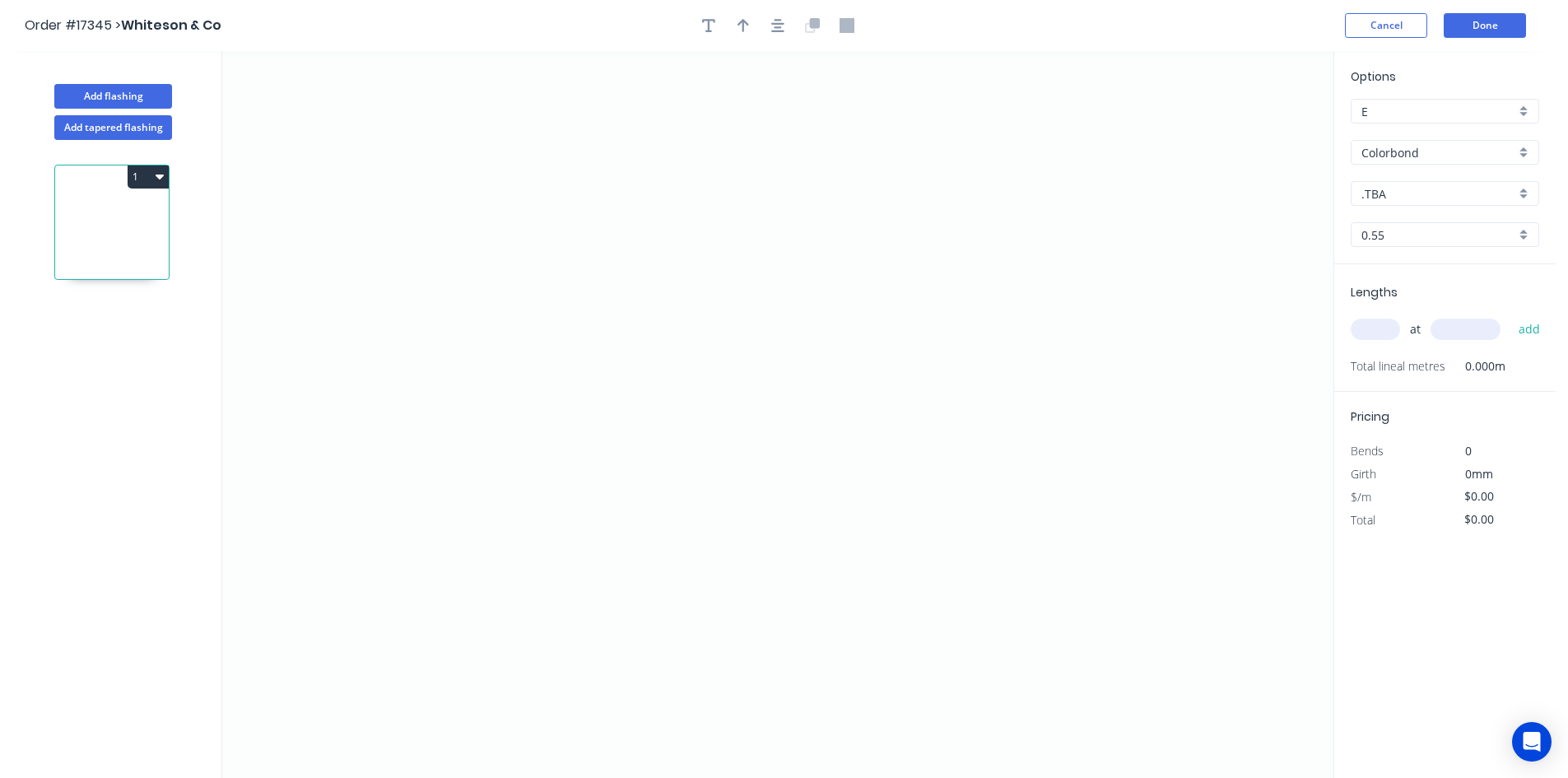
click at [1432, 194] on input ".TBA" at bounding box center [1438, 194] width 154 height 17
click at [1436, 308] on div "Dover White" at bounding box center [1445, 316] width 186 height 29
type input "Dover White"
click at [566, 254] on icon "0" at bounding box center [778, 414] width 1111 height 727
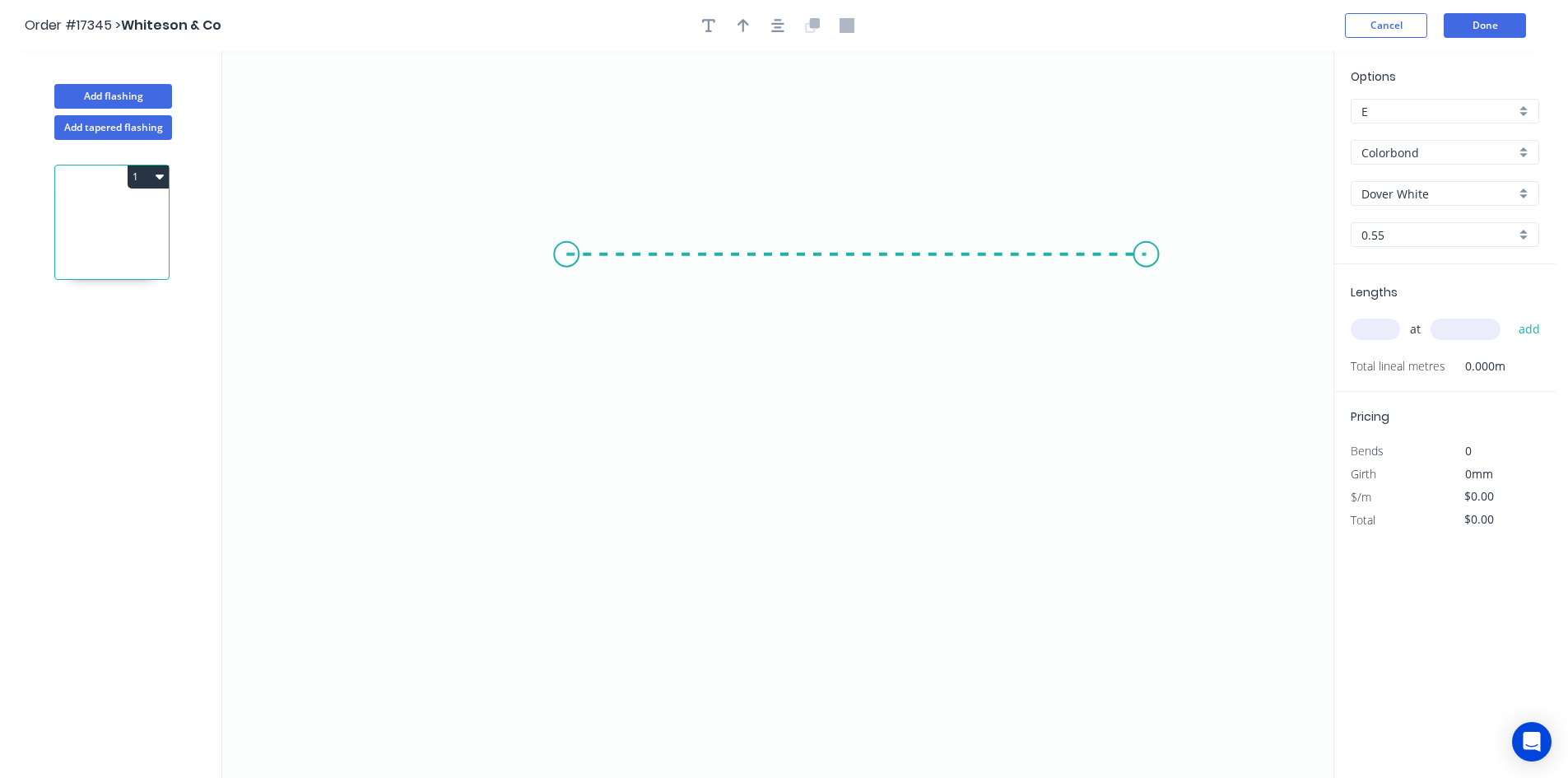
click at [1146, 275] on icon "0" at bounding box center [778, 414] width 1111 height 727
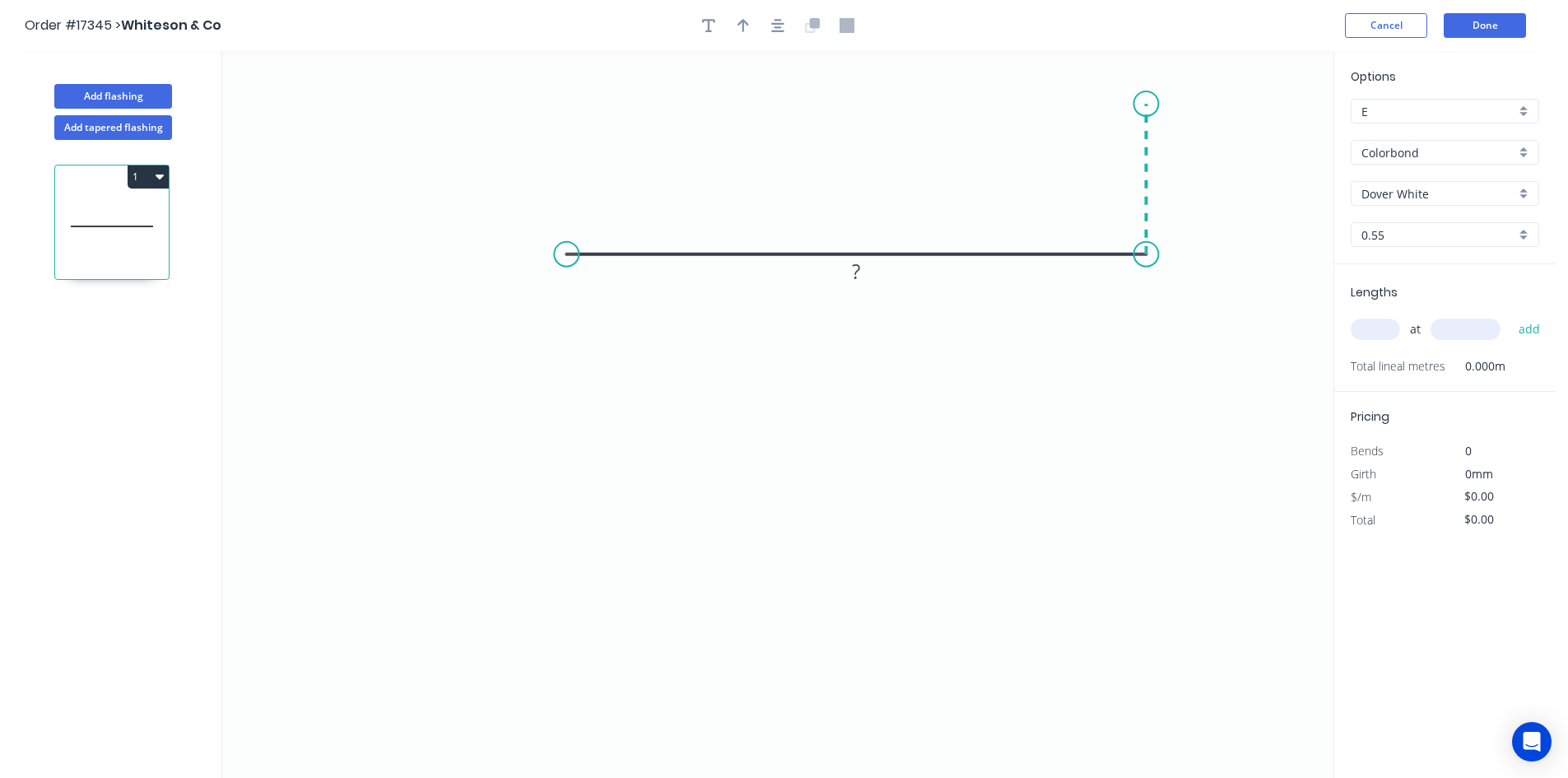
click at [1143, 104] on icon "0 ?" at bounding box center [778, 414] width 1111 height 727
click at [561, 260] on circle at bounding box center [566, 254] width 25 height 25
click at [563, 488] on icon "0 ? ?" at bounding box center [778, 414] width 1111 height 727
click at [476, 491] on icon "0 ? ? ?" at bounding box center [778, 414] width 1111 height 727
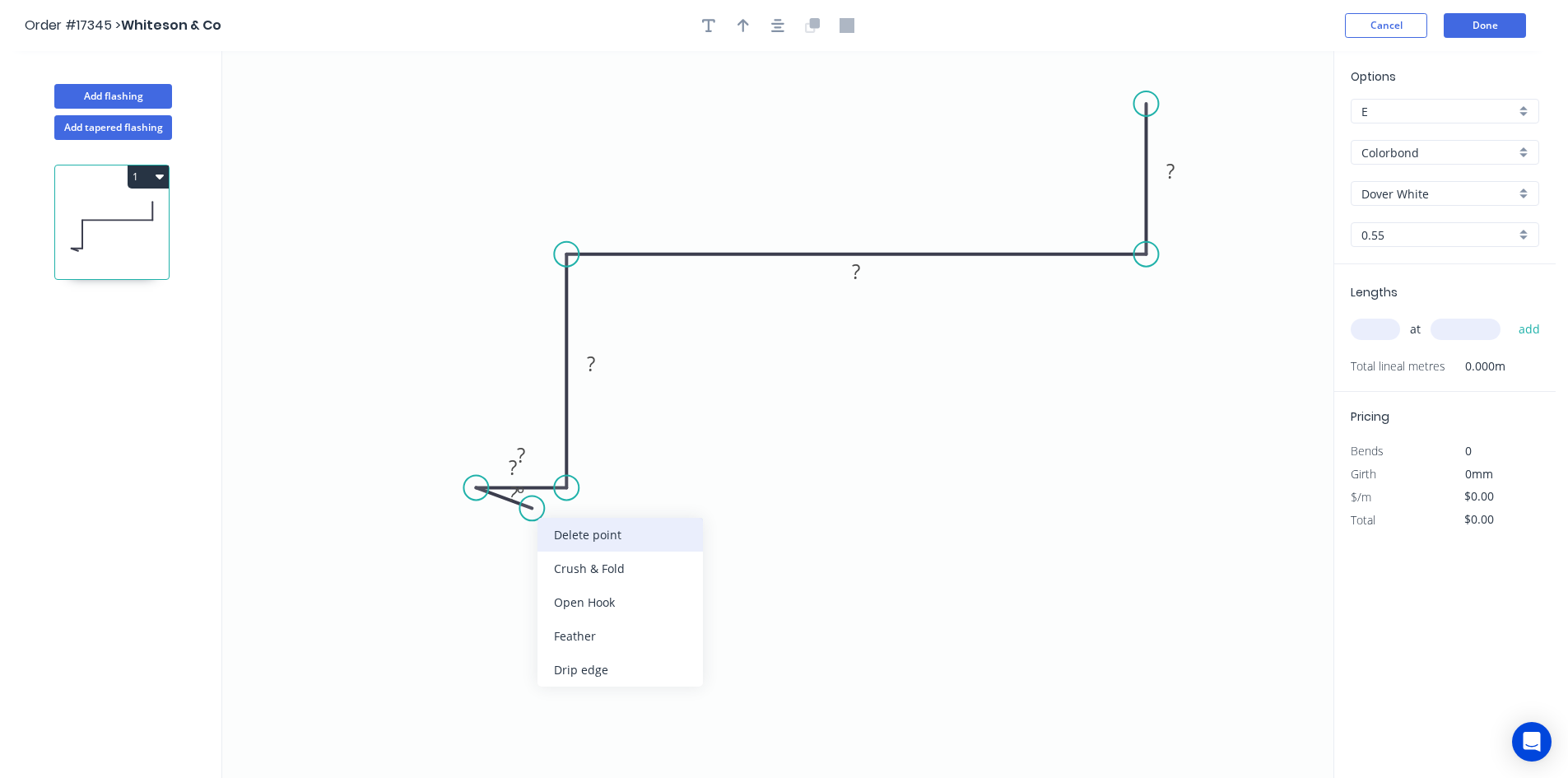
click at [567, 544] on div "Delete point" at bounding box center [620, 535] width 166 height 34
click at [521, 506] on tspan "?" at bounding box center [521, 504] width 8 height 27
click at [598, 367] on rect at bounding box center [590, 364] width 33 height 23
click at [852, 268] on tspan "?" at bounding box center [856, 271] width 8 height 27
click at [1182, 167] on rect at bounding box center [1170, 172] width 33 height 23
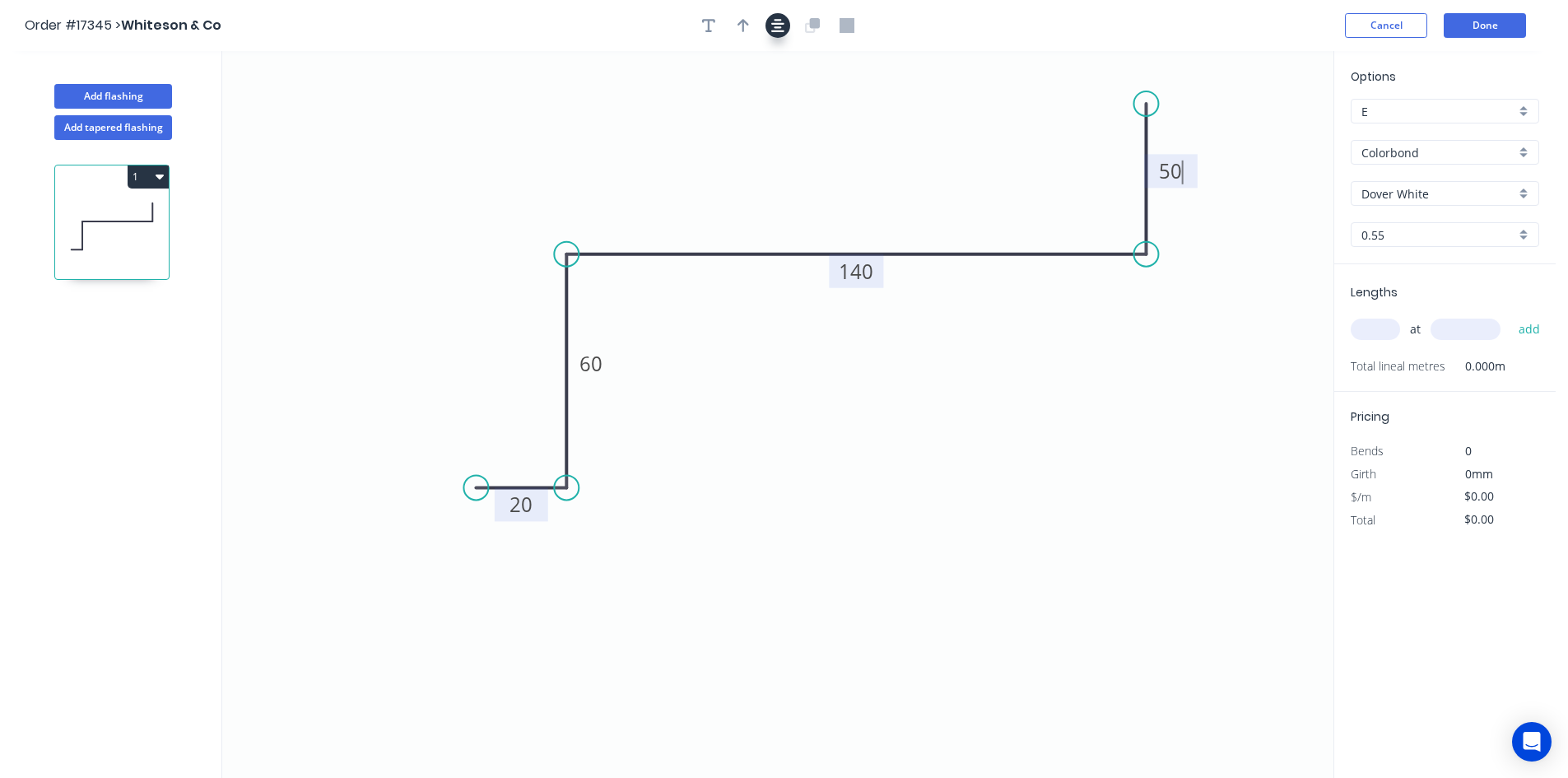
click at [779, 29] on icon "button" at bounding box center [778, 25] width 13 height 15
type input "$19.31"
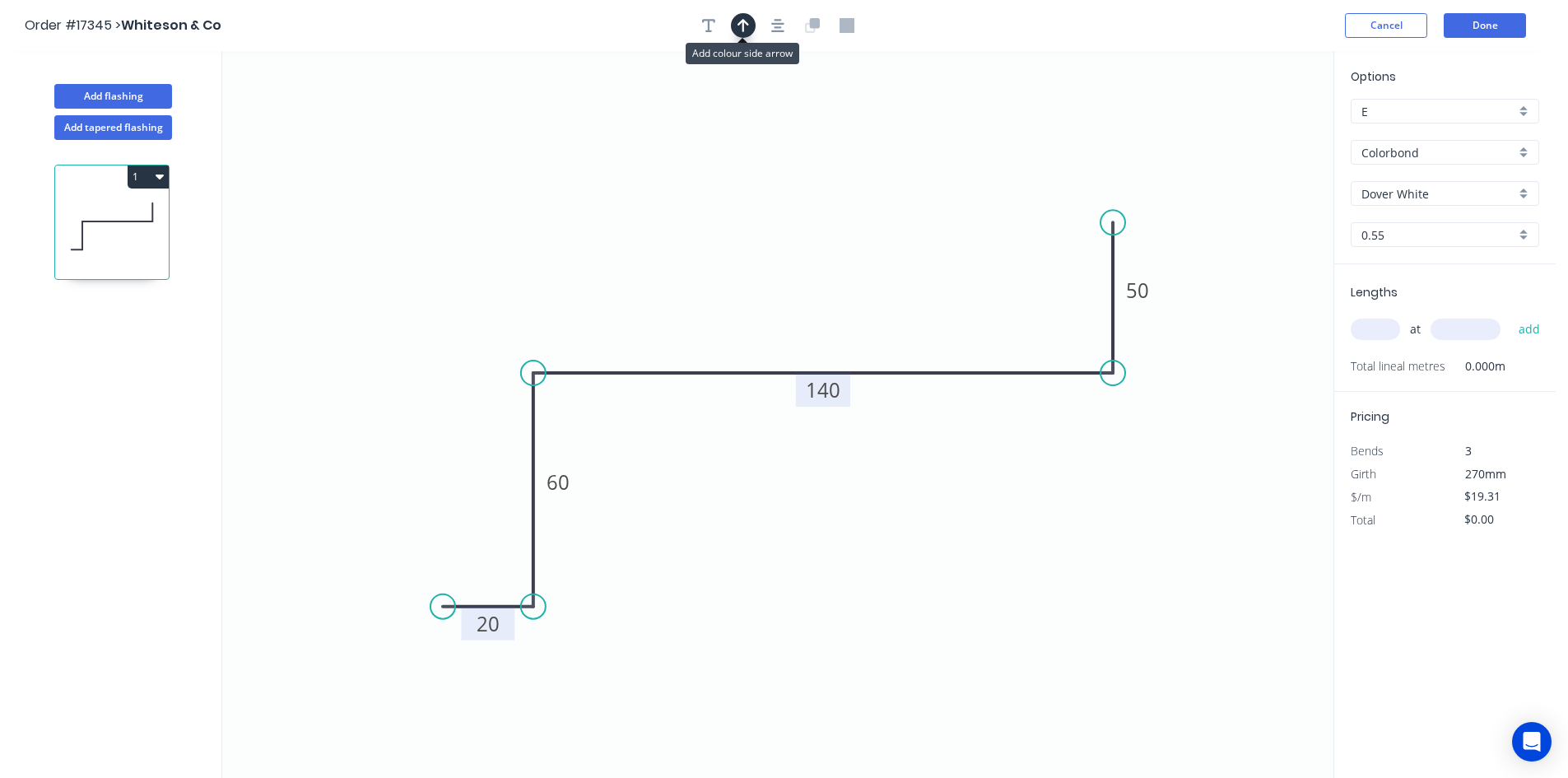
click at [744, 27] on icon "button" at bounding box center [744, 25] width 12 height 13
drag, startPoint x: 1247, startPoint y: 130, endPoint x: 463, endPoint y: 305, distance: 803.3
click at [457, 301] on icon at bounding box center [457, 284] width 48 height 48
click at [569, 424] on div "Show angle" at bounding box center [612, 425] width 166 height 34
click at [564, 407] on tspan "º" at bounding box center [566, 400] width 7 height 27
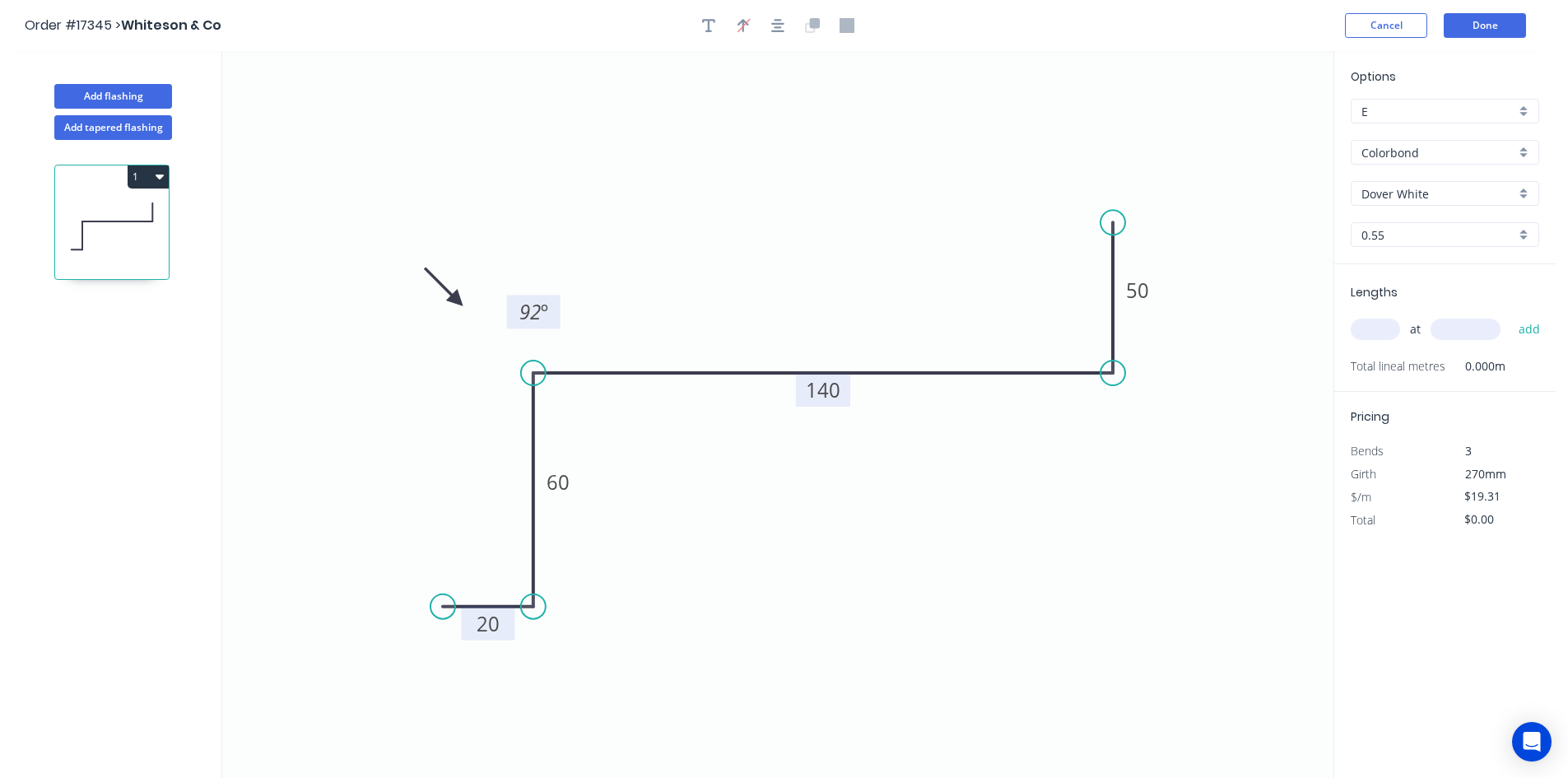
drag, startPoint x: 583, startPoint y: 409, endPoint x: 555, endPoint y: 318, distance: 95.2
click at [555, 318] on rect at bounding box center [534, 312] width 54 height 34
click at [573, 662] on div "Show angle" at bounding box center [622, 674] width 166 height 34
click at [505, 585] on text "? º" at bounding box center [504, 576] width 16 height 27
drag, startPoint x: 482, startPoint y: 565, endPoint x: 607, endPoint y: 656, distance: 154.6
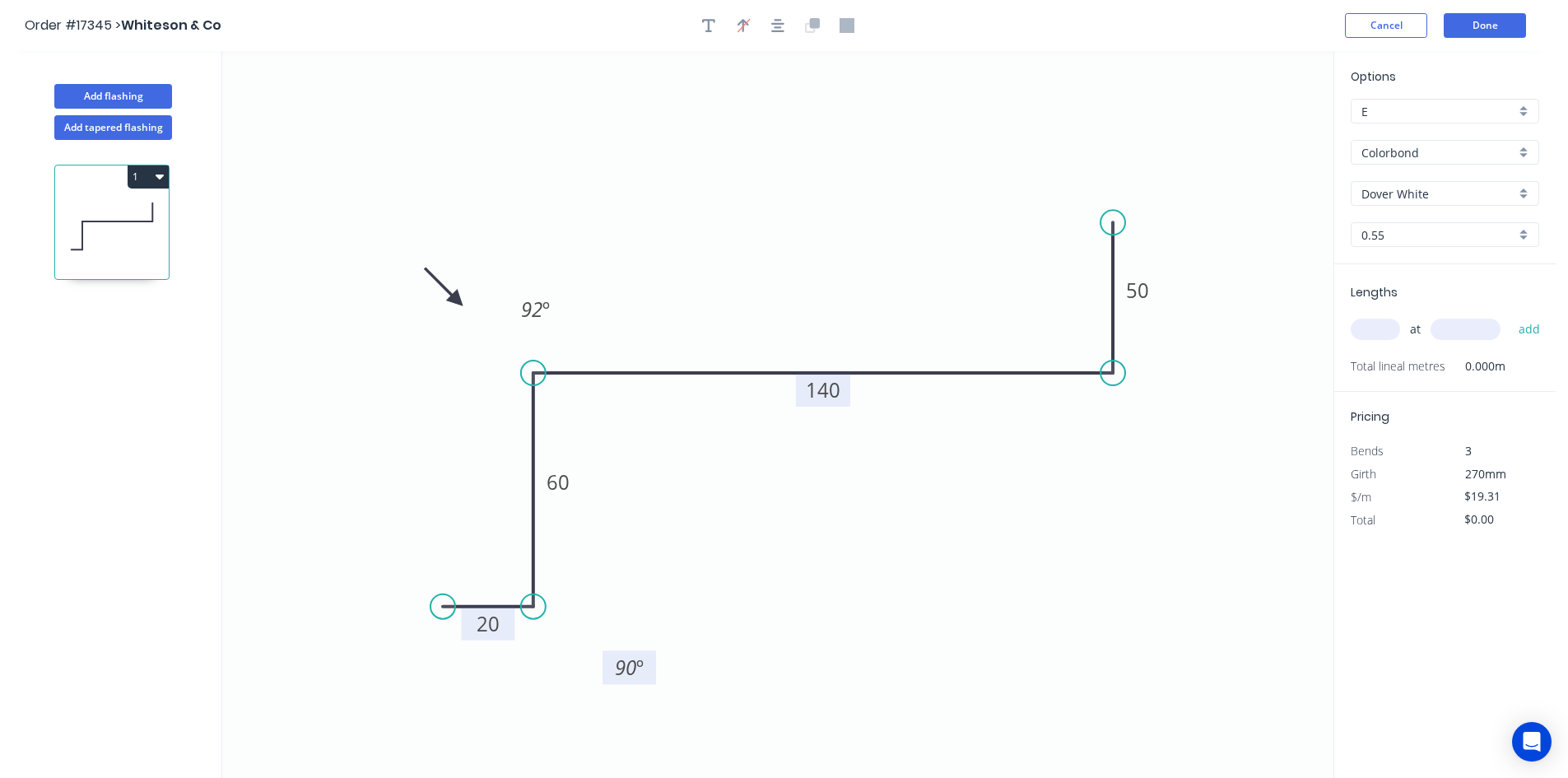
click at [607, 656] on rect at bounding box center [630, 668] width 54 height 34
click at [1148, 439] on div "Show angle" at bounding box center [1188, 435] width 166 height 34
click at [1082, 342] on tspan "?" at bounding box center [1080, 342] width 9 height 27
drag, startPoint x: 1062, startPoint y: 330, endPoint x: 1150, endPoint y: 454, distance: 152.1
click at [1150, 454] on rect at bounding box center [1171, 467] width 54 height 34
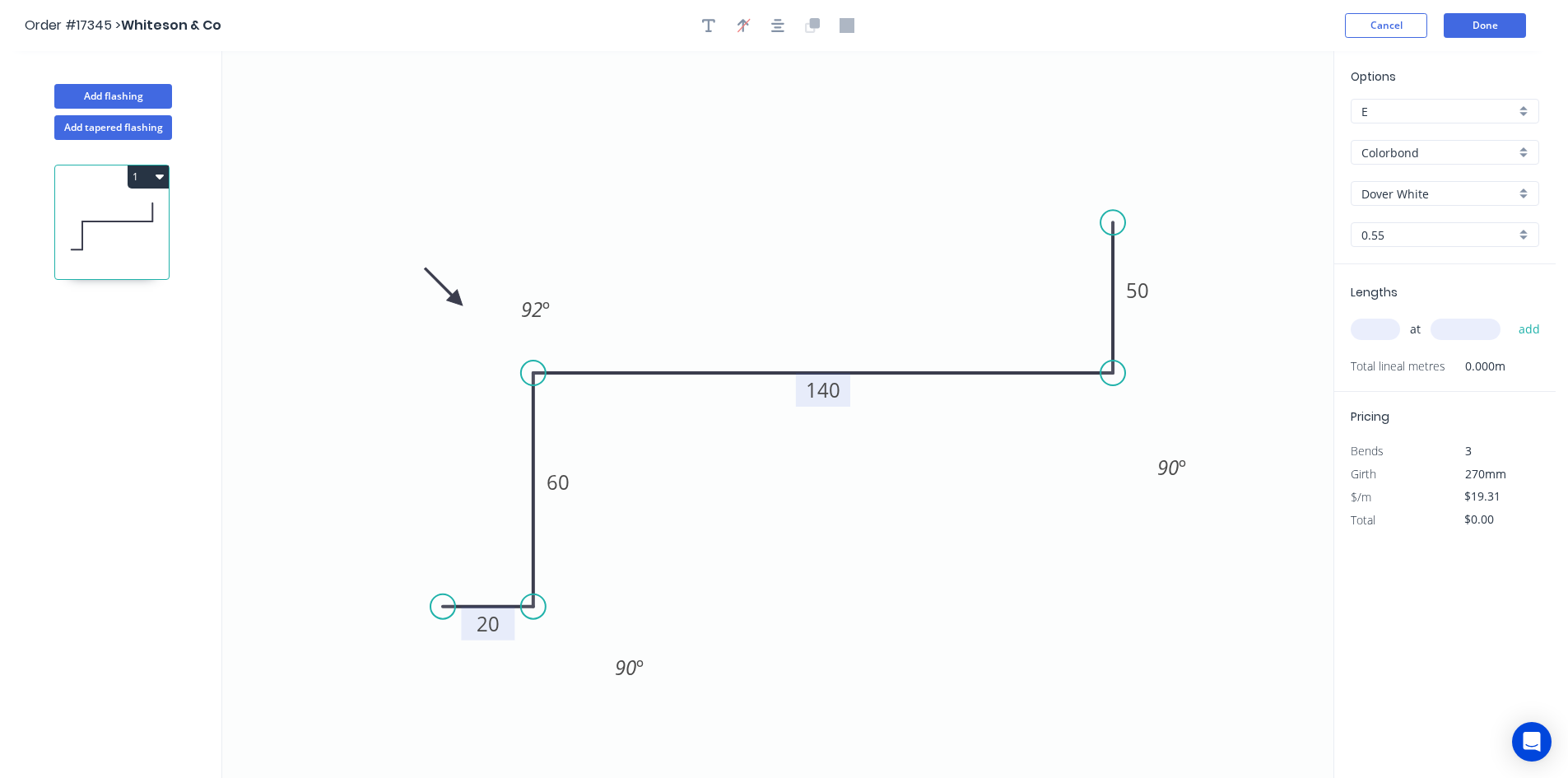
click at [1382, 329] on input "text" at bounding box center [1376, 329] width 50 height 22
type input "1"
click at [1472, 323] on input "text" at bounding box center [1465, 329] width 70 height 22
type input "950"
click at [1544, 327] on button "add" at bounding box center [1529, 329] width 39 height 28
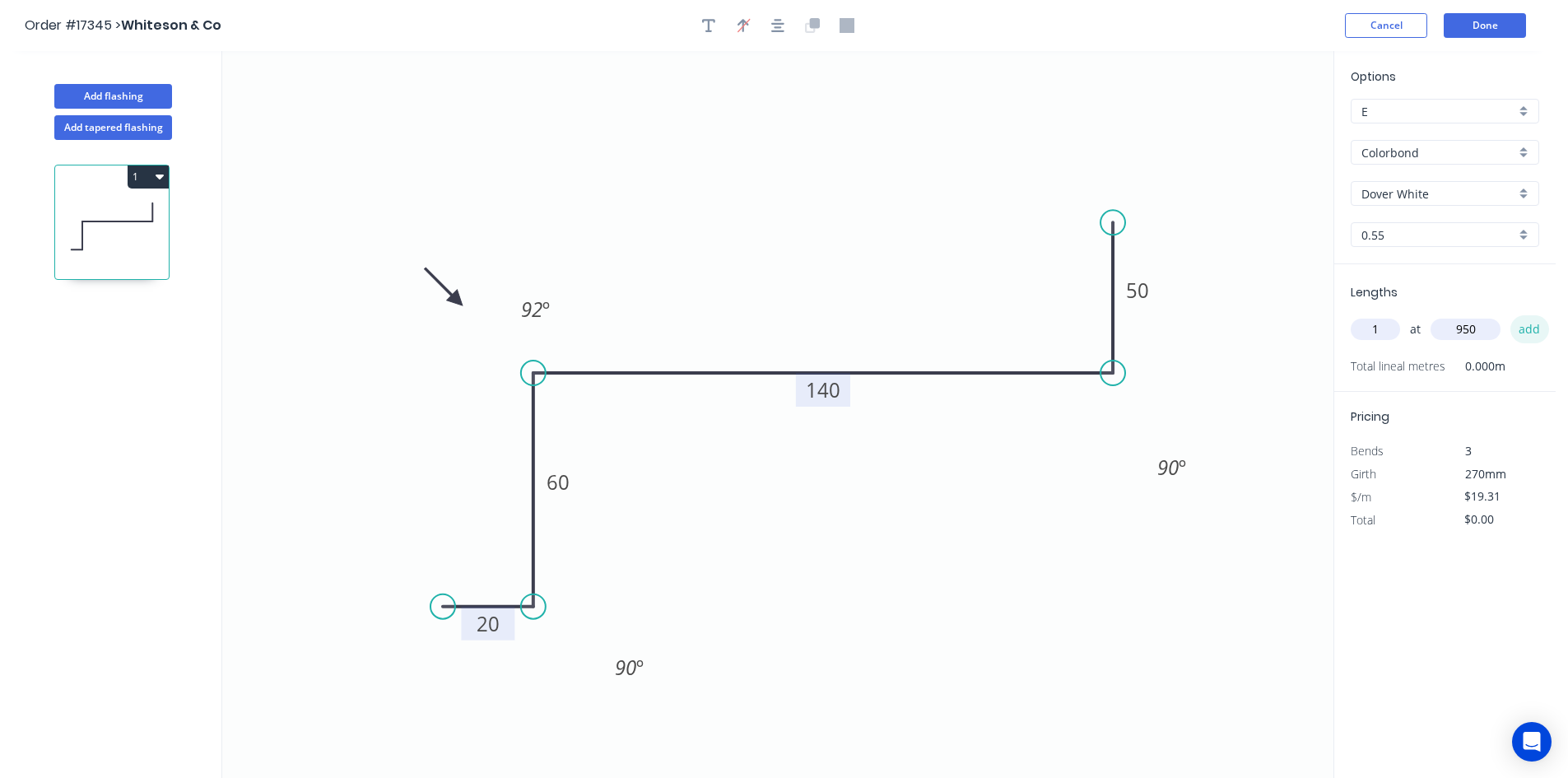
type input "$19.31"
click at [128, 97] on button "Add flashing" at bounding box center [113, 96] width 118 height 25
type input "$0.00"
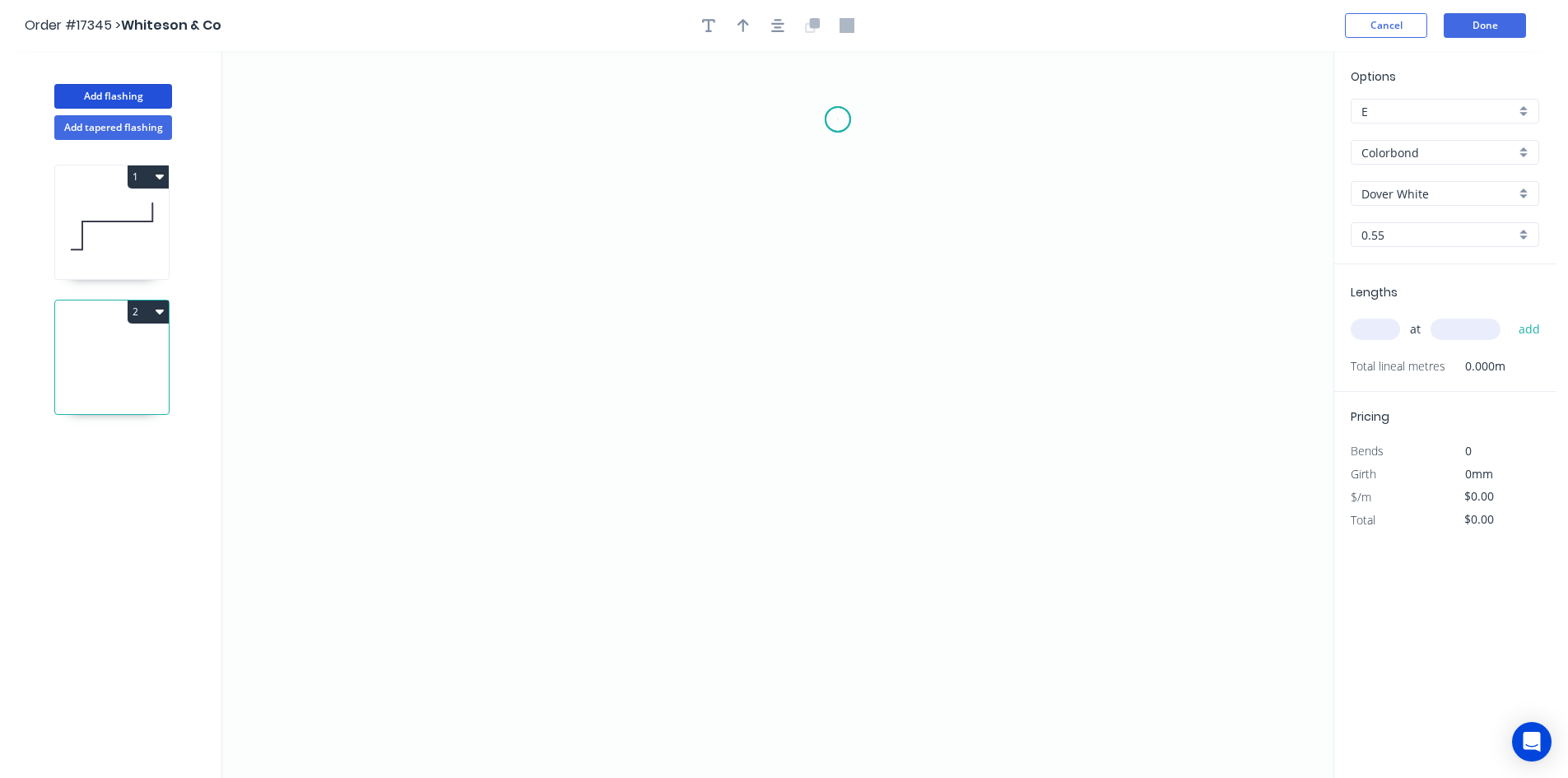
click at [838, 119] on icon "0" at bounding box center [778, 414] width 1111 height 727
click at [853, 477] on icon "0" at bounding box center [778, 414] width 1111 height 727
click at [740, 474] on icon "0 ?" at bounding box center [778, 414] width 1111 height 727
click at [737, 579] on icon "0 ? ?" at bounding box center [778, 414] width 1111 height 727
click at [648, 579] on icon "0 ? ? ?" at bounding box center [778, 414] width 1111 height 727
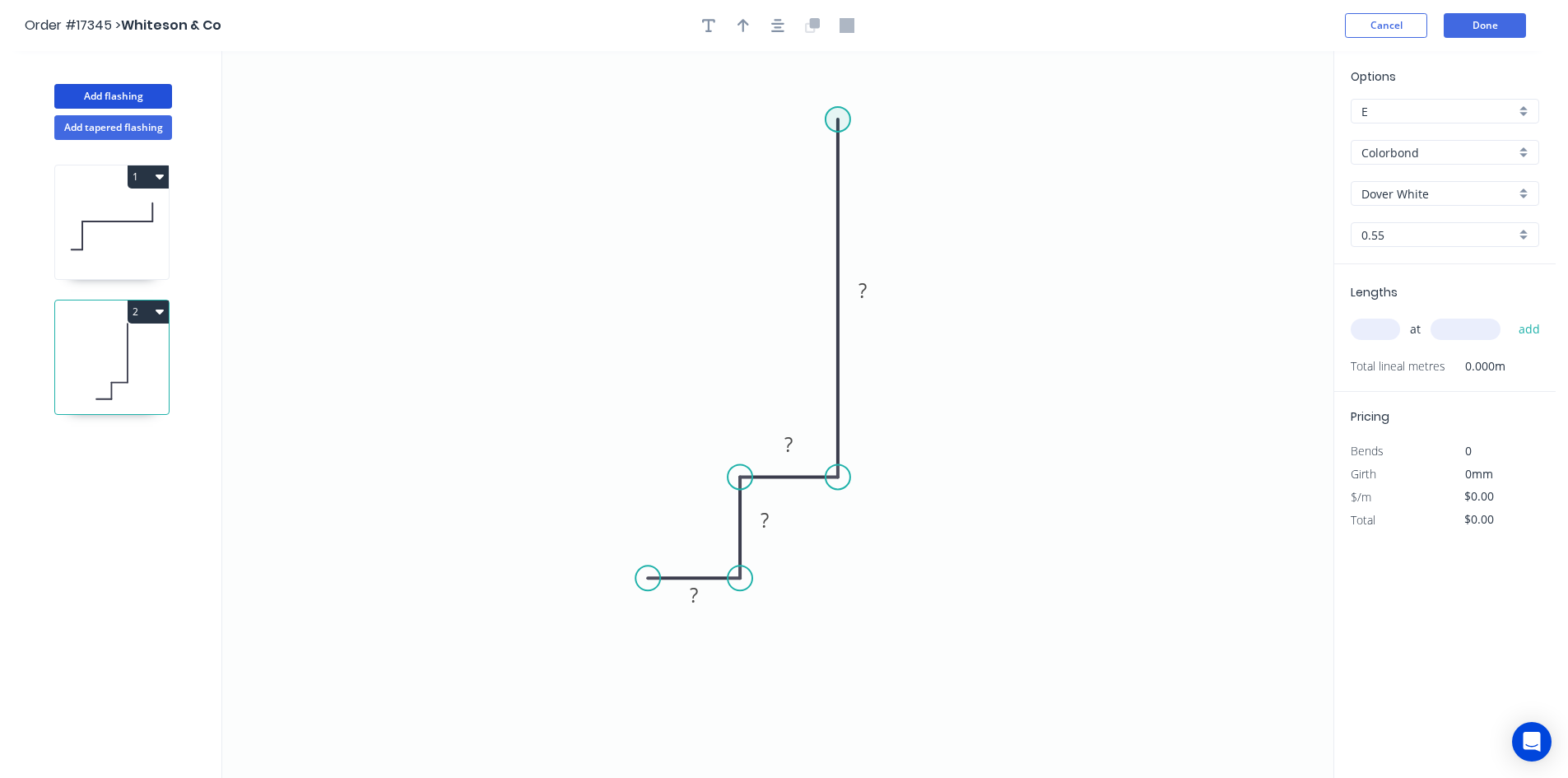
click at [840, 115] on circle at bounding box center [837, 119] width 25 height 25
click at [941, 124] on icon "0 ? ? ? ?" at bounding box center [778, 414] width 1111 height 727
click at [887, 82] on tspan "?" at bounding box center [890, 86] width 8 height 27
click at [866, 297] on tspan "?" at bounding box center [863, 290] width 8 height 27
click at [806, 441] on rect at bounding box center [789, 445] width 54 height 34
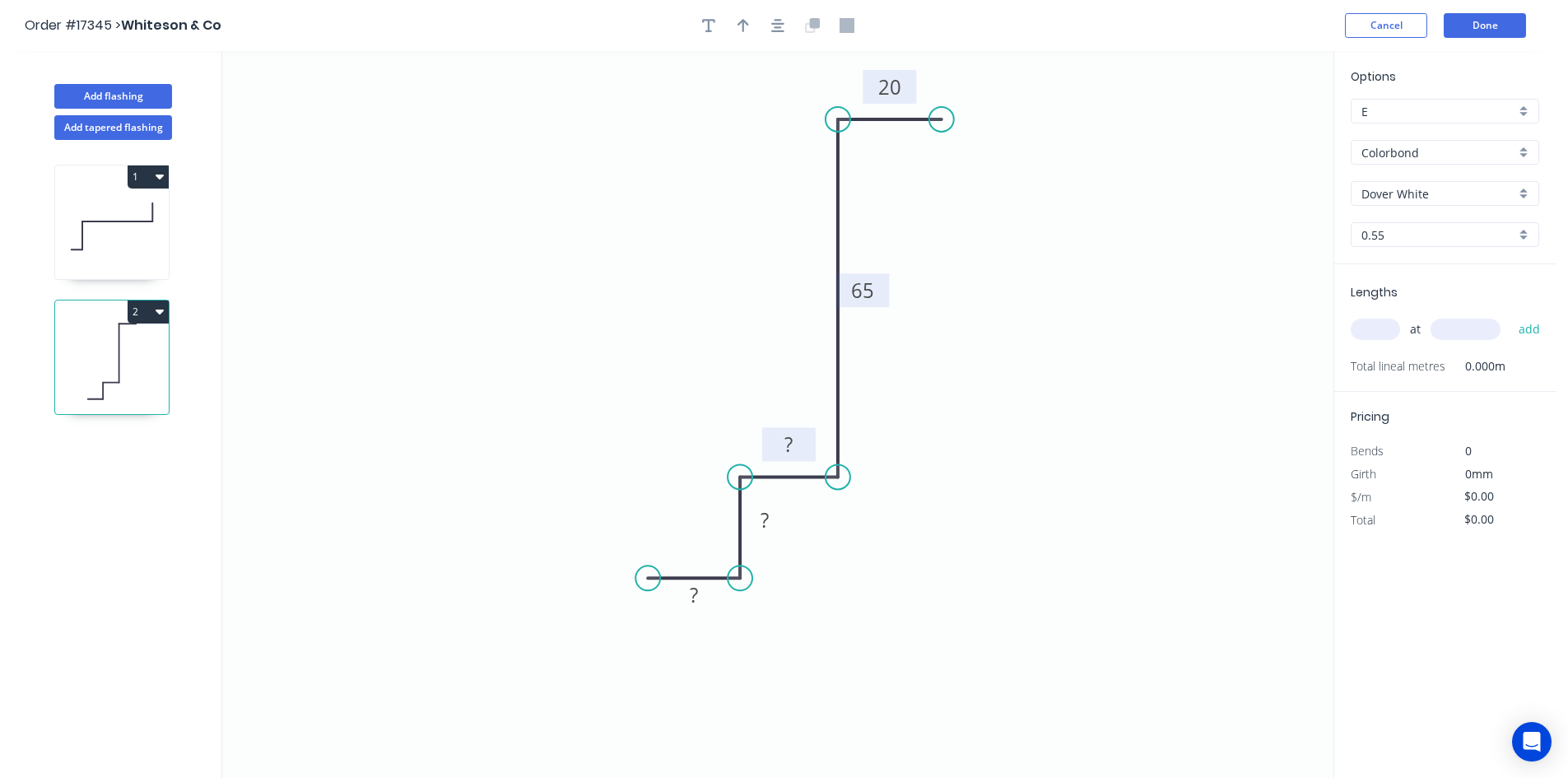
click at [798, 448] on rect at bounding box center [788, 445] width 33 height 23
click at [765, 511] on tspan "?" at bounding box center [765, 519] width 8 height 27
click at [701, 595] on rect at bounding box center [693, 595] width 33 height 23
click at [874, 175] on div "Show angle" at bounding box center [915, 168] width 166 height 34
type input "$15.70"
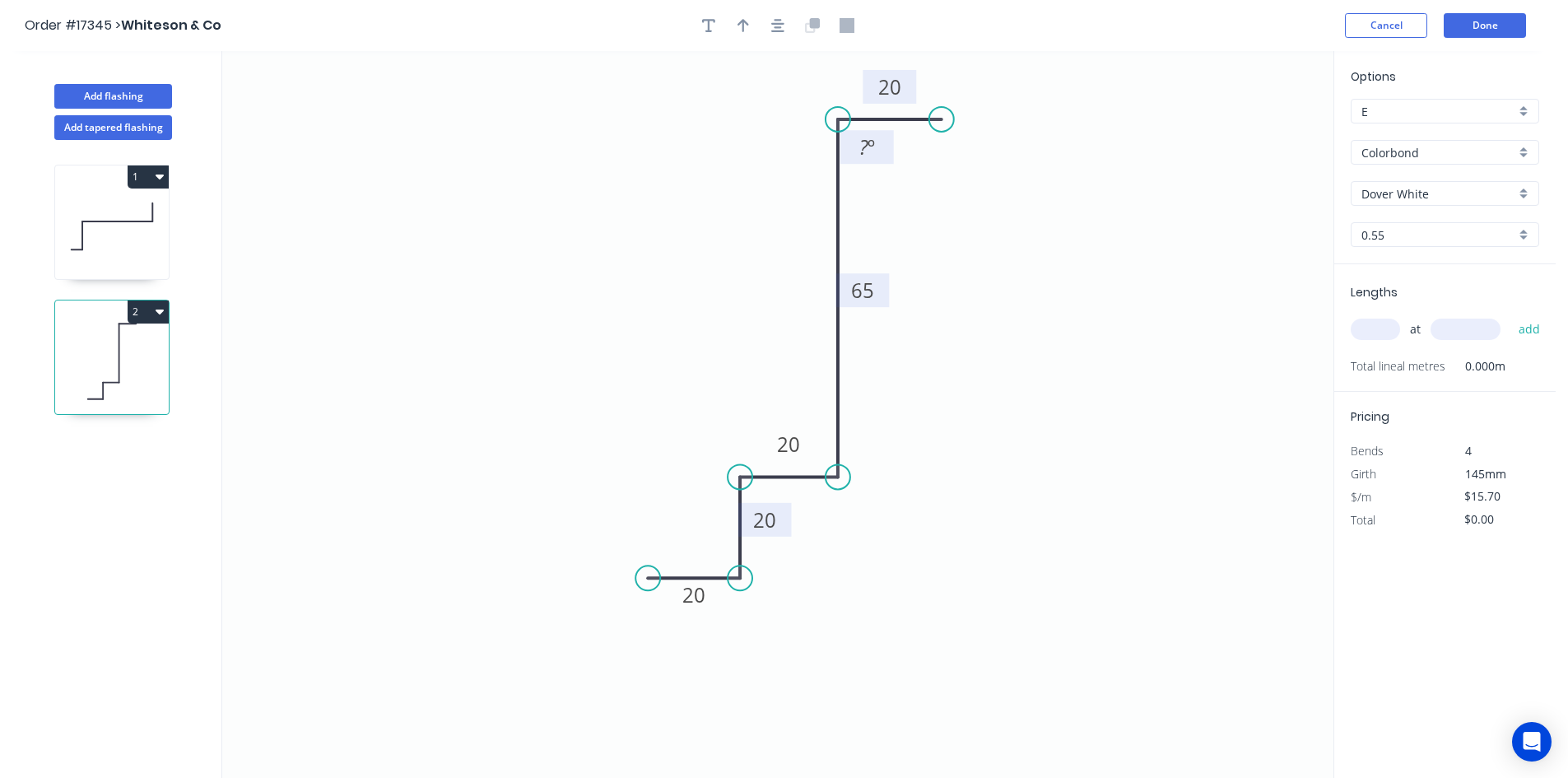
click at [873, 152] on tspan "º" at bounding box center [871, 146] width 7 height 27
drag, startPoint x: 893, startPoint y: 155, endPoint x: 777, endPoint y: 104, distance: 126.7
click at [772, 104] on rect at bounding box center [745, 99] width 54 height 34
click at [887, 526] on div "Show angle" at bounding box center [924, 536] width 166 height 34
click at [816, 453] on tspan "º" at bounding box center [812, 447] width 7 height 27
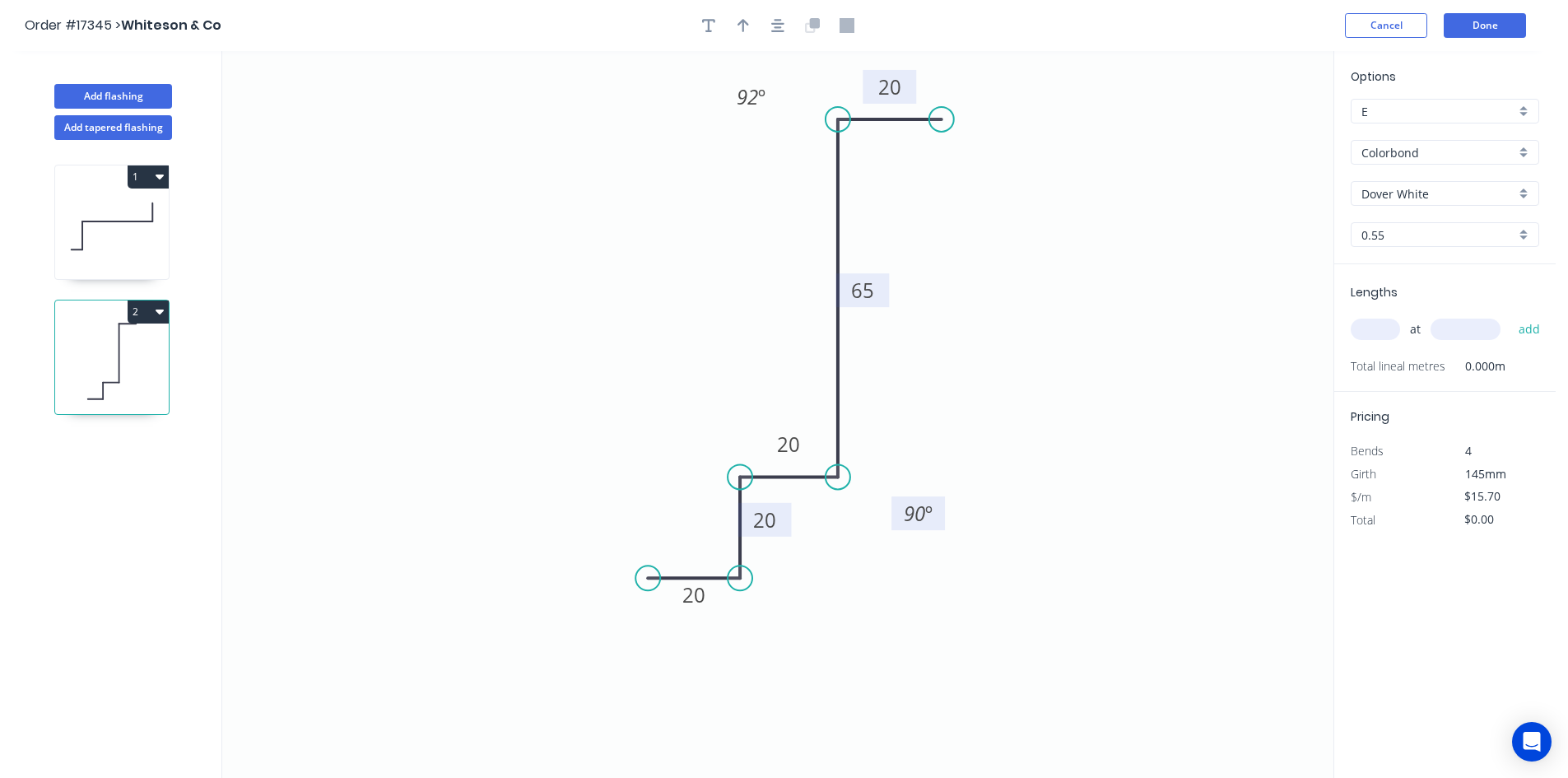
drag, startPoint x: 831, startPoint y: 435, endPoint x: 941, endPoint y: 501, distance: 128.3
click at [941, 501] on rect at bounding box center [918, 513] width 54 height 34
click at [802, 521] on div "Show angle" at bounding box center [820, 528] width 166 height 34
click at [776, 509] on tspan "º" at bounding box center [773, 504] width 7 height 27
drag, startPoint x: 793, startPoint y: 515, endPoint x: 698, endPoint y: 446, distance: 117.4
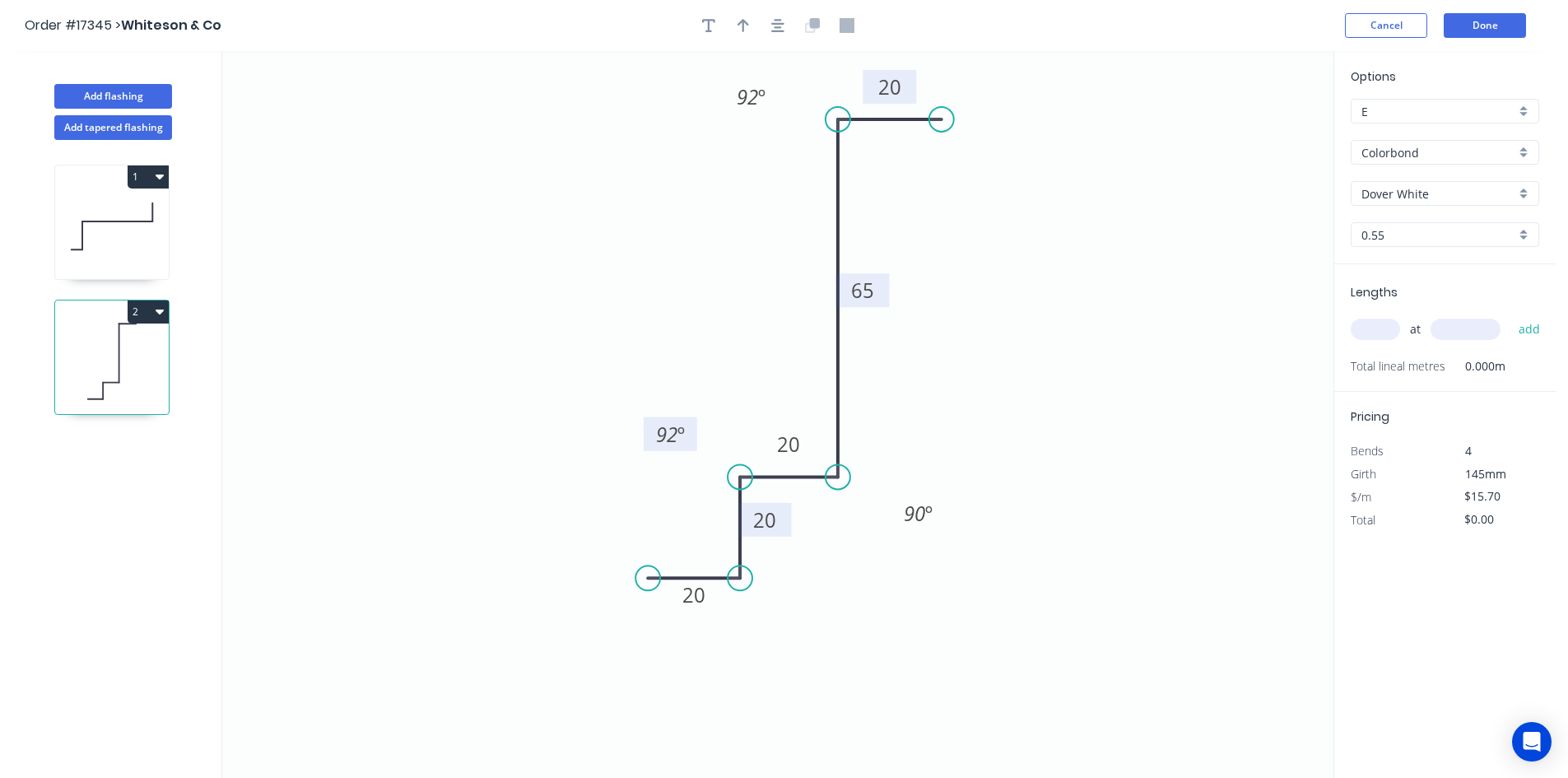
click at [697, 446] on rect at bounding box center [670, 435] width 54 height 34
click at [808, 638] on div "Show angle" at bounding box center [825, 637] width 166 height 34
click at [714, 553] on tspan "º" at bounding box center [714, 548] width 7 height 27
drag, startPoint x: 687, startPoint y: 539, endPoint x: 785, endPoint y: 622, distance: 128.4
click at [785, 641] on rect at bounding box center [808, 650] width 54 height 34
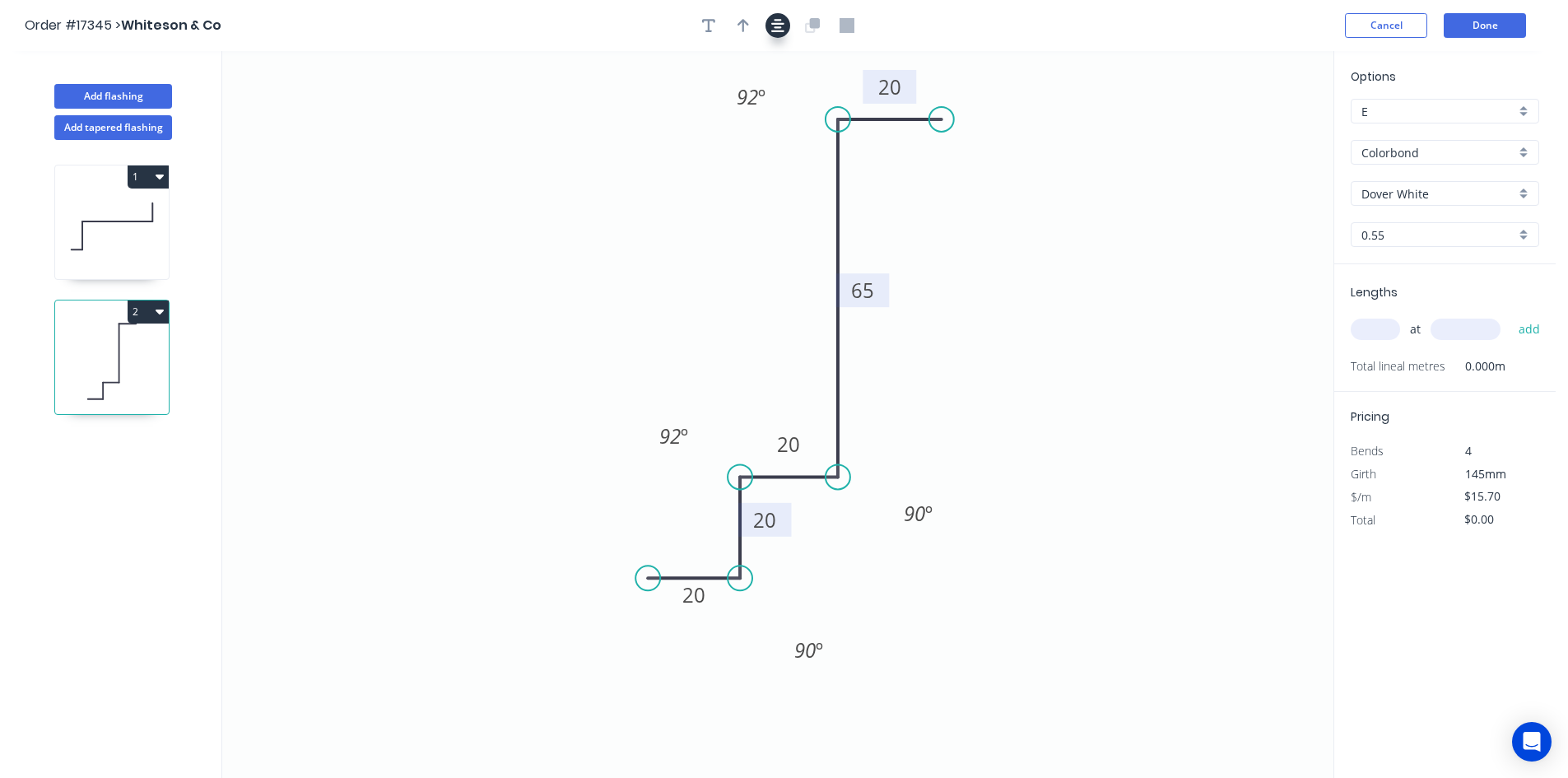
click at [782, 28] on icon "button" at bounding box center [778, 25] width 13 height 15
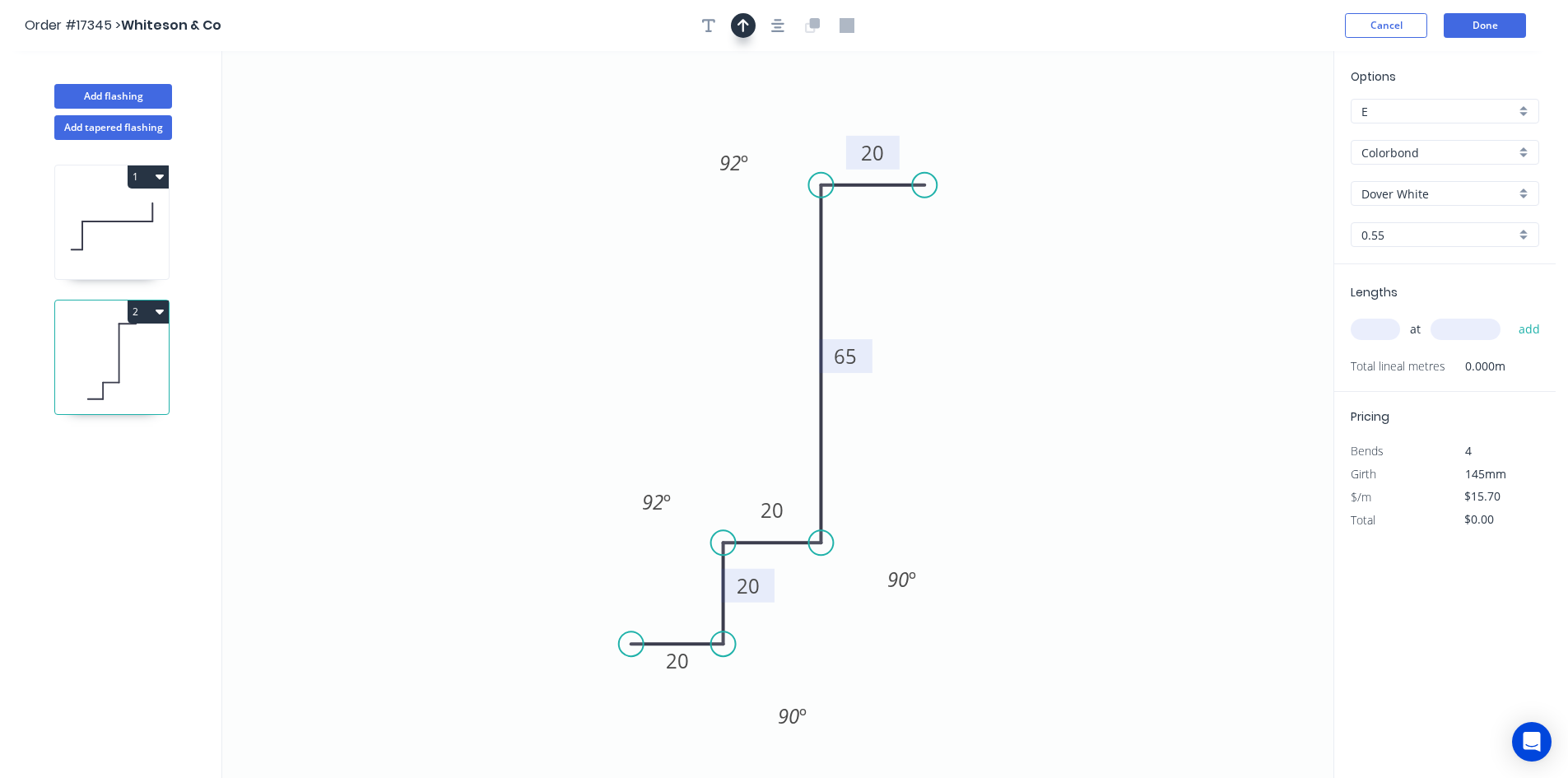
click at [753, 24] on button "button" at bounding box center [743, 25] width 25 height 25
drag, startPoint x: 1249, startPoint y: 133, endPoint x: 610, endPoint y: 366, distance: 680.2
click at [610, 366] on icon at bounding box center [590, 365] width 53 height 15
click at [1378, 331] on input "text" at bounding box center [1376, 329] width 50 height 22
type input "2"
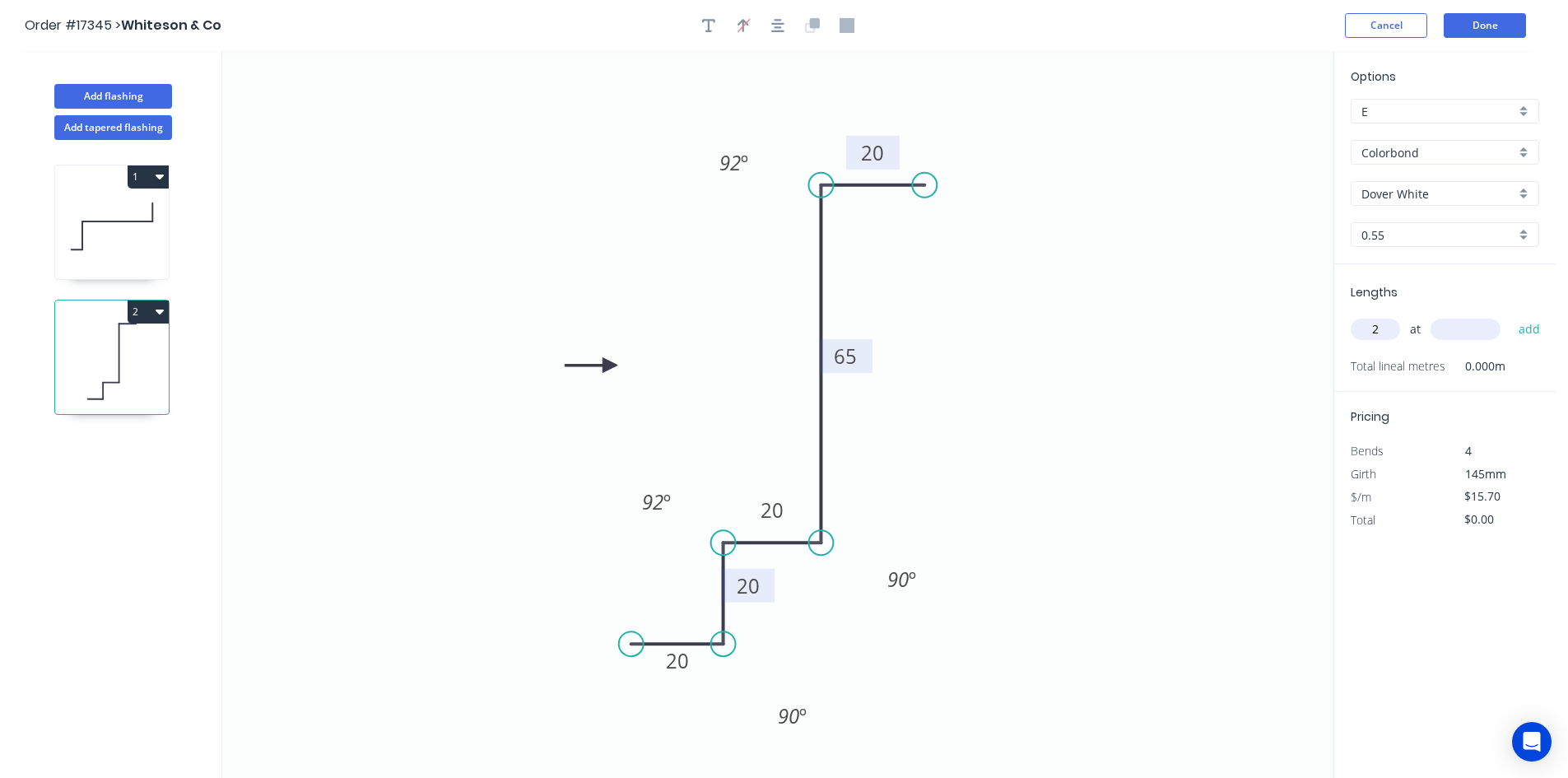
click at [1441, 331] on input "text" at bounding box center [1465, 329] width 70 height 22
type input "650"
click at [1520, 326] on button "add" at bounding box center [1529, 329] width 39 height 28
type input "$31.40"
click at [109, 92] on button "Add flashing" at bounding box center [113, 96] width 118 height 25
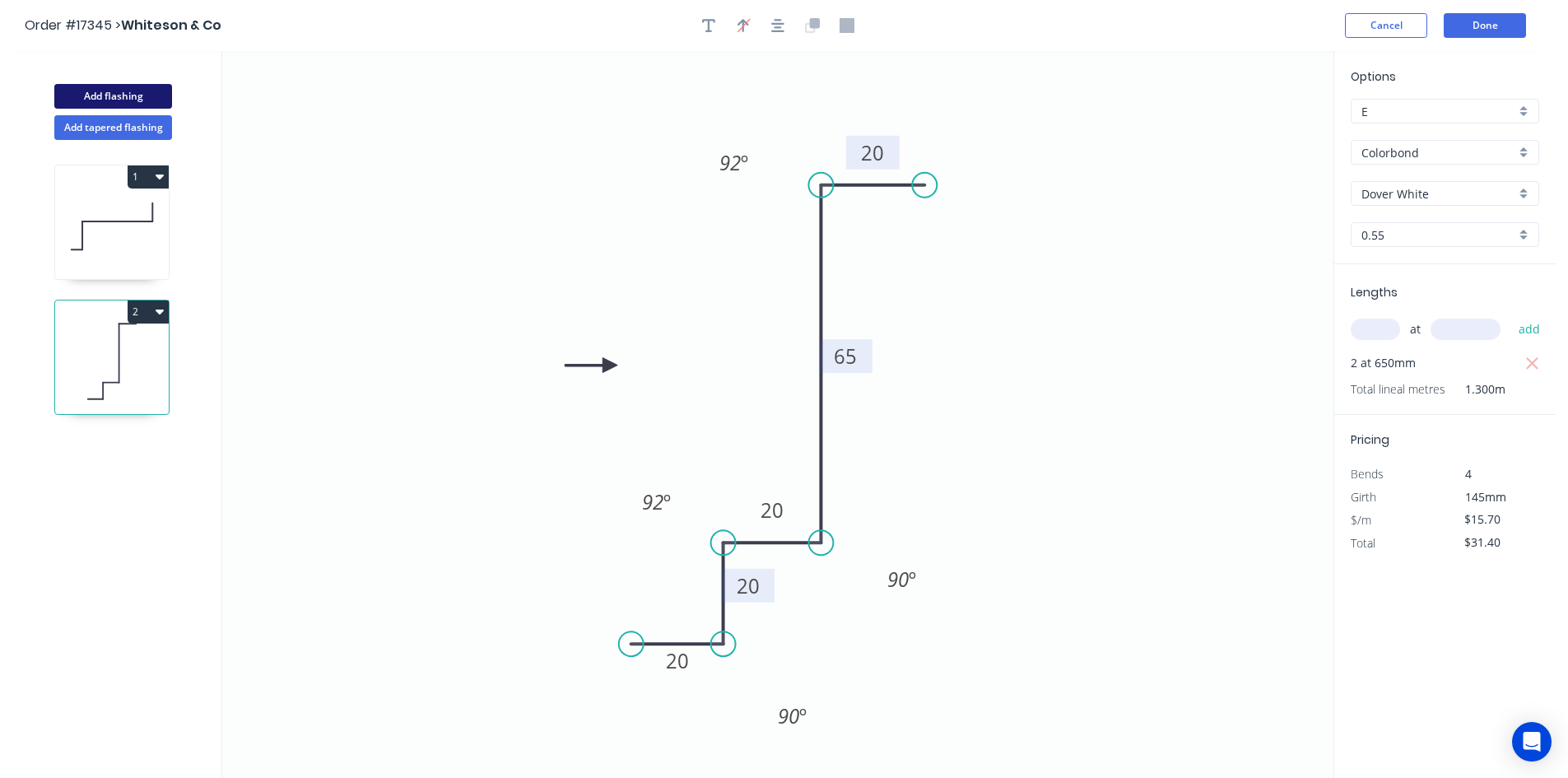
type input "$0.00"
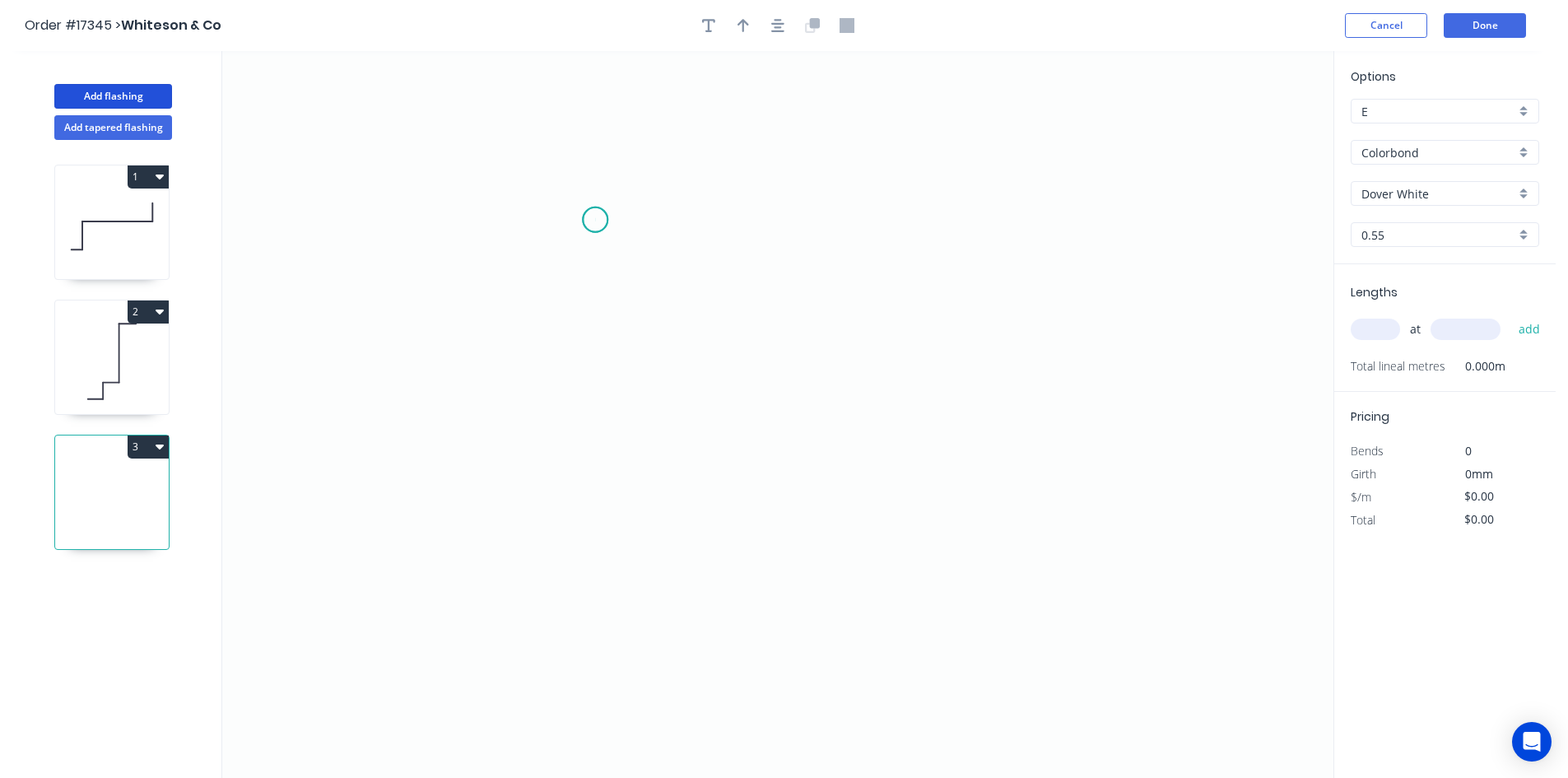
click at [595, 220] on icon "0" at bounding box center [778, 414] width 1111 height 727
click at [1224, 229] on icon "0" at bounding box center [778, 414] width 1111 height 727
click at [1227, 174] on icon "0 ?" at bounding box center [778, 414] width 1111 height 727
click at [597, 222] on circle at bounding box center [595, 219] width 25 height 25
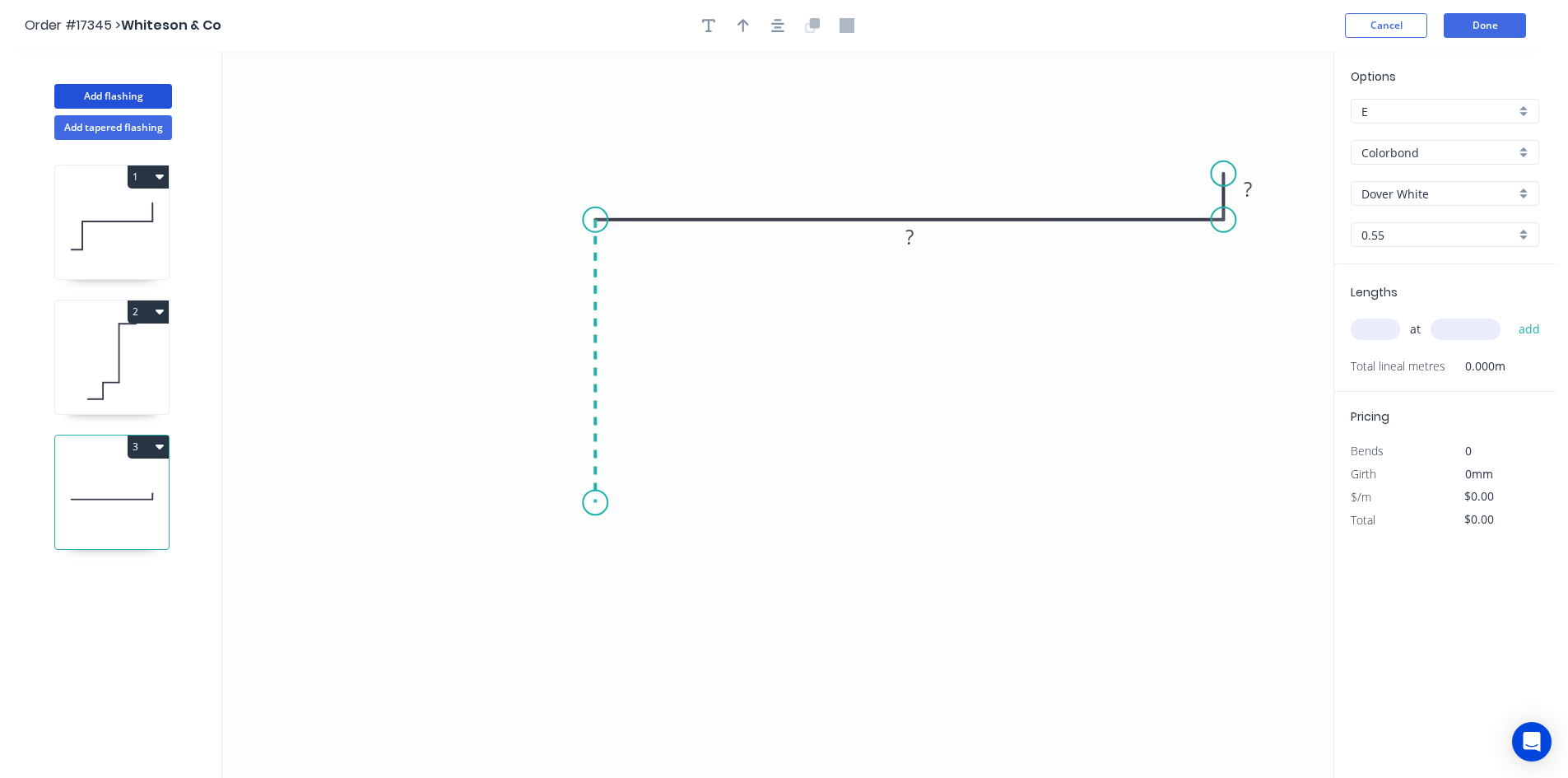
click at [601, 503] on icon "0 ? ?" at bounding box center [778, 414] width 1111 height 727
click at [496, 501] on icon "0 ? ? ?" at bounding box center [778, 414] width 1111 height 727
click at [562, 521] on rect at bounding box center [545, 519] width 54 height 34
click at [557, 521] on rect at bounding box center [545, 520] width 33 height 23
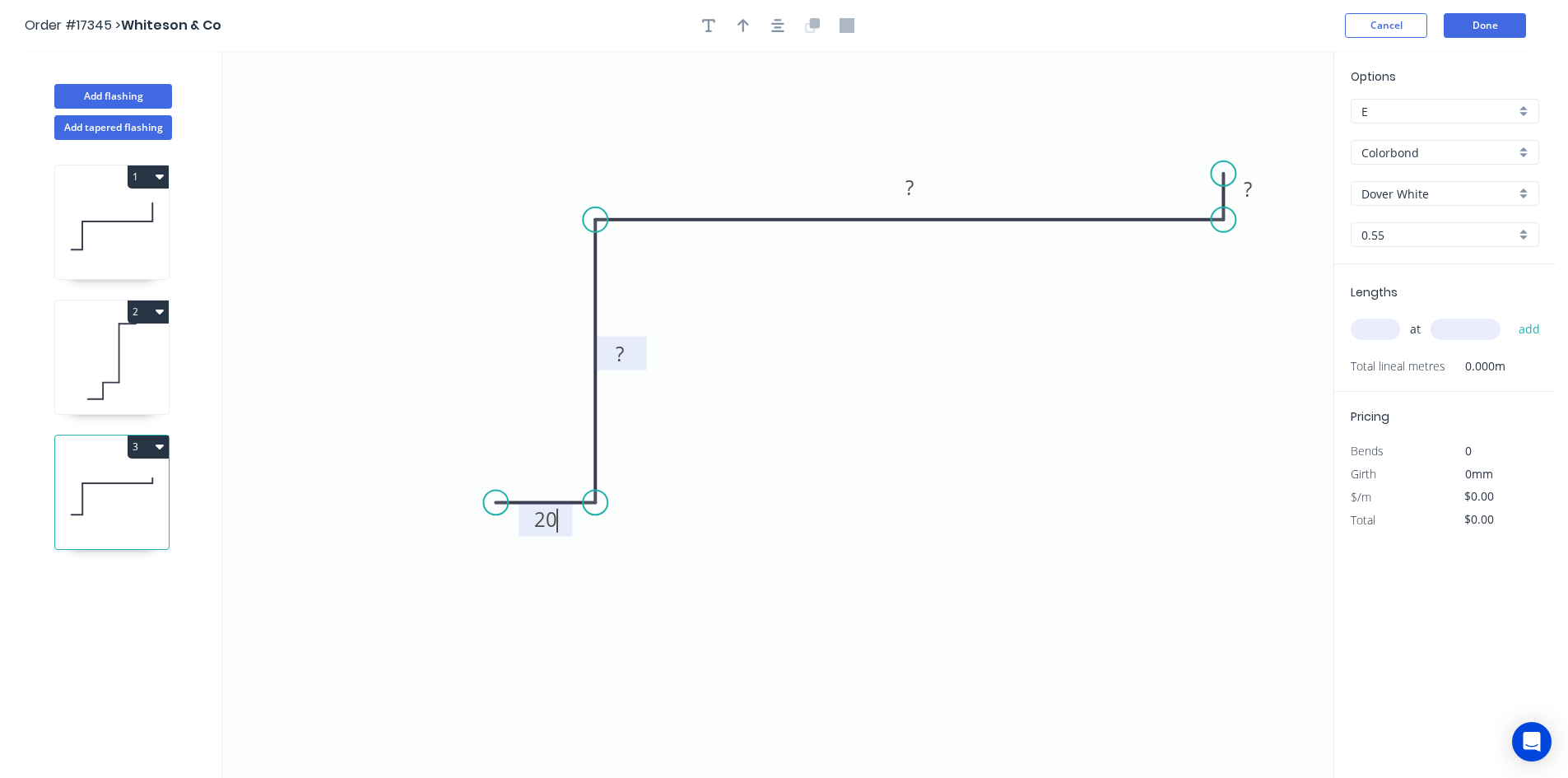
click at [623, 348] on tspan "?" at bounding box center [620, 353] width 8 height 27
click at [924, 189] on rect at bounding box center [909, 188] width 33 height 23
click at [1255, 185] on rect at bounding box center [1248, 190] width 33 height 23
click at [782, 22] on icon "button" at bounding box center [778, 25] width 13 height 15
type input "$17.07"
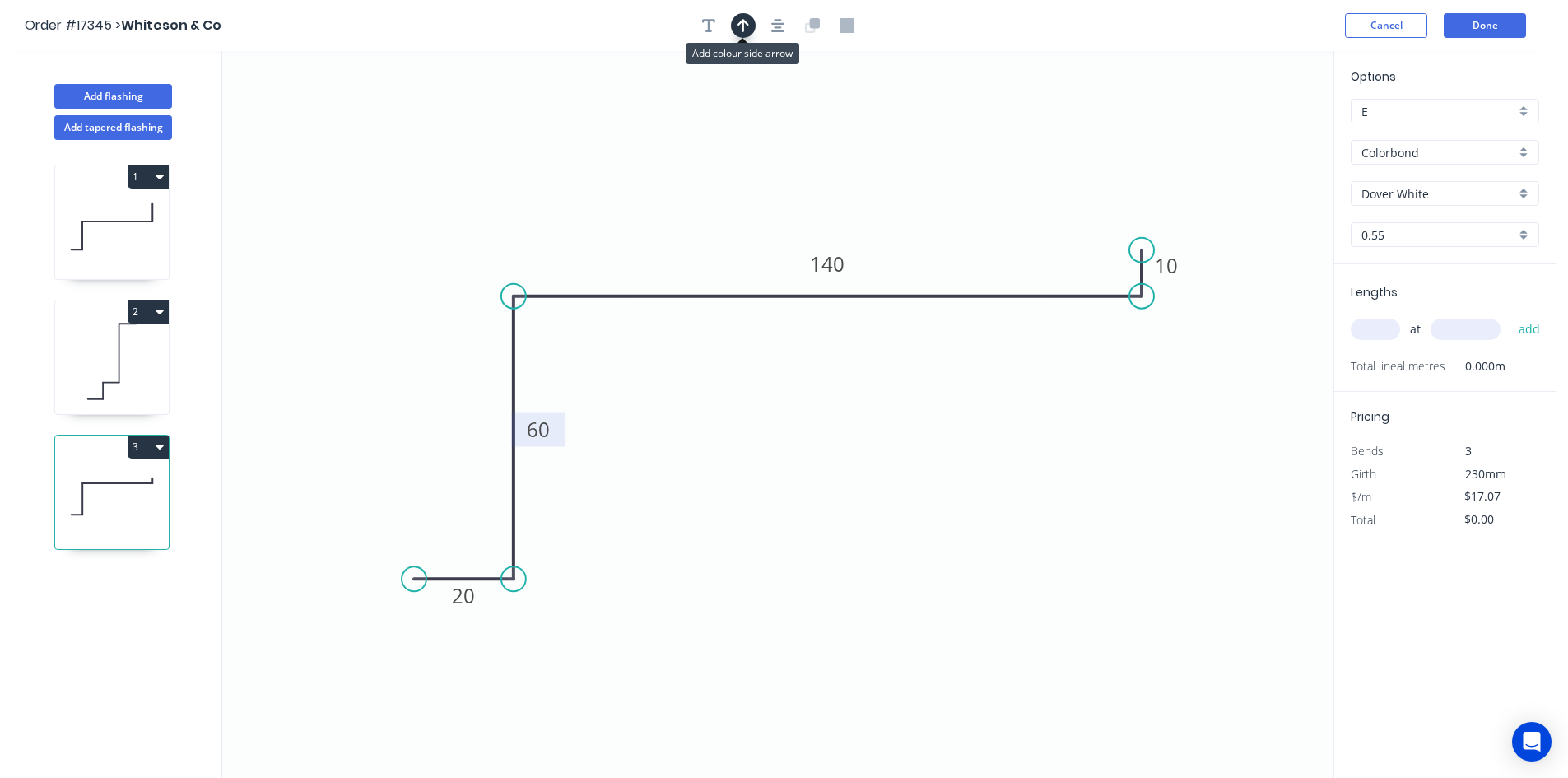
click at [752, 29] on button "button" at bounding box center [743, 25] width 25 height 25
drag, startPoint x: 1249, startPoint y: 130, endPoint x: 436, endPoint y: 218, distance: 817.7
click at [436, 218] on icon at bounding box center [423, 200] width 48 height 48
click at [569, 346] on div "Show angle" at bounding box center [600, 353] width 166 height 34
click at [551, 326] on rect at bounding box center [542, 324] width 33 height 23
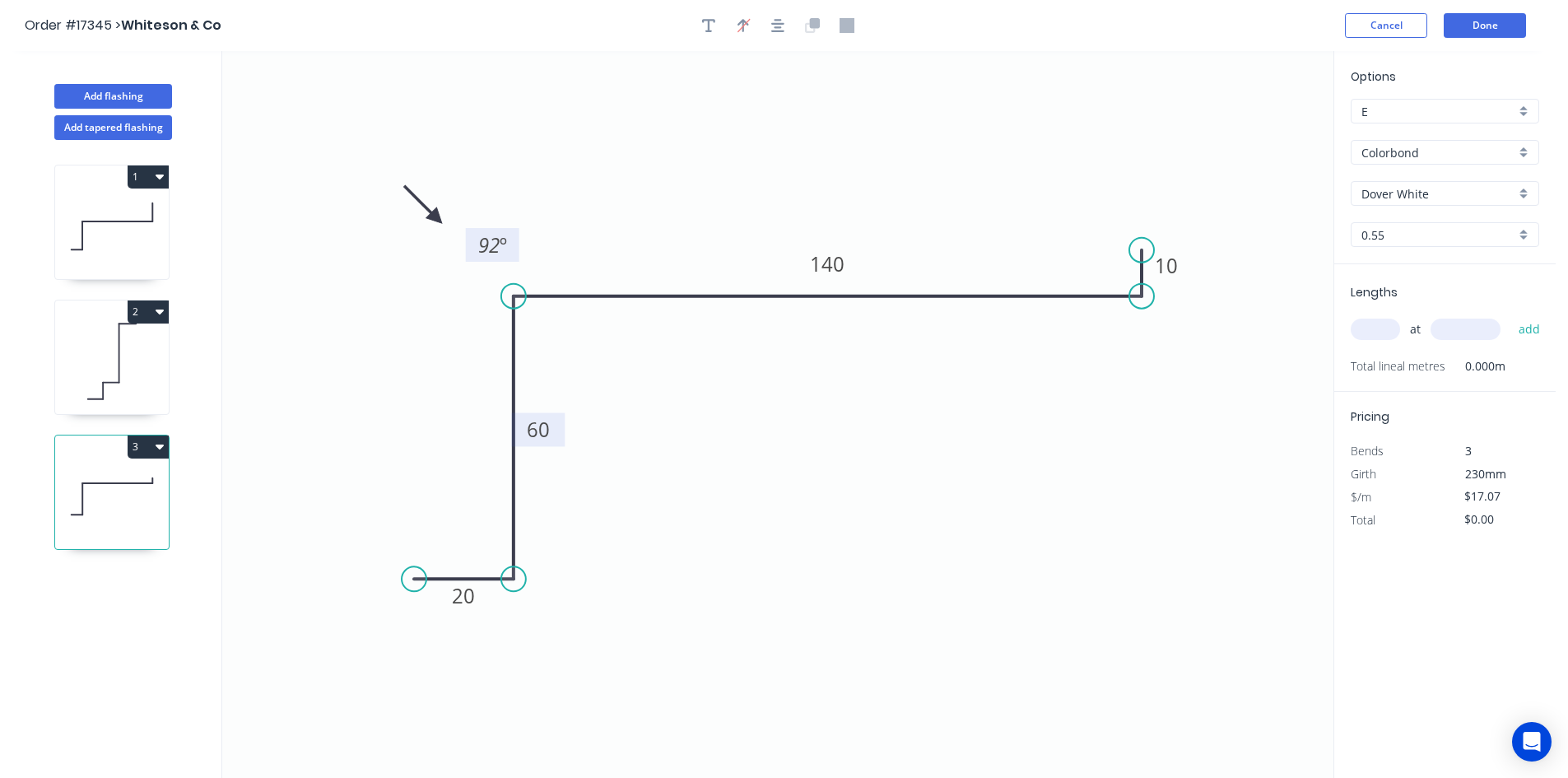
drag, startPoint x: 560, startPoint y: 322, endPoint x: 516, endPoint y: 250, distance: 84.4
click at [516, 250] on rect at bounding box center [493, 245] width 54 height 34
click at [1199, 365] on div "Show angle" at bounding box center [1225, 358] width 166 height 34
click at [1114, 269] on tspan "º" at bounding box center [1116, 265] width 7 height 27
drag, startPoint x: 1090, startPoint y: 254, endPoint x: 830, endPoint y: 453, distance: 327.4
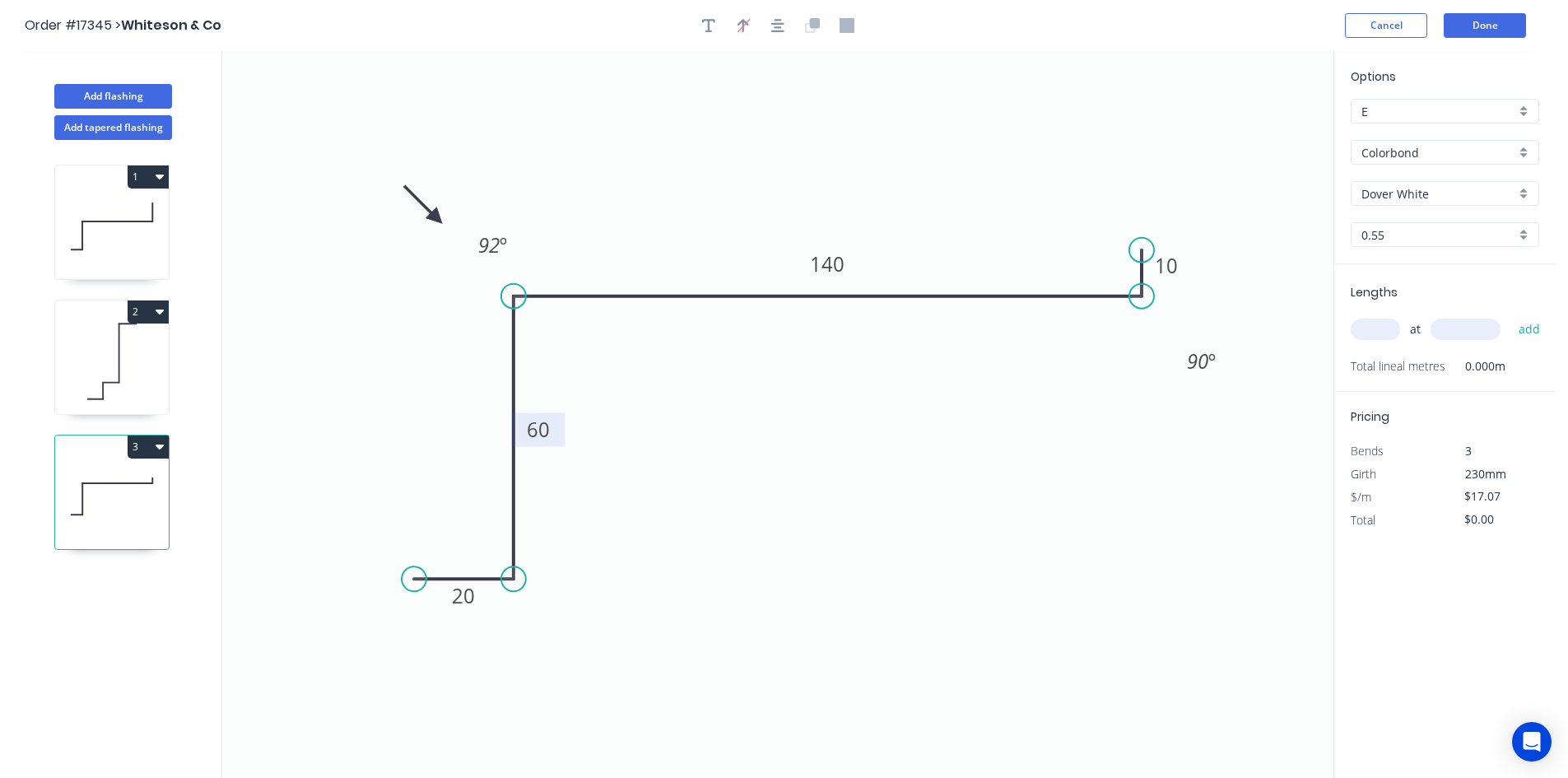
click at [1179, 348] on rect at bounding box center [1201, 361] width 54 height 34
click at [612, 634] on div "Show angle" at bounding box center [596, 633] width 166 height 34
click at [494, 548] on rect at bounding box center [484, 550] width 33 height 23
drag, startPoint x: 464, startPoint y: 536, endPoint x: 575, endPoint y: 622, distance: 140.4
click at [577, 627] on rect at bounding box center [604, 638] width 54 height 34
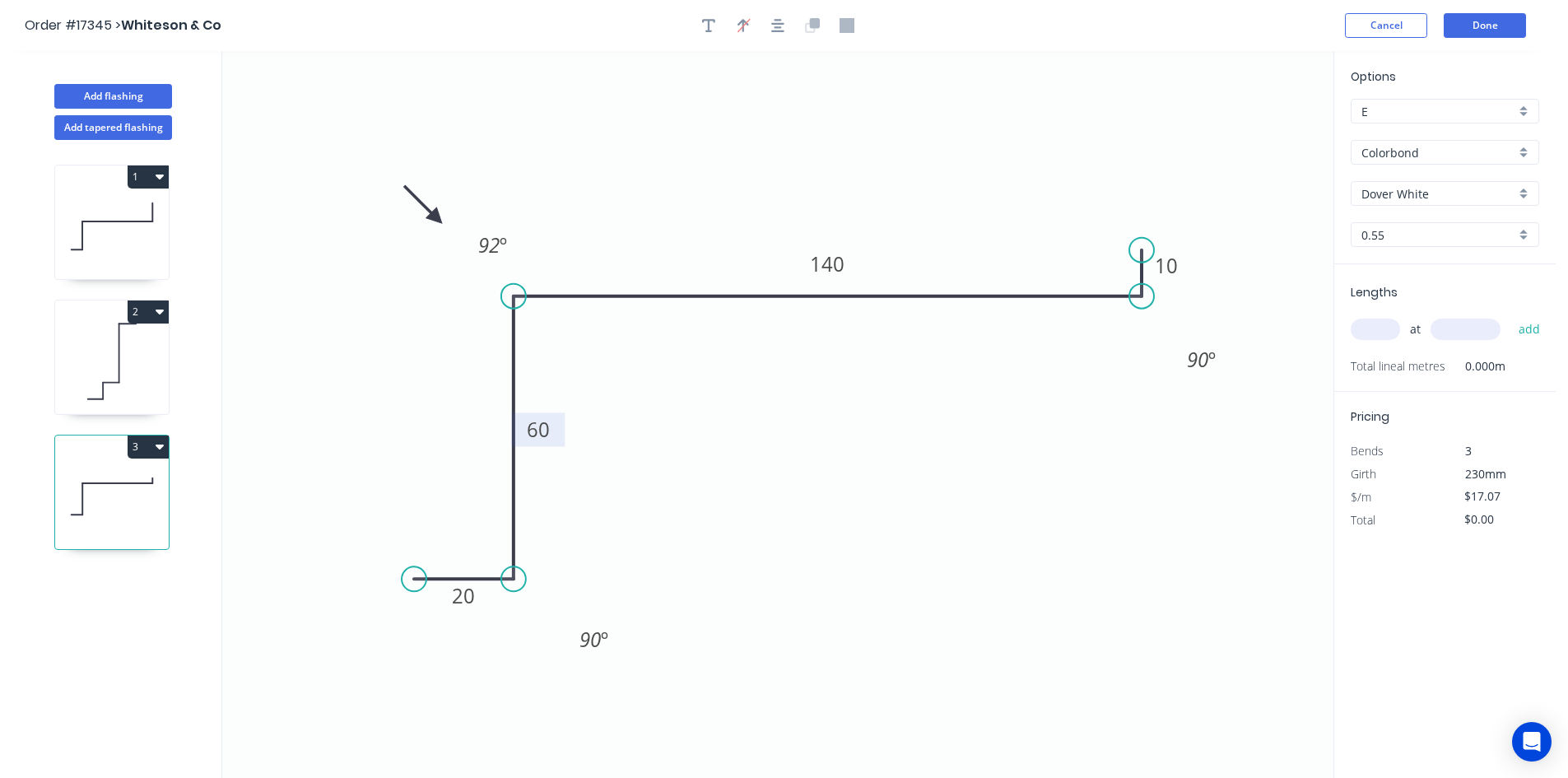
click at [1372, 330] on input "text" at bounding box center [1376, 329] width 50 height 22
type input "2"
click at [1459, 341] on div "2 at add" at bounding box center [1446, 329] width 191 height 28
click at [1465, 331] on input "text" at bounding box center [1465, 329] width 70 height 22
type input "700"
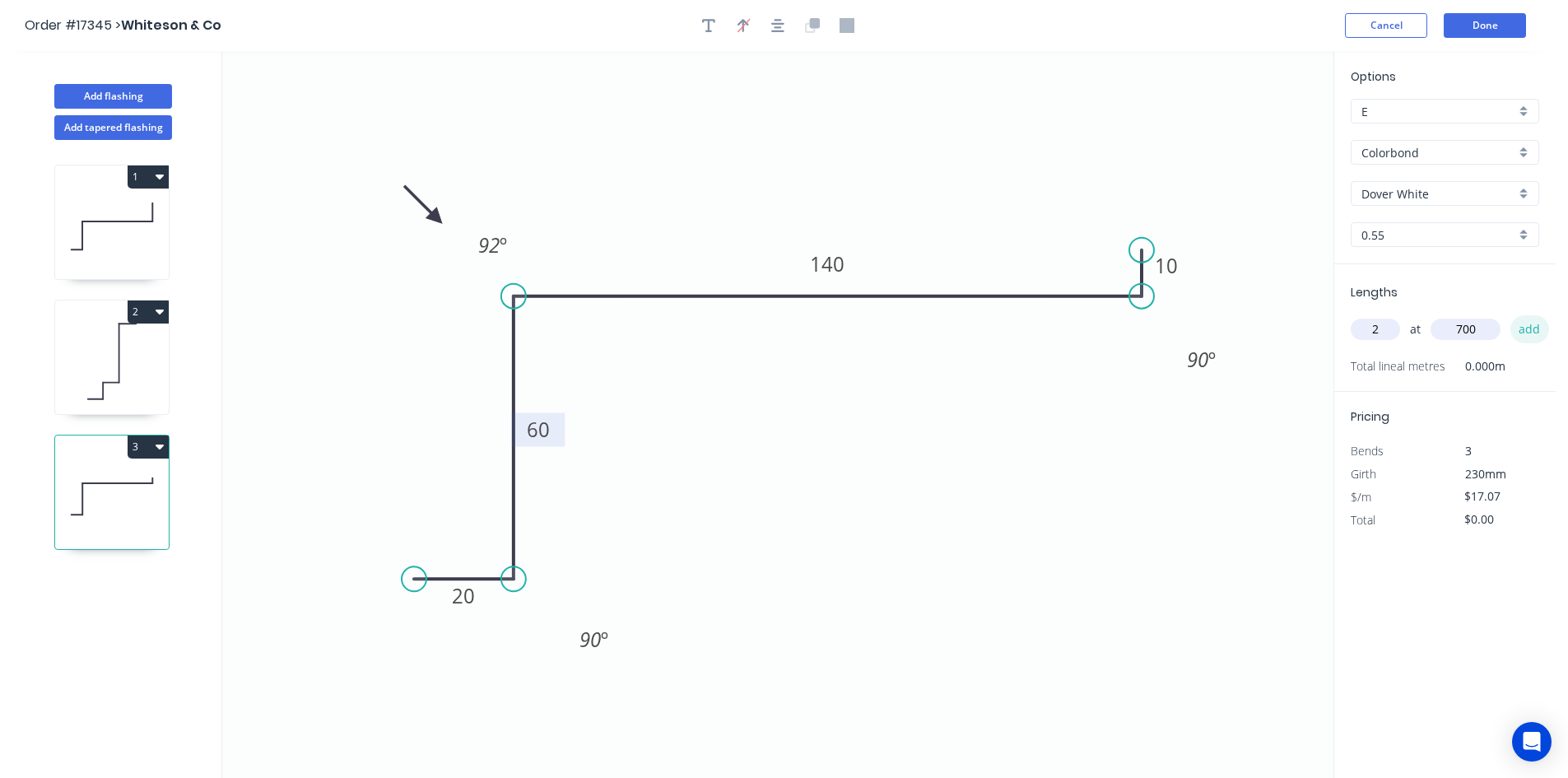
click at [1523, 326] on button "add" at bounding box center [1529, 329] width 39 height 28
click at [153, 450] on button "3" at bounding box center [148, 447] width 41 height 23
click at [123, 487] on div "Duplicate" at bounding box center [90, 488] width 127 height 24
type input "$0.00"
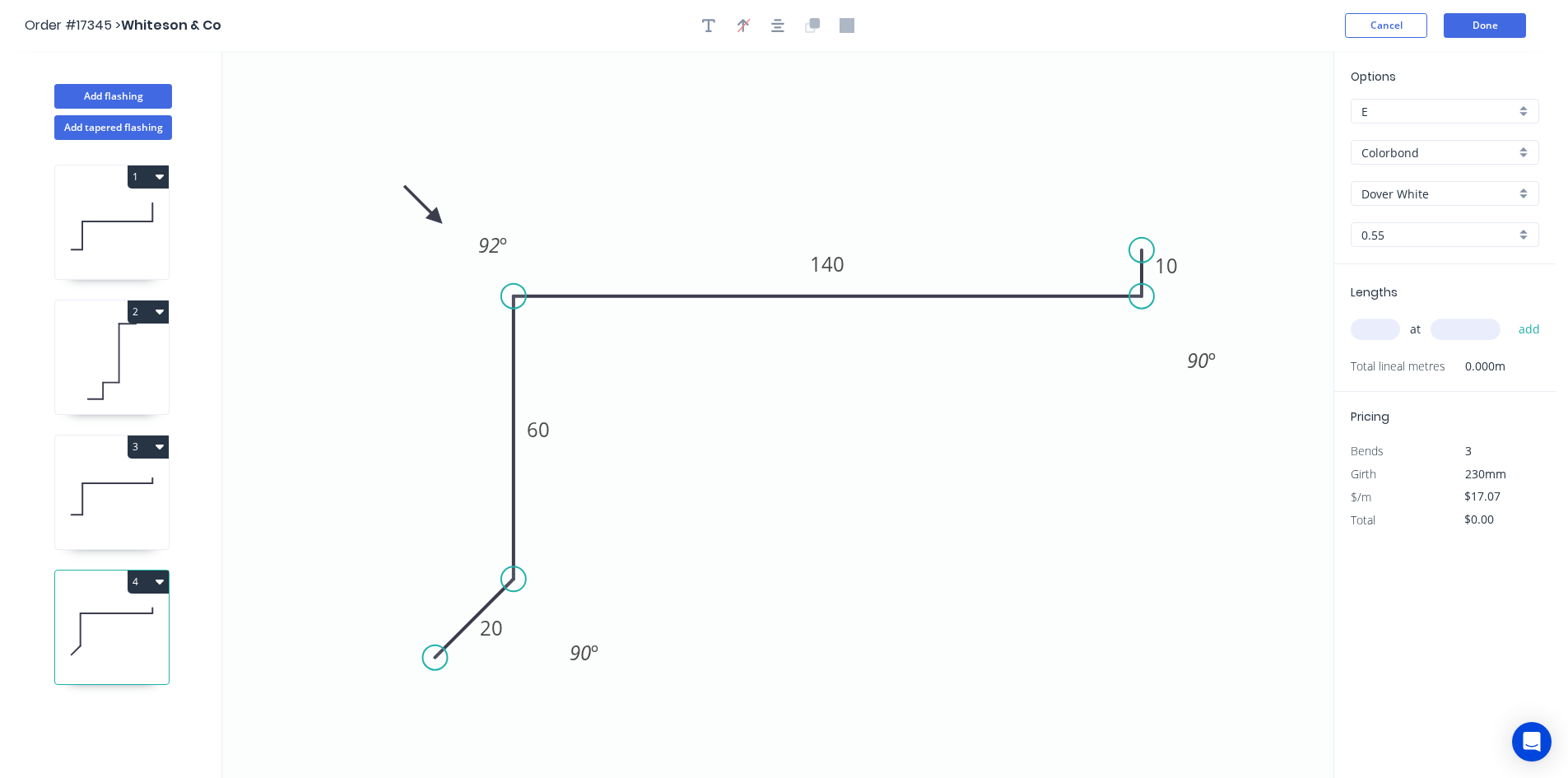
drag, startPoint x: 409, startPoint y: 583, endPoint x: 433, endPoint y: 660, distance: 80.7
click at [433, 660] on circle at bounding box center [434, 658] width 25 height 25
click at [582, 656] on tspan "90" at bounding box center [580, 652] width 22 height 27
drag, startPoint x: 605, startPoint y: 662, endPoint x: 621, endPoint y: 599, distance: 65.0
click at [621, 599] on rect at bounding box center [600, 590] width 54 height 34
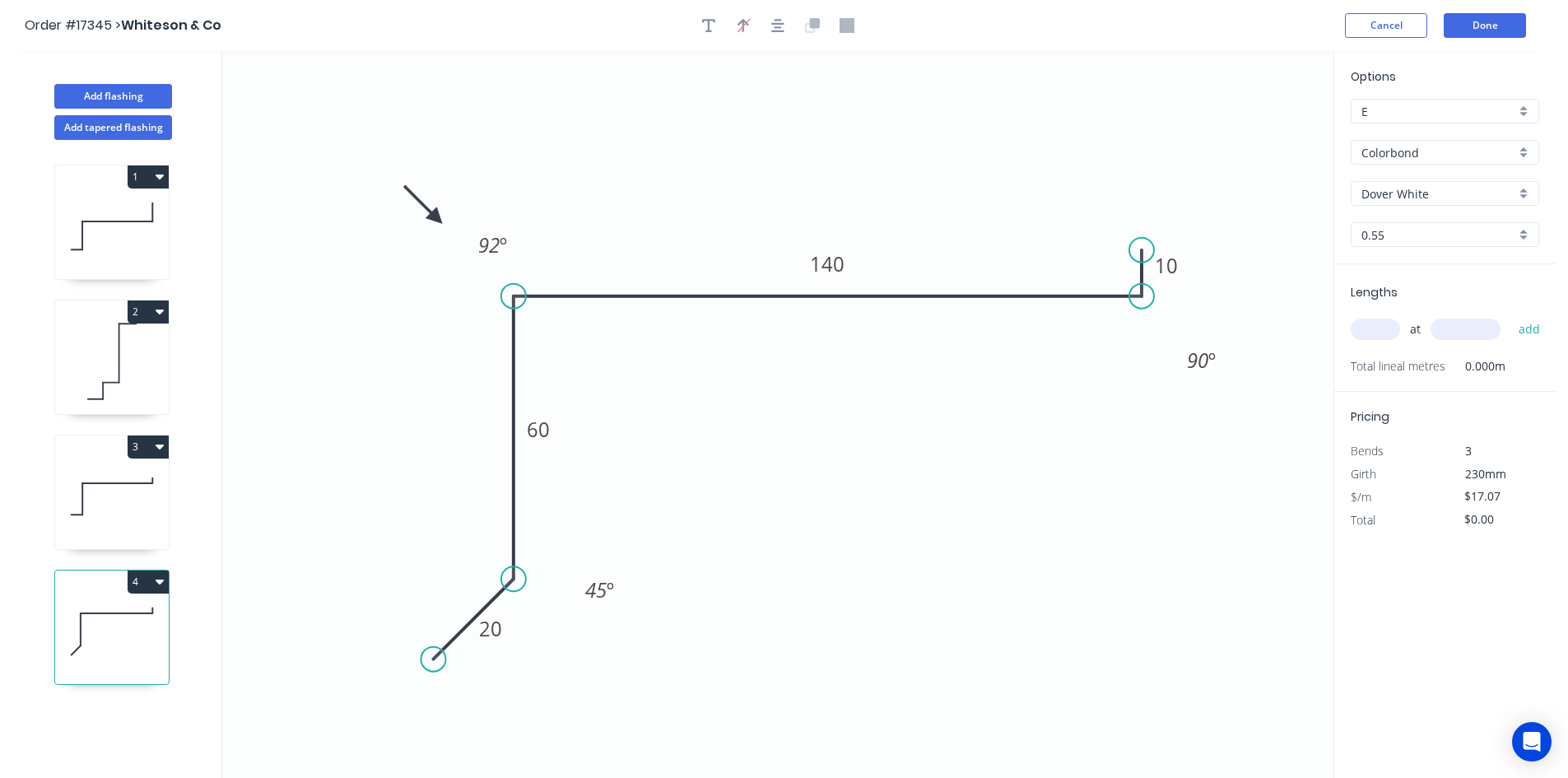
click at [1385, 341] on div "at add" at bounding box center [1446, 329] width 191 height 28
click at [1384, 331] on input "text" at bounding box center [1376, 329] width 50 height 22
type input "1"
click at [1456, 329] on input "text" at bounding box center [1465, 329] width 70 height 22
type input "1200"
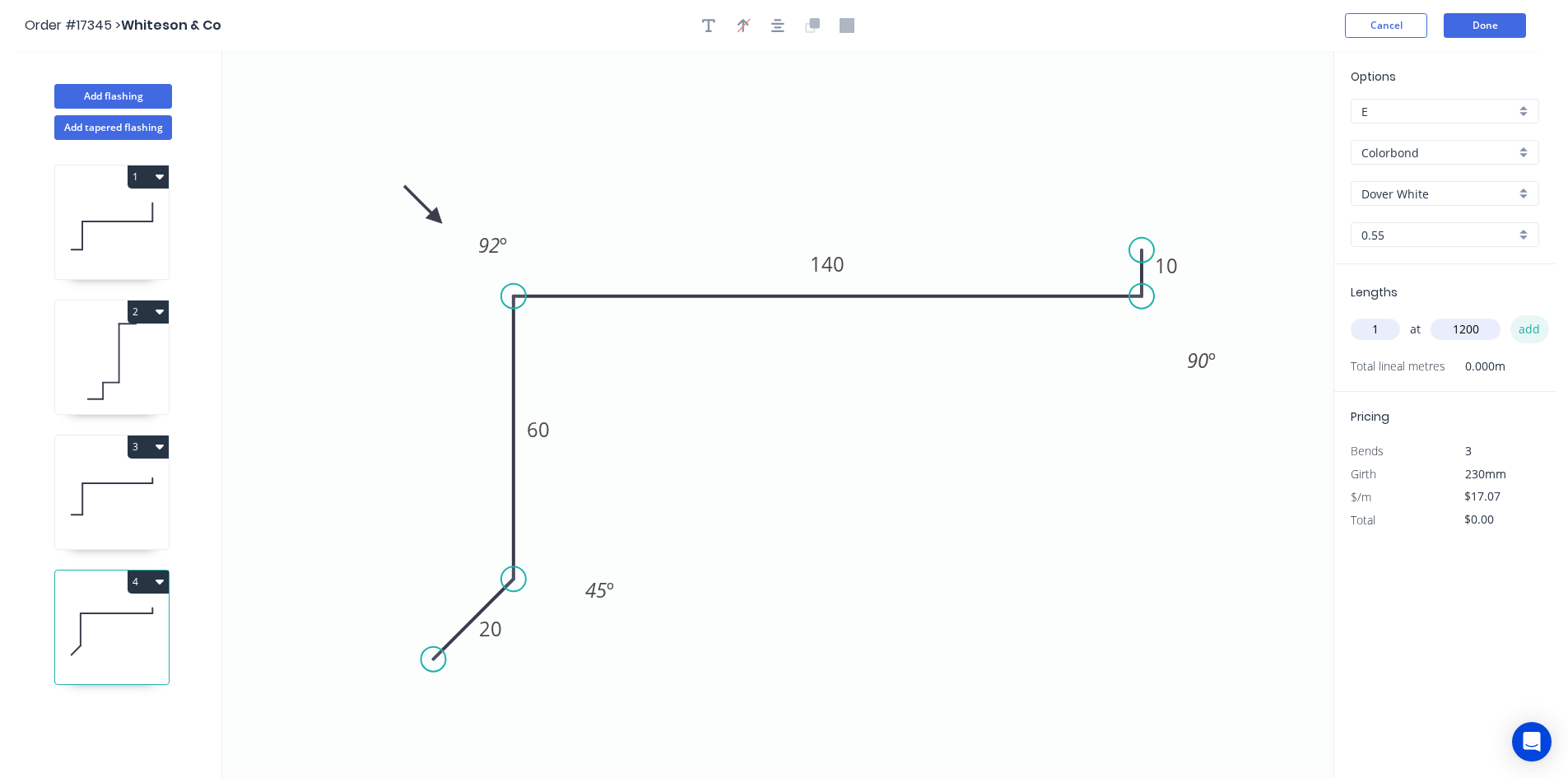
click at [1532, 333] on button "add" at bounding box center [1529, 329] width 39 height 28
type input "$20.48"
click at [1479, 34] on button "Done" at bounding box center [1485, 25] width 82 height 25
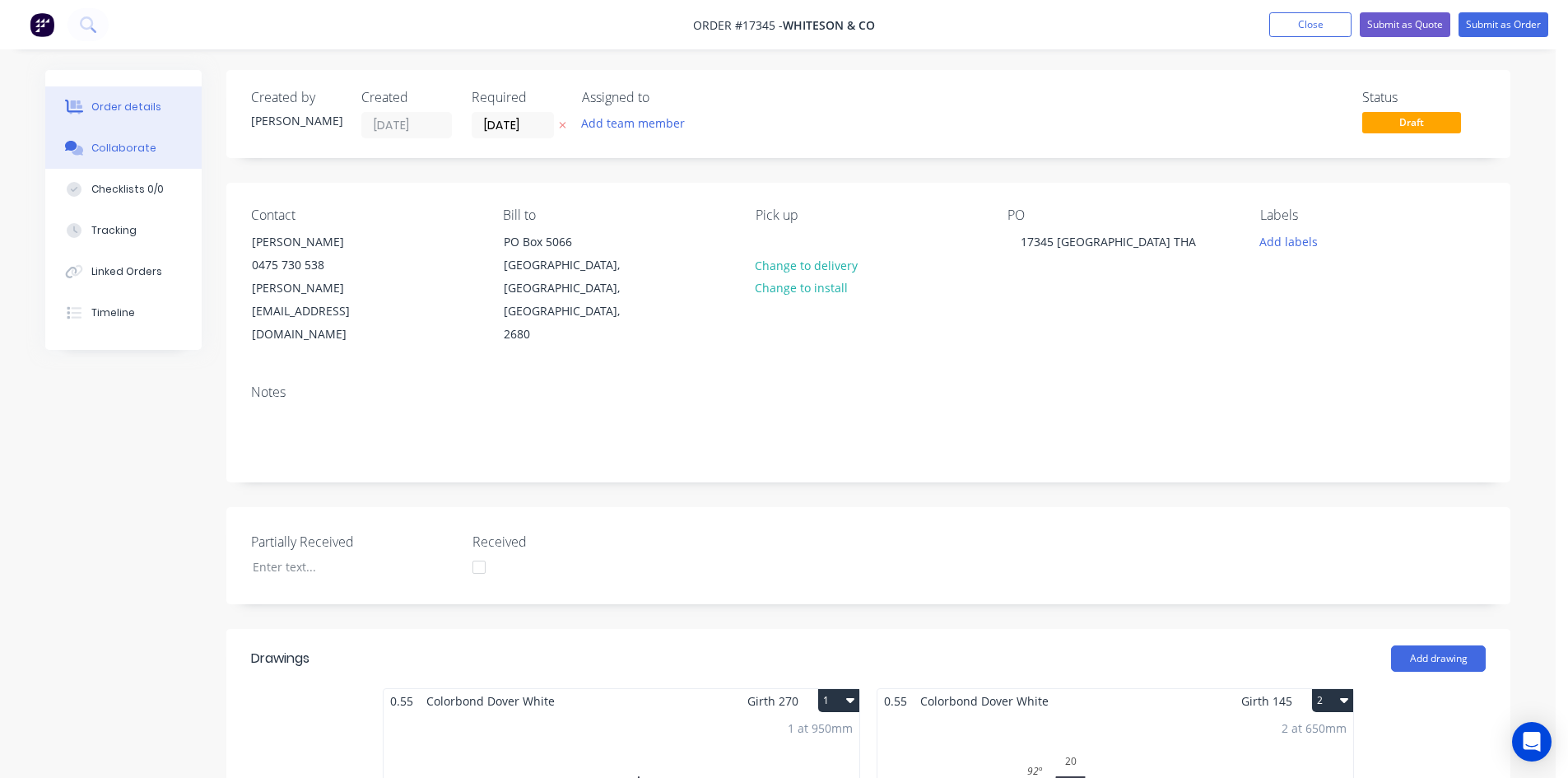
click at [150, 153] on button "Collaborate" at bounding box center [124, 148] width 157 height 41
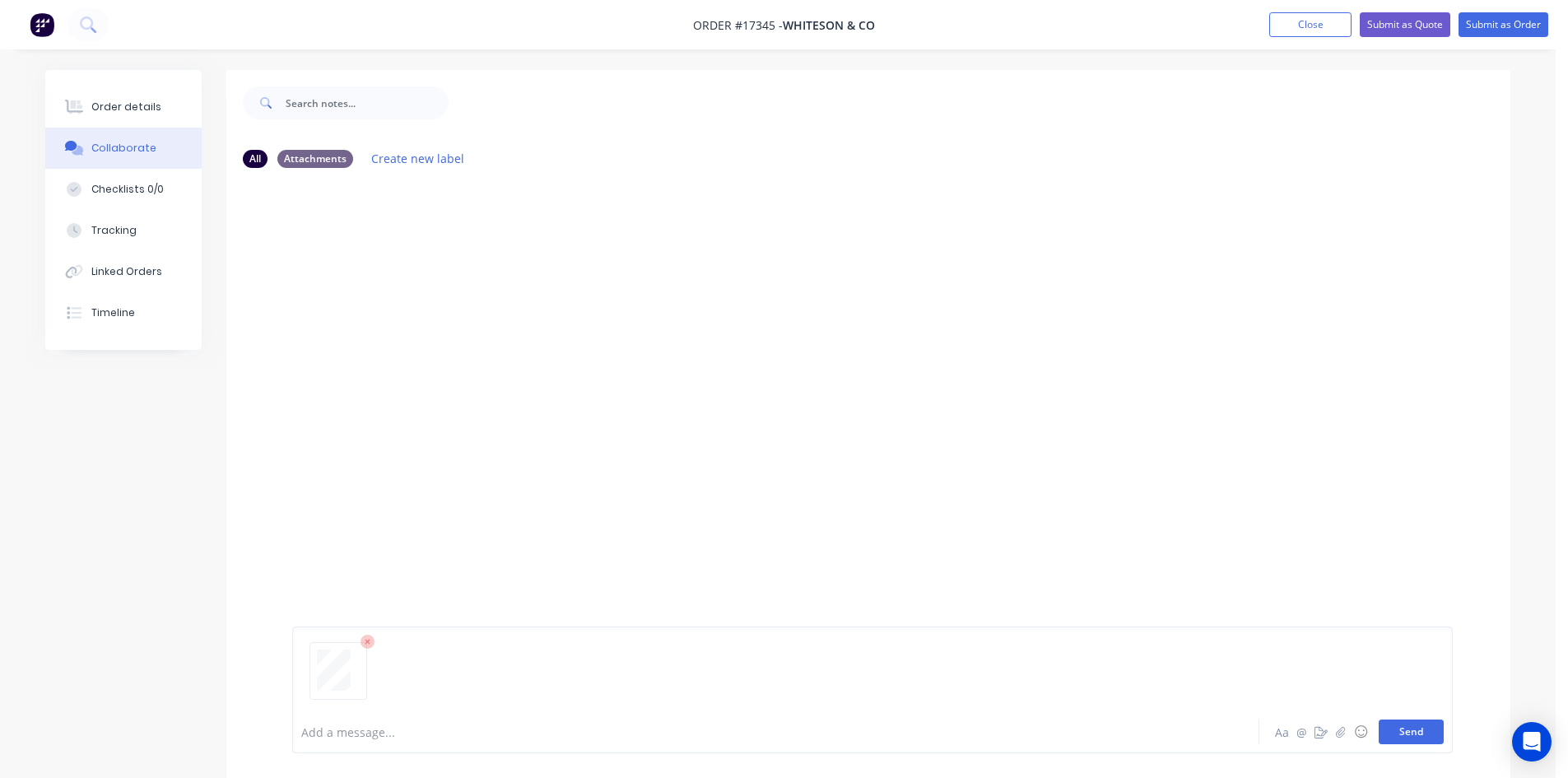
click at [1421, 732] on button "Send" at bounding box center [1411, 731] width 65 height 25
click at [116, 108] on div "Order details" at bounding box center [126, 106] width 70 height 15
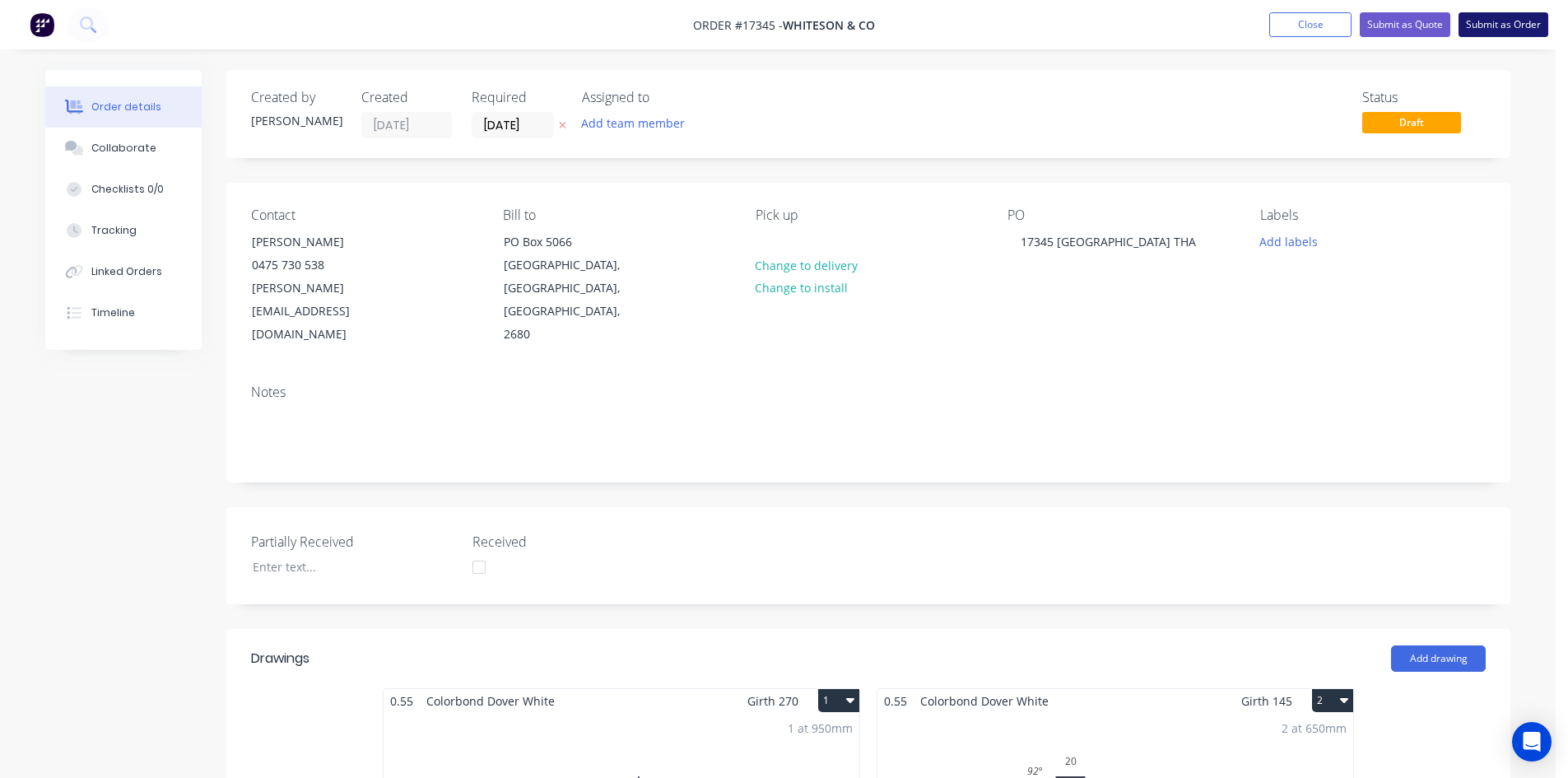
click at [1491, 27] on button "Submit as Order" at bounding box center [1504, 24] width 89 height 25
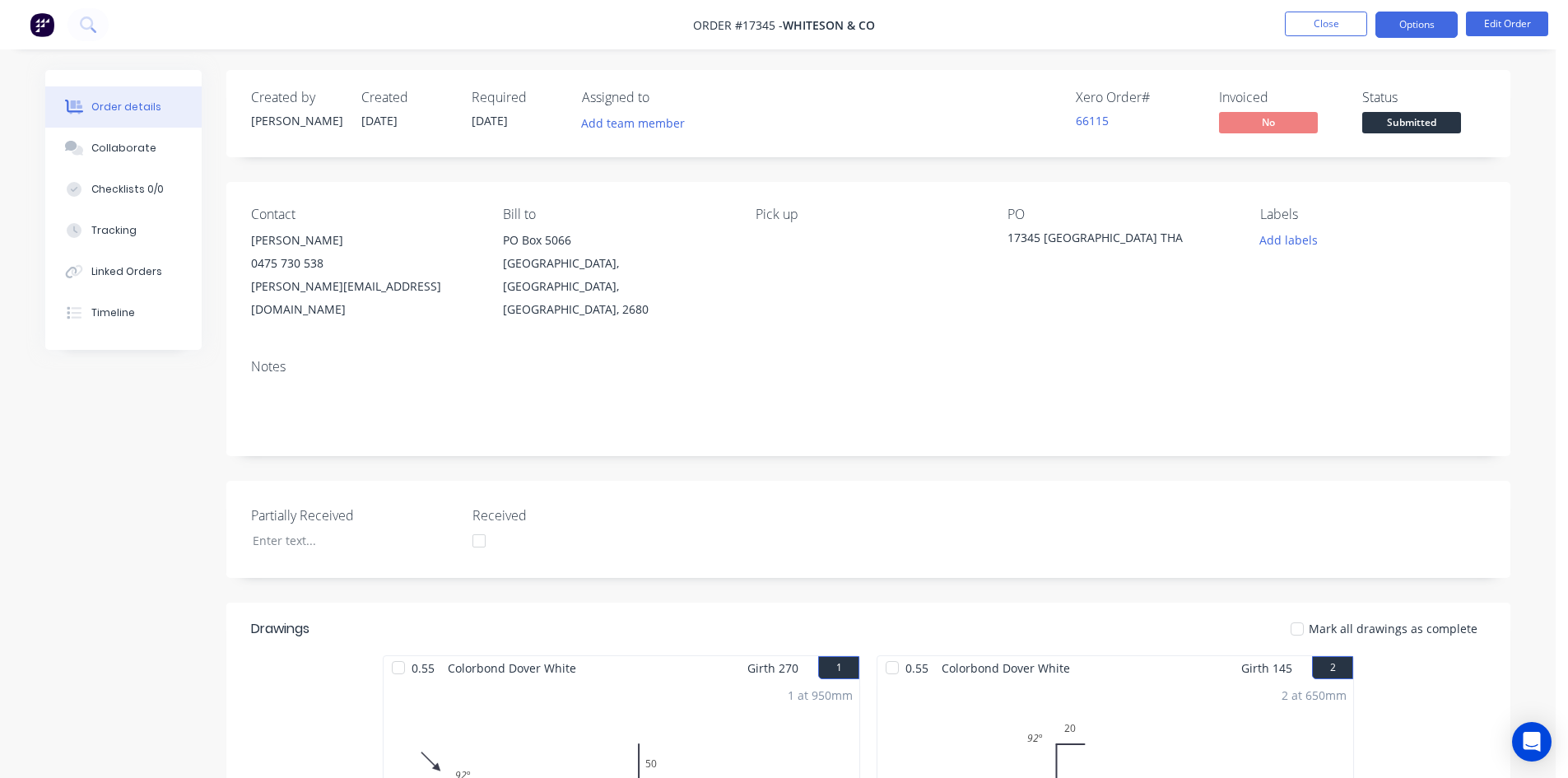
click at [1420, 26] on button "Options" at bounding box center [1416, 25] width 82 height 27
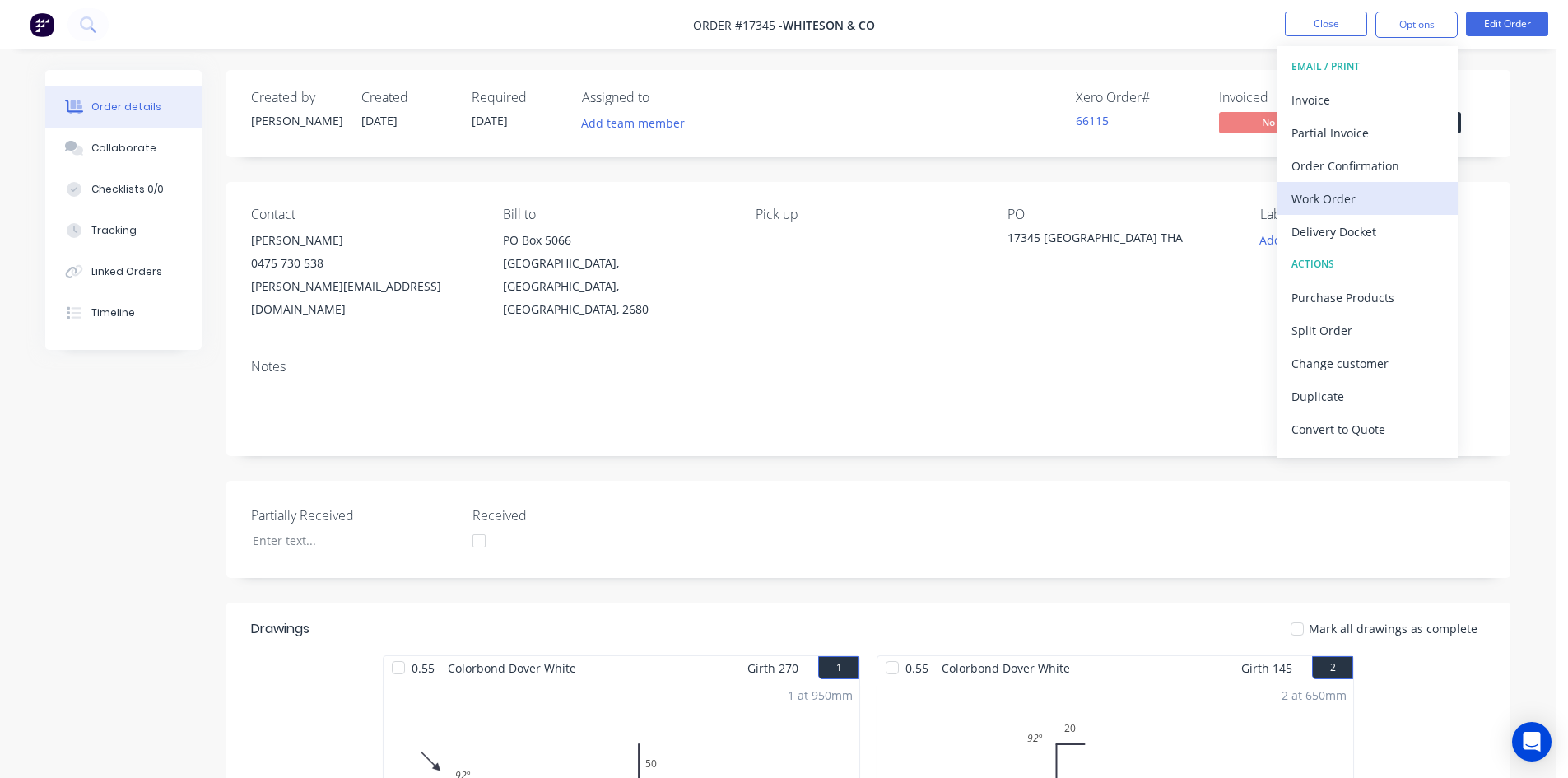
click at [1376, 185] on button "Work Order" at bounding box center [1367, 197] width 181 height 33
click at [1371, 196] on div "Custom" at bounding box center [1367, 198] width 152 height 24
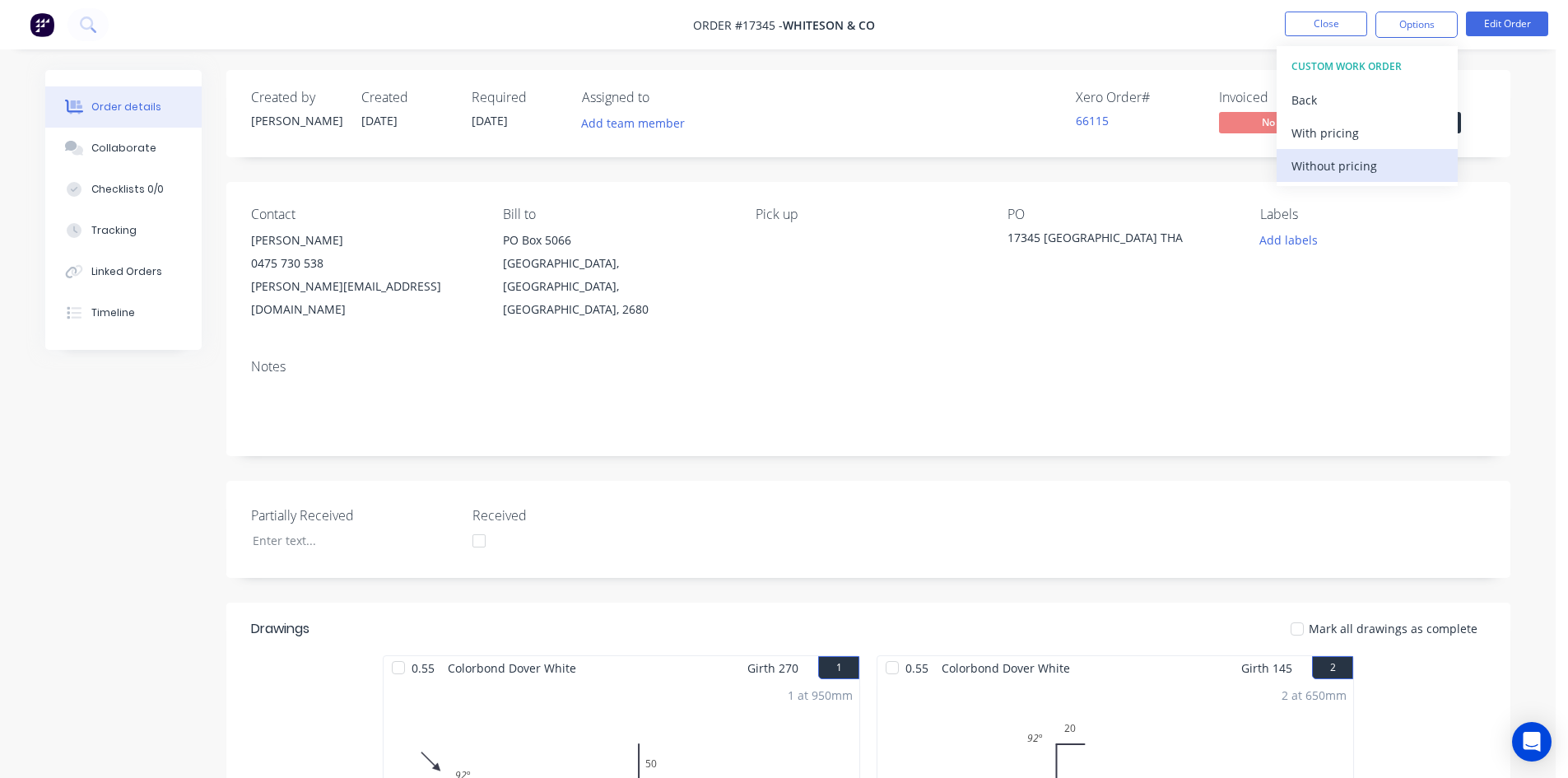
click at [1373, 167] on div "Without pricing" at bounding box center [1367, 166] width 152 height 24
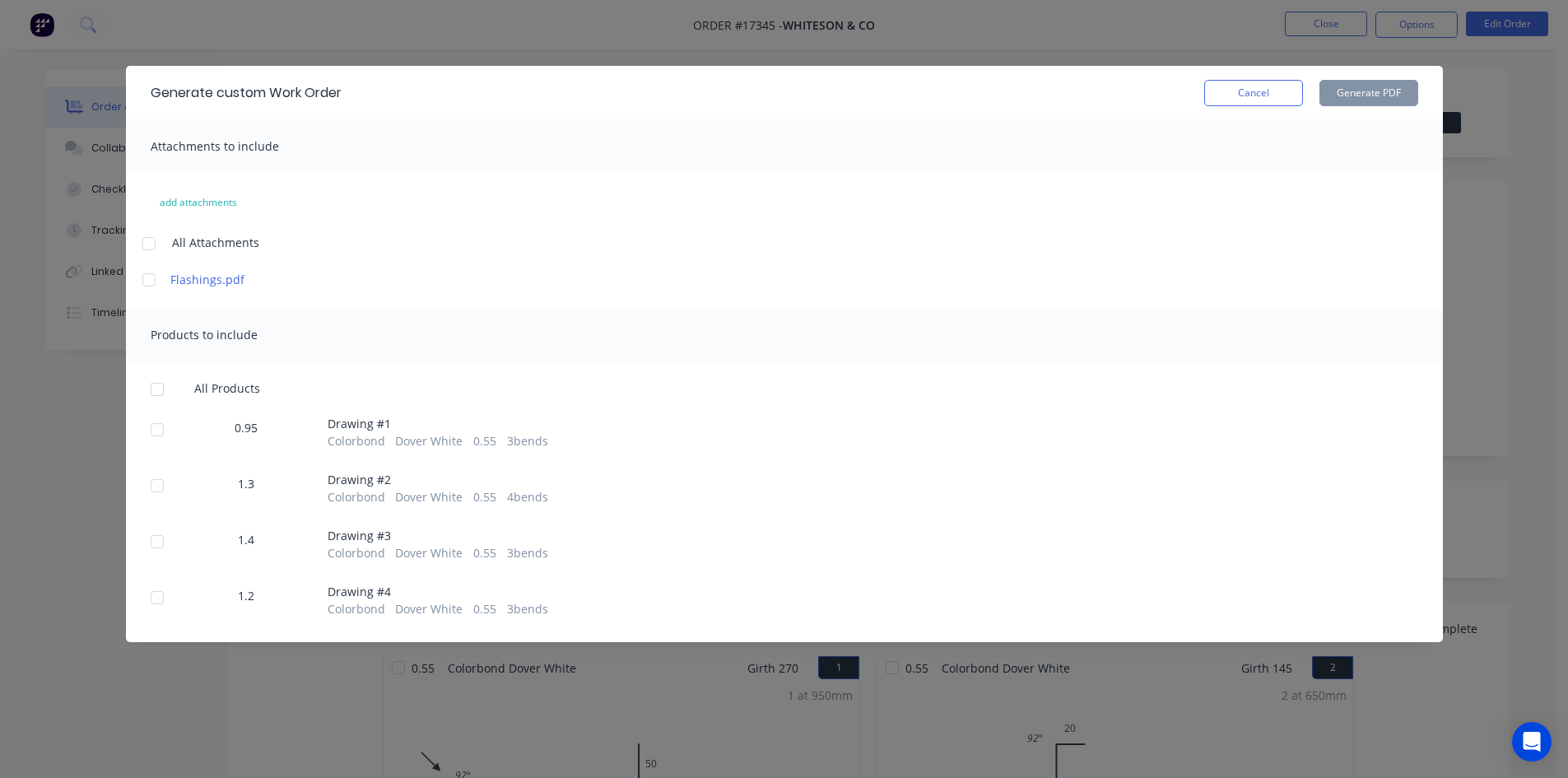
click at [155, 248] on div at bounding box center [149, 243] width 33 height 33
click at [163, 390] on div at bounding box center [157, 389] width 33 height 33
click at [1376, 94] on button "Generate PDF" at bounding box center [1369, 93] width 99 height 27
click at [1262, 90] on button "Cancel" at bounding box center [1254, 93] width 99 height 27
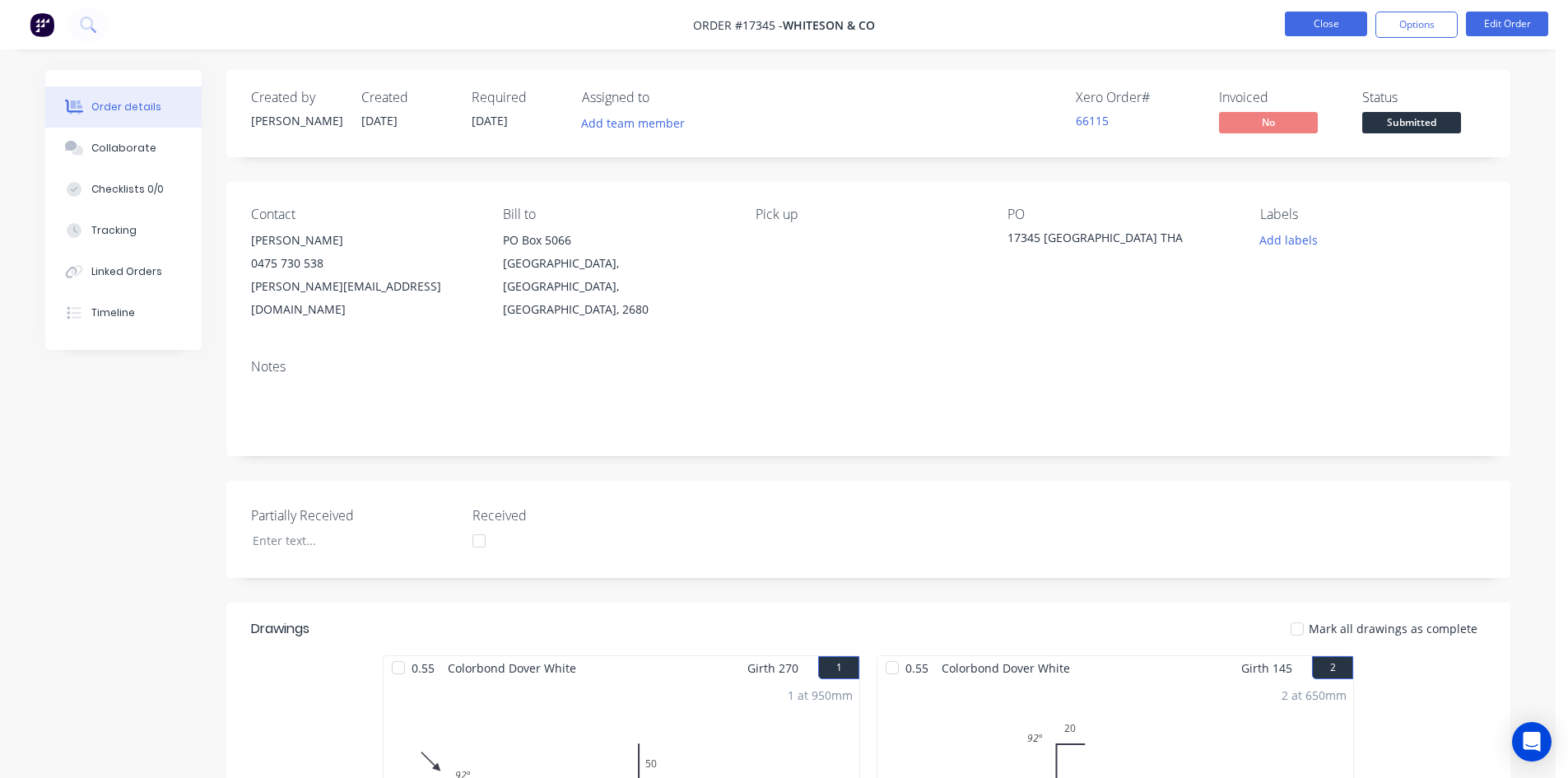
click at [1333, 27] on button "Close" at bounding box center [1326, 24] width 82 height 25
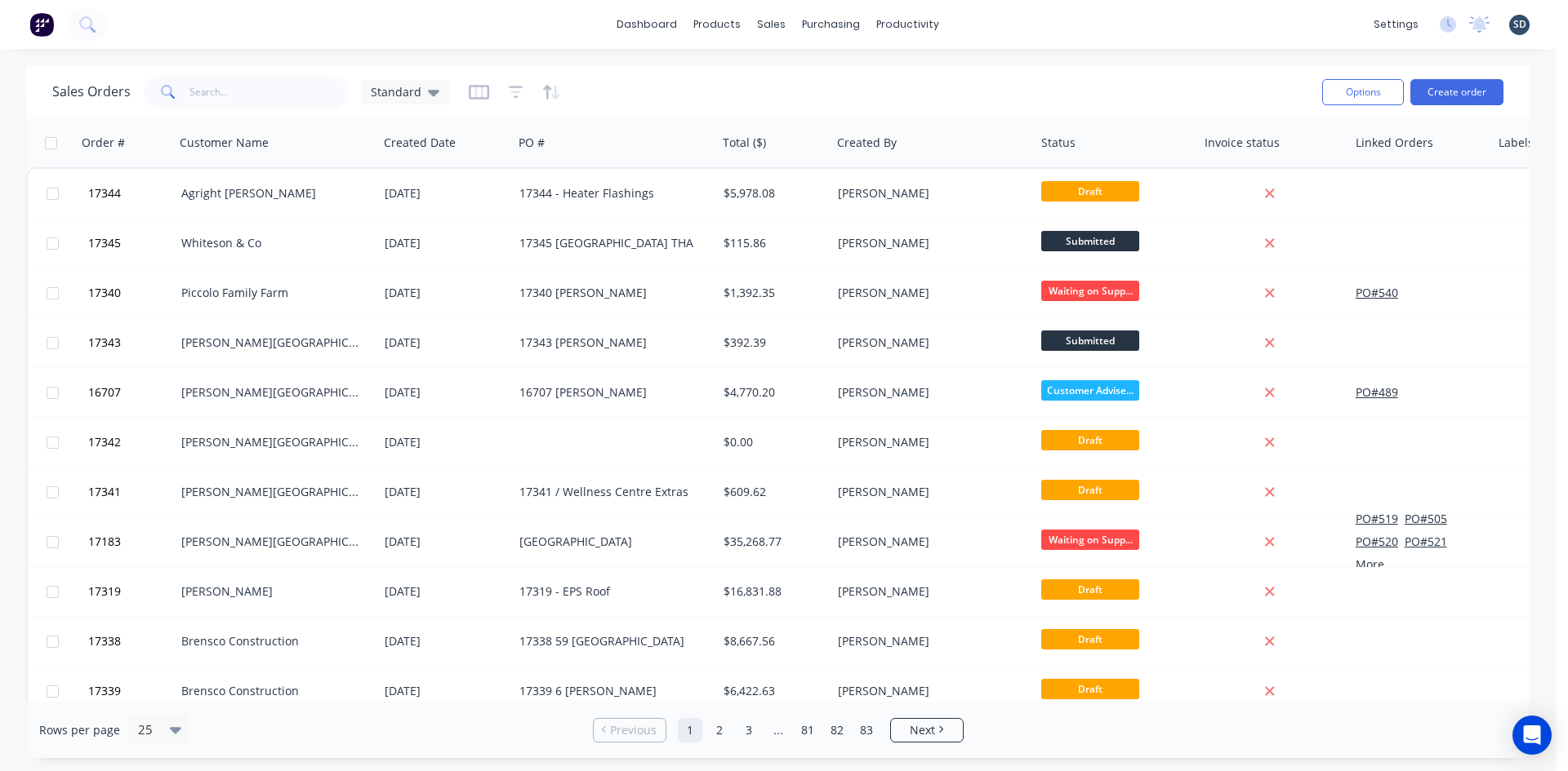
click at [995, 22] on div "dashboard products sales purchasing productivity dashboard products Product Cat…" at bounding box center [777, 25] width 1555 height 49
click at [1054, 20] on div "dashboard products sales purchasing productivity dashboard products Product Cat…" at bounding box center [777, 25] width 1555 height 49
click at [987, 30] on div "dashboard products sales purchasing productivity dashboard products Product Cat…" at bounding box center [777, 25] width 1555 height 49
